Goal: Task Accomplishment & Management: Manage account settings

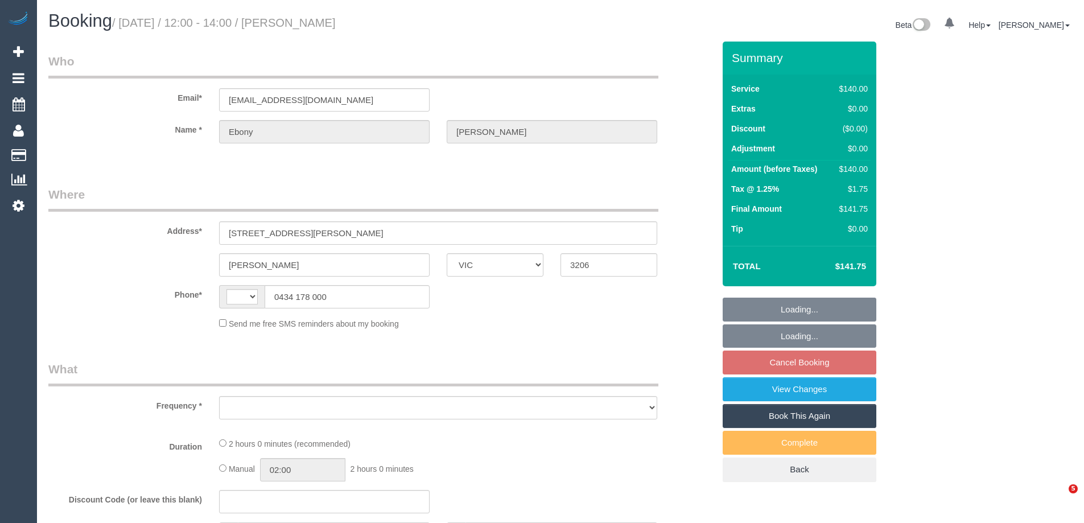
select select "VIC"
select select "string:stripe-pm_1RNLIL2GScqysDRVs1rw3tvU"
select select "spot1"
select select "number:27"
select select "number:14"
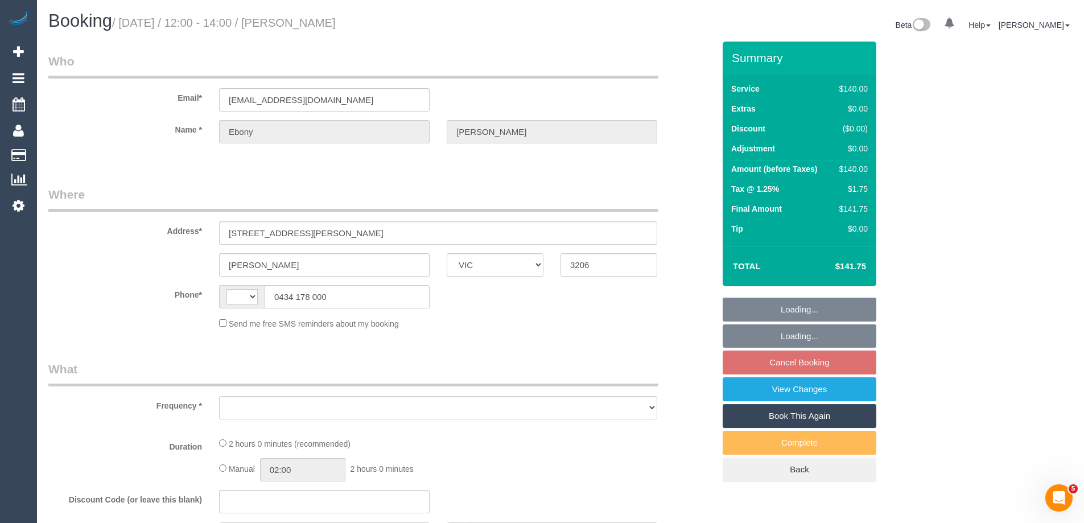
select select "number:19"
select select "number:23"
select select "number:33"
select select "number:13"
select select "string:AU"
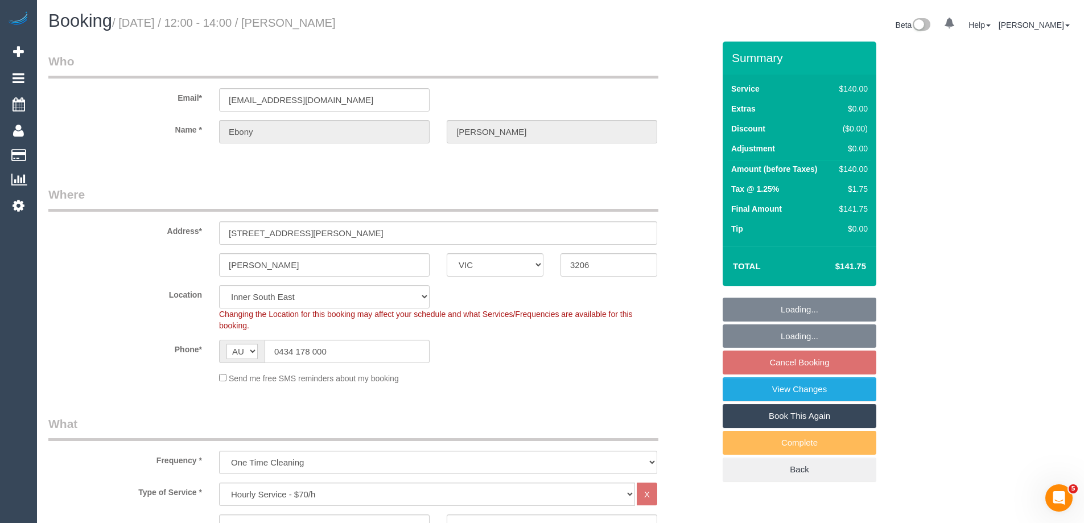
select select "object:1440"
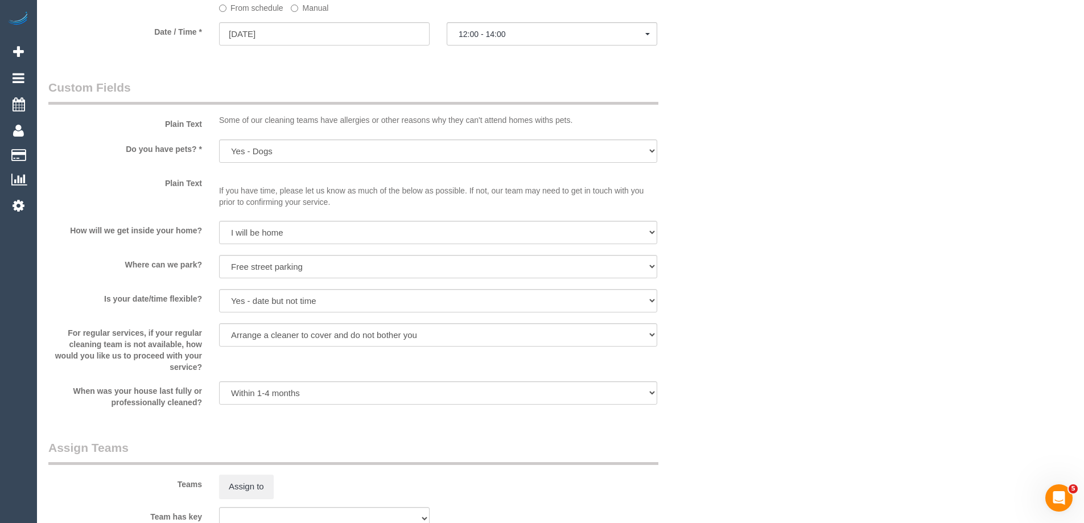
select select "spot7"
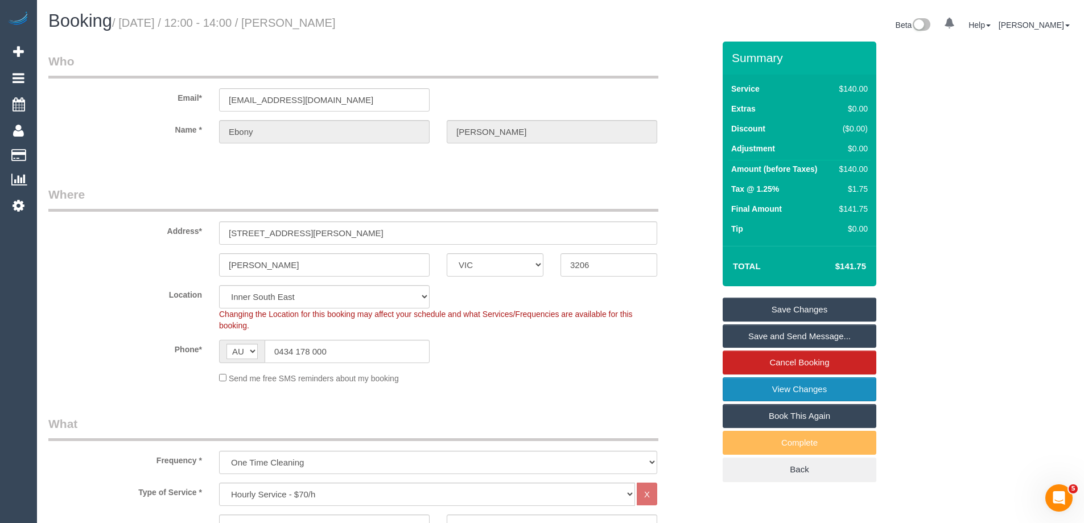
click at [751, 389] on link "View Changes" at bounding box center [800, 389] width 154 height 24
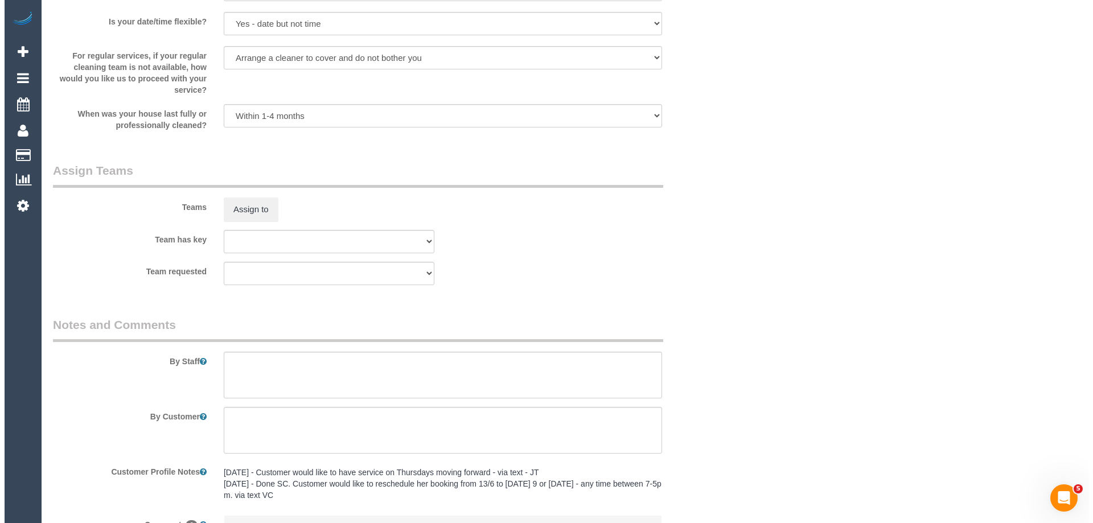
scroll to position [1651, 0]
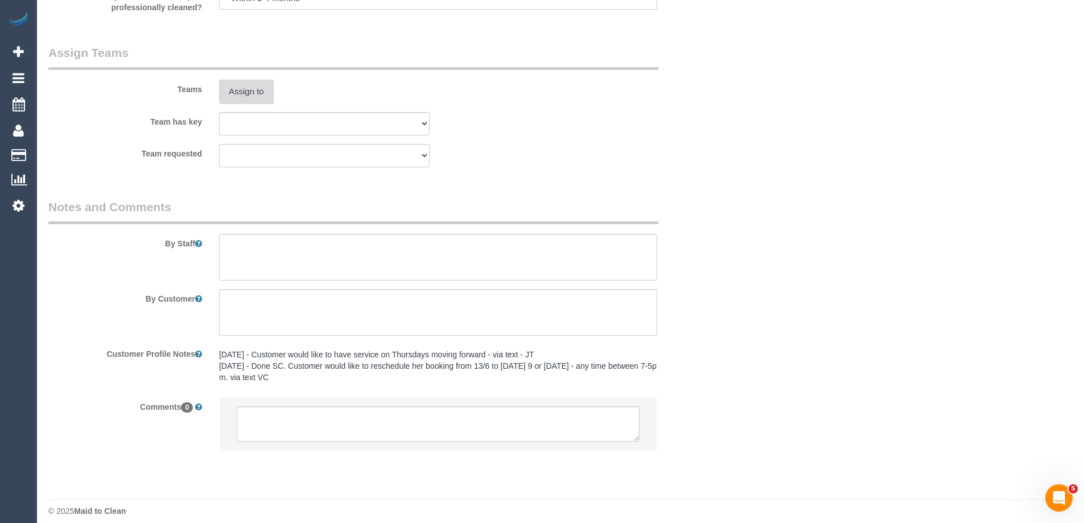
click at [249, 96] on button "Assign to" at bounding box center [246, 92] width 55 height 24
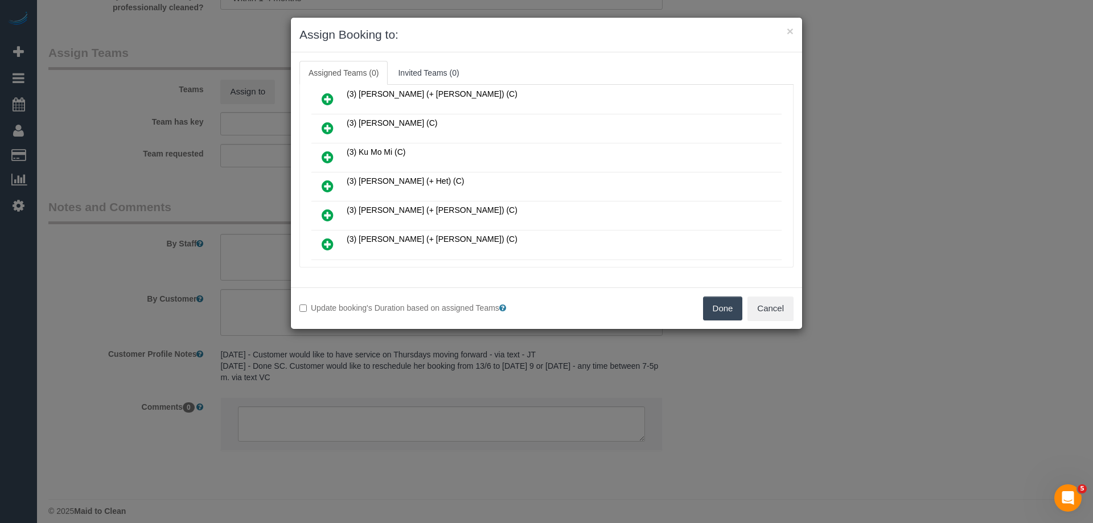
scroll to position [626, 0]
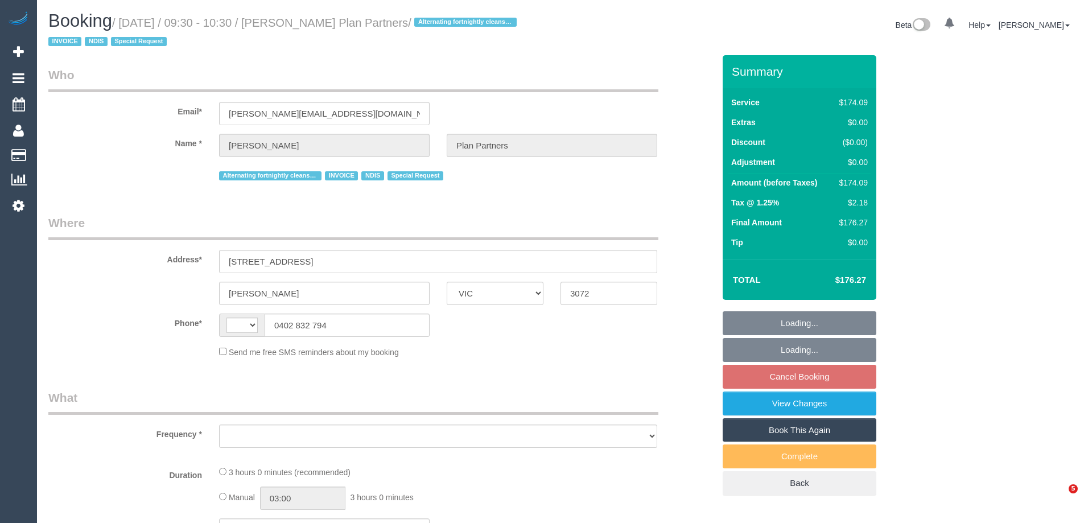
select select "VIC"
select select "string:AU"
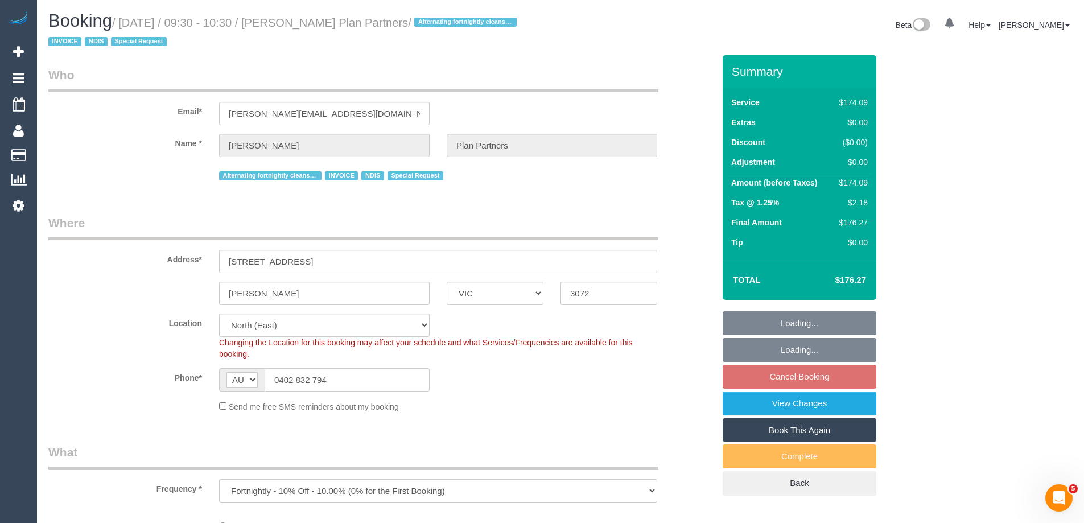
select select "object:631"
select select "180"
select select "number:28"
select select "number:14"
select select "number:19"
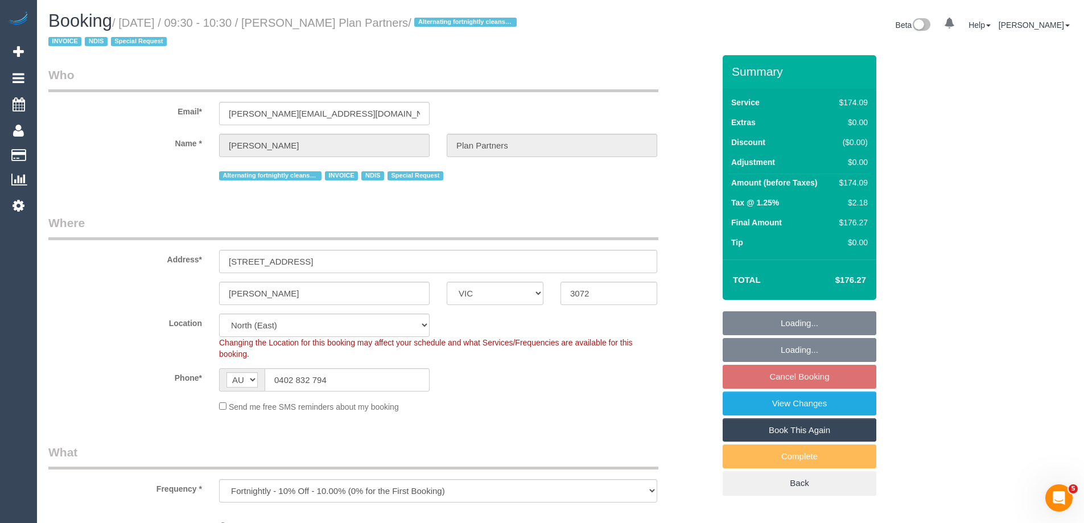
select select "number:25"
select select "number:35"
select select "number:11"
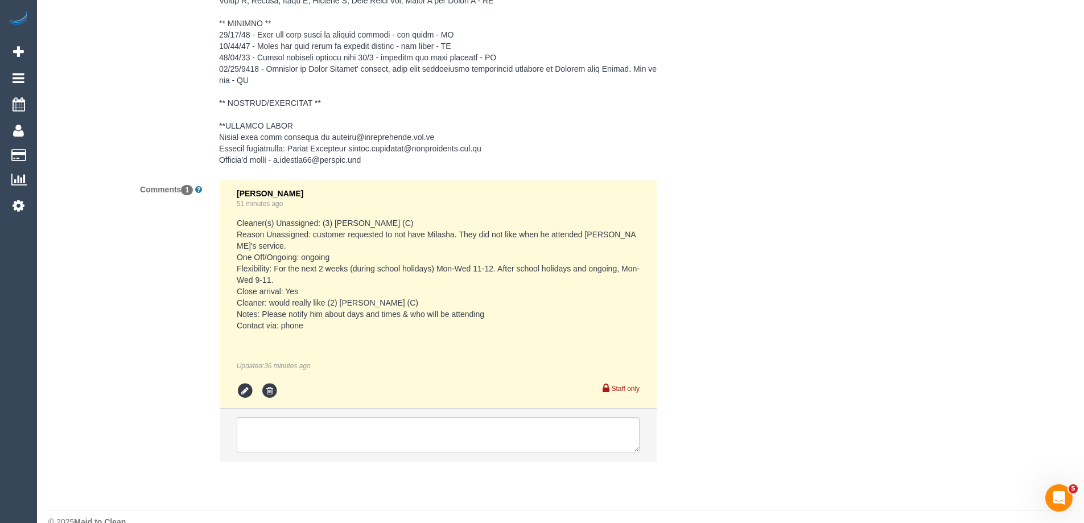
scroll to position [1935, 0]
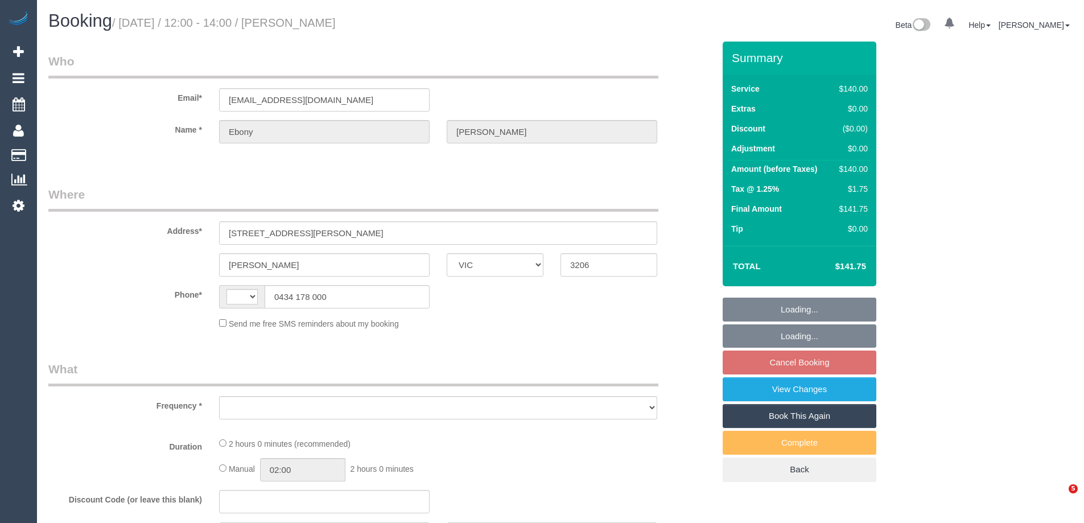
select select "VIC"
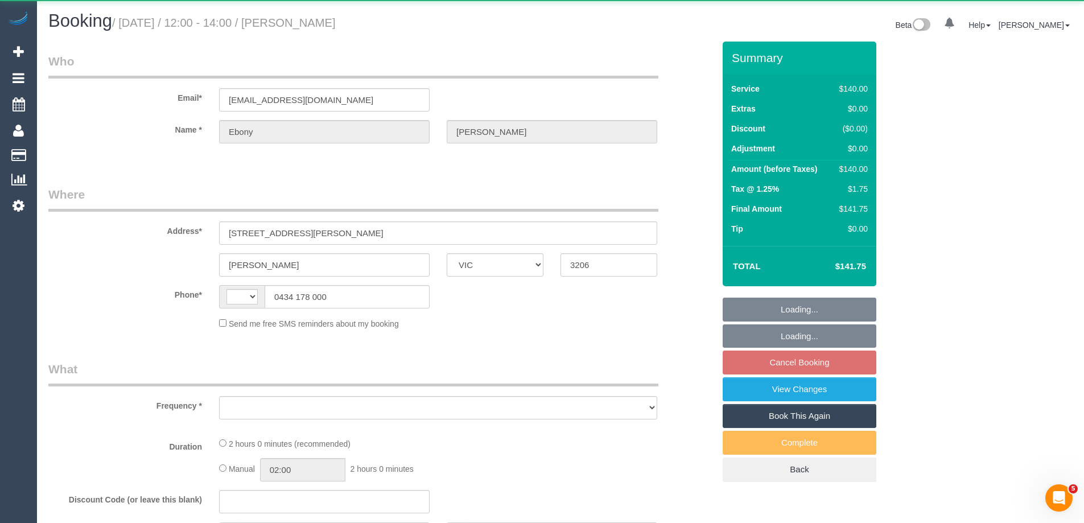
select select "string:AU"
select select "object:522"
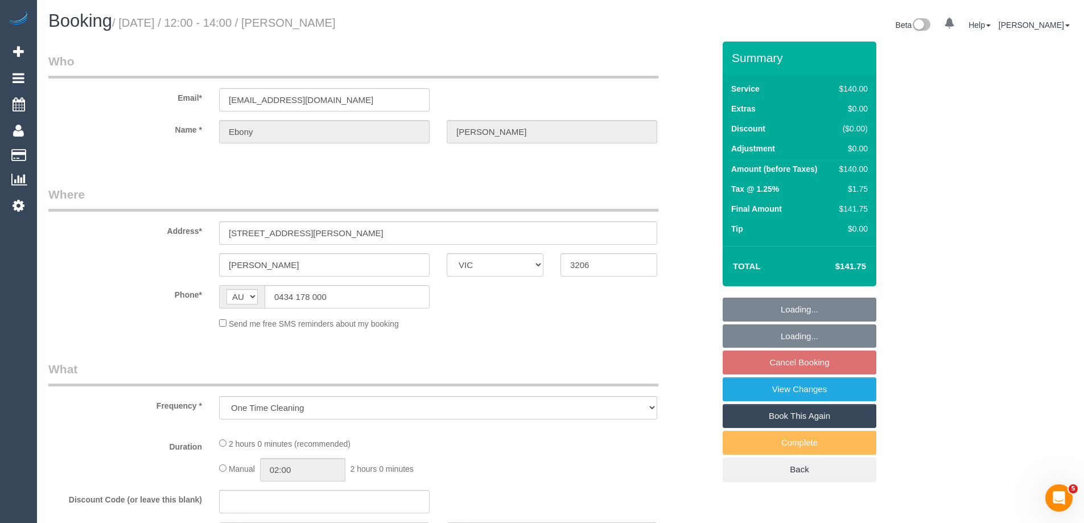
select select "string:stripe-pm_1RNLIL2GScqysDRVs1rw3tvU"
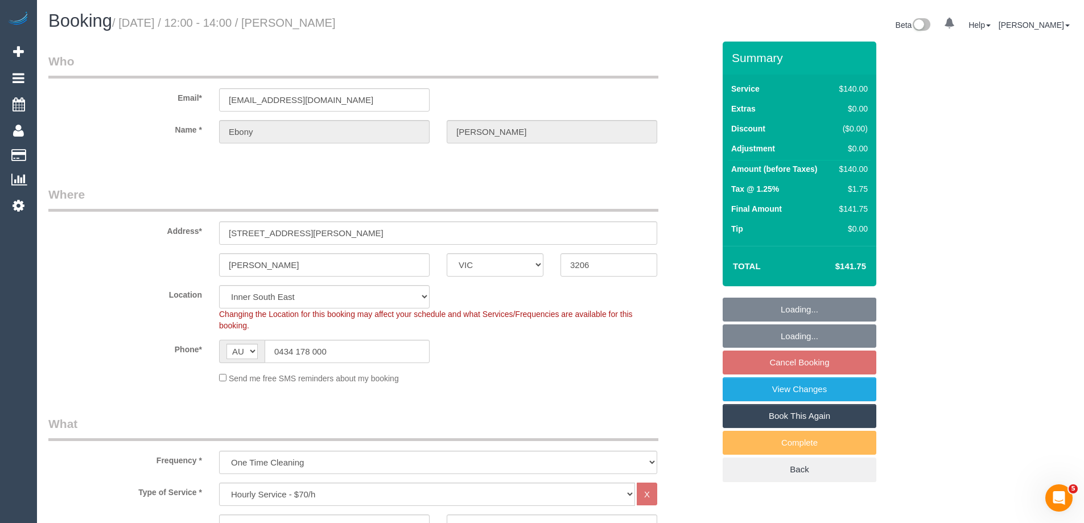
select select "object:1289"
select select "number:27"
select select "number:14"
select select "number:19"
select select "number:23"
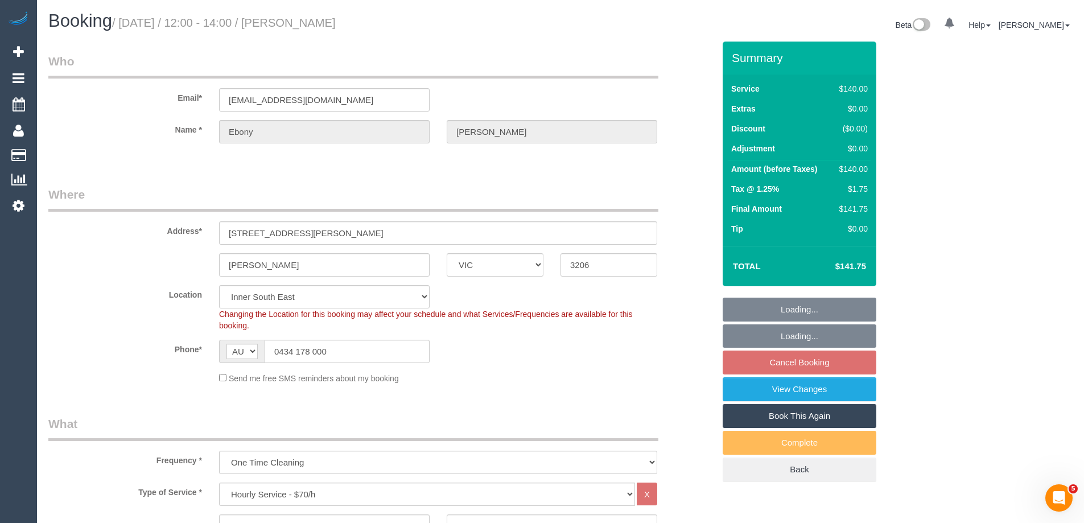
select select "number:33"
select select "number:13"
select select "spot1"
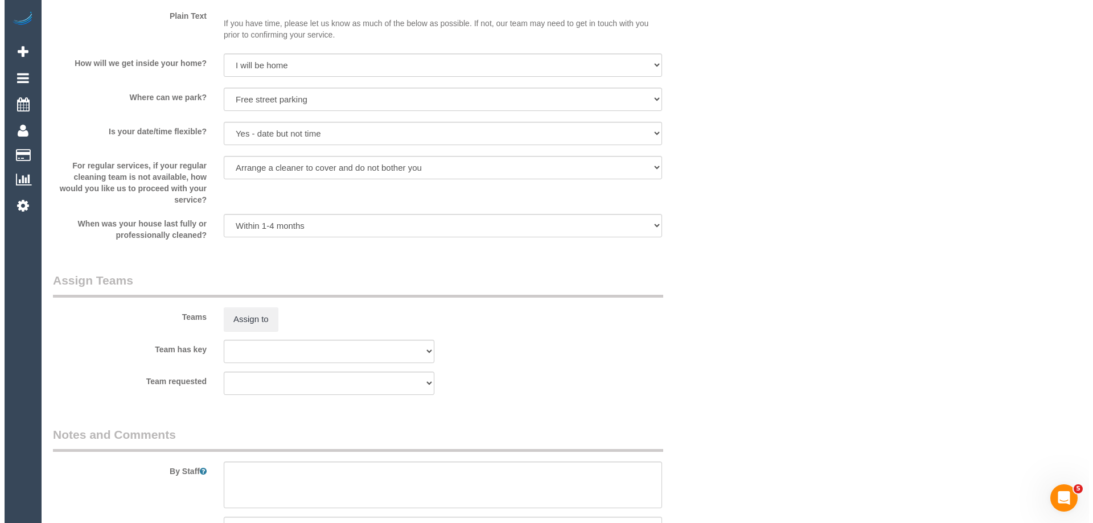
scroll to position [1661, 0]
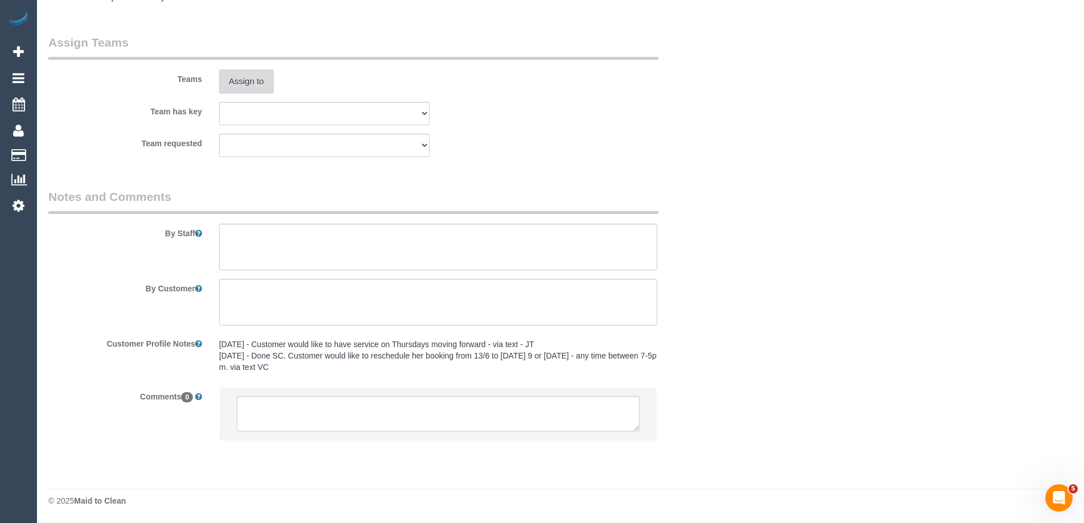
click at [241, 76] on button "Assign to" at bounding box center [246, 81] width 55 height 24
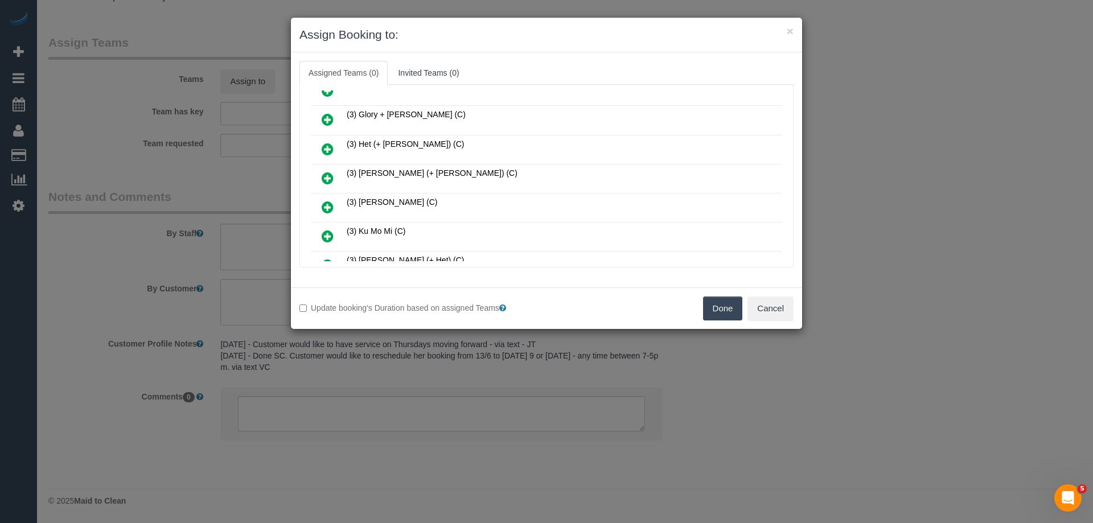
scroll to position [569, 0]
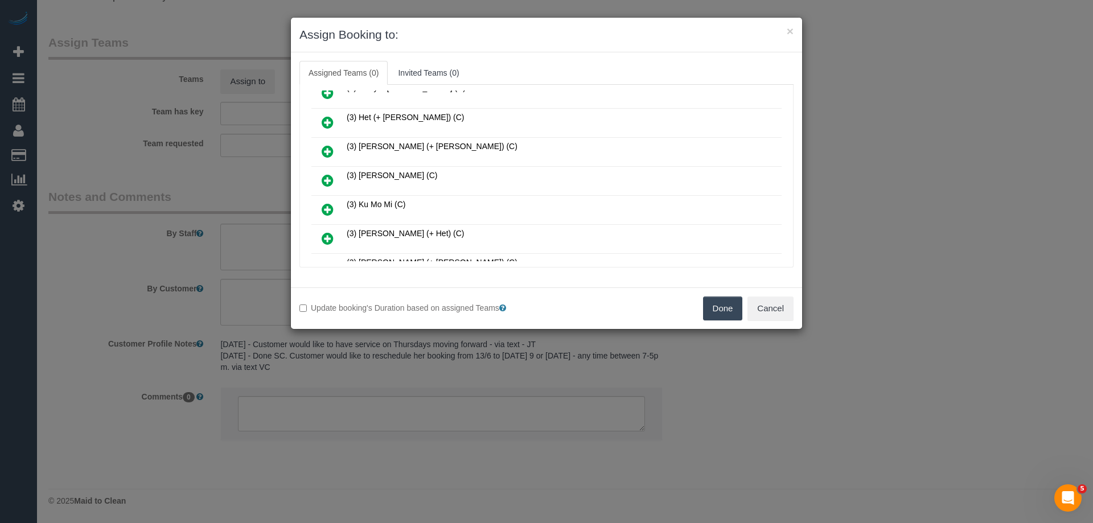
click at [320, 210] on link at bounding box center [327, 210] width 27 height 23
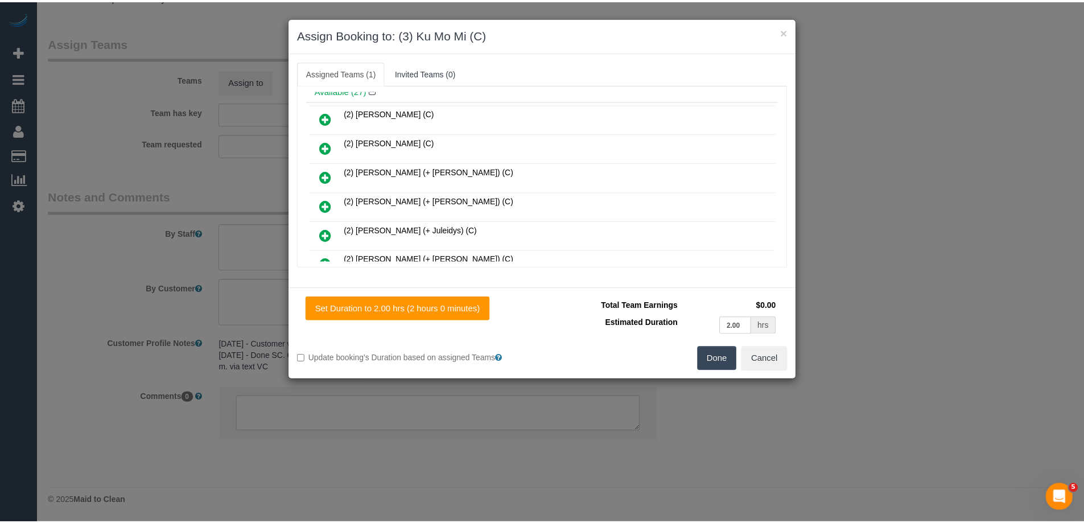
scroll to position [0, 0]
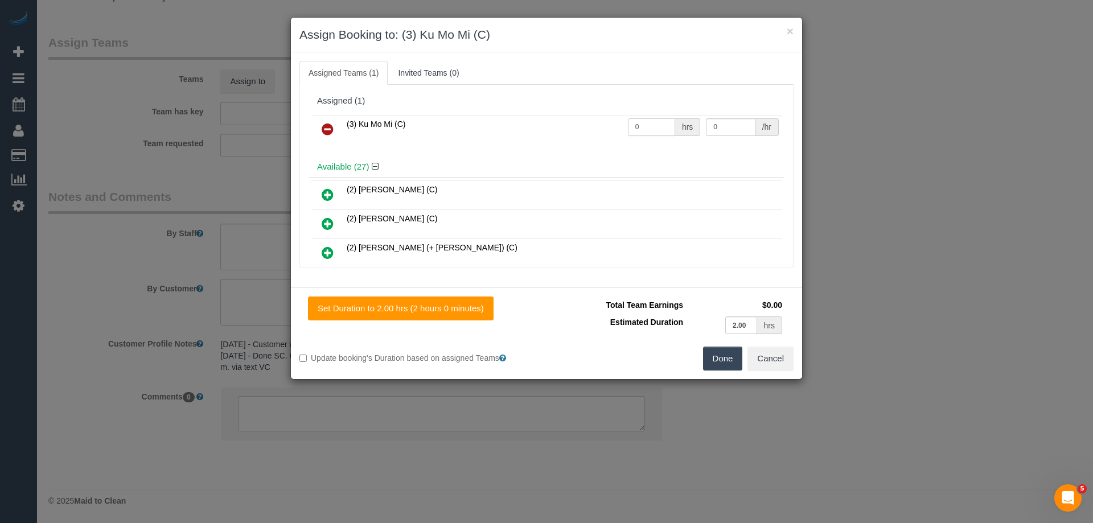
drag, startPoint x: 655, startPoint y: 124, endPoint x: 607, endPoint y: 124, distance: 48.4
click at [607, 124] on tr "(3) Ku Mo Mi (C) 0 hrs 0 /hr" at bounding box center [546, 129] width 470 height 29
type input "2"
drag, startPoint x: 711, startPoint y: 124, endPoint x: 591, endPoint y: 119, distance: 120.2
click at [606, 120] on tr "(3) Ku Mo Mi (C) 2 hrs 0 /hr" at bounding box center [546, 129] width 470 height 29
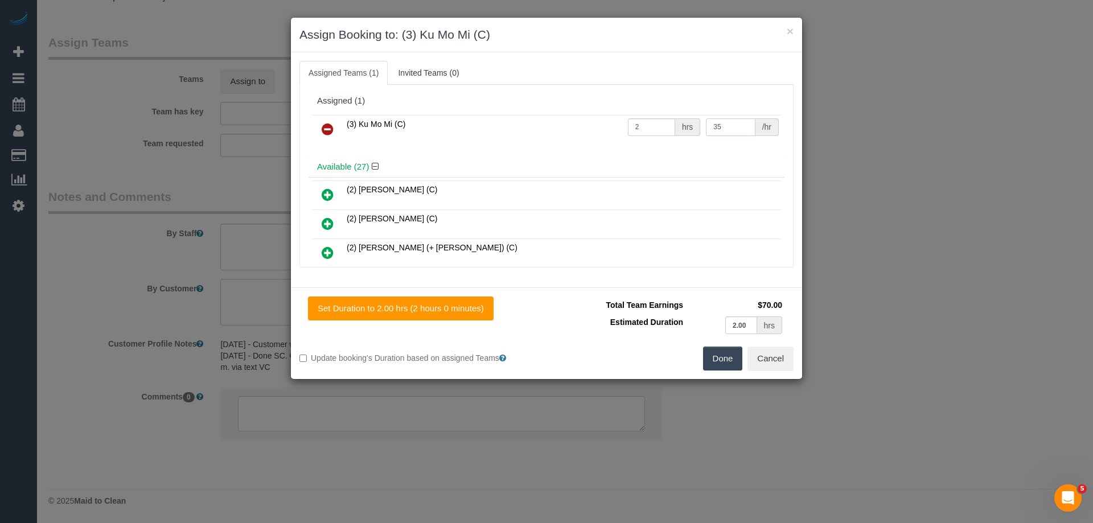
type input "35"
click at [727, 353] on button "Done" at bounding box center [723, 359] width 40 height 24
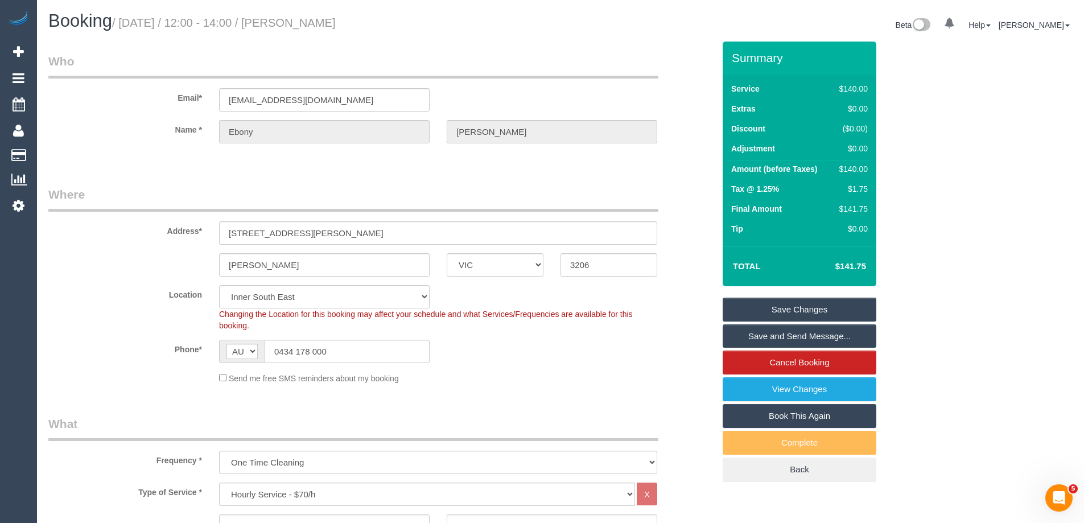
drag, startPoint x: 367, startPoint y: 22, endPoint x: 317, endPoint y: 26, distance: 50.3
click at [317, 26] on h1 "Booking / September 23, 2025 / 12:00 - 14:00 / Ebony Biggs" at bounding box center [300, 20] width 504 height 19
copy small "Ebony Biggs"
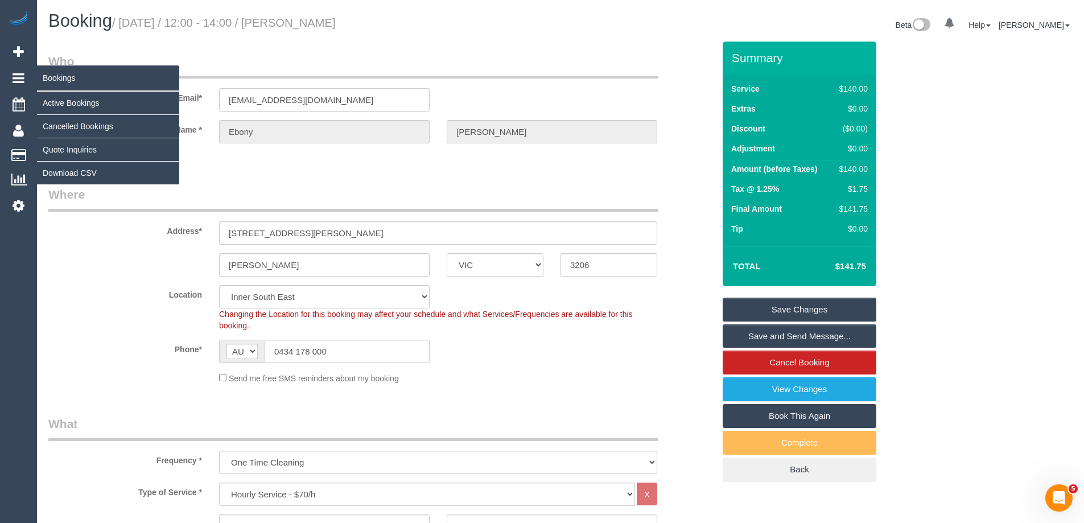
copy small "Ebony Biggs"
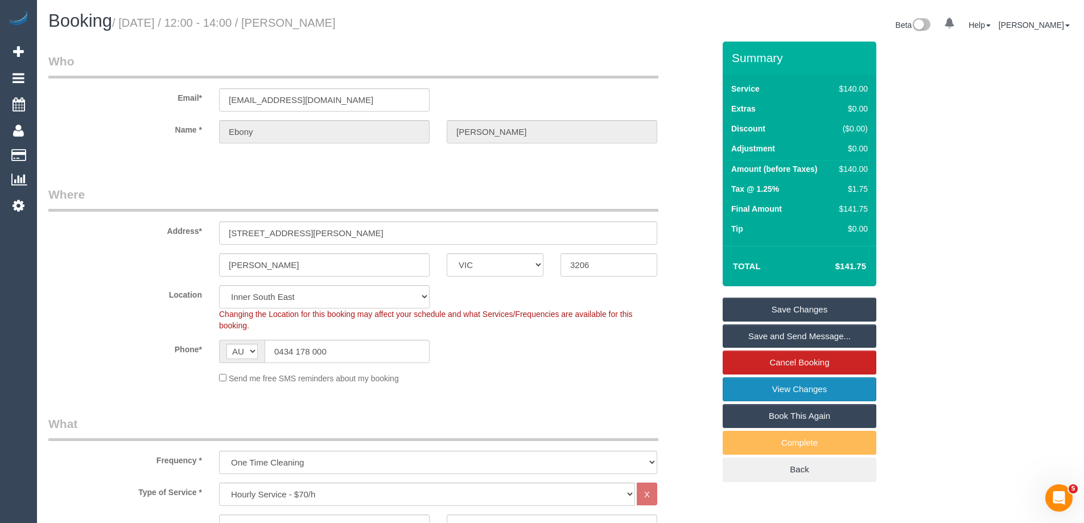
click at [751, 399] on link "View Changes" at bounding box center [800, 389] width 154 height 24
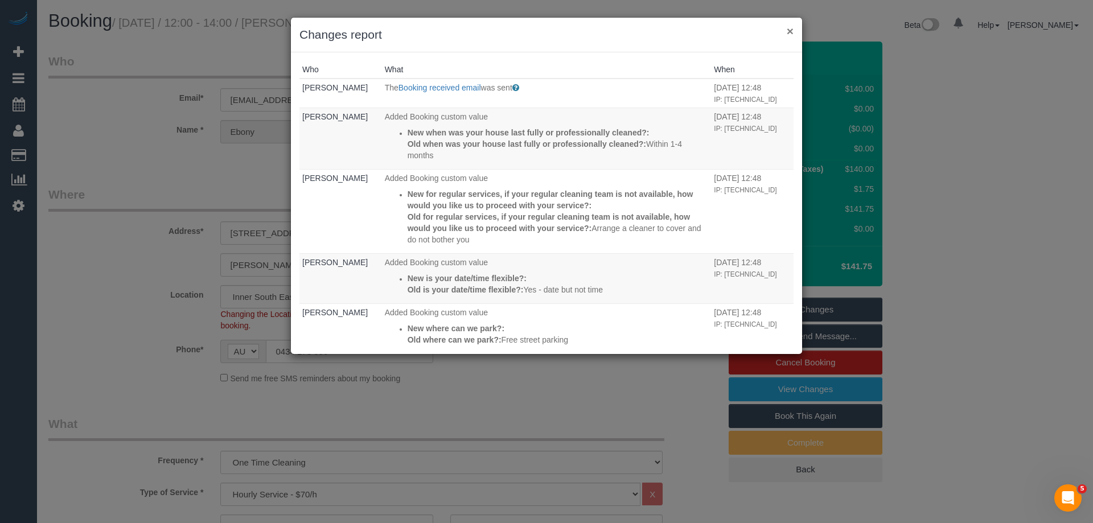
click at [789, 31] on button "×" at bounding box center [790, 31] width 7 height 12
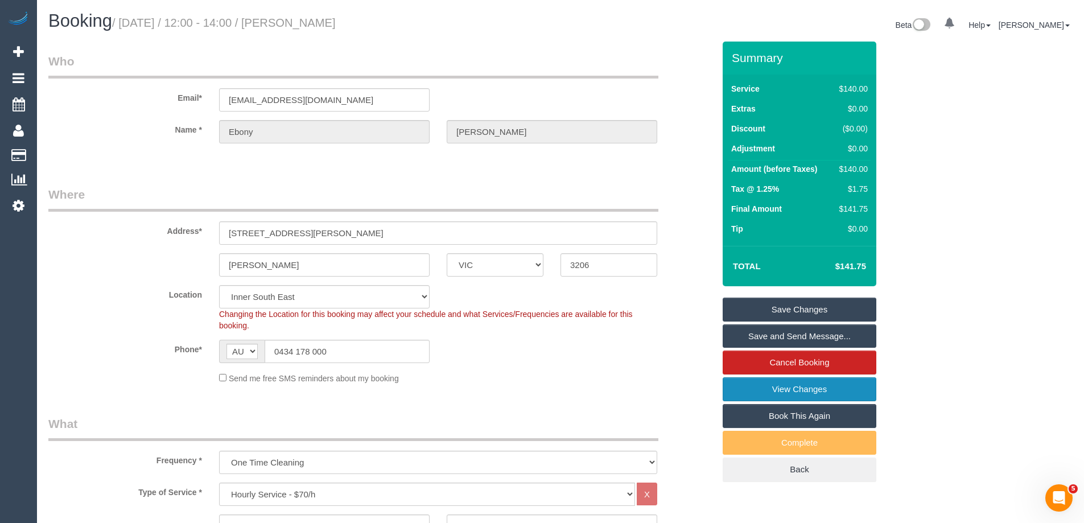
copy small "Ebony Biggs"
click at [801, 337] on link "Save and Send Message..." at bounding box center [800, 336] width 154 height 24
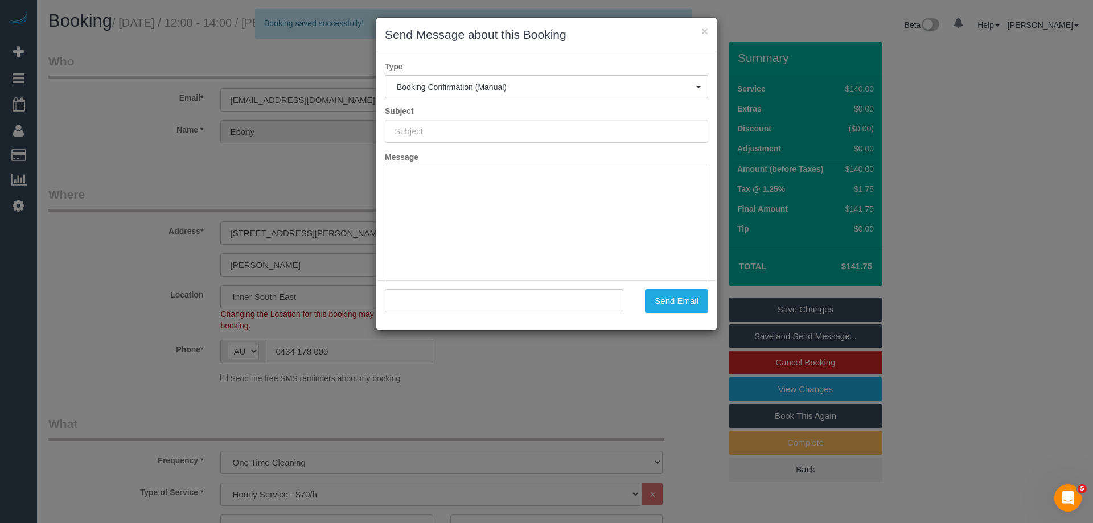
type input "Booking Confirmed"
type input ""Ebony Biggs" <ebony.aidan26@gmail.com>"
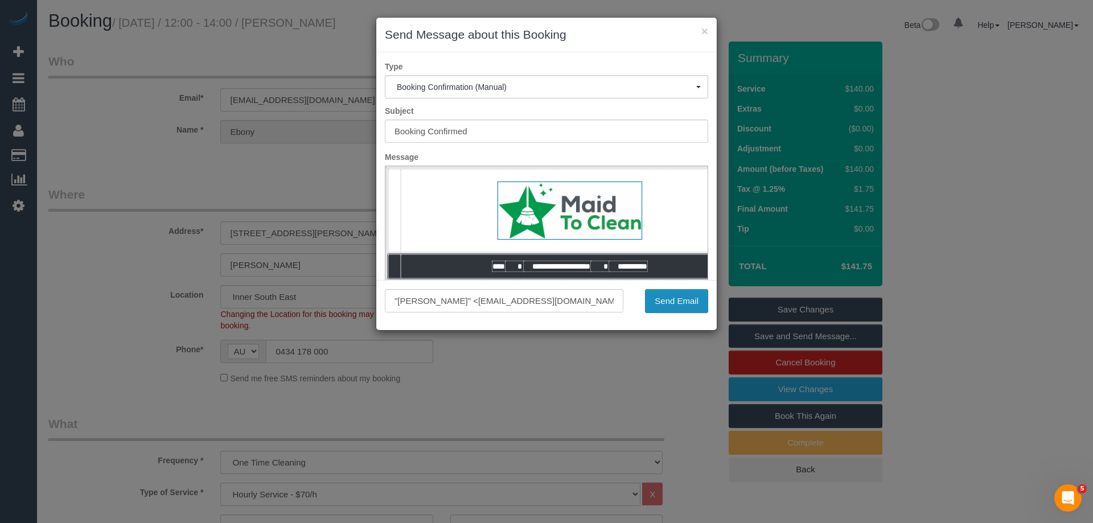
click at [660, 298] on button "Send Email" at bounding box center [676, 301] width 63 height 24
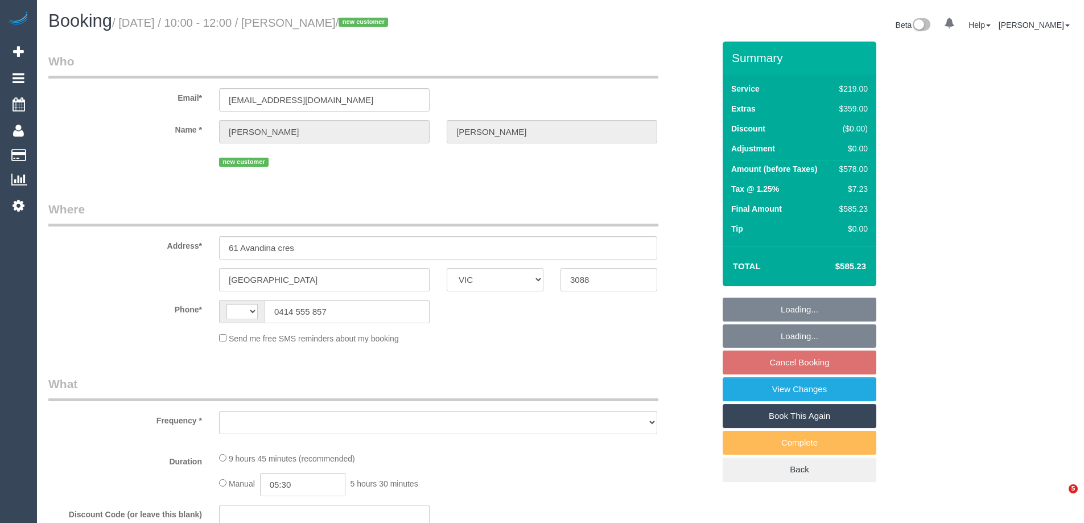
select select "VIC"
select select "string:AU"
select select "object:562"
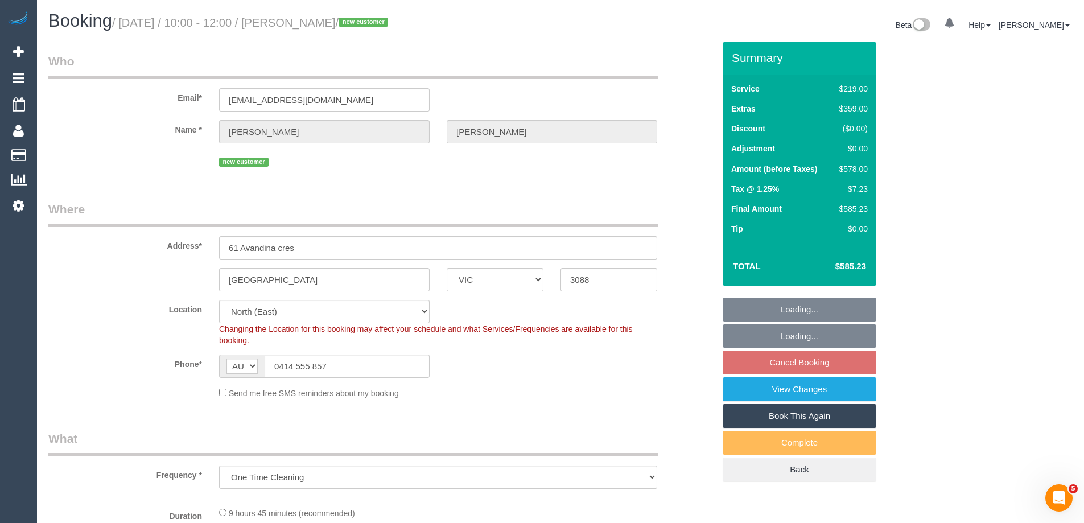
select select "string:stripe-pm_1S7PPo2GScqysDRVtHJvyXwc"
select select "number:28"
select select "number:17"
select select "number:19"
select select "number:22"
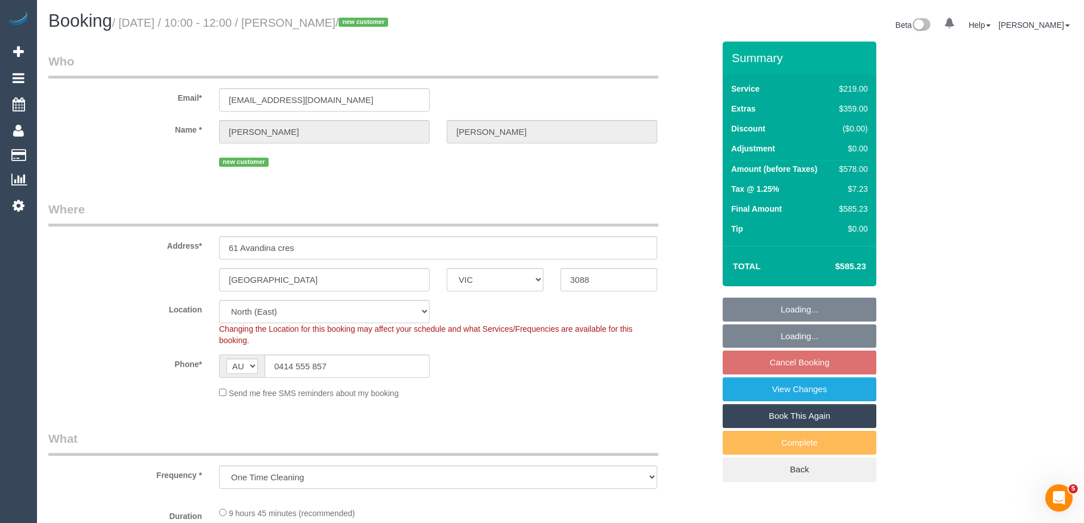
select select "number:26"
select select "object:1455"
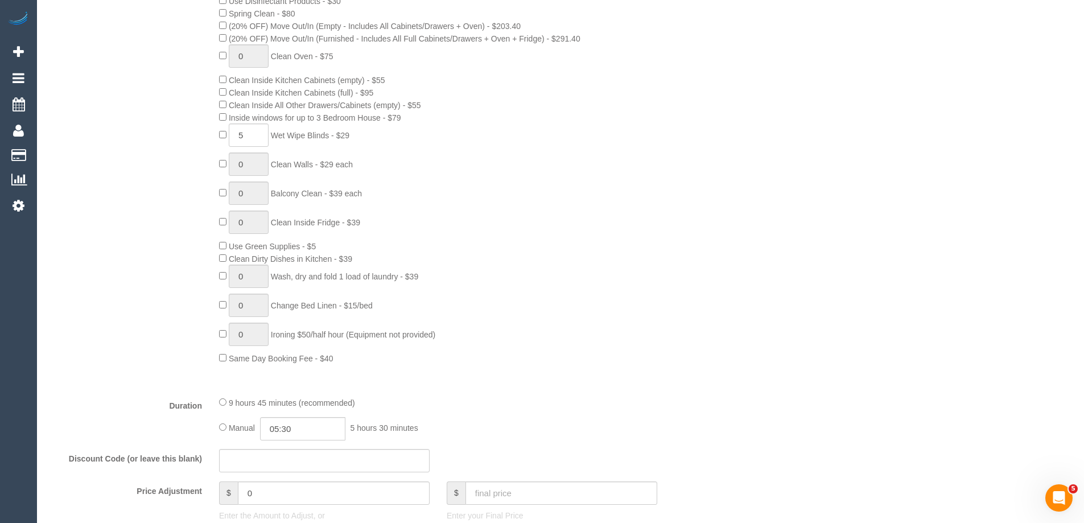
scroll to position [1826, 0]
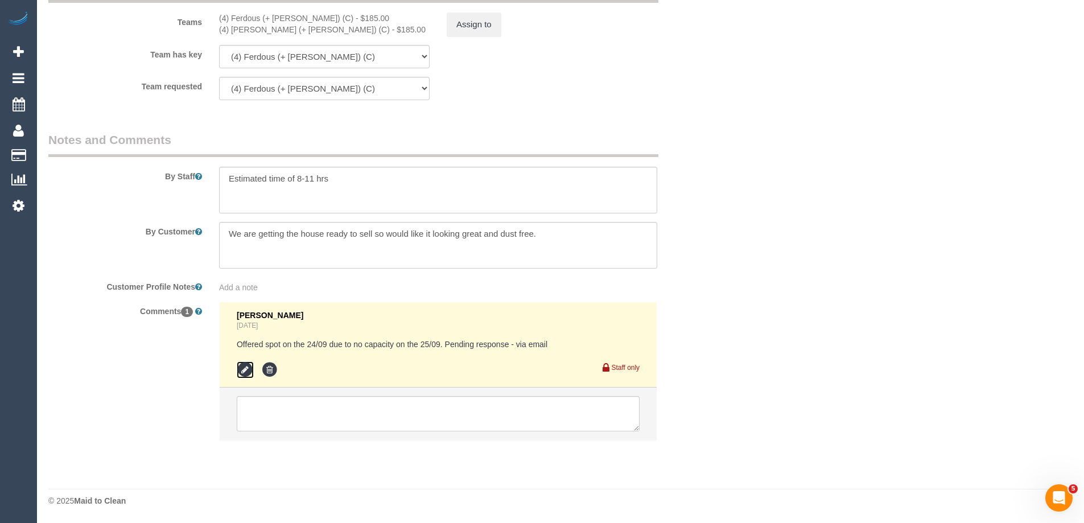
click at [244, 370] on icon at bounding box center [245, 369] width 17 height 17
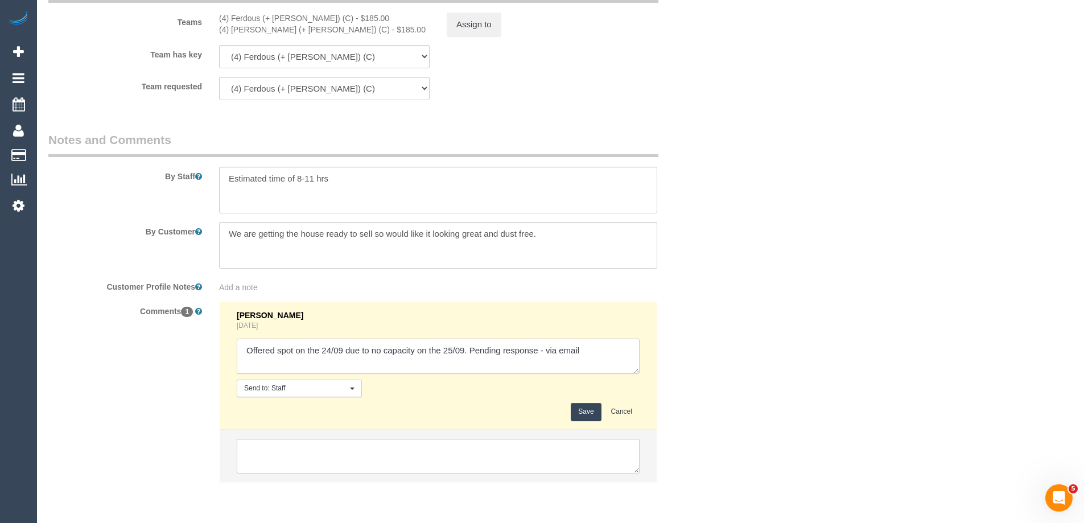
click at [545, 352] on textarea at bounding box center [438, 356] width 403 height 35
type textarea "Offered spot on the 24/09 due to no capacity on the 25/09. Pending response - c…"
click at [584, 408] on button "Save" at bounding box center [586, 412] width 30 height 18
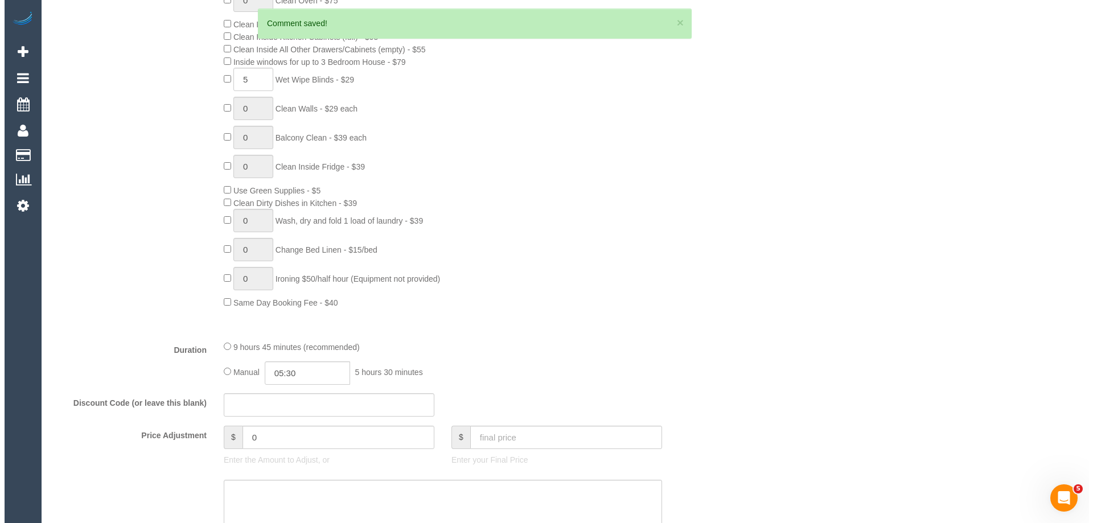
scroll to position [0, 0]
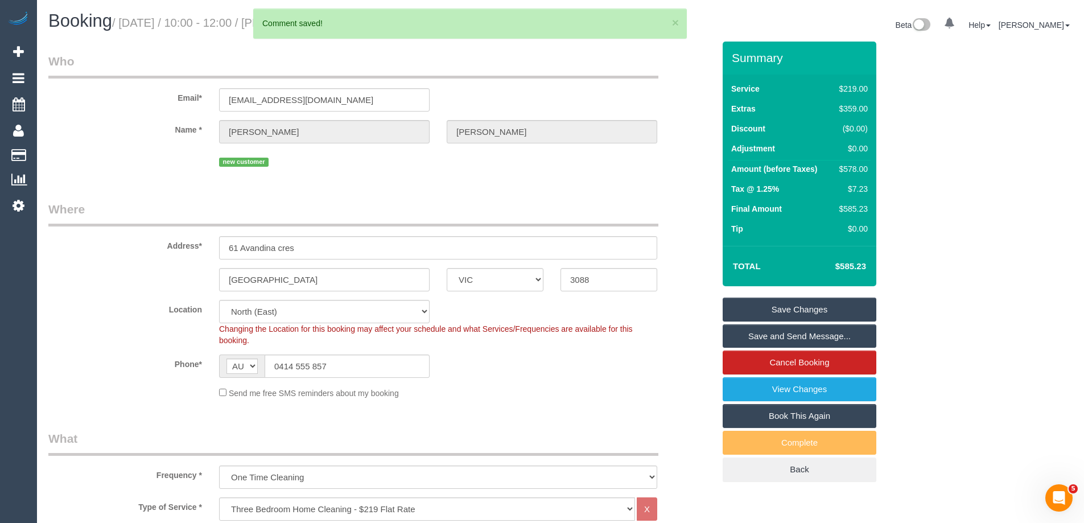
click at [758, 340] on link "Save and Send Message..." at bounding box center [800, 336] width 154 height 24
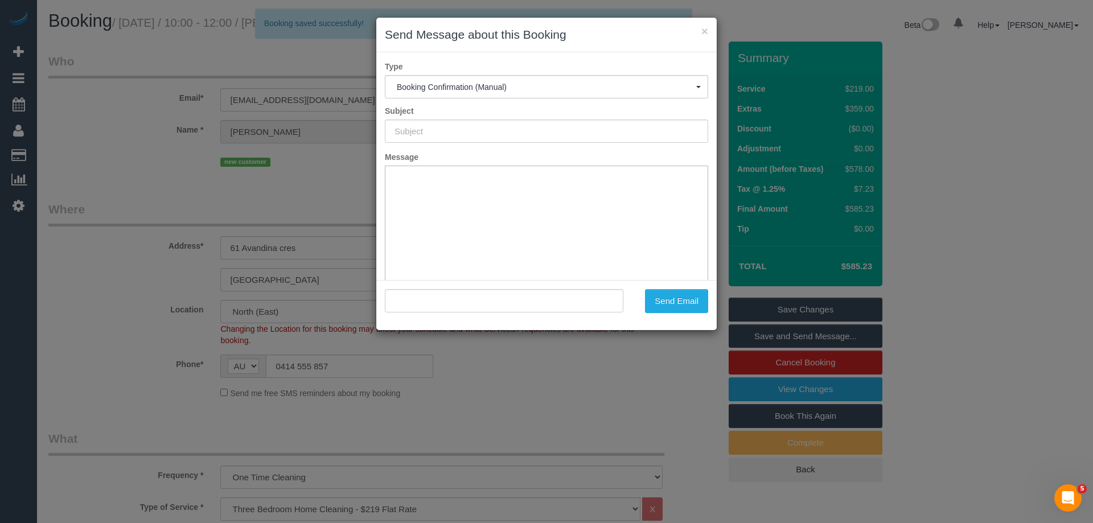
type input "Booking Confirmed"
type input ""Melissa Humann" <melissahumann@iinet.net.au>"
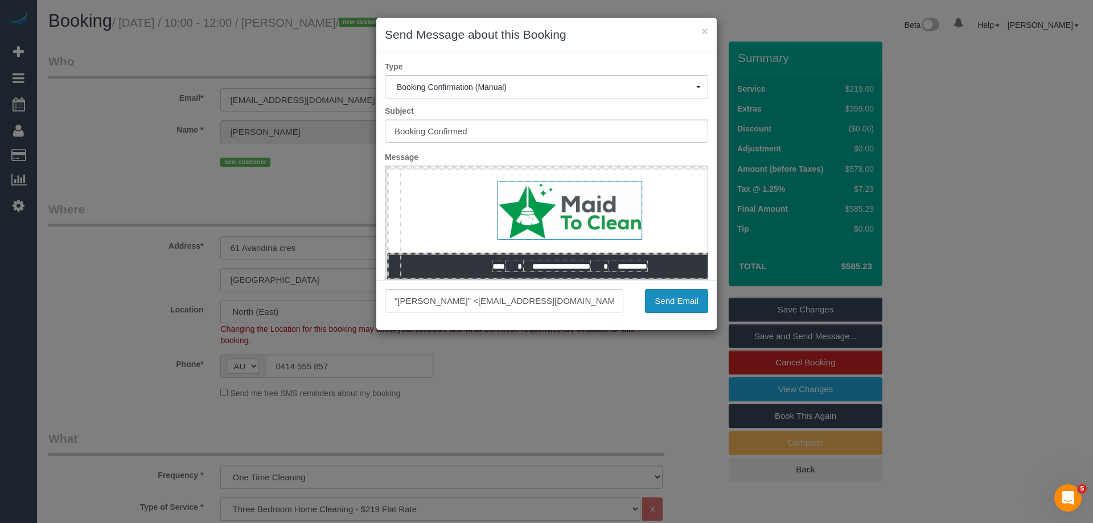
click at [670, 306] on button "Send Email" at bounding box center [676, 301] width 63 height 24
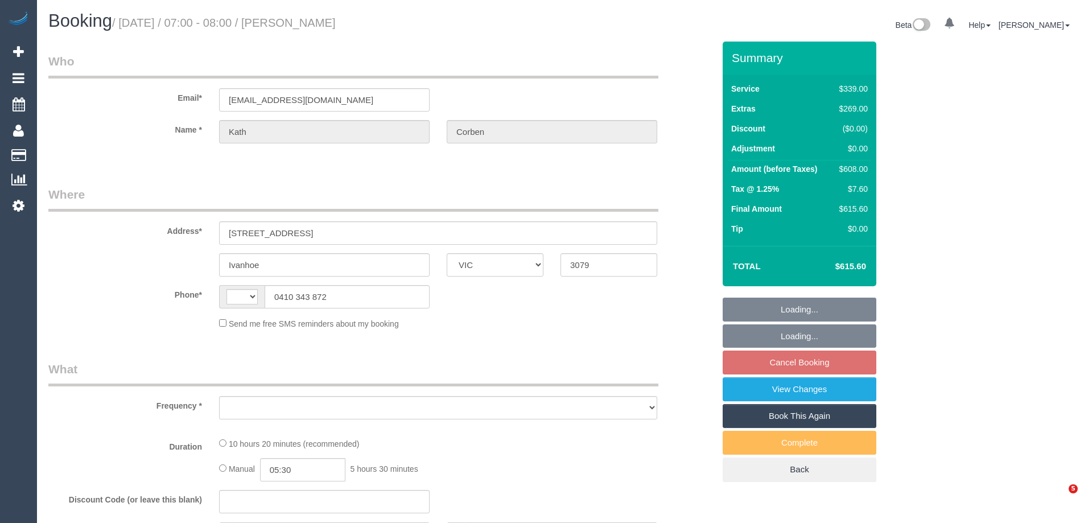
select select "VIC"
select select "string:AU"
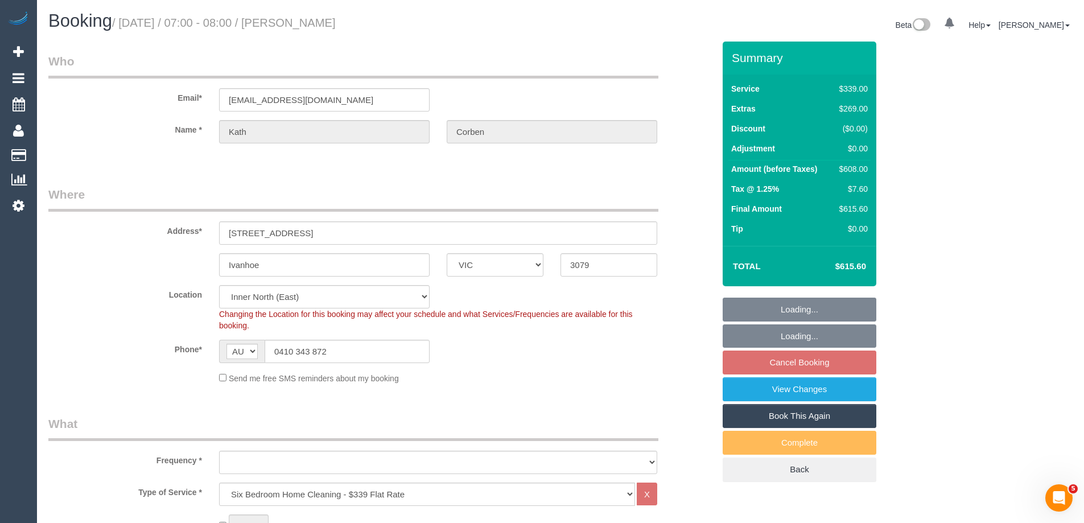
select select "string:stripe-pm_1S8JFC2GScqysDRVUQutItZh"
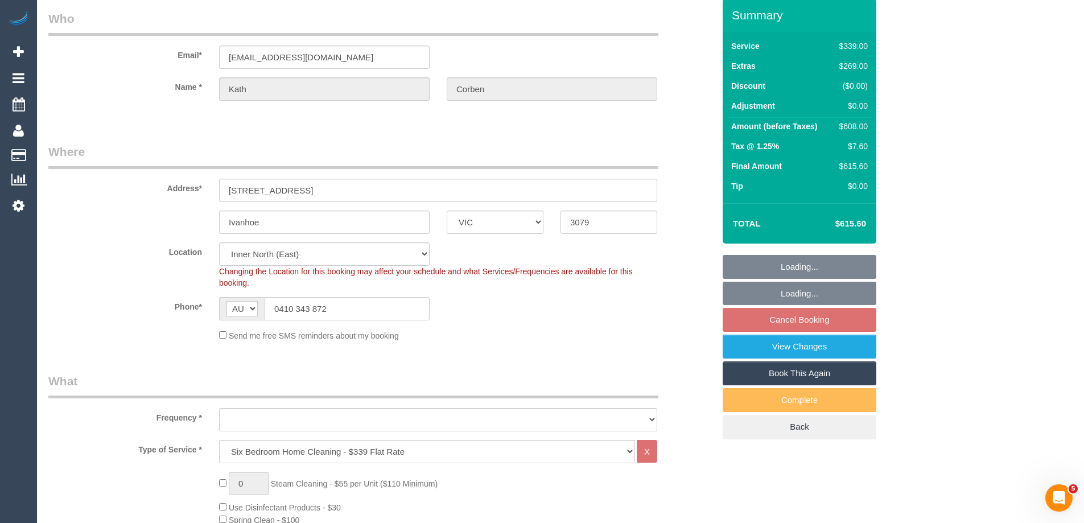
select select "object:683"
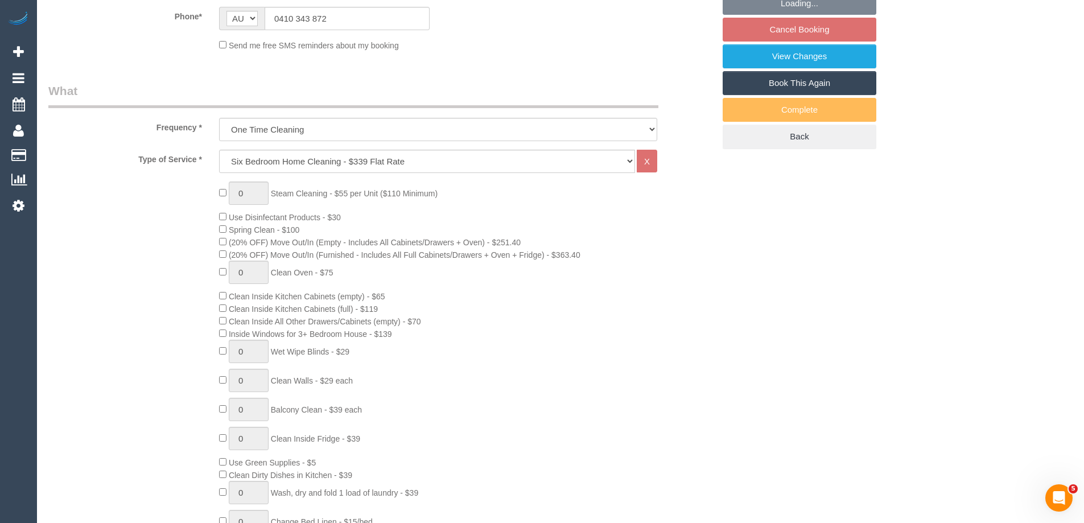
select select "number:30"
select select "number:14"
select select "number:19"
select select "number:23"
select select "number:26"
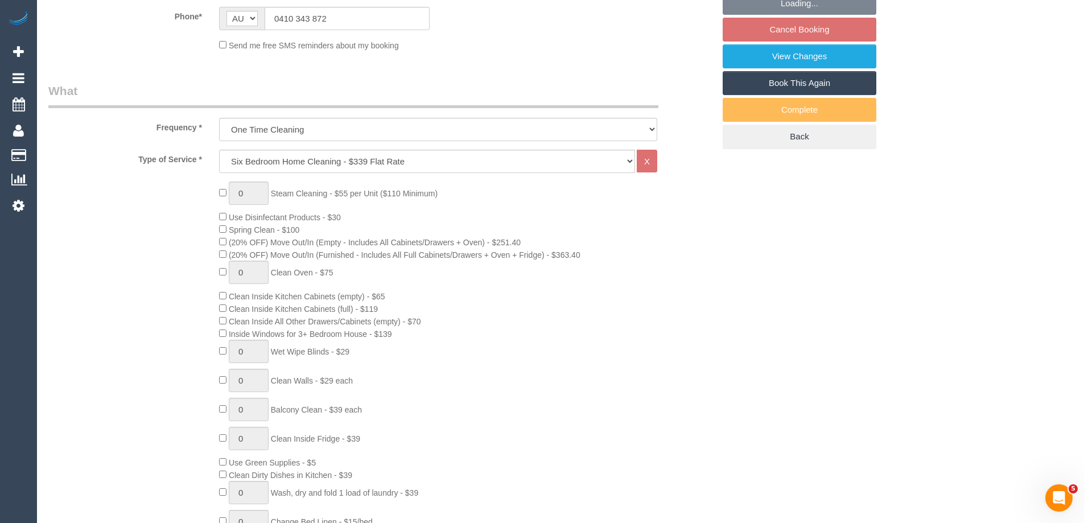
select select "object:1657"
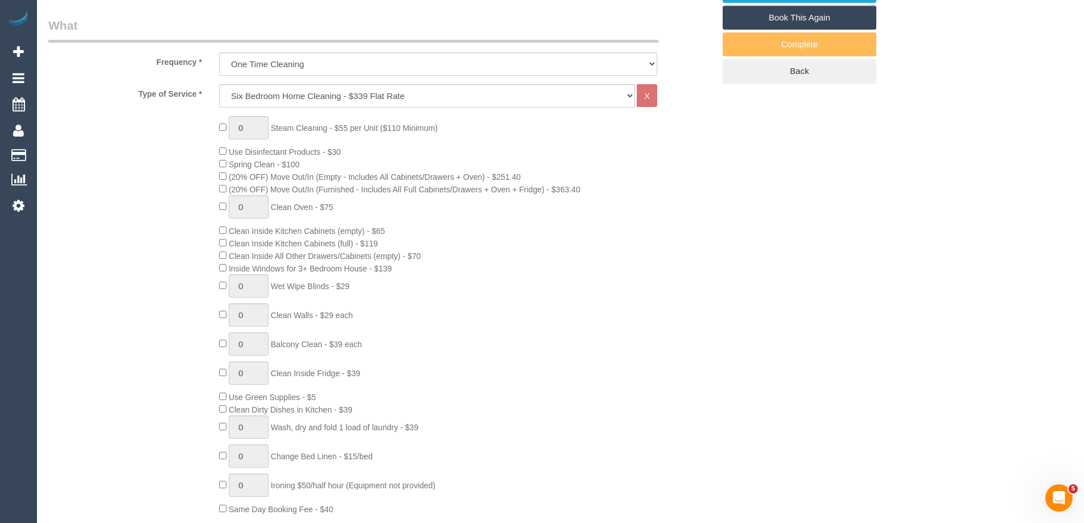
select select "spot1"
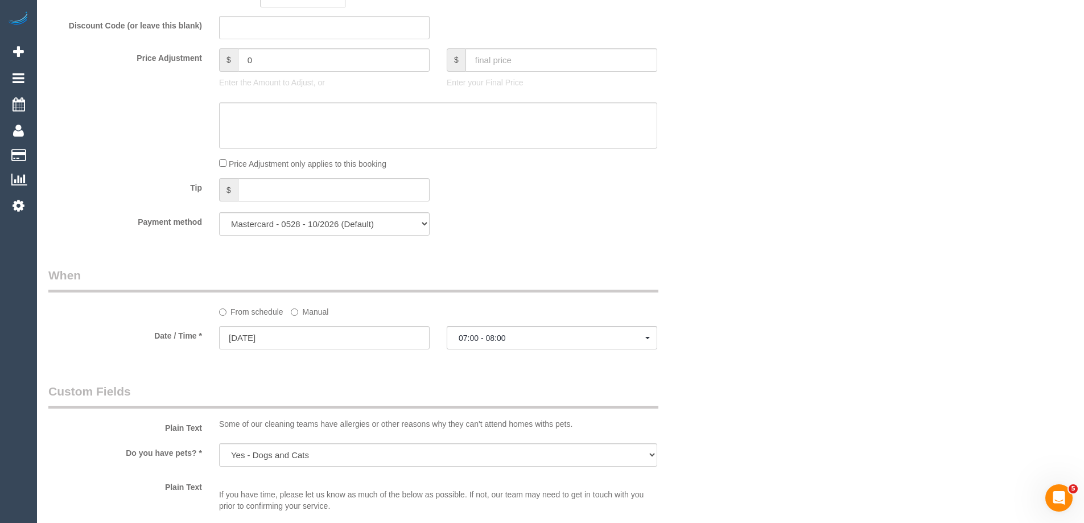
scroll to position [1081, 0]
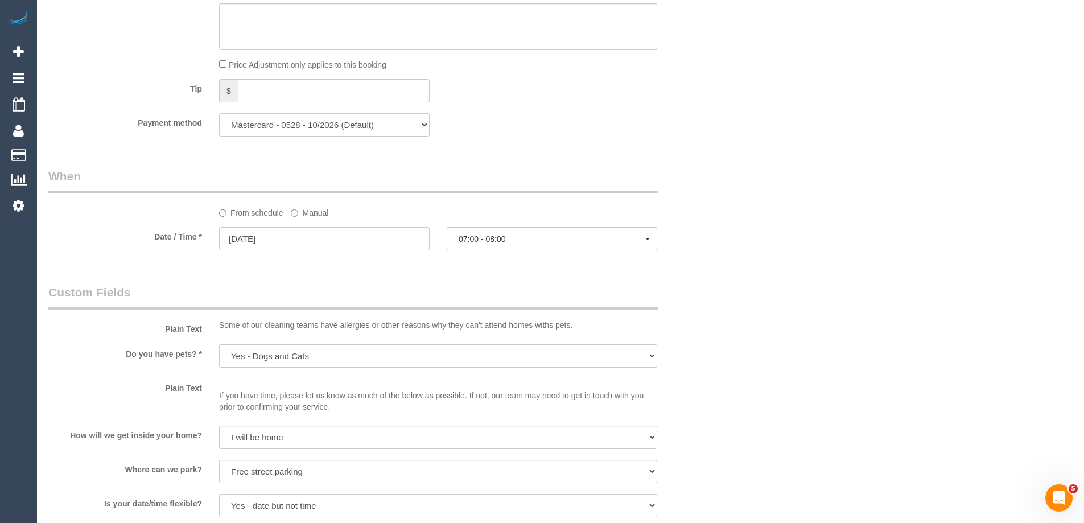
click at [306, 209] on label "Manual" at bounding box center [310, 210] width 38 height 15
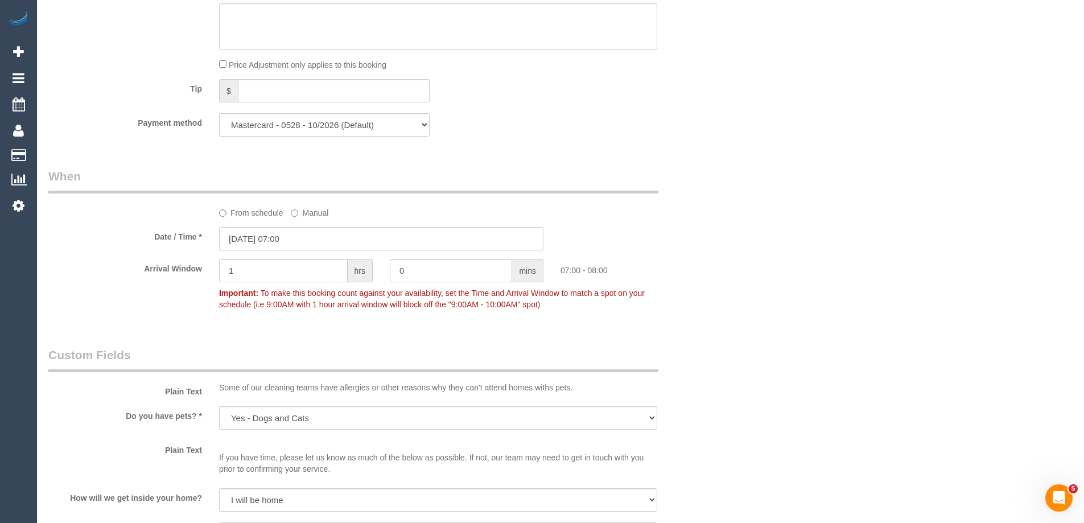
click at [264, 236] on input "29/09/2025 07:00" at bounding box center [381, 238] width 324 height 23
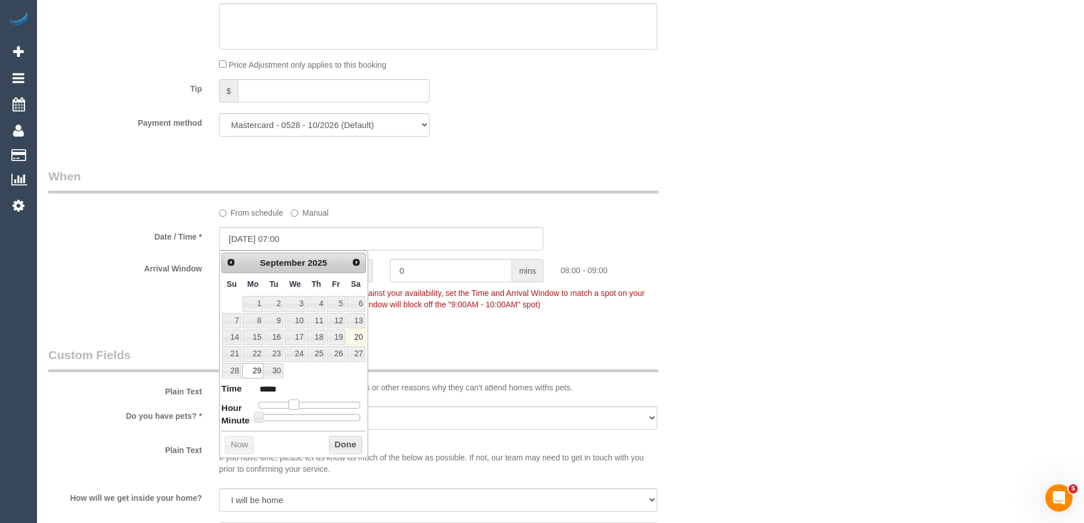
type input "[DATE] 08:00"
type input "*****"
click at [295, 403] on span at bounding box center [294, 405] width 10 height 10
click at [342, 439] on button "Done" at bounding box center [346, 445] width 34 height 18
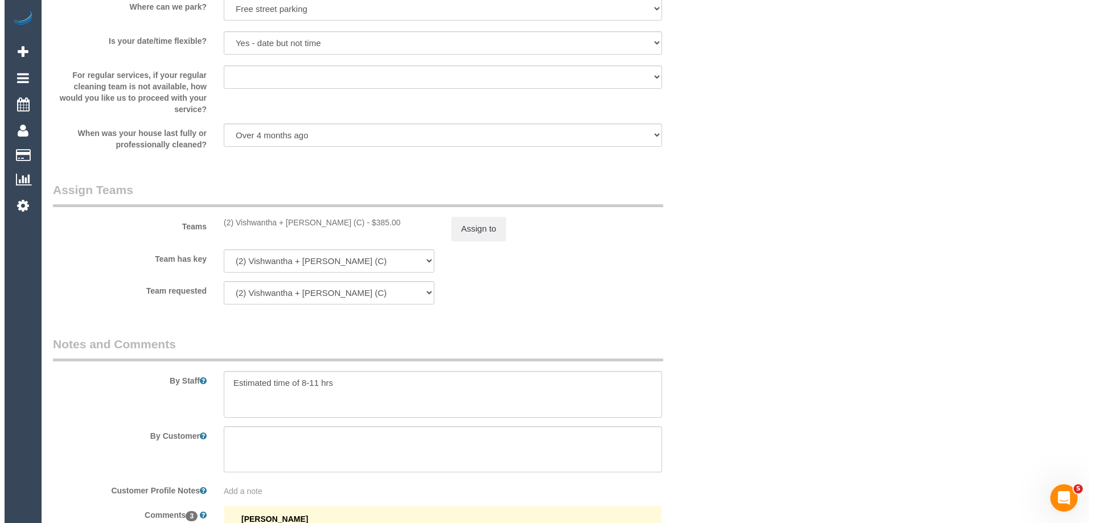
scroll to position [1707, 0]
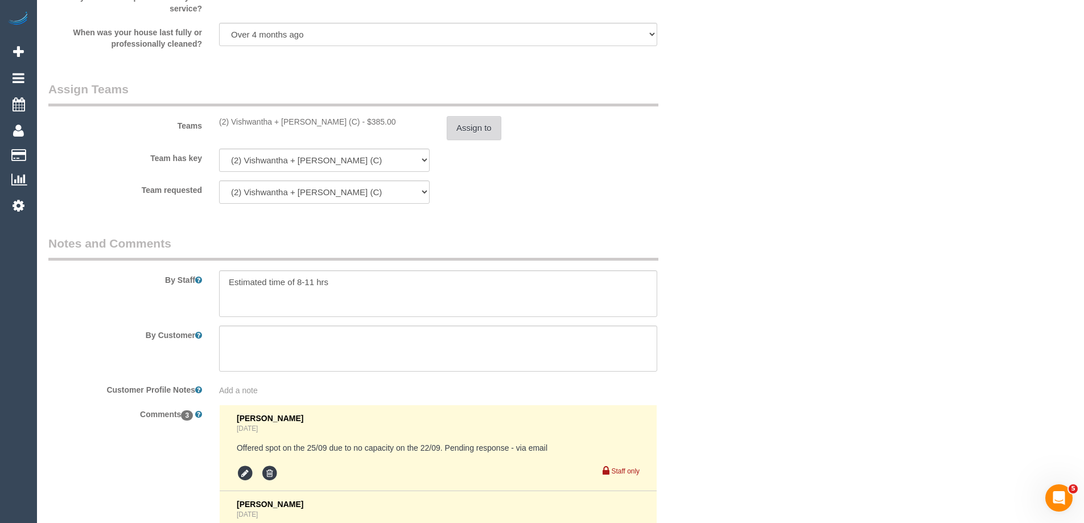
click at [470, 122] on button "Assign to" at bounding box center [474, 128] width 55 height 24
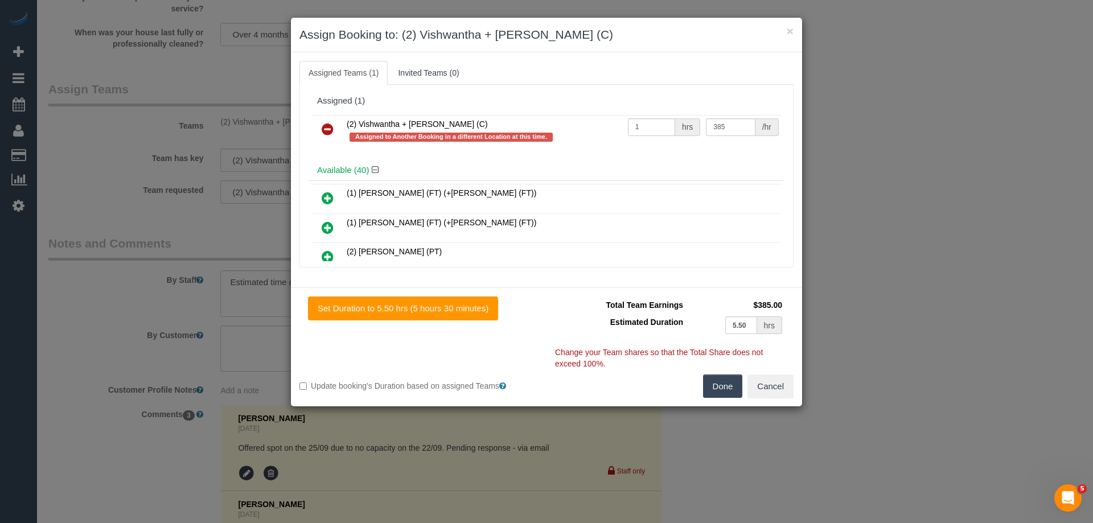
click at [318, 125] on link at bounding box center [327, 129] width 27 height 23
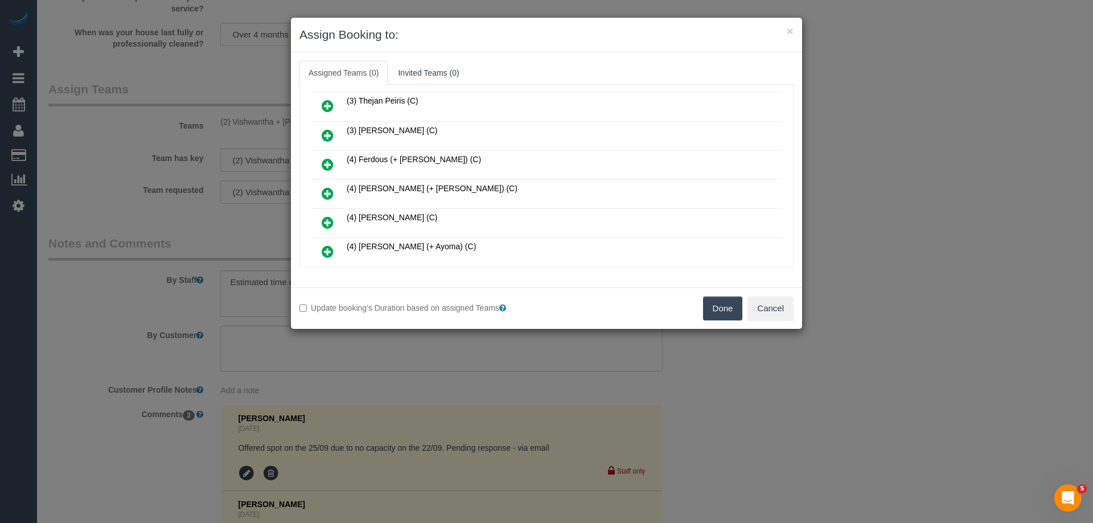
scroll to position [968, 0]
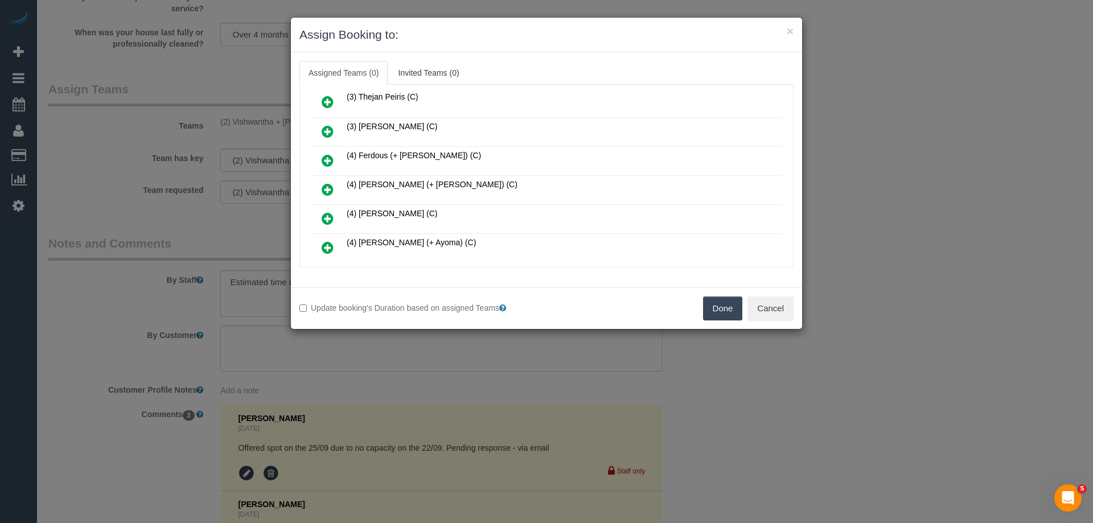
click at [328, 160] on icon at bounding box center [328, 161] width 12 height 14
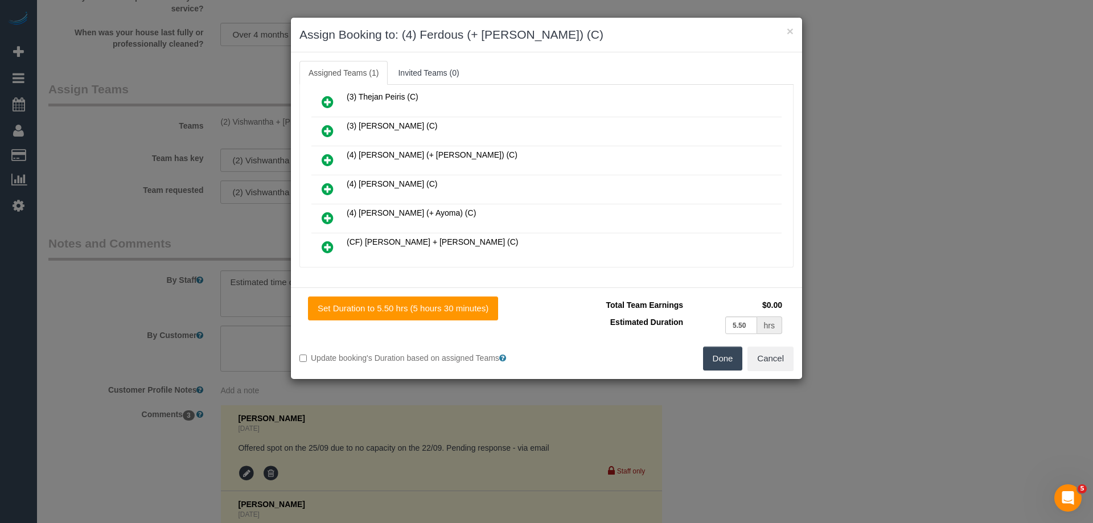
click at [328, 160] on icon at bounding box center [328, 160] width 12 height 14
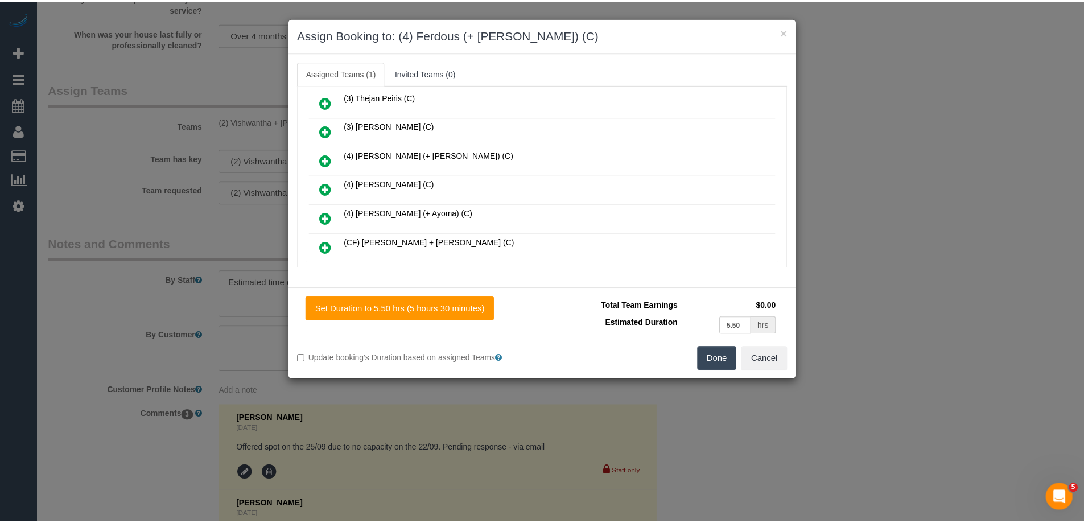
scroll to position [1024, 0]
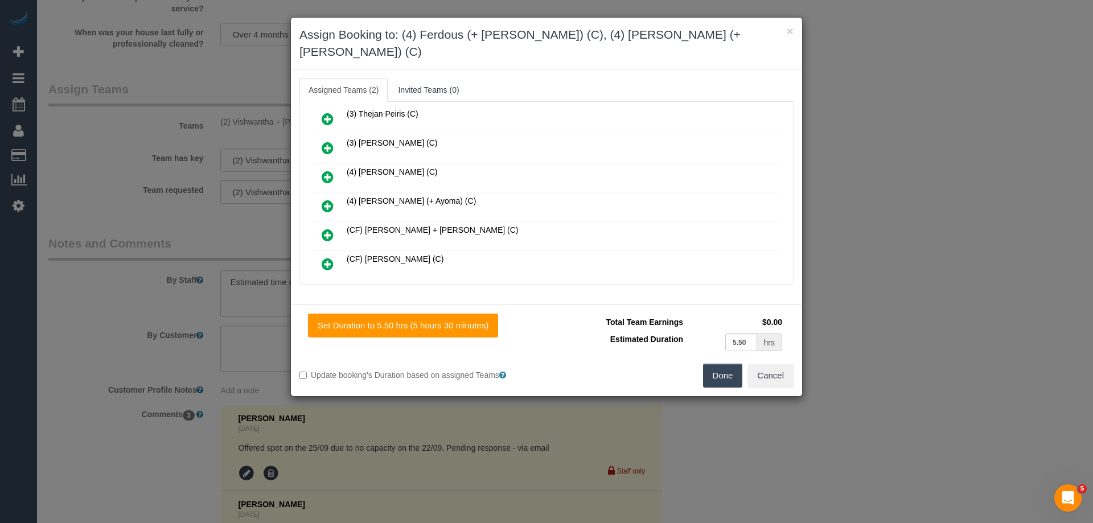
click at [726, 364] on button "Done" at bounding box center [723, 376] width 40 height 24
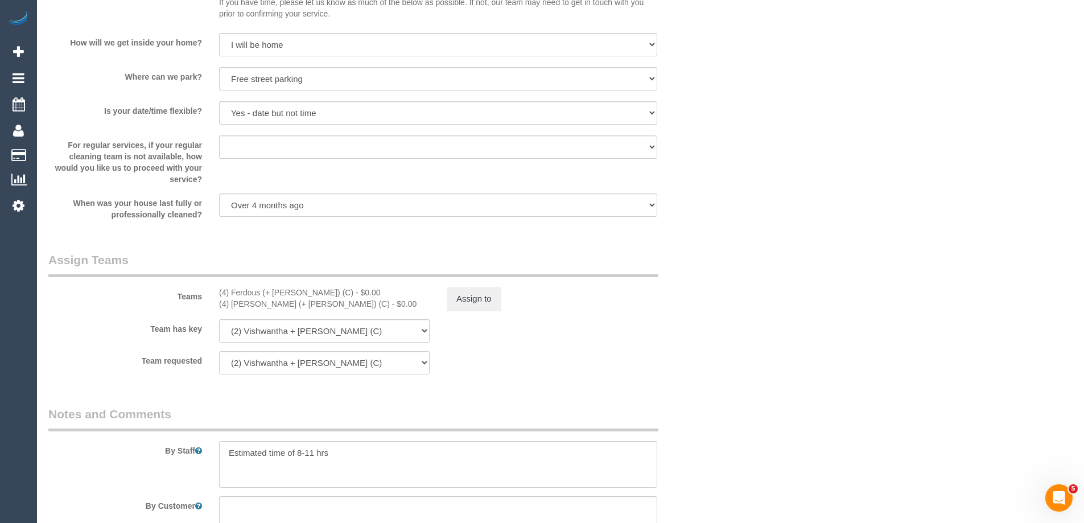
scroll to position [1594, 0]
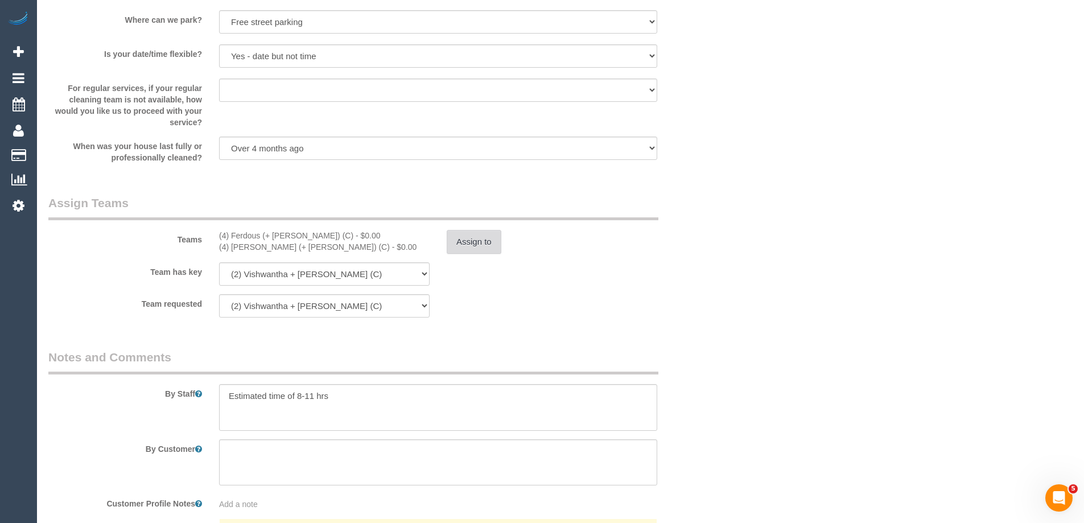
click at [462, 242] on button "Assign to" at bounding box center [474, 242] width 55 height 24
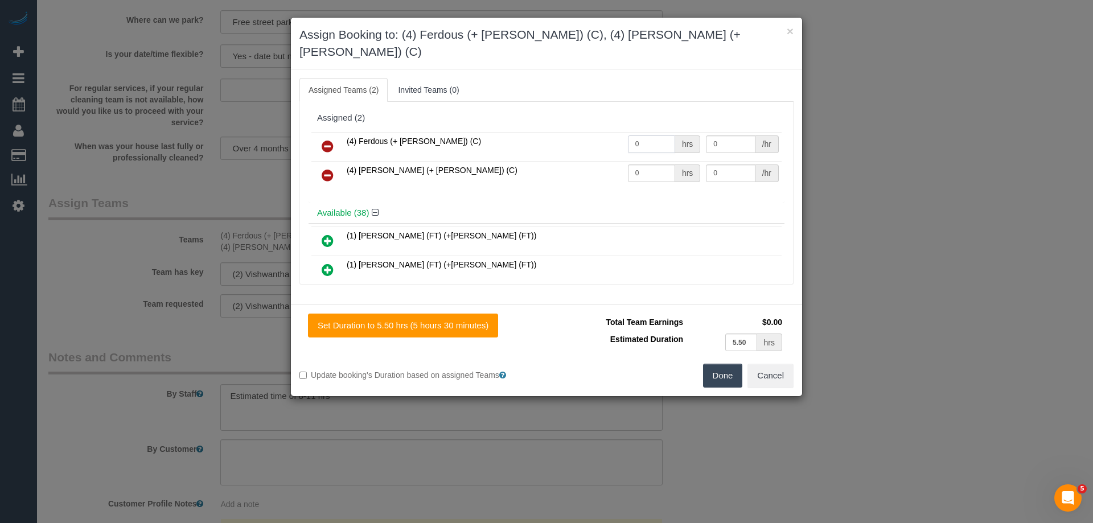
drag, startPoint x: 655, startPoint y: 131, endPoint x: 551, endPoint y: 129, distance: 103.6
click at [553, 132] on tr "(4) Ferdous (+ Forkan) (C) 0 hrs 0 /hr" at bounding box center [546, 146] width 470 height 29
type input "1"
drag, startPoint x: 655, startPoint y: 161, endPoint x: 544, endPoint y: 148, distance: 112.3
click at [544, 161] on tr "(4) Forkan (+ Ferdous) (C) 0 hrs 0 /hr" at bounding box center [546, 175] width 470 height 29
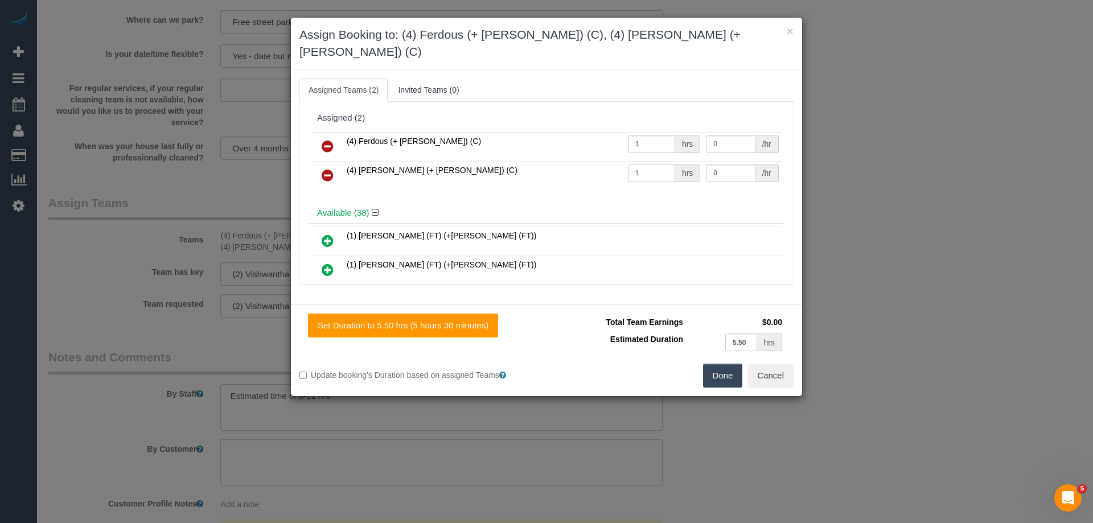
type input "1"
drag, startPoint x: 655, startPoint y: 124, endPoint x: 610, endPoint y: 124, distance: 45.0
click at [610, 132] on tr "(4) Ferdous (+ Forkan) (C) 1 hrs 0 /hr" at bounding box center [546, 146] width 470 height 29
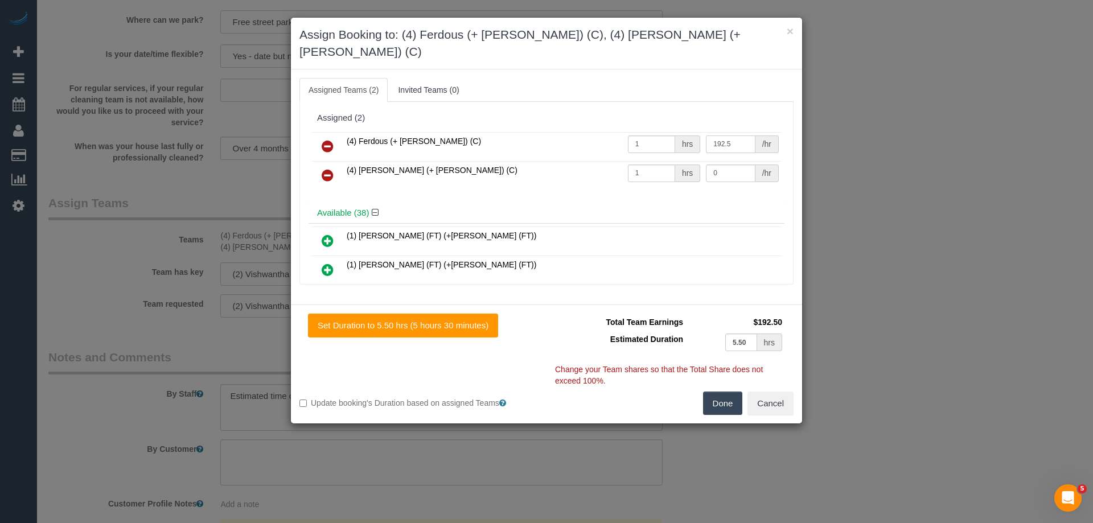
type input "192.5"
drag, startPoint x: 726, startPoint y: 158, endPoint x: 632, endPoint y: 142, distance: 95.3
click at [633, 143] on tbody "(4) Ferdous (+ Forkan) (C) 1 hrs 192.5 /hr (4) Forkan (+ Ferdous) (C) 1 hrs 0 /…" at bounding box center [546, 161] width 470 height 58
type input "192.5"
click at [731, 392] on button "Done" at bounding box center [723, 404] width 40 height 24
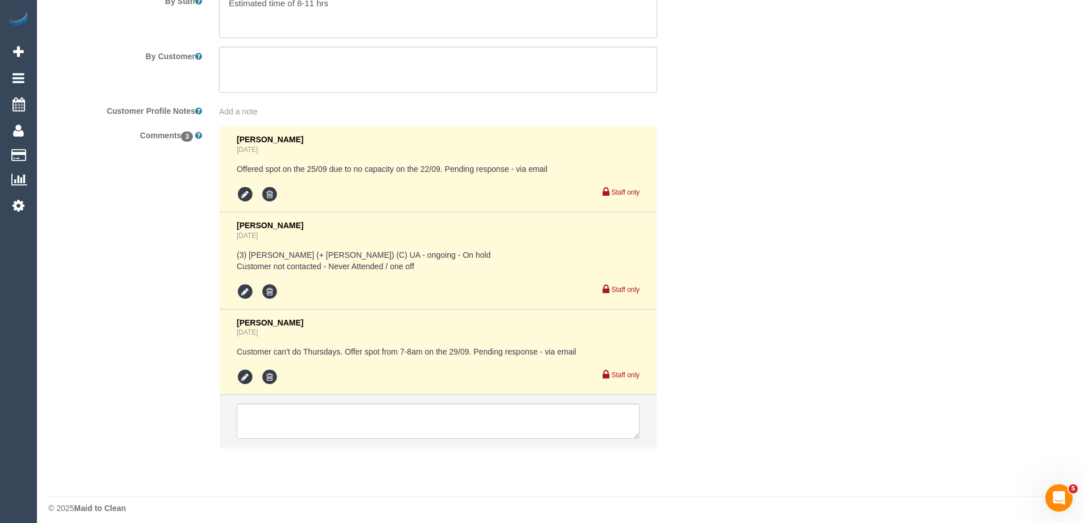
scroll to position [1994, 0]
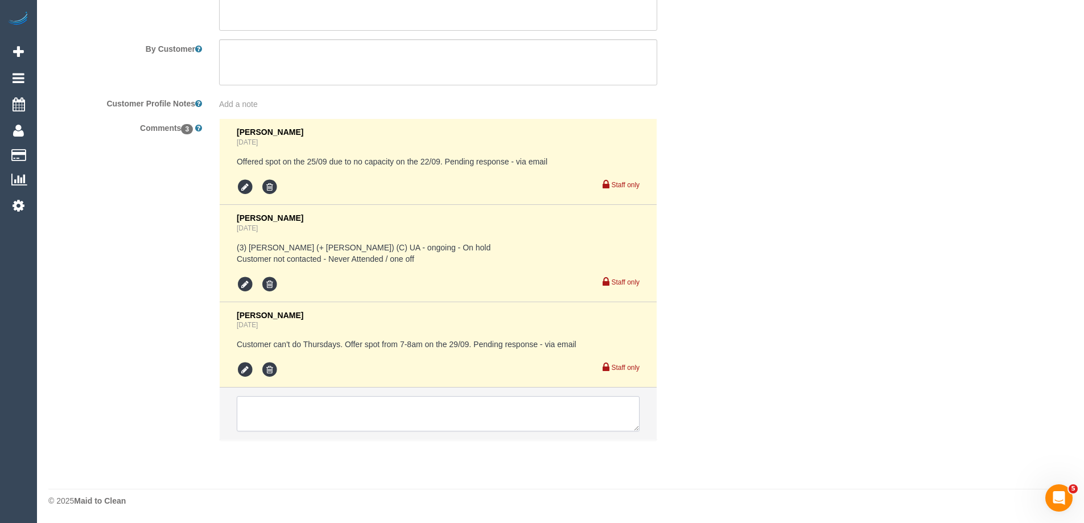
click at [270, 409] on textarea at bounding box center [438, 413] width 403 height 35
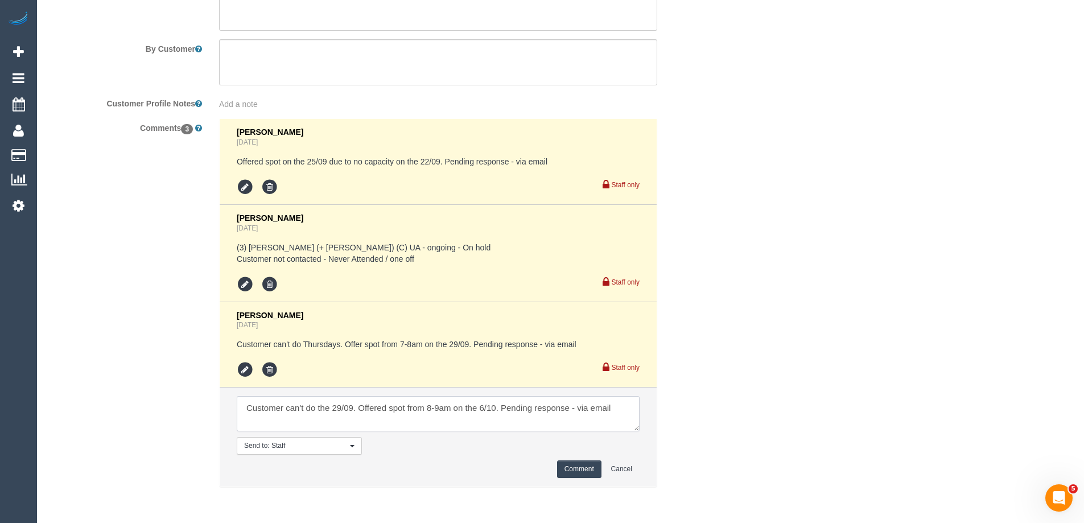
type textarea "Customer can't do the 29/09. Offered spot from 8-9am on the 6/10. Pending respo…"
click at [571, 465] on button "Comment" at bounding box center [579, 469] width 44 height 18
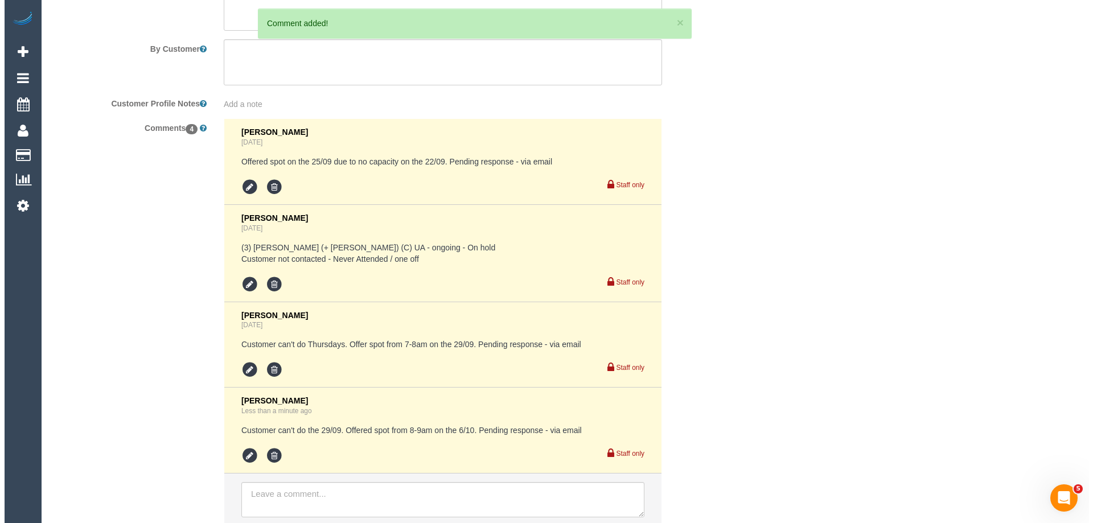
scroll to position [0, 0]
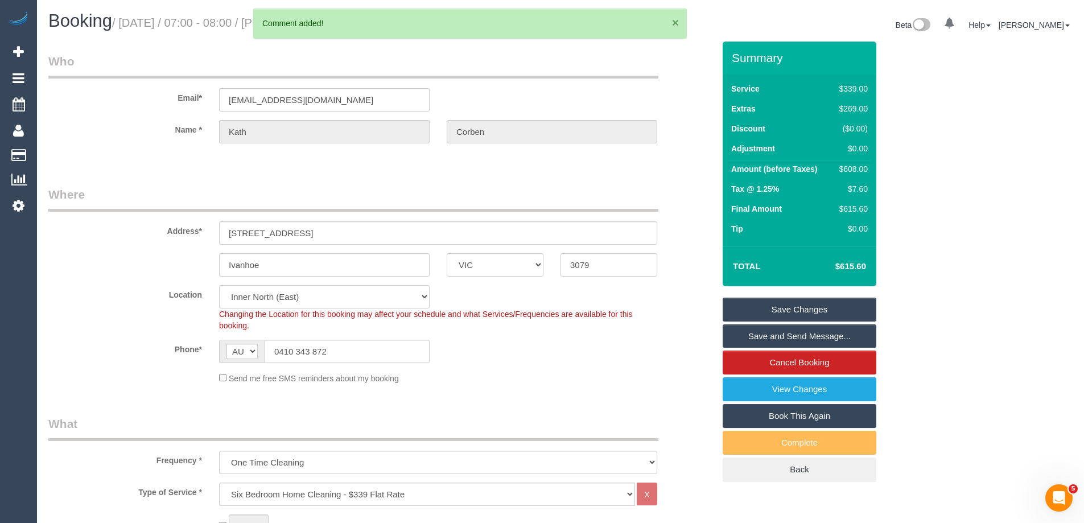
click at [674, 20] on button "×" at bounding box center [675, 23] width 7 height 12
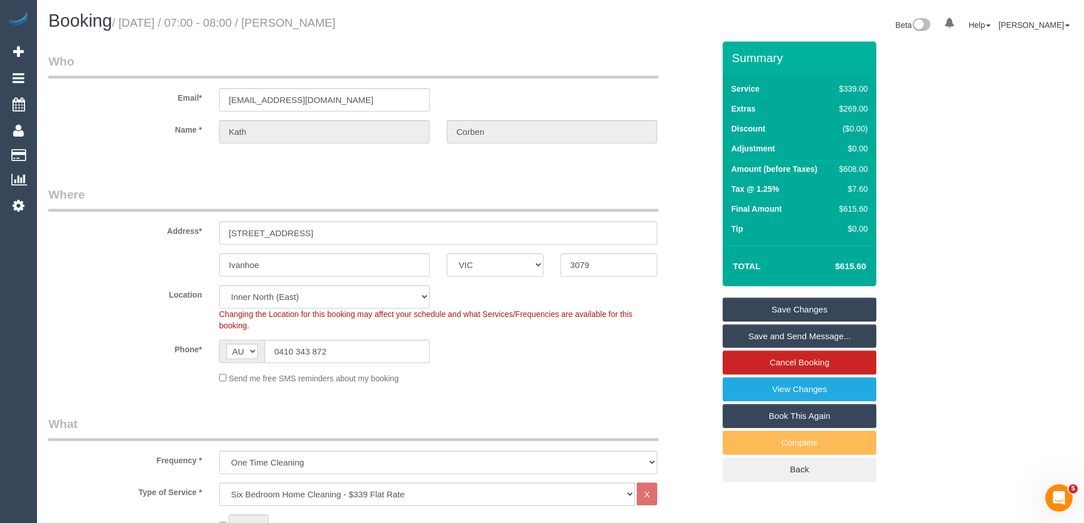
drag, startPoint x: 408, startPoint y: 23, endPoint x: 314, endPoint y: 18, distance: 94.1
click at [314, 18] on h1 "Booking / September 29, 2025 / 07:00 - 08:00 / Kath Corben" at bounding box center [300, 20] width 504 height 19
copy small "Kath Corben"
click at [776, 307] on link "Save Changes" at bounding box center [800, 310] width 154 height 24
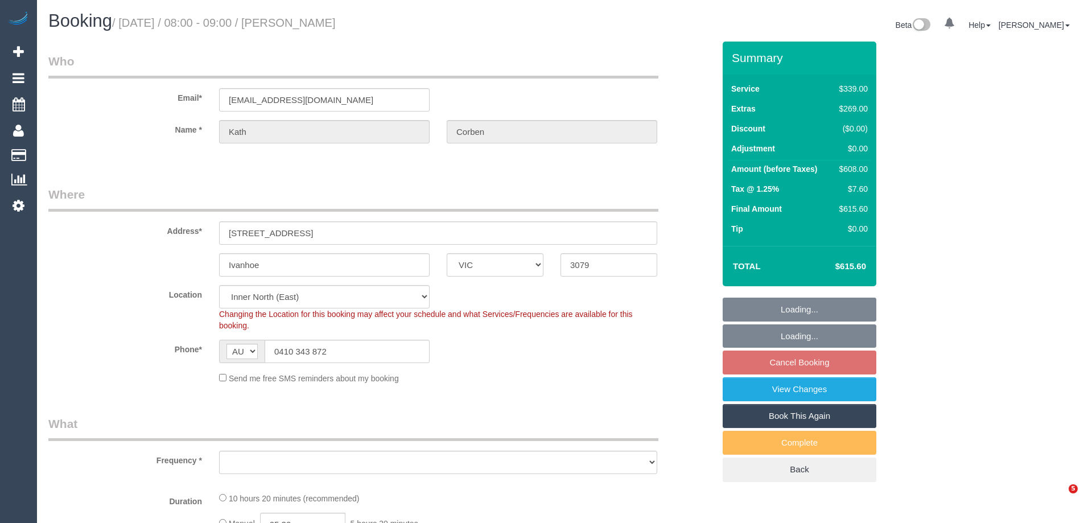
select select "VIC"
select select "object:609"
select select "number:30"
select select "number:14"
select select "number:19"
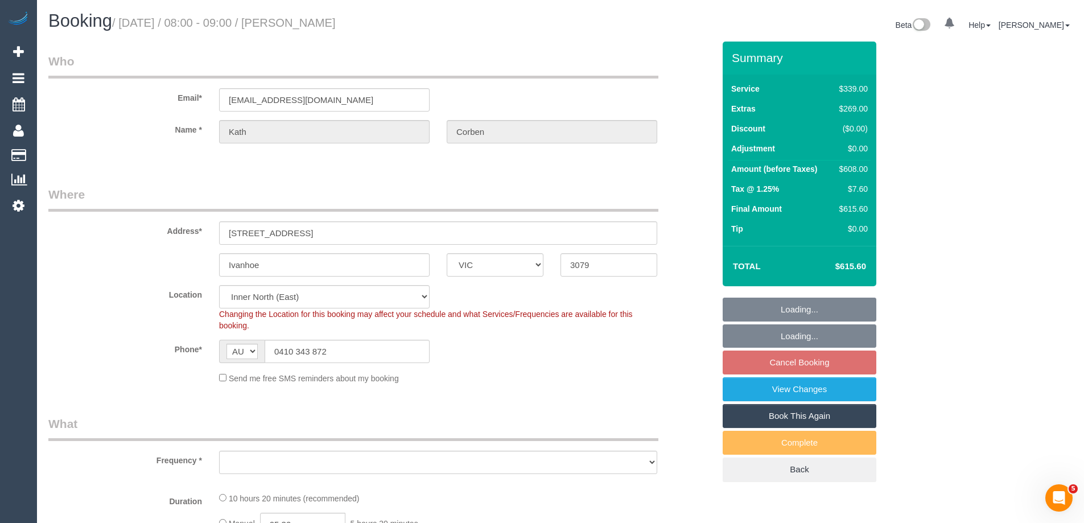
select select "number:23"
select select "number:26"
select select "string:stripe-pm_1S8JFC2GScqysDRVUQutItZh"
select select "object:1690"
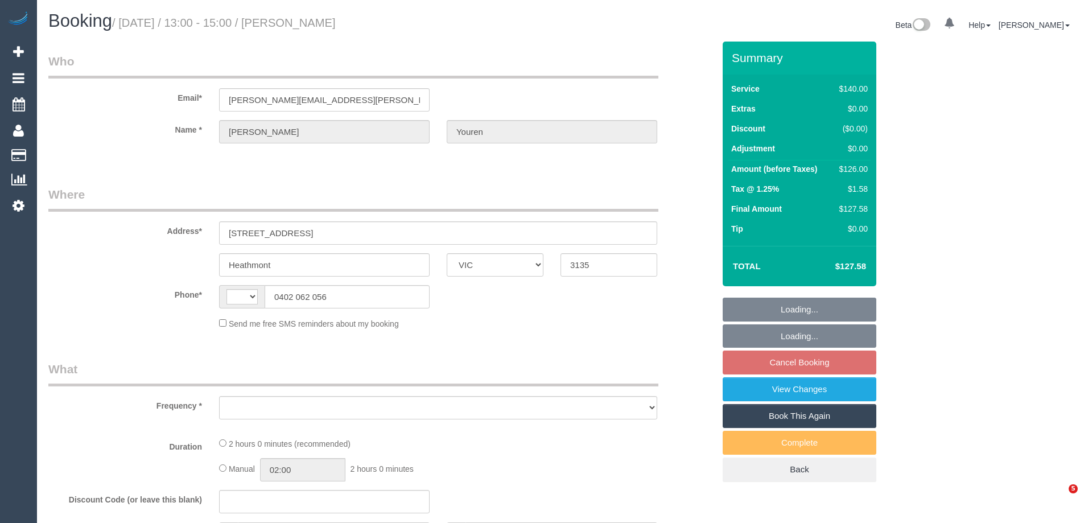
select select "VIC"
select select "string:AU"
select select "string:stripe-pm_1OvXjo2GScqysDRVTdEVGb5D"
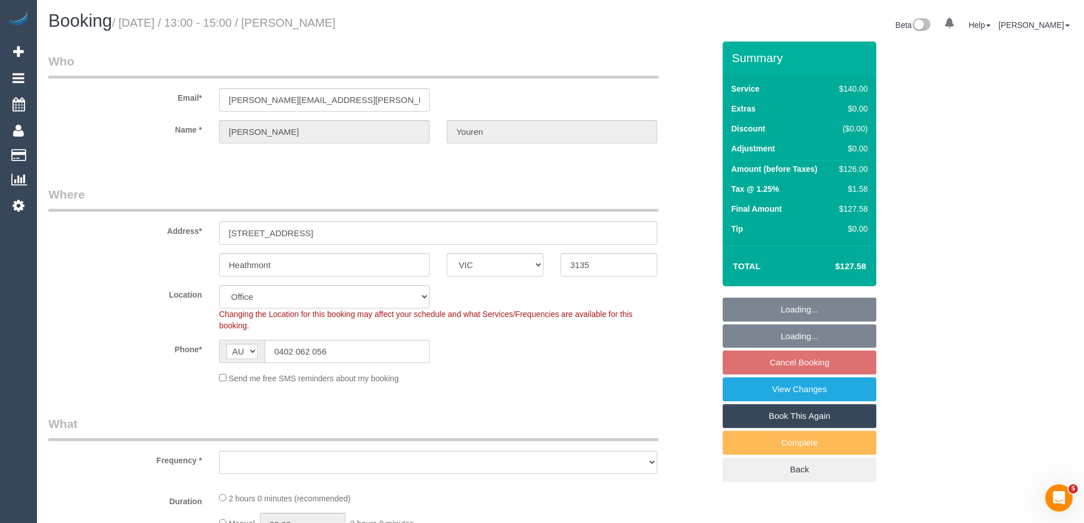
select select "number:27"
select select "number:14"
select select "number:19"
select select "number:36"
select select "number:34"
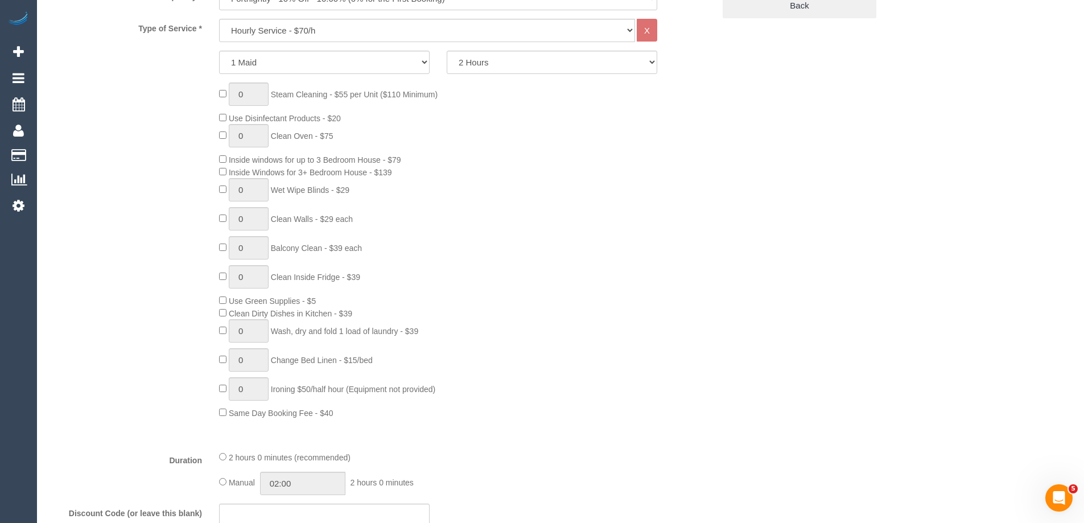
select select "object:883"
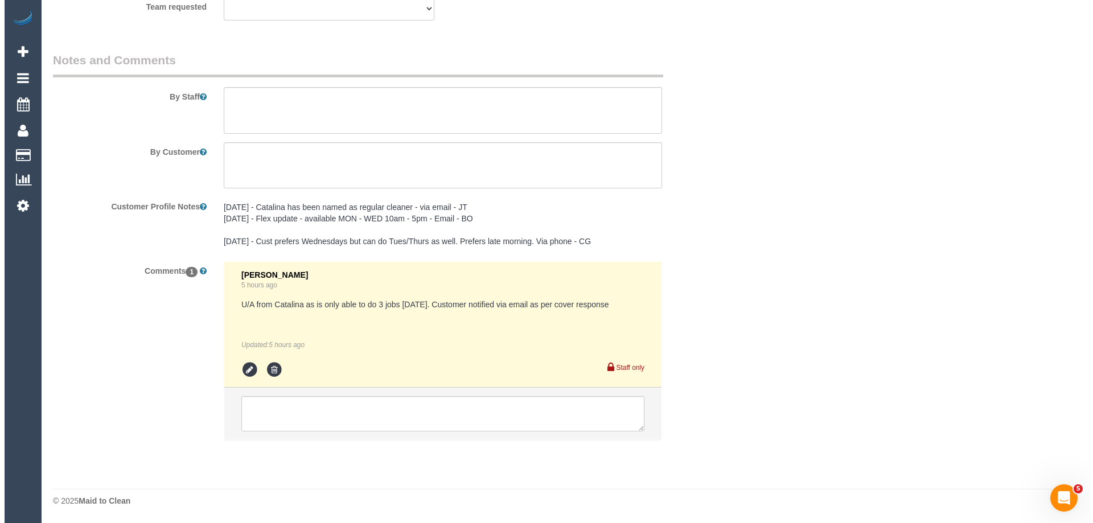
scroll to position [1746, 0]
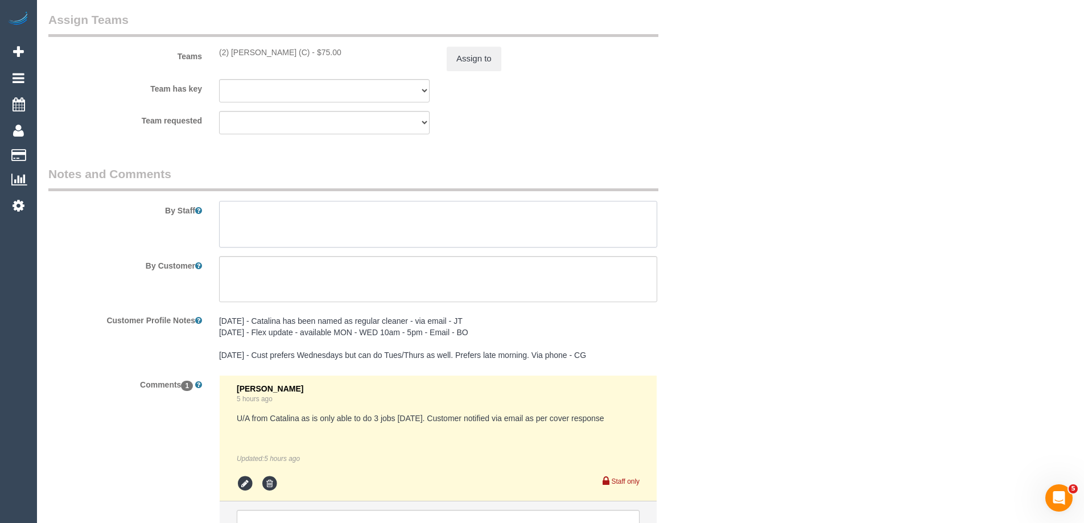
click at [235, 217] on textarea at bounding box center [438, 224] width 438 height 47
type textarea "*Cover*"
click at [468, 55] on button "Assign to" at bounding box center [474, 59] width 55 height 24
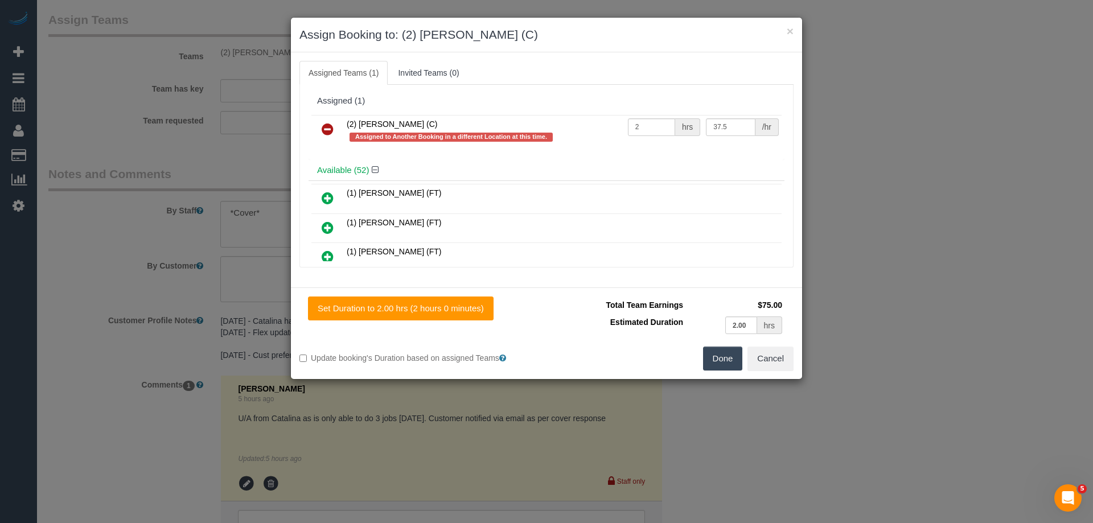
click at [327, 125] on icon at bounding box center [328, 129] width 12 height 14
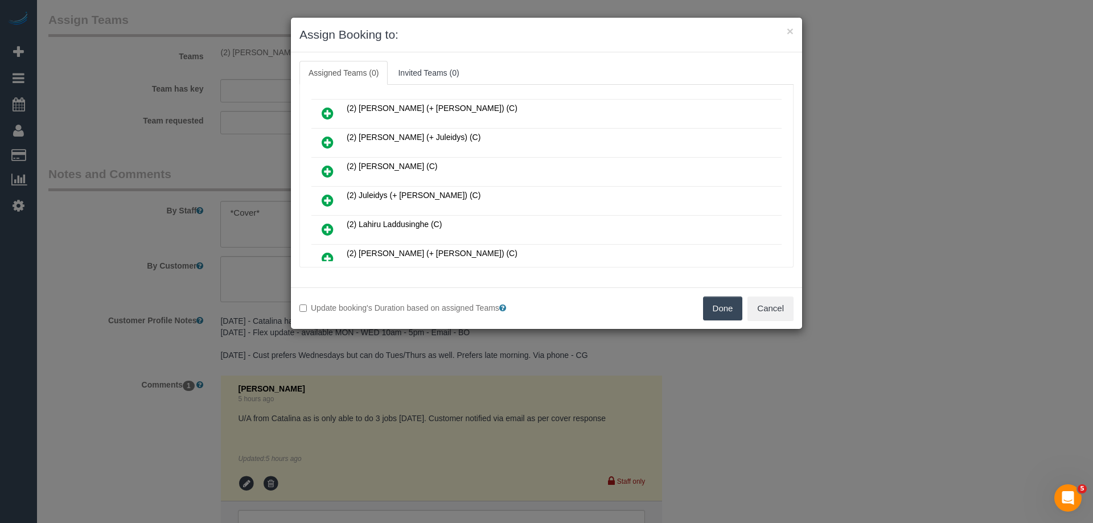
click at [319, 170] on link at bounding box center [327, 172] width 27 height 23
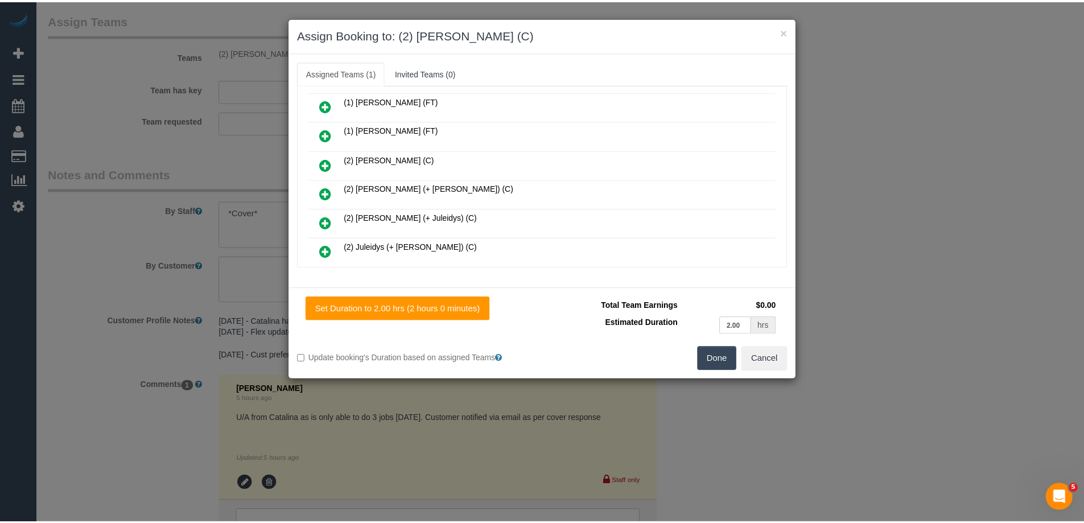
scroll to position [0, 0]
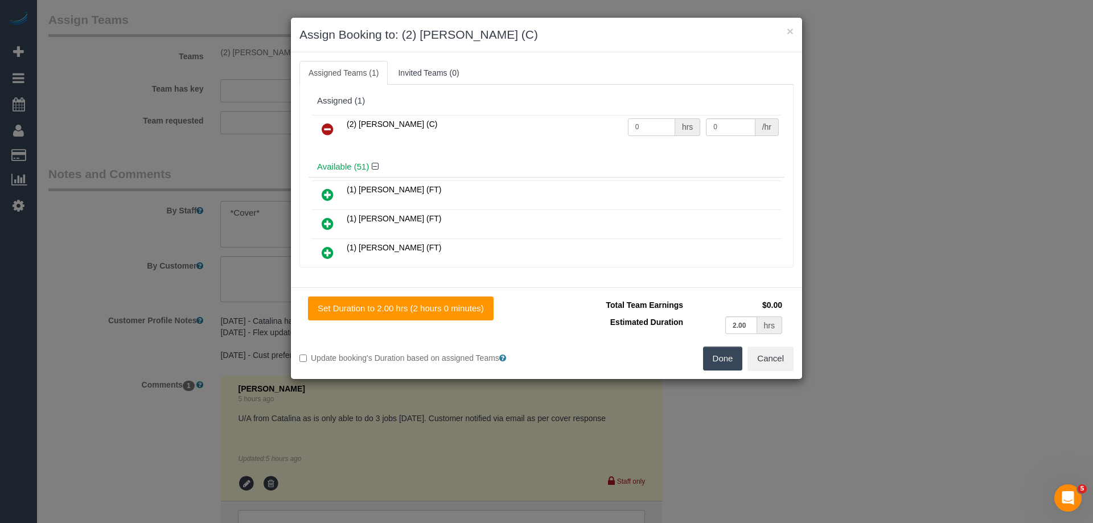
drag, startPoint x: 640, startPoint y: 126, endPoint x: 560, endPoint y: 124, distance: 80.3
click at [560, 124] on tr "(2) Danielle Wheeler (C) 0 hrs 0 /hr" at bounding box center [546, 129] width 470 height 29
type input "1"
drag, startPoint x: 722, startPoint y: 125, endPoint x: 613, endPoint y: 122, distance: 108.8
click at [614, 122] on tr "(2) Danielle Wheeler (C) 1 hrs 0 /hr" at bounding box center [546, 129] width 470 height 29
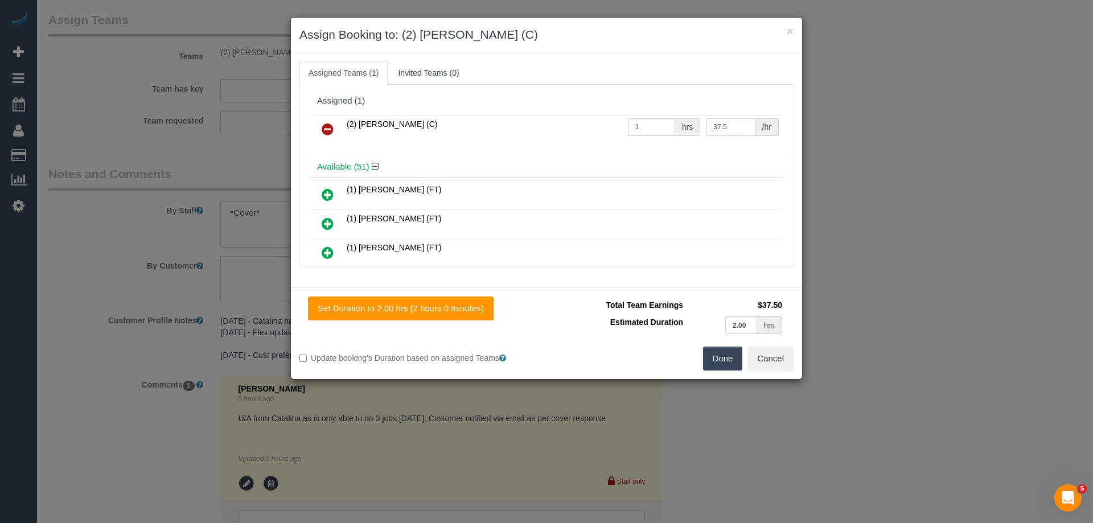
type input "37.5"
click at [715, 357] on button "Done" at bounding box center [723, 359] width 40 height 24
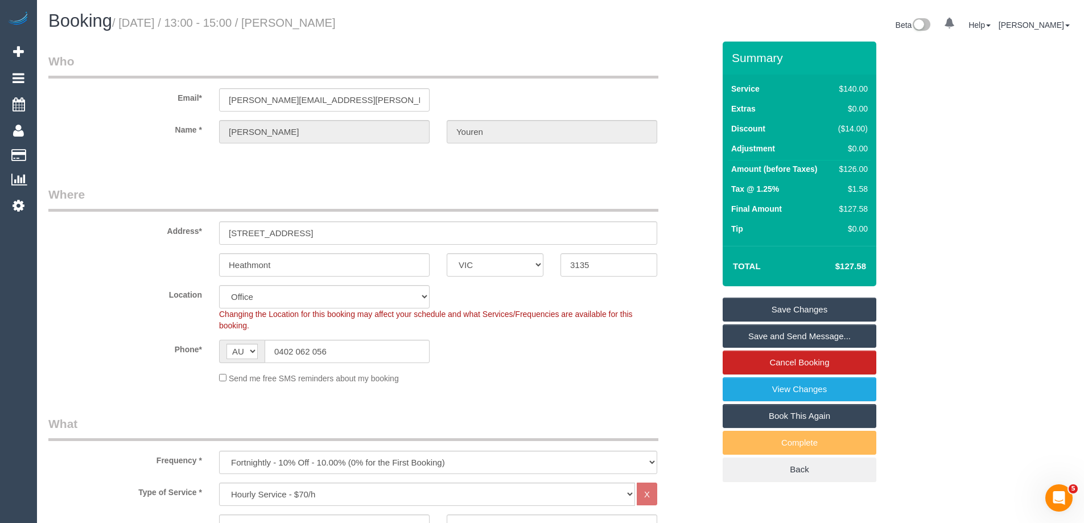
drag, startPoint x: 388, startPoint y: 20, endPoint x: 312, endPoint y: 19, distance: 75.7
click at [312, 19] on h1 "Booking / September 22, 2025 / 13:00 - 15:00 / Sandy Youren" at bounding box center [300, 20] width 504 height 19
copy small "Sandy Youren"
click at [754, 309] on link "Save Changes" at bounding box center [800, 310] width 154 height 24
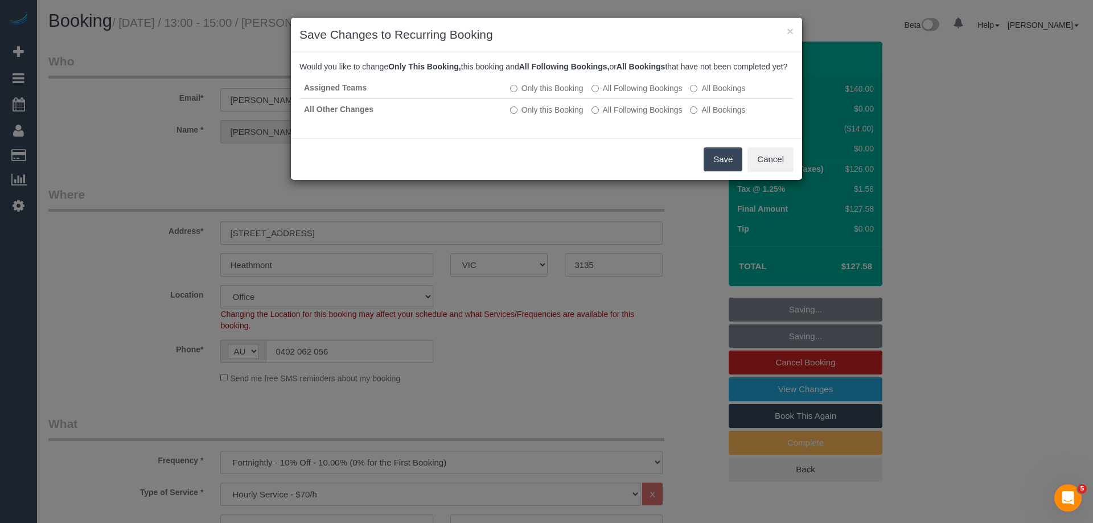
click at [715, 168] on button "Save" at bounding box center [722, 159] width 39 height 24
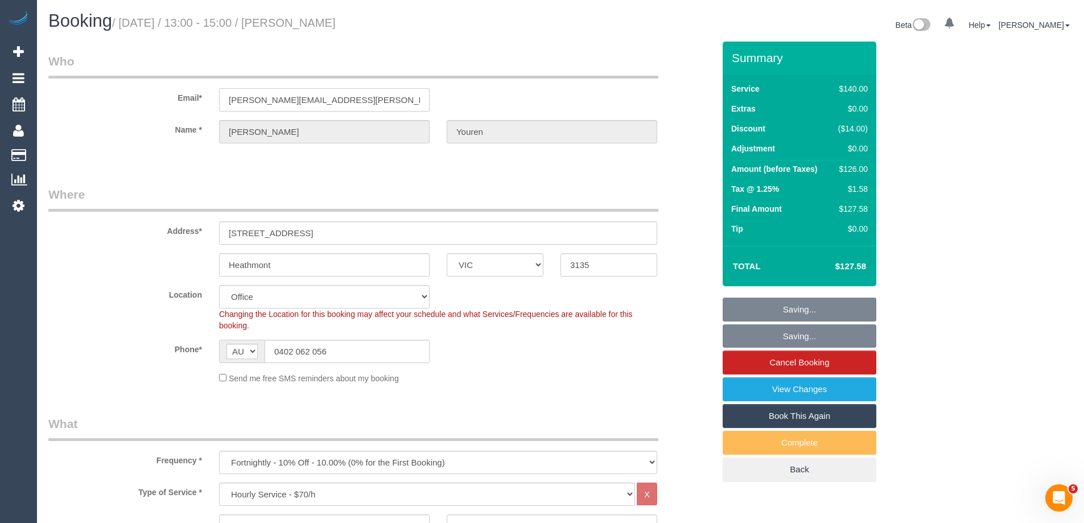
drag, startPoint x: 365, startPoint y: 98, endPoint x: -3, endPoint y: 101, distance: 368.8
click at [0, 101] on html "0 Beta Your Notifications You have 0 alerts Add Booking Bookings Active Booking…" at bounding box center [542, 261] width 1084 height 523
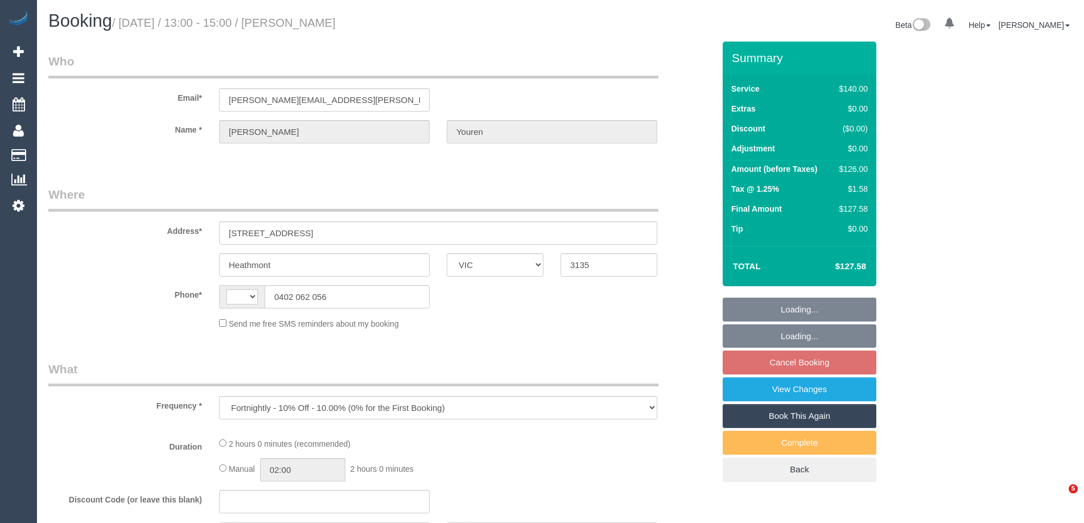
select select "VIC"
select select "string:AU"
select select "string:stripe-pm_1OvXjo2GScqysDRVTdEVGb5D"
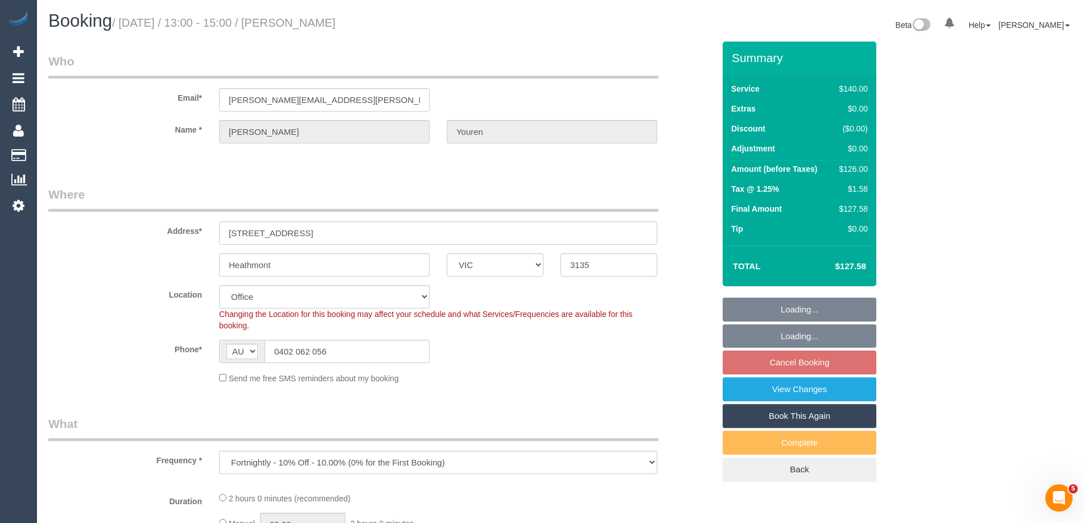
select select "number:27"
select select "number:14"
select select "number:19"
select select "number:36"
select select "number:34"
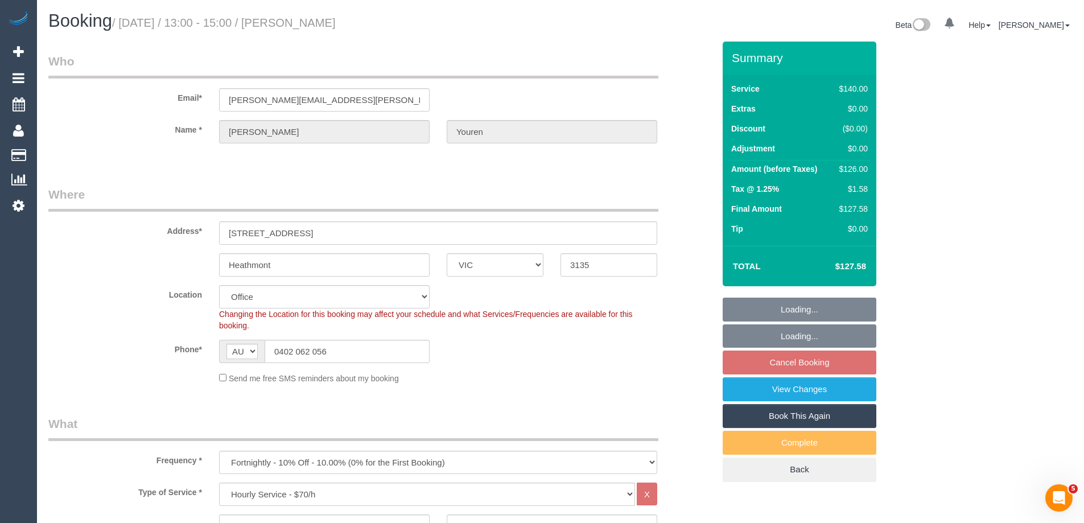
select select "object:2194"
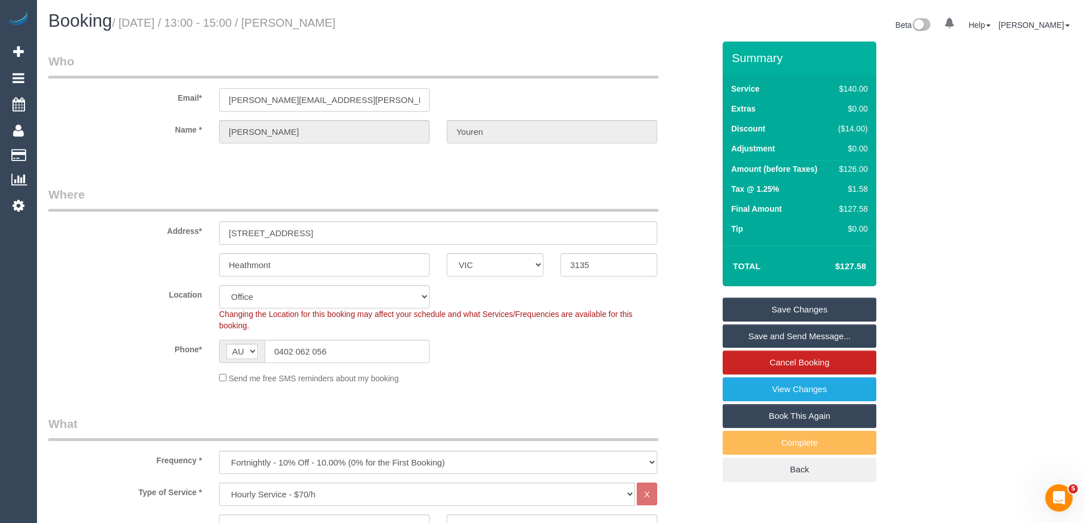
drag, startPoint x: 134, startPoint y: 103, endPoint x: 69, endPoint y: 103, distance: 64.3
click at [69, 103] on div "Email* [PERSON_NAME][EMAIL_ADDRESS][PERSON_NAME][DOMAIN_NAME]" at bounding box center [381, 82] width 683 height 59
click at [739, 335] on link "Save and Send Message..." at bounding box center [800, 336] width 154 height 24
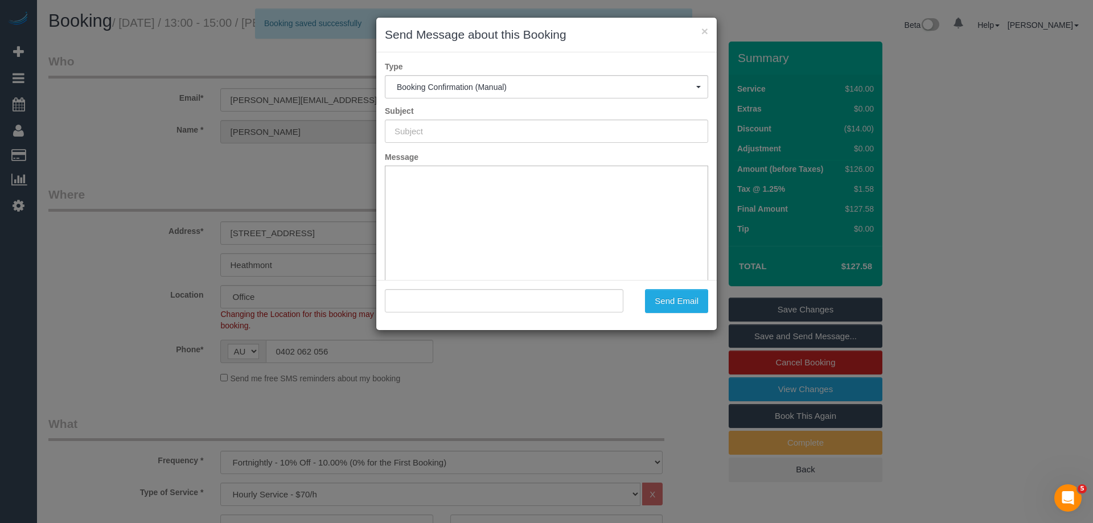
type input "Booking Confirmed"
type input ""[PERSON_NAME]" <[PERSON_NAME][EMAIL_ADDRESS][PERSON_NAME][DOMAIN_NAME]>"
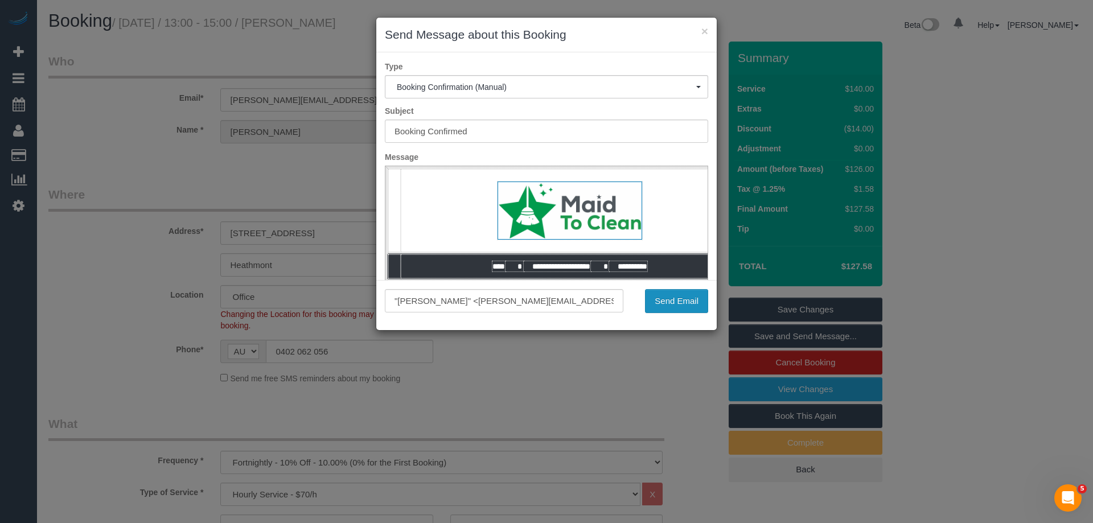
click at [684, 301] on button "Send Email" at bounding box center [676, 301] width 63 height 24
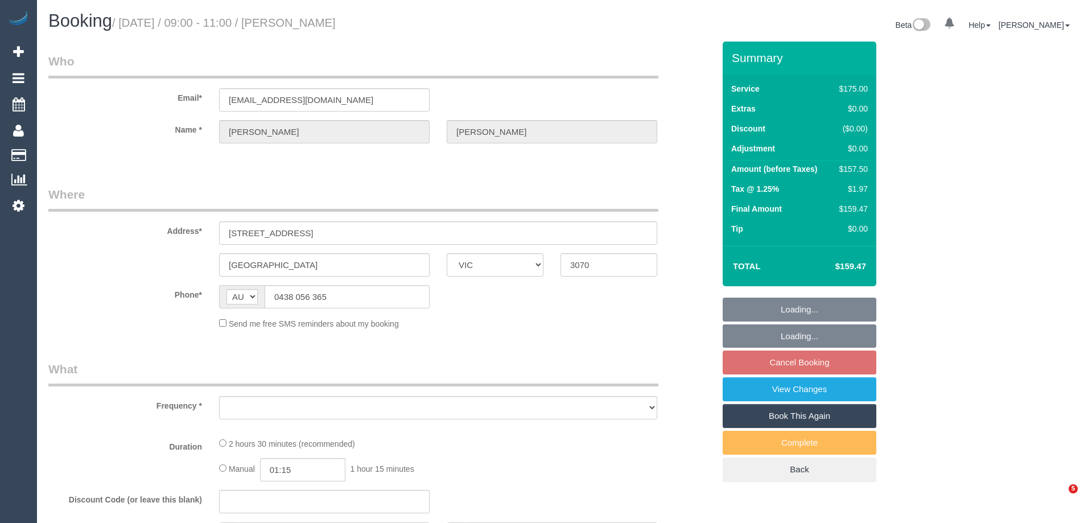
select select "VIC"
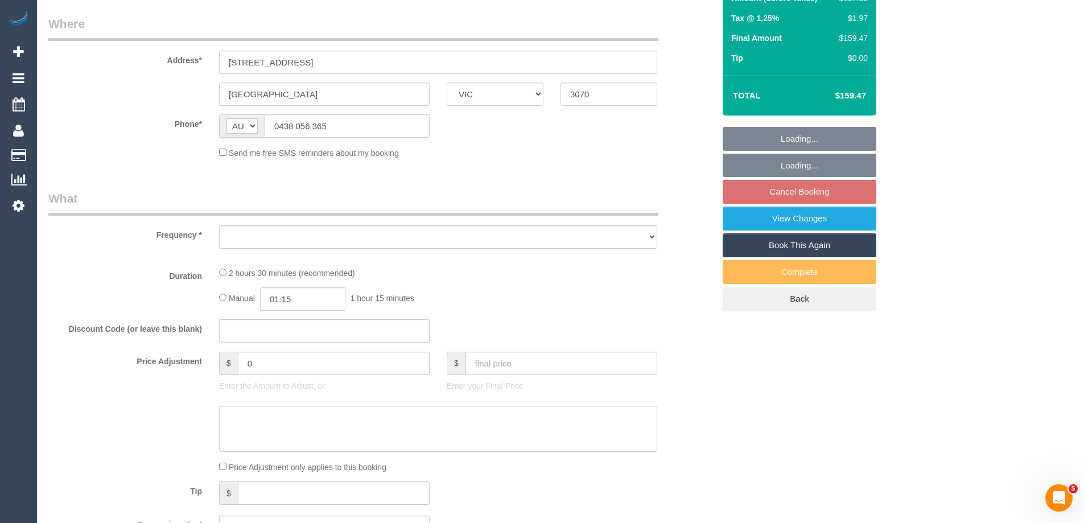
scroll to position [228, 0]
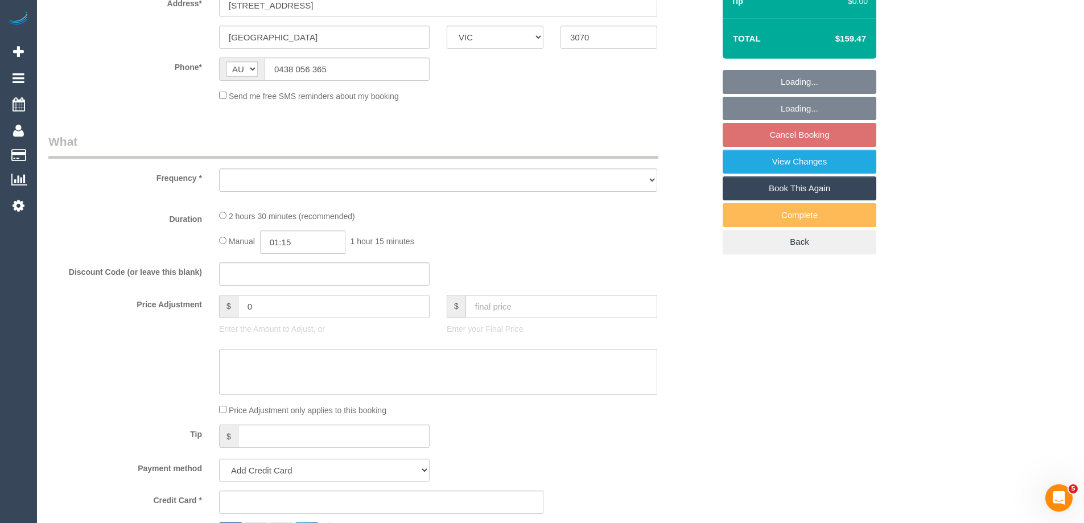
select select "string:stripe-pm_1ReSs12GScqysDRVy3CA21GY"
select select "150"
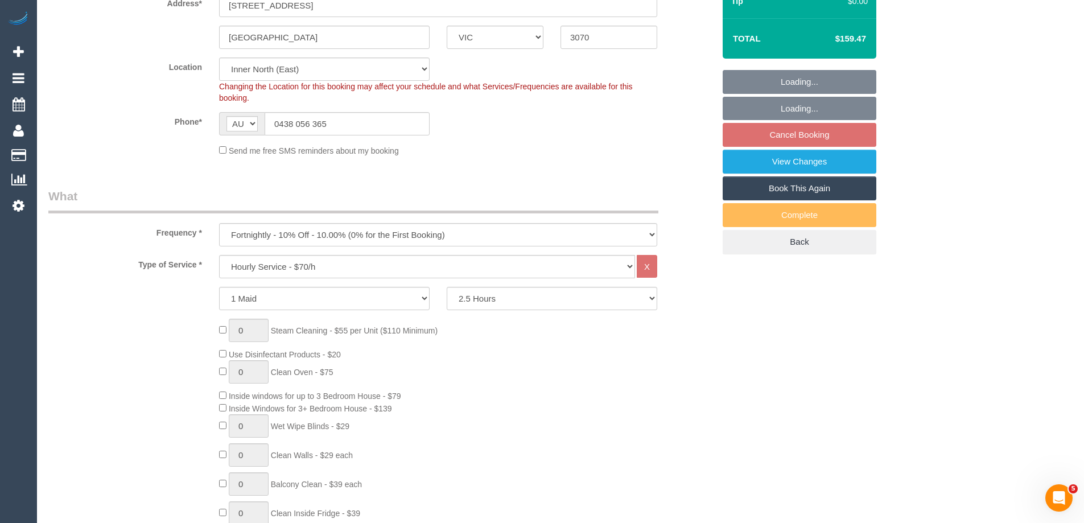
select select "object:1539"
select select "number:27"
select select "number:16"
select select "number:19"
select select "number:25"
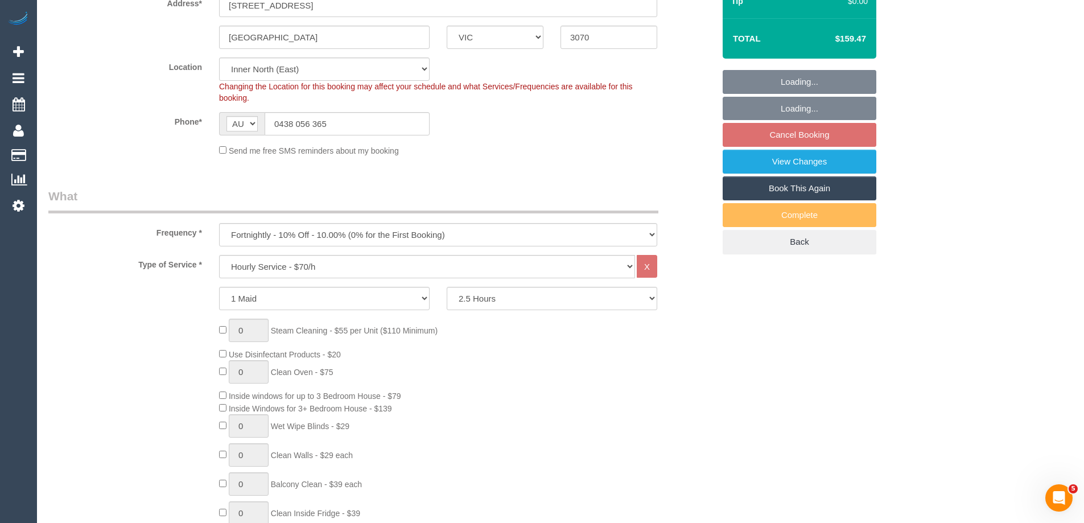
select select "number:34"
select select "number:12"
select select "object:1690"
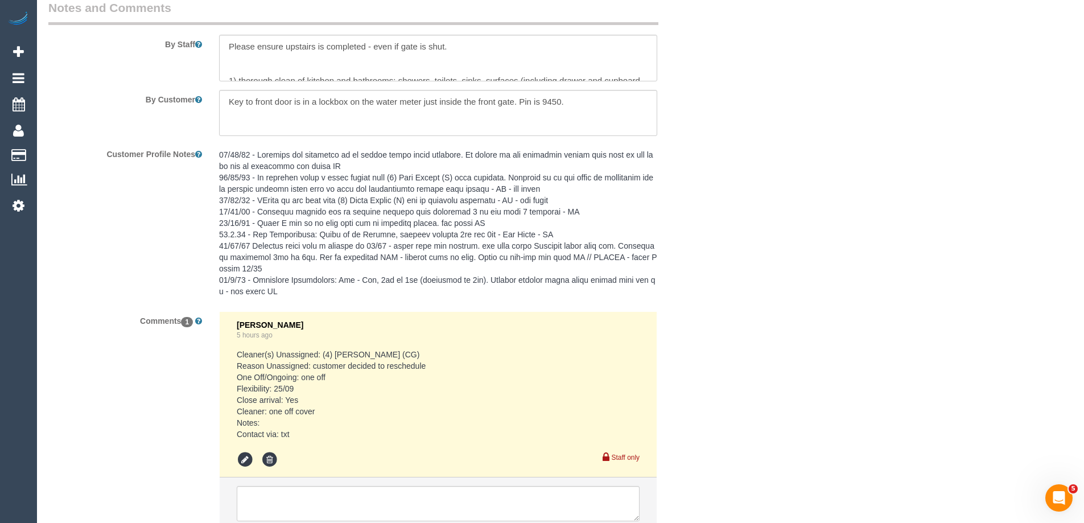
scroll to position [1935, 0]
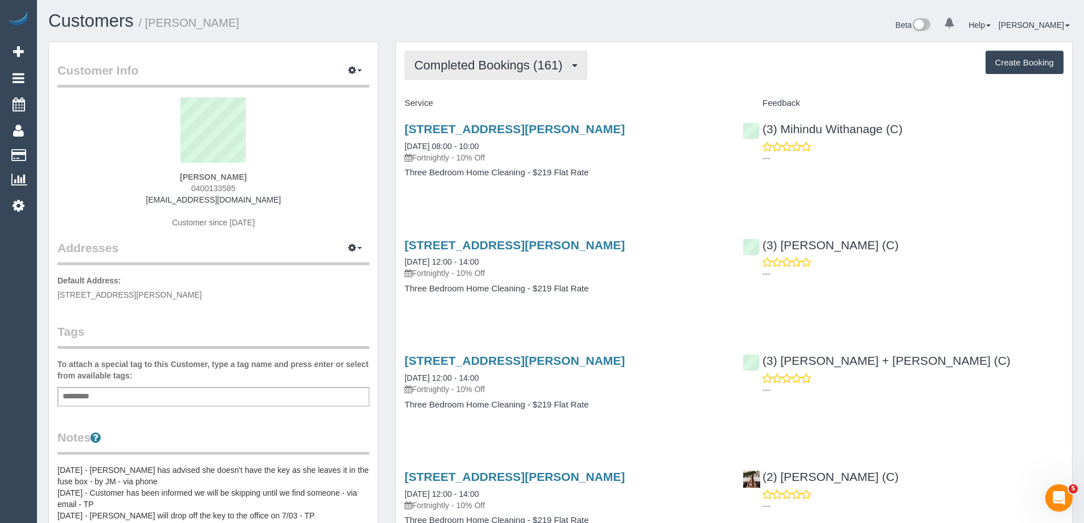
click at [501, 68] on span "Completed Bookings (161)" at bounding box center [491, 65] width 154 height 14
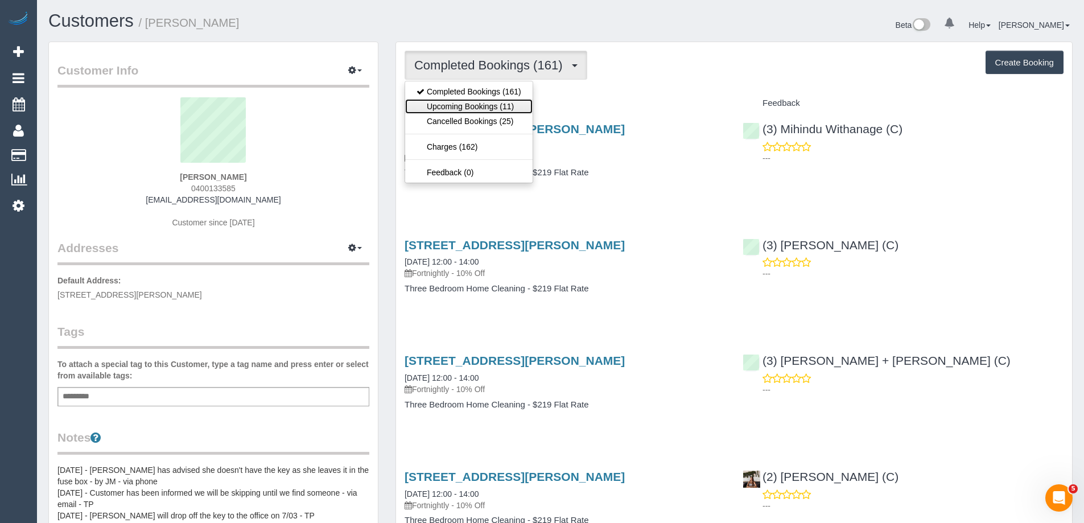
click at [496, 102] on link "Upcoming Bookings (11)" at bounding box center [468, 106] width 127 height 15
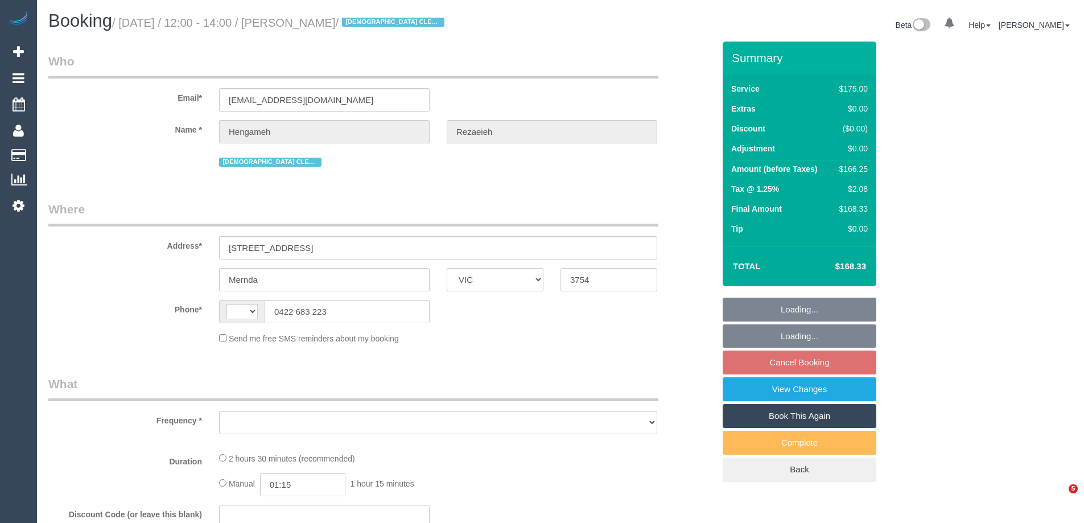
select select "VIC"
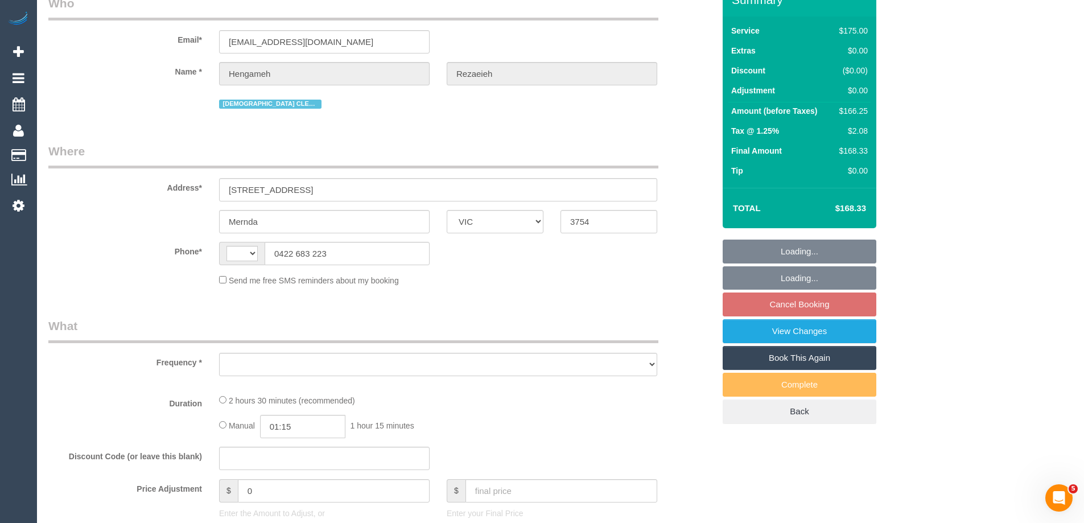
scroll to position [113, 0]
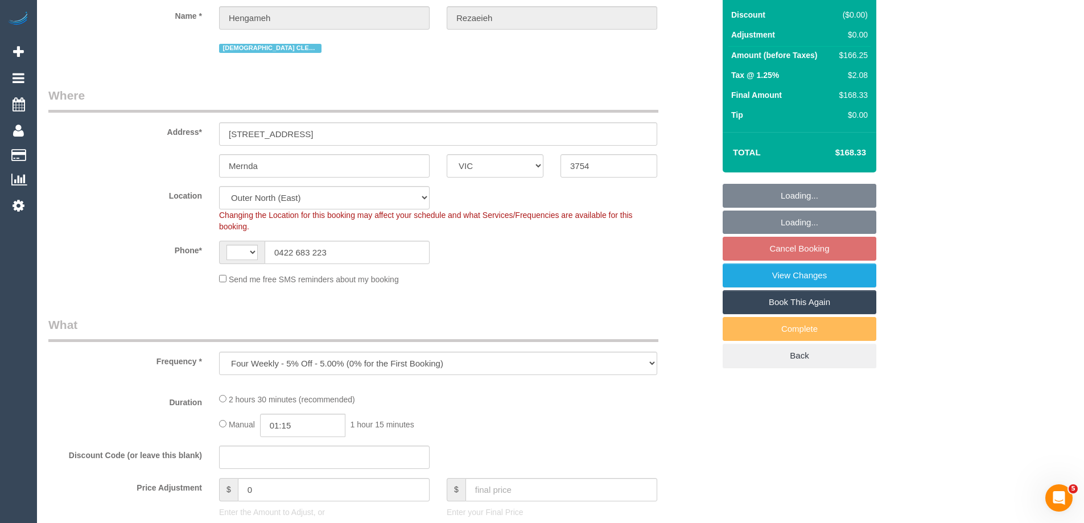
select select "object:757"
select select "string:stripe-pm_1NBBiB2GScqysDRVMJrcw7wk"
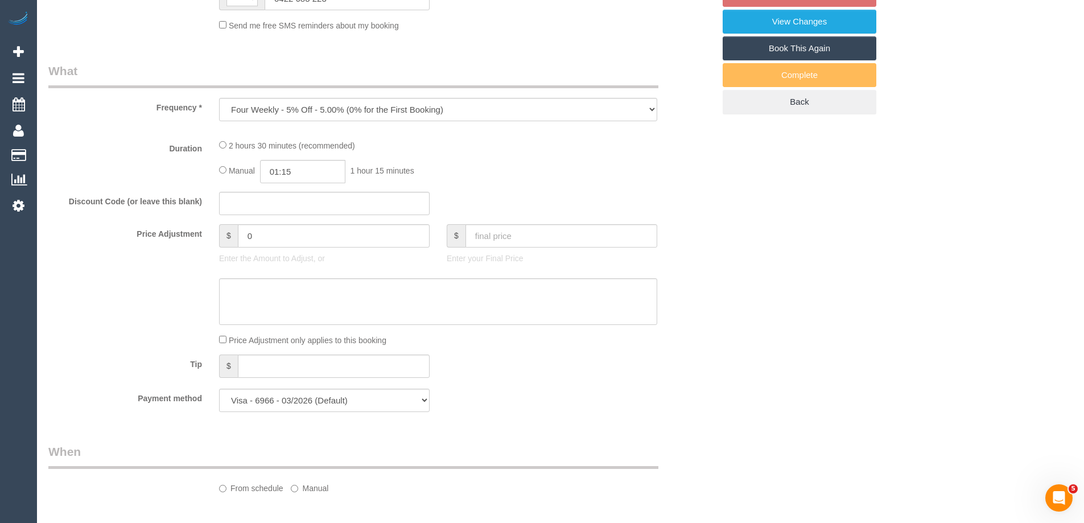
select select "string:AU"
select select "150"
select select "spot4"
select select "number:29"
select select "number:14"
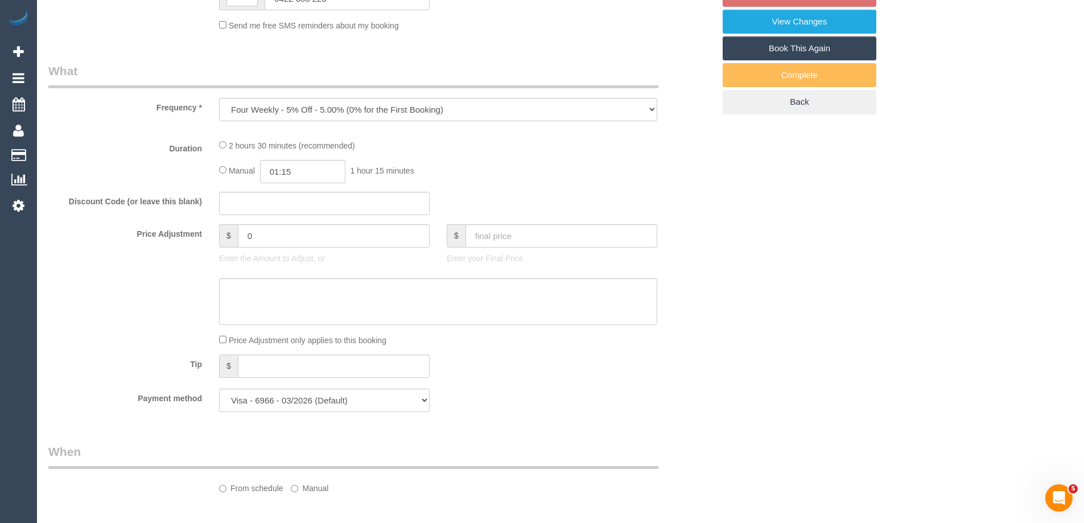
select select "number:19"
select select "number:24"
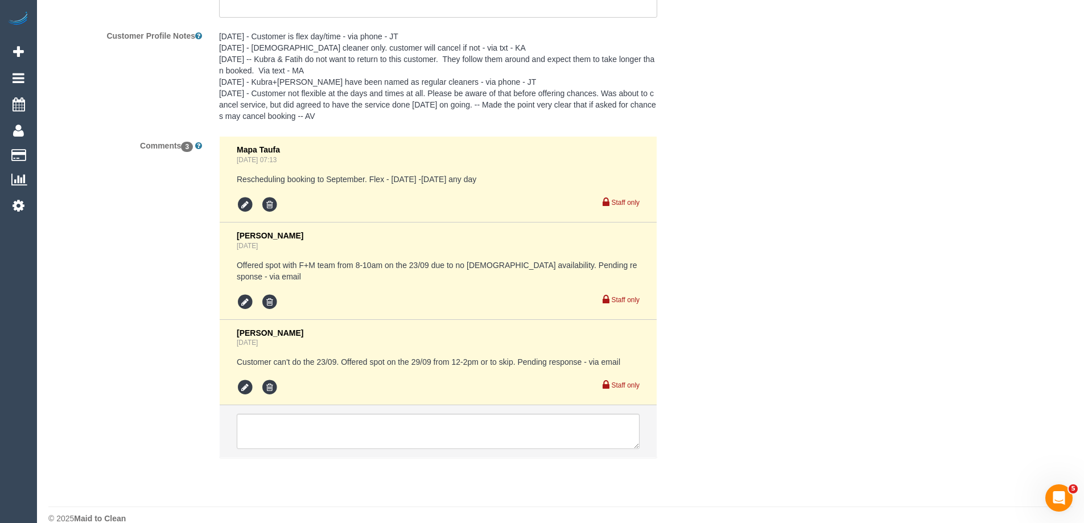
scroll to position [2010, 0]
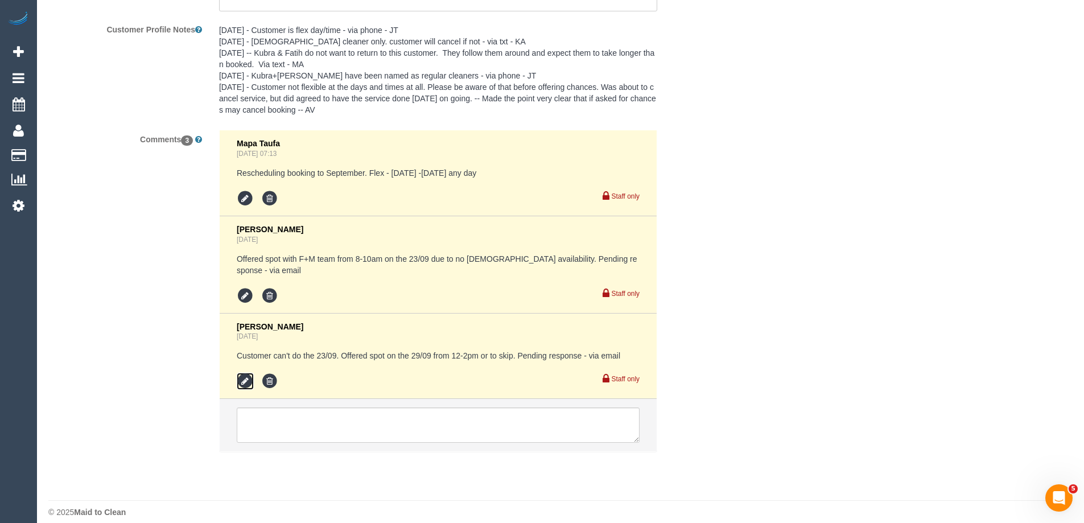
click at [240, 373] on icon at bounding box center [245, 381] width 17 height 17
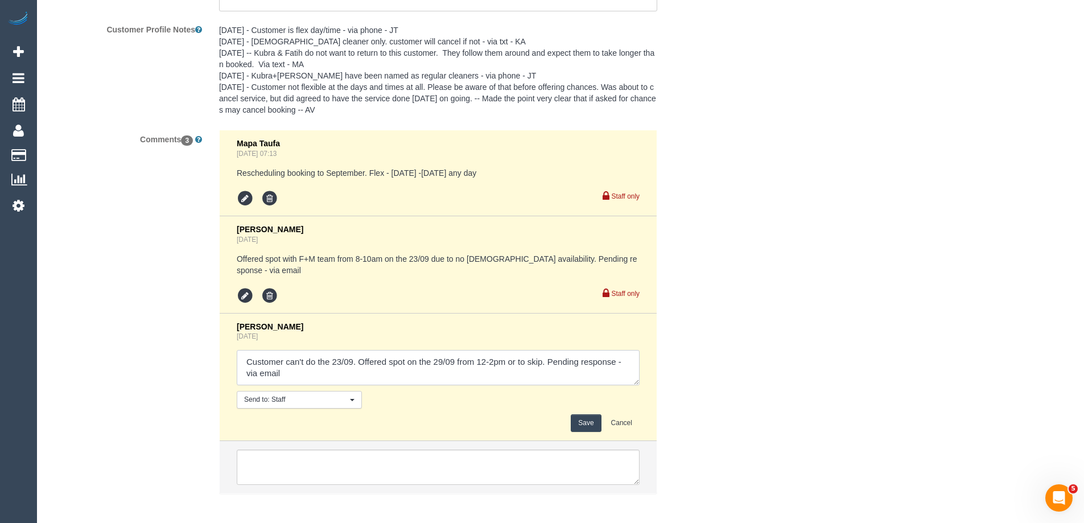
click at [241, 361] on textarea at bounding box center [438, 367] width 403 height 35
type textarea "Customer can't do the 23/09. Offered spot on the 29/09 from 12-2pm or to skip. …"
click at [590, 414] on button "Save" at bounding box center [586, 423] width 30 height 18
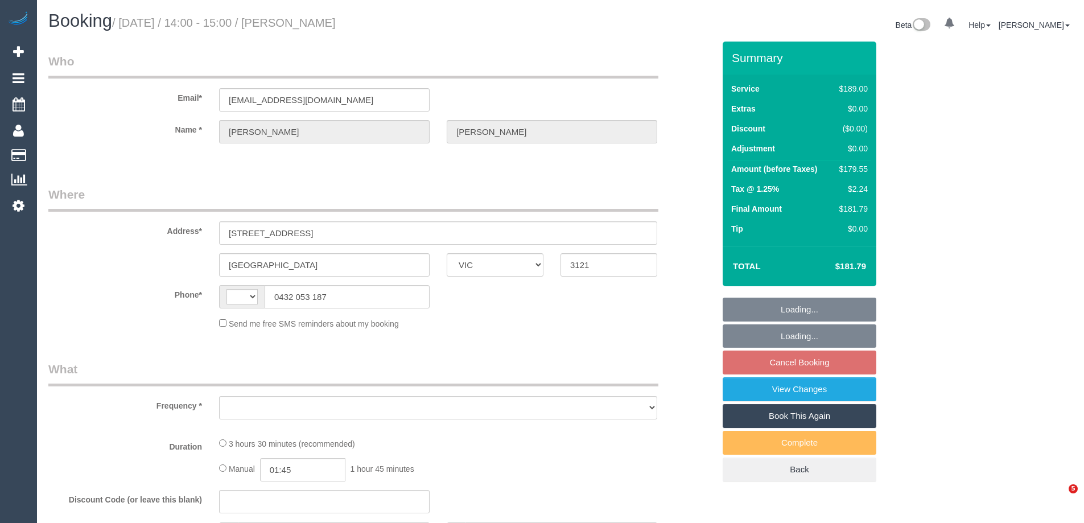
select select "VIC"
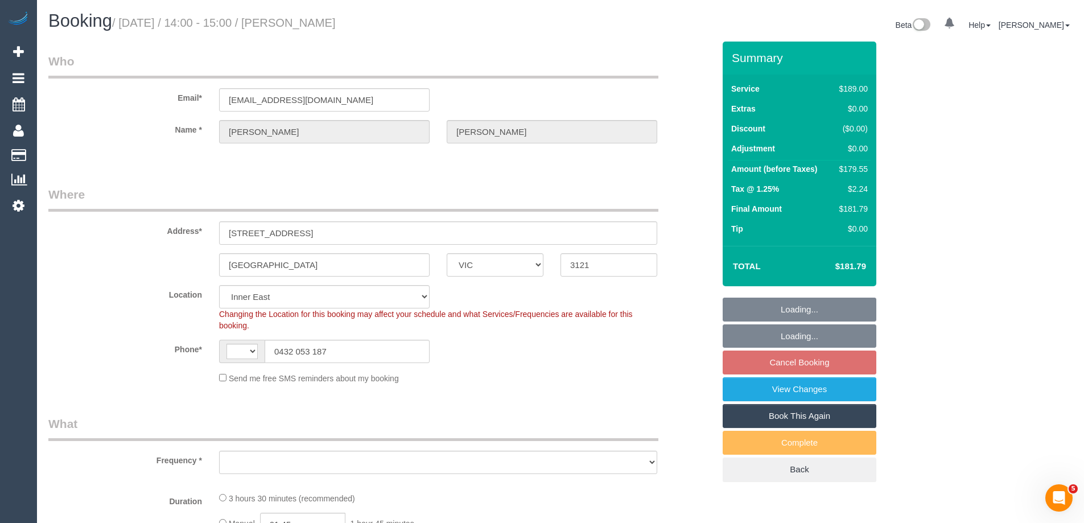
select select "string:AU"
select select "string:stripe-pm_1Pnf6P2GScqysDRVzc5aGLVd"
select select "object:644"
select select "number:27"
select select "number:14"
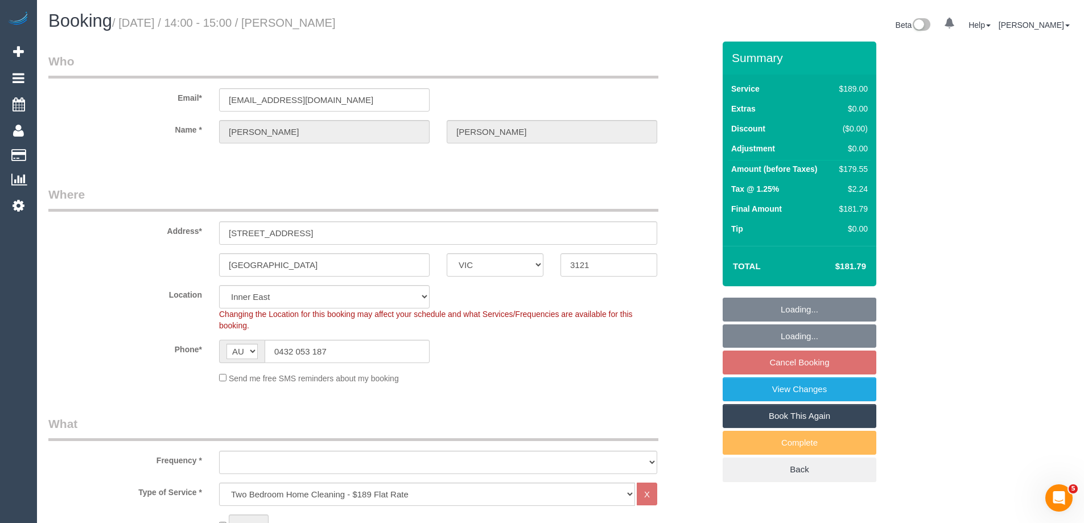
select select "number:19"
select select "number:24"
select select "number:33"
select select "number:12"
select select "object:1438"
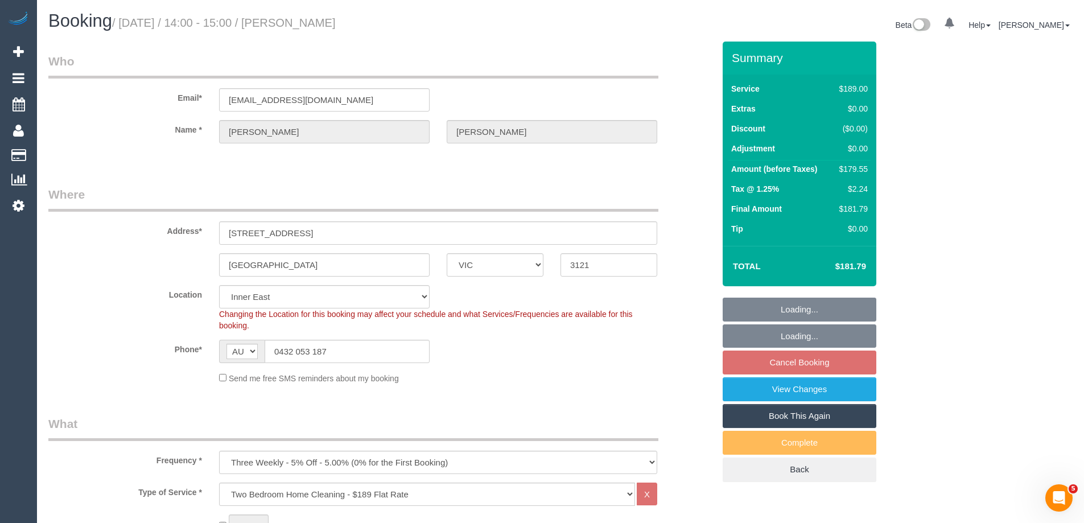
scroll to position [1751, 0]
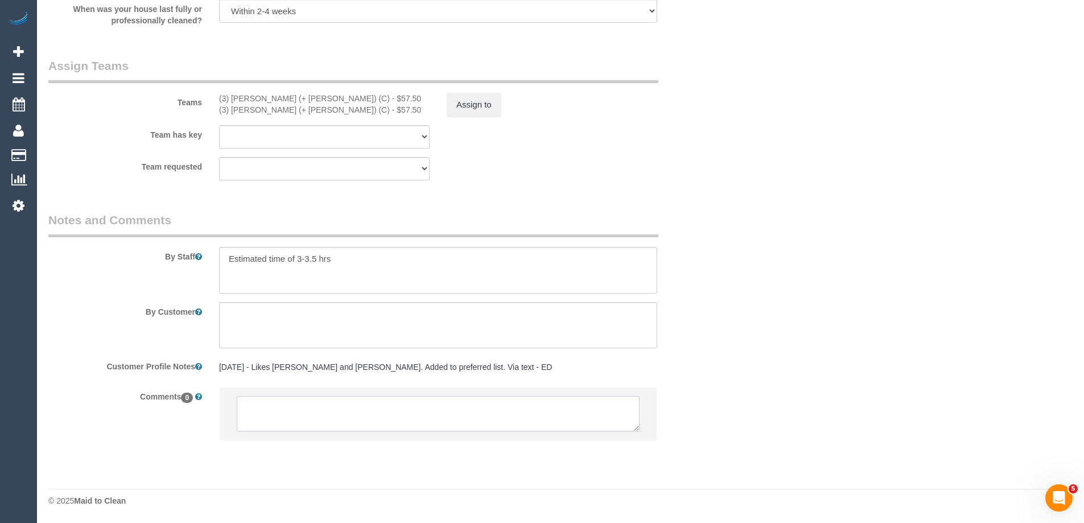
click at [254, 409] on textarea at bounding box center [438, 413] width 403 height 35
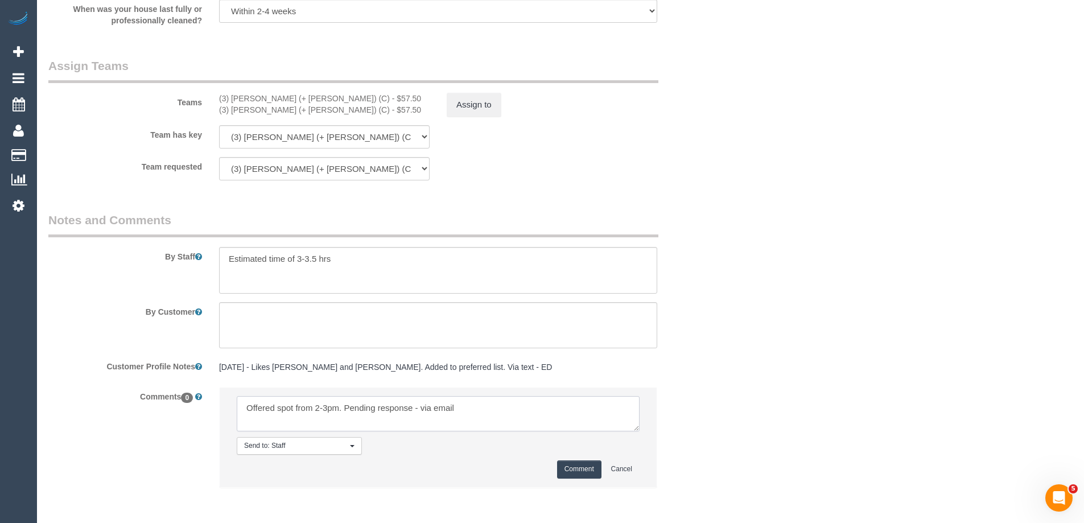
type textarea "Offered spot from 2-3pm. Pending response - via email"
click at [581, 463] on button "Comment" at bounding box center [579, 469] width 44 height 18
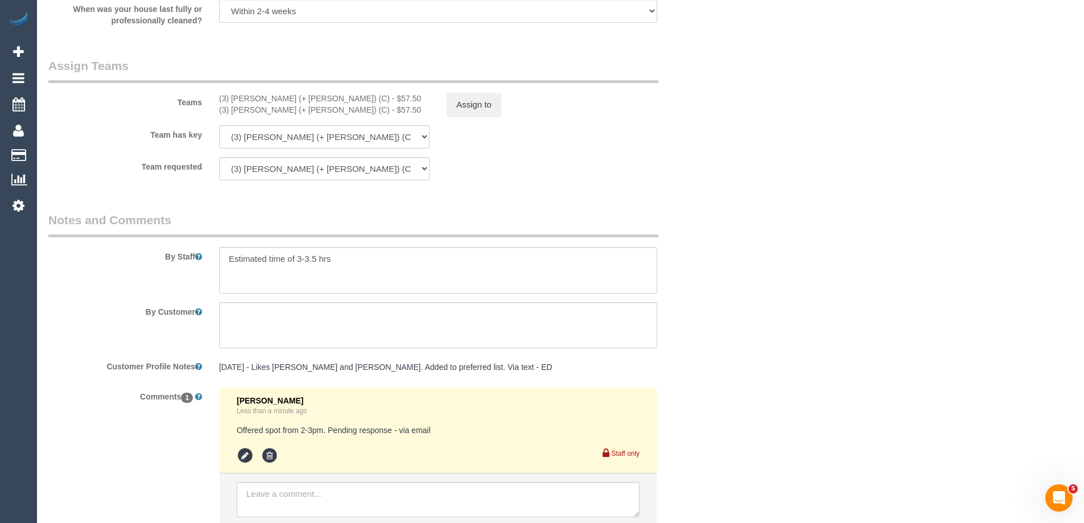
scroll to position [0, 0]
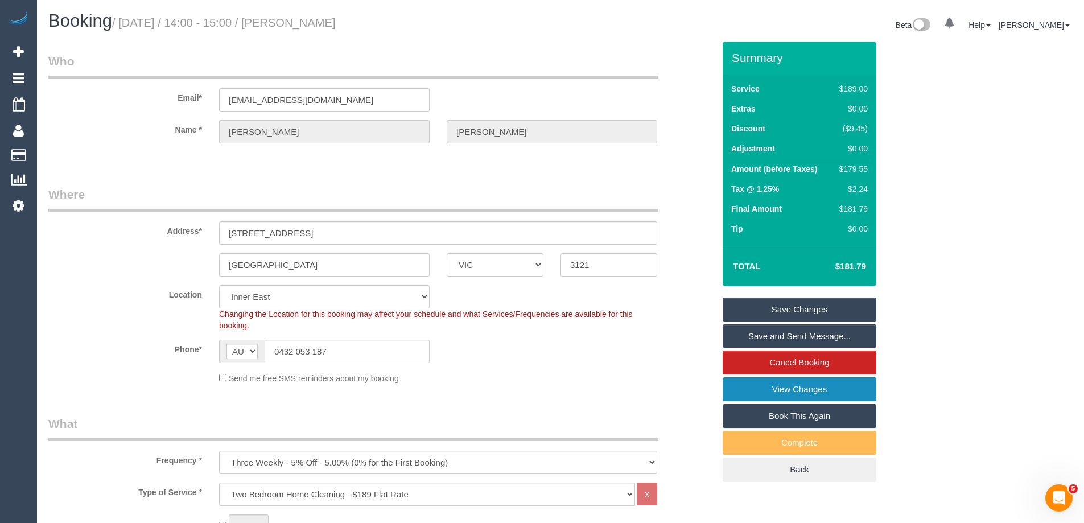
click at [791, 382] on link "View Changes" at bounding box center [800, 389] width 154 height 24
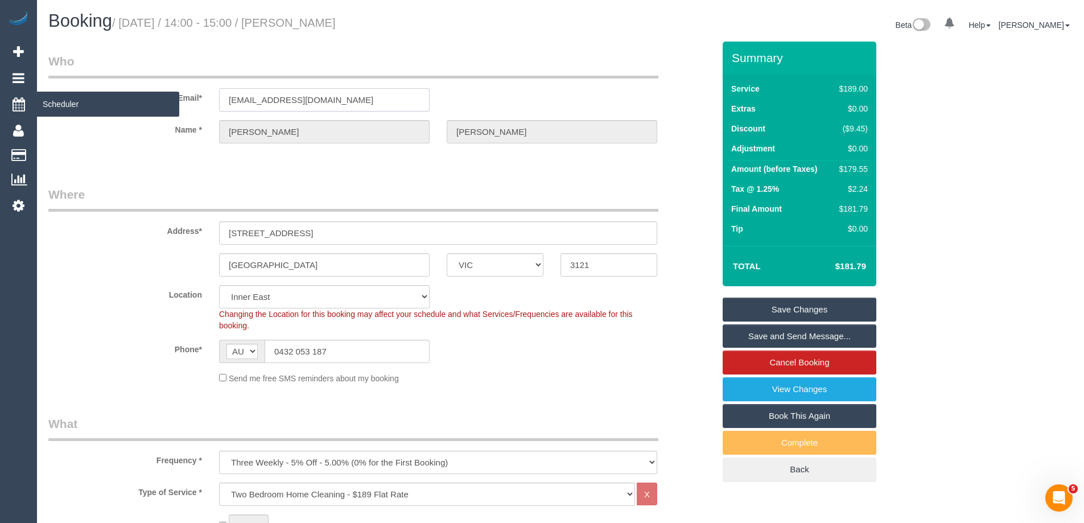
drag, startPoint x: 368, startPoint y: 90, endPoint x: 17, endPoint y: 96, distance: 351.2
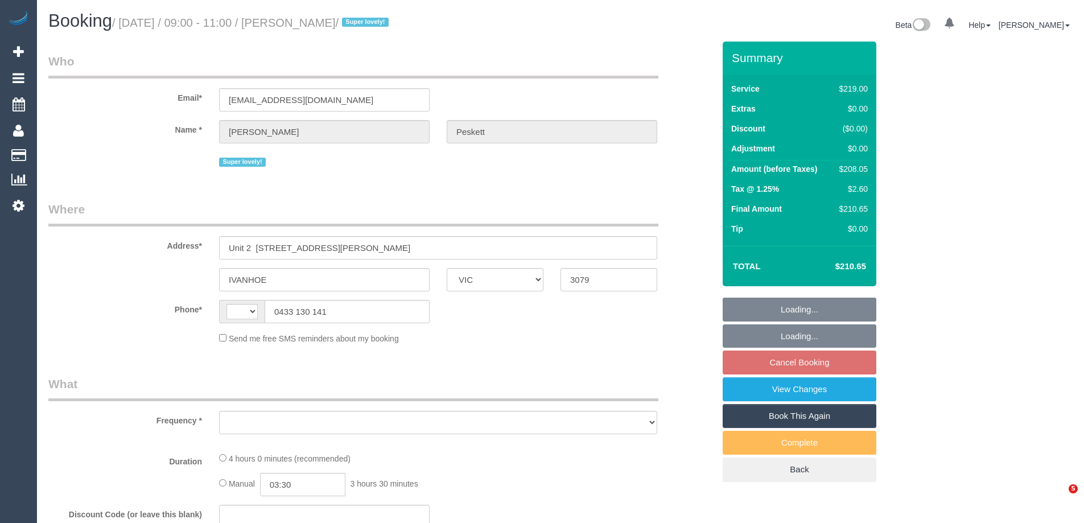
select select "VIC"
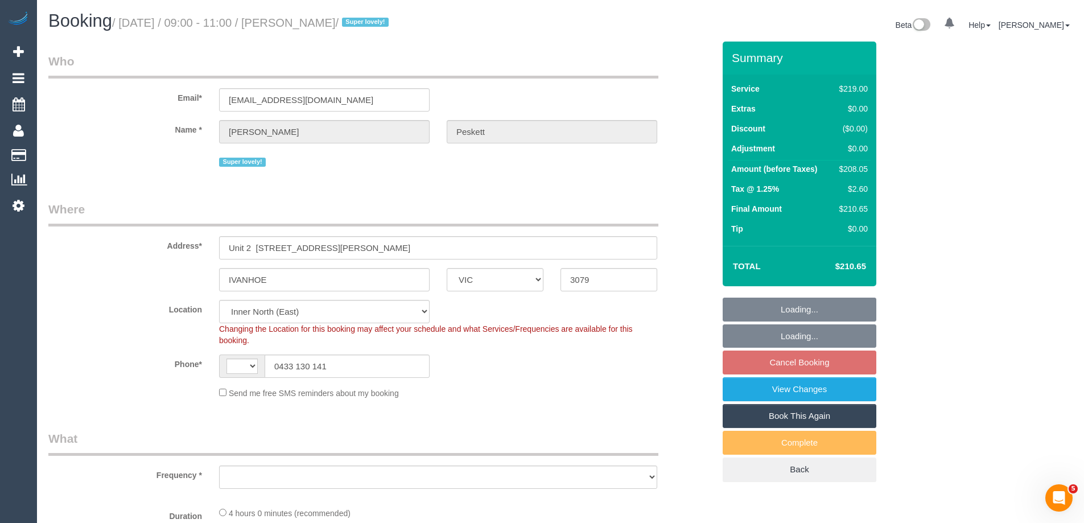
select select "string:stripe-pm_1QvajC2GScqysDRVFysdUhXW"
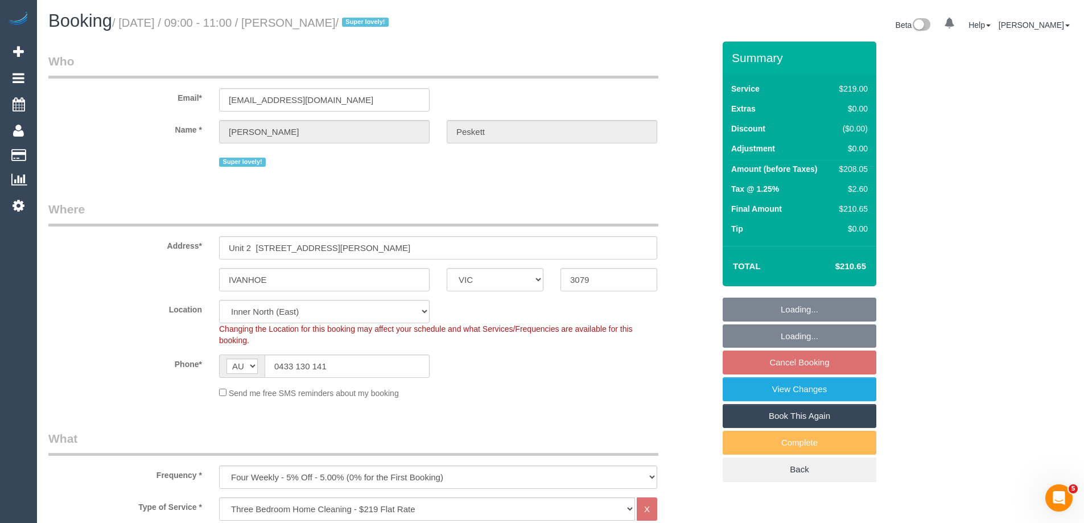
select select "string:AU"
select select "object:1457"
select select "number:28"
select select "number:17"
select select "number:19"
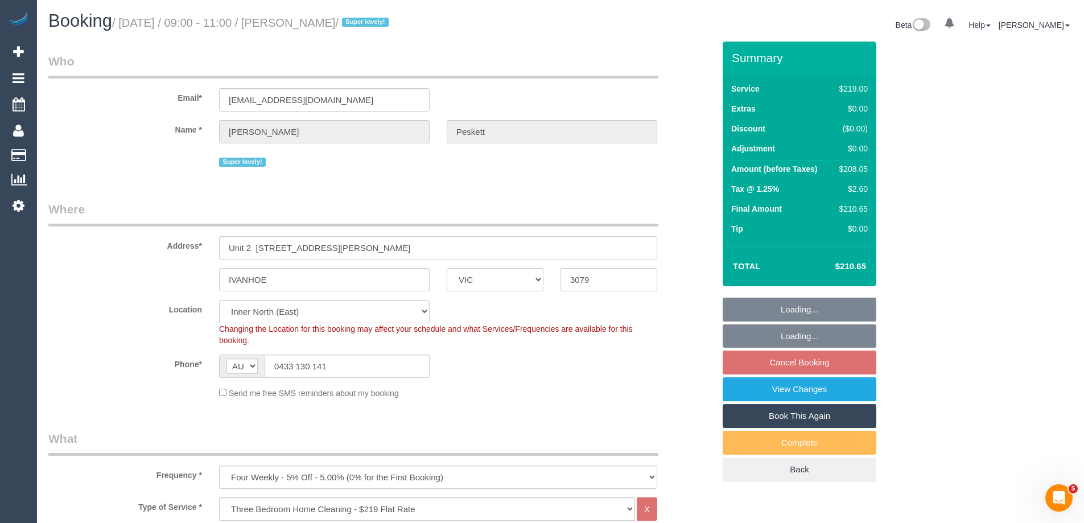
select select "number:24"
select select "number:33"
select select "number:26"
select select "object:1621"
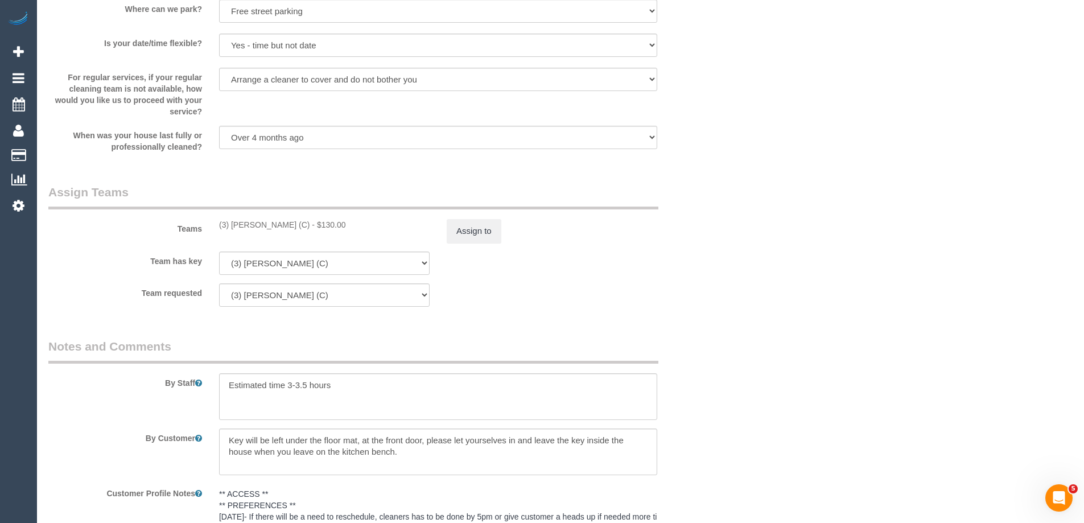
scroll to position [1663, 0]
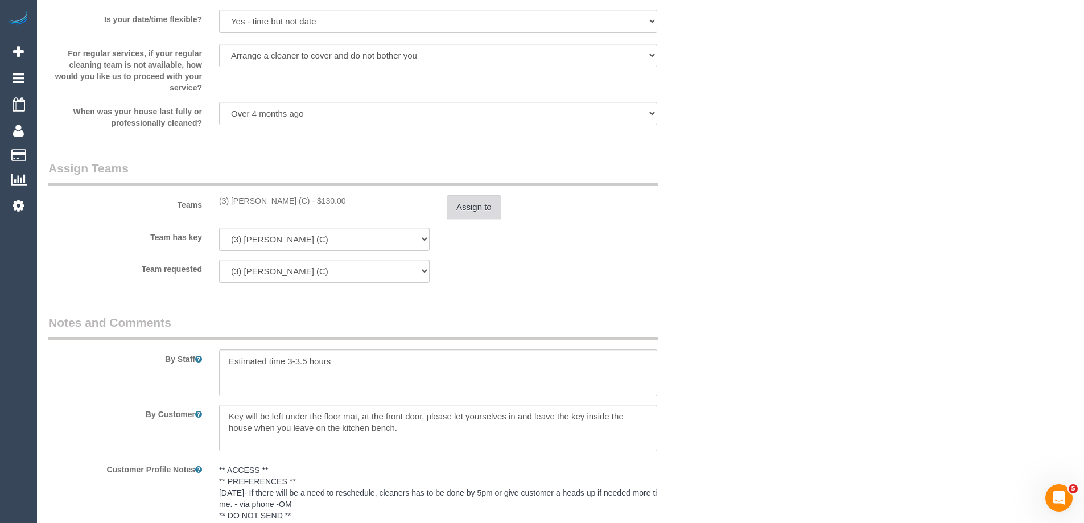
click at [468, 197] on button "Assign to" at bounding box center [474, 207] width 55 height 24
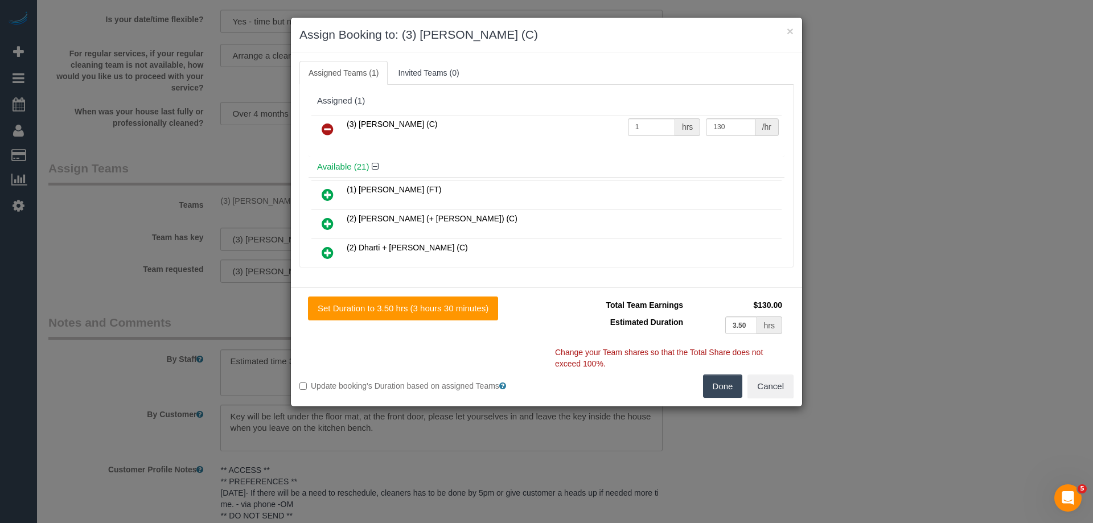
click at [326, 130] on icon at bounding box center [328, 129] width 12 height 14
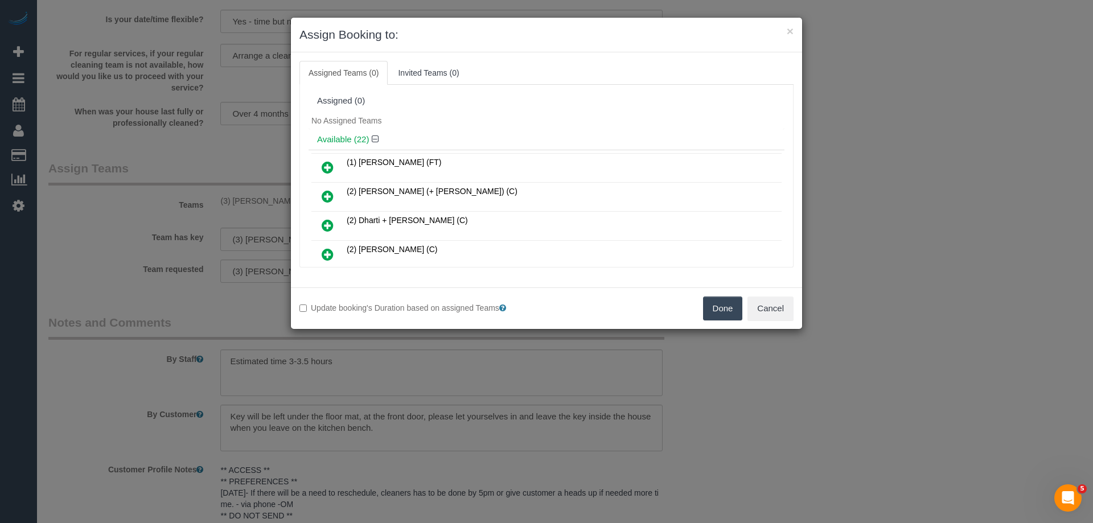
click at [722, 320] on div "Update booking's Duration based on assigned Teams Done Cancel" at bounding box center [546, 308] width 511 height 42
click at [718, 312] on button "Done" at bounding box center [723, 309] width 40 height 24
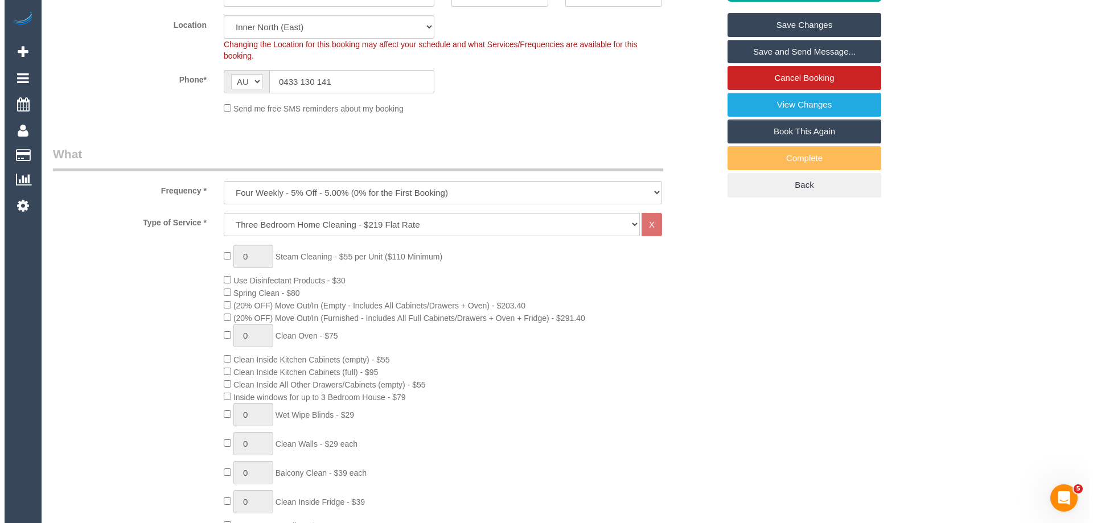
scroll to position [0, 0]
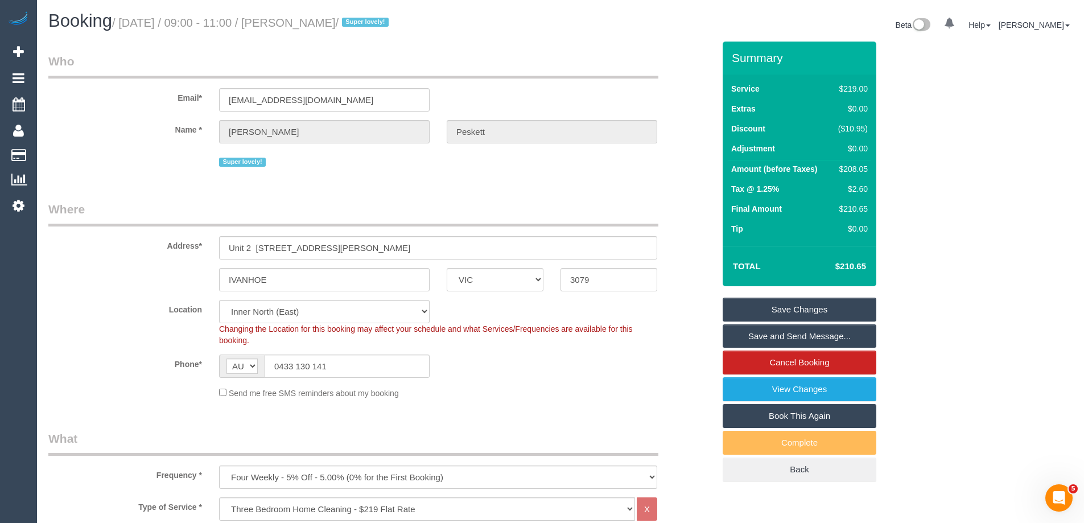
click at [783, 311] on link "Save Changes" at bounding box center [800, 310] width 154 height 24
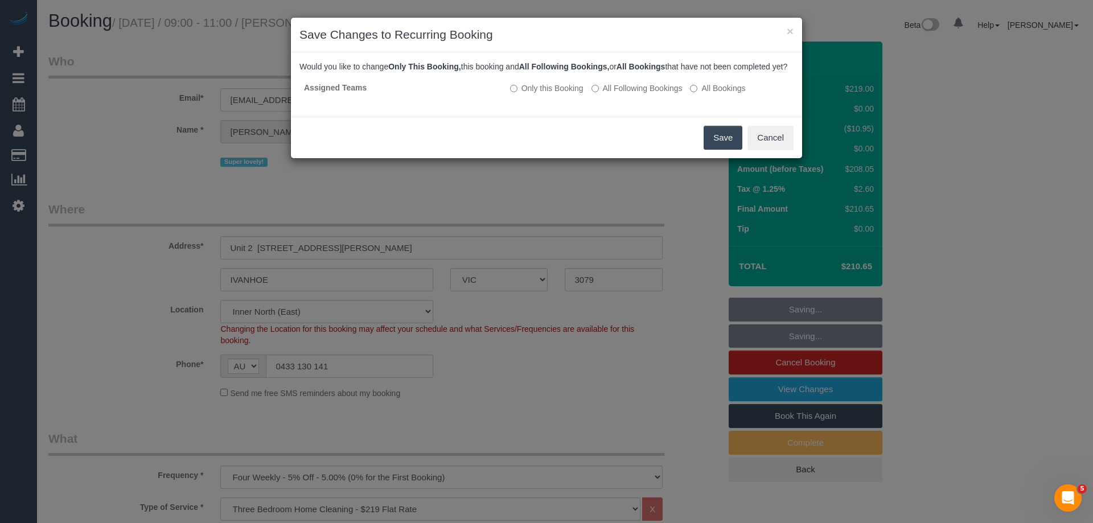
click at [726, 149] on button "Save" at bounding box center [722, 138] width 39 height 24
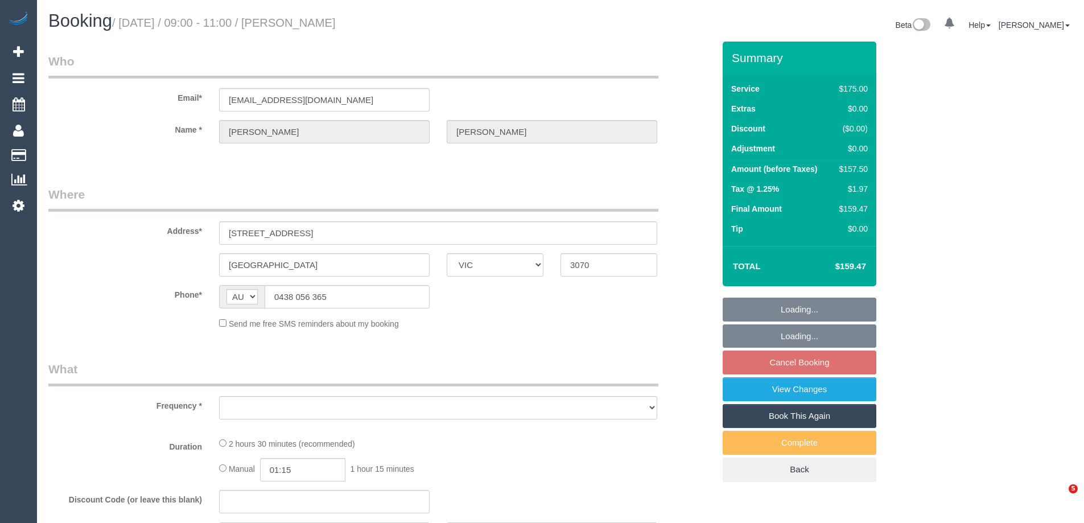
select select "VIC"
select select "string:stripe-pm_1ReSs12GScqysDRVy3CA21GY"
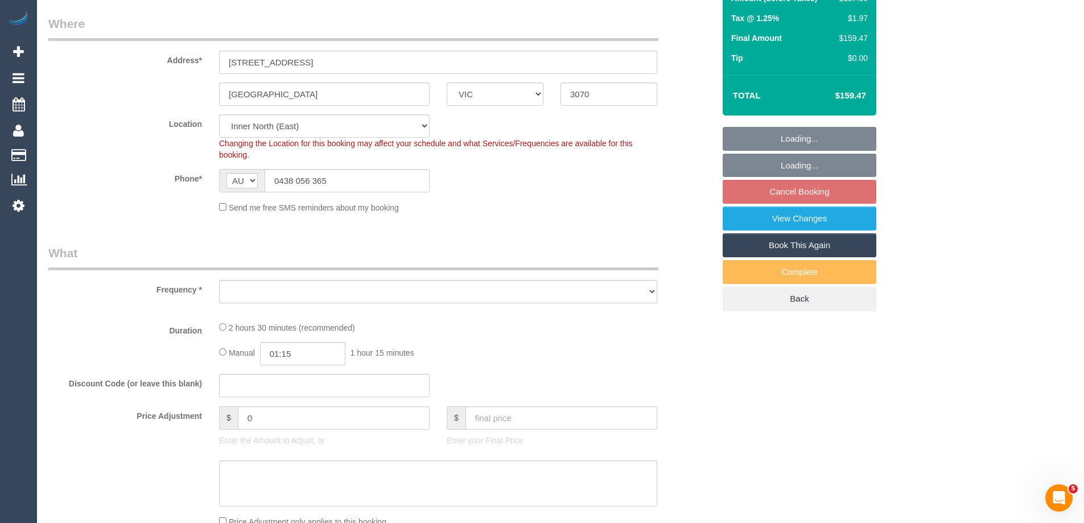
select select "object:719"
select select "150"
select select "number:27"
select select "number:16"
select select "number:19"
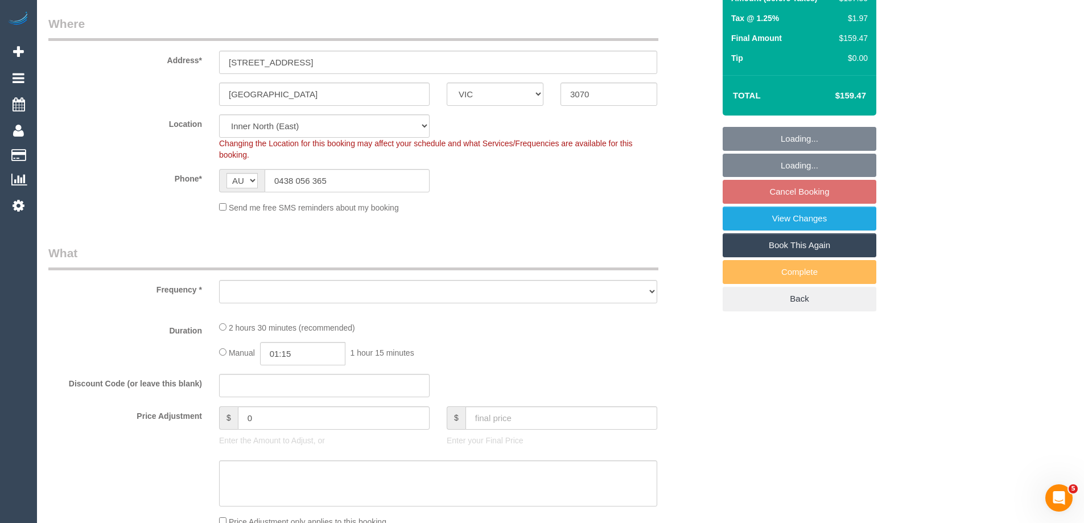
select select "number:25"
select select "number:34"
select select "number:12"
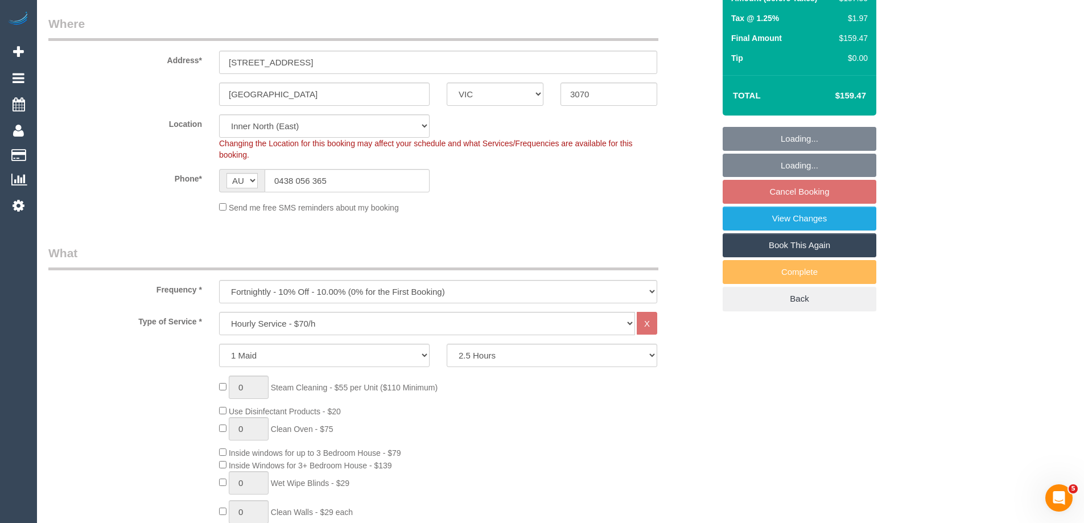
select select "object:870"
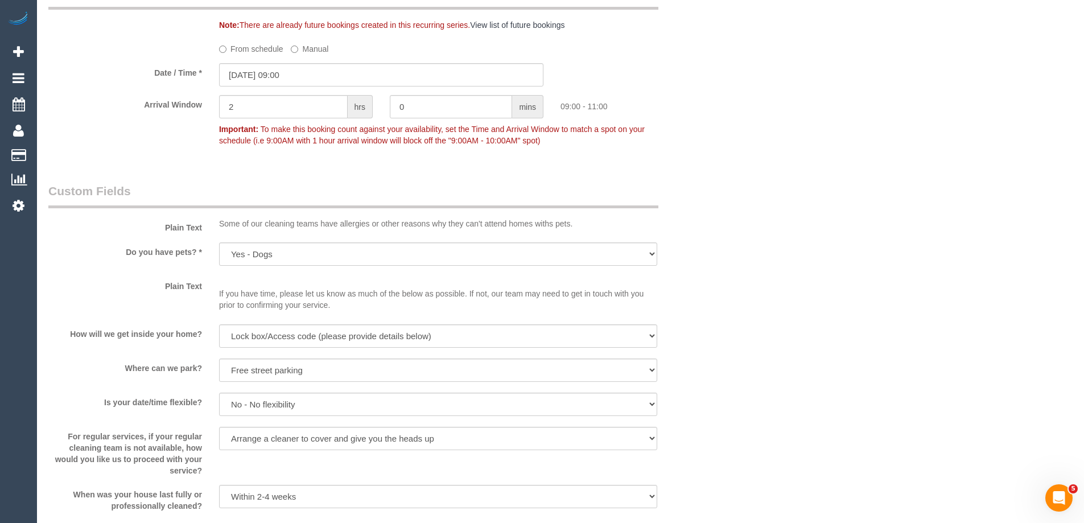
scroll to position [1252, 0]
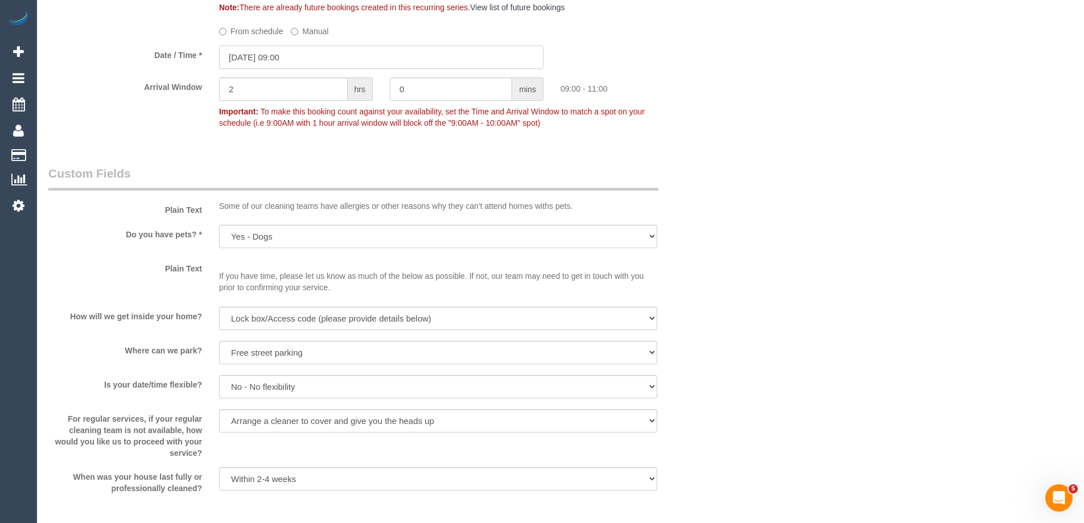
click at [274, 59] on input "[DATE] 09:00" at bounding box center [381, 57] width 324 height 23
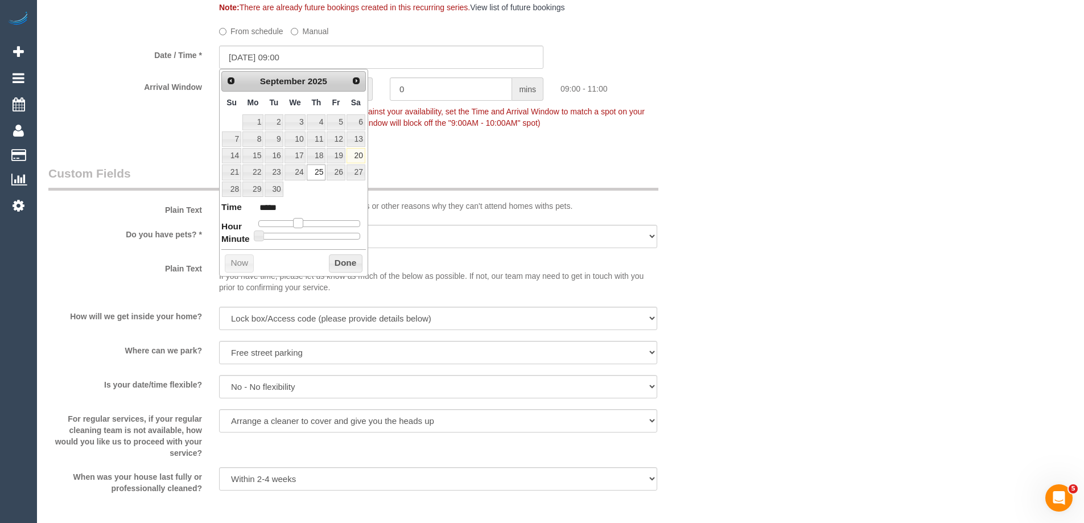
type input "25/09/2025 10:00"
type input "*****"
click at [306, 227] on span at bounding box center [303, 223] width 10 height 10
click at [357, 263] on button "Done" at bounding box center [346, 263] width 34 height 18
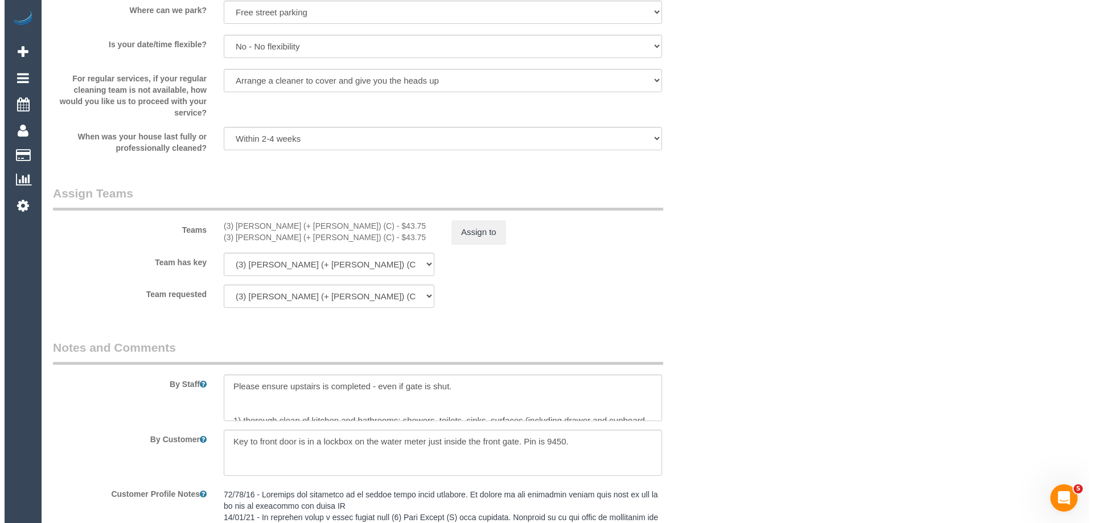
scroll to position [1764, 0]
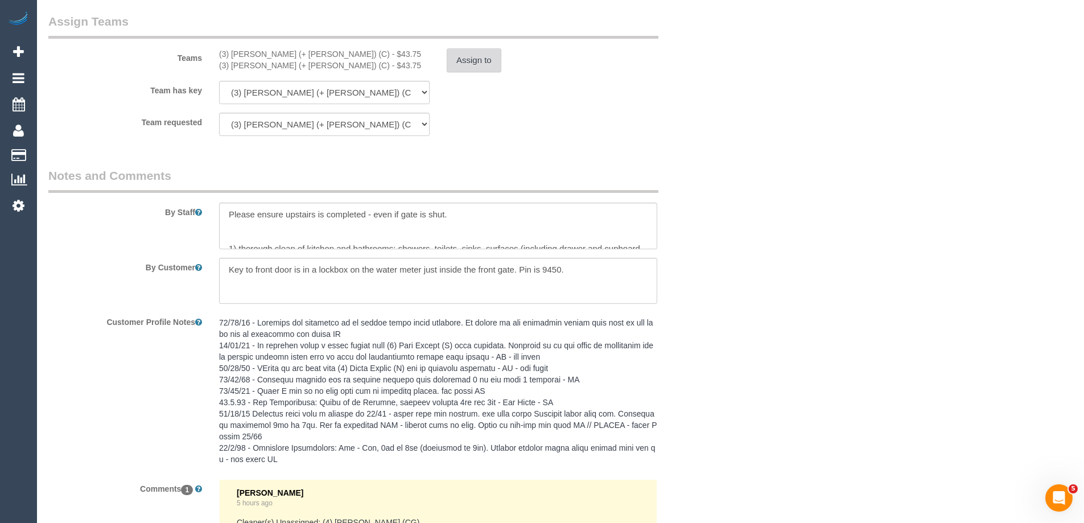
click at [470, 61] on button "Assign to" at bounding box center [474, 60] width 55 height 24
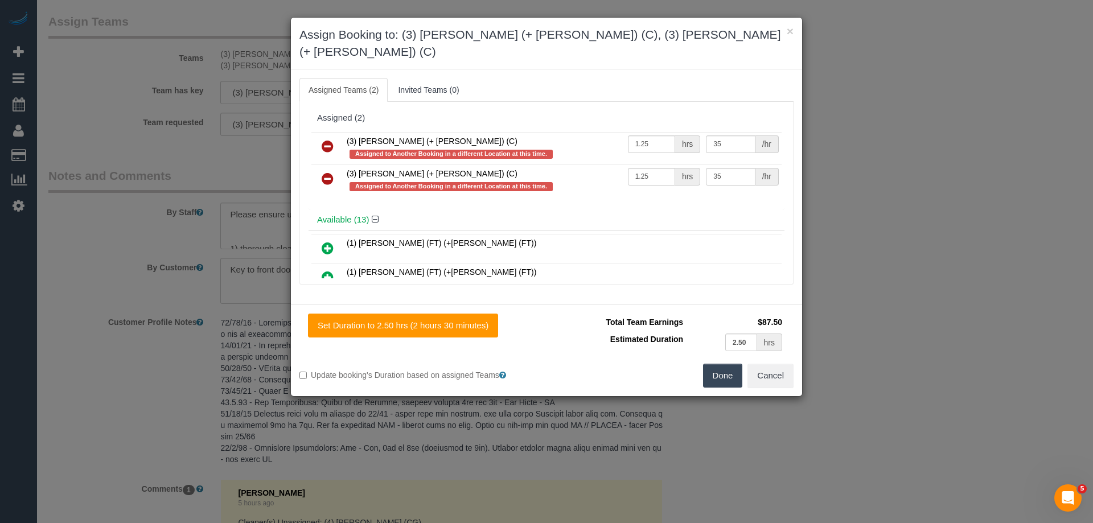
click at [329, 139] on icon at bounding box center [328, 146] width 12 height 14
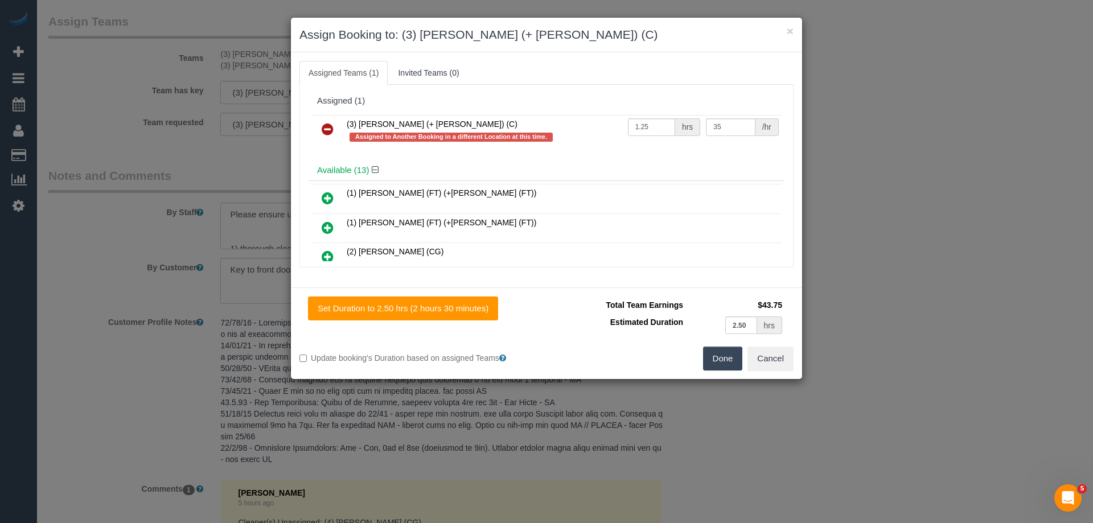
click at [328, 136] on link at bounding box center [327, 129] width 27 height 23
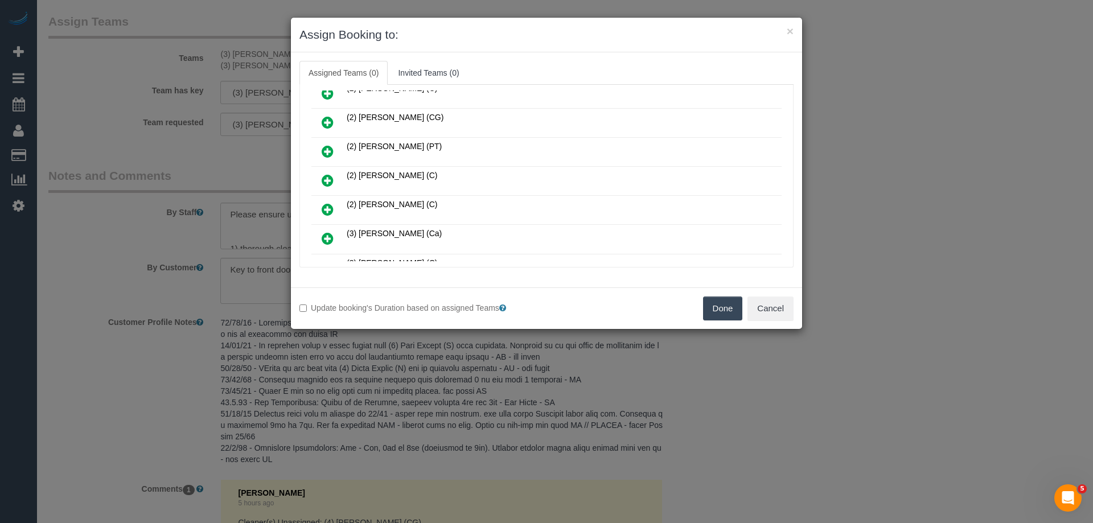
scroll to position [228, 0]
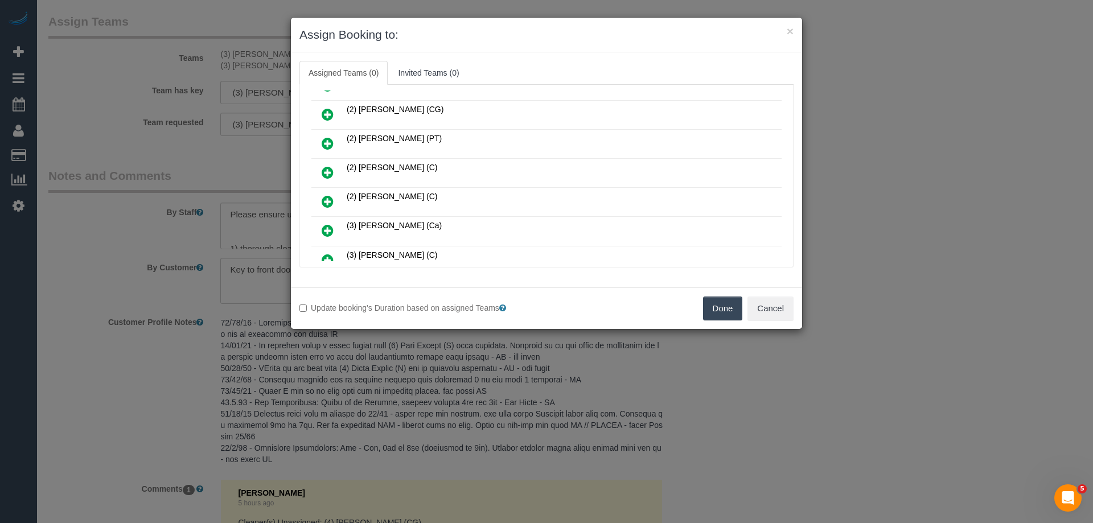
click at [331, 256] on icon at bounding box center [328, 260] width 12 height 14
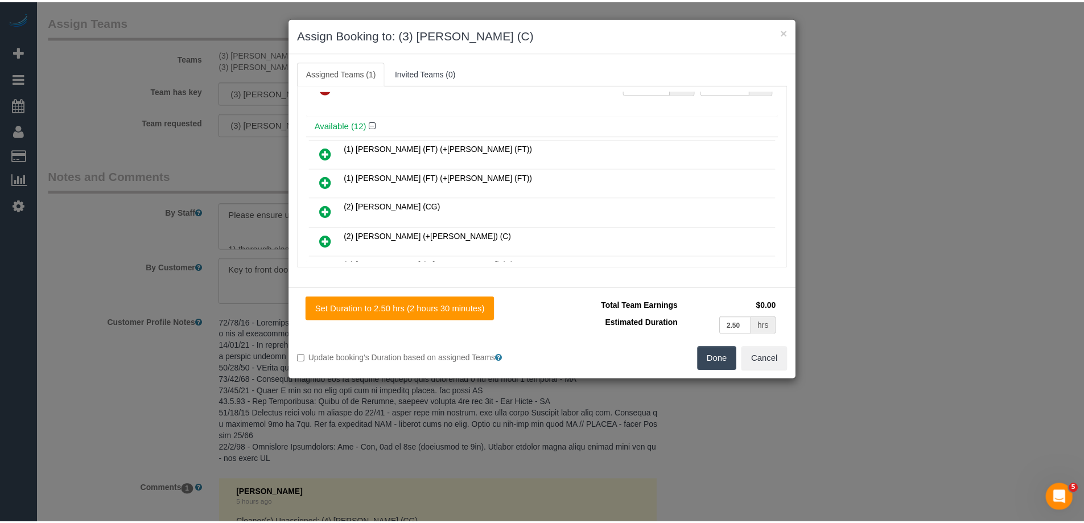
scroll to position [0, 0]
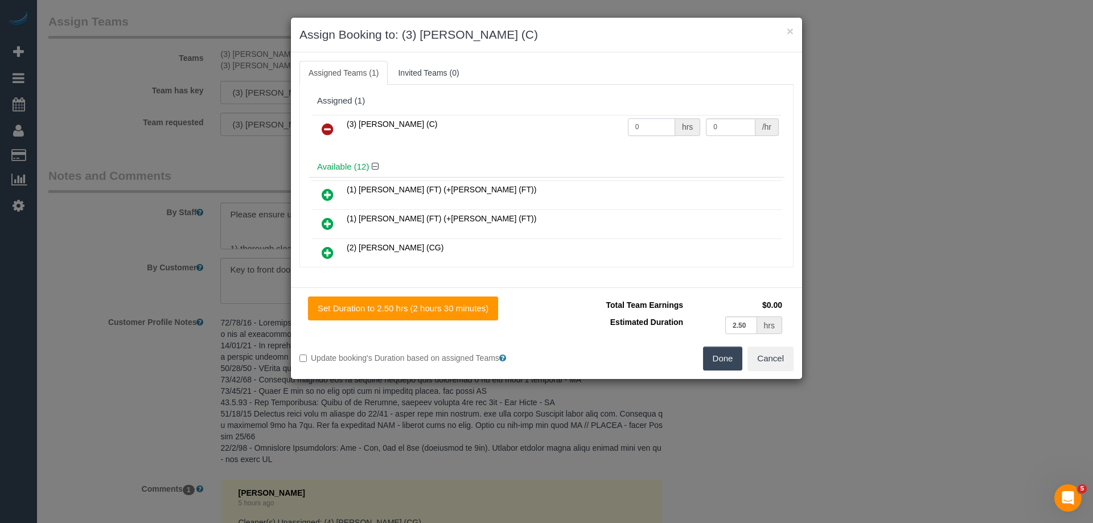
drag, startPoint x: 647, startPoint y: 121, endPoint x: 571, endPoint y: 118, distance: 76.3
click at [574, 118] on tr "(3) Raj Suram (C) 0 hrs 0 /hr" at bounding box center [546, 129] width 470 height 29
type input "2.5"
drag, startPoint x: 725, startPoint y: 128, endPoint x: 652, endPoint y: 118, distance: 72.9
click at [660, 119] on tr "(3) Raj Suram (C) 2.5 hrs 0 /hr" at bounding box center [546, 129] width 470 height 29
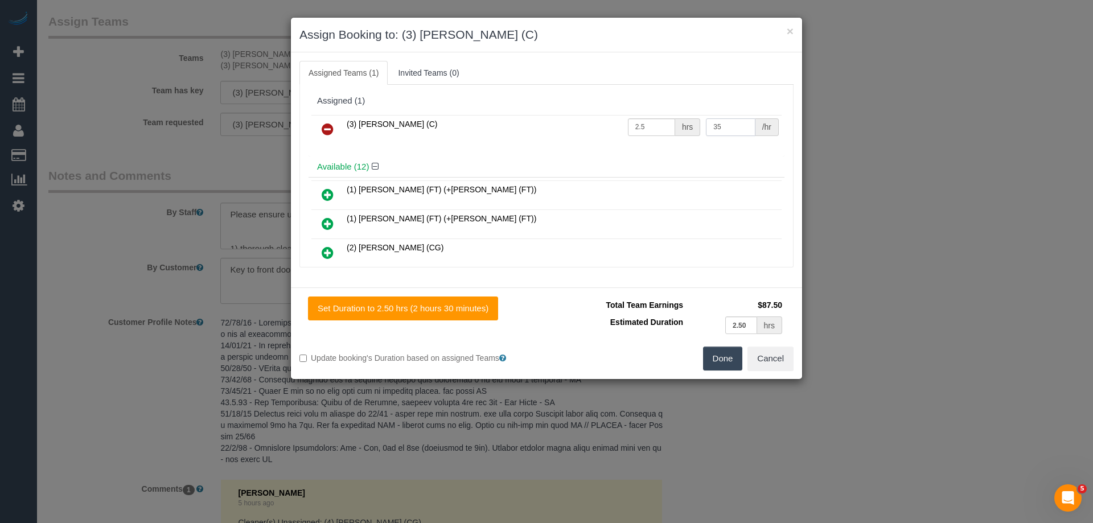
type input "35"
click at [719, 362] on button "Done" at bounding box center [723, 359] width 40 height 24
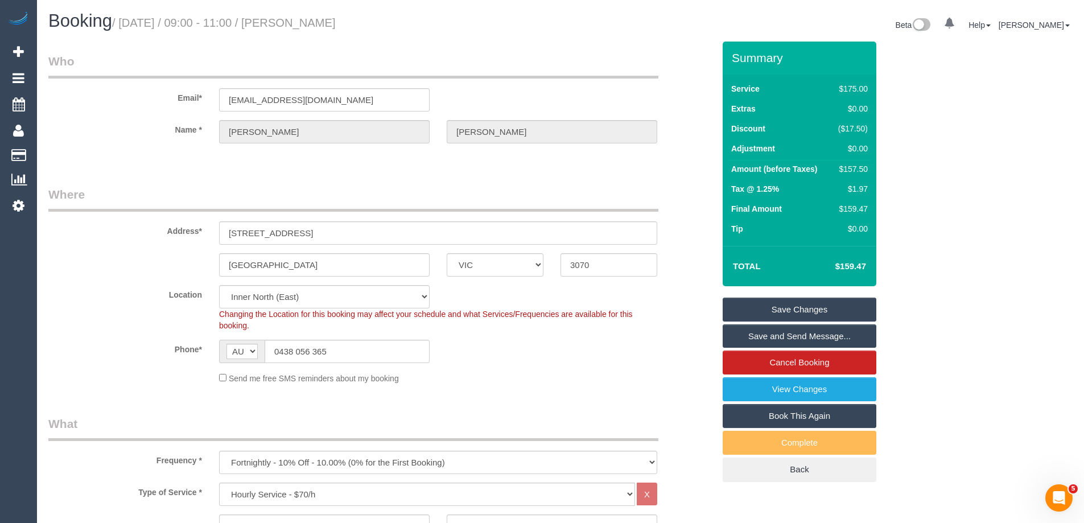
drag, startPoint x: 437, startPoint y: 18, endPoint x: 315, endPoint y: 22, distance: 121.3
click at [315, 22] on h1 "Booking / September 25, 2025 / 09:00 - 11:00 / Cameron Boland" at bounding box center [300, 20] width 504 height 19
click at [767, 339] on link "Save and Send Message..." at bounding box center [800, 336] width 154 height 24
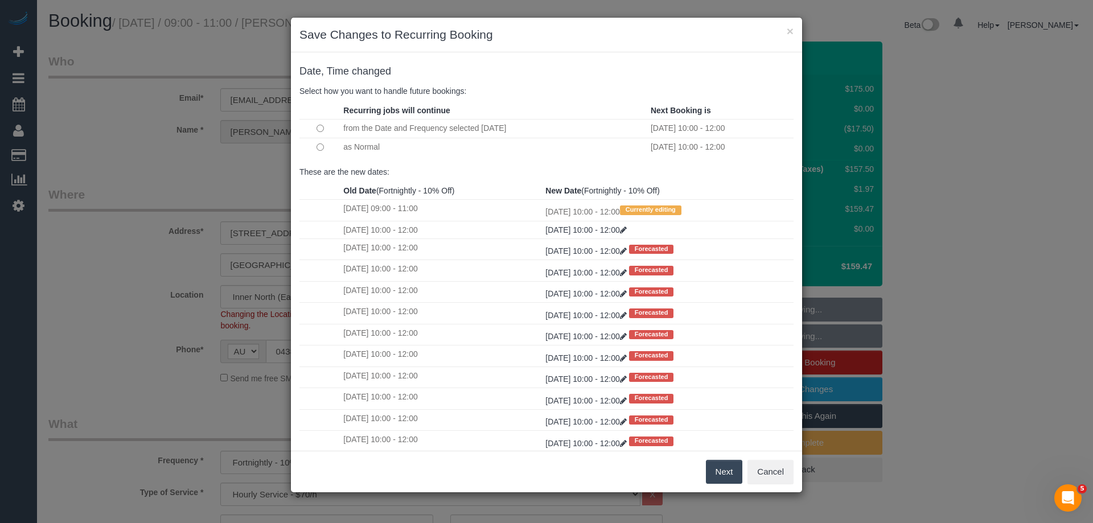
click at [726, 468] on button "Next" at bounding box center [724, 472] width 37 height 24
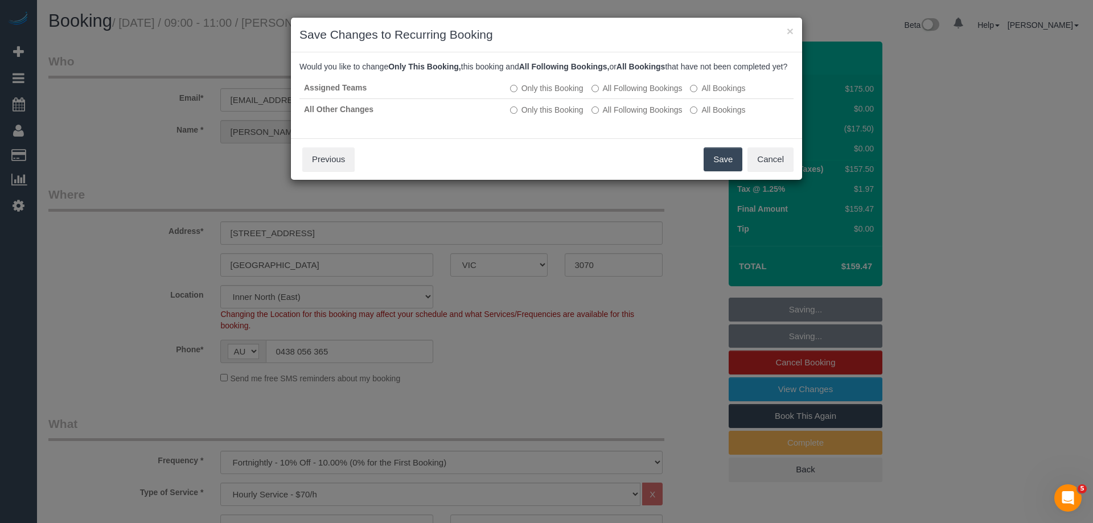
click at [714, 171] on button "Save" at bounding box center [722, 159] width 39 height 24
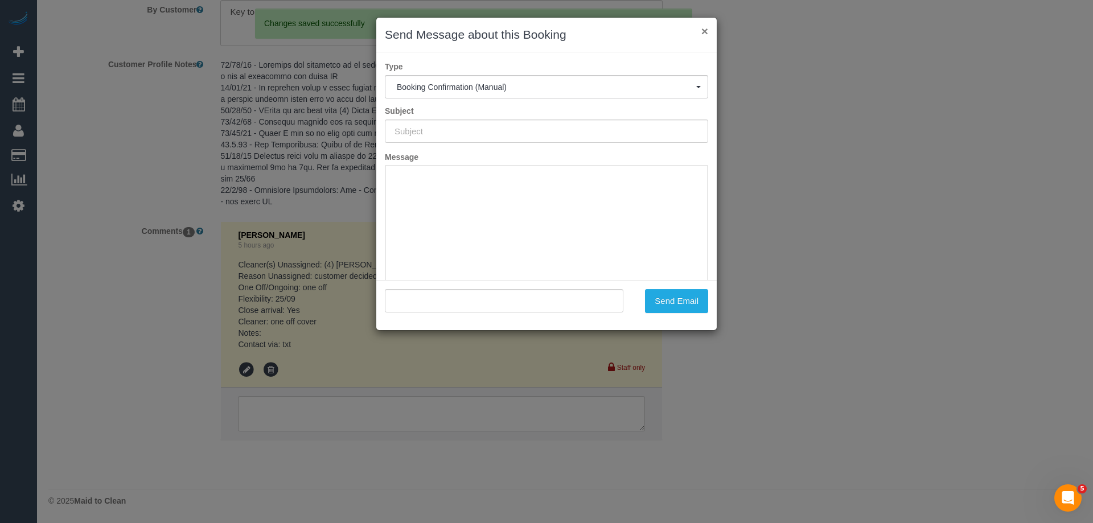
type input "Booking Confirmed"
type input ""Cameron Boland" <cboland@gmail.com>"
click at [705, 31] on button "×" at bounding box center [704, 31] width 7 height 12
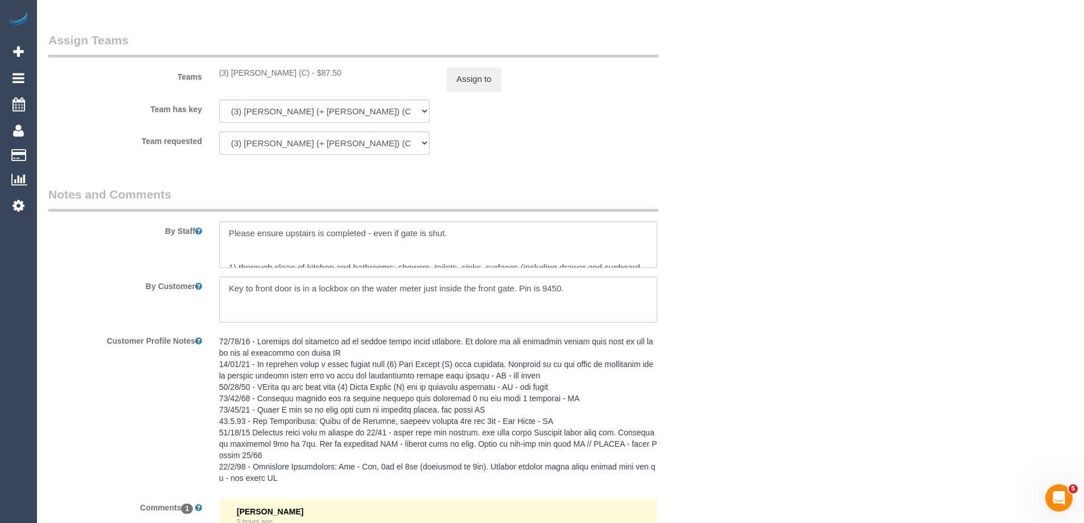
scroll to position [1743, 0]
click at [225, 231] on textarea at bounding box center [438, 247] width 438 height 47
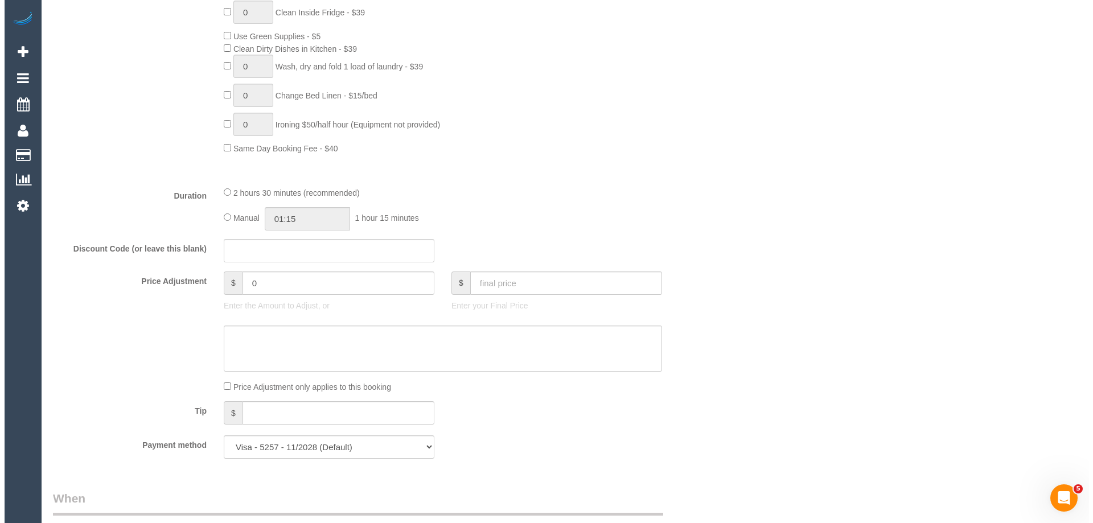
scroll to position [0, 0]
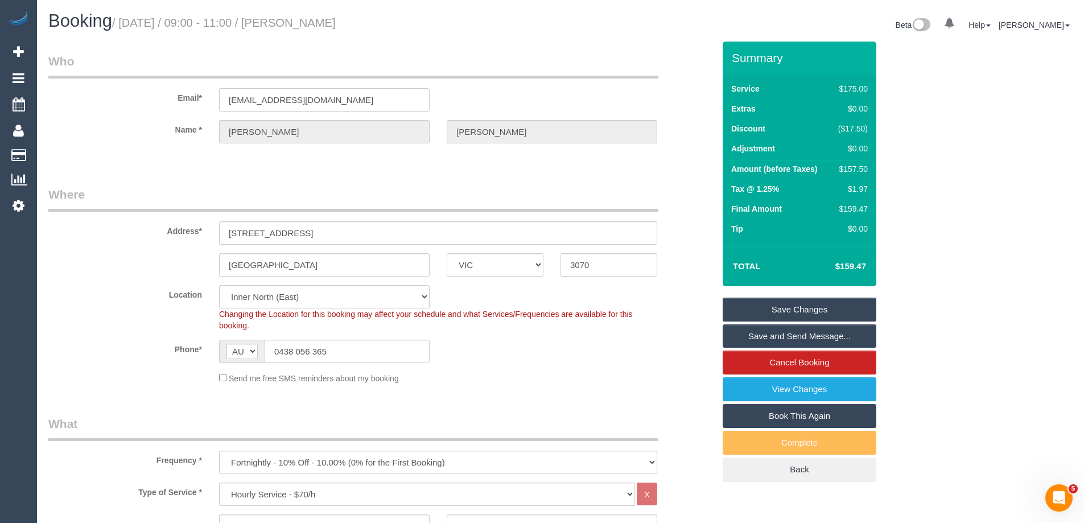
type textarea "*Cover* Please ensure upstairs is completed - even if gate is shut. 1) thorough…"
click at [747, 336] on link "Save and Send Message..." at bounding box center [800, 336] width 154 height 24
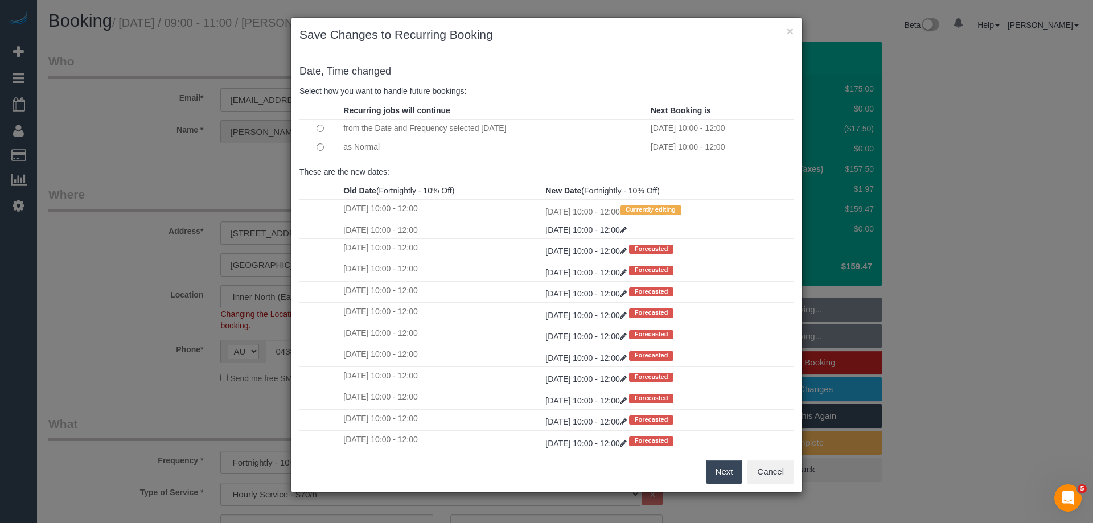
click at [730, 474] on button "Next" at bounding box center [724, 472] width 37 height 24
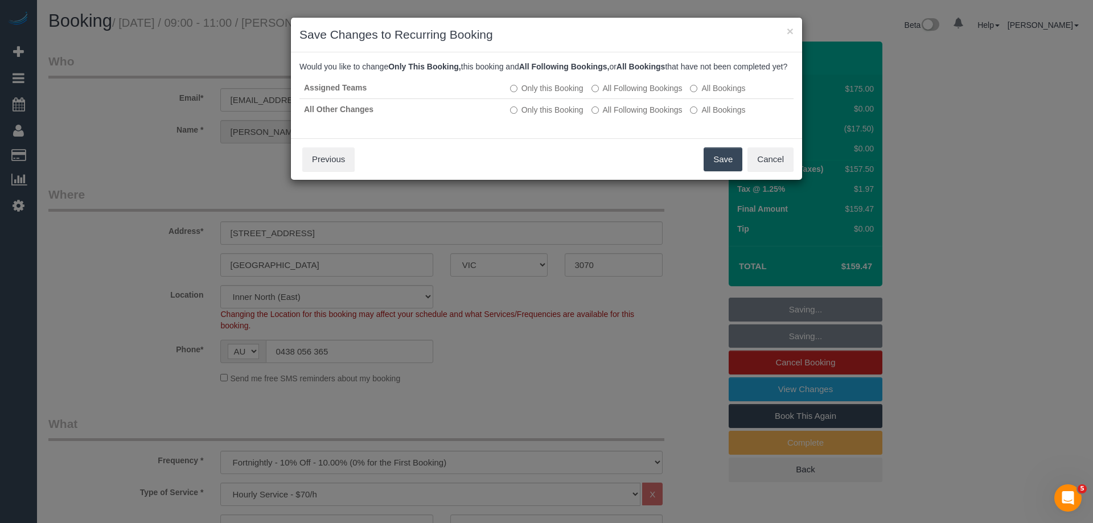
click at [719, 163] on button "Save" at bounding box center [722, 159] width 39 height 24
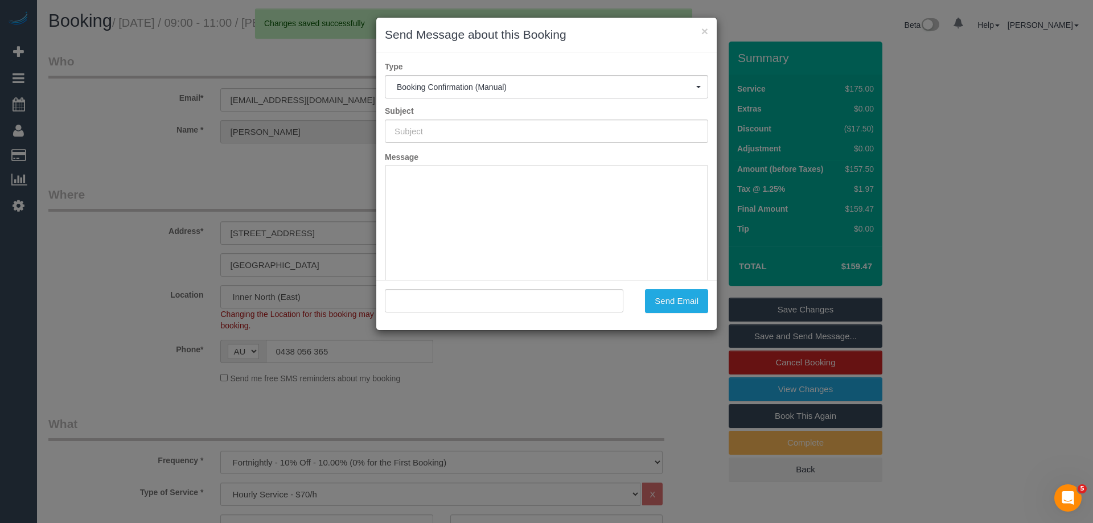
type input "Booking Confirmed"
type input ""Cameron Boland" <cboland@gmail.com>"
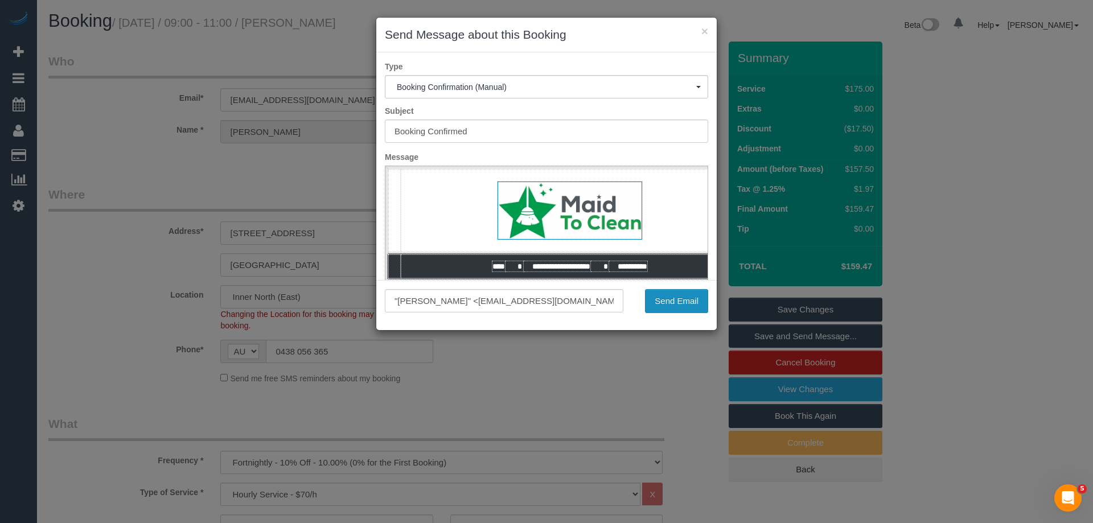
click at [677, 297] on button "Send Email" at bounding box center [676, 301] width 63 height 24
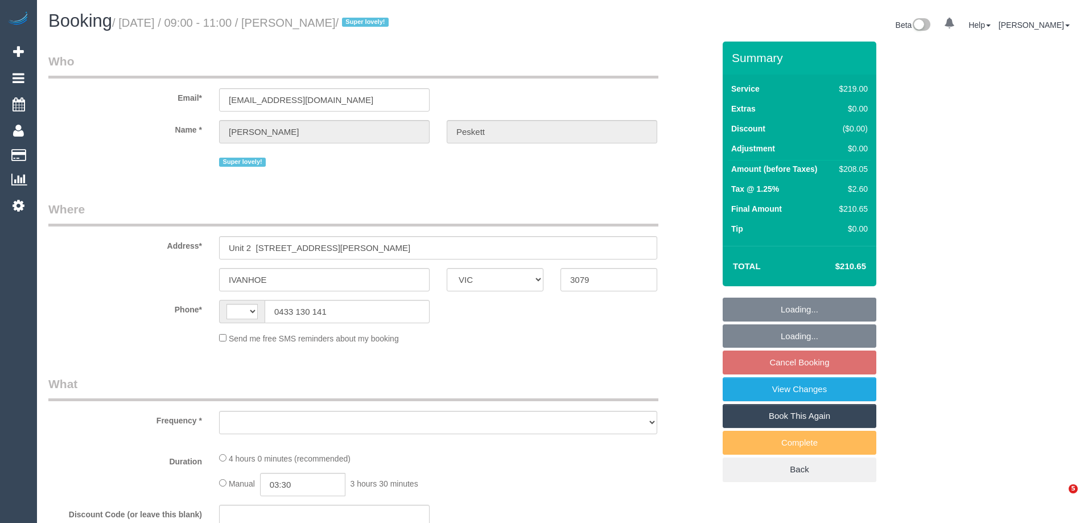
select select "VIC"
select select "string:AU"
select select "object:531"
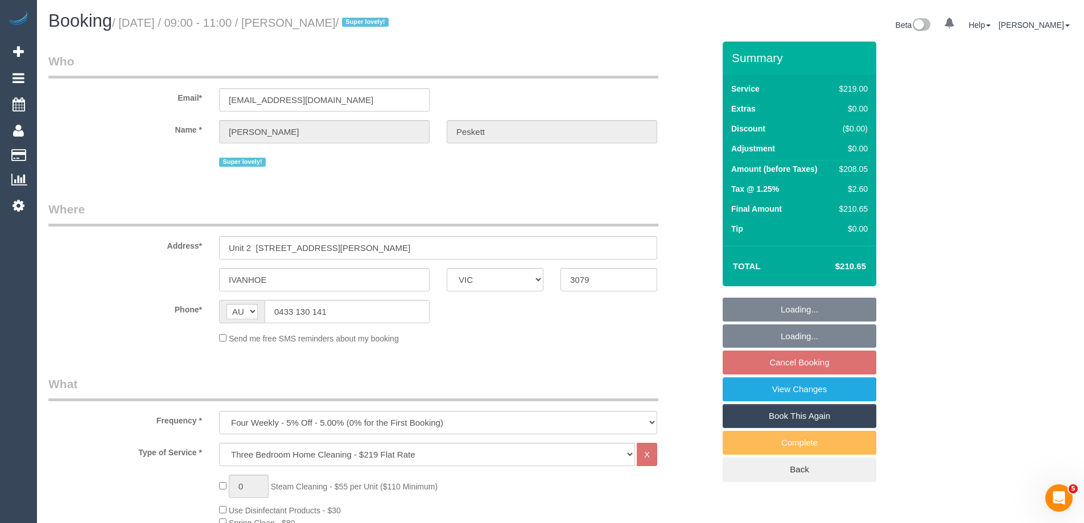
select select "string:stripe-pm_1QvajC2GScqysDRVFysdUhXW"
select select "number:28"
select select "number:17"
select select "number:19"
select select "number:24"
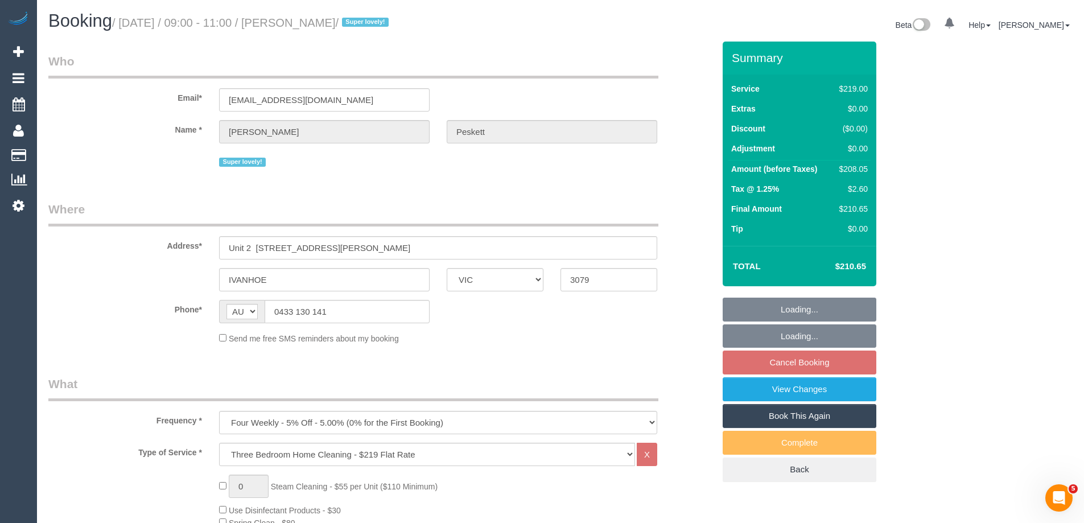
select select "number:33"
select select "number:26"
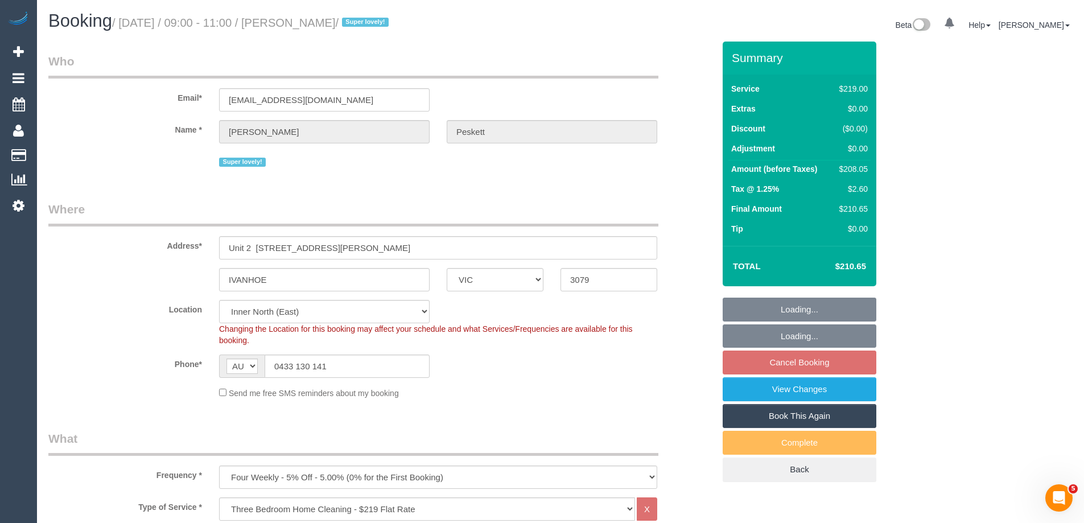
select select "object:780"
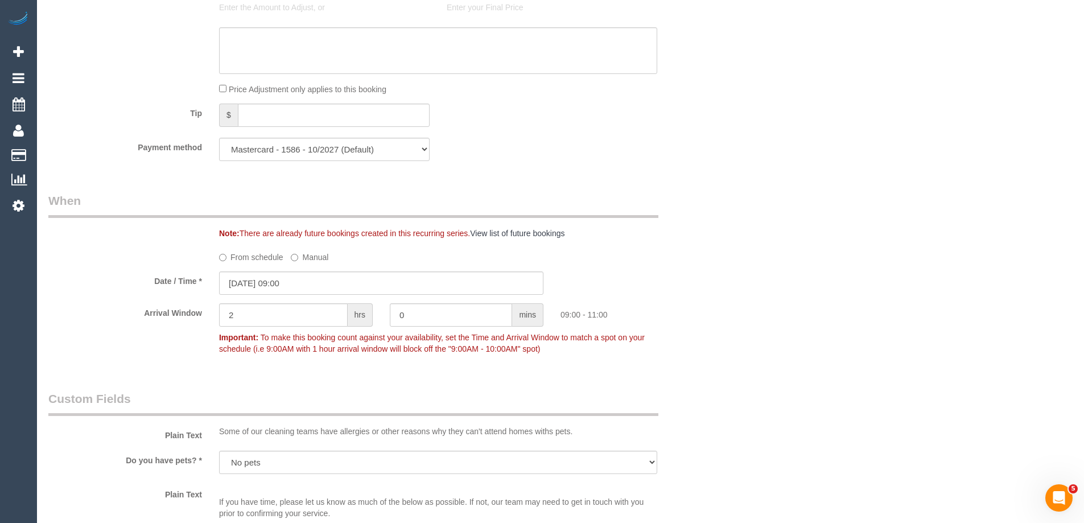
scroll to position [797, 0]
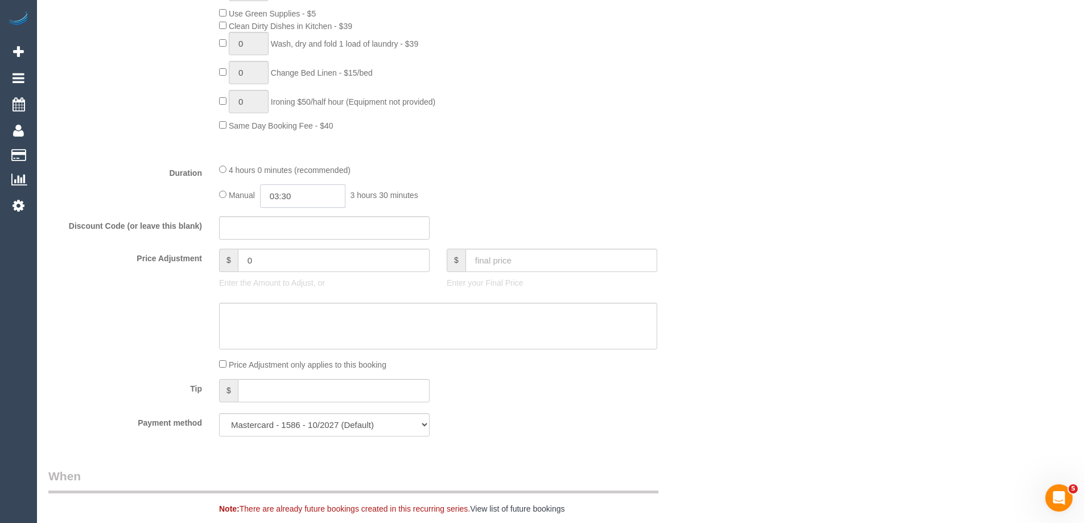
click at [297, 190] on input "03:30" at bounding box center [302, 195] width 85 height 23
click at [290, 237] on li "01:30" at bounding box center [290, 239] width 51 height 15
drag, startPoint x: 300, startPoint y: 197, endPoint x: 286, endPoint y: 194, distance: 14.1
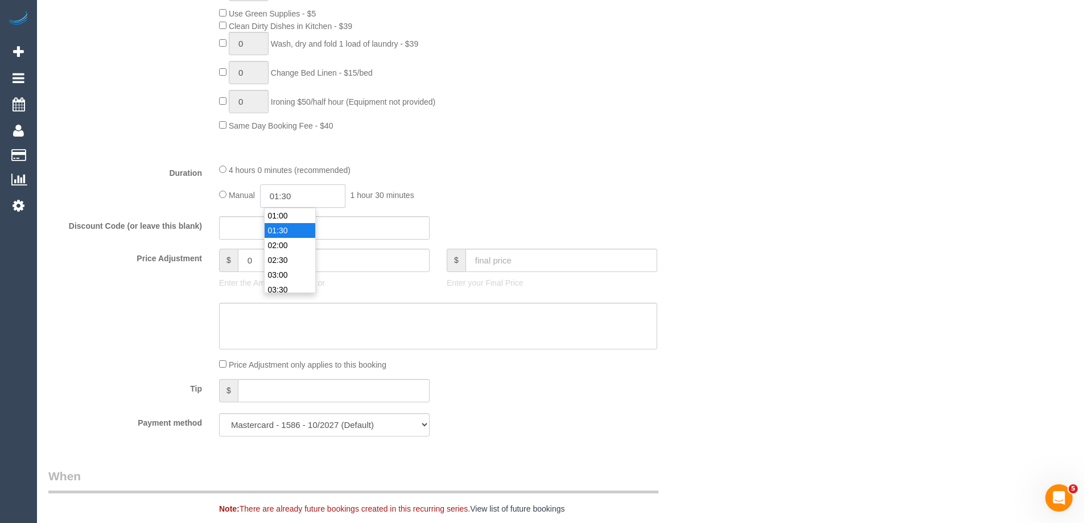
click at [286, 194] on input "01:30" at bounding box center [302, 195] width 85 height 23
type input "01:45"
click at [475, 170] on div "4 hours 0 minutes (recommended)" at bounding box center [438, 169] width 438 height 13
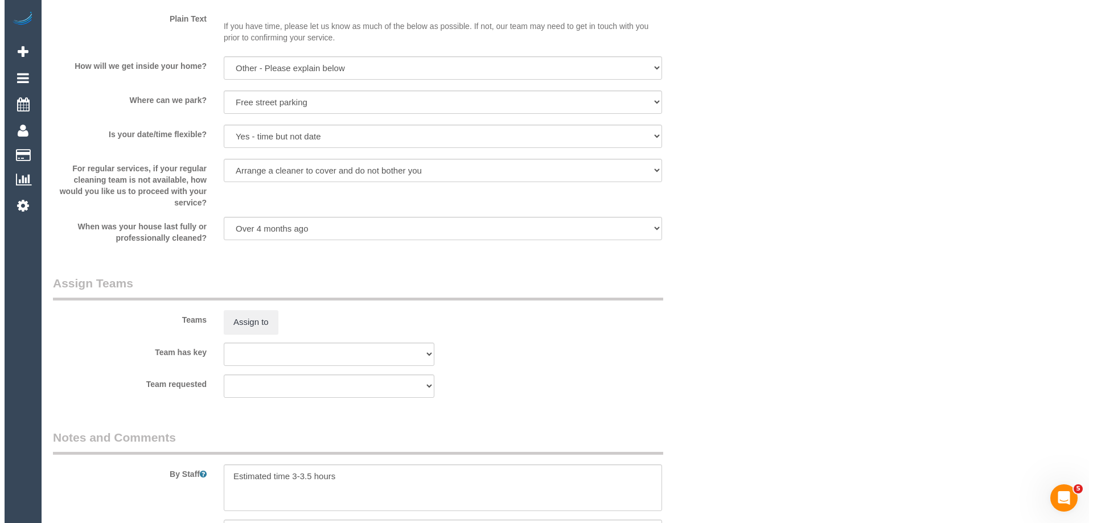
scroll to position [1707, 0]
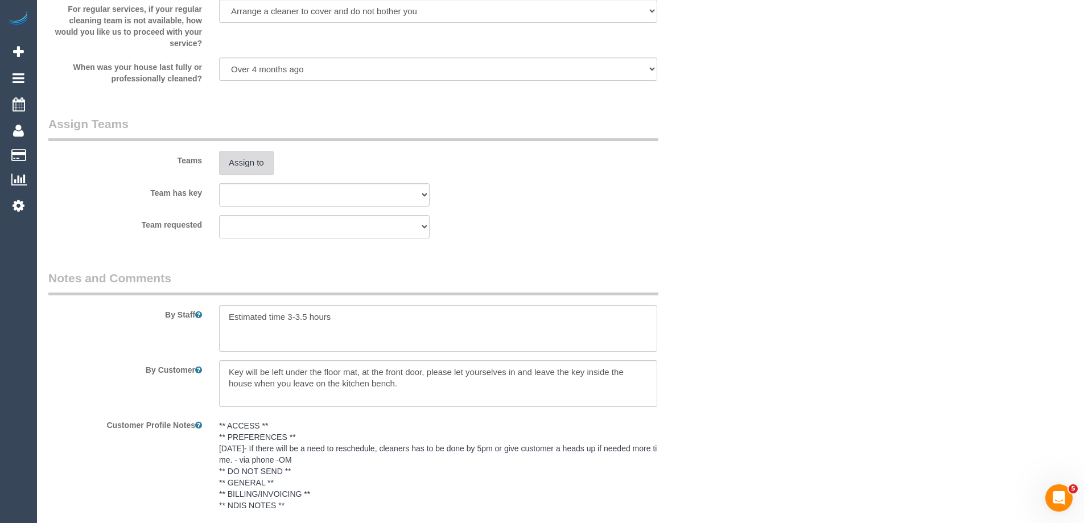
click at [250, 168] on button "Assign to" at bounding box center [246, 163] width 55 height 24
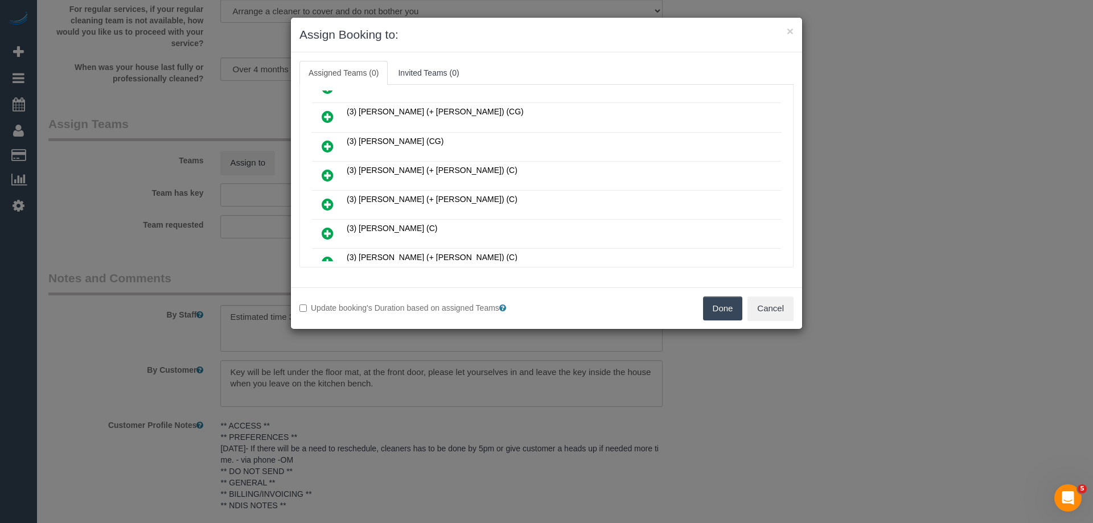
click at [326, 172] on icon at bounding box center [328, 175] width 12 height 14
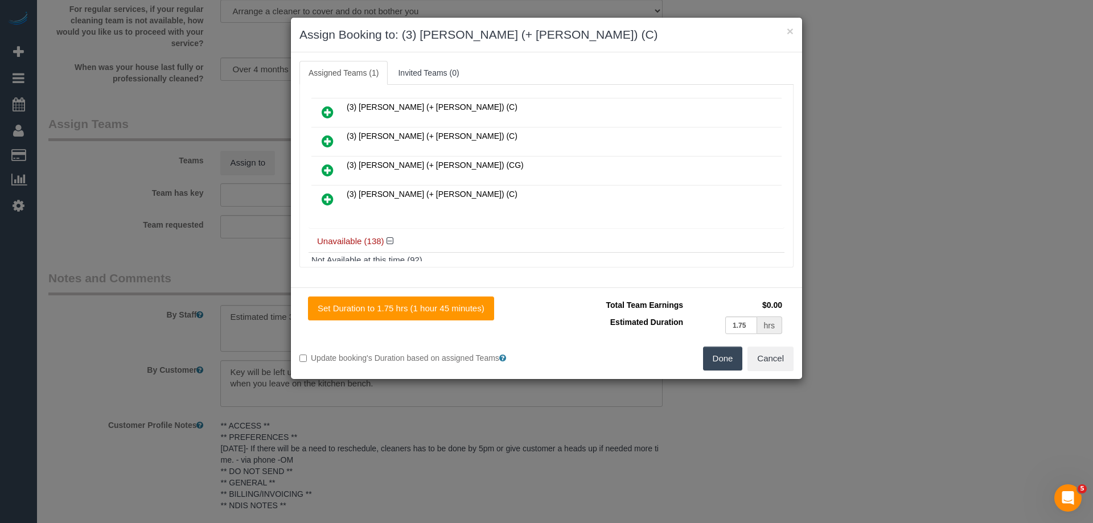
scroll to position [653, 0]
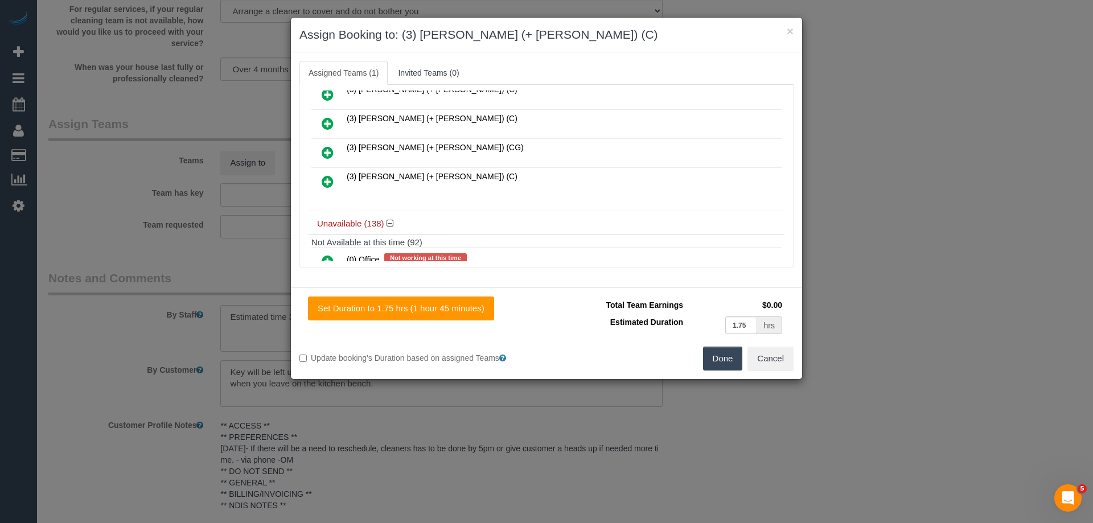
click at [331, 176] on icon at bounding box center [328, 182] width 12 height 14
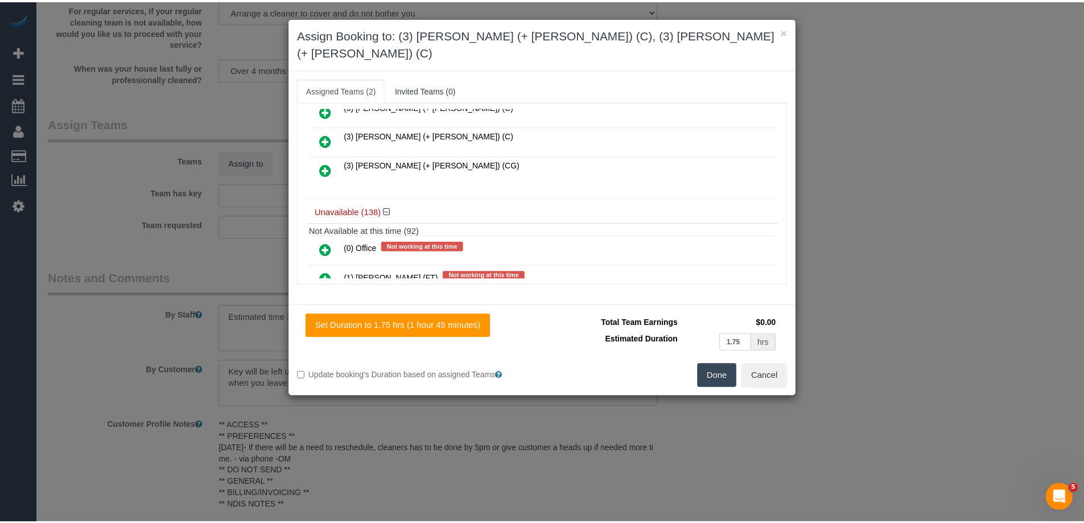
scroll to position [0, 0]
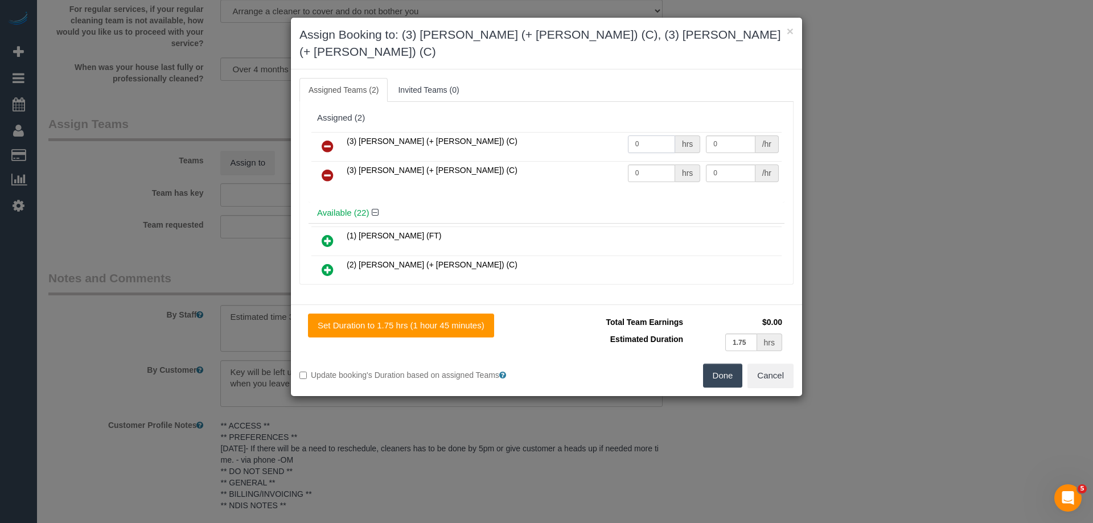
drag, startPoint x: 645, startPoint y: 128, endPoint x: 587, endPoint y: 124, distance: 58.2
click at [588, 132] on tr "(3) [PERSON_NAME] (+ [PERSON_NAME]) (C) 0 hrs 0 /hr" at bounding box center [546, 146] width 470 height 29
type input "1"
drag, startPoint x: 658, startPoint y: 158, endPoint x: 601, endPoint y: 150, distance: 57.4
click at [602, 161] on tr "(3) [PERSON_NAME] (+ [PERSON_NAME]) (C) 0 hrs 0 /hr" at bounding box center [546, 175] width 470 height 29
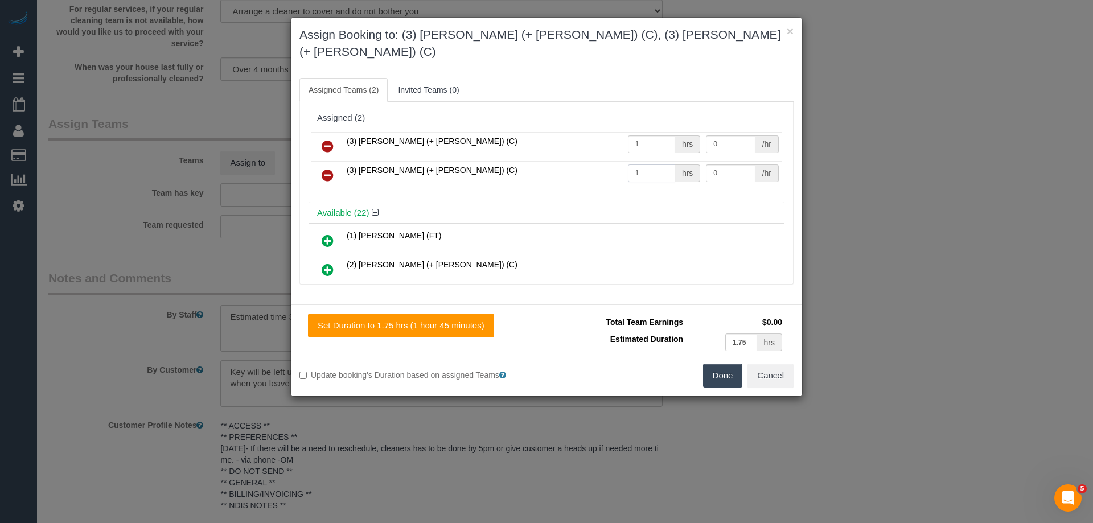
type input "1"
drag, startPoint x: 711, startPoint y: 126, endPoint x: 652, endPoint y: 117, distance: 59.4
click at [652, 132] on tr "(3) [PERSON_NAME] (+ [PERSON_NAME]) (C) 1 hrs 0 /hr" at bounding box center [546, 146] width 470 height 29
type input "65"
drag, startPoint x: 719, startPoint y: 155, endPoint x: 602, endPoint y: 155, distance: 117.2
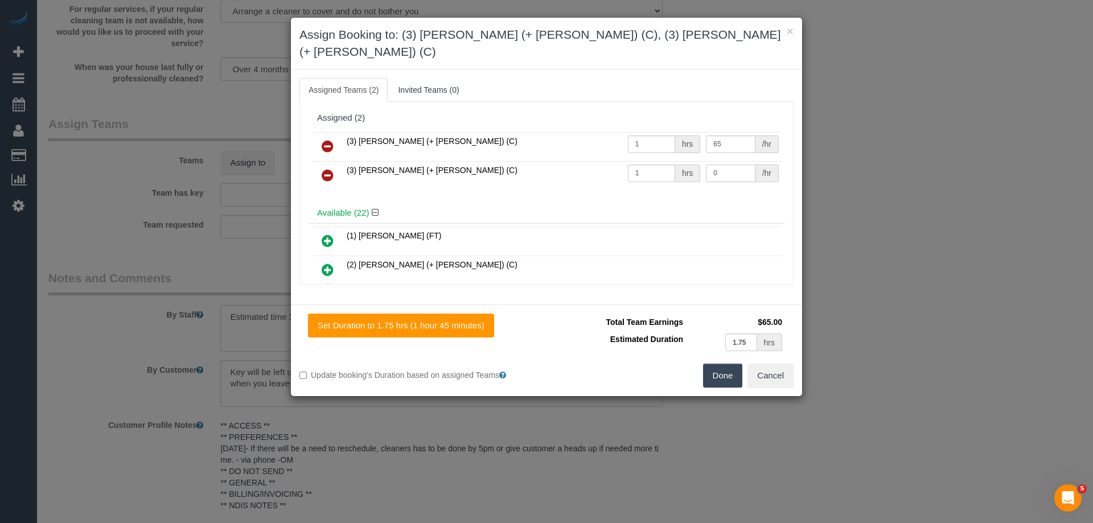
click at [637, 161] on tr "(3) [PERSON_NAME] (+ [PERSON_NAME]) (C) 1 hrs 0 /hr" at bounding box center [546, 175] width 470 height 29
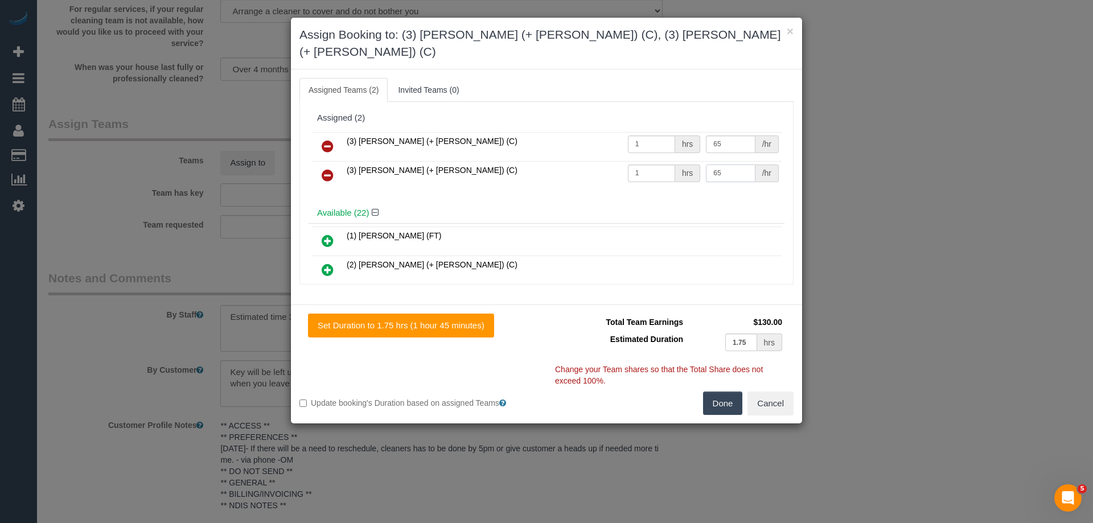
type input "65"
click at [721, 392] on button "Done" at bounding box center [723, 404] width 40 height 24
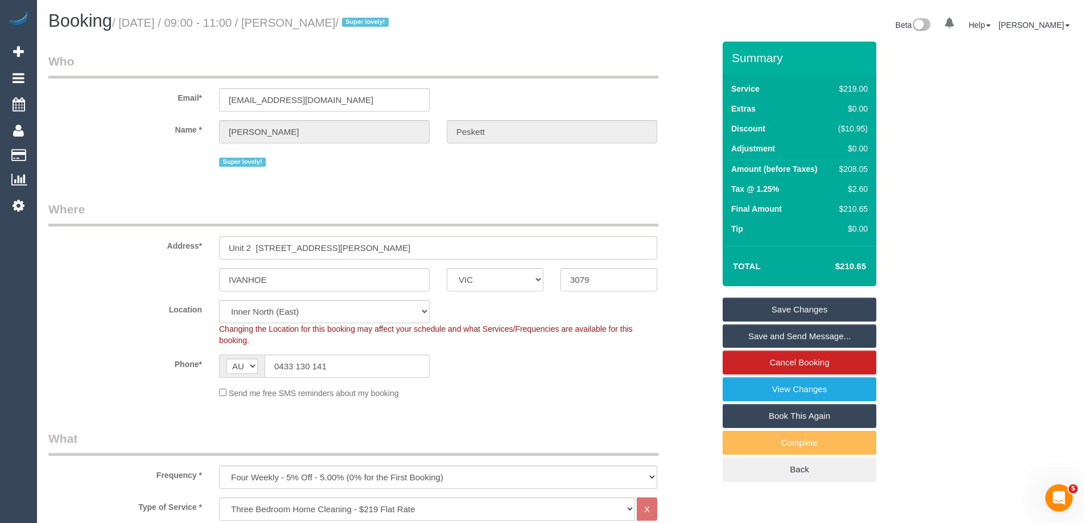
drag, startPoint x: 397, startPoint y: 24, endPoint x: 312, endPoint y: 18, distance: 85.0
click at [312, 18] on small "/ [DATE] / 09:00 - 11:00 / [PERSON_NAME] / Super lovely!" at bounding box center [252, 23] width 280 height 13
copy small "[PERSON_NAME]"
click at [750, 312] on link "Save Changes" at bounding box center [800, 310] width 154 height 24
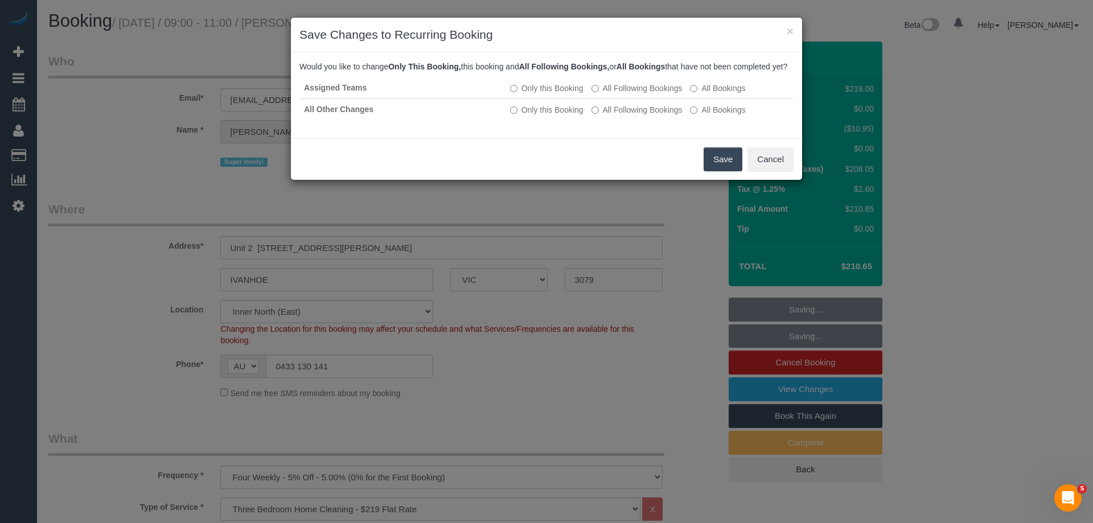
click at [708, 170] on button "Save" at bounding box center [722, 159] width 39 height 24
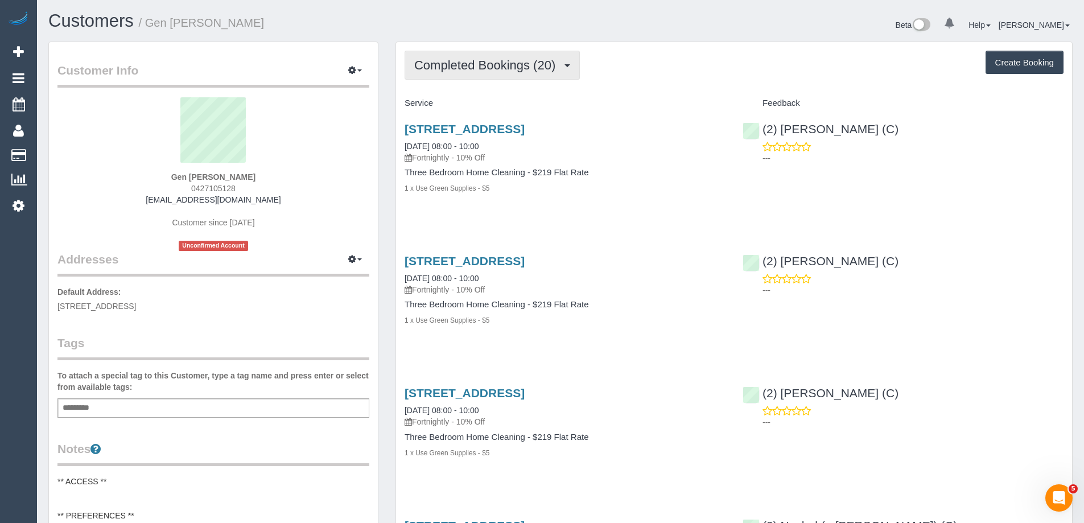
click at [513, 69] on span "Completed Bookings (20)" at bounding box center [487, 65] width 147 height 14
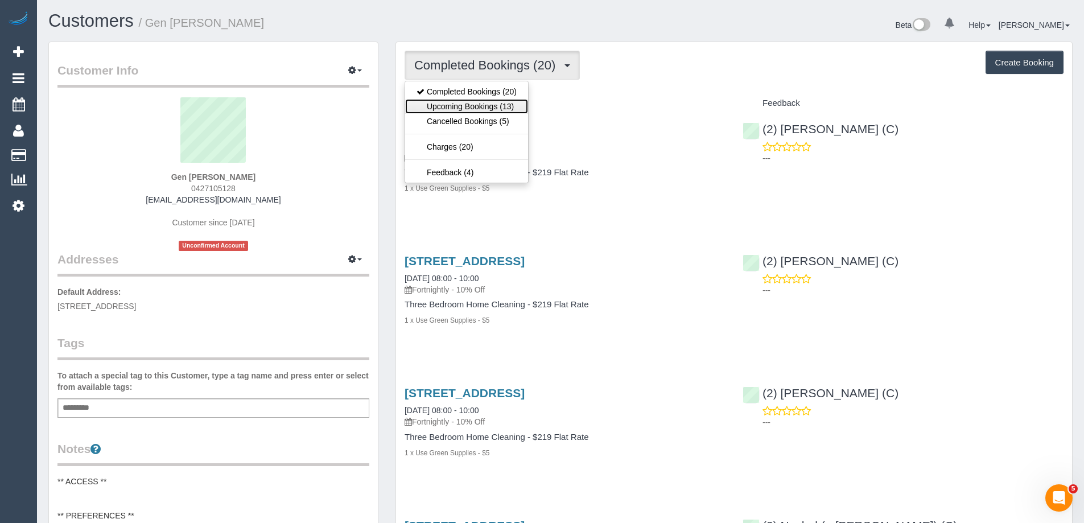
click at [493, 108] on link "Upcoming Bookings (13)" at bounding box center [466, 106] width 123 height 15
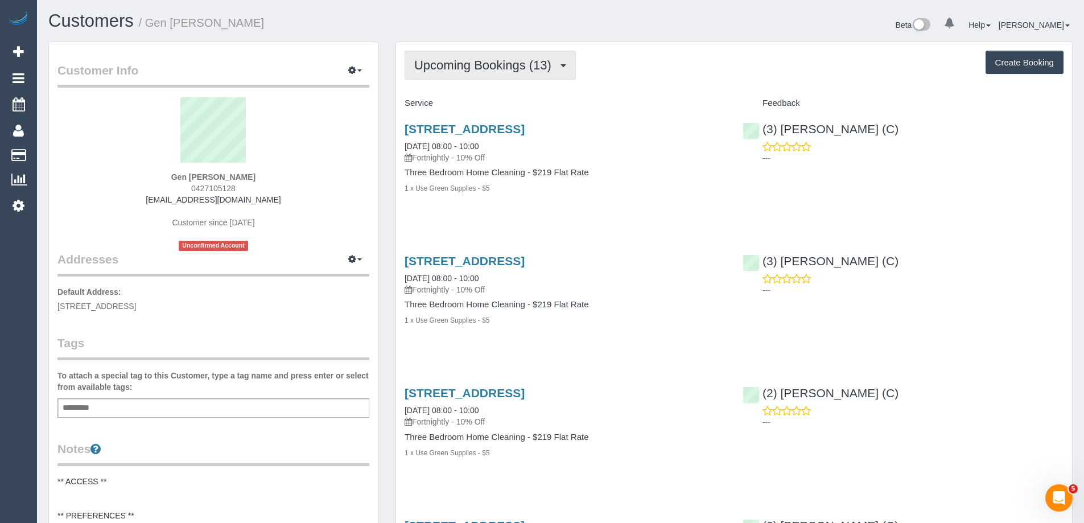
click at [490, 64] on span "Upcoming Bookings (13)" at bounding box center [485, 65] width 143 height 14
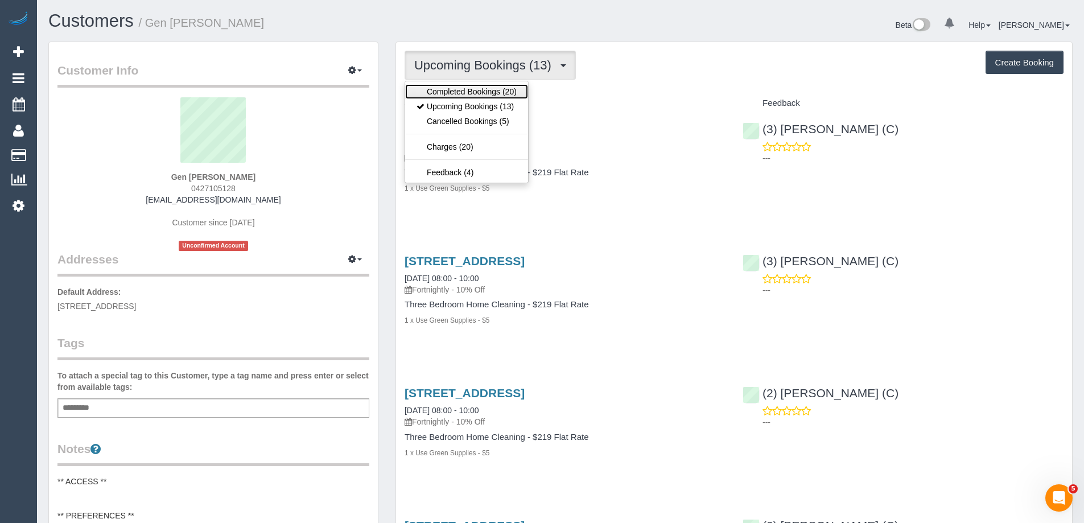
click at [480, 90] on link "Completed Bookings (20)" at bounding box center [466, 91] width 123 height 15
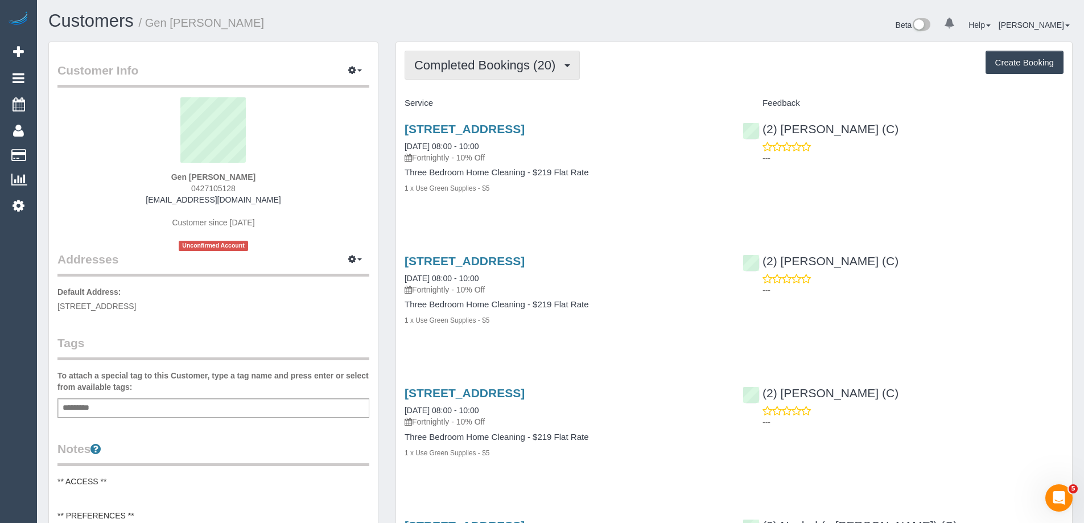
click at [484, 71] on span "Completed Bookings (20)" at bounding box center [487, 65] width 147 height 14
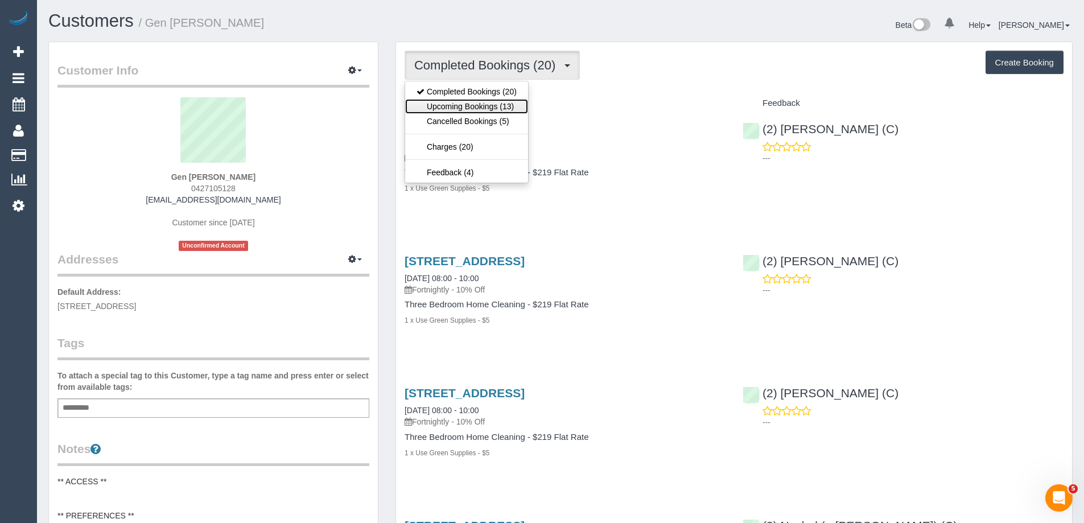
click at [484, 105] on link "Upcoming Bookings (13)" at bounding box center [466, 106] width 123 height 15
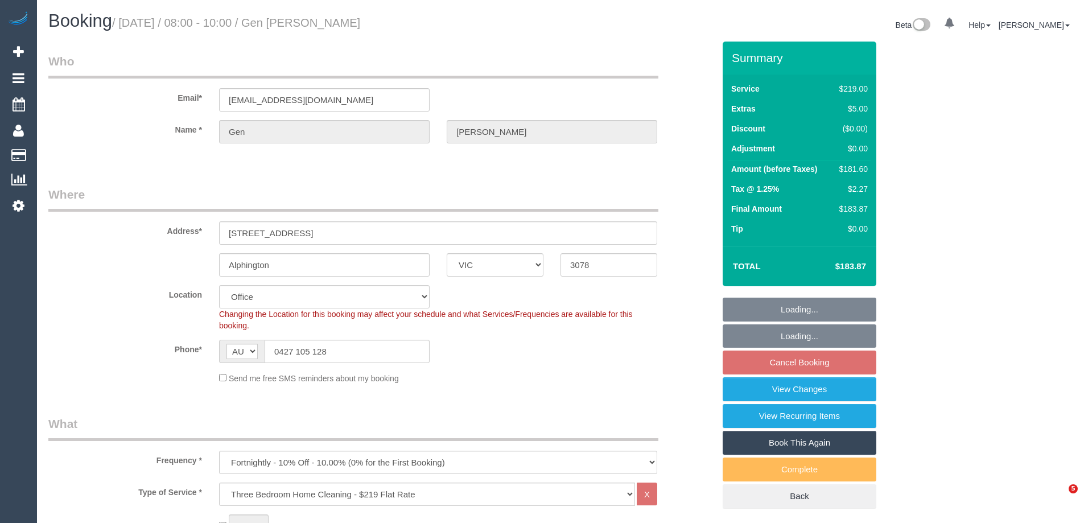
select select "VIC"
select select "number:28"
select select "number:14"
select select "number:19"
select select "number:22"
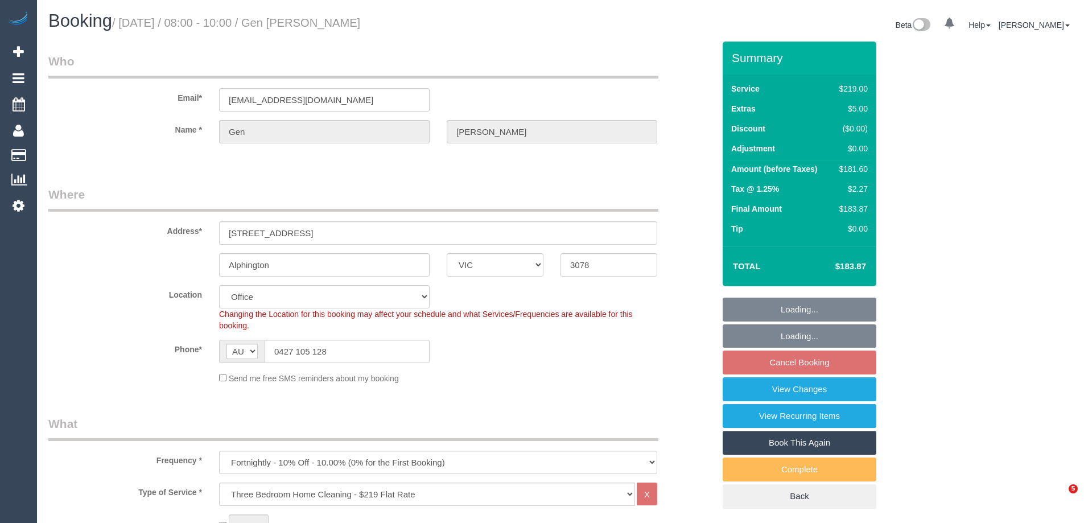
select select "number:34"
select select "number:11"
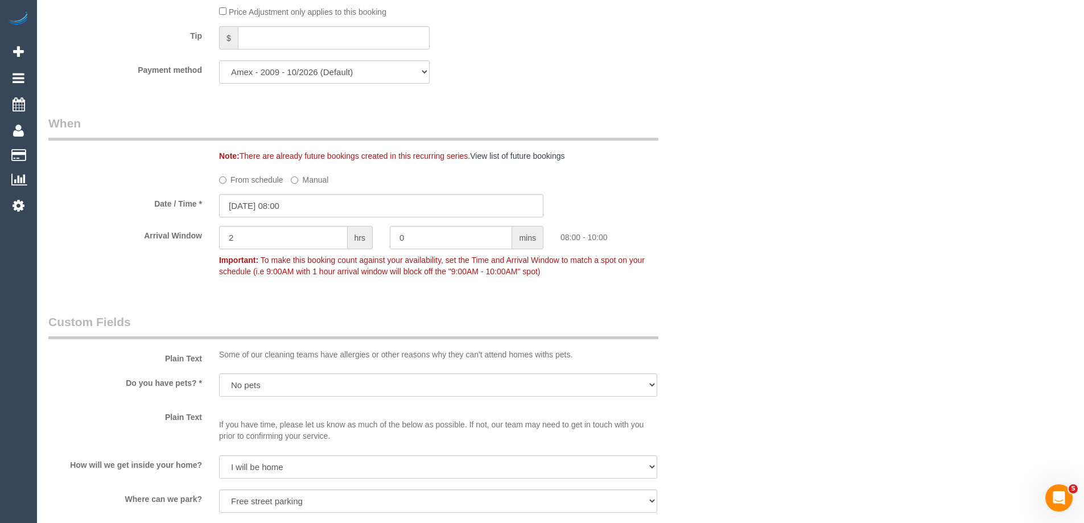
scroll to position [1138, 0]
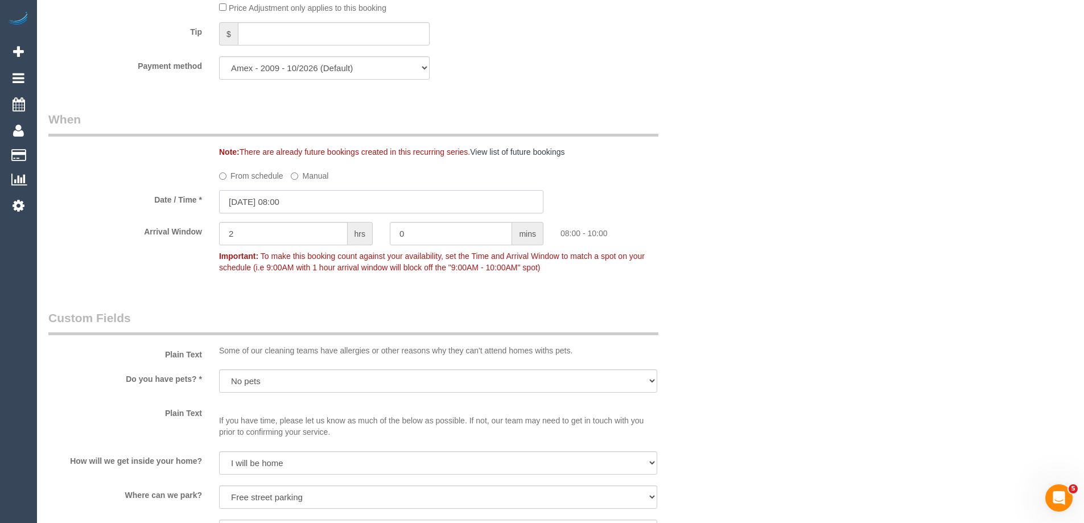
click at [245, 203] on input "[DATE] 08:00" at bounding box center [381, 201] width 324 height 23
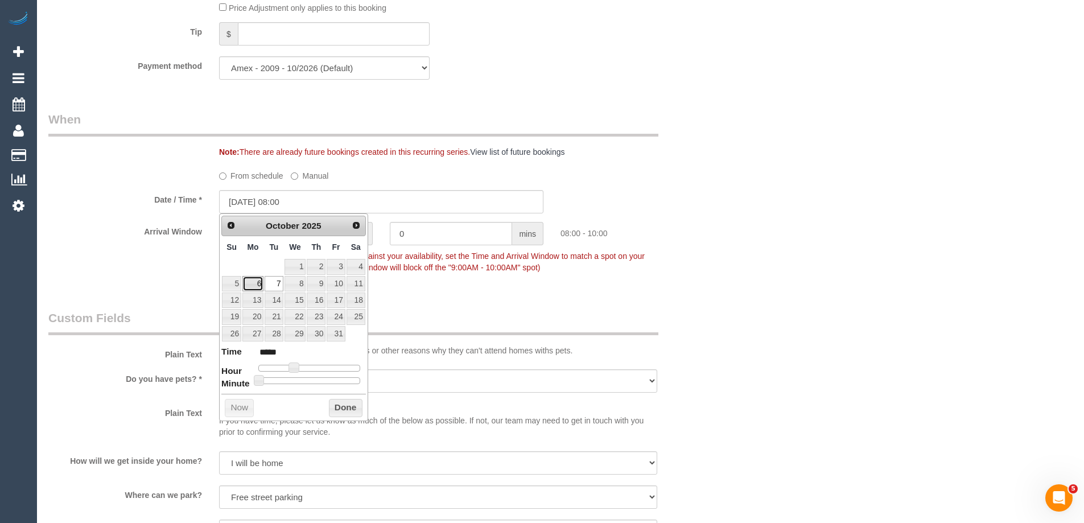
click at [254, 286] on link "6" at bounding box center [252, 283] width 21 height 15
type input "[DATE] 08:00"
click at [340, 409] on button "Done" at bounding box center [346, 408] width 34 height 18
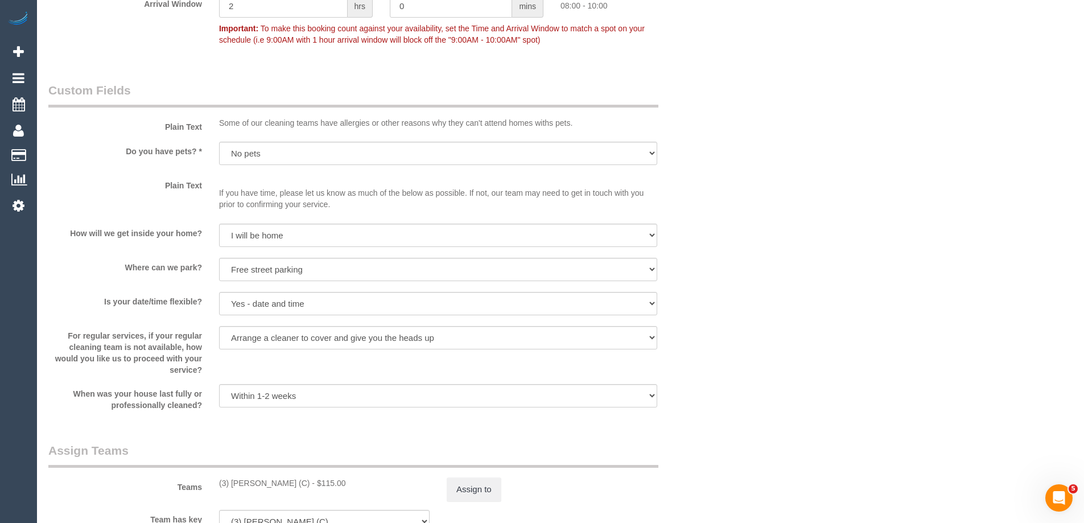
scroll to position [1453, 0]
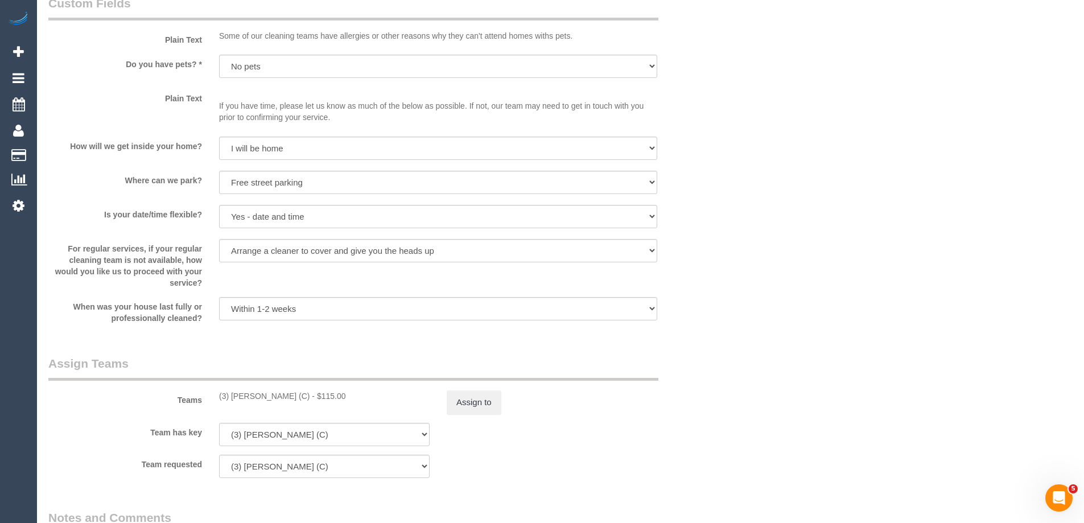
click at [485, 264] on sui-booking-custom-fields "Plain Text Some of our cleaning teams have allergies or other reasons why they …" at bounding box center [381, 159] width 666 height 329
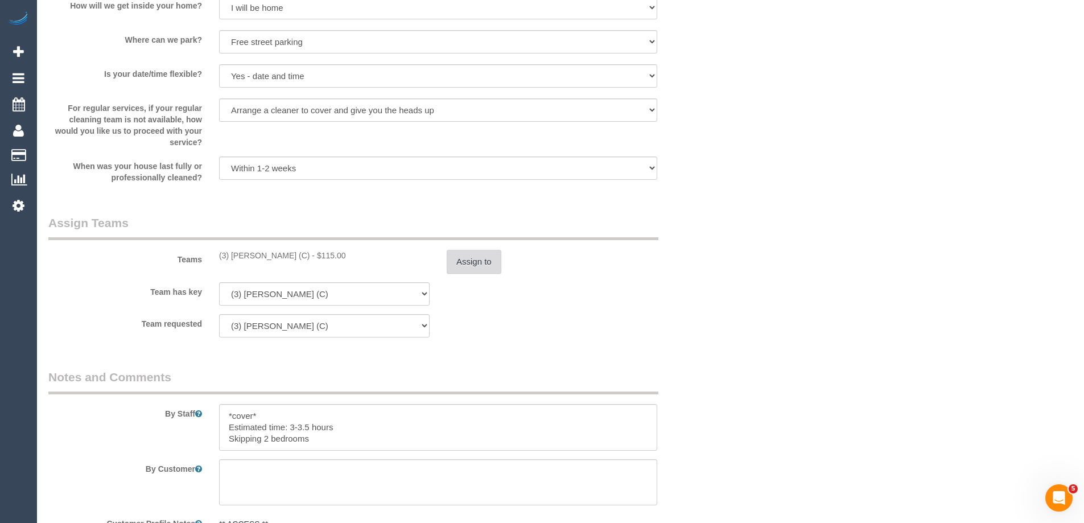
click at [475, 261] on button "Assign to" at bounding box center [474, 262] width 55 height 24
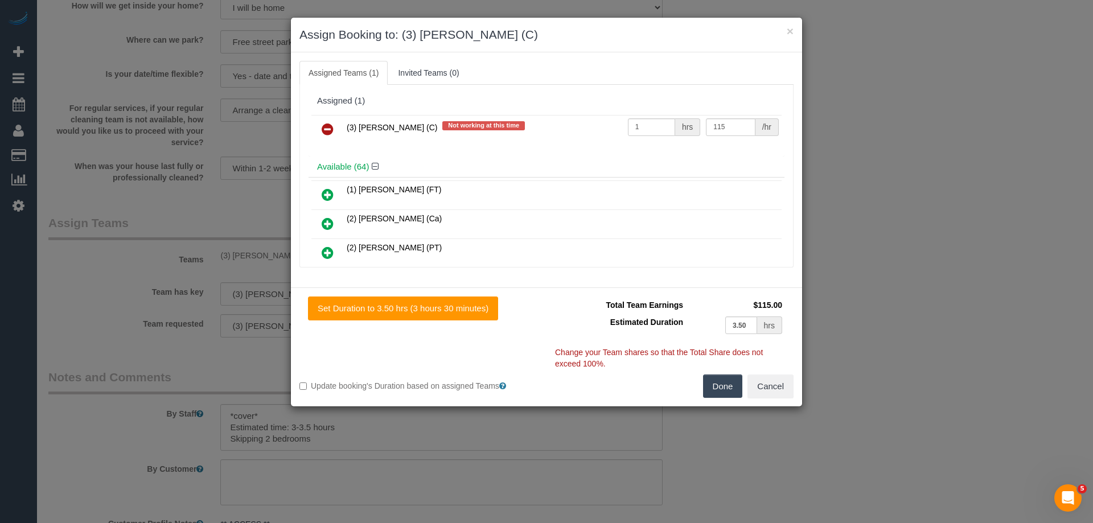
click at [320, 129] on link at bounding box center [327, 129] width 27 height 23
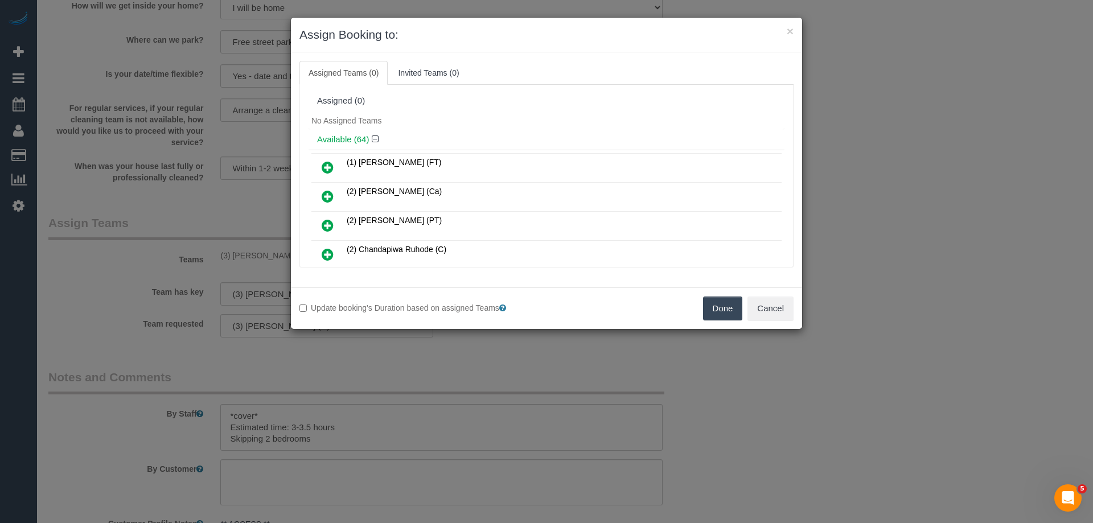
click at [724, 308] on button "Done" at bounding box center [723, 309] width 40 height 24
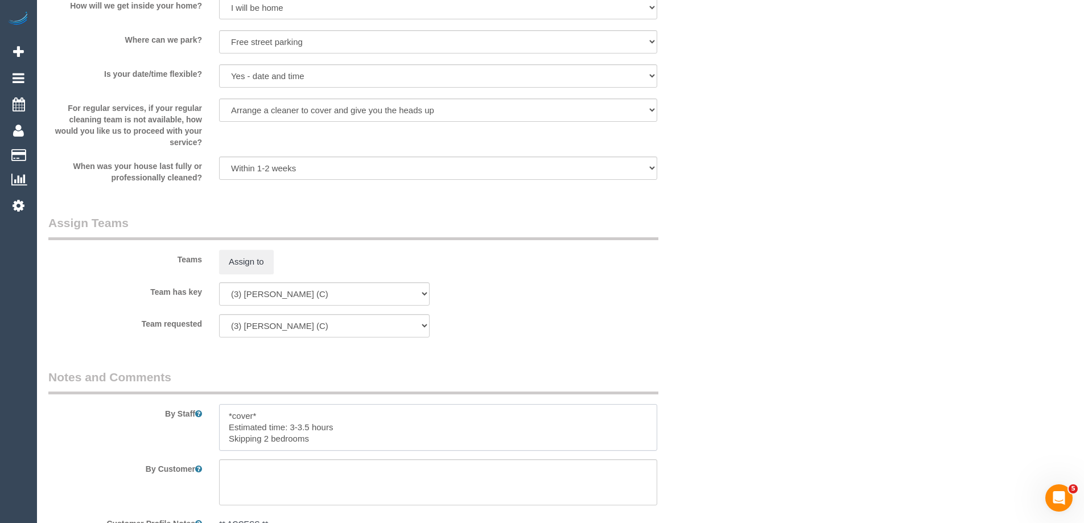
drag, startPoint x: 273, startPoint y: 418, endPoint x: 207, endPoint y: 408, distance: 67.4
click at [207, 408] on div "By Staff" at bounding box center [381, 410] width 683 height 82
type textarea "Estimated time: 3-3.5 hours Skipping 2 bedrooms"
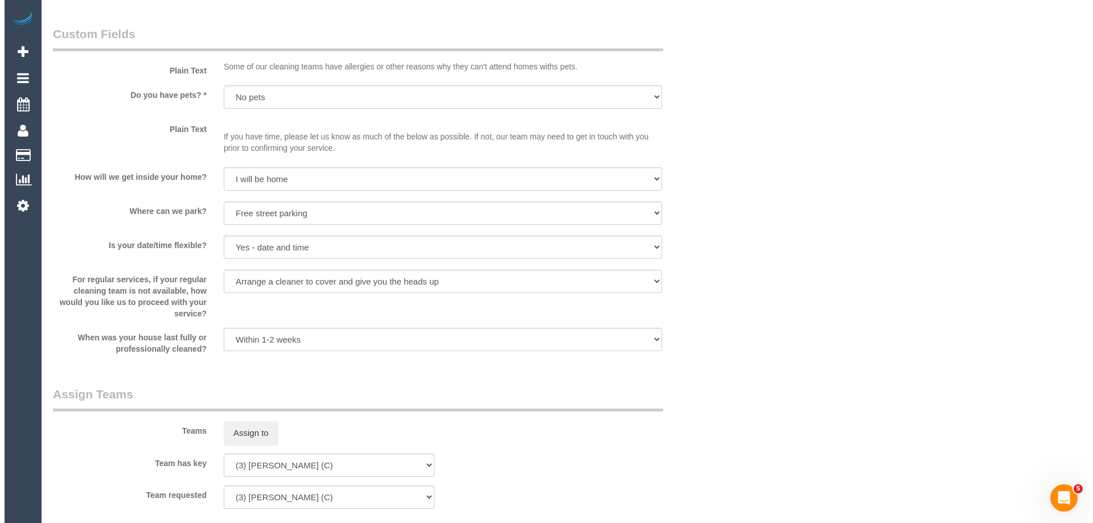
scroll to position [1651, 0]
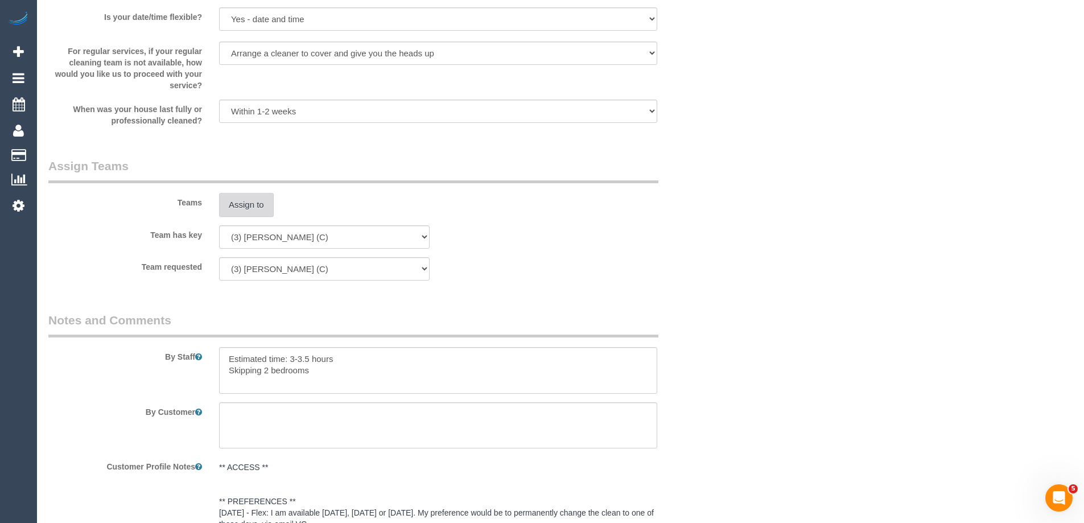
click at [243, 212] on button "Assign to" at bounding box center [246, 205] width 55 height 24
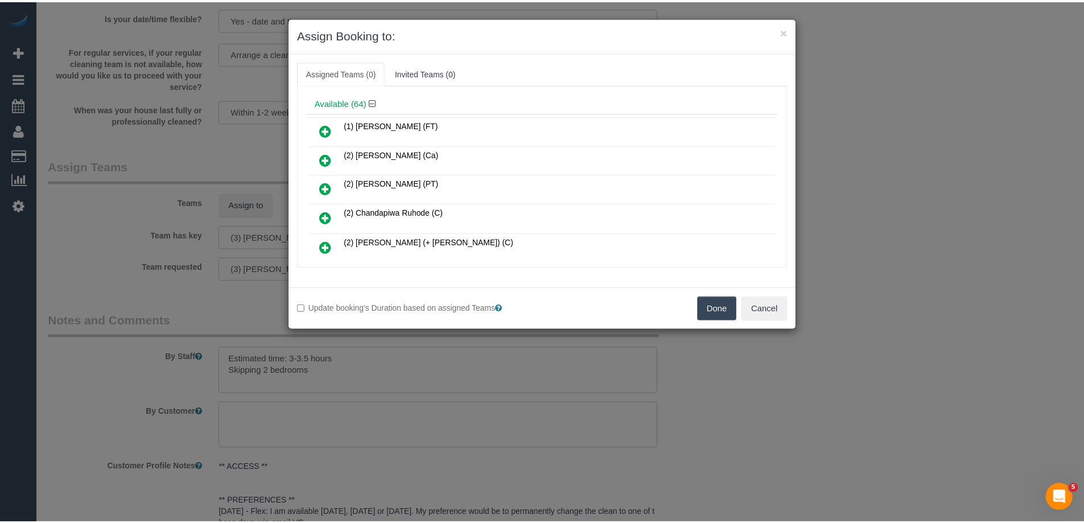
scroll to position [57, 0]
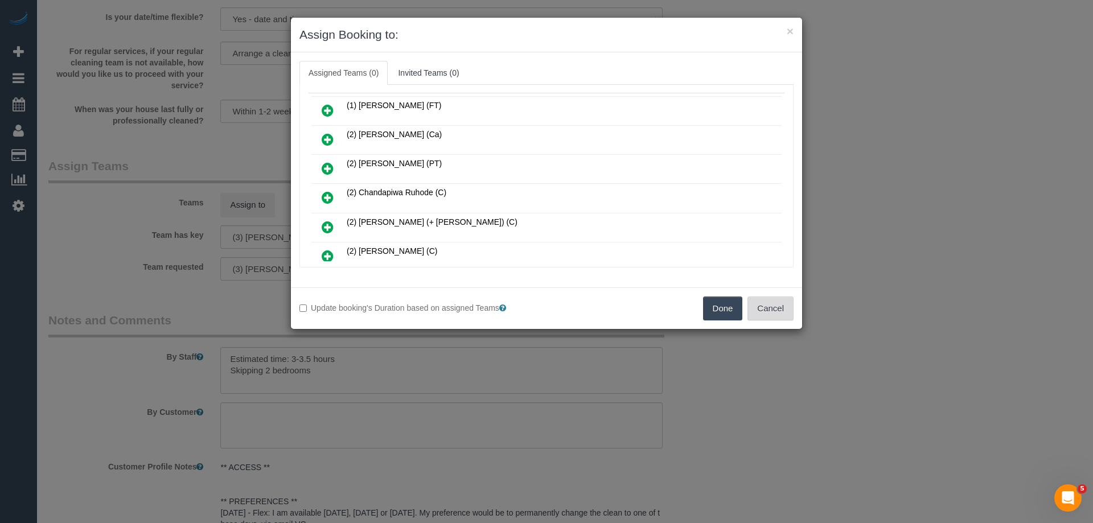
click at [772, 304] on button "Cancel" at bounding box center [770, 309] width 46 height 24
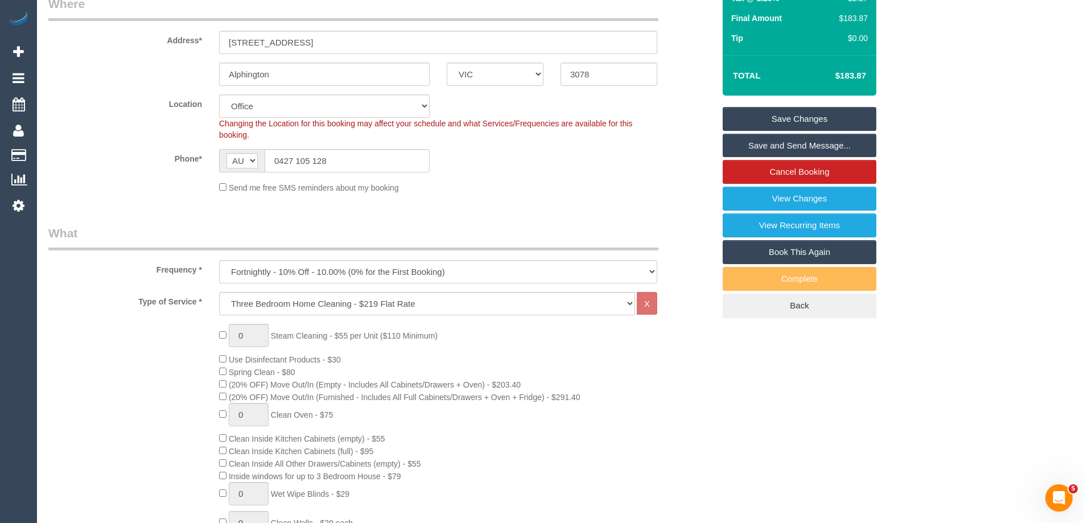
scroll to position [171, 0]
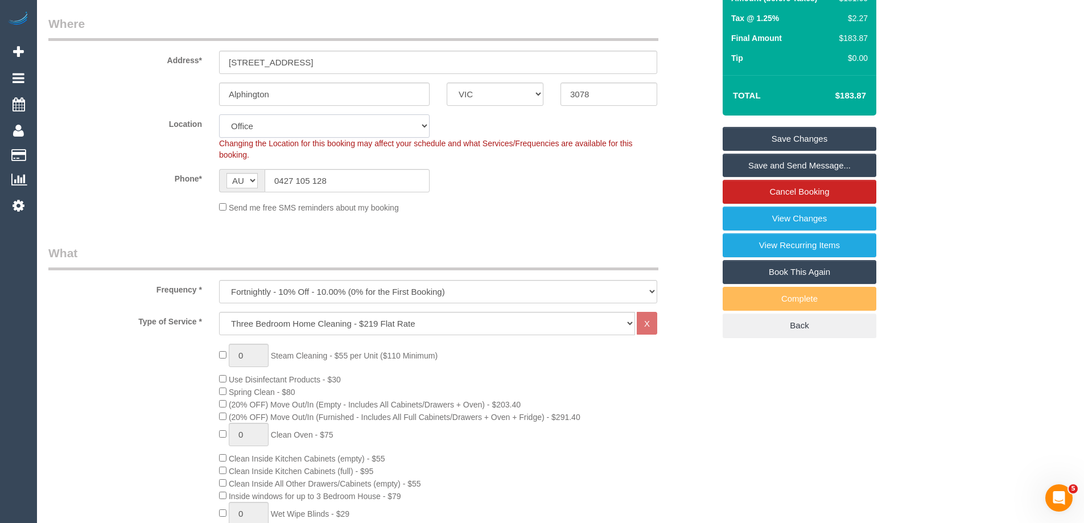
drag, startPoint x: 250, startPoint y: 136, endPoint x: 253, endPoint y: 127, distance: 9.0
click at [251, 134] on select "Office [GEOGRAPHIC_DATA] (North) East (South) [GEOGRAPHIC_DATA] (East) [GEOGRAP…" at bounding box center [324, 125] width 211 height 23
select select "47"
click at [219, 114] on select "Office [GEOGRAPHIC_DATA] (North) East (South) [GEOGRAPHIC_DATA] (East) [GEOGRAP…" at bounding box center [324, 125] width 211 height 23
select select "object:13636"
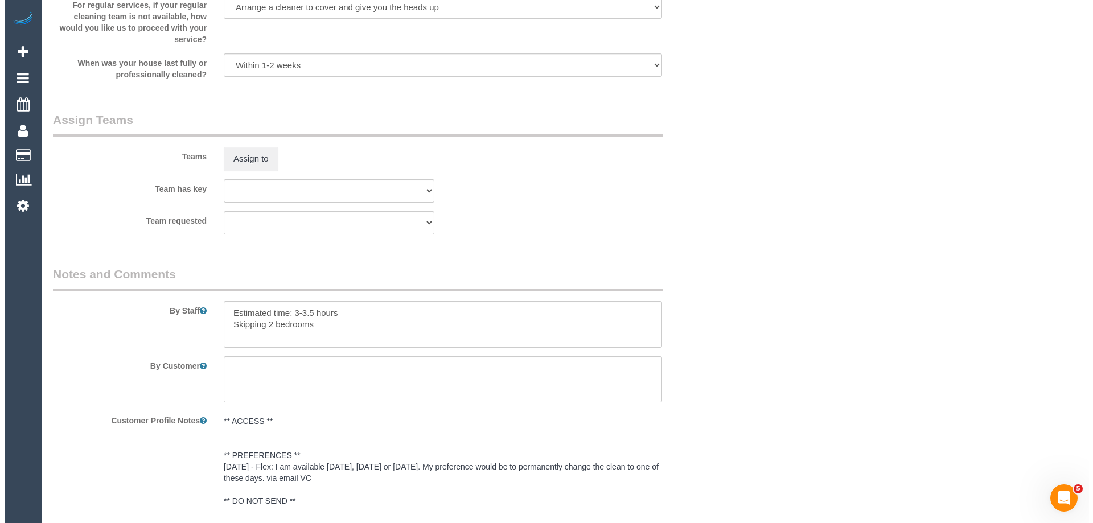
scroll to position [1707, 0]
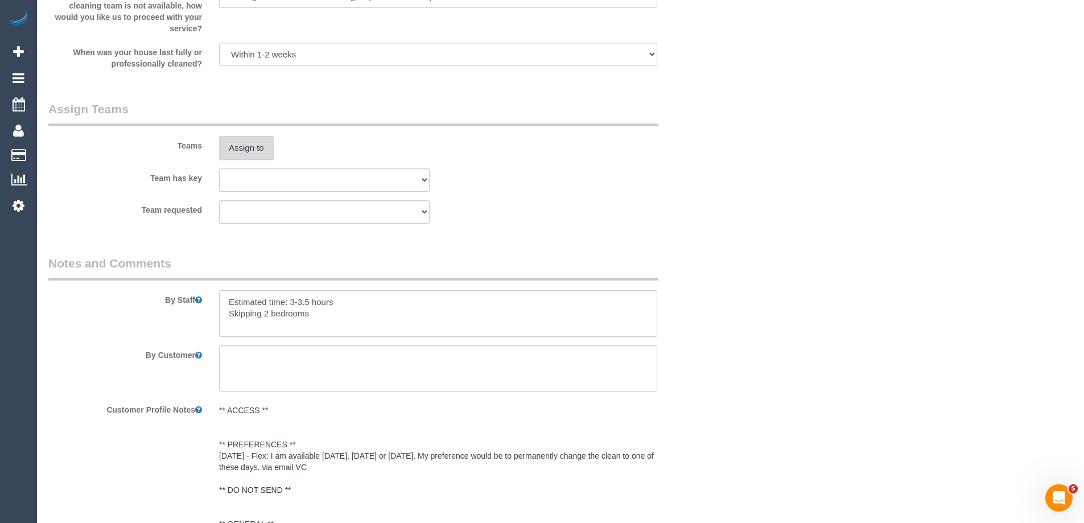
click at [247, 146] on button "Assign to" at bounding box center [246, 148] width 55 height 24
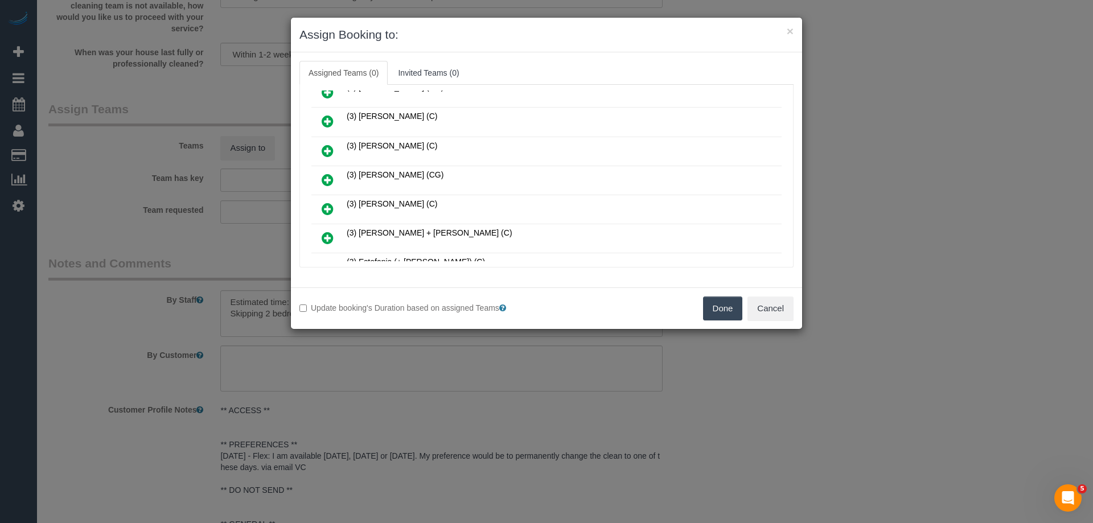
scroll to position [341, 0]
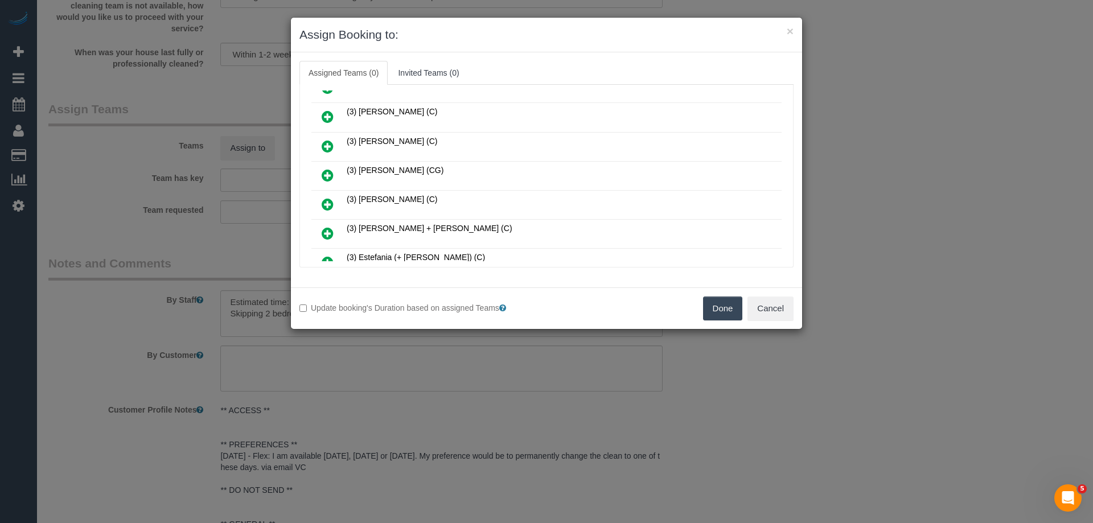
click at [324, 145] on icon at bounding box center [328, 146] width 12 height 14
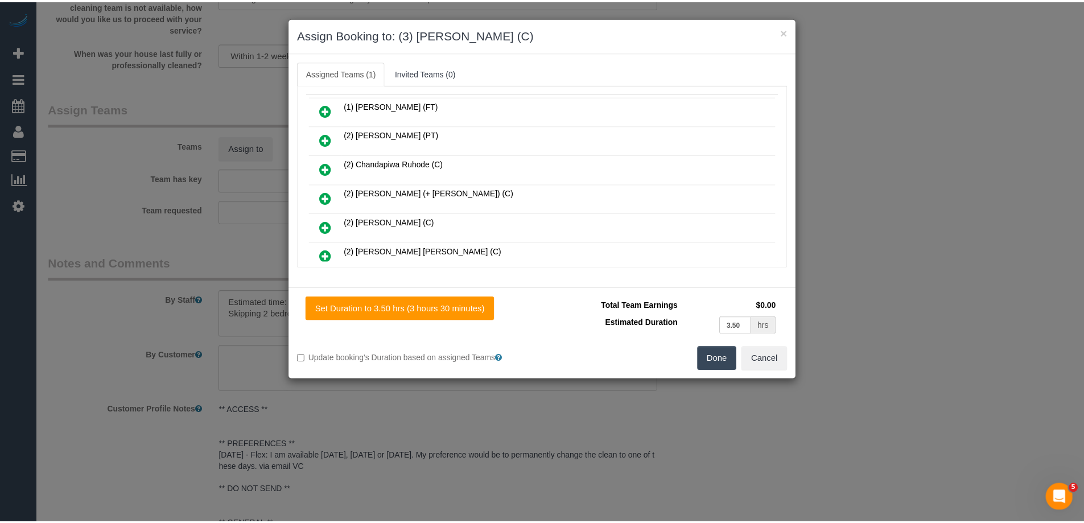
scroll to position [0, 0]
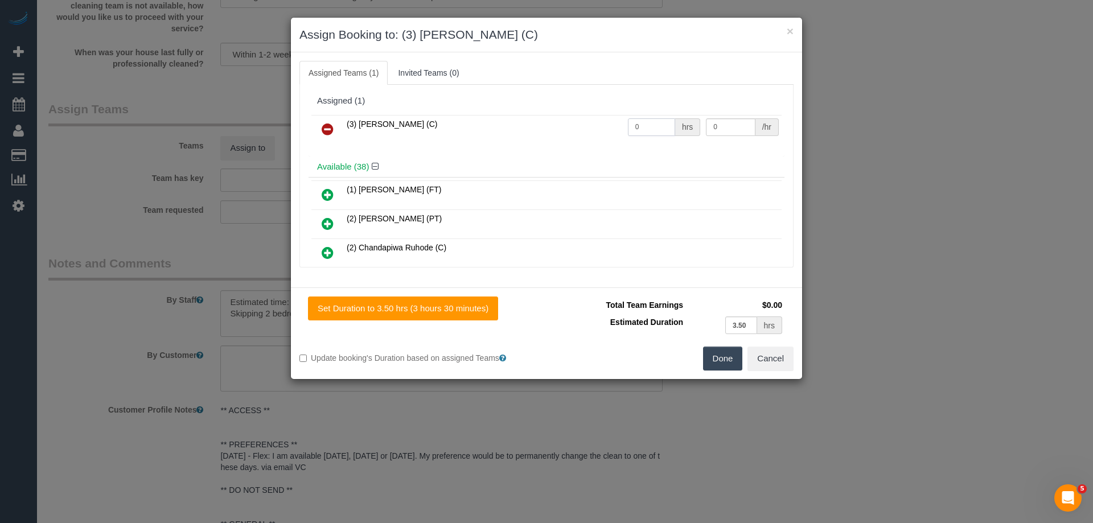
drag, startPoint x: 654, startPoint y: 131, endPoint x: 574, endPoint y: 125, distance: 80.5
click at [567, 123] on tr "(3) [PERSON_NAME] (C) 0 hrs 0 /hr" at bounding box center [546, 129] width 470 height 29
drag, startPoint x: 648, startPoint y: 126, endPoint x: 541, endPoint y: 126, distance: 107.6
click at [541, 126] on tr "(3) [PERSON_NAME] (C) 11 hrs 0 /hr" at bounding box center [546, 129] width 470 height 29
type input "1"
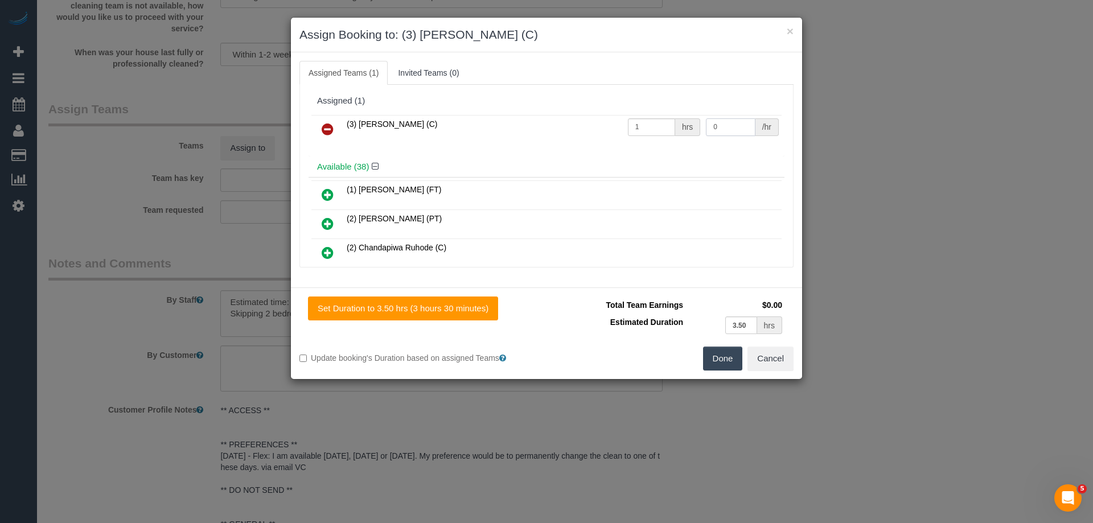
drag, startPoint x: 706, startPoint y: 122, endPoint x: 618, endPoint y: 122, distance: 87.7
click at [631, 122] on tr "(3) [PERSON_NAME] (C) 1 hrs 0 /hr" at bounding box center [546, 129] width 470 height 29
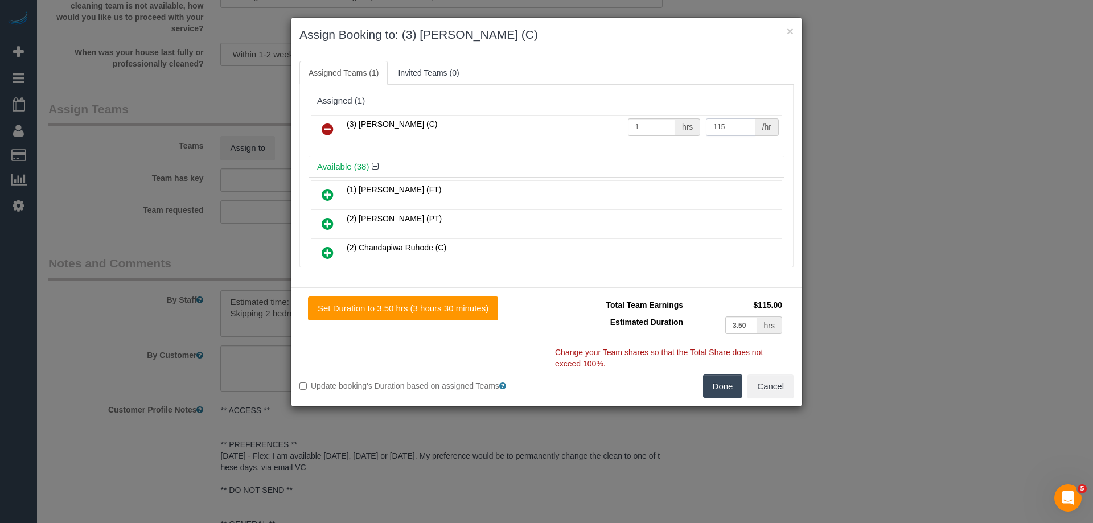
type input "115"
click at [712, 379] on button "Done" at bounding box center [723, 387] width 40 height 24
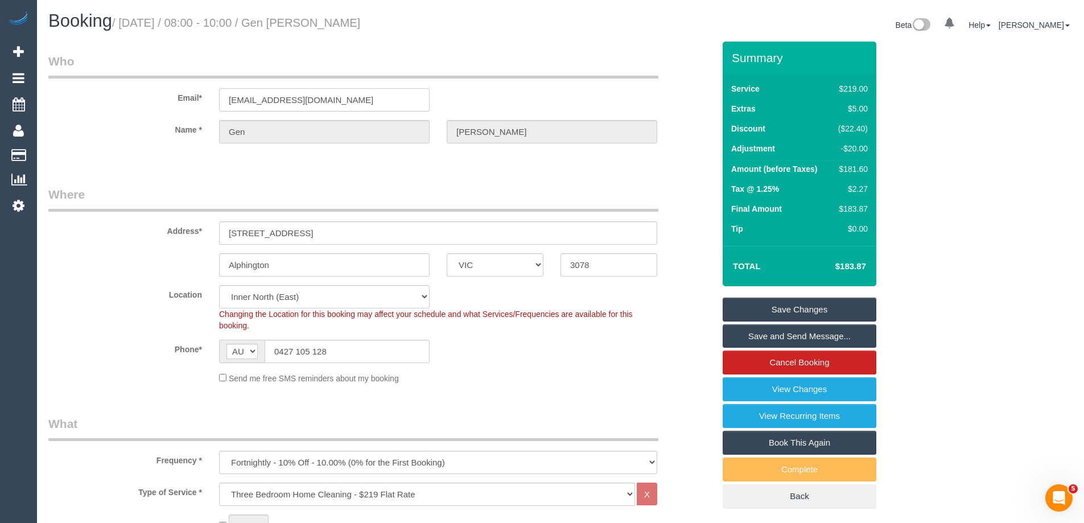
drag, startPoint x: 342, startPoint y: 107, endPoint x: 38, endPoint y: 106, distance: 304.5
click at [40, 106] on div "Email* [EMAIL_ADDRESS][DOMAIN_NAME]" at bounding box center [381, 82] width 683 height 59
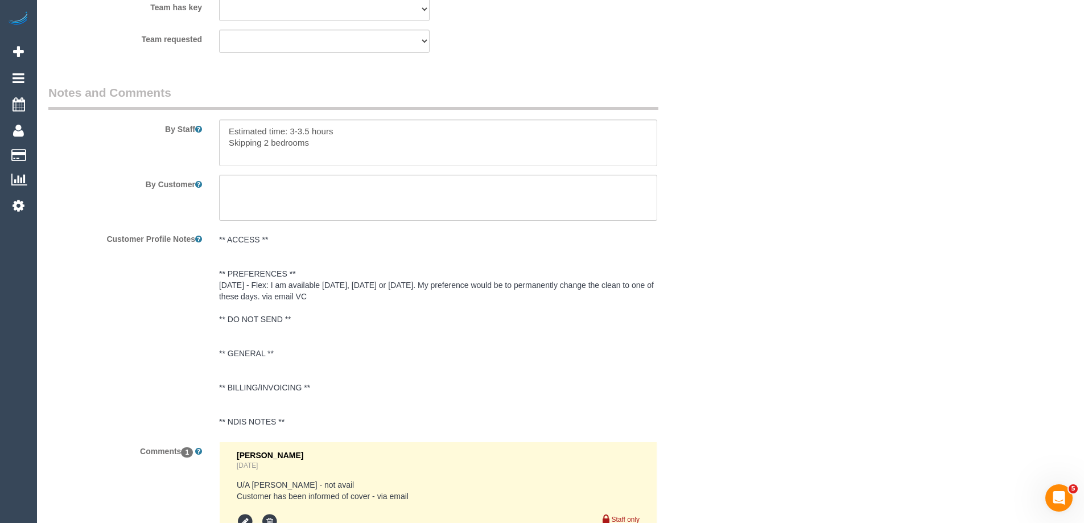
scroll to position [2030, 0]
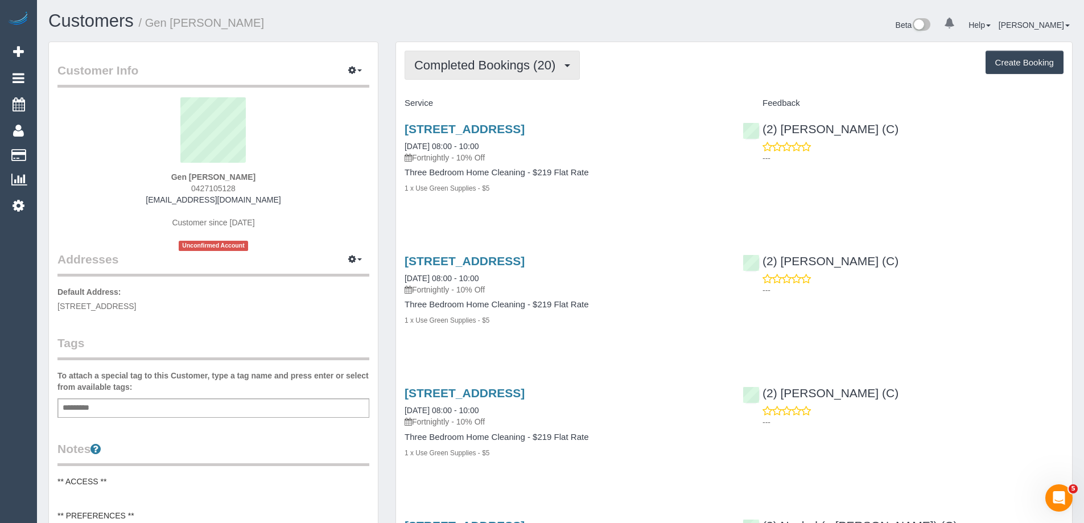
click at [472, 61] on span "Completed Bookings (20)" at bounding box center [487, 65] width 147 height 14
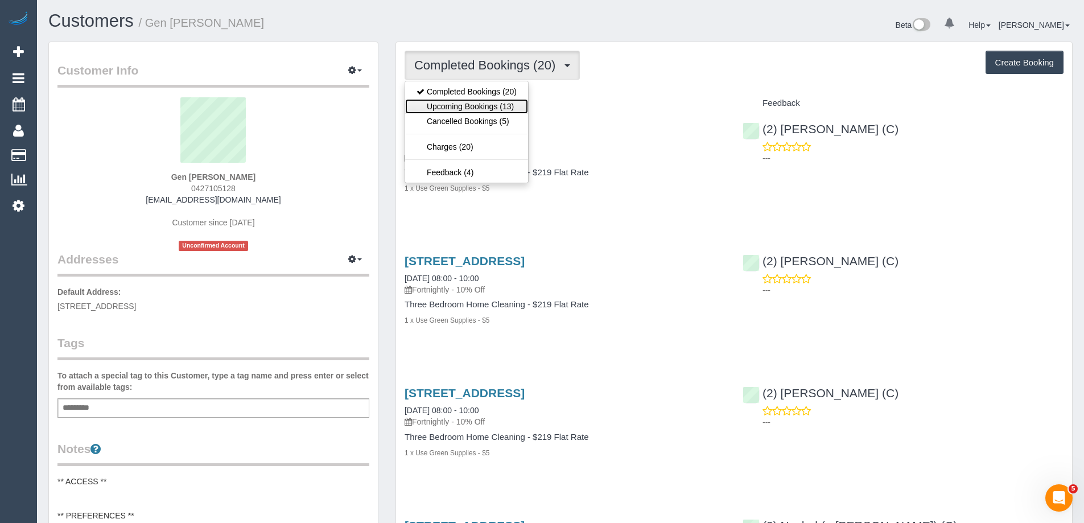
click at [476, 109] on link "Upcoming Bookings (13)" at bounding box center [466, 106] width 123 height 15
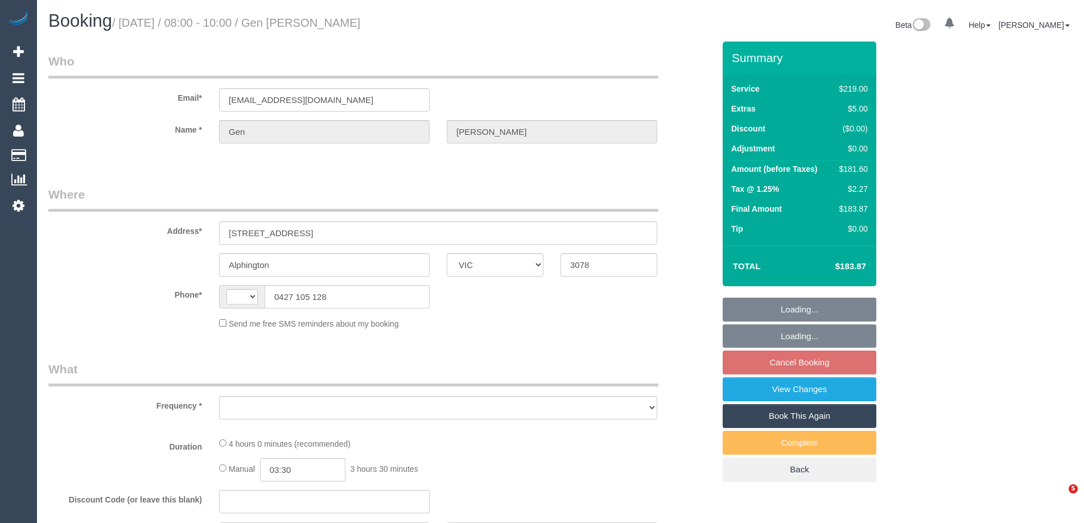
select select "VIC"
select select "string:AU"
select select "object:549"
select select "string:stripe-pm_1Q2QF22GScqysDRVlOpWqODP"
select select "number:28"
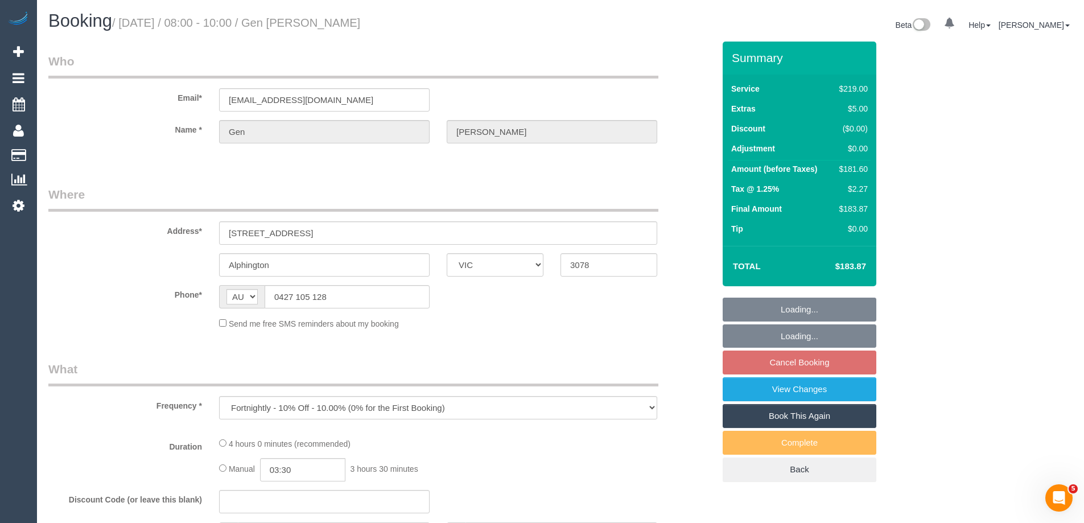
select select "number:14"
select select "number:19"
select select "number:22"
select select "number:34"
select select "number:11"
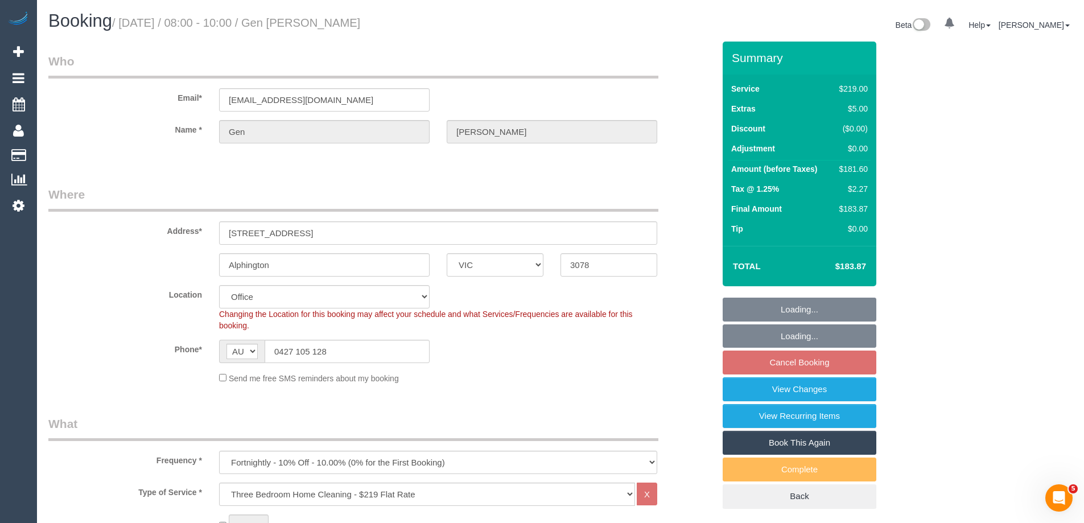
select select "object:800"
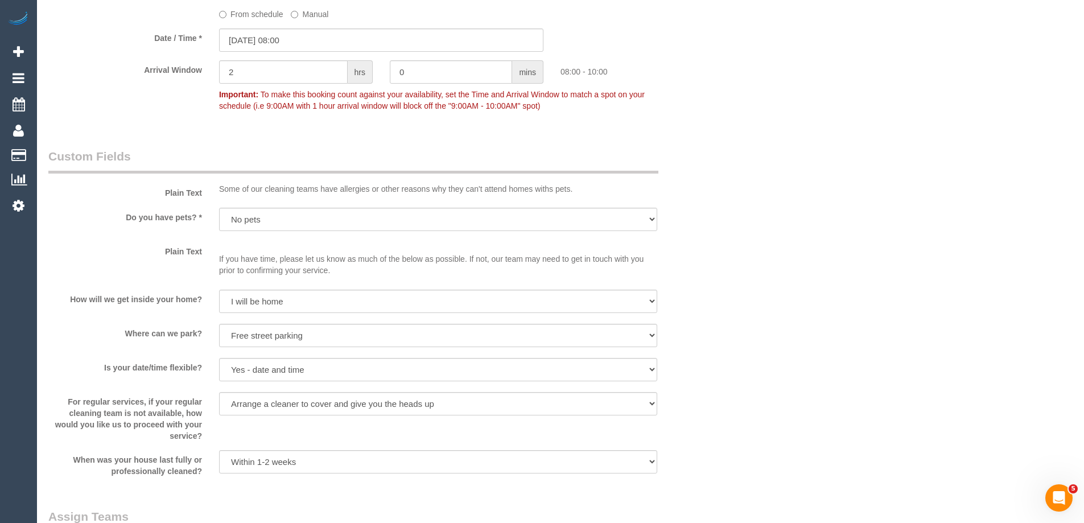
scroll to position [1195, 0]
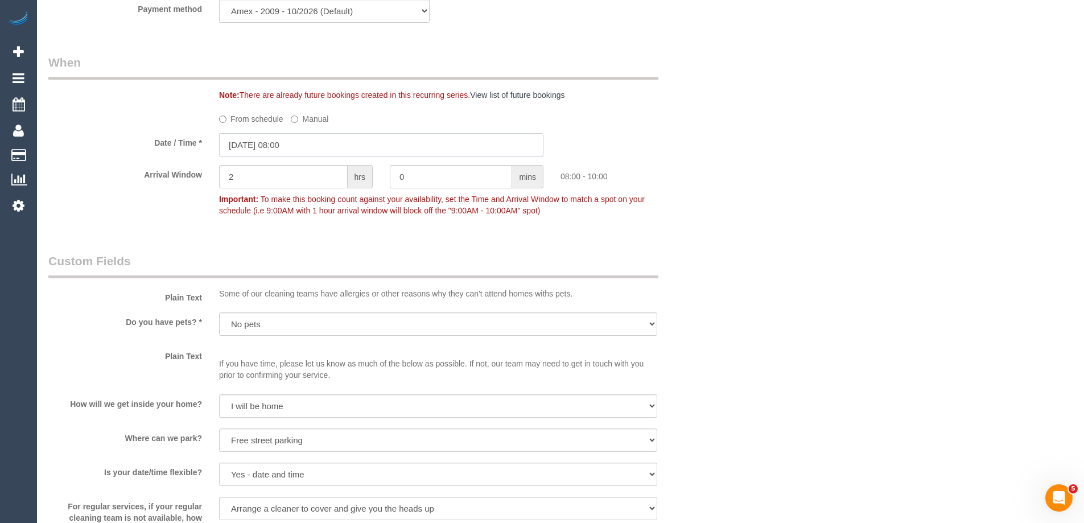
click at [256, 148] on input "[DATE] 08:00" at bounding box center [381, 144] width 324 height 23
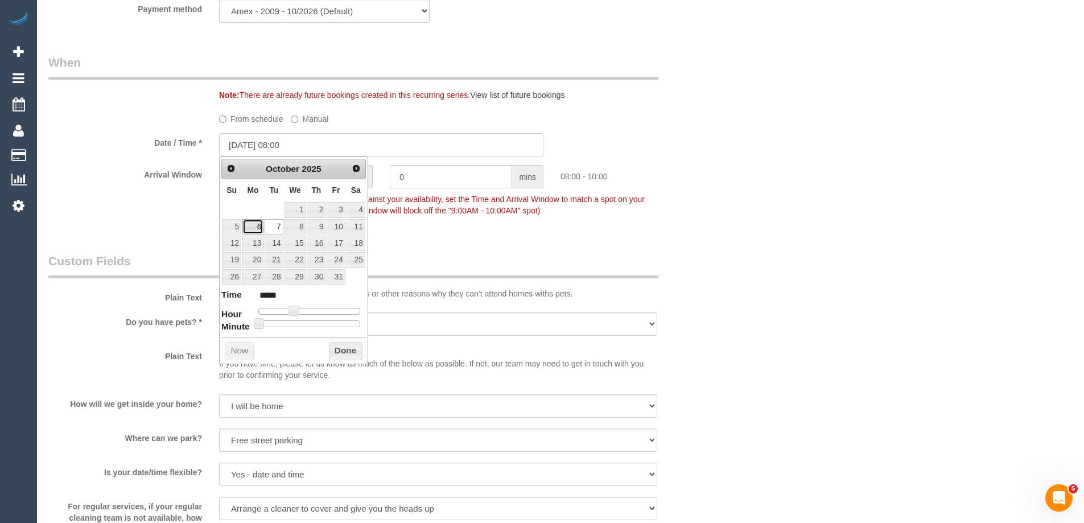
click at [256, 225] on link "6" at bounding box center [252, 226] width 21 height 15
type input "[DATE] 08:00"
click at [341, 343] on button "Done" at bounding box center [346, 351] width 34 height 18
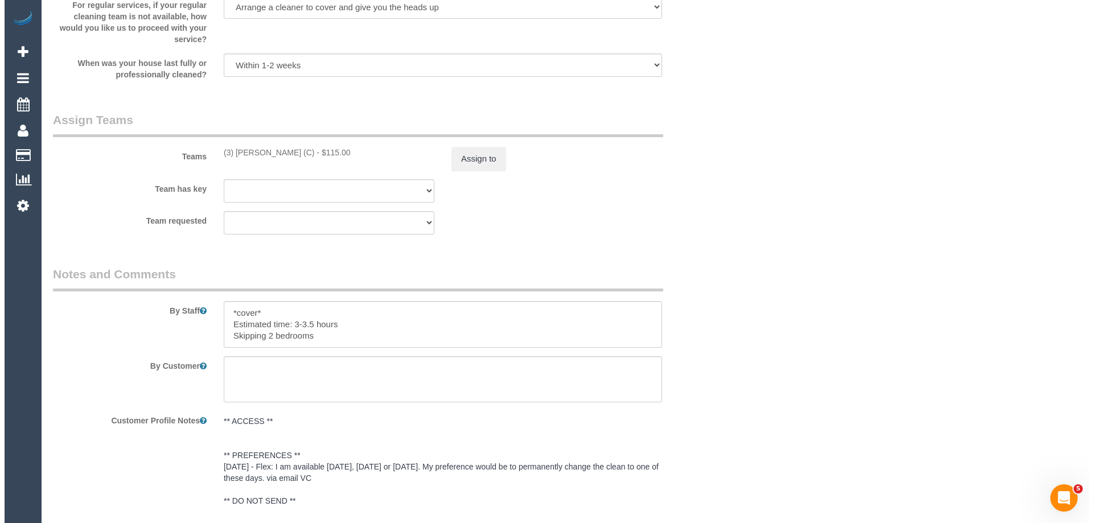
scroll to position [1707, 0]
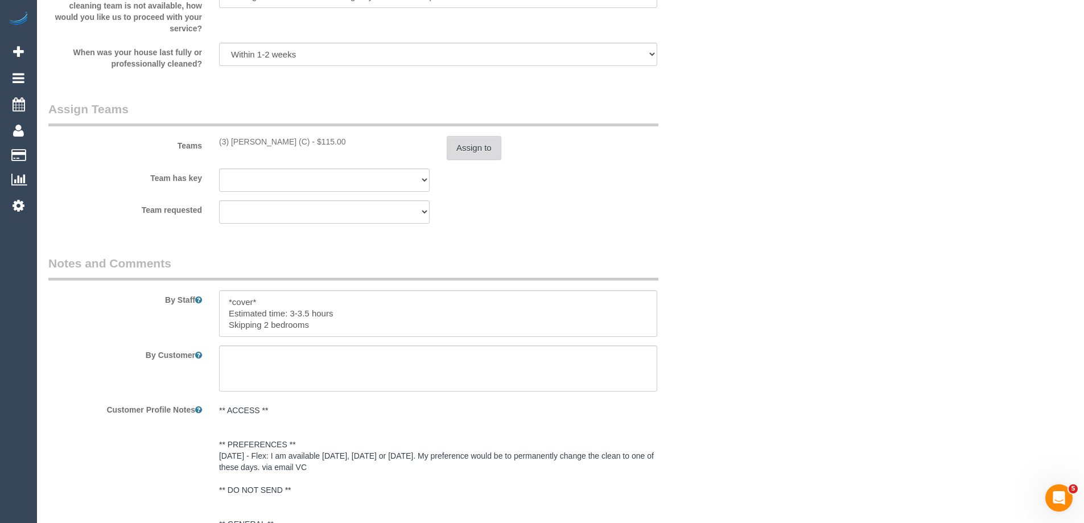
click at [476, 151] on button "Assign to" at bounding box center [474, 148] width 55 height 24
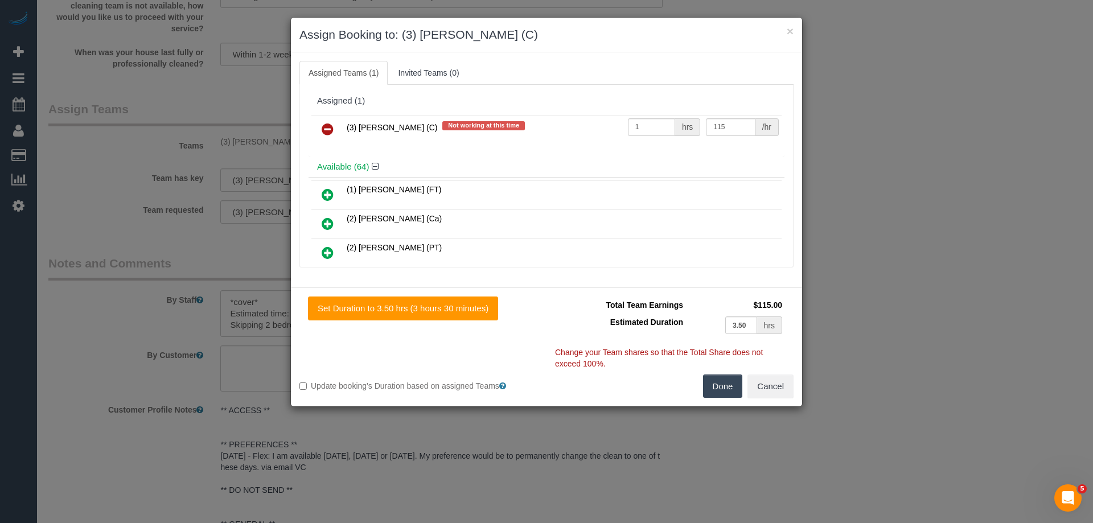
click at [328, 131] on icon at bounding box center [328, 129] width 12 height 14
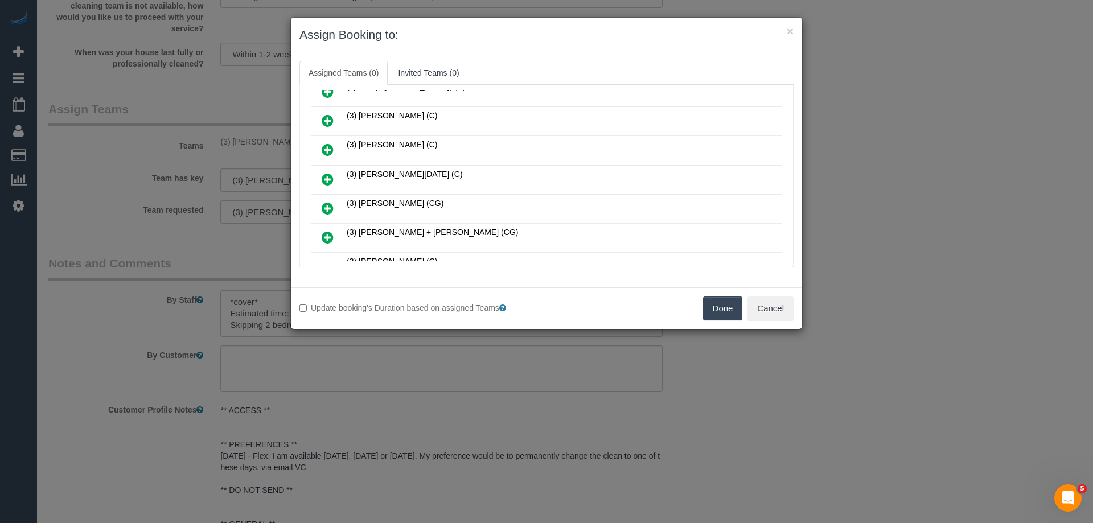
click at [322, 149] on icon at bounding box center [328, 150] width 12 height 14
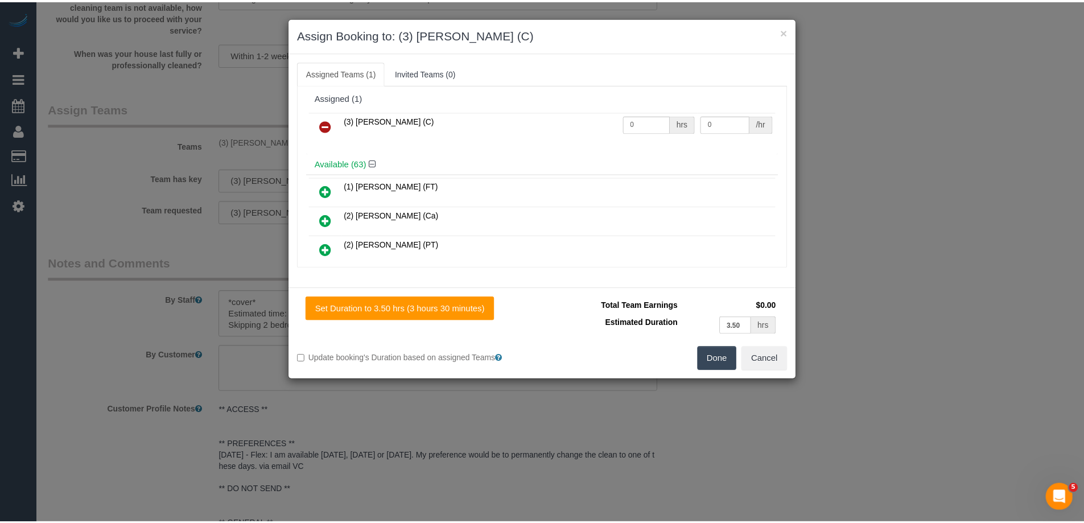
scroll to position [0, 0]
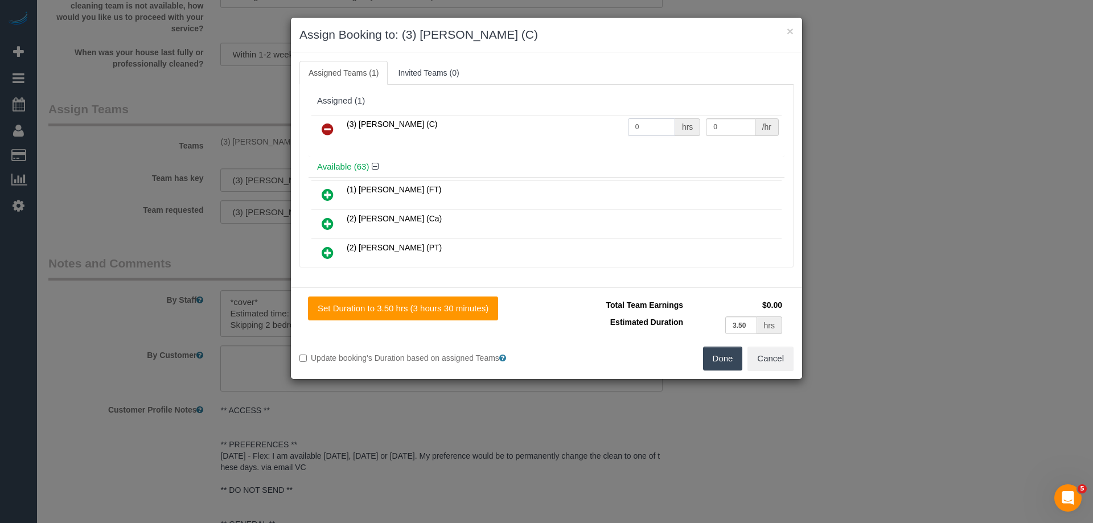
drag, startPoint x: 630, startPoint y: 125, endPoint x: 571, endPoint y: 122, distance: 59.3
click at [587, 125] on tr "(3) [PERSON_NAME] (C) 0 hrs 0 /hr" at bounding box center [546, 129] width 470 height 29
type input "1"
drag, startPoint x: 719, startPoint y: 126, endPoint x: 663, endPoint y: 124, distance: 56.4
click at [665, 124] on tr "(3) [PERSON_NAME] (C) 1 hrs 0 /hr" at bounding box center [546, 129] width 470 height 29
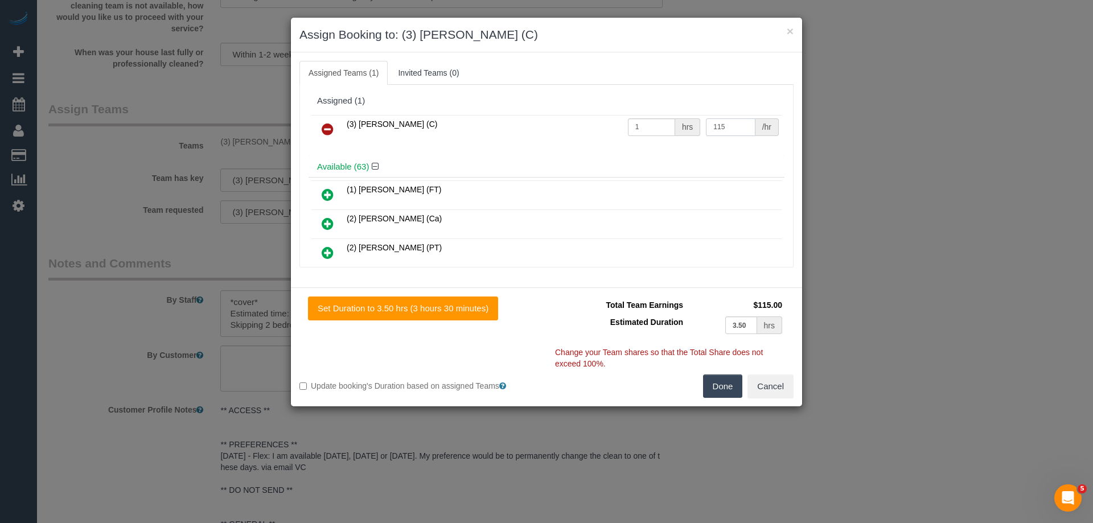
type input "115"
click at [727, 394] on button "Done" at bounding box center [723, 387] width 40 height 24
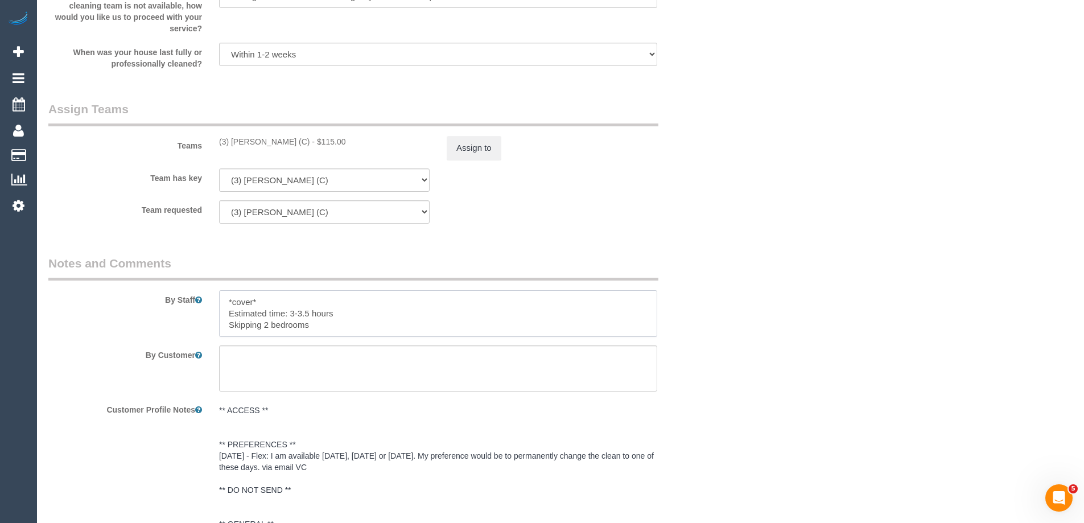
drag, startPoint x: 227, startPoint y: 301, endPoint x: 145, endPoint y: 292, distance: 82.4
click at [145, 292] on div "By Staff" at bounding box center [381, 296] width 683 height 82
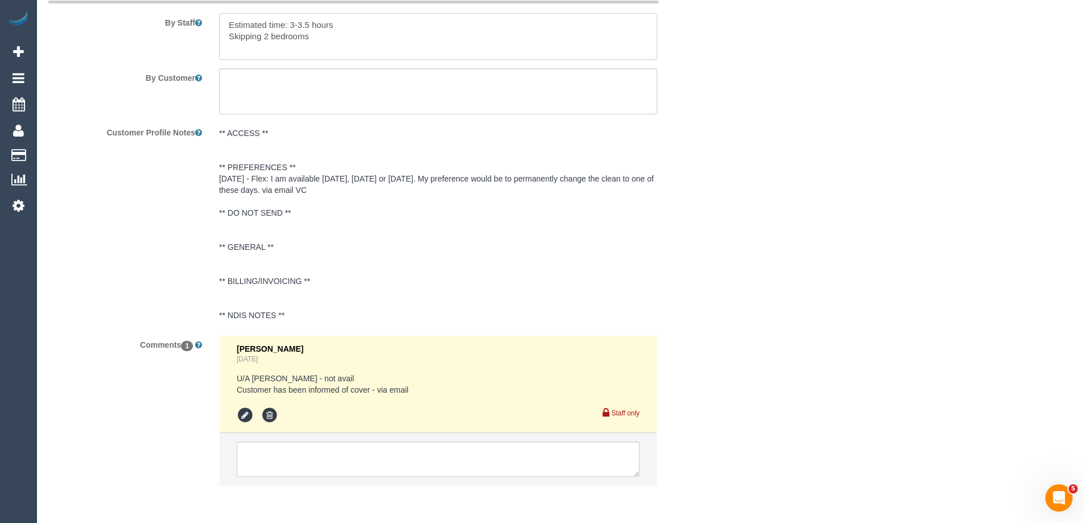
scroll to position [2030, 0]
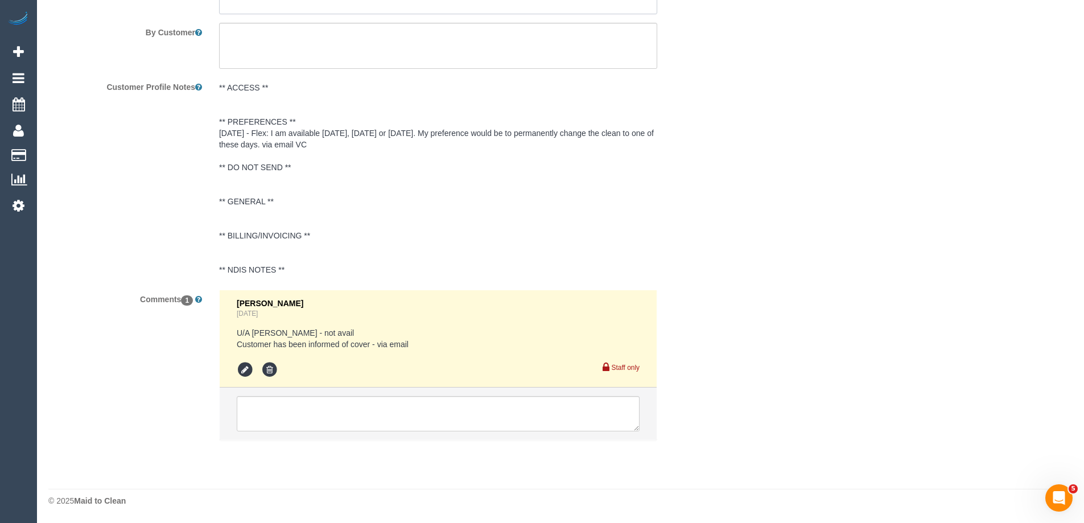
type textarea "Estimated time: 3-3.5 hours Skipping 2 bedrooms"
click at [262, 413] on textarea at bounding box center [438, 413] width 403 height 35
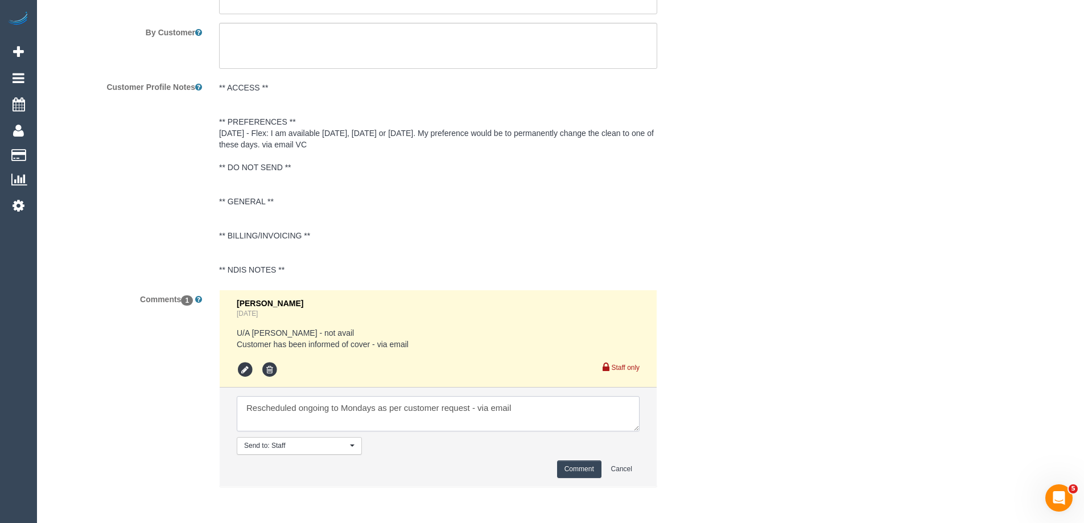
type textarea "Rescheduled ongoing to Mondays as per customer request - via email"
click at [580, 471] on button "Comment" at bounding box center [579, 469] width 44 height 18
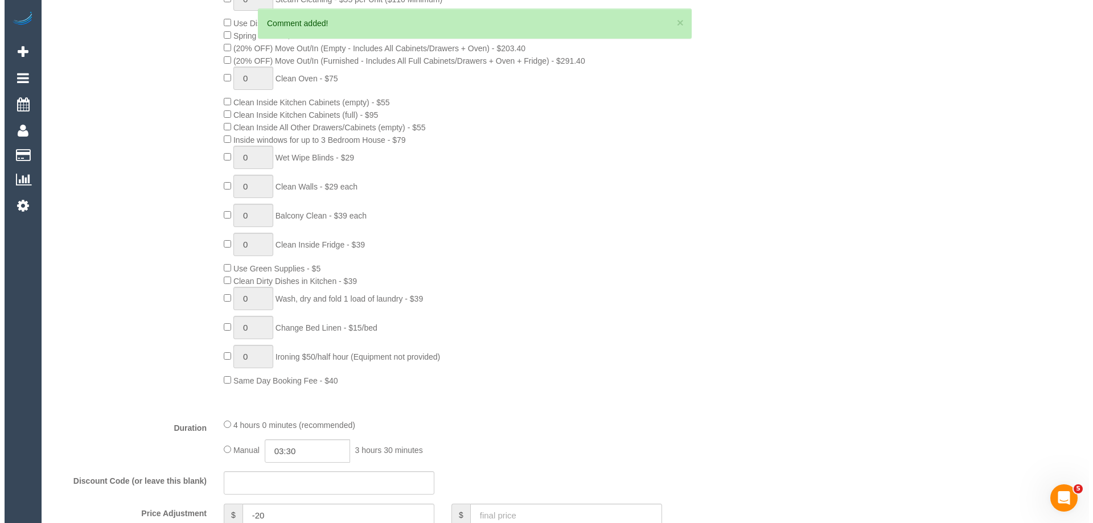
scroll to position [0, 0]
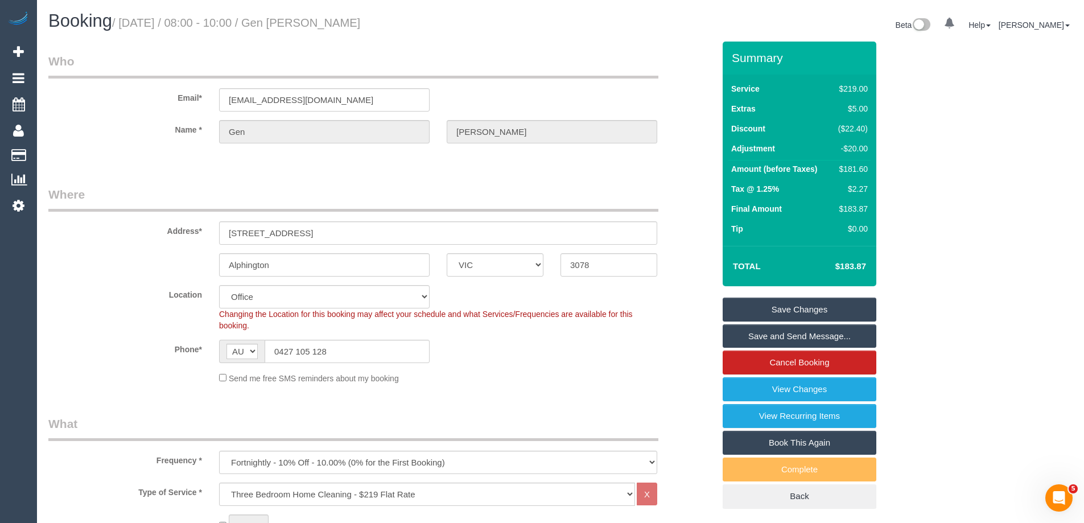
click at [674, 26] on button "×" at bounding box center [675, 23] width 7 height 12
drag, startPoint x: 368, startPoint y: 21, endPoint x: 302, endPoint y: 13, distance: 66.6
click at [302, 13] on h1 "Booking / October 07, 2025 / 08:00 - 10:00 / Gen Malcolm" at bounding box center [300, 20] width 504 height 19
drag, startPoint x: 373, startPoint y: 24, endPoint x: 299, endPoint y: 19, distance: 73.6
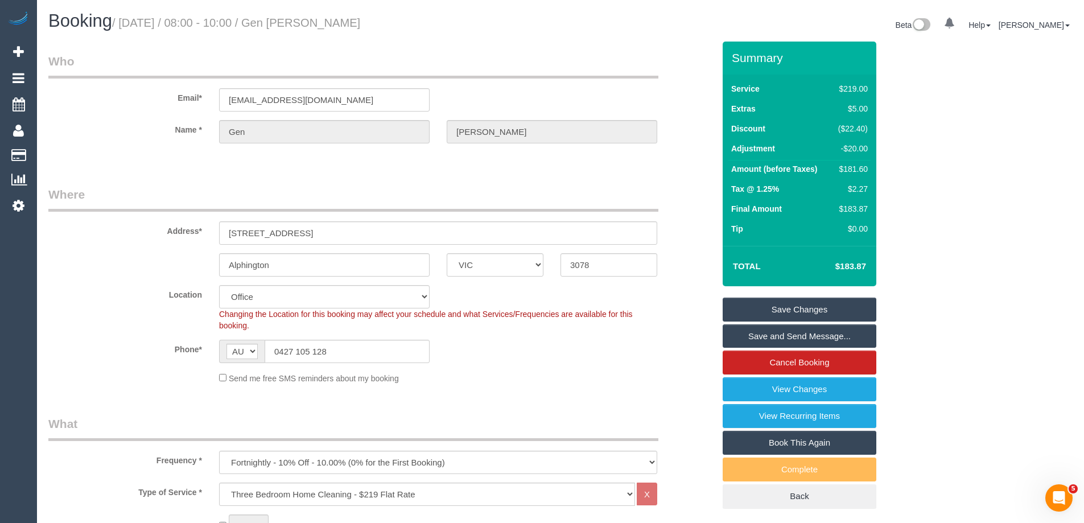
click at [299, 19] on h1 "Booking / October 07, 2025 / 08:00 - 10:00 / Gen Malcolm" at bounding box center [300, 20] width 504 height 19
copy small "Gen Malcolm"
click at [753, 337] on link "Save and Send Message..." at bounding box center [800, 336] width 154 height 24
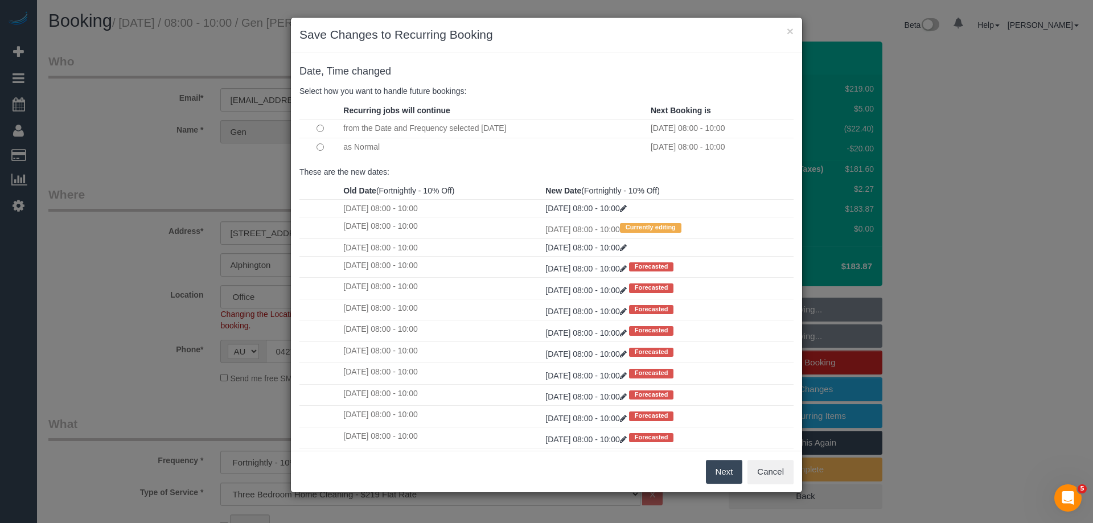
click at [723, 470] on button "Next" at bounding box center [724, 472] width 37 height 24
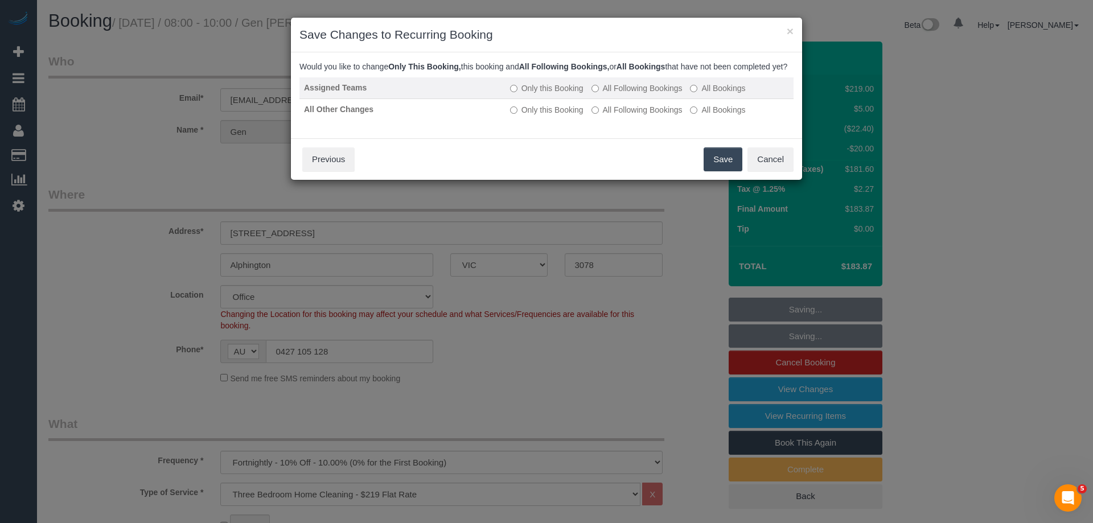
click at [619, 94] on label "All Following Bookings" at bounding box center [636, 88] width 91 height 11
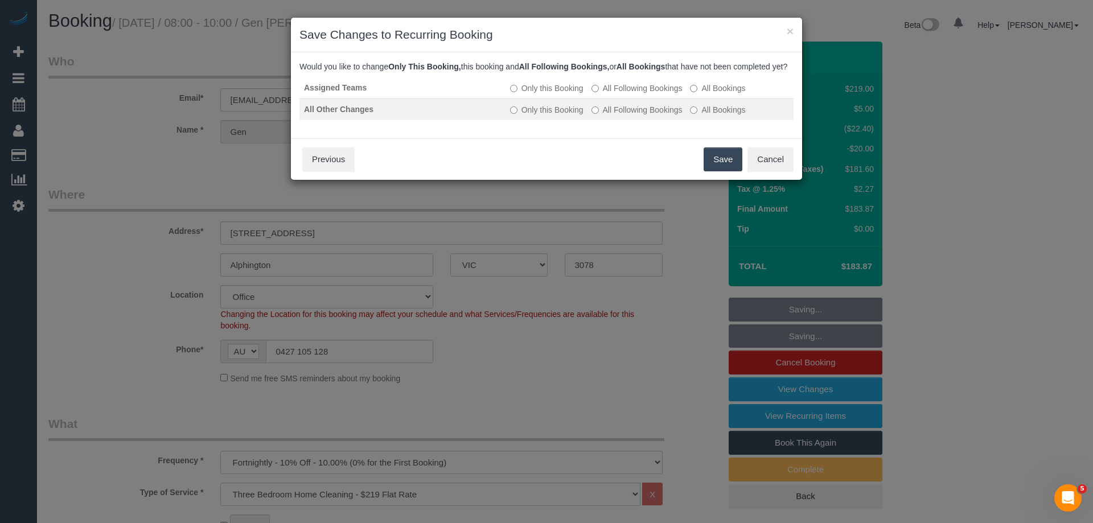
click at [616, 116] on label "All Following Bookings" at bounding box center [636, 109] width 91 height 11
click at [713, 171] on button "Save" at bounding box center [722, 159] width 39 height 24
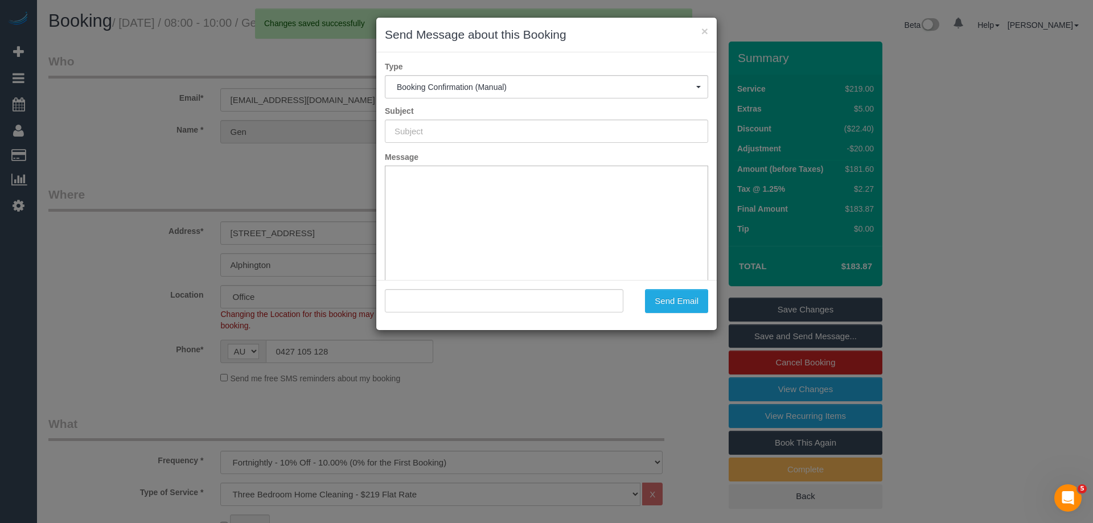
type input "Booking Confirmed"
type input ""Gen Malcolm" <genbailey2@gmail.com>"
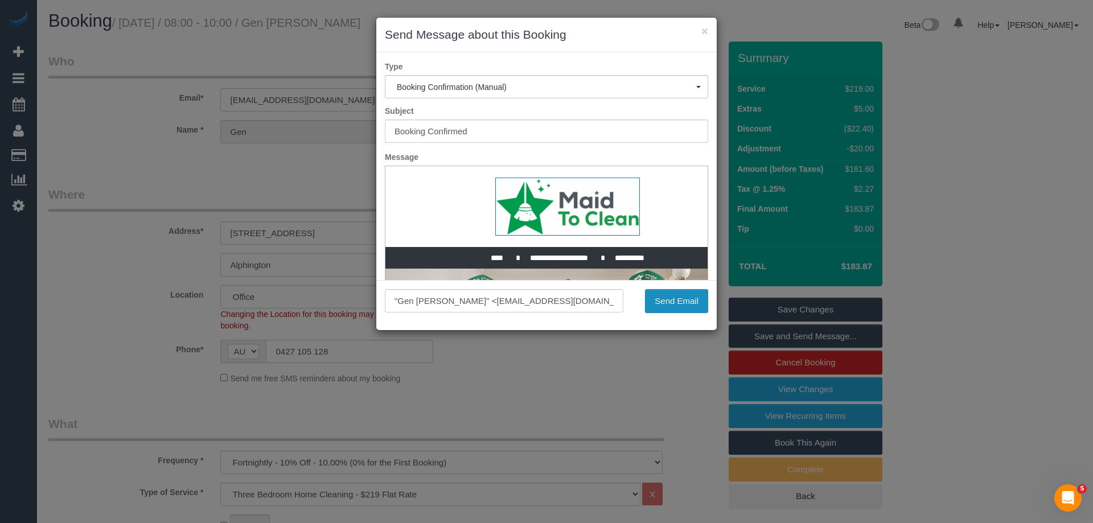
click at [680, 304] on button "Send Email" at bounding box center [676, 301] width 63 height 24
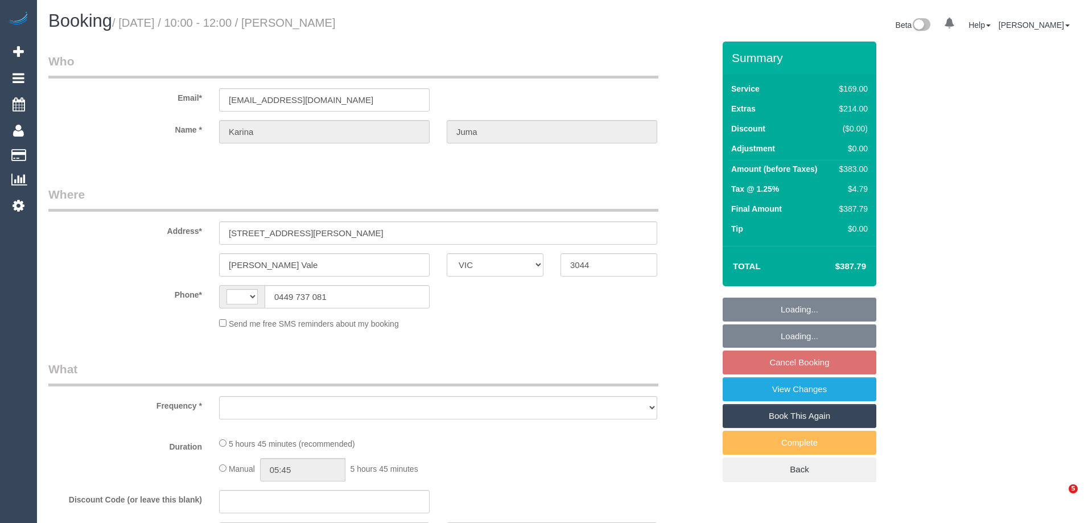
select select "VIC"
select select "string:AU"
select select "string:stripe-pm_1S8W342GScqysDRVoYFcF3X8"
select select "number:27"
select select "number:14"
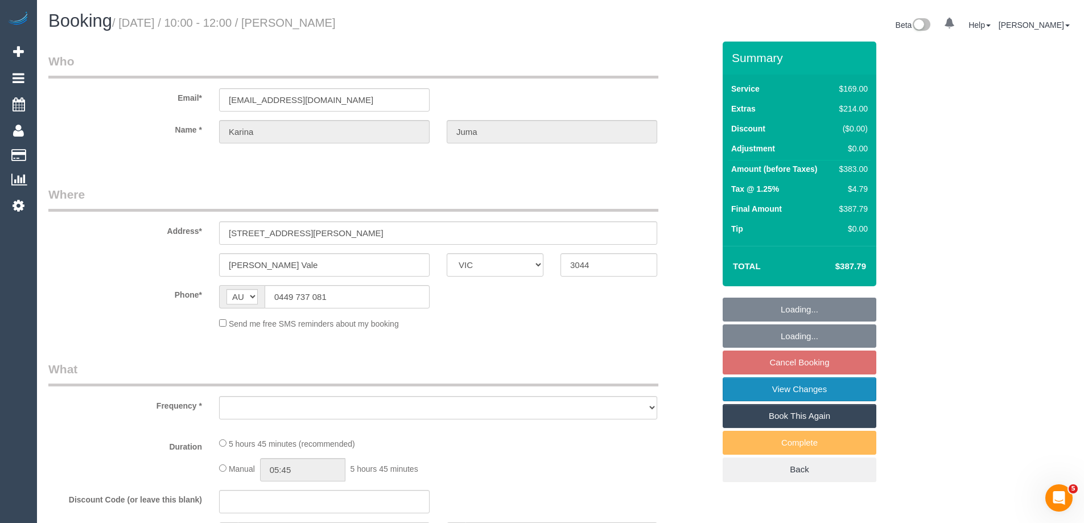
select select "number:19"
select select "number:25"
select select "number:34"
select select "number:26"
click at [793, 390] on link "View Changes" at bounding box center [800, 389] width 154 height 24
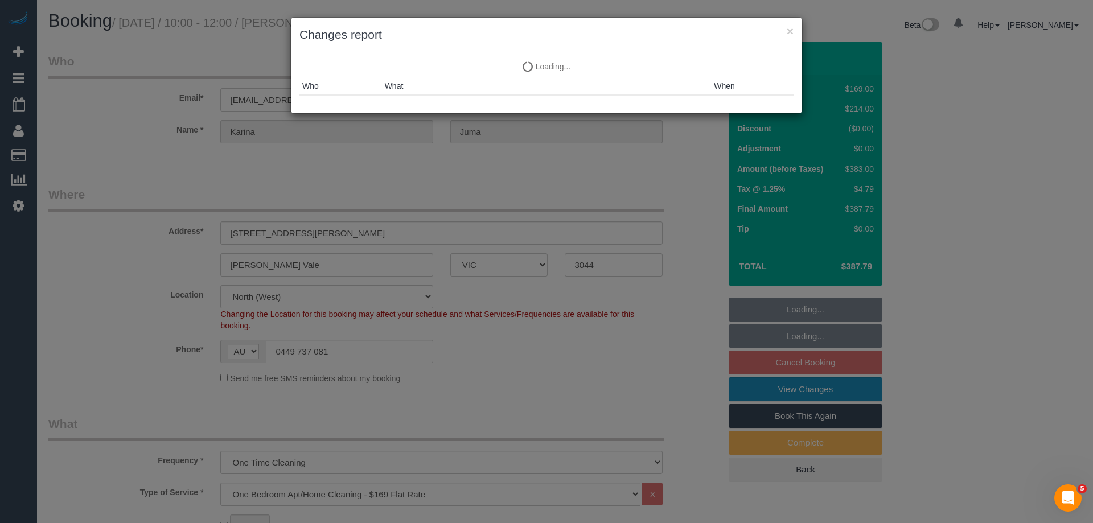
select select "object:1519"
select select "spot1"
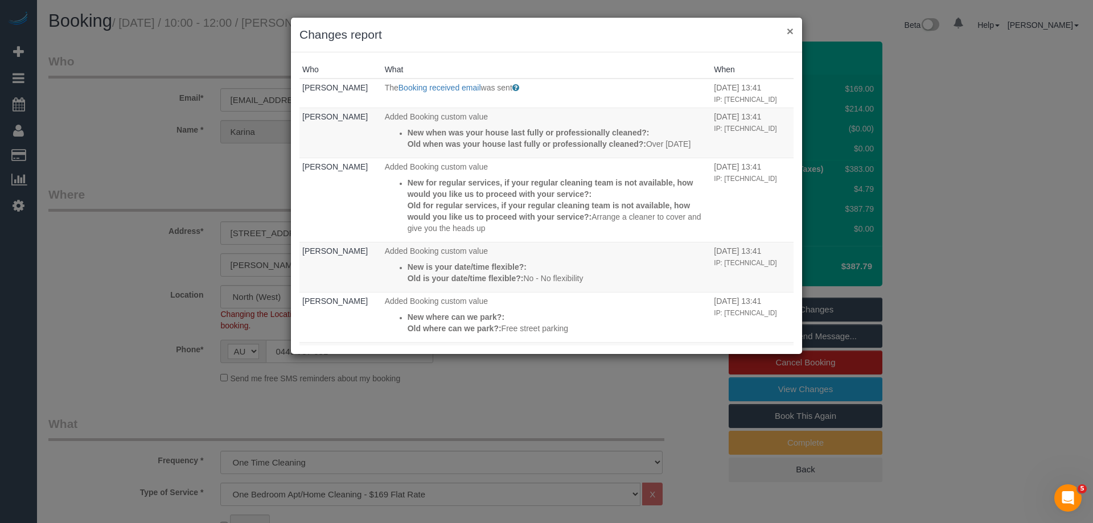
click at [789, 30] on button "×" at bounding box center [790, 31] width 7 height 12
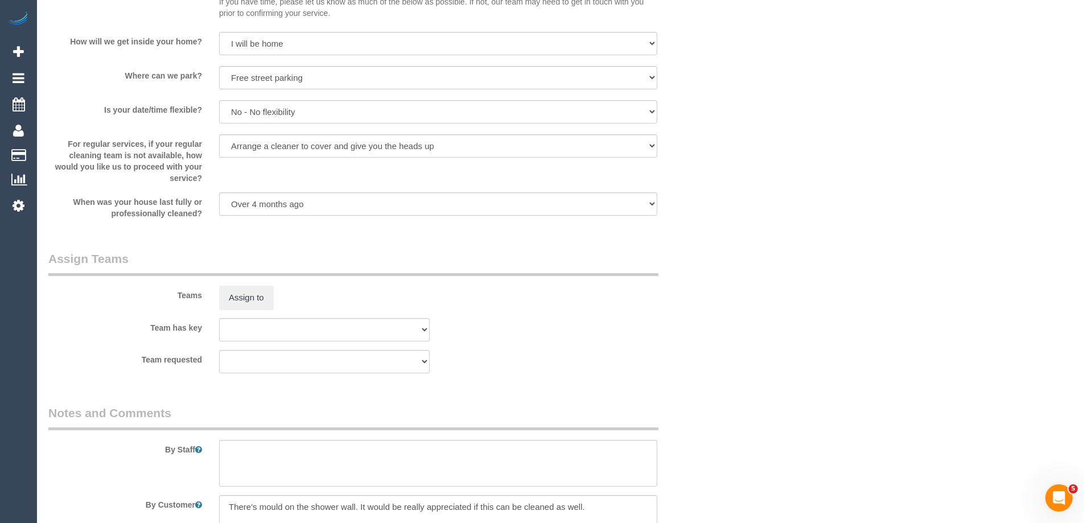
scroll to position [1663, 0]
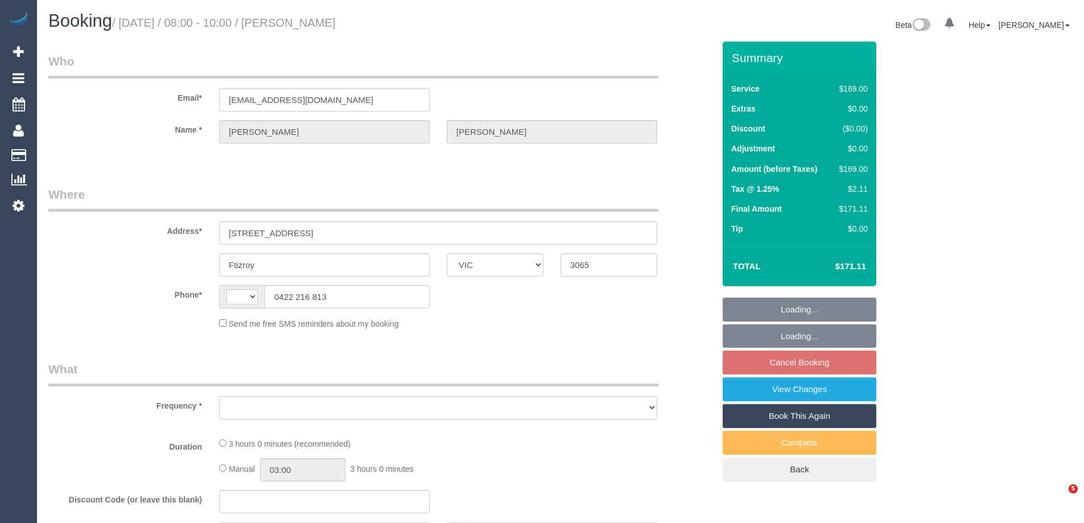
select select "VIC"
select select "object:275"
select select "string:AU"
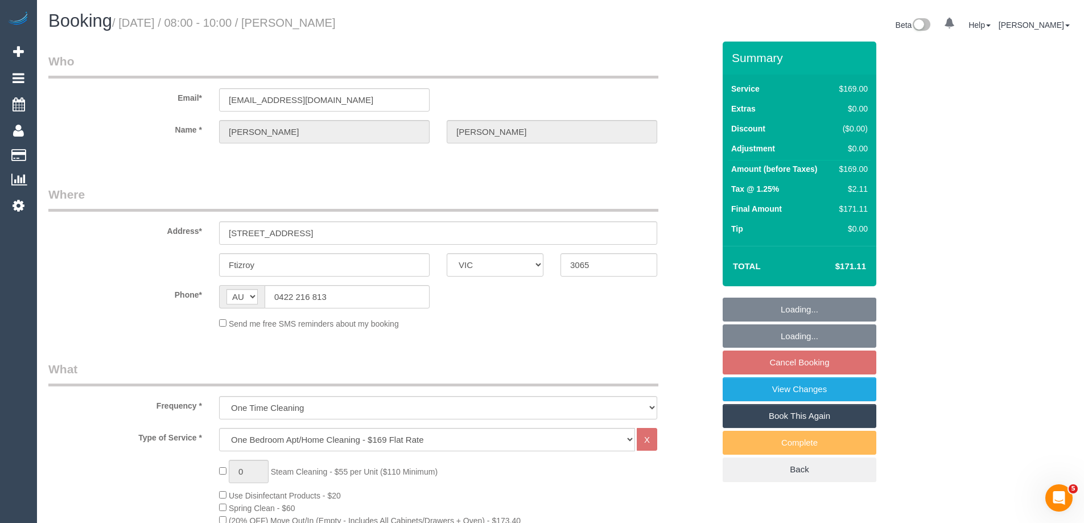
select select "string:stripe-pm_1LlLMv2GScqysDRVIVeoEplC"
select select "spot2"
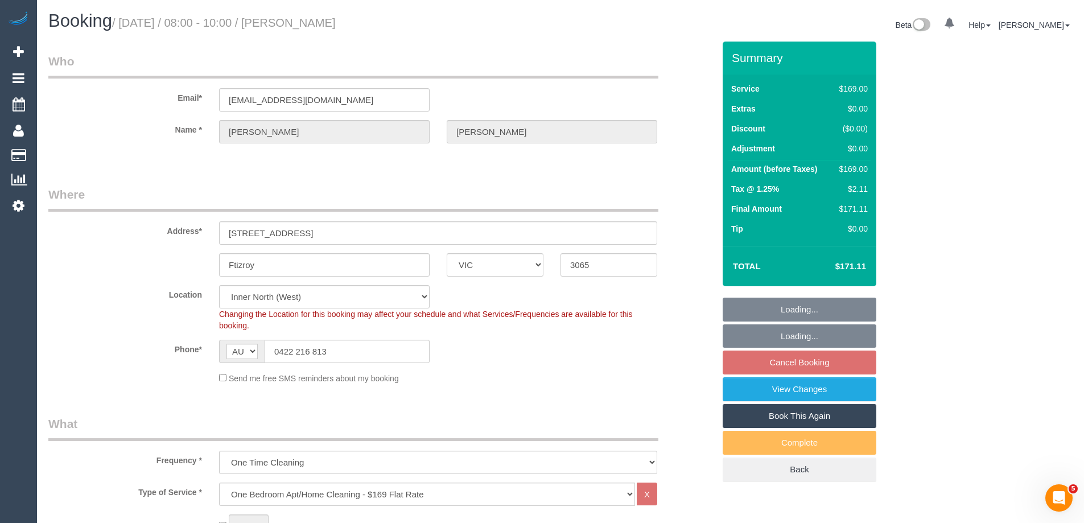
select select "object:797"
select select "number:28"
select select "number:14"
select select "number:18"
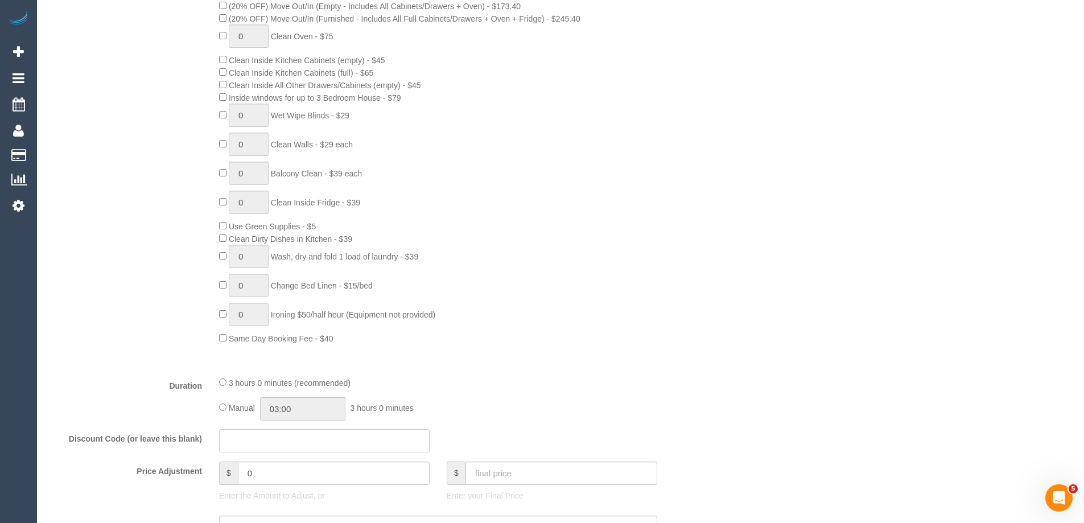
scroll to position [740, 0]
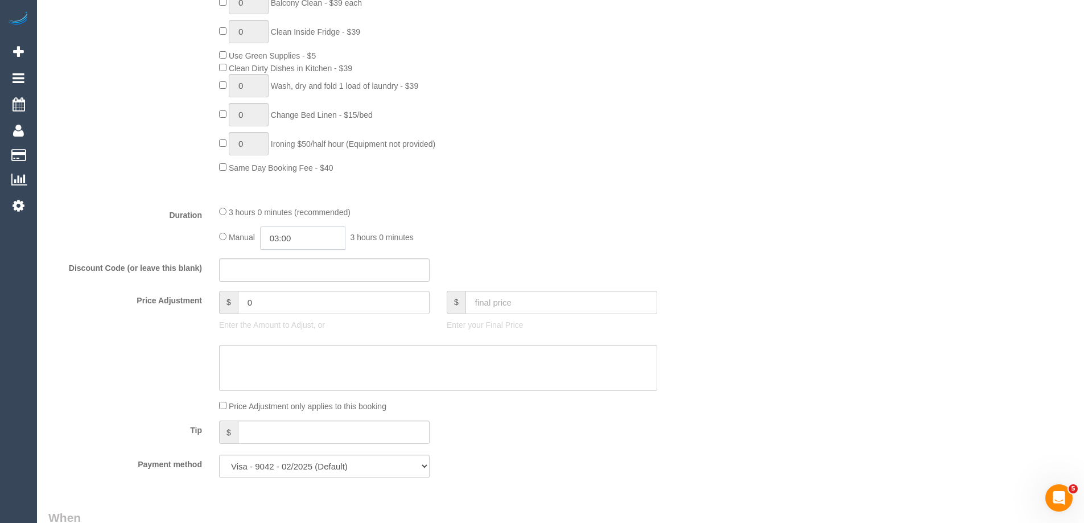
click at [301, 238] on input "03:00" at bounding box center [302, 238] width 85 height 23
type input "03:30"
click at [283, 286] on li "03:30" at bounding box center [290, 287] width 51 height 15
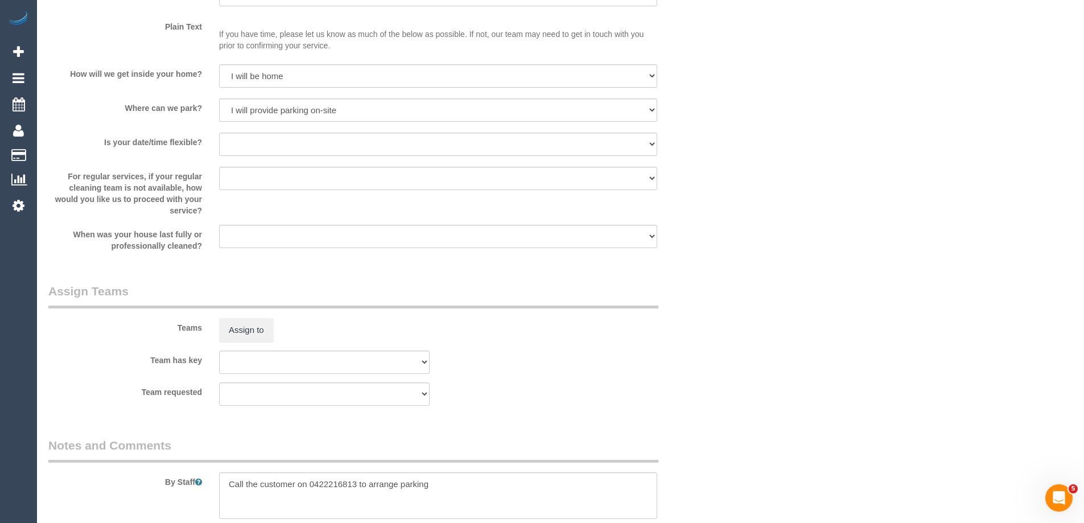
select select "spot42"
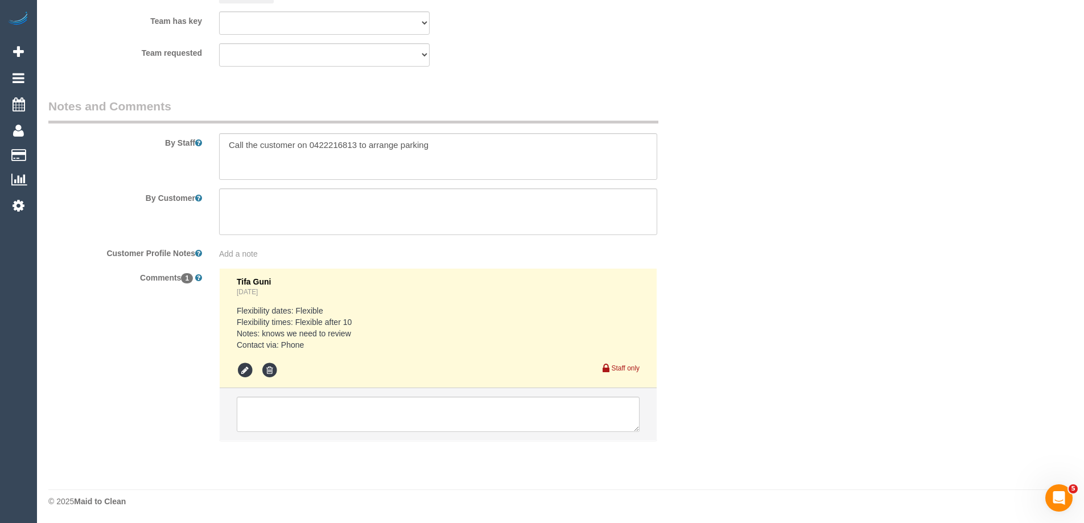
scroll to position [1783, 0]
click at [225, 147] on textarea at bounding box center [438, 156] width 438 height 47
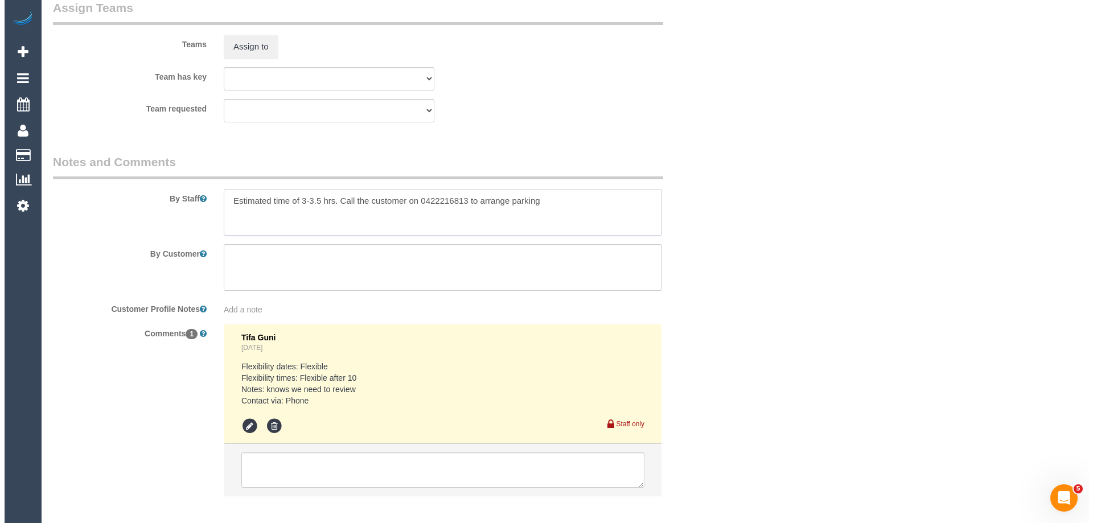
scroll to position [1726, 0]
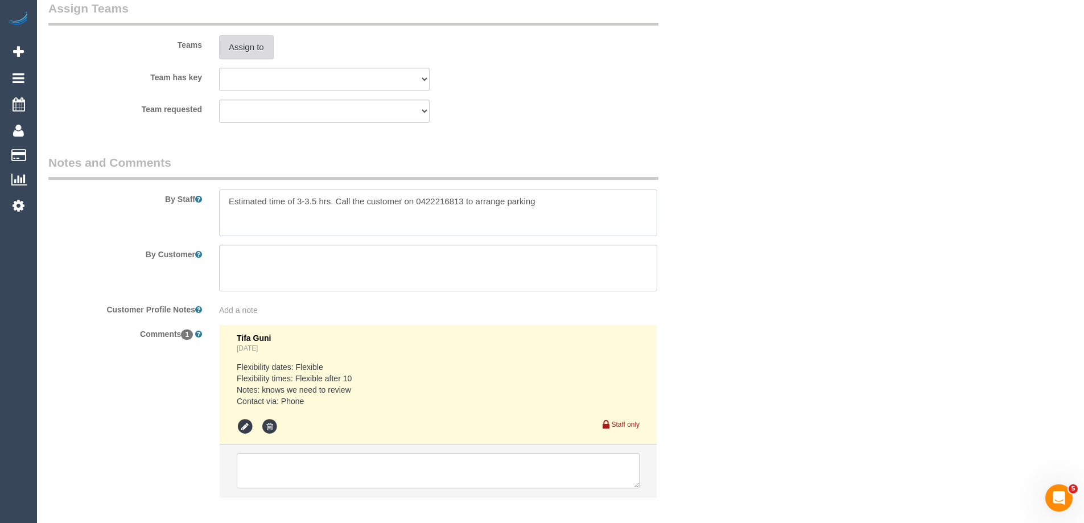
type textarea "Estimated time of 3-3.5 hrs. Call the customer on 0422216813 to arrange parking"
click at [238, 48] on button "Assign to" at bounding box center [246, 47] width 55 height 24
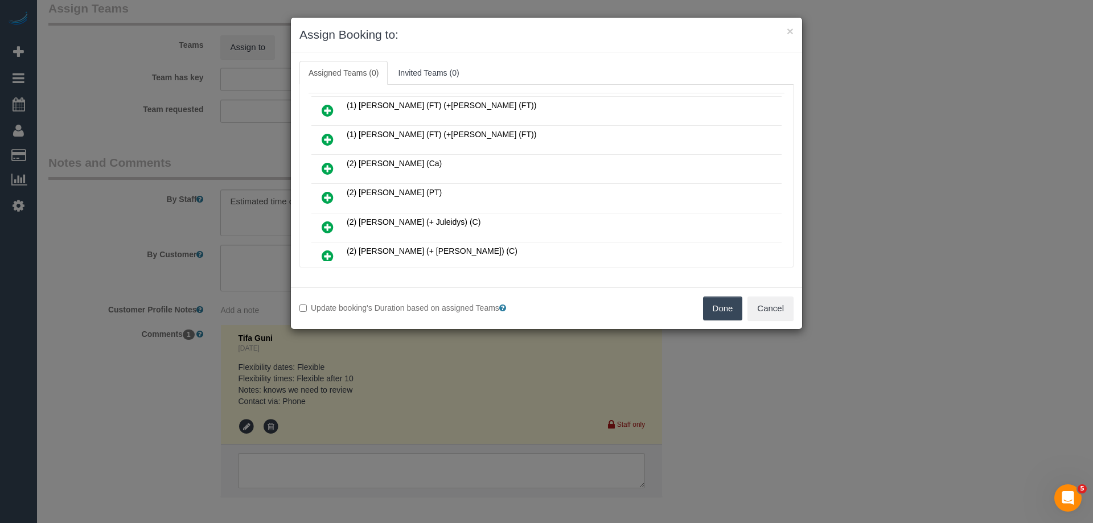
click at [331, 193] on icon at bounding box center [328, 198] width 12 height 14
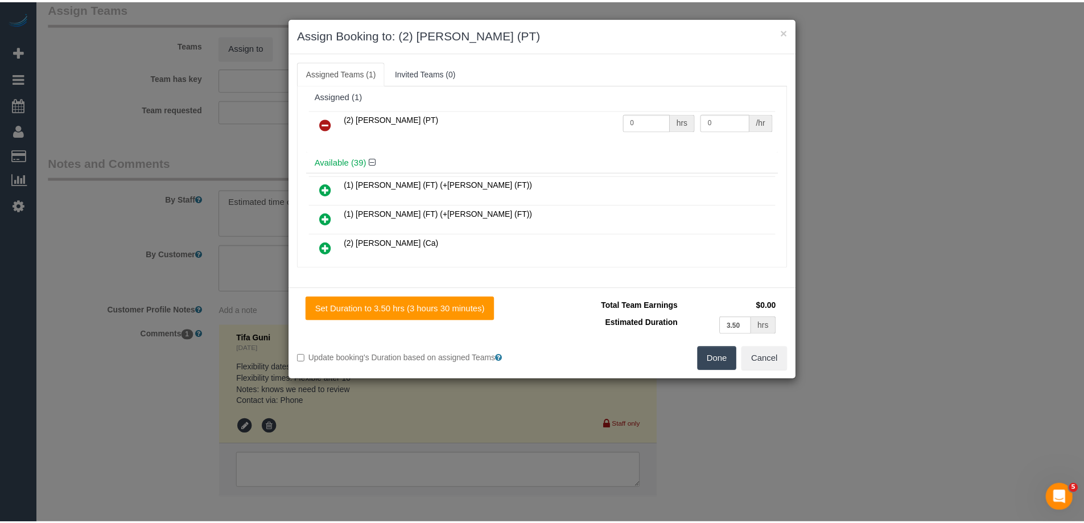
scroll to position [0, 0]
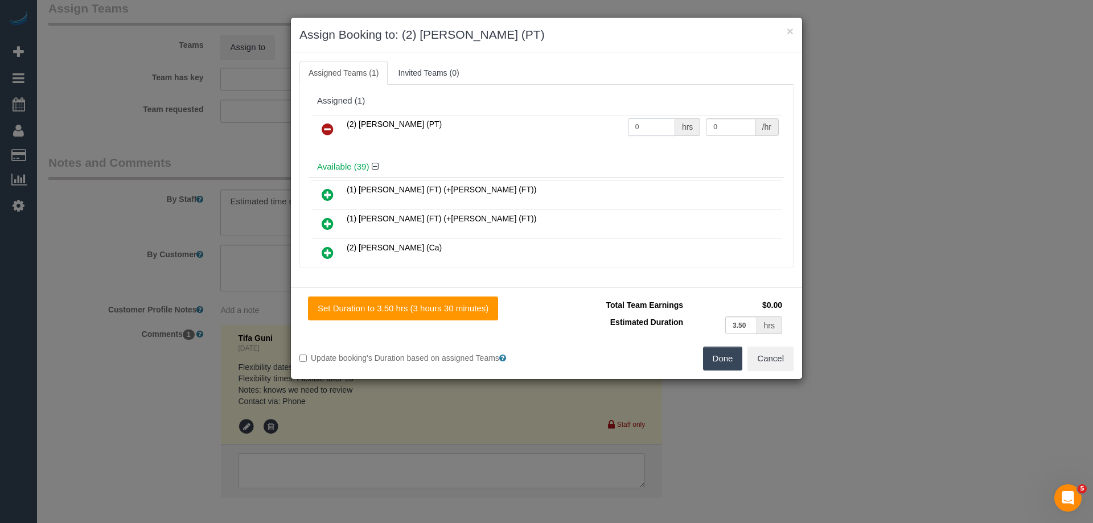
drag, startPoint x: 659, startPoint y: 122, endPoint x: 561, endPoint y: 122, distance: 97.3
click at [574, 122] on tr "(2) Azwad Raza (PT) 0 hrs 0 /hr" at bounding box center [546, 129] width 470 height 29
type input "1"
drag, startPoint x: 726, startPoint y: 126, endPoint x: 585, endPoint y: 122, distance: 141.2
click at [590, 123] on tr "(2) Azwad Raza (PT) 1 hrs 0 /hr" at bounding box center [546, 129] width 470 height 29
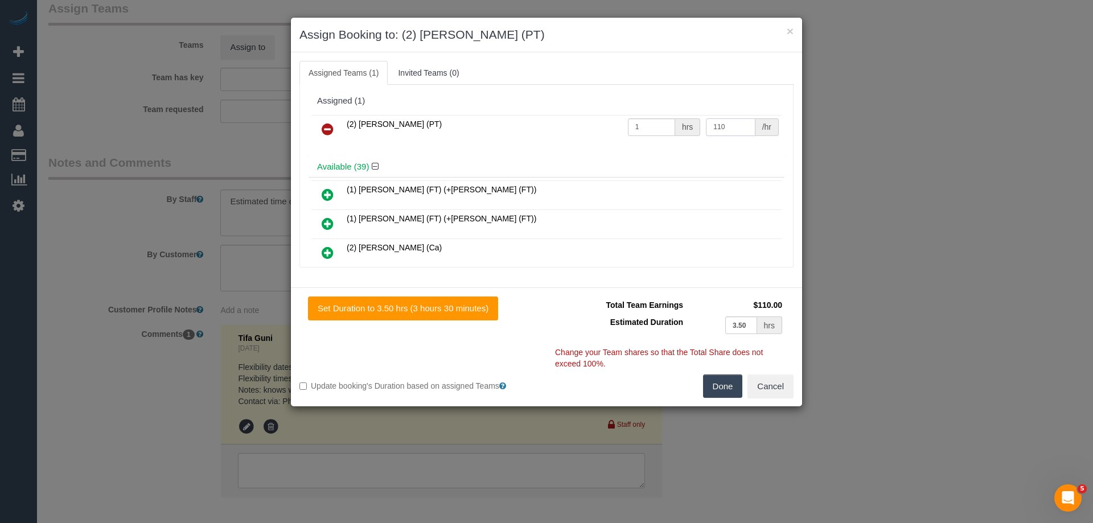
type input "110"
click at [719, 382] on button "Done" at bounding box center [723, 387] width 40 height 24
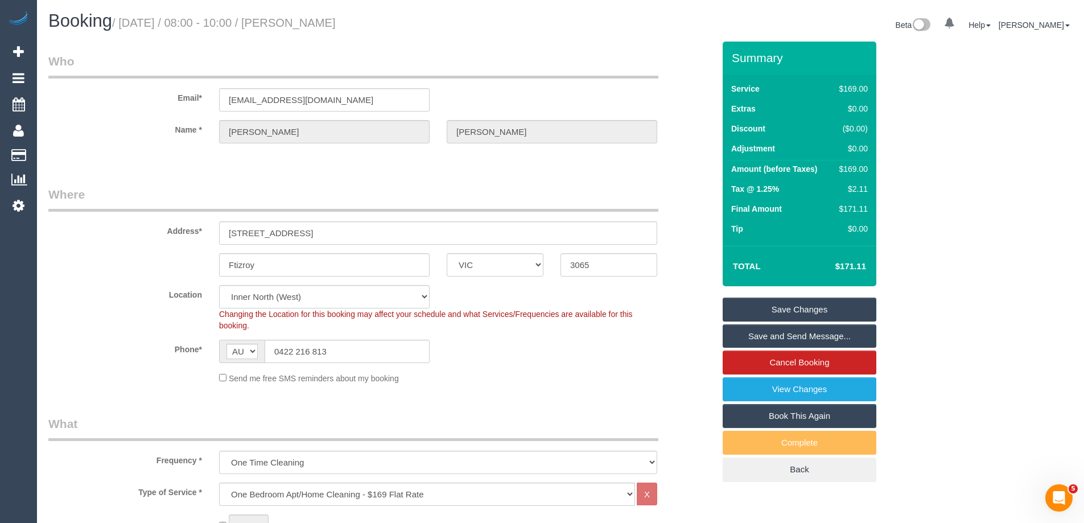
drag, startPoint x: 418, startPoint y: 24, endPoint x: 315, endPoint y: 19, distance: 103.2
click at [315, 19] on h1 "Booking / September 29, 2025 / 08:00 - 10:00 / Matthew Meszaros" at bounding box center [300, 20] width 504 height 19
copy small "Matthew Meszaros"
click at [743, 337] on link "Save and Send Message..." at bounding box center [800, 336] width 154 height 24
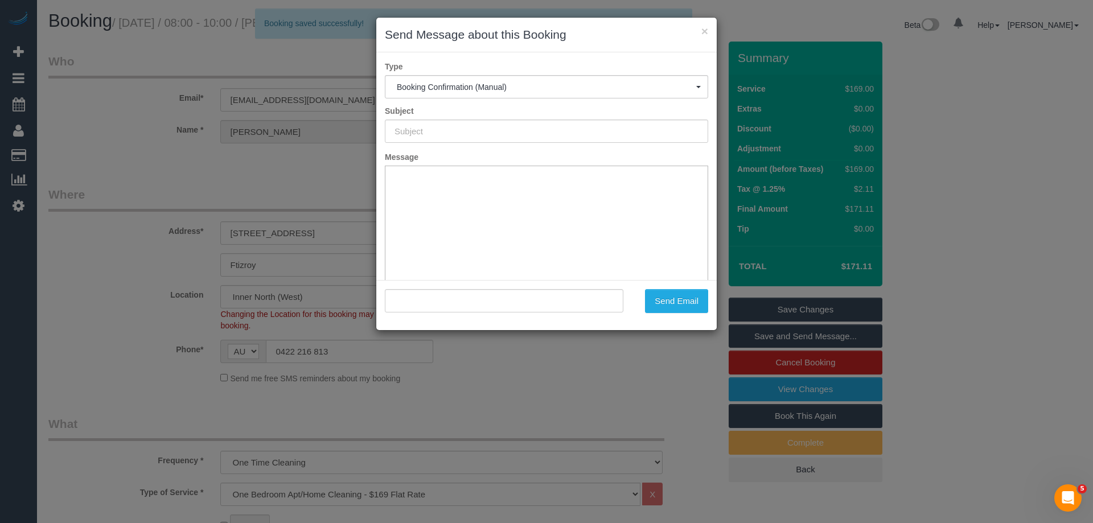
type input "Booking Confirmed"
type input ""Matthew Meszaros" <majm@y7mail.com>"
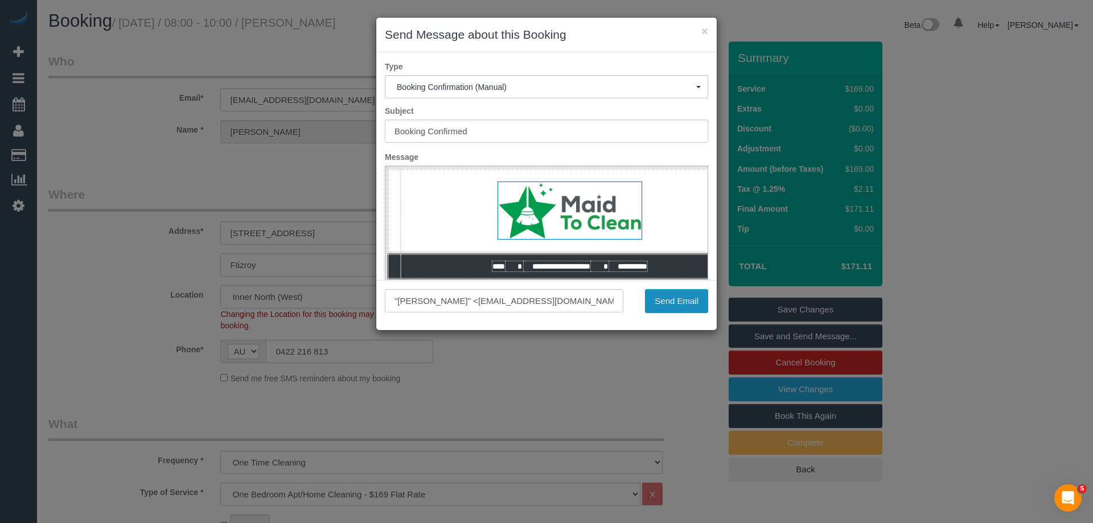
click at [682, 304] on button "Send Email" at bounding box center [676, 301] width 63 height 24
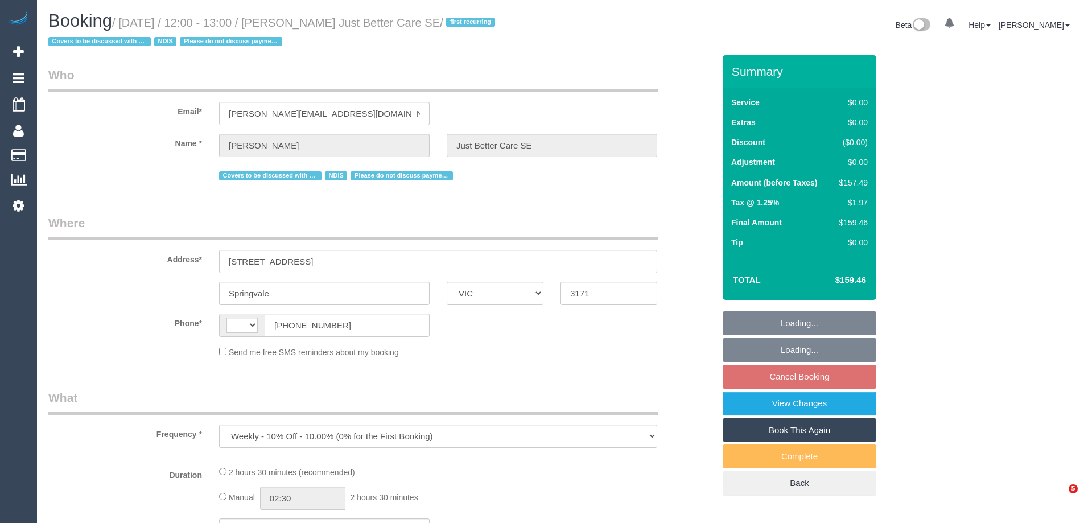
select select "VIC"
select select "string:AU"
select select "150"
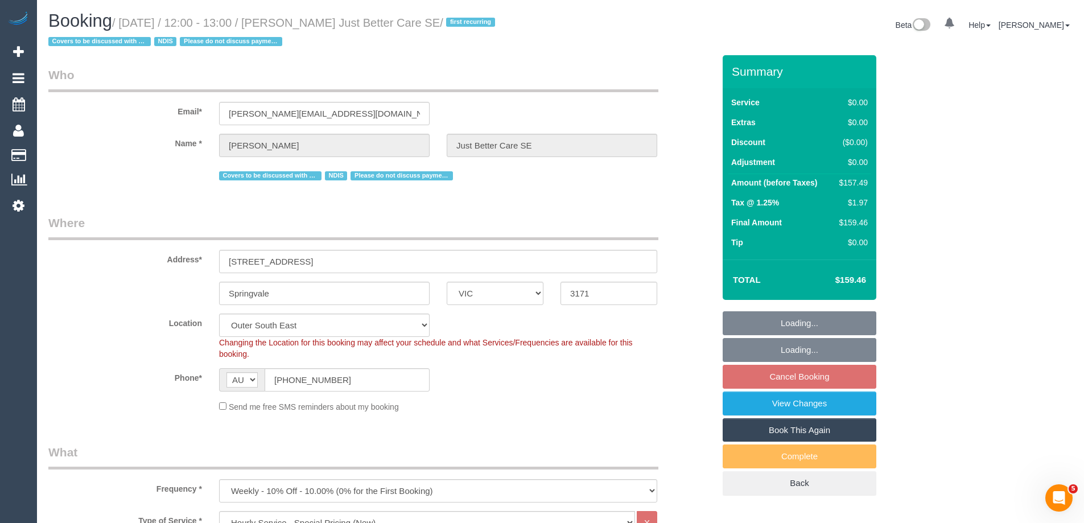
select select "number:28"
select select "number:14"
select select "number:19"
select select "object:818"
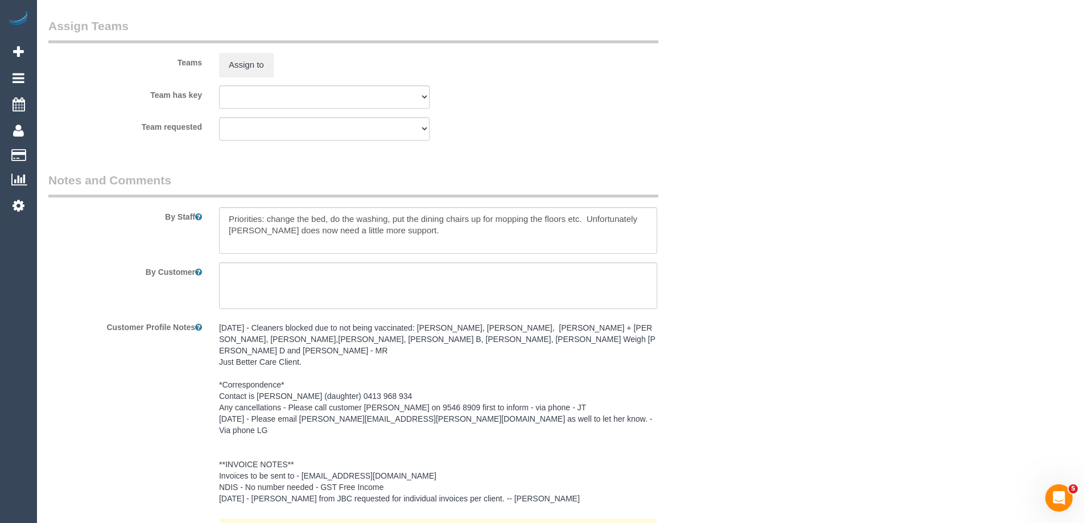
scroll to position [1411, 0]
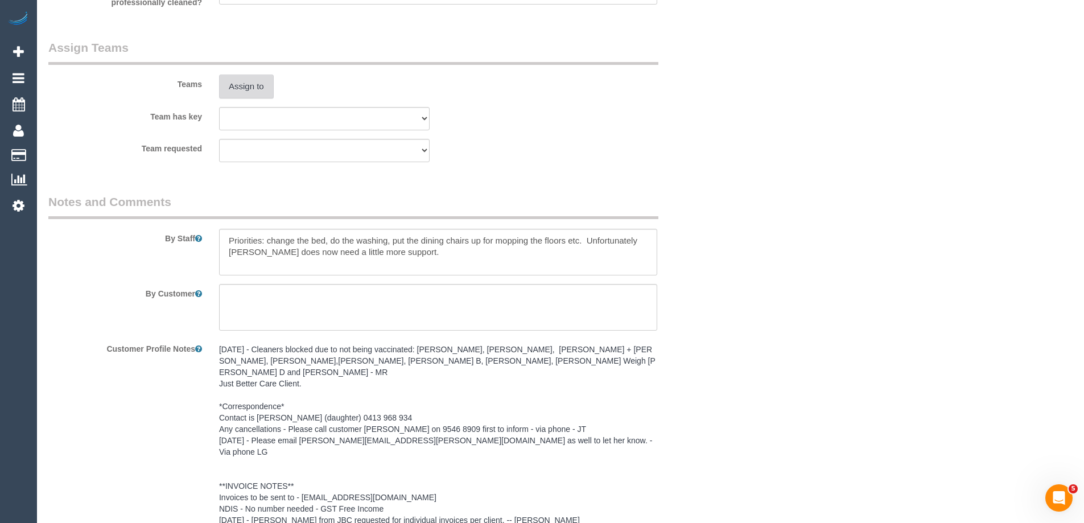
click at [242, 84] on button "Assign to" at bounding box center [246, 87] width 55 height 24
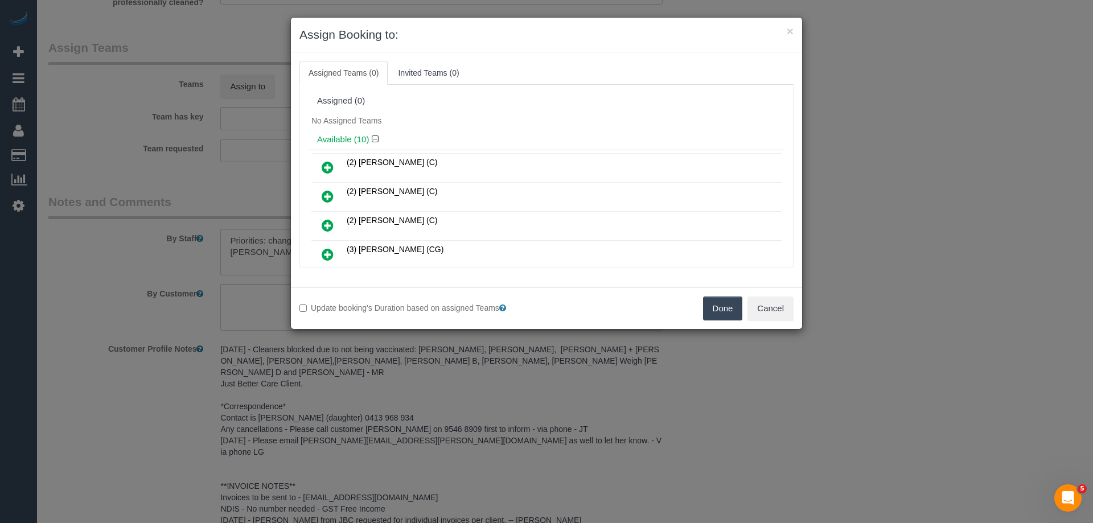
click at [330, 163] on icon at bounding box center [328, 168] width 12 height 14
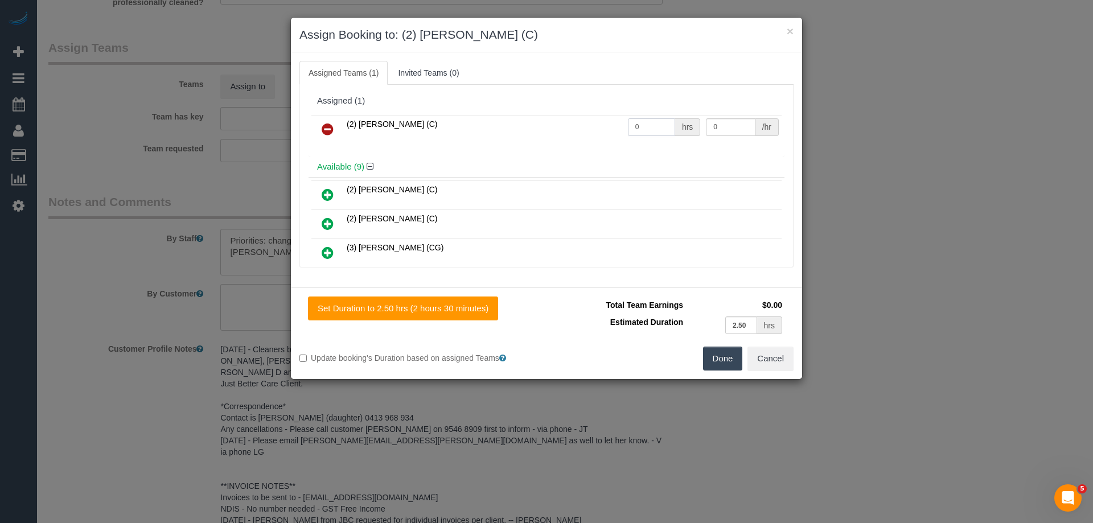
drag, startPoint x: 635, startPoint y: 124, endPoint x: 540, endPoint y: 120, distance: 95.2
click at [546, 120] on tr "(2) Abdul Janif (C) 0 hrs 0 /hr" at bounding box center [546, 129] width 470 height 29
type input "2.5"
drag, startPoint x: 616, startPoint y: 122, endPoint x: 577, endPoint y: 120, distance: 39.9
click at [582, 122] on tr "(2) Abdul Janif (C) 2.5 hrs 0 /hr" at bounding box center [546, 129] width 470 height 29
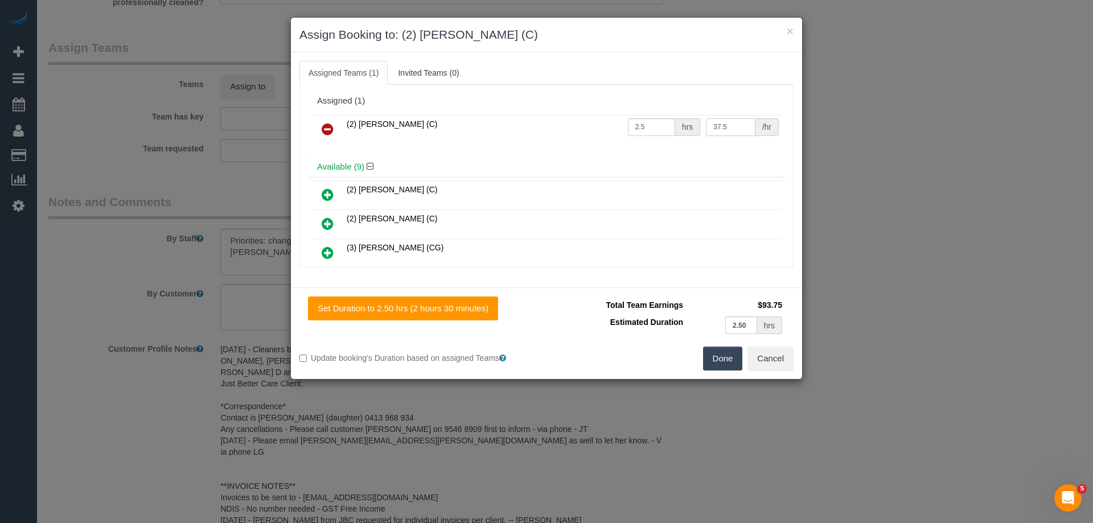
type input "37.5"
click at [711, 364] on button "Done" at bounding box center [723, 359] width 40 height 24
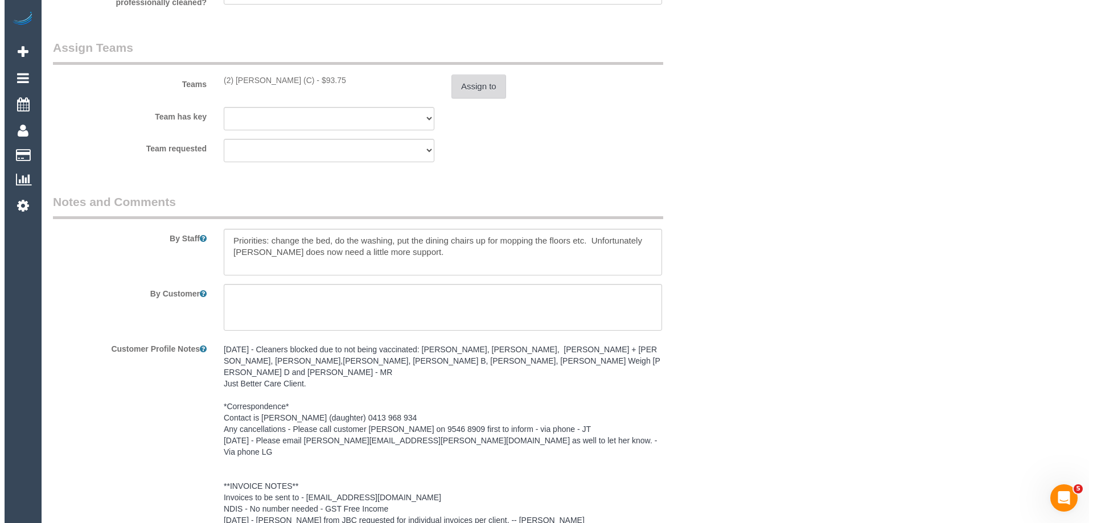
scroll to position [0, 0]
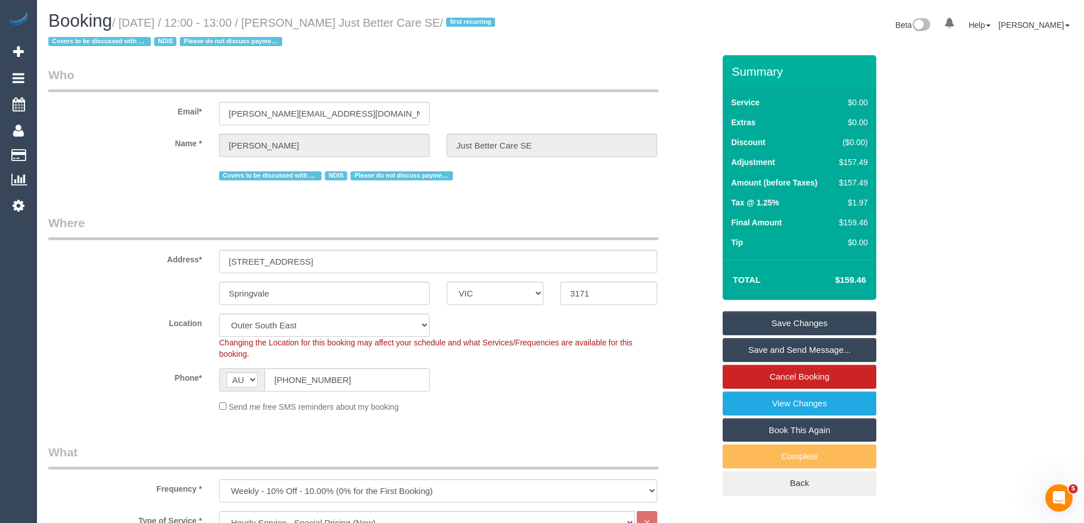
drag, startPoint x: 503, startPoint y: 21, endPoint x: 316, endPoint y: 20, distance: 186.7
click at [316, 20] on small "/ September 29, 2025 / 12:00 - 13:00 / Joseph Buttigieg Just Better Care SE / f…" at bounding box center [273, 33] width 450 height 32
copy small "Joseph Buttigieg Just Better Care SE"
click at [758, 327] on link "Save Changes" at bounding box center [800, 323] width 154 height 24
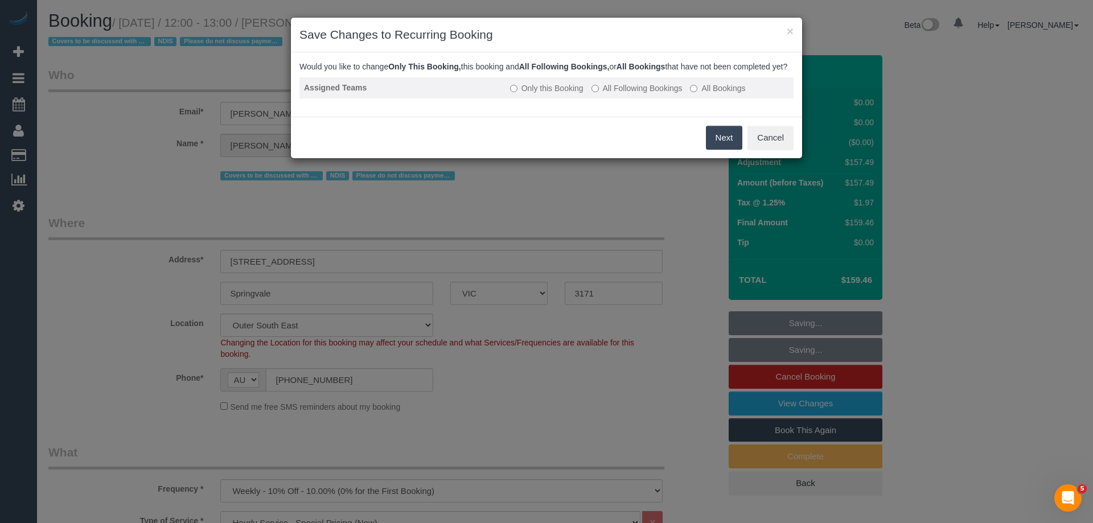
click at [622, 94] on label "All Following Bookings" at bounding box center [636, 88] width 91 height 11
click at [722, 143] on button "Save" at bounding box center [722, 138] width 39 height 24
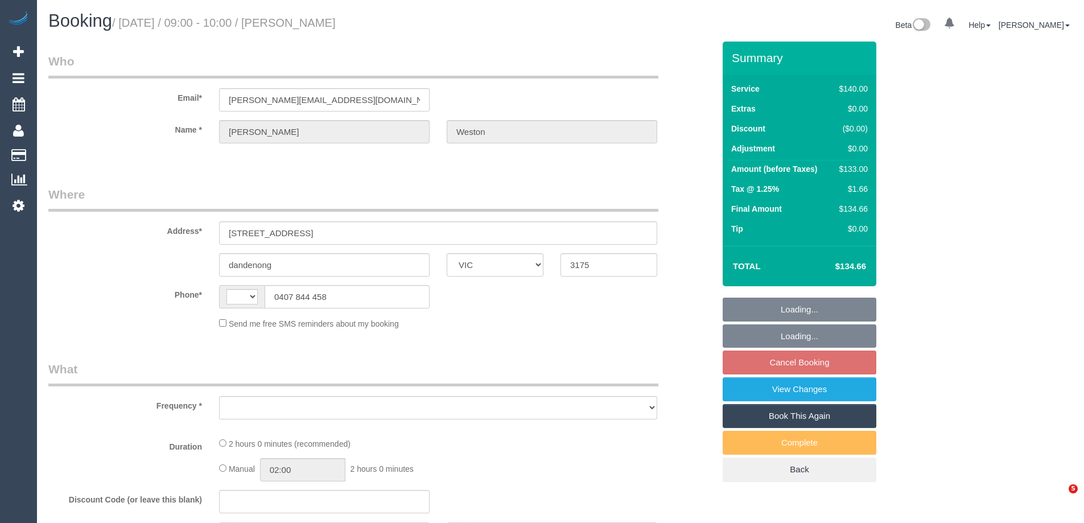
select select "VIC"
select select "object:283"
select select "number:32"
select select "number:14"
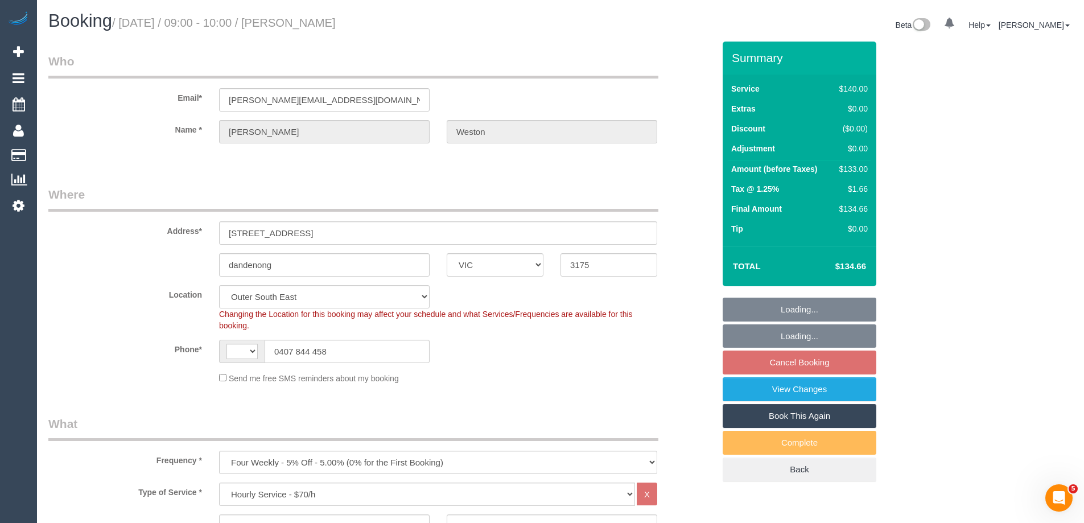
select select "object:1163"
select select "string:AU"
select select "string:stripe-pm_1FSC5C2GScqysDRVsJGVPwKb"
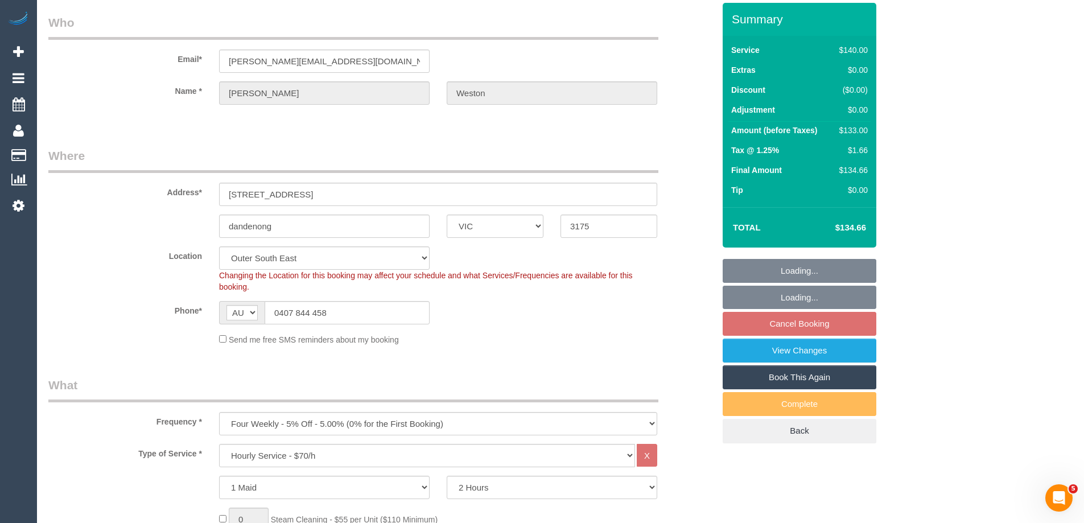
scroll to position [57, 0]
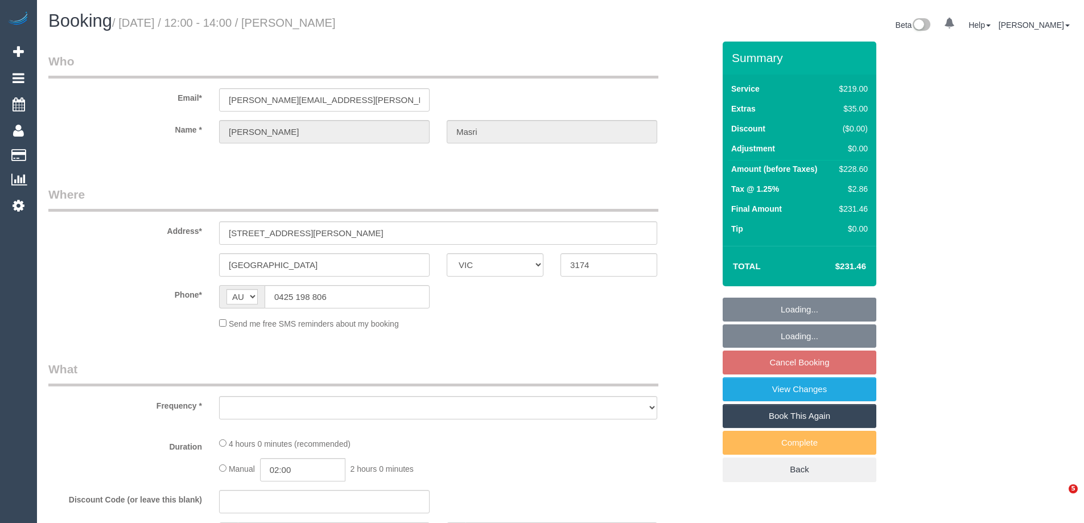
select select "VIC"
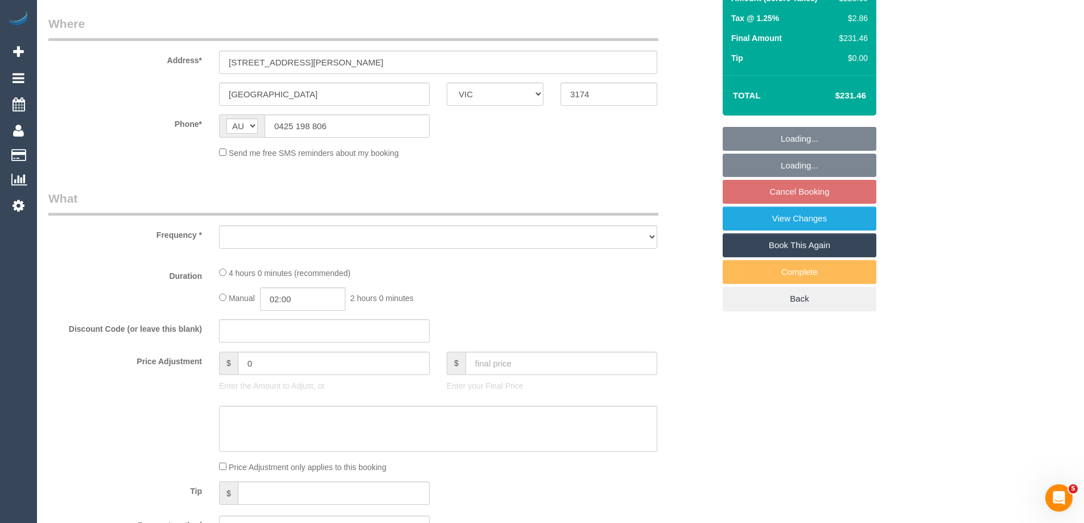
select select "object:818"
select select "spot4"
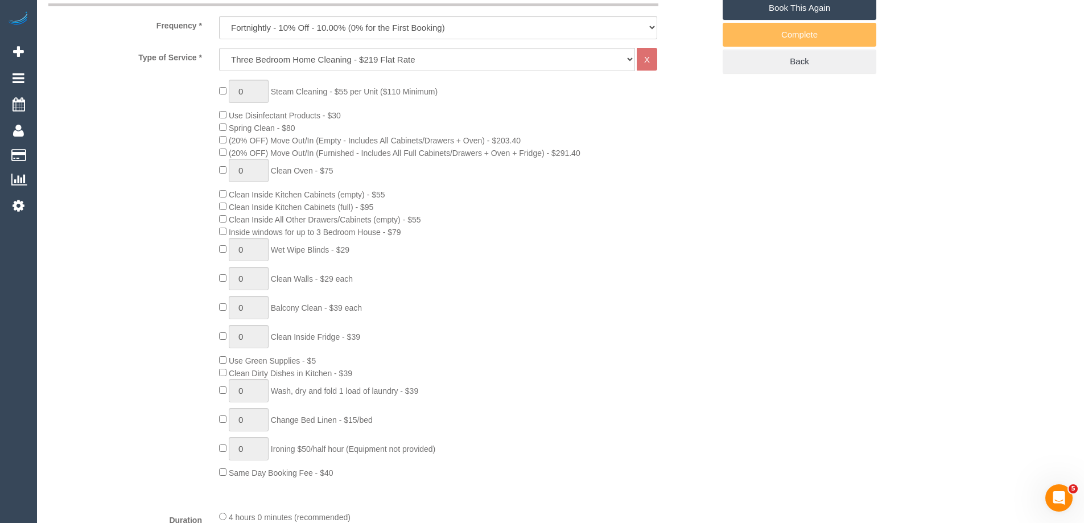
select select "object:1095"
select select "number:29"
select select "number:14"
select select "number:19"
select select "number:25"
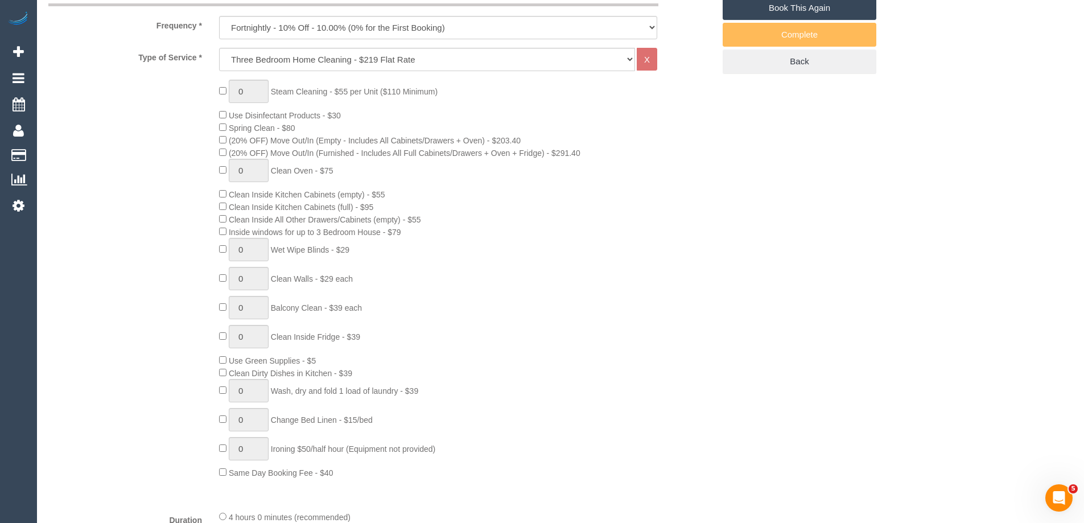
select select "number:34"
select select "number:11"
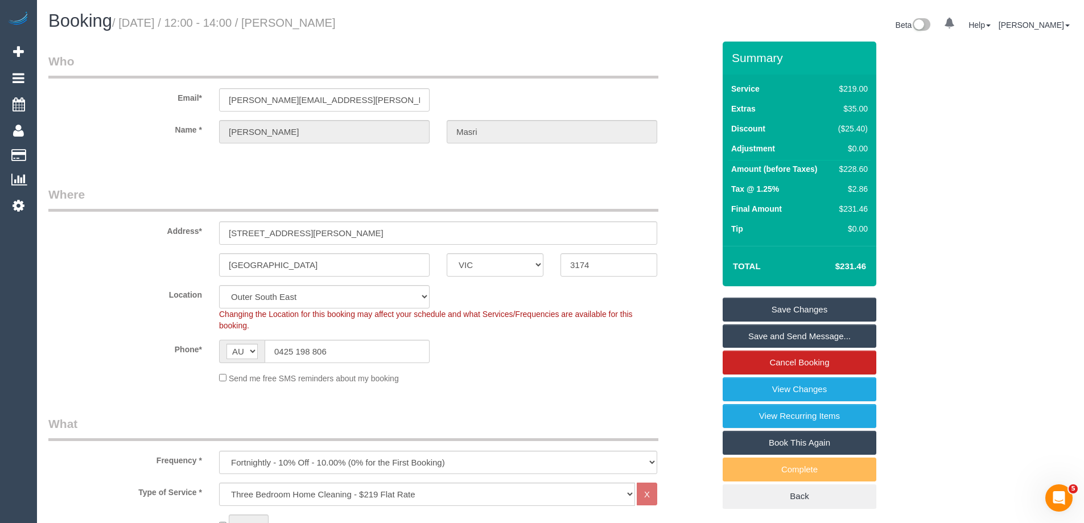
select select "spot28"
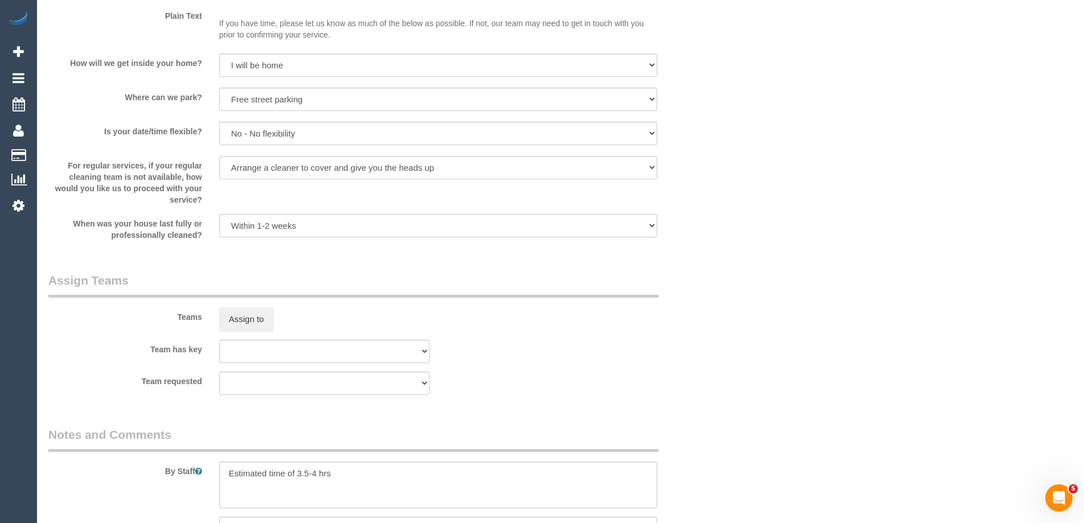
scroll to position [1594, 0]
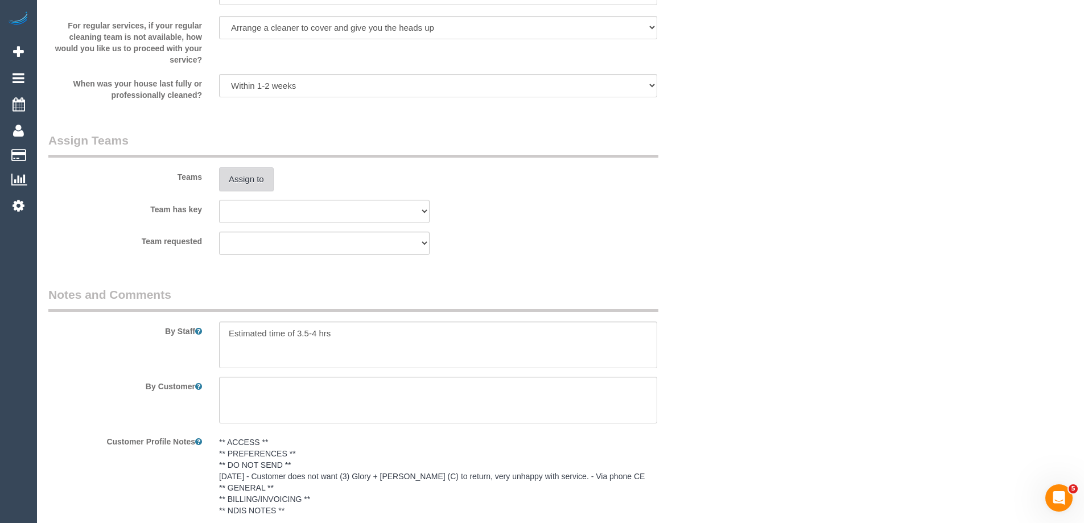
click at [251, 180] on button "Assign to" at bounding box center [246, 179] width 55 height 24
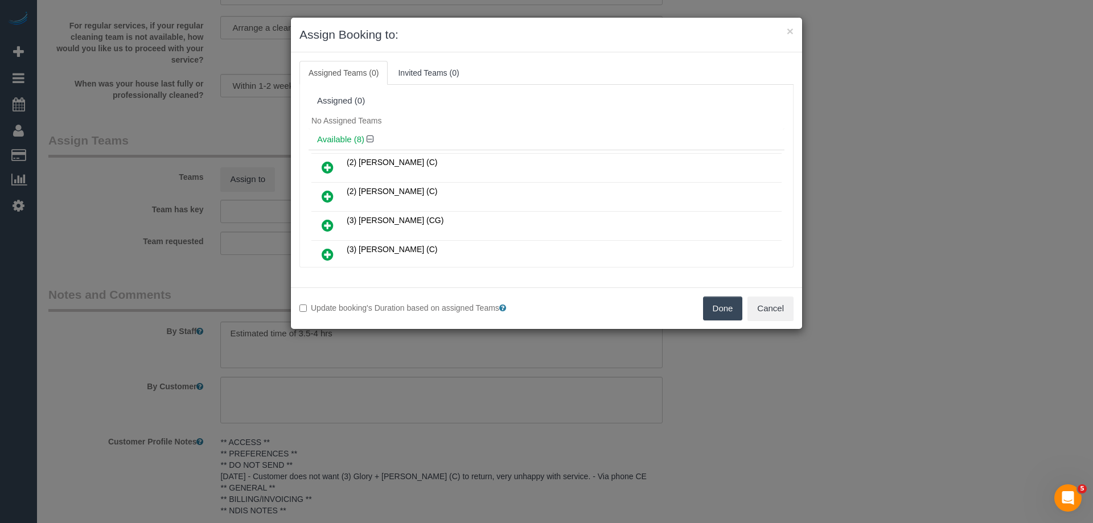
click at [332, 163] on icon at bounding box center [328, 168] width 12 height 14
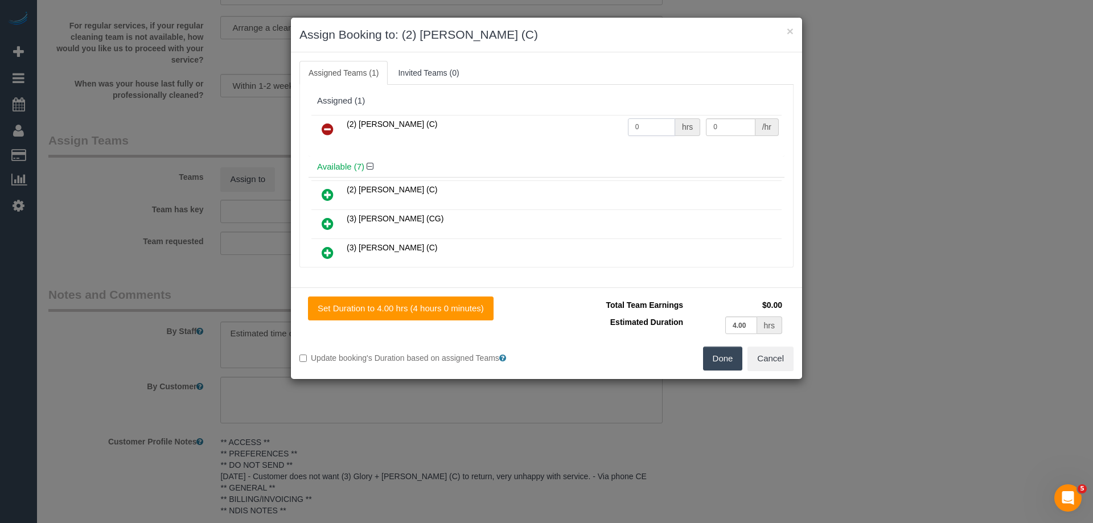
click at [565, 118] on tr "(2) [PERSON_NAME] (C) 0 hrs 0 /hr" at bounding box center [546, 129] width 470 height 29
type input "1"
drag, startPoint x: 651, startPoint y: 123, endPoint x: 616, endPoint y: 117, distance: 35.2
click at [624, 120] on tr "(2) [PERSON_NAME] (C) 1 hrs 0 /hr" at bounding box center [546, 129] width 470 height 29
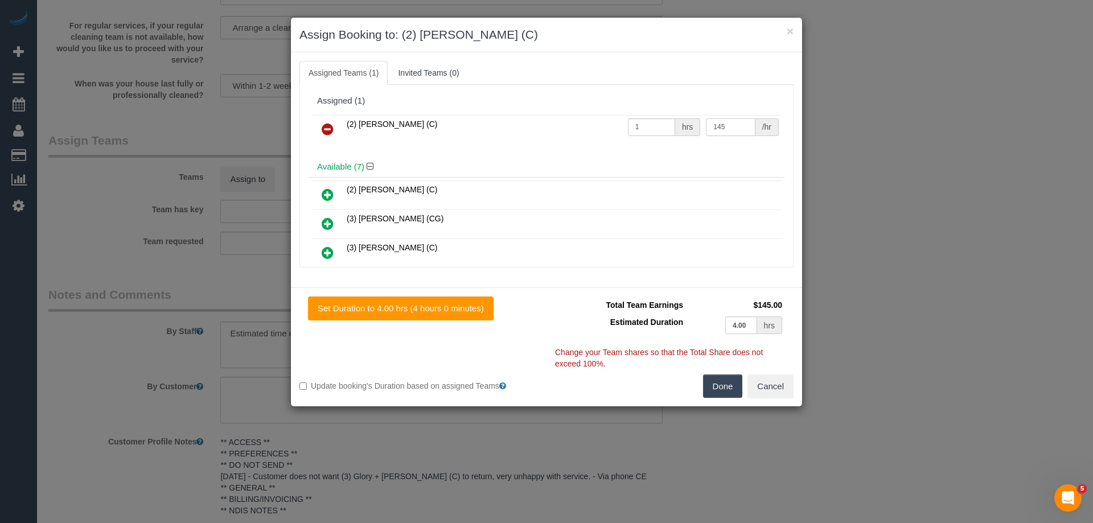
type input "145"
click at [719, 385] on button "Done" at bounding box center [723, 387] width 40 height 24
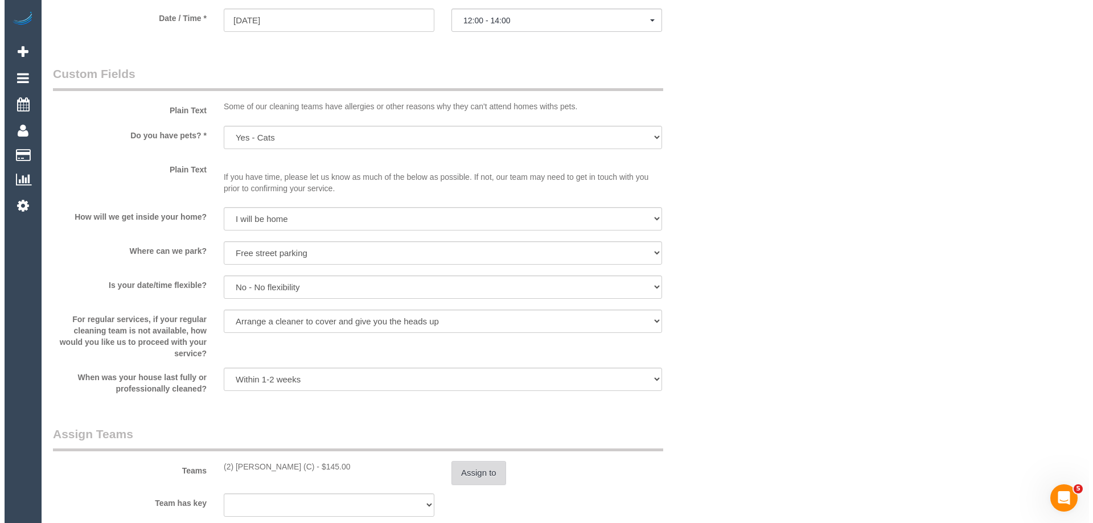
scroll to position [0, 0]
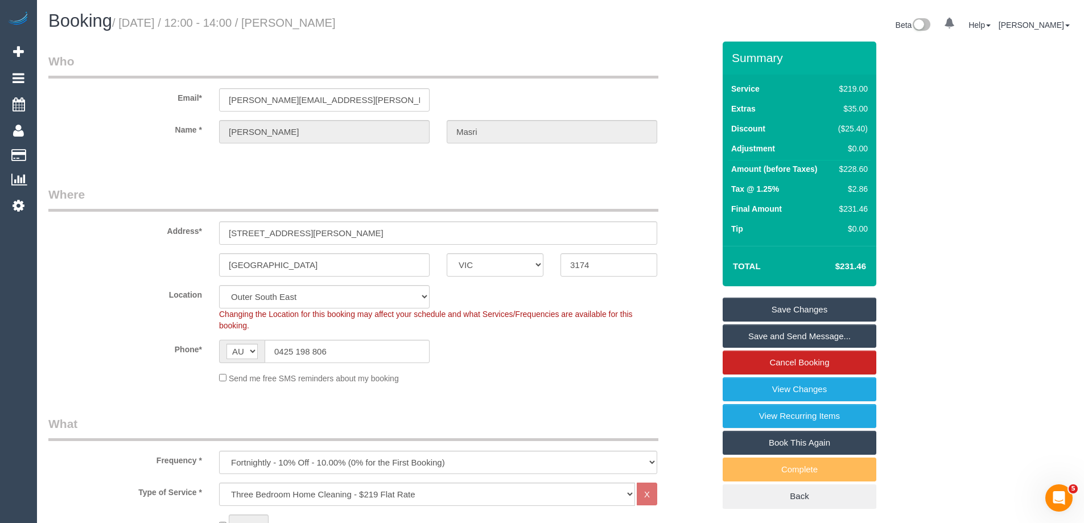
drag, startPoint x: 389, startPoint y: 19, endPoint x: 316, endPoint y: 19, distance: 73.4
click at [316, 19] on h1 "Booking / [DATE] / 12:00 - 14:00 / [PERSON_NAME]" at bounding box center [300, 20] width 504 height 19
copy small "[PERSON_NAME]"
click at [753, 335] on link "Save and Send Message..." at bounding box center [800, 336] width 154 height 24
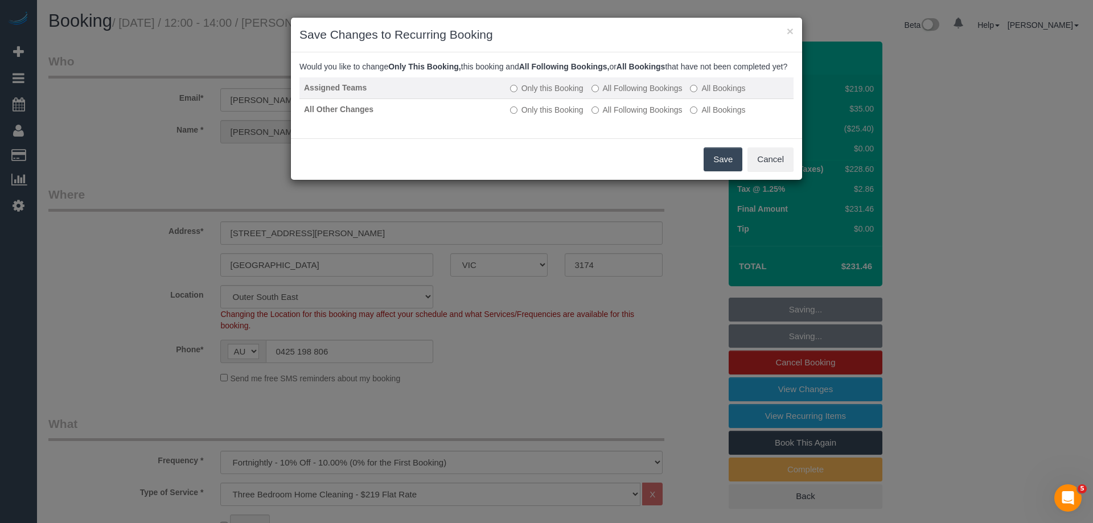
click at [626, 94] on label "All Following Bookings" at bounding box center [636, 88] width 91 height 11
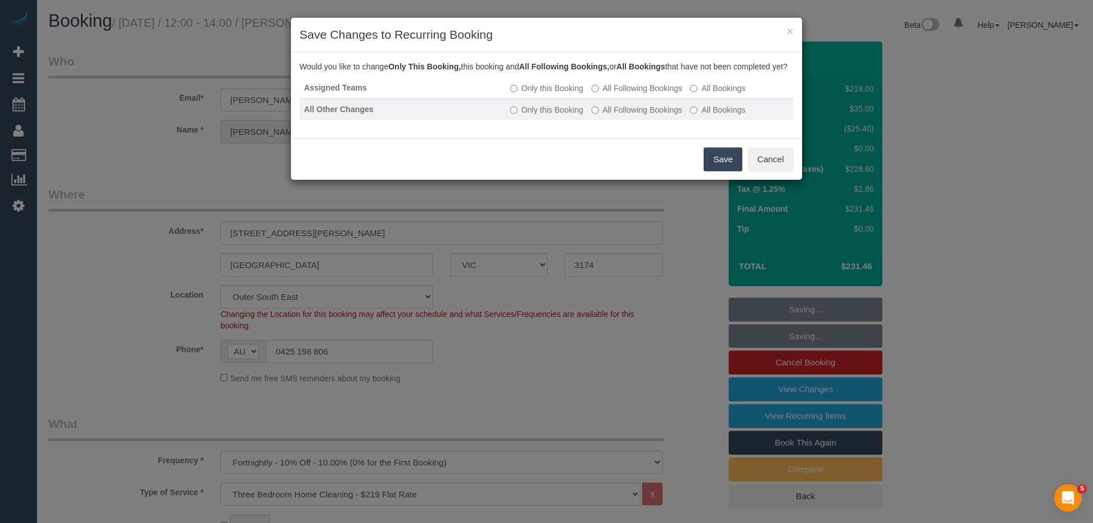
click at [618, 116] on label "All Following Bookings" at bounding box center [636, 109] width 91 height 11
click at [721, 171] on button "Save" at bounding box center [722, 159] width 39 height 24
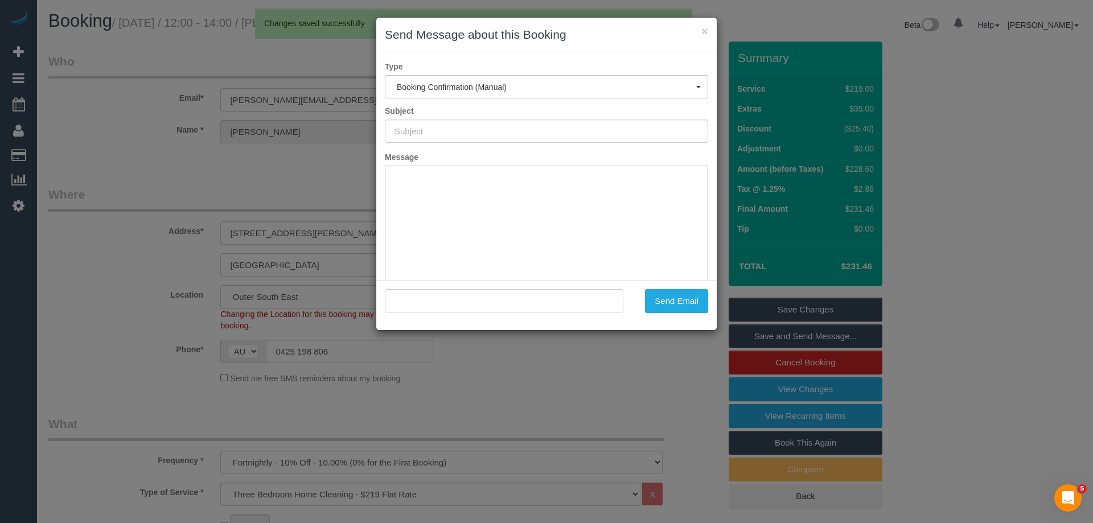
type input "Booking Confirmed"
type input ""Melanie Masri" <melanie.masri@hotmail.com>"
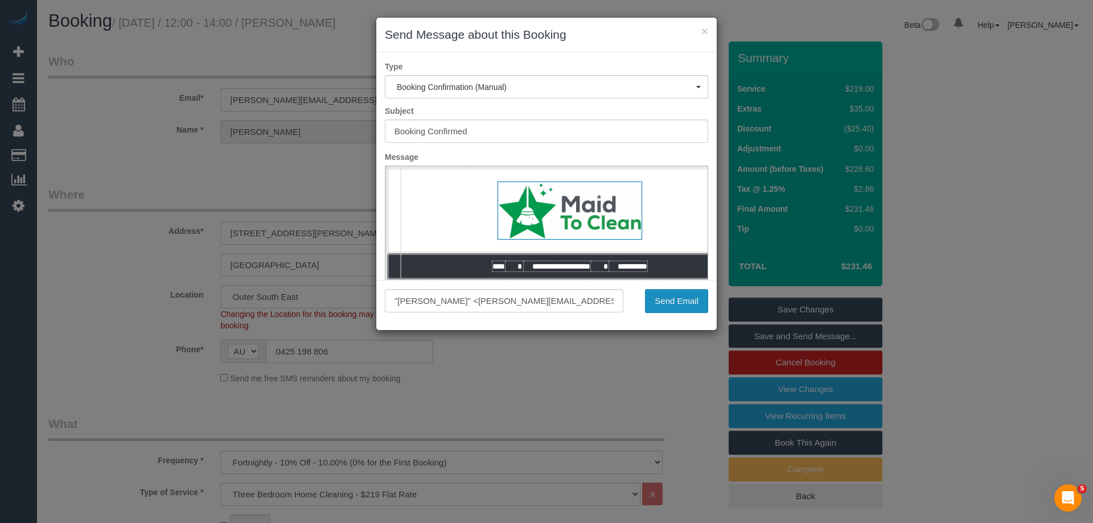
click at [683, 309] on button "Send Email" at bounding box center [676, 301] width 63 height 24
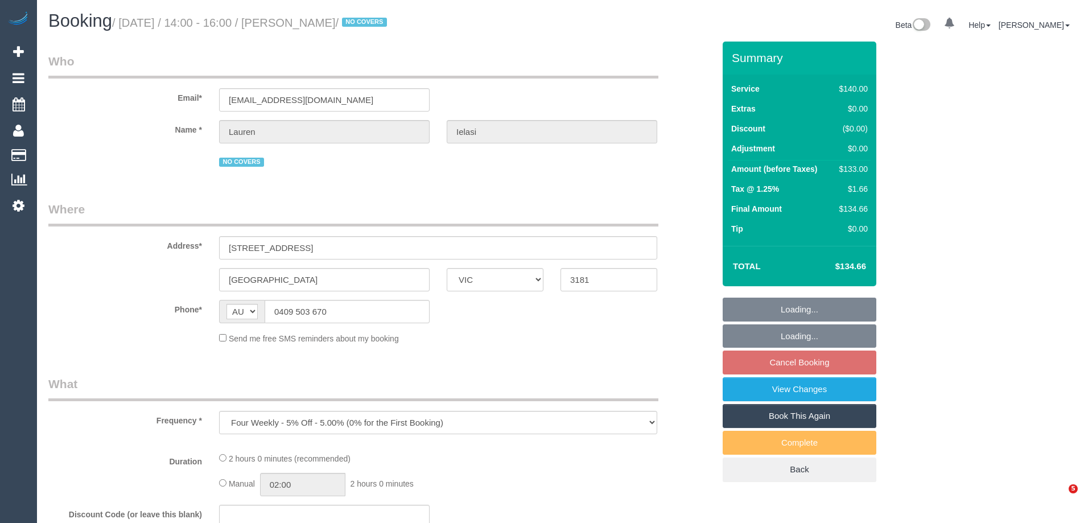
select select "VIC"
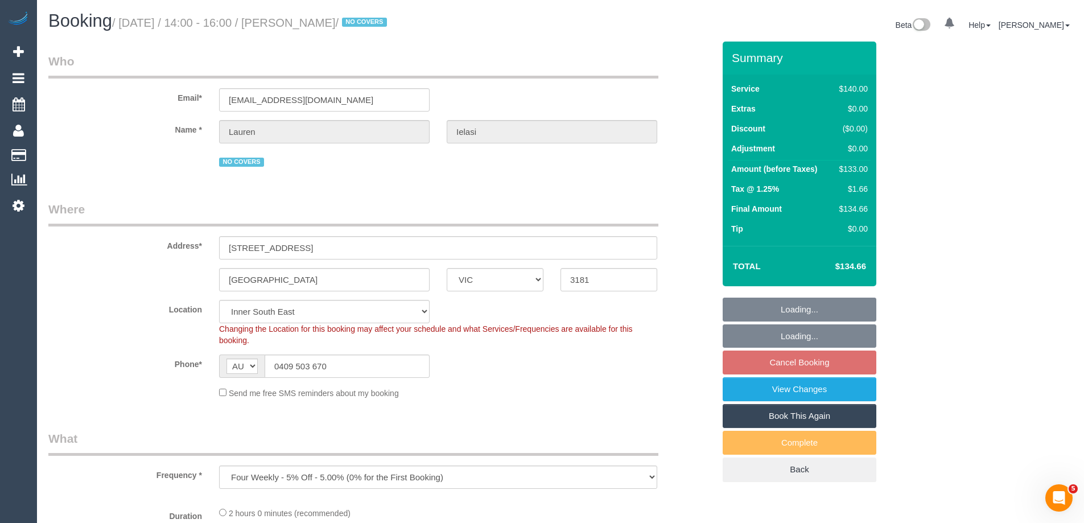
select select "object:559"
select select "number:27"
select select "number:14"
select select "number:19"
select select "number:25"
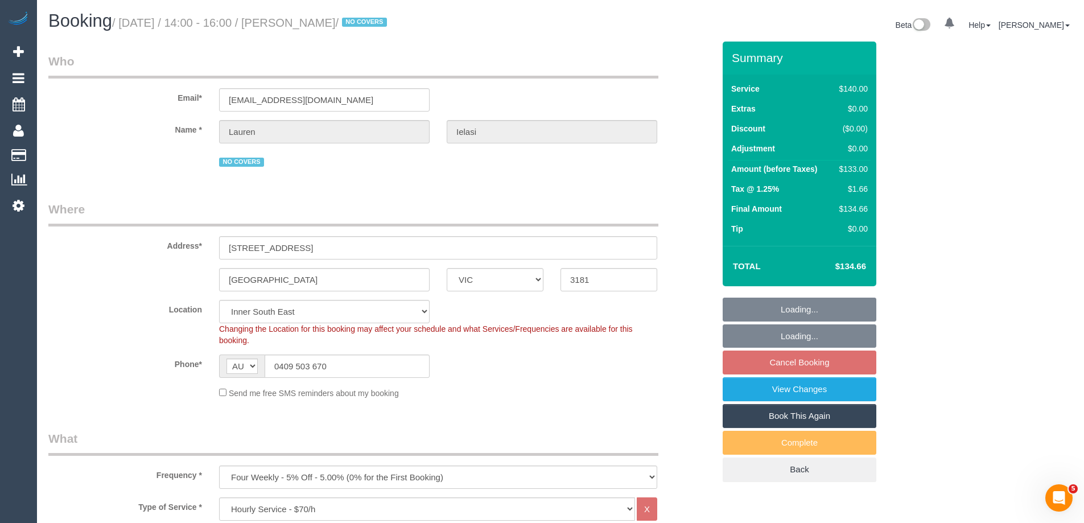
select select "string:stripe-pm_1Q0Y3D2GScqysDRVy50zOe4i"
select select "spot5"
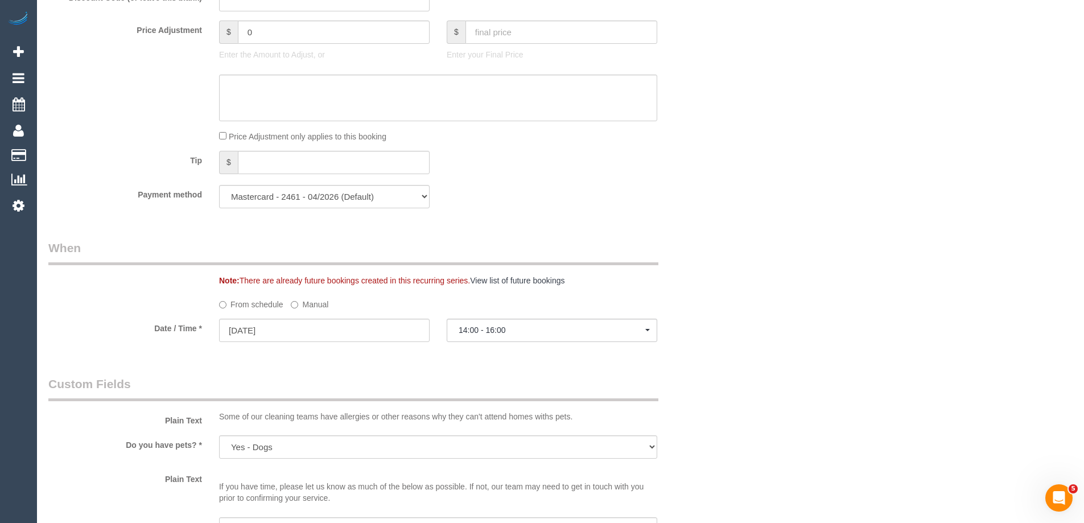
scroll to position [1138, 0]
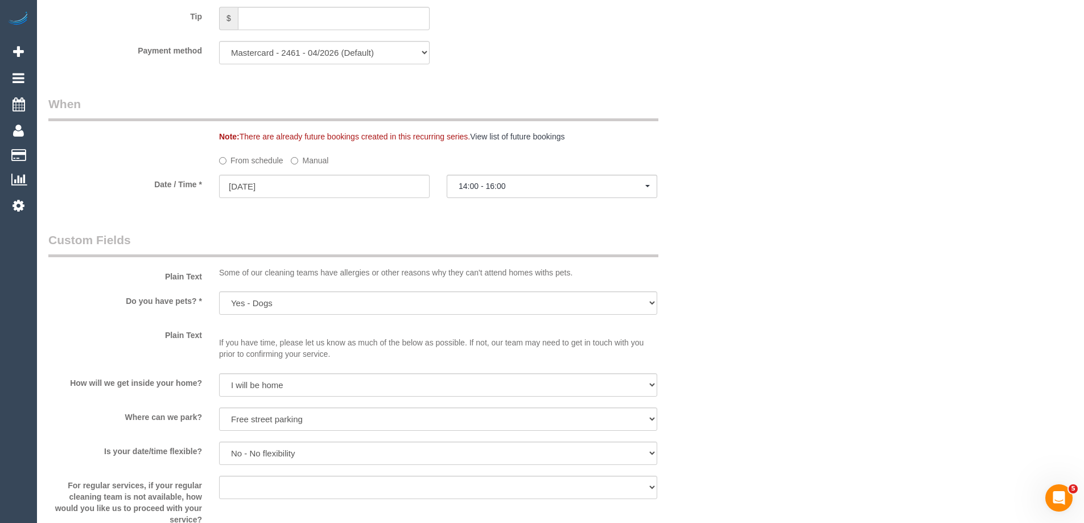
click at [302, 158] on label "Manual" at bounding box center [310, 158] width 38 height 15
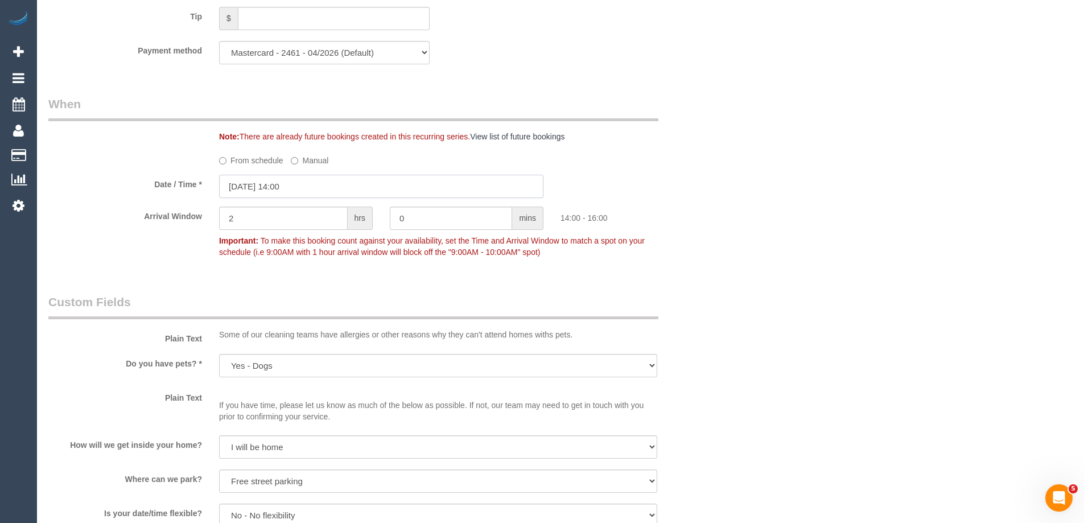
click at [290, 188] on input "29/09/2025 14:00" at bounding box center [381, 186] width 324 height 23
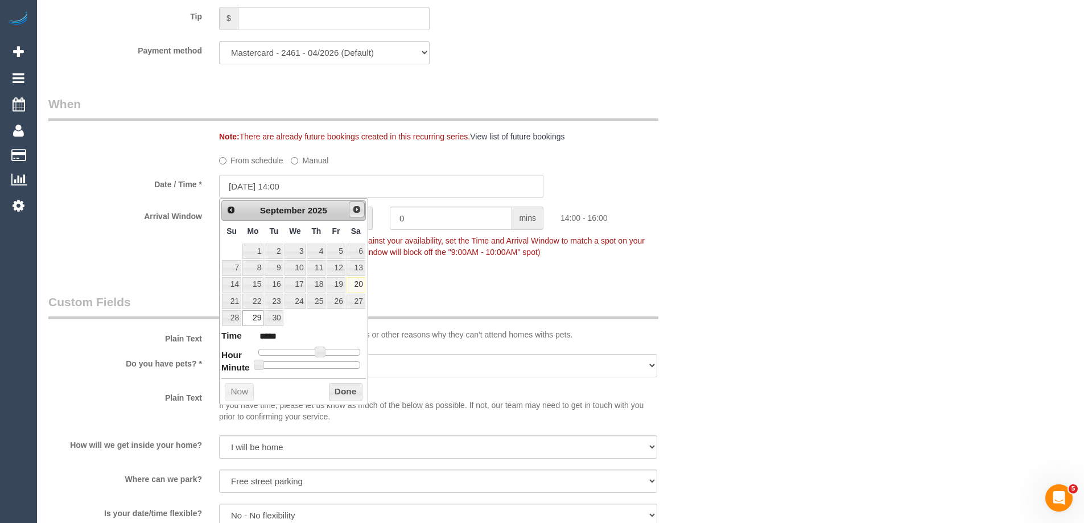
click at [359, 208] on span "Next" at bounding box center [356, 209] width 9 height 9
click at [319, 250] on link "2" at bounding box center [316, 251] width 19 height 15
type input "02/10/2025 13:00"
type input "*****"
type input "02/10/2025 12:00"
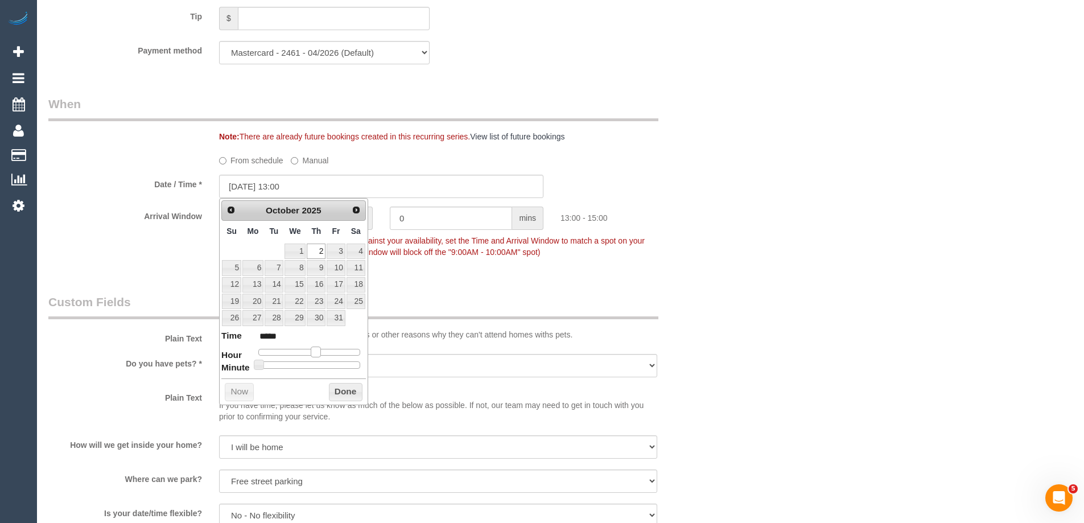
type input "*****"
click at [313, 351] on span at bounding box center [311, 352] width 10 height 10
click at [336, 390] on button "Done" at bounding box center [346, 392] width 34 height 18
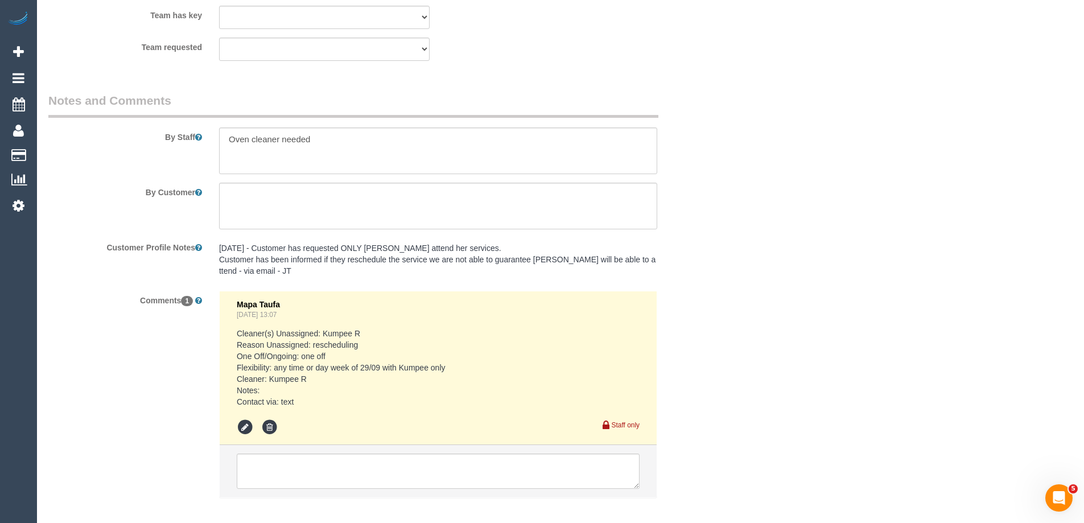
scroll to position [1912, 0]
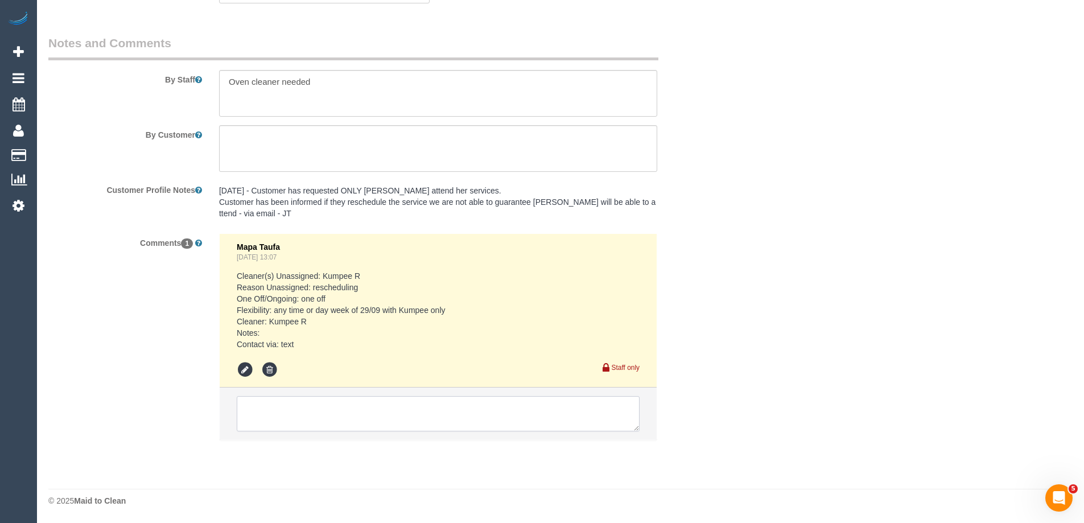
click at [285, 414] on textarea at bounding box center [438, 413] width 403 height 35
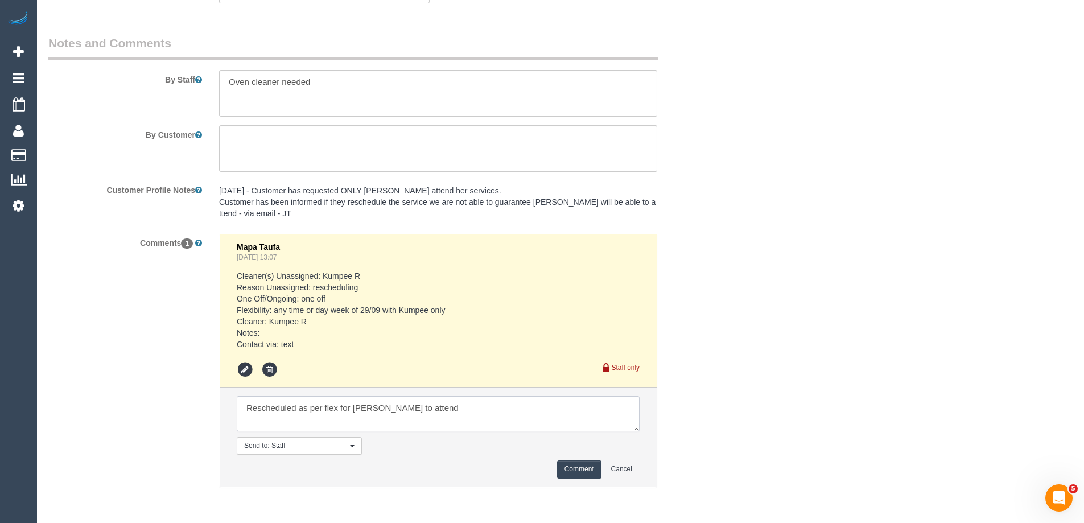
type textarea "Rescheduled as per flex for Kumpee to attend"
click at [574, 472] on button "Comment" at bounding box center [579, 469] width 44 height 18
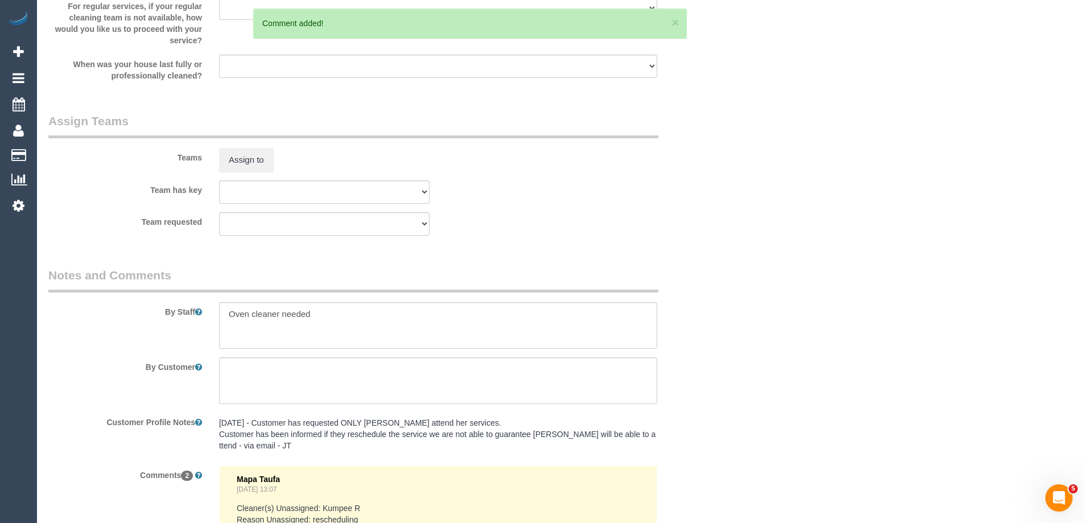
scroll to position [1570, 0]
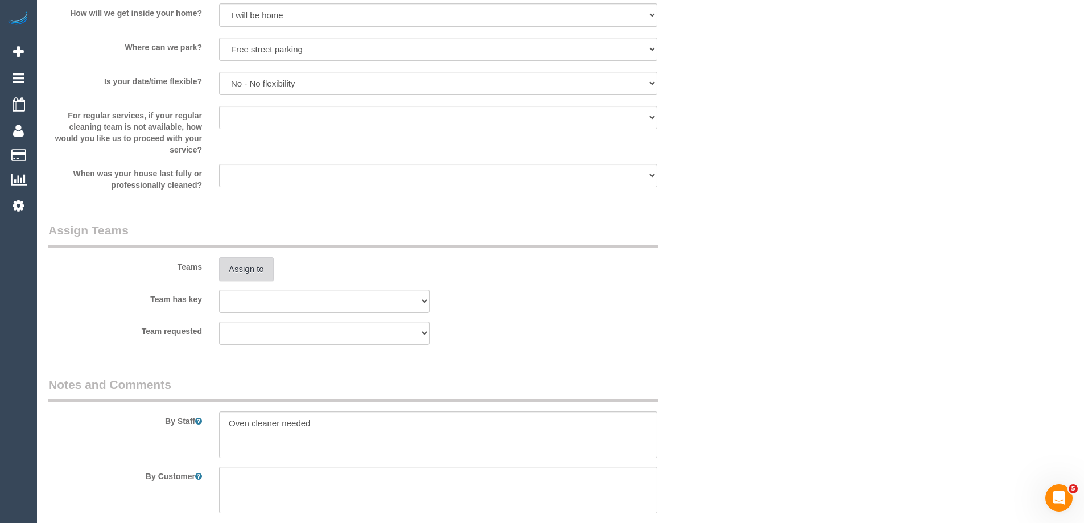
click at [242, 269] on button "Assign to" at bounding box center [246, 269] width 55 height 24
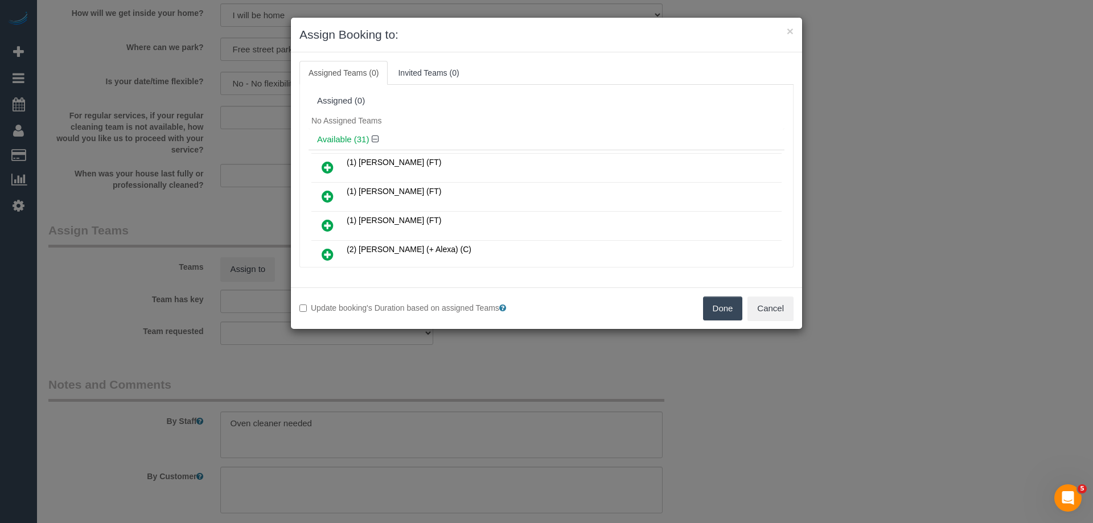
click at [334, 223] on link at bounding box center [327, 226] width 27 height 23
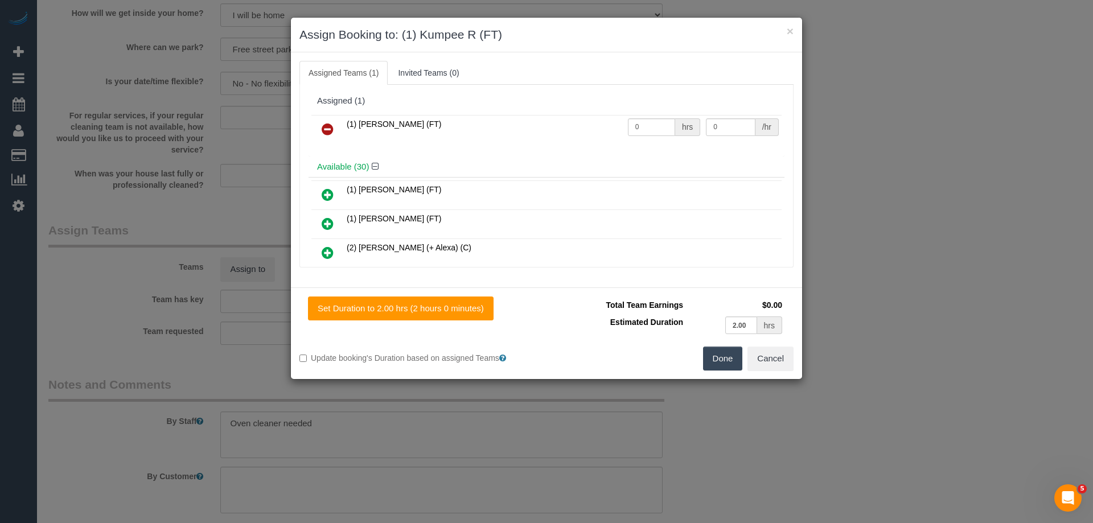
click at [723, 360] on button "Done" at bounding box center [723, 359] width 40 height 24
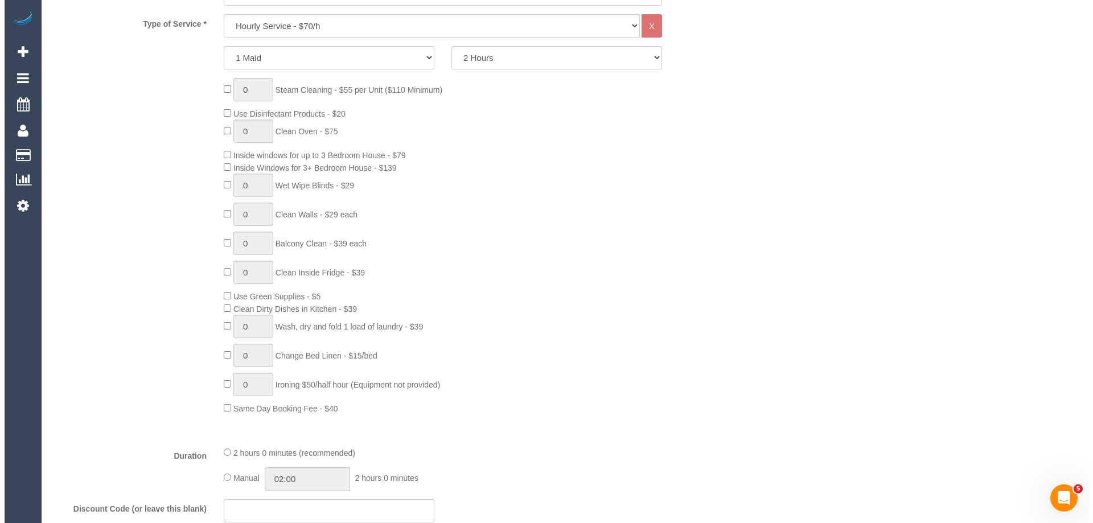
scroll to position [0, 0]
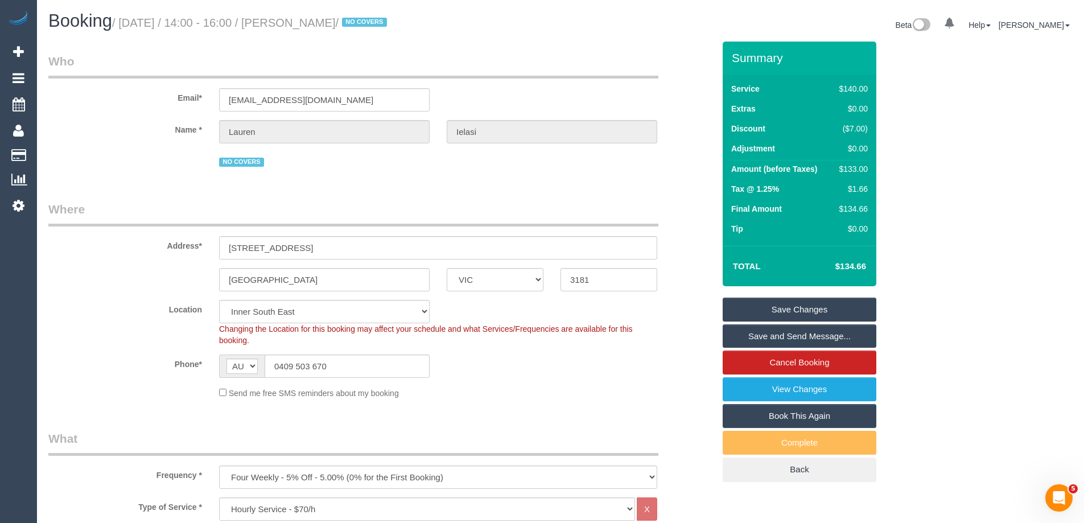
drag, startPoint x: 380, startPoint y: 22, endPoint x: 314, endPoint y: 19, distance: 66.1
click at [314, 19] on small "/ September 29, 2025 / 14:00 - 16:00 / Lauren Ielasi / NO COVERS" at bounding box center [251, 23] width 278 height 13
copy small "Lauren Ielasi"
click at [775, 333] on link "Save and Send Message..." at bounding box center [800, 336] width 154 height 24
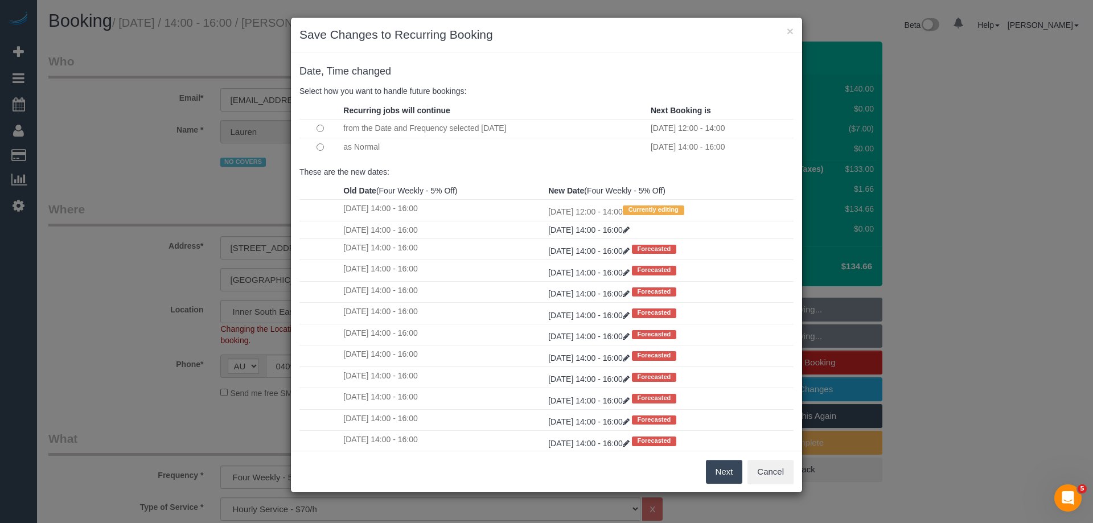
click at [720, 475] on button "Next" at bounding box center [724, 472] width 37 height 24
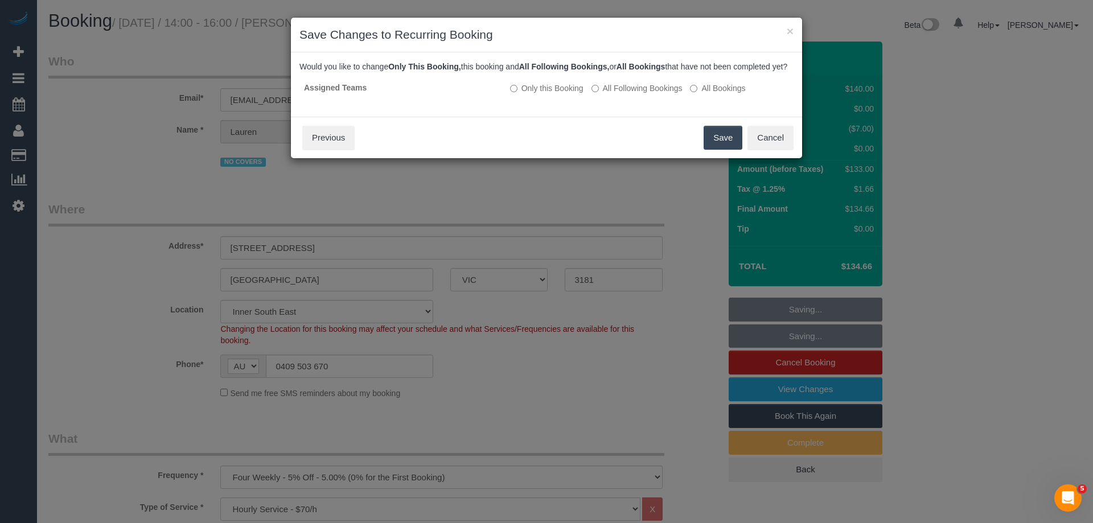
click at [729, 150] on button "Save" at bounding box center [722, 138] width 39 height 24
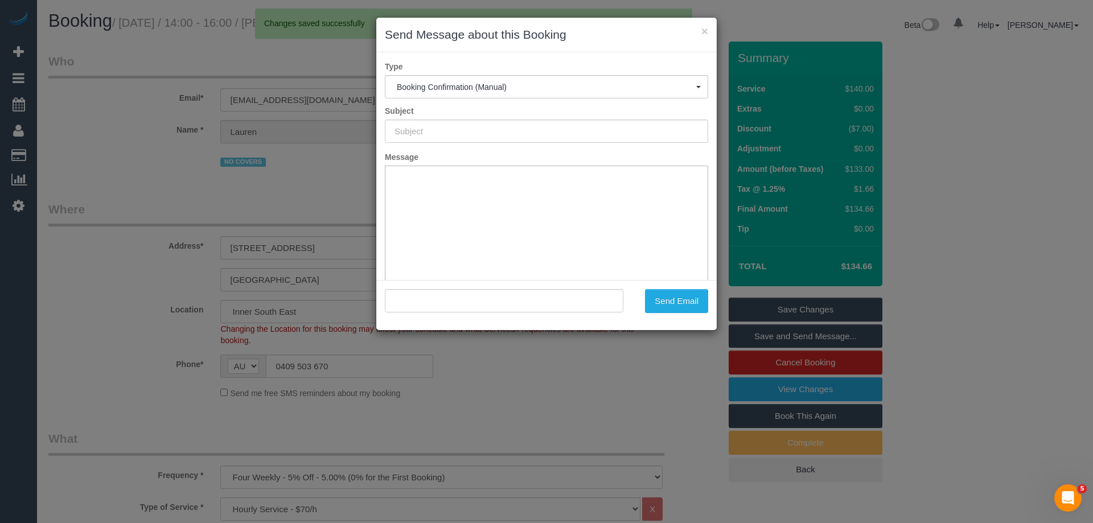
type input "Booking Confirmed"
type input ""Lauren Ielasi" <lauren.ielasi@gmail.com>"
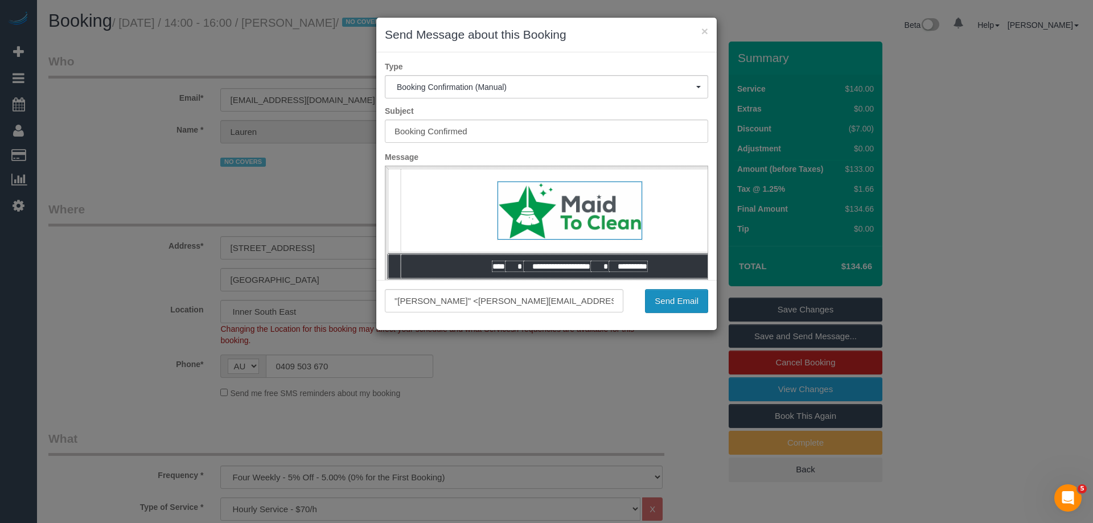
click at [672, 303] on button "Send Email" at bounding box center [676, 301] width 63 height 24
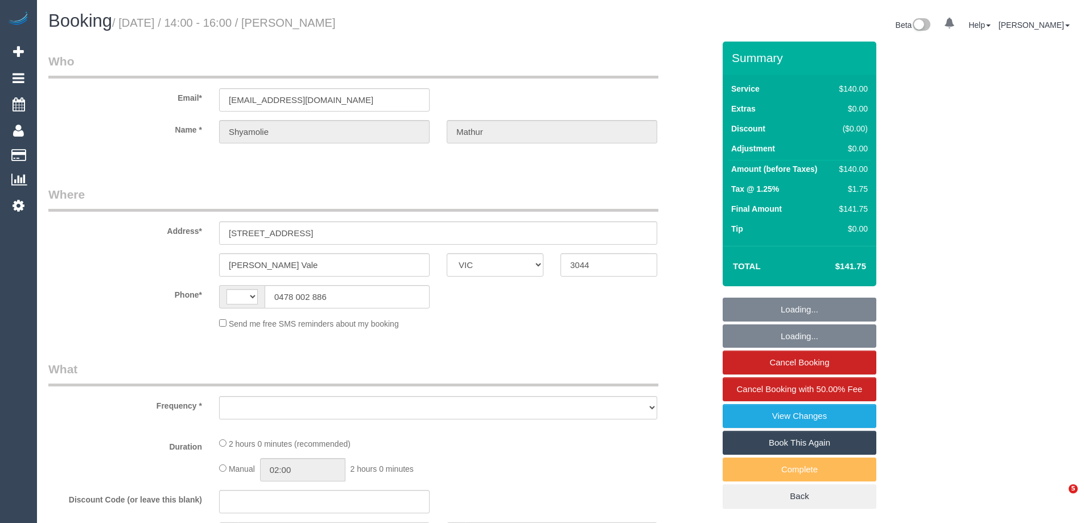
select select "VIC"
select select "string:AU"
select select "string:stripe-pm_1RYcfi2GScqysDRVnxw77n0j"
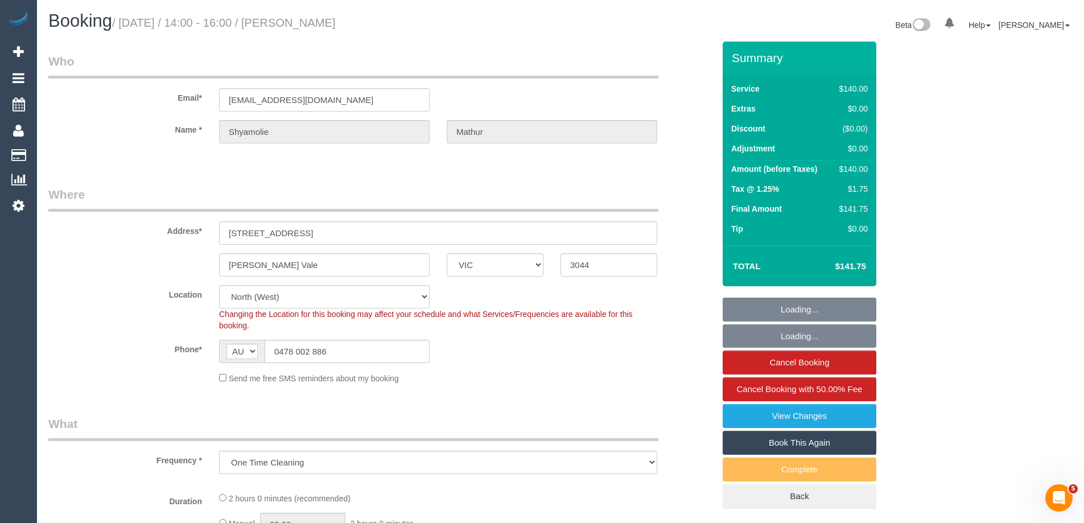
select select "object:1462"
select select "spot1"
select select "number:28"
select select "number:14"
select select "number:19"
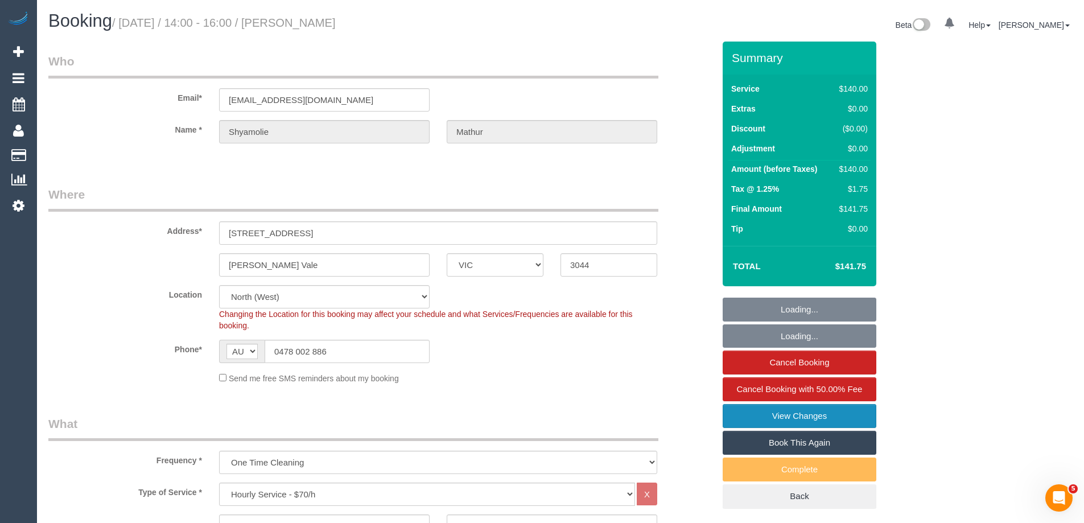
click at [779, 414] on link "View Changes" at bounding box center [800, 416] width 154 height 24
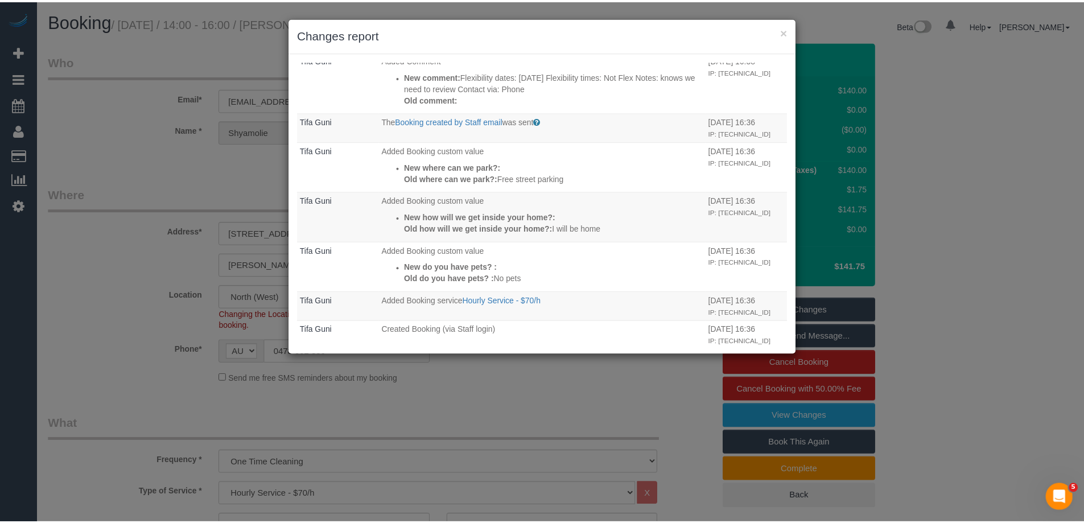
scroll to position [293, 0]
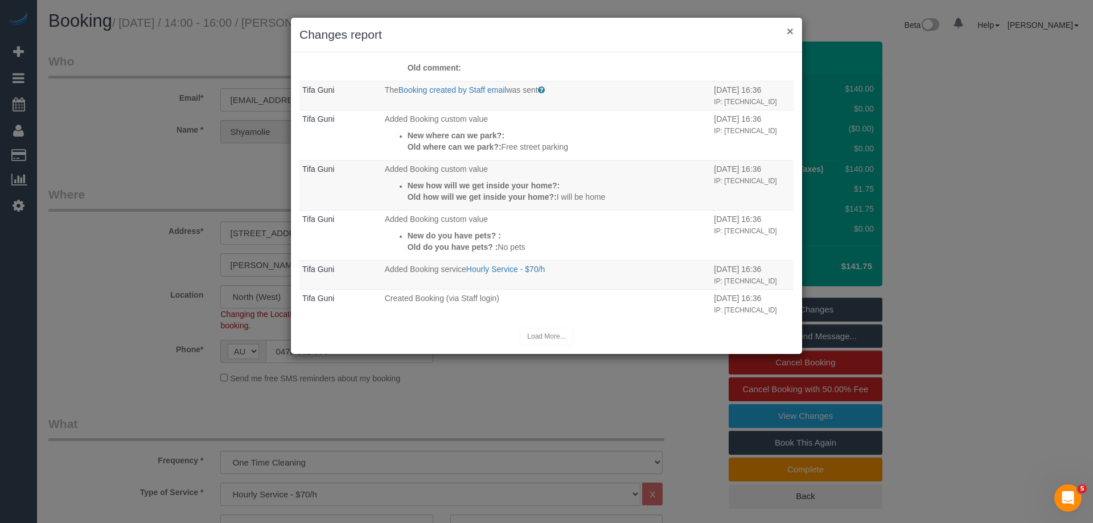
click at [789, 28] on button "×" at bounding box center [790, 31] width 7 height 12
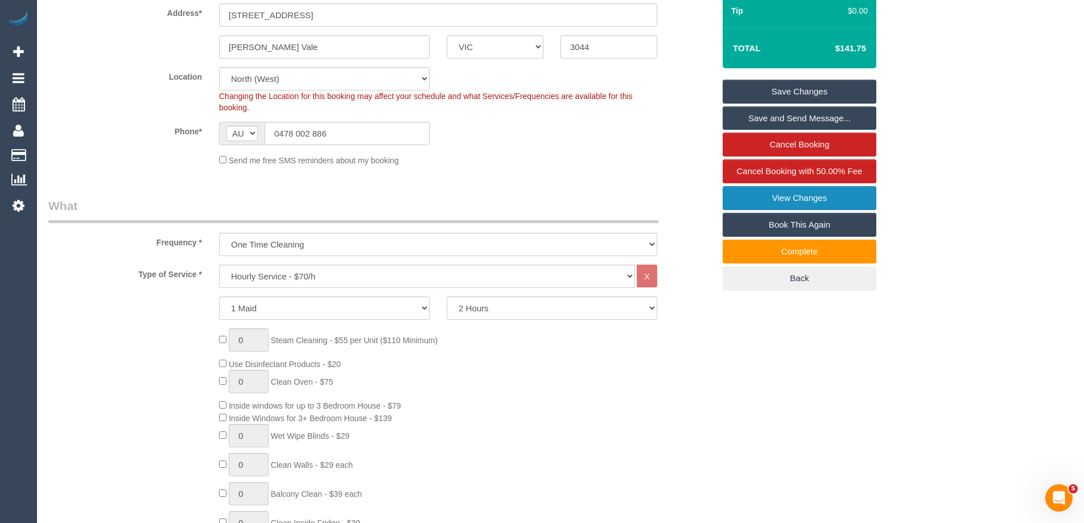
scroll to position [0, 0]
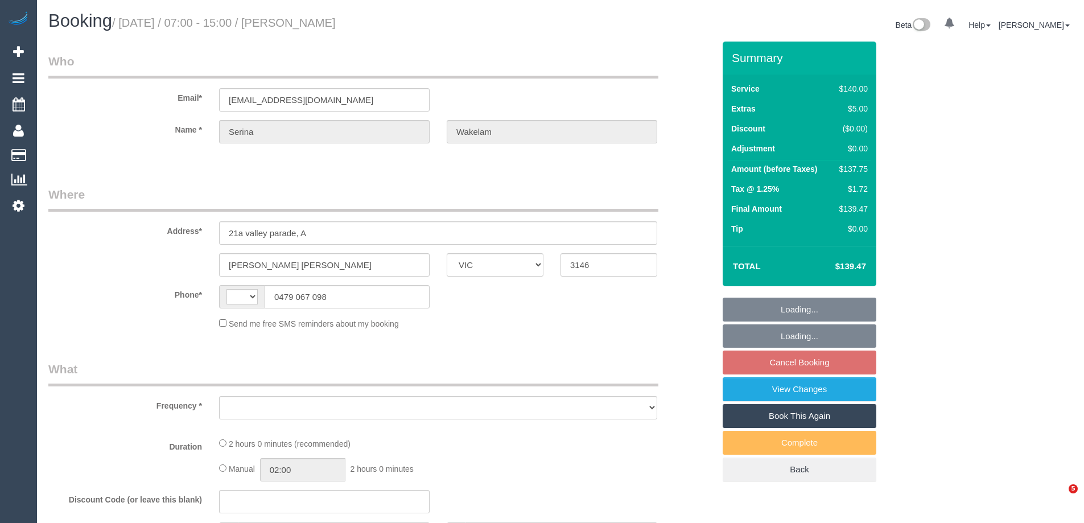
select select "VIC"
select select "string:AU"
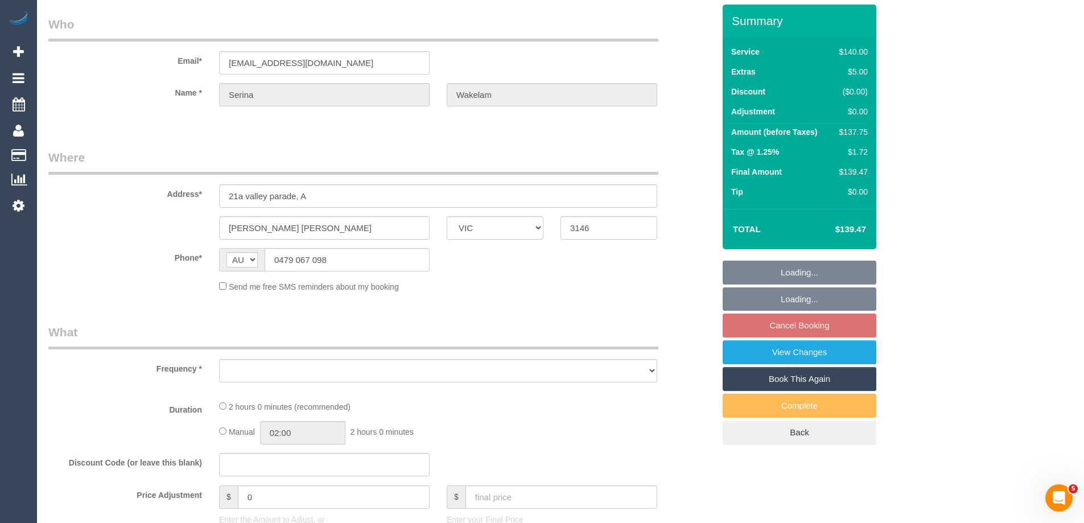
select select "number:27"
select select "number:14"
select select "number:19"
select select "number:22"
select select "number:34"
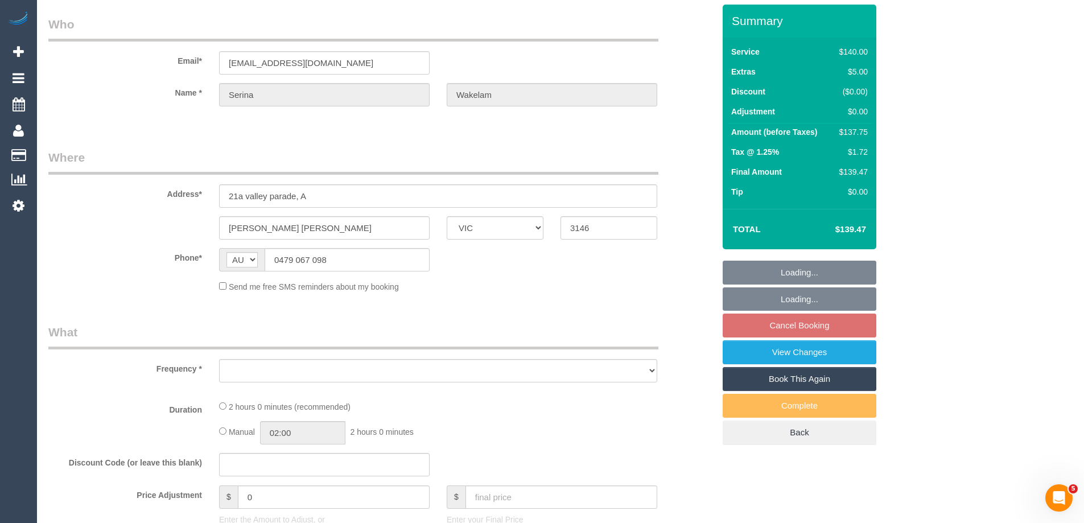
select select "number:13"
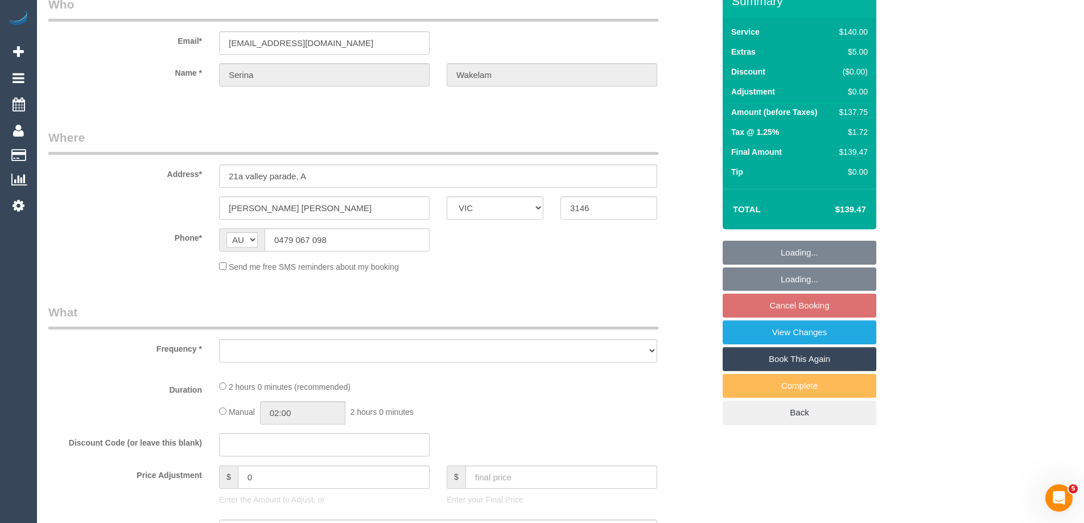
select select "object:674"
select select "string:stripe-pm_1NSVgL2GScqysDRVk1bjwdqf"
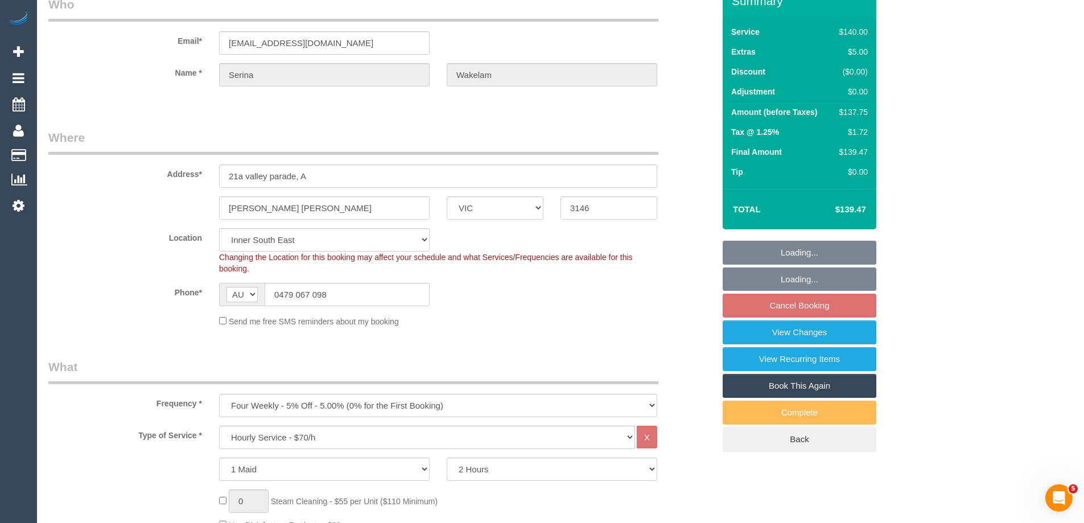
select select "object:1445"
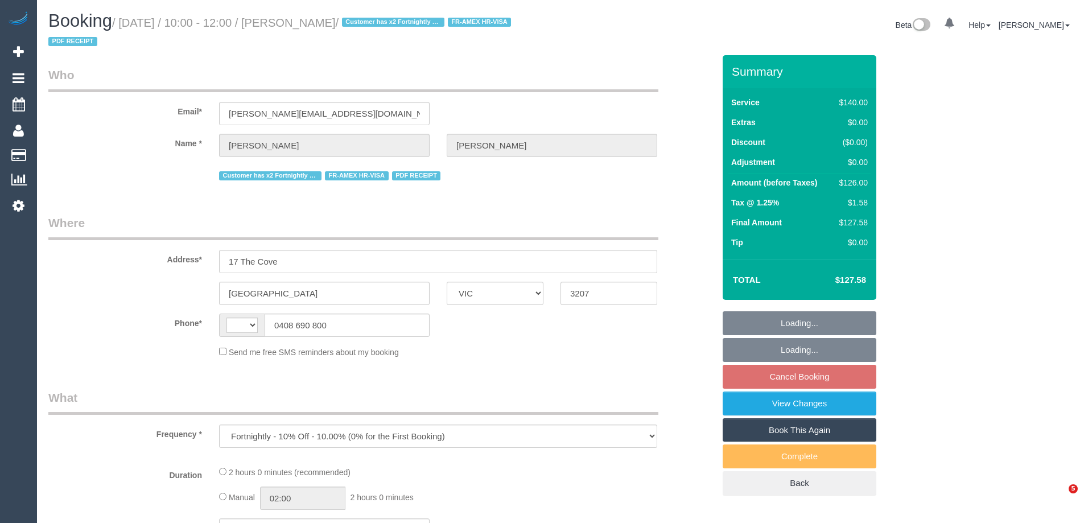
select select "VIC"
select select "object:698"
select select "string:AU"
select select "string:stripe-pm_1R1yWm2GScqysDRVBqNpYDVY"
select select "number:28"
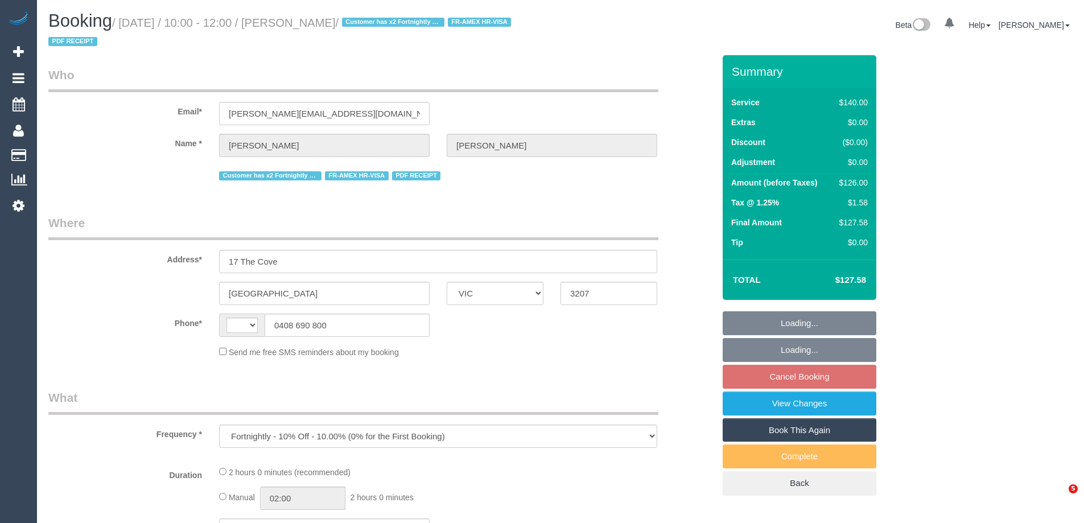
select select "number:14"
select select "number:19"
select select "number:22"
select select "number:11"
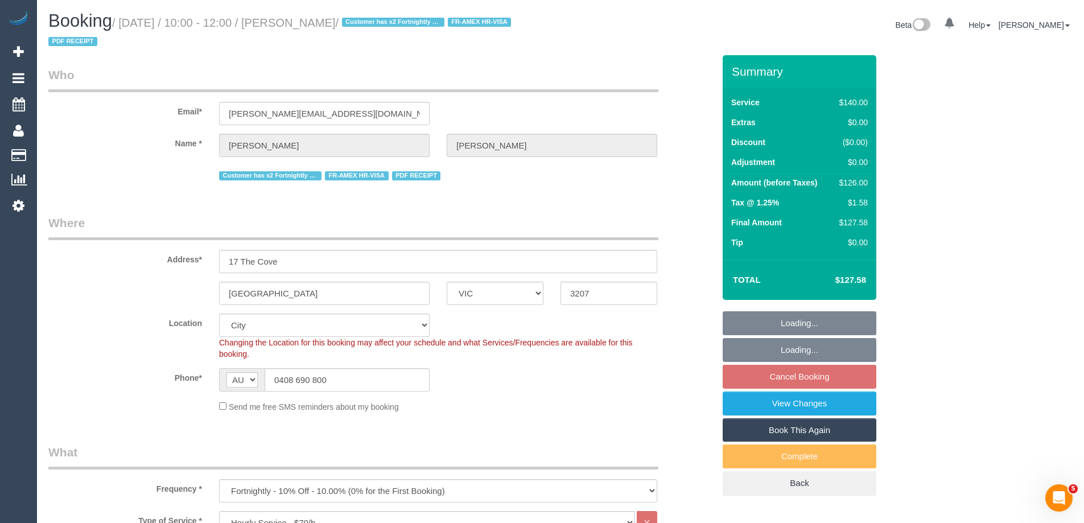
select select "spot3"
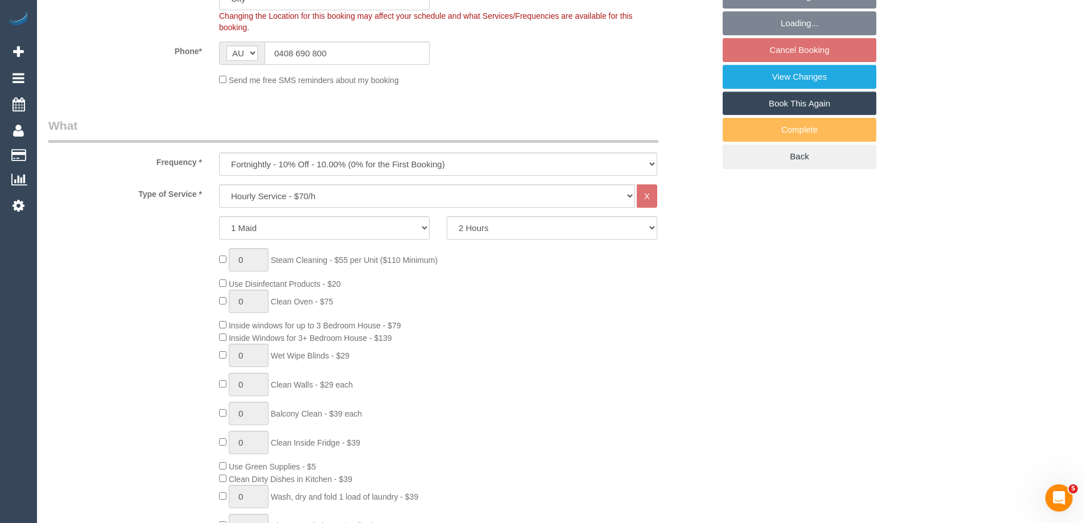
scroll to position [341, 0]
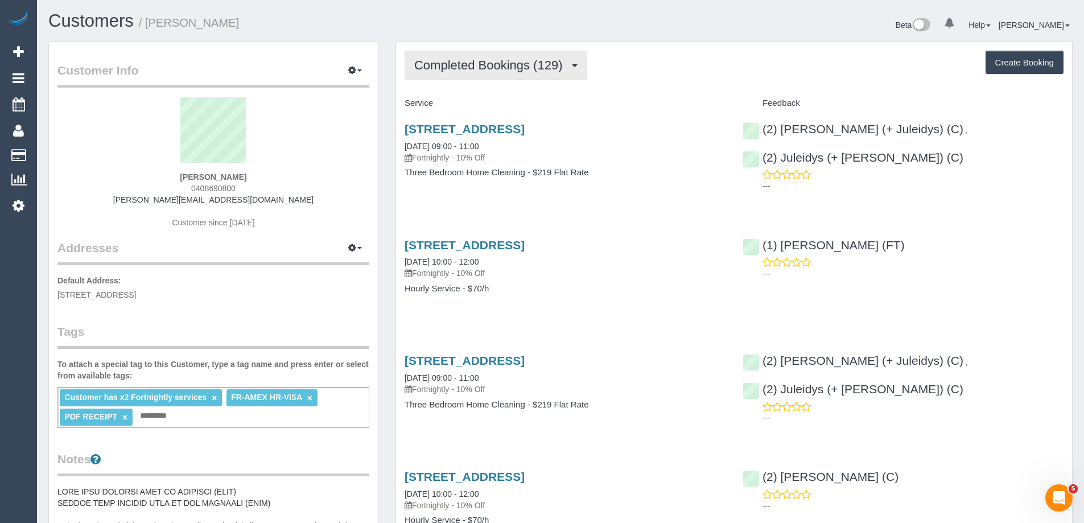
click at [489, 70] on span "Completed Bookings (129)" at bounding box center [491, 65] width 154 height 14
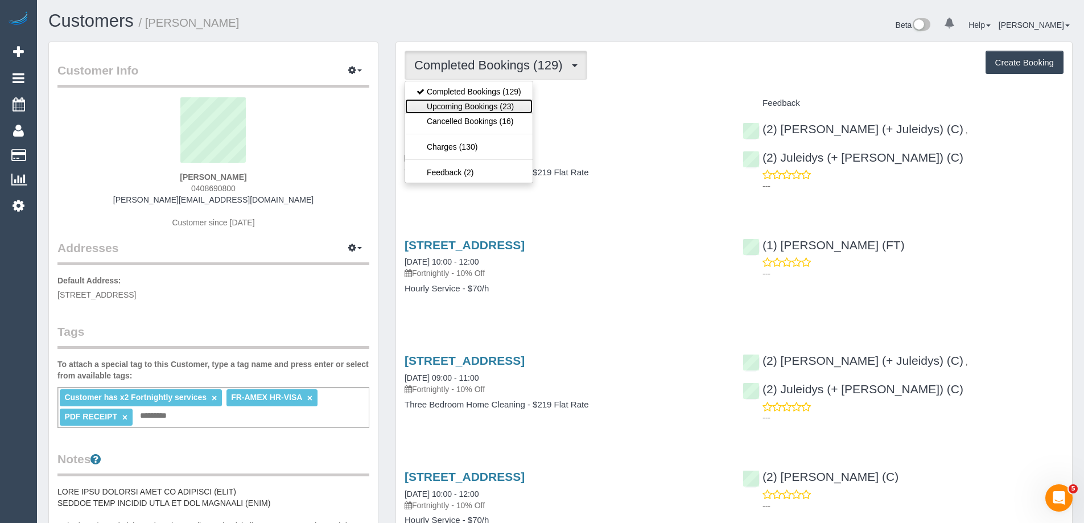
click at [484, 102] on link "Upcoming Bookings (23)" at bounding box center [468, 106] width 127 height 15
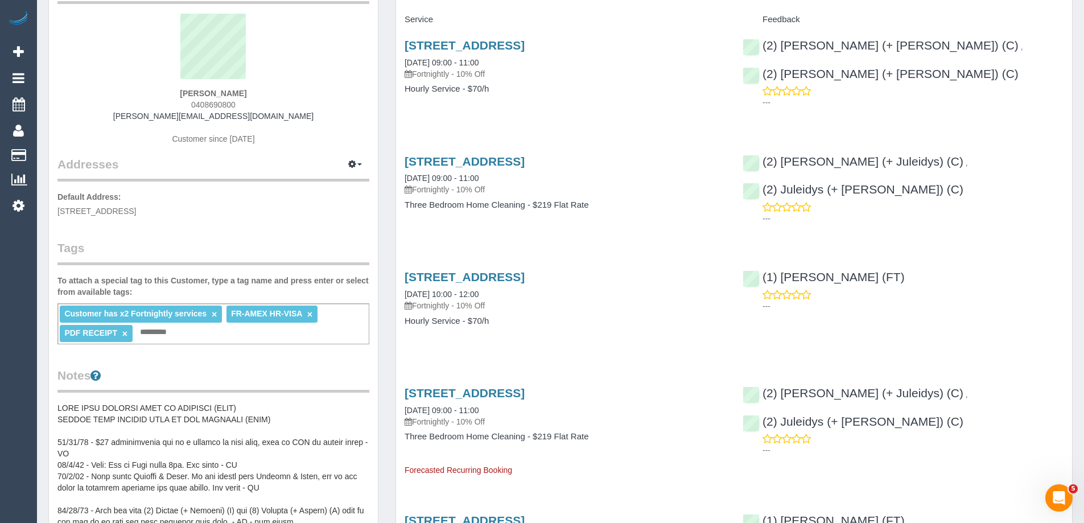
scroll to position [114, 0]
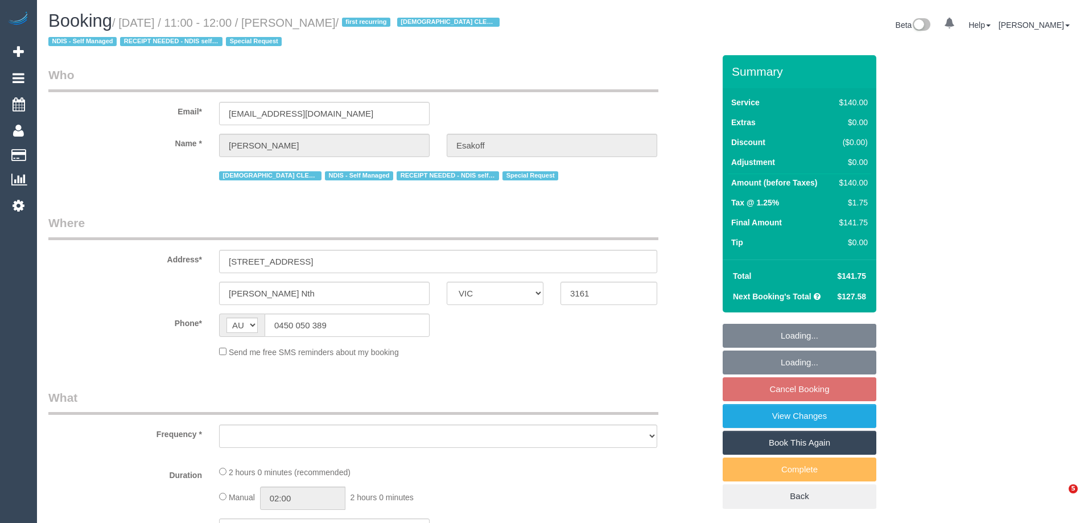
select select "VIC"
select select "object:694"
select select "number:27"
select select "number:14"
select select "number:19"
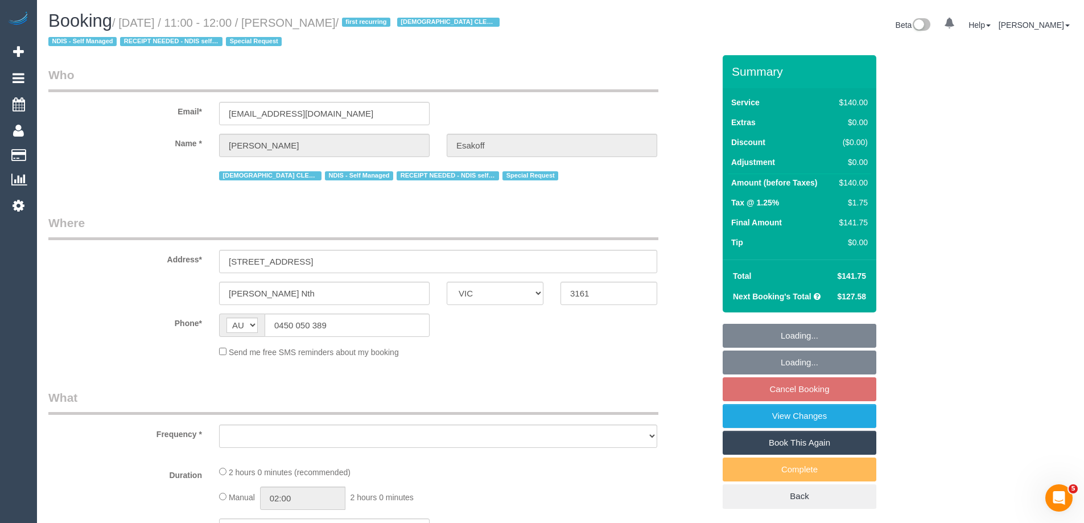
select select "number:36"
select select "number:35"
select select "number:11"
select select "string:stripe-pm_1RlfZG2GScqysDRV3VKCnXAi"
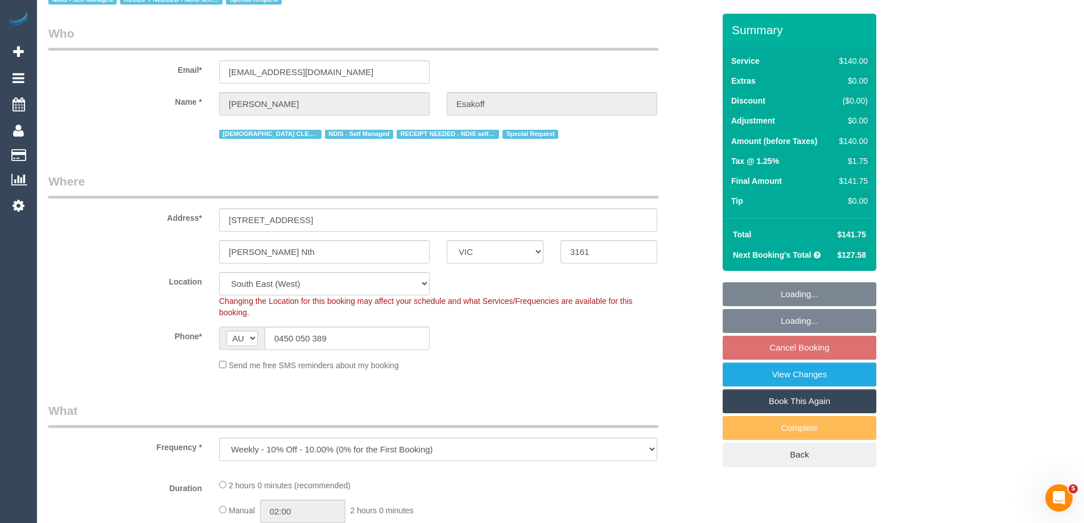
select select "object:715"
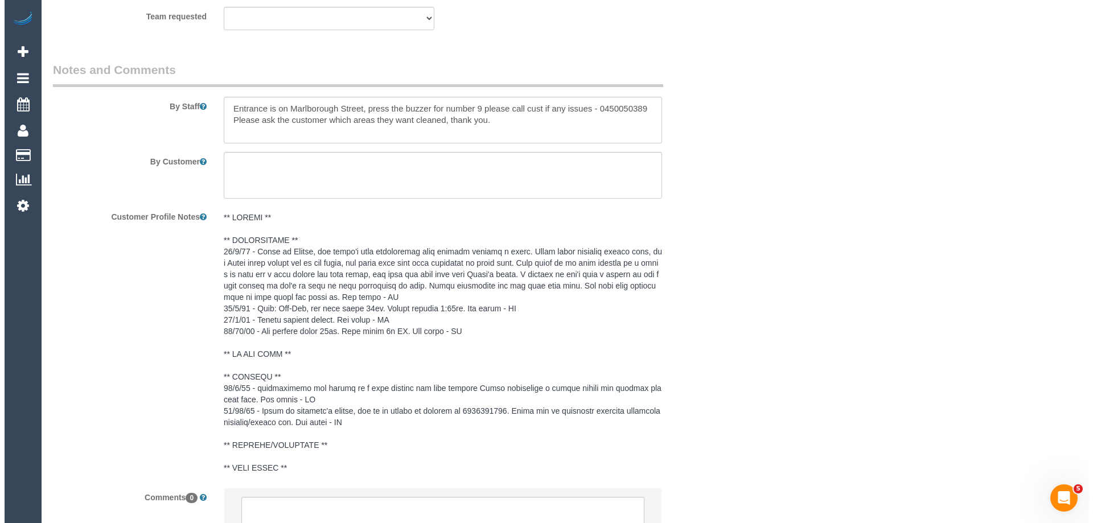
scroll to position [1707, 0]
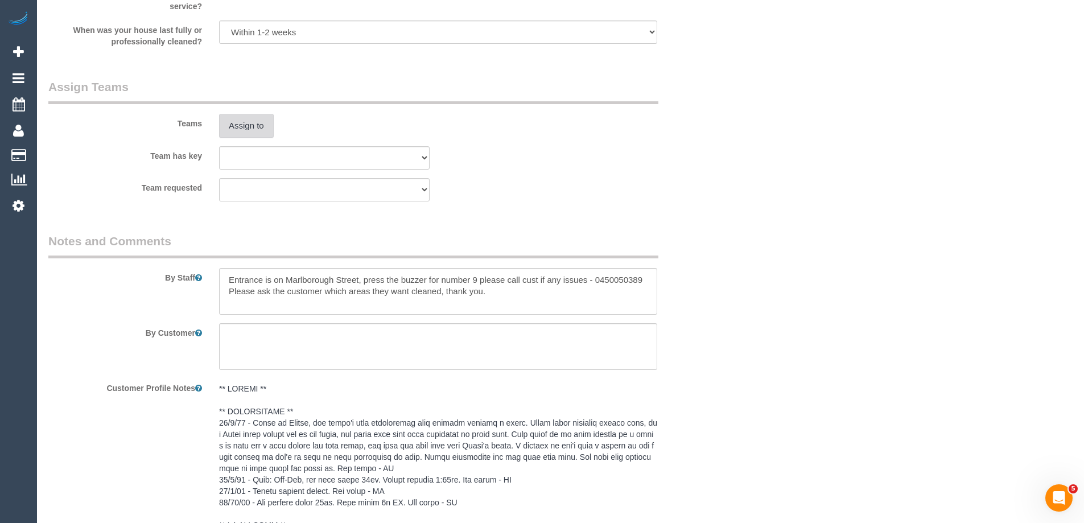
click at [241, 121] on button "Assign to" at bounding box center [246, 126] width 55 height 24
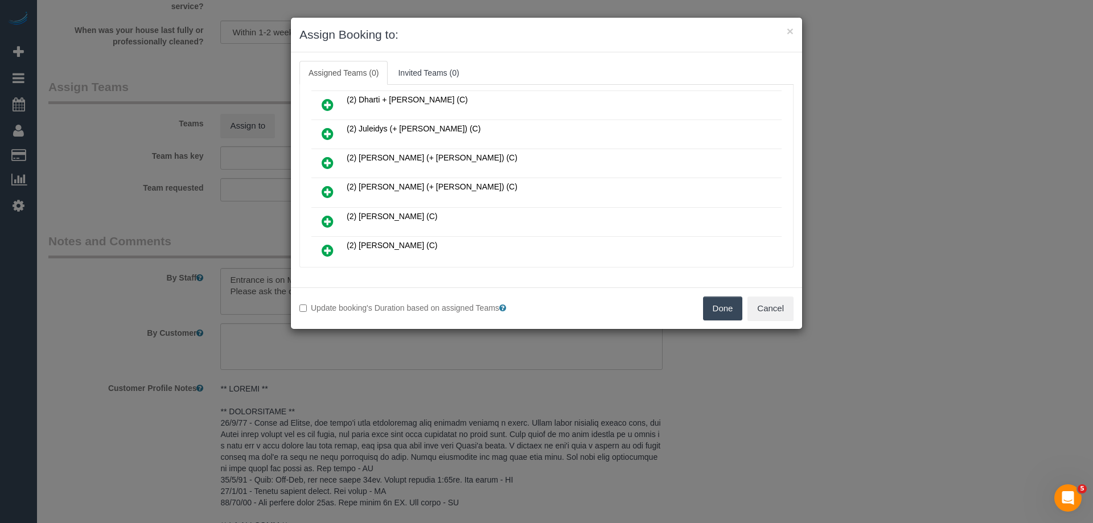
scroll to position [285, 0]
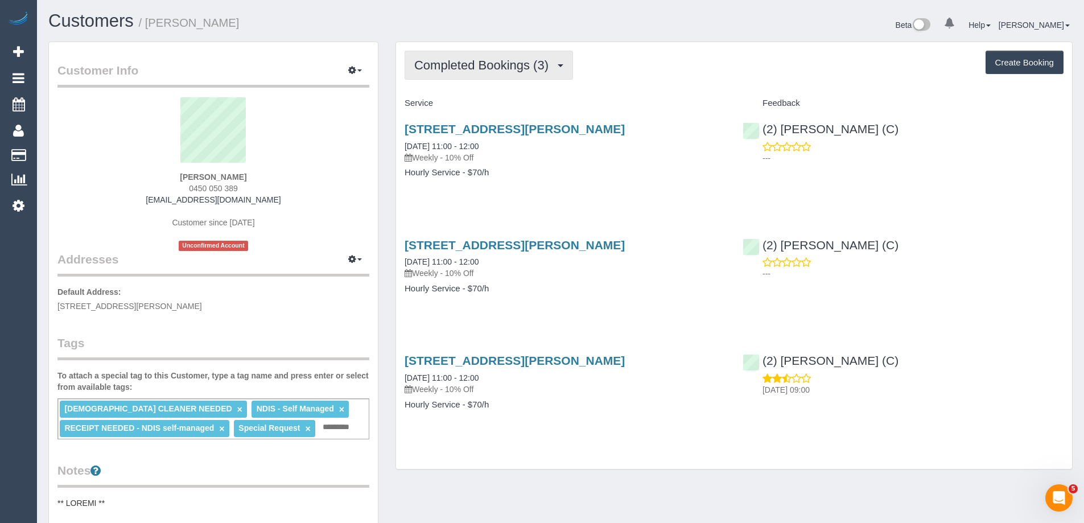
click at [516, 61] on span "Completed Bookings (3)" at bounding box center [484, 65] width 140 height 14
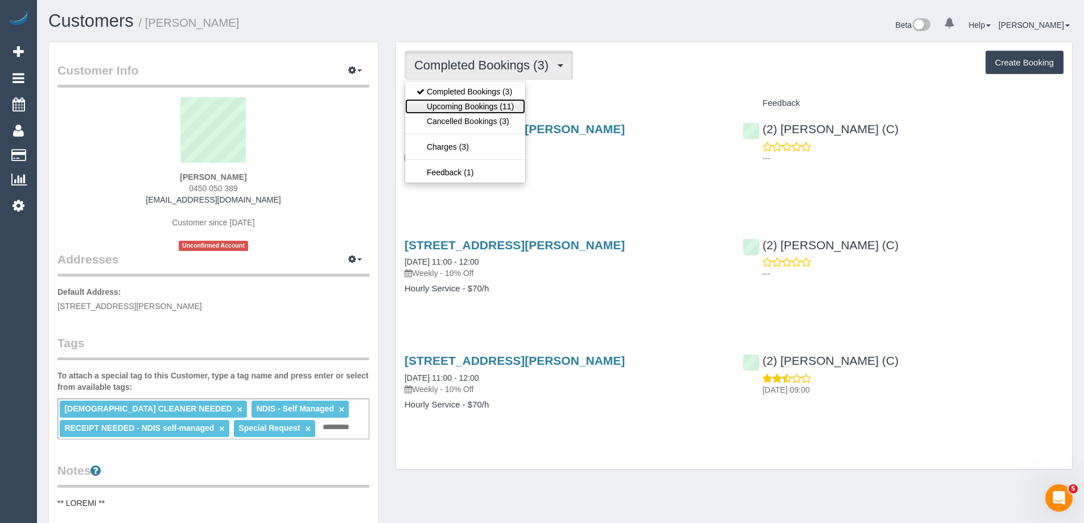
click at [493, 102] on link "Upcoming Bookings (11)" at bounding box center [465, 106] width 120 height 15
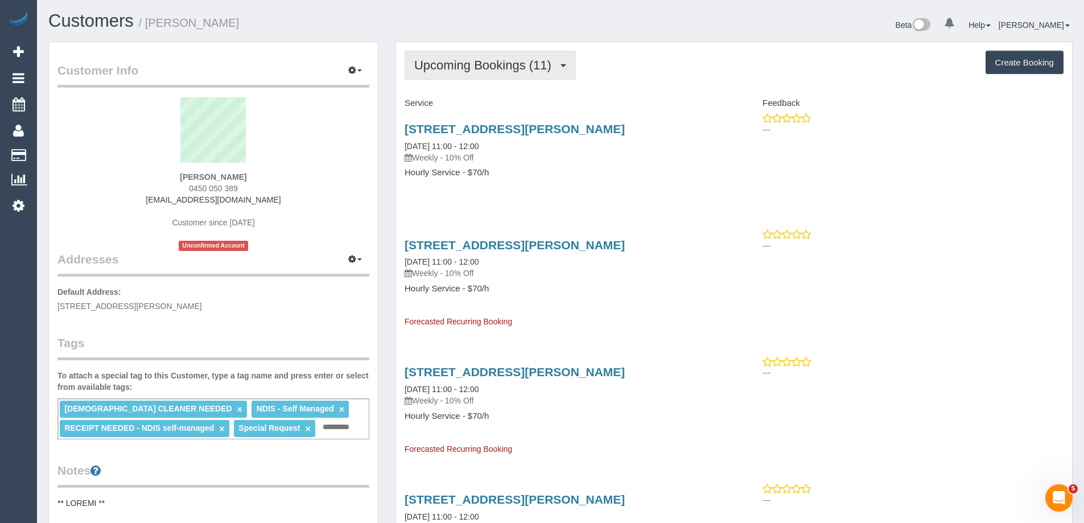
click at [497, 63] on span "Upcoming Bookings (11)" at bounding box center [485, 65] width 143 height 14
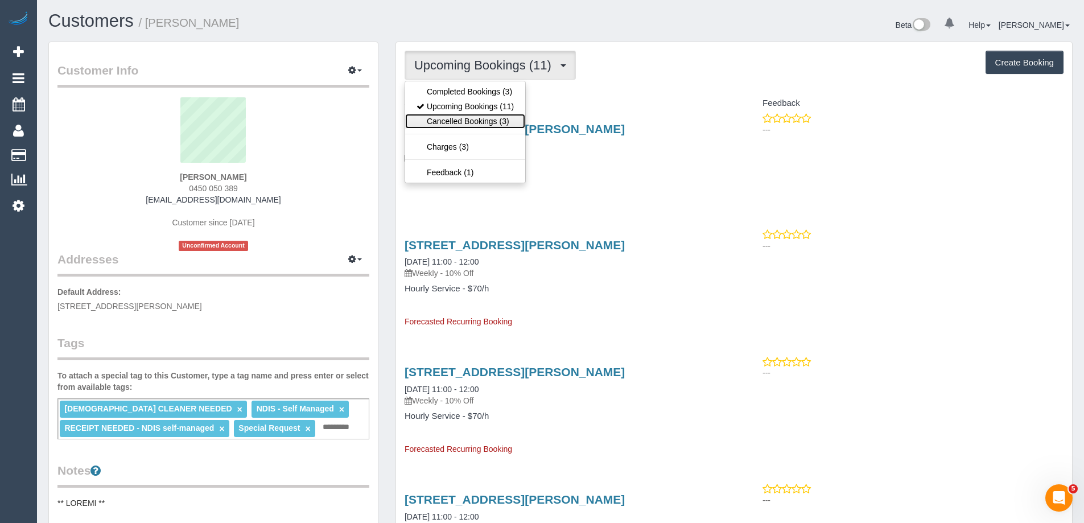
click at [459, 127] on link "Cancelled Bookings (3)" at bounding box center [465, 121] width 120 height 15
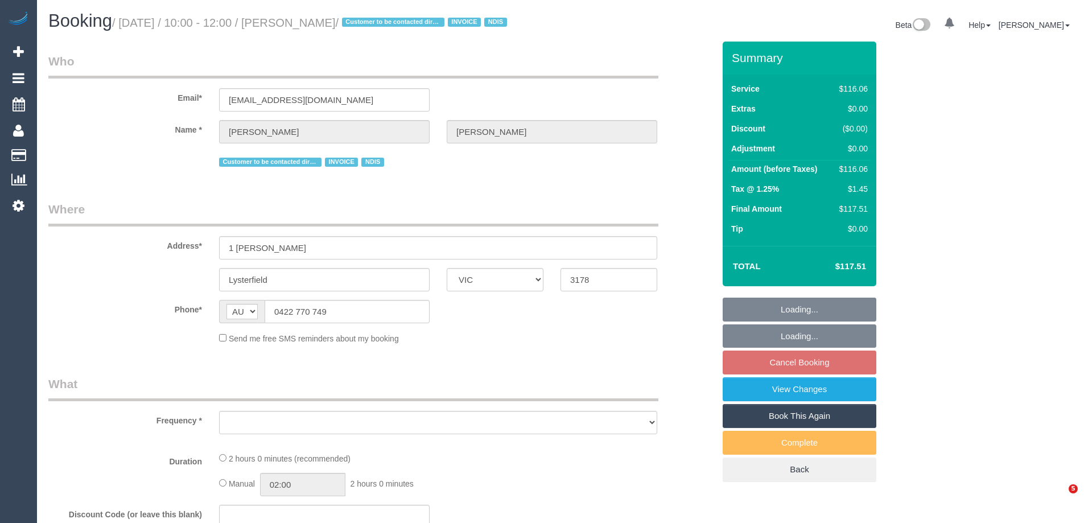
select select "VIC"
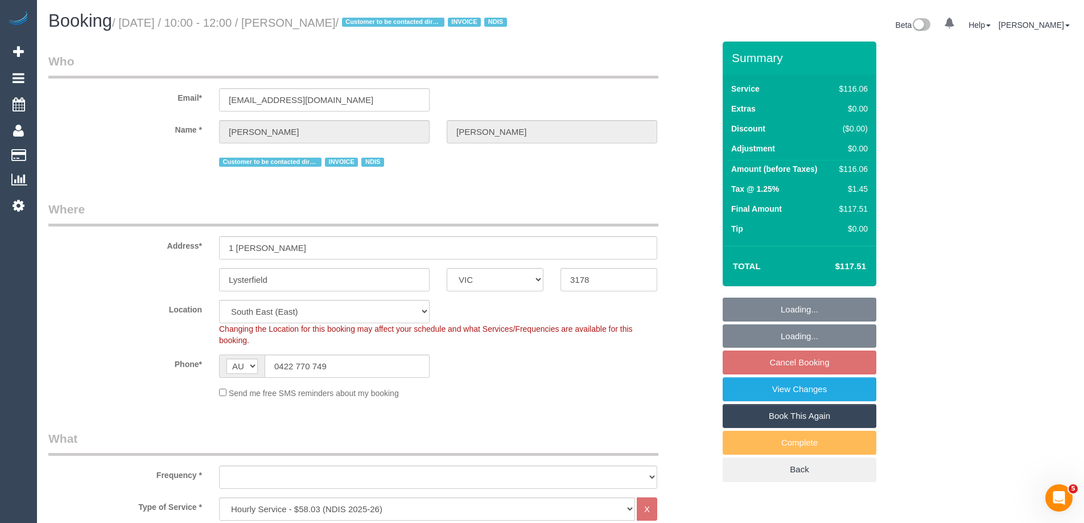
select select "number:29"
select select "number:14"
select select "number:19"
select select "number:25"
select select "number:34"
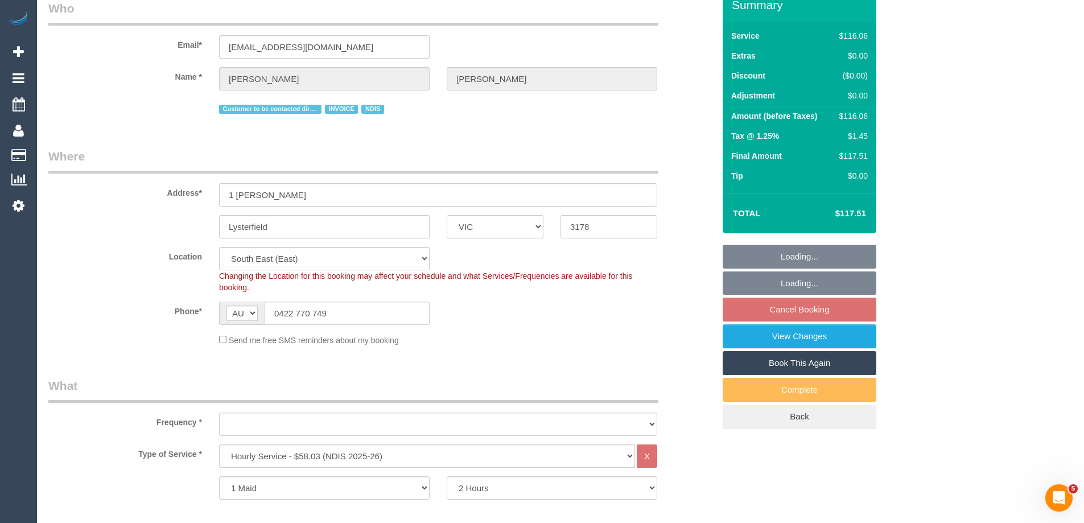
select select "object:1251"
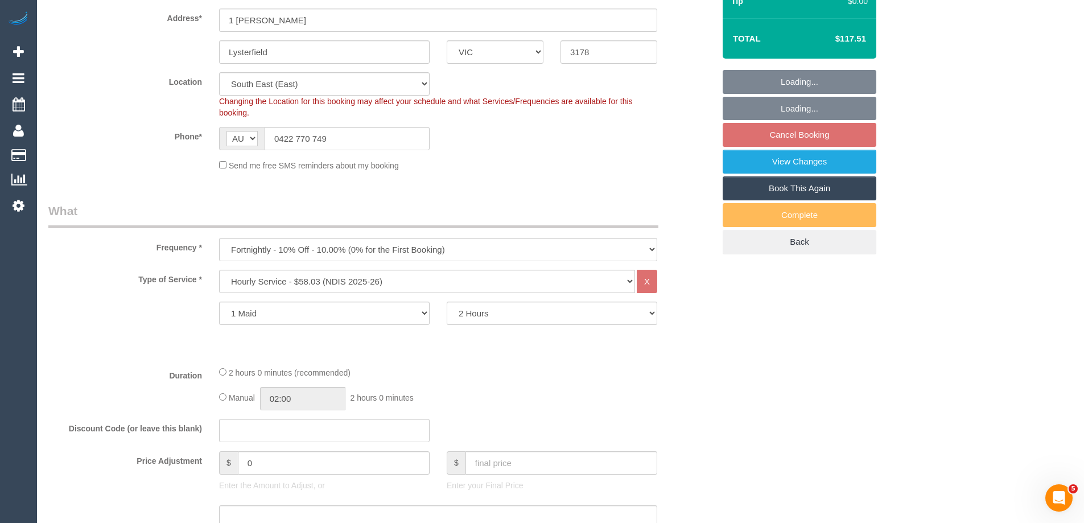
select select "spot3"
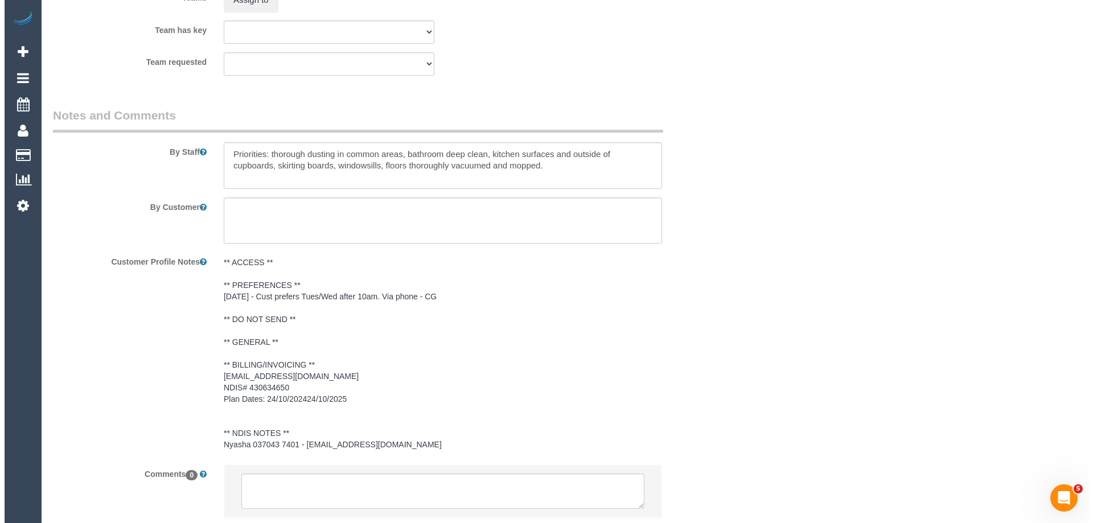
scroll to position [1423, 0]
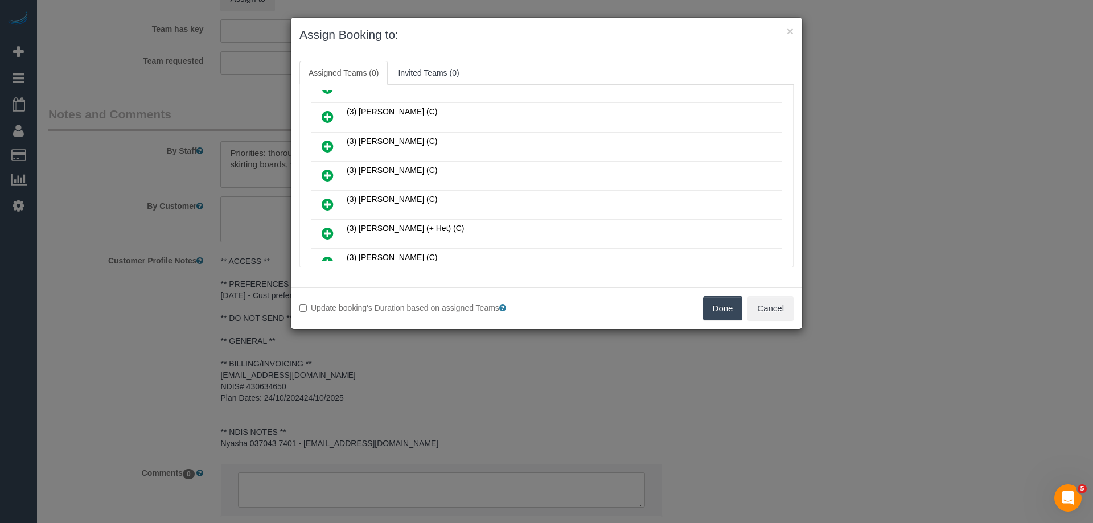
click at [323, 201] on icon at bounding box center [328, 204] width 12 height 14
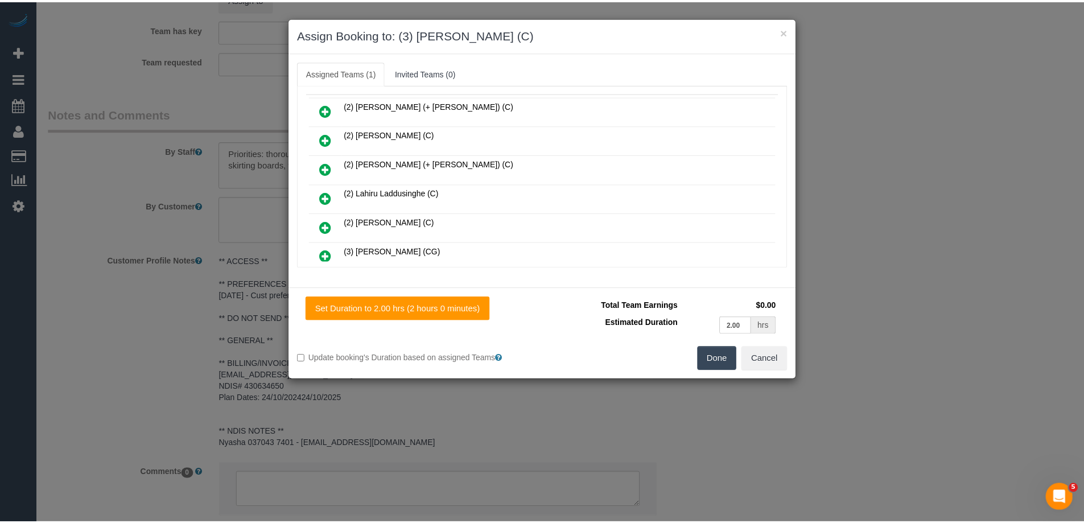
scroll to position [0, 0]
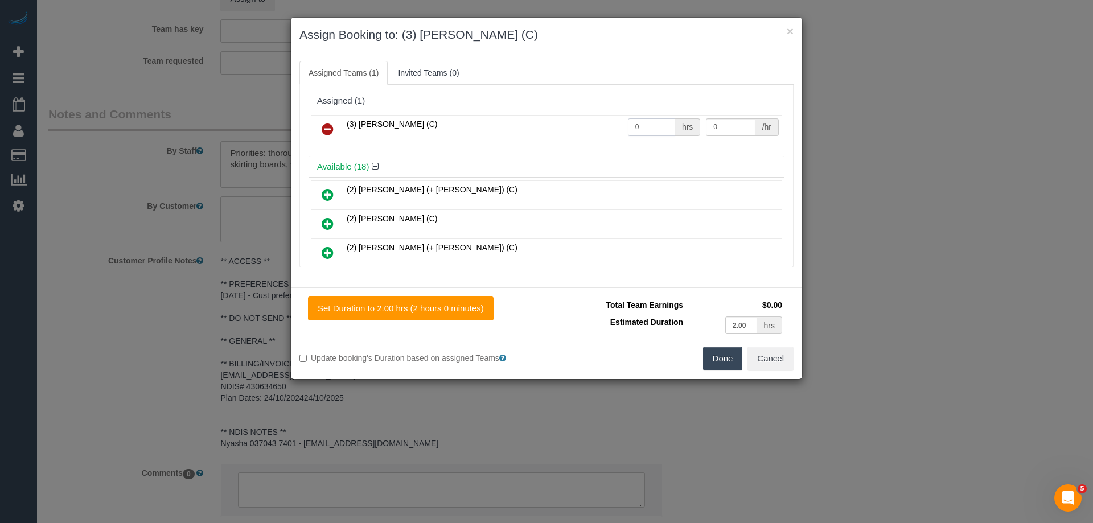
drag, startPoint x: 648, startPoint y: 127, endPoint x: 583, endPoint y: 120, distance: 64.7
click at [603, 121] on tr "(3) [PERSON_NAME] (C) 0 hrs 0 /hr" at bounding box center [546, 129] width 470 height 29
type input "2"
click at [775, 365] on button "Cancel" at bounding box center [770, 359] width 46 height 24
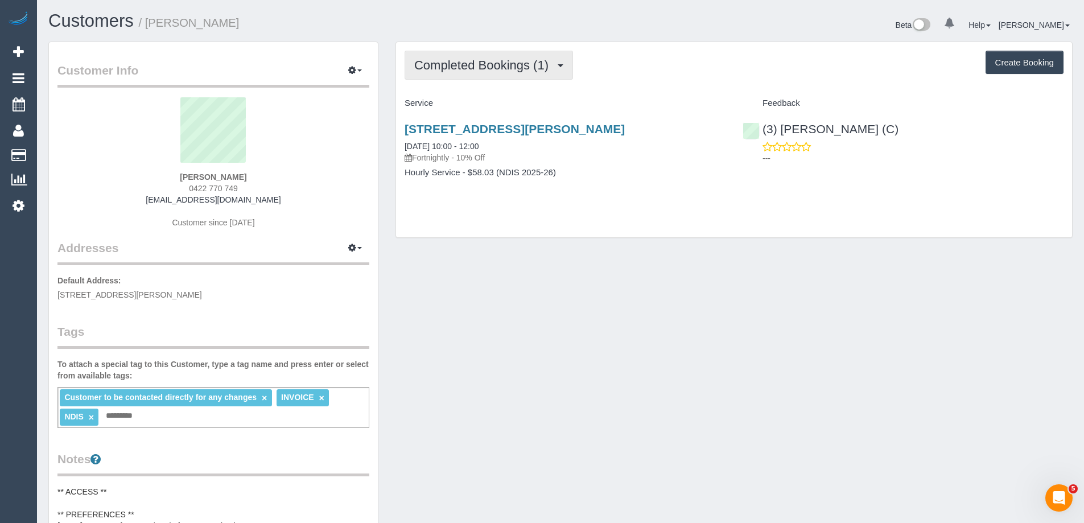
click at [538, 66] on span "Completed Bookings (1)" at bounding box center [484, 65] width 140 height 14
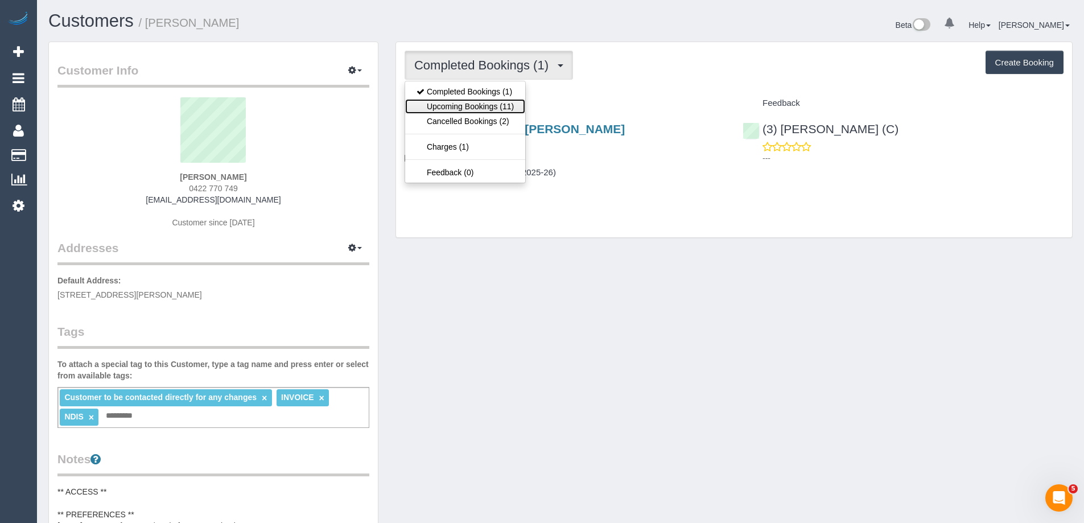
click at [501, 103] on link "Upcoming Bookings (11)" at bounding box center [465, 106] width 120 height 15
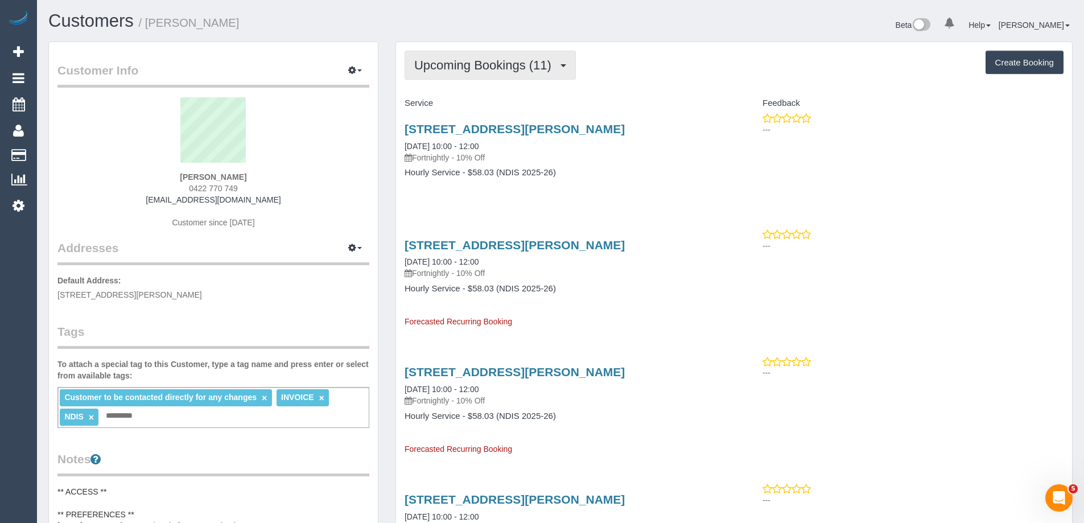
click at [476, 73] on button "Upcoming Bookings (11)" at bounding box center [490, 65] width 171 height 29
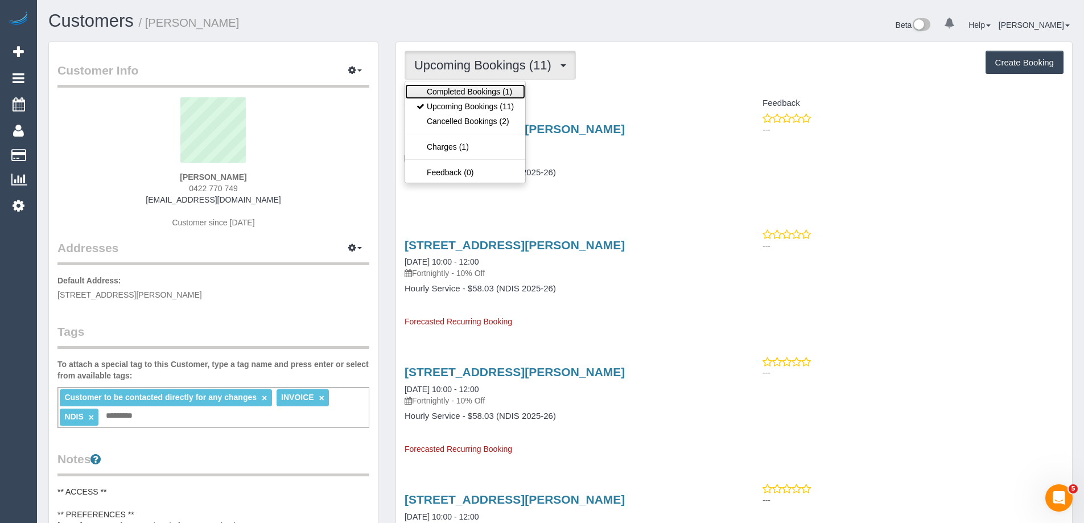
click at [471, 89] on link "Completed Bookings (1)" at bounding box center [465, 91] width 120 height 15
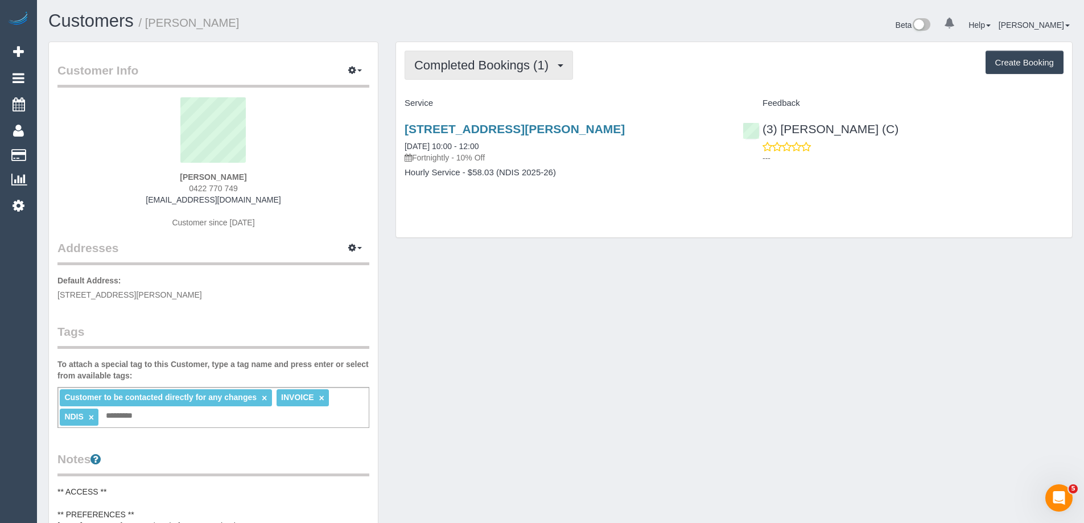
click at [492, 61] on span "Completed Bookings (1)" at bounding box center [484, 65] width 140 height 14
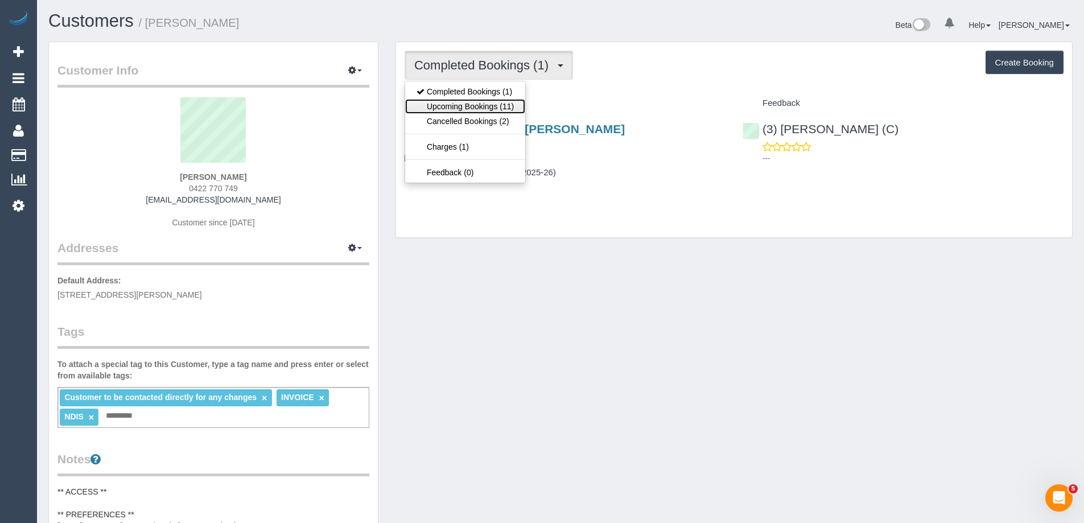
click at [497, 106] on link "Upcoming Bookings (11)" at bounding box center [465, 106] width 120 height 15
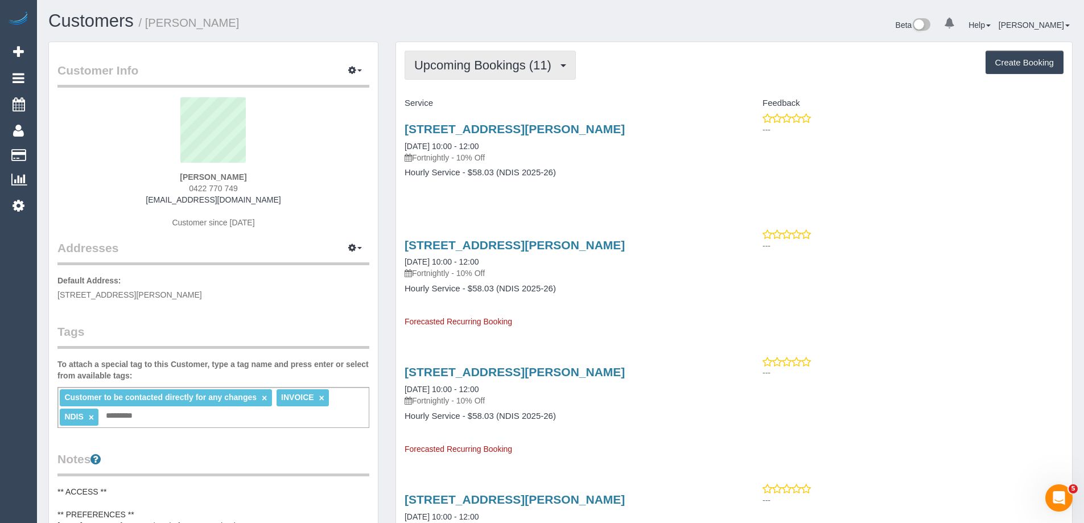
click at [512, 68] on span "Upcoming Bookings (11)" at bounding box center [485, 65] width 143 height 14
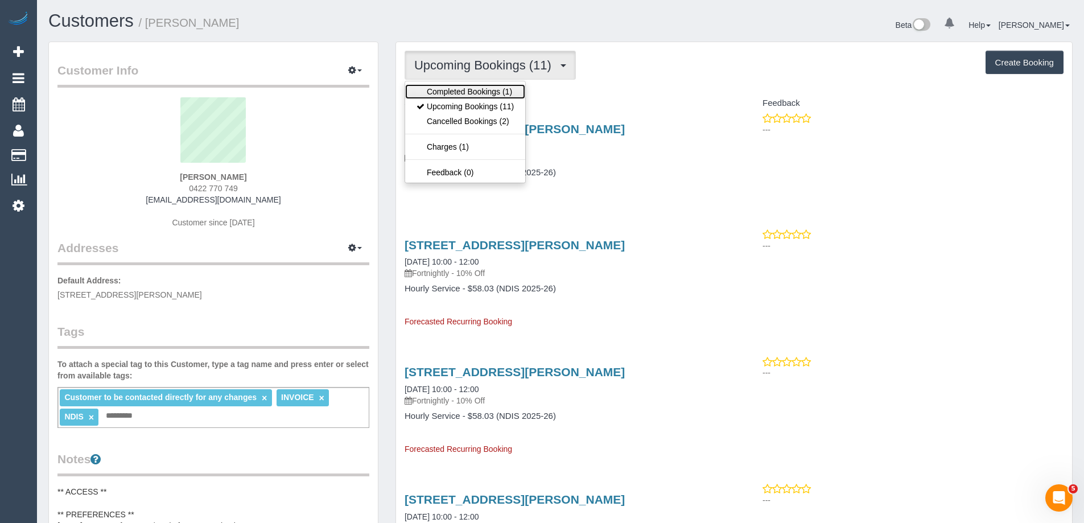
click at [488, 87] on link "Completed Bookings (1)" at bounding box center [465, 91] width 120 height 15
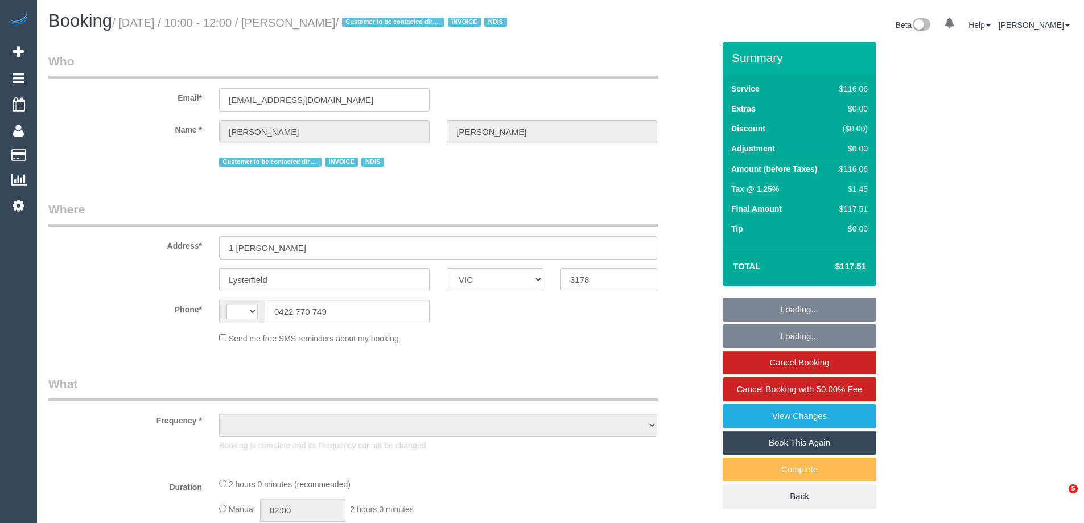
select select "VIC"
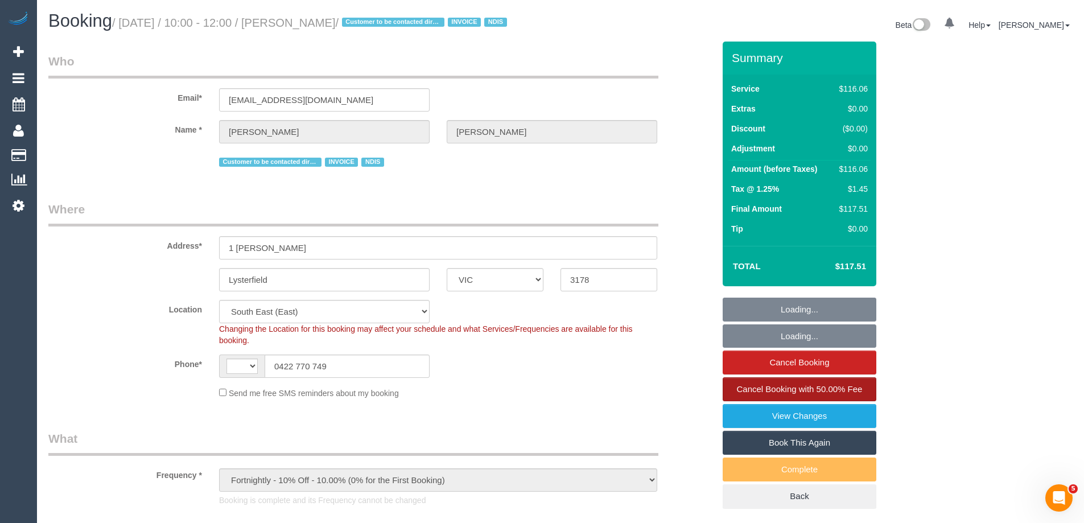
select select "object:1063"
select select "string:AU"
select select "number:29"
select select "number:14"
select select "number:19"
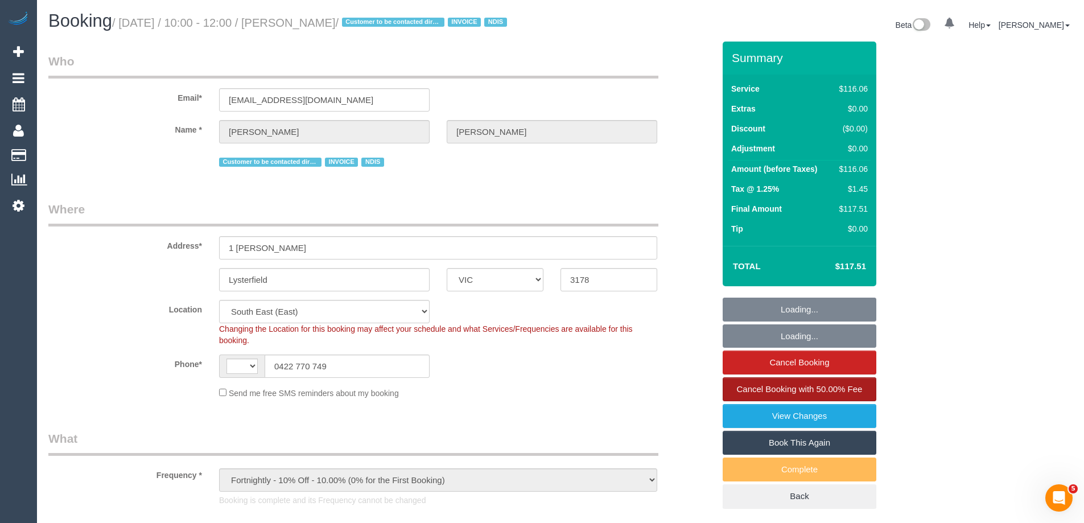
select select "number:25"
select select "number:34"
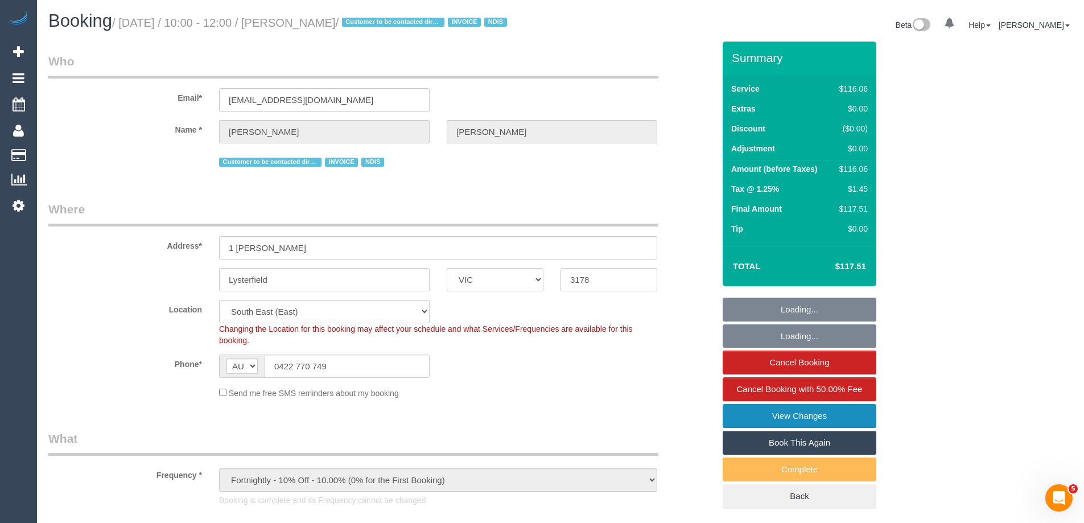
click at [762, 427] on link "View Changes" at bounding box center [800, 416] width 154 height 24
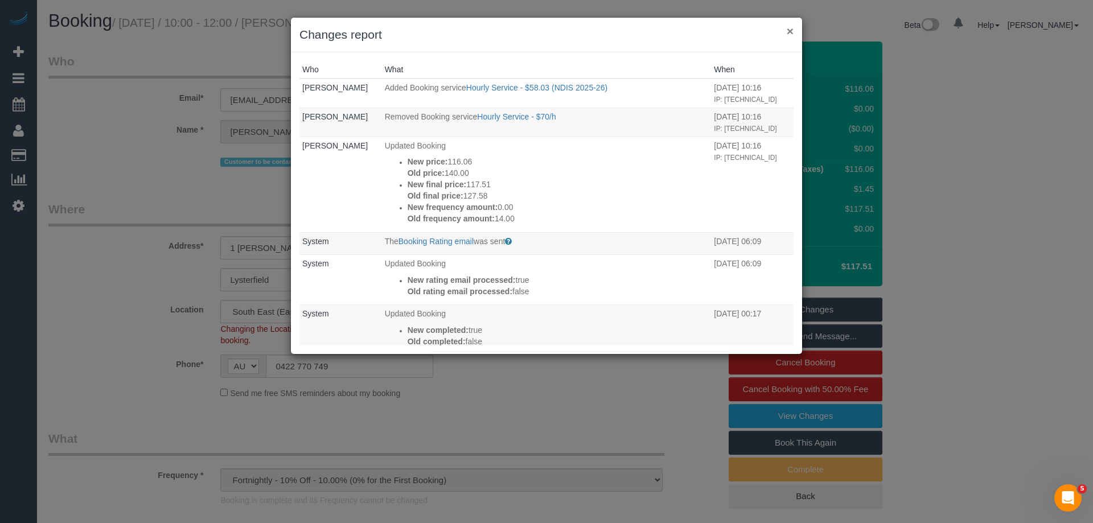
click at [788, 30] on button "×" at bounding box center [790, 31] width 7 height 12
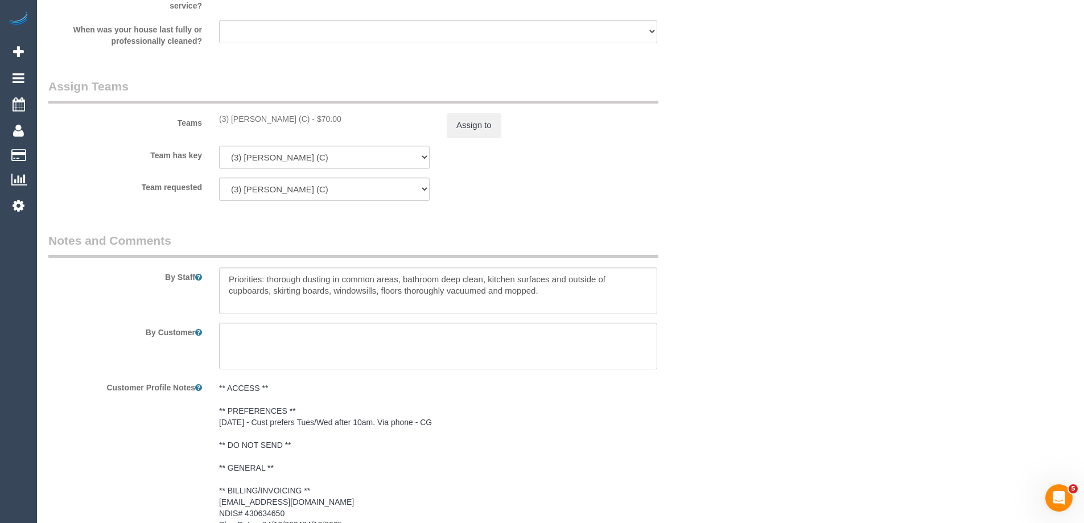
scroll to position [1480, 0]
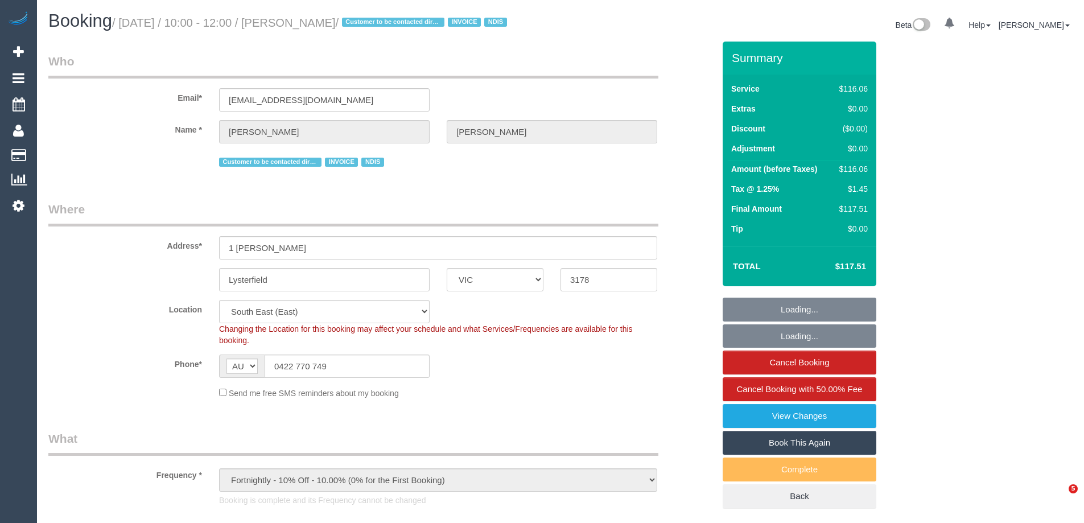
select select "VIC"
select select "number:29"
select select "number:14"
select select "number:19"
select select "number:25"
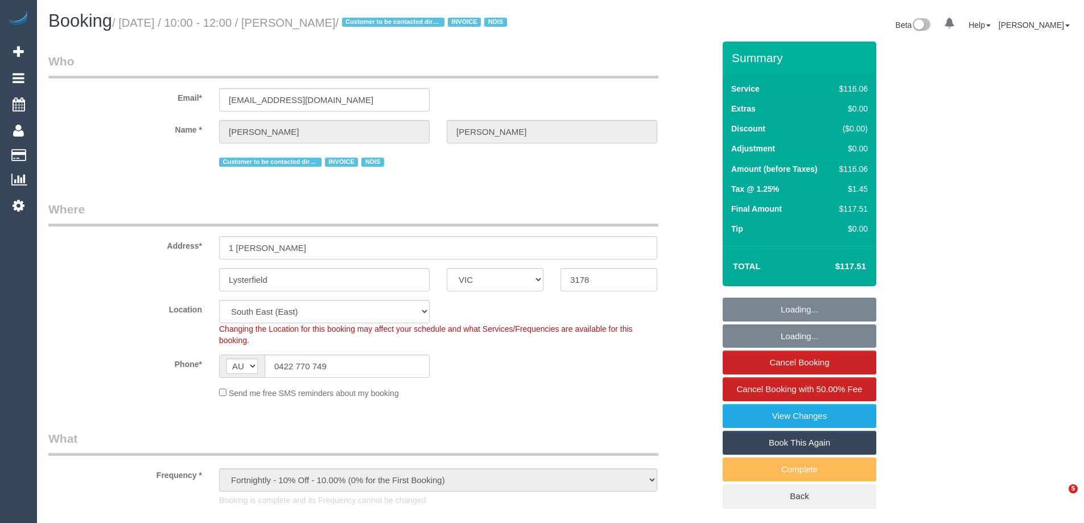
select select "number:34"
select select "object:1347"
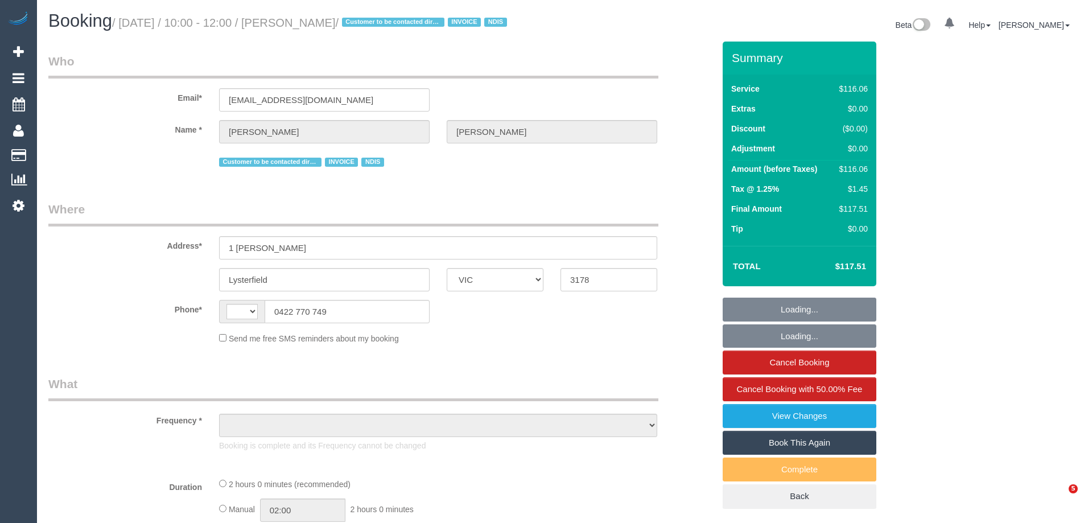
select select "VIC"
select select "string:AU"
click at [772, 428] on link "View Changes" at bounding box center [800, 416] width 154 height 24
select select "object:614"
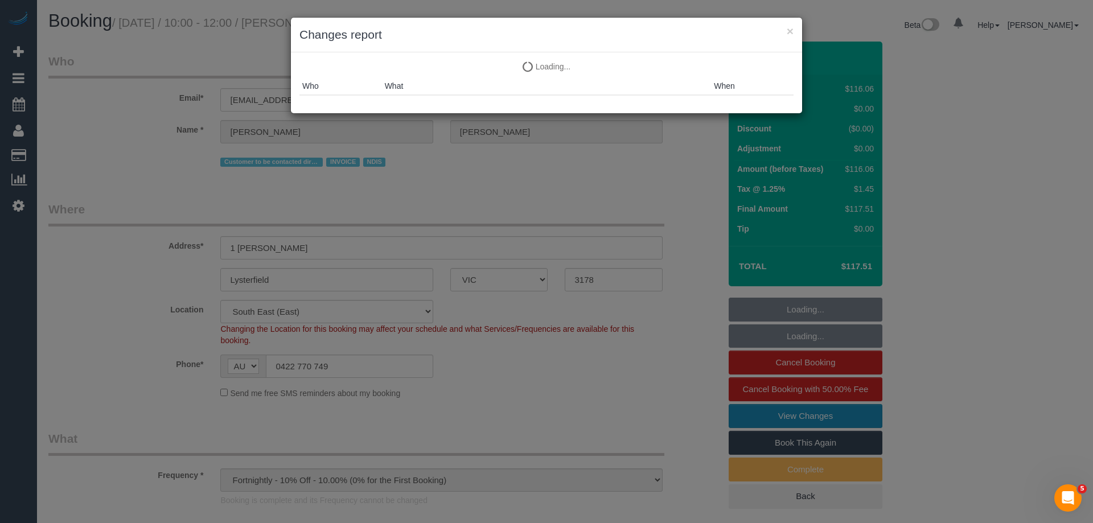
select select "number:29"
select select "number:14"
select select "number:19"
select select "number:25"
select select "number:34"
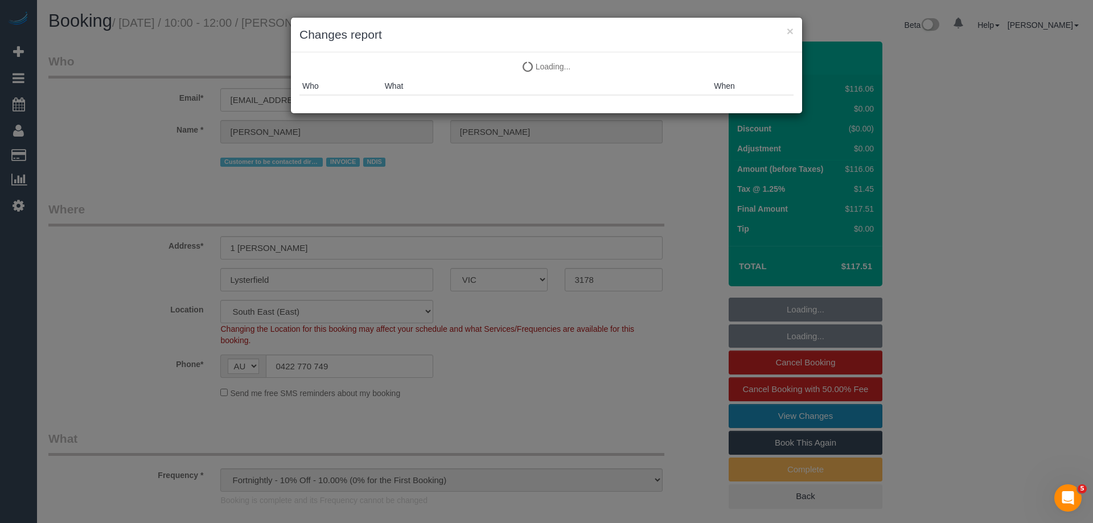
select select "object:1364"
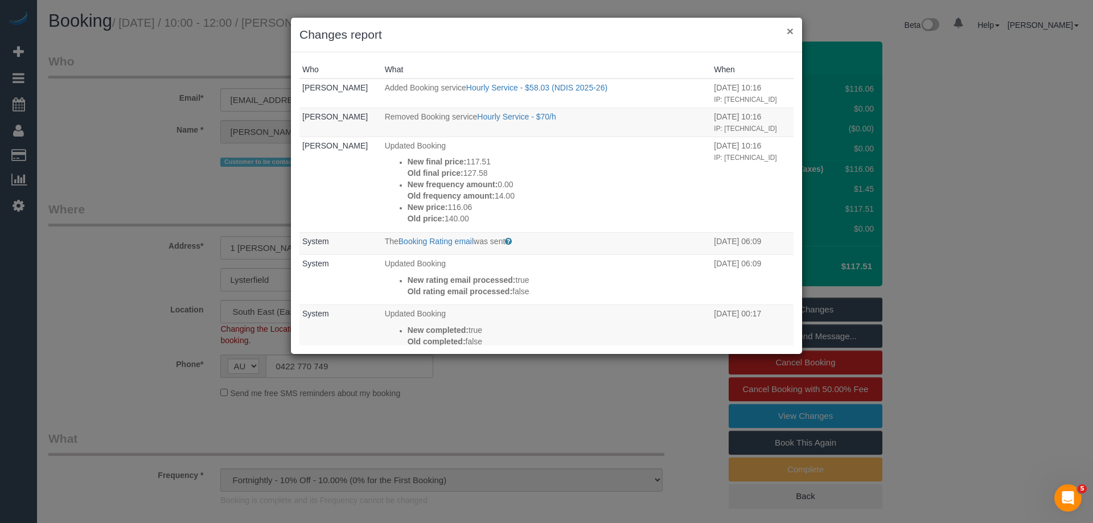
click at [789, 28] on button "×" at bounding box center [790, 31] width 7 height 12
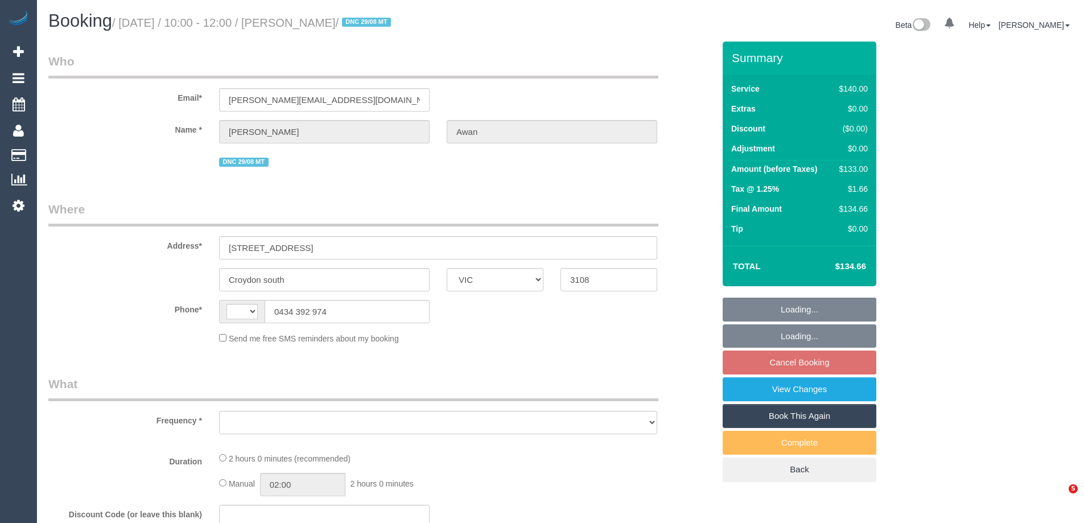
select select "VIC"
select select "object:284"
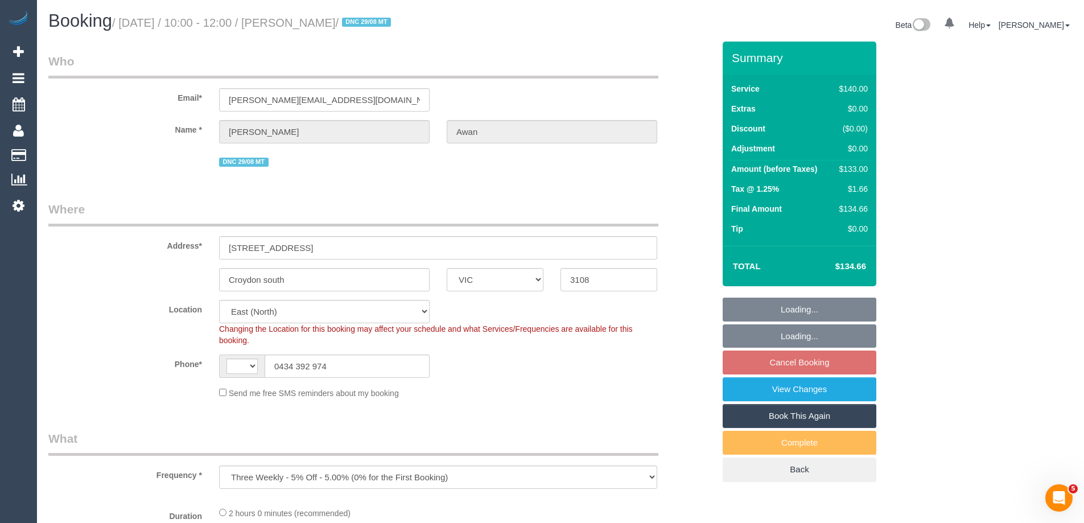
select select "string:AU"
select select "string:stripe-pm_1PQRyu2GScqysDRVsQCPVYhC"
select select "number:28"
select select "number:14"
select select "number:18"
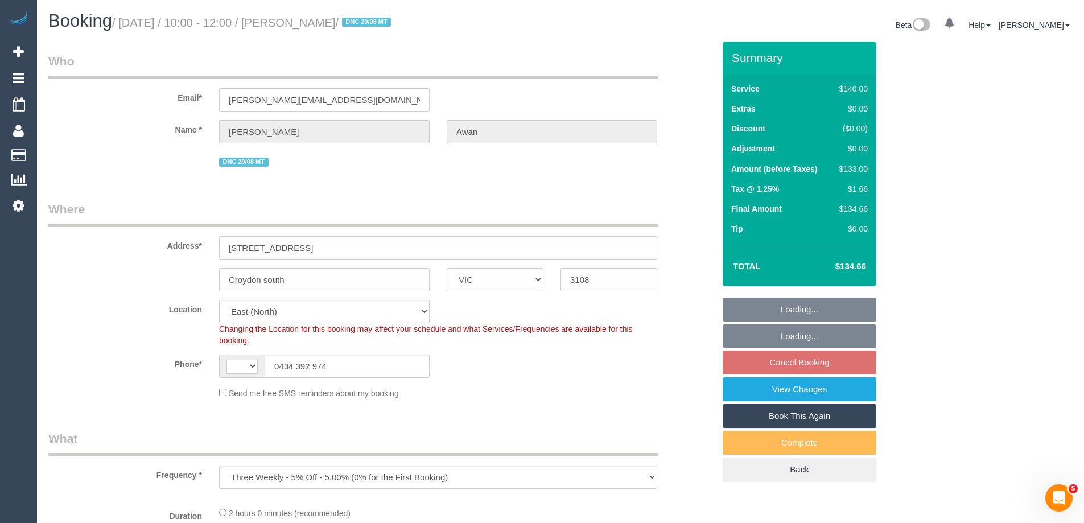
select select "number:25"
select select "number:35"
select select "number:13"
select select "object:705"
select select "spot3"
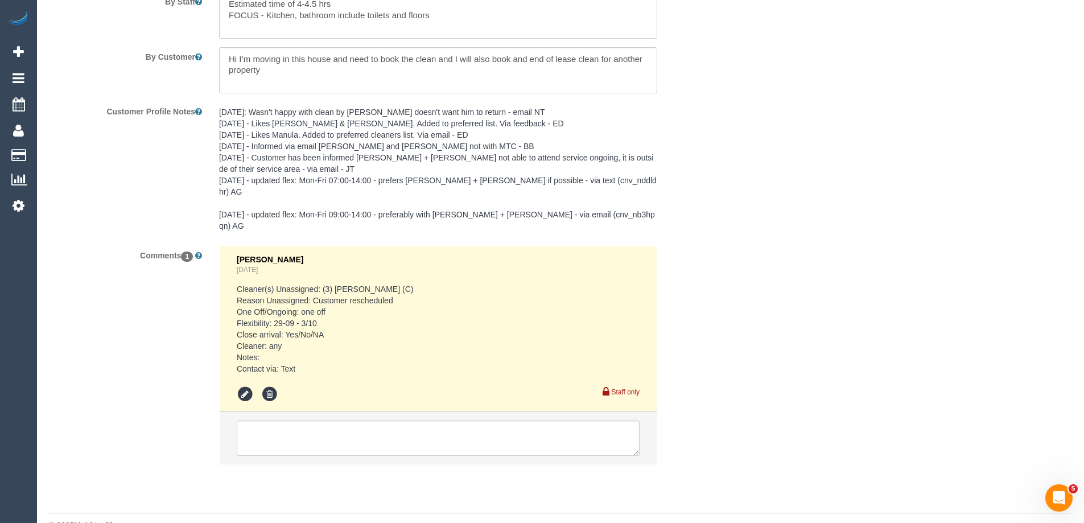
scroll to position [1929, 0]
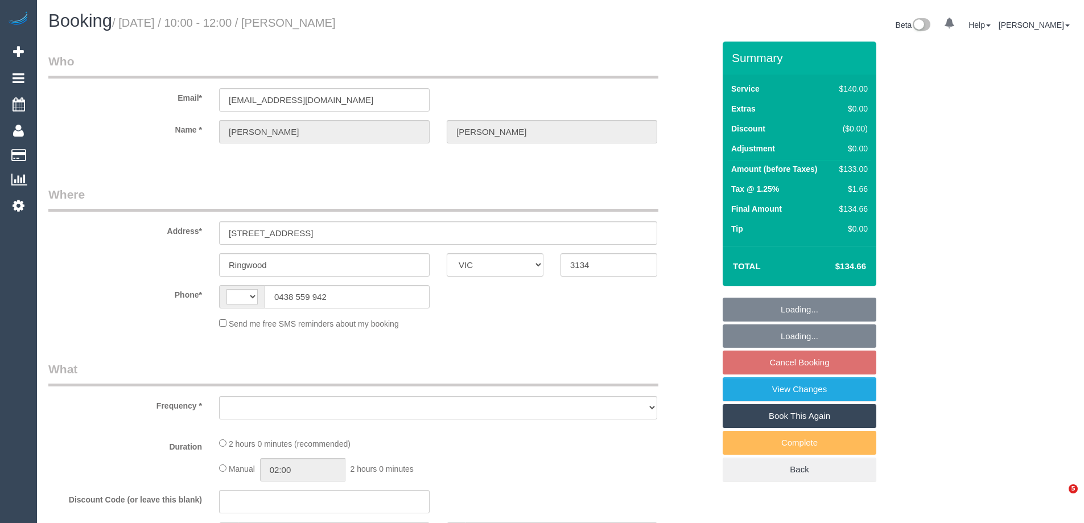
select select "VIC"
select select "object:296"
select select "number:28"
select select "number:14"
select select "number:19"
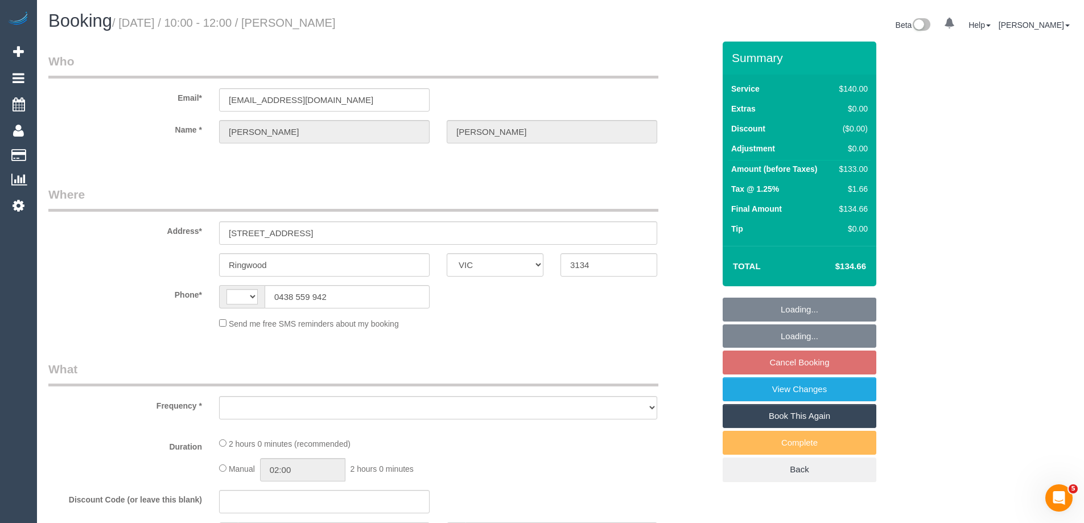
select select "number:36"
select select "string:stripe-pm_1L6iKX2GScqysDRViljK7YDT"
select select "string:AU"
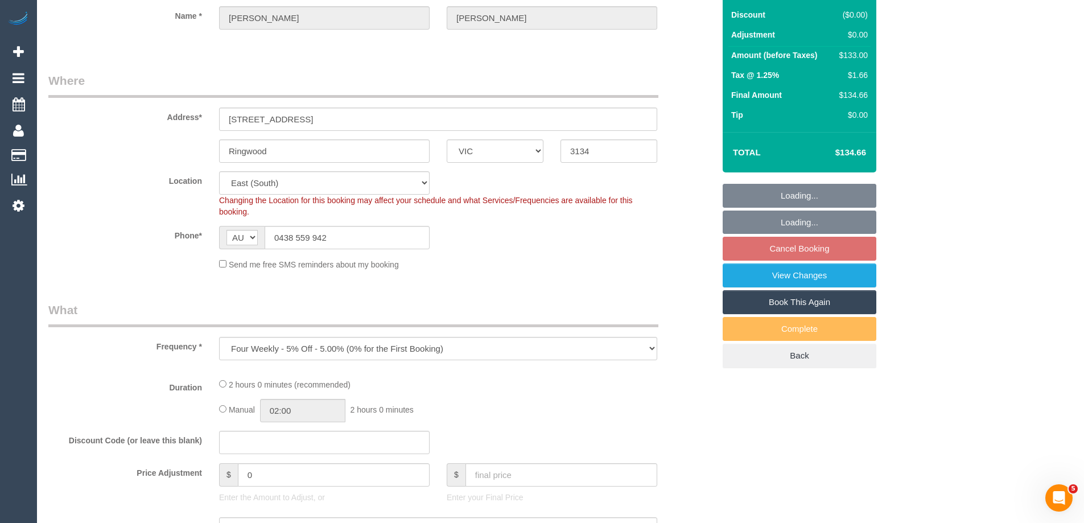
select select "object:1311"
select select "spot3"
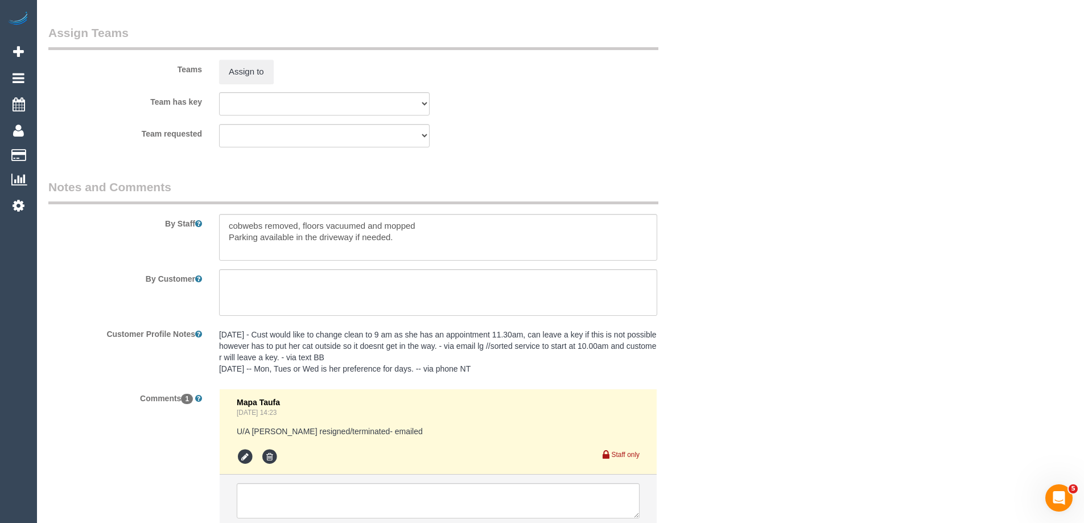
scroll to position [1644, 0]
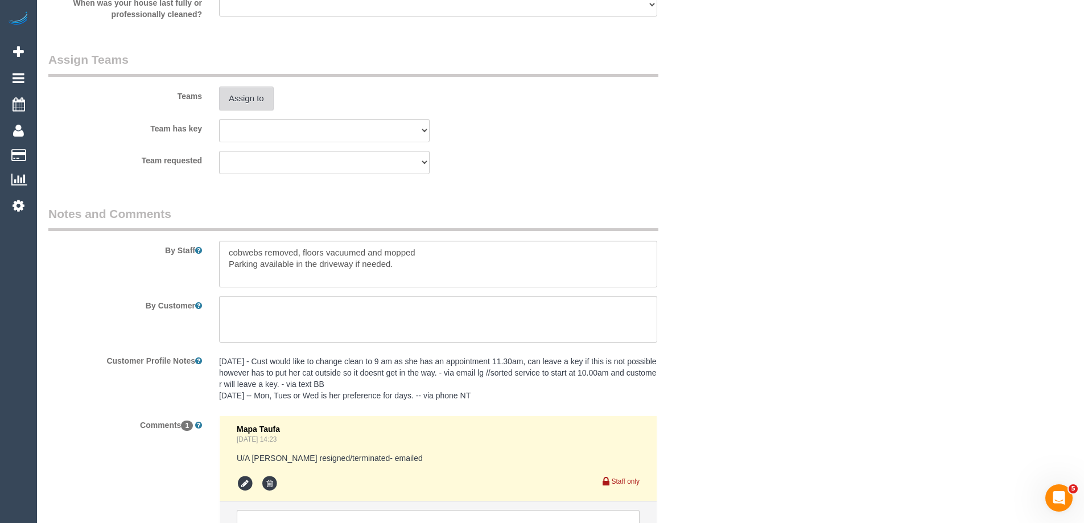
click at [252, 101] on button "Assign to" at bounding box center [246, 99] width 55 height 24
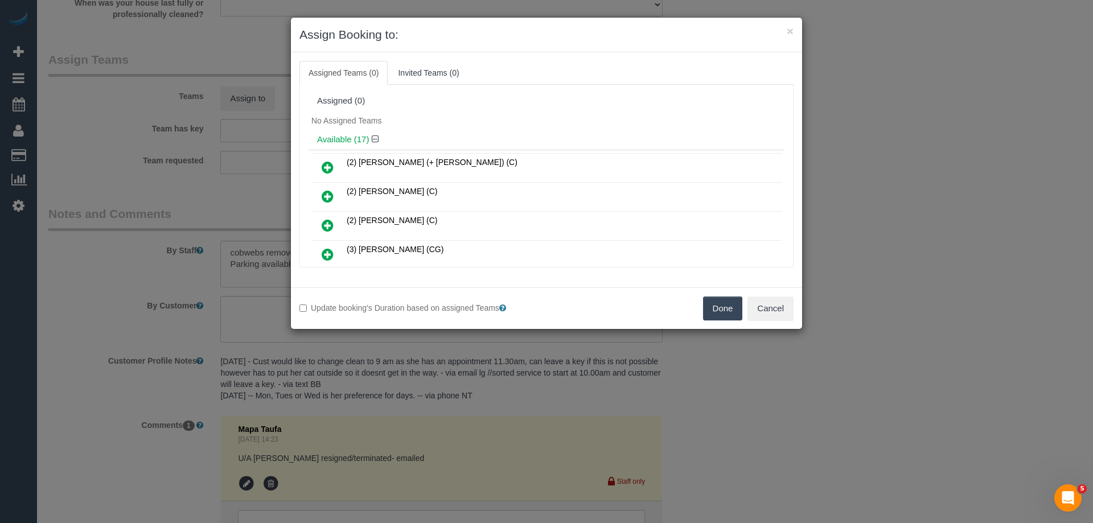
click at [322, 192] on icon at bounding box center [328, 197] width 12 height 14
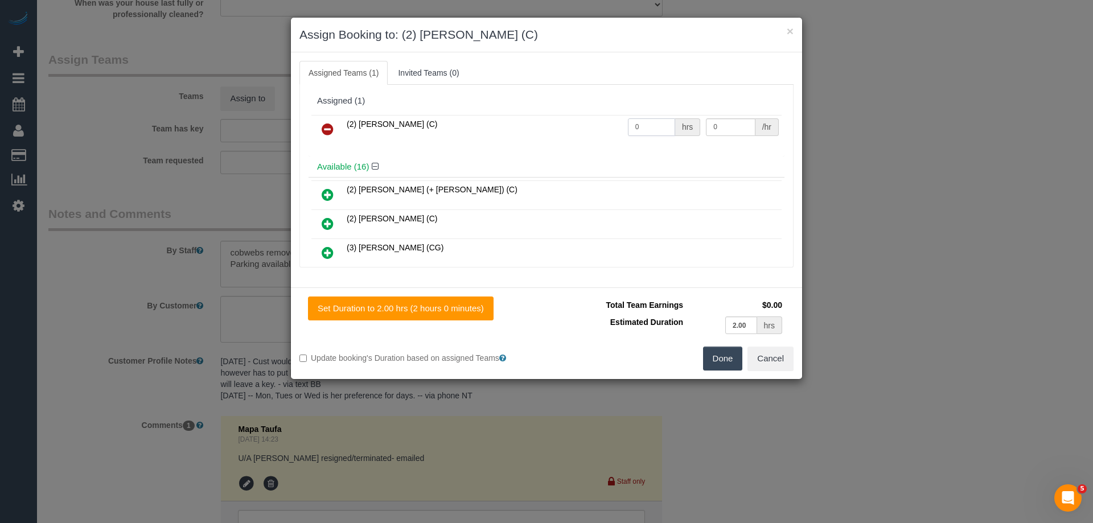
drag, startPoint x: 657, startPoint y: 127, endPoint x: 578, endPoint y: 126, distance: 79.1
click at [581, 126] on tr "(2) [PERSON_NAME] (C) 0 hrs 0 /hr" at bounding box center [546, 129] width 470 height 29
type input "2"
drag, startPoint x: 710, startPoint y: 127, endPoint x: 632, endPoint y: 119, distance: 77.9
click at [633, 119] on tr "(2) [PERSON_NAME] (C) 2 hrs 0 /hr" at bounding box center [546, 129] width 470 height 29
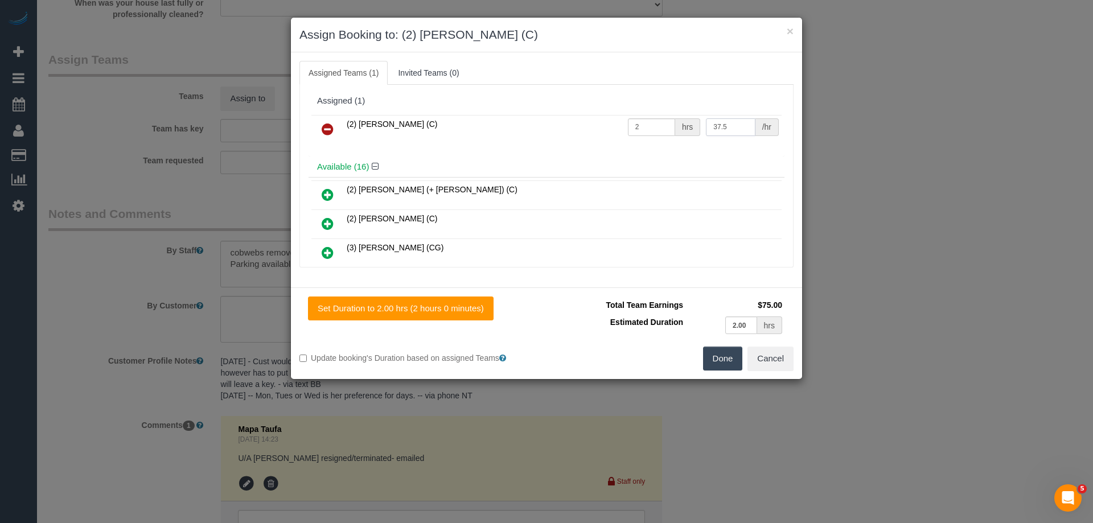
type input "37.5"
click at [720, 363] on button "Done" at bounding box center [723, 359] width 40 height 24
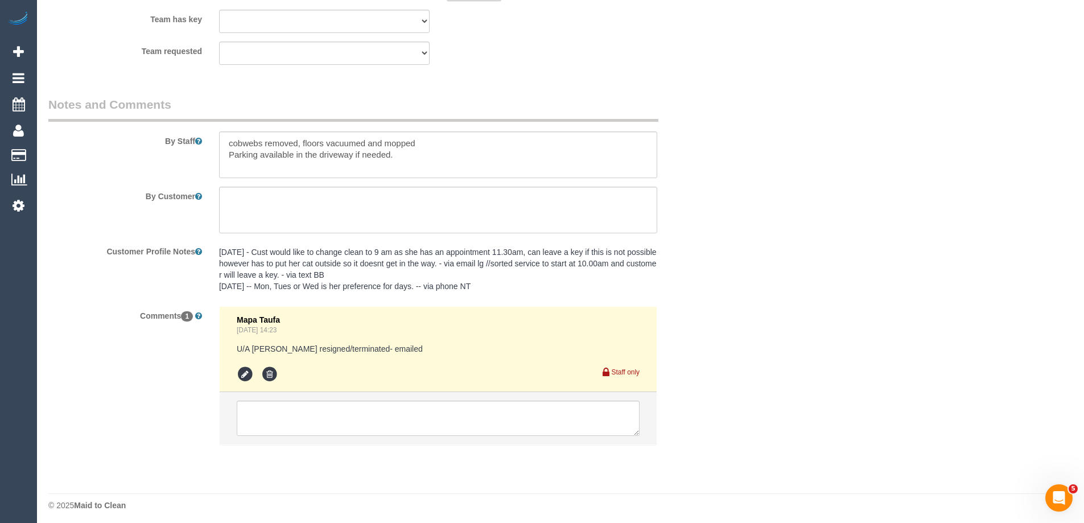
scroll to position [1758, 0]
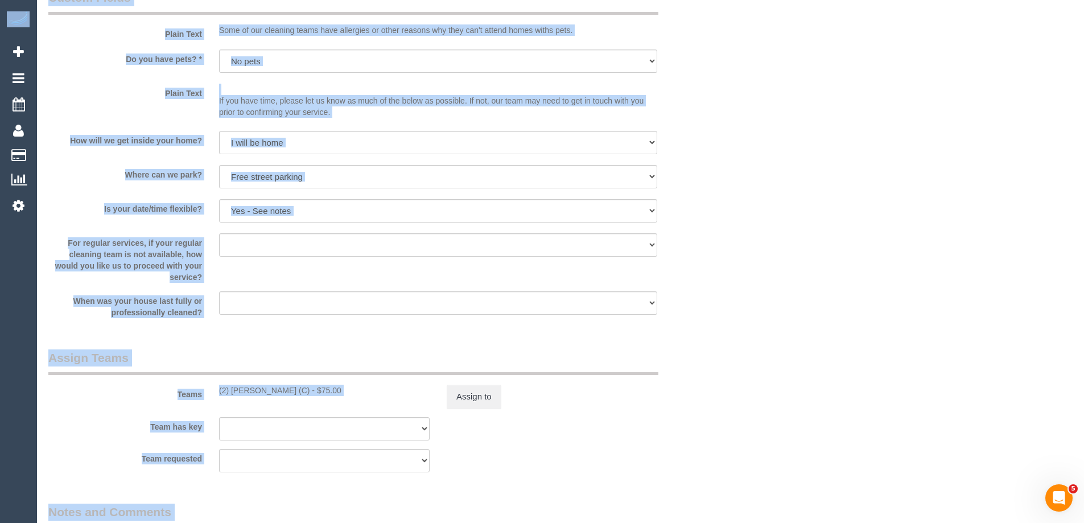
drag, startPoint x: 1083, startPoint y: 425, endPoint x: 1092, endPoint y: -64, distance: 489.5
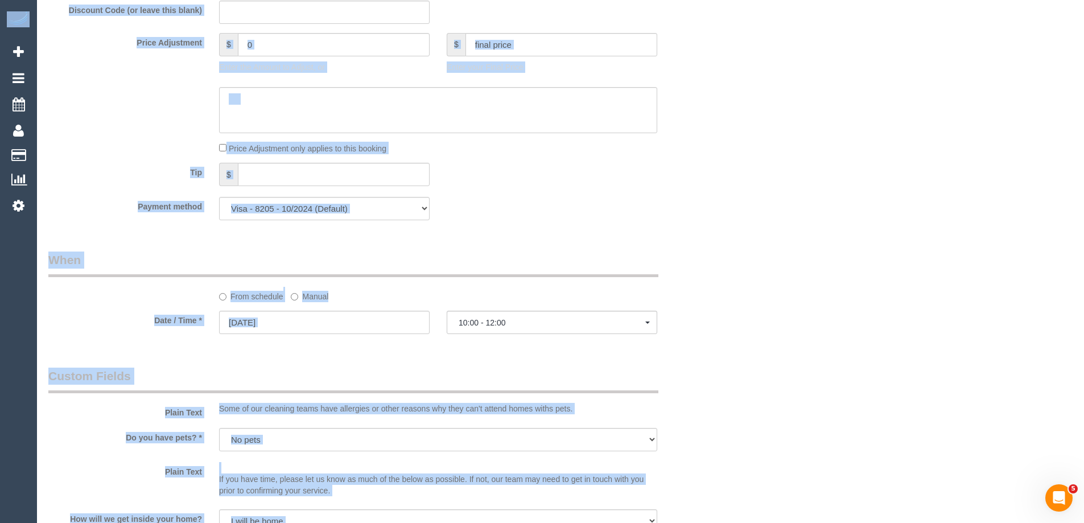
click at [709, 167] on div "Tip $" at bounding box center [381, 176] width 683 height 26
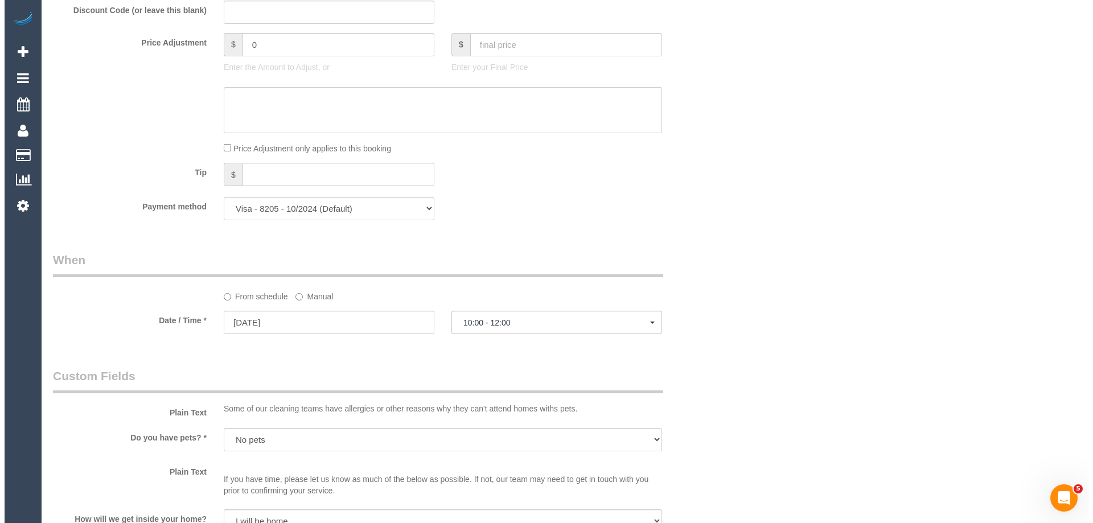
scroll to position [0, 0]
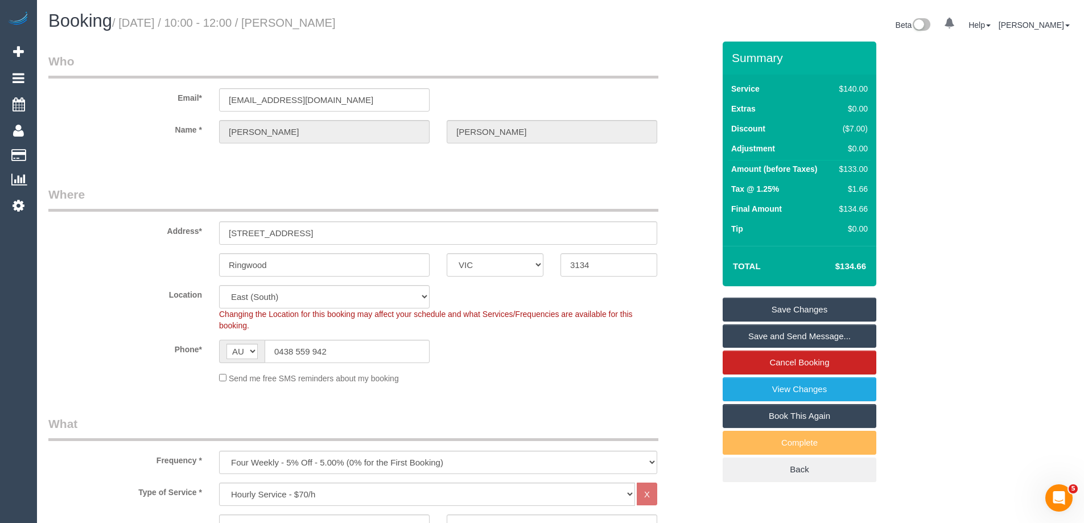
drag, startPoint x: 396, startPoint y: 22, endPoint x: 314, endPoint y: 19, distance: 82.0
click at [314, 19] on h1 "Booking / [DATE] / 10:00 - 12:00 / [PERSON_NAME]" at bounding box center [300, 20] width 504 height 19
copy small "[PERSON_NAME]"
click at [753, 334] on link "Save and Send Message..." at bounding box center [800, 336] width 154 height 24
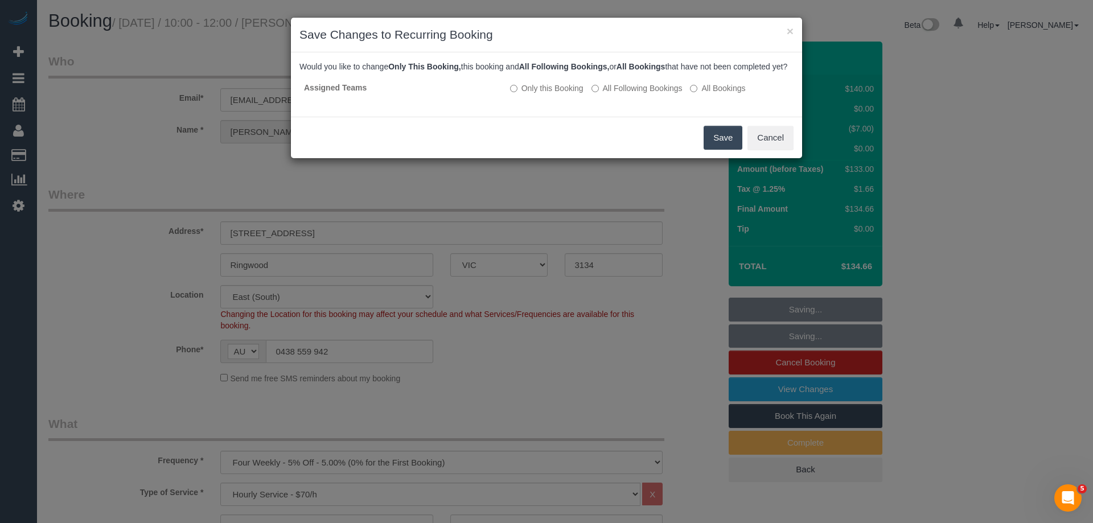
click at [713, 146] on button "Save" at bounding box center [722, 138] width 39 height 24
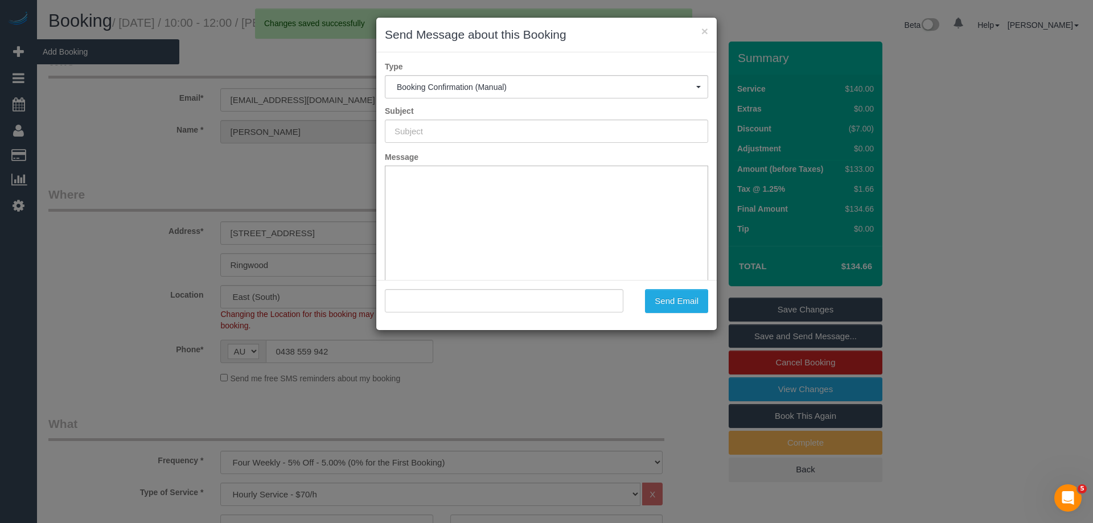
type input "Booking Confirmed"
type input ""Brenda Dubon" <dubonbrenda@gmail.com>"
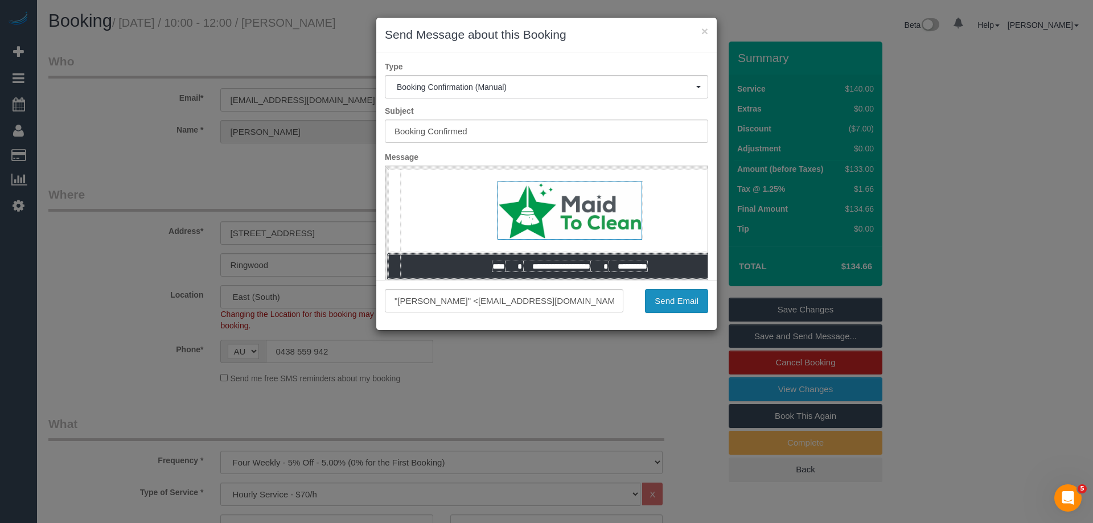
click at [667, 298] on button "Send Email" at bounding box center [676, 301] width 63 height 24
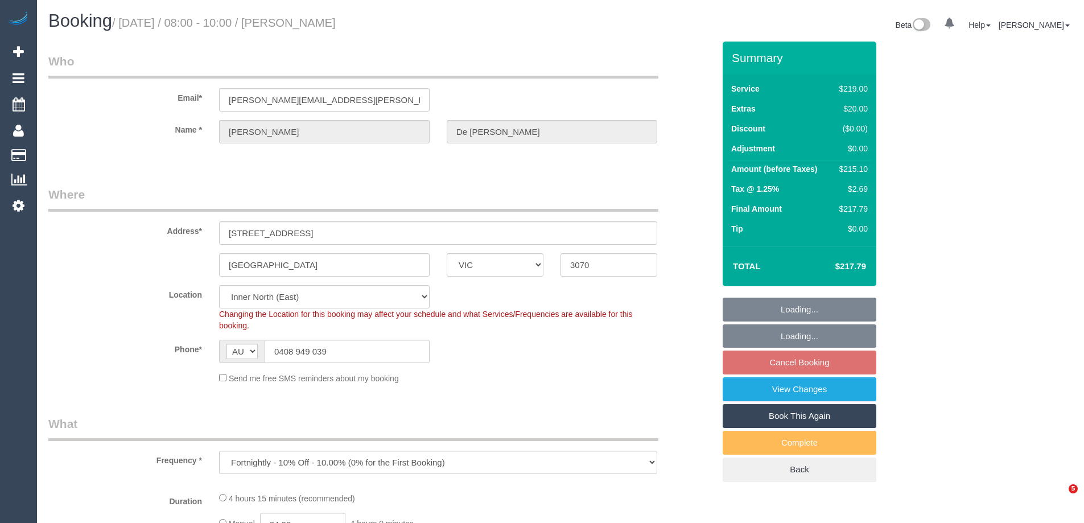
select select "VIC"
select select "number:27"
select select "number:14"
select select "number:19"
select select "number:23"
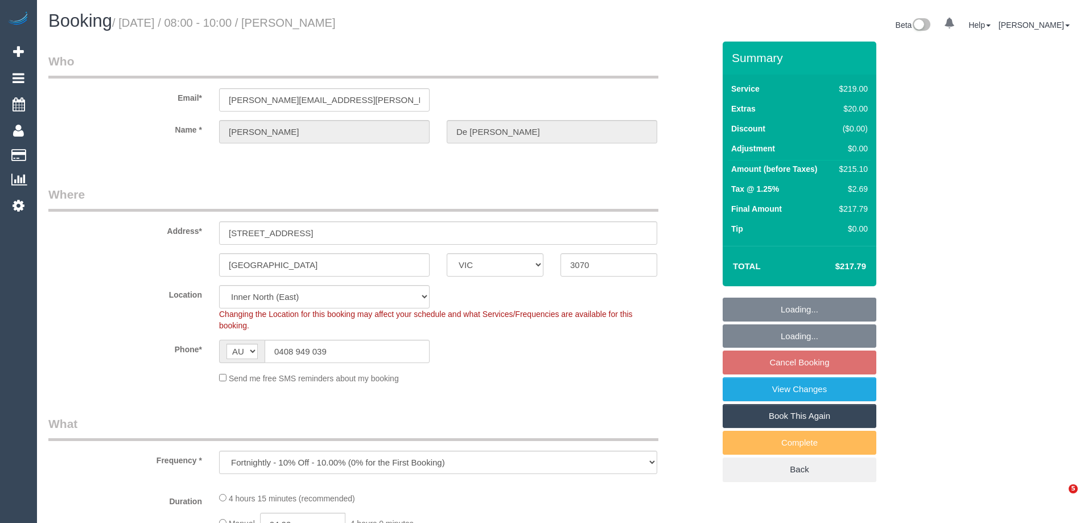
select select "number:34"
select select "number:13"
select select "object:701"
select select "spot2"
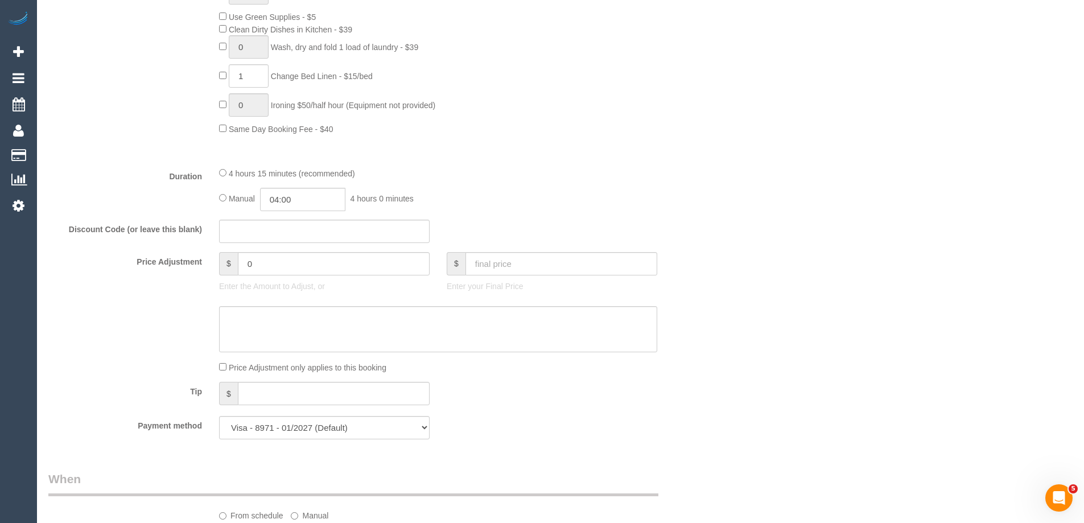
scroll to position [797, 0]
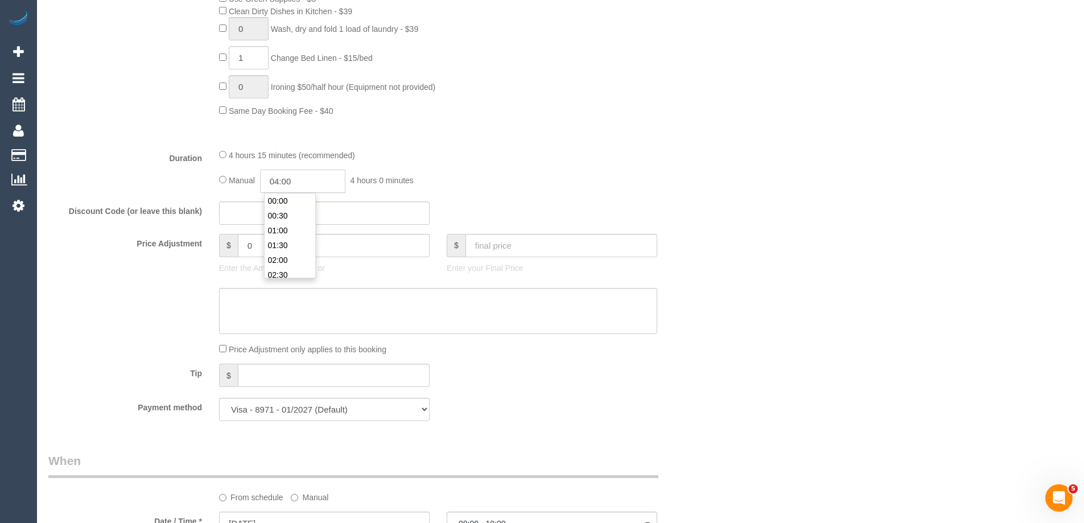
click at [311, 184] on input "04:00" at bounding box center [302, 181] width 85 height 23
type input "02:00"
click at [285, 207] on li "02:00" at bounding box center [290, 202] width 51 height 15
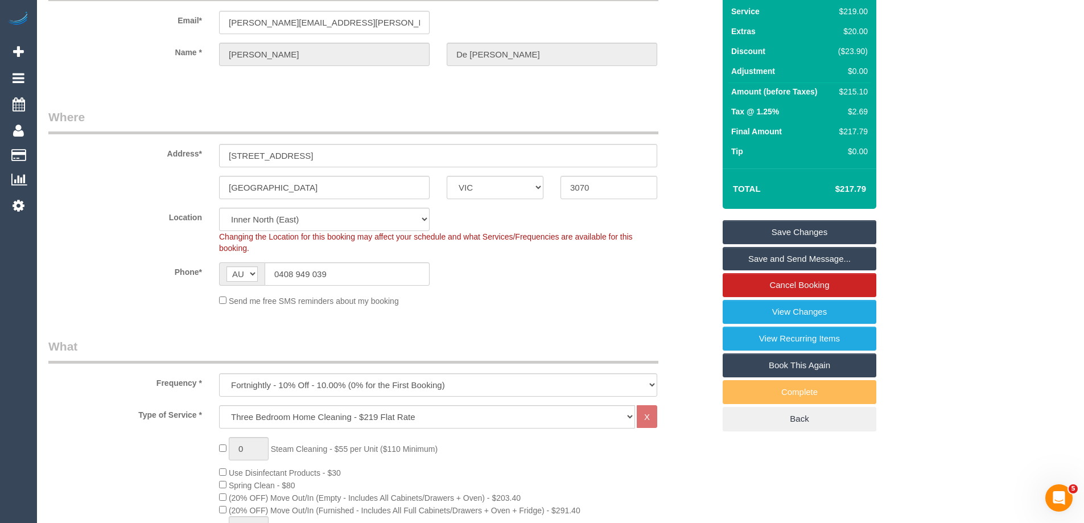
scroll to position [0, 0]
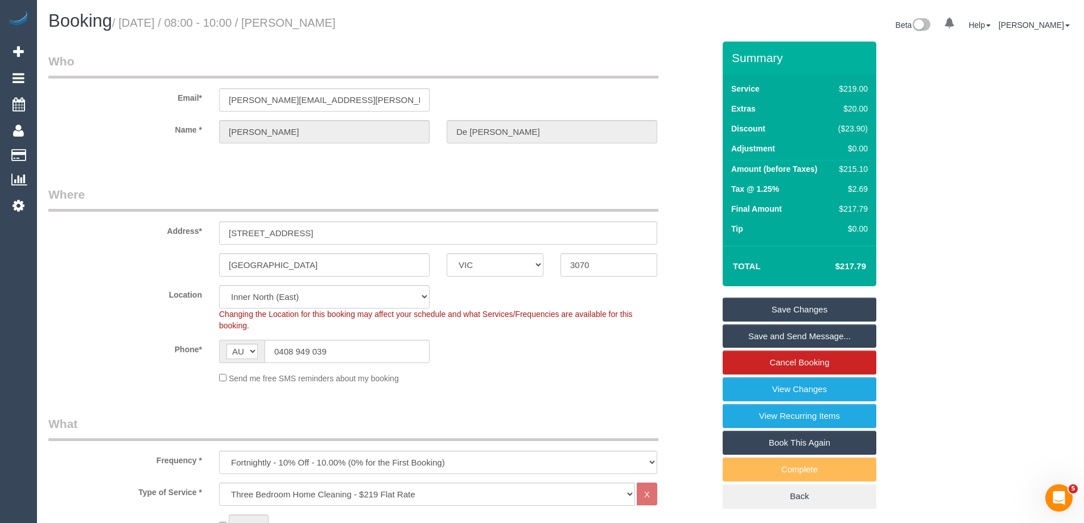
select select "spot27"
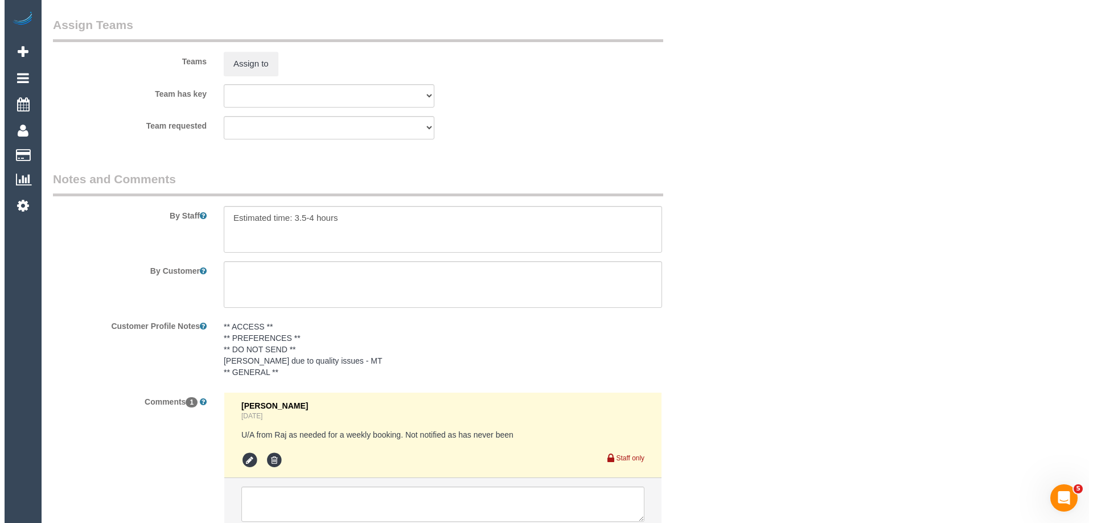
scroll to position [1572, 0]
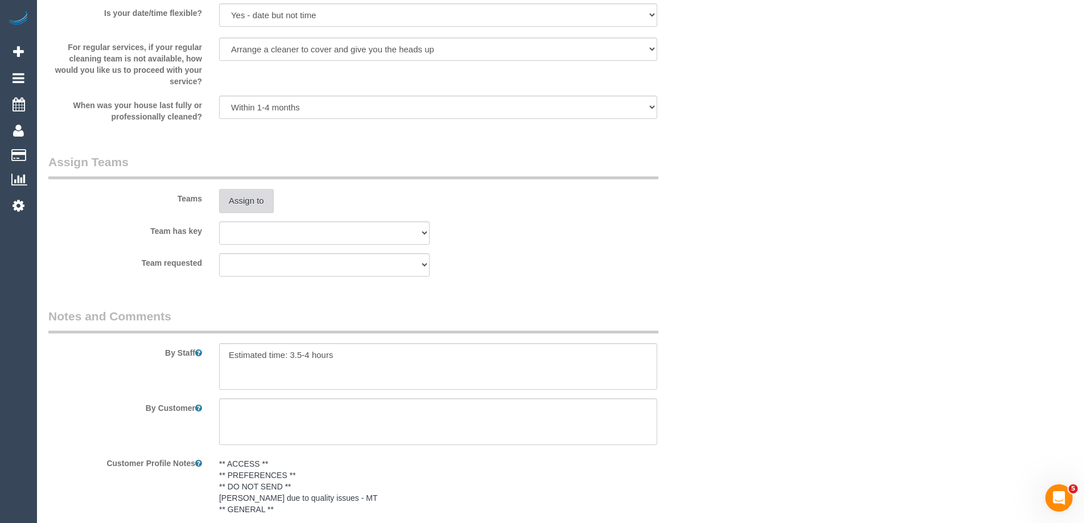
click at [246, 196] on button "Assign to" at bounding box center [246, 201] width 55 height 24
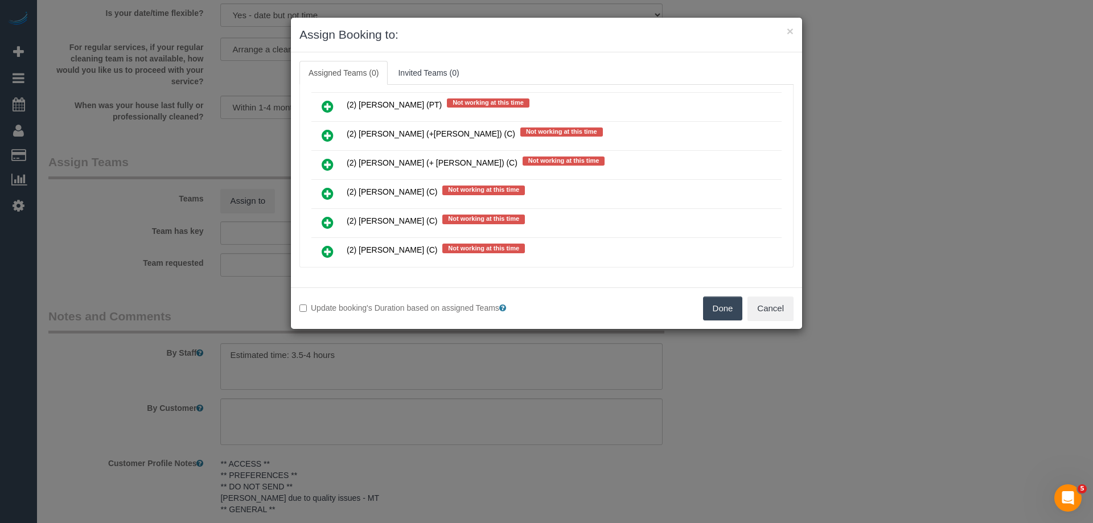
click at [324, 138] on icon at bounding box center [328, 136] width 12 height 14
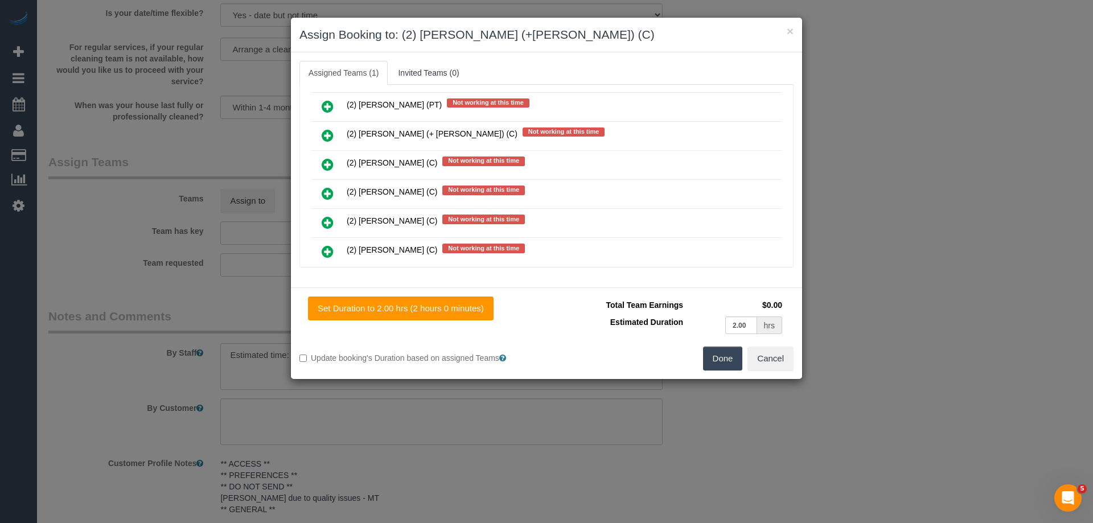
click at [324, 138] on icon at bounding box center [328, 136] width 12 height 14
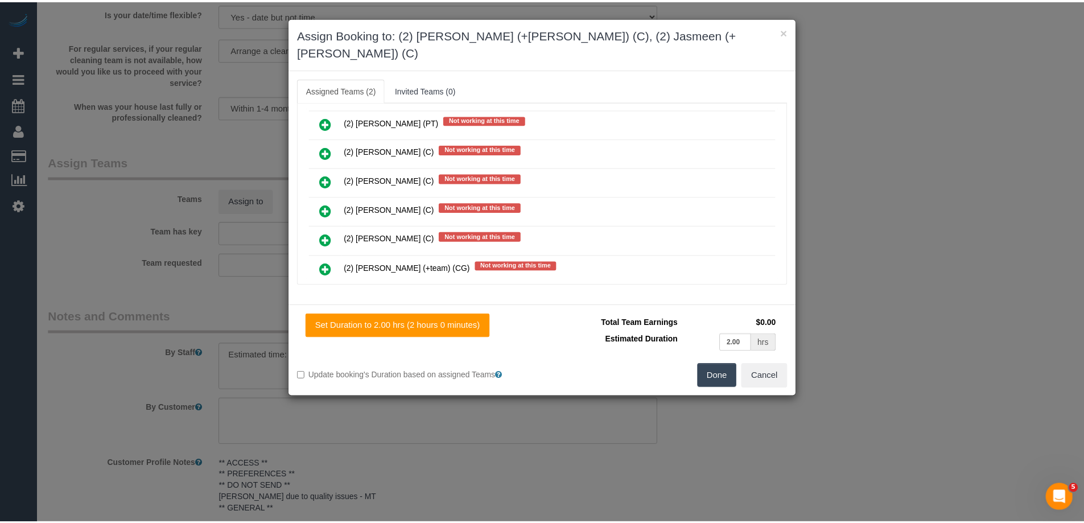
scroll to position [0, 0]
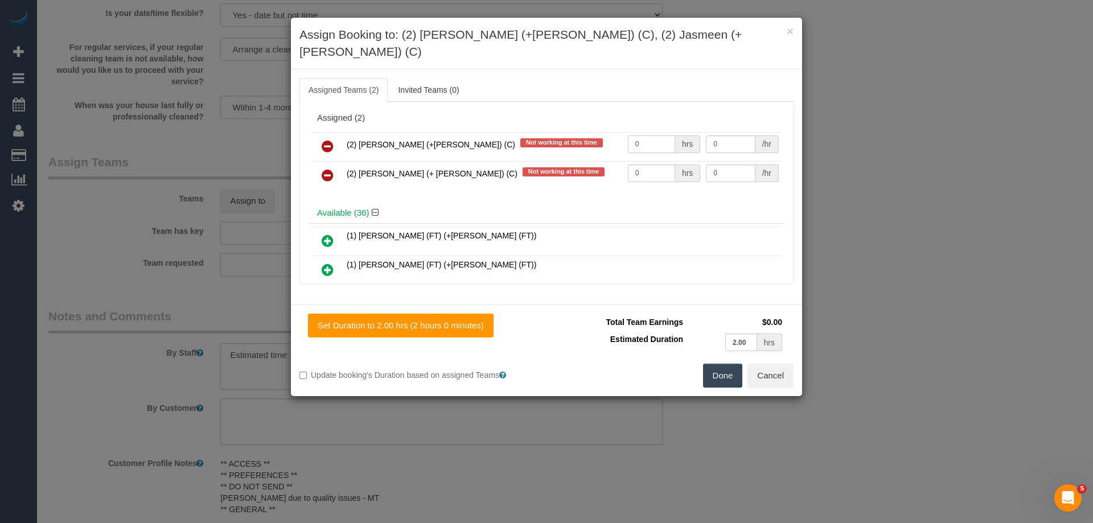
drag, startPoint x: 652, startPoint y: 124, endPoint x: 570, endPoint y: 128, distance: 82.1
click at [555, 132] on tr "(2) Harpreet (+Jasmeen) (C) Not working at this time 0 hrs 0 /hr" at bounding box center [546, 146] width 470 height 29
type input "1"
drag, startPoint x: 646, startPoint y: 151, endPoint x: 558, endPoint y: 151, distance: 88.2
click at [565, 161] on tr "(2) Jasmeen (+ Harpreet) (C) Not working at this time 0 hrs 0 /hr" at bounding box center [546, 175] width 470 height 29
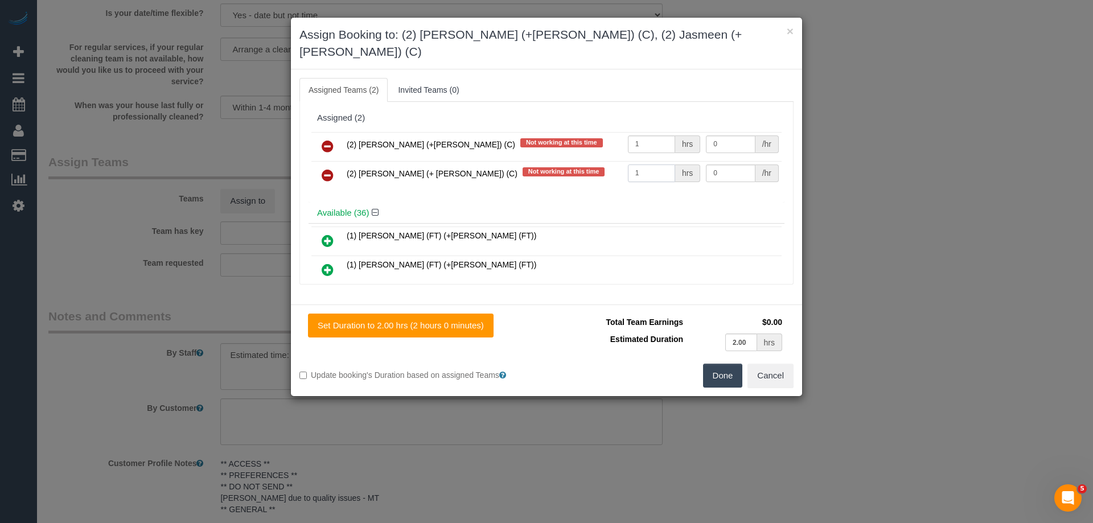
type input "1"
drag, startPoint x: 709, startPoint y: 125, endPoint x: 639, endPoint y: 124, distance: 70.6
click at [639, 132] on tr "(2) Harpreet (+Jasmeen) (C) Not working at this time 1 hrs 0 /hr" at bounding box center [546, 146] width 470 height 29
type input "67.5"
drag, startPoint x: 725, startPoint y: 153, endPoint x: 657, endPoint y: 149, distance: 67.3
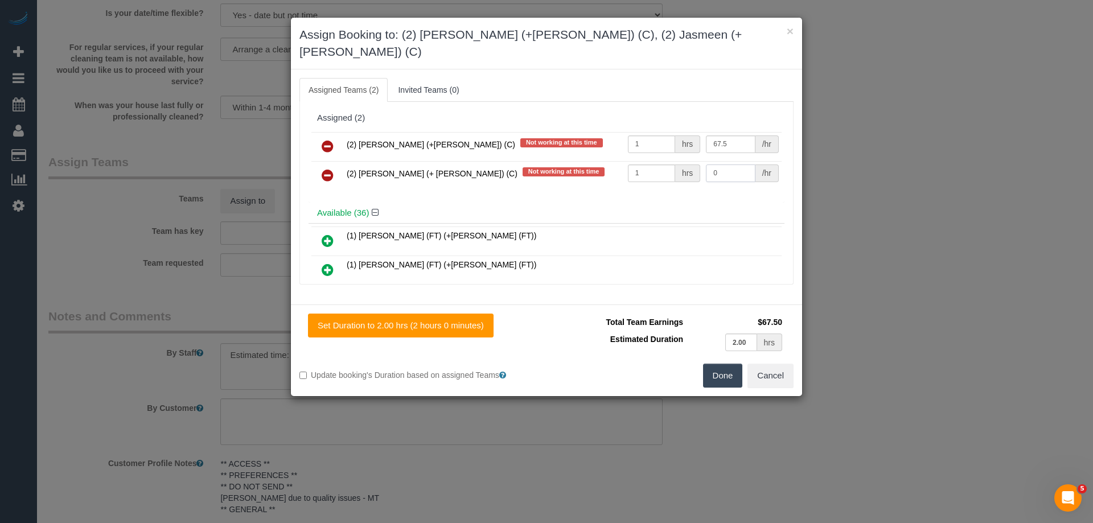
click at [657, 161] on tr "(2) Jasmeen (+ Harpreet) (C) Not working at this time 1 hrs 0 /hr" at bounding box center [546, 175] width 470 height 29
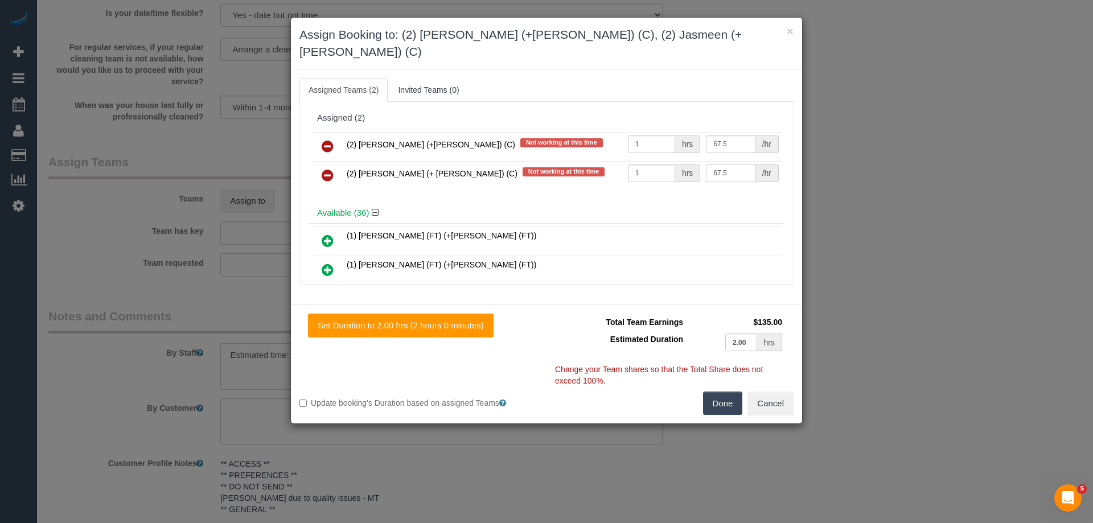
type input "67.5"
drag, startPoint x: 711, startPoint y: 394, endPoint x: 727, endPoint y: 384, distance: 18.9
click at [712, 392] on button "Done" at bounding box center [723, 404] width 40 height 24
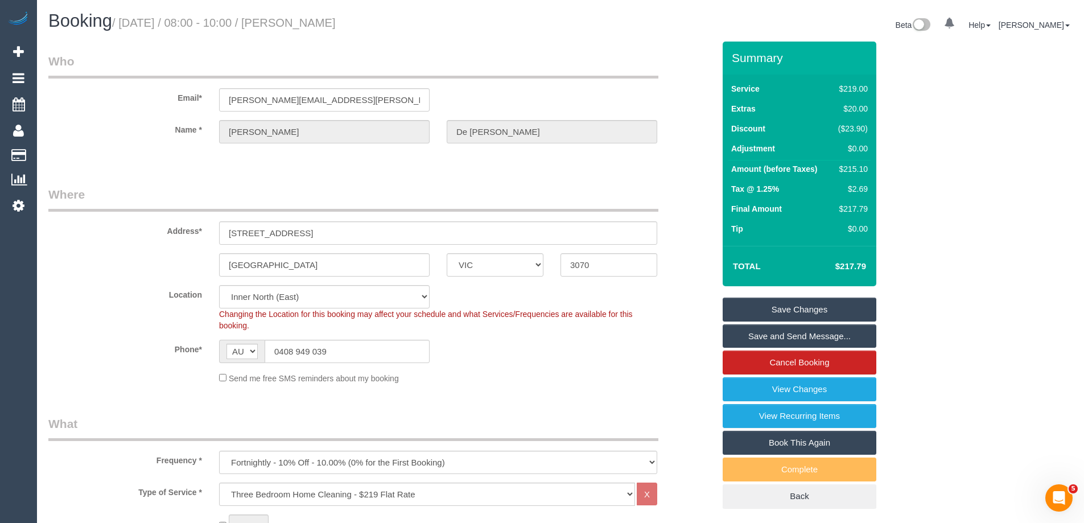
drag, startPoint x: 392, startPoint y: 23, endPoint x: 316, endPoint y: 22, distance: 76.3
click at [316, 22] on h1 "Booking / September 29, 2025 / 08:00 - 10:00 / Marianne De Leo" at bounding box center [300, 20] width 504 height 19
copy small "Marianne De Leo"
click at [748, 307] on link "Save Changes" at bounding box center [800, 310] width 154 height 24
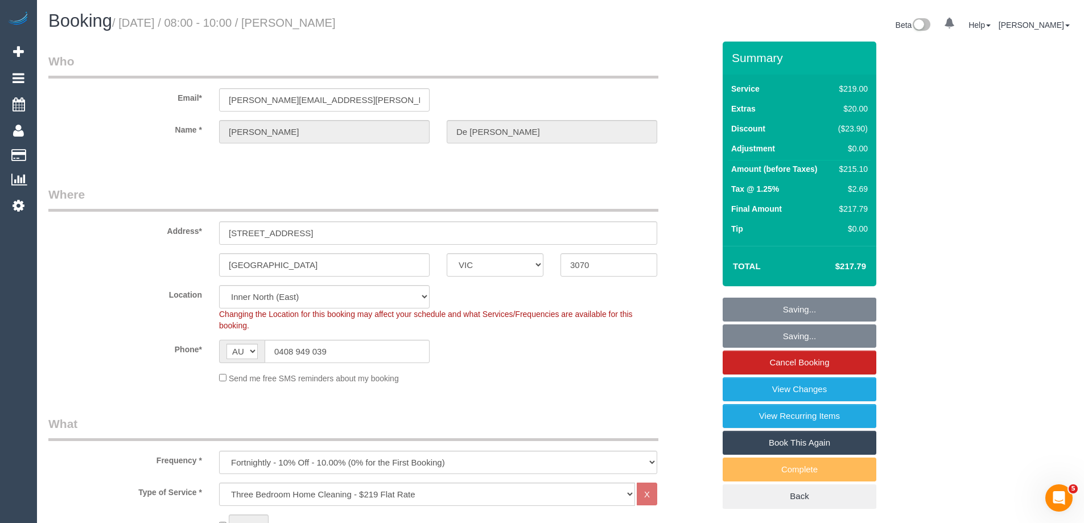
copy small "Marianne De Leo"
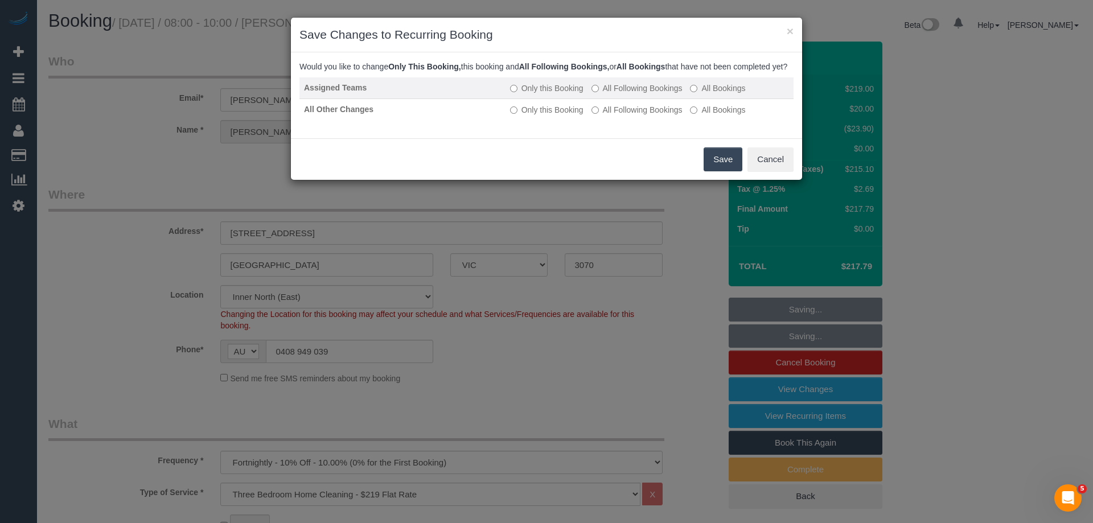
drag, startPoint x: 636, startPoint y: 98, endPoint x: 624, endPoint y: 102, distance: 13.1
click at [635, 94] on label "All Following Bookings" at bounding box center [636, 88] width 91 height 11
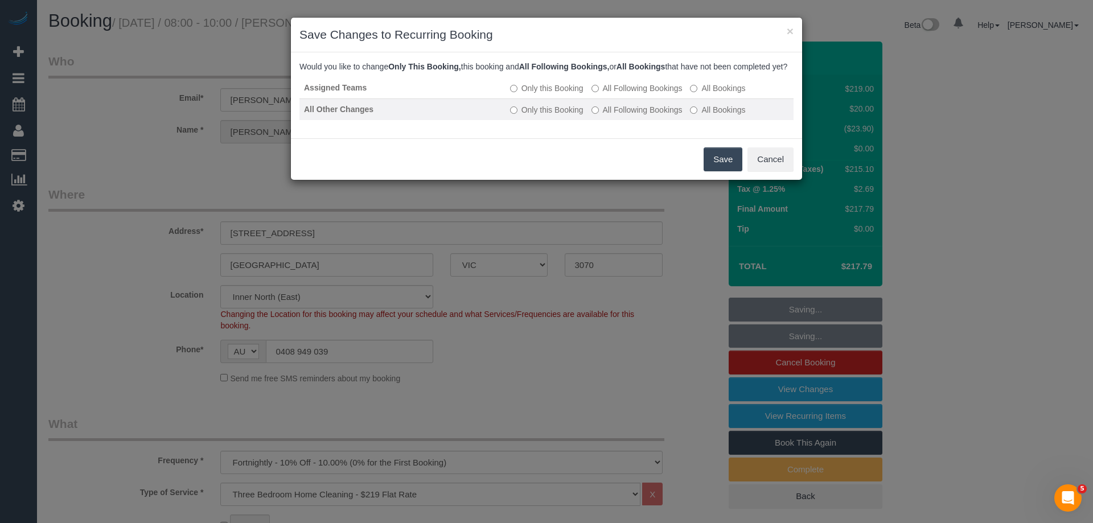
click at [613, 116] on label "All Following Bookings" at bounding box center [636, 109] width 91 height 11
click at [720, 167] on button "Save" at bounding box center [722, 159] width 39 height 24
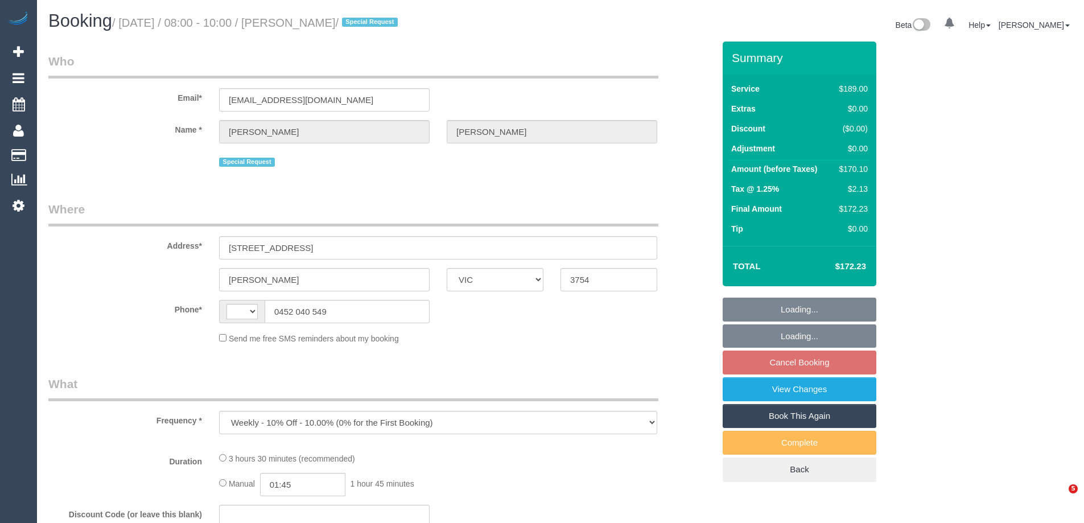
select select "VIC"
select select "string:AU"
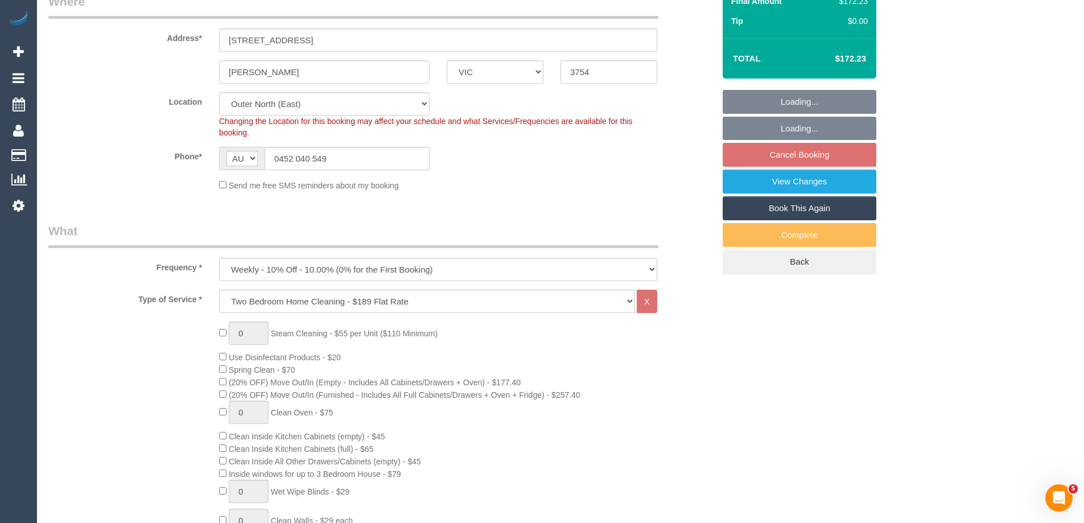
select select "object:785"
select select "string:stripe-pm_1RurjK2GScqysDRVIlGnU8df"
select select "spot2"
select select "number:27"
select select "number:14"
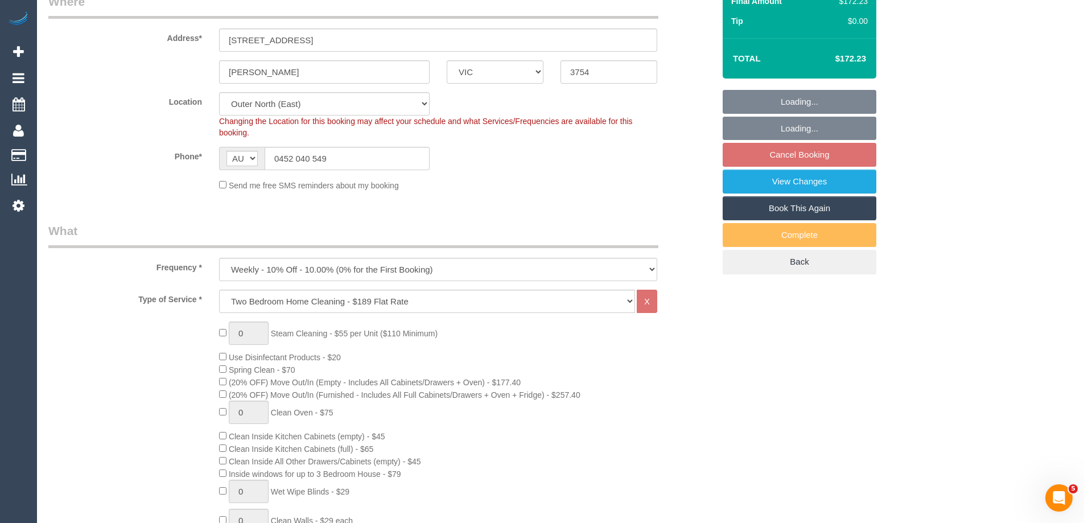
select select "number:19"
select select "number:36"
select select "number:34"
select select "number:11"
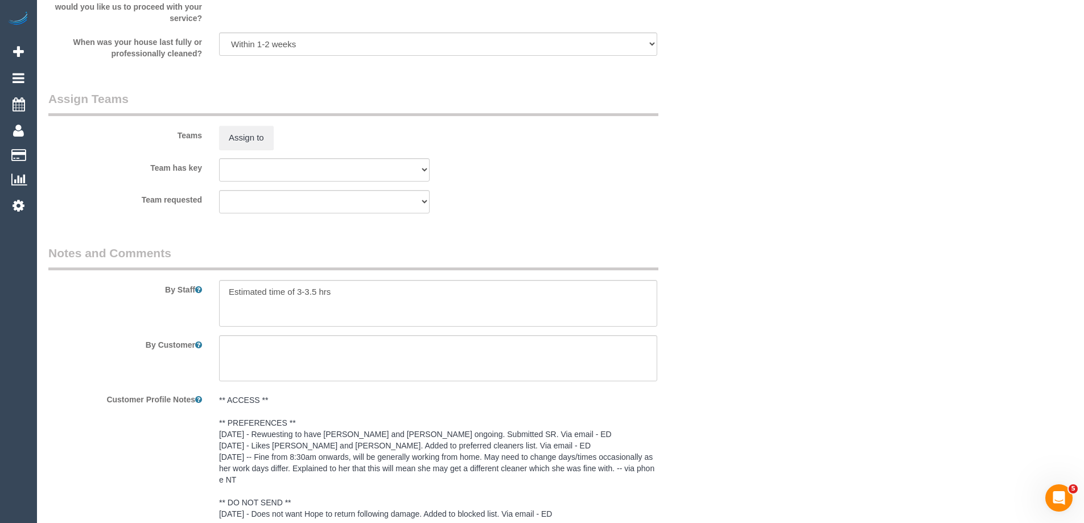
scroll to position [1843, 0]
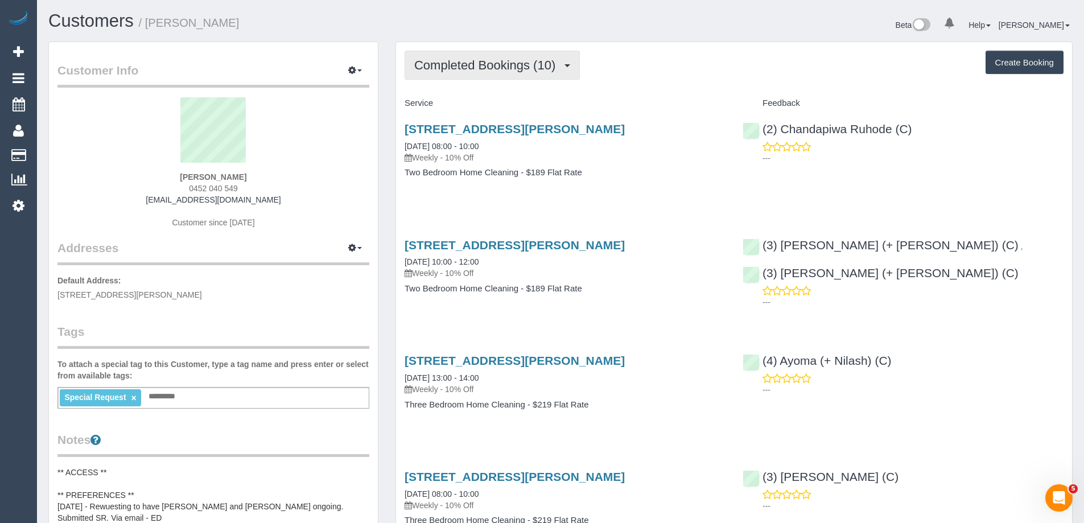
click at [522, 72] on button "Completed Bookings (10)" at bounding box center [492, 65] width 175 height 29
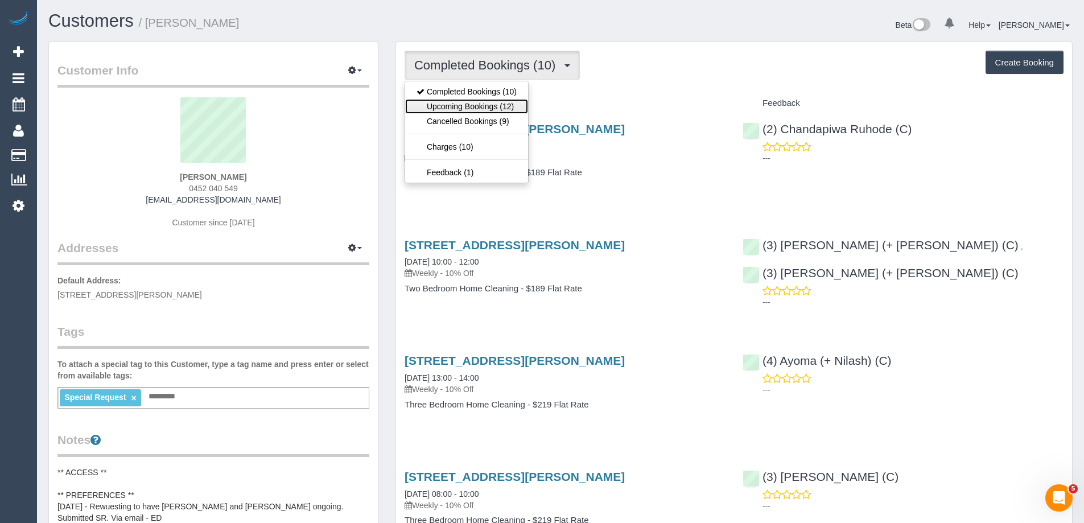
click at [501, 105] on link "Upcoming Bookings (12)" at bounding box center [466, 106] width 123 height 15
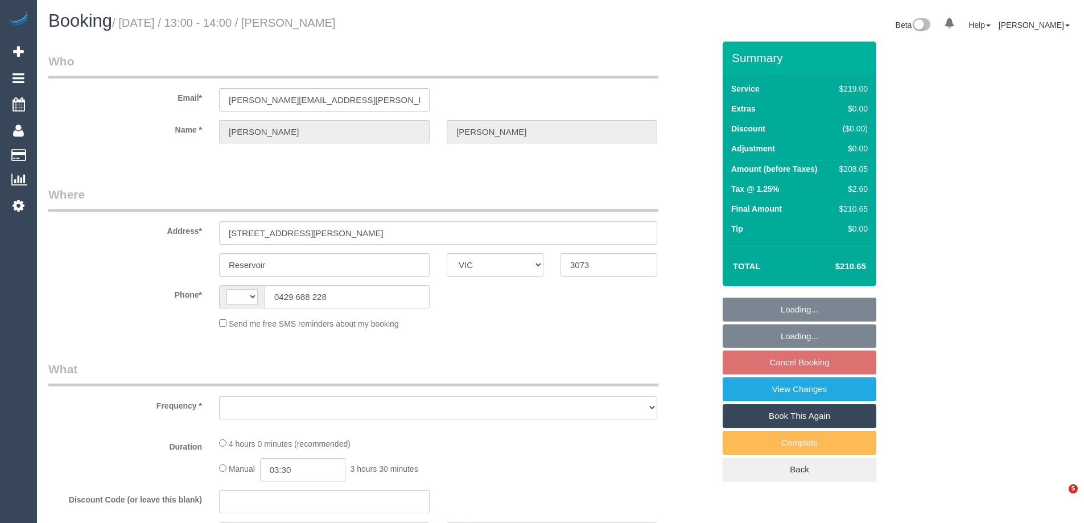
select select "VIC"
select select "string:AU"
select select "object:522"
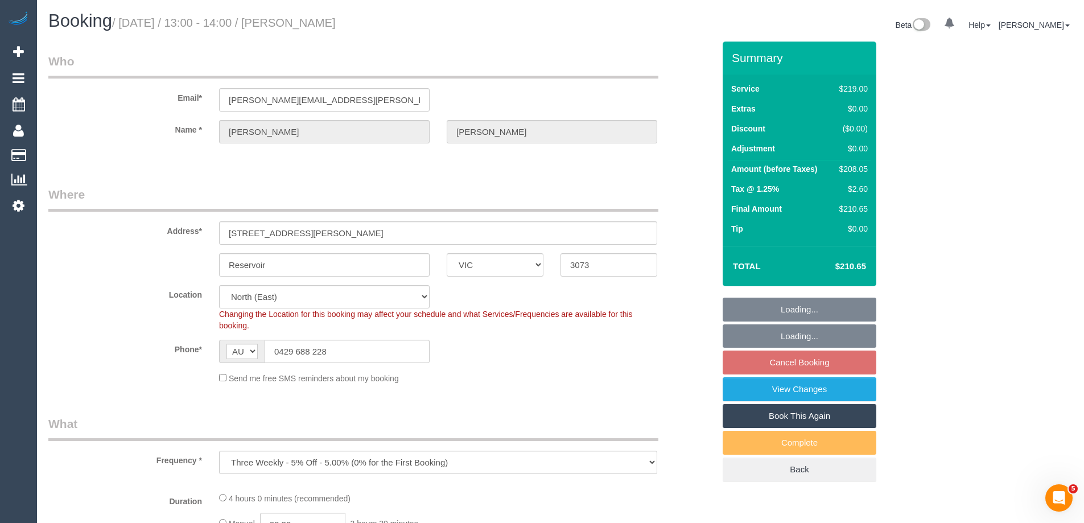
select select "string:stripe-pm_1P5Gs92GScqysDRVcRzcUGDE"
select select "number:28"
select select "number:14"
select select "number:18"
select select "number:22"
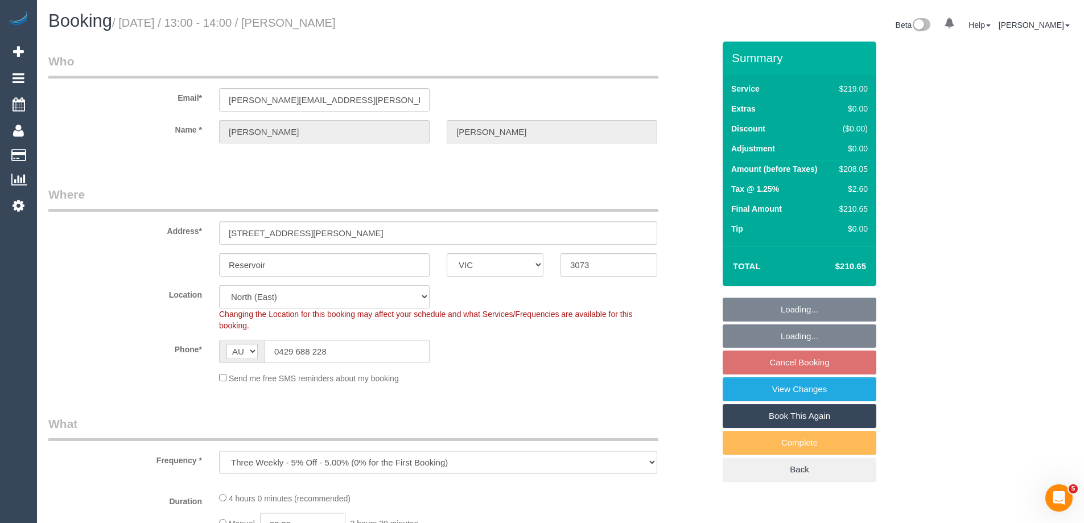
select select "number:35"
select select "number:12"
select select "object:1411"
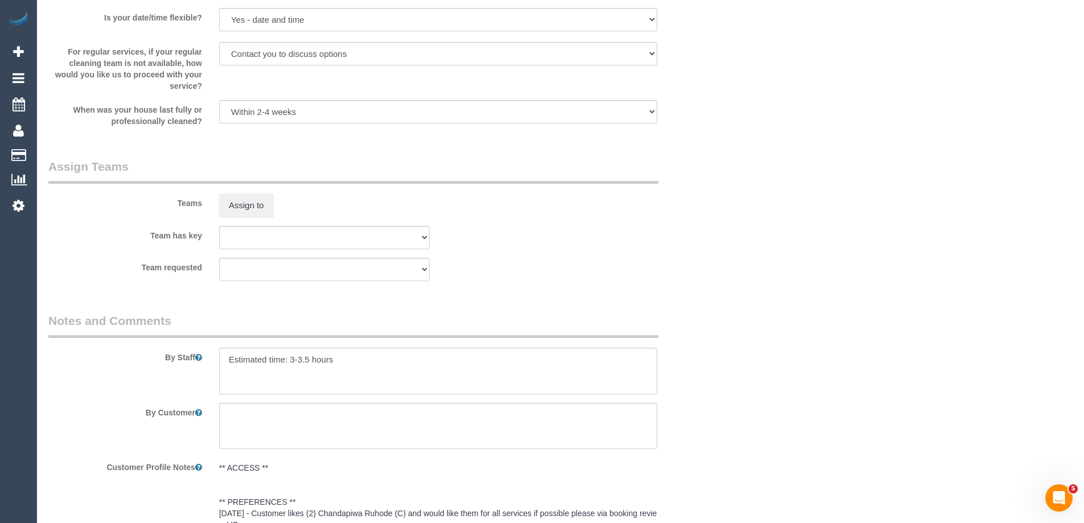
scroll to position [1821, 0]
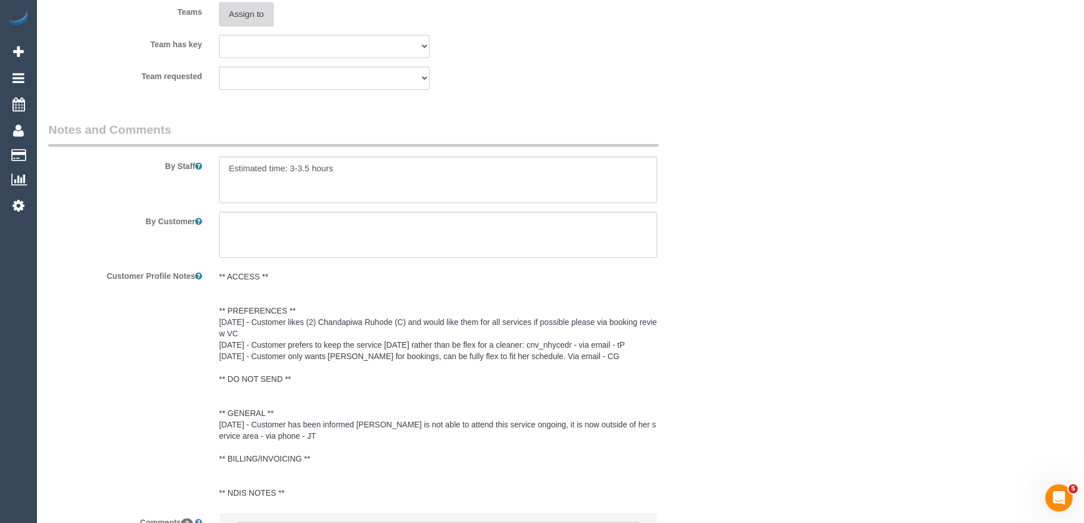
click at [251, 17] on button "Assign to" at bounding box center [246, 14] width 55 height 24
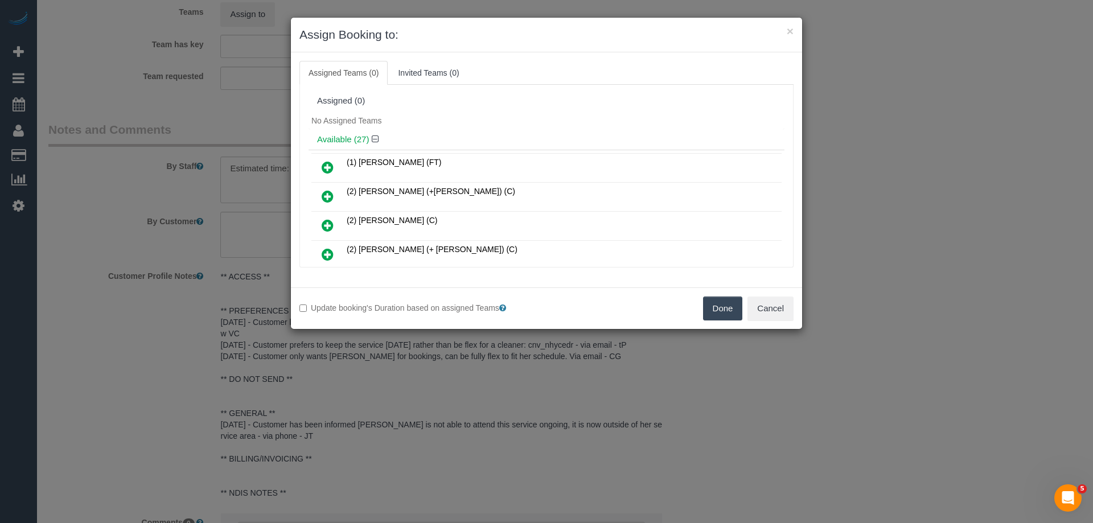
click at [320, 226] on link at bounding box center [327, 226] width 27 height 23
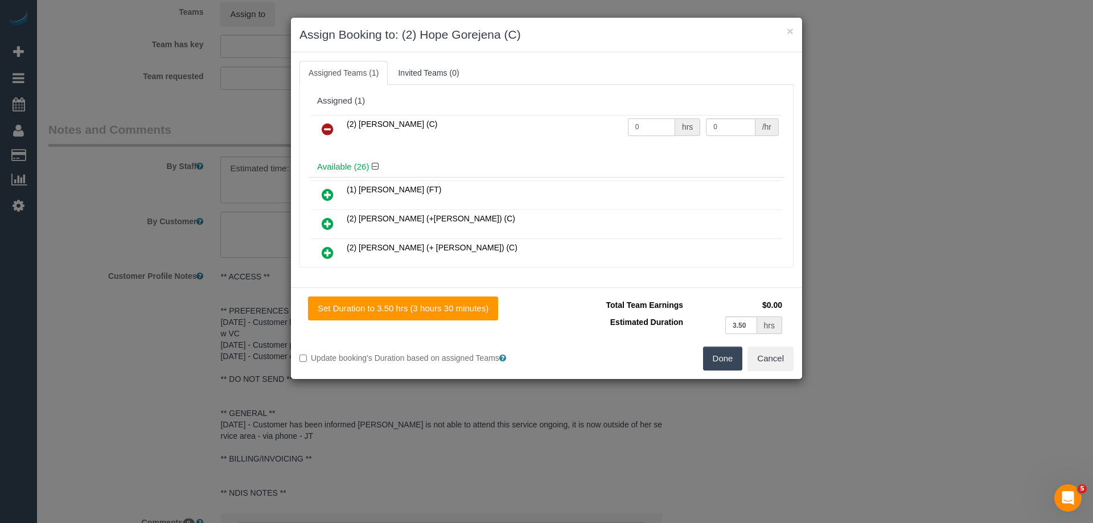
drag, startPoint x: 645, startPoint y: 124, endPoint x: 541, endPoint y: 124, distance: 104.2
click at [542, 124] on tr "(2) [PERSON_NAME] (C) 0 hrs 0 /hr" at bounding box center [546, 129] width 470 height 29
type input "1"
drag, startPoint x: 727, startPoint y: 127, endPoint x: 641, endPoint y: 121, distance: 86.2
click at [641, 121] on tr "(2) [PERSON_NAME] (C) 1 hrs 0 /hr" at bounding box center [546, 129] width 470 height 29
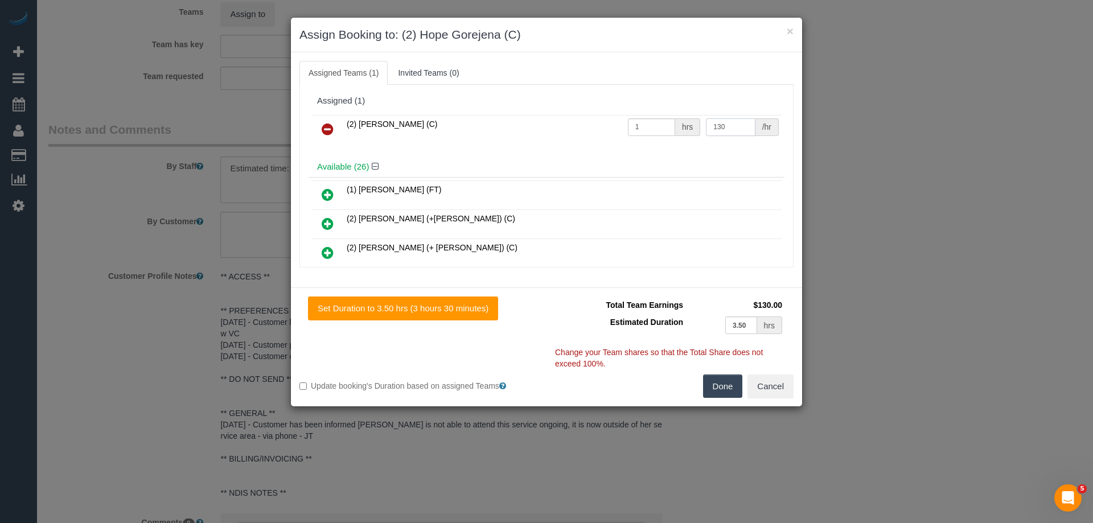
type input "130"
click at [724, 395] on button "Done" at bounding box center [723, 387] width 40 height 24
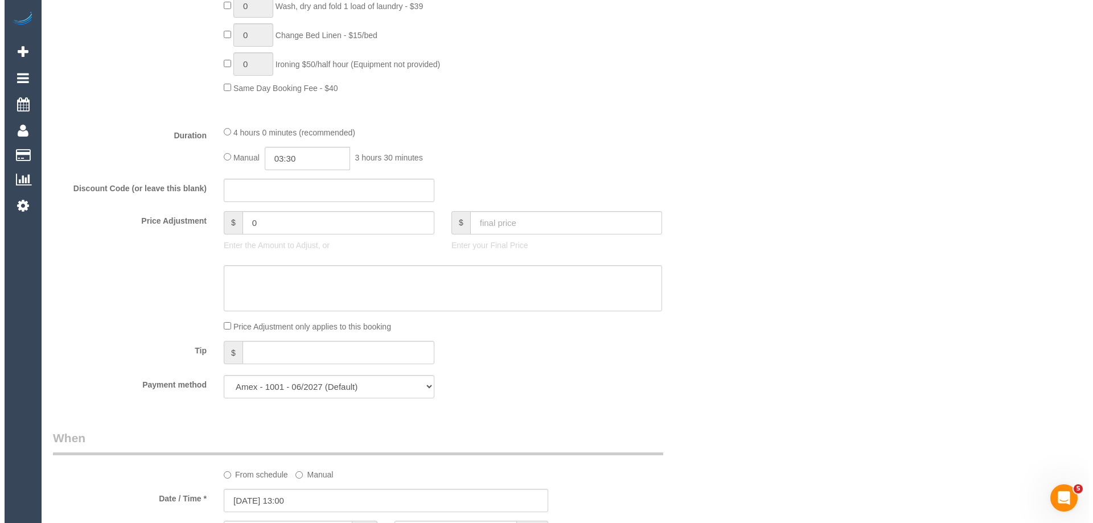
scroll to position [0, 0]
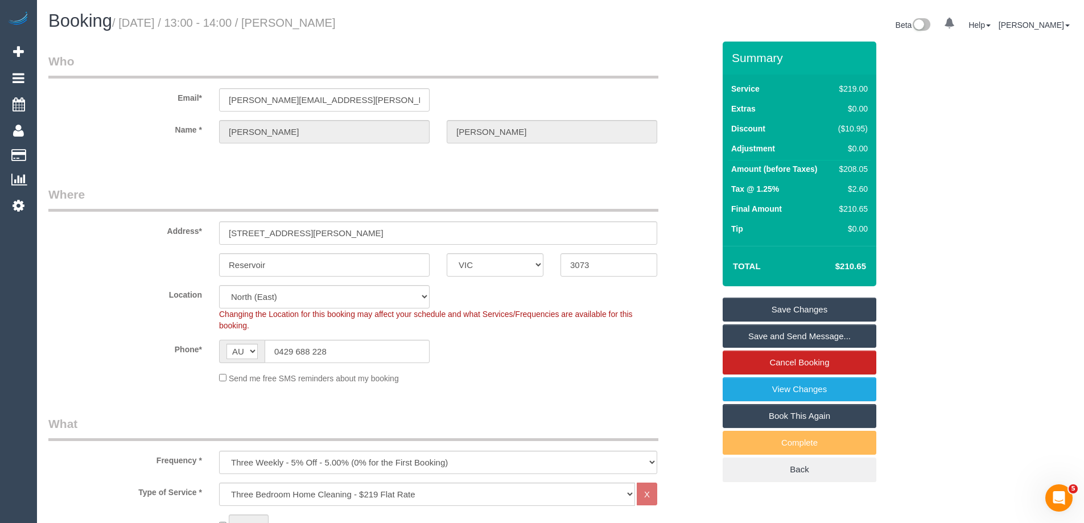
drag, startPoint x: 401, startPoint y: 20, endPoint x: 311, endPoint y: 27, distance: 89.7
click at [311, 27] on h1 "Booking / [DATE] / 13:00 - 14:00 / [PERSON_NAME]" at bounding box center [300, 20] width 504 height 19
copy small "[PERSON_NAME]"
click at [759, 310] on link "Save Changes" at bounding box center [800, 310] width 154 height 24
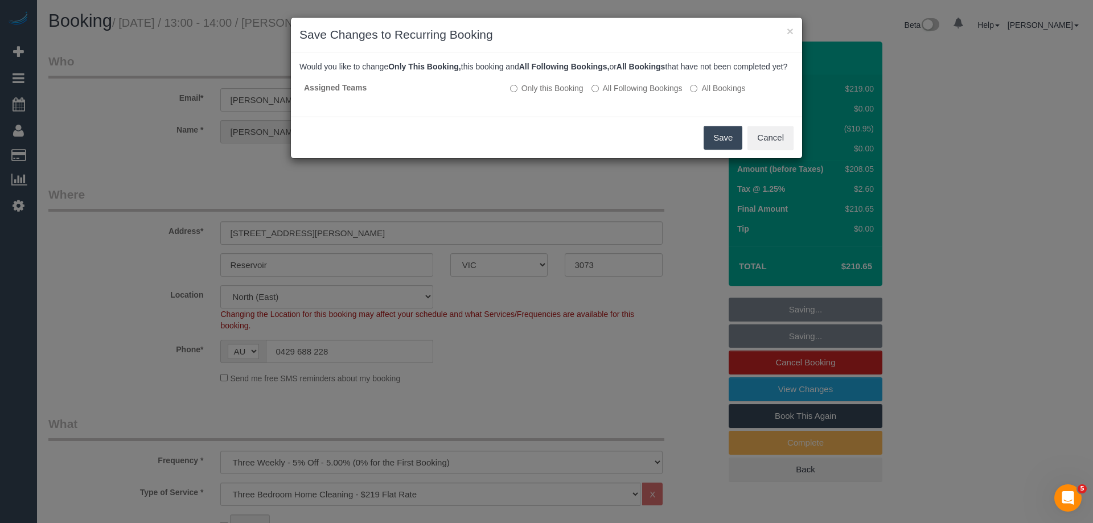
click at [727, 148] on button "Save" at bounding box center [722, 138] width 39 height 24
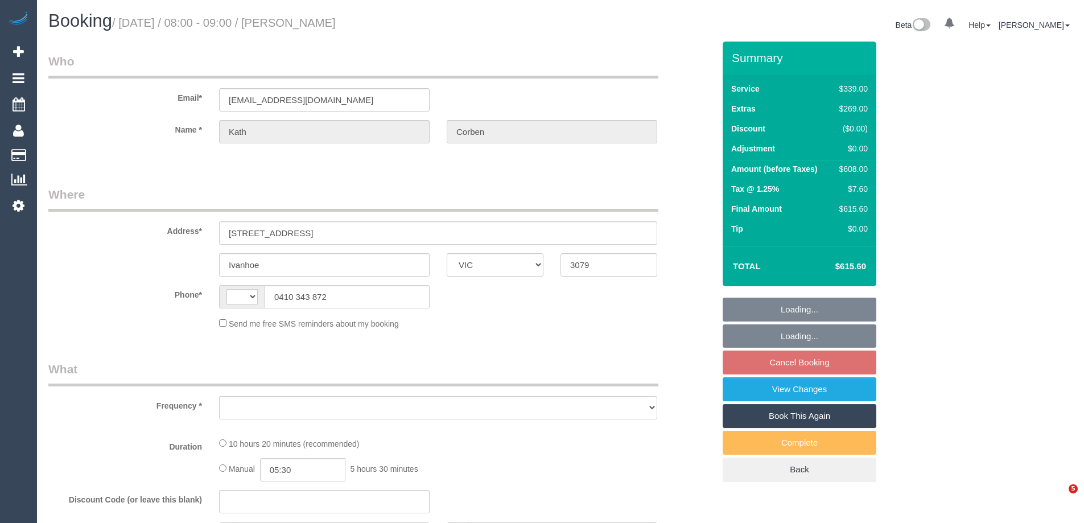
select select "VIC"
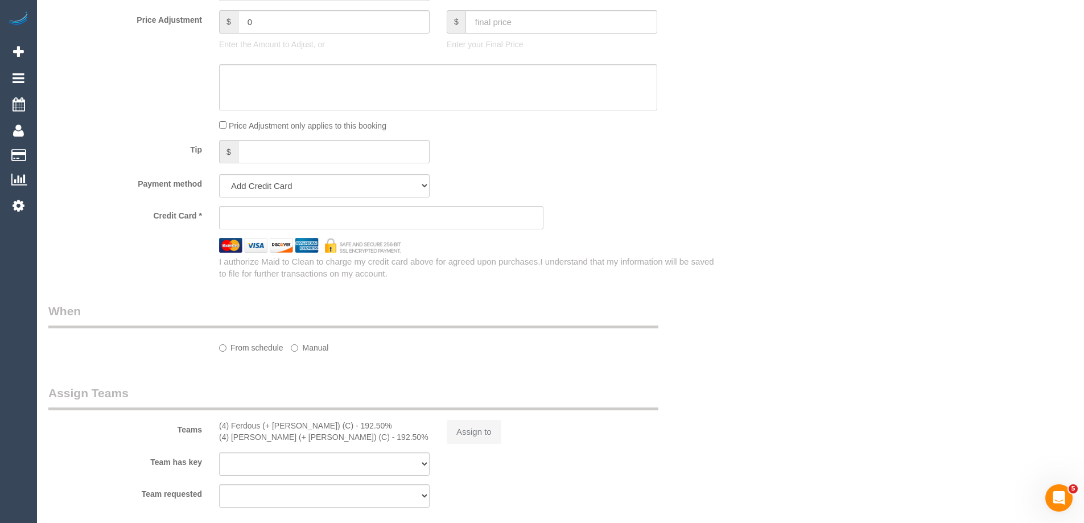
select select "string:AU"
select select "object:532"
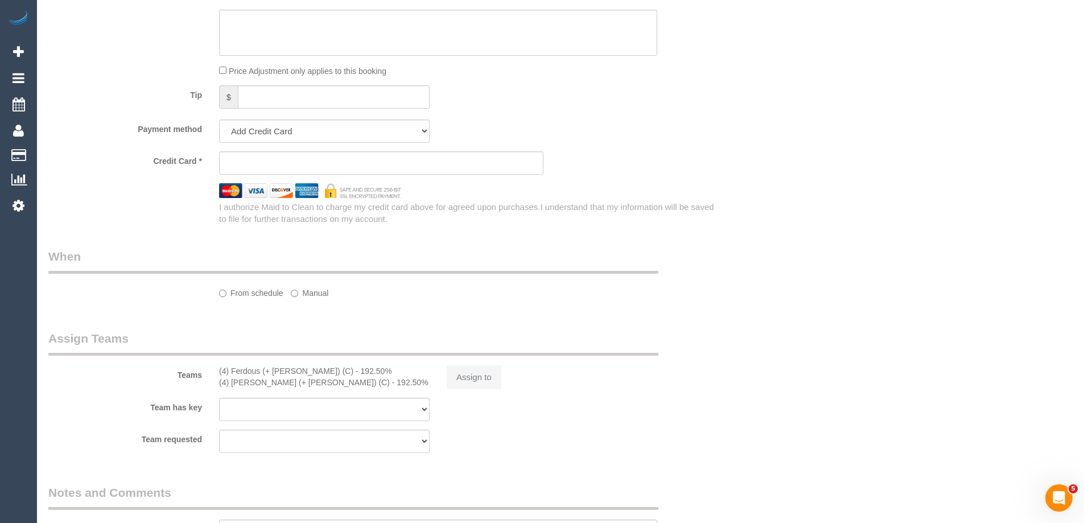
select select "string:stripe-pm_1S8JFC2GScqysDRVUQutItZh"
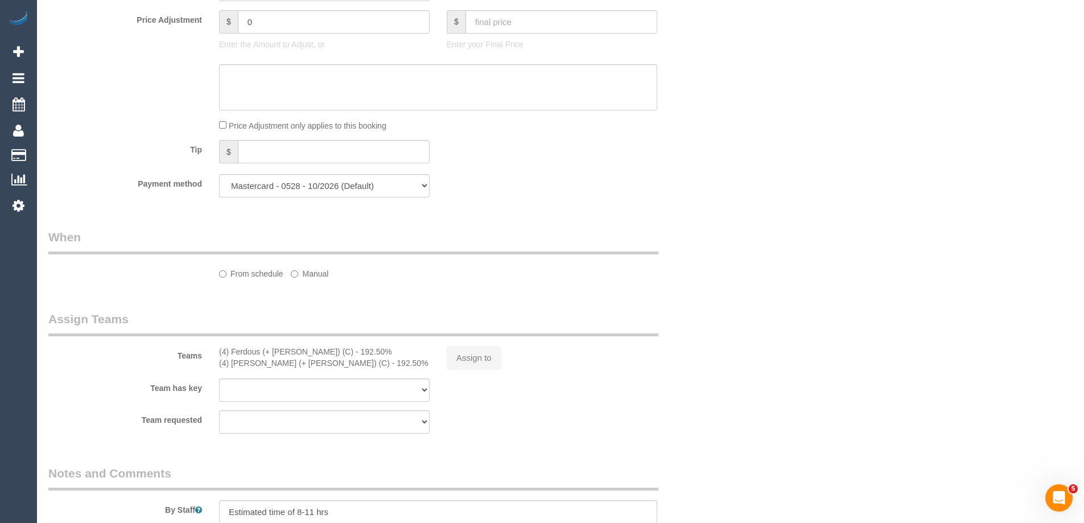
select select "number:30"
select select "number:14"
select select "number:19"
select select "number:23"
select select "number:26"
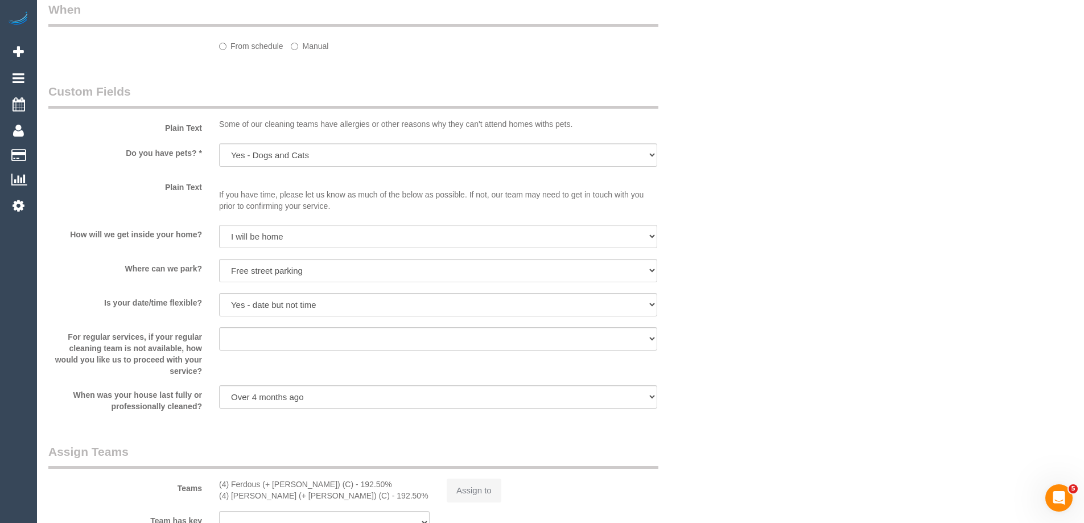
select select "object:1676"
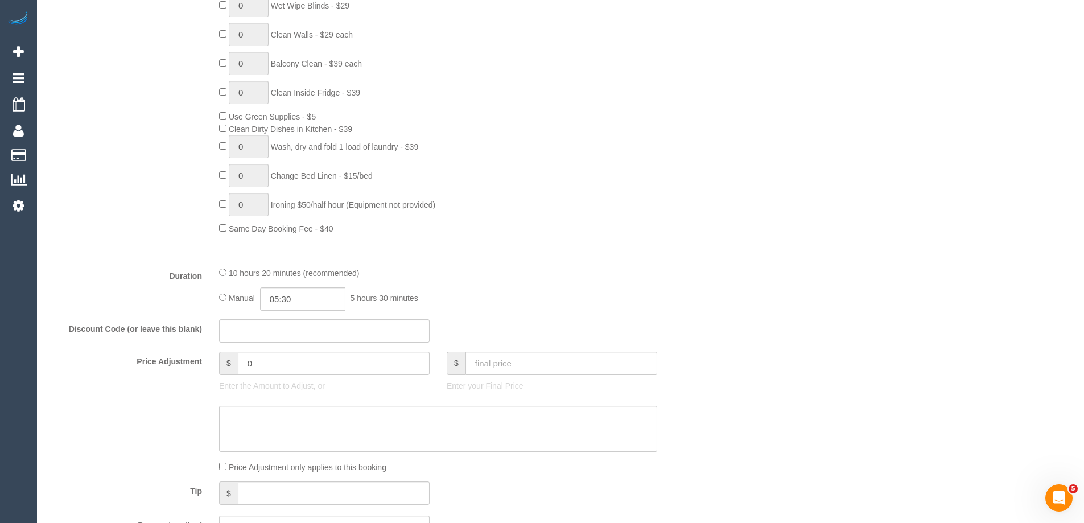
scroll to position [1134, 0]
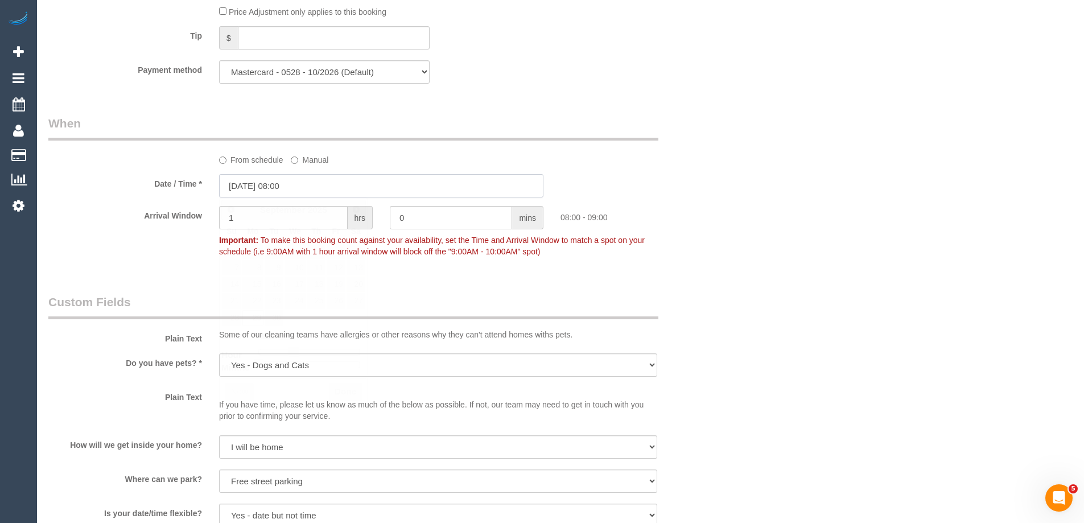
click at [238, 189] on input "29/09/2025 08:00" at bounding box center [381, 185] width 324 height 23
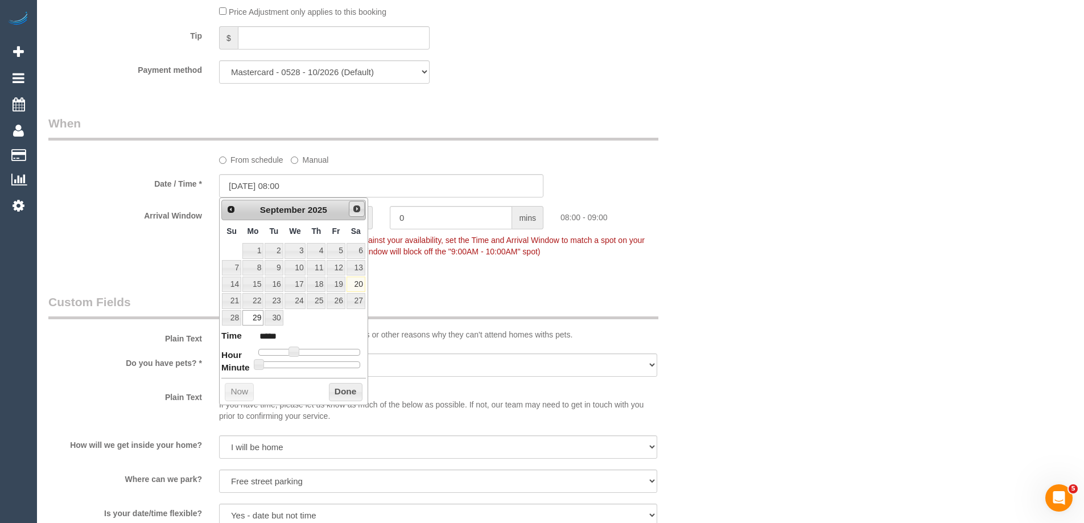
click at [354, 209] on span "Next" at bounding box center [356, 208] width 9 height 9
click at [256, 269] on link "6" at bounding box center [252, 267] width 21 height 15
type input "06/10/2025 08:00"
click at [343, 388] on button "Done" at bounding box center [346, 392] width 34 height 18
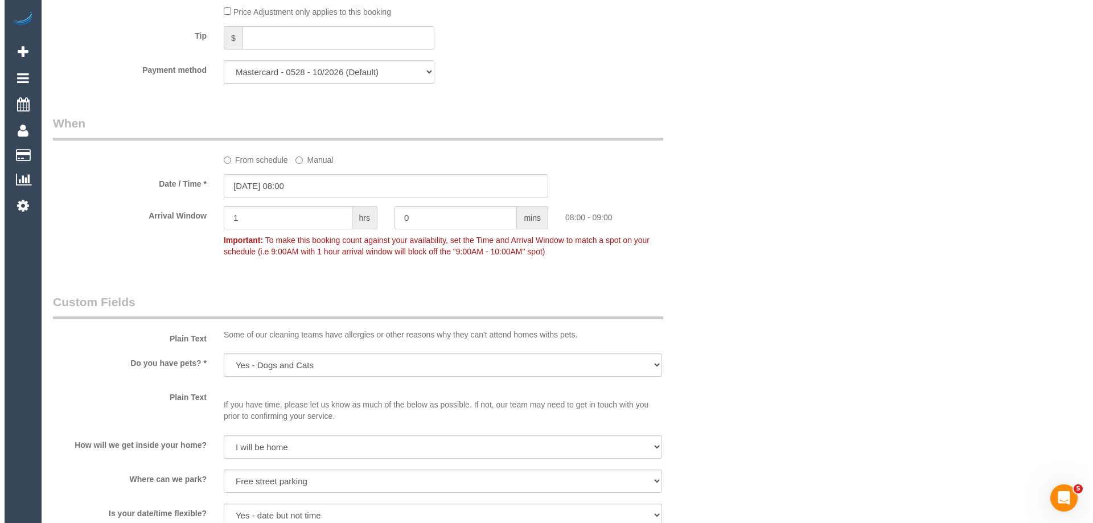
scroll to position [0, 0]
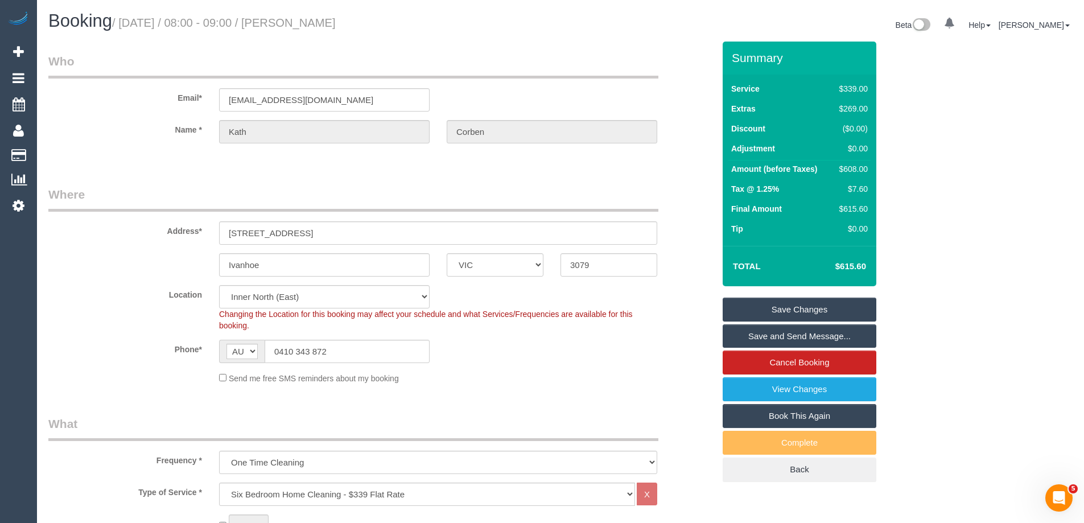
click at [767, 311] on link "Save Changes" at bounding box center [800, 310] width 154 height 24
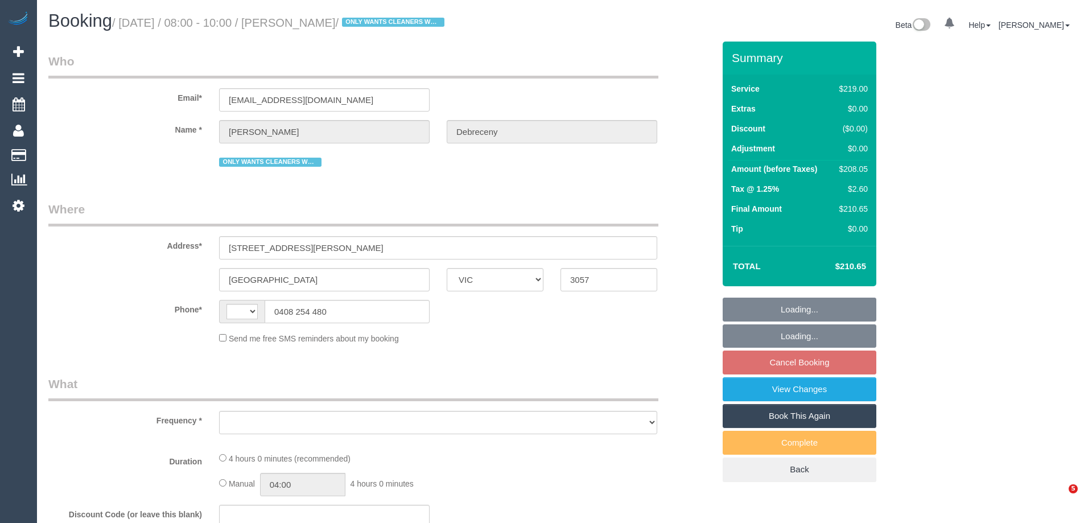
select select "VIC"
select select "string:AU"
select select "object:531"
select select "string:stripe-pm_1QSYE42GScqysDRV0aWtKGdt"
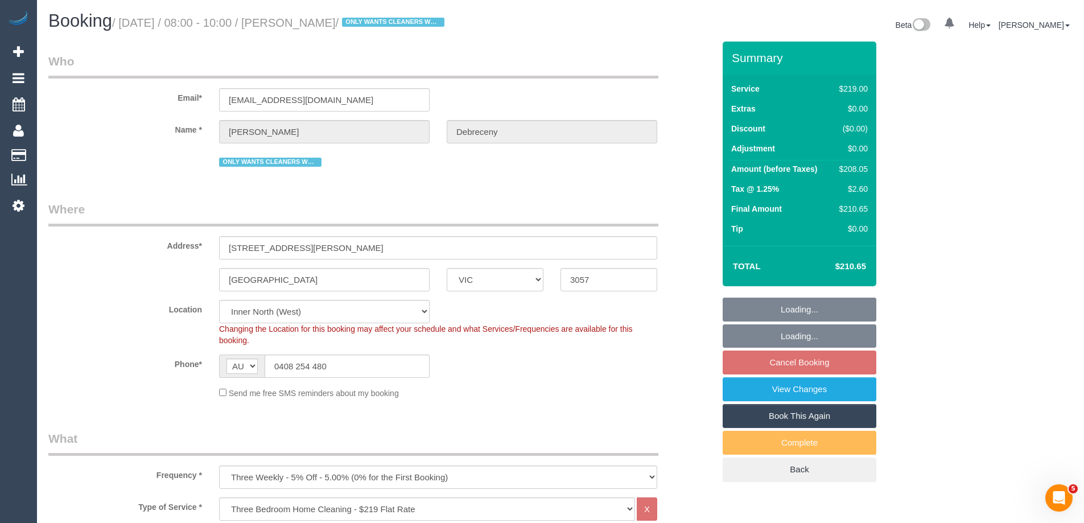
select select "object:634"
select select "number:30"
select select "number:16"
select select "number:19"
select select "number:22"
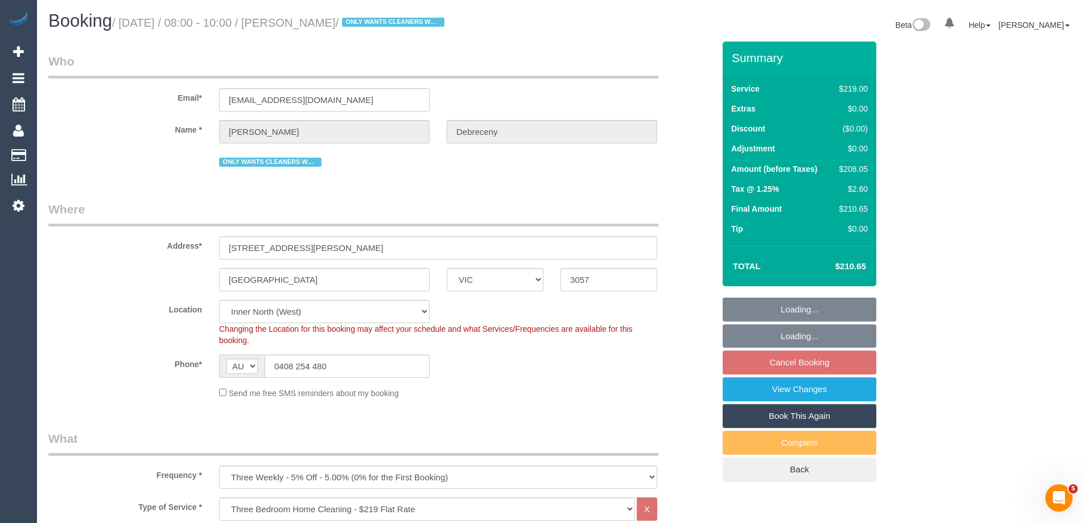
select select "number:34"
select select "number:13"
select select "spot2"
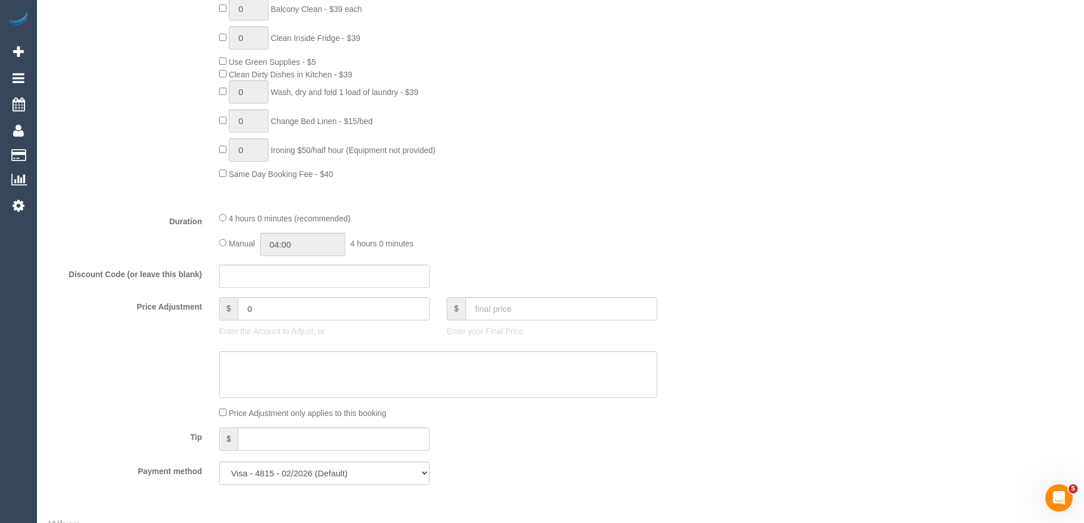
scroll to position [797, 0]
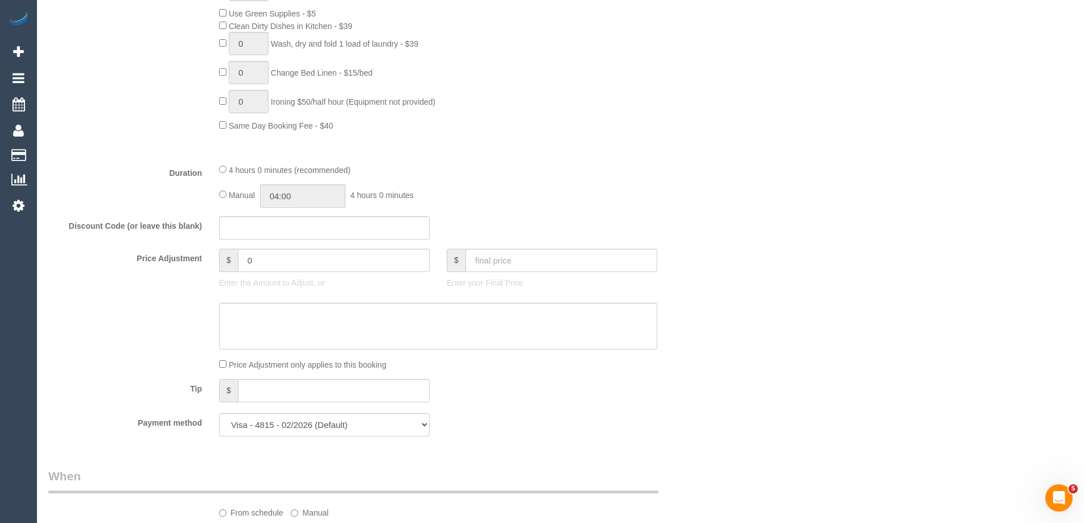
click at [220, 200] on div "Manual 04:00 4 hours 0 minutes" at bounding box center [438, 195] width 438 height 23
click at [331, 196] on input "04:00" at bounding box center [302, 195] width 85 height 23
type input "02:00"
click at [290, 221] on li "02:00" at bounding box center [290, 216] width 51 height 15
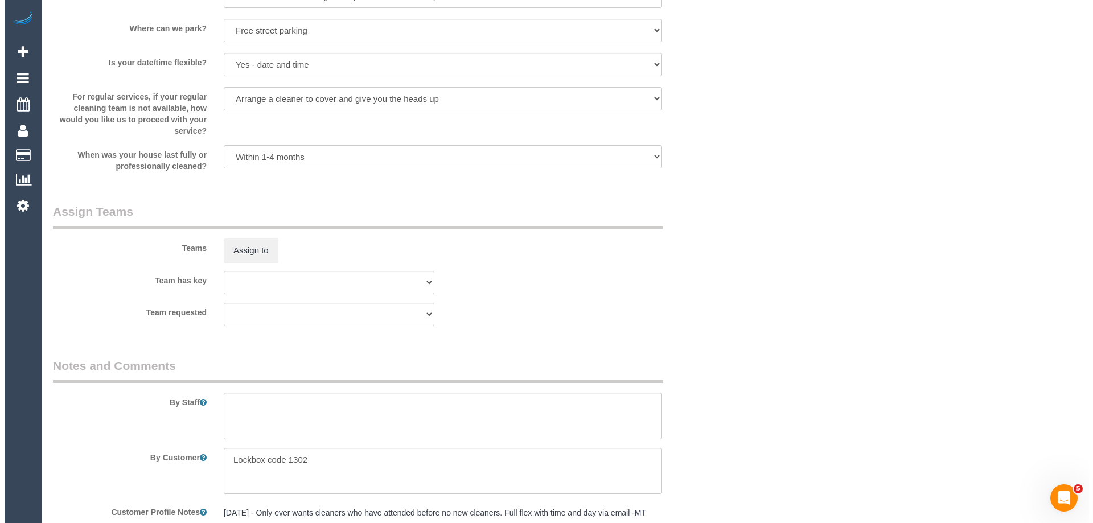
scroll to position [1707, 0]
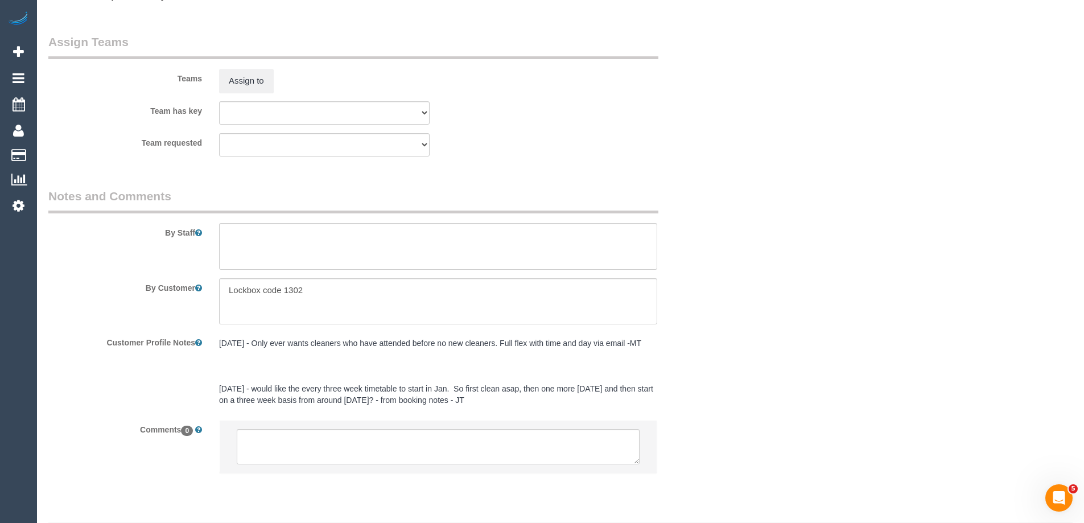
select select "spot42"
click at [251, 76] on button "Assign to" at bounding box center [246, 81] width 55 height 24
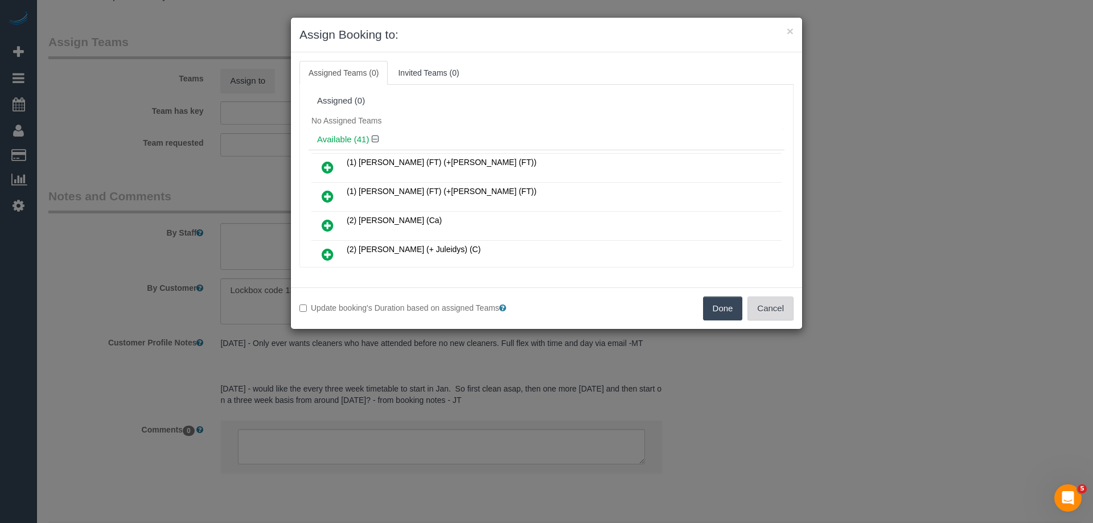
click at [771, 311] on button "Cancel" at bounding box center [770, 309] width 46 height 24
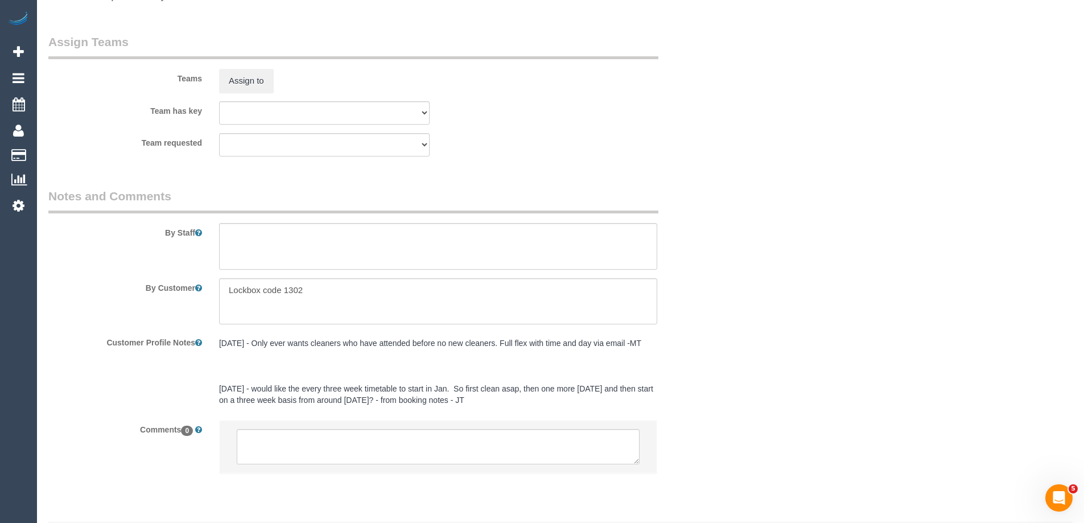
drag, startPoint x: 249, startPoint y: 221, endPoint x: 238, endPoint y: 239, distance: 21.0
click at [234, 241] on textarea at bounding box center [438, 246] width 438 height 47
type textarea "Estimated time of 3.5-4 hrs"
click at [245, 75] on button "Assign to" at bounding box center [246, 81] width 55 height 24
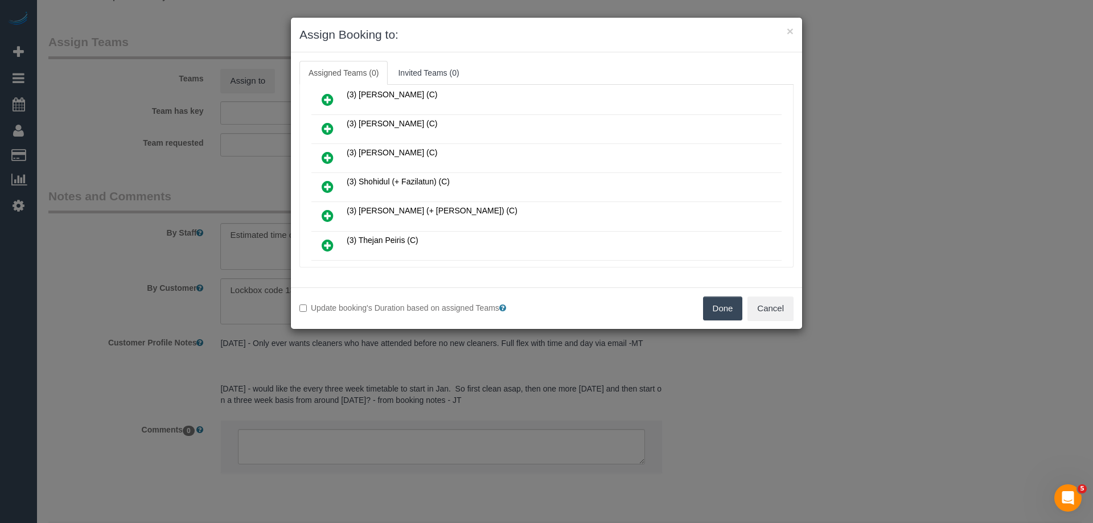
scroll to position [968, 0]
click at [327, 187] on icon at bounding box center [328, 190] width 12 height 14
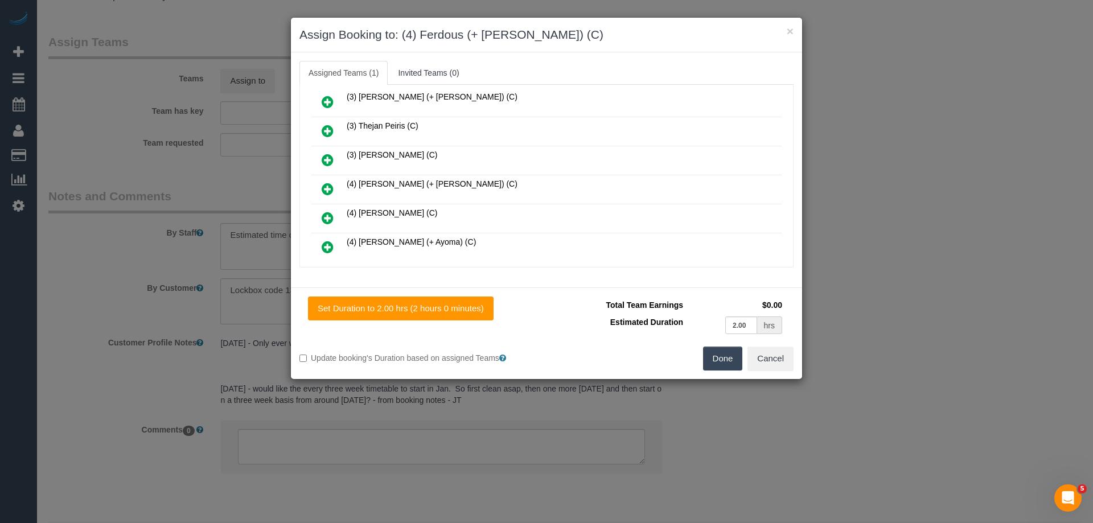
click at [327, 187] on icon at bounding box center [328, 189] width 12 height 14
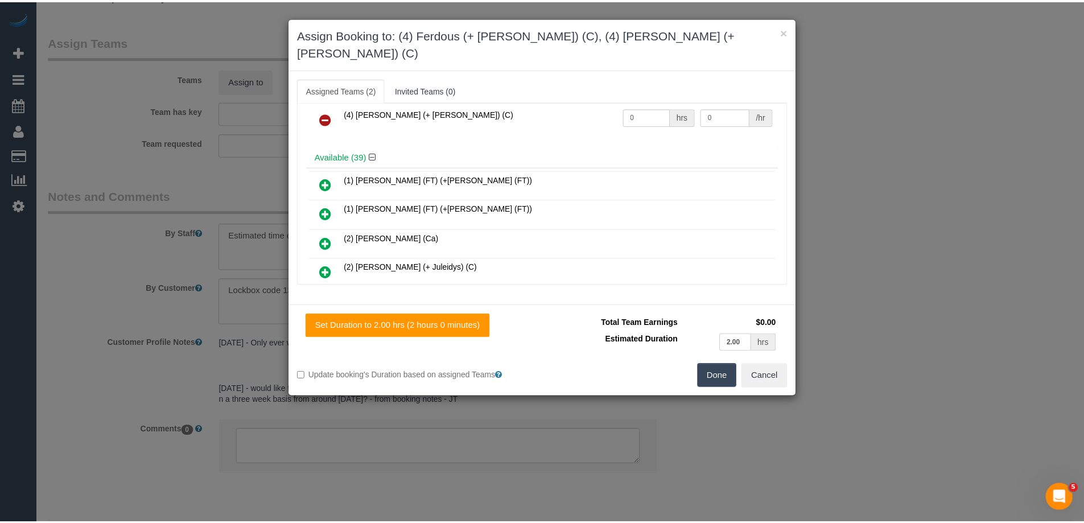
scroll to position [0, 0]
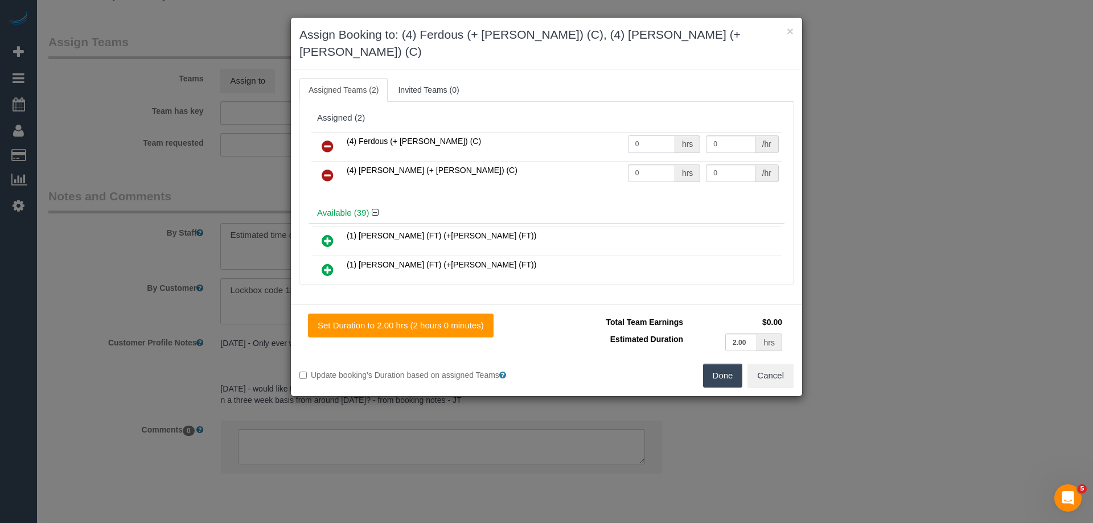
drag, startPoint x: 649, startPoint y: 132, endPoint x: 585, endPoint y: 132, distance: 64.9
click at [600, 132] on tr "(4) Ferdous (+ Forkan) (C) 0 hrs 0 /hr" at bounding box center [546, 146] width 470 height 29
type input "1"
drag, startPoint x: 640, startPoint y: 158, endPoint x: 554, endPoint y: 150, distance: 86.3
click at [559, 161] on tr "(4) Forkan (+ Ferdous) (C) 0 hrs 0 /hr" at bounding box center [546, 175] width 470 height 29
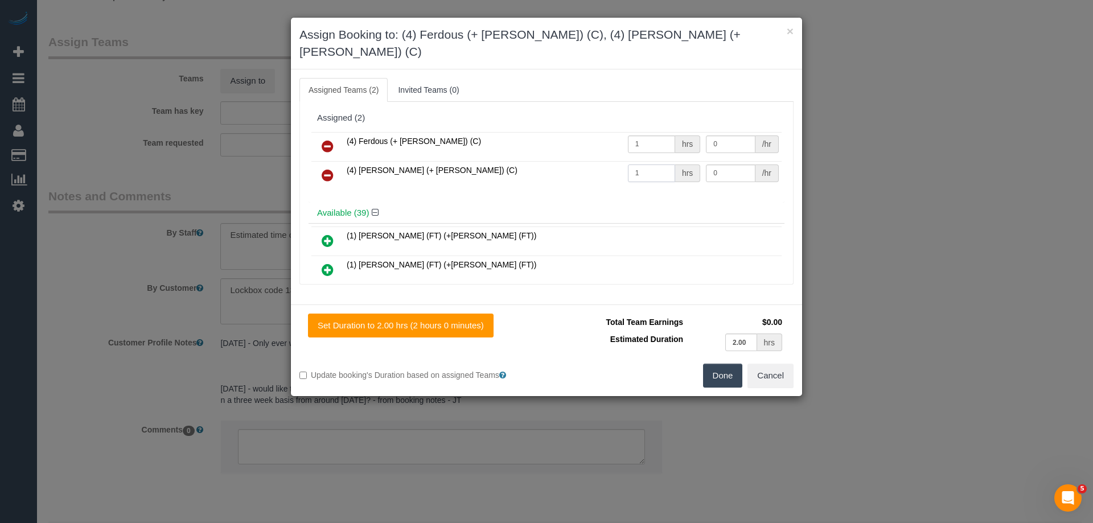
type input "1"
drag, startPoint x: 722, startPoint y: 156, endPoint x: 654, endPoint y: 153, distance: 67.8
click at [655, 161] on tr "(4) Forkan (+ Ferdous) (C) 1 hrs 0 /hr" at bounding box center [546, 175] width 470 height 29
type input "65"
drag, startPoint x: 726, startPoint y: 125, endPoint x: 605, endPoint y: 125, distance: 121.2
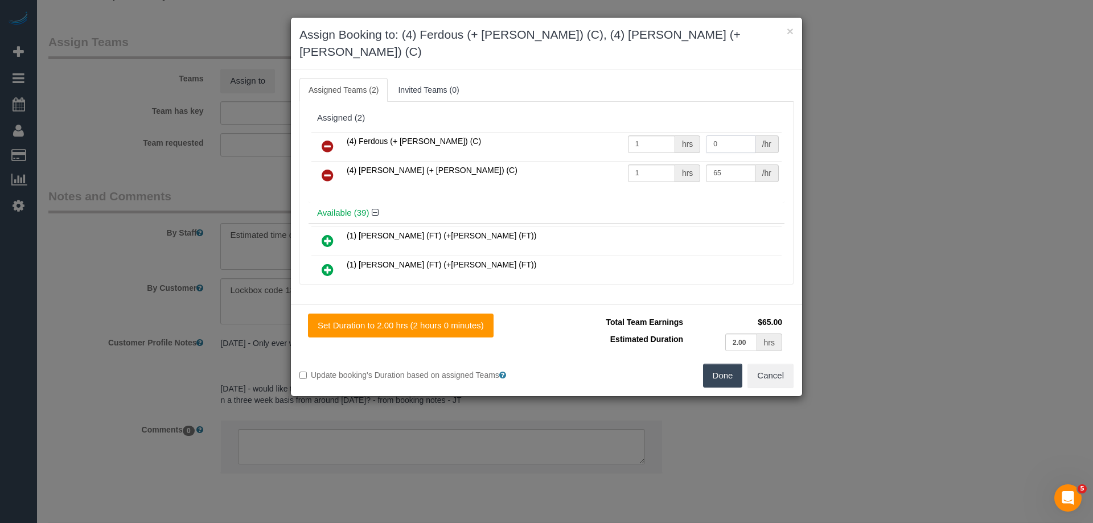
click at [606, 132] on tr "(4) Ferdous (+ Forkan) (C) 1 hrs 0 /hr" at bounding box center [546, 146] width 470 height 29
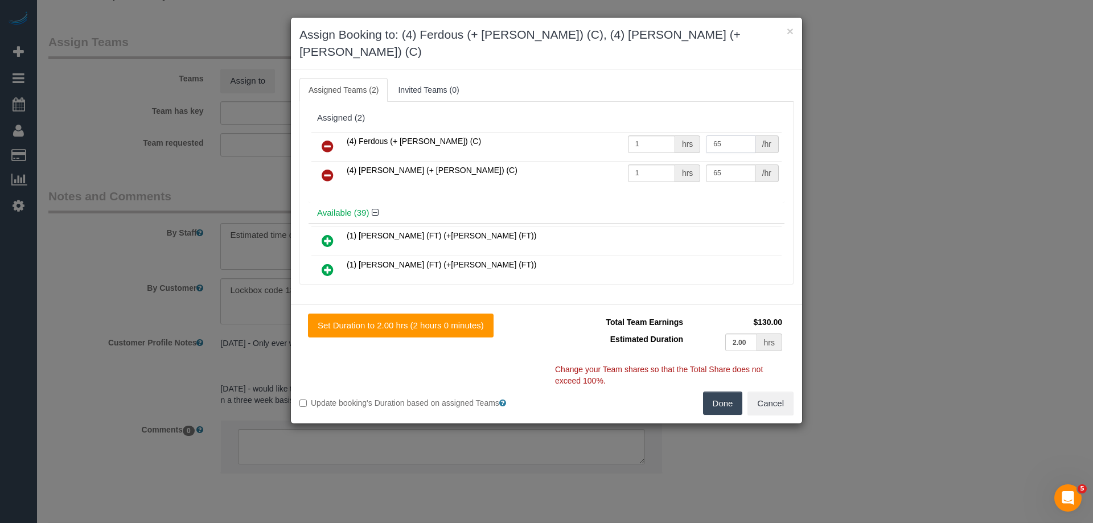
type input "65"
click at [723, 392] on button "Done" at bounding box center [723, 404] width 40 height 24
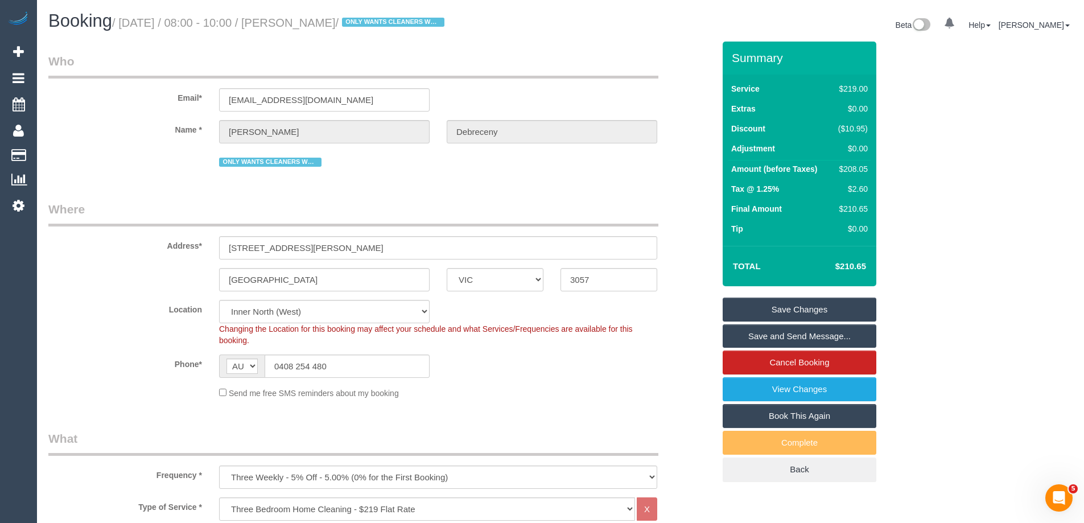
drag, startPoint x: 422, startPoint y: 23, endPoint x: 317, endPoint y: 23, distance: 105.3
click at [317, 23] on small "/ September 29, 2025 / 08:00 - 10:00 / Catherine Debreceny / ONLY WANTS CLEANER…" at bounding box center [280, 23] width 336 height 13
copy small "Catherine Debreceny"
click at [778, 308] on link "Save Changes" at bounding box center [800, 310] width 154 height 24
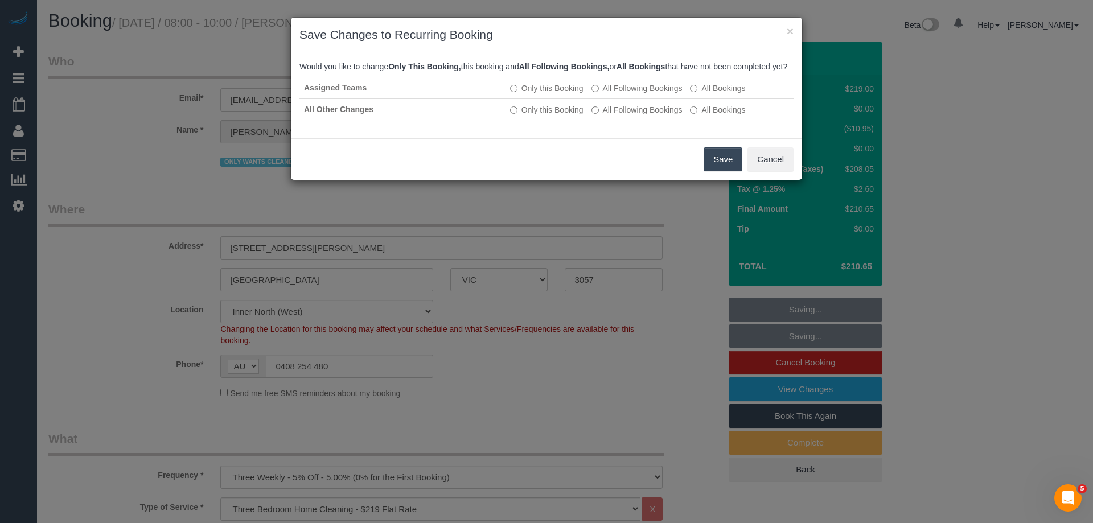
click at [723, 171] on button "Save" at bounding box center [722, 159] width 39 height 24
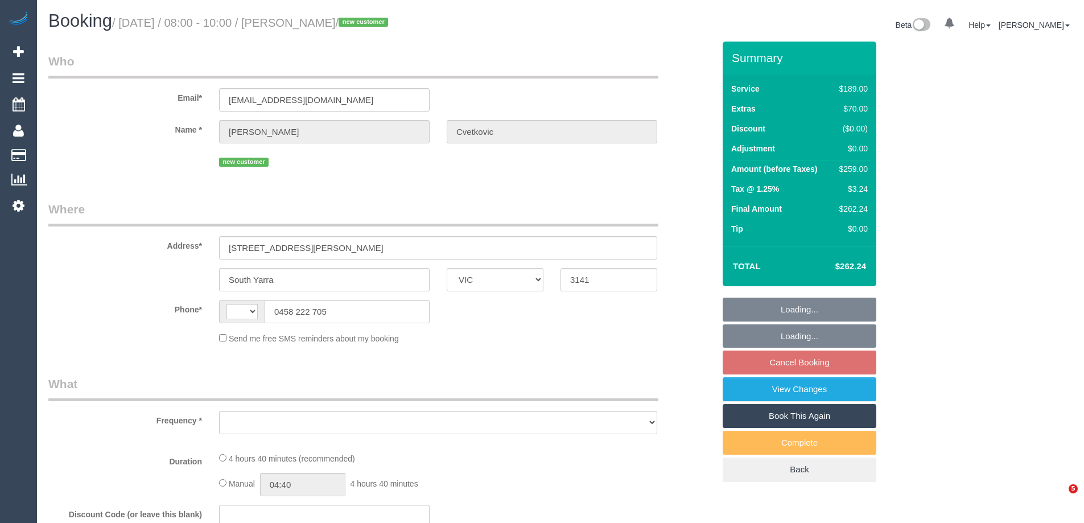
select select "VIC"
select select "string:AU"
select select "object:531"
select select "string:stripe-pm_1S9EtZ2GScqysDRV7Wt9N8y2"
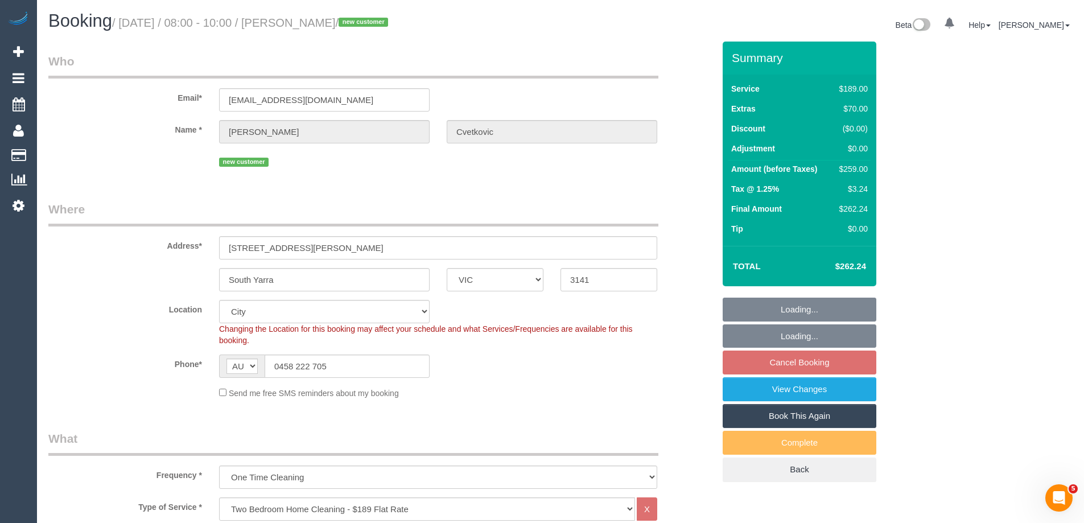
select select "number:28"
select select "number:14"
select select "number:20"
select select "number:24"
select select "number:13"
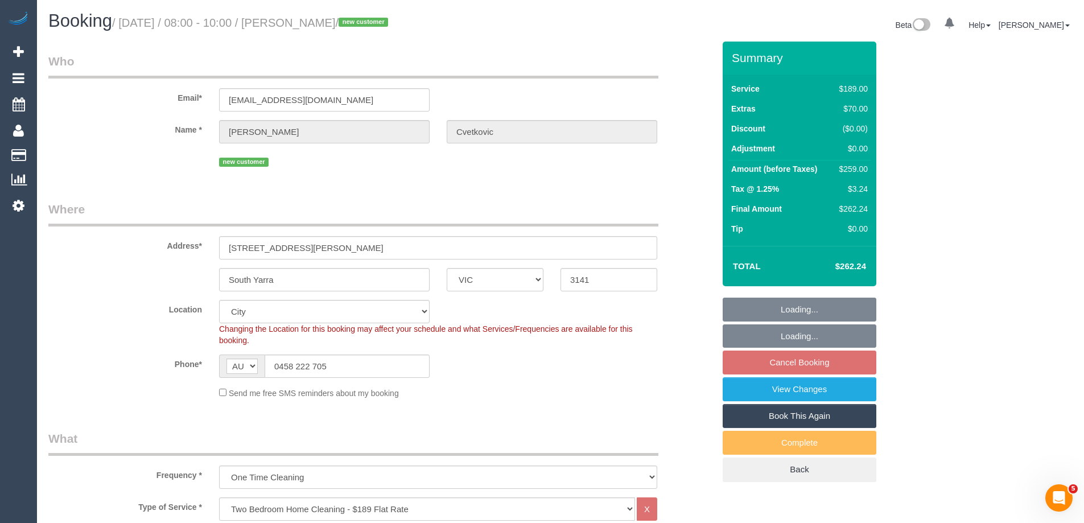
select select "object:780"
select select "spot2"
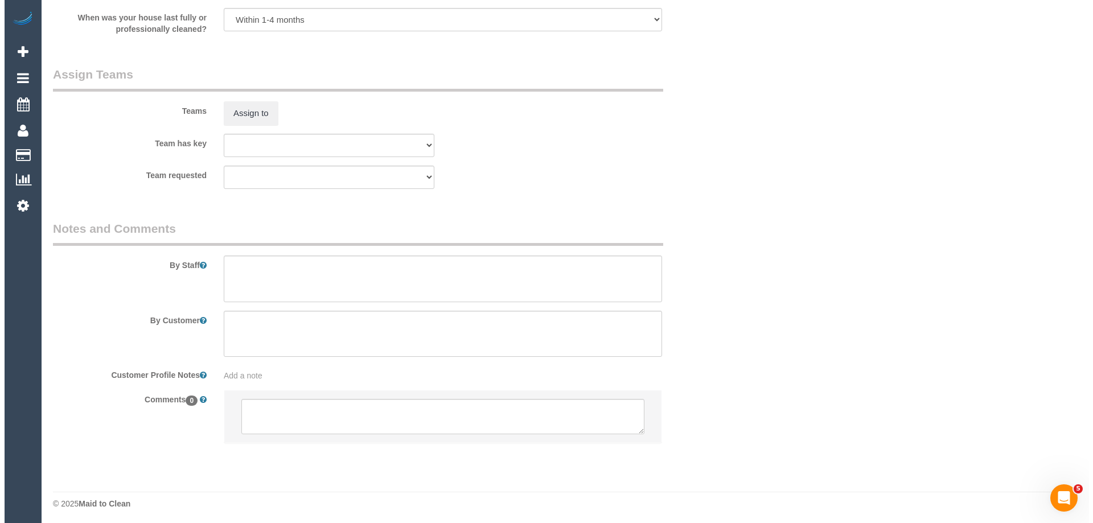
scroll to position [1678, 0]
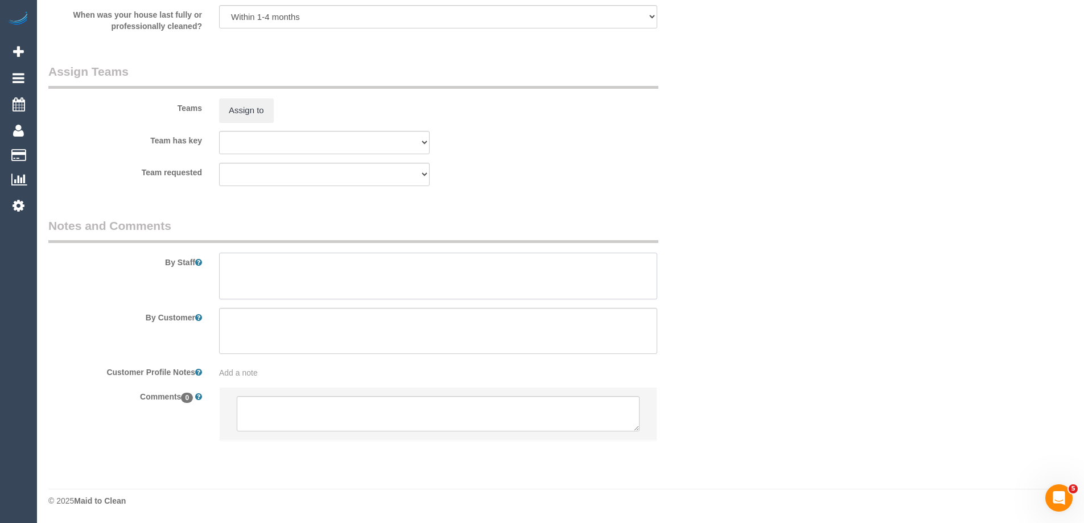
click at [237, 265] on textarea at bounding box center [438, 276] width 438 height 47
type textarea "Estimated time of 4-5 hrs"
click at [242, 99] on button "Assign to" at bounding box center [246, 110] width 55 height 24
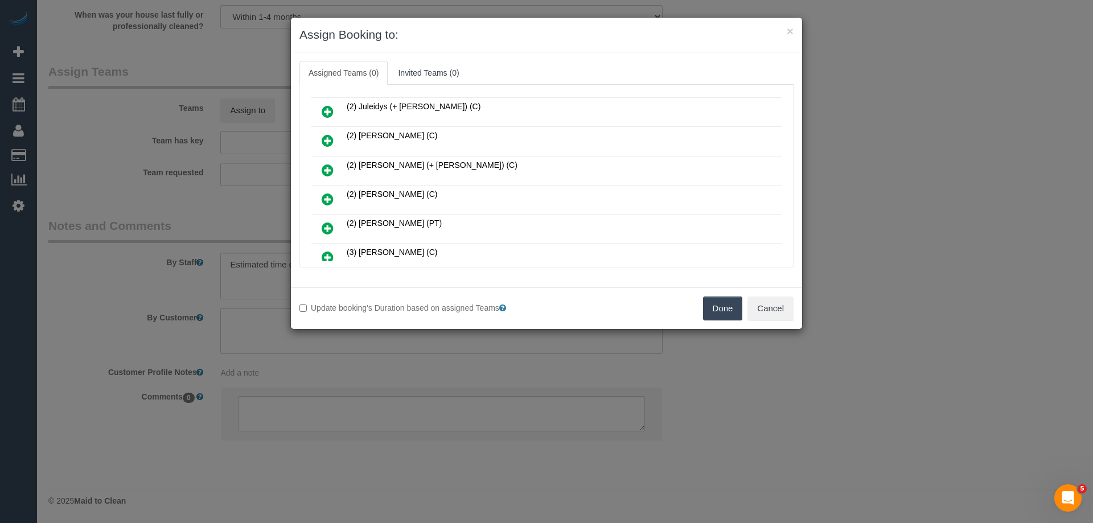
click at [324, 194] on icon at bounding box center [328, 199] width 12 height 14
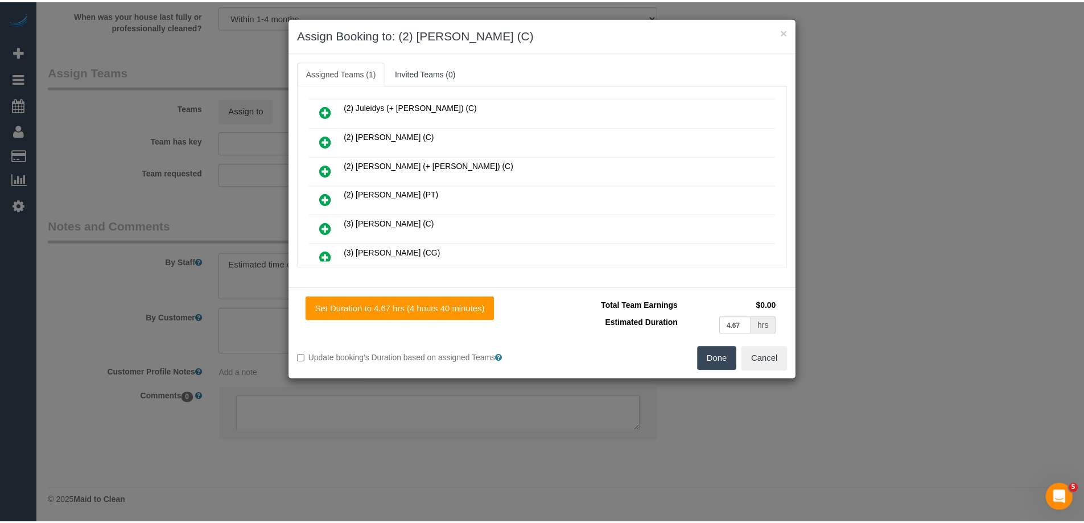
scroll to position [0, 0]
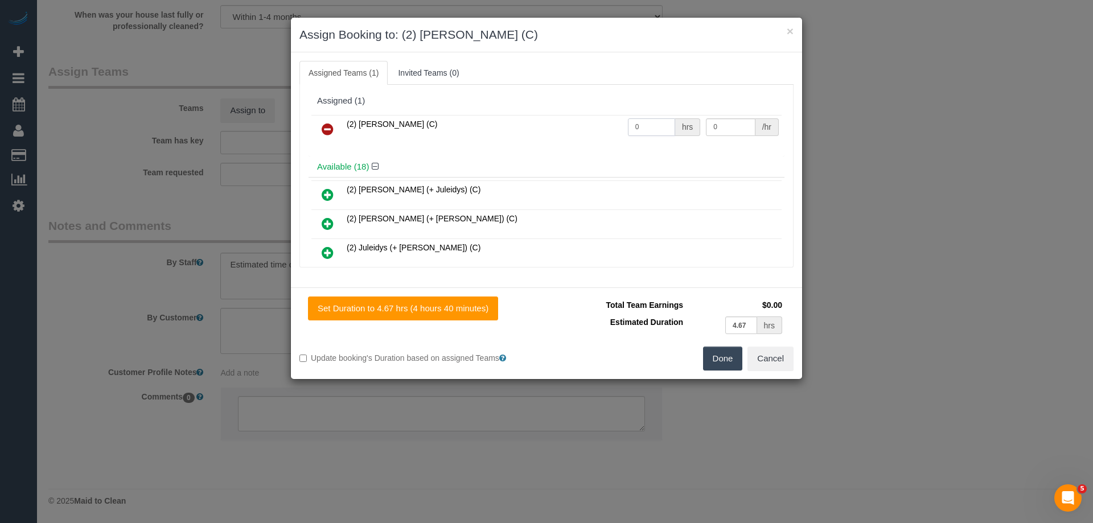
drag, startPoint x: 647, startPoint y: 125, endPoint x: 567, endPoint y: 124, distance: 80.3
click at [567, 124] on tr "(2) Megan Kaewpinich (C) 0 hrs 0 /hr" at bounding box center [546, 129] width 470 height 29
type input "1"
drag, startPoint x: 719, startPoint y: 129, endPoint x: 589, endPoint y: 129, distance: 130.9
click at [595, 129] on tr "(2) Megan Kaewpinich (C) 1 hrs 0 /hr" at bounding box center [546, 129] width 470 height 29
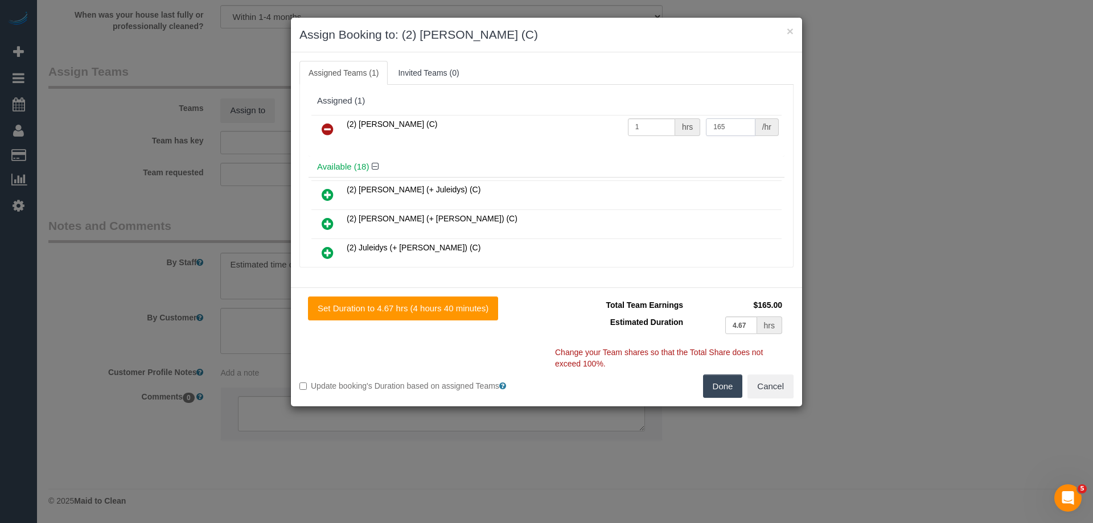
type input "165"
click at [730, 382] on button "Done" at bounding box center [723, 387] width 40 height 24
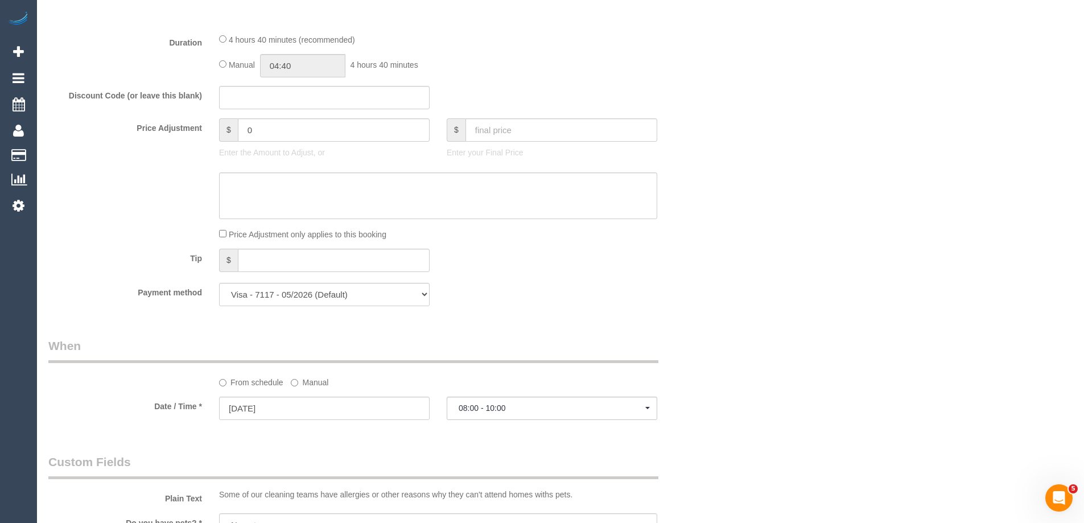
scroll to position [767, 0]
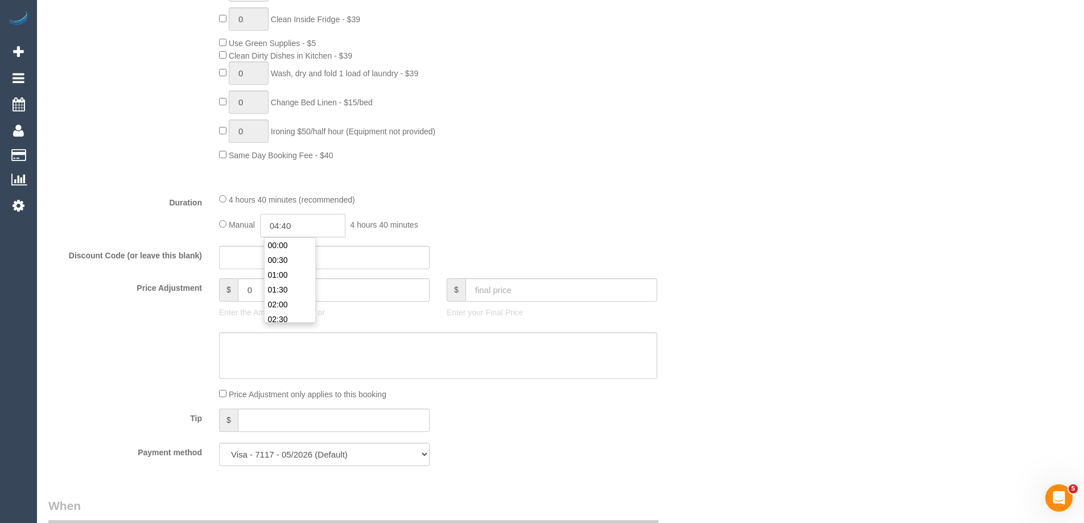
click at [314, 229] on input "04:40" at bounding box center [302, 225] width 85 height 23
type input "05:00"
click at [279, 302] on li "05:00" at bounding box center [290, 302] width 51 height 15
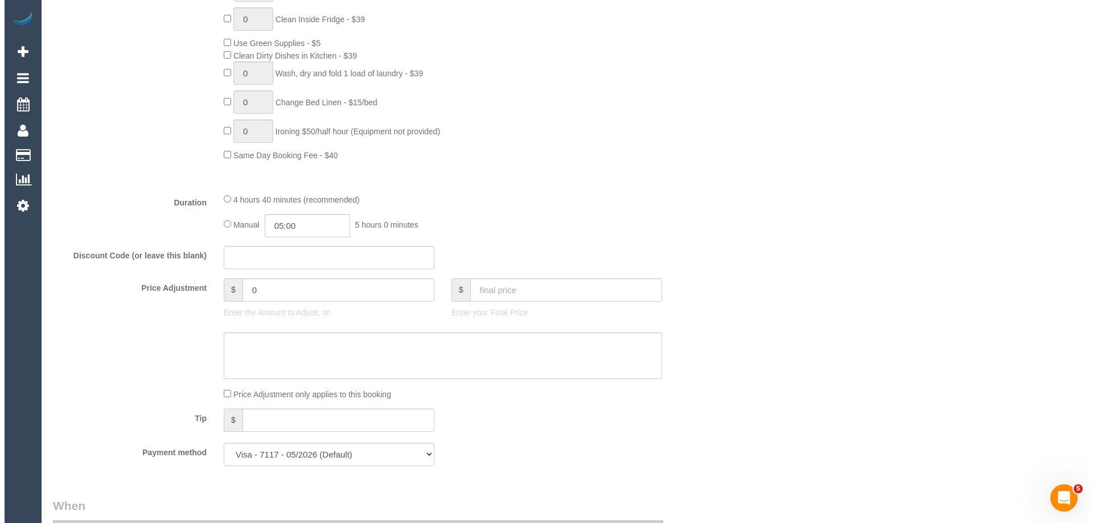
scroll to position [0, 0]
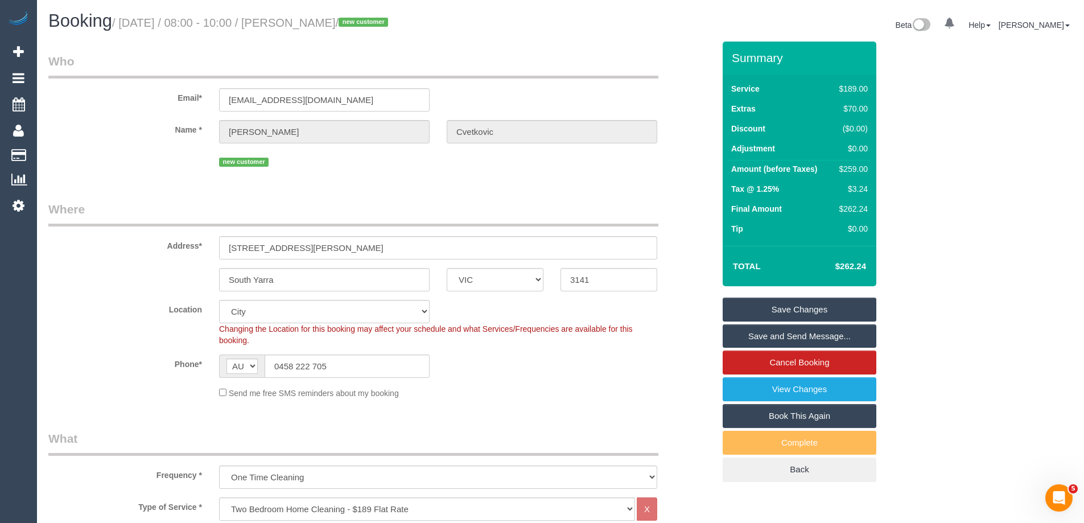
select select "spot26"
drag, startPoint x: 400, startPoint y: 23, endPoint x: 312, endPoint y: 22, distance: 87.7
click at [312, 22] on small "/ September 29, 2025 / 08:00 - 10:00 / Stefan Cvetkovic / new customer" at bounding box center [251, 23] width 279 height 13
copy small "Stefan Cvetkovic"
click at [758, 339] on link "Save and Send Message..." at bounding box center [800, 336] width 154 height 24
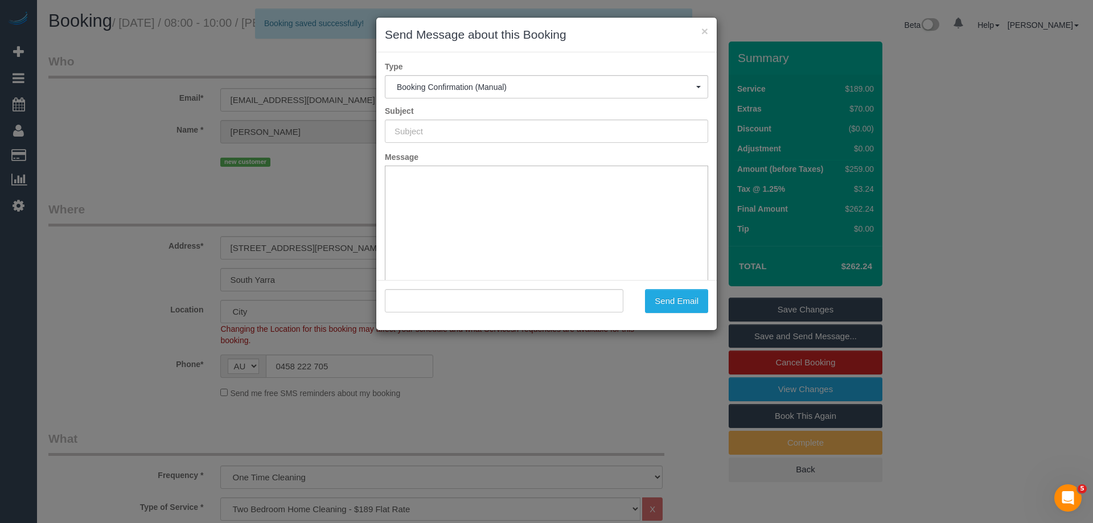
type input "Booking Confirmed"
type input ""Stefan Cvetkovic" <stefcvetkov@gmail.com>"
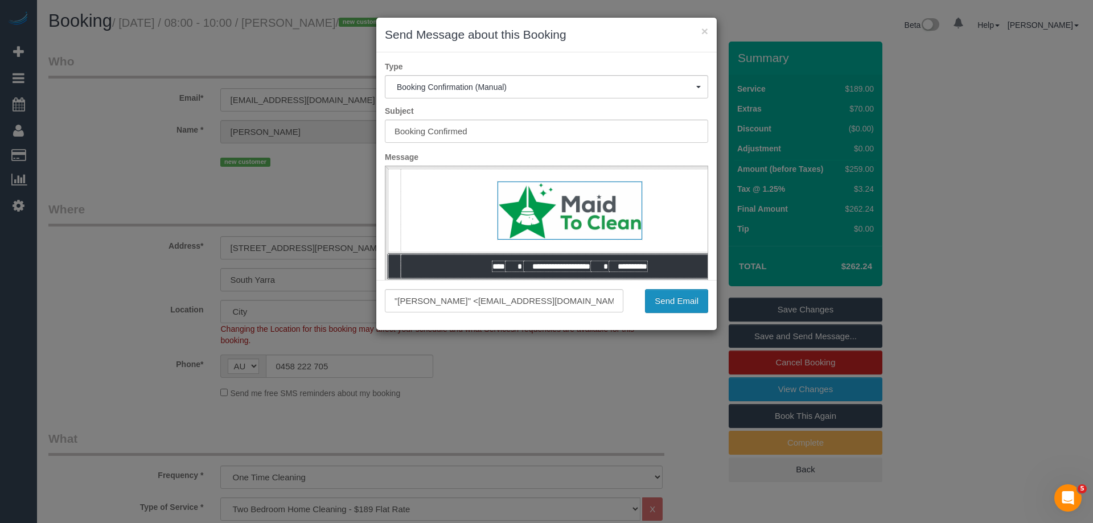
click at [681, 306] on button "Send Email" at bounding box center [676, 301] width 63 height 24
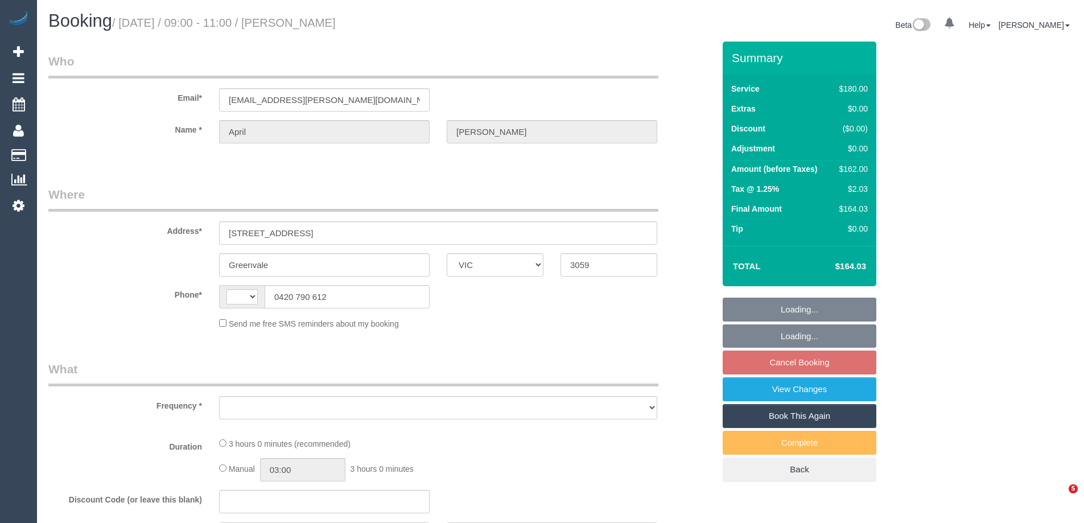
select select "VIC"
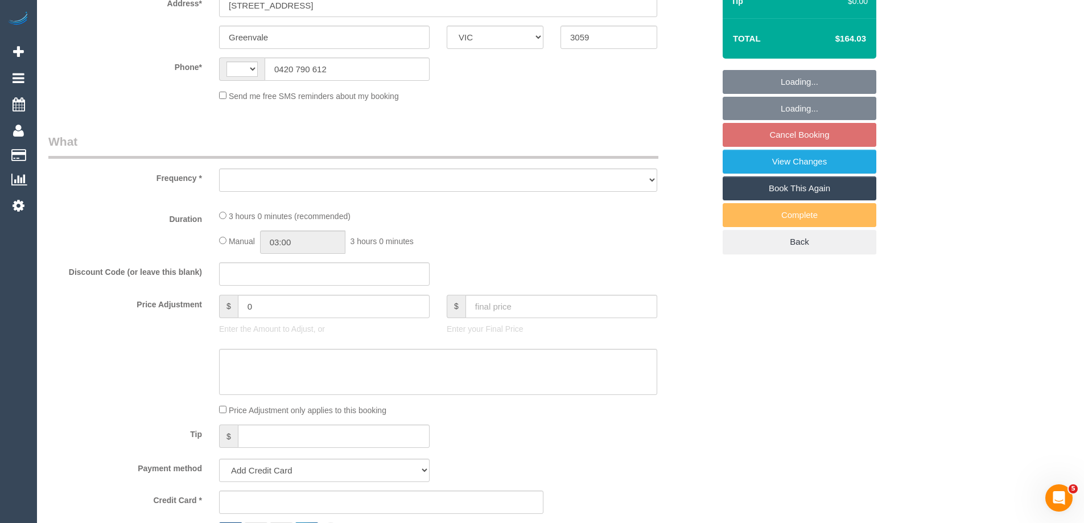
select select "string:AU"
select select "object:275"
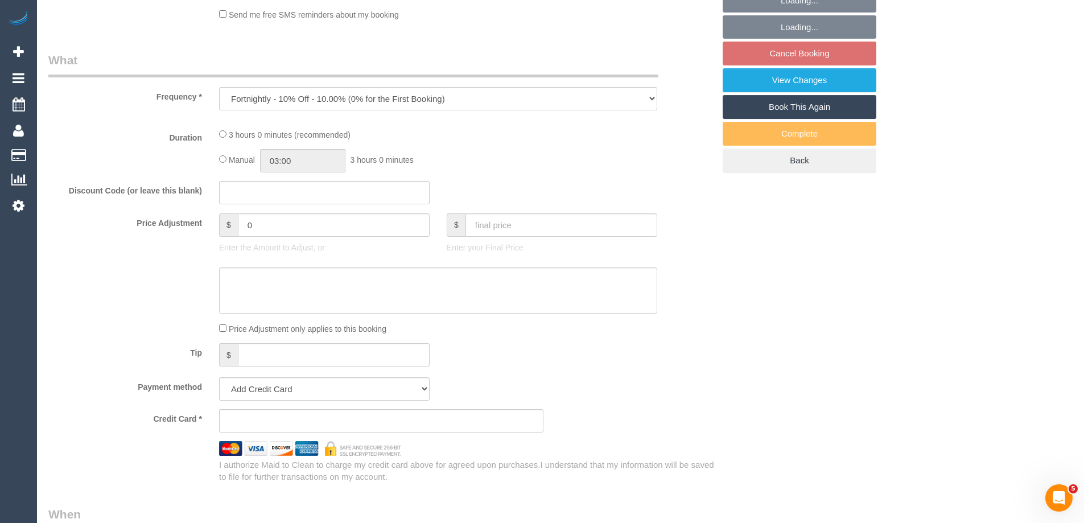
select select "string:stripe-pm_1OujM22GScqysDRVV6ggUq2G"
select select "180"
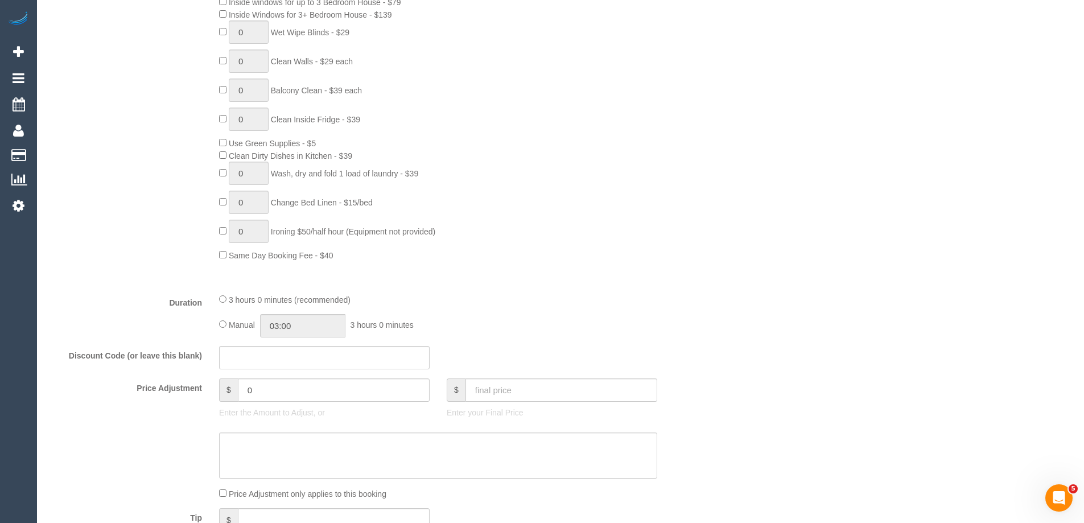
select select "number:27"
select select "number:19"
select select "number:33"
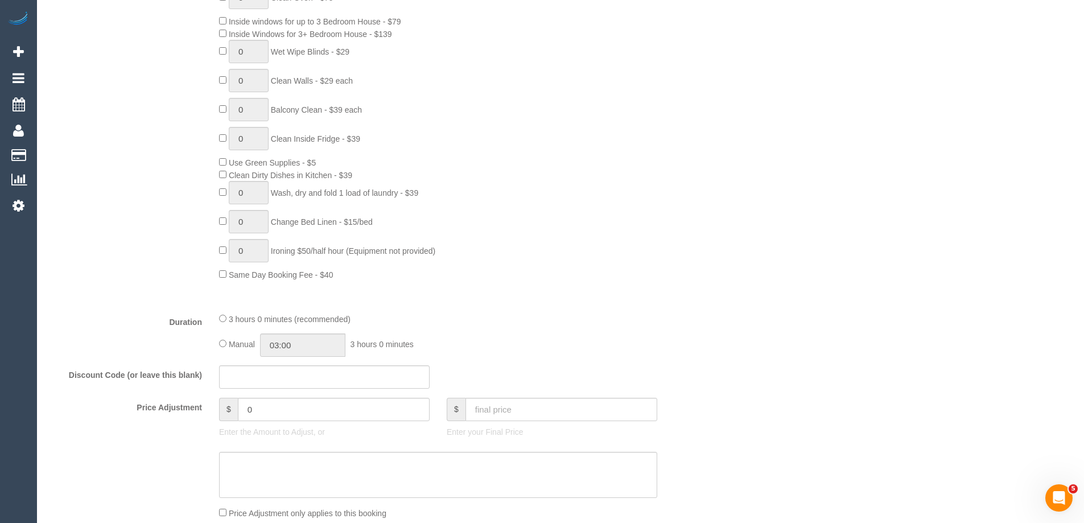
select select "object:1256"
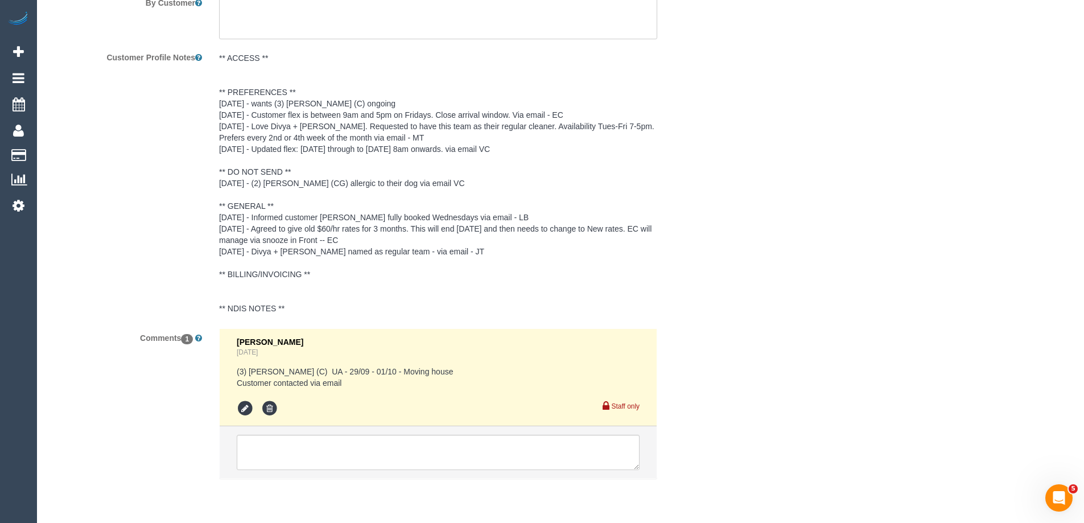
scroll to position [2068, 0]
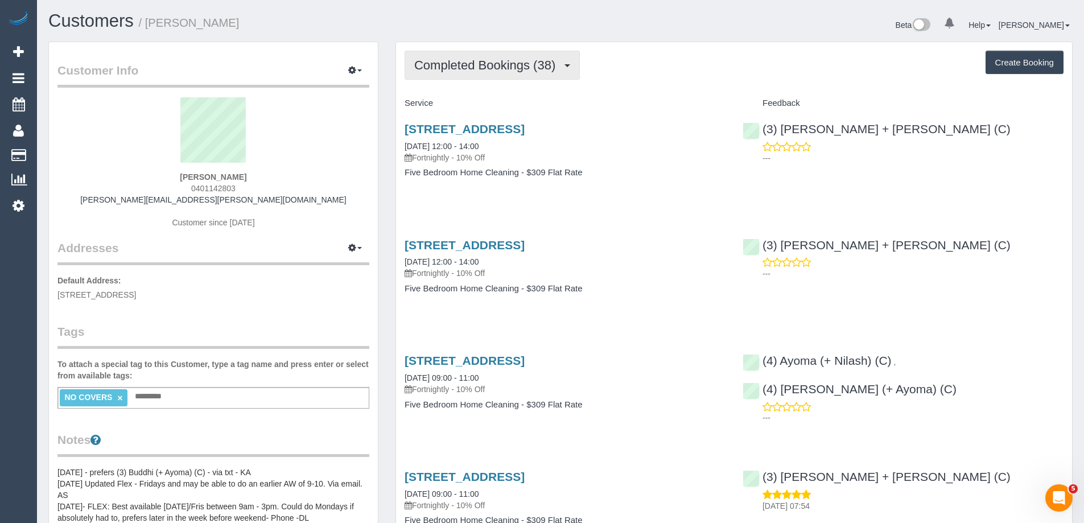
click at [504, 68] on span "Completed Bookings (38)" at bounding box center [487, 65] width 147 height 14
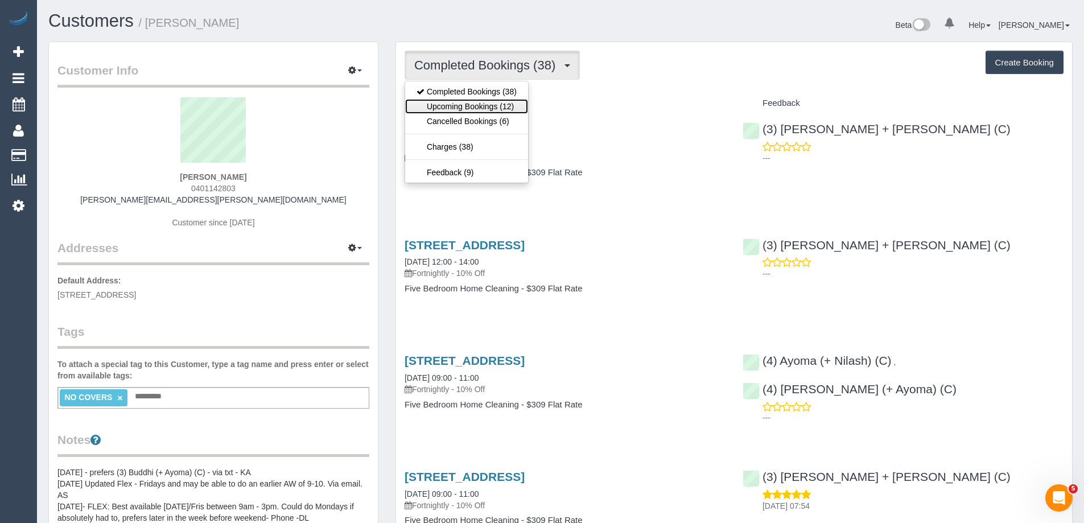
click at [496, 104] on link "Upcoming Bookings (12)" at bounding box center [466, 106] width 123 height 15
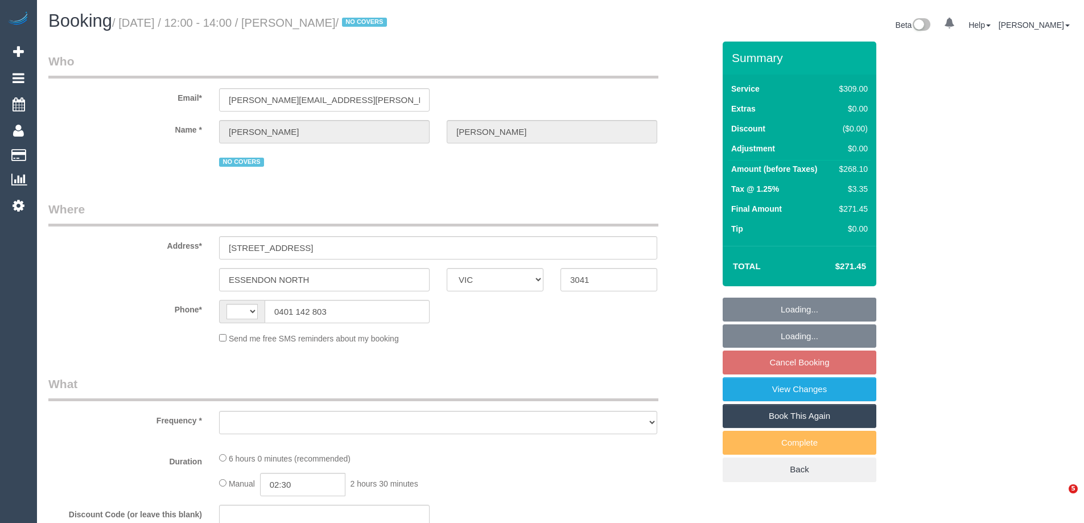
select select "VIC"
select select "string:AU"
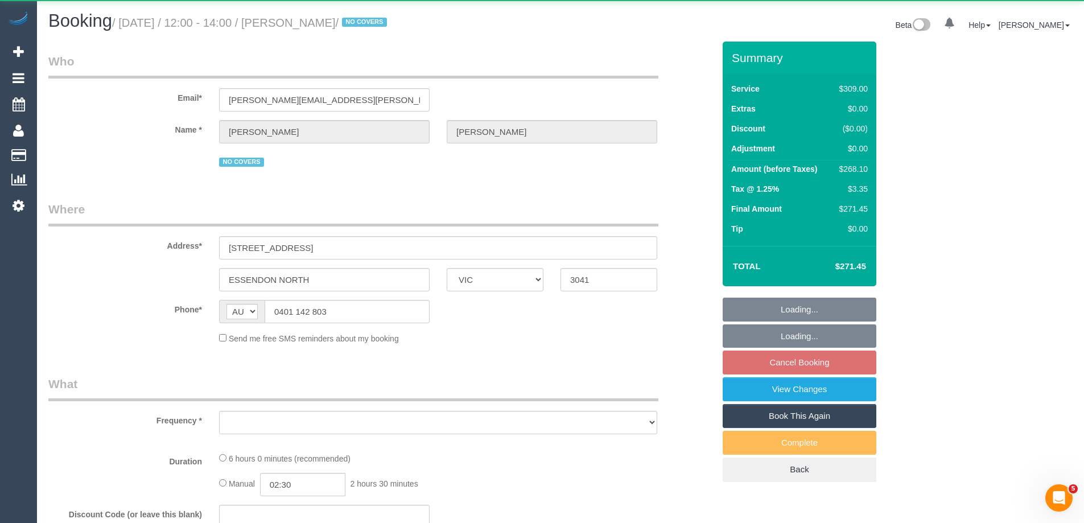
select select "object:552"
select select "string:stripe-pm_1Oi72G2GScqysDRVCt5Djduf"
select select "number:28"
select select "number:14"
select select "number:19"
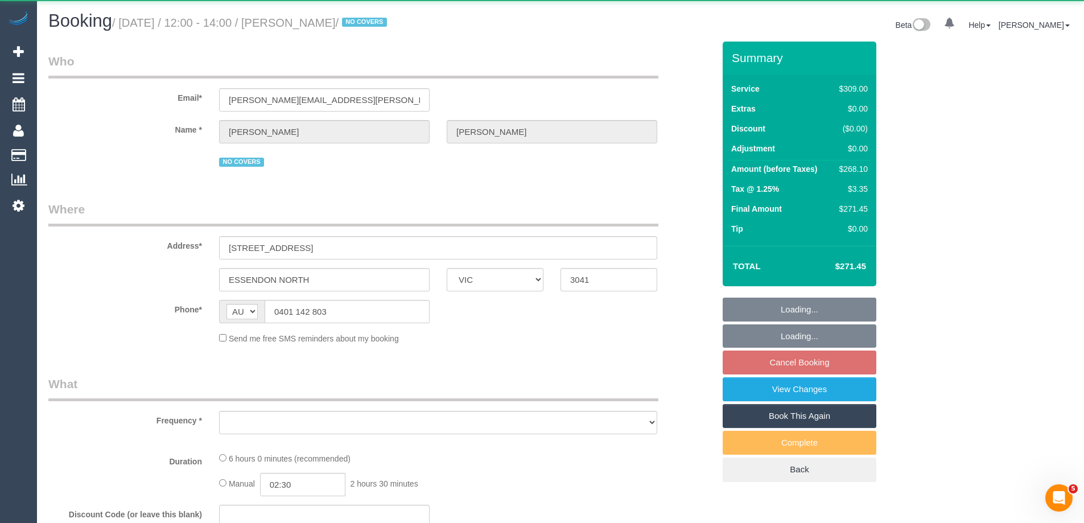
select select "number:22"
select select "number:35"
select select "number:11"
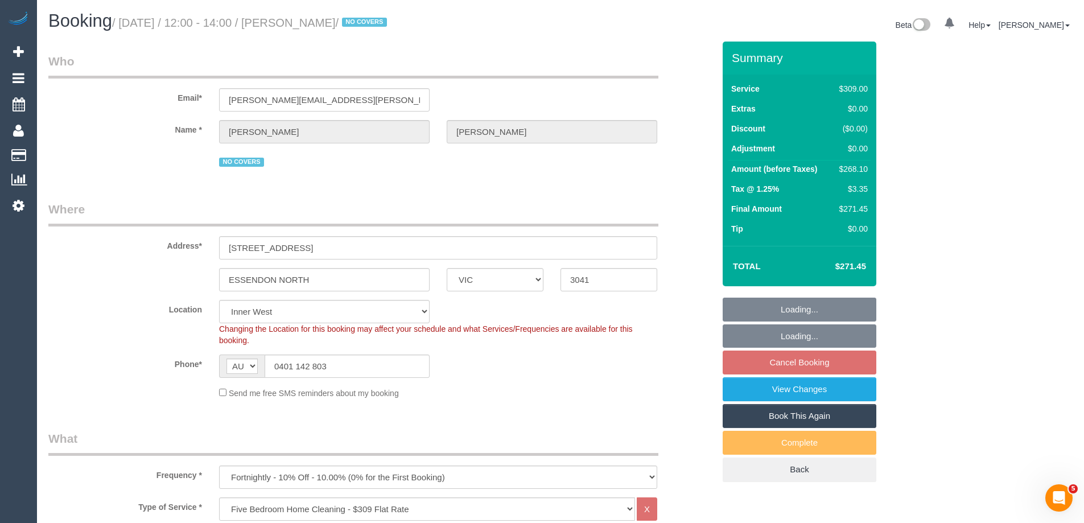
select select "object:1487"
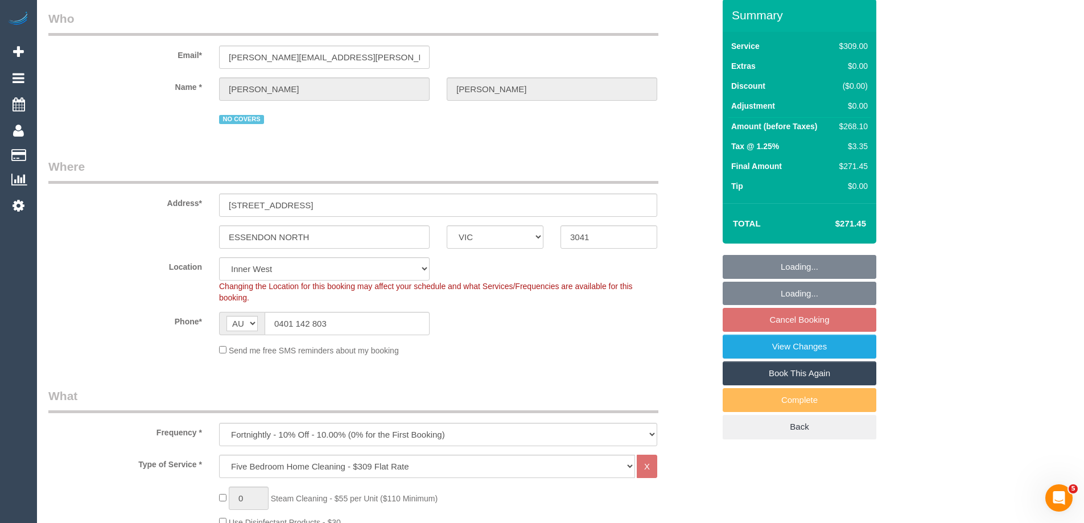
select select "spot4"
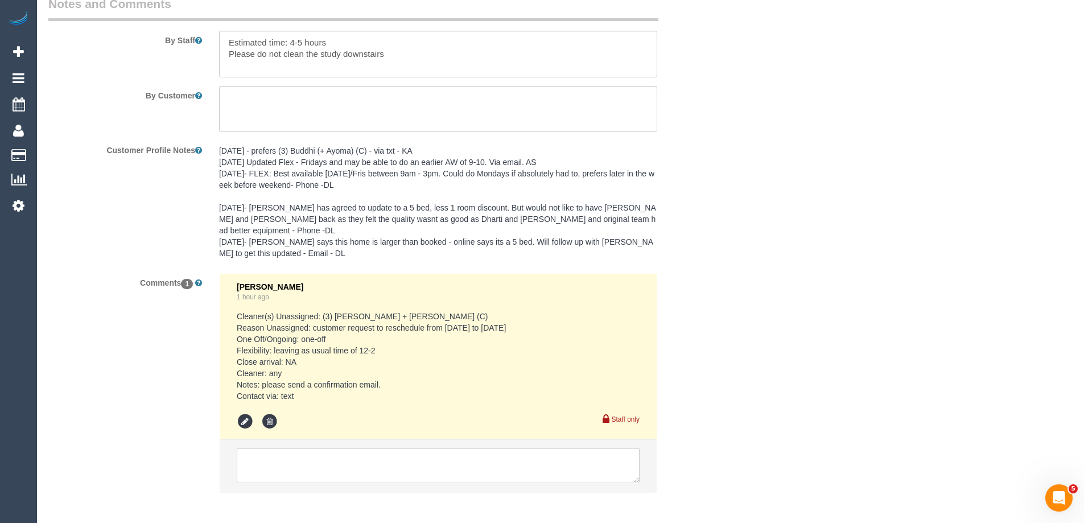
scroll to position [1960, 0]
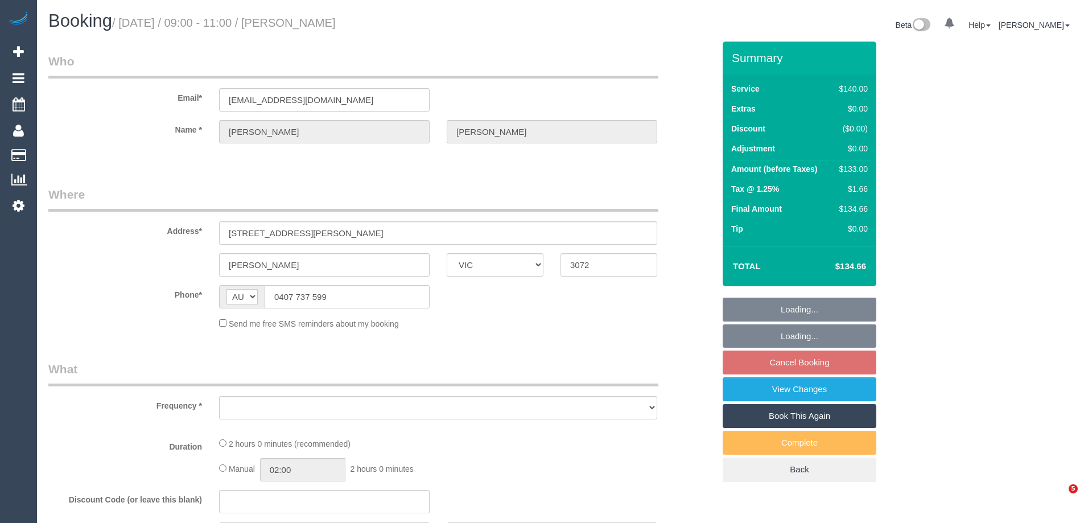
select select "VIC"
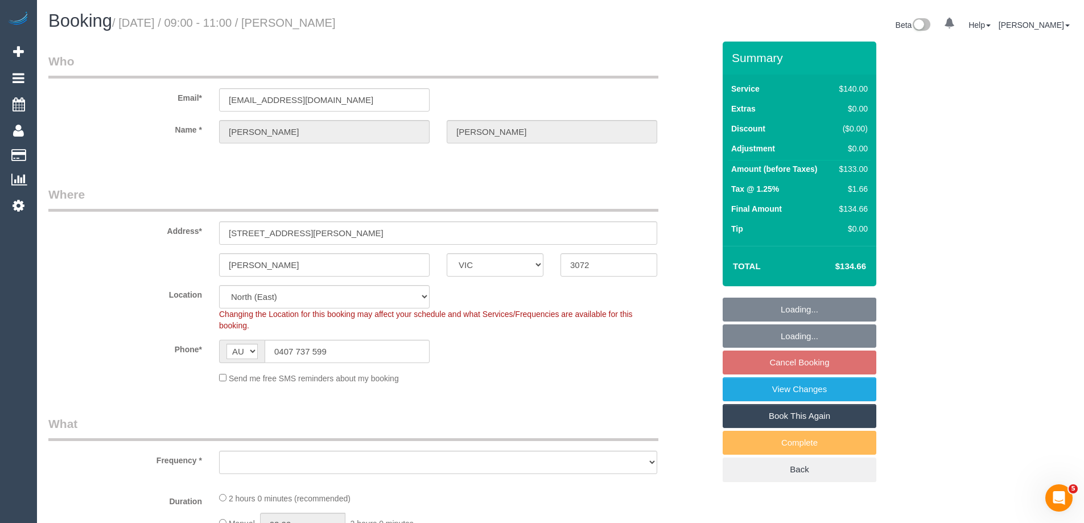
select select "object:670"
select select "number:27"
select select "number:14"
select select "number:18"
select select "number:22"
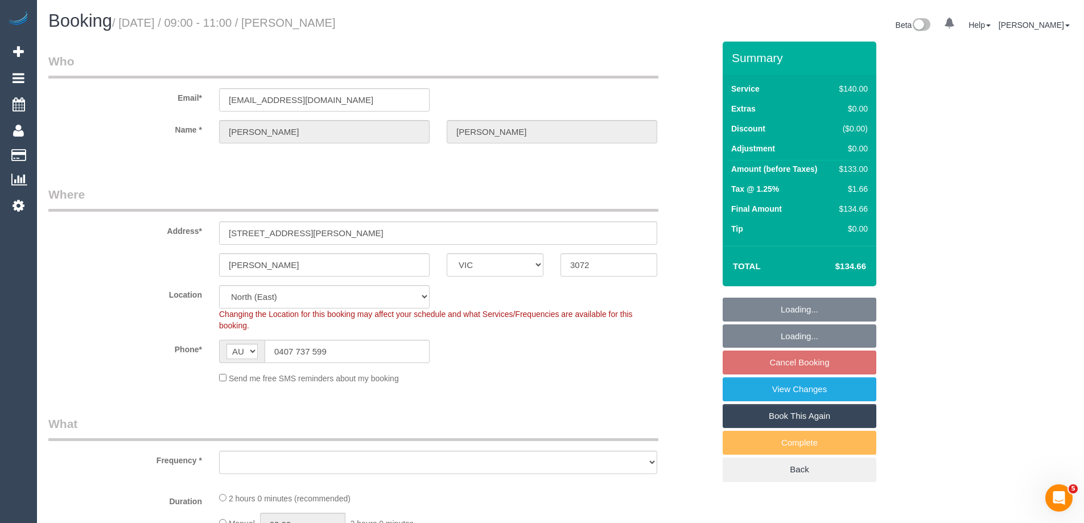
select select "number:34"
select select "number:13"
select select "string:stripe-pm_1OgDwI2GScqysDRVwCNGNovi"
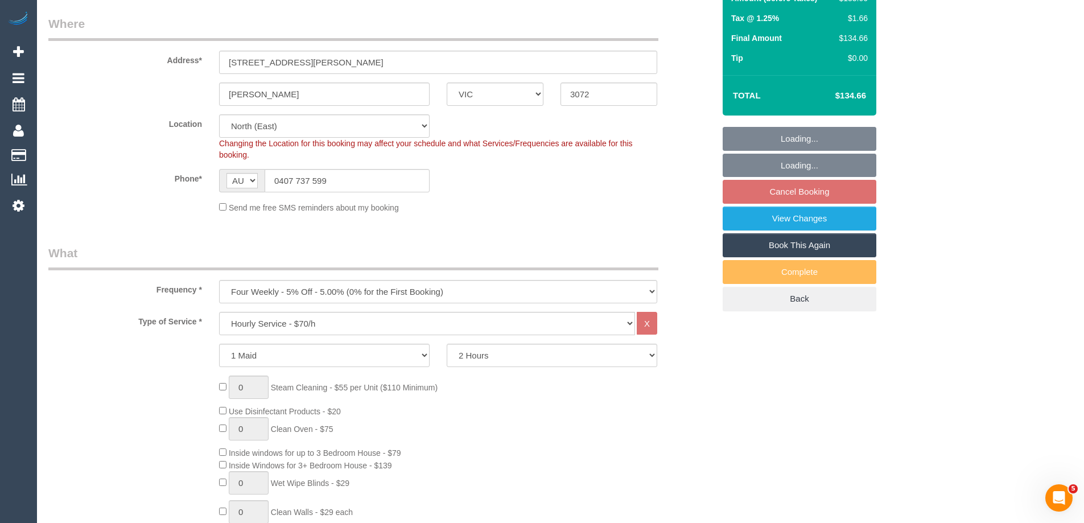
select select "object:1465"
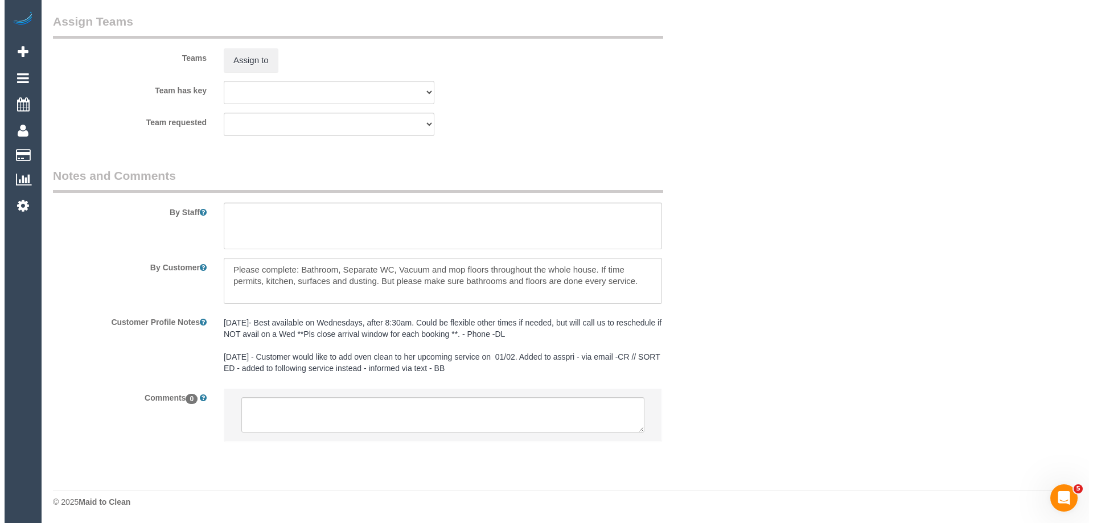
scroll to position [1746, 0]
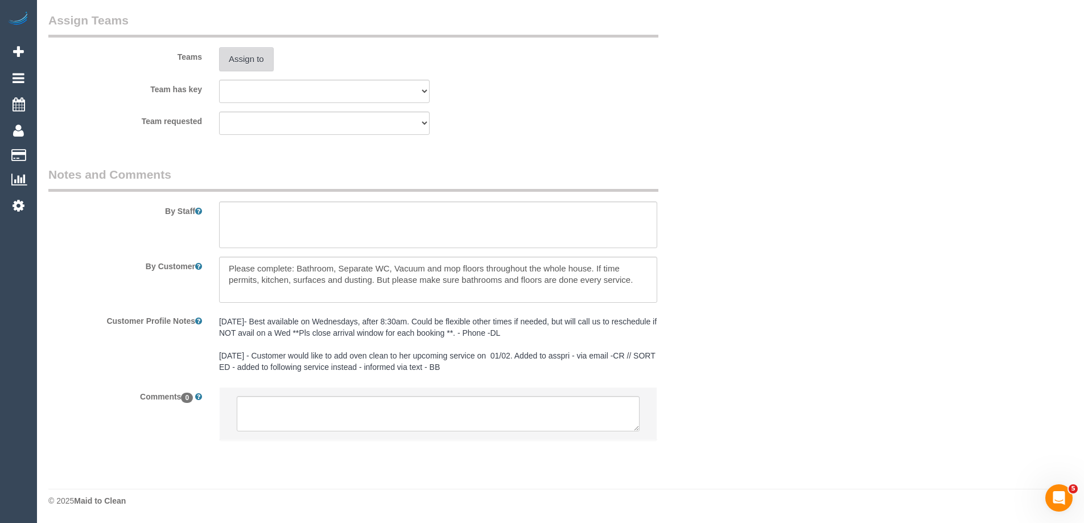
click at [246, 59] on button "Assign to" at bounding box center [246, 59] width 55 height 24
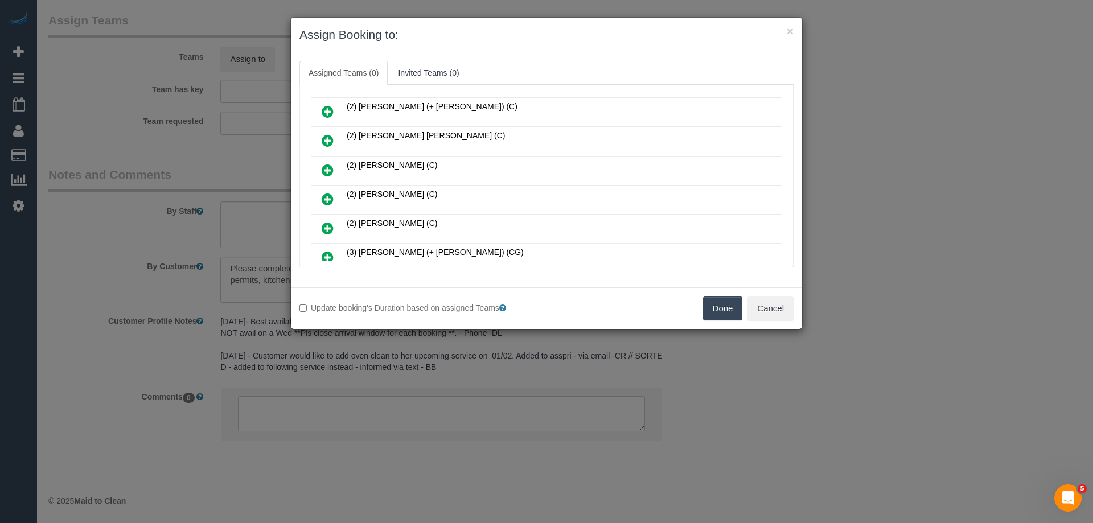
click at [323, 197] on icon at bounding box center [328, 199] width 12 height 14
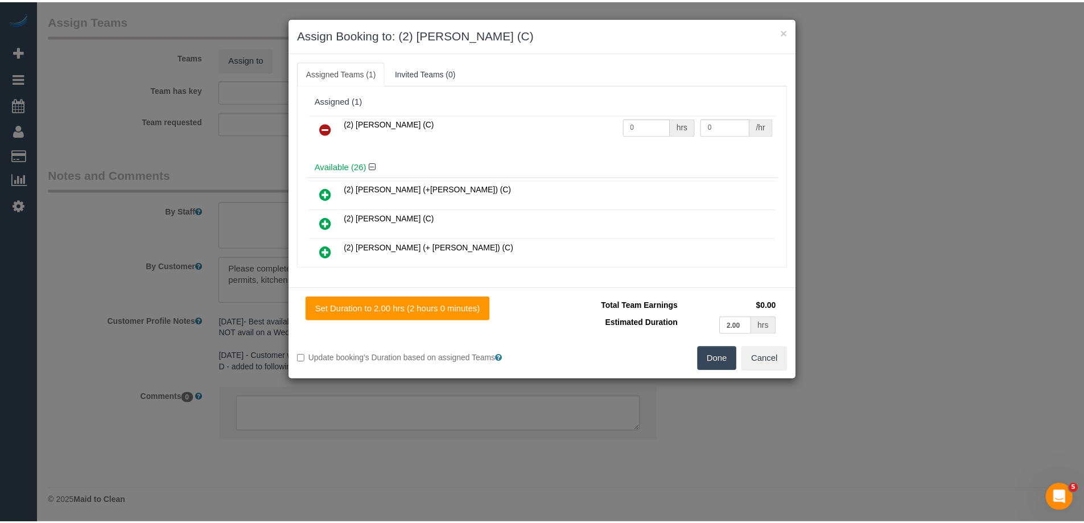
scroll to position [0, 0]
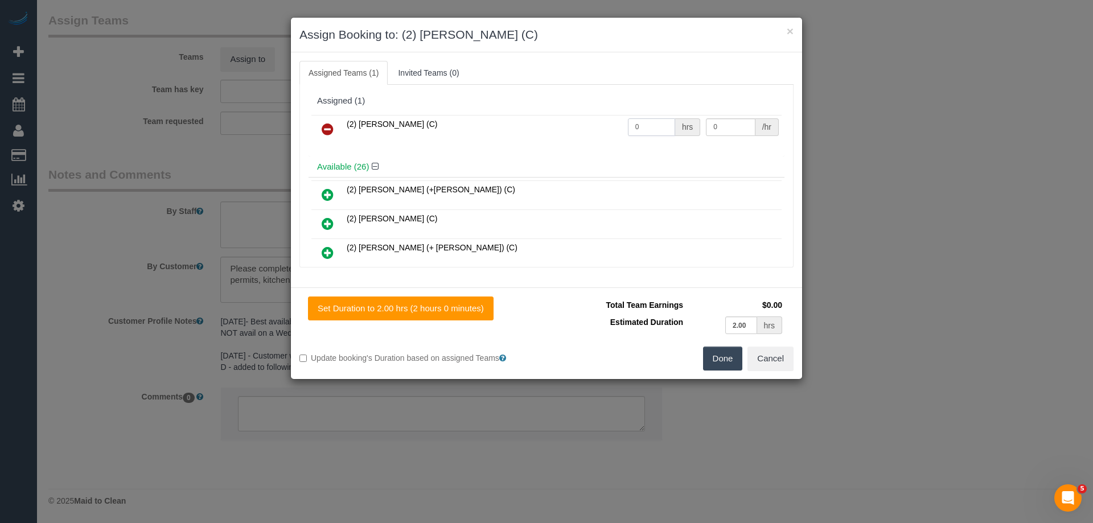
drag, startPoint x: 639, startPoint y: 129, endPoint x: 595, endPoint y: 123, distance: 43.6
click at [595, 123] on tr "(2) Sewmina De Silva (C) 0 hrs 0 /hr" at bounding box center [546, 129] width 470 height 29
type input "2"
drag, startPoint x: 715, startPoint y: 121, endPoint x: 635, endPoint y: 122, distance: 79.7
click at [637, 122] on tr "(2) Sewmina De Silva (C) 2 hrs 0 /hr" at bounding box center [546, 129] width 470 height 29
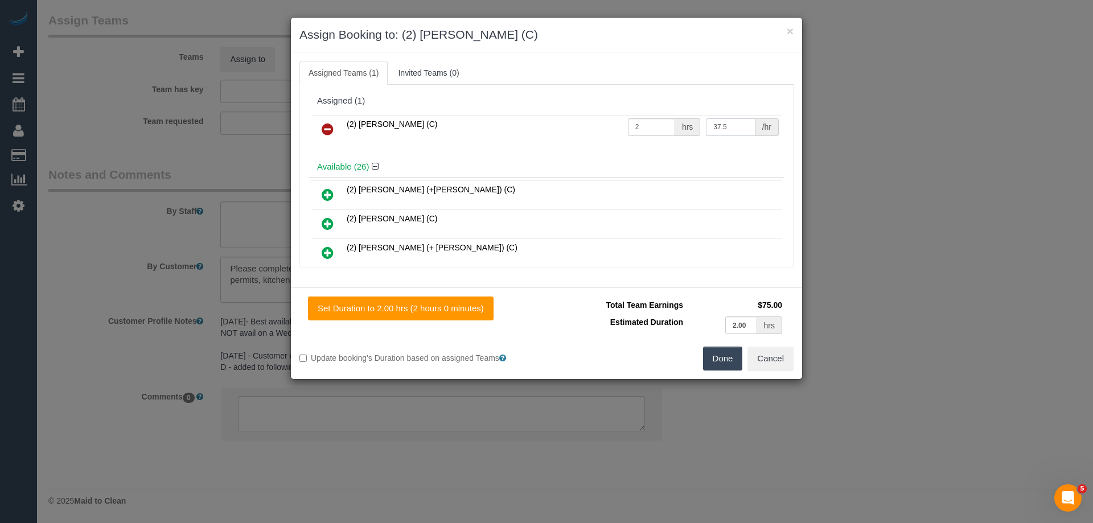
type input "37.5"
click at [714, 365] on button "Done" at bounding box center [723, 359] width 40 height 24
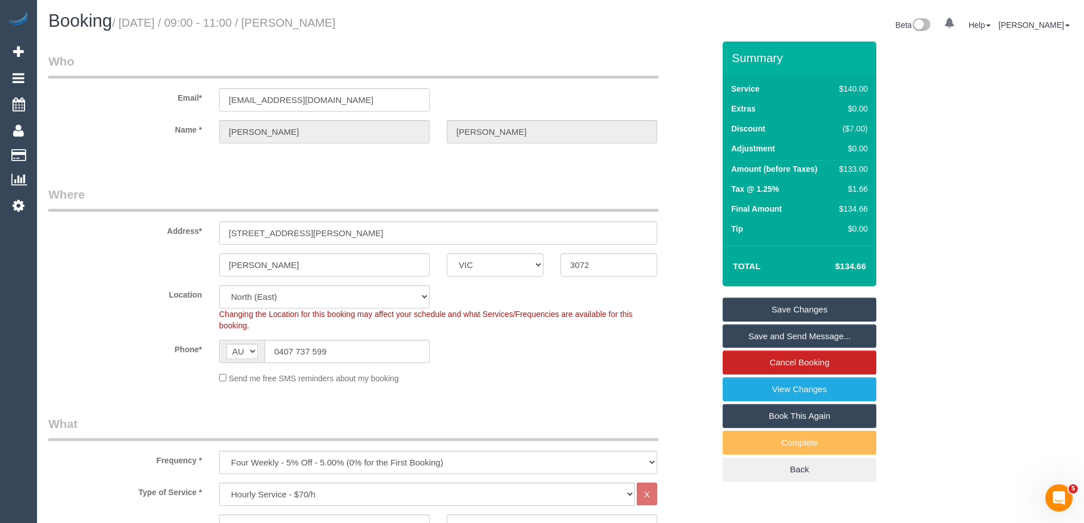
drag, startPoint x: 399, startPoint y: 26, endPoint x: 315, endPoint y: 33, distance: 83.9
click at [314, 28] on h1 "Booking / September 29, 2025 / 09:00 - 11:00 / Monique Hoey" at bounding box center [300, 20] width 504 height 19
copy small "Monique Hoey"
click at [745, 310] on link "Save Changes" at bounding box center [800, 310] width 154 height 24
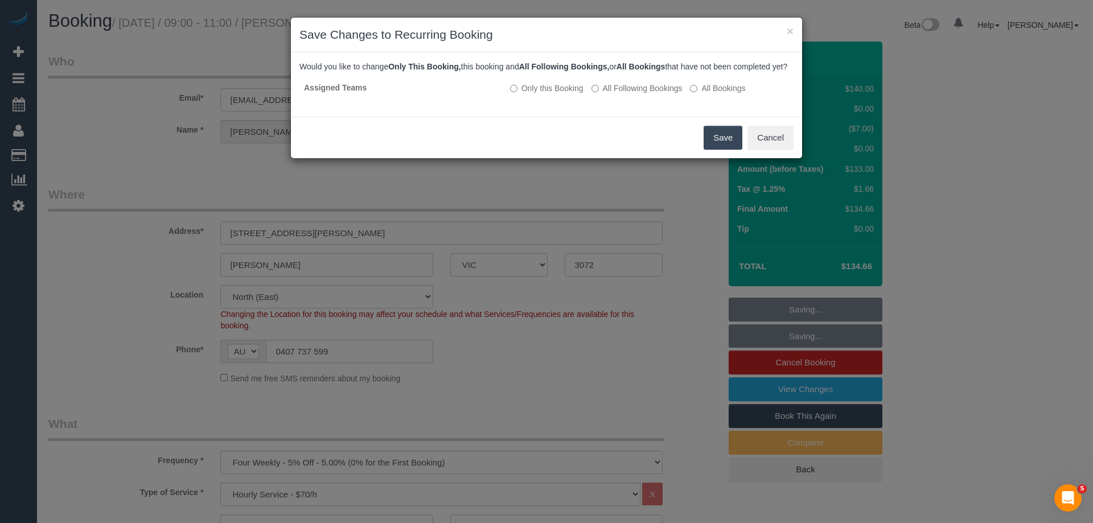
click at [738, 147] on button "Save" at bounding box center [722, 138] width 39 height 24
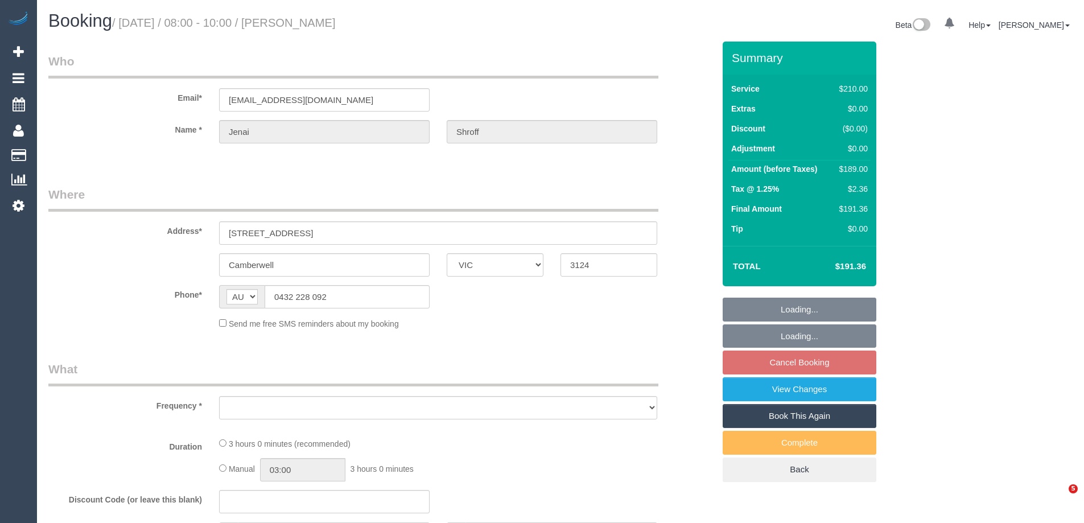
select select "VIC"
select select "180"
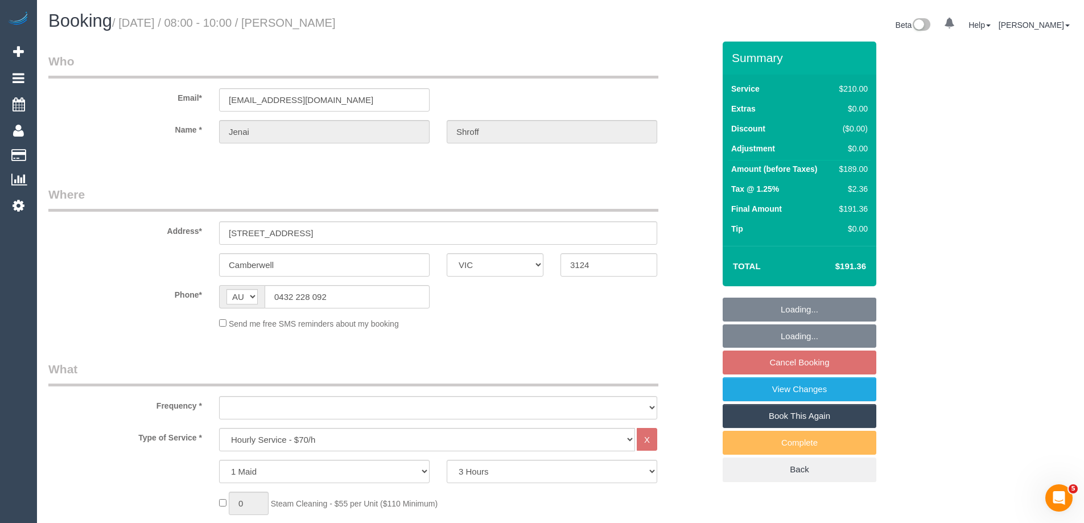
select select "object:931"
select select "number:28"
select select "number:14"
select select "number:19"
select select "number:25"
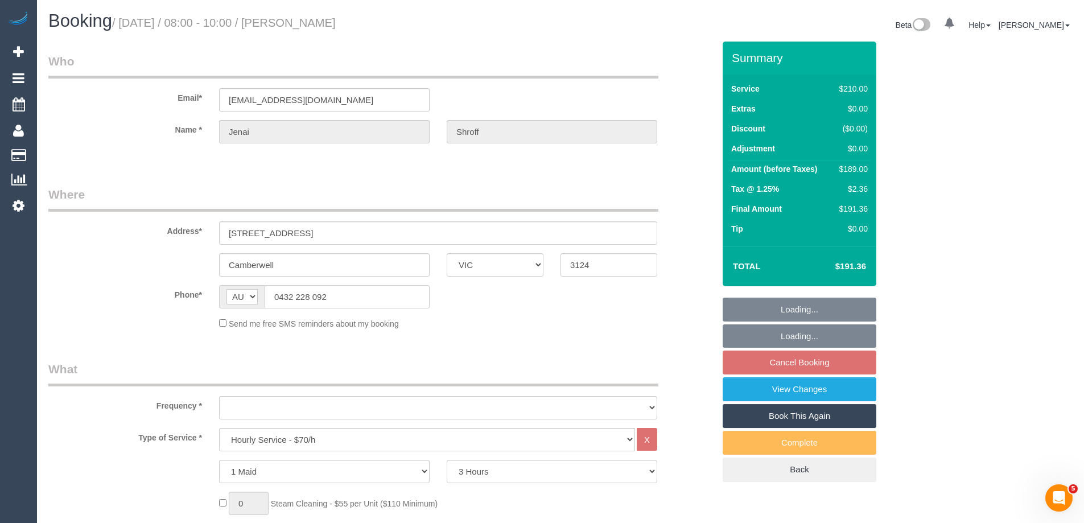
select select "number:35"
select select "number:12"
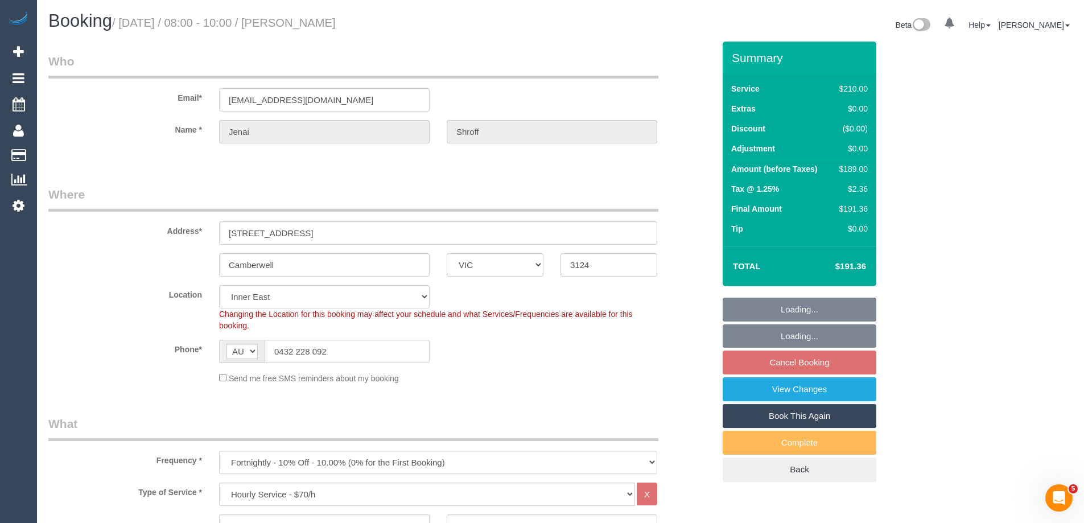
select select "spot2"
select select "object:1579"
select select "string:stripe-pm_1RkaMh2GScqysDRVzL0AtIri"
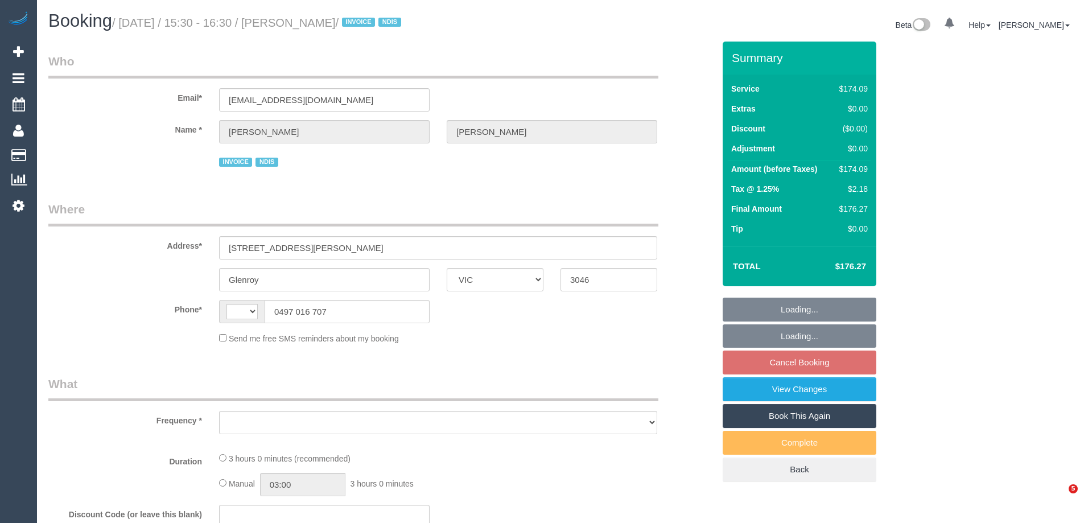
select select "VIC"
select select "string:AU"
select select "180"
select select "number:29"
select select "number:14"
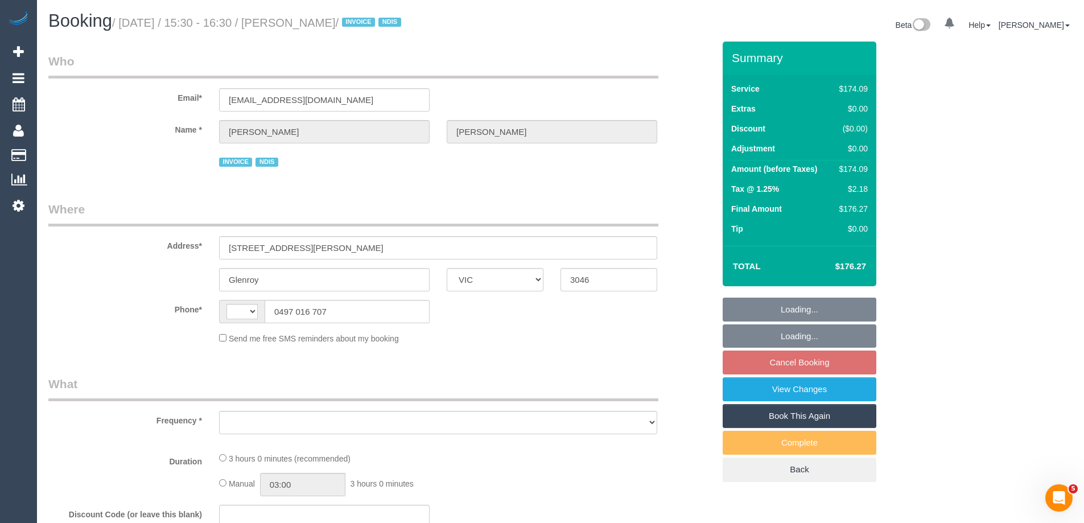
select select "number:19"
select select "number:24"
select select "number:35"
select select "number:11"
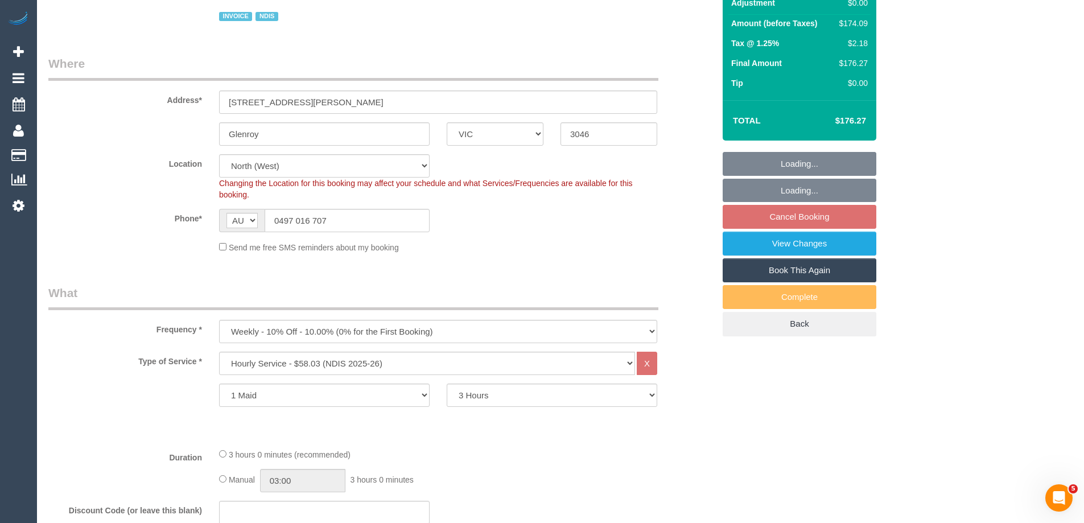
select select "object:766"
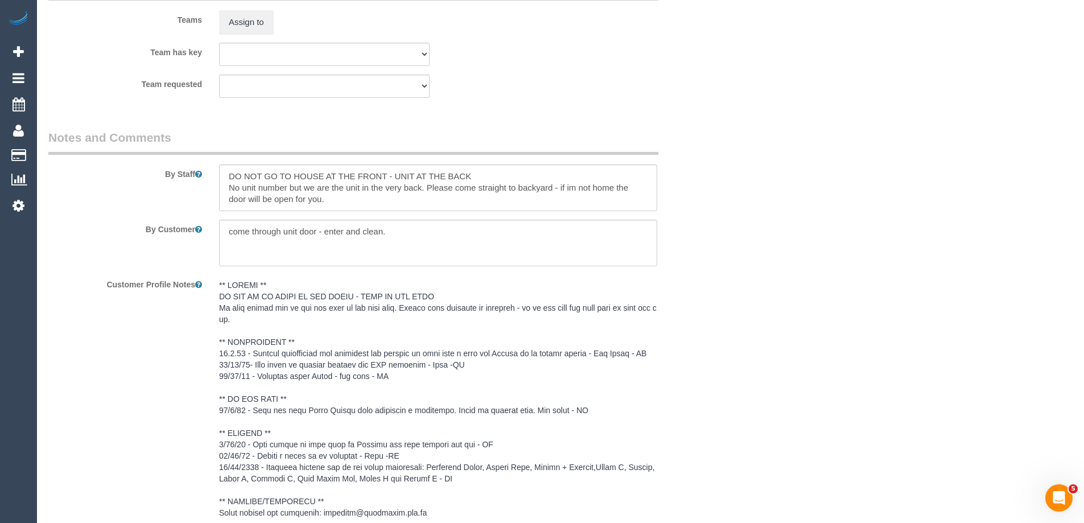
scroll to position [1405, 0]
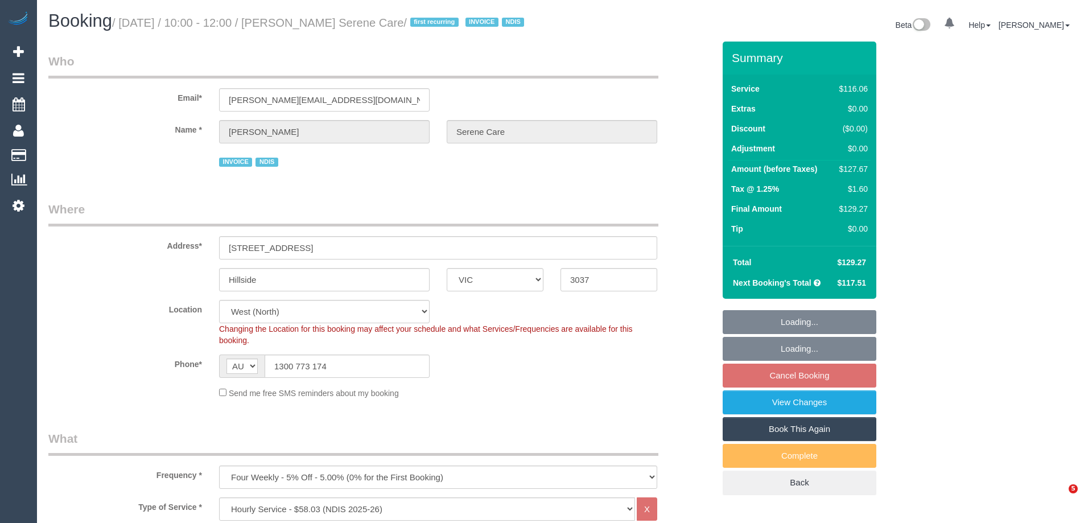
select select "VIC"
select select "object:757"
select select "spot3"
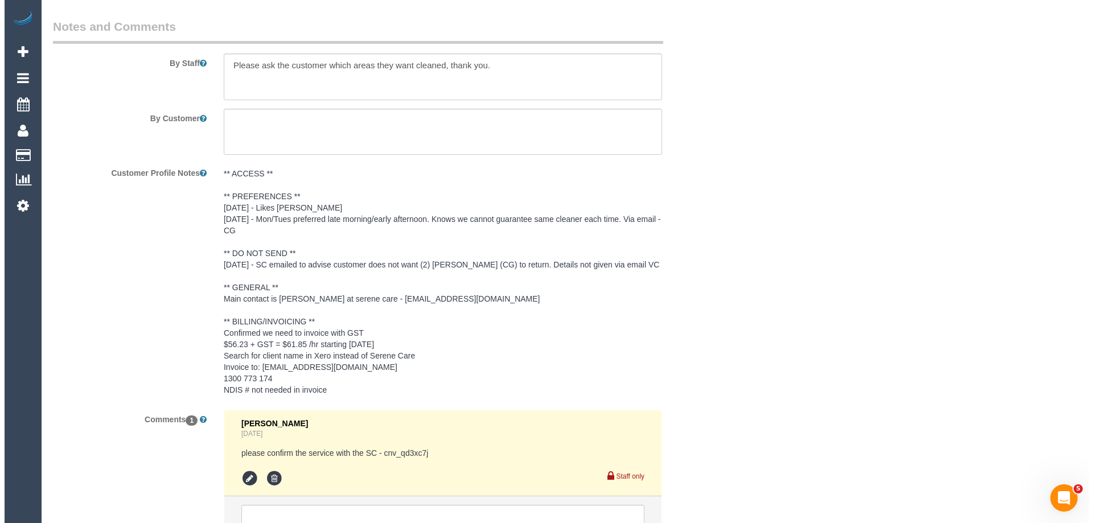
scroll to position [1405, 0]
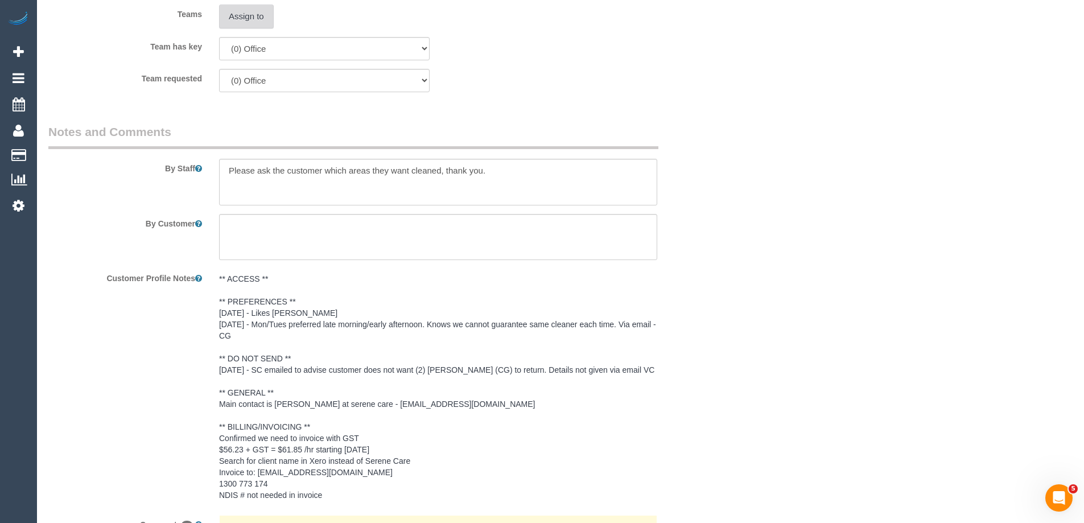
click at [248, 27] on button "Assign to" at bounding box center [246, 17] width 55 height 24
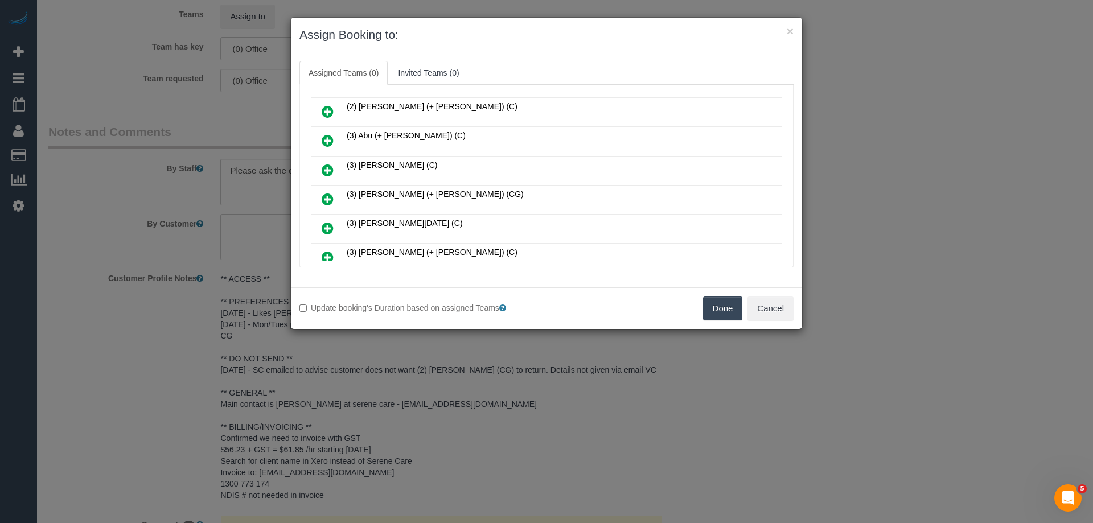
click at [319, 168] on link at bounding box center [327, 170] width 27 height 23
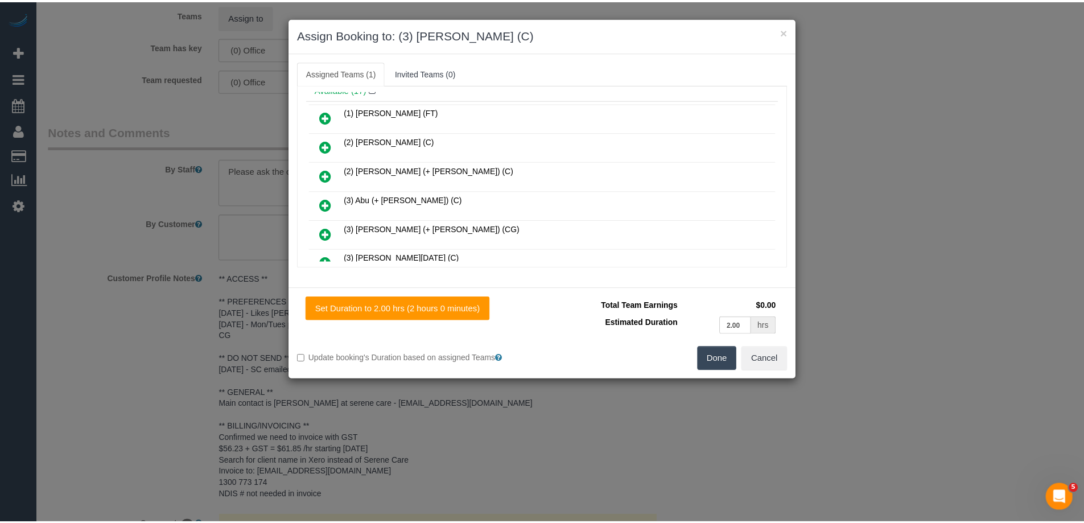
scroll to position [0, 0]
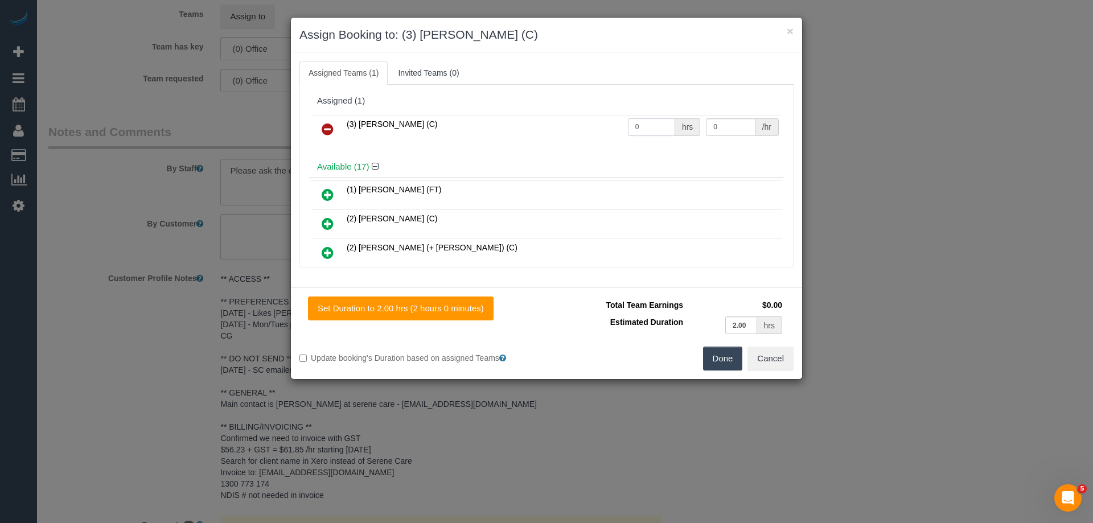
drag, startPoint x: 639, startPoint y: 125, endPoint x: 592, endPoint y: 125, distance: 46.7
click at [597, 125] on tr "(3) Abu Bakar (C) 0 hrs 0 /hr" at bounding box center [546, 129] width 470 height 29
type input "2"
drag, startPoint x: 731, startPoint y: 119, endPoint x: 622, endPoint y: 121, distance: 109.3
click at [622, 121] on tr "(3) Abu Bakar (C) 2 hrs 0 /hr" at bounding box center [546, 129] width 470 height 29
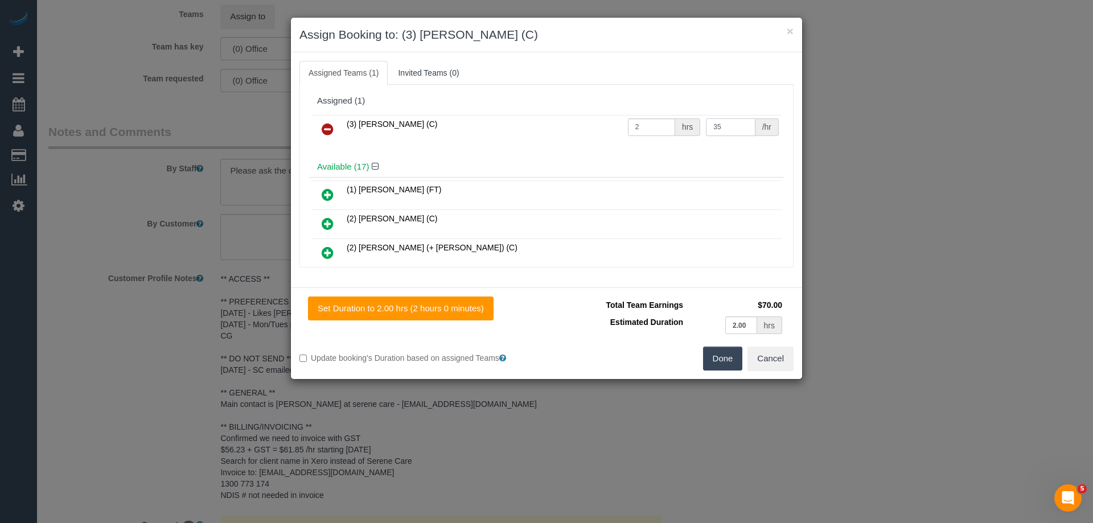
type input "35"
click at [718, 355] on button "Done" at bounding box center [723, 359] width 40 height 24
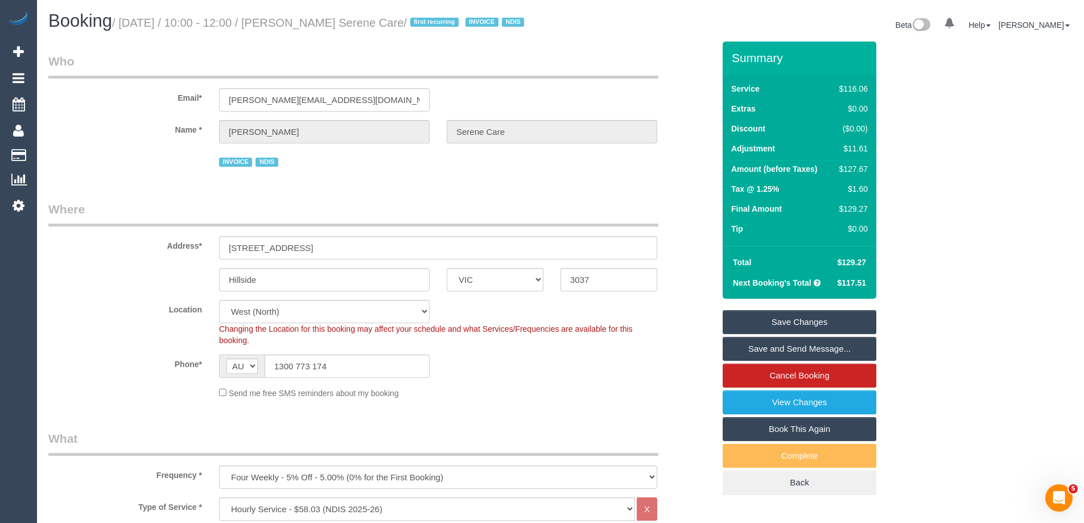
drag, startPoint x: 508, startPoint y: 23, endPoint x: 318, endPoint y: 22, distance: 190.1
click at [318, 22] on small "/ September 29, 2025 / 10:00 - 12:00 / Mary Kamieniarz-Christu Serene Care / fi…" at bounding box center [319, 23] width 415 height 13
copy small "Mary Kamieniarz-Christu Serene Care"
click at [759, 334] on link "Save Changes" at bounding box center [800, 322] width 154 height 24
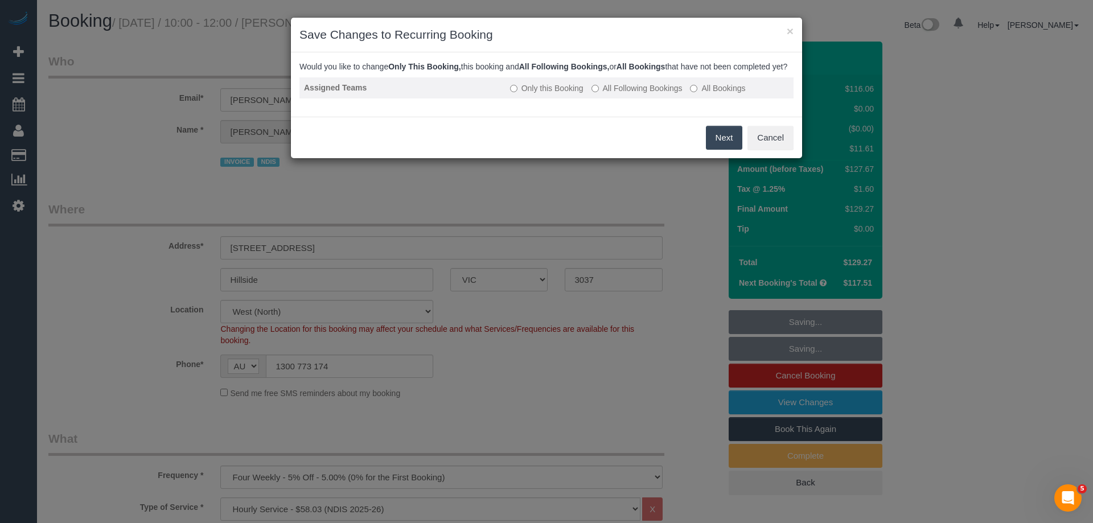
click at [626, 94] on label "All Following Bookings" at bounding box center [636, 88] width 91 height 11
drag, startPoint x: 724, startPoint y: 155, endPoint x: 667, endPoint y: 135, distance: 60.3
click at [725, 150] on button "Save" at bounding box center [722, 138] width 39 height 24
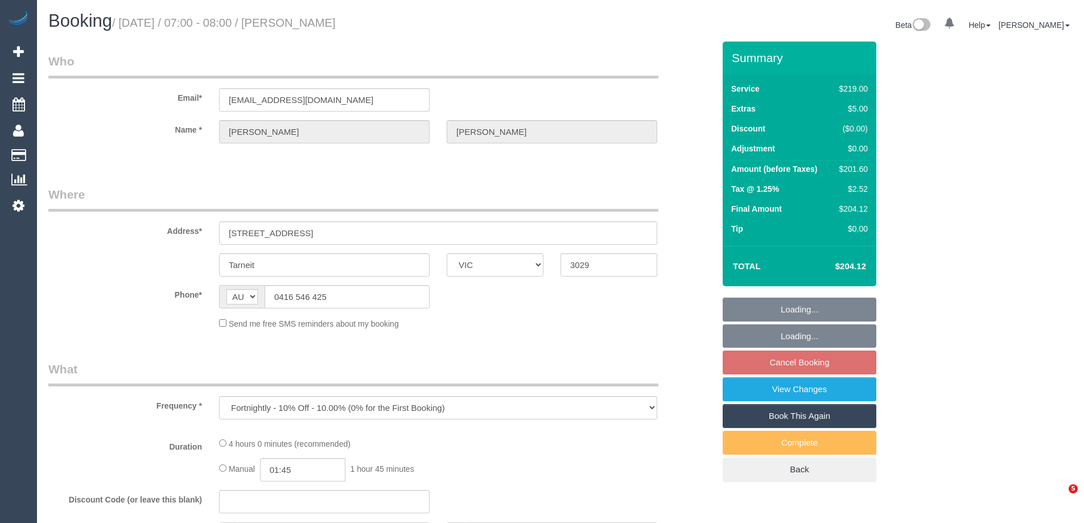
select select "VIC"
select select "string:stripe-pm_1NqThD2GScqysDRViIrilJVA"
select select "number:28"
select select "number:14"
select select "number:18"
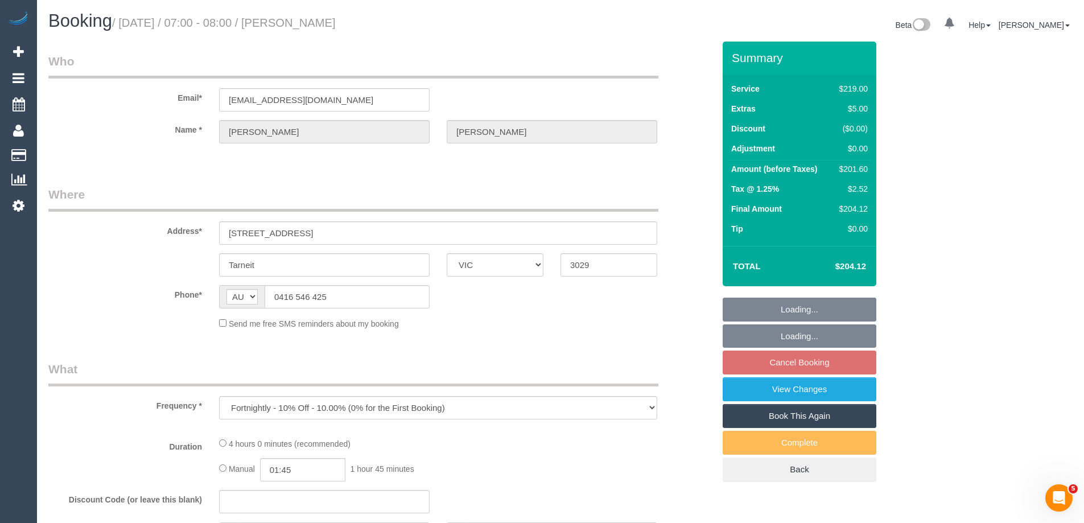
select select "number:25"
select select "number:34"
select select "number:11"
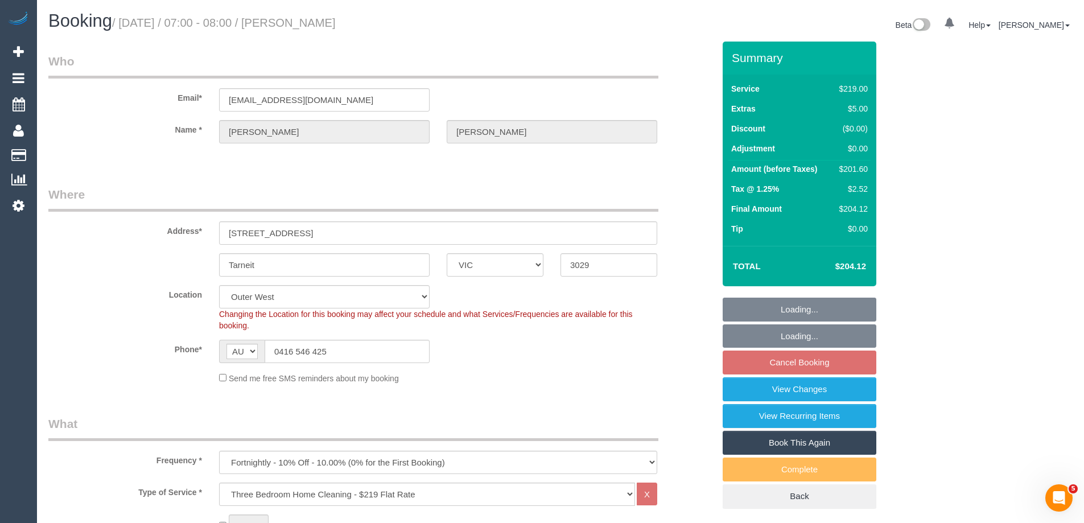
select select "object:1194"
select select "spot1"
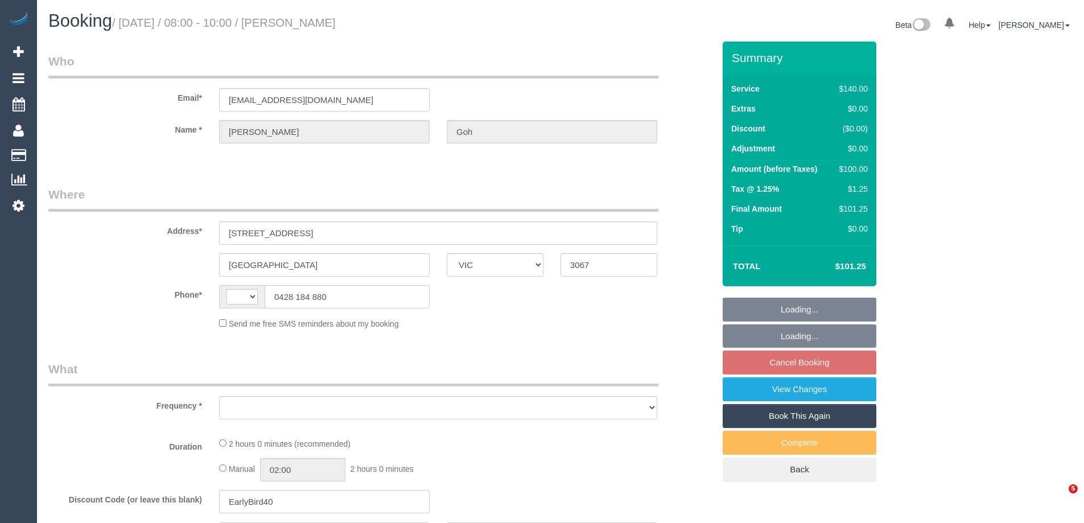
select select "VIC"
select select "object:275"
select select "string:AU"
select select "number:28"
select select "number:14"
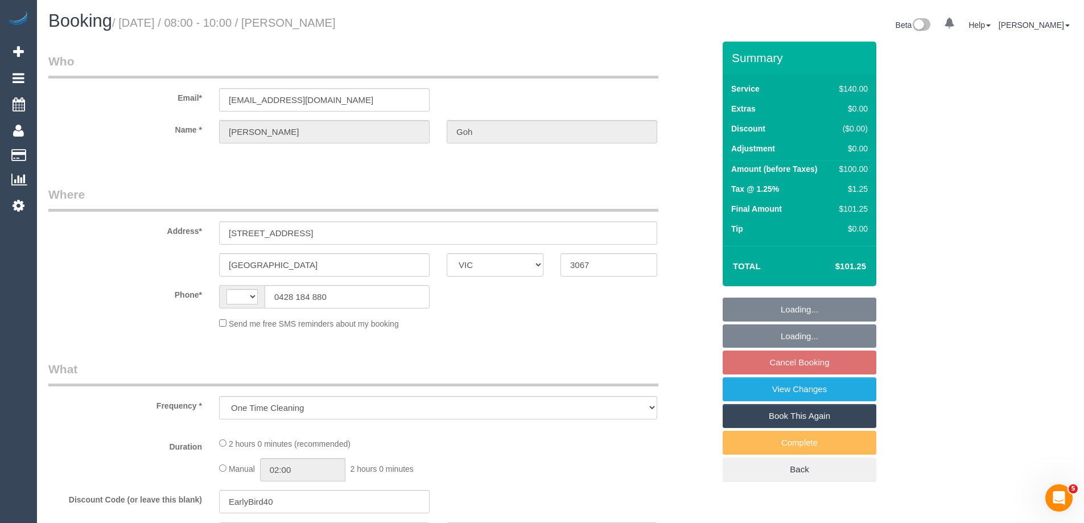
select select "number:19"
select select "number:25"
select select "number:13"
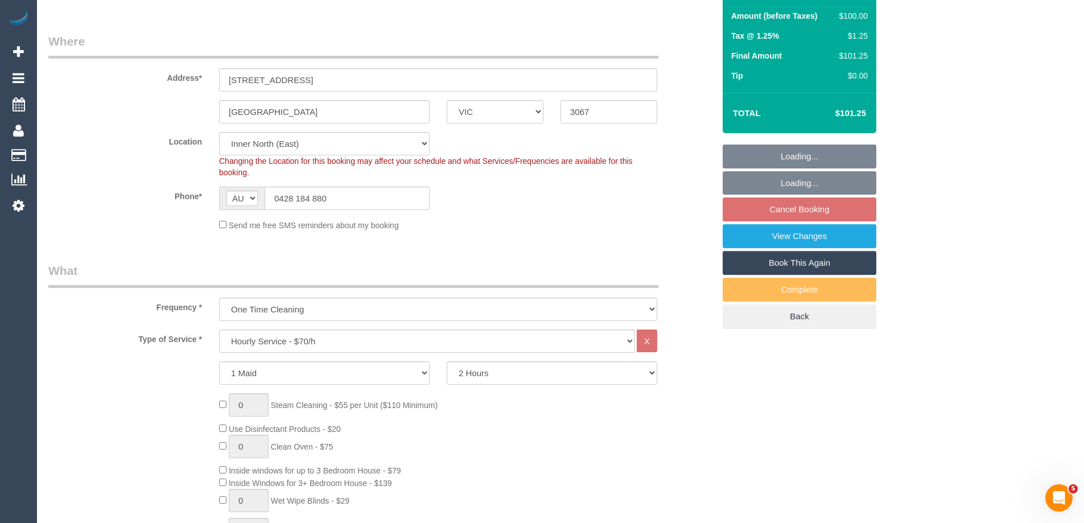
select select "string:stripe-pm_1RwbUz2GScqysDRVYjIcBQfb"
select select "object:896"
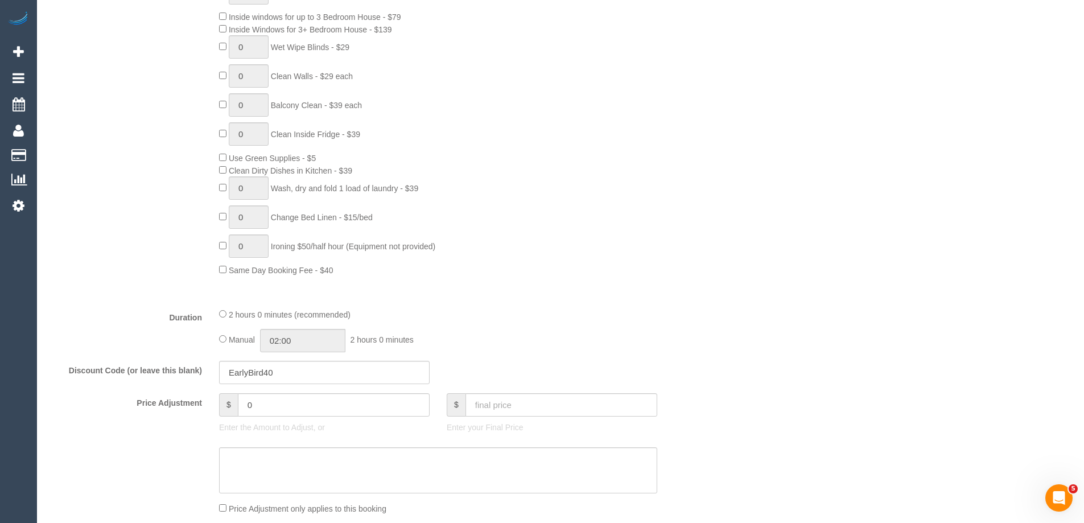
select select "spot2"
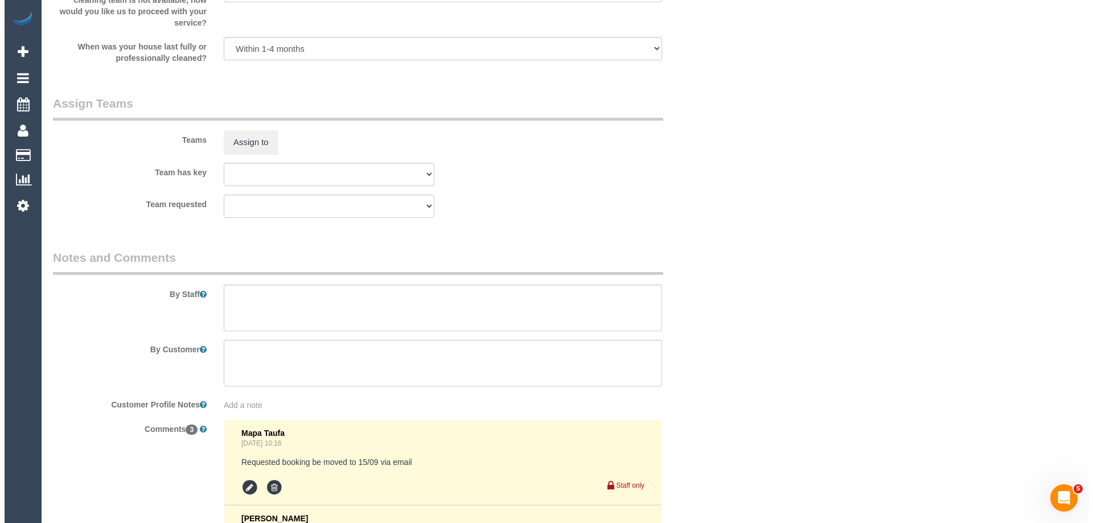
scroll to position [1594, 0]
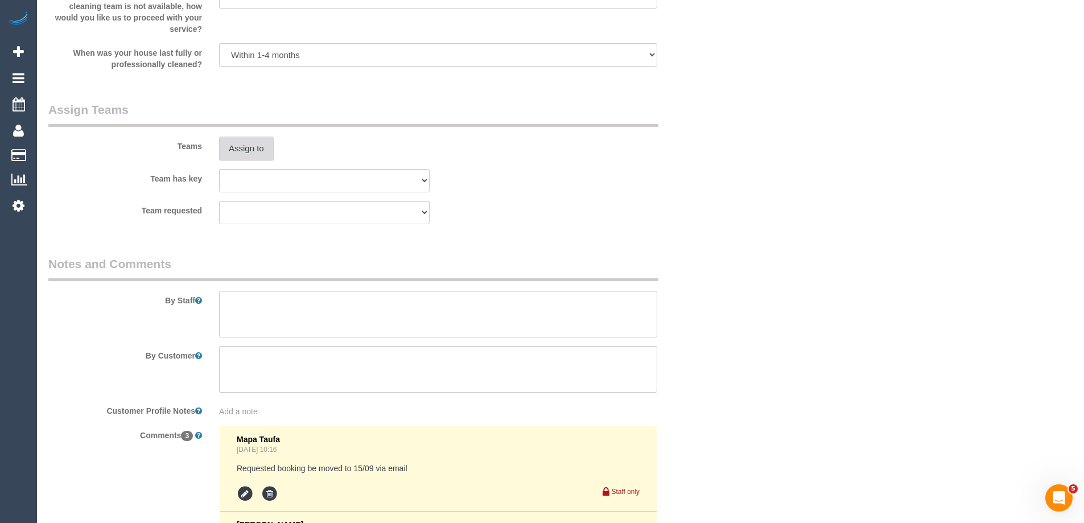
click at [241, 157] on button "Assign to" at bounding box center [246, 149] width 55 height 24
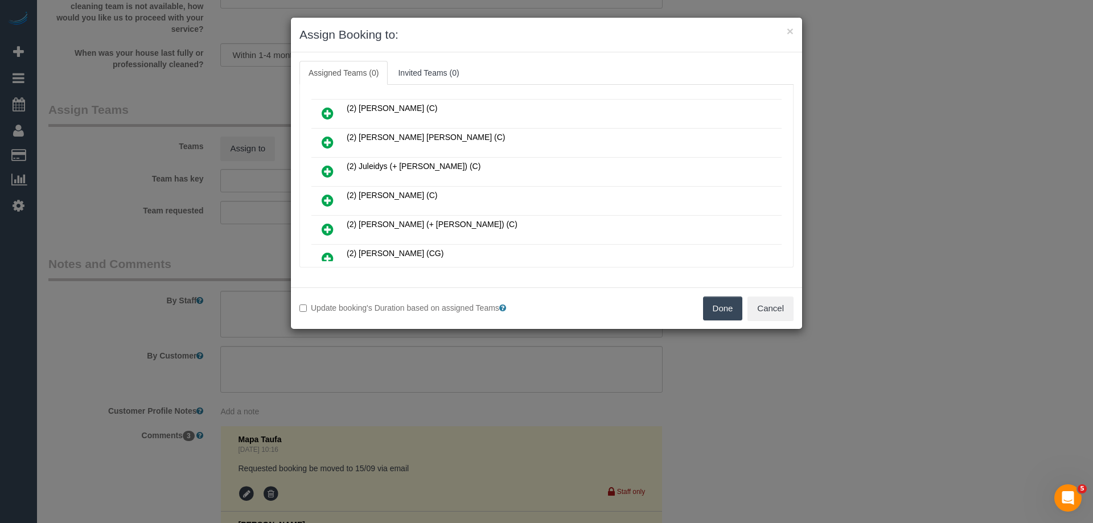
scroll to position [228, 0]
click at [322, 228] on icon at bounding box center [328, 231] width 12 height 14
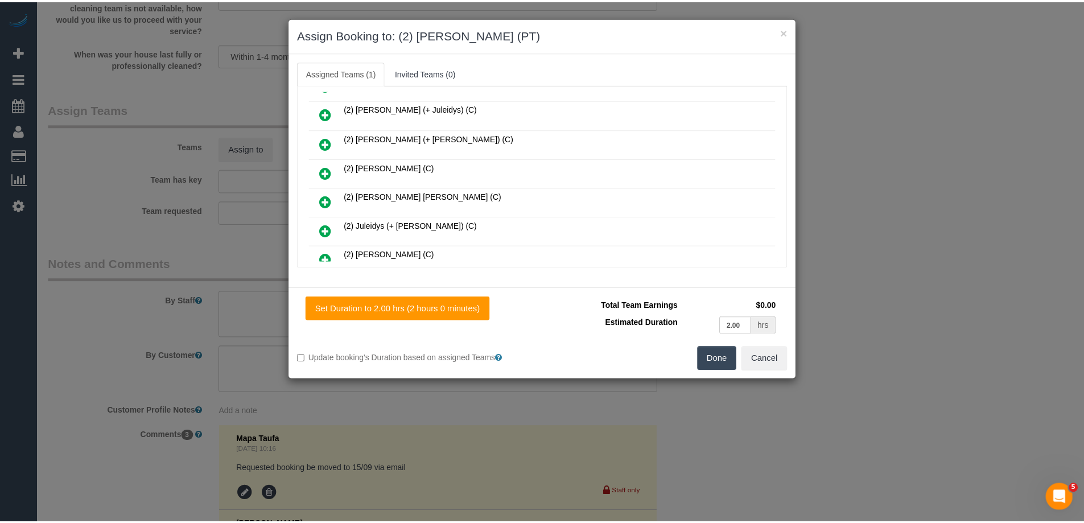
scroll to position [0, 0]
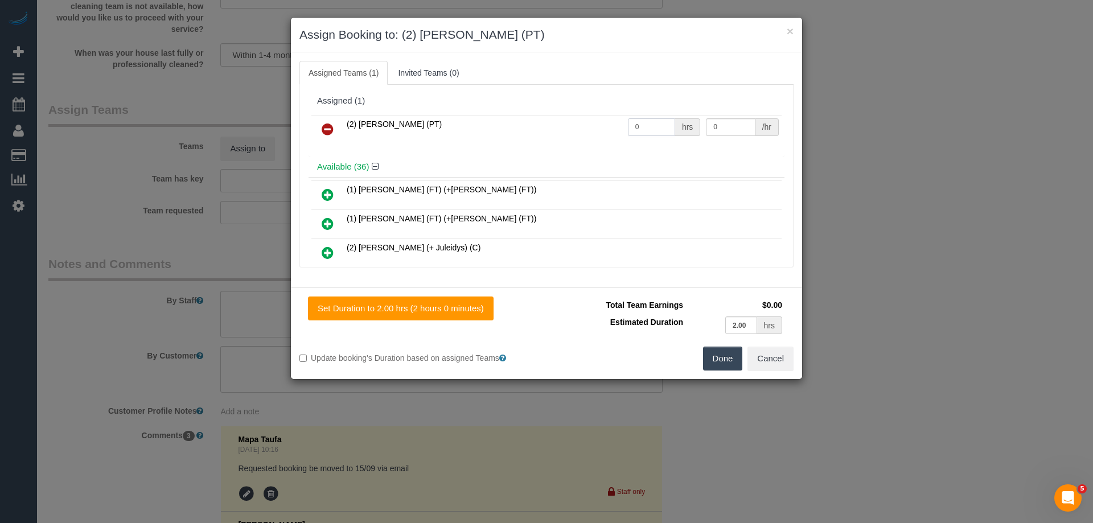
drag, startPoint x: 627, startPoint y: 131, endPoint x: 599, endPoint y: 130, distance: 27.9
click at [593, 130] on tr "(2) Reggy Cogulet (PT) 0 hrs 0 /hr" at bounding box center [546, 129] width 470 height 29
type input "2"
drag, startPoint x: 714, startPoint y: 128, endPoint x: 603, endPoint y: 122, distance: 110.6
click at [607, 122] on tr "(2) Reggy Cogulet (PT) 2 hrs 0 /hr" at bounding box center [546, 129] width 470 height 29
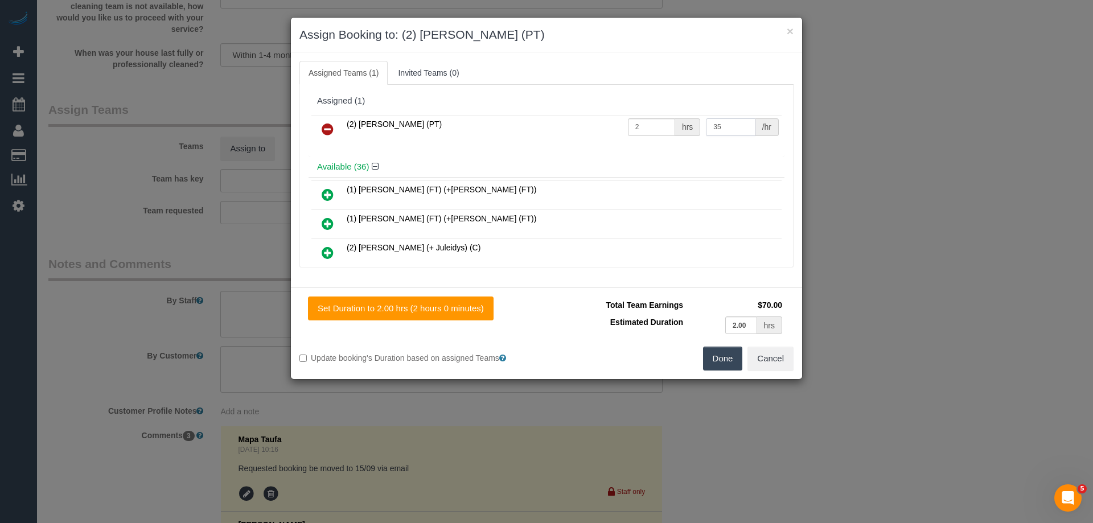
drag, startPoint x: 701, startPoint y: 120, endPoint x: 627, endPoint y: 114, distance: 74.2
click at [633, 116] on tr "(2) Reggy Cogulet (PT) 2 hrs 35 /hr" at bounding box center [546, 129] width 470 height 29
type input "37.5"
click at [717, 361] on button "Done" at bounding box center [723, 359] width 40 height 24
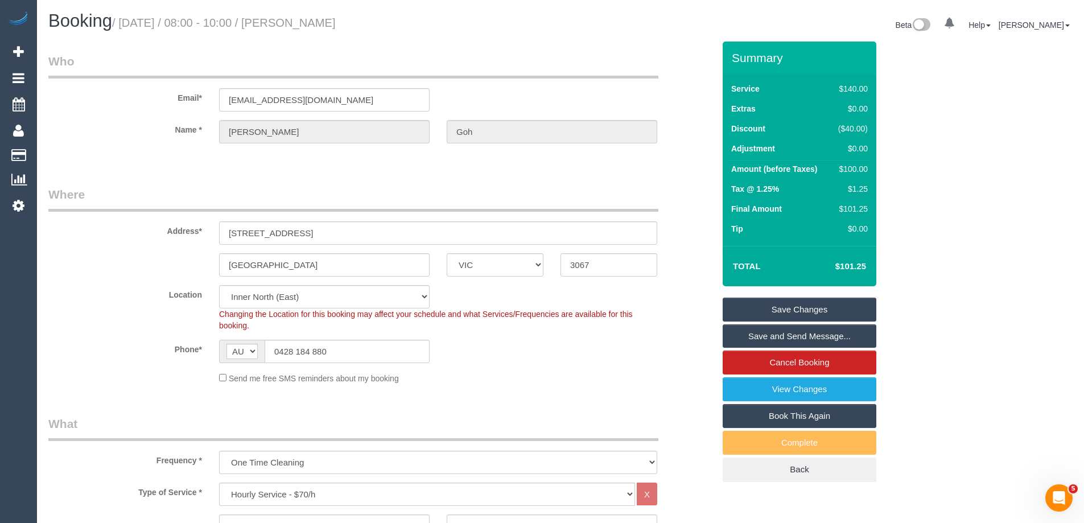
drag, startPoint x: 364, startPoint y: 20, endPoint x: 314, endPoint y: 14, distance: 51.0
click at [314, 14] on h1 "Booking / September 29, 2025 / 08:00 - 10:00 / Kim Goh" at bounding box center [300, 20] width 504 height 19
copy small "Kim Goh"
click at [762, 336] on link "Save and Send Message..." at bounding box center [800, 336] width 154 height 24
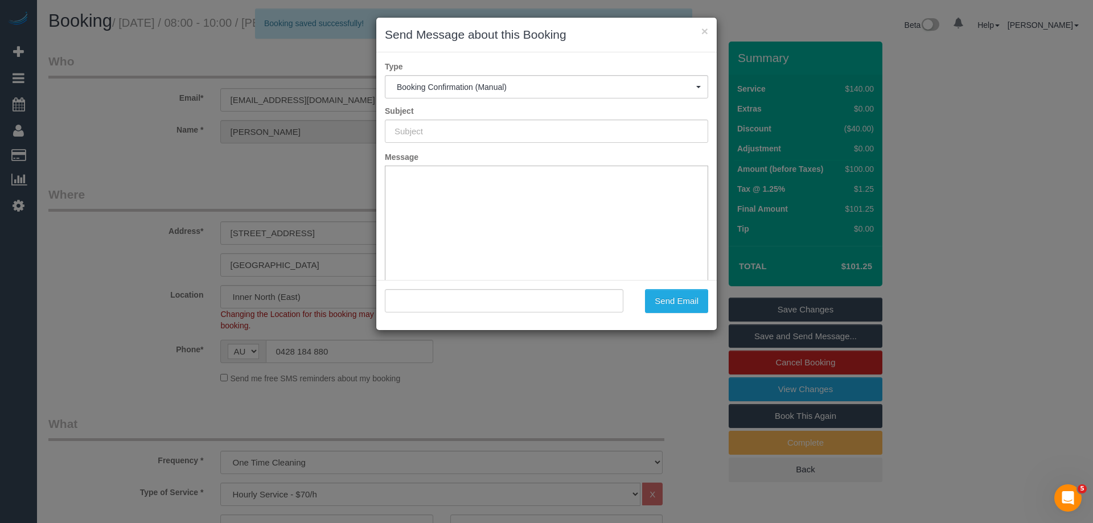
type input "Booking Confirmed"
type input ""Kim Goh" <kimmyg1101@gmail.com>"
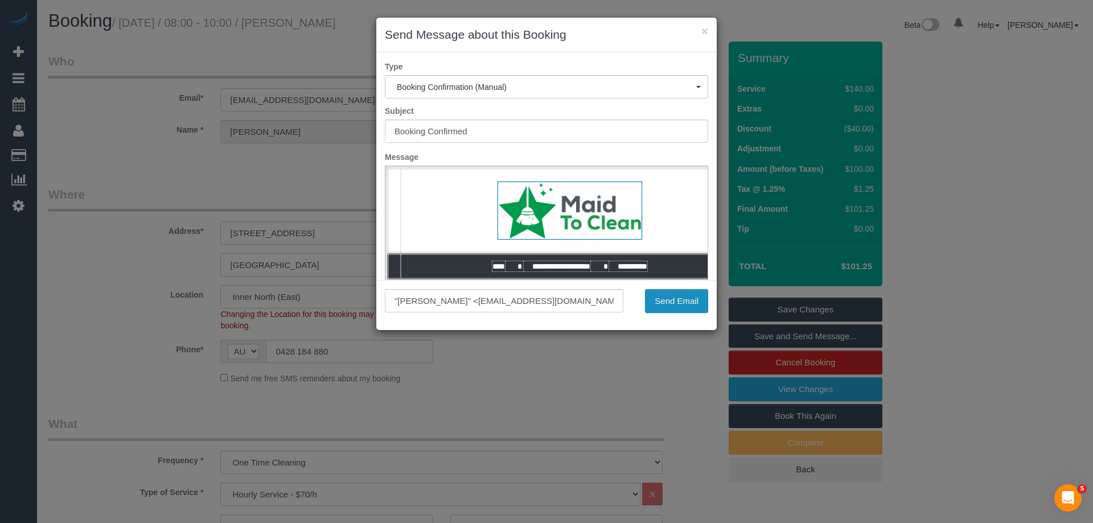
click at [674, 308] on button "Send Email" at bounding box center [676, 301] width 63 height 24
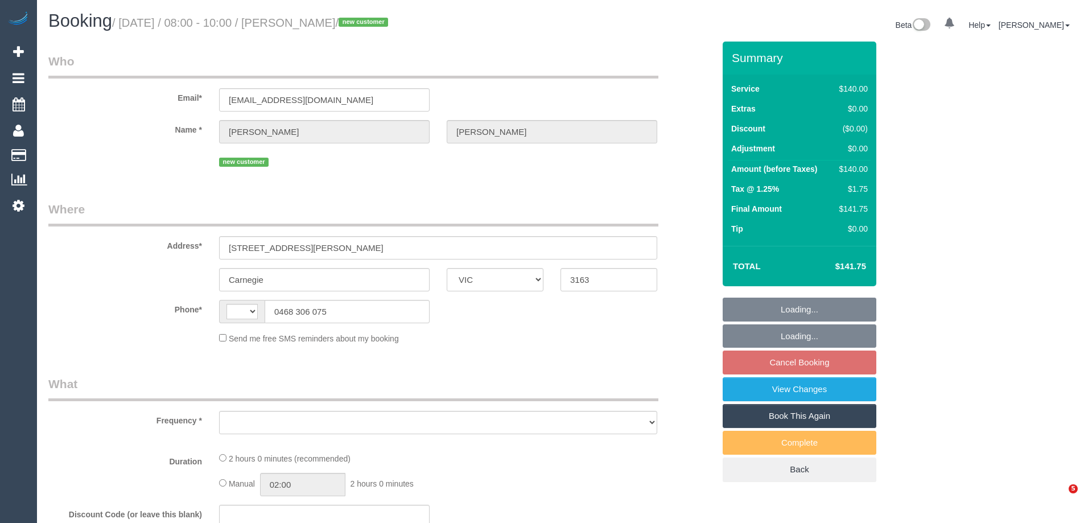
select select "VIC"
select select "string:stripe-pm_1S8UAS2GScqysDRVydoE6NlQ"
select select "object:305"
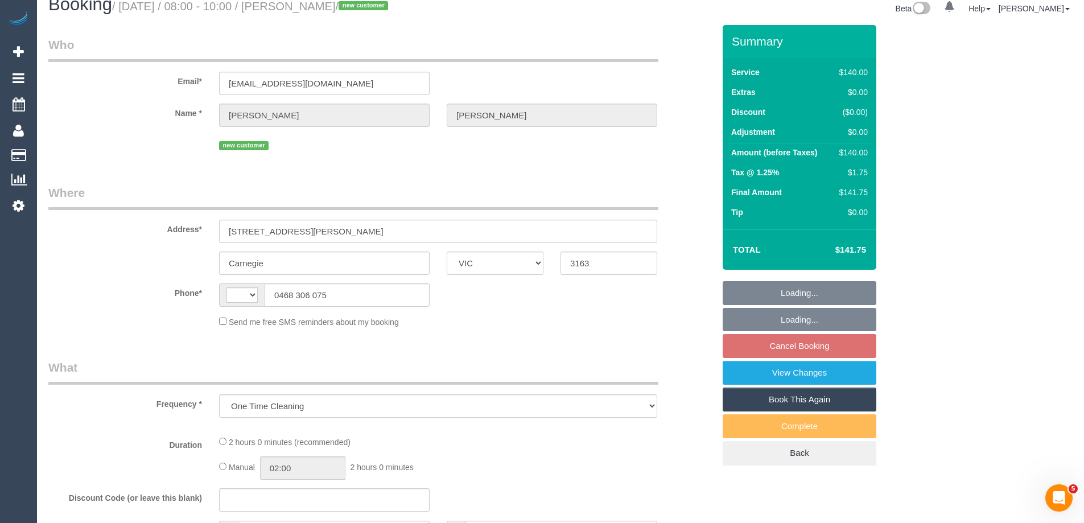
select select "spot2"
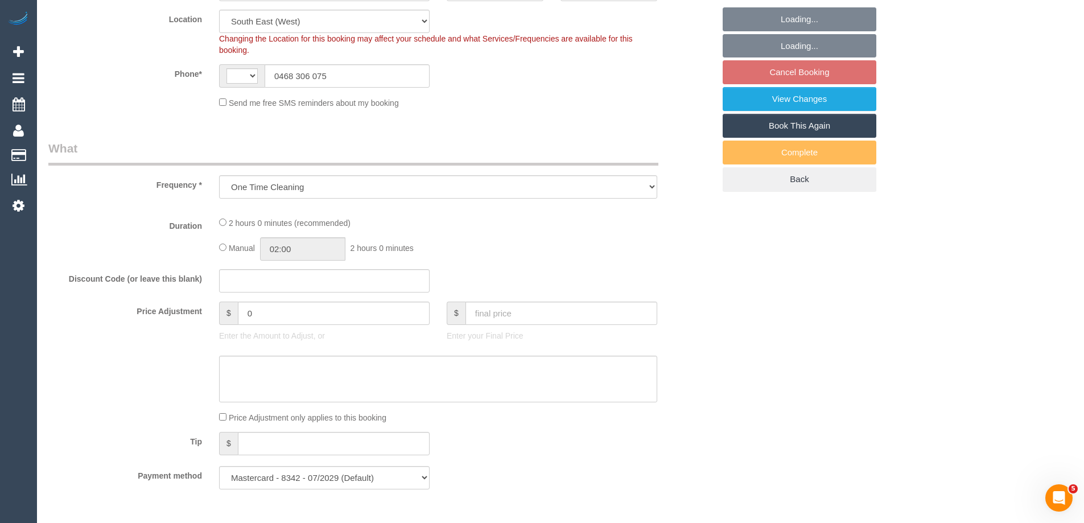
select select "string:AU"
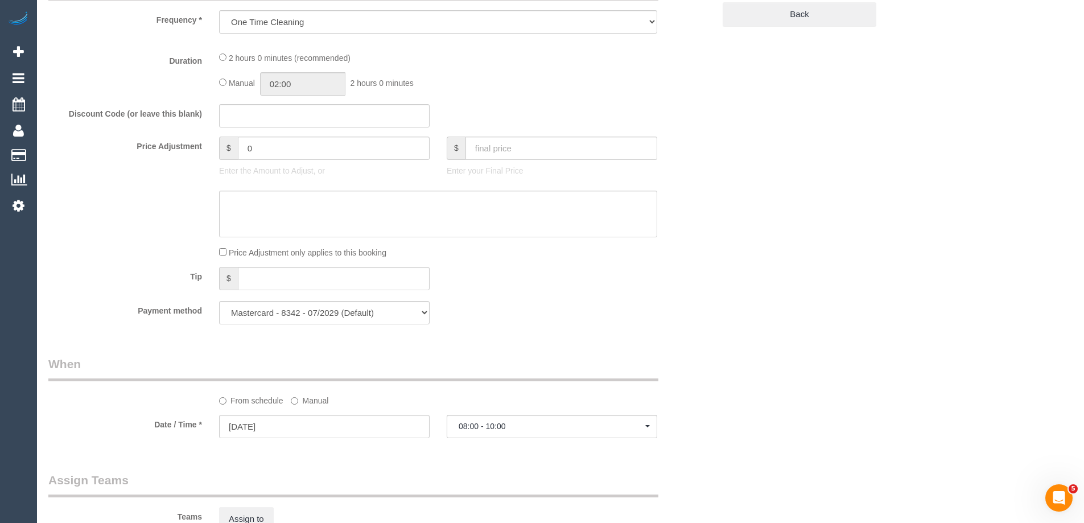
select select "object:1231"
select select "number:28"
select select "number:14"
select select "number:19"
select select "number:23"
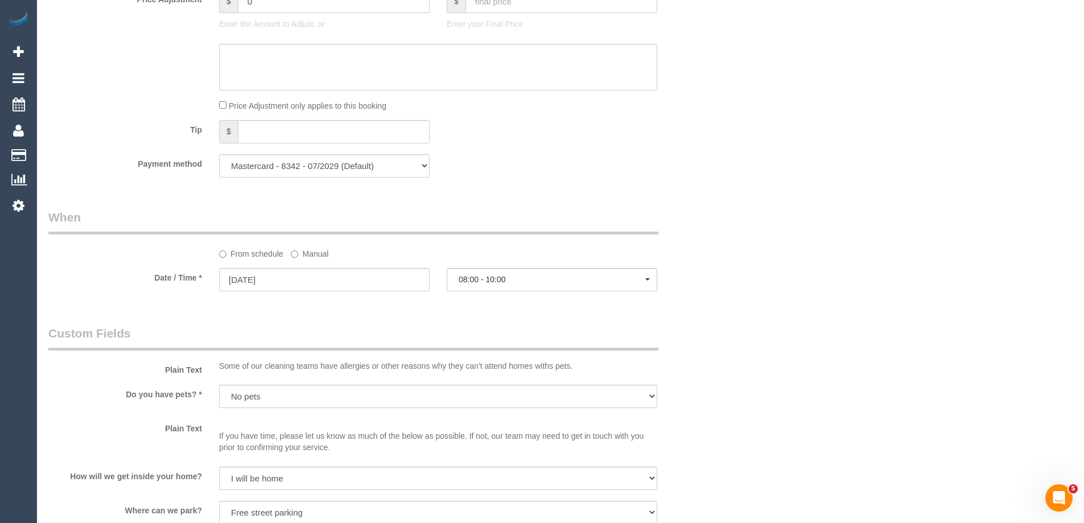
scroll to position [1024, 0]
click at [302, 248] on label "Manual" at bounding box center [310, 252] width 38 height 15
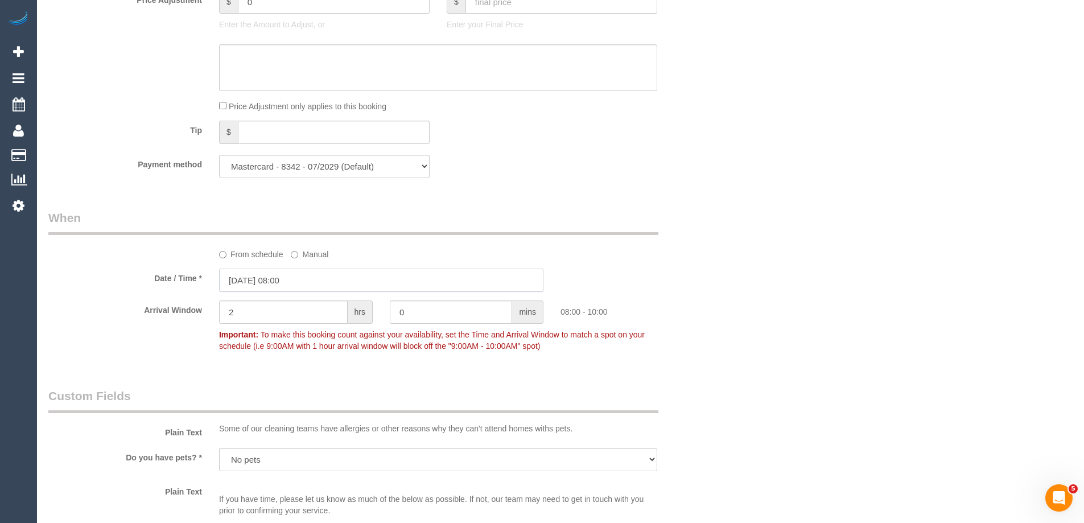
click at [265, 283] on input "[DATE] 08:00" at bounding box center [381, 280] width 324 height 23
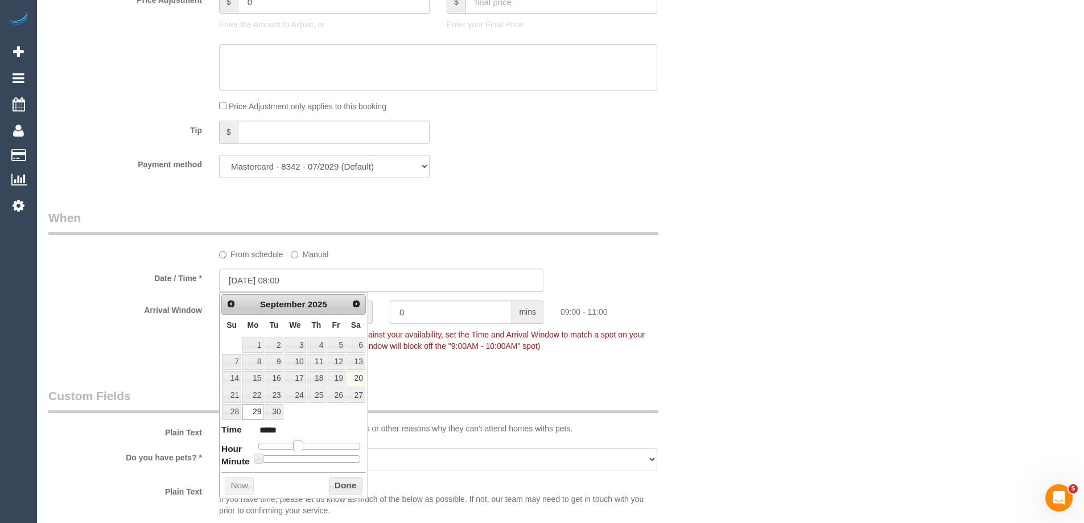
type input "[DATE] 09:00"
type input "*****"
type input "[DATE] 10:00"
type input "*****"
drag, startPoint x: 295, startPoint y: 447, endPoint x: 302, endPoint y: 448, distance: 7.5
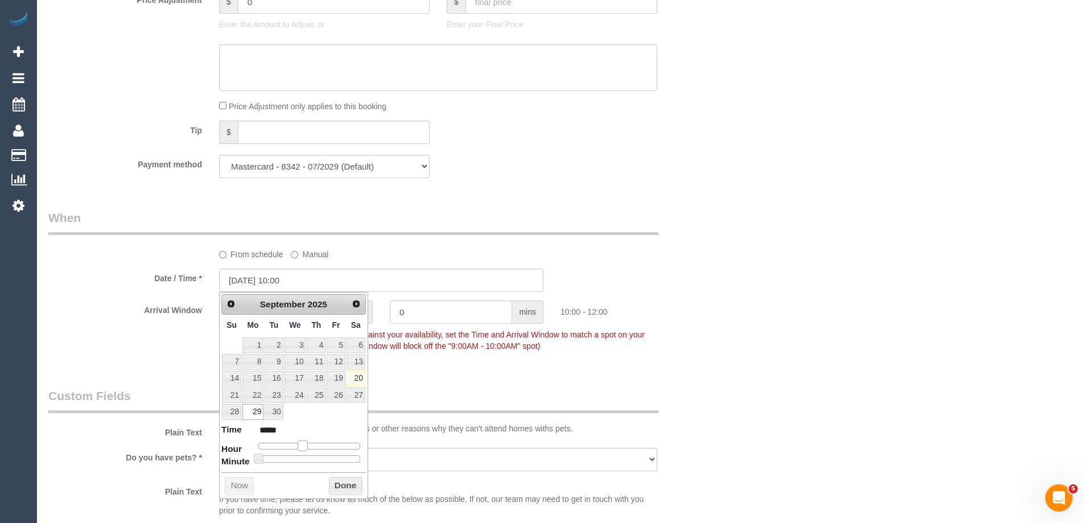
click at [302, 448] on span at bounding box center [303, 446] width 10 height 10
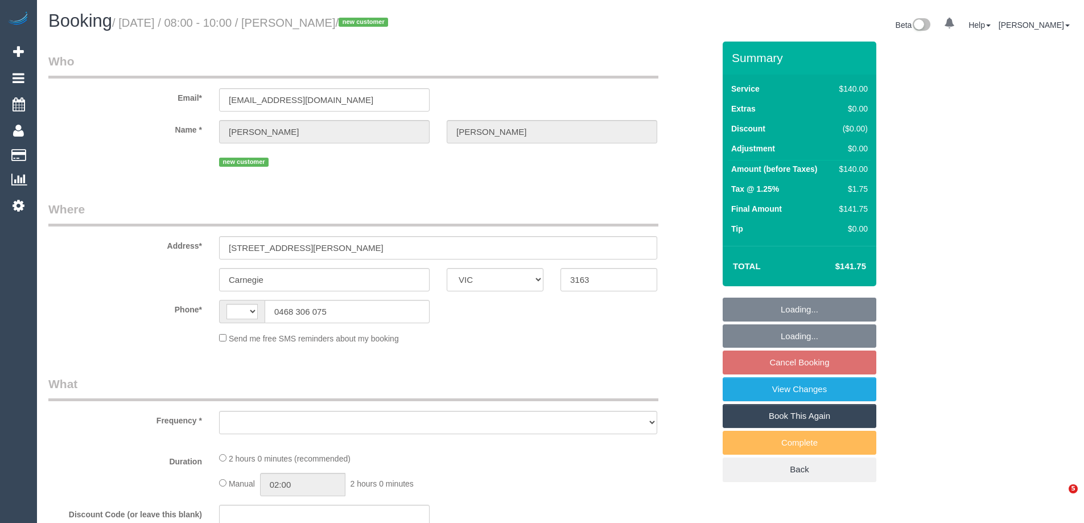
select select "VIC"
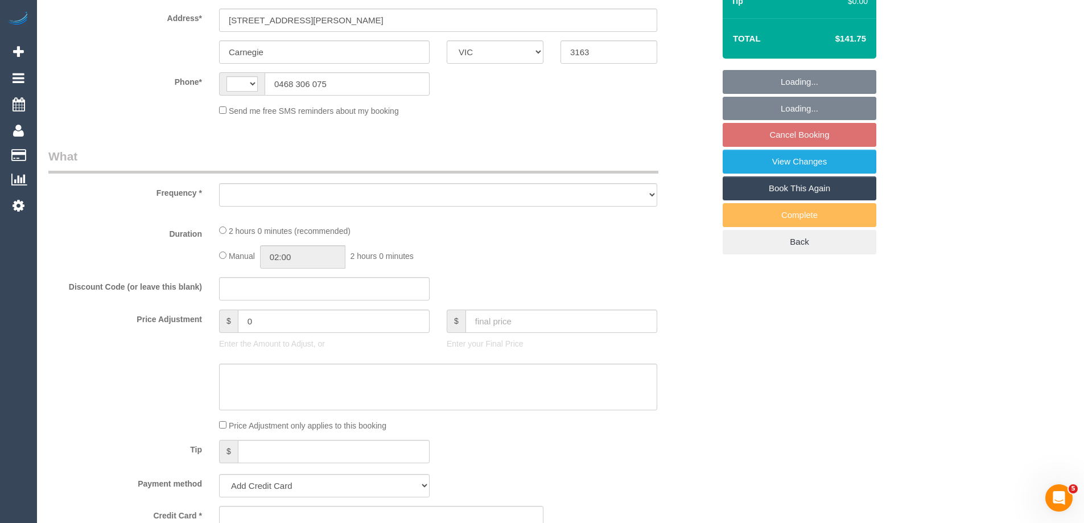
select select "string:AU"
select select "object:284"
select select "string:stripe-pm_1S8UAS2GScqysDRVydoE6NlQ"
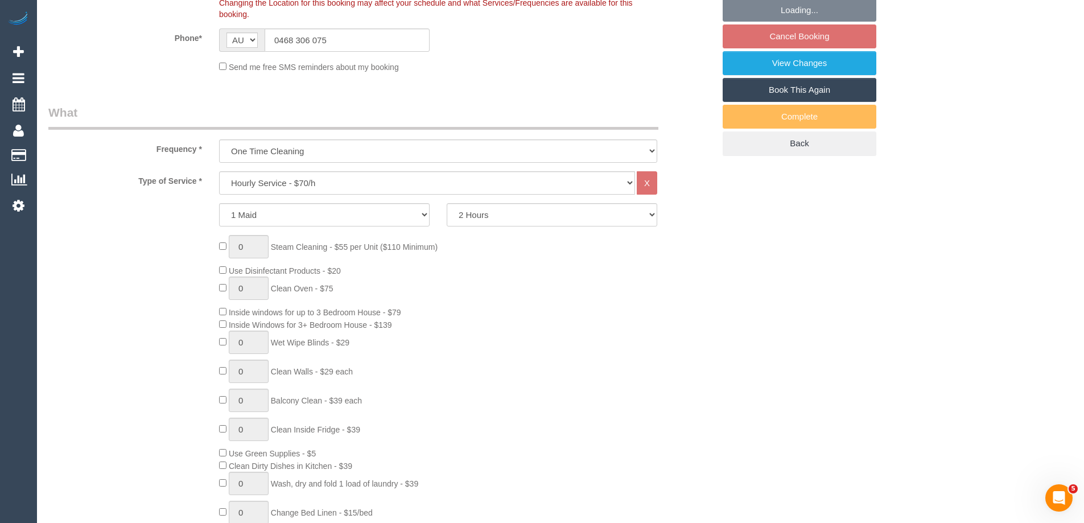
select select "number:28"
select select "number:14"
select select "number:19"
select select "number:23"
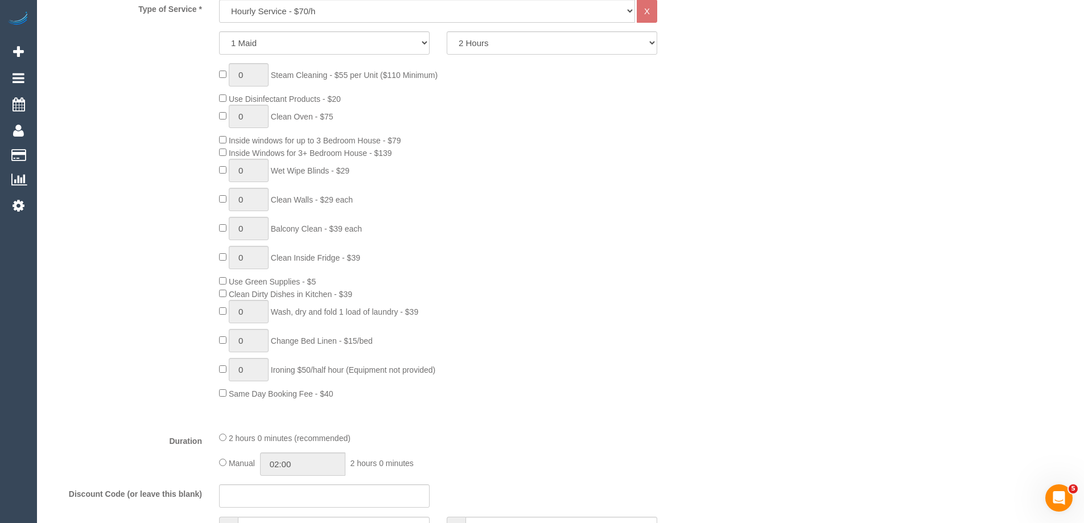
select select "object:869"
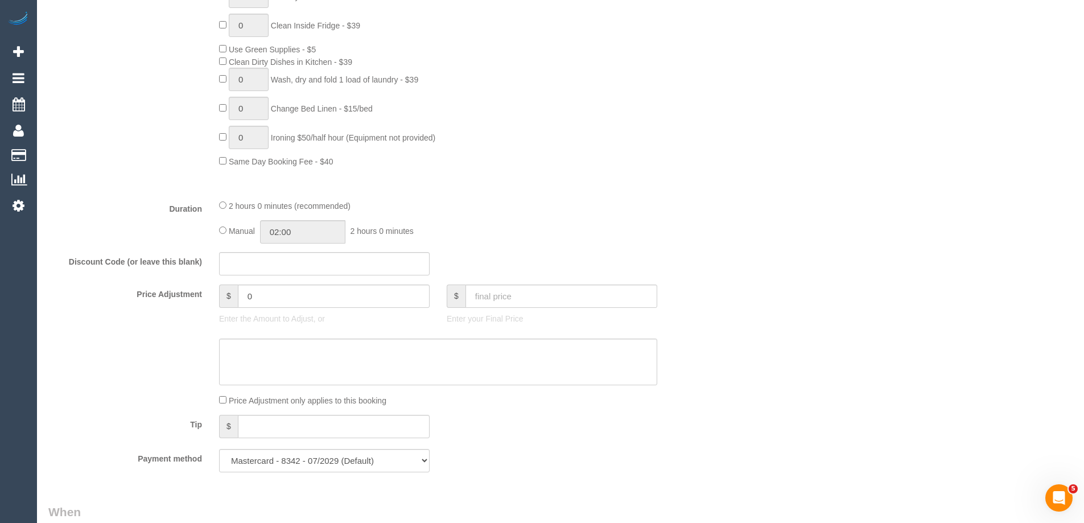
select select "spot2"
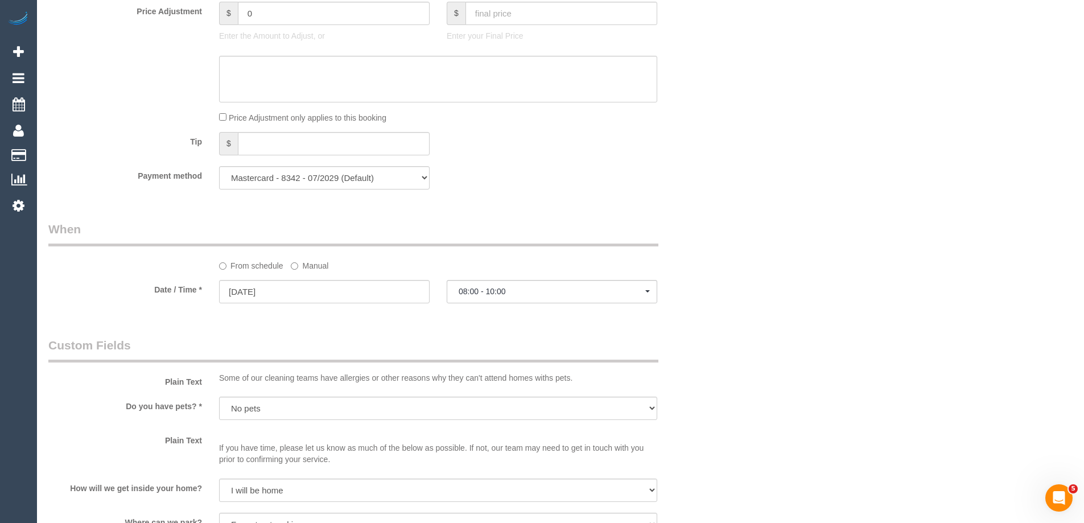
scroll to position [1138, 0]
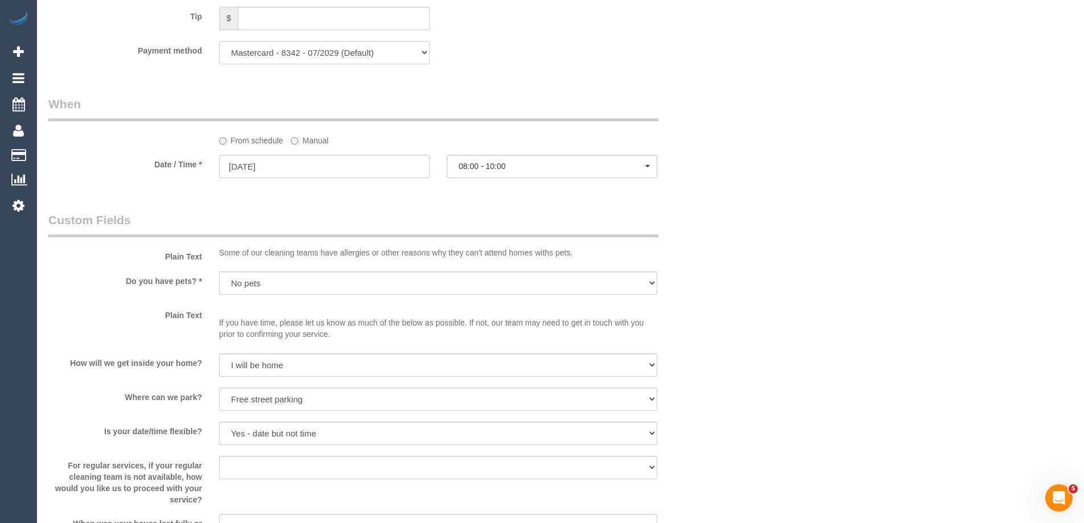
click at [302, 142] on label "Manual" at bounding box center [310, 138] width 38 height 15
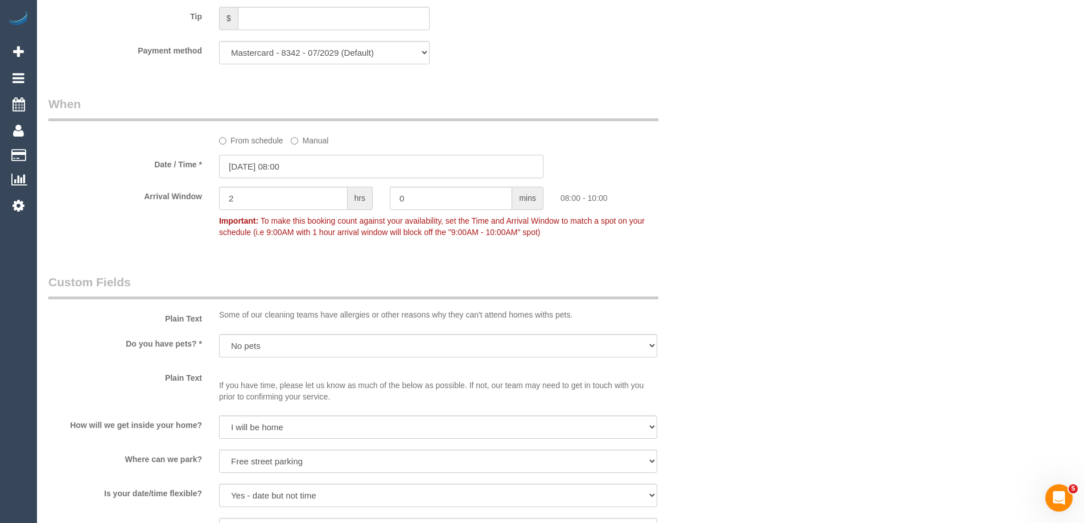
click at [265, 173] on input "[DATE] 08:00" at bounding box center [381, 166] width 324 height 23
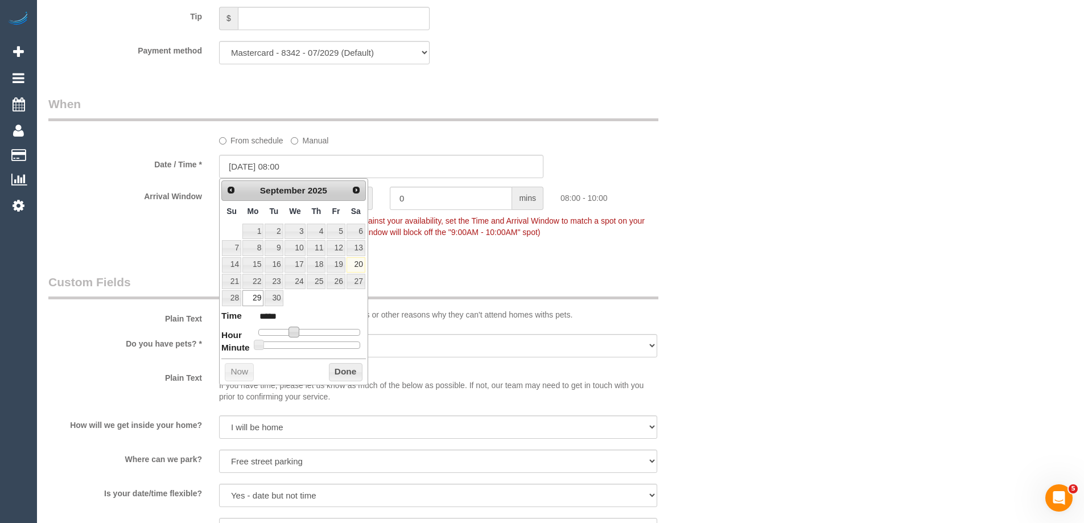
type input "[DATE] 09:00"
type input "*****"
type input "[DATE] 10:00"
type input "*****"
click at [302, 332] on span at bounding box center [303, 332] width 10 height 10
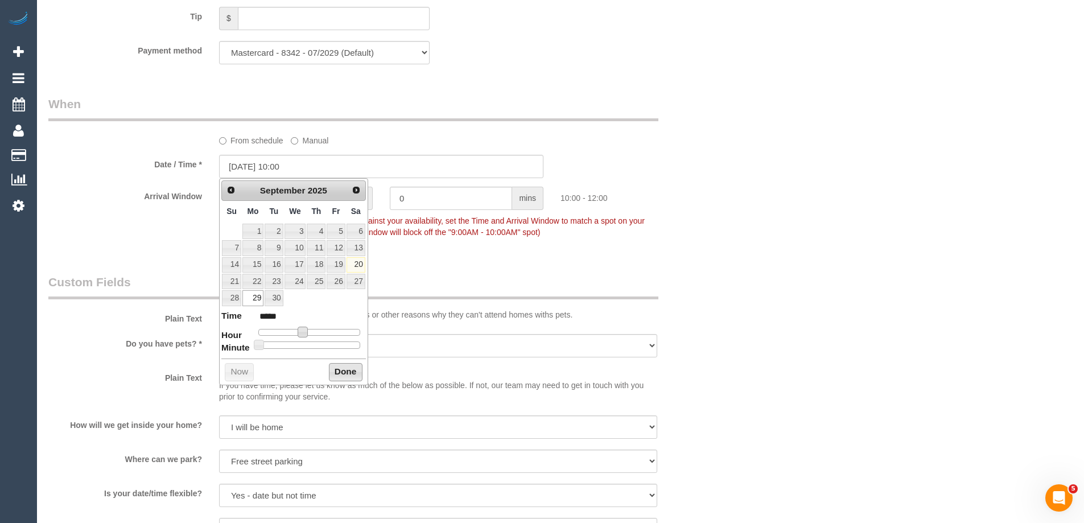
click at [340, 372] on button "Done" at bounding box center [346, 372] width 34 height 18
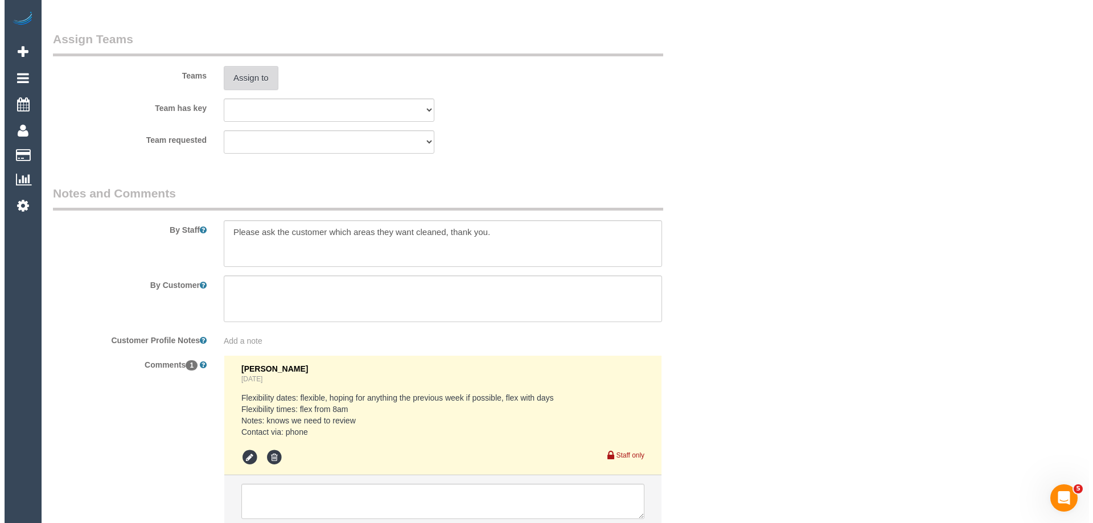
scroll to position [1764, 0]
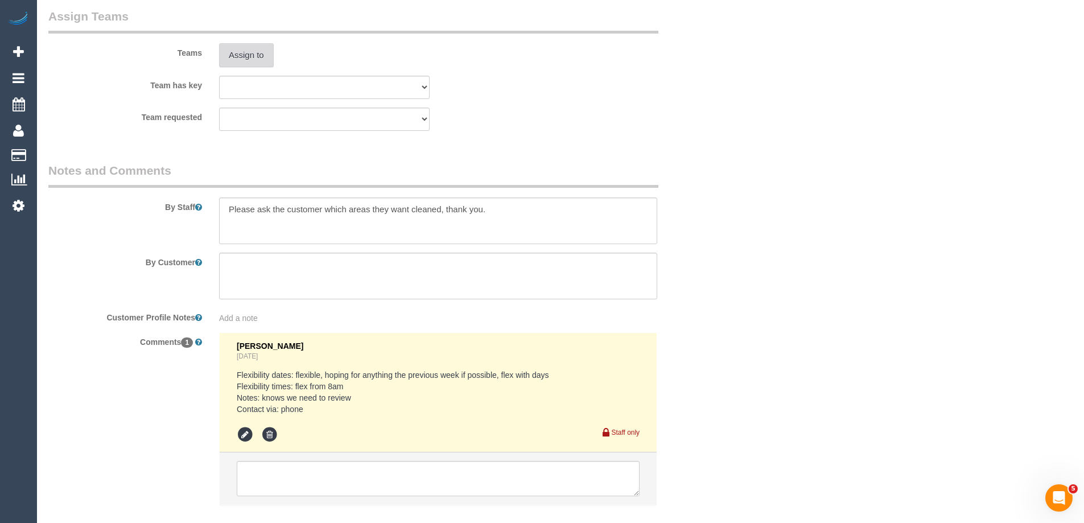
click at [261, 59] on button "Assign to" at bounding box center [246, 55] width 55 height 24
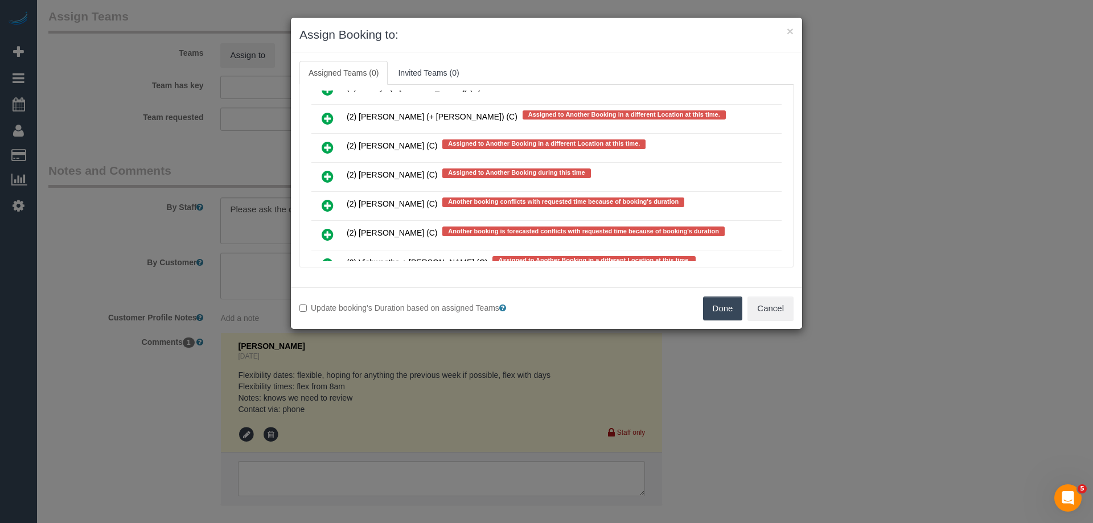
scroll to position [2699, 0]
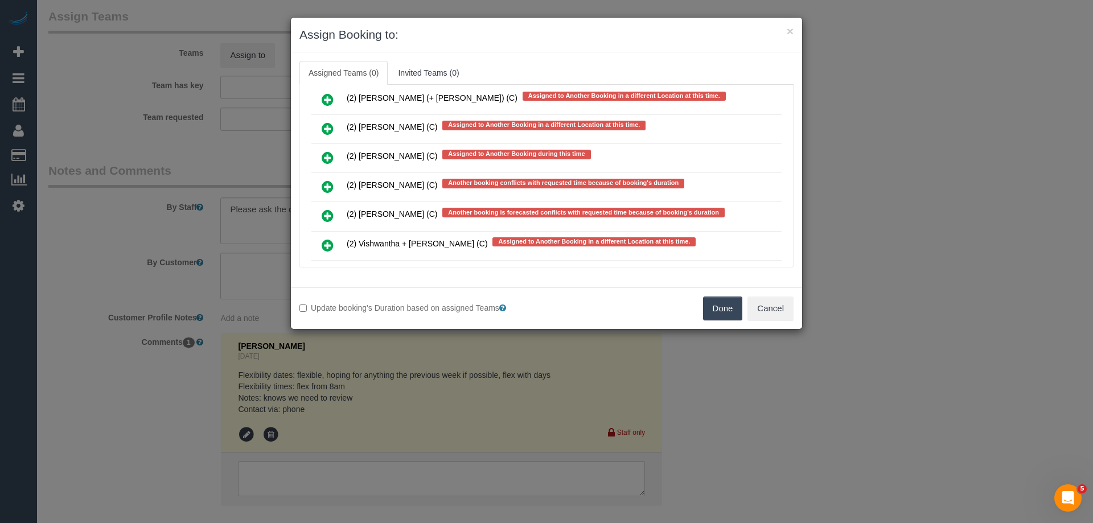
click at [323, 215] on icon at bounding box center [328, 216] width 12 height 14
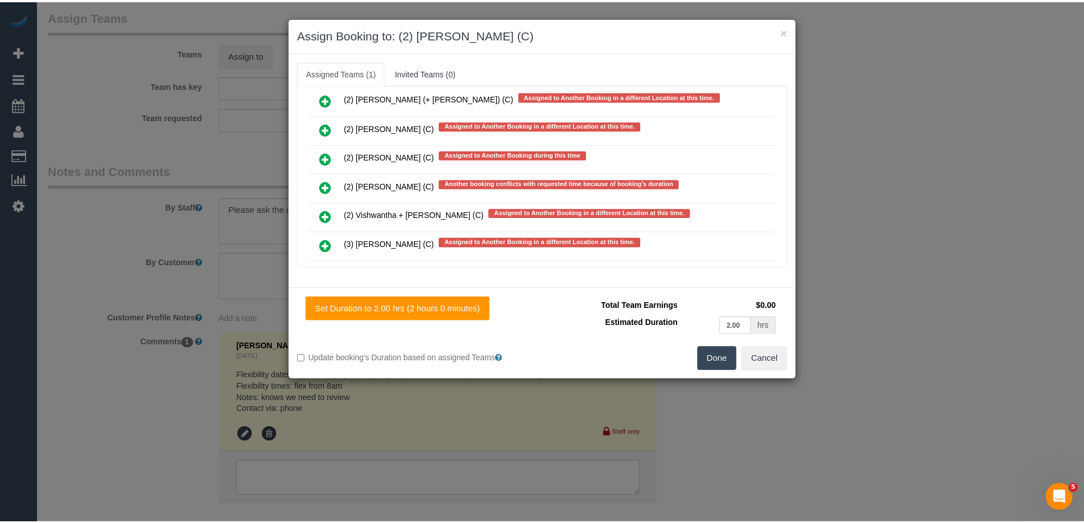
scroll to position [0, 0]
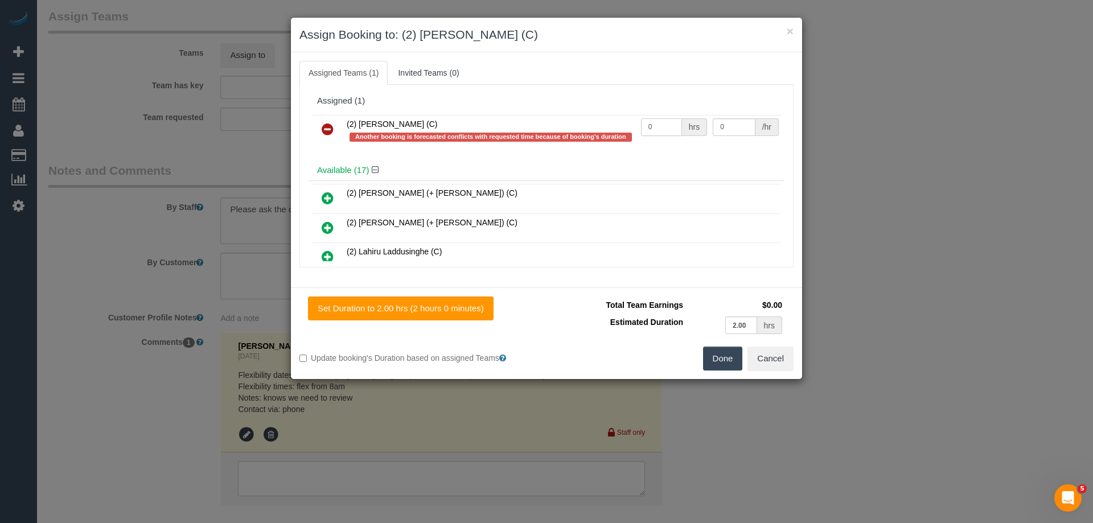
click at [591, 122] on tr "(2) Roumany Gergis (C) Another booking is forecasted conflicts with requested t…" at bounding box center [546, 131] width 470 height 32
type input "2"
drag, startPoint x: 725, startPoint y: 124, endPoint x: 654, endPoint y: 117, distance: 70.9
click at [655, 117] on tr "(2) Roumany Gergis (C) Another booking is forecasted conflicts with requested t…" at bounding box center [546, 131] width 470 height 32
type input "37.5"
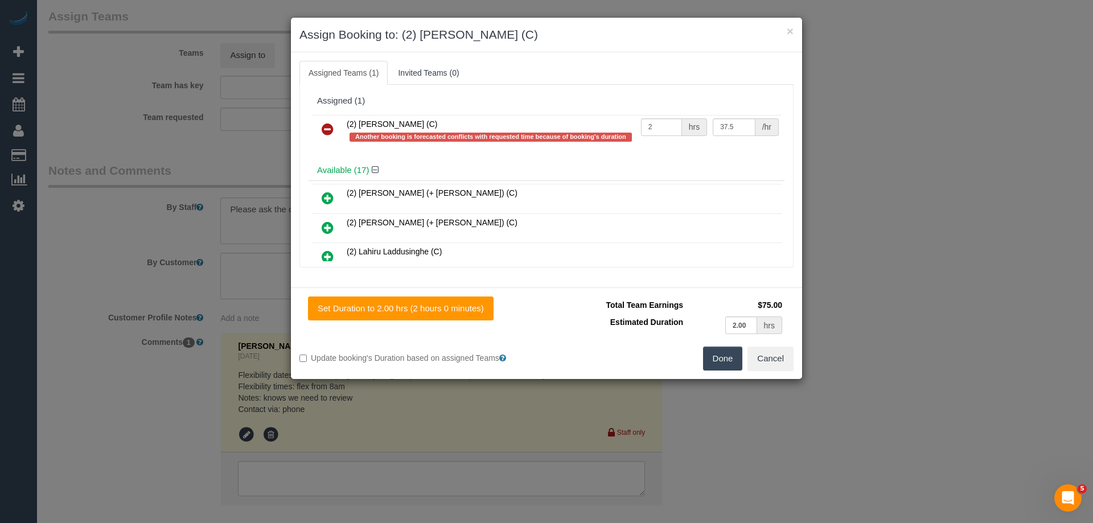
click at [721, 354] on button "Done" at bounding box center [723, 359] width 40 height 24
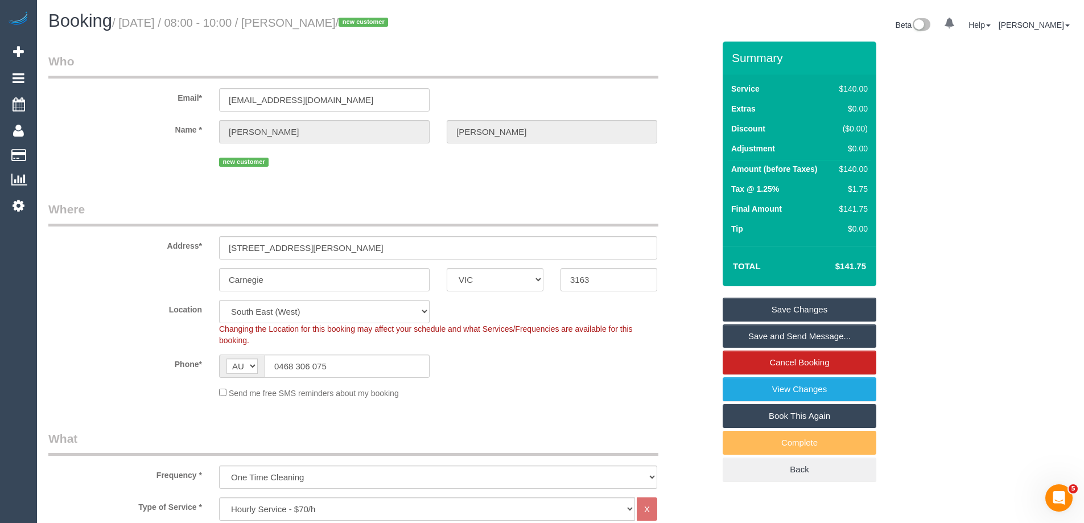
drag, startPoint x: 407, startPoint y: 22, endPoint x: 314, endPoint y: 23, distance: 92.8
click at [314, 23] on small "/ September 29, 2025 / 08:00 - 10:00 / Mollie Zacharchuk / new customer" at bounding box center [251, 23] width 279 height 13
copy small "Mollie Zacharchuk"
click at [763, 314] on link "Save Changes" at bounding box center [800, 310] width 154 height 24
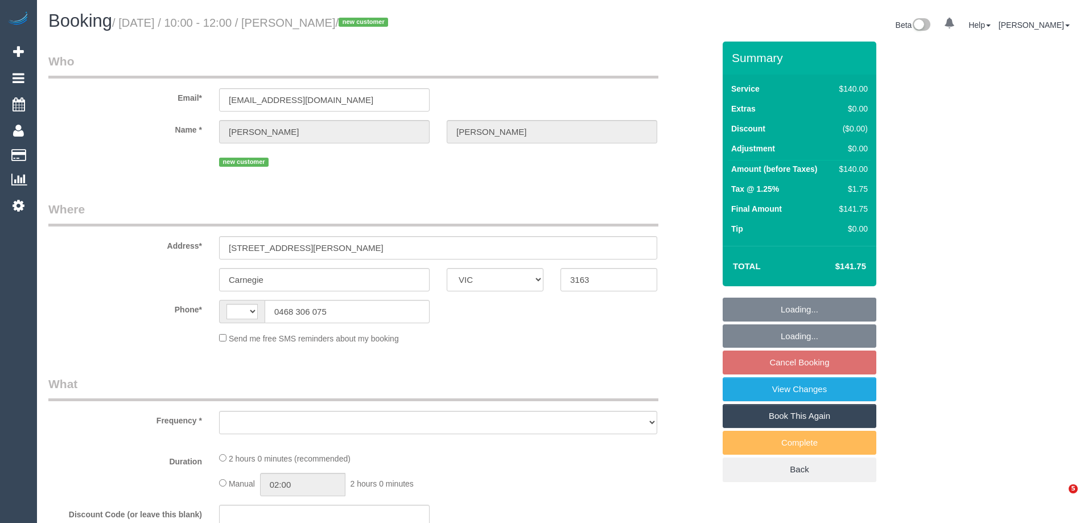
select select "VIC"
select select "string:AU"
select select "object:558"
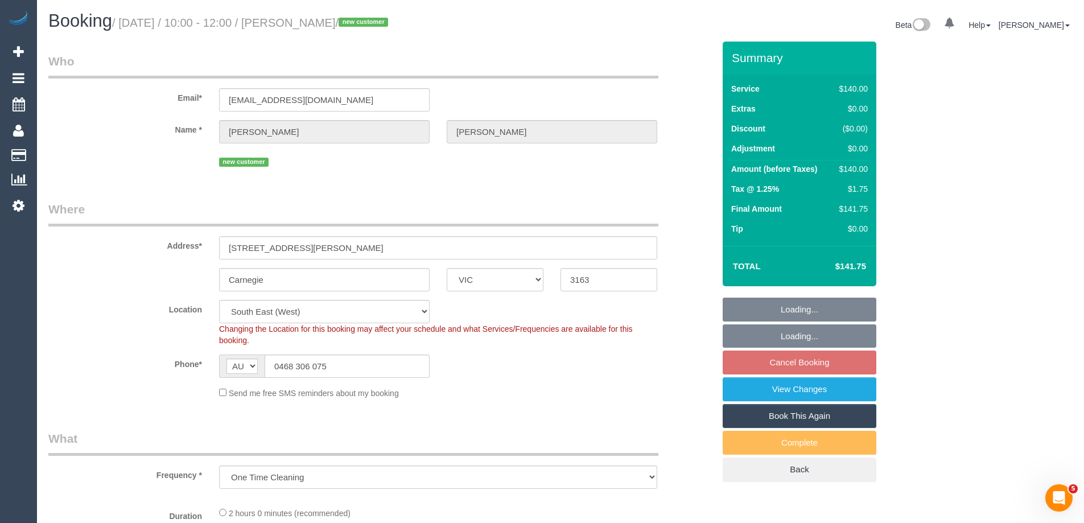
select select "string:stripe-pm_1S8UAS2GScqysDRVydoE6NlQ"
select select "number:28"
select select "number:14"
select select "number:19"
select select "number:23"
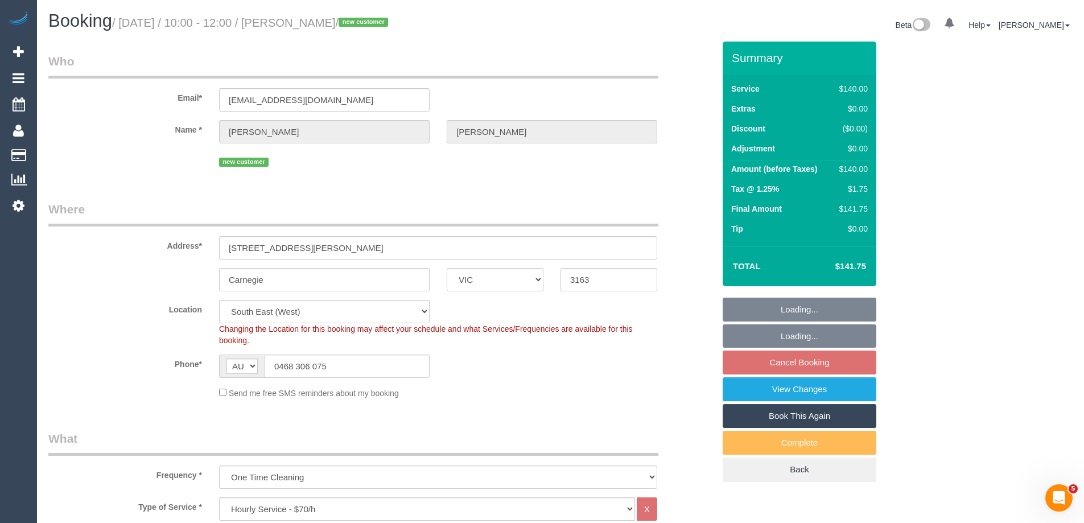
select select "object:1398"
select select "spot3"
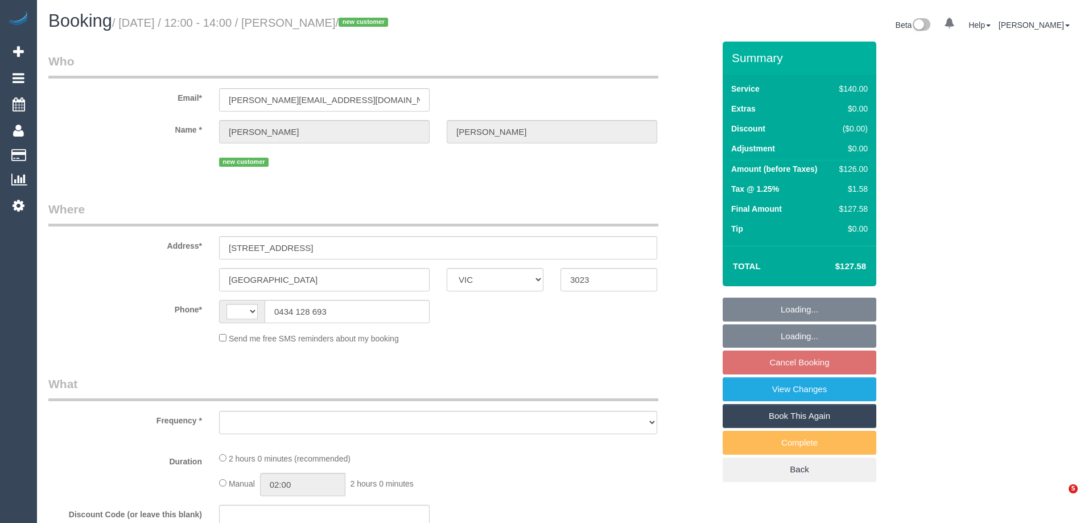
select select "VIC"
select select "string:AU"
select select "object:1001"
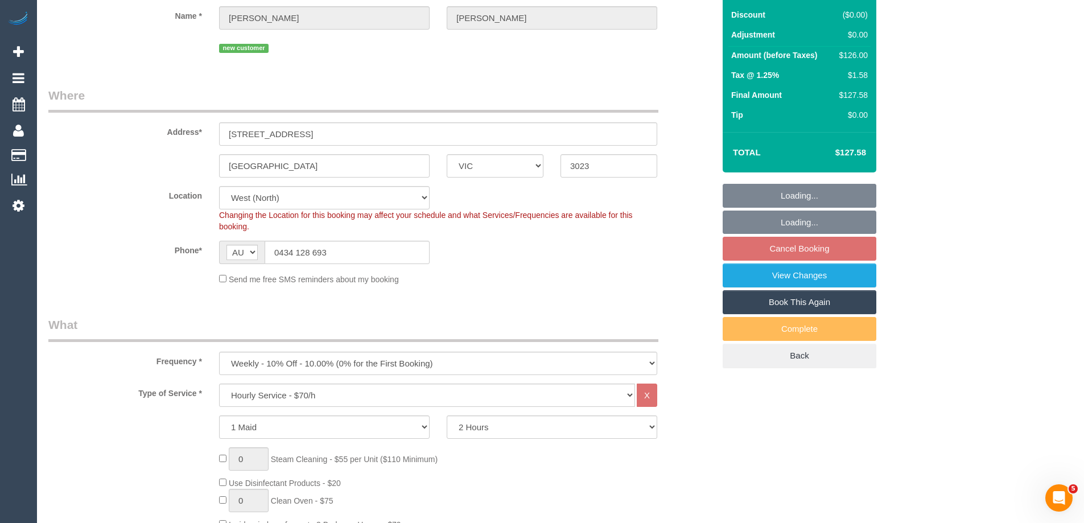
select select "string:stripe-pm_1S7nob2GScqysDRVcFTmWJng"
select select "spot4"
select select "number:29"
select select "number:14"
select select "number:19"
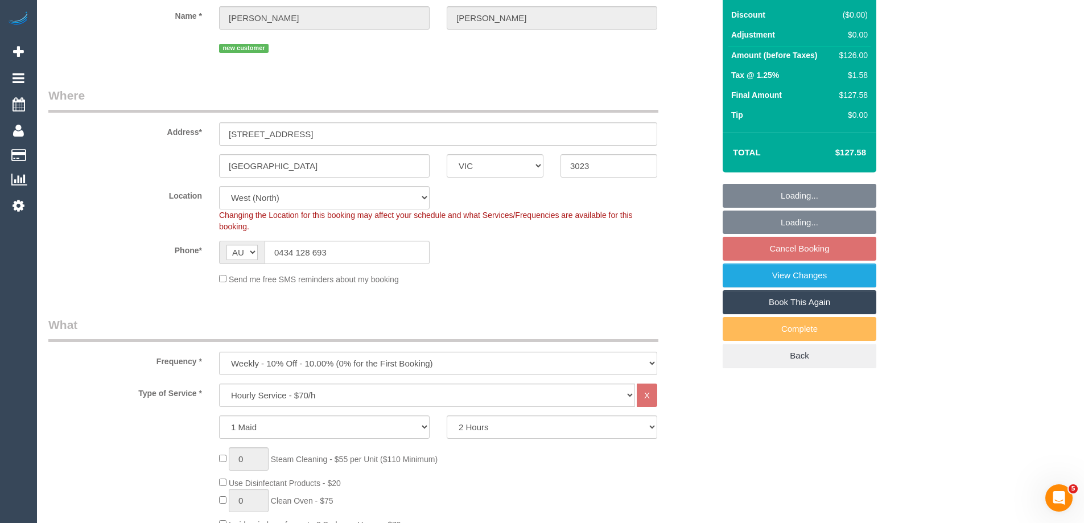
select select "number:22"
select select "number:34"
select select "number:26"
select select "object:1404"
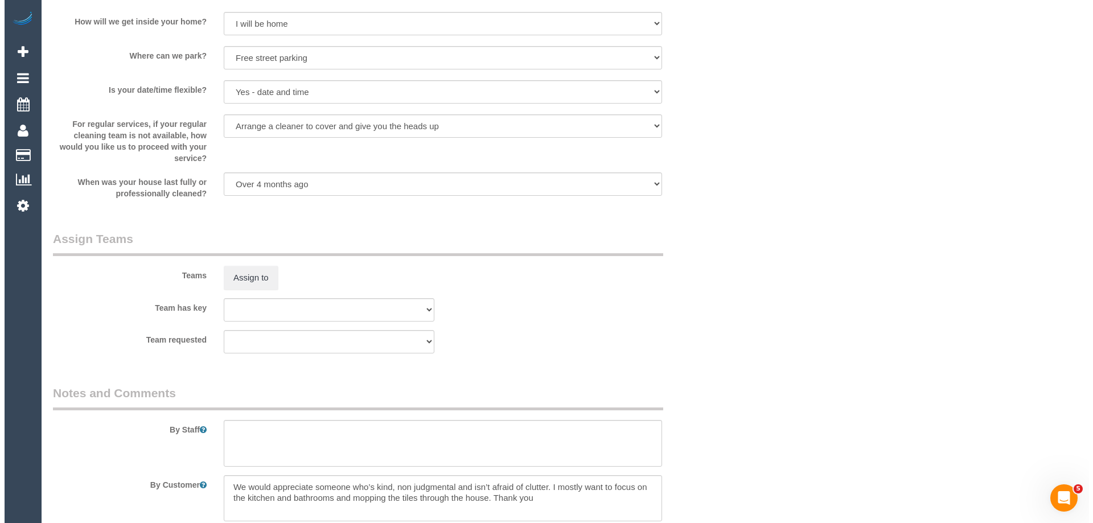
scroll to position [1647, 0]
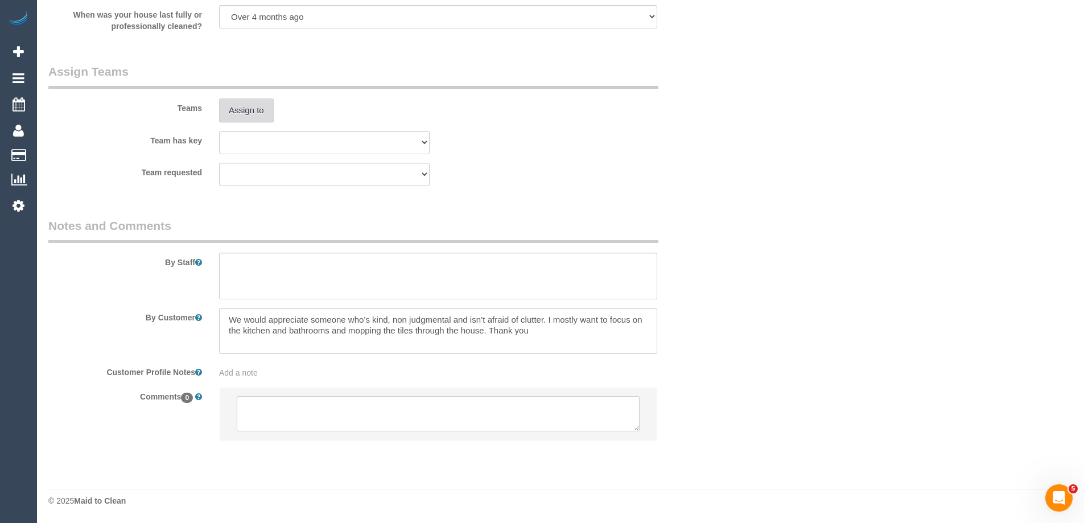
click at [241, 110] on button "Assign to" at bounding box center [246, 110] width 55 height 24
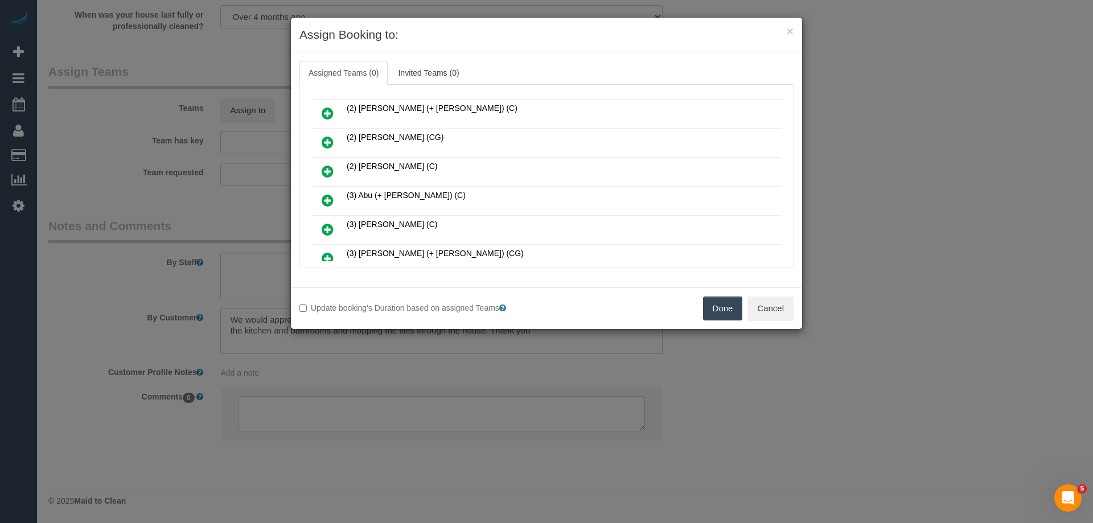
click at [323, 228] on icon at bounding box center [328, 230] width 12 height 14
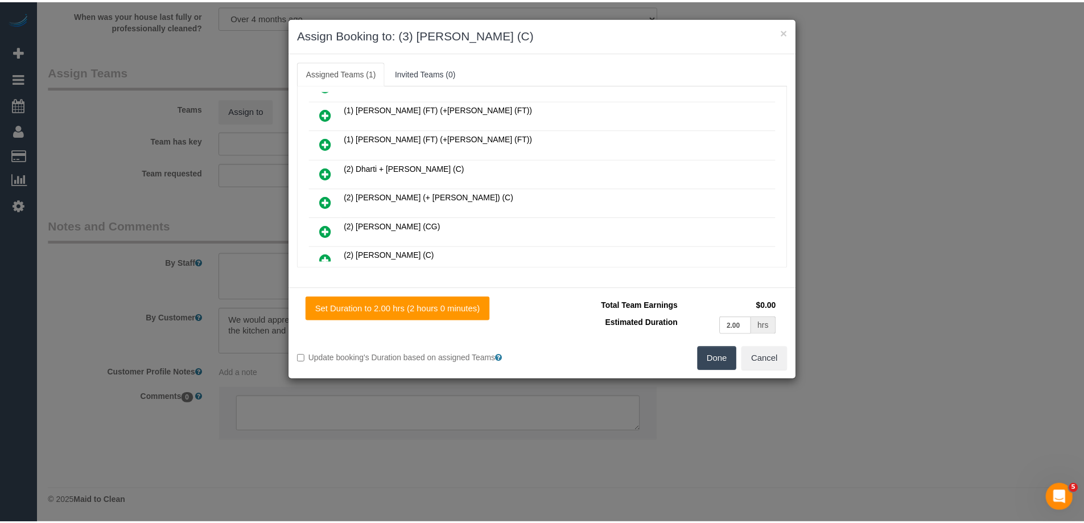
scroll to position [0, 0]
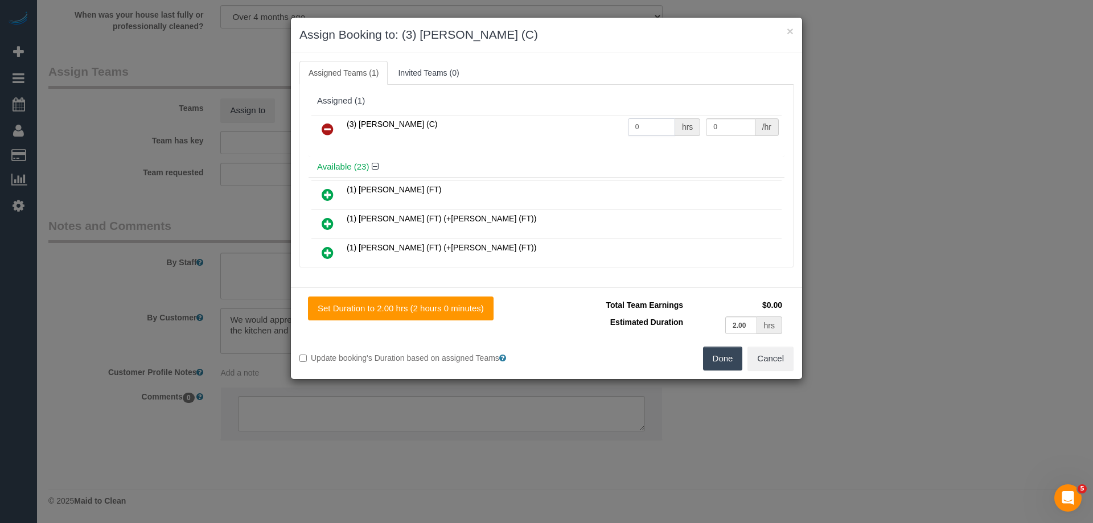
drag, startPoint x: 641, startPoint y: 125, endPoint x: 573, endPoint y: 120, distance: 68.5
click at [581, 120] on tr "(3) Abu Bakar (C) 0 hrs 0 /hr" at bounding box center [546, 129] width 470 height 29
type input "2"
drag, startPoint x: 713, startPoint y: 125, endPoint x: 617, endPoint y: 121, distance: 96.2
click at [636, 123] on tr "(3) Abu Bakar (C) 2 hrs 0 /hr" at bounding box center [546, 129] width 470 height 29
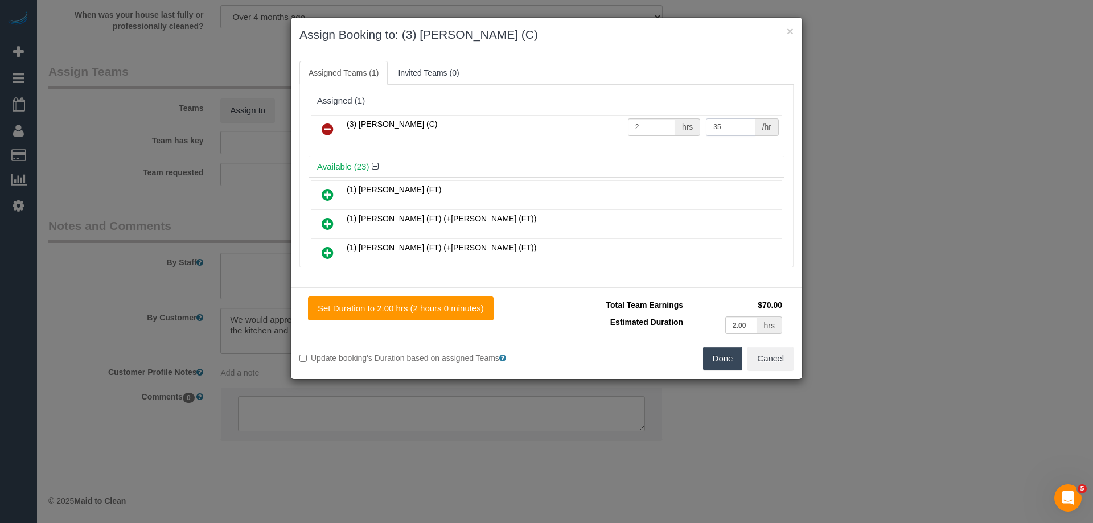
type input "35"
click at [716, 352] on button "Done" at bounding box center [723, 359] width 40 height 24
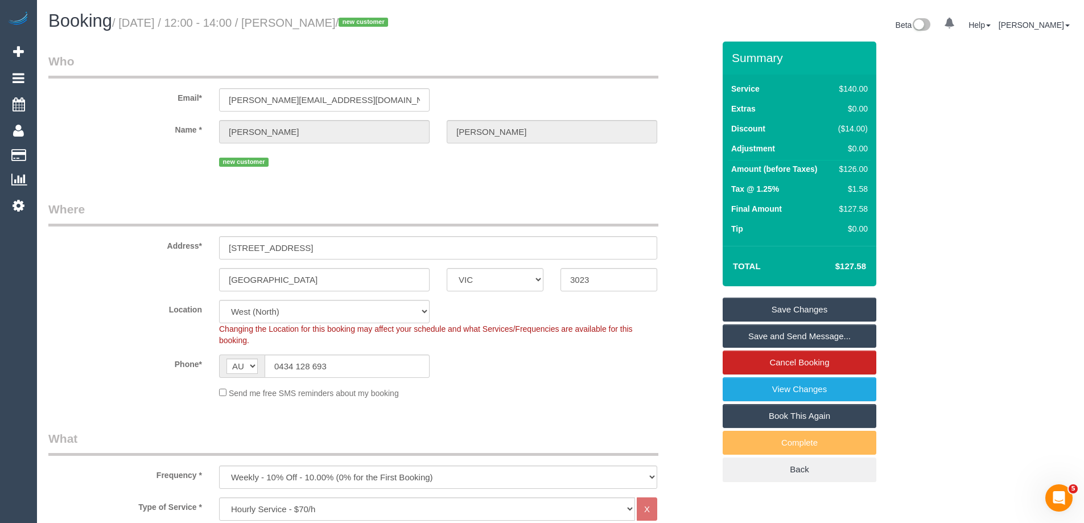
drag, startPoint x: 411, startPoint y: 21, endPoint x: 317, endPoint y: 20, distance: 94.5
click at [317, 20] on small "/ September 29, 2025 / 12:00 - 14:00 / Chrystal McDonald / new customer" at bounding box center [251, 23] width 279 height 13
copy small "Chrystal McDonald"
click at [766, 330] on link "Save and Send Message..." at bounding box center [800, 336] width 154 height 24
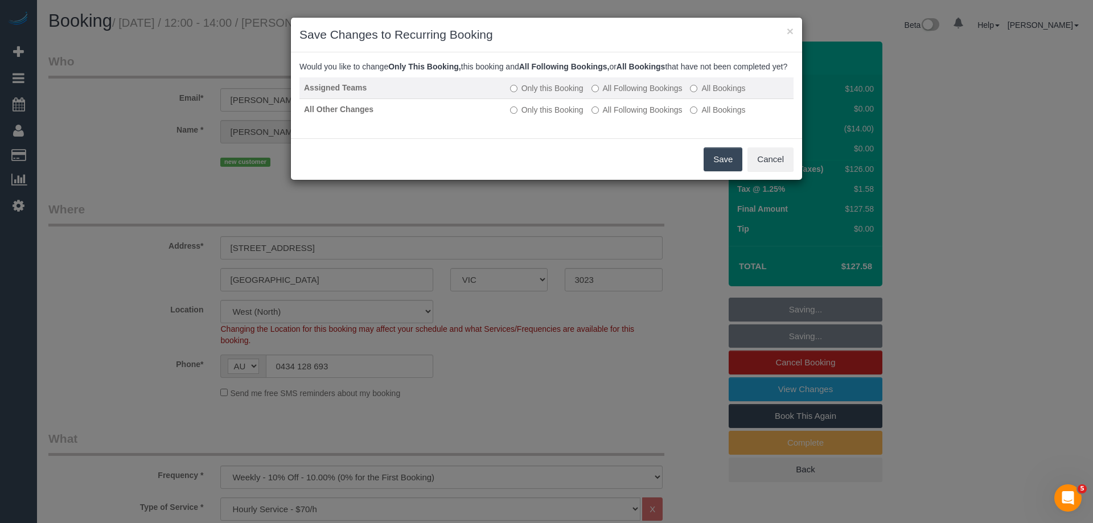
click at [620, 94] on label "All Following Bookings" at bounding box center [636, 88] width 91 height 11
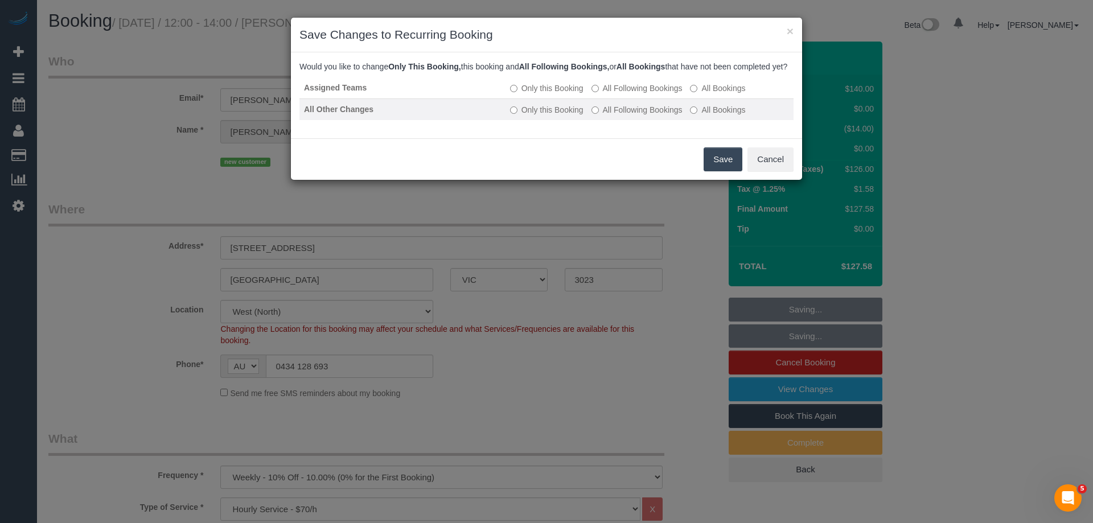
click at [605, 116] on label "All Following Bookings" at bounding box center [636, 109] width 91 height 11
click at [717, 167] on button "Save" at bounding box center [722, 159] width 39 height 24
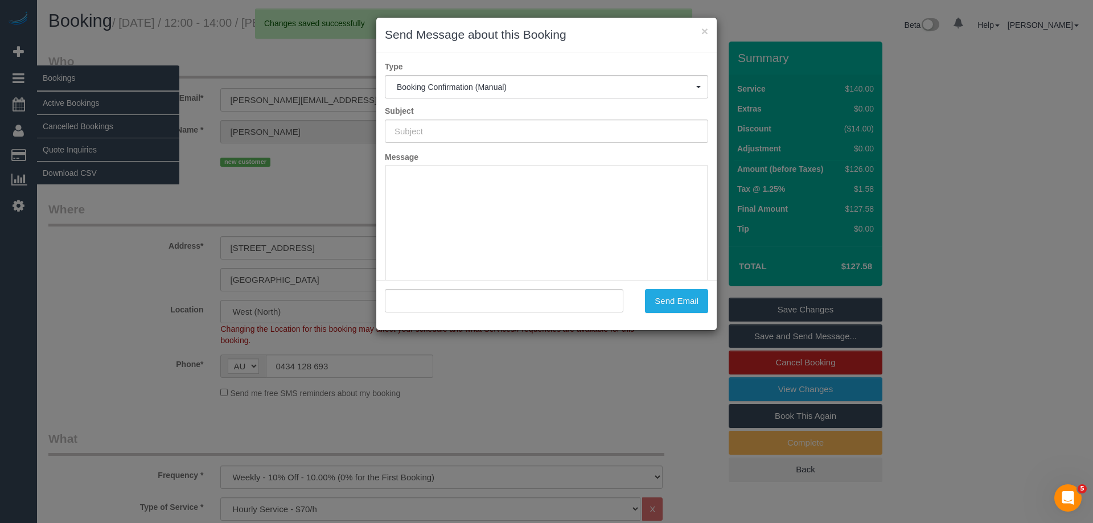
type input "Booking Confirmed"
type input ""Chrystal McDonald" <chrystal.mcdonald2@outlook.com>"
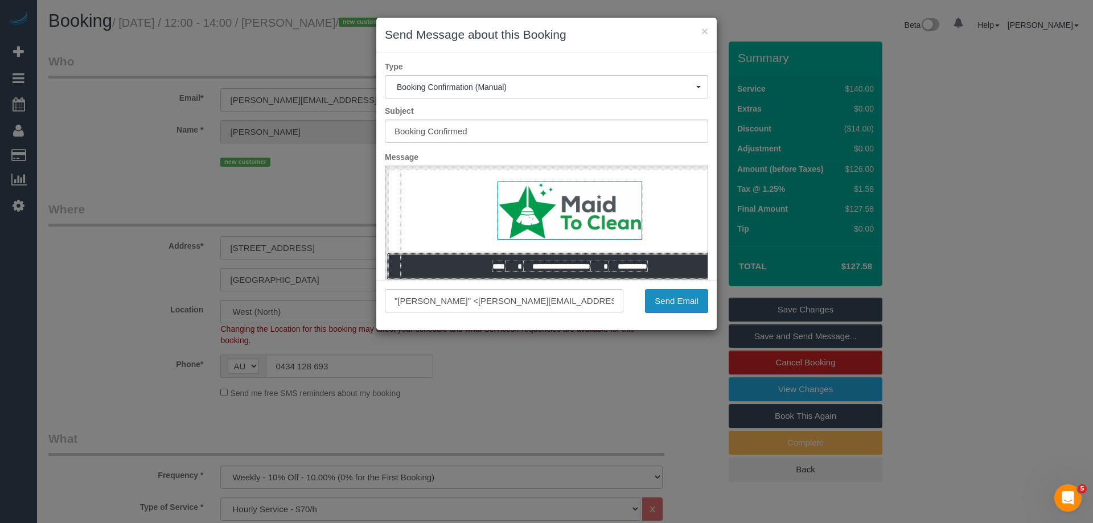
click at [679, 299] on button "Send Email" at bounding box center [676, 301] width 63 height 24
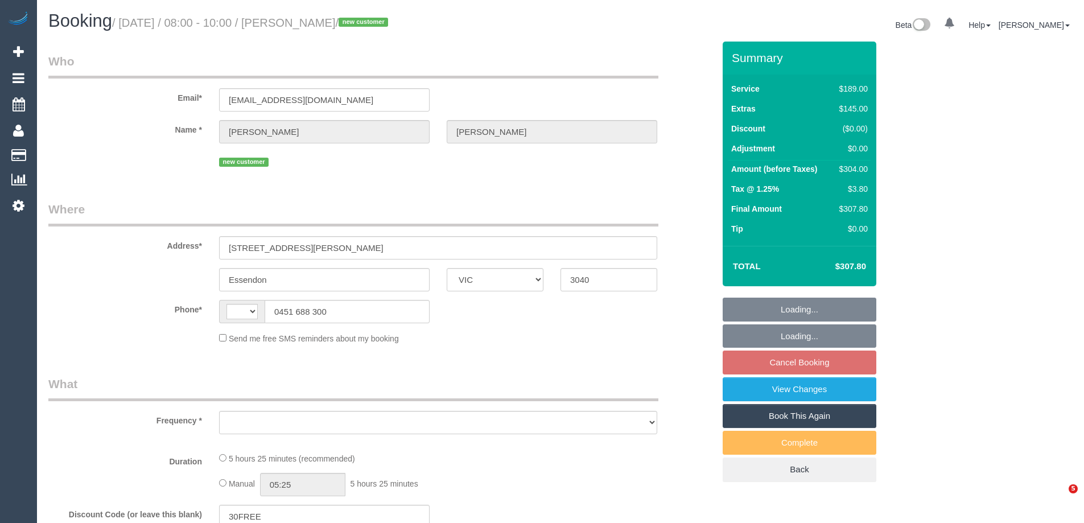
select select "VIC"
select select "string:AU"
select select "object:284"
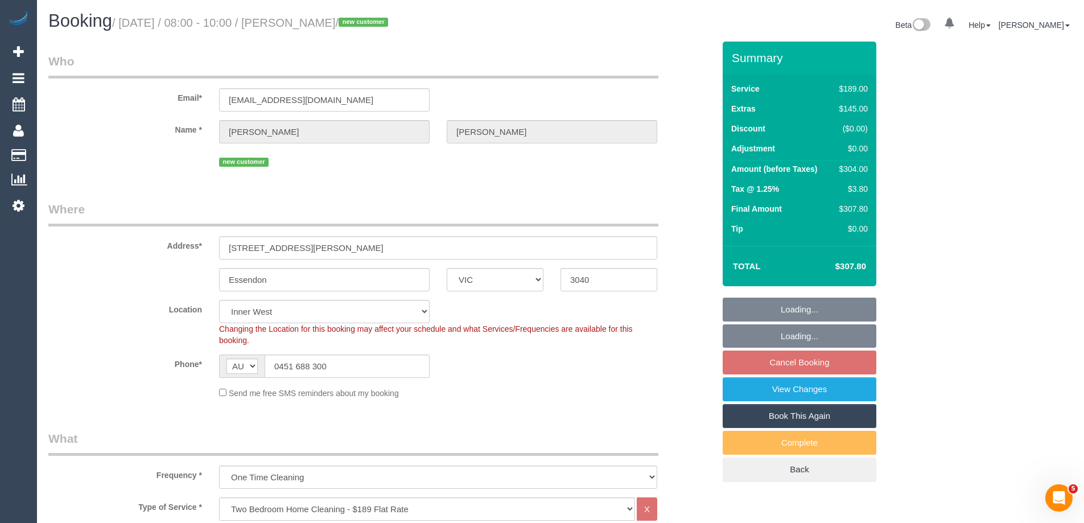
select select "string:stripe-pm_1S7nRU2GScqysDRVYB8Veyqs"
select select "object:1341"
select select "spot2"
select select "number:27"
select select "number:14"
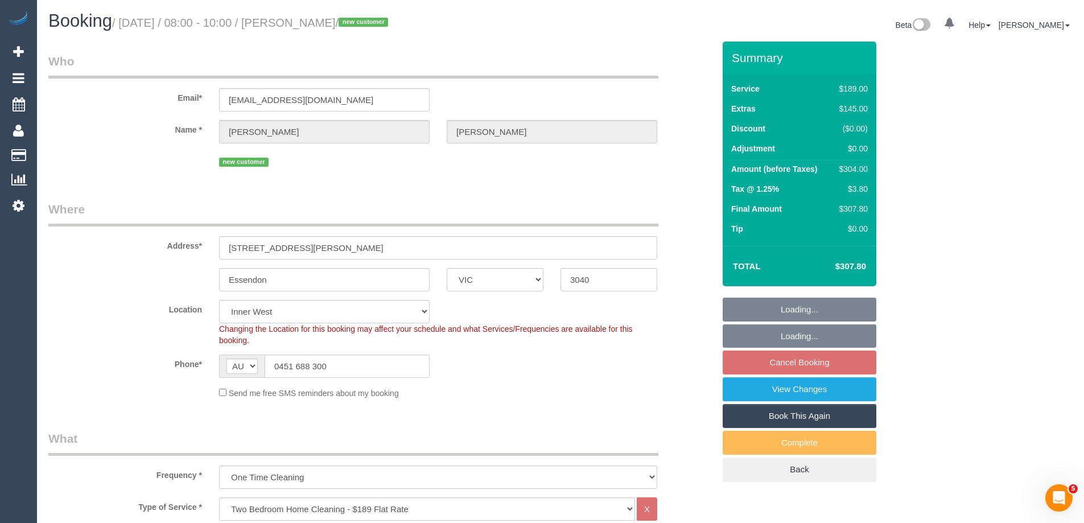
select select "number:19"
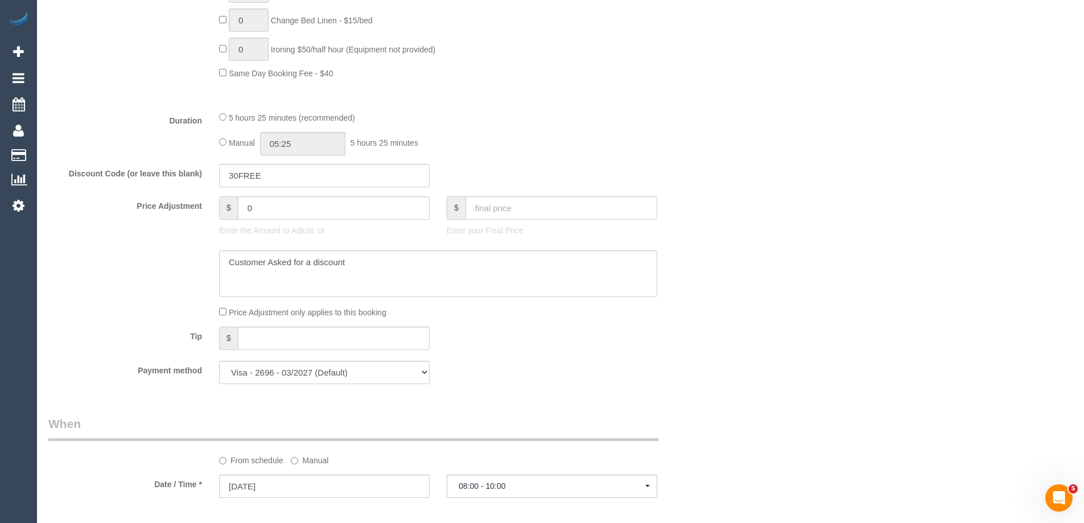
scroll to position [911, 0]
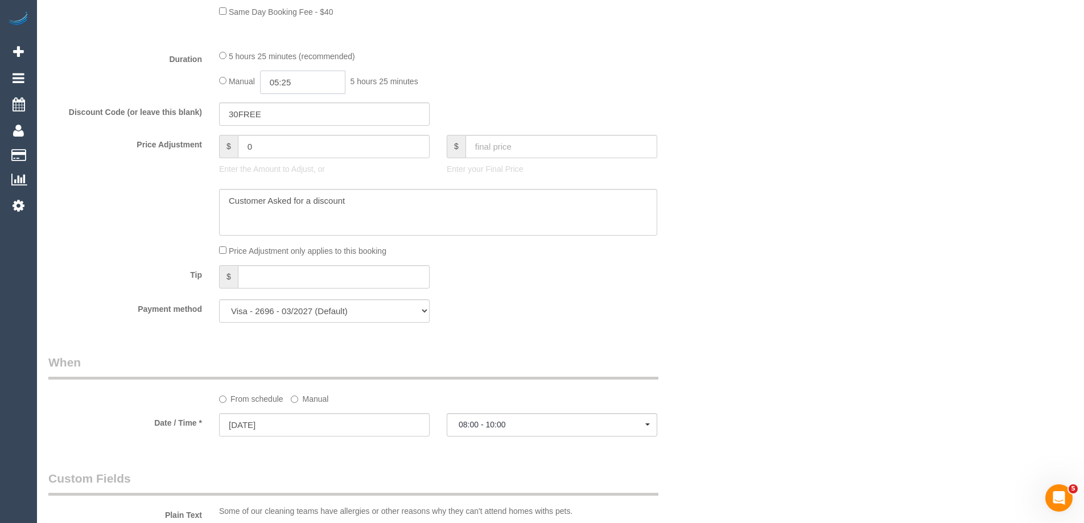
click at [318, 86] on input "05:25" at bounding box center [302, 82] width 85 height 23
type input "03:00"
click at [279, 147] on li "03:00" at bounding box center [290, 145] width 51 height 15
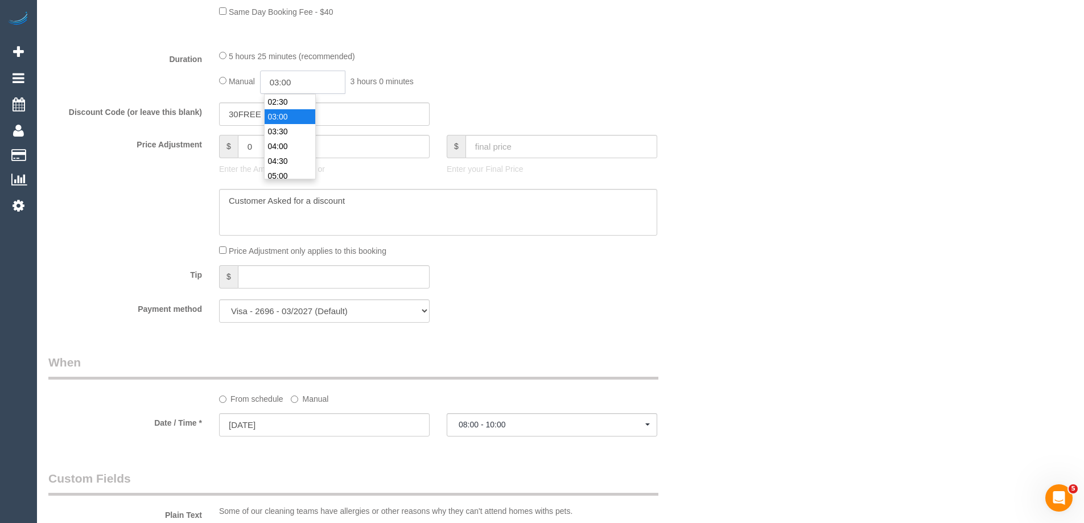
drag, startPoint x: 301, startPoint y: 79, endPoint x: 287, endPoint y: 79, distance: 13.7
click at [287, 79] on input "03:00" at bounding box center [302, 82] width 85 height 23
select select "spot27"
type input "03:15"
click at [561, 86] on div "Manual 03:15 3 hours 15 minutes" at bounding box center [438, 82] width 438 height 23
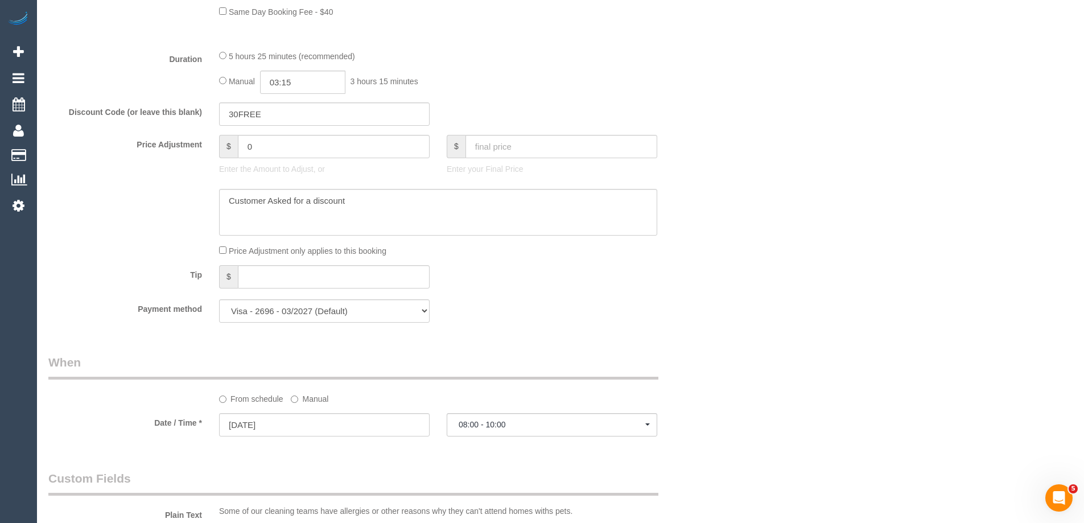
select select "spot52"
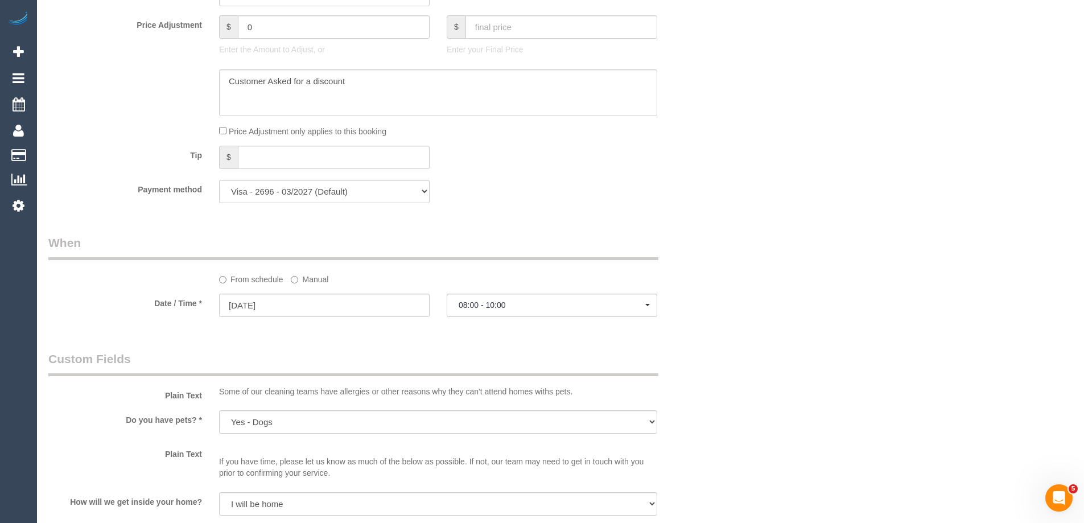
select select "spot77"
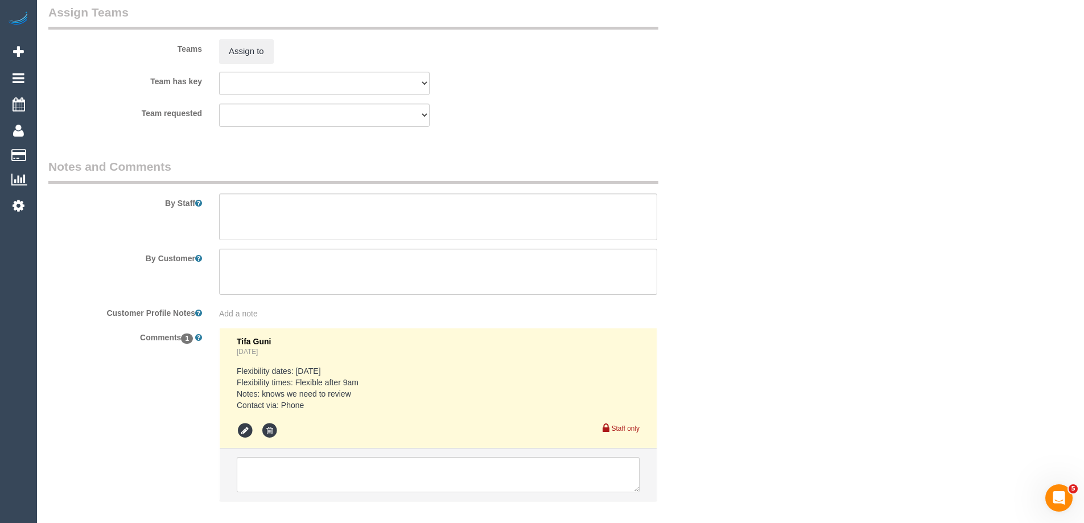
scroll to position [1798, 0]
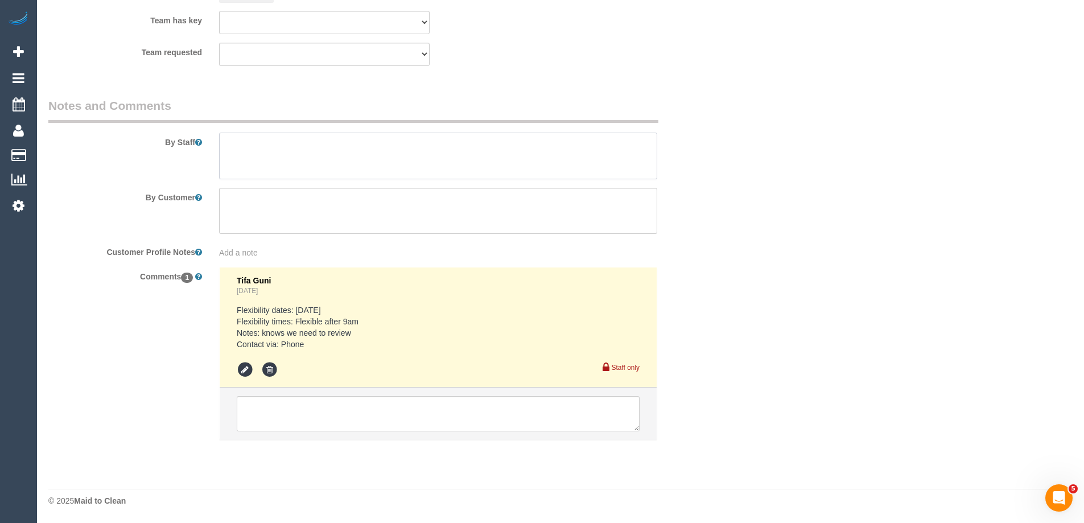
click at [237, 149] on textarea at bounding box center [438, 156] width 438 height 47
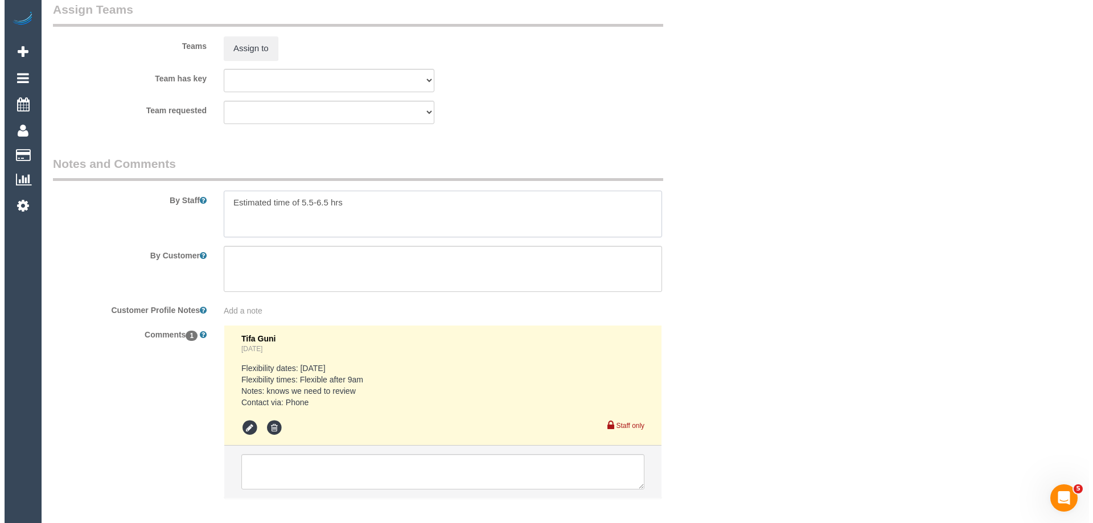
scroll to position [1627, 0]
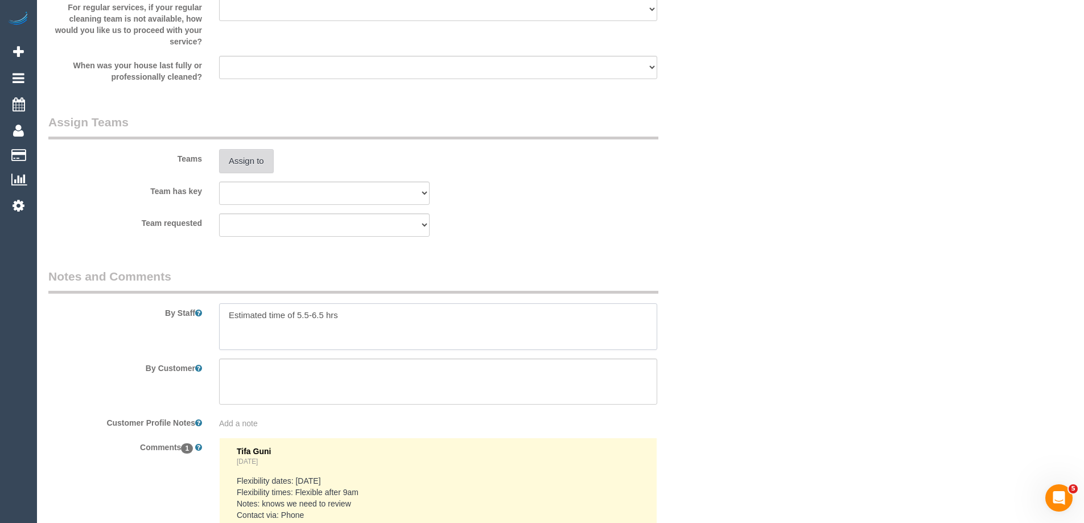
type textarea "Estimated time of 5.5-6.5 hrs"
click at [247, 167] on button "Assign to" at bounding box center [246, 161] width 55 height 24
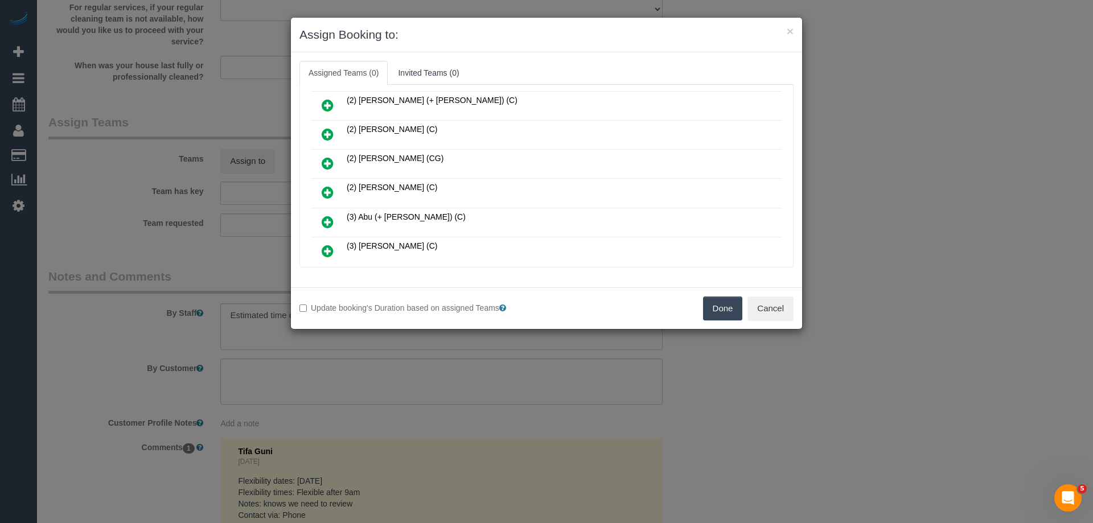
scroll to position [285, 0]
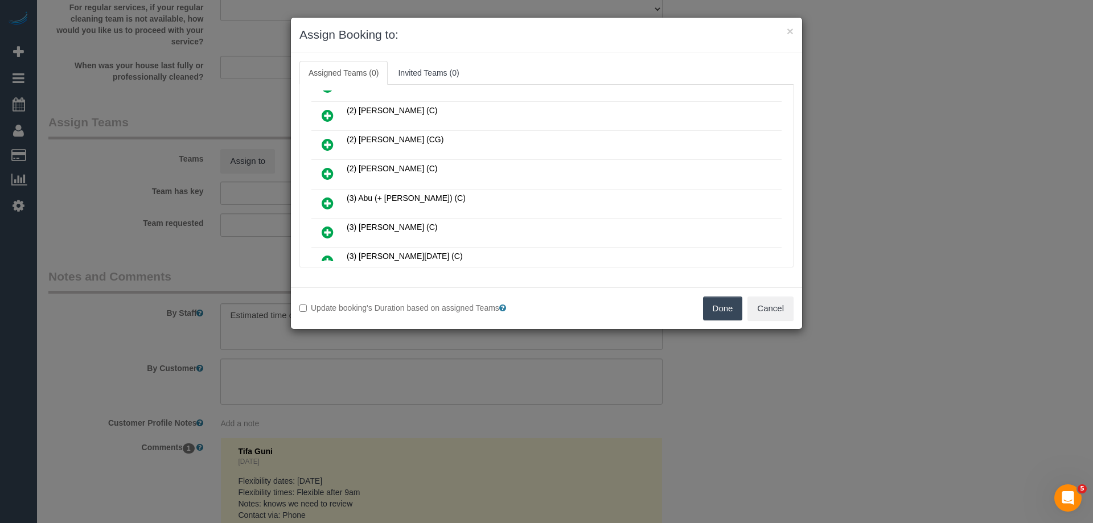
click at [324, 204] on icon at bounding box center [328, 203] width 12 height 14
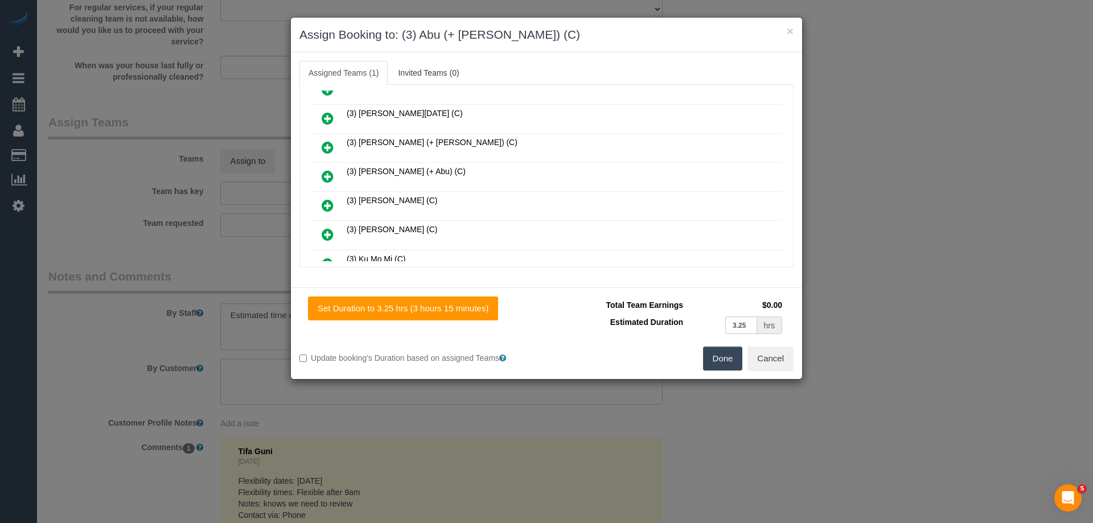
click at [329, 179] on icon at bounding box center [328, 177] width 12 height 14
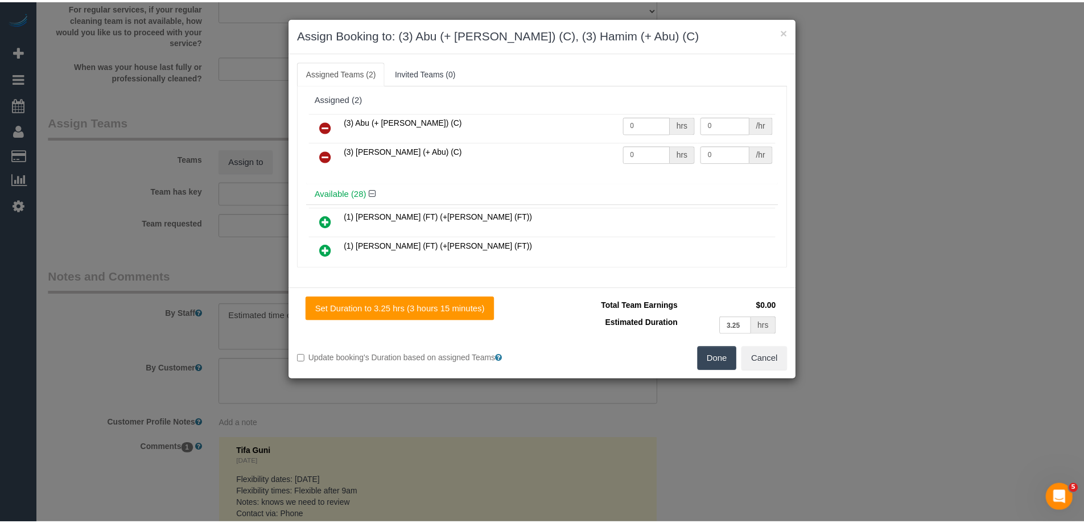
scroll to position [0, 0]
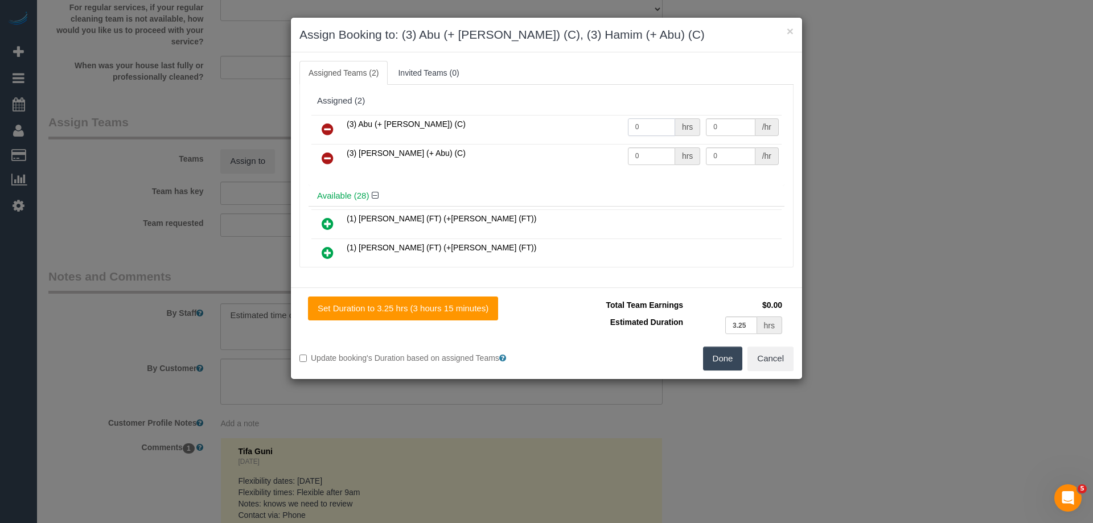
drag, startPoint x: 650, startPoint y: 121, endPoint x: 566, endPoint y: 119, distance: 84.3
click at [567, 119] on tr "(3) Abu (+ [PERSON_NAME]) (C) 0 hrs 0 /hr" at bounding box center [546, 129] width 470 height 29
type input "1"
drag, startPoint x: 641, startPoint y: 153, endPoint x: 555, endPoint y: 151, distance: 86.0
click at [535, 153] on tr "(3) [PERSON_NAME] (+ Abu) (C) 0 hrs 0 /hr" at bounding box center [546, 158] width 470 height 29
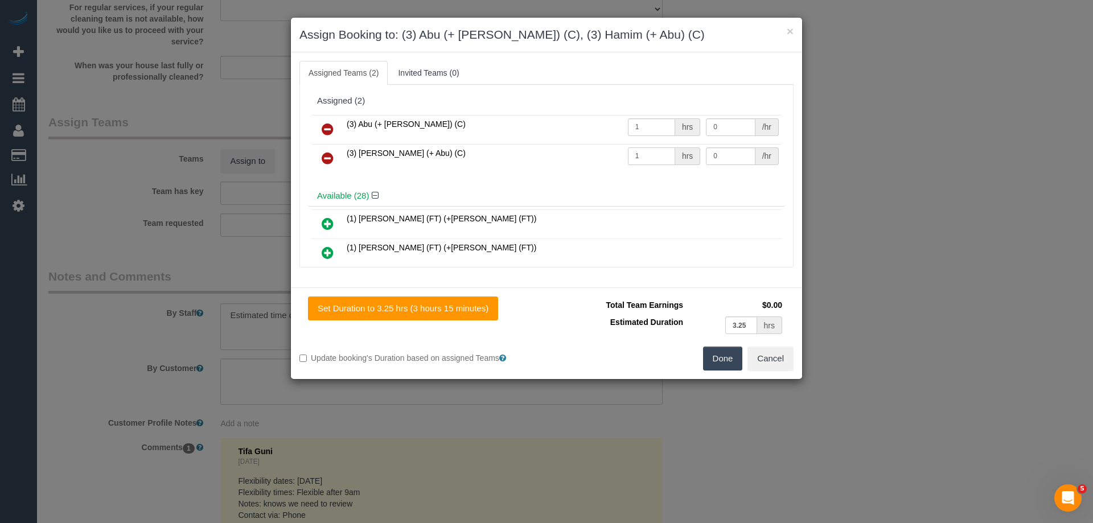
type input "1"
drag, startPoint x: 722, startPoint y: 123, endPoint x: 618, endPoint y: 116, distance: 104.4
click at [620, 117] on tr "(3) Abu (+ [PERSON_NAME]) (C) 1 hrs 0 /hr" at bounding box center [546, 129] width 470 height 29
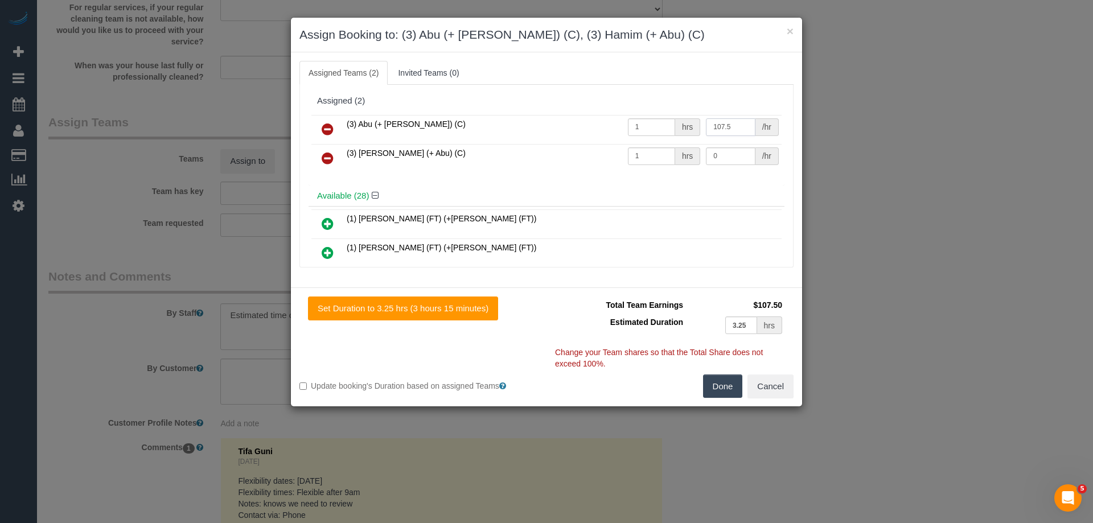
type input "107.5"
drag, startPoint x: 721, startPoint y: 157, endPoint x: 628, endPoint y: 147, distance: 93.3
click at [628, 147] on tr "(3) [PERSON_NAME] (+ Abu) (C) 1 hrs 0 /hr" at bounding box center [546, 158] width 470 height 29
type input "107.5"
click at [727, 394] on button "Done" at bounding box center [723, 387] width 40 height 24
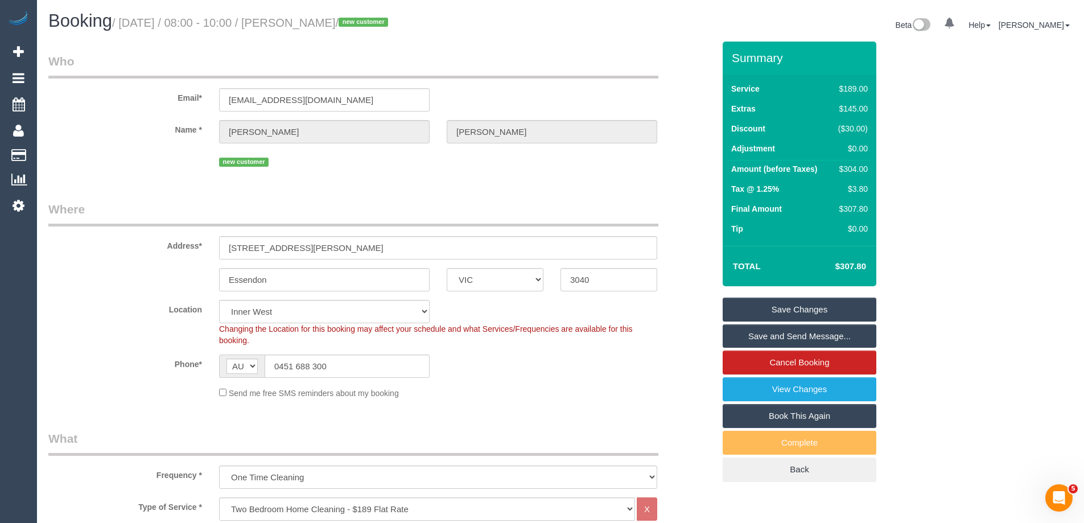
drag, startPoint x: 388, startPoint y: 24, endPoint x: 316, endPoint y: 20, distance: 72.4
click at [316, 20] on small "/ [DATE] / 08:00 - 10:00 / [PERSON_NAME] / new customer" at bounding box center [251, 23] width 279 height 13
copy small "[PERSON_NAME]"
click at [772, 333] on link "Save and Send Message..." at bounding box center [800, 336] width 154 height 24
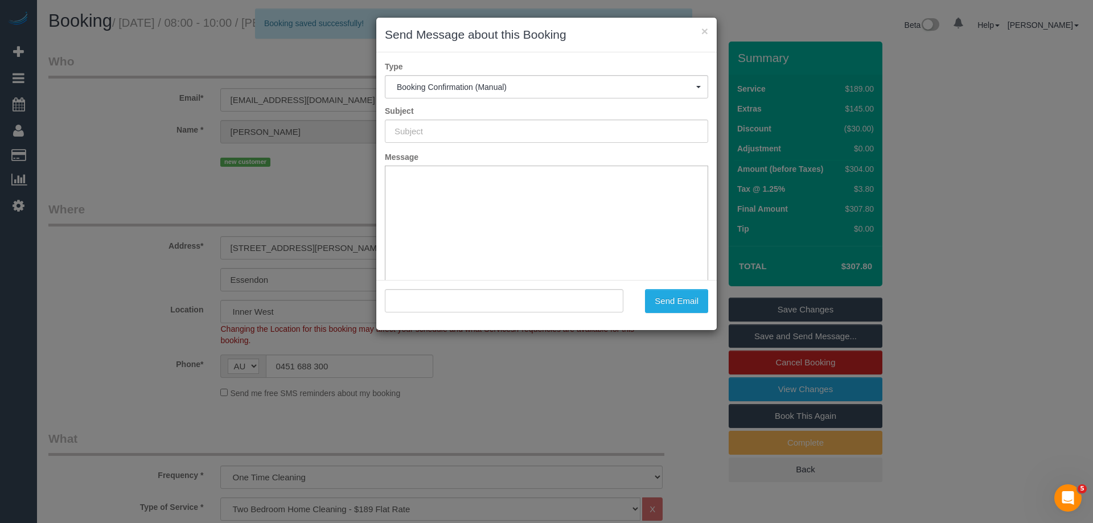
type input "Booking Confirmed"
type input ""[PERSON_NAME]" <[EMAIL_ADDRESS][DOMAIN_NAME]>"
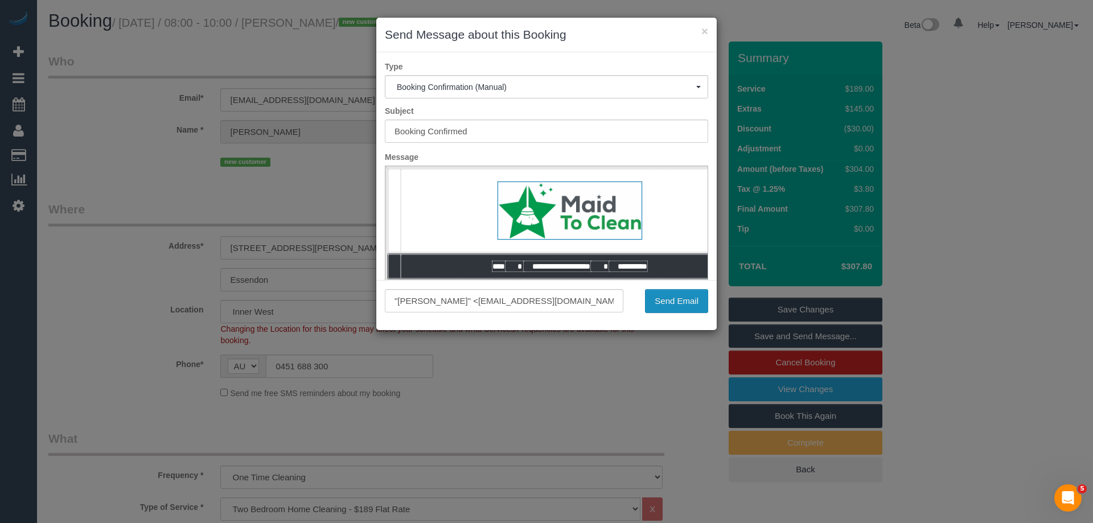
click at [690, 303] on button "Send Email" at bounding box center [676, 301] width 63 height 24
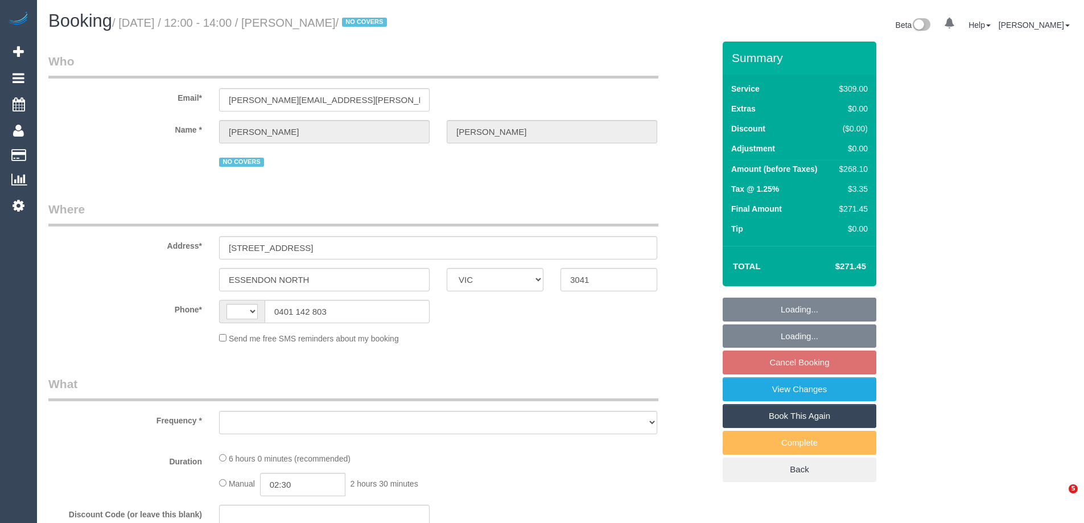
select select "VIC"
select select "string:AU"
select select "string:stripe-pm_1Oi72G2GScqysDRVCt5Djduf"
select select "number:28"
select select "number:14"
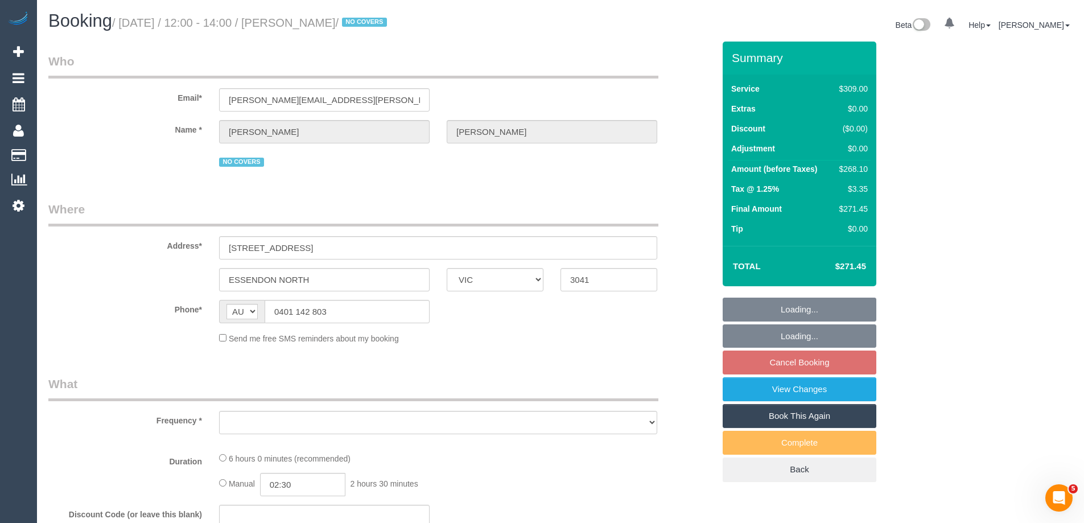
select select "number:19"
select select "number:22"
select select "number:35"
select select "number:11"
select select "object:705"
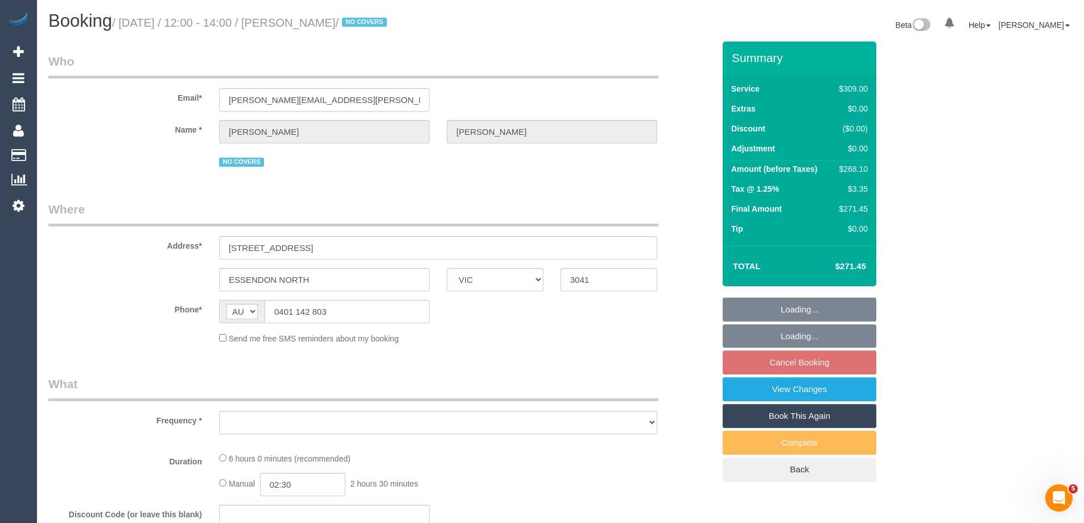
select select "spot4"
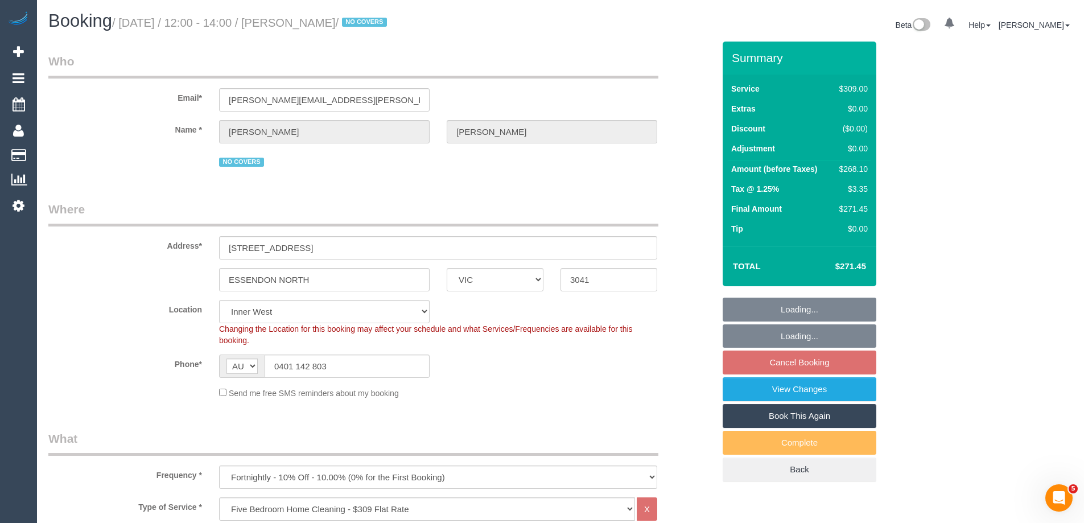
select select "object:1492"
select select "spot29"
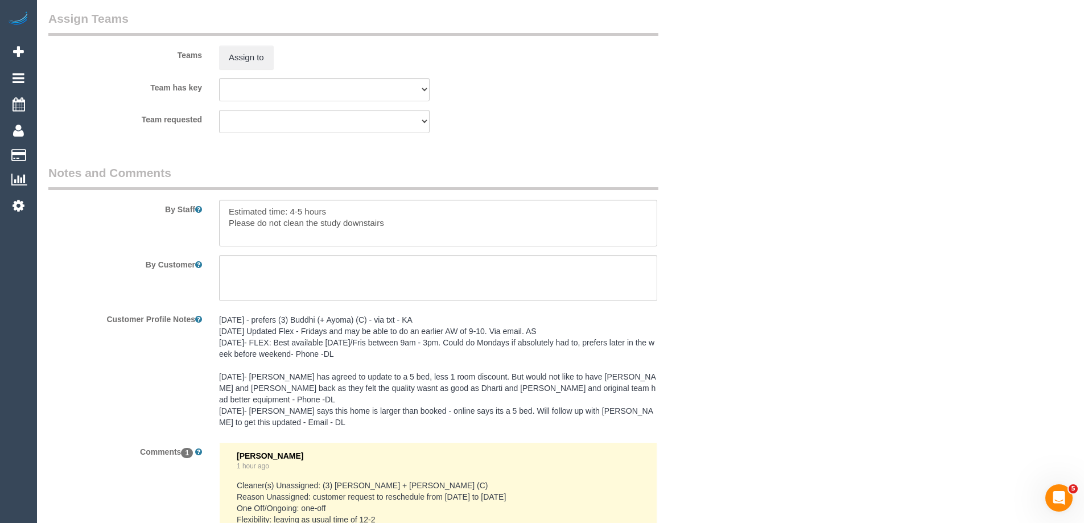
scroll to position [1707, 0]
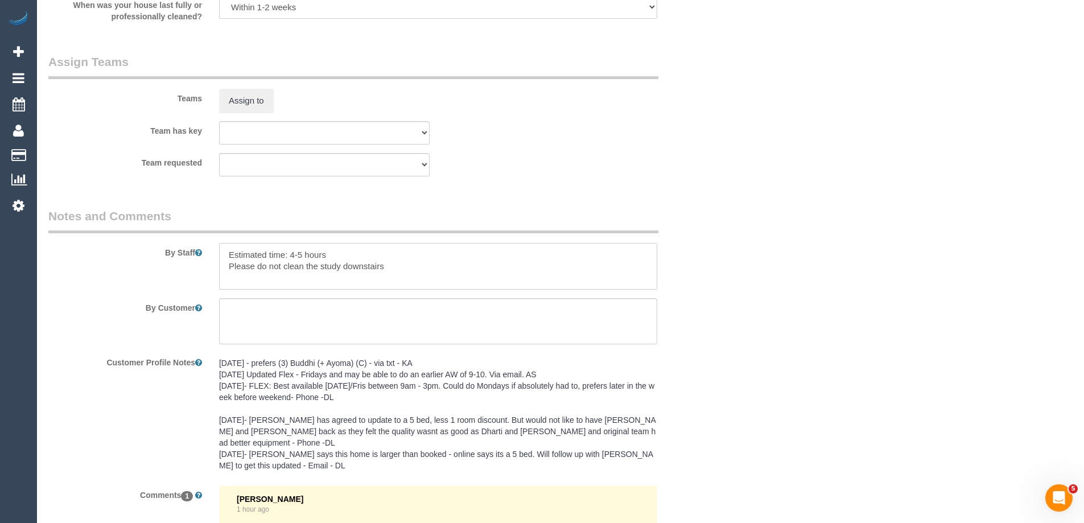
click at [228, 251] on textarea at bounding box center [438, 266] width 438 height 47
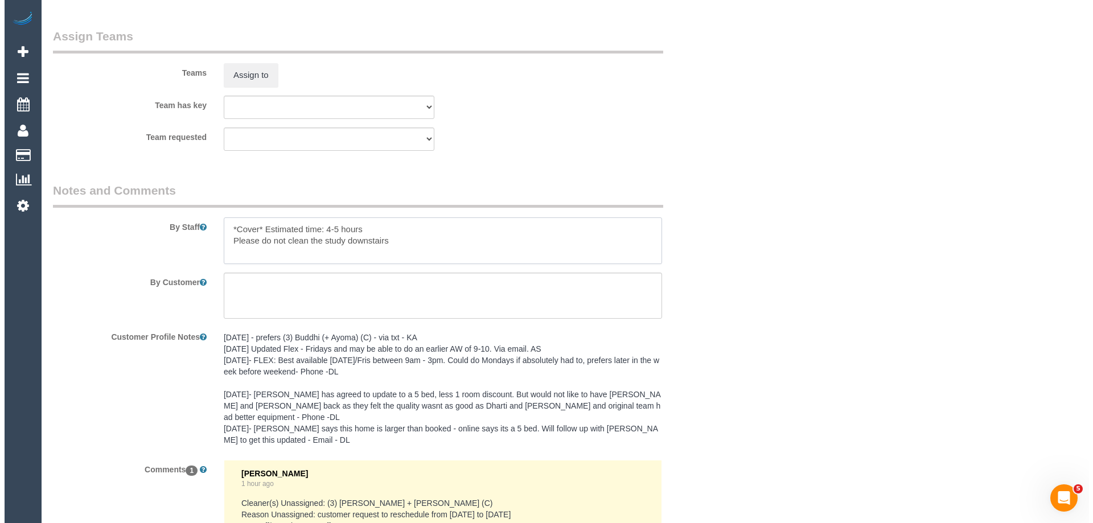
scroll to position [1733, 0]
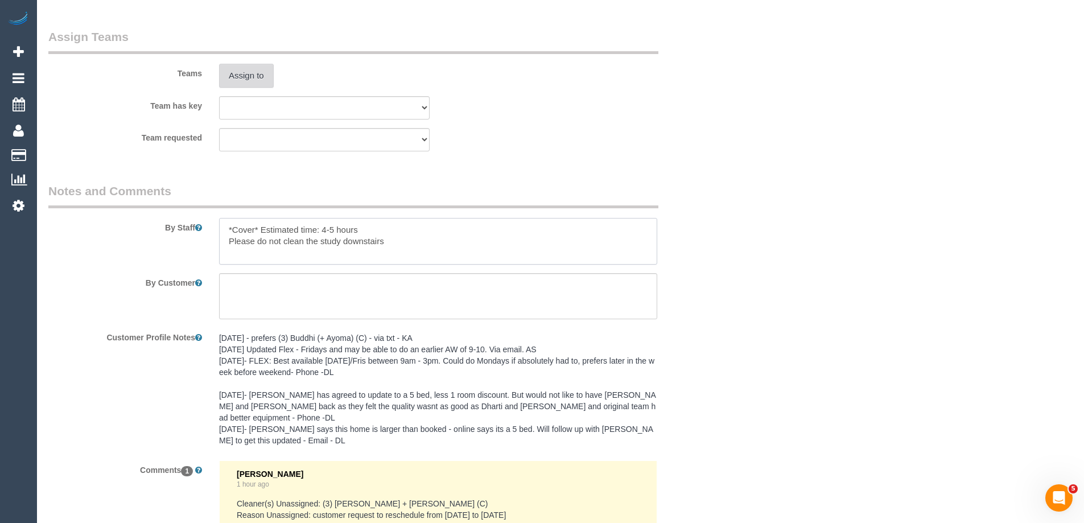
type textarea "*Cover* Estimated time: 4-5 hours Please do not clean the study downstairs"
click at [242, 79] on button "Assign to" at bounding box center [246, 76] width 55 height 24
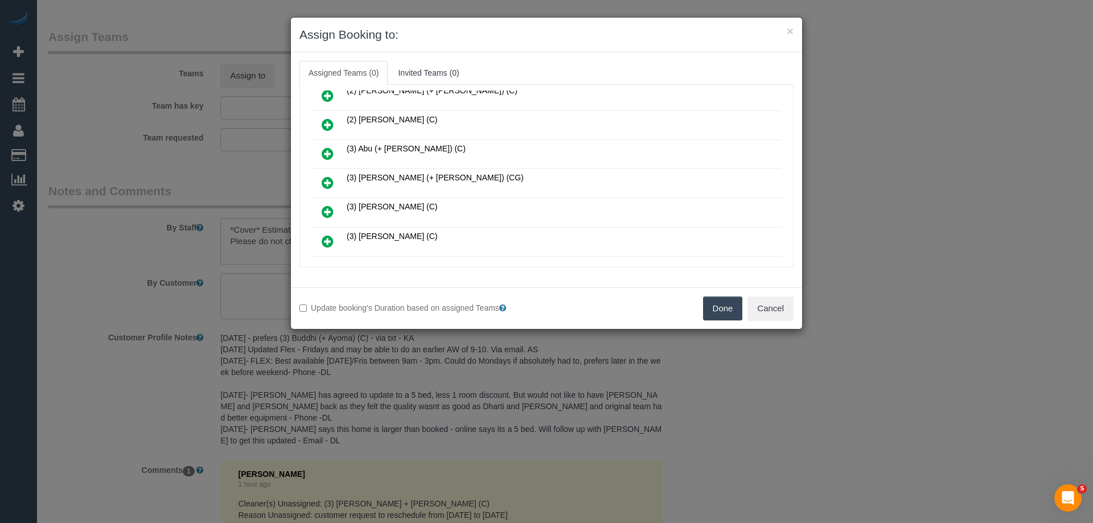
scroll to position [228, 0]
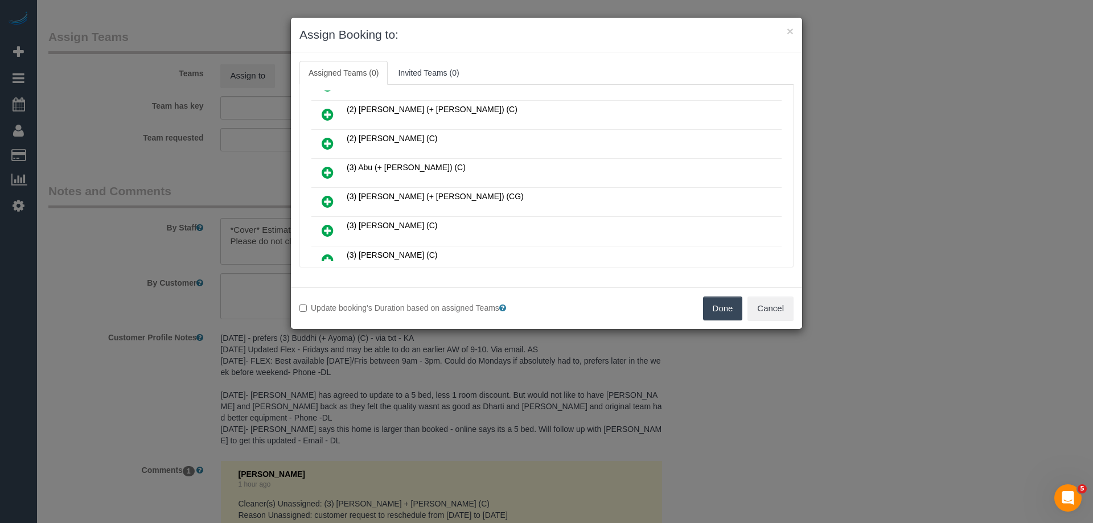
click at [318, 171] on link at bounding box center [327, 173] width 27 height 23
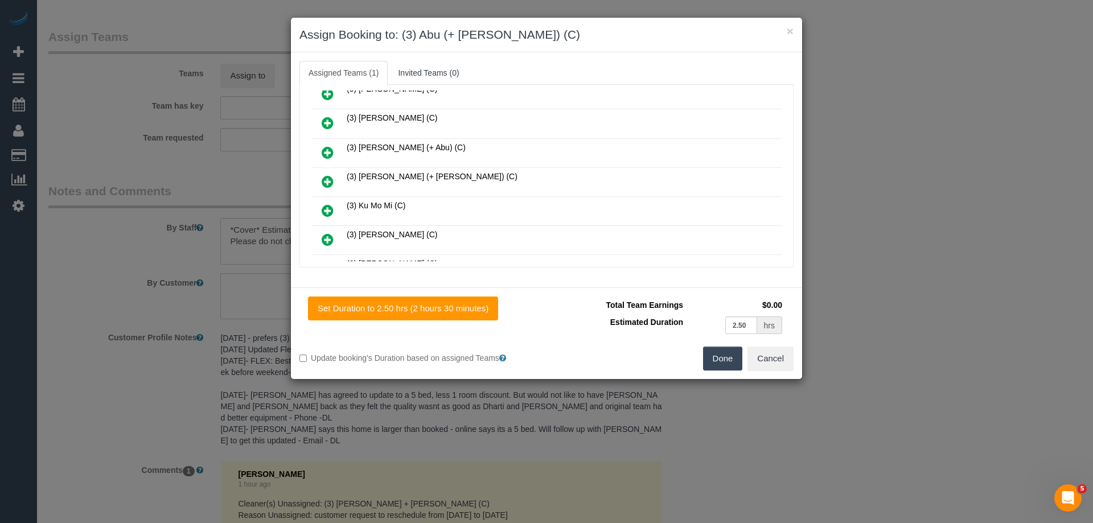
scroll to position [540, 0]
click at [328, 147] on icon at bounding box center [328, 150] width 12 height 14
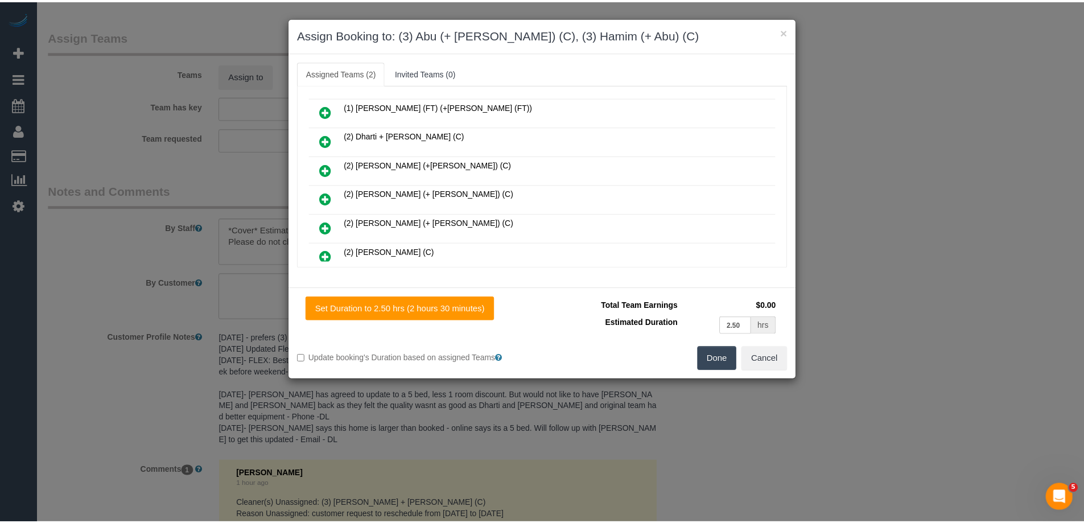
scroll to position [0, 0]
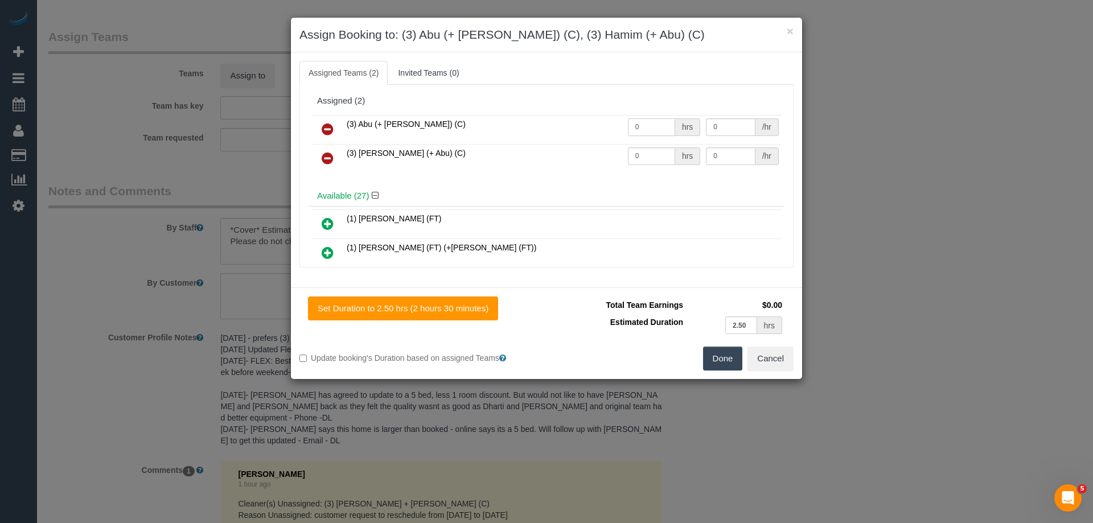
drag, startPoint x: 640, startPoint y: 125, endPoint x: 582, endPoint y: 120, distance: 58.3
click at [584, 117] on tr "(3) Abu (+ Hamim) (C) 0 hrs 0 /hr" at bounding box center [546, 129] width 470 height 29
type input "1"
click at [549, 155] on tr "(3) Hamim (+ Abu) (C) 0 hrs 0 /hr" at bounding box center [546, 158] width 470 height 29
type input "1"
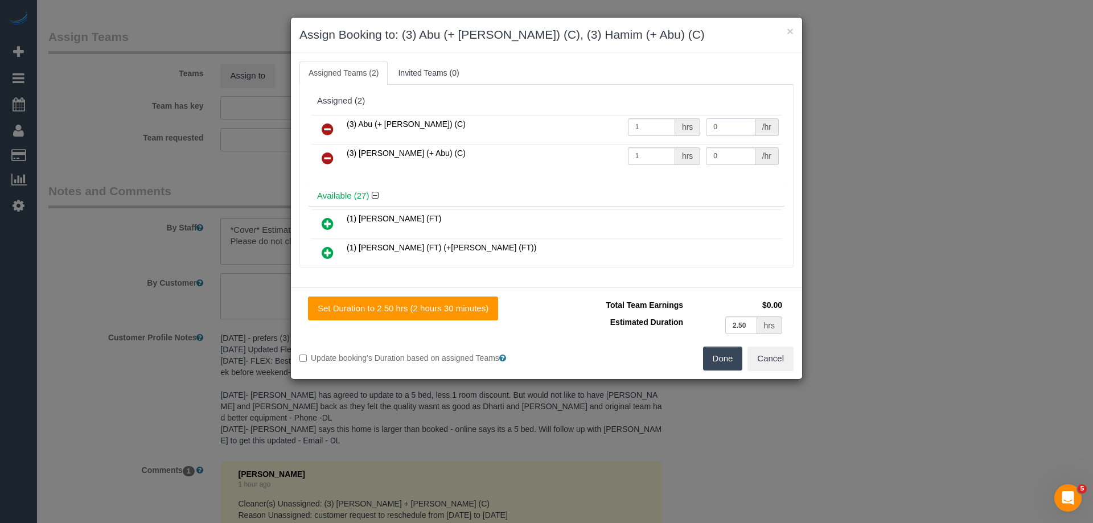
click at [683, 121] on tr "(3) Abu (+ Hamim) (C) 1 hrs 0 /hr" at bounding box center [546, 129] width 470 height 29
type input "85"
drag, startPoint x: 677, startPoint y: 152, endPoint x: 647, endPoint y: 149, distance: 30.3
click at [657, 150] on tr "(3) Hamim (+ Abu) (C) 1 hrs 0 /hr" at bounding box center [546, 158] width 470 height 29
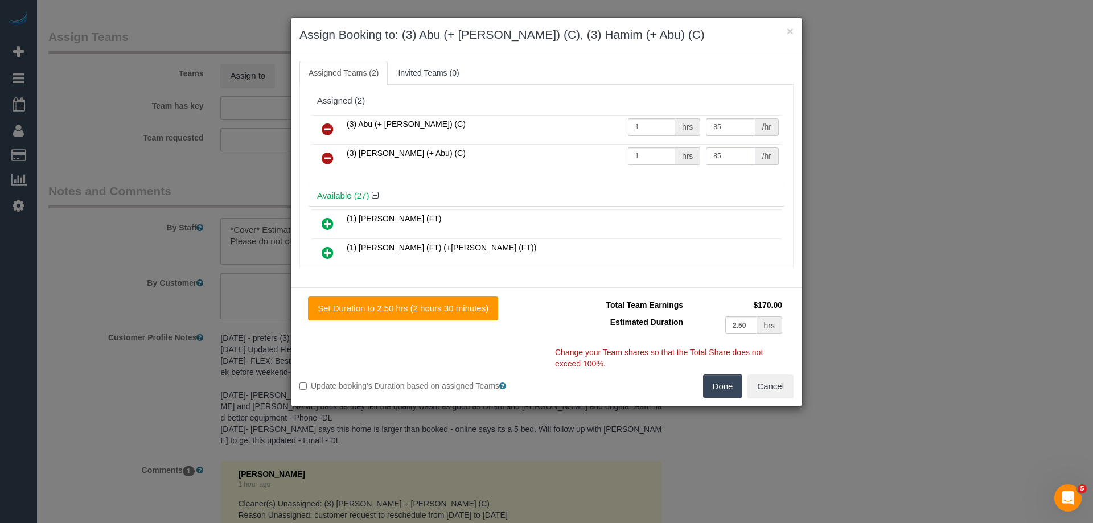
type input "85"
click at [728, 390] on button "Done" at bounding box center [723, 387] width 40 height 24
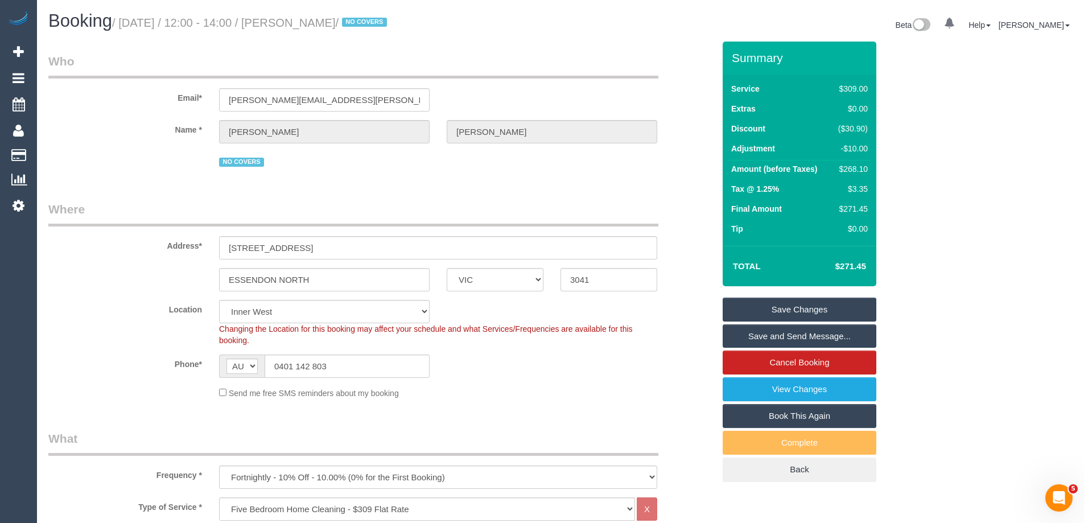
drag, startPoint x: 377, startPoint y: 22, endPoint x: 313, endPoint y: 22, distance: 63.7
click at [313, 22] on small "/ September 29, 2025 / 12:00 - 14:00 / Sam Khoury / NO COVERS" at bounding box center [251, 23] width 278 height 13
copy small "Sam Khoury"
click at [736, 336] on link "Save and Send Message..." at bounding box center [800, 336] width 154 height 24
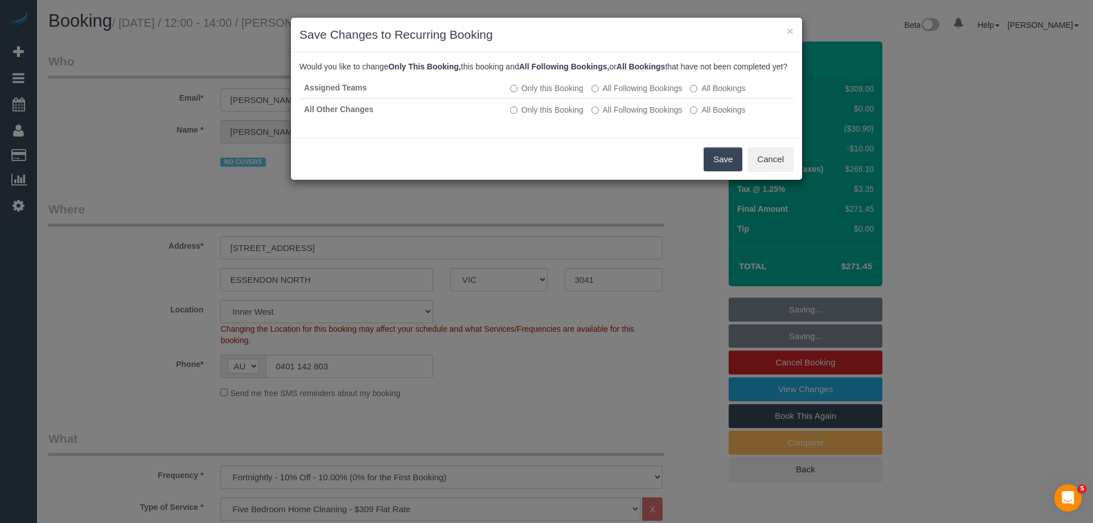
click at [715, 170] on button "Save" at bounding box center [722, 159] width 39 height 24
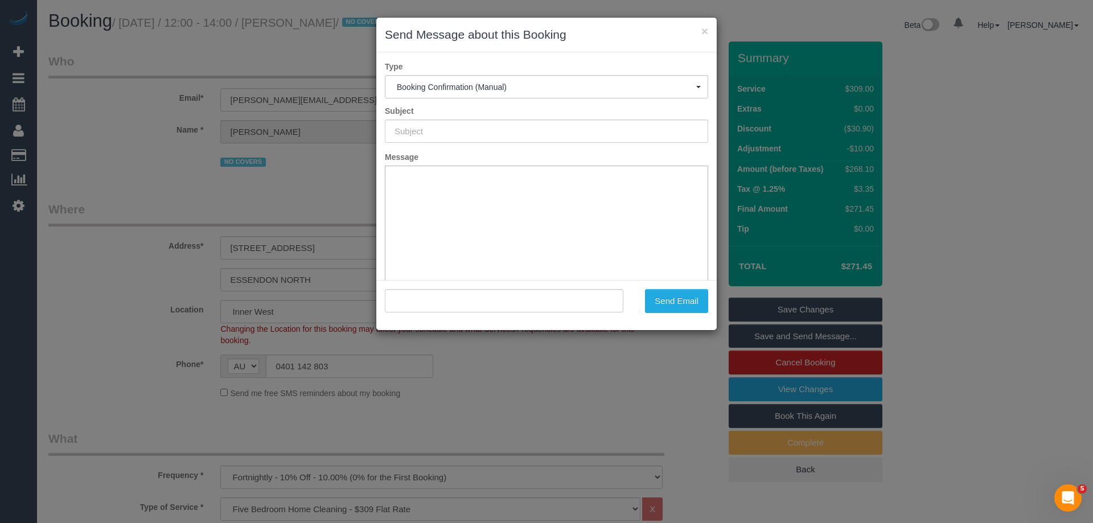
type input "Booking Confirmed"
type input ""Sam Khoury" <sam.khoury@outlook.com>"
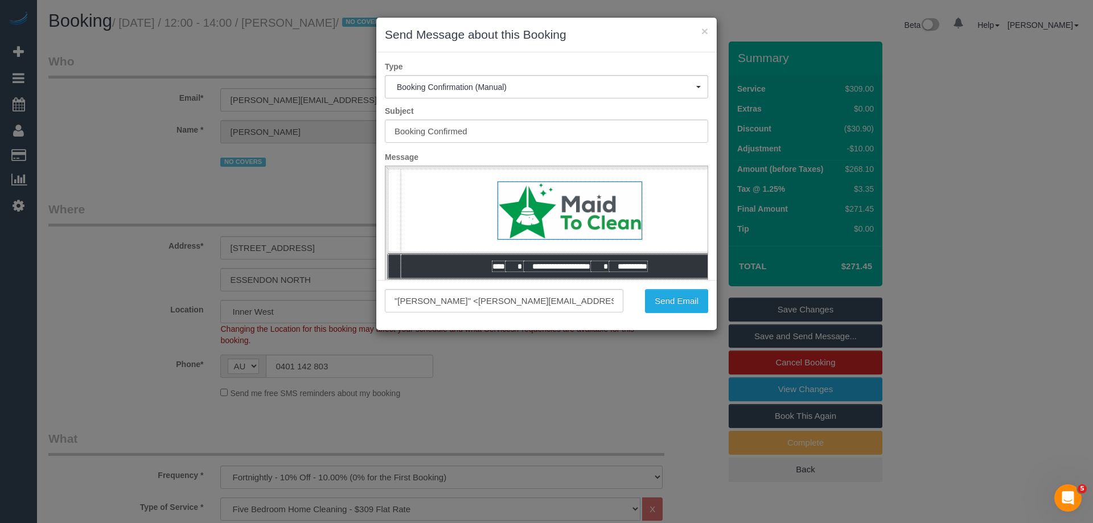
click at [714, 301] on div "Send Email" at bounding box center [674, 301] width 85 height 24
click at [680, 299] on button "Send Email" at bounding box center [676, 301] width 63 height 24
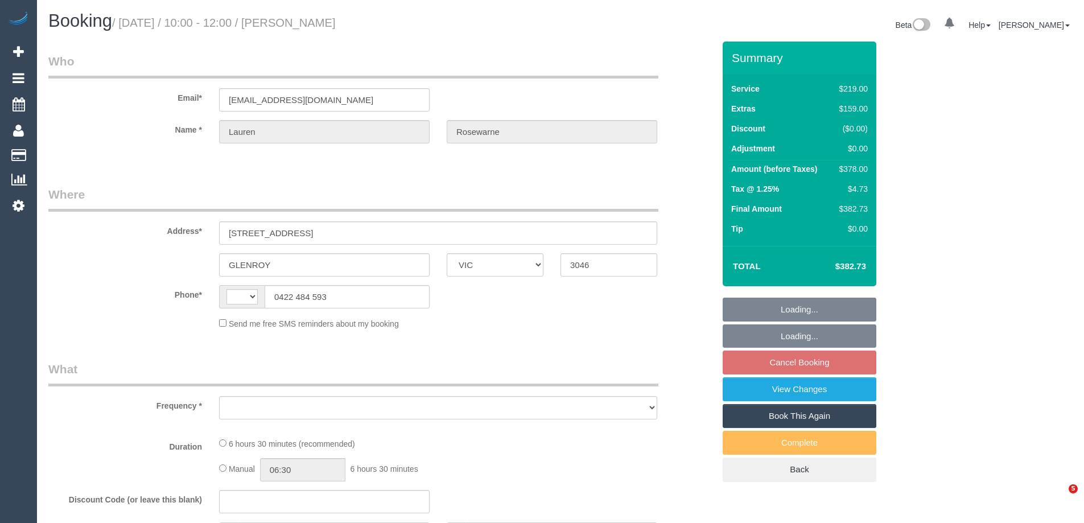
select select "VIC"
select select "string:AU"
select select "object:618"
select select "string:stripe-pm_1S8sbc2GScqysDRVPvpk46ye"
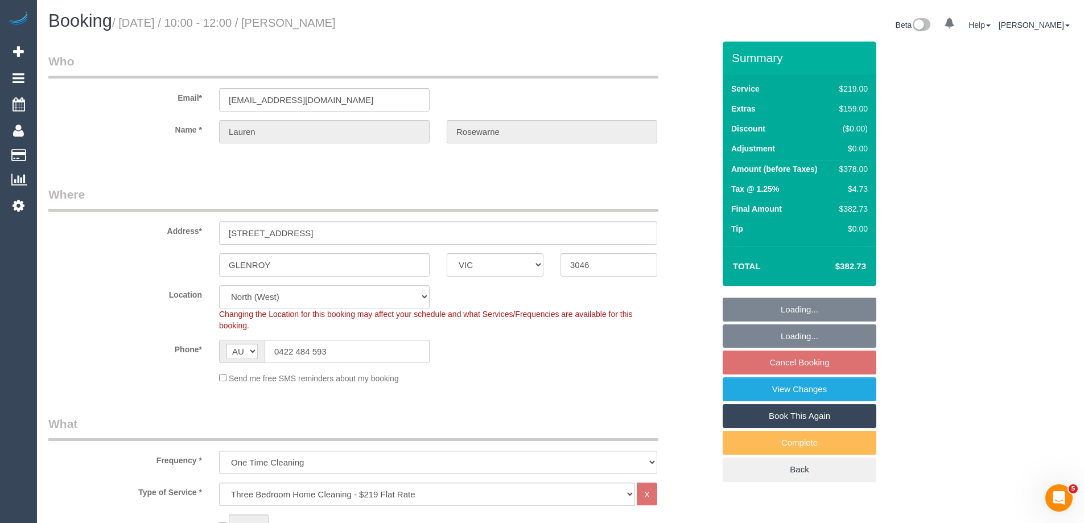
select select "number:28"
select select "number:14"
select select "number:19"
select select "number:24"
select select "number:13"
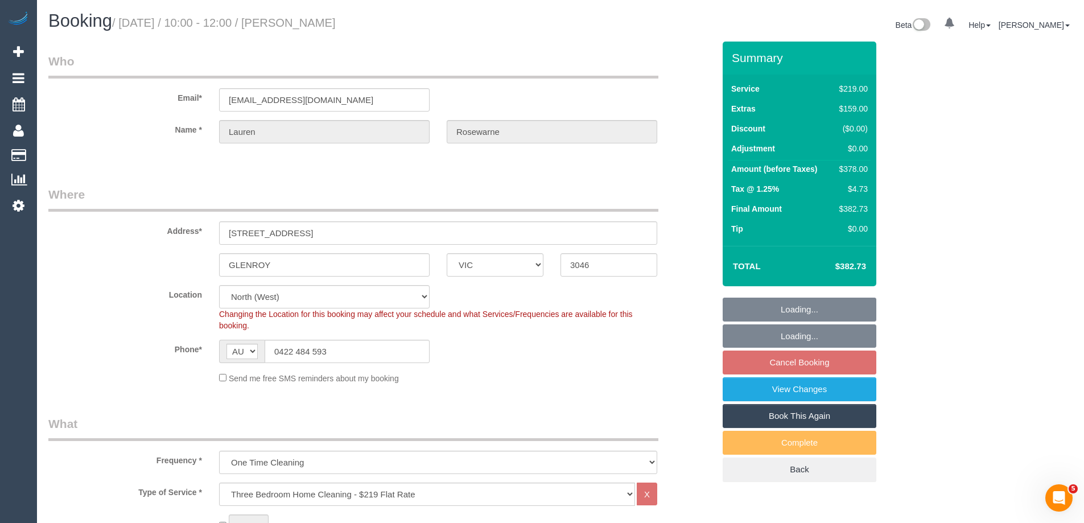
select select "object:1507"
select select "spot3"
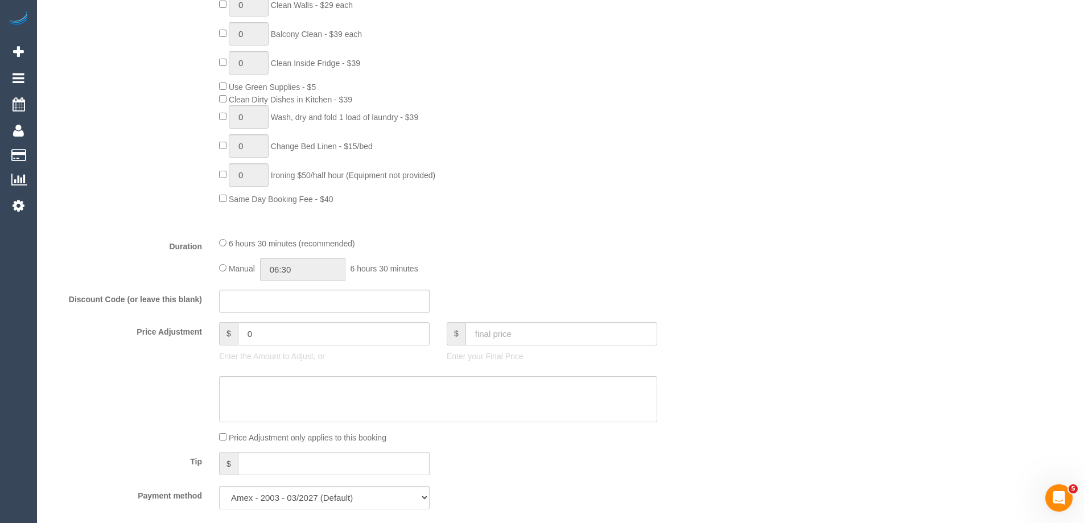
scroll to position [740, 0]
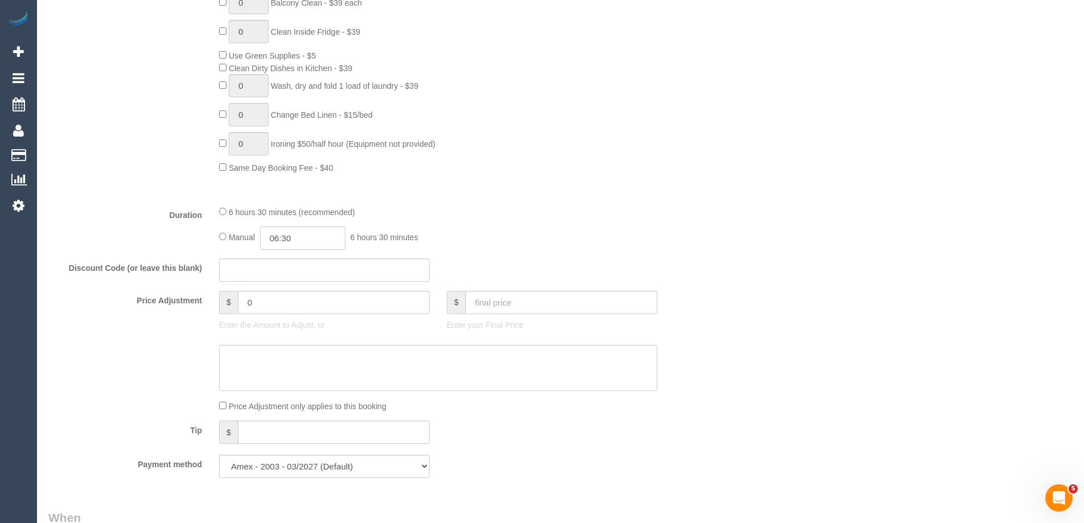
click at [307, 238] on input "06:30" at bounding box center [302, 238] width 85 height 23
type input "03:30"
click at [283, 294] on li "03:30" at bounding box center [290, 297] width 51 height 15
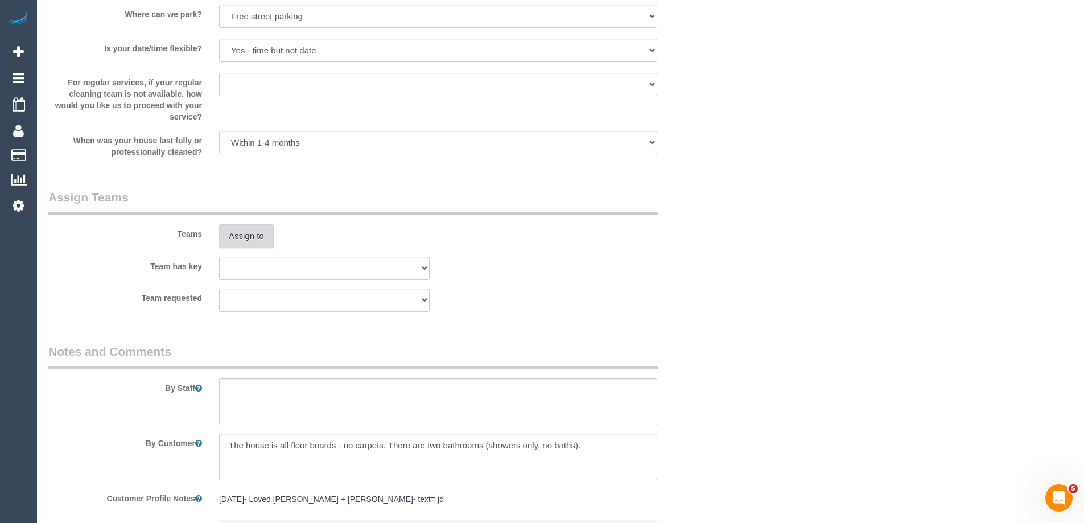
select select "spot28"
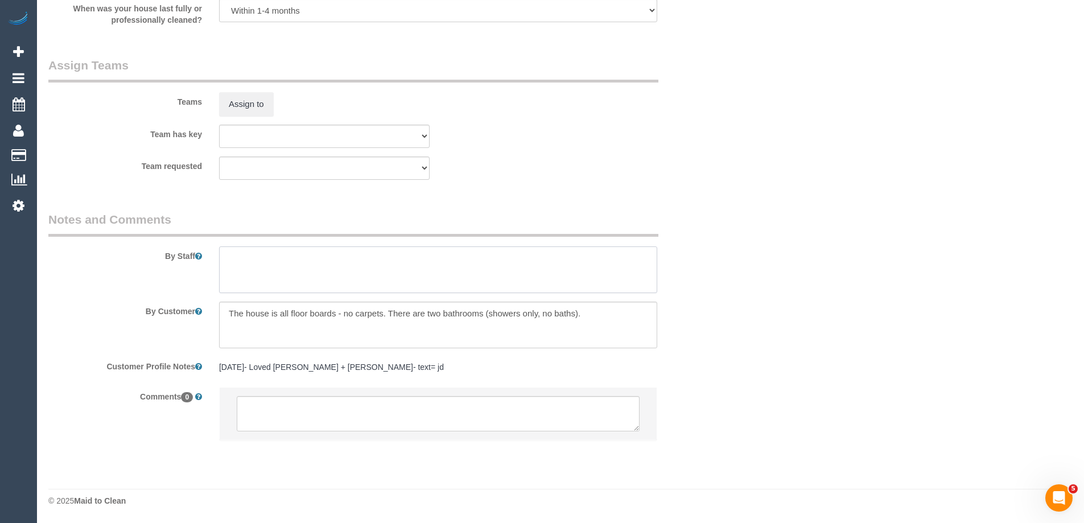
click at [254, 267] on textarea at bounding box center [438, 269] width 438 height 47
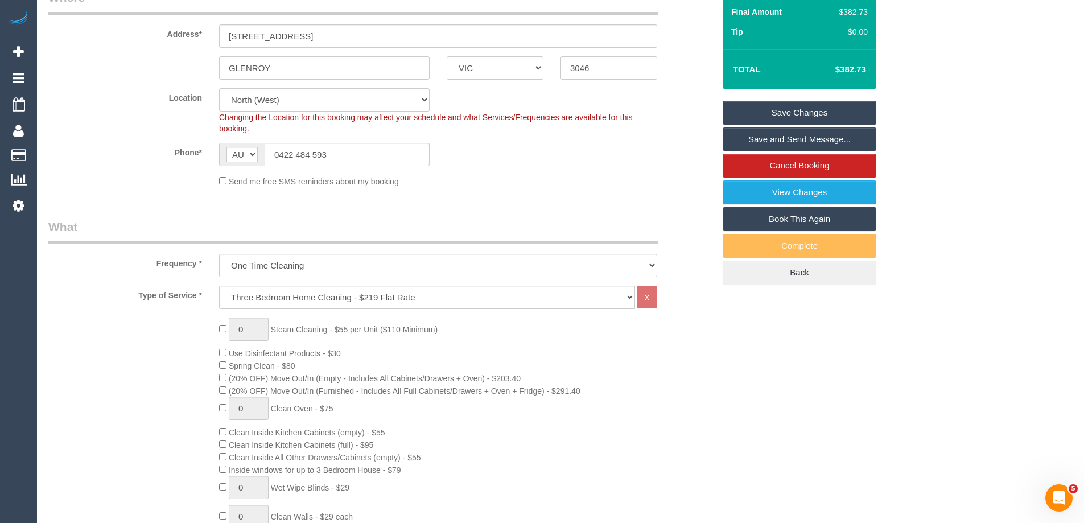
scroll to position [0, 0]
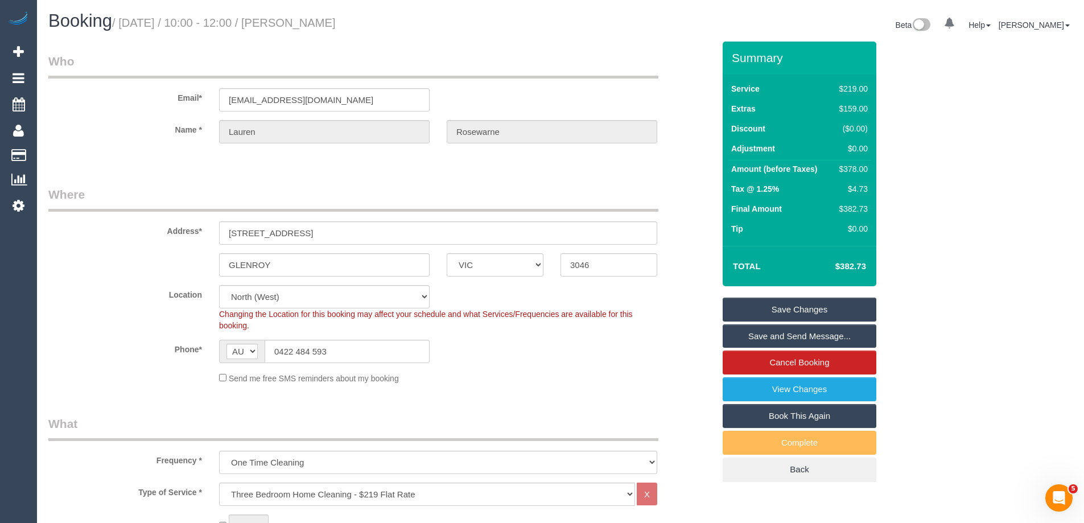
type textarea "Estimated time of 6-7 hrs"
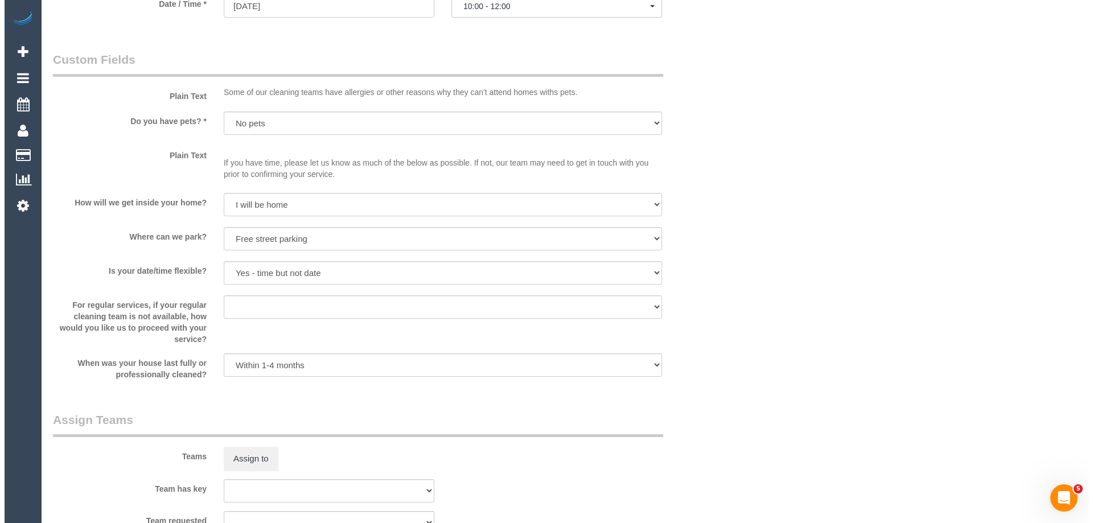
scroll to position [1537, 0]
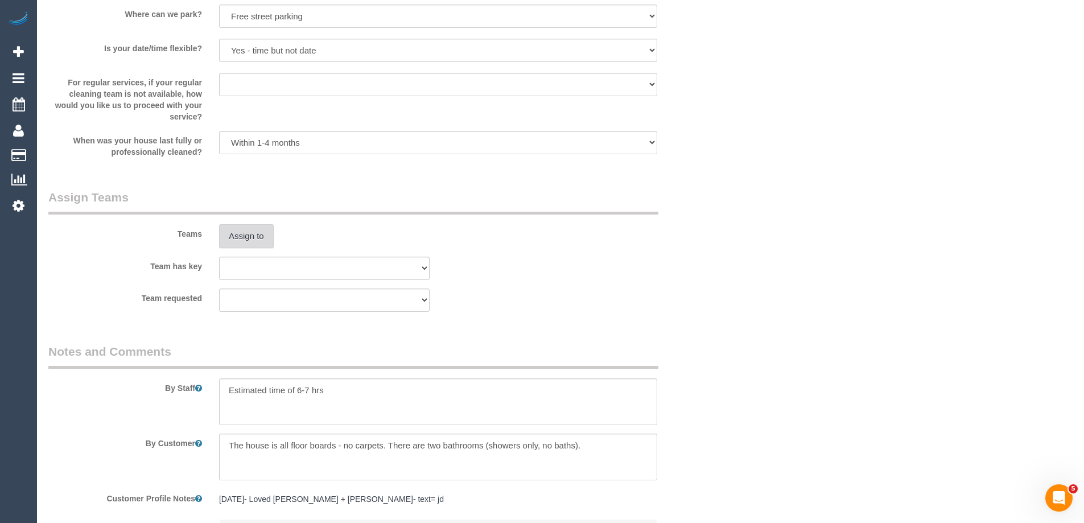
click at [260, 232] on button "Assign to" at bounding box center [246, 236] width 55 height 24
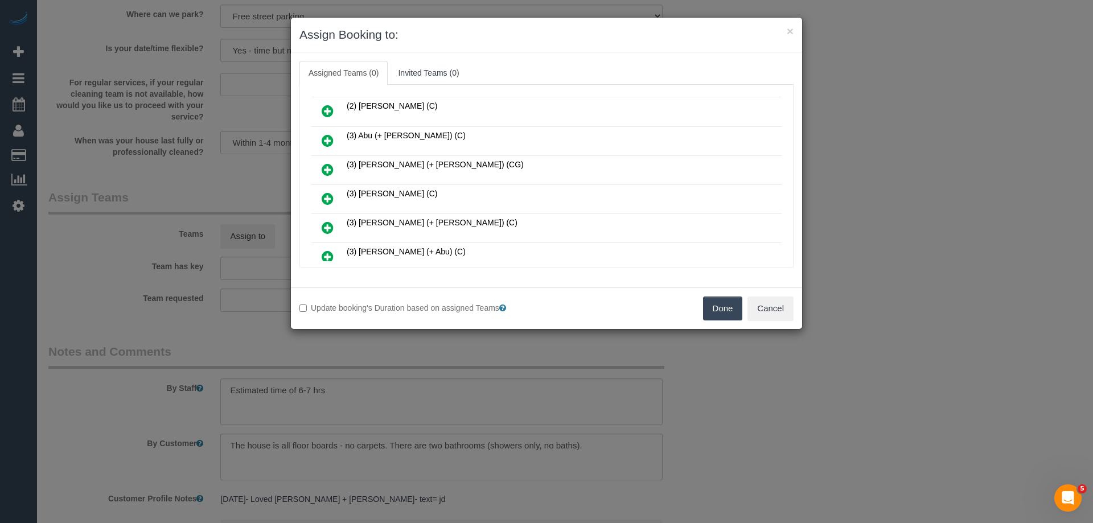
scroll to position [171, 0]
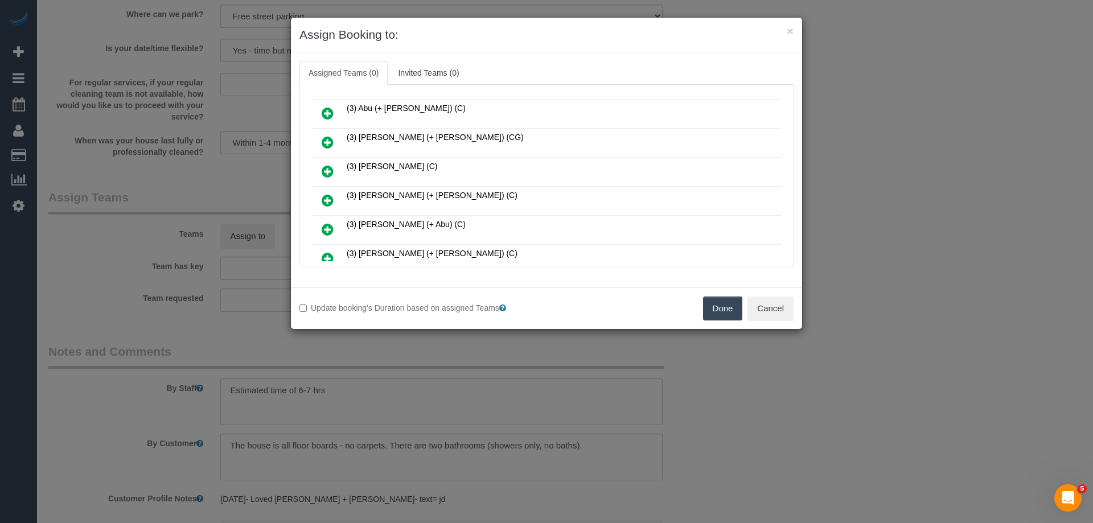
click at [324, 139] on icon at bounding box center [328, 142] width 12 height 14
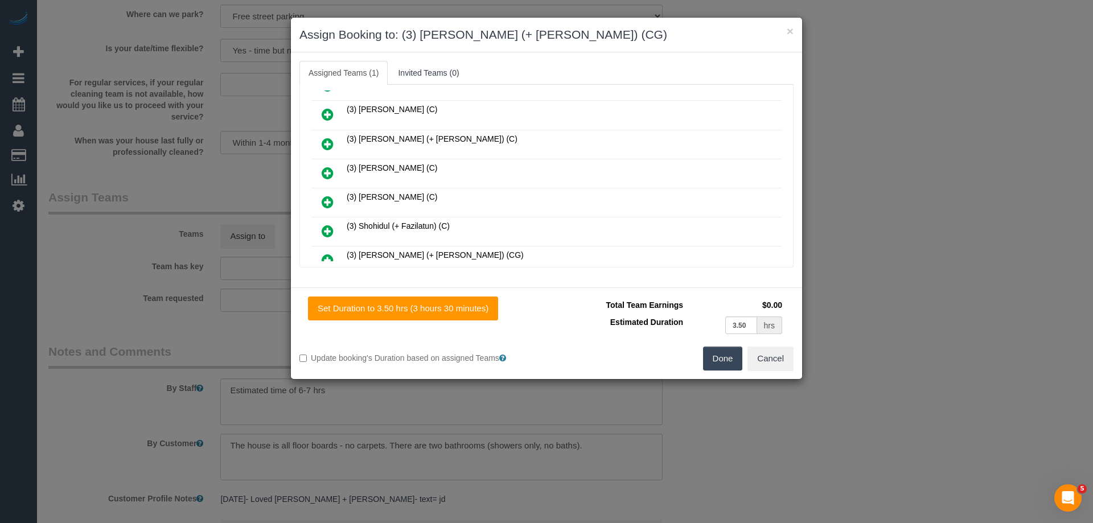
scroll to position [369, 0]
click at [325, 228] on icon at bounding box center [328, 233] width 12 height 14
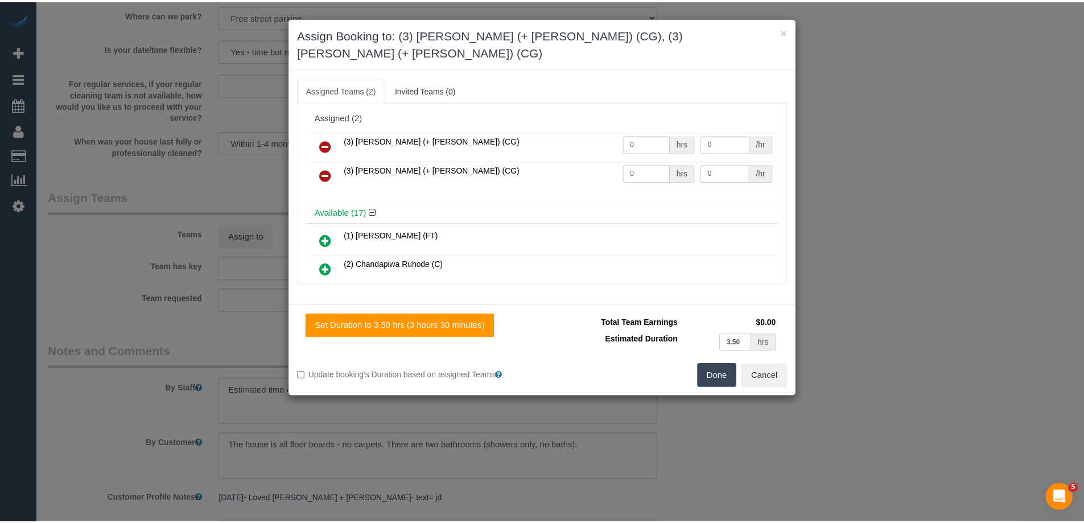
scroll to position [0, 0]
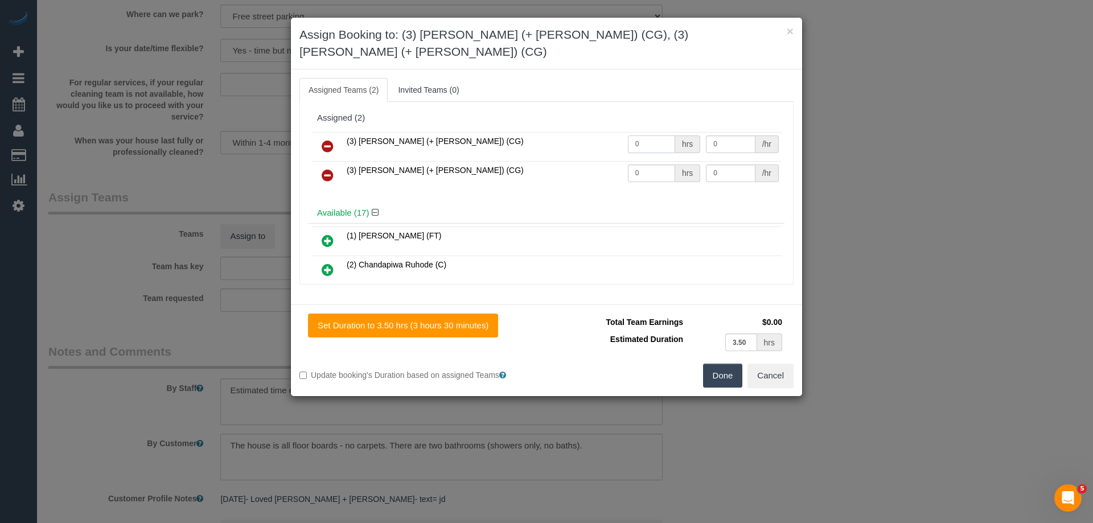
drag, startPoint x: 656, startPoint y: 122, endPoint x: 515, endPoint y: 122, distance: 140.6
click at [520, 132] on tr "(3) [PERSON_NAME] (+ [PERSON_NAME]) (CG) 0 hrs 0 /hr" at bounding box center [546, 146] width 470 height 29
type input "1"
drag, startPoint x: 639, startPoint y: 153, endPoint x: 538, endPoint y: 151, distance: 101.3
click at [538, 161] on tr "(3) [PERSON_NAME] (+ [PERSON_NAME]) (CG) 0 hrs 0 /hr" at bounding box center [546, 175] width 470 height 29
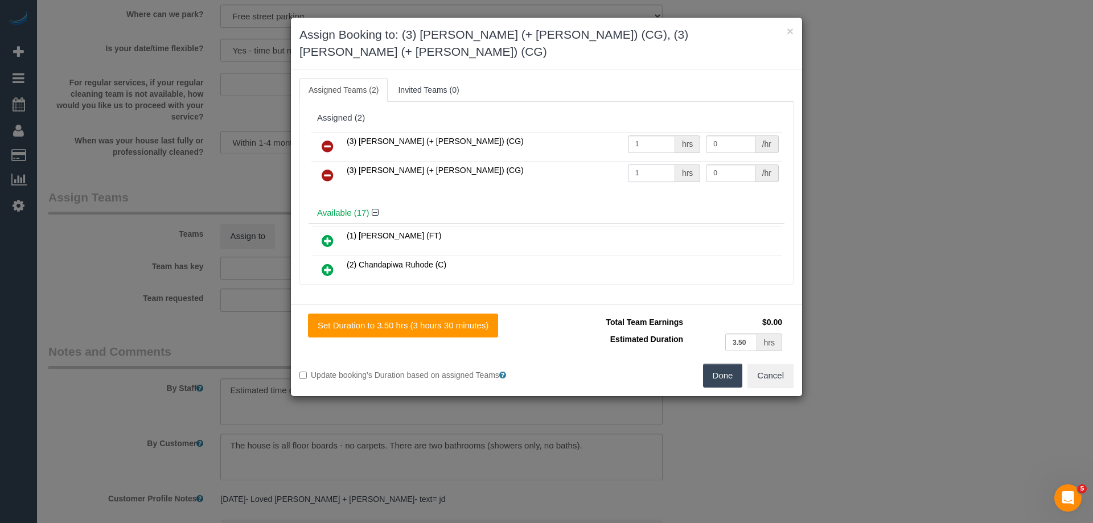
type input "1"
drag, startPoint x: 725, startPoint y: 157, endPoint x: 652, endPoint y: 143, distance: 74.1
click at [658, 161] on tr "(3) [PERSON_NAME] (+ [PERSON_NAME]) (CG) 1 hrs 0 /hr" at bounding box center [546, 175] width 470 height 29
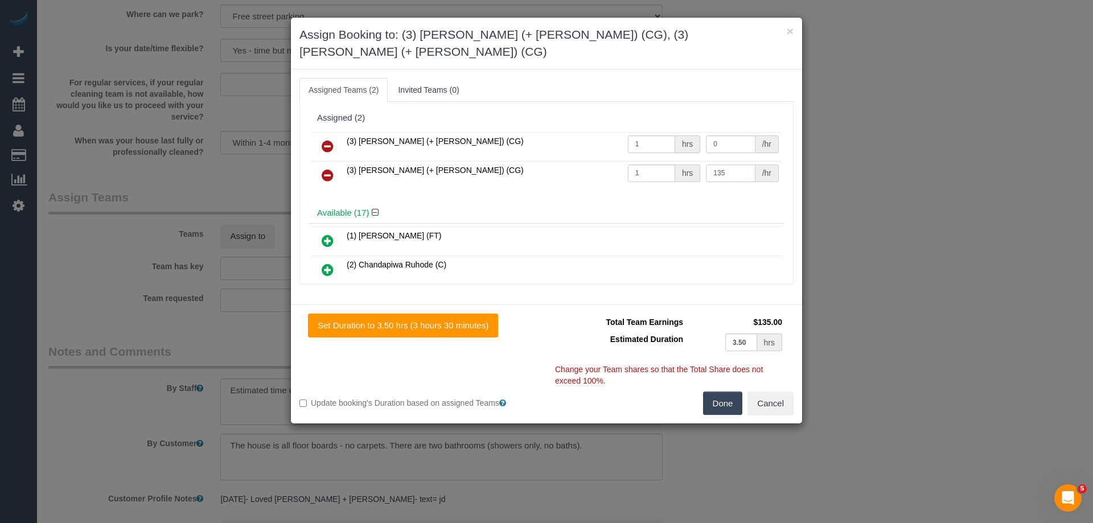
drag, startPoint x: 725, startPoint y: 157, endPoint x: 648, endPoint y: 151, distance: 77.0
click at [648, 161] on tr "(3) [PERSON_NAME] (+ [PERSON_NAME]) (CG) 1 hrs 135 /hr" at bounding box center [546, 175] width 470 height 29
type input "132.5"
drag, startPoint x: 721, startPoint y: 120, endPoint x: 646, endPoint y: 113, distance: 75.4
click at [648, 129] on div "(3) [PERSON_NAME] (+ [PERSON_NAME]) (CG) 1 hrs 0 /hr (3) [PERSON_NAME] (+ [PERS…" at bounding box center [546, 165] width 476 height 73
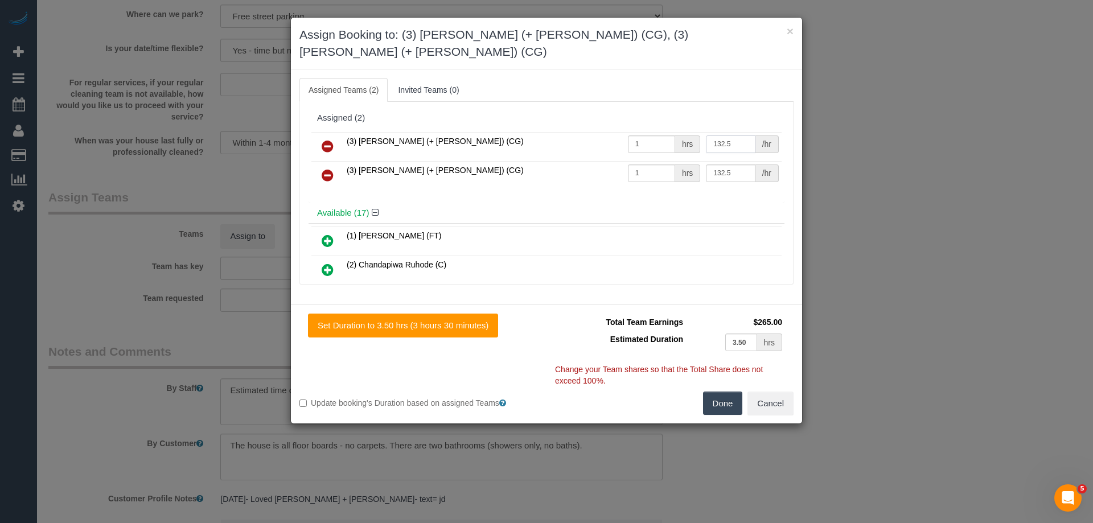
type input "132.5"
click at [723, 392] on button "Done" at bounding box center [723, 404] width 40 height 24
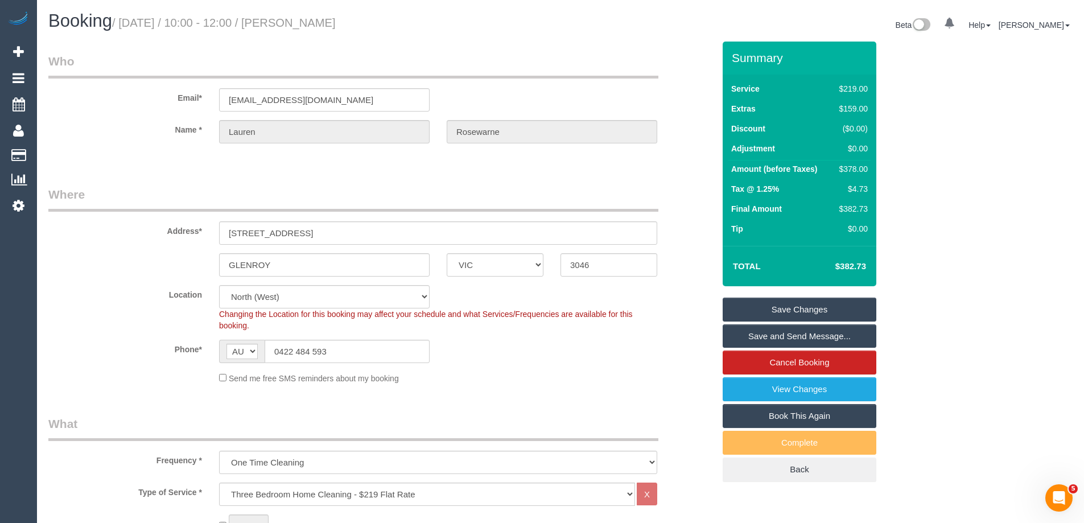
drag, startPoint x: 418, startPoint y: 24, endPoint x: 313, endPoint y: 21, distance: 104.8
click at [313, 21] on h1 "Booking / [DATE] / 10:00 - 12:00 / [PERSON_NAME]" at bounding box center [300, 20] width 504 height 19
copy small "[PERSON_NAME]"
click at [765, 337] on link "Save and Send Message..." at bounding box center [800, 336] width 154 height 24
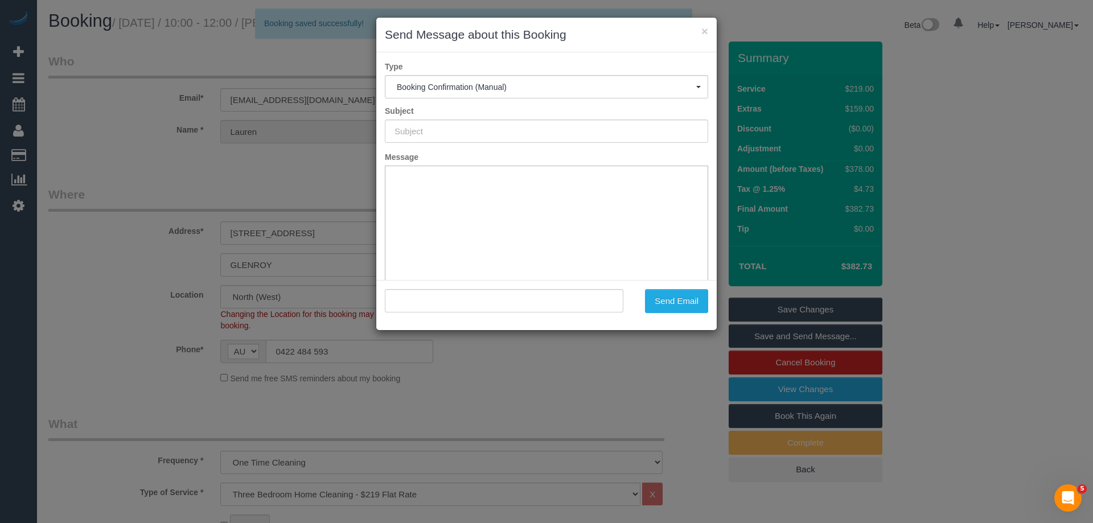
type input "Booking Confirmed"
type input ""[PERSON_NAME]" <[EMAIL_ADDRESS][DOMAIN_NAME]>"
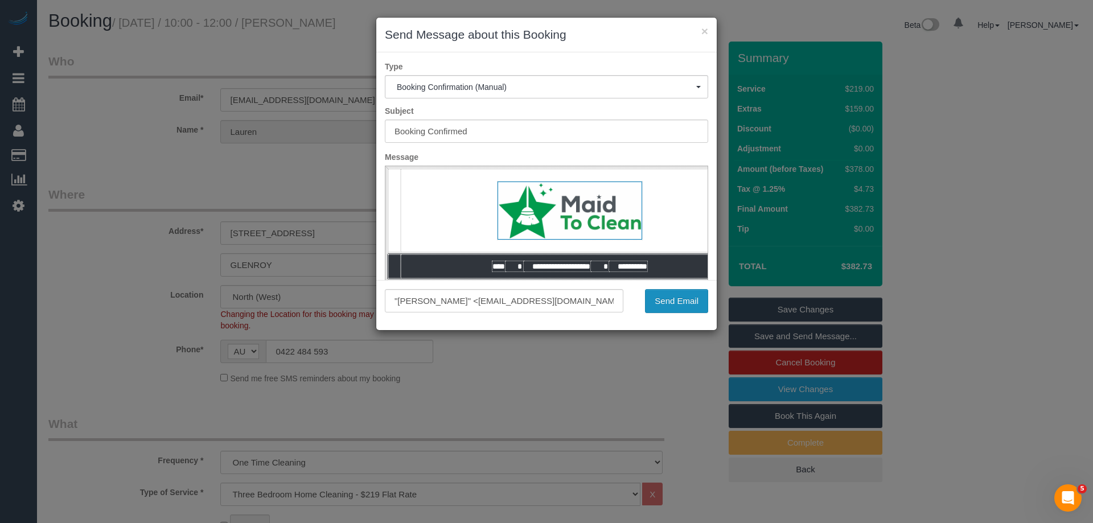
click at [684, 305] on button "Send Email" at bounding box center [676, 301] width 63 height 24
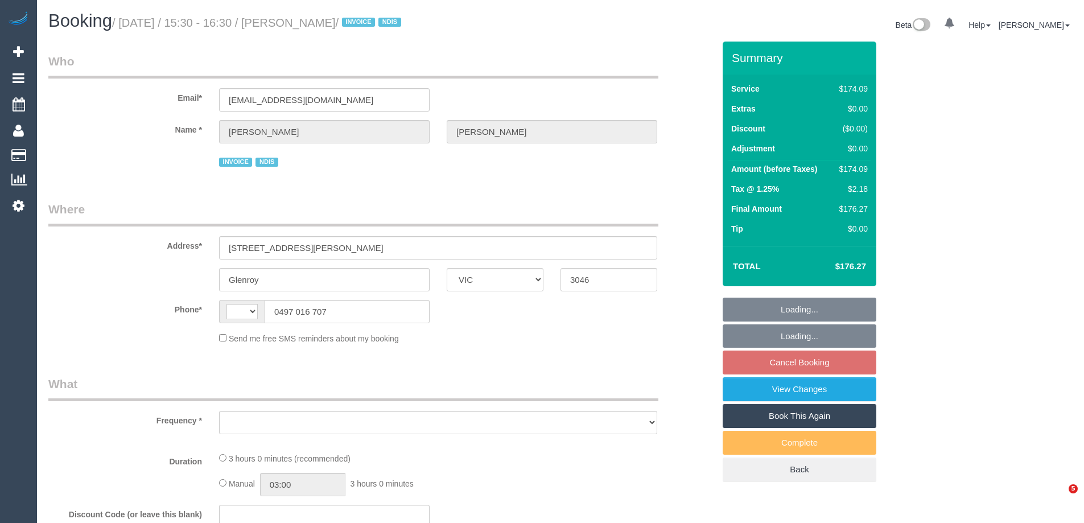
select select "VIC"
select select "string:AU"
select select "object:540"
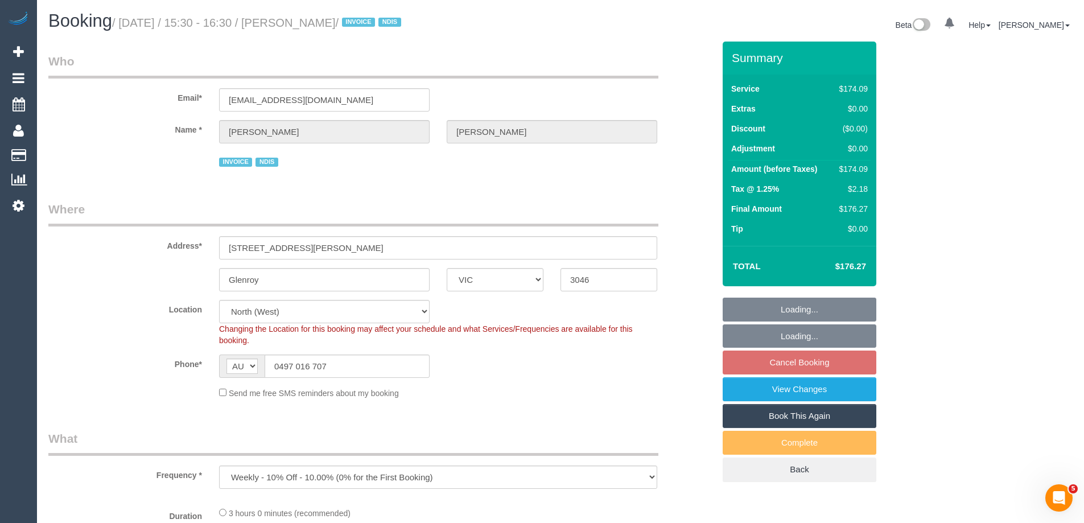
select select "180"
select select "number:29"
select select "number:14"
select select "number:19"
select select "number:24"
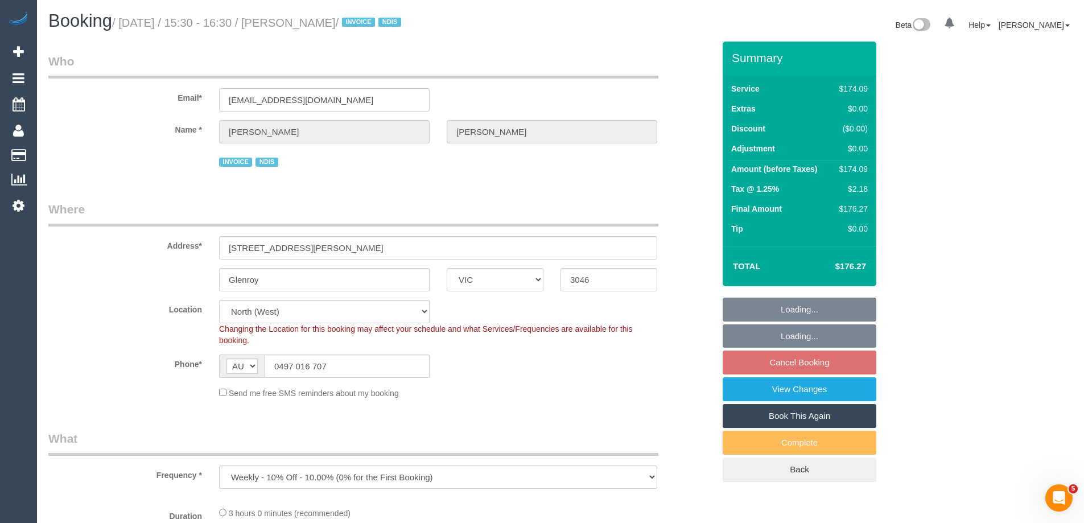
select select "number:35"
select select "number:11"
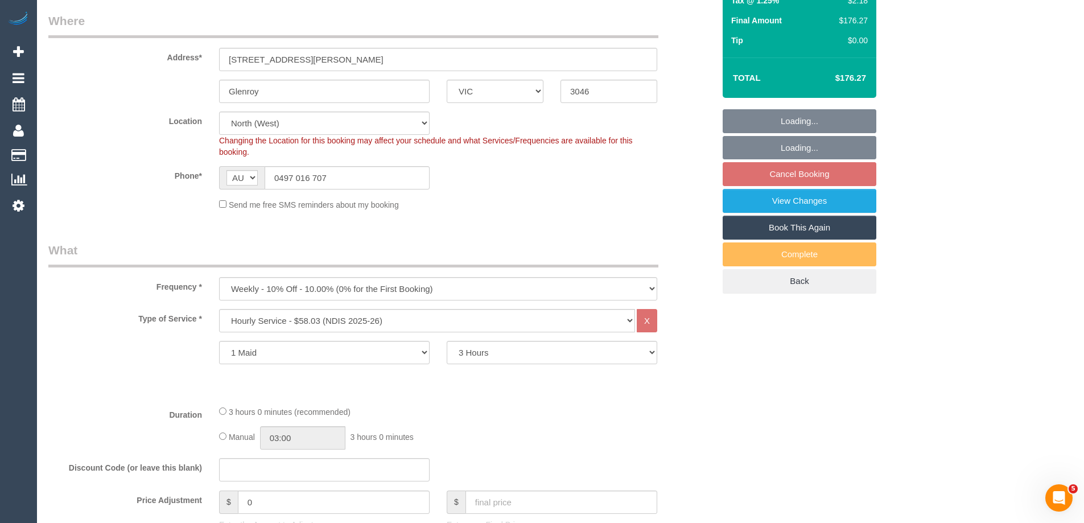
select select "object:1487"
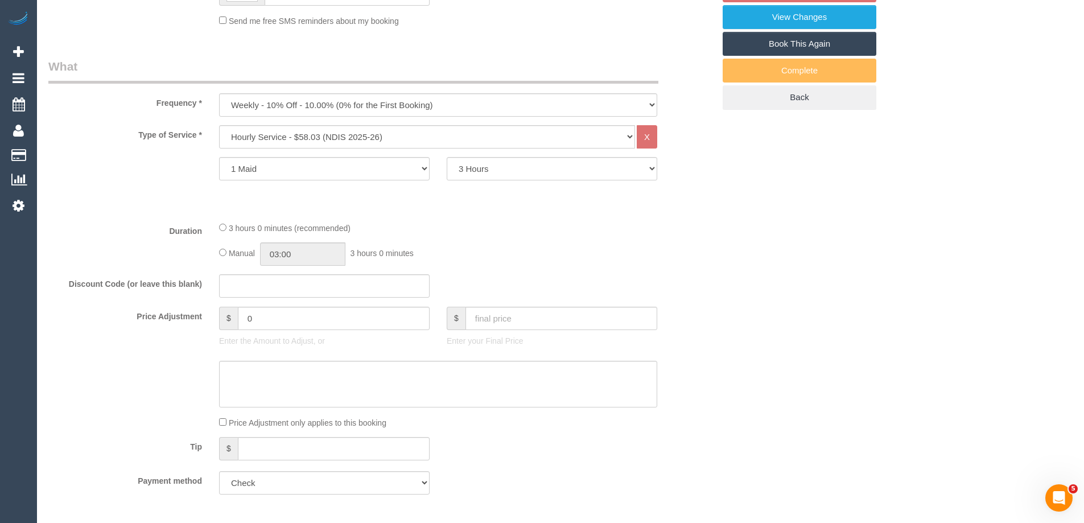
scroll to position [398, 0]
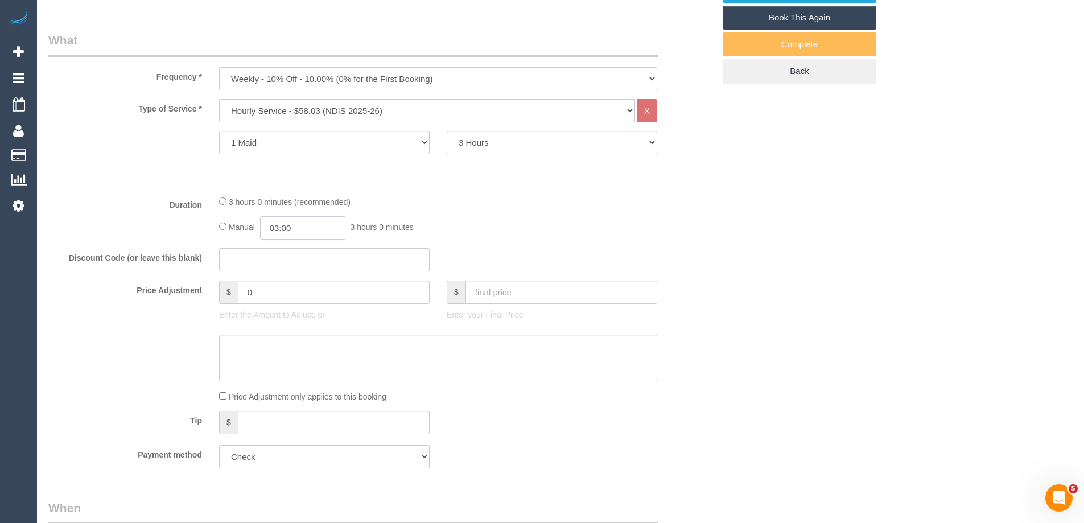
click at [298, 231] on input "03:00" at bounding box center [302, 227] width 85 height 23
type input "01:30"
click at [287, 261] on li "01:30" at bounding box center [290, 263] width 51 height 15
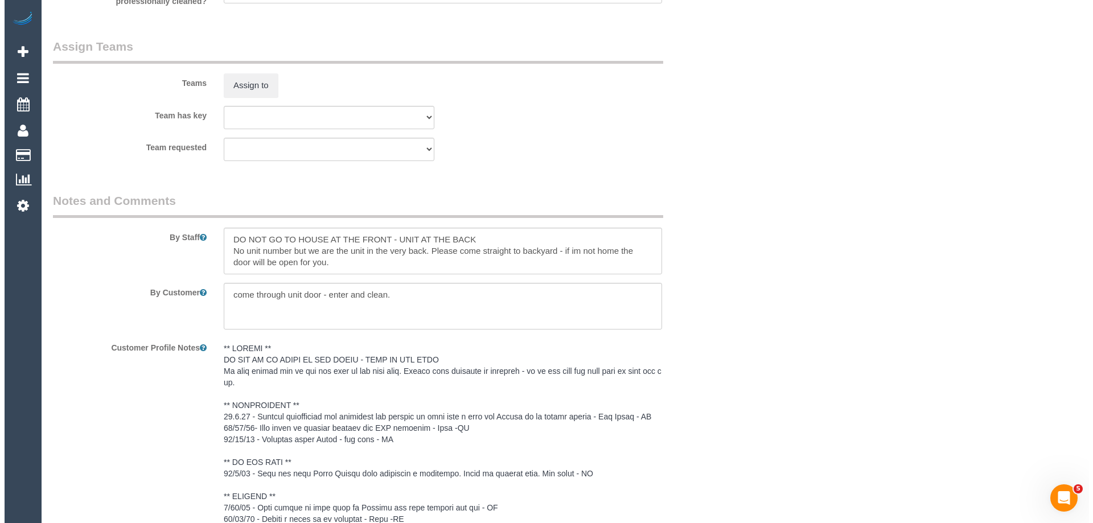
scroll to position [1423, 0]
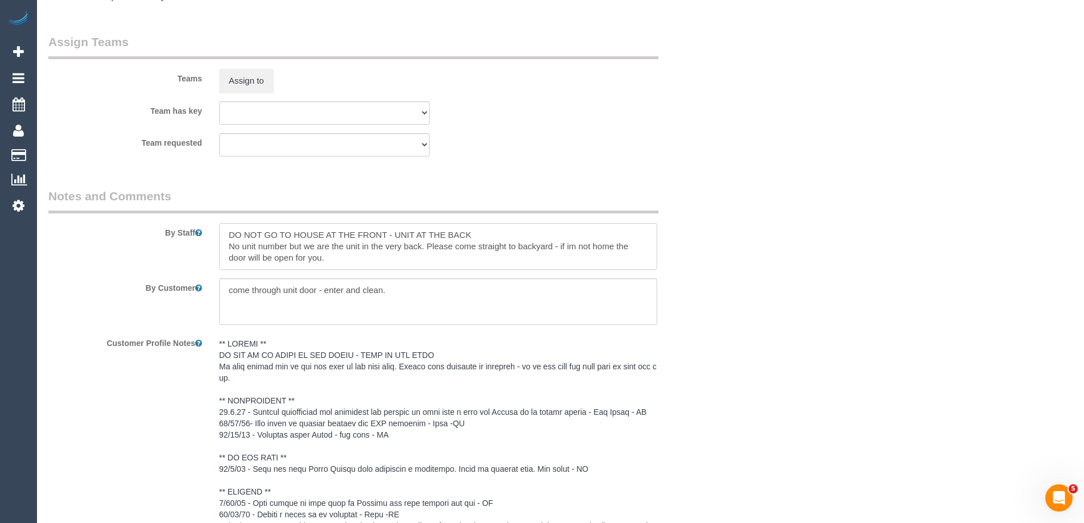
click at [228, 235] on textarea at bounding box center [438, 246] width 438 height 47
type textarea "*Cover* DO NOT GO TO HOUSE AT THE FRONT - UNIT AT THE BACK No unit number but w…"
click at [231, 76] on button "Assign to" at bounding box center [246, 81] width 55 height 24
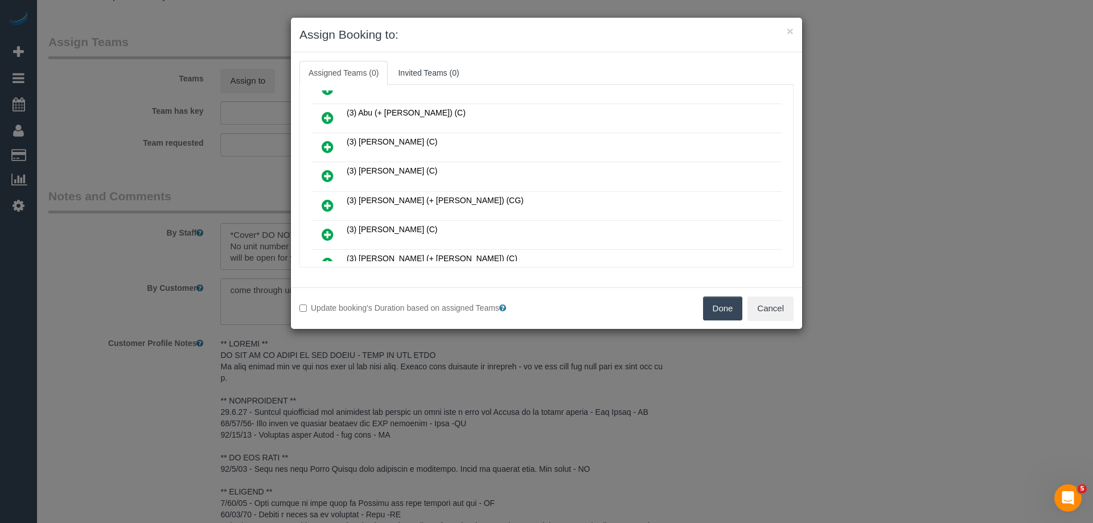
scroll to position [512, 0]
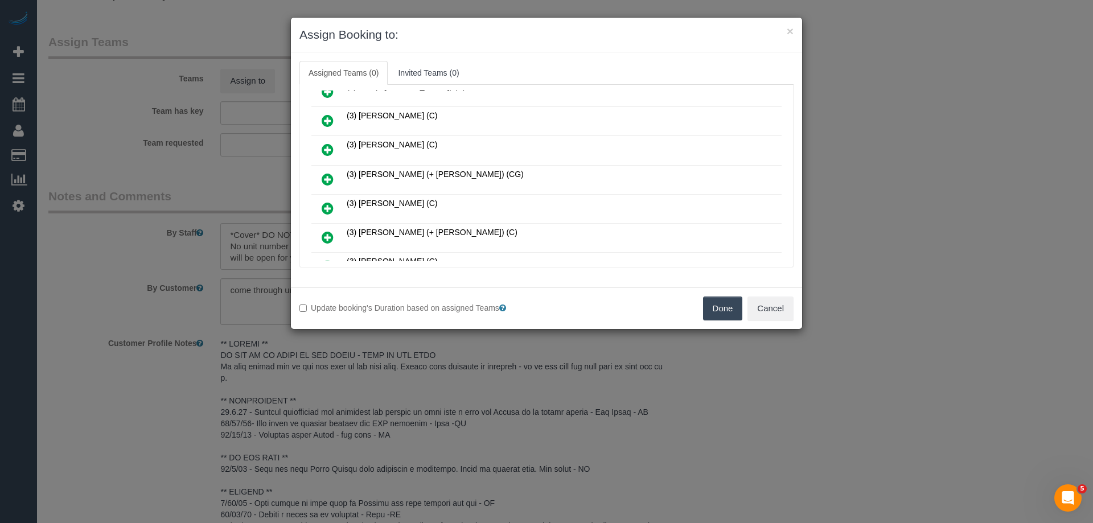
click at [322, 175] on icon at bounding box center [328, 179] width 12 height 14
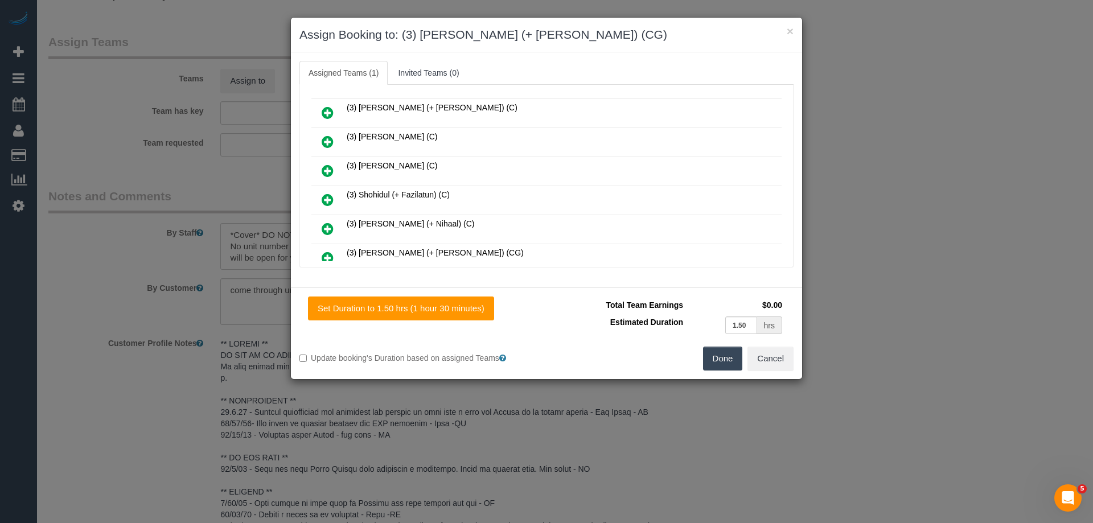
scroll to position [1052, 0]
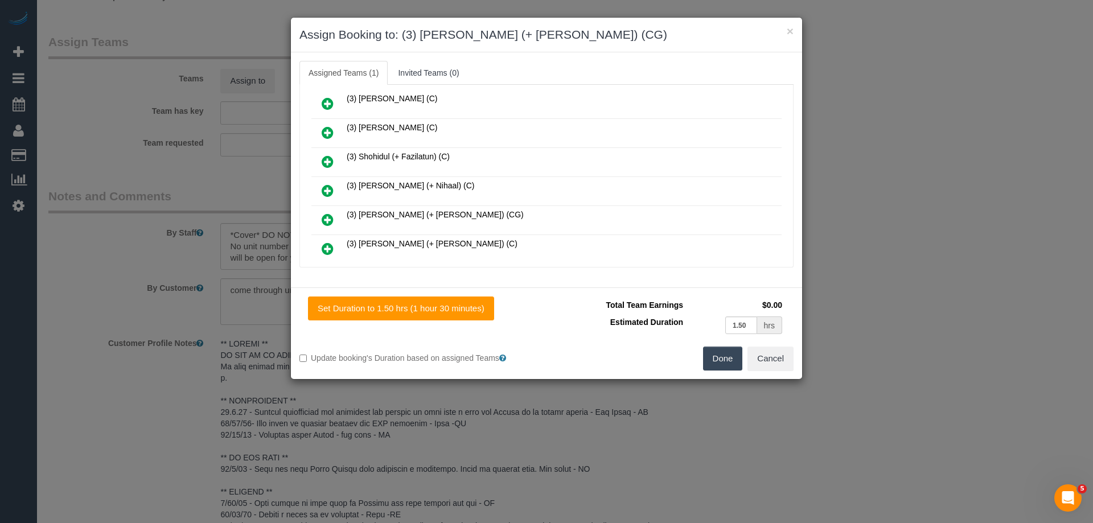
drag, startPoint x: 322, startPoint y: 216, endPoint x: 364, endPoint y: 182, distance: 54.7
click at [322, 217] on icon at bounding box center [328, 220] width 12 height 14
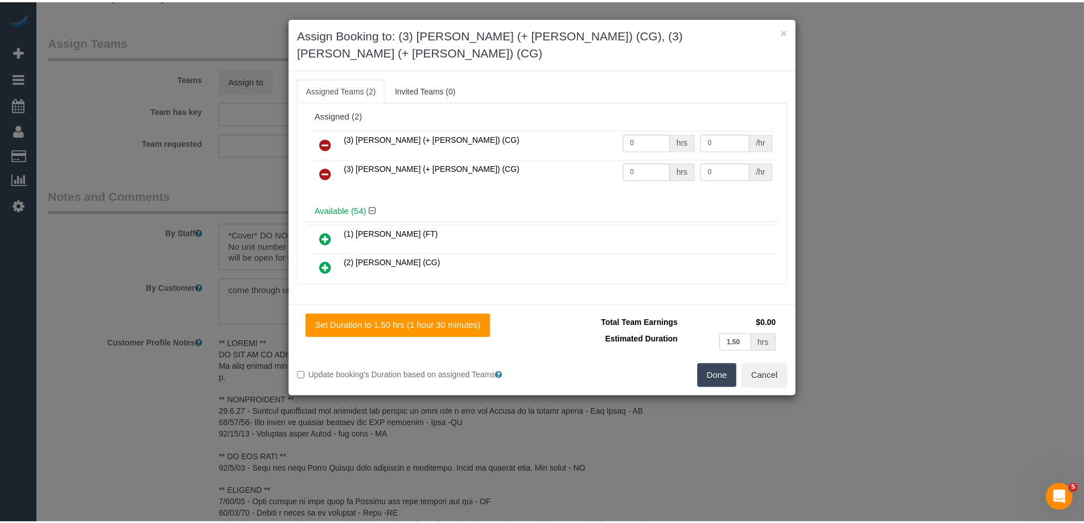
scroll to position [0, 0]
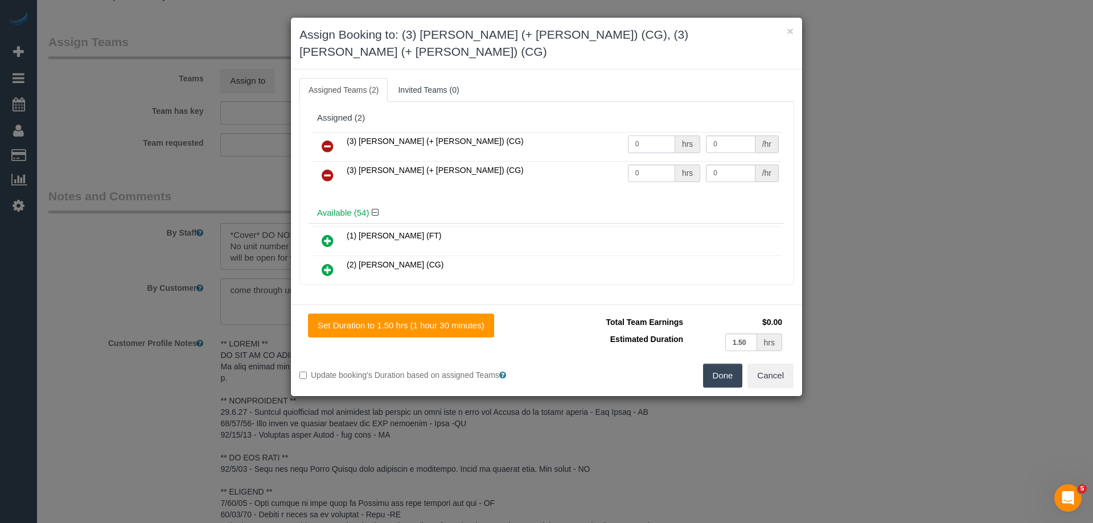
drag, startPoint x: 653, startPoint y: 126, endPoint x: 556, endPoint y: 124, distance: 96.8
click at [579, 132] on tr "(3) [PERSON_NAME] (+ [PERSON_NAME]) (CG) 0 hrs 0 /hr" at bounding box center [546, 146] width 470 height 29
type input "1.5"
drag, startPoint x: 648, startPoint y: 159, endPoint x: 578, endPoint y: 145, distance: 71.3
click at [579, 161] on tr "(3) [PERSON_NAME] (+ [PERSON_NAME]) (CG) 0 hrs 0 /hr" at bounding box center [546, 175] width 470 height 29
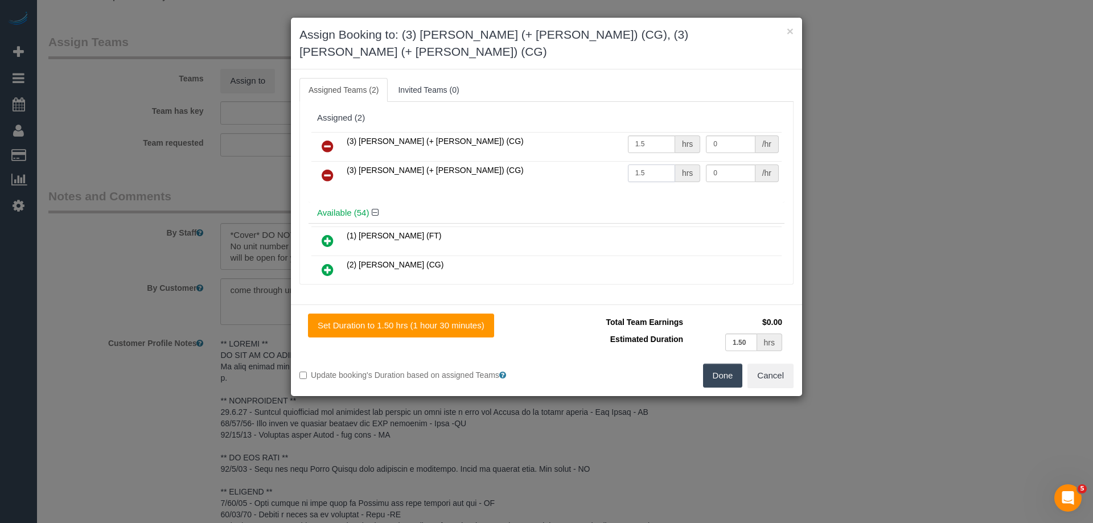
type input "1.5"
drag, startPoint x: 728, startPoint y: 154, endPoint x: 609, endPoint y: 146, distance: 119.2
click at [609, 161] on tr "(3) [PERSON_NAME] (+ [PERSON_NAME]) (CG) 1.5 hrs 0 /hr" at bounding box center [546, 175] width 470 height 29
type input "38.5"
drag, startPoint x: 722, startPoint y: 123, endPoint x: 586, endPoint y: 120, distance: 136.1
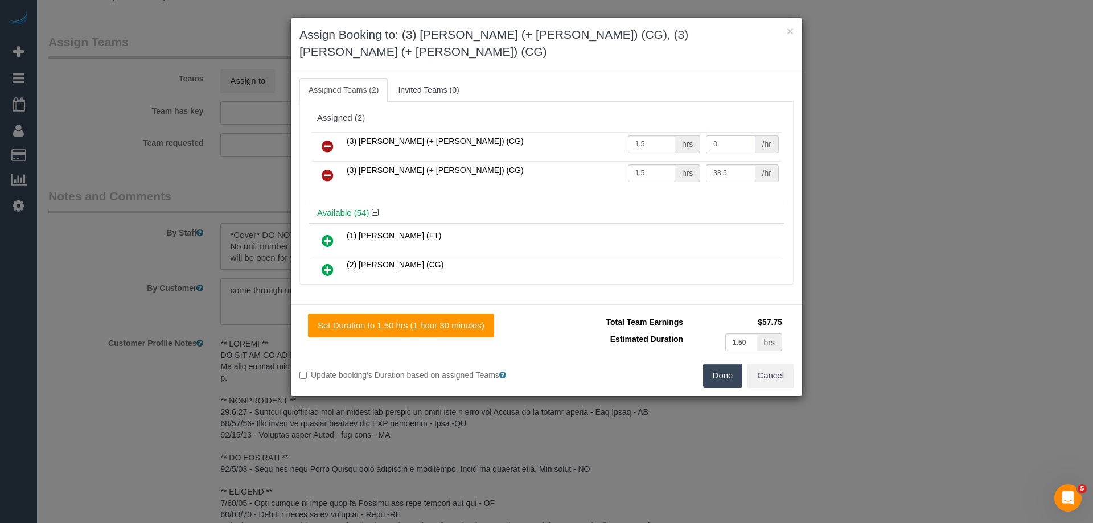
click at [587, 132] on tr "(3) [PERSON_NAME] (+ [PERSON_NAME]) (CG) 1.5 hrs 0 /hr" at bounding box center [546, 146] width 470 height 29
type input "38.5"
click at [729, 364] on button "Done" at bounding box center [723, 376] width 40 height 24
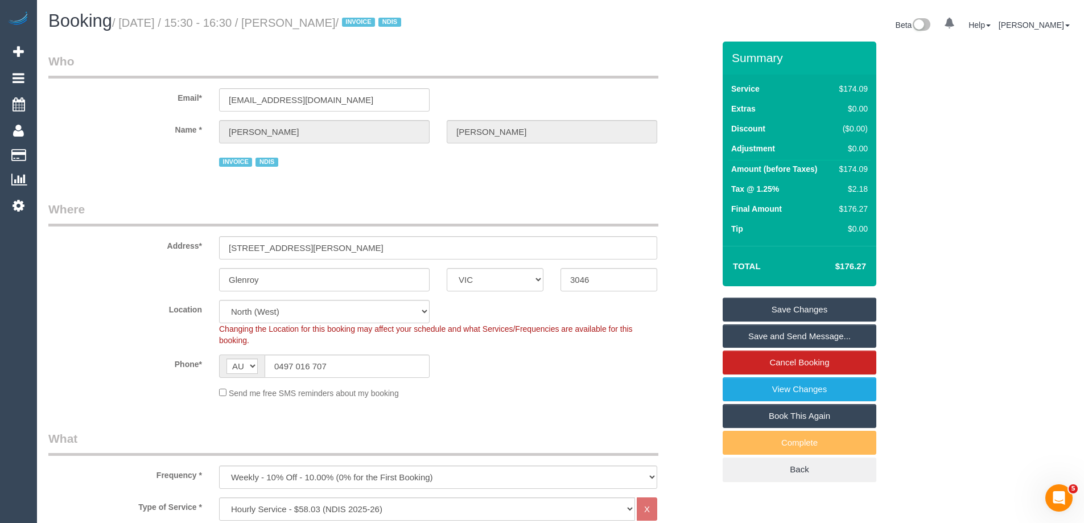
drag, startPoint x: 400, startPoint y: 18, endPoint x: 316, endPoint y: 23, distance: 83.2
click at [316, 23] on small "/ [DATE] / 15:30 - 16:30 / [PERSON_NAME] / INVOICE NDIS" at bounding box center [258, 23] width 293 height 13
copy small "[PERSON_NAME]"
click at [742, 335] on link "Save and Send Message..." at bounding box center [800, 336] width 154 height 24
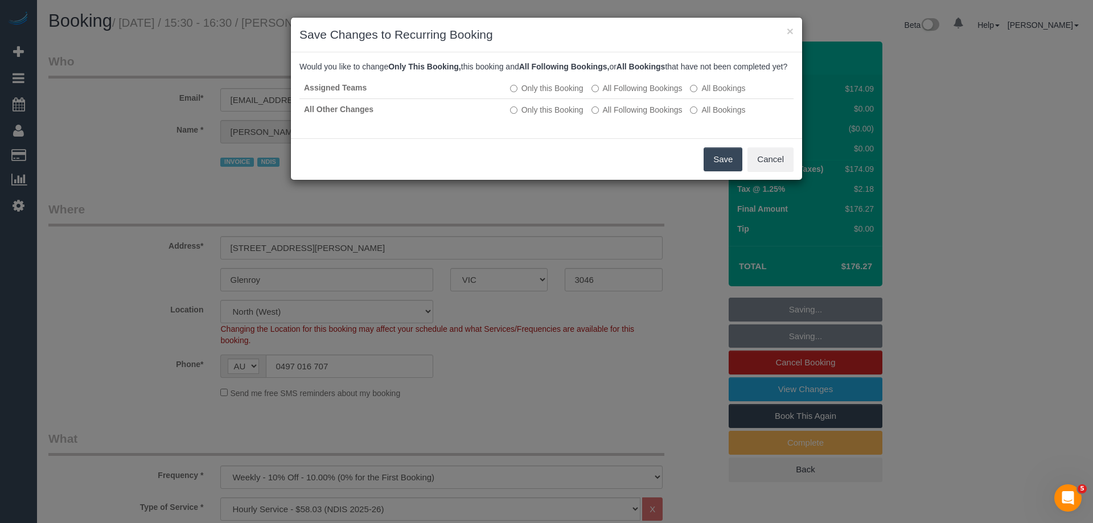
click at [722, 171] on button "Save" at bounding box center [722, 159] width 39 height 24
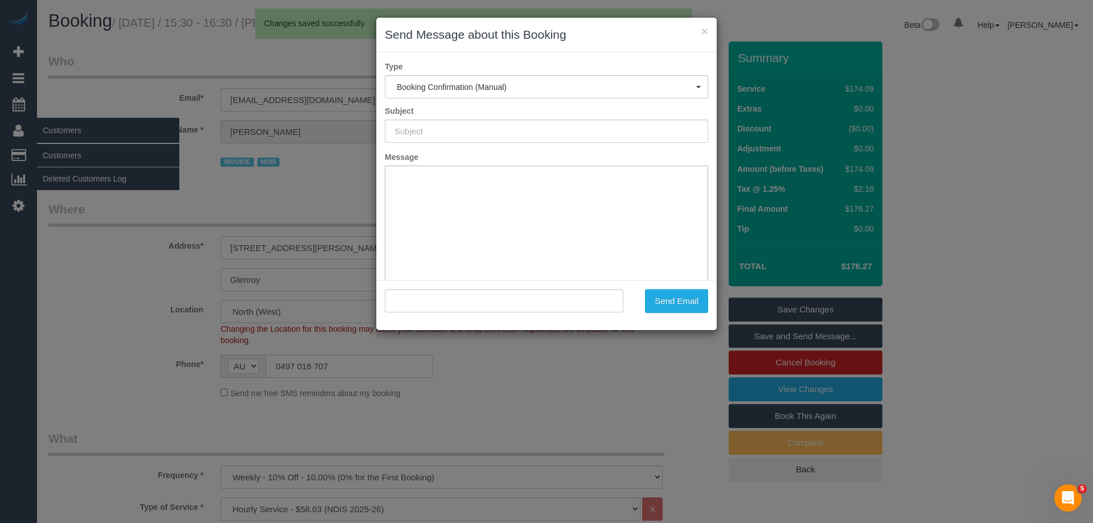
type input "Booking Confirmed"
type input ""[PERSON_NAME]" <[EMAIL_ADDRESS][DOMAIN_NAME]>"
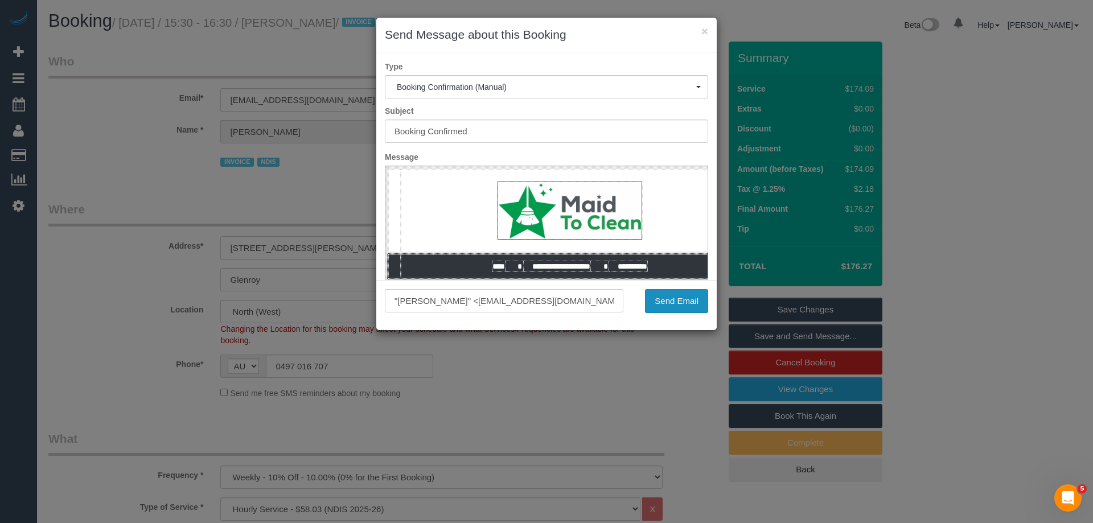
click at [689, 299] on button "Send Email" at bounding box center [676, 301] width 63 height 24
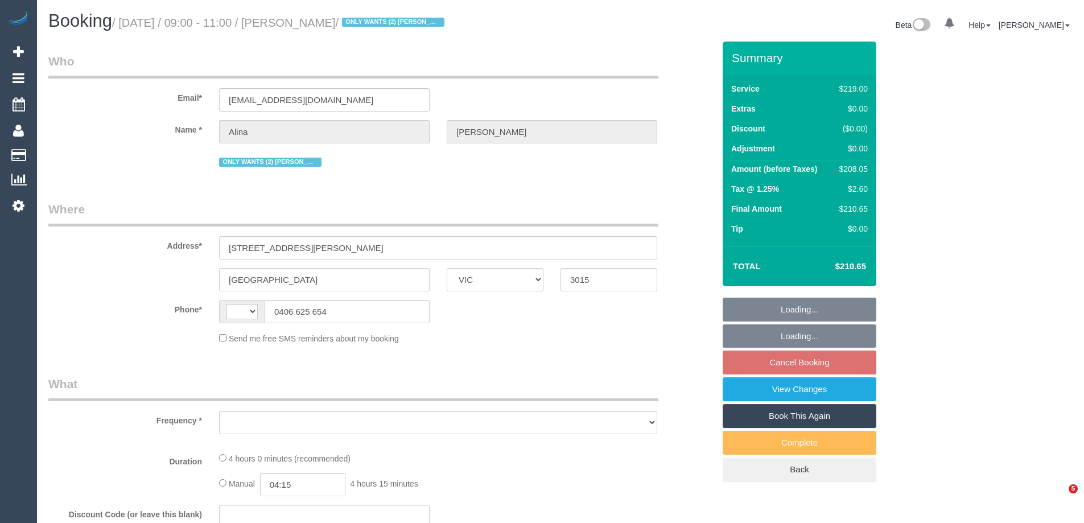
select select "VIC"
select select "string:AU"
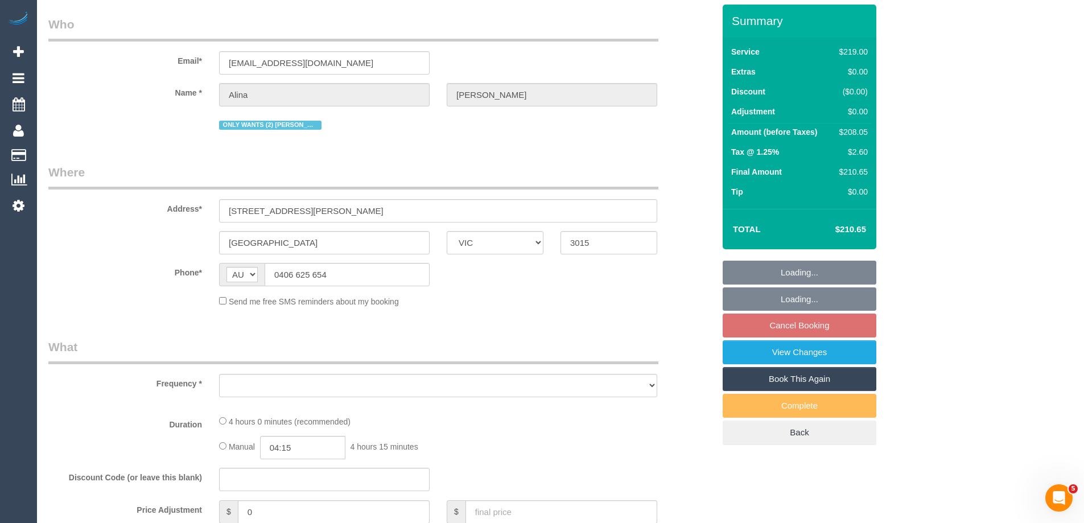
select select "string:stripe-pm_1Lt3fV2GScqysDRVUtw67tKB"
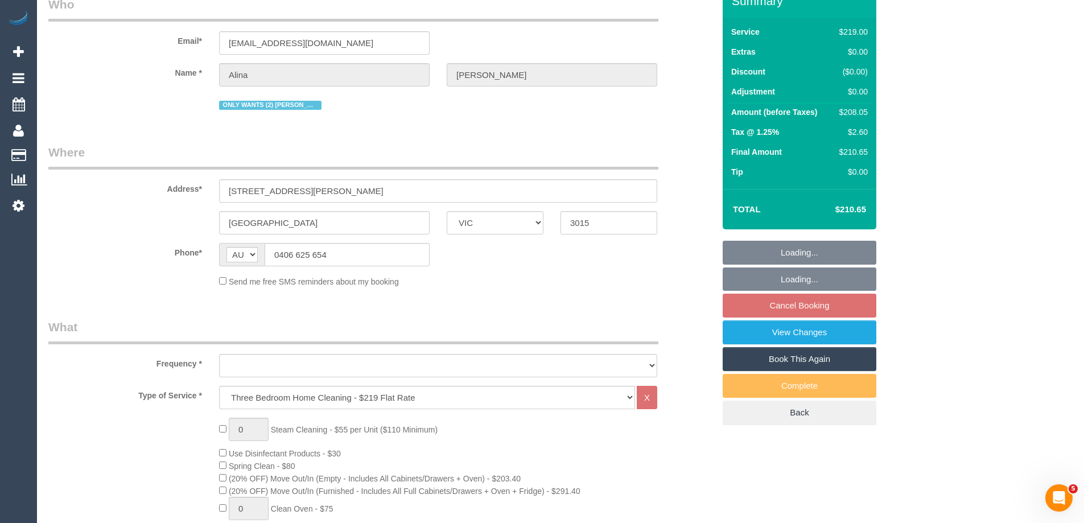
select select "number:28"
select select "number:16"
select select "number:19"
select select "number:24"
select select "number:34"
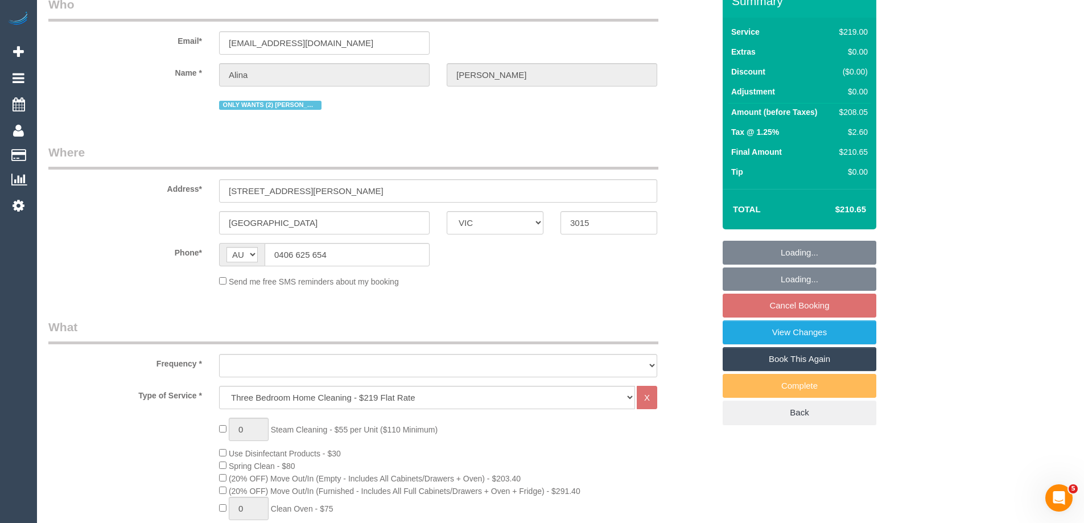
select select "number:12"
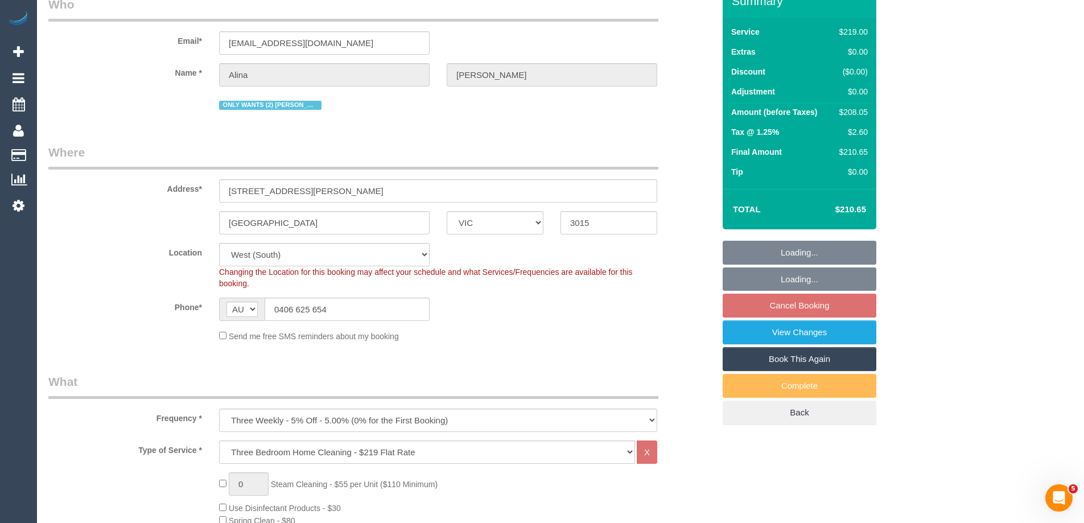
select select "object:1246"
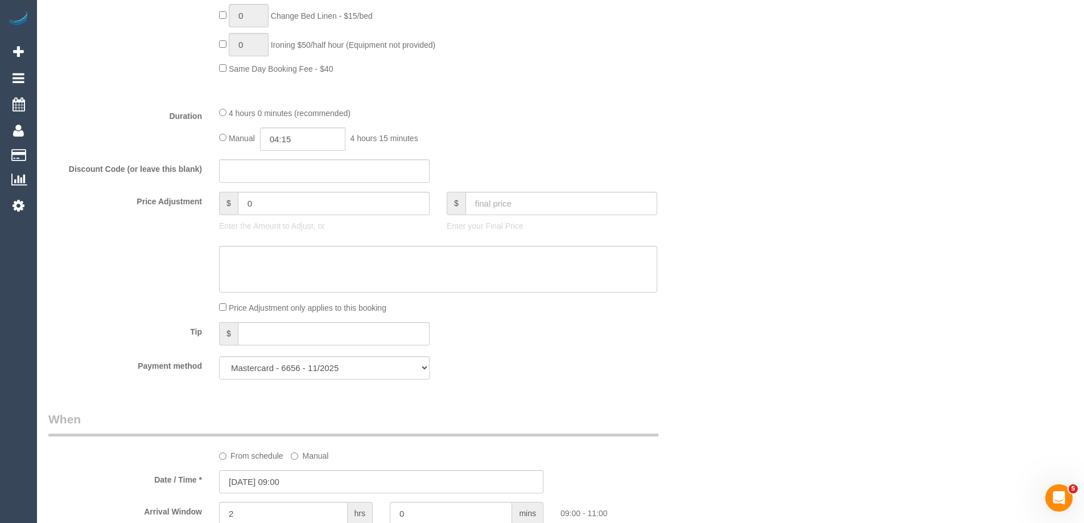
scroll to position [626, 0]
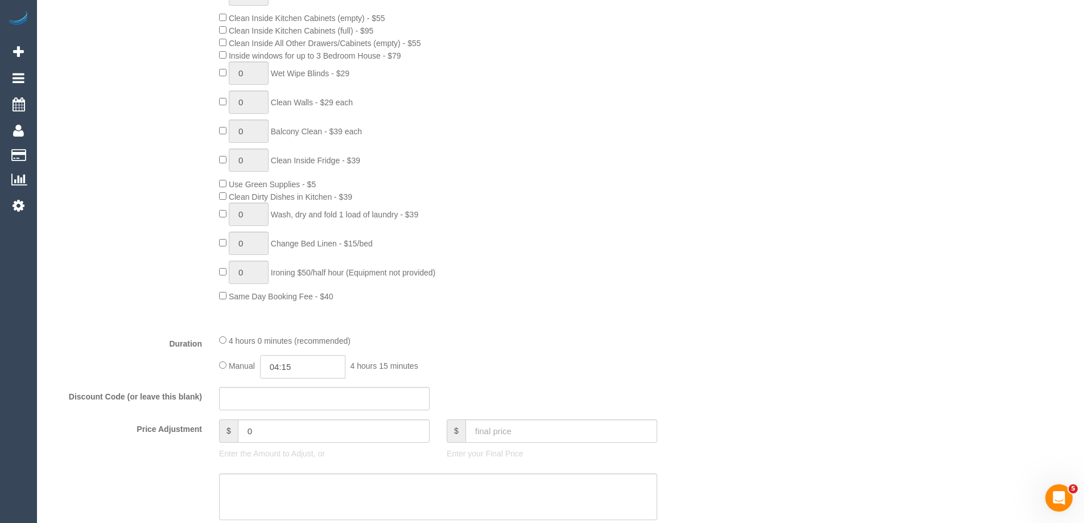
click at [294, 367] on input "04:15" at bounding box center [302, 366] width 85 height 23
type input "03:30"
click at [294, 448] on li "03:30" at bounding box center [290, 444] width 51 height 15
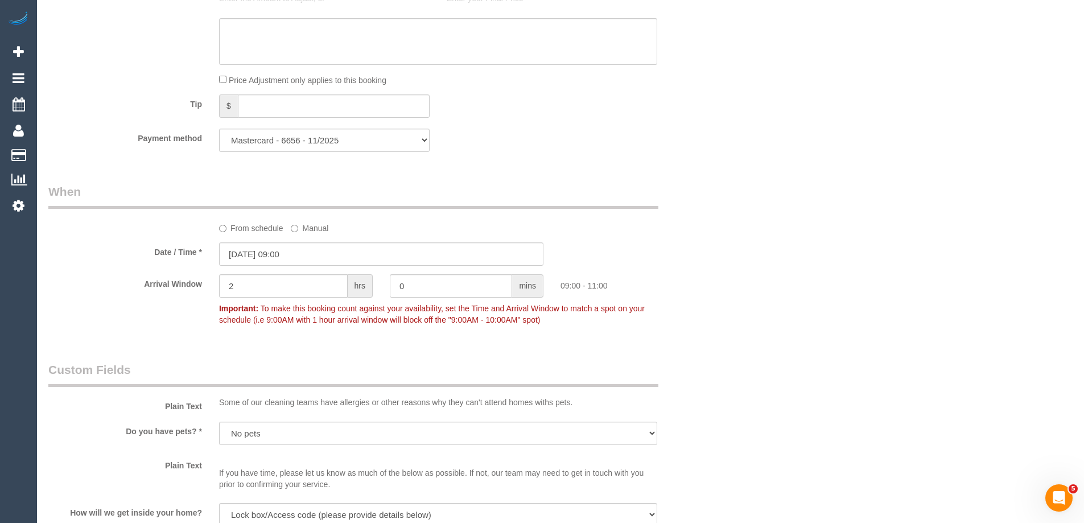
scroll to position [1138, 0]
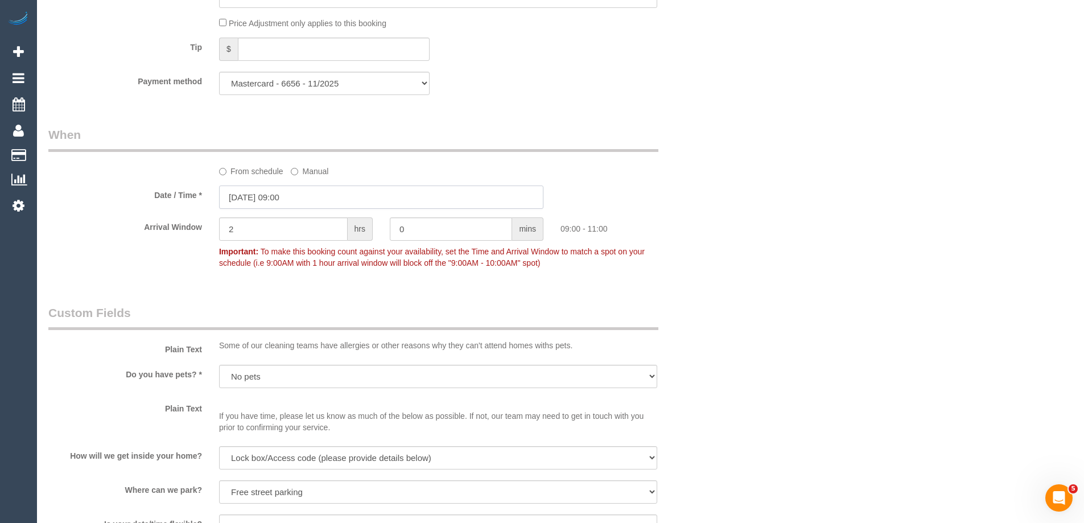
click at [273, 201] on input "29/09/2025 09:00" at bounding box center [381, 197] width 324 height 23
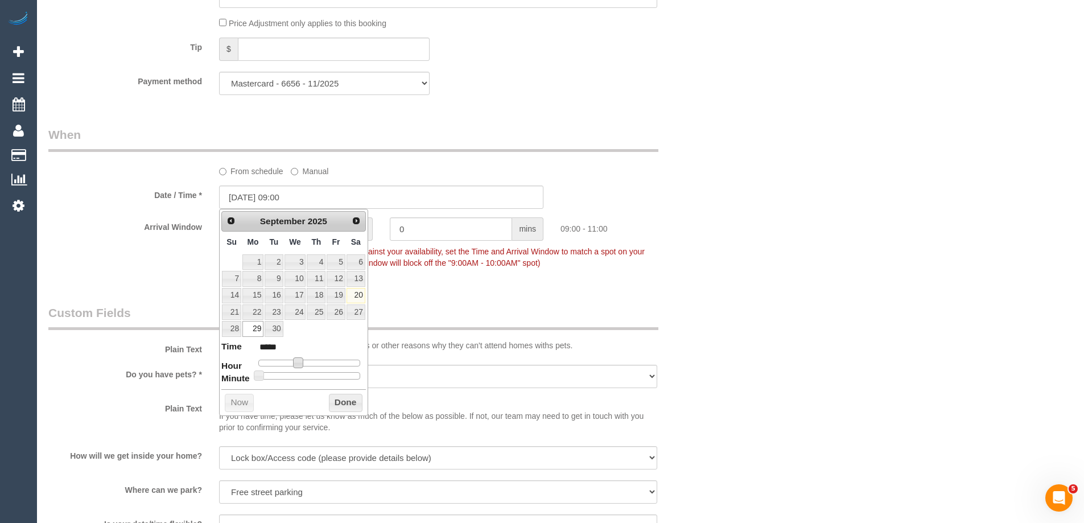
type input "29/09/2025 10:00"
type input "*****"
type input "29/09/2025 11:00"
type input "*****"
type input "29/09/2025 12:00"
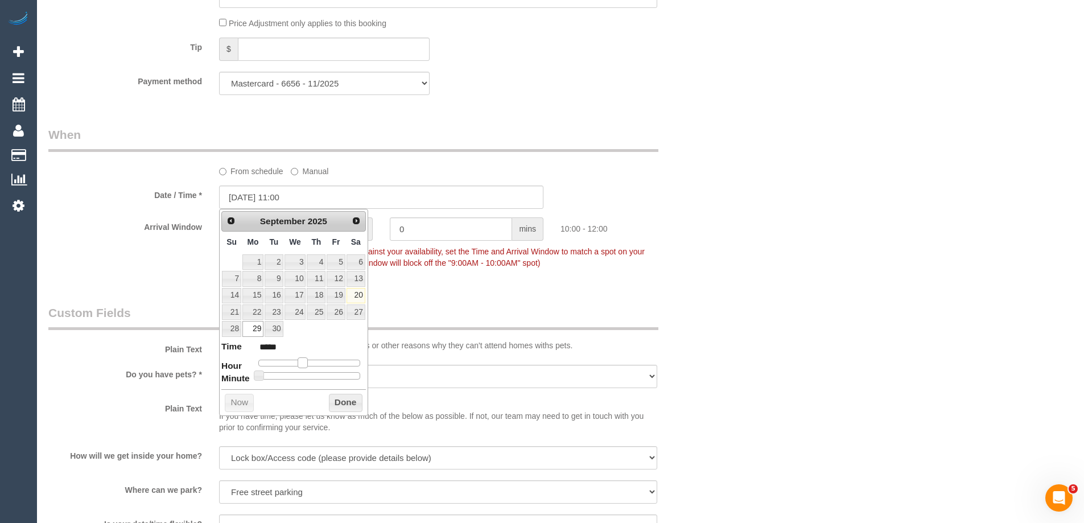
type input "*****"
type input "29/09/2025 14:00"
type input "*****"
type input "29/09/2025 16:00"
type input "*****"
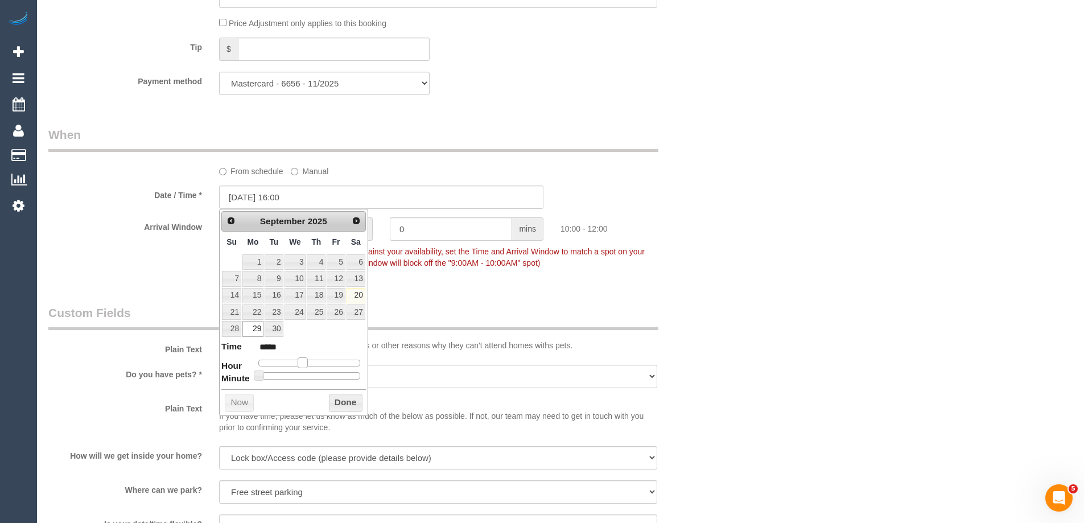
type input "29/09/2025 17:00"
type input "*****"
type input "29/09/2025 16:00"
type input "*****"
type input "29/09/2025 15:00"
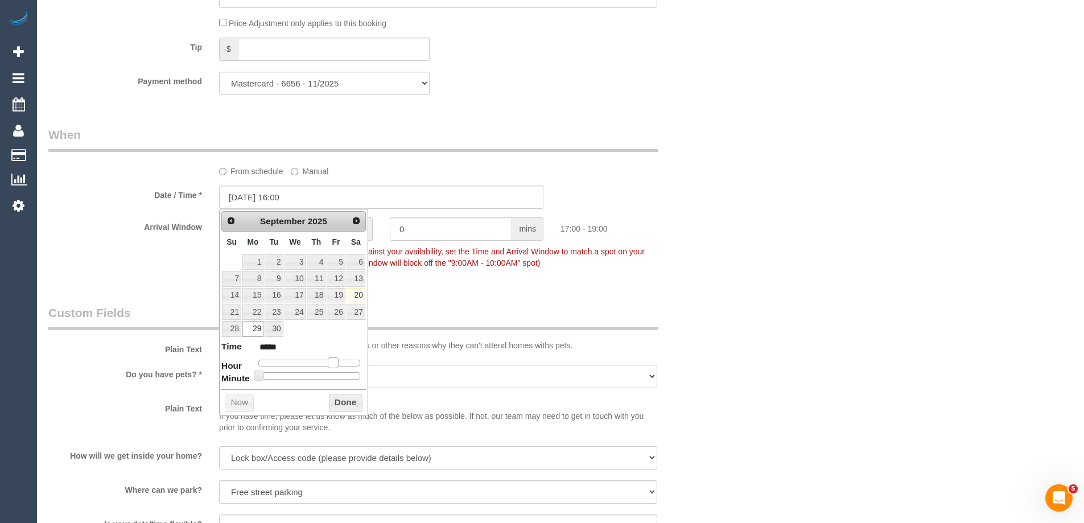
type input "*****"
type input "29/09/2025 14:00"
type input "*****"
type input "29/09/2025 13:00"
type input "*****"
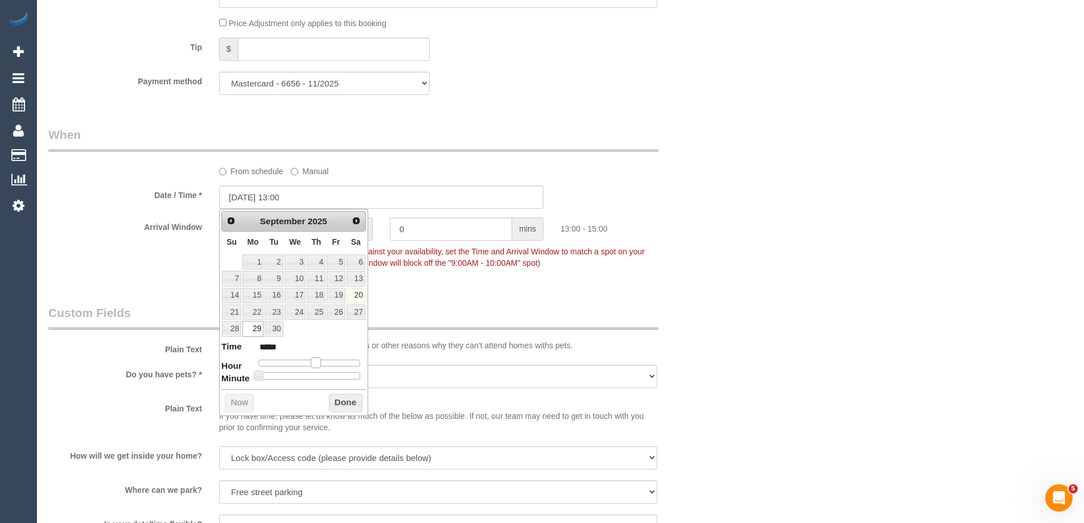
type input "29/09/2025 12:00"
type input "*****"
type input "29/09/2025 13:00"
type input "*****"
type input "29/09/2025 14:00"
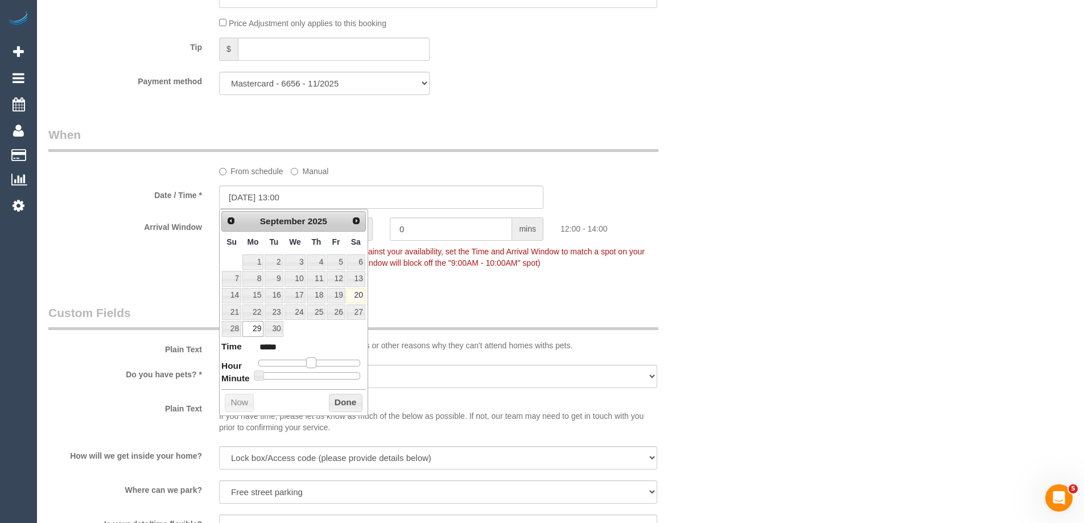
type input "*****"
type input "29/09/2025 13:00"
type input "*****"
drag, startPoint x: 304, startPoint y: 361, endPoint x: 317, endPoint y: 363, distance: 12.6
click at [317, 363] on div at bounding box center [309, 363] width 102 height 7
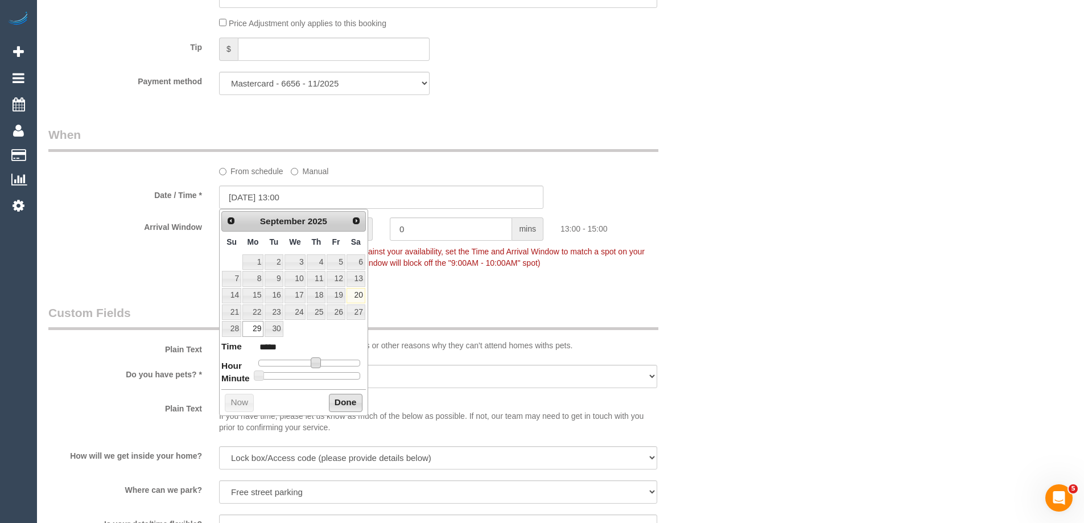
click at [346, 398] on button "Done" at bounding box center [346, 403] width 34 height 18
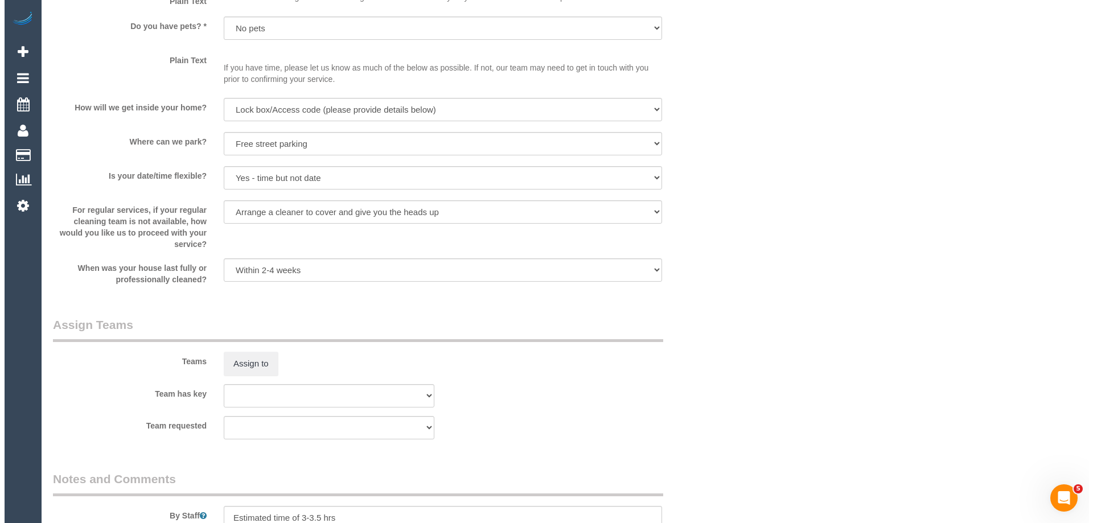
scroll to position [1594, 0]
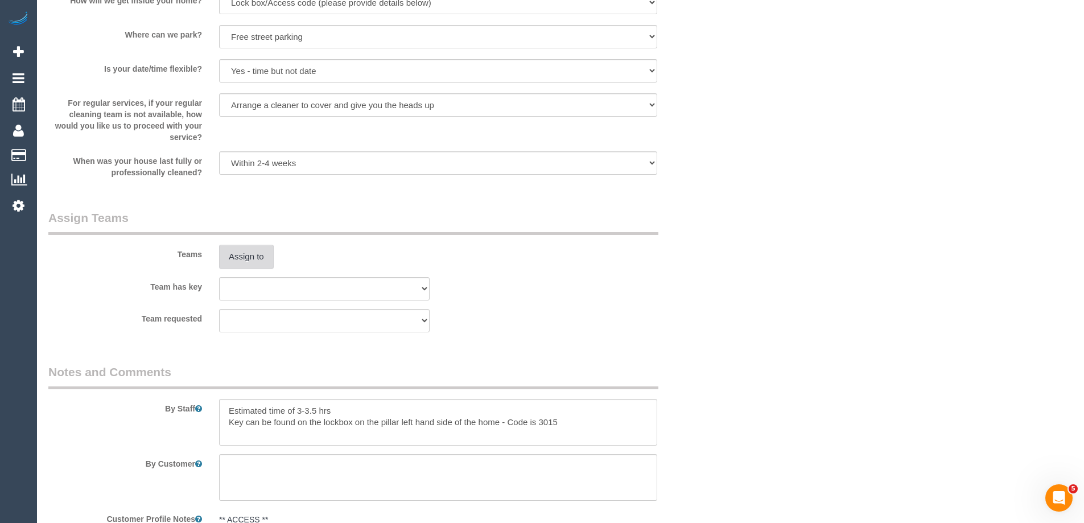
click at [245, 246] on button "Assign to" at bounding box center [246, 257] width 55 height 24
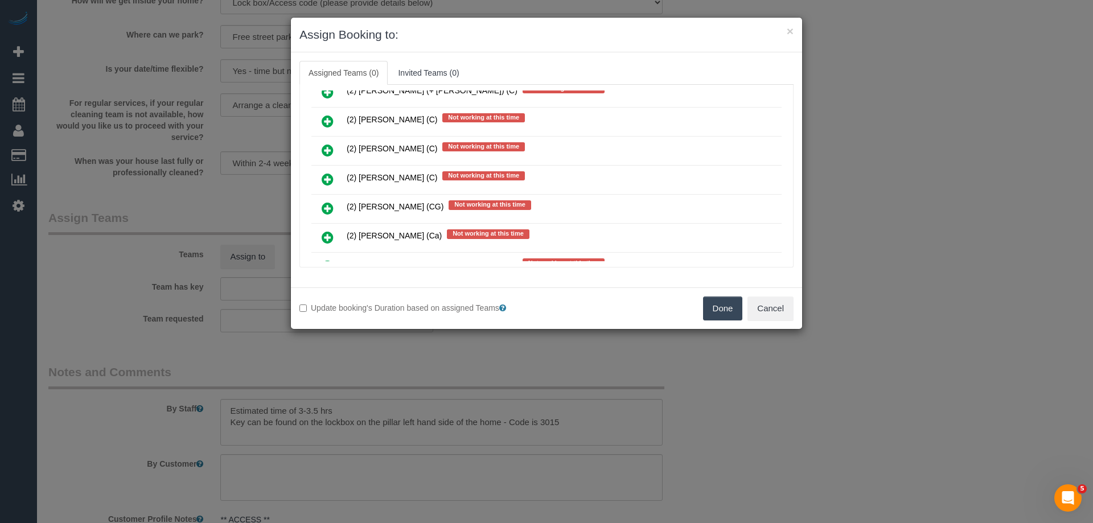
click at [330, 179] on icon at bounding box center [328, 179] width 12 height 14
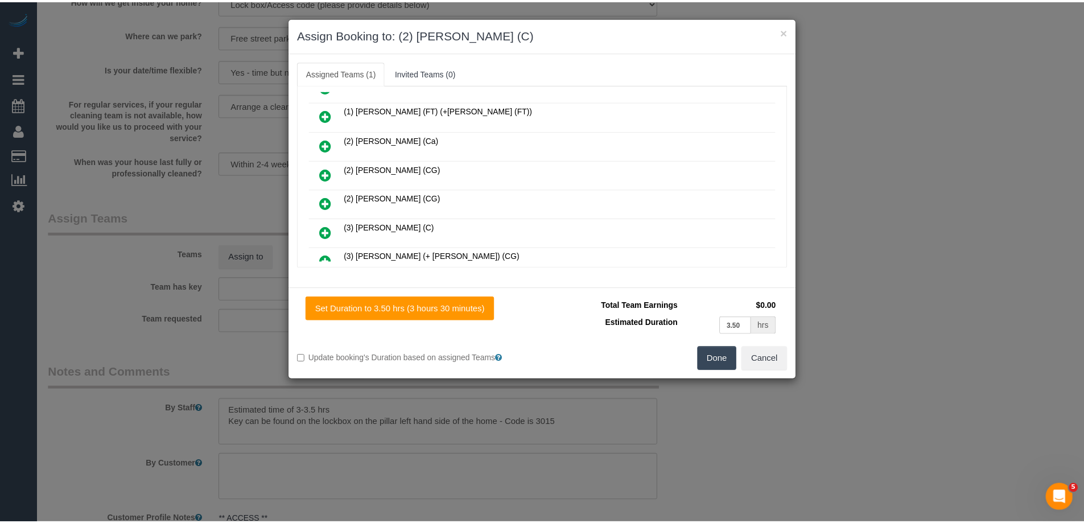
scroll to position [0, 0]
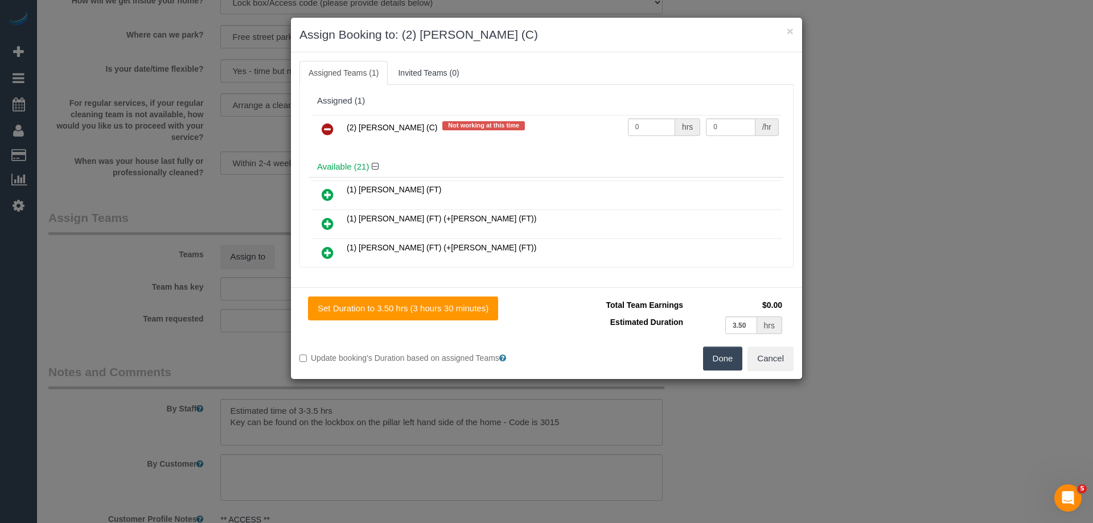
drag, startPoint x: 635, startPoint y: 115, endPoint x: 655, endPoint y: 130, distance: 24.8
click at [645, 125] on td "0 hrs" at bounding box center [664, 129] width 79 height 29
drag, startPoint x: 646, startPoint y: 126, endPoint x: 561, endPoint y: 124, distance: 85.4
click at [592, 124] on tr "(2) Kerry Welfare (C) Not working at this time 0 hrs 0 /hr" at bounding box center [546, 129] width 470 height 29
type input "1"
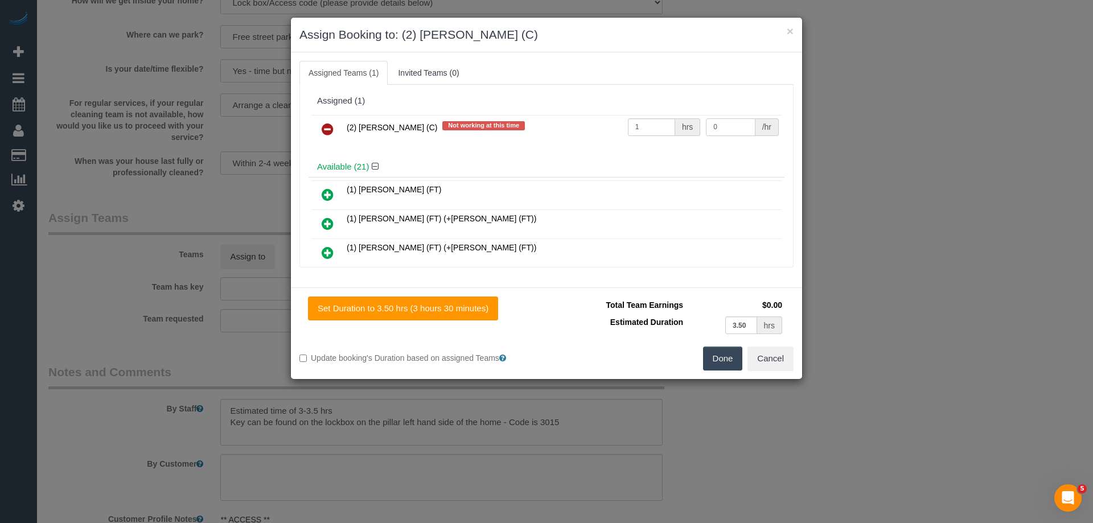
drag, startPoint x: 719, startPoint y: 129, endPoint x: 649, endPoint y: 125, distance: 69.6
click at [649, 125] on tr "(2) Kerry Welfare (C) Not working at this time 1 hrs 0 /hr" at bounding box center [546, 129] width 470 height 29
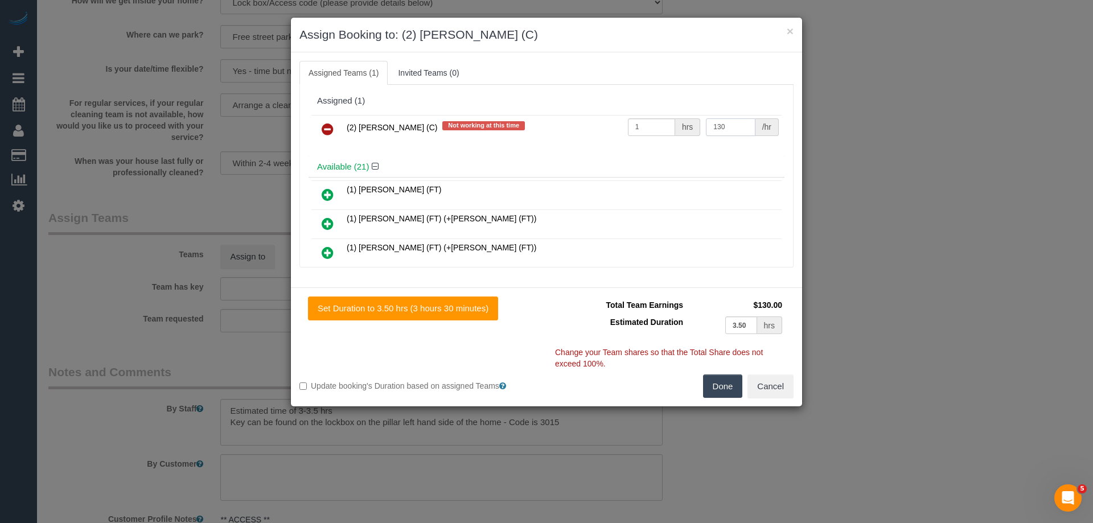
type input "130"
click at [720, 383] on button "Done" at bounding box center [723, 387] width 40 height 24
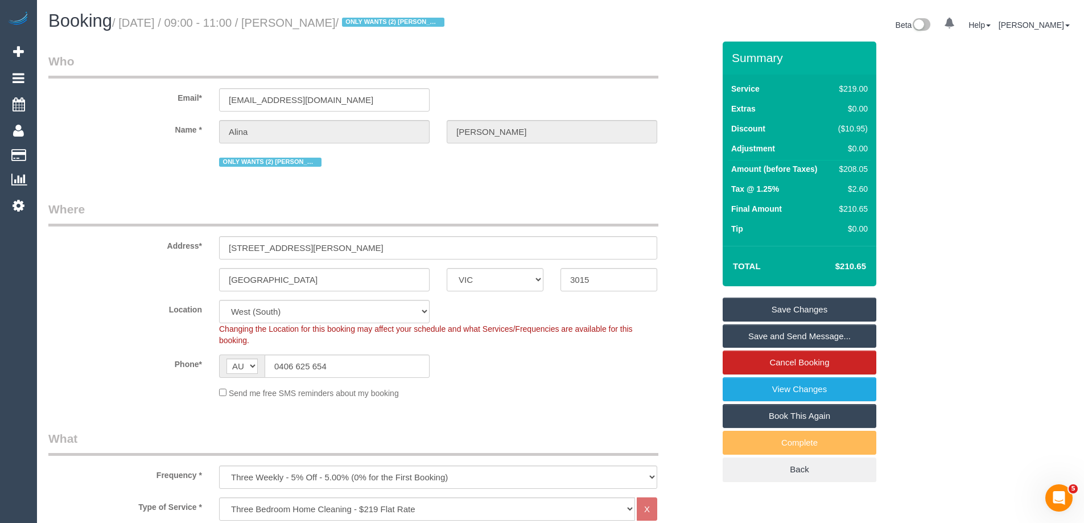
drag, startPoint x: 371, startPoint y: 22, endPoint x: 315, endPoint y: 16, distance: 56.1
click at [315, 16] on h1 "Booking / September 29, 2025 / 09:00 - 11:00 / Alina Molnar / ONLY WANTS (2) An…" at bounding box center [300, 20] width 504 height 19
copy small "Alina Molnar"
click at [751, 307] on link "Save Changes" at bounding box center [800, 310] width 154 height 24
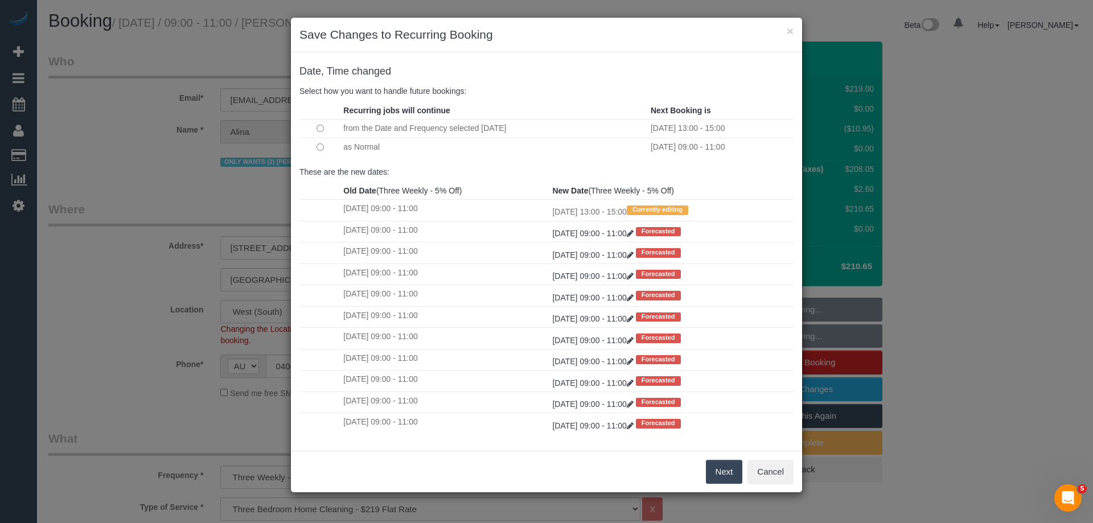
click at [709, 475] on button "Next" at bounding box center [724, 472] width 37 height 24
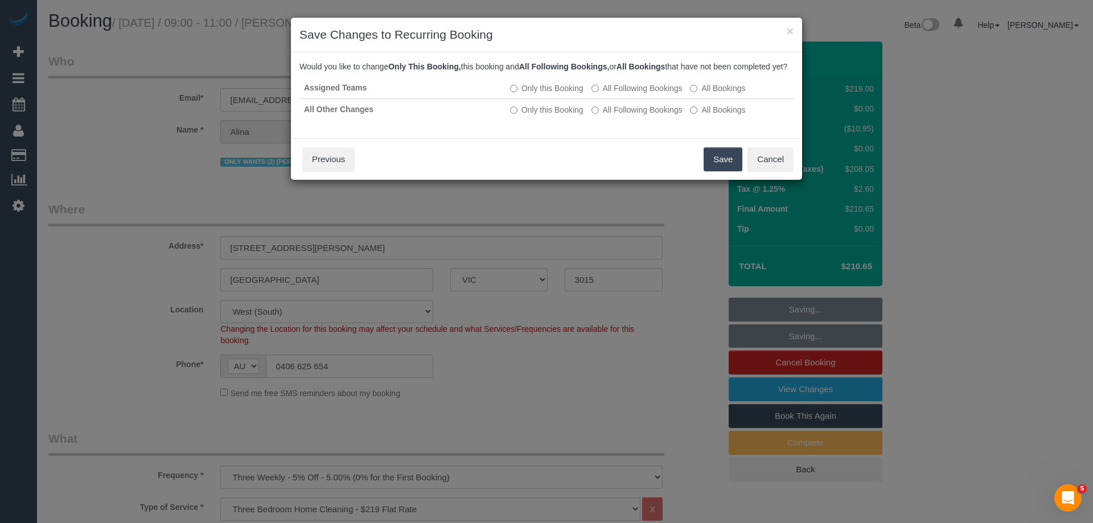
click at [721, 171] on button "Save" at bounding box center [722, 159] width 39 height 24
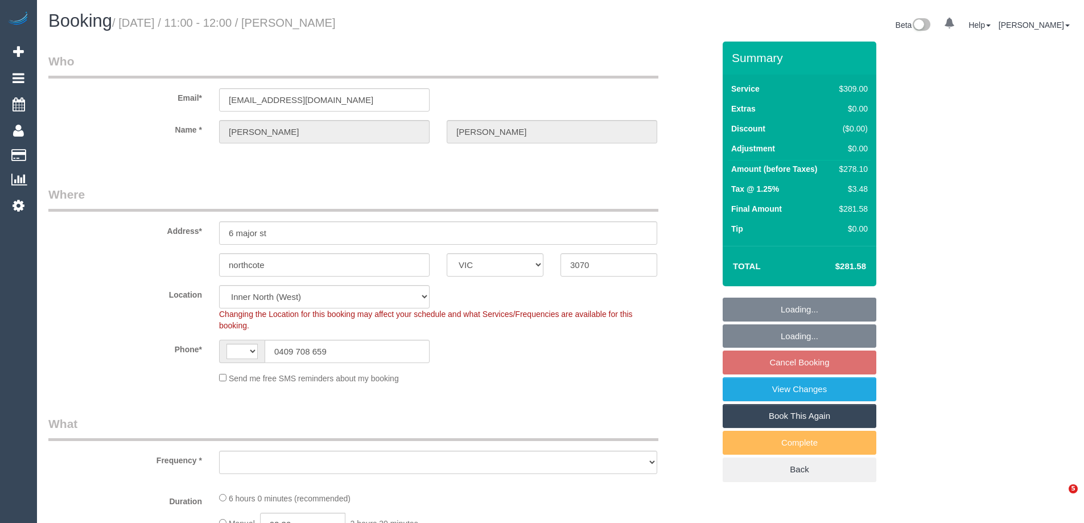
select select "VIC"
select select "string:AU"
select select "object:641"
select select "string:stripe-pm_1Mt3Jq2GScqysDRVbJpvEUtb"
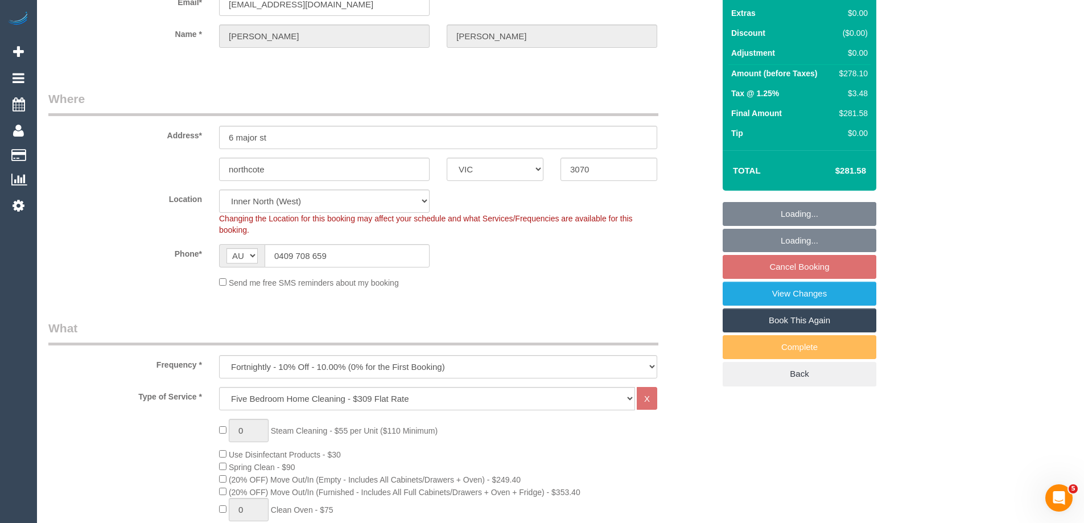
select select "number:27"
select select "number:16"
select select "number:19"
select select "number:24"
select select "number:33"
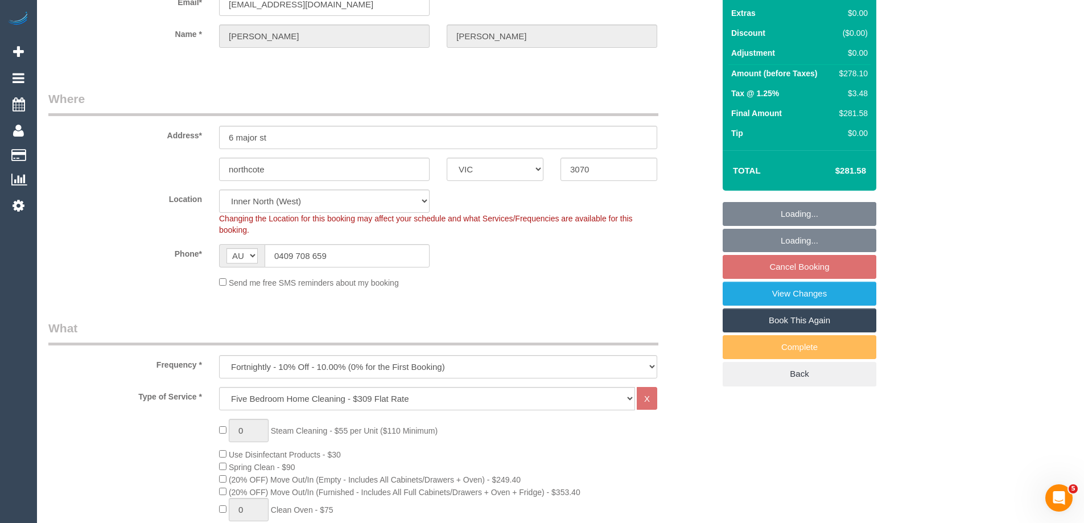
select select "number:13"
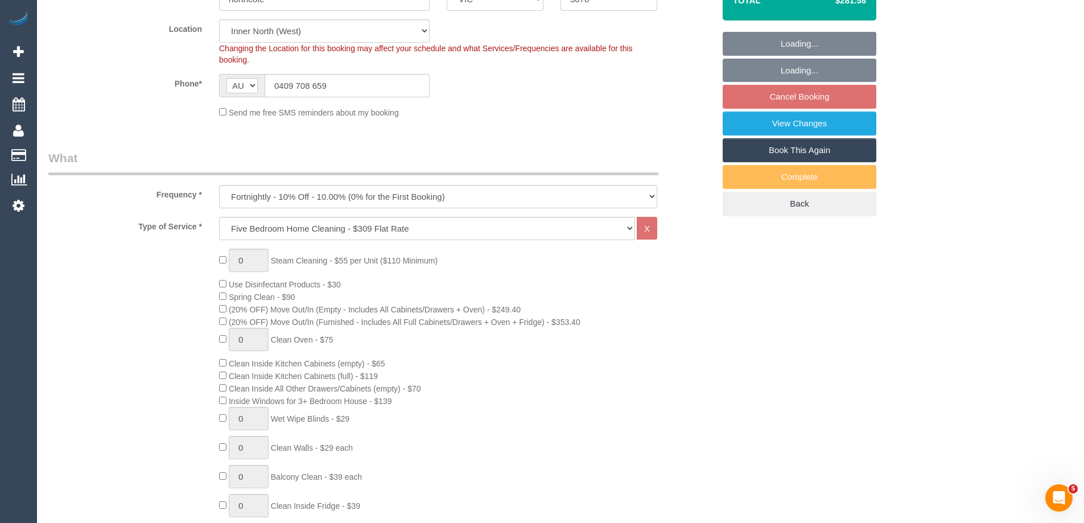
select select "object:1692"
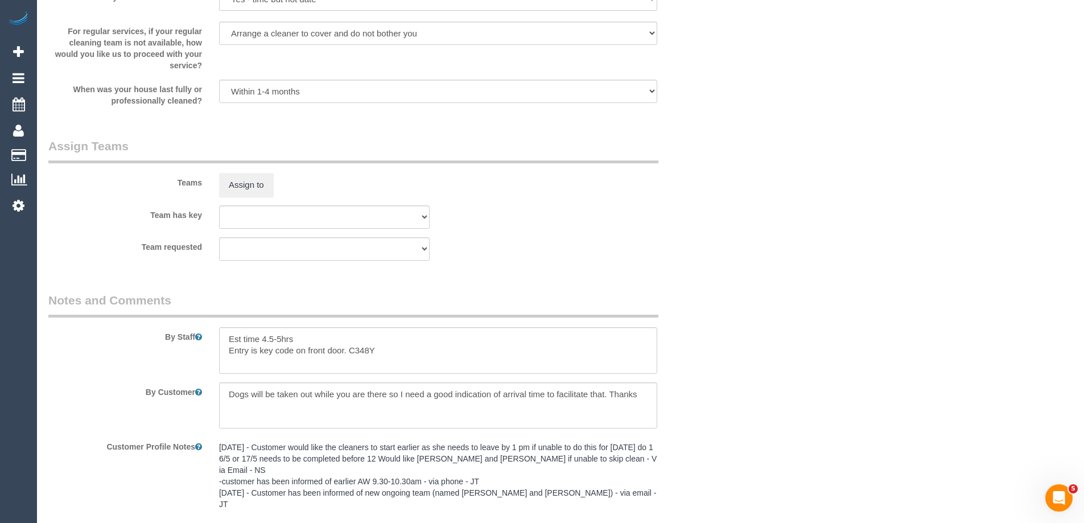
scroll to position [1878, 0]
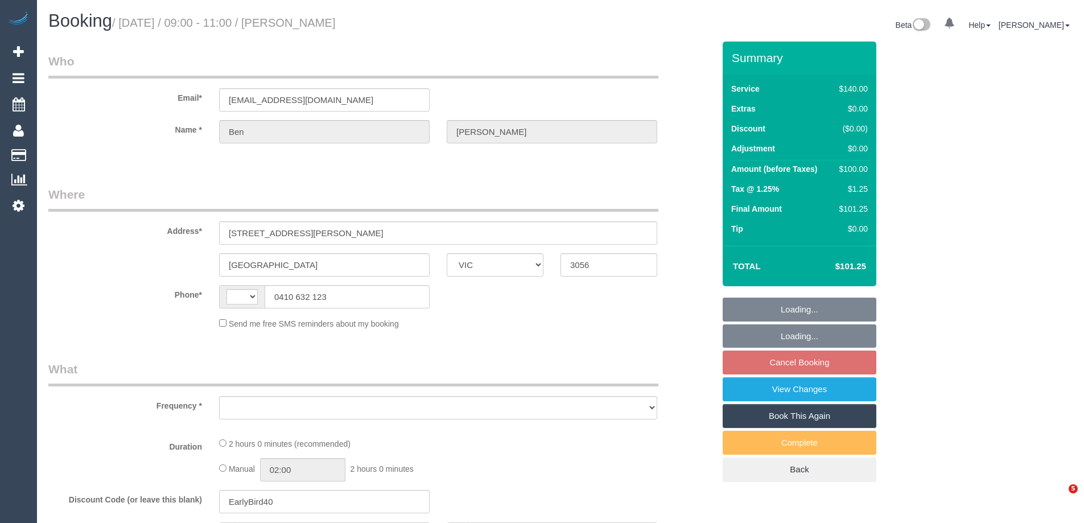
select select "VIC"
select select "string:AU"
select select "string:stripe-pm_1QnCrZ2GScqysDRVr1q9ocNI"
select select "object:522"
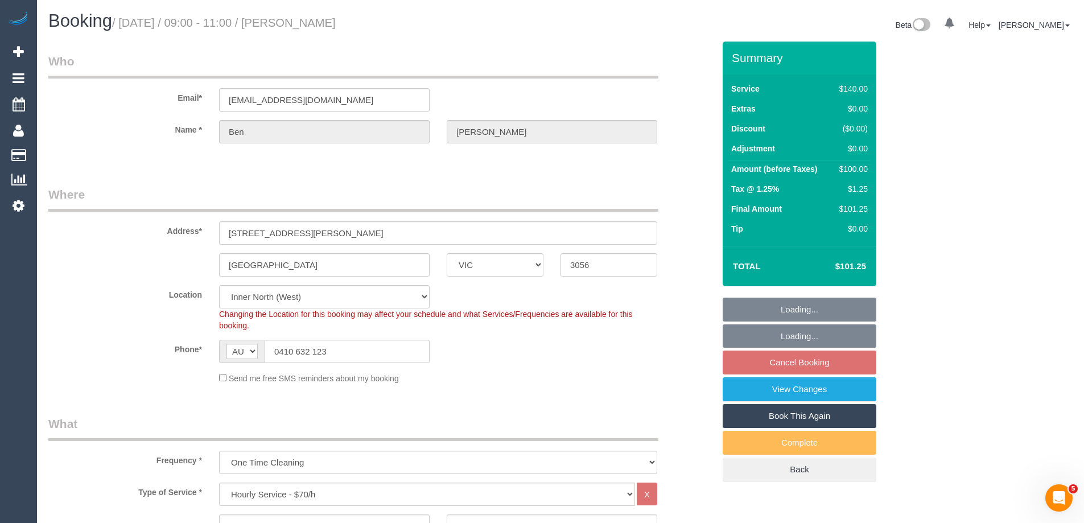
select select "number:28"
select select "number:14"
select select "number:19"
select select "number:25"
select select "number:13"
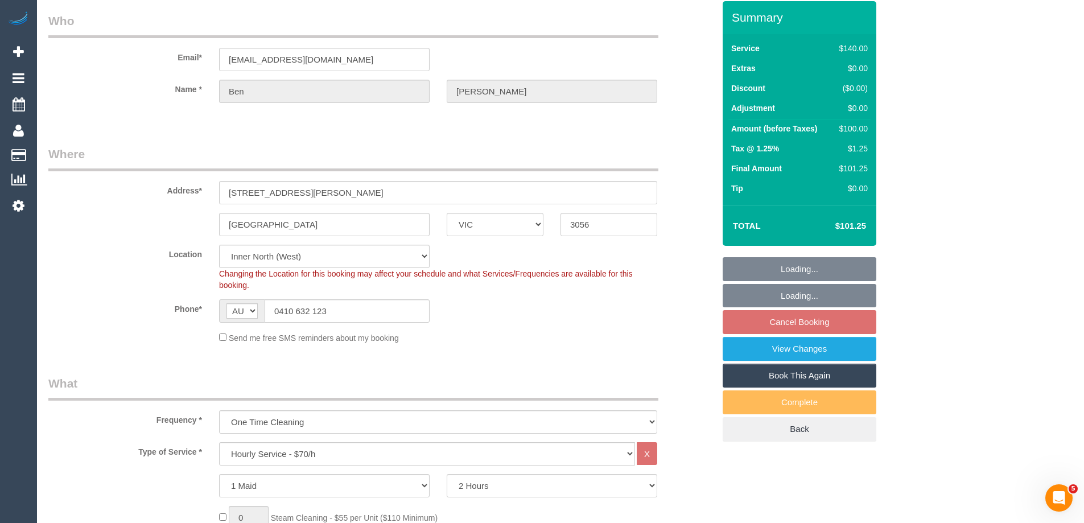
select select "object:839"
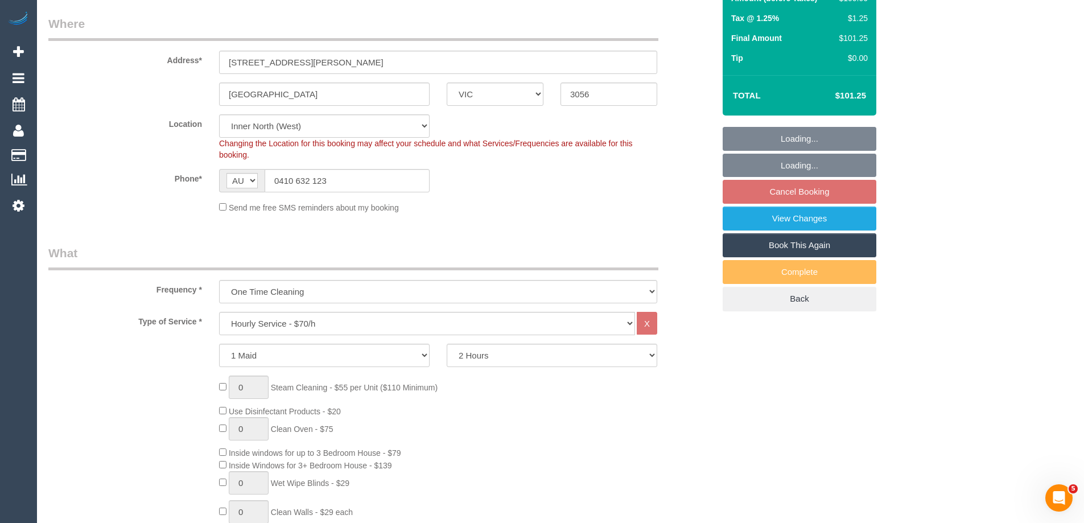
select select "spot3"
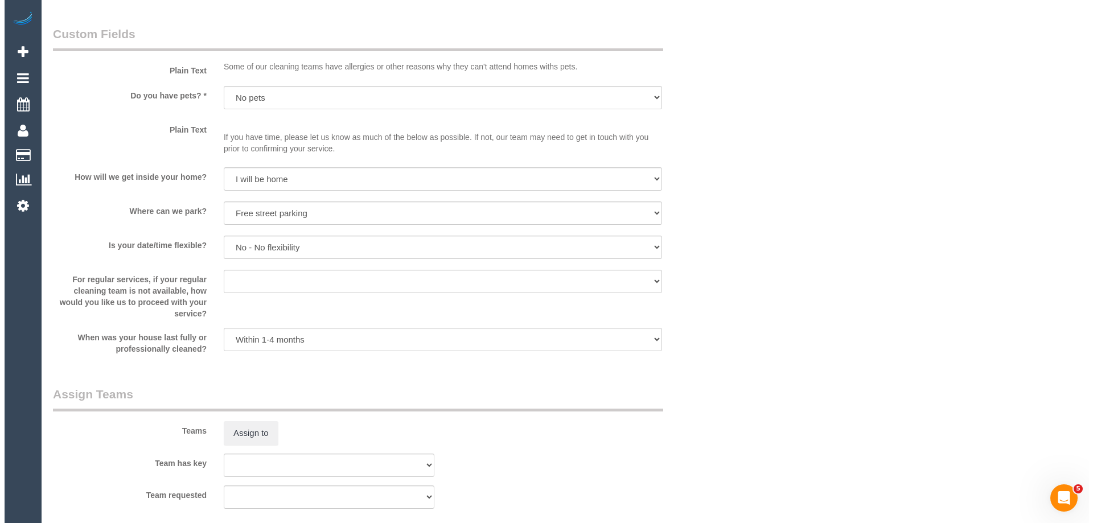
scroll to position [1632, 0]
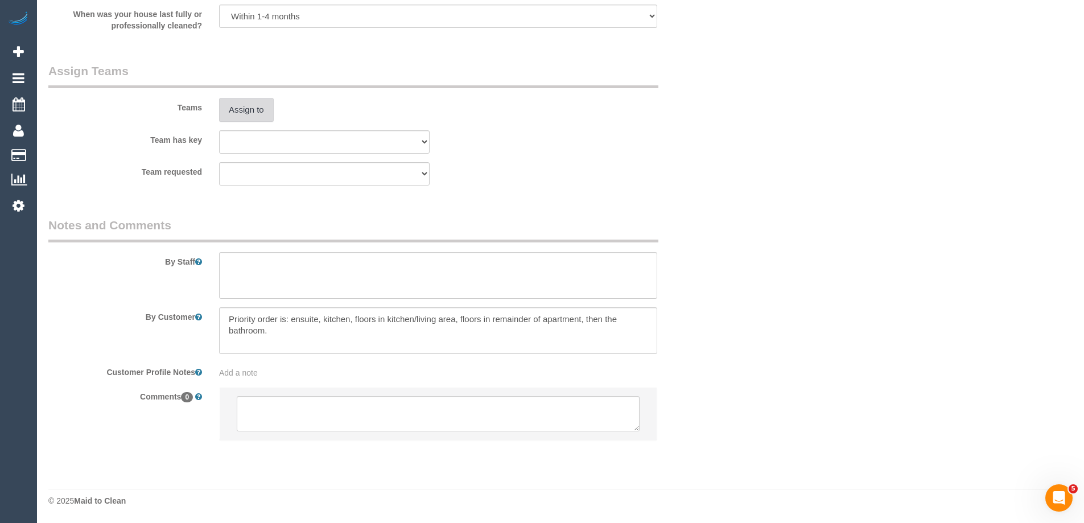
click at [247, 110] on button "Assign to" at bounding box center [246, 110] width 55 height 24
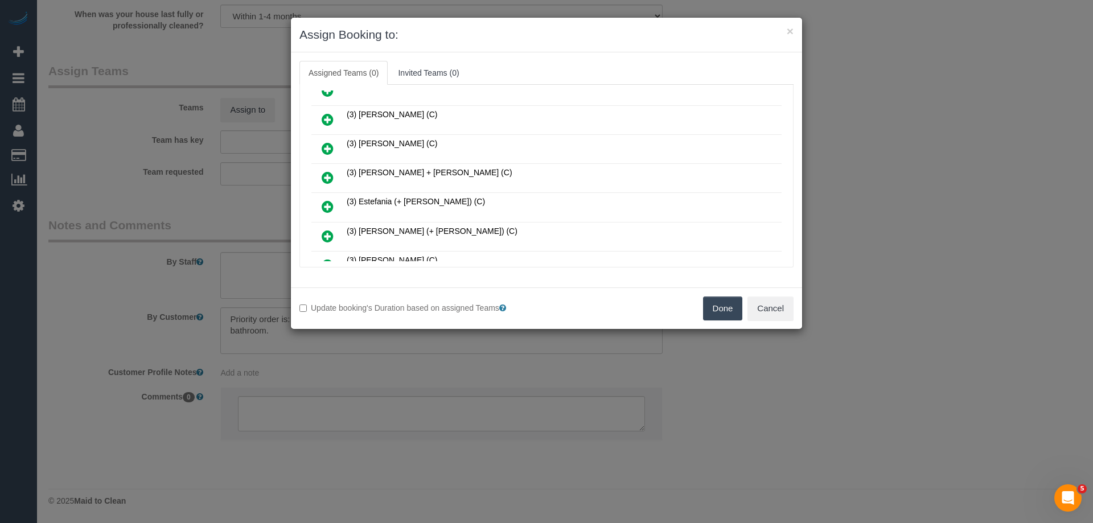
scroll to position [228, 0]
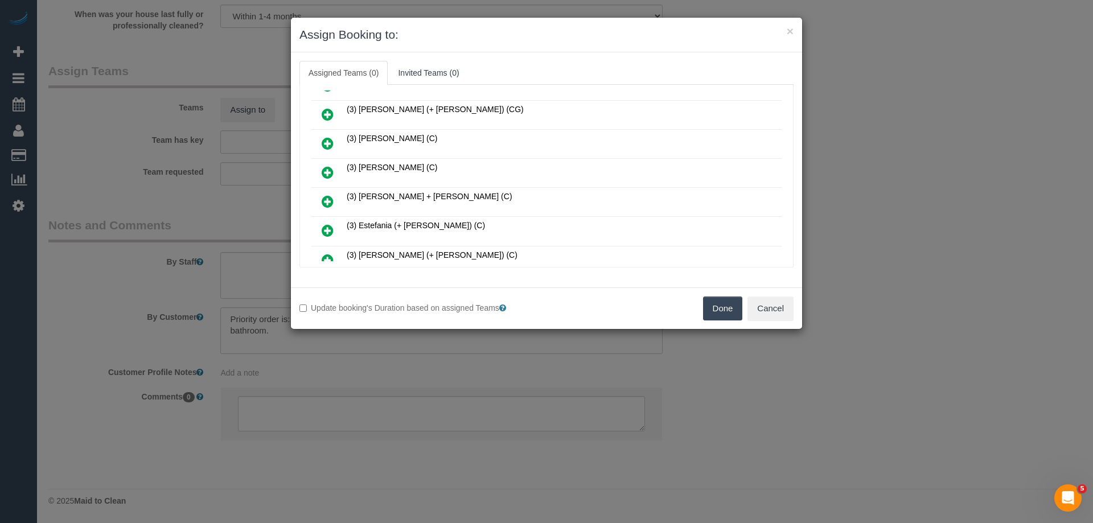
click at [326, 141] on icon at bounding box center [328, 144] width 12 height 14
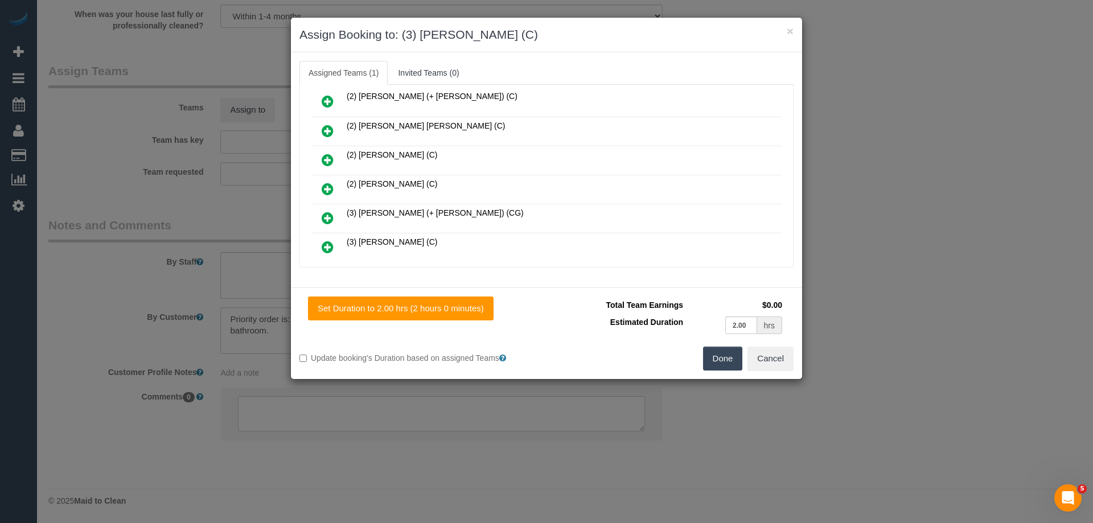
scroll to position [0, 0]
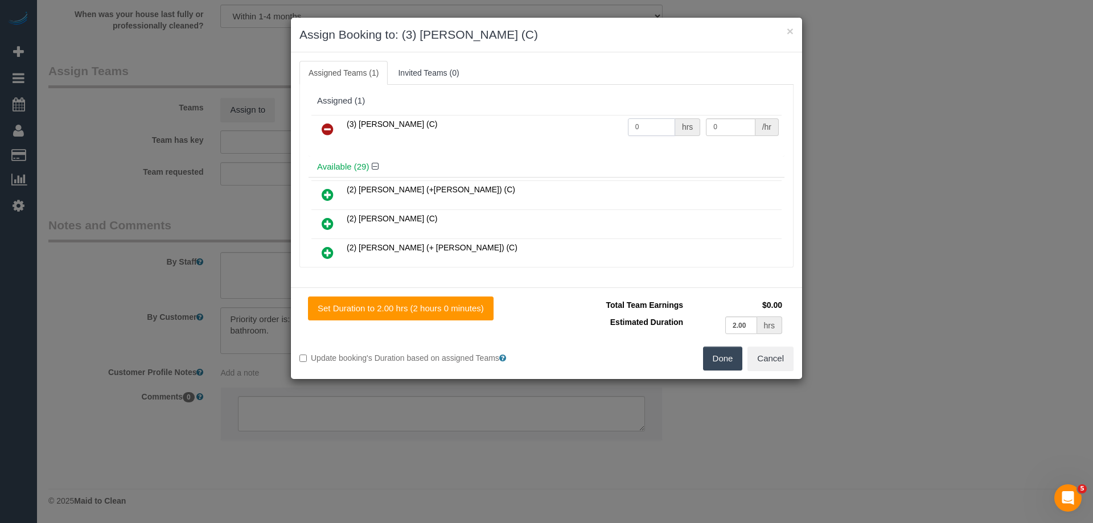
drag, startPoint x: 645, startPoint y: 132, endPoint x: 596, endPoint y: 122, distance: 50.0
click at [606, 122] on tr "(3) [PERSON_NAME] (C) 0 hrs 0 /hr" at bounding box center [546, 129] width 470 height 29
type input "2"
drag, startPoint x: 684, startPoint y: 125, endPoint x: 673, endPoint y: 119, distance: 11.7
click at [681, 124] on tr "(3) [PERSON_NAME] (C) 2 hrs 0 /hr" at bounding box center [546, 129] width 470 height 29
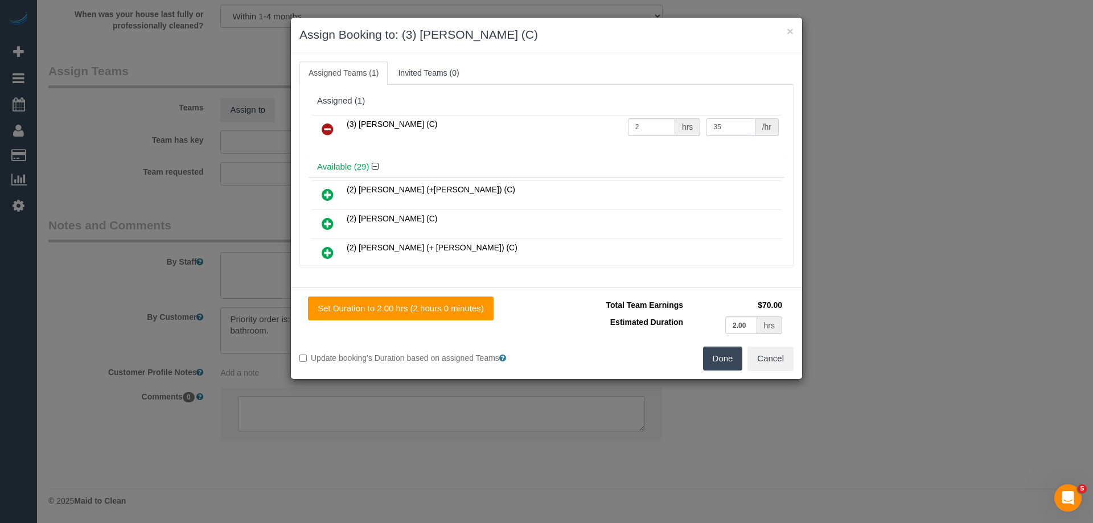
type input "35"
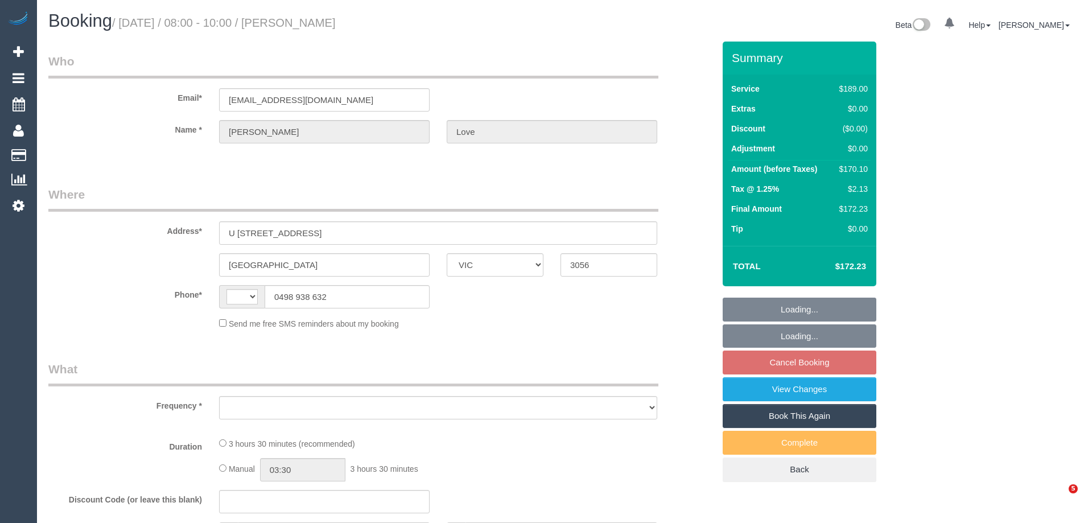
select select "VIC"
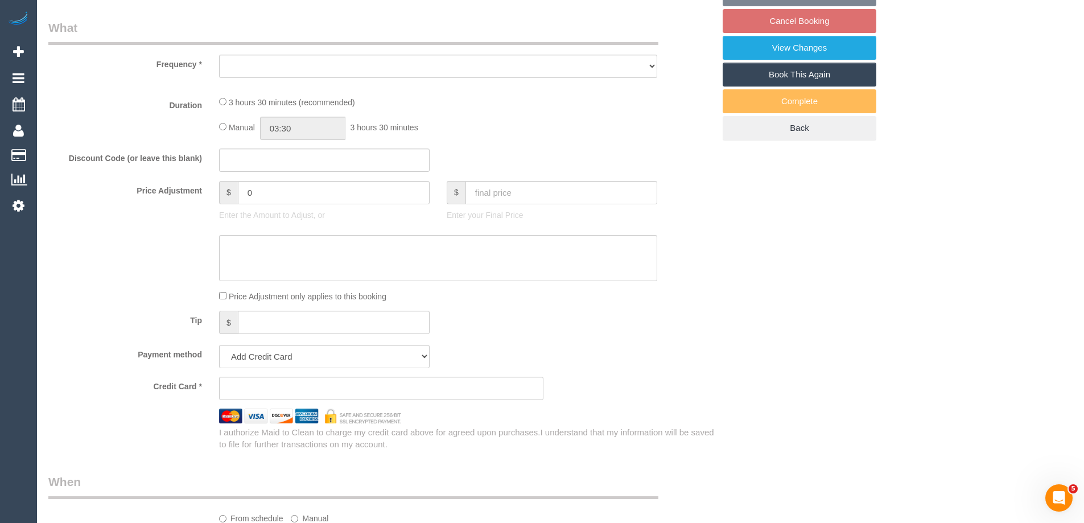
select select "object:275"
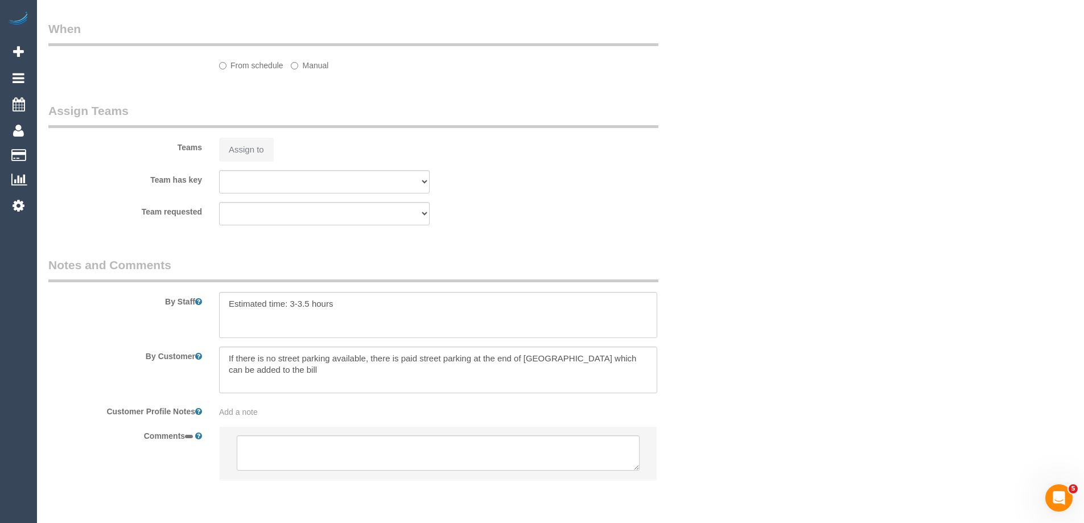
select select "string:stripe-pm_1RWl7f2GScqysDRVAgIJIyyr"
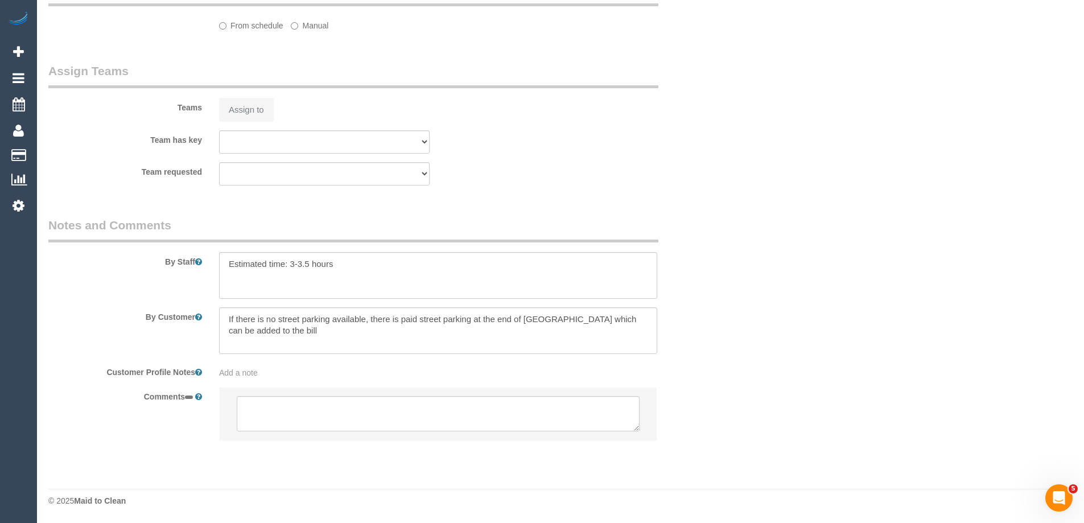
select select "string:AU"
select select "number:28"
select select "number:14"
select select "number:19"
select select "number:22"
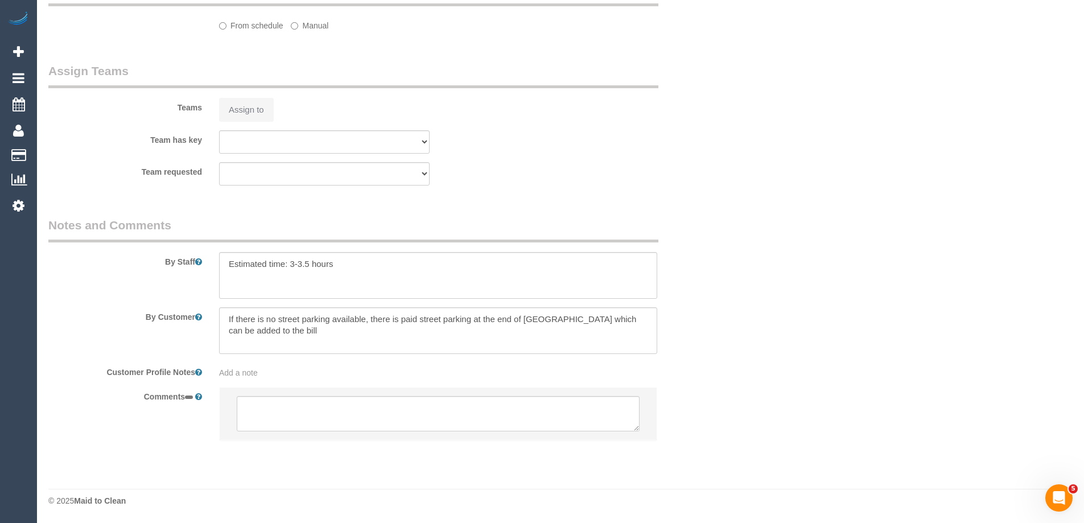
select select "number:34"
select select "number:26"
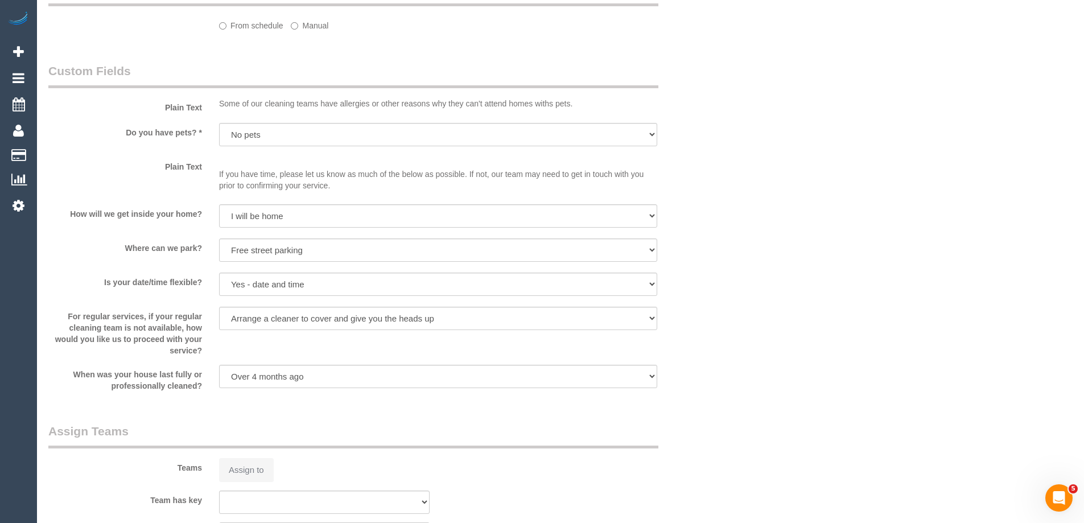
select select "object:792"
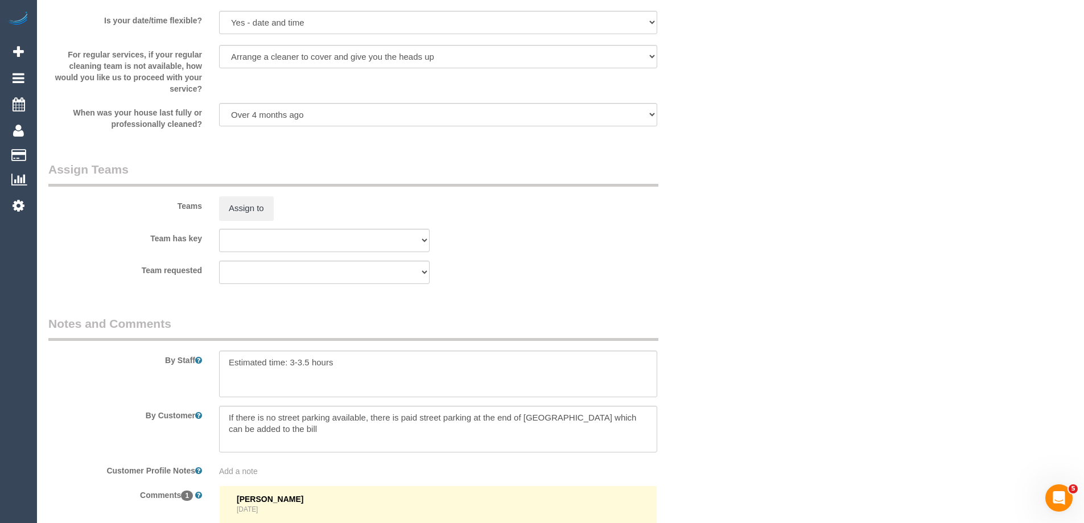
select select "spot2"
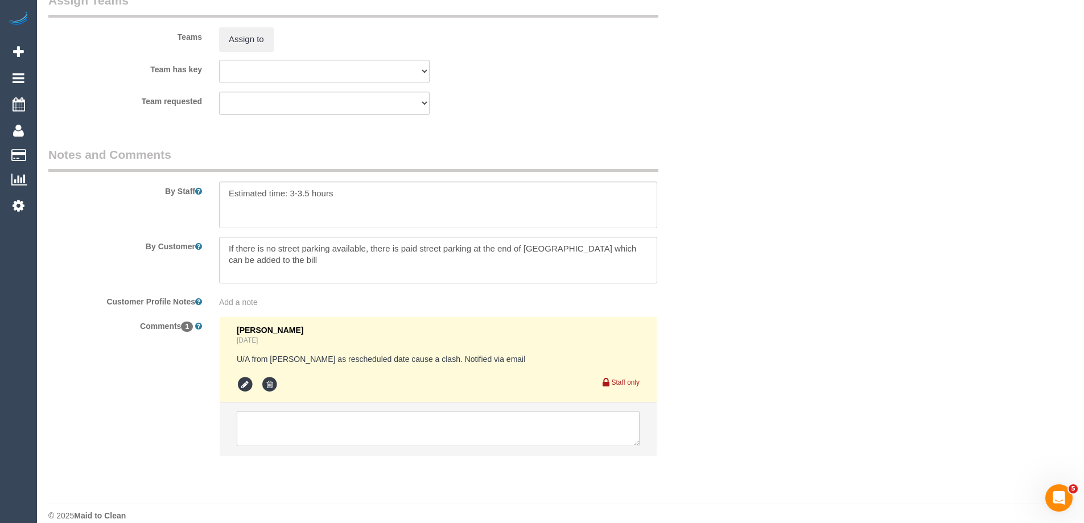
scroll to position [1692, 0]
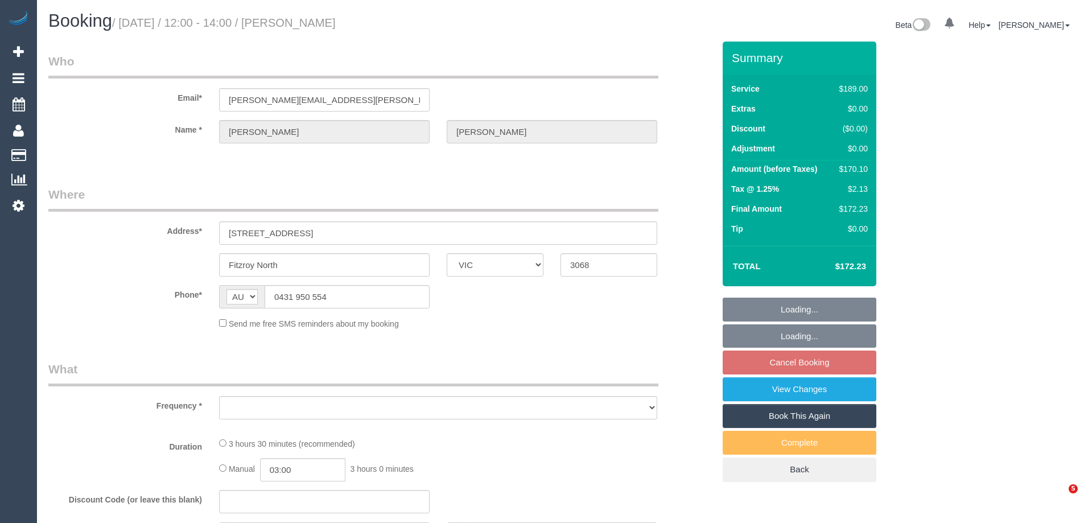
select select "VIC"
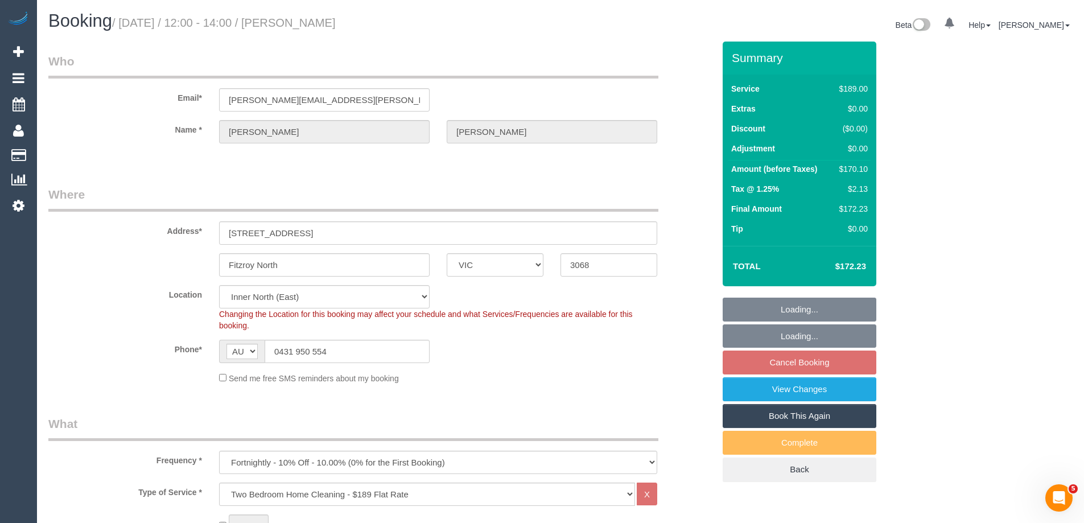
select select "object:1462"
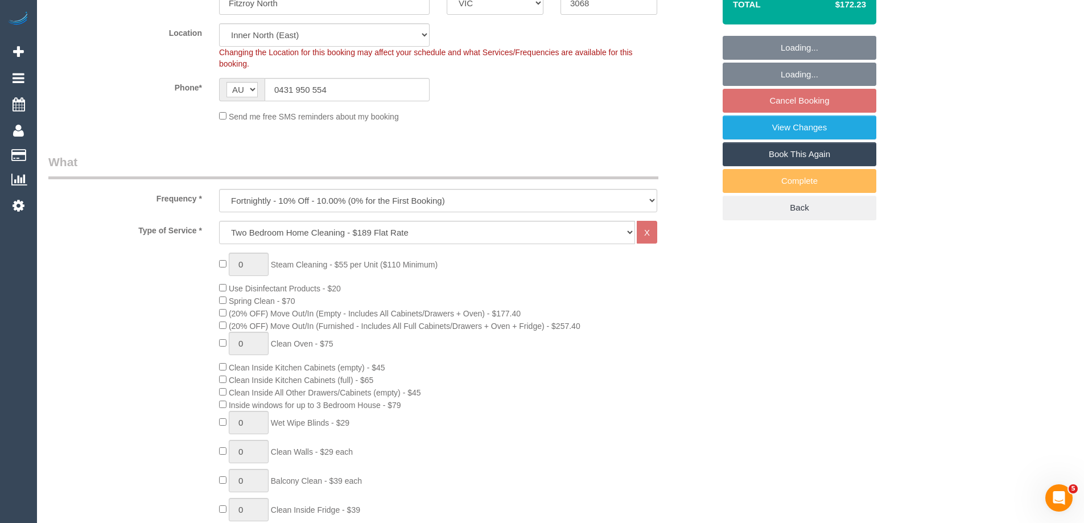
select select "string:stripe-pm_1M1K8W2GScqysDRVmRt0cPuZ"
select select "spot4"
select select "number:29"
select select "number:15"
select select "number:19"
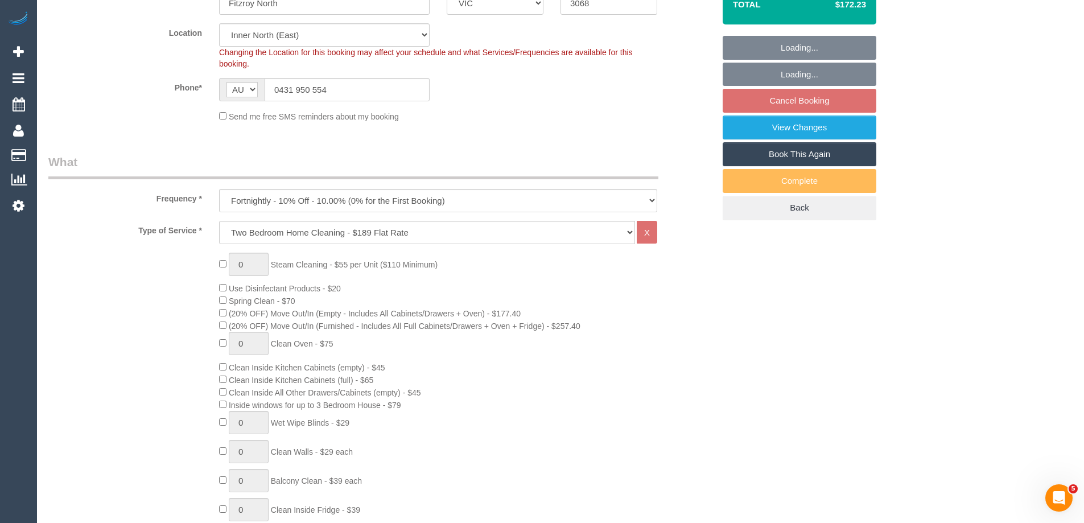
select select "number:25"
select select "number:34"
select select "number:12"
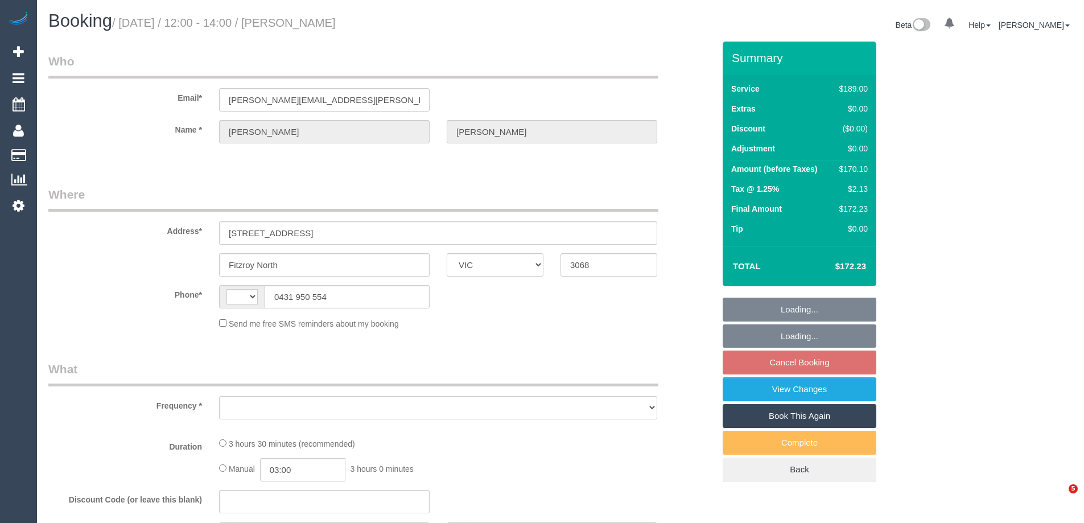
select select "VIC"
select select "string:AU"
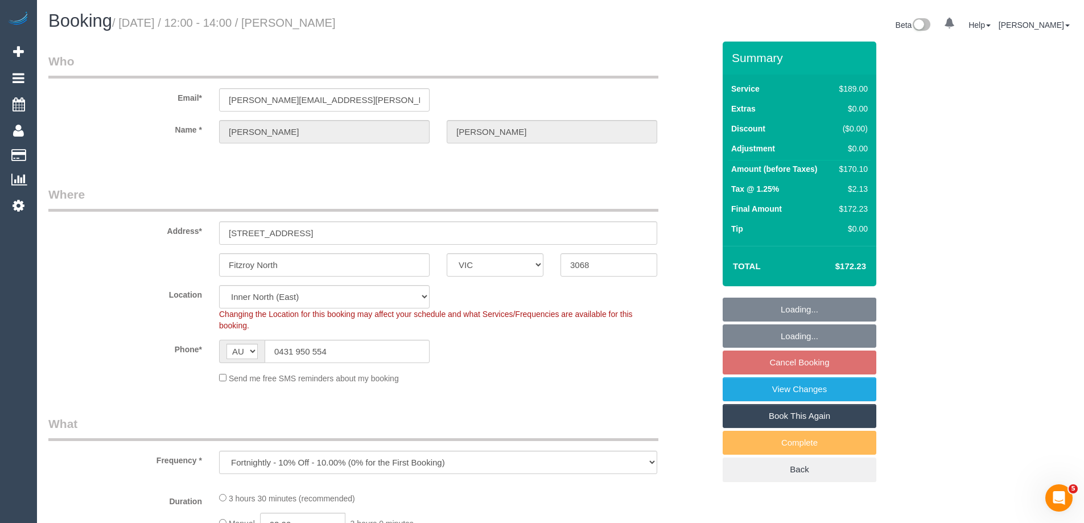
select select "object:696"
select select "string:stripe-pm_1M1K8W2GScqysDRVmRt0cPuZ"
select select "number:29"
select select "number:15"
select select "number:19"
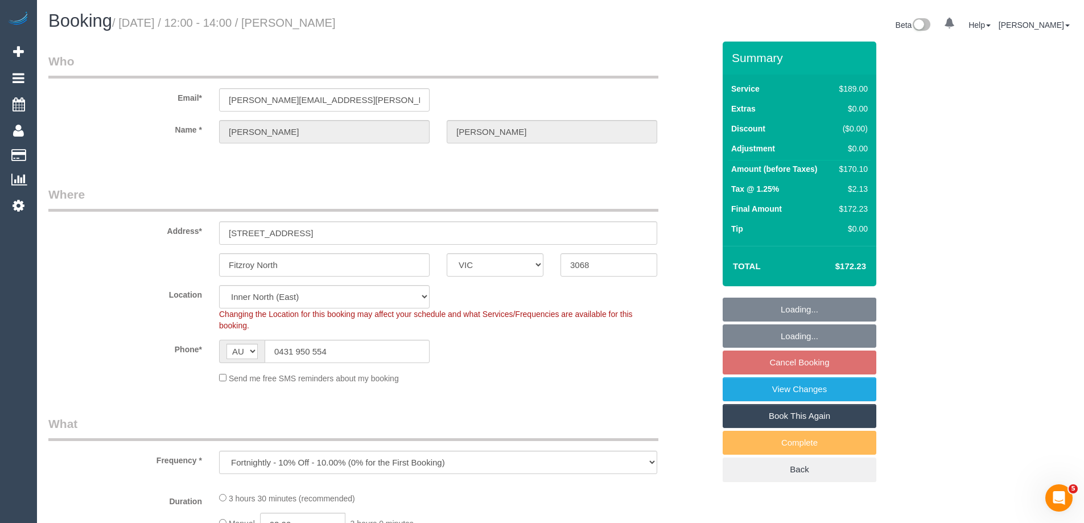
select select "number:25"
select select "number:34"
select select "number:12"
select select "spot4"
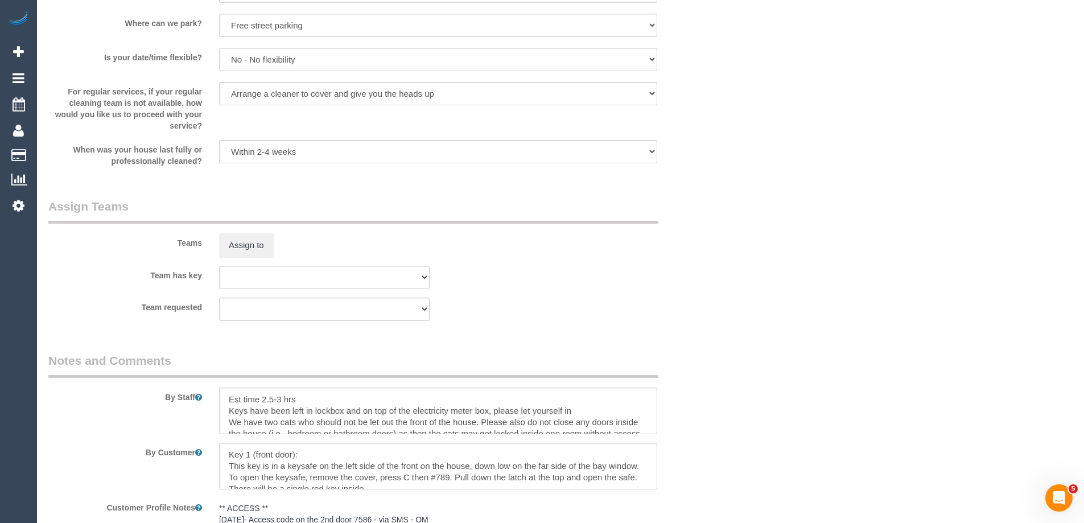
scroll to position [1821, 0]
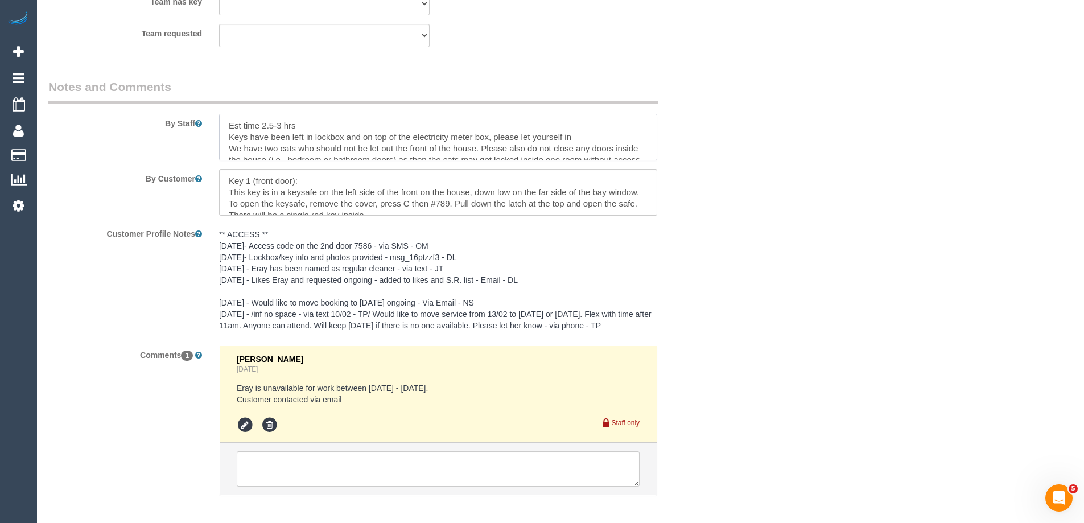
click at [225, 126] on textarea at bounding box center [438, 137] width 438 height 47
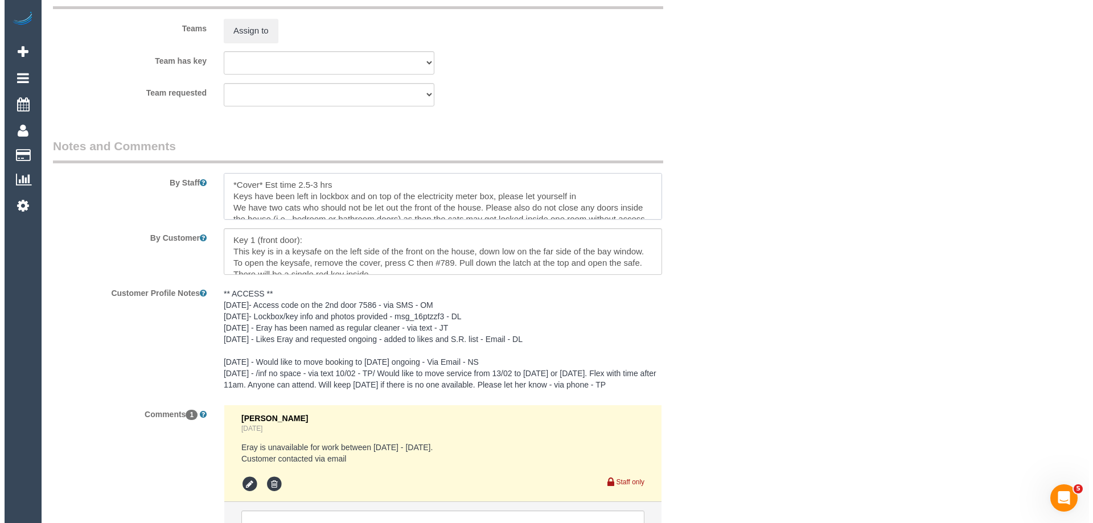
scroll to position [1707, 0]
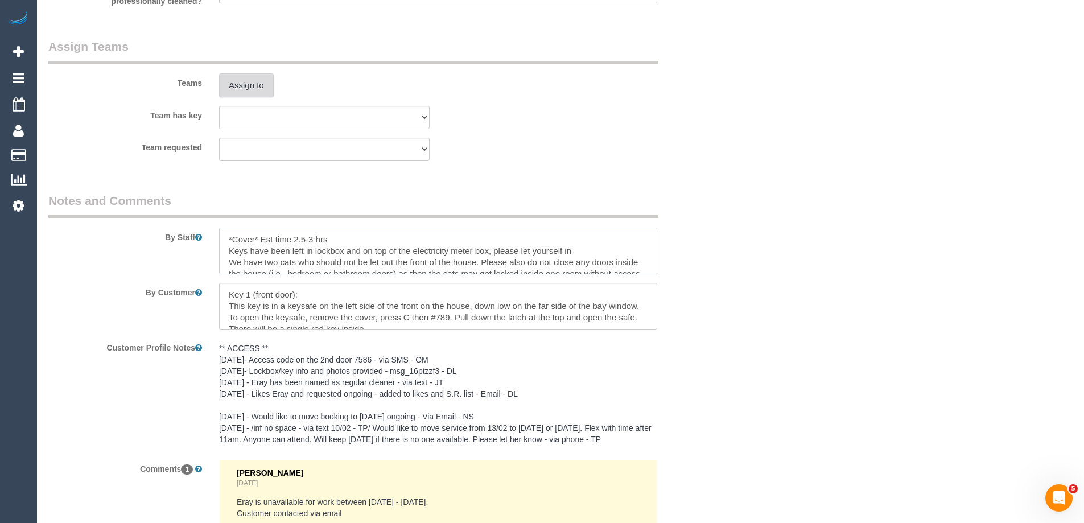
type textarea "*Cover* Est time 2.5-3 hrs Keys have been left in lockbox and on top of the ele…"
click at [241, 87] on button "Assign to" at bounding box center [246, 85] width 55 height 24
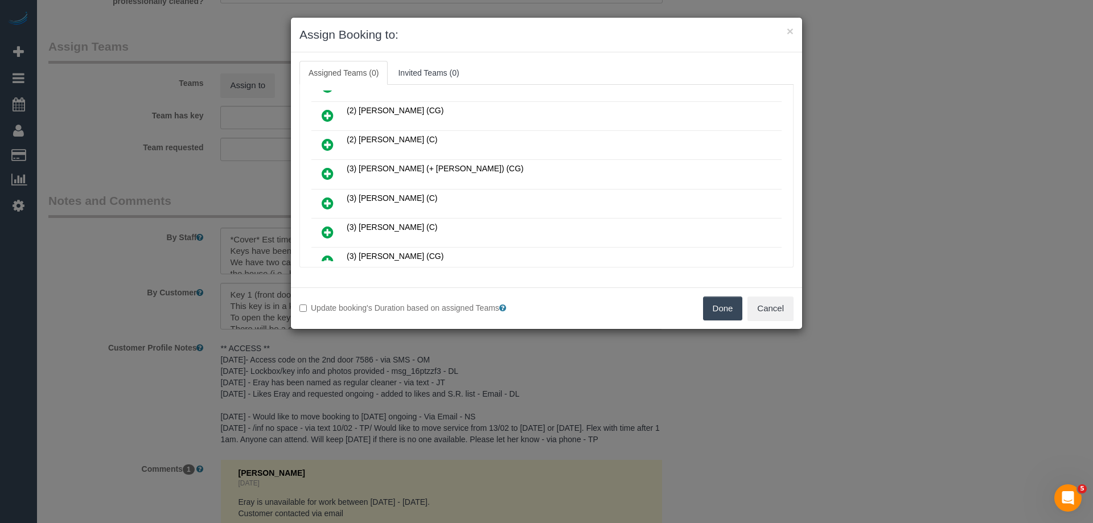
scroll to position [341, 0]
click at [331, 144] on icon at bounding box center [328, 146] width 12 height 14
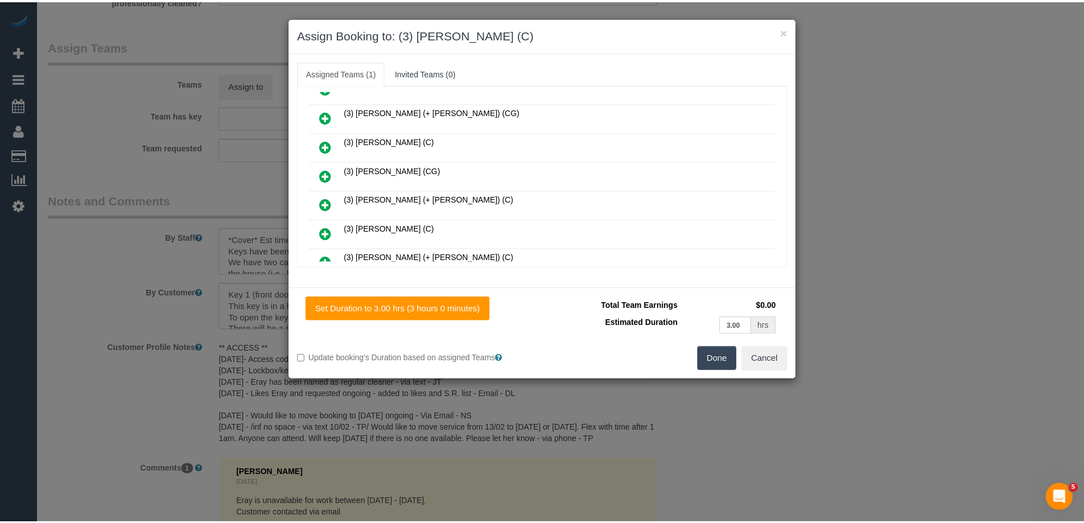
scroll to position [0, 0]
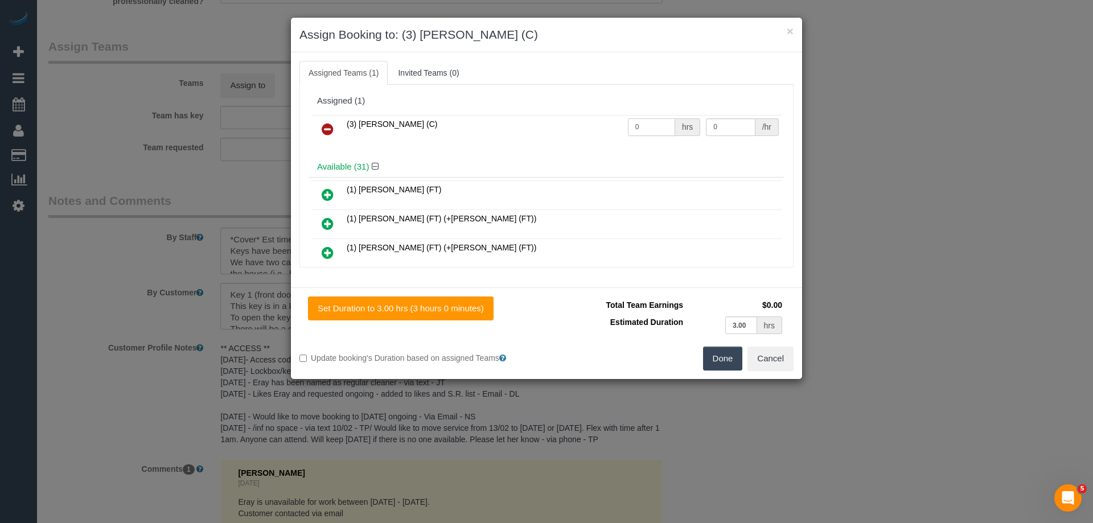
drag, startPoint x: 657, startPoint y: 128, endPoint x: 617, endPoint y: 127, distance: 39.9
click at [617, 127] on tr "(3) [PERSON_NAME] (C) 0 hrs 0 /hr" at bounding box center [546, 129] width 470 height 29
type input "1"
drag, startPoint x: 727, startPoint y: 126, endPoint x: 655, endPoint y: 126, distance: 72.9
click at [655, 126] on tr "(3) [PERSON_NAME] (C) 1 hrs 0 /hr" at bounding box center [546, 129] width 470 height 29
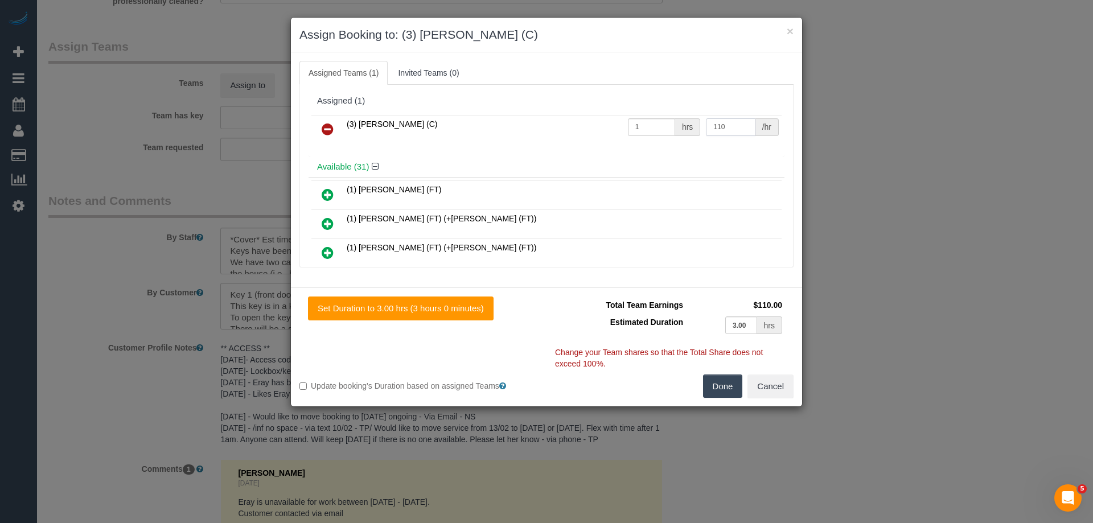
type input "110"
click at [718, 384] on button "Done" at bounding box center [723, 387] width 40 height 24
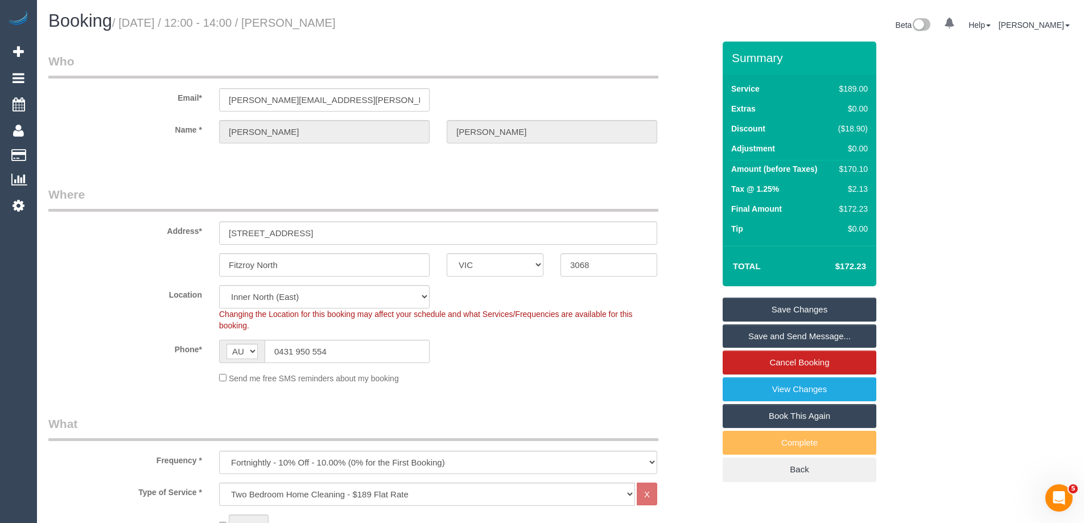
drag, startPoint x: 384, startPoint y: 23, endPoint x: 315, endPoint y: 20, distance: 69.5
click at [315, 20] on h1 "Booking / September 29, 2025 / 12:00 - 14:00 / Sally Meikle" at bounding box center [300, 20] width 504 height 19
copy small "[PERSON_NAME]"
click at [756, 343] on link "Save and Send Message..." at bounding box center [800, 336] width 154 height 24
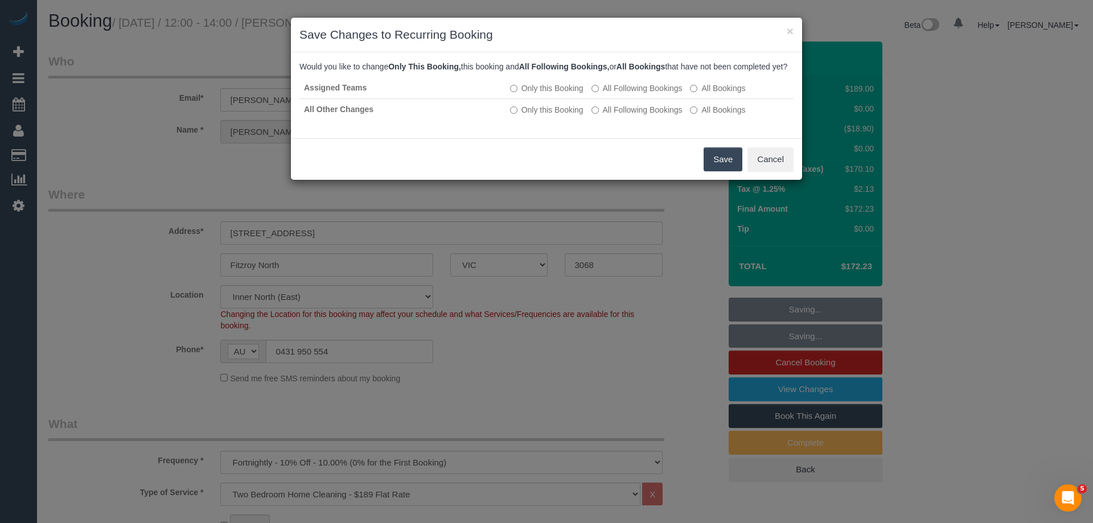
click at [727, 170] on button "Save" at bounding box center [722, 159] width 39 height 24
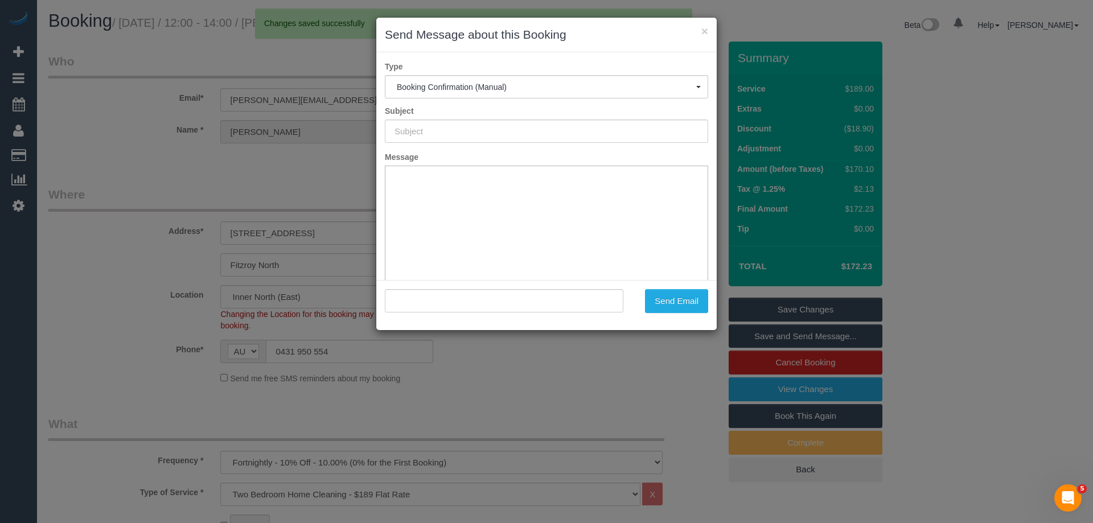
type input "Booking Confirmed"
type input ""Sally Meikle" <sally.meikle@hotmail.com>"
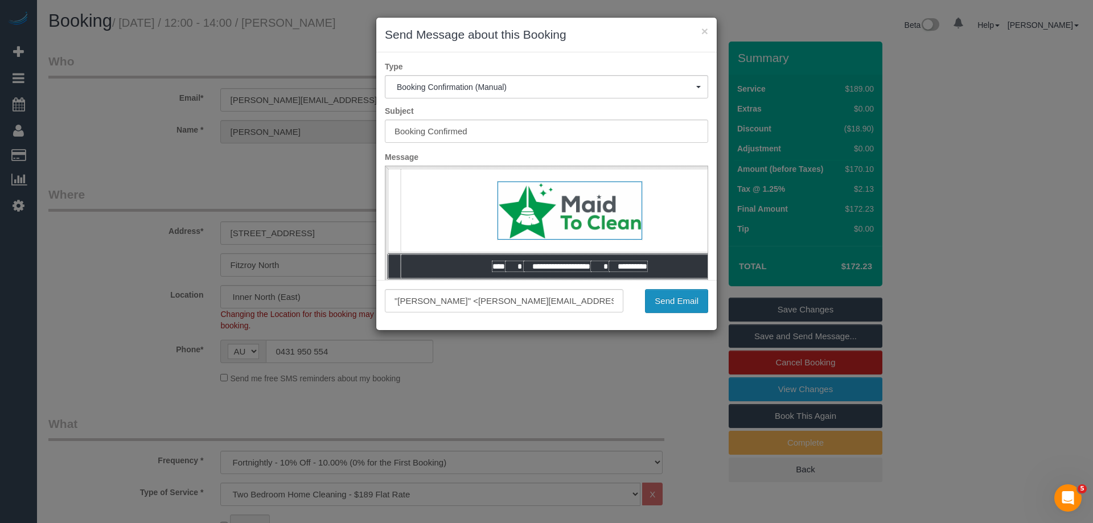
click at [681, 302] on button "Send Email" at bounding box center [676, 301] width 63 height 24
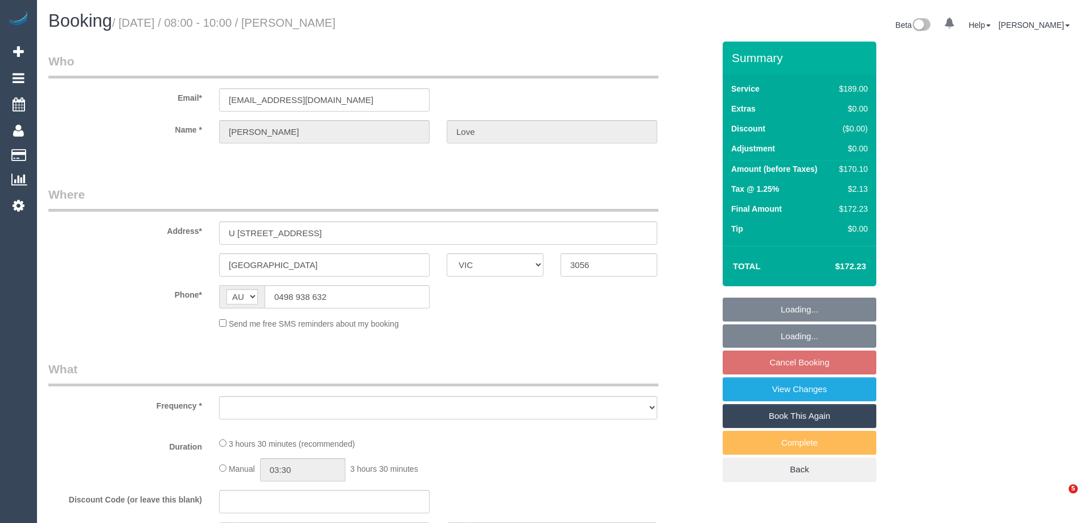
select select "VIC"
select select "string:stripe-pm_1RWl7f2GScqysDRVAgIJIyyr"
select select "object:543"
select select "number:28"
select select "number:14"
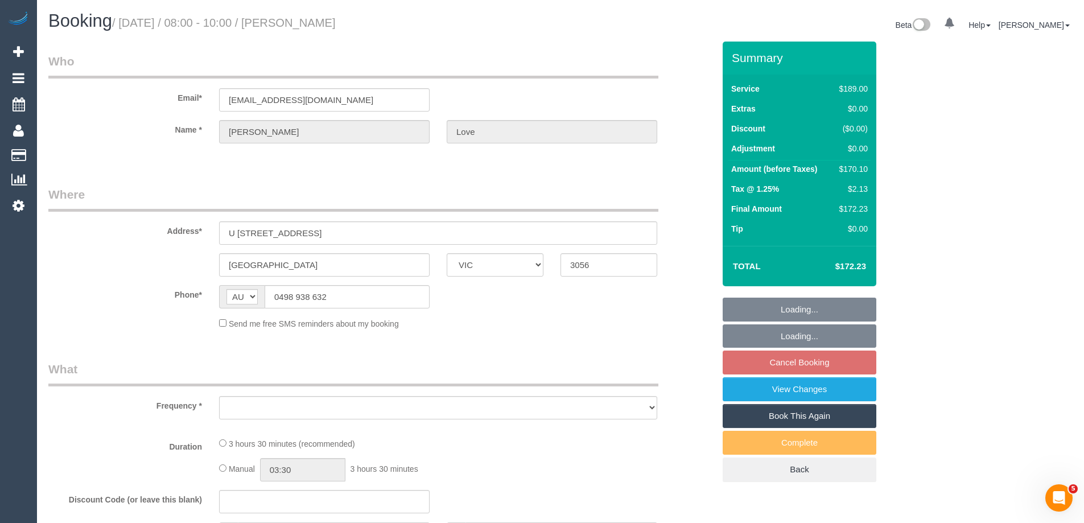
select select "number:19"
select select "number:22"
select select "number:34"
select select "number:26"
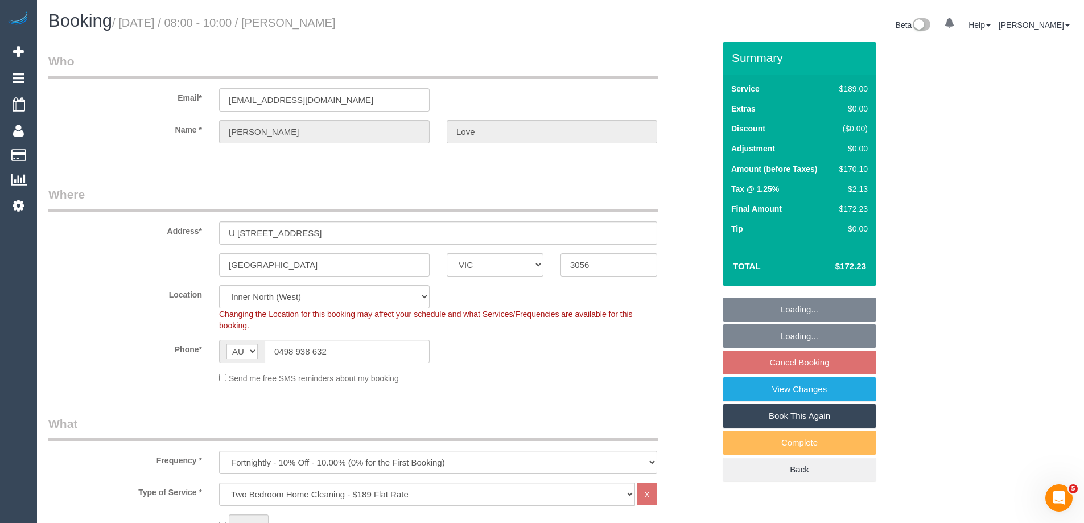
select select "object:1678"
select select "spot2"
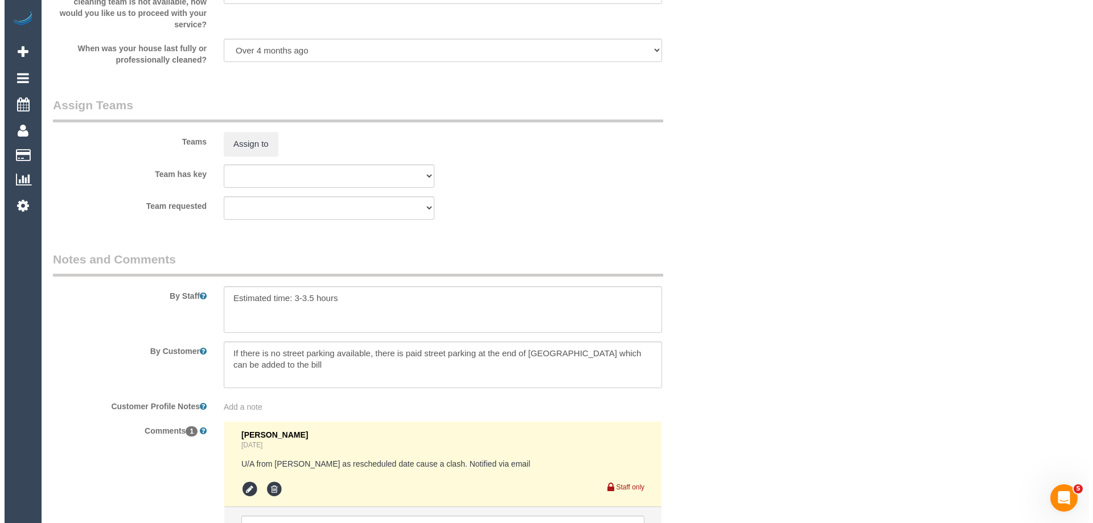
scroll to position [1748, 0]
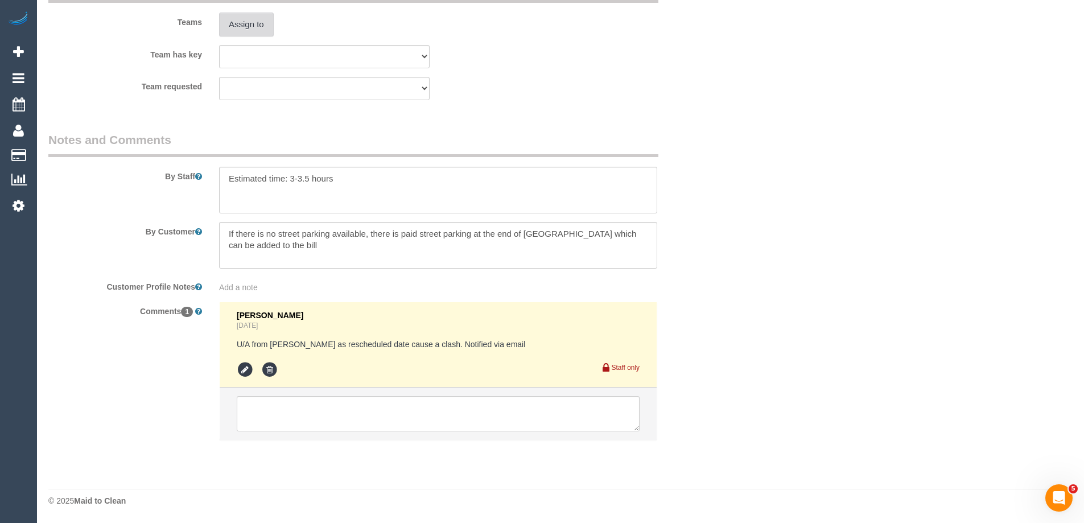
click at [249, 24] on button "Assign to" at bounding box center [246, 25] width 55 height 24
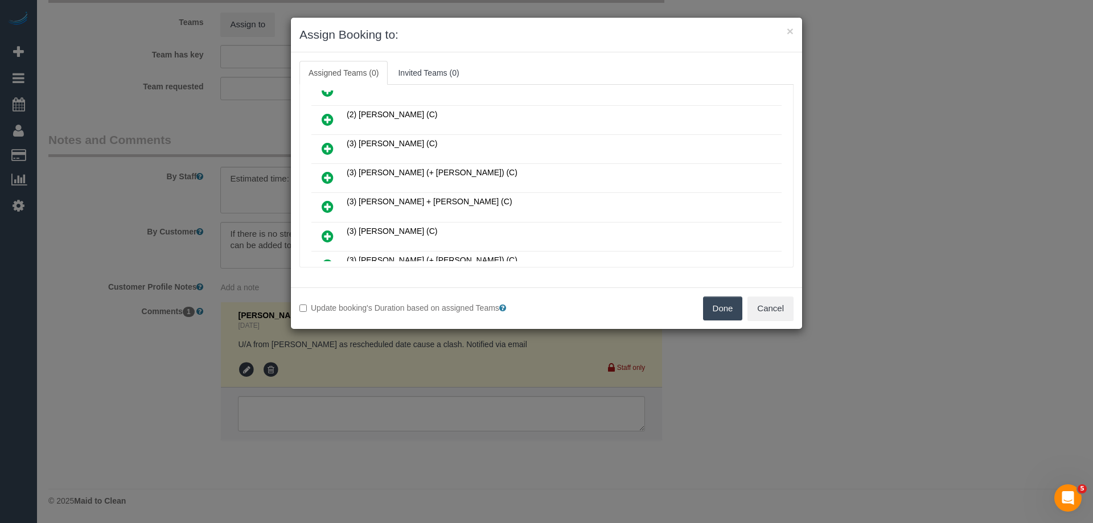
click at [324, 145] on icon at bounding box center [328, 149] width 12 height 14
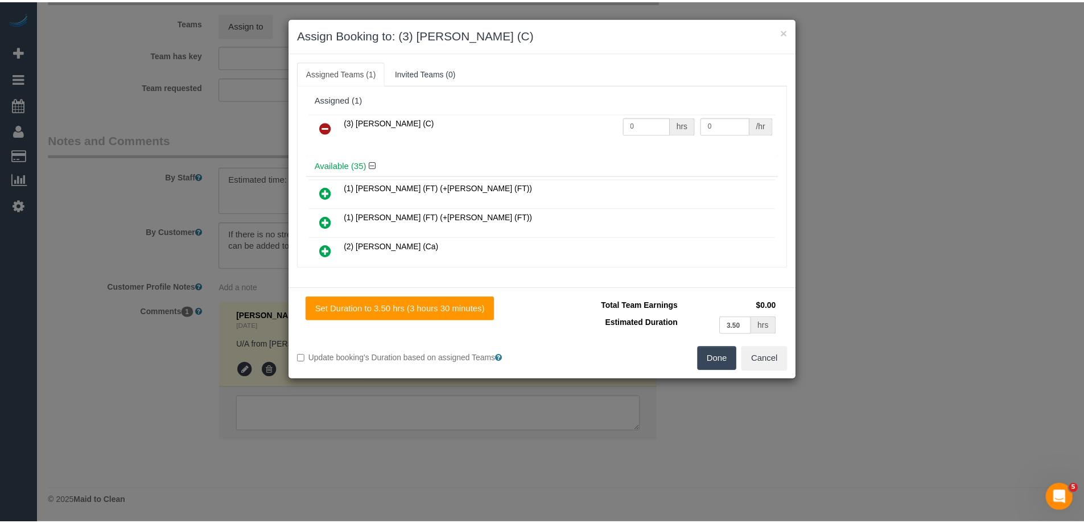
scroll to position [0, 0]
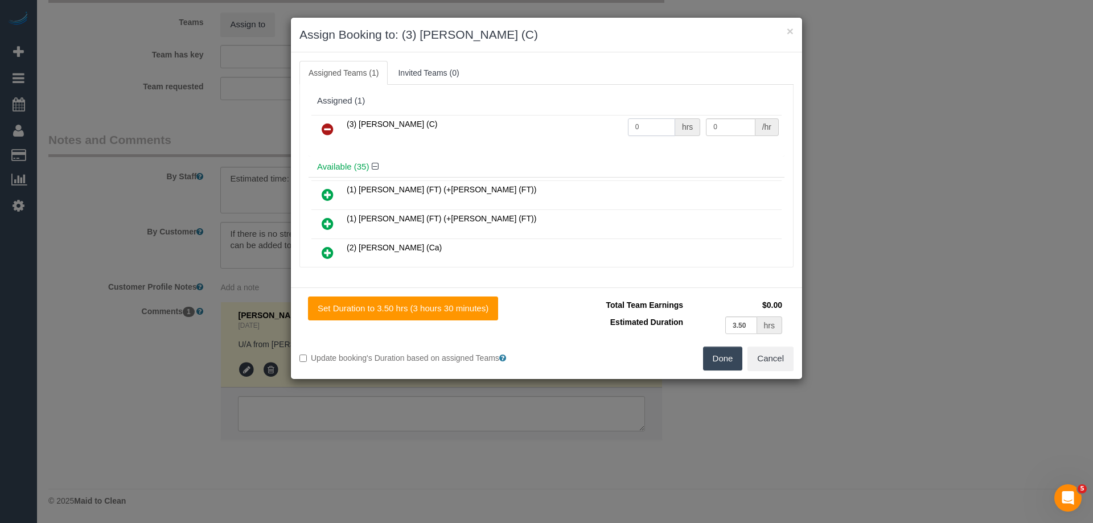
drag, startPoint x: 649, startPoint y: 123, endPoint x: 571, endPoint y: 123, distance: 78.0
click at [570, 124] on tr "(3) [PERSON_NAME] (C) 0 hrs 0 /hr" at bounding box center [546, 129] width 470 height 29
type input "1"
drag, startPoint x: 725, startPoint y: 128, endPoint x: 574, endPoint y: 114, distance: 151.4
click at [574, 115] on table "(3) [PERSON_NAME] (C) 1 hrs 0 /hr" at bounding box center [546, 129] width 470 height 29
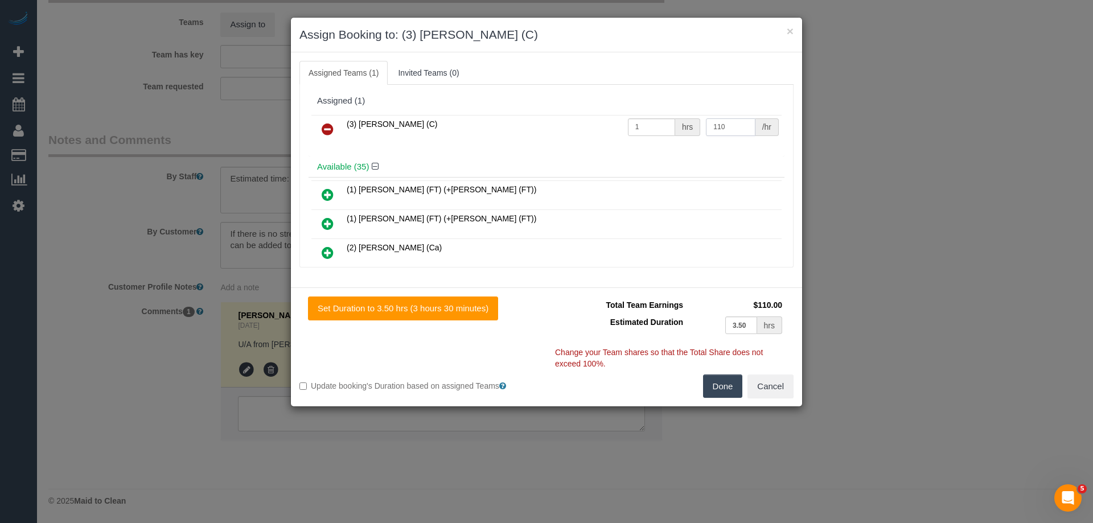
type input "110"
click at [719, 393] on button "Done" at bounding box center [723, 387] width 40 height 24
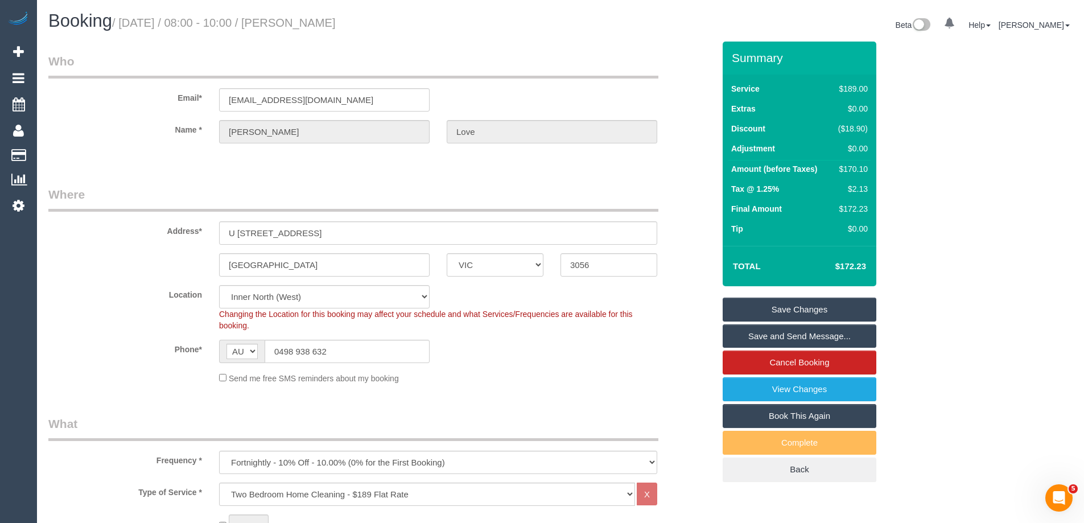
drag, startPoint x: 368, startPoint y: 27, endPoint x: 316, endPoint y: 21, distance: 52.7
click at [316, 21] on h1 "Booking / [DATE] / 08:00 - 10:00 / [PERSON_NAME]" at bounding box center [300, 20] width 504 height 19
copy small "Sam Love"
click at [738, 306] on link "Save Changes" at bounding box center [800, 310] width 154 height 24
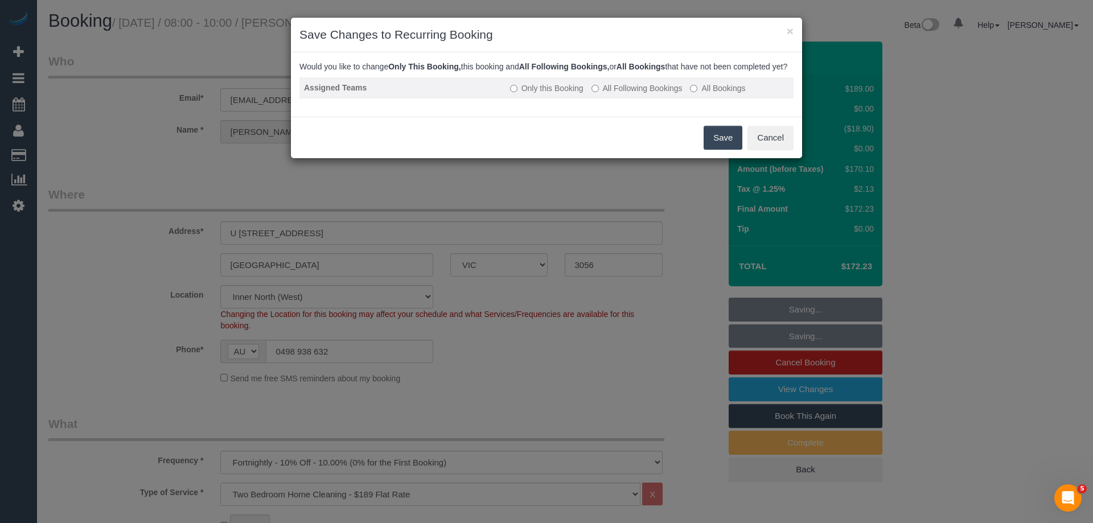
click at [620, 94] on label "All Following Bookings" at bounding box center [636, 88] width 91 height 11
click at [723, 146] on button "Save" at bounding box center [722, 138] width 39 height 24
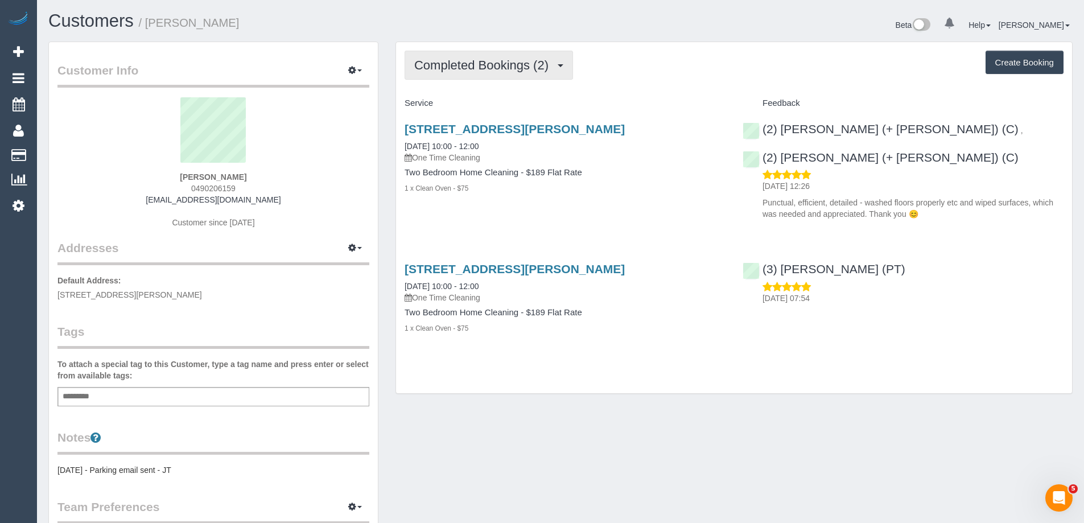
click at [481, 68] on span "Completed Bookings (2)" at bounding box center [484, 65] width 140 height 14
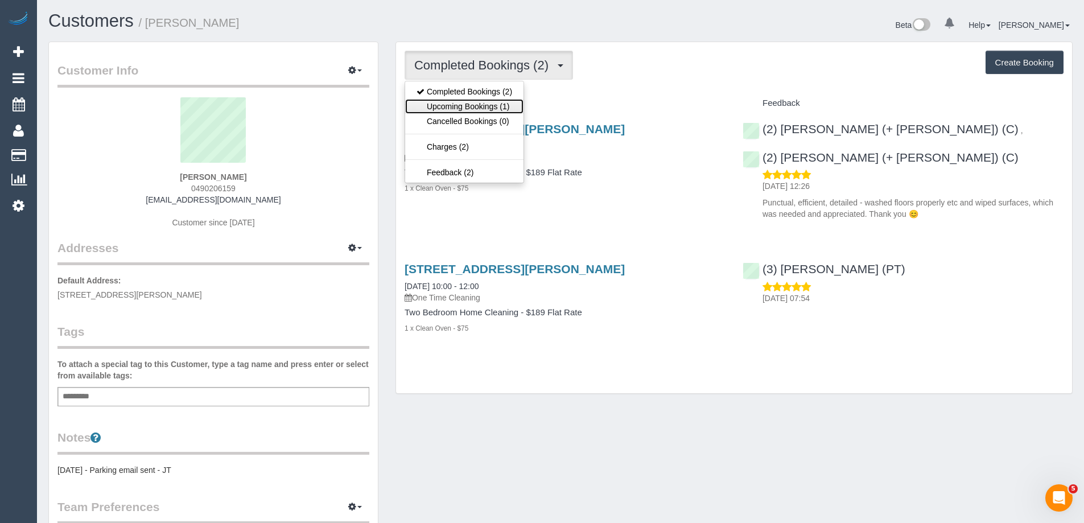
click at [480, 108] on link "Upcoming Bookings (1)" at bounding box center [464, 106] width 118 height 15
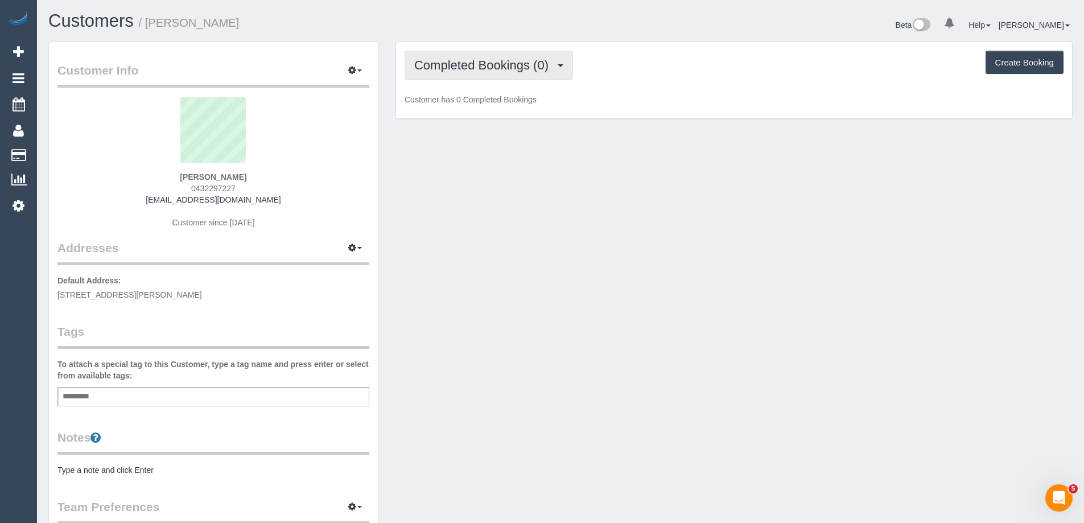
click at [487, 69] on span "Completed Bookings (0)" at bounding box center [484, 65] width 140 height 14
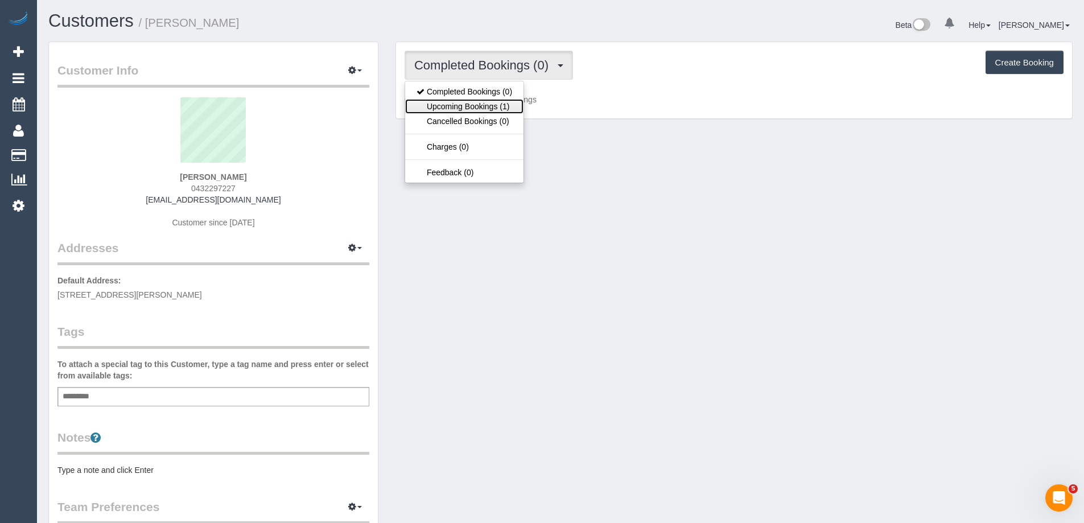
click at [493, 101] on link "Upcoming Bookings (1)" at bounding box center [464, 106] width 118 height 15
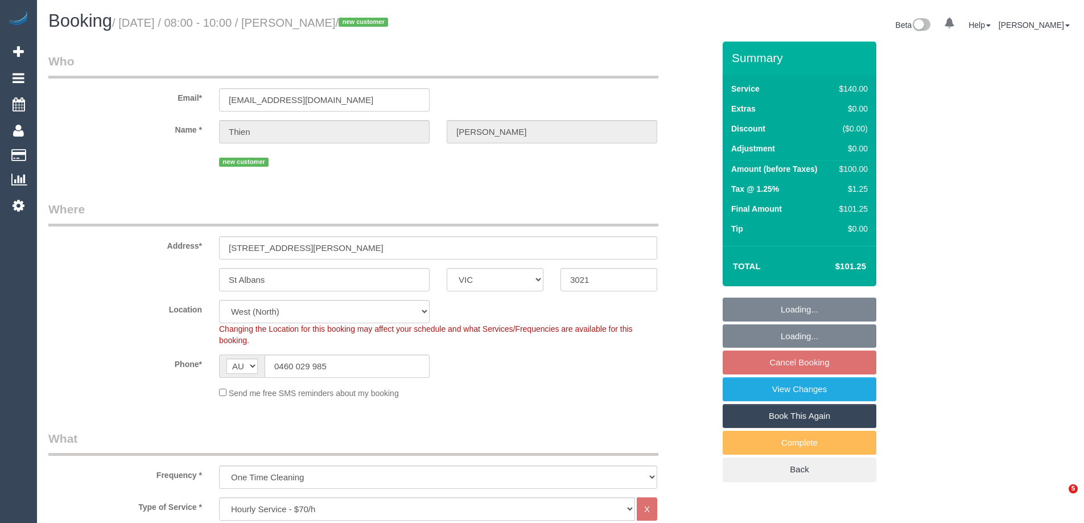
select select "VIC"
select select "number:28"
select select "number:14"
select select "number:19"
select select "number:25"
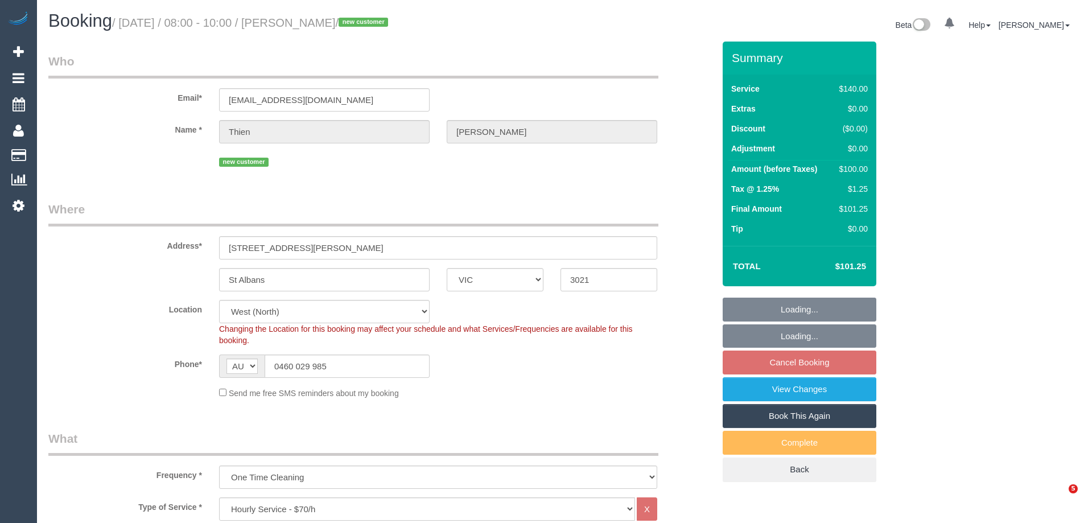
select select "object:1404"
select select "spot1"
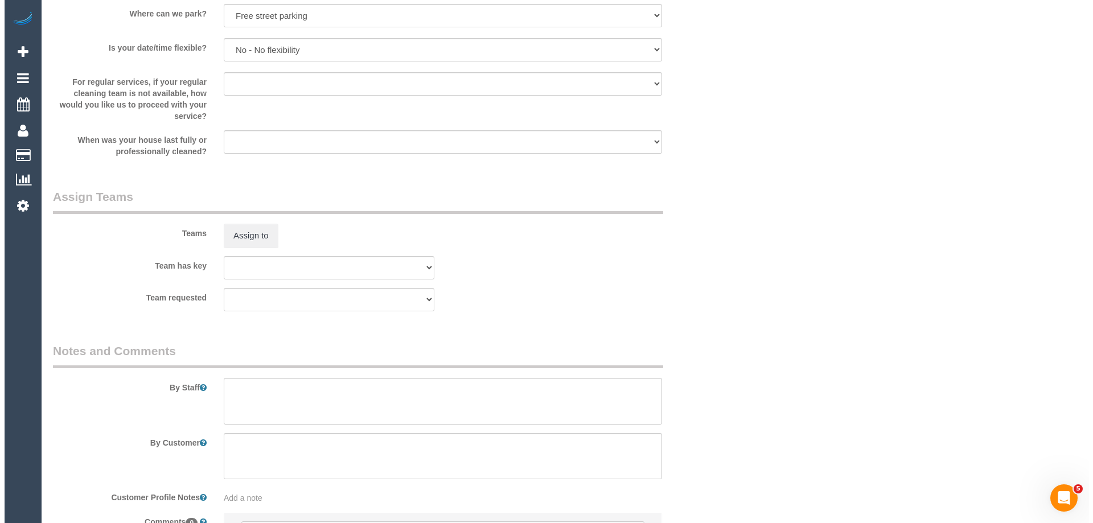
scroll to position [1647, 0]
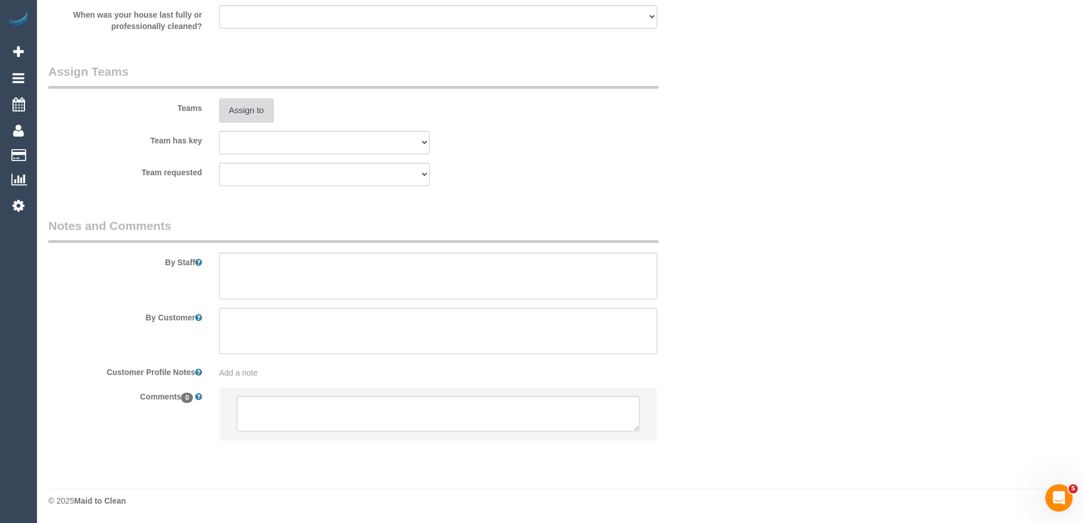
click at [238, 116] on button "Assign to" at bounding box center [246, 110] width 55 height 24
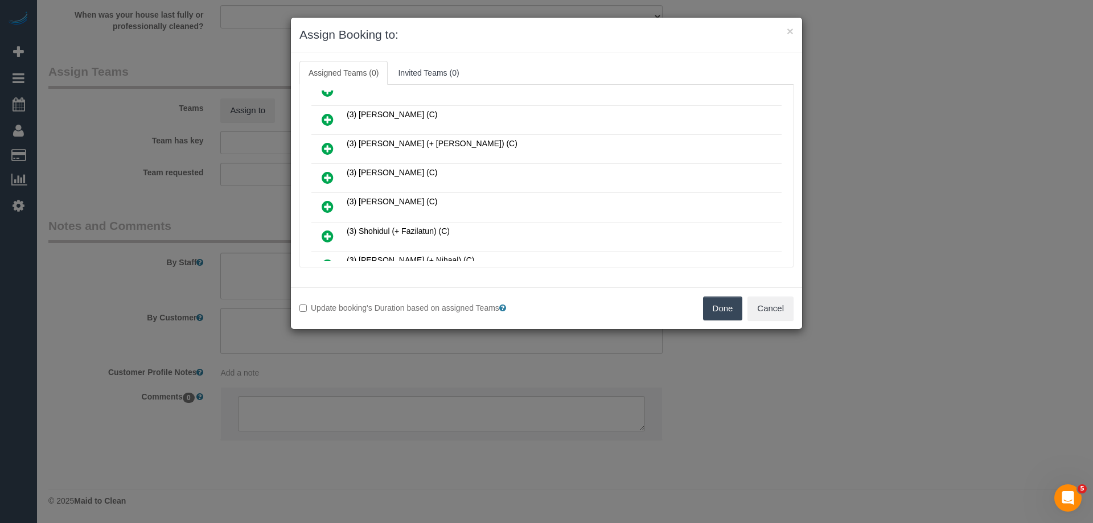
scroll to position [512, 0]
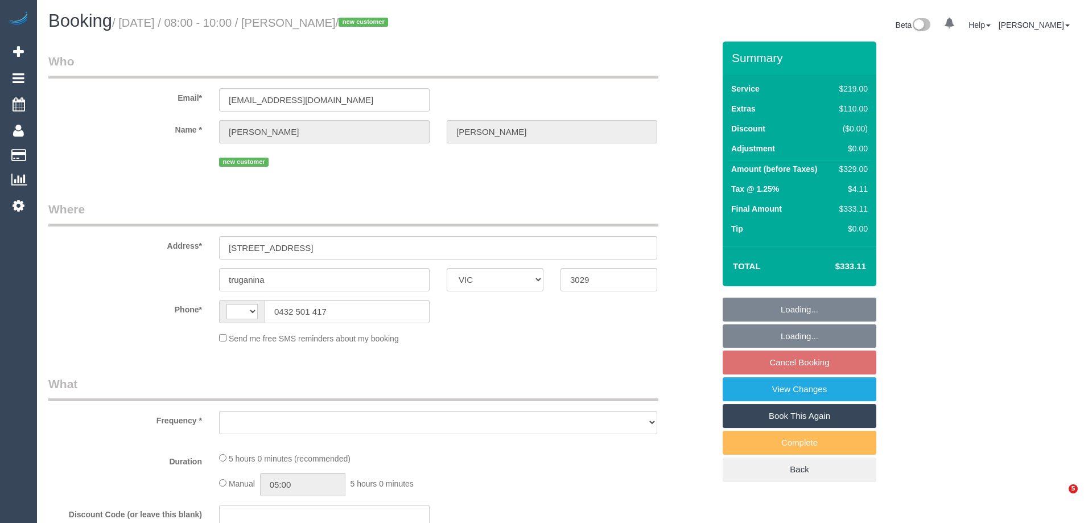
select select "VIC"
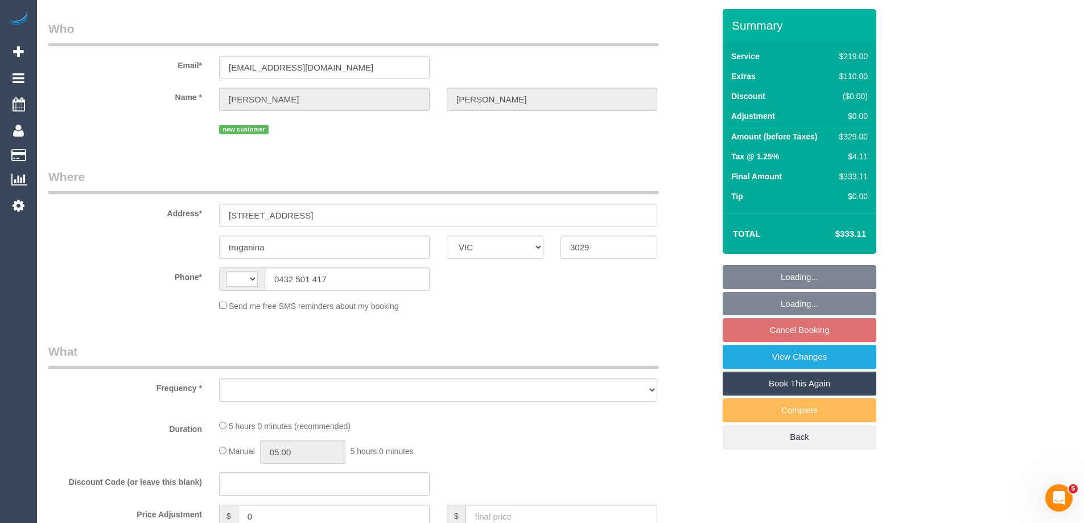
select select "string:AU"
select select "object:531"
select select "string:stripe-pm_1S8r7i2GScqysDRVNaDn27Ub"
select select "number:28"
select select "number:14"
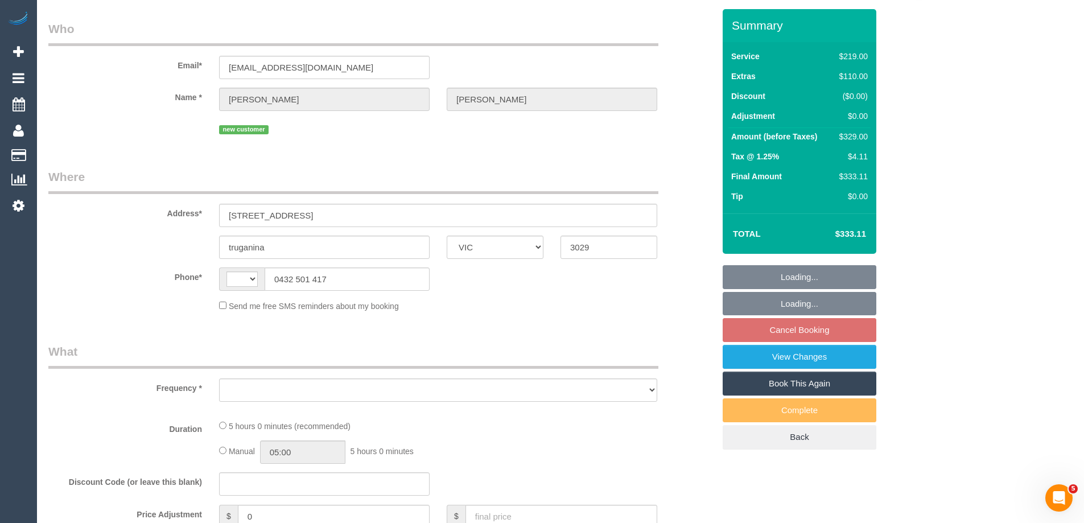
select select "number:18"
select select "number:25"
select select "number:35"
select select "number:12"
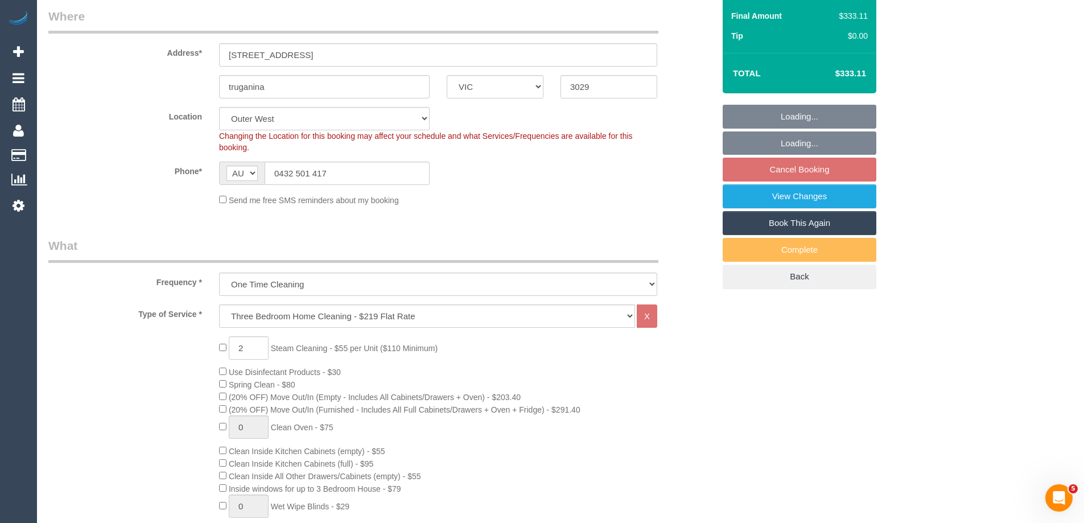
select select "object:1181"
select select "spot2"
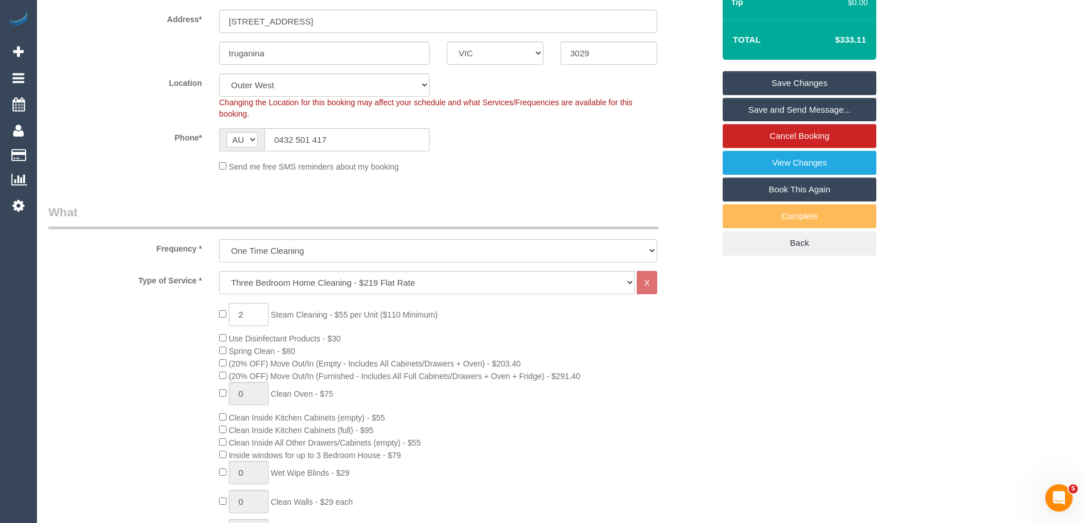
scroll to position [84, 0]
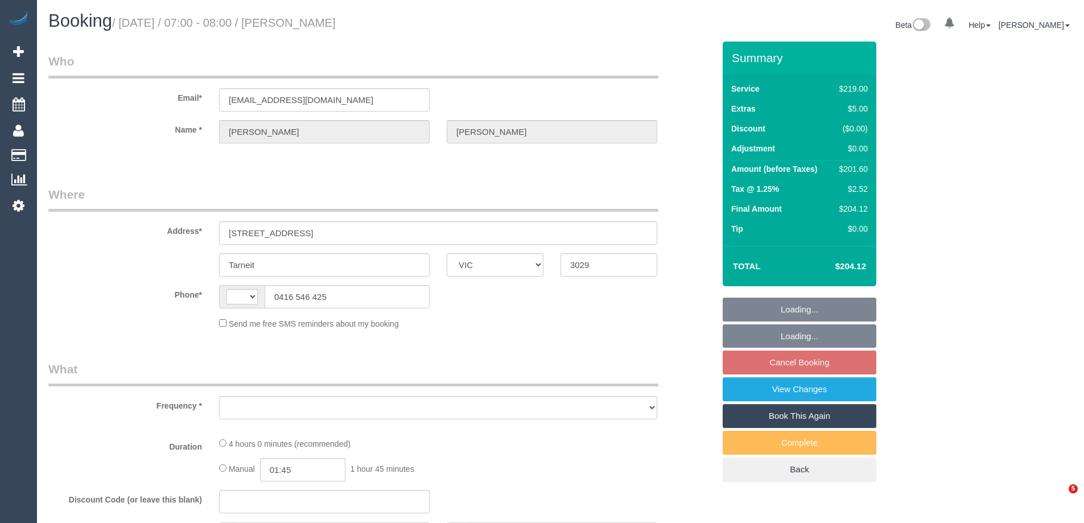
select select "VIC"
select select "string:AU"
select select "object:543"
select select "string:stripe-pm_1NqThD2GScqysDRViIrilJVA"
select select "number:28"
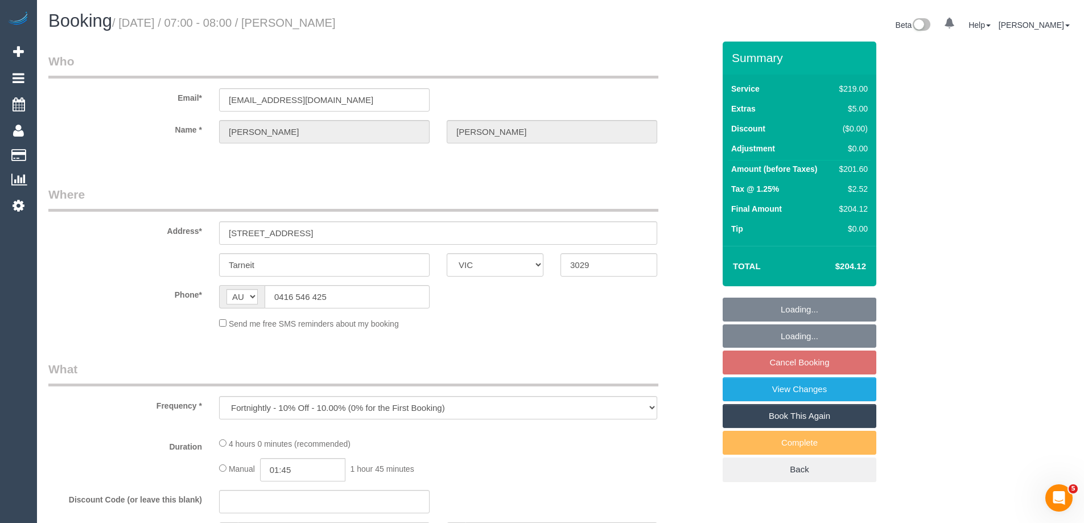
select select "number:14"
select select "number:18"
select select "number:25"
select select "number:34"
select select "number:11"
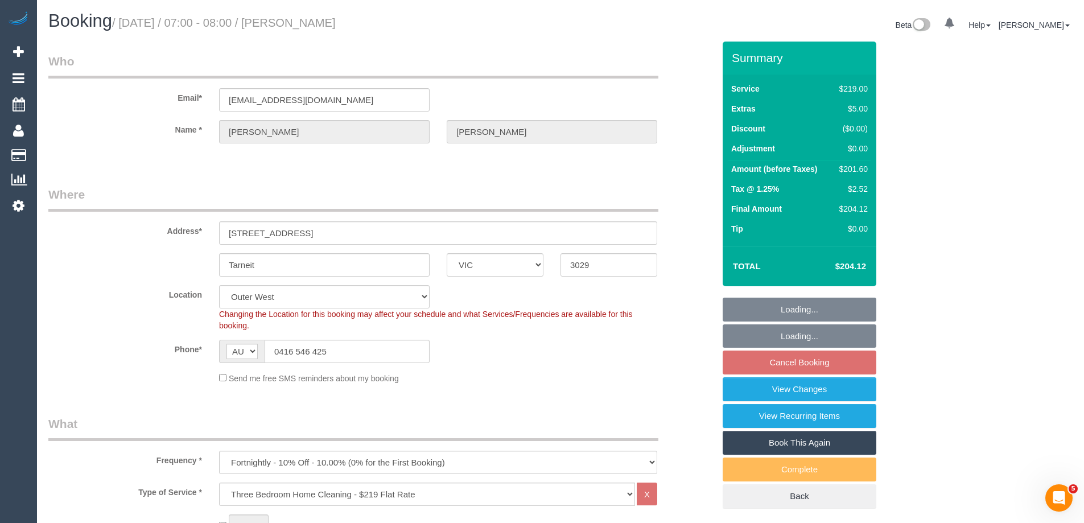
select select "object:1190"
select select "spot1"
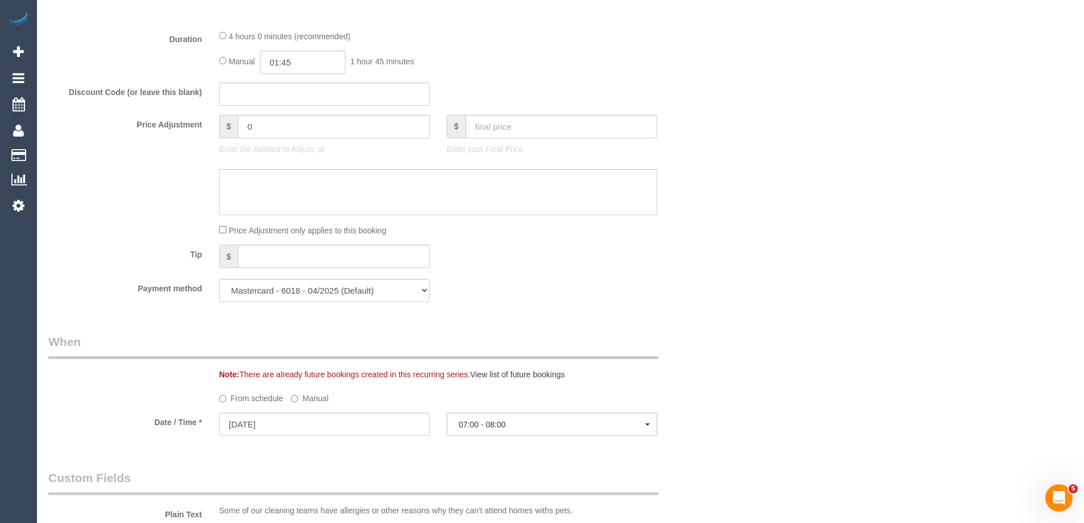
scroll to position [911, 0]
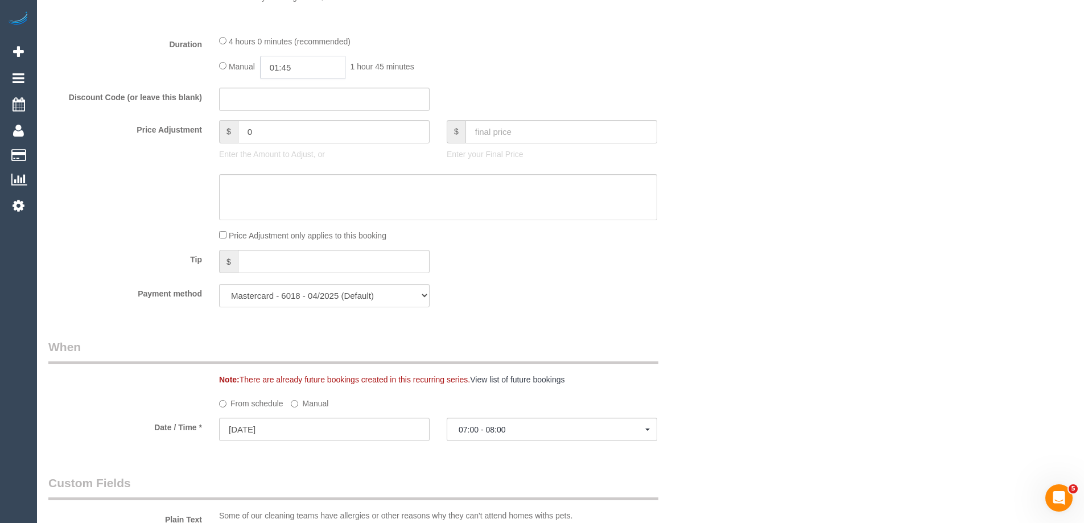
click at [297, 68] on input "01:45" at bounding box center [302, 67] width 85 height 23
type input "03:30"
click at [289, 146] on li "03:30" at bounding box center [290, 145] width 51 height 15
select select "spot26"
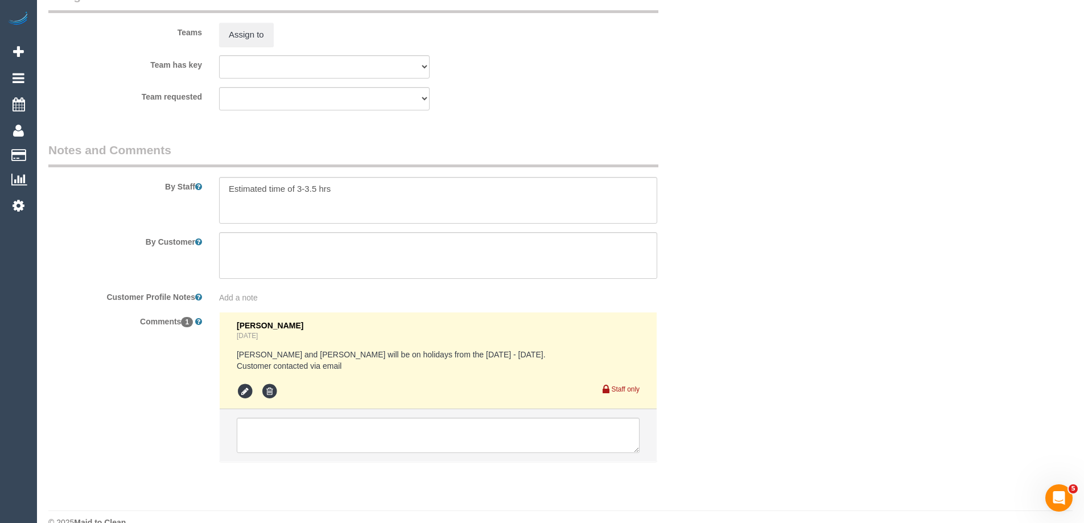
scroll to position [1764, 0]
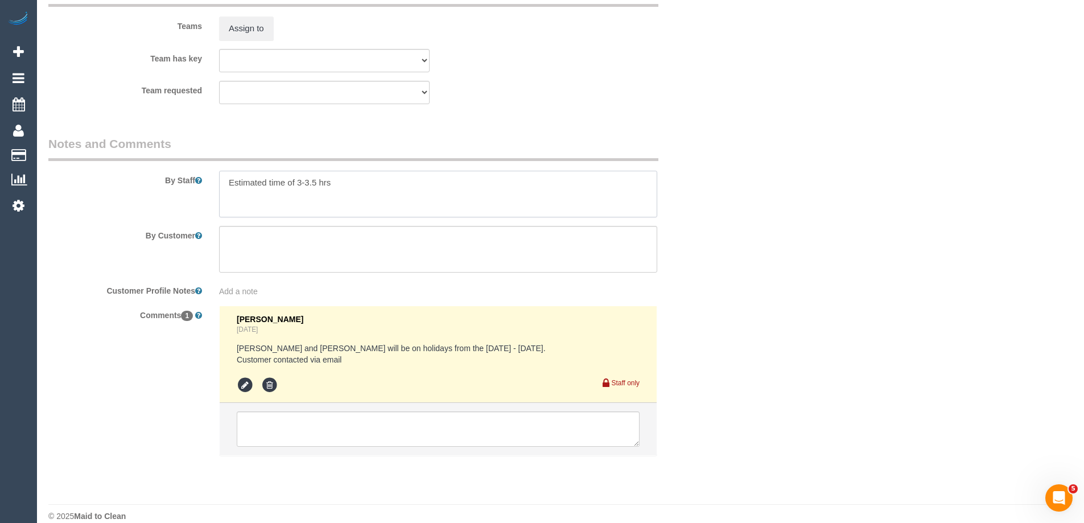
click at [228, 188] on textarea at bounding box center [438, 194] width 438 height 47
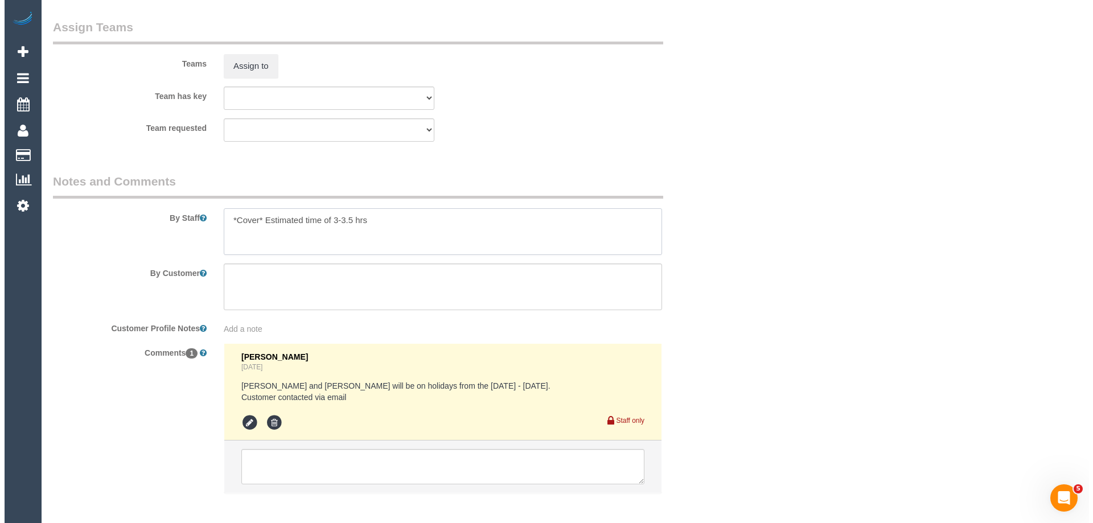
scroll to position [1707, 0]
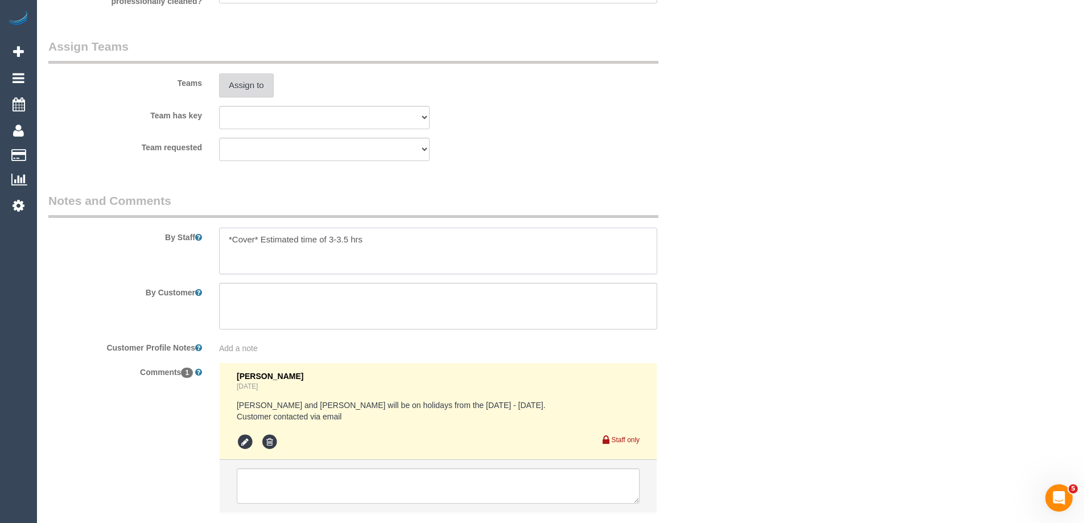
type textarea "*Cover* Estimated time of 3-3.5 hrs"
click at [237, 84] on button "Assign to" at bounding box center [246, 85] width 55 height 24
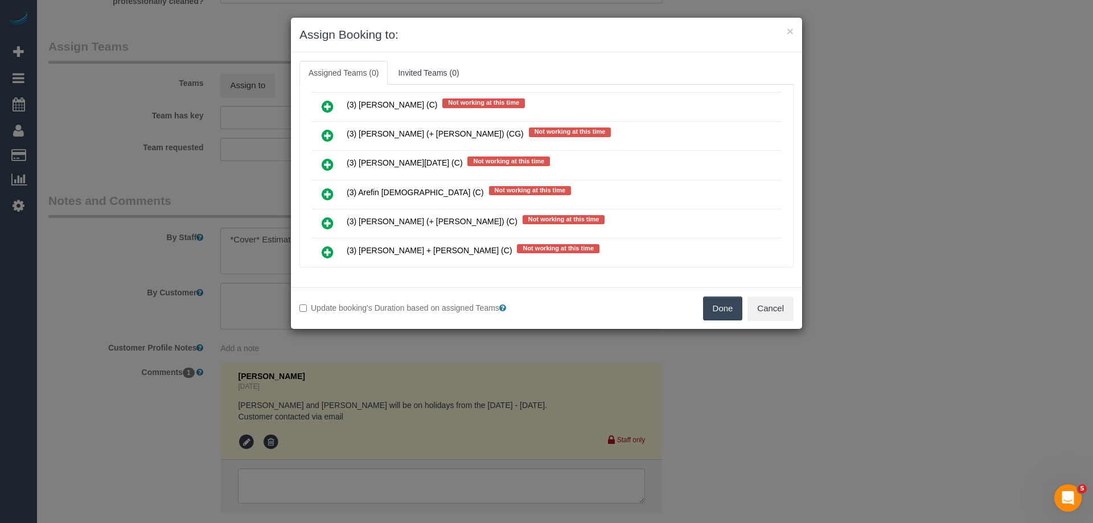
scroll to position [968, 0]
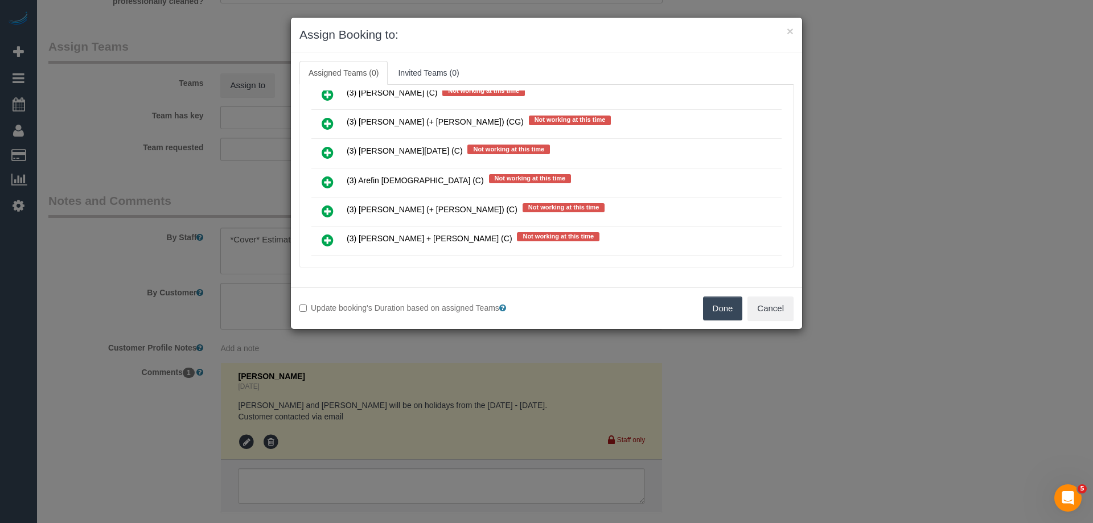
click at [328, 148] on icon at bounding box center [328, 153] width 12 height 14
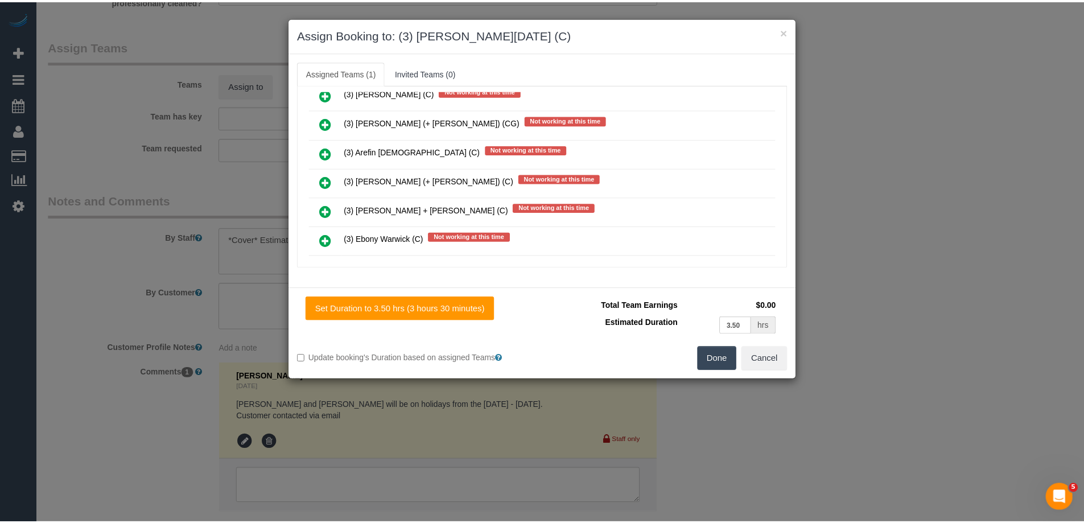
scroll to position [0, 0]
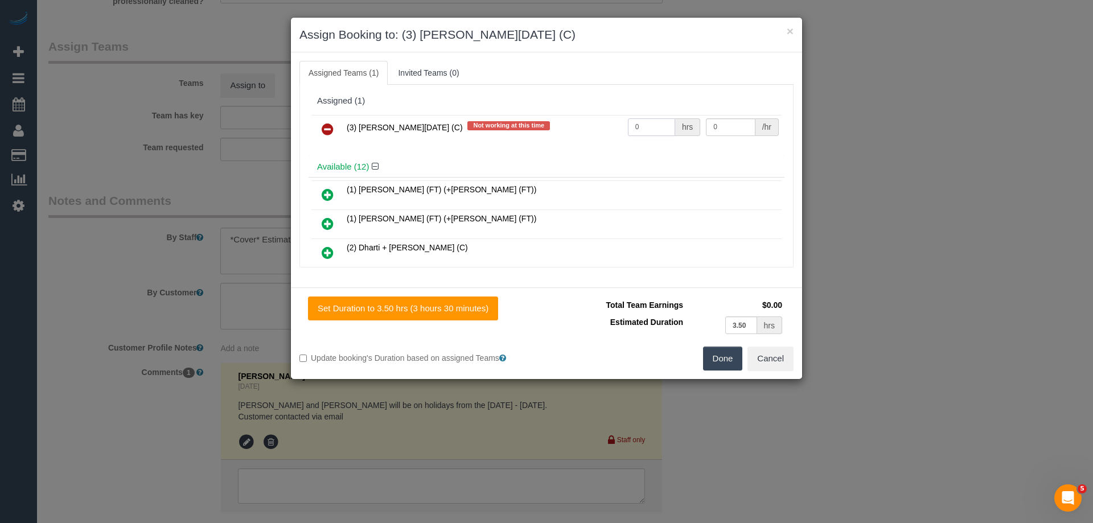
drag, startPoint x: 643, startPoint y: 125, endPoint x: 588, endPoint y: 122, distance: 55.3
click at [599, 124] on tr "(3) Antony Silvester (C) Not working at this time 0 hrs 0 /hr" at bounding box center [546, 129] width 470 height 29
type input "1"
drag, startPoint x: 722, startPoint y: 130, endPoint x: 617, endPoint y: 124, distance: 104.9
click at [621, 125] on tr "(3) Antony Silvester (C) Not working at this time 1 hrs 0 /hr" at bounding box center [546, 129] width 470 height 29
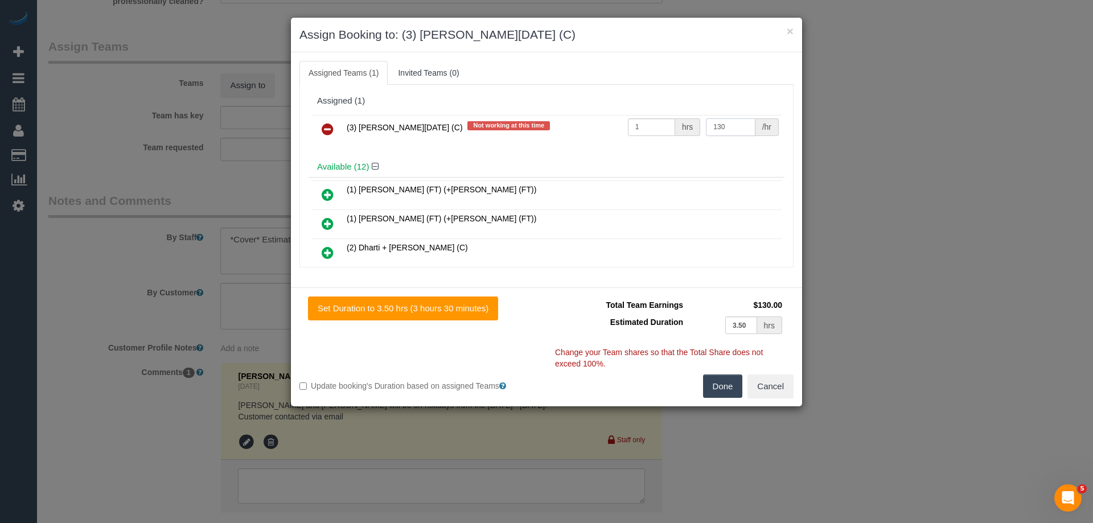
type input "130"
click at [717, 384] on button "Done" at bounding box center [723, 387] width 40 height 24
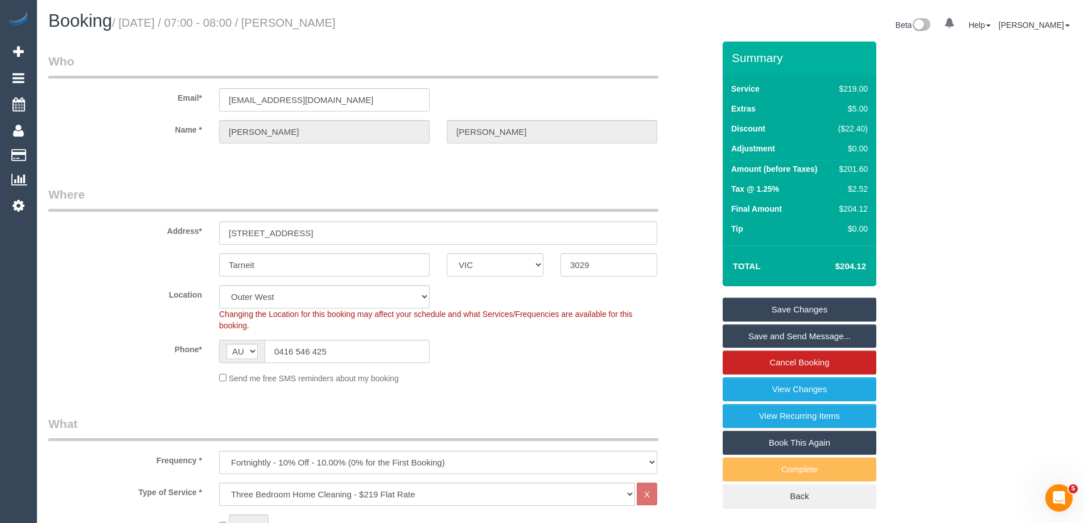
drag, startPoint x: 419, startPoint y: 24, endPoint x: 315, endPoint y: 19, distance: 103.7
click at [315, 19] on h1 "Booking / September 29, 2025 / 07:00 - 08:00 / Chirayu Brahmbhatt" at bounding box center [300, 20] width 504 height 19
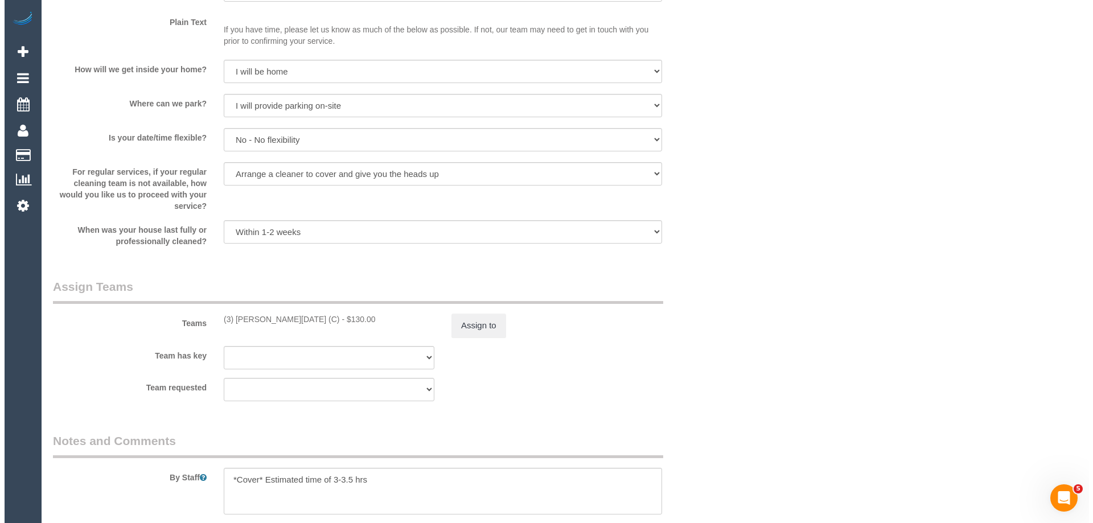
scroll to position [1594, 0]
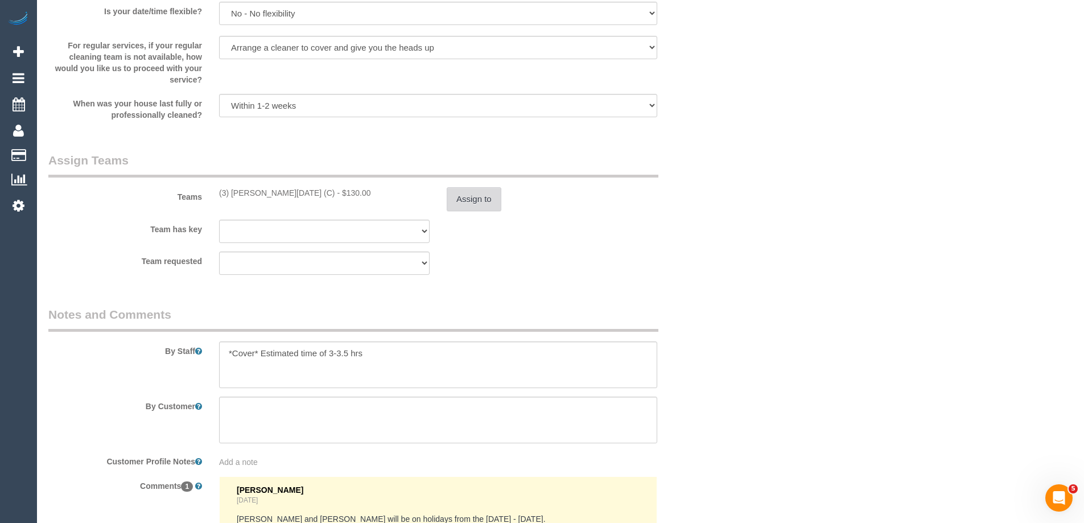
click at [492, 188] on button "Assign to" at bounding box center [474, 199] width 55 height 24
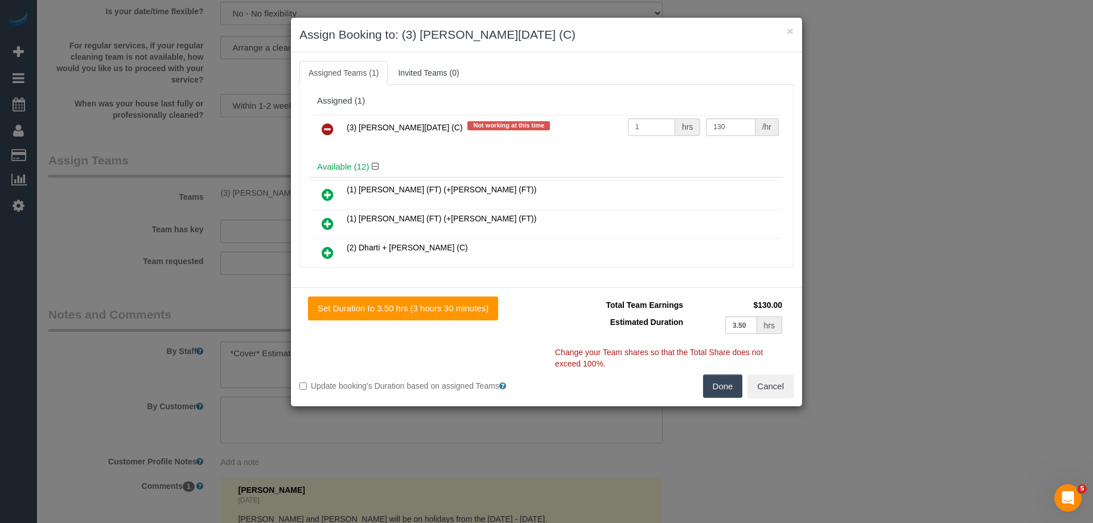
click at [318, 127] on link at bounding box center [327, 129] width 27 height 23
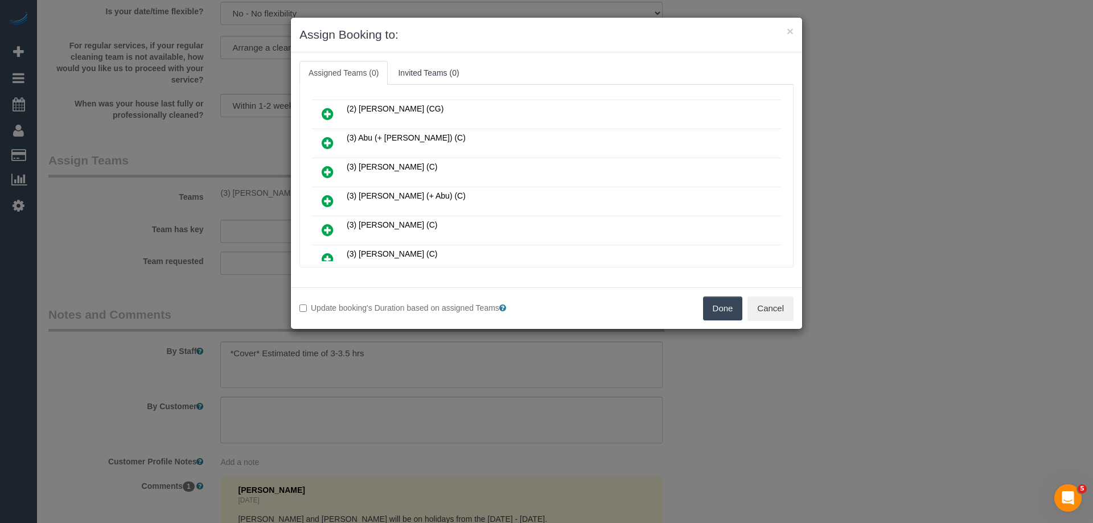
scroll to position [171, 0]
click at [327, 228] on icon at bounding box center [328, 230] width 12 height 14
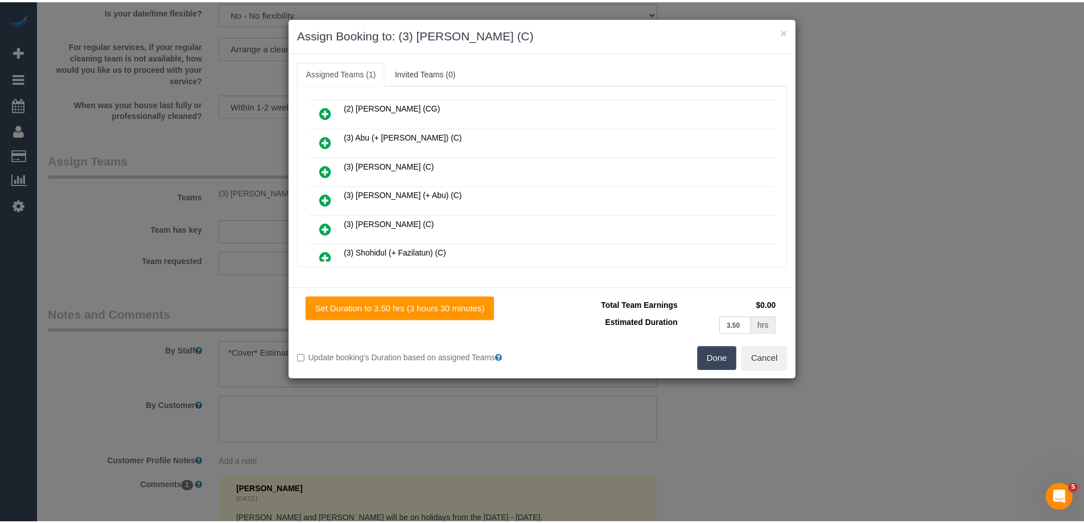
scroll to position [0, 0]
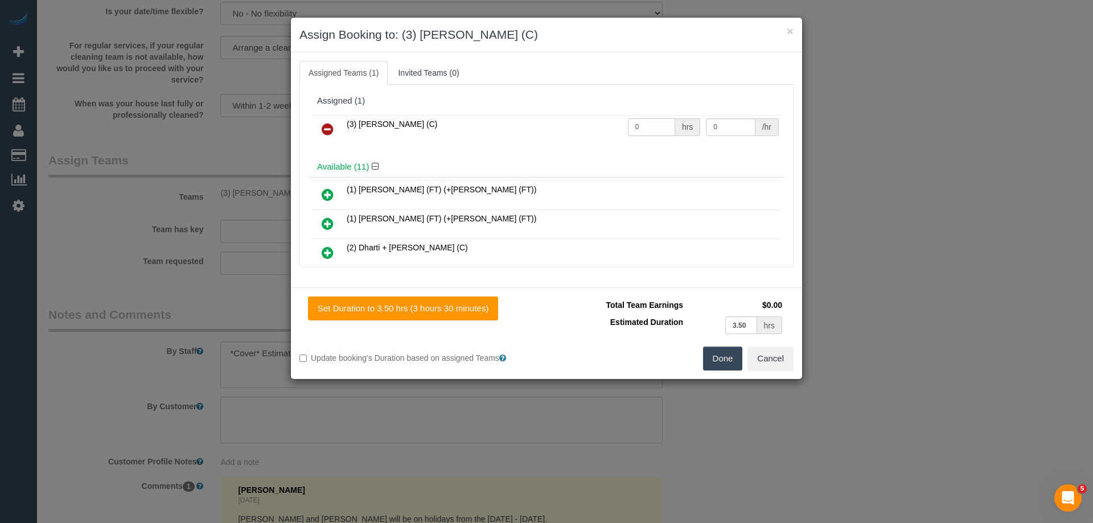
drag, startPoint x: 643, startPoint y: 131, endPoint x: 575, endPoint y: 125, distance: 68.0
click at [578, 125] on tr "(3) [PERSON_NAME] (C) 0 hrs 0 /hr" at bounding box center [546, 129] width 470 height 29
type input "1"
drag, startPoint x: 709, startPoint y: 132, endPoint x: 659, endPoint y: 119, distance: 51.8
click at [659, 119] on tr "(3) Joanne Wenzlau (C) 1 hrs 0 /hr" at bounding box center [546, 129] width 470 height 29
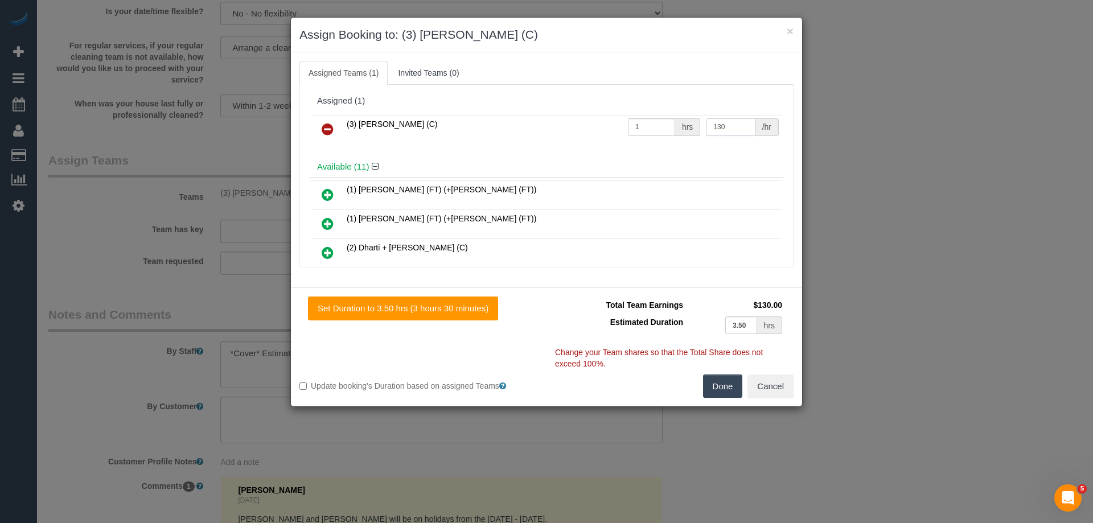
type input "130"
click at [718, 393] on button "Done" at bounding box center [723, 387] width 40 height 24
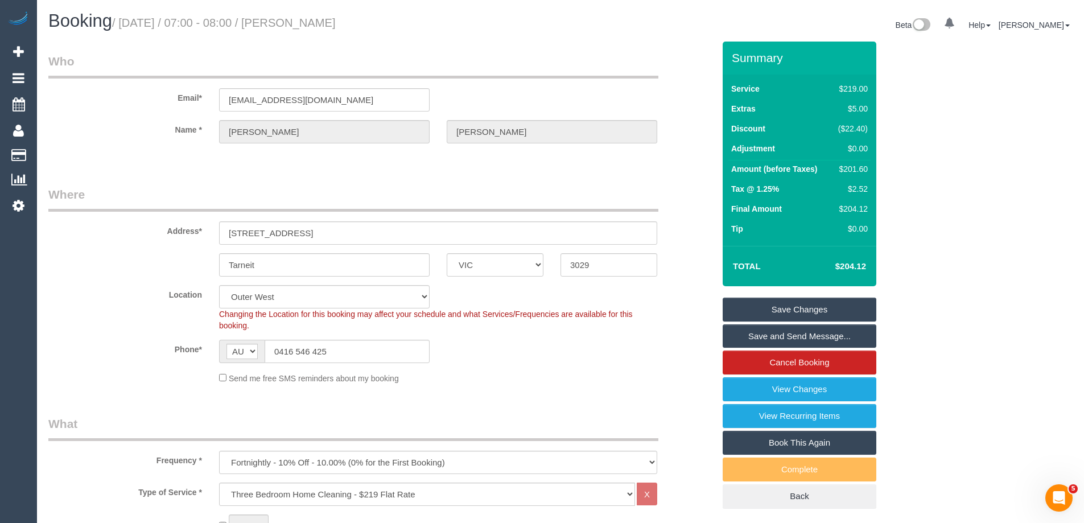
drag, startPoint x: 419, startPoint y: 23, endPoint x: 315, endPoint y: 23, distance: 104.7
click at [315, 23] on h1 "Booking / September 29, 2025 / 07:00 - 08:00 / Chirayu Brahmbhatt" at bounding box center [300, 20] width 504 height 19
copy small "Chirayu Brahmbhatt"
click at [746, 336] on link "Save and Send Message..." at bounding box center [800, 336] width 154 height 24
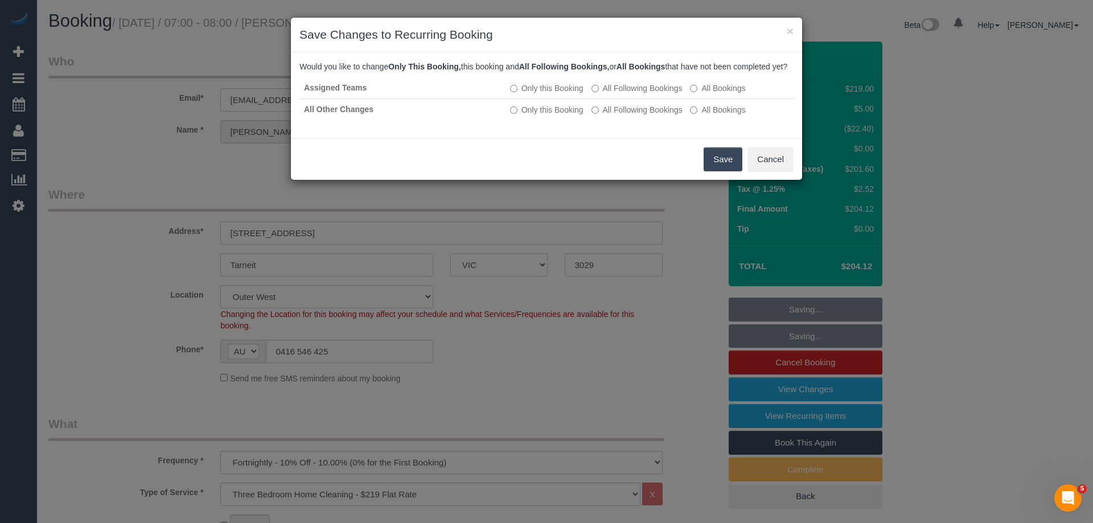
click at [728, 171] on button "Save" at bounding box center [722, 159] width 39 height 24
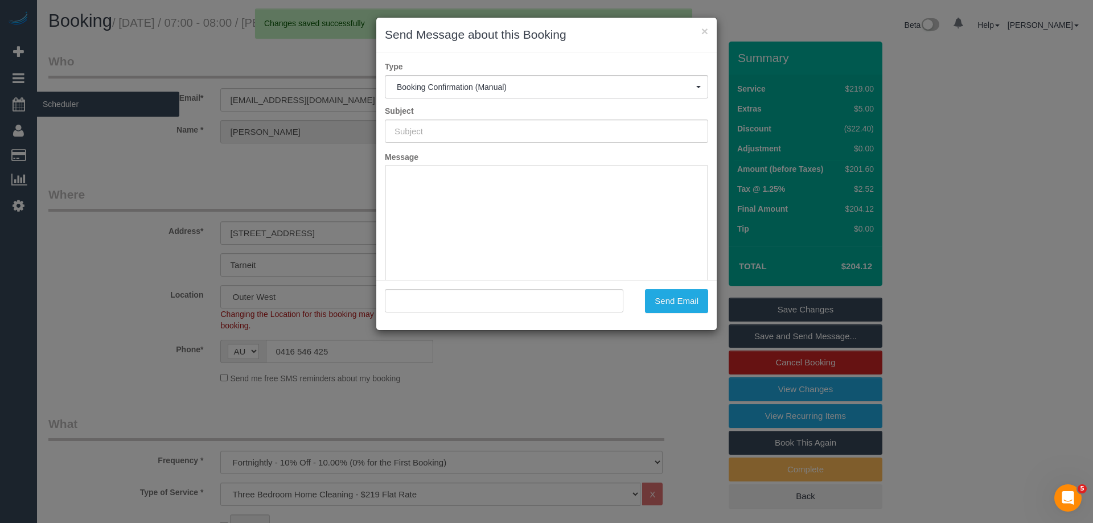
type input "Booking Confirmed"
type input ""Chirayu Brahmbhatt" <yeis135@hotmail.com>"
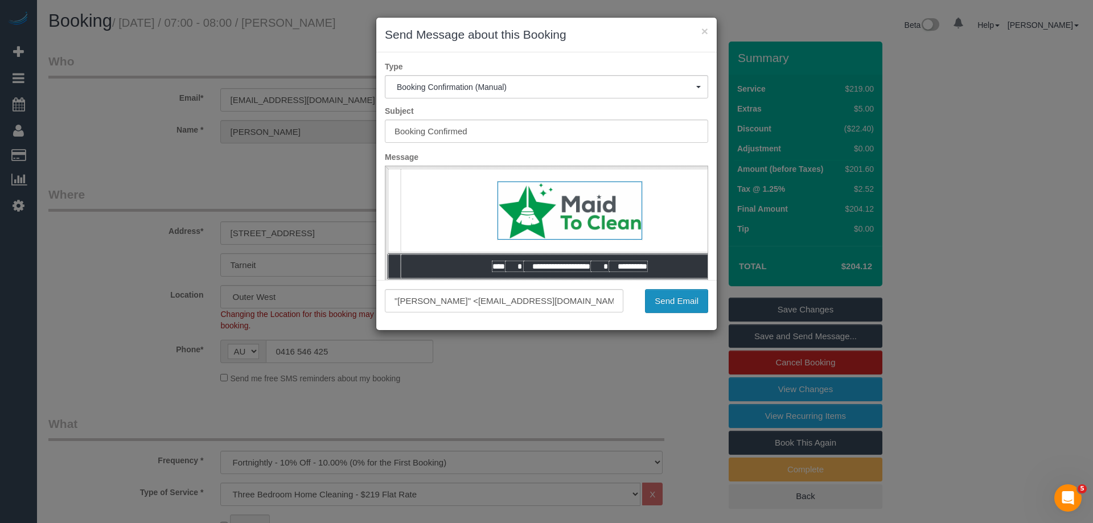
click at [691, 305] on button "Send Email" at bounding box center [676, 301] width 63 height 24
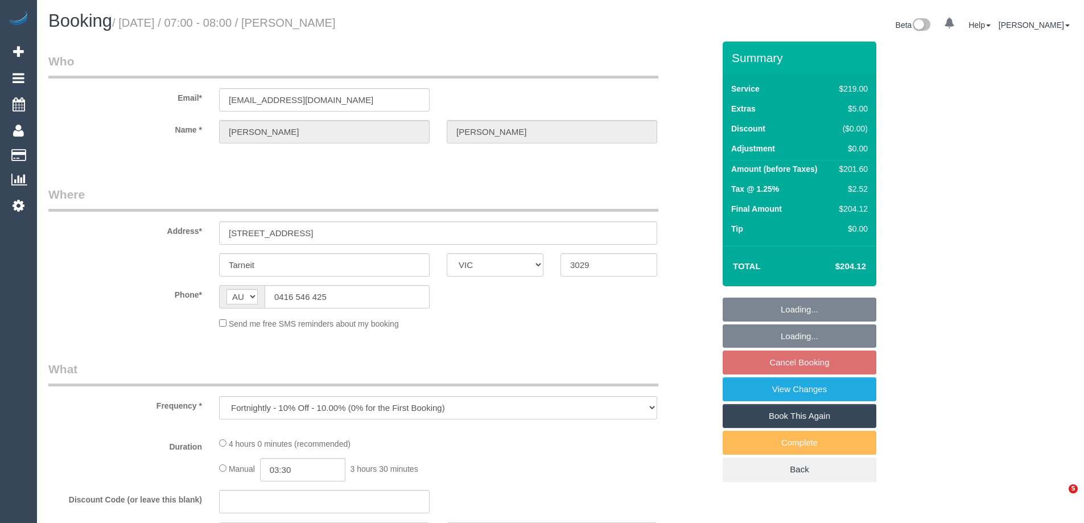
select select "VIC"
select select "string:stripe-pm_1NqThD2GScqysDRViIrilJVA"
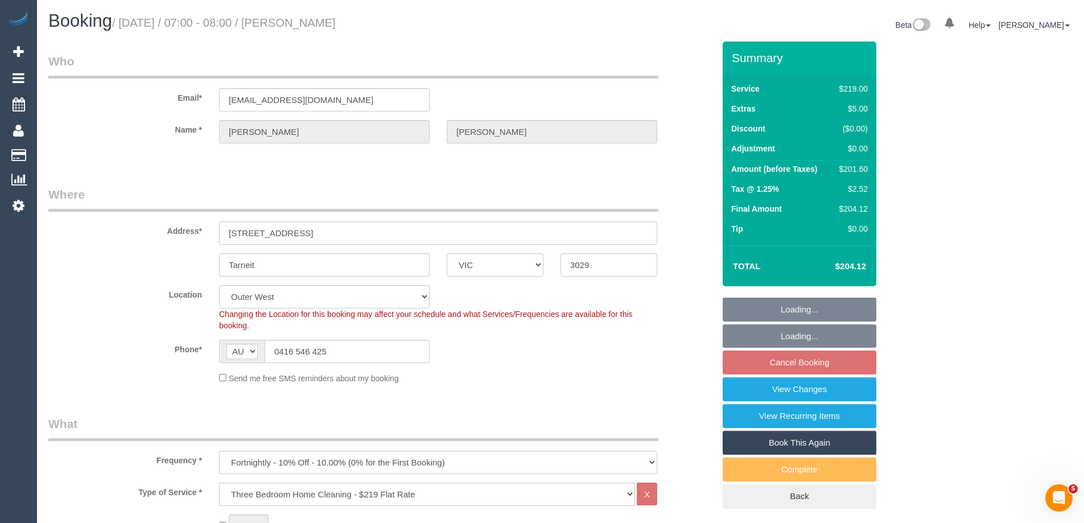
select select "object:1198"
select select "number:28"
select select "number:14"
select select "number:18"
select select "number:25"
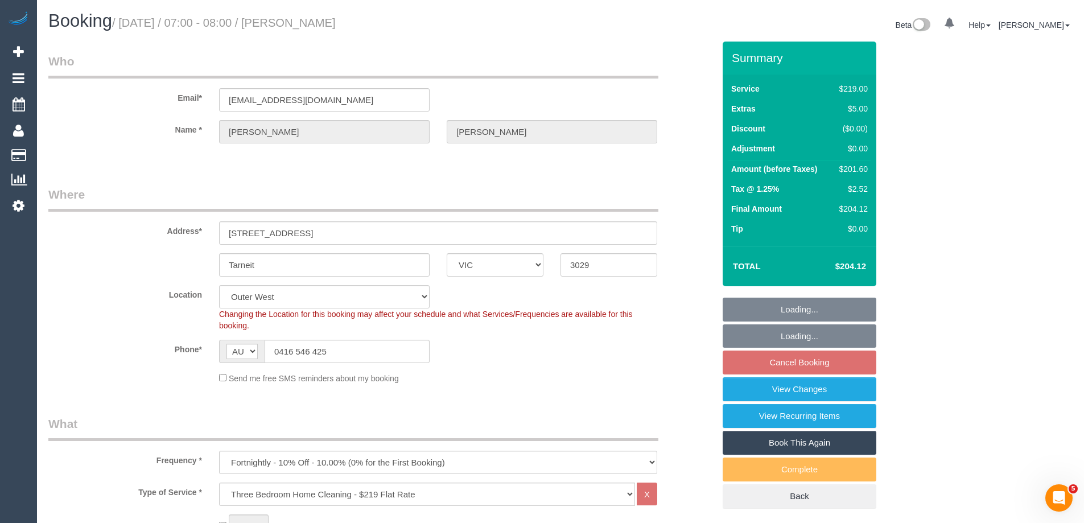
select select "number:34"
select select "number:11"
select select "spot1"
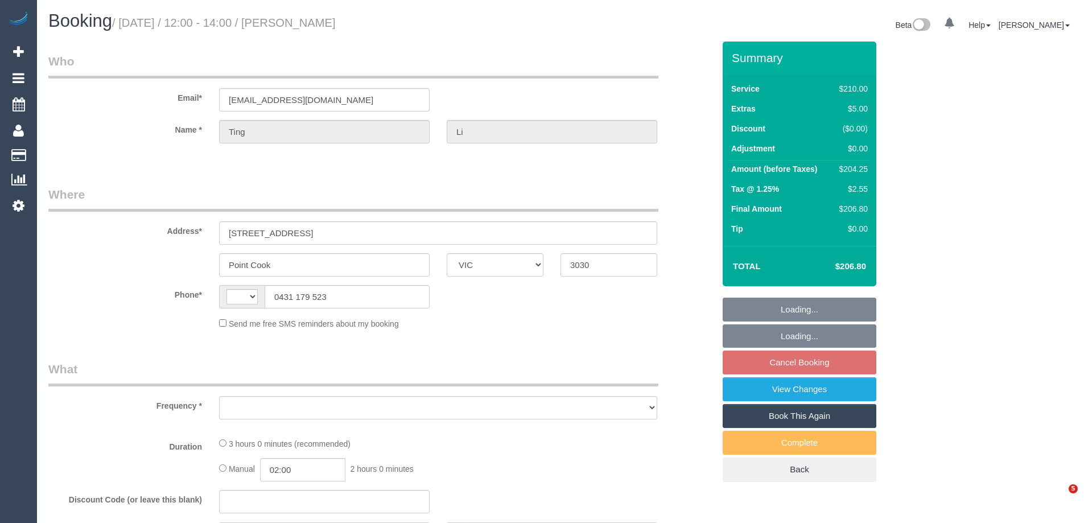
select select "VIC"
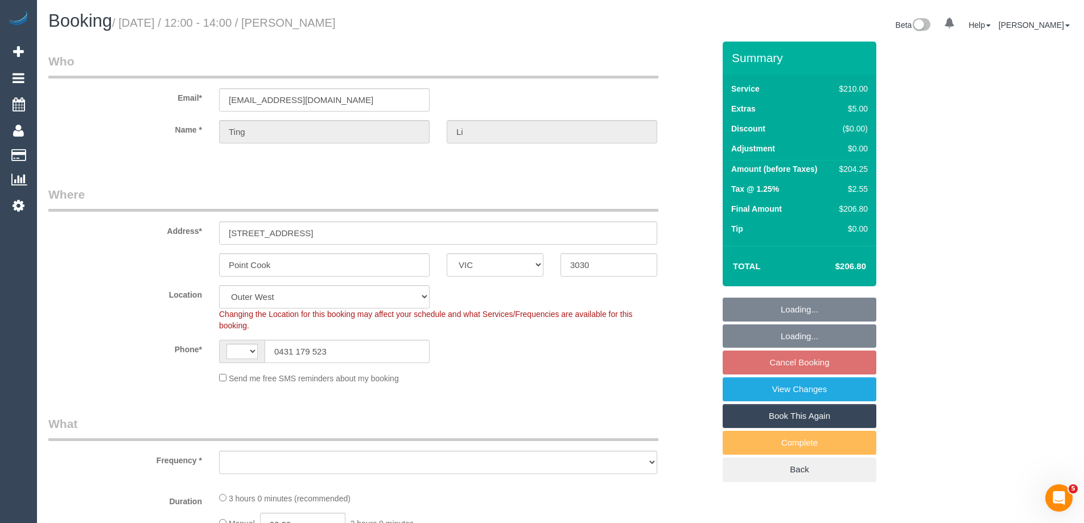
select select "string:AU"
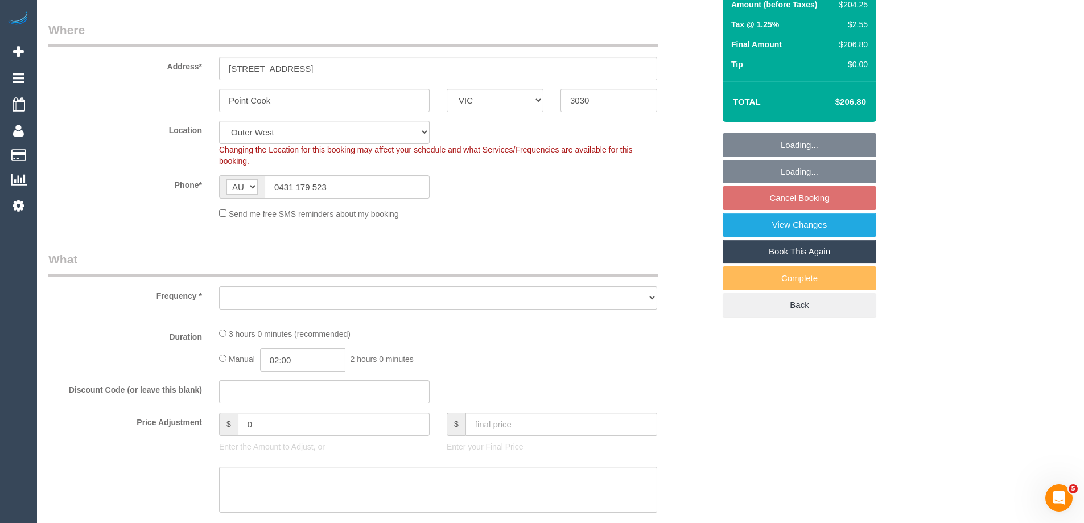
select select "object:1087"
select select "180"
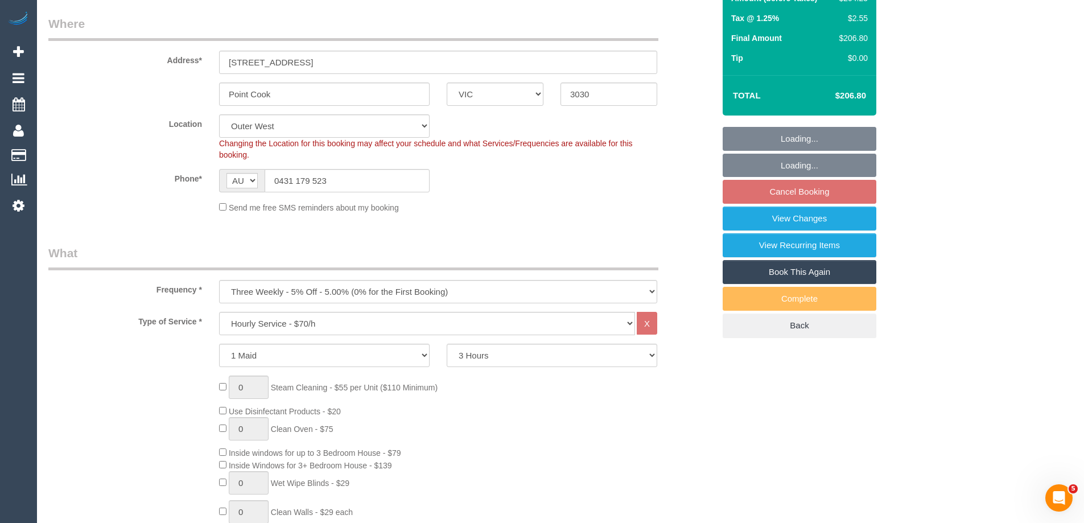
select select "number:29"
select select "number:14"
select select "number:19"
select select "number:24"
select select "number:34"
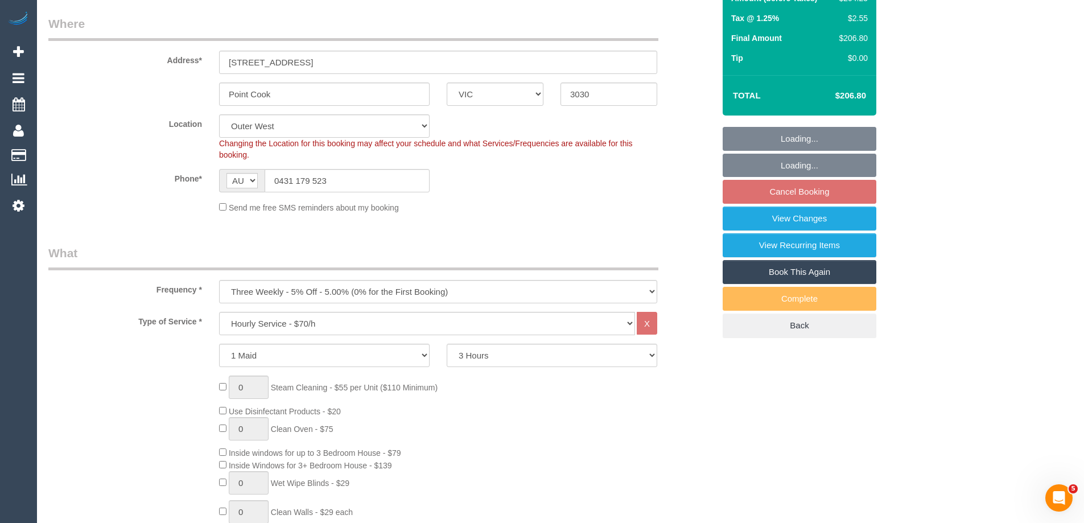
select select "number:26"
select select "object:1238"
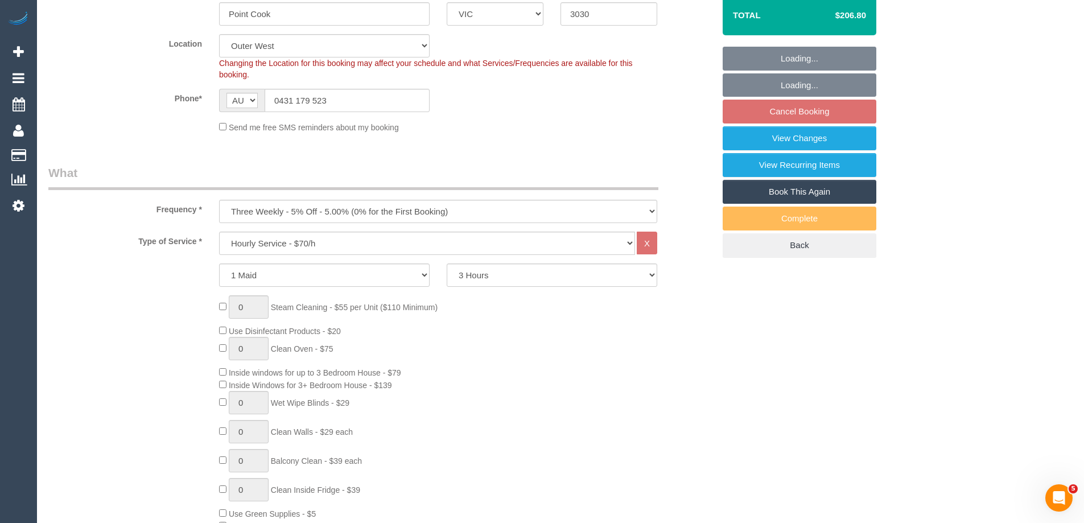
select select "spot4"
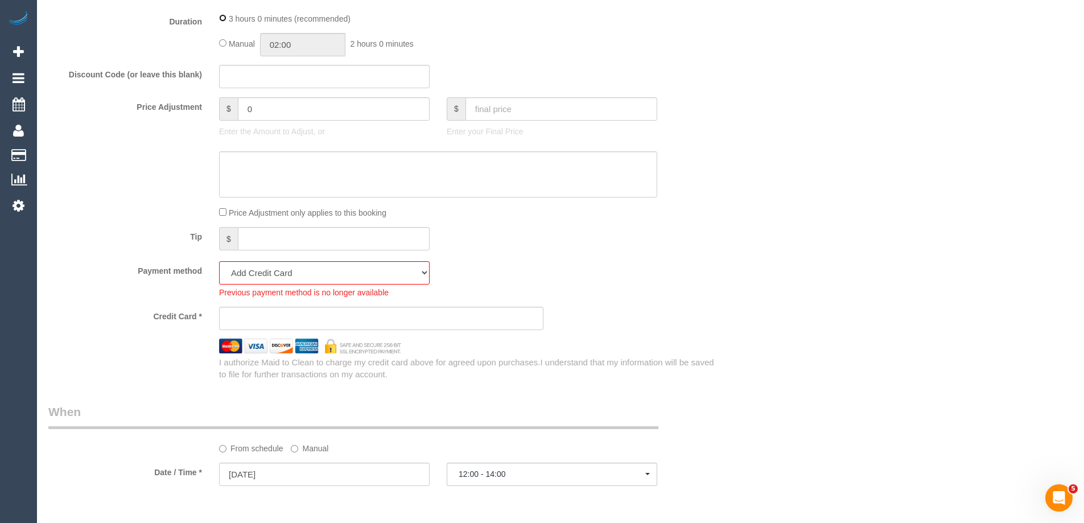
scroll to position [911, 0]
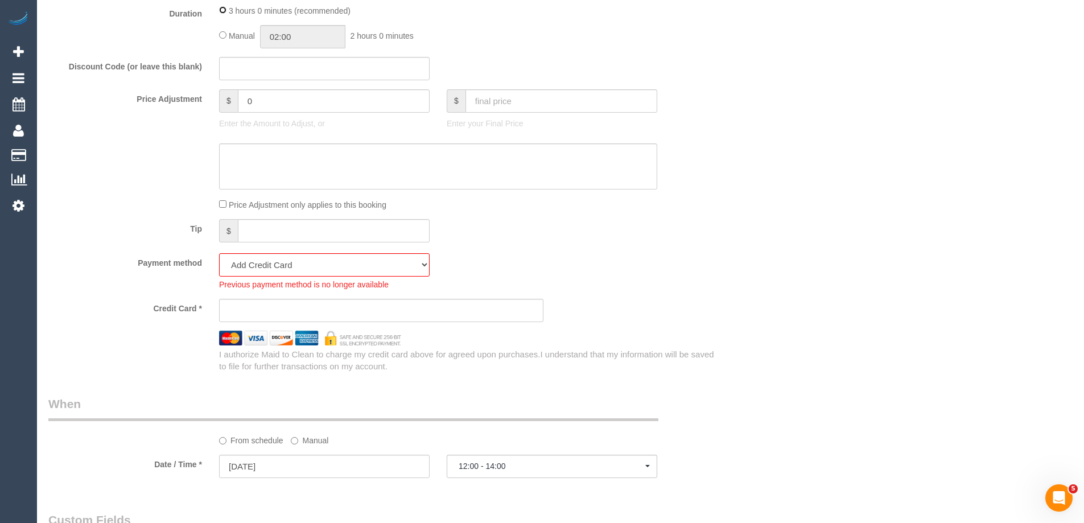
select select "spot29"
click at [239, 265] on select "Amex - 1007 - 05/2029 (Default) Add Credit Card ─────────────── Cash Check Payp…" at bounding box center [324, 264] width 211 height 23
select select "string:stripe-pm_1PFoNq2GScqysDRVLW6V3vjo"
click at [219, 253] on select "Amex - 1007 - 05/2029 (Default) Add Credit Card ─────────────── Cash Check Payp…" at bounding box center [324, 264] width 211 height 23
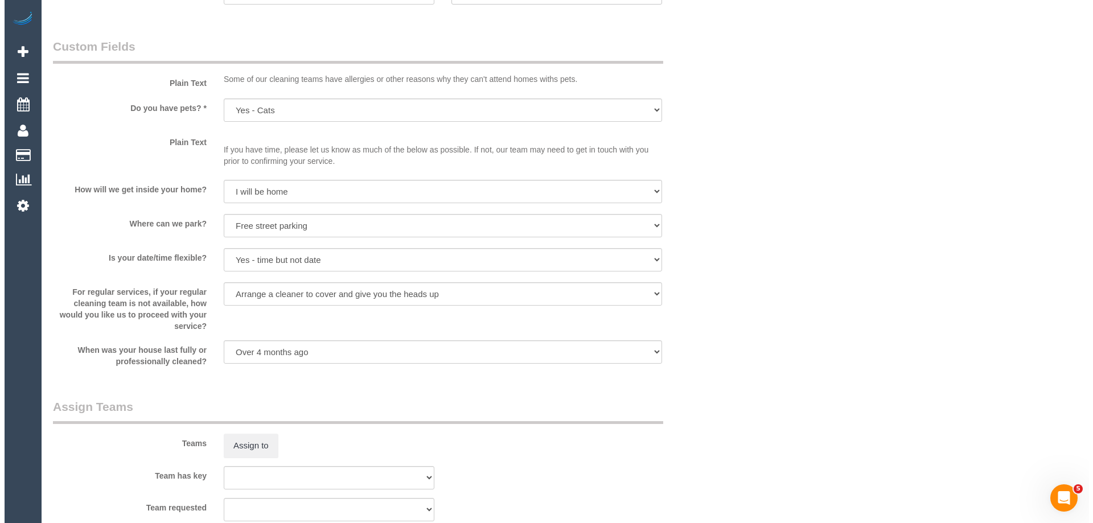
scroll to position [1531, 0]
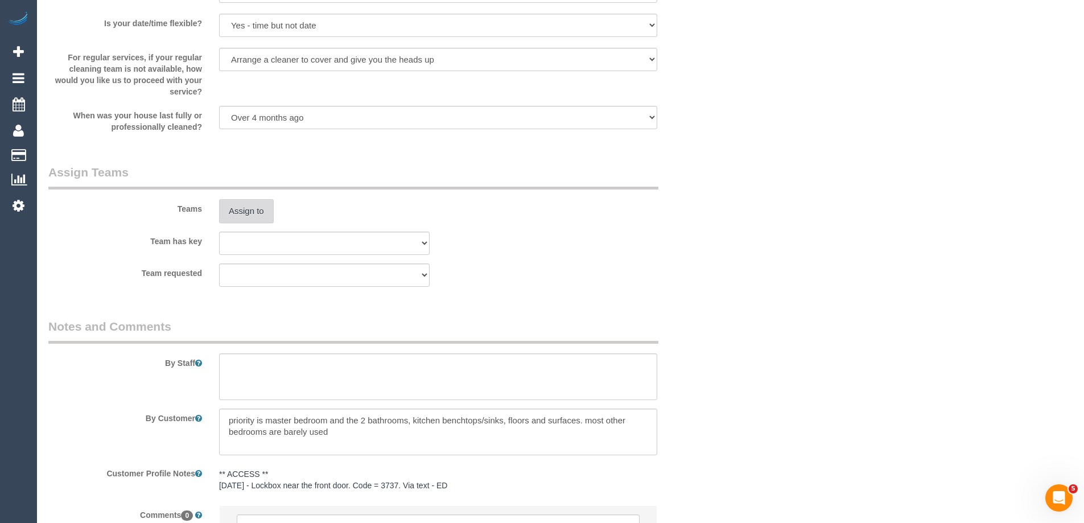
click at [254, 208] on button "Assign to" at bounding box center [246, 211] width 55 height 24
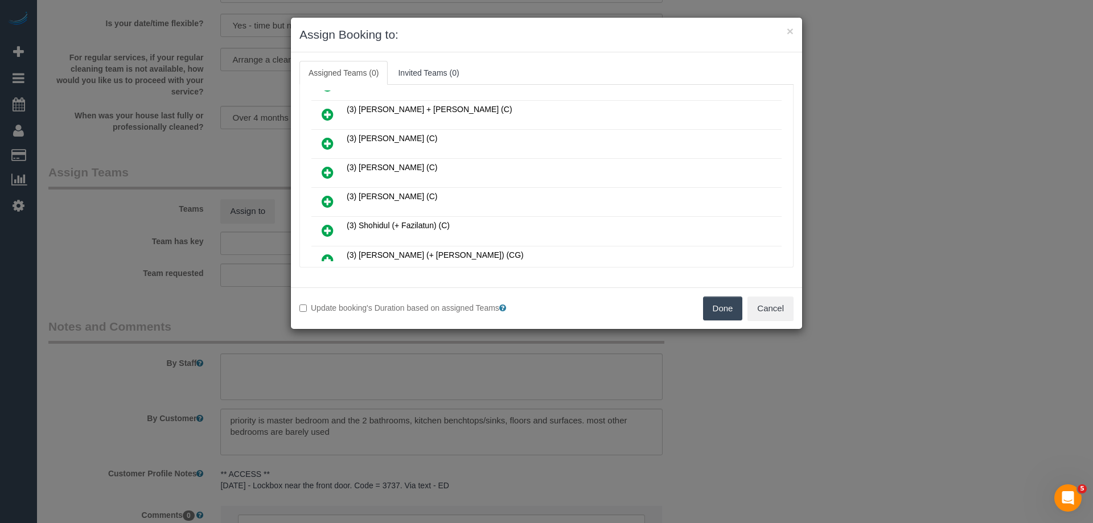
click at [324, 168] on icon at bounding box center [328, 173] width 12 height 14
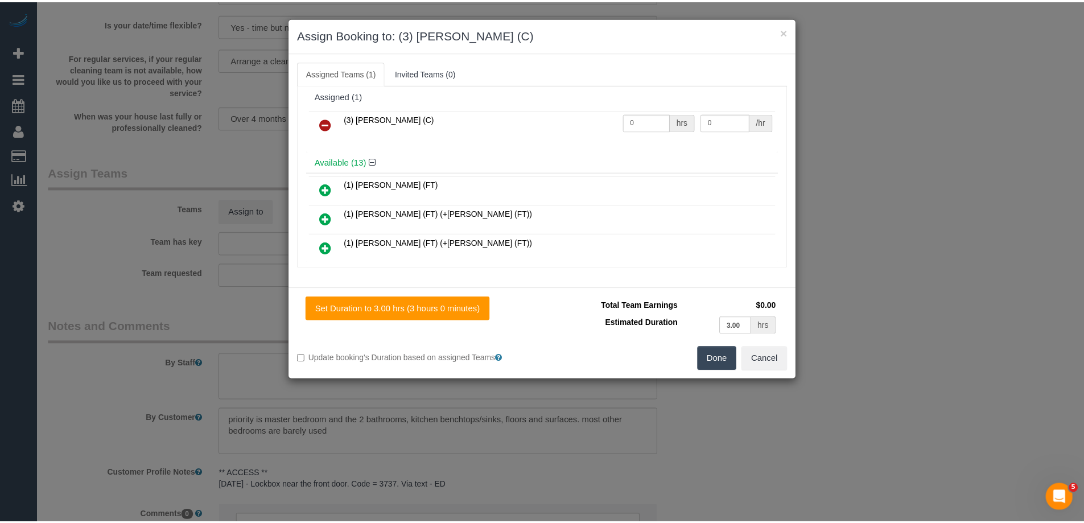
scroll to position [0, 0]
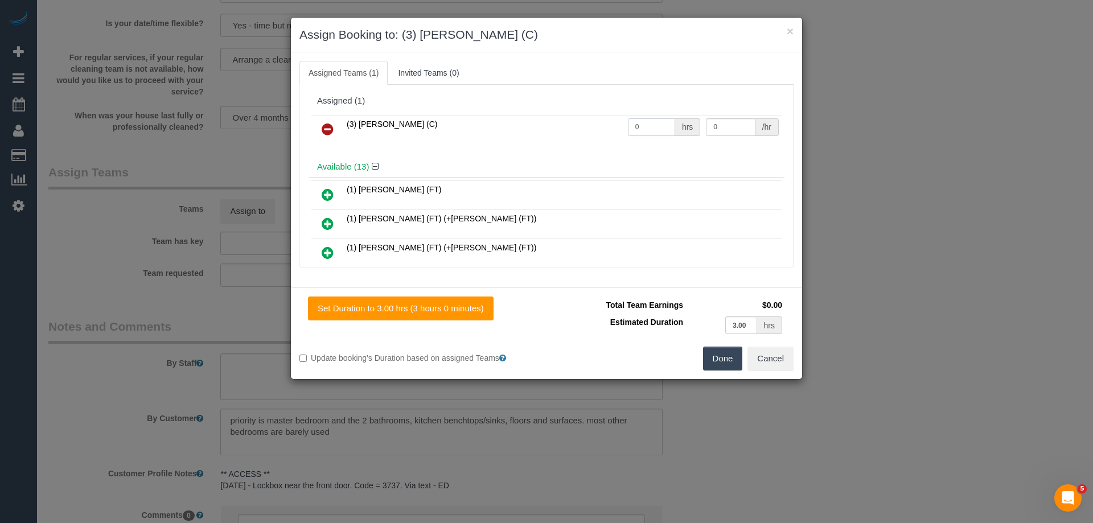
drag, startPoint x: 629, startPoint y: 123, endPoint x: 566, endPoint y: 122, distance: 63.2
click at [567, 122] on tr "(3) Joanne Wenzlau (C) 0 hrs 0 /hr" at bounding box center [546, 129] width 470 height 29
type input "3"
drag, startPoint x: 737, startPoint y: 130, endPoint x: 544, endPoint y: 127, distance: 193.0
click at [548, 127] on tr "(3) Joanne Wenzlau (C) 3 hrs 0 /hr" at bounding box center [546, 129] width 470 height 29
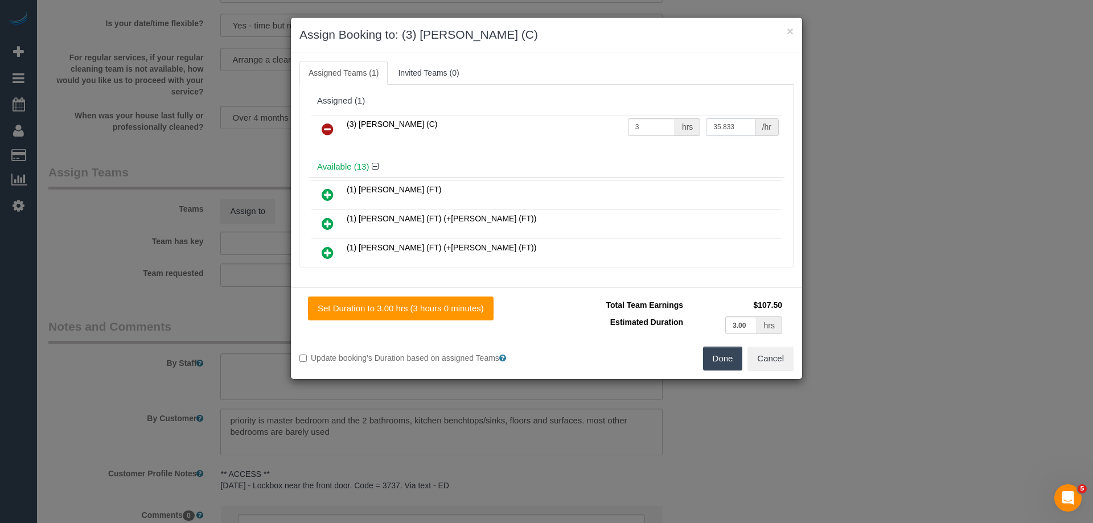
type input "35.833"
click at [726, 361] on button "Done" at bounding box center [723, 359] width 40 height 24
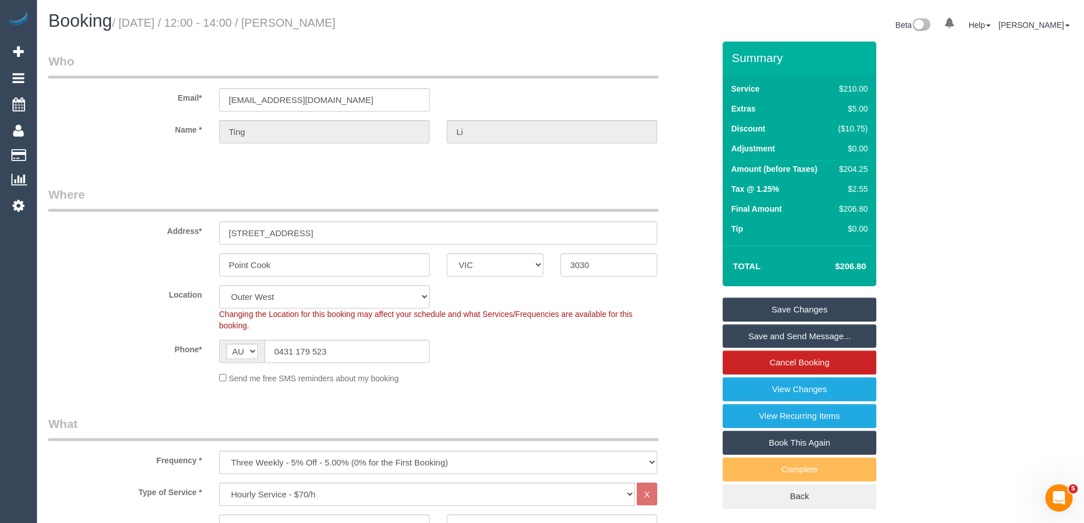
drag, startPoint x: 377, startPoint y: 22, endPoint x: 314, endPoint y: 21, distance: 62.6
click at [314, 21] on h1 "Booking / September 29, 2025 / 12:00 - 14:00 / Ting Li" at bounding box center [300, 20] width 504 height 19
copy small "Ting Li"
click at [778, 312] on link "Save Changes" at bounding box center [800, 310] width 154 height 24
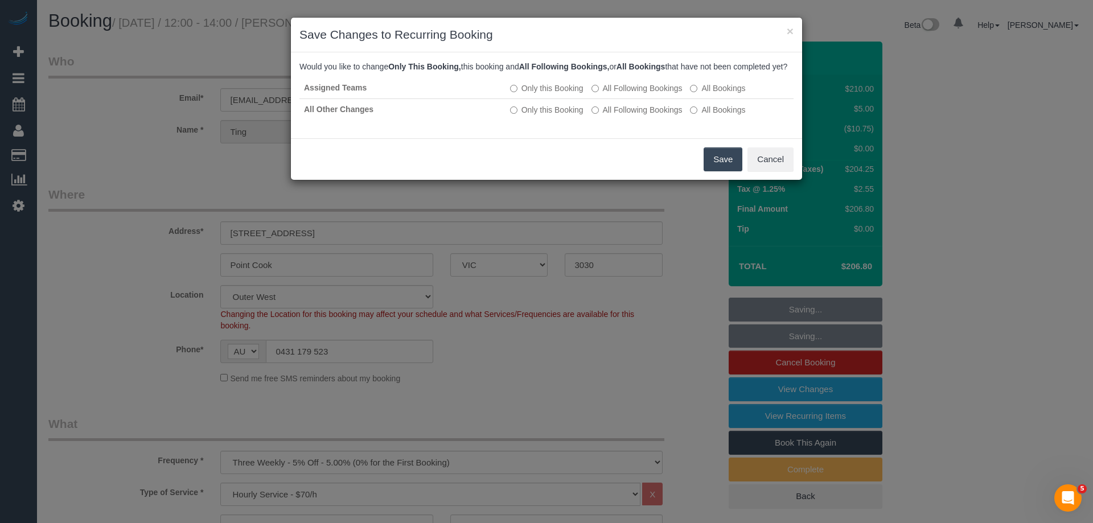
click at [723, 168] on button "Save" at bounding box center [722, 159] width 39 height 24
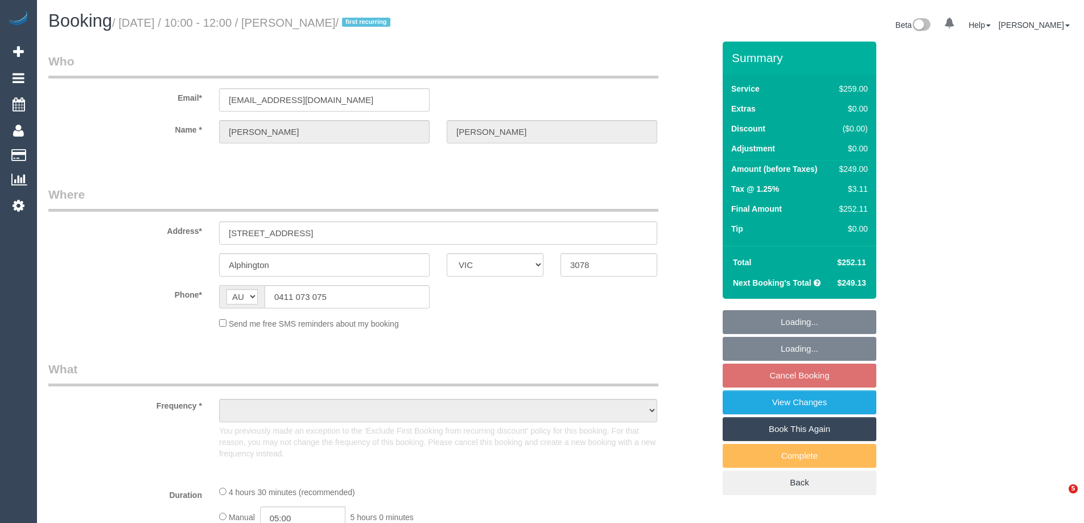
select select "VIC"
select select "string:stripe-pm_1R4KHa2GScqysDRVF2v9Tya7"
select select "object:1637"
select select "number:27"
select select "number:14"
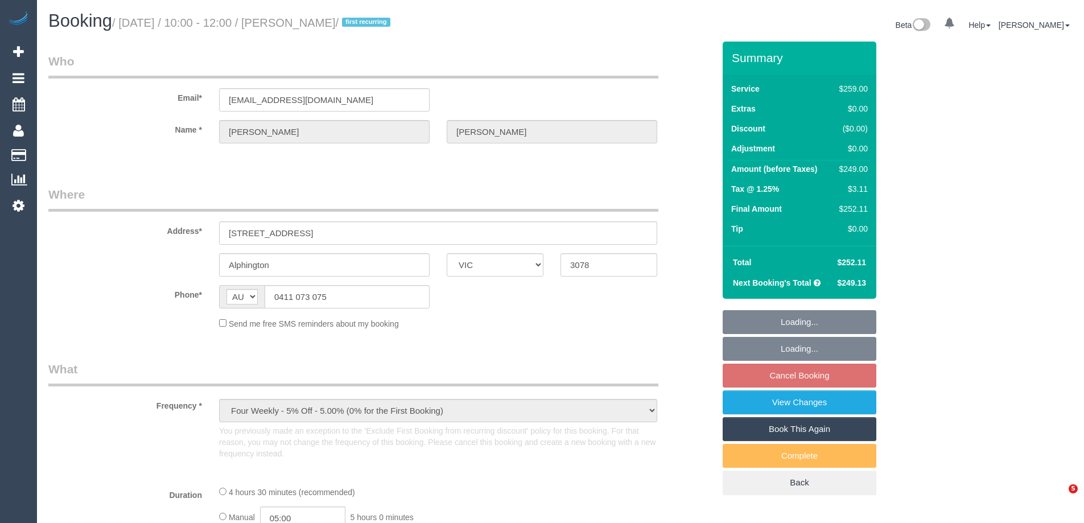
select select "number:19"
select select "number:22"
select select "number:35"
select select "number:13"
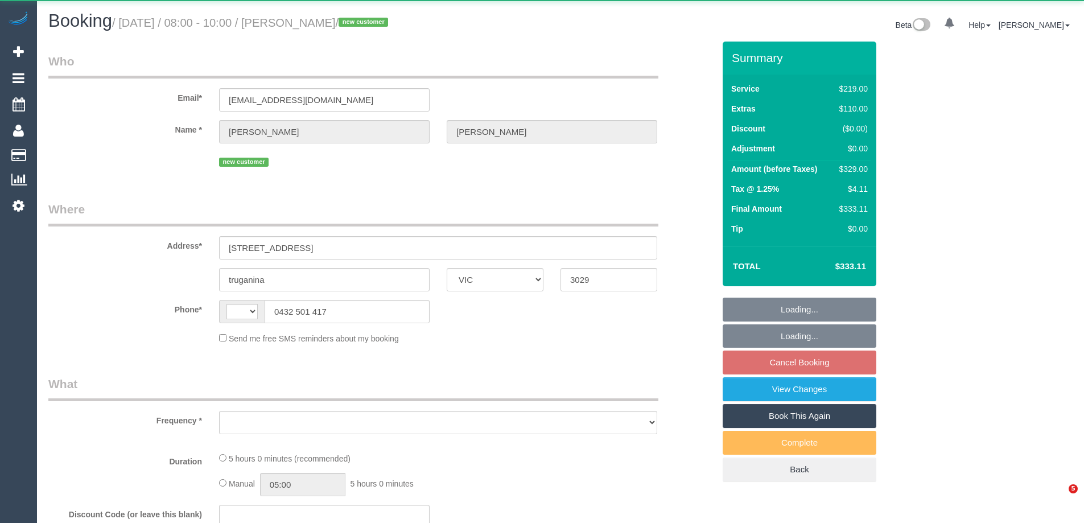
select select "VIC"
select select "string:AU"
select select "object:531"
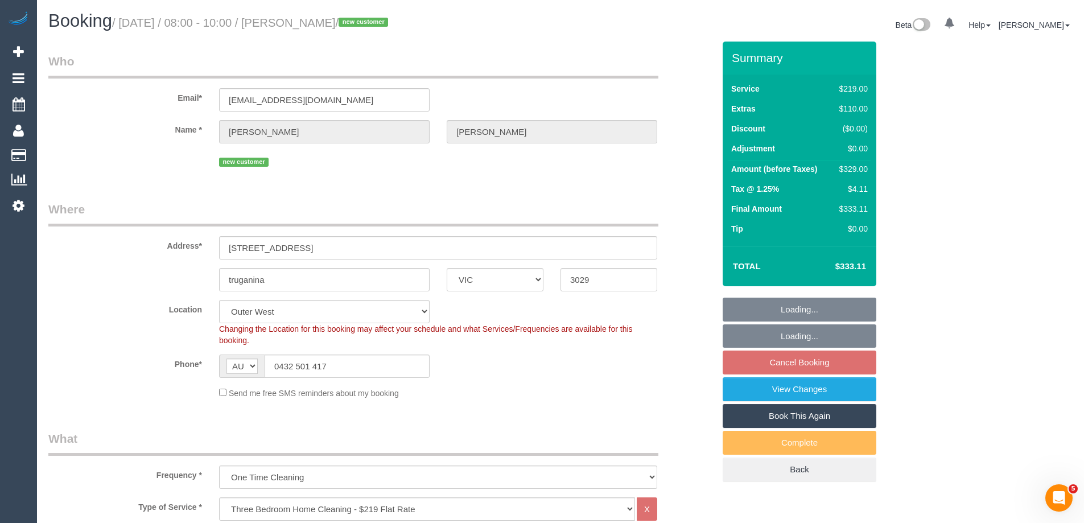
select select "string:stripe-pm_1S8r7i2GScqysDRVNaDn27Ub"
select select "number:28"
select select "number:14"
select select "number:18"
select select "number:25"
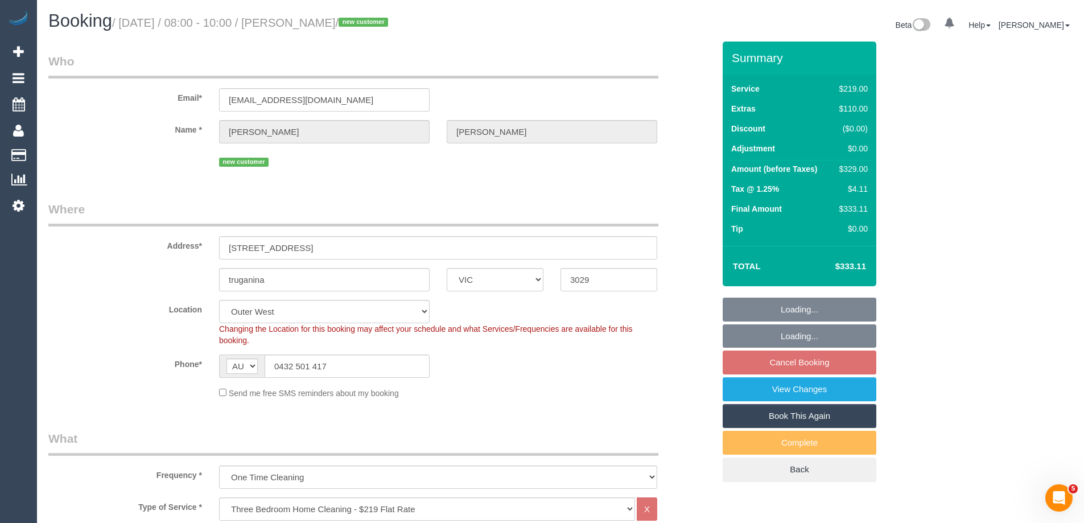
select select "number:35"
select select "number:12"
select select "object:1176"
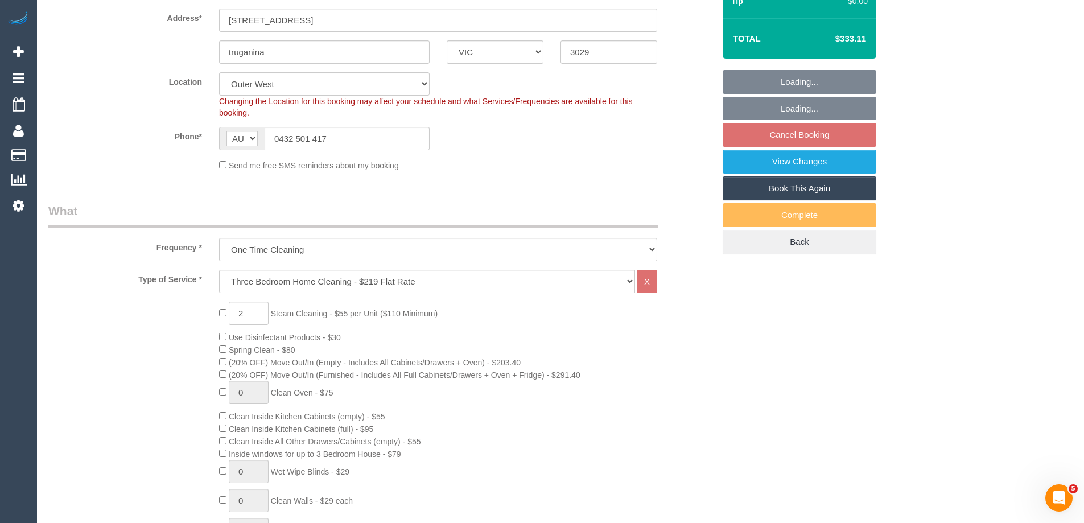
select select "spot2"
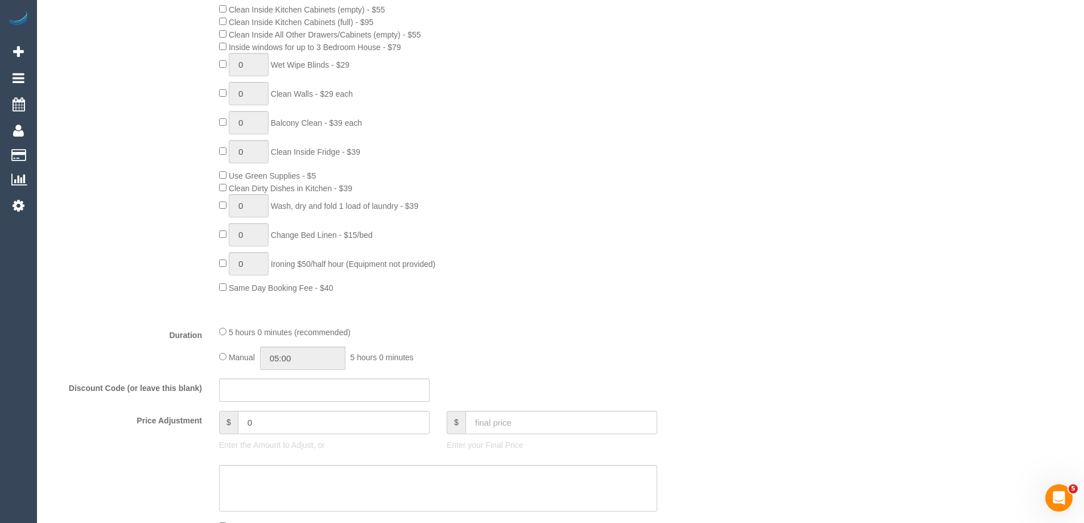
scroll to position [797, 0]
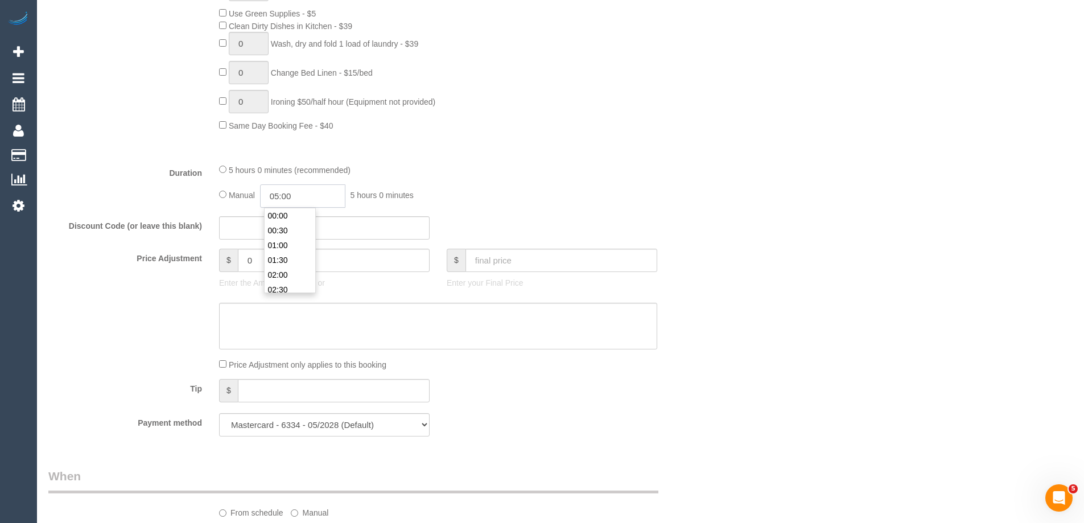
click at [299, 200] on input "05:00" at bounding box center [302, 195] width 85 height 23
type input "04:00"
click at [287, 219] on li "04:00" at bounding box center [290, 223] width 51 height 15
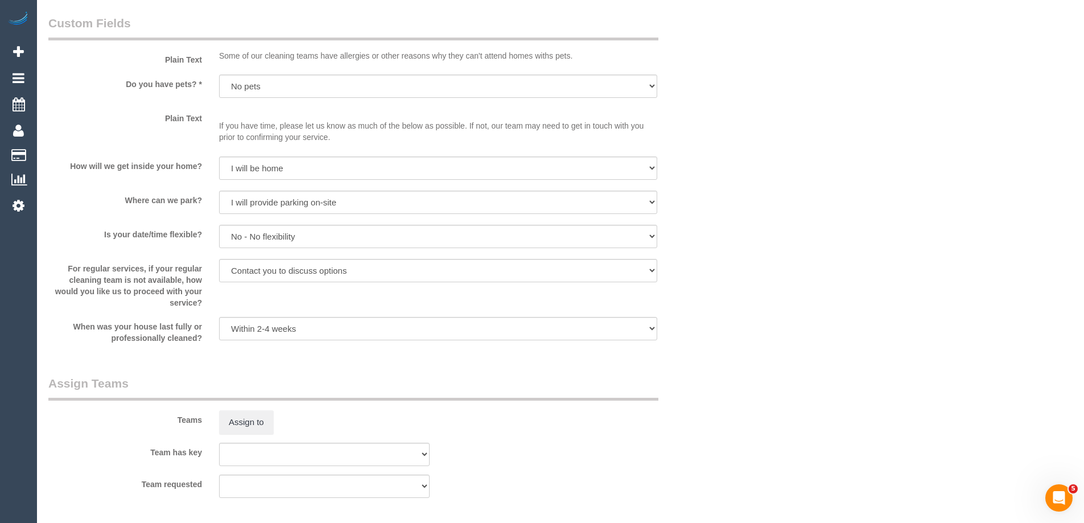
select select "spot27"
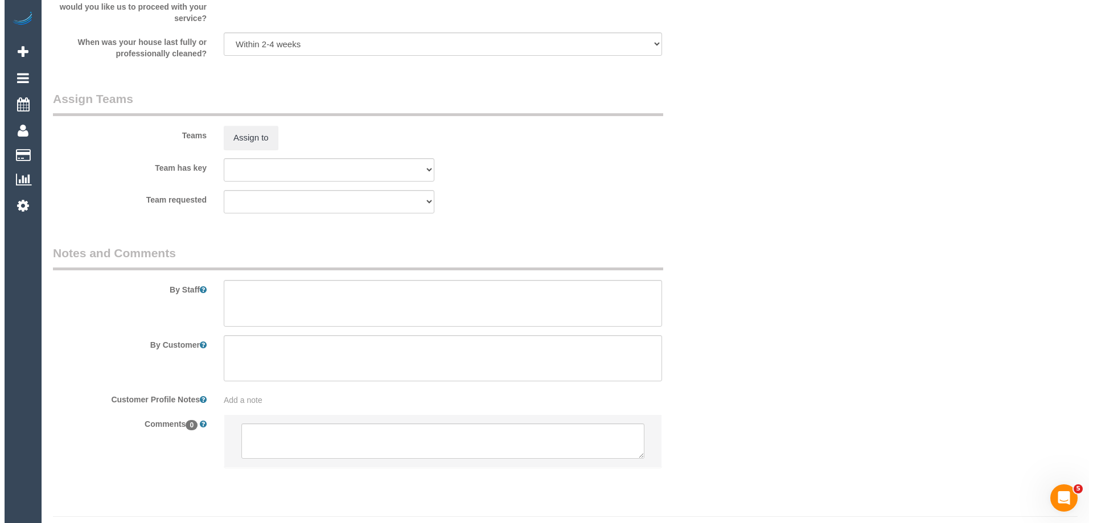
scroll to position [1678, 0]
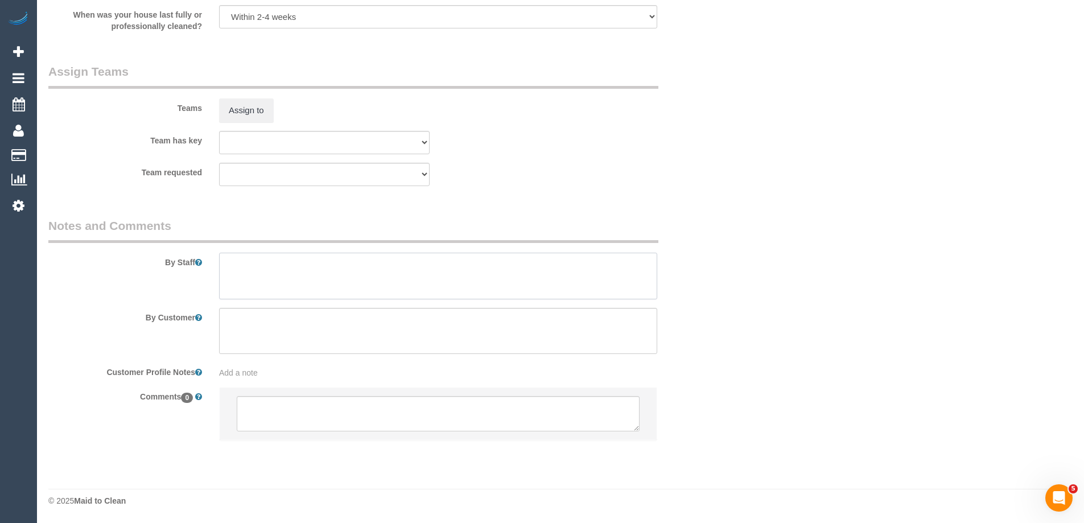
click at [241, 264] on textarea at bounding box center [438, 276] width 438 height 47
type textarea "Estimated time of 3.5-4 hrs + SC"
click at [237, 110] on button "Assign to" at bounding box center [246, 110] width 55 height 24
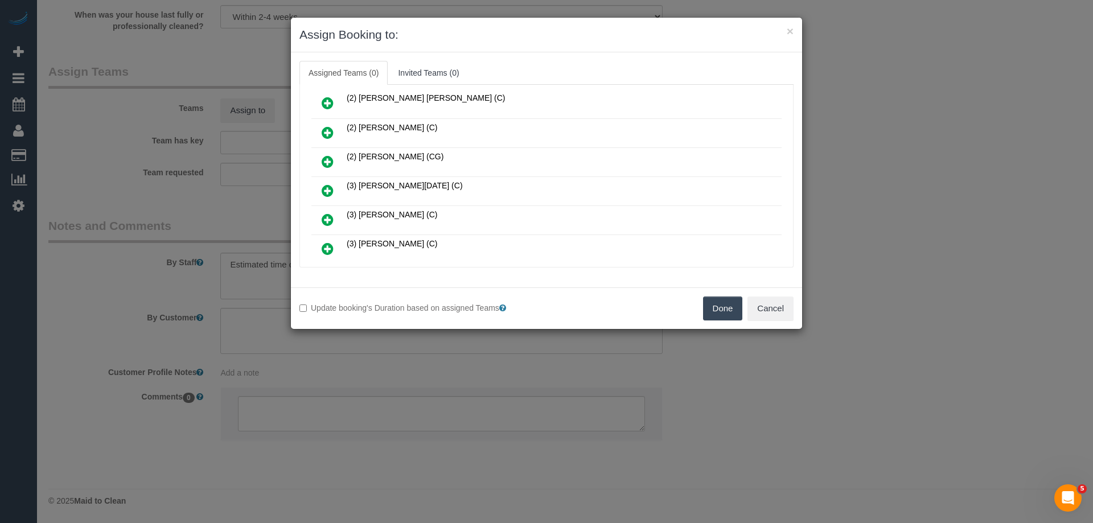
scroll to position [171, 0]
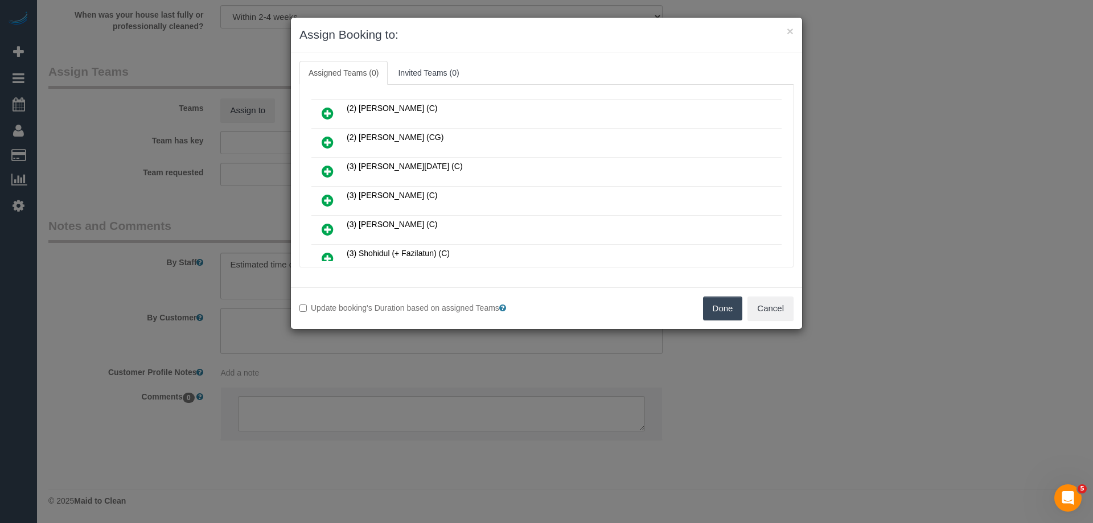
click at [332, 167] on icon at bounding box center [328, 171] width 12 height 14
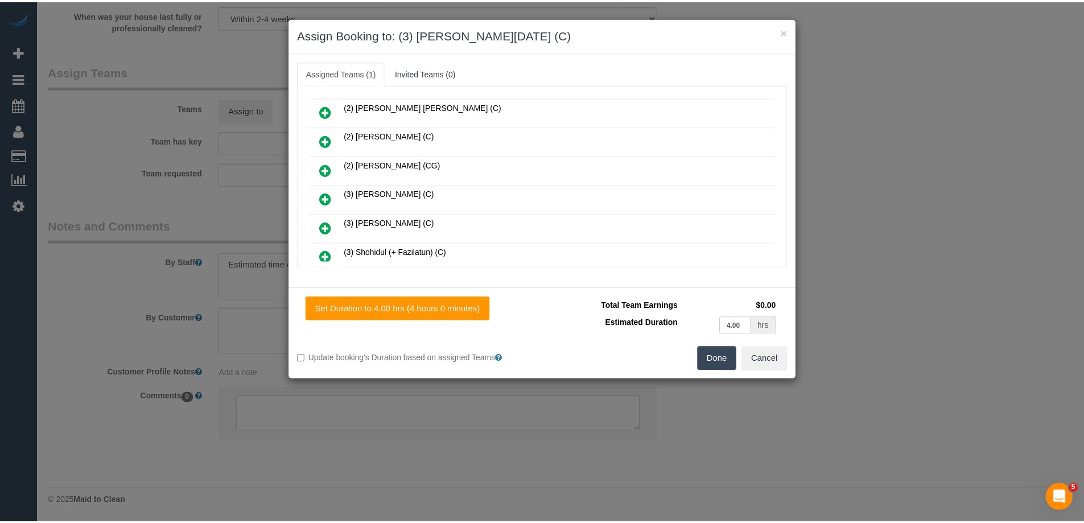
scroll to position [199, 0]
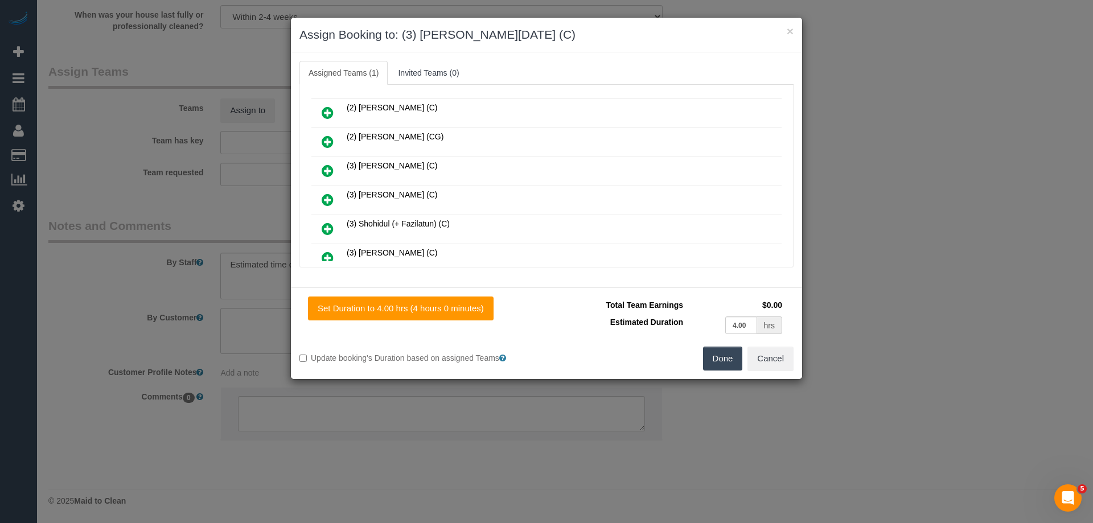
drag, startPoint x: 717, startPoint y: 352, endPoint x: 865, endPoint y: 365, distance: 148.6
click at [717, 353] on button "Done" at bounding box center [723, 359] width 40 height 24
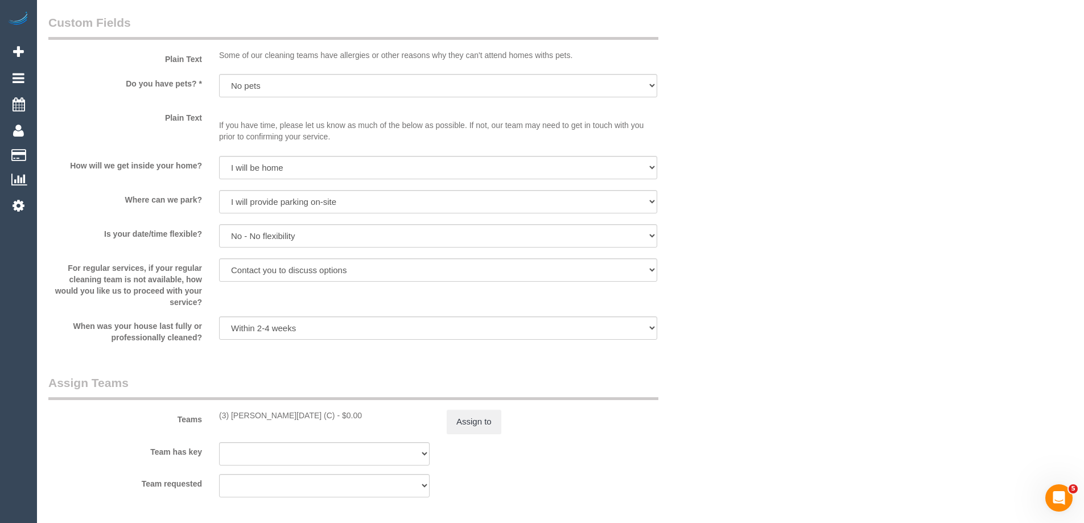
scroll to position [1537, 0]
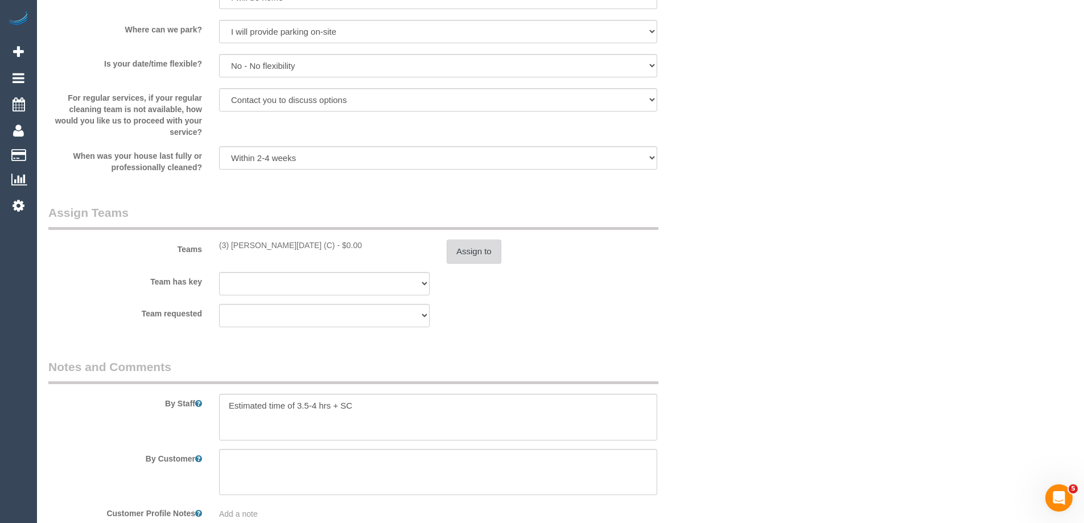
click at [484, 244] on button "Assign to" at bounding box center [474, 252] width 55 height 24
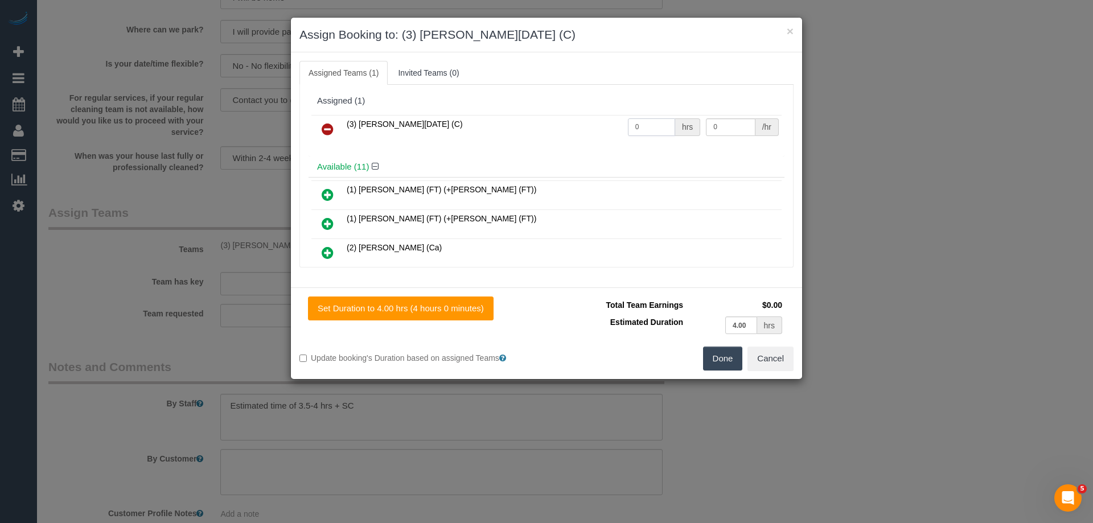
drag, startPoint x: 647, startPoint y: 121, endPoint x: 581, endPoint y: 124, distance: 66.1
click at [591, 124] on tr "(3) Antony Silvester (C) 0 hrs 0 /hr" at bounding box center [546, 129] width 470 height 29
type input "1"
drag, startPoint x: 715, startPoint y: 124, endPoint x: 517, endPoint y: 121, distance: 198.7
click at [518, 122] on tr "(3) Antony Silvester (C) 1 hrs 0 /hr" at bounding box center [546, 129] width 470 height 29
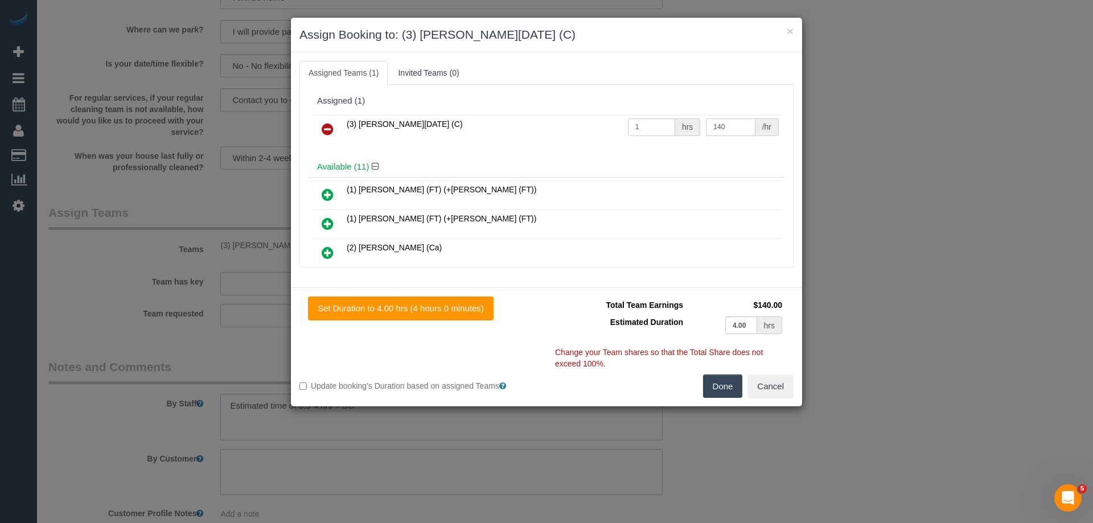
type input "140"
click at [726, 386] on button "Done" at bounding box center [723, 387] width 40 height 24
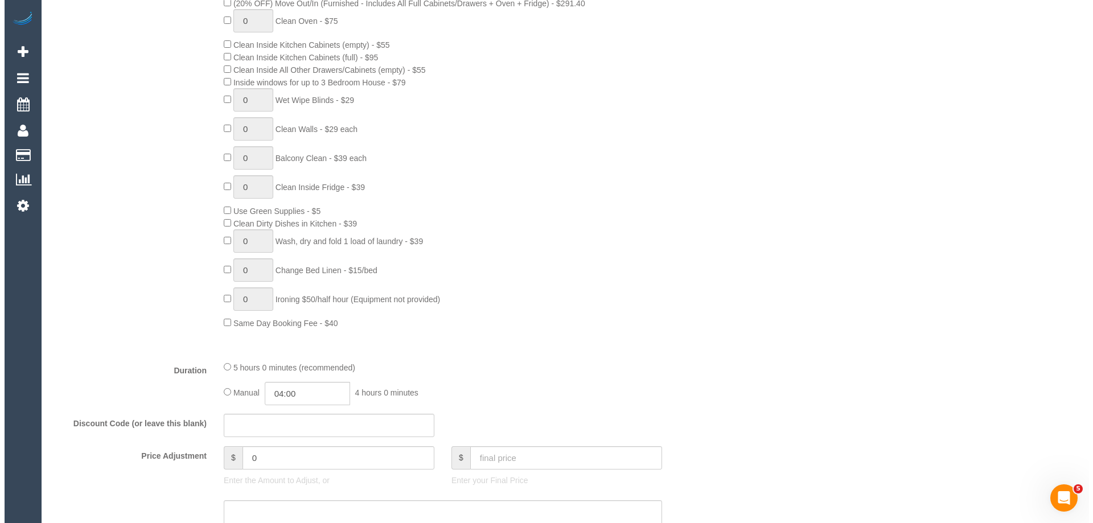
scroll to position [0, 0]
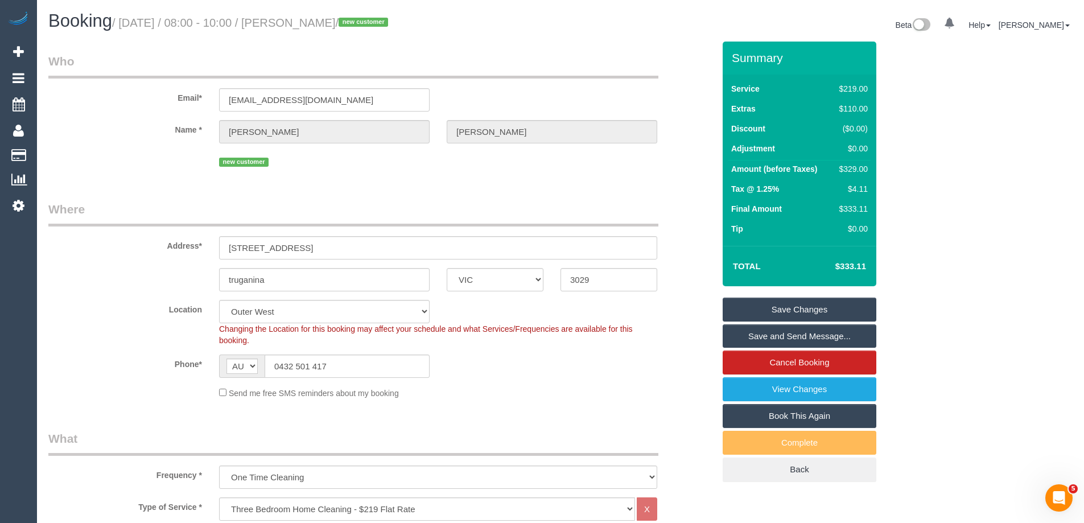
drag, startPoint x: 370, startPoint y: 23, endPoint x: 316, endPoint y: 22, distance: 54.1
click at [316, 22] on small "/ September 29, 2025 / 08:00 - 10:00 / Bindu Paul / new customer" at bounding box center [251, 23] width 279 height 13
copy small "Bindu Paul"
click at [755, 314] on link "Save Changes" at bounding box center [800, 310] width 154 height 24
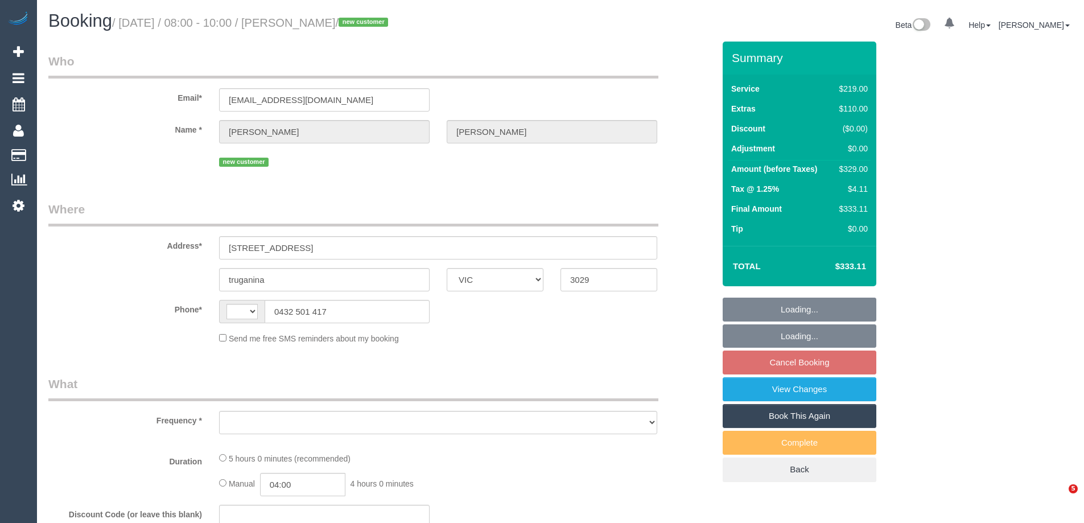
select select "VIC"
select select "string:AU"
select select "object:290"
select select "string:stripe-pm_1S8r7i2GScqysDRVNaDn27Ub"
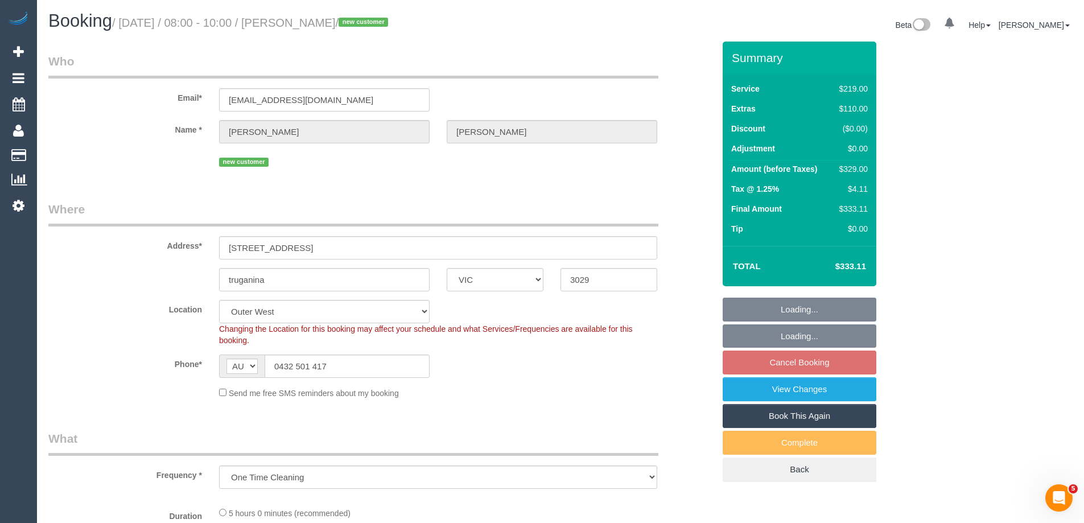
select select "object:786"
select select "number:28"
select select "number:14"
select select "number:18"
select select "number:25"
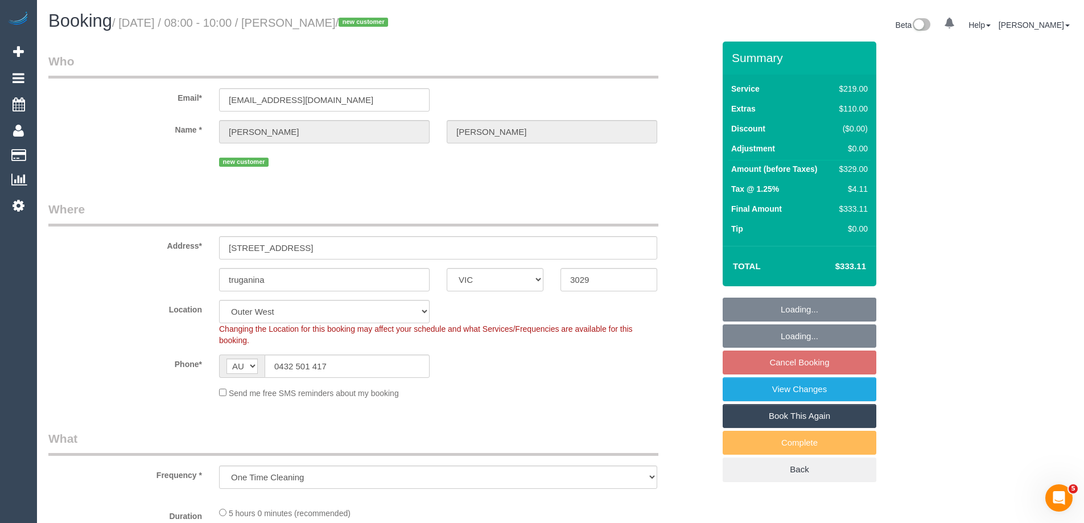
select select "number:35"
select select "number:12"
select select "spot2"
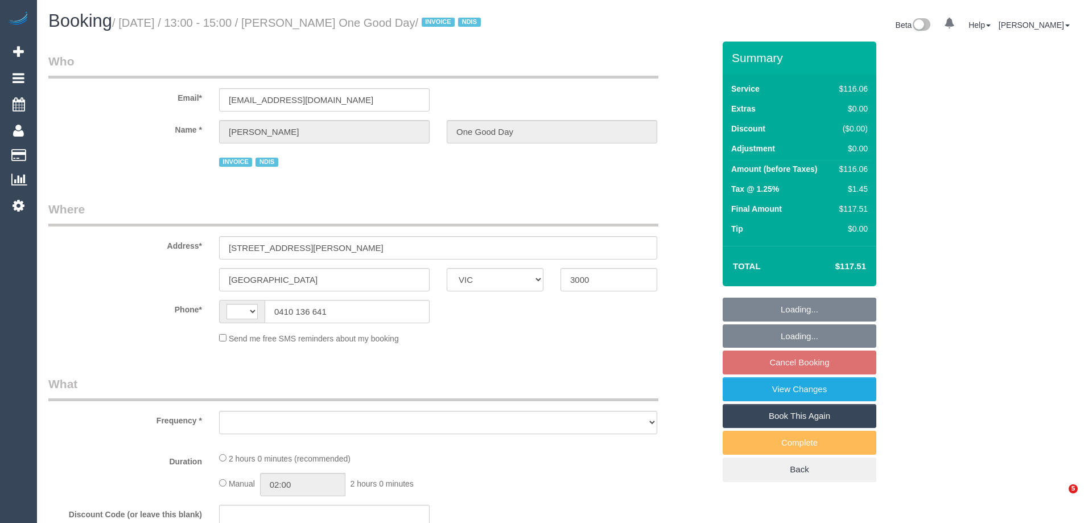
select select "VIC"
select select "string:AU"
select select "object:519"
select select "number:29"
select select "number:14"
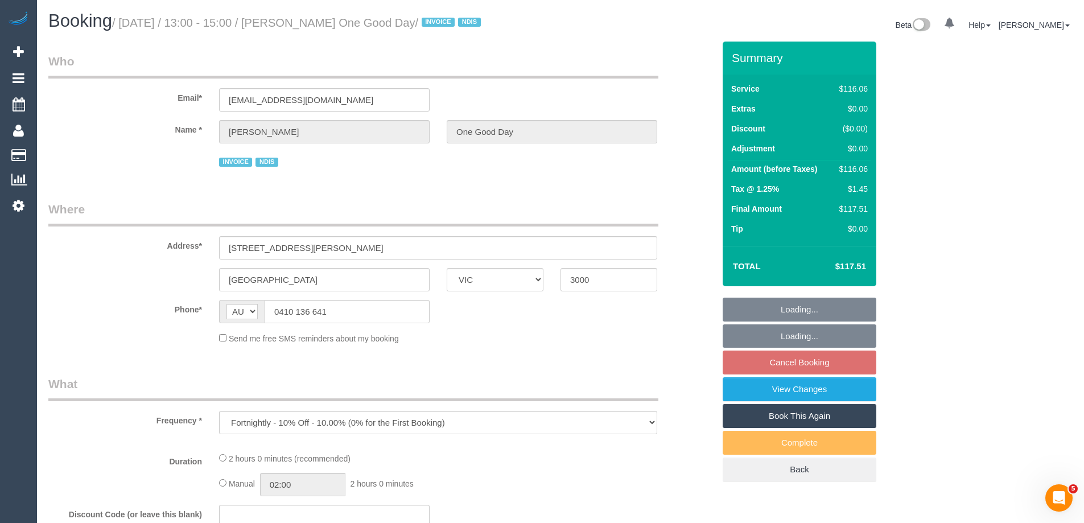
select select "number:18"
select select "number:36"
select select "number:34"
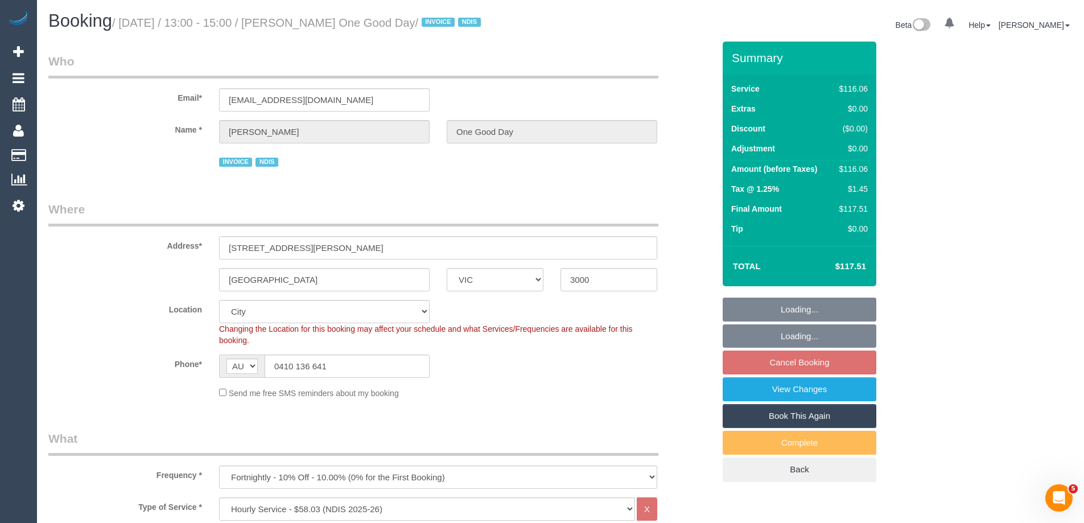
select select "object:752"
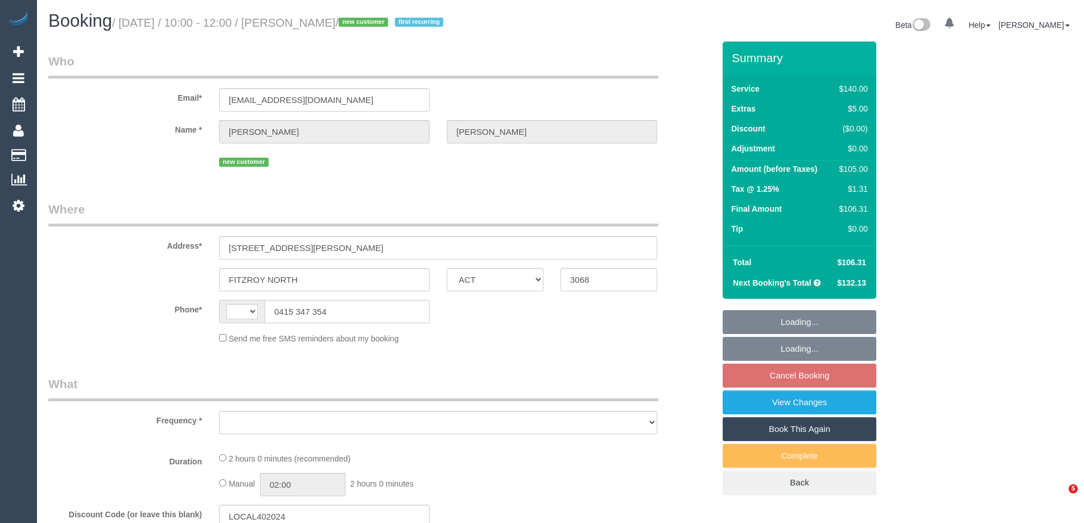
select select "[GEOGRAPHIC_DATA]"
select select "string:AU"
select select "object:536"
select select "string:stripe-pm_1S74Zd2GScqysDRVzZ8HLwGx"
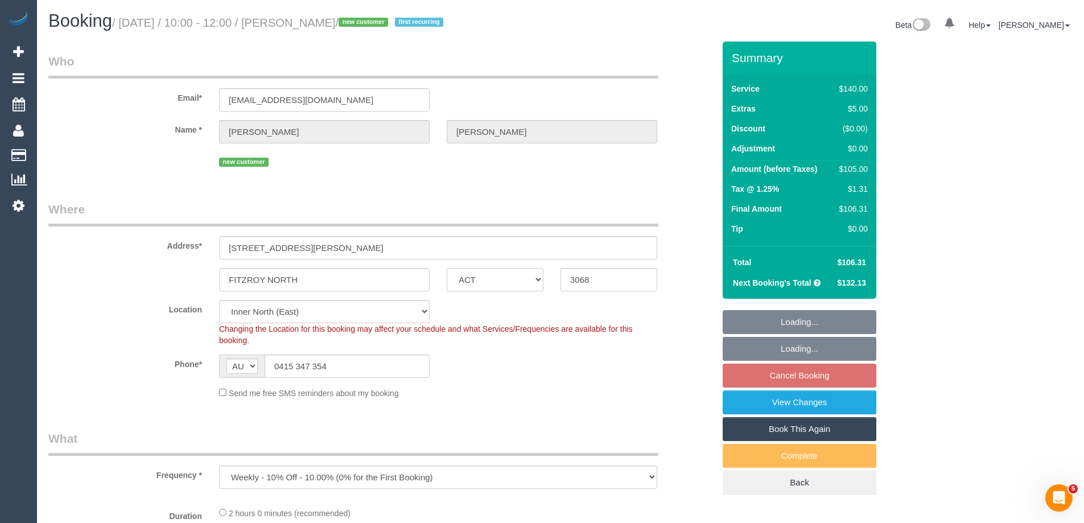
click at [507, 283] on select "ACT [GEOGRAPHIC_DATA] NT [GEOGRAPHIC_DATA] SA TAS [GEOGRAPHIC_DATA] [GEOGRAPHIC…" at bounding box center [495, 279] width 97 height 23
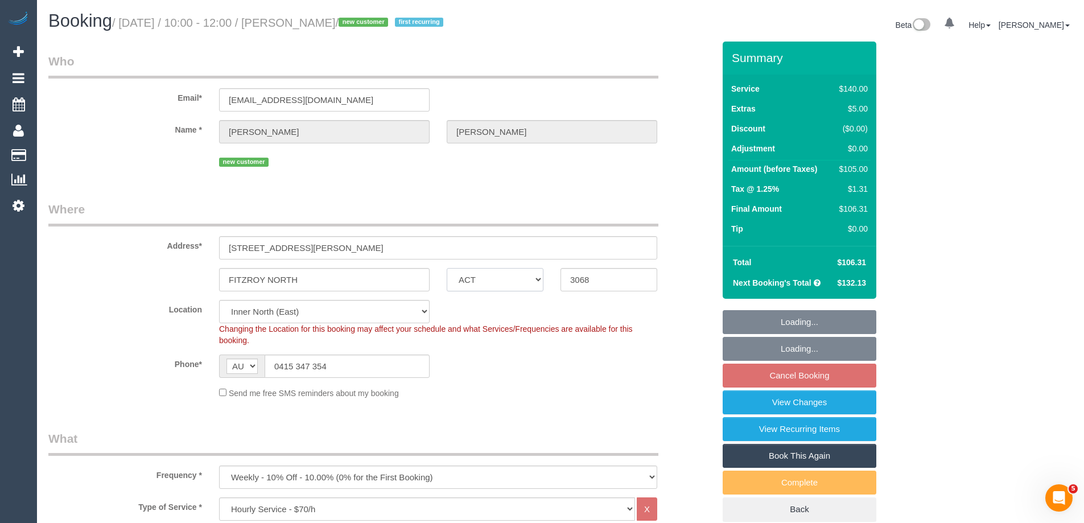
select select "object:1359"
select select "spot3"
select select "number:27"
select select "number:17"
select select "number:19"
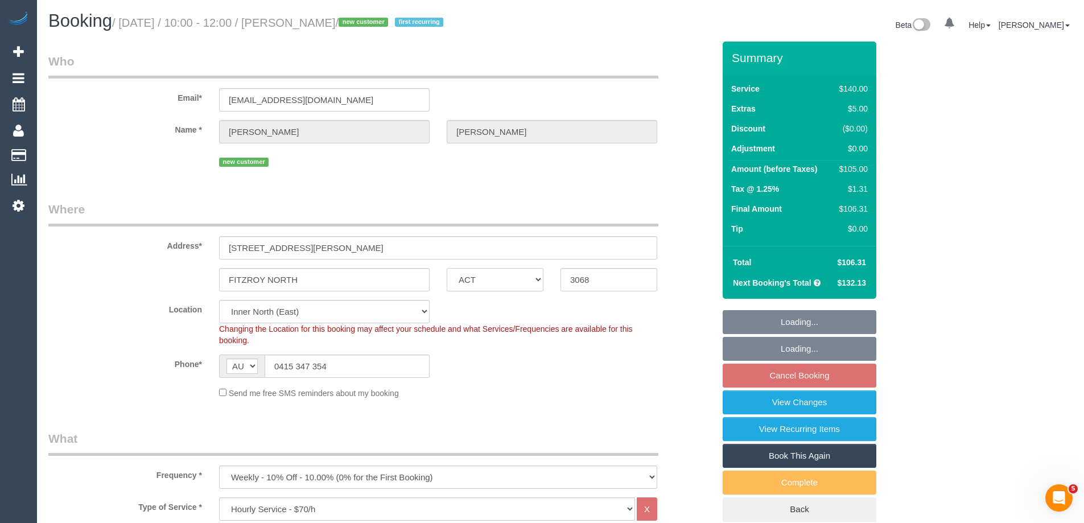
select select "number:36"
select select "number:34"
select select "number:13"
select select "VIC"
click at [447, 268] on select "ACT [GEOGRAPHIC_DATA] NT [GEOGRAPHIC_DATA] SA TAS [GEOGRAPHIC_DATA] [GEOGRAPHIC…" at bounding box center [495, 279] width 97 height 23
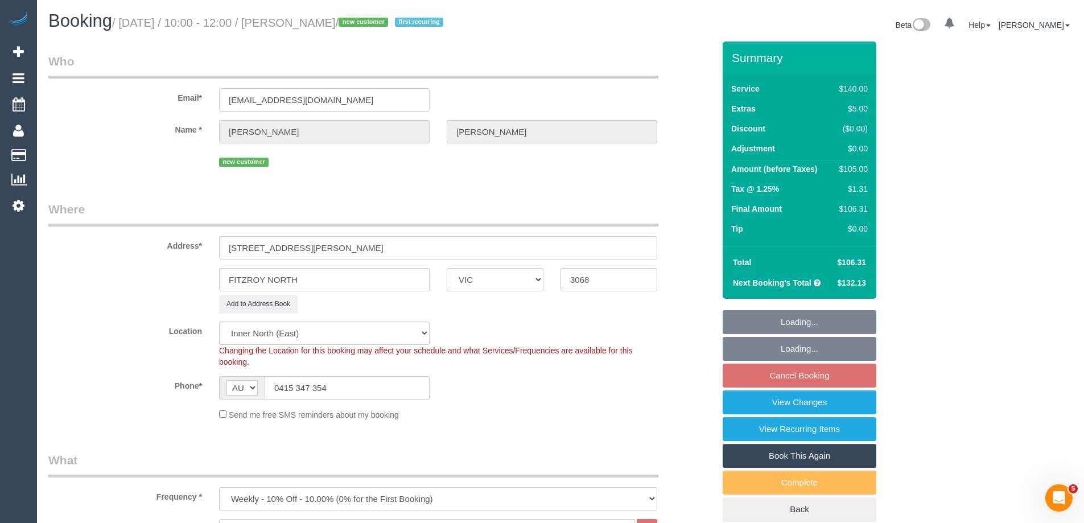
click at [505, 312] on div "Add to Address Book" at bounding box center [438, 304] width 455 height 18
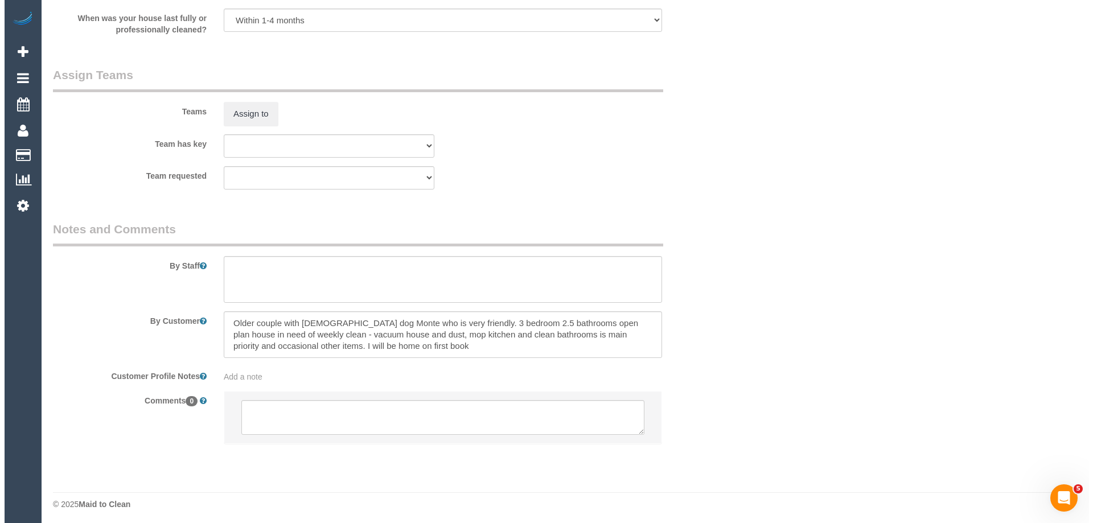
scroll to position [1669, 0]
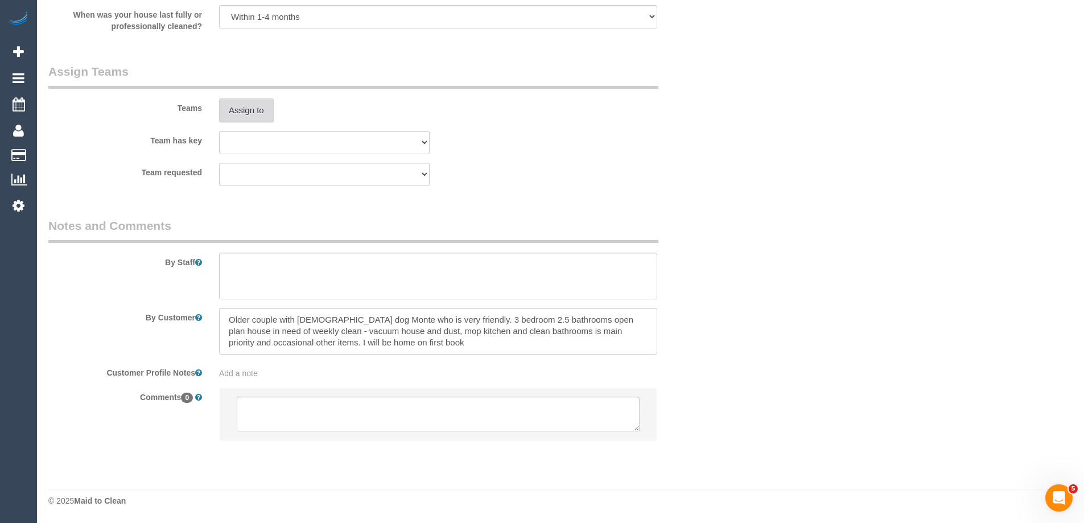
click at [249, 115] on button "Assign to" at bounding box center [246, 110] width 55 height 24
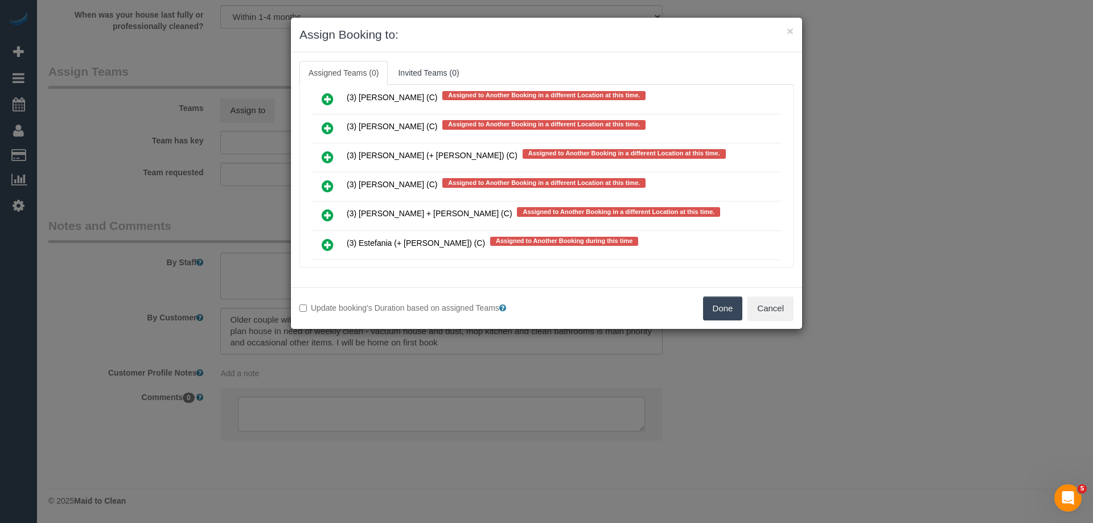
click at [328, 187] on icon at bounding box center [328, 186] width 12 height 14
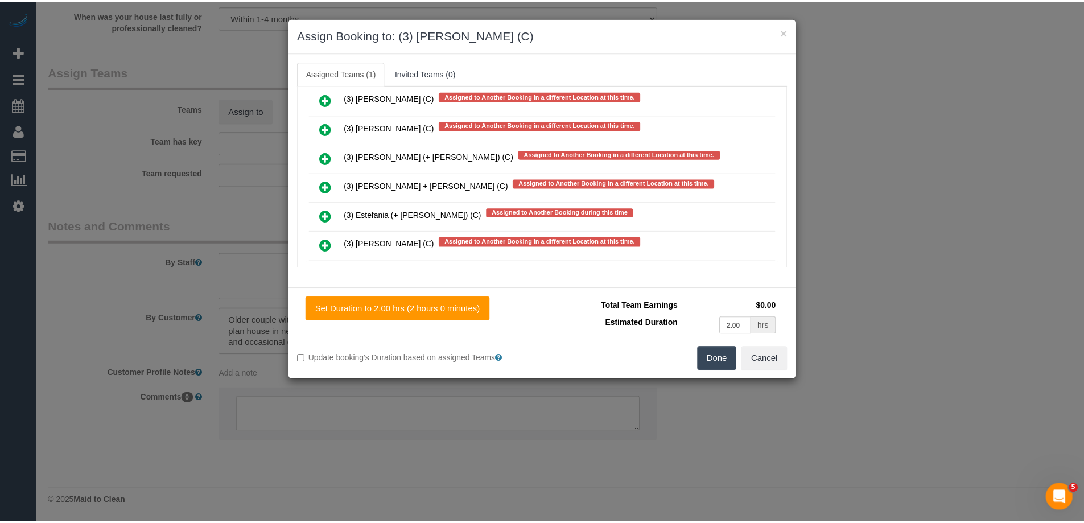
scroll to position [0, 0]
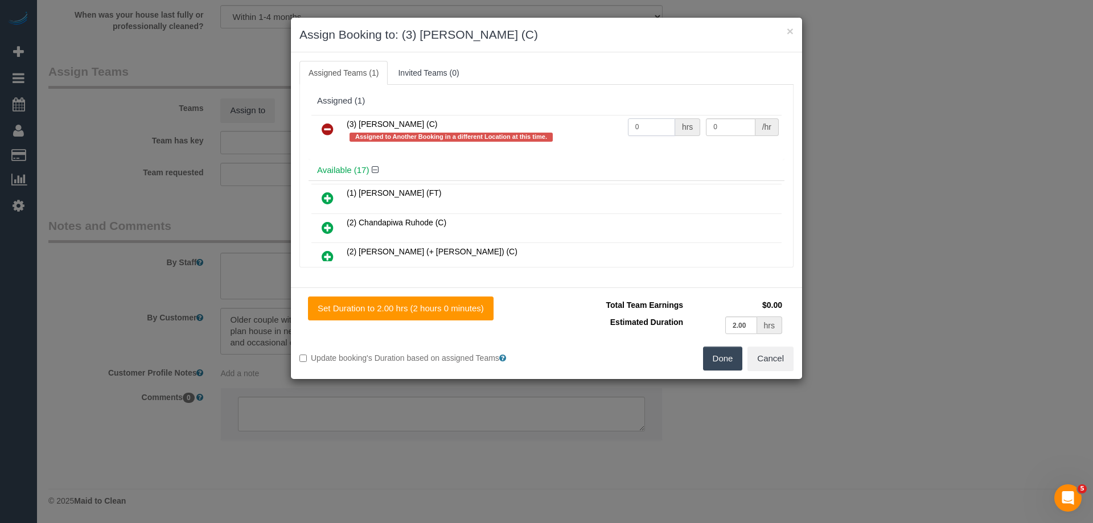
click at [567, 125] on tr "(3) [PERSON_NAME] (C) Assigned to Another Booking in a different Location at th…" at bounding box center [546, 131] width 470 height 32
type input "2"
drag, startPoint x: 736, startPoint y: 126, endPoint x: 660, endPoint y: 122, distance: 76.4
click at [661, 122] on tr "(3) [PERSON_NAME] (C) Assigned to Another Booking in a different Location at th…" at bounding box center [546, 131] width 470 height 32
type input "35"
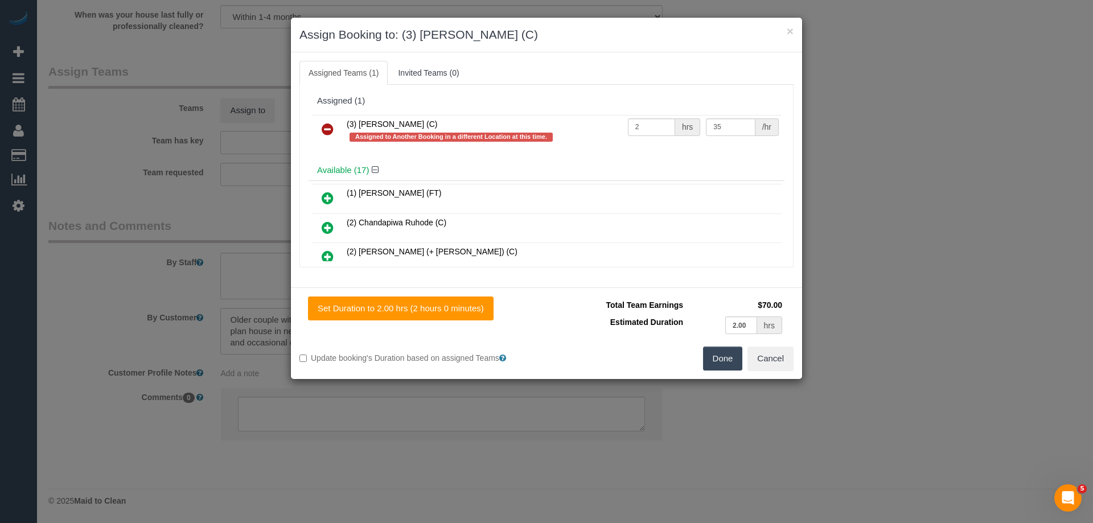
click at [717, 361] on button "Done" at bounding box center [723, 359] width 40 height 24
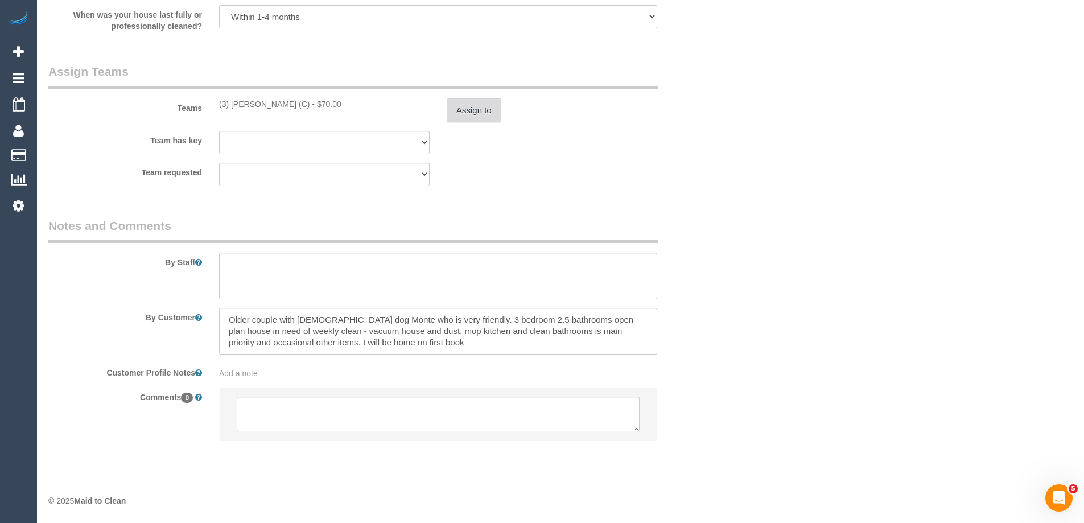
click at [475, 105] on button "Assign to" at bounding box center [474, 110] width 55 height 24
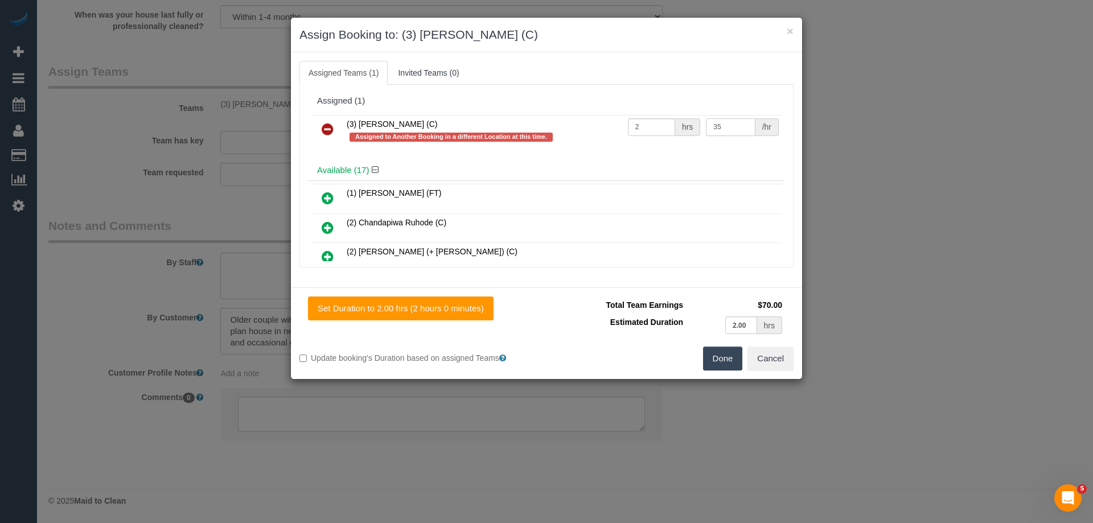
drag, startPoint x: 735, startPoint y: 126, endPoint x: 594, endPoint y: 124, distance: 141.2
click at [595, 124] on tr "(3) Damian Maynes (C) Assigned to Another Booking in a different Location at th…" at bounding box center [546, 131] width 470 height 32
type input "36.25"
click at [708, 365] on button "Done" at bounding box center [723, 359] width 40 height 24
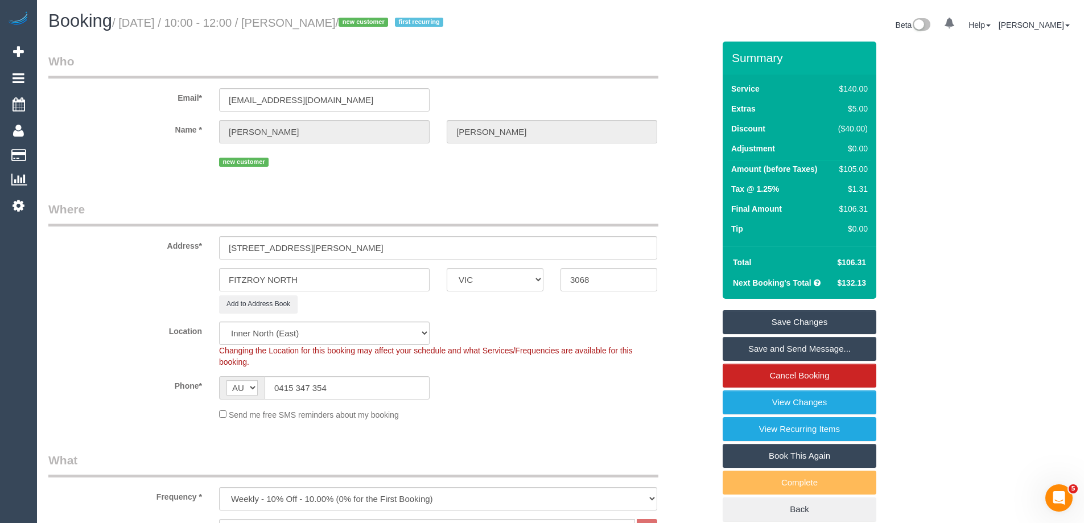
drag, startPoint x: 372, startPoint y: 24, endPoint x: 312, endPoint y: 19, distance: 59.4
click at [312, 19] on small "/ September 29, 2025 / 10:00 - 12:00 / Paul Jones / new customer first recurring" at bounding box center [279, 23] width 335 height 13
copy small "Paul Jones"
click at [763, 349] on link "Save and Send Message..." at bounding box center [800, 349] width 154 height 24
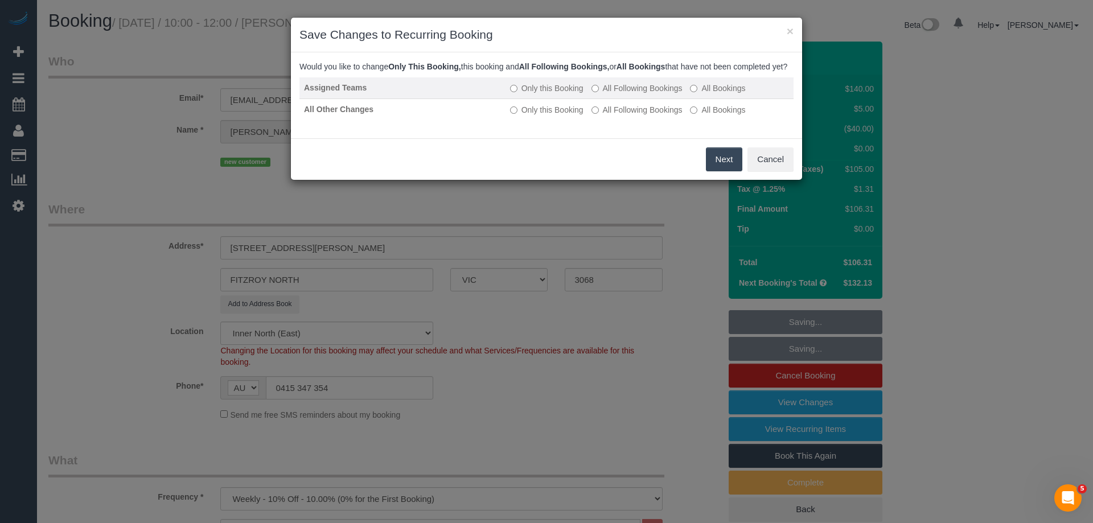
click at [622, 94] on label "All Following Bookings" at bounding box center [636, 88] width 91 height 11
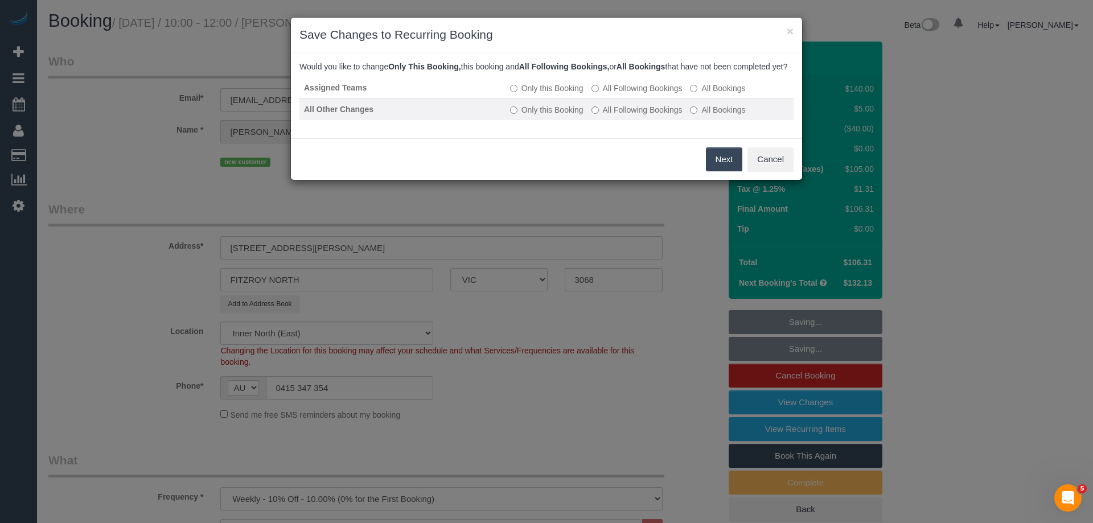
click at [603, 116] on label "All Following Bookings" at bounding box center [636, 109] width 91 height 11
click at [731, 171] on button "Save" at bounding box center [722, 159] width 39 height 24
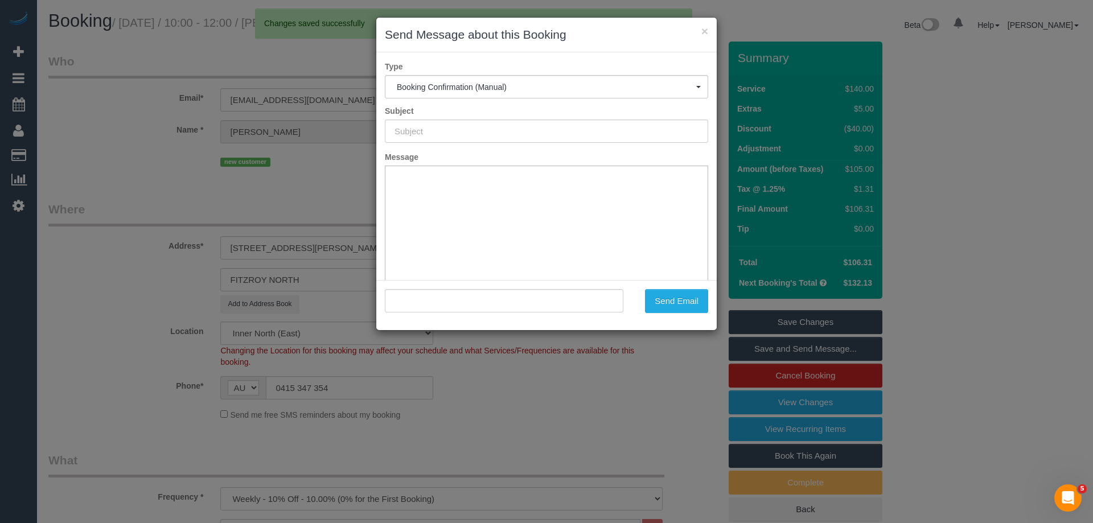
type input "Booking Confirmed"
type input ""Paul Jones" <paulijj@gmail.com>"
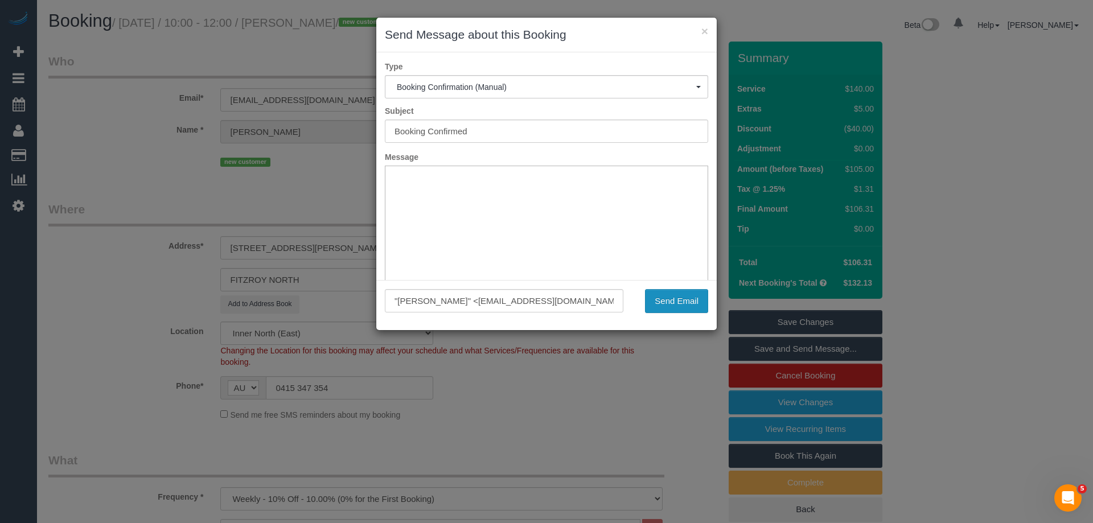
drag, startPoint x: 681, startPoint y: 311, endPoint x: 683, endPoint y: 302, distance: 9.3
click at [682, 307] on button "Send Email" at bounding box center [676, 301] width 63 height 24
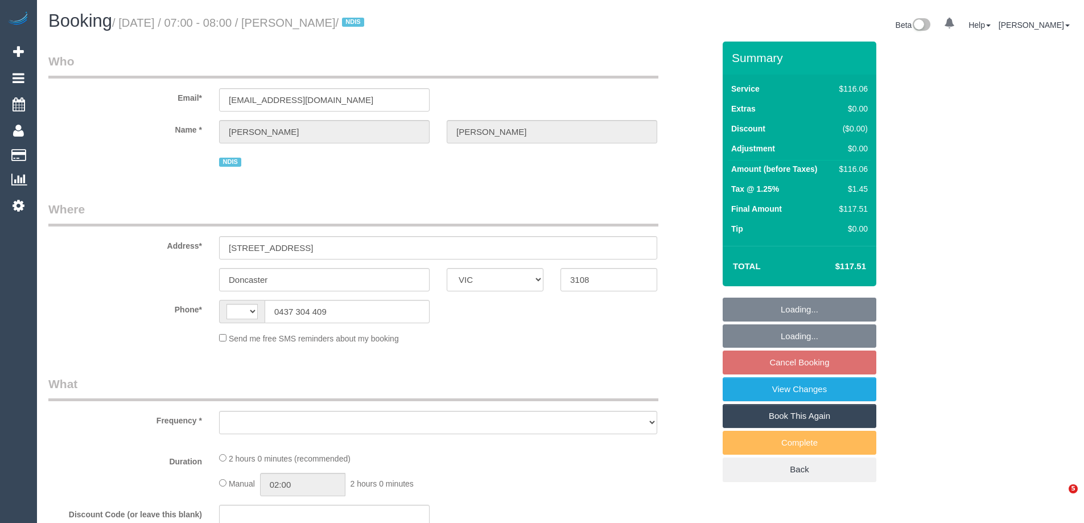
select select "VIC"
select select "string:AU"
select select "object:554"
select select "number:28"
select select "number:14"
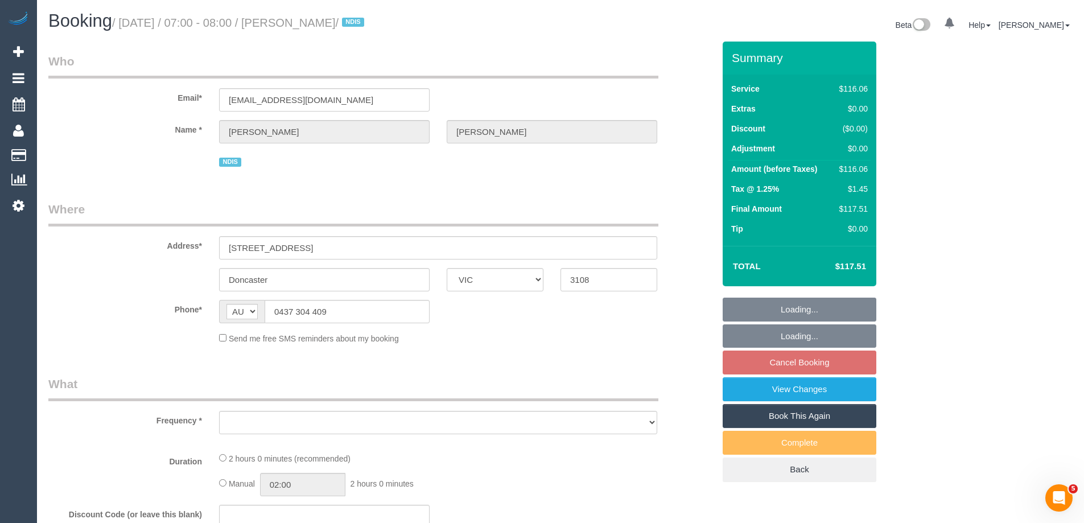
select select "number:19"
select select "number:22"
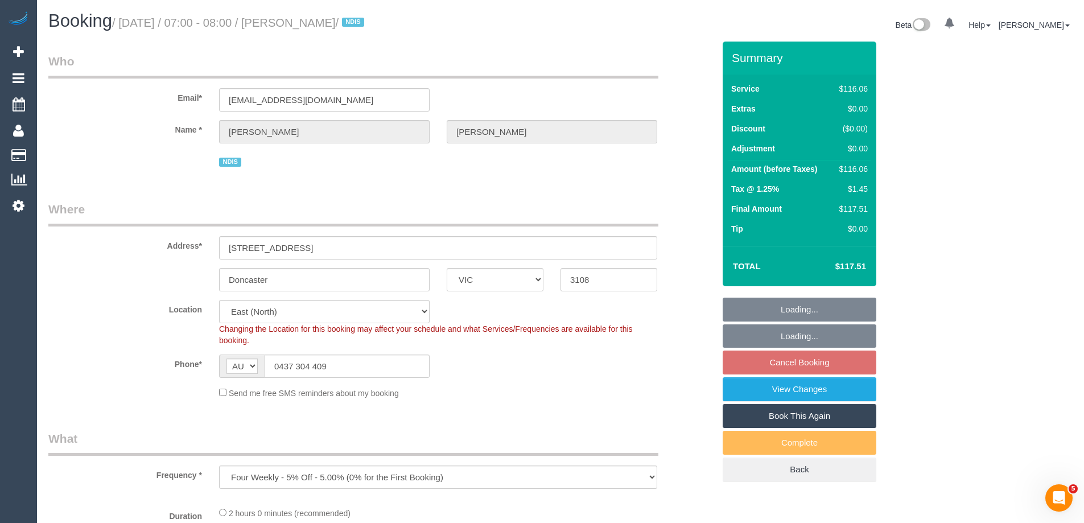
select select "object:1147"
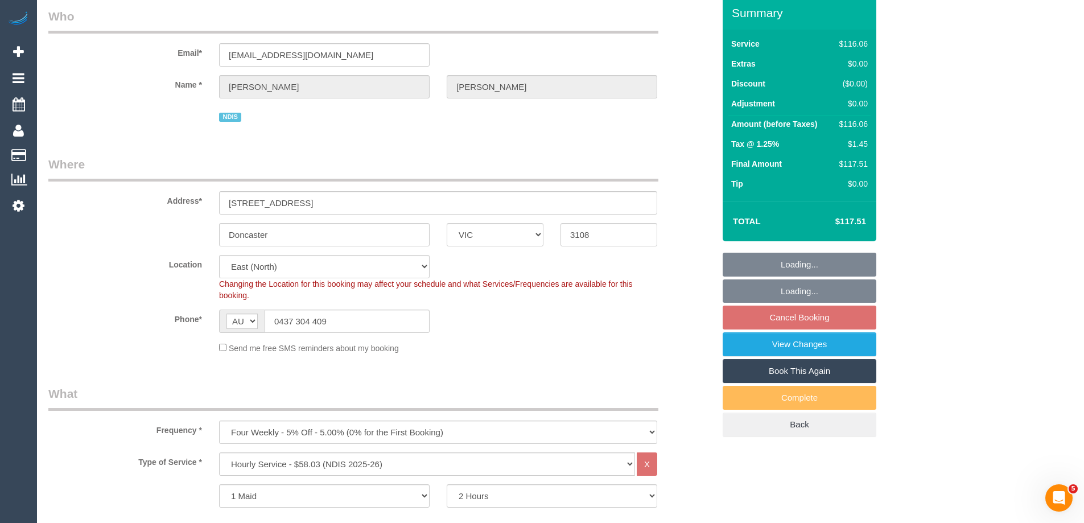
select select "spot1"
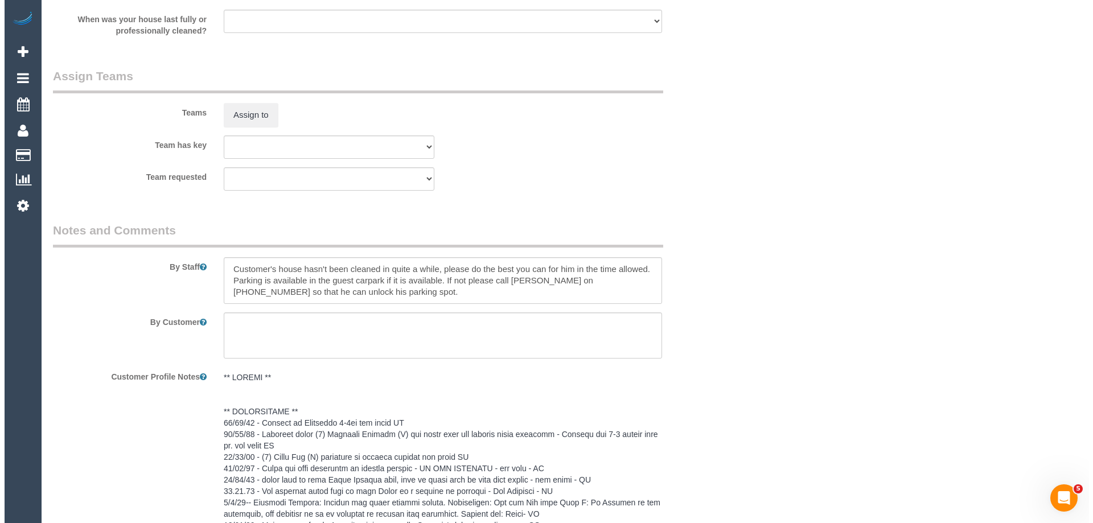
scroll to position [1306, 0]
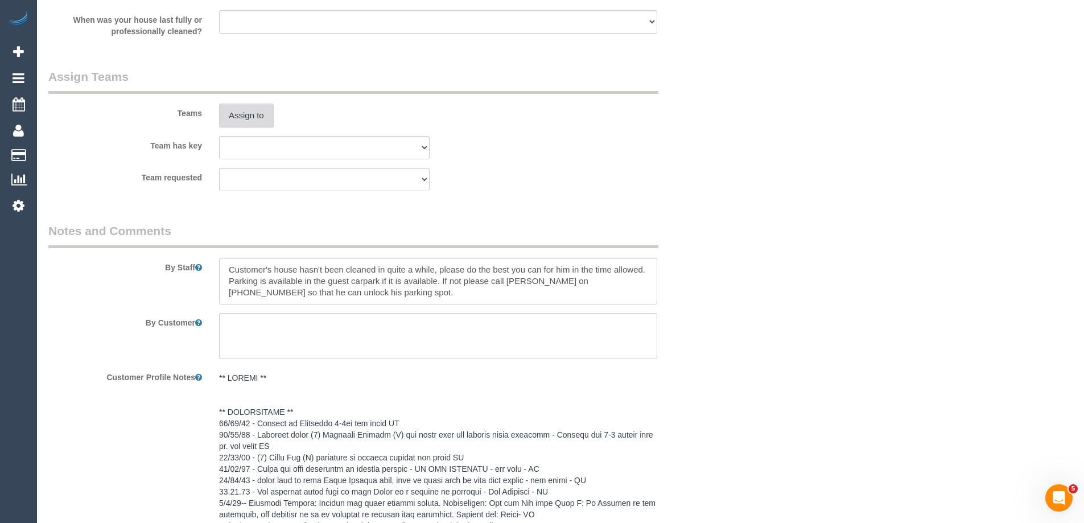
click at [249, 113] on button "Assign to" at bounding box center [246, 116] width 55 height 24
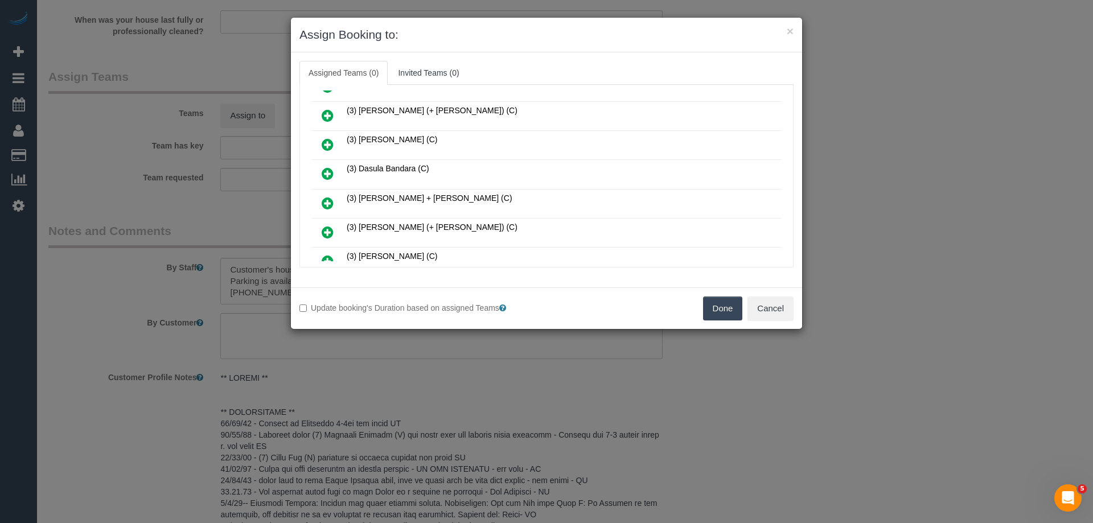
click at [333, 140] on icon at bounding box center [328, 145] width 12 height 14
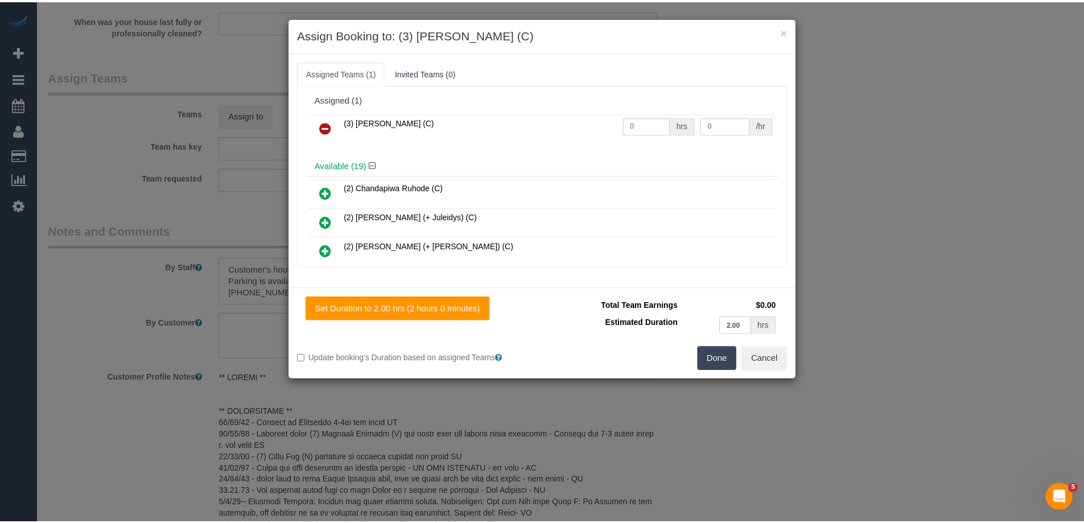
scroll to position [0, 0]
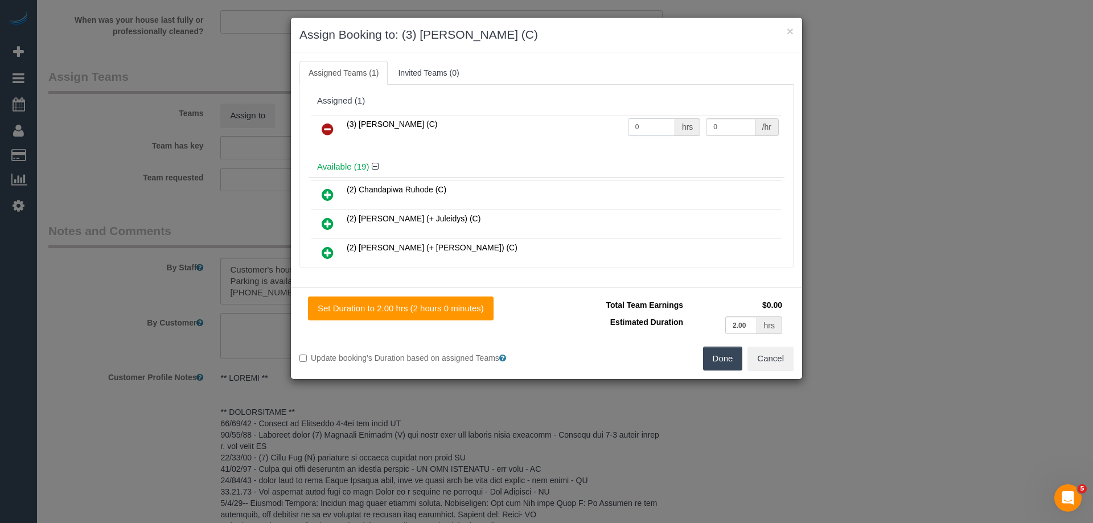
drag, startPoint x: 632, startPoint y: 127, endPoint x: 587, endPoint y: 126, distance: 44.4
click at [602, 126] on tr "(3) [PERSON_NAME] (C) 0 hrs 0 /hr" at bounding box center [546, 129] width 470 height 29
type input "2"
drag, startPoint x: 632, startPoint y: 121, endPoint x: 603, endPoint y: 119, distance: 29.1
click at [615, 120] on tr "(3) [PERSON_NAME] (C) 2 hrs 0 /hr" at bounding box center [546, 129] width 470 height 29
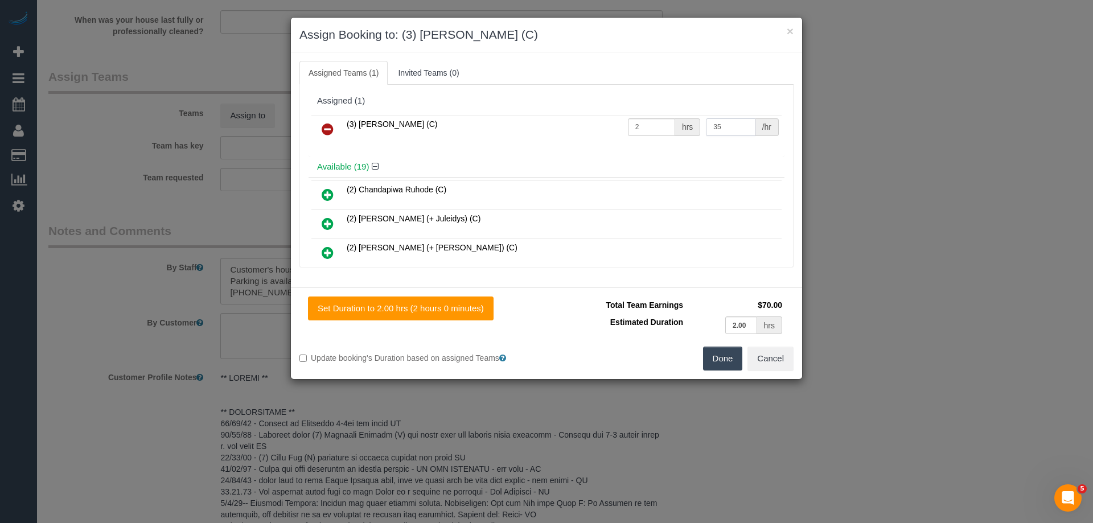
type input "35"
click at [721, 353] on button "Done" at bounding box center [723, 359] width 40 height 24
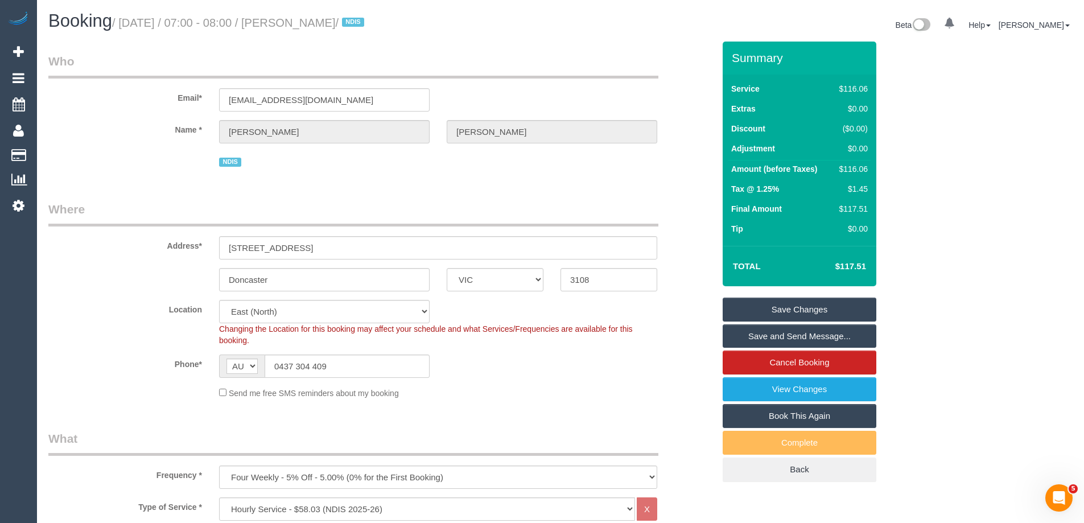
drag, startPoint x: 405, startPoint y: 20, endPoint x: 318, endPoint y: 20, distance: 87.1
click at [318, 20] on small "/ [DATE] / 07:00 - 08:00 / [PERSON_NAME] / NDIS" at bounding box center [240, 23] width 256 height 13
copy small "[PERSON_NAME]"
click at [743, 338] on link "Save and Send Message..." at bounding box center [800, 336] width 154 height 24
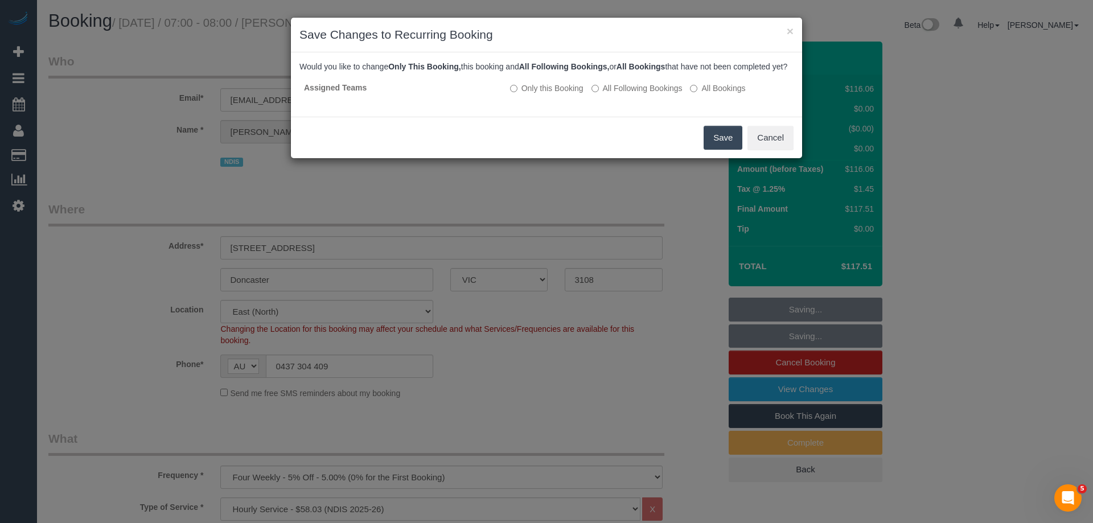
click at [715, 148] on button "Save" at bounding box center [722, 138] width 39 height 24
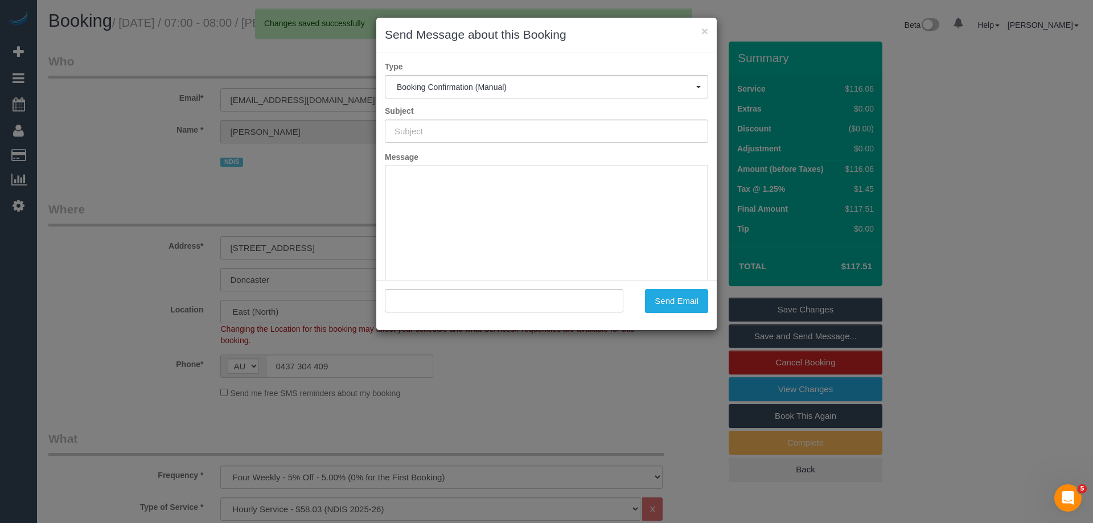
type input "Booking Confirmed"
type input ""Warren Anderson" <wozzar7@bigpond.net.au>"
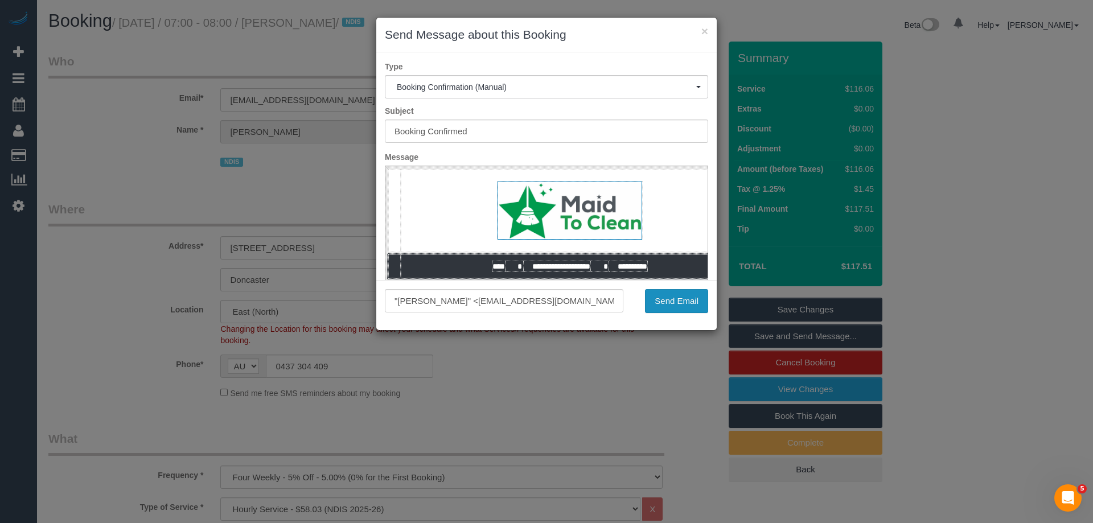
click at [677, 304] on button "Send Email" at bounding box center [676, 301] width 63 height 24
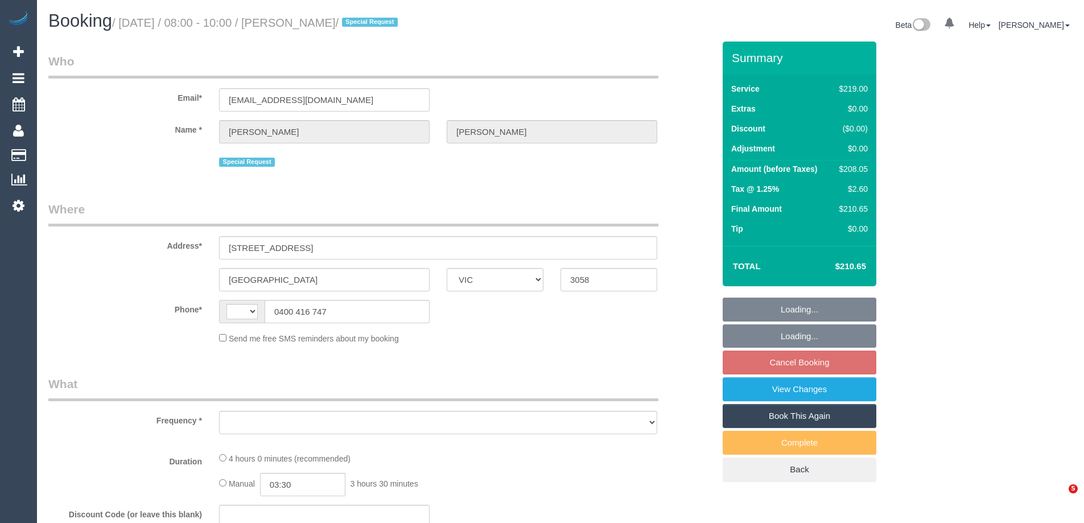
select select "VIC"
select select "string:AU"
select select "object:552"
select select "string:stripe-pm_1R8s5S2GScqysDRVkfMfONCd"
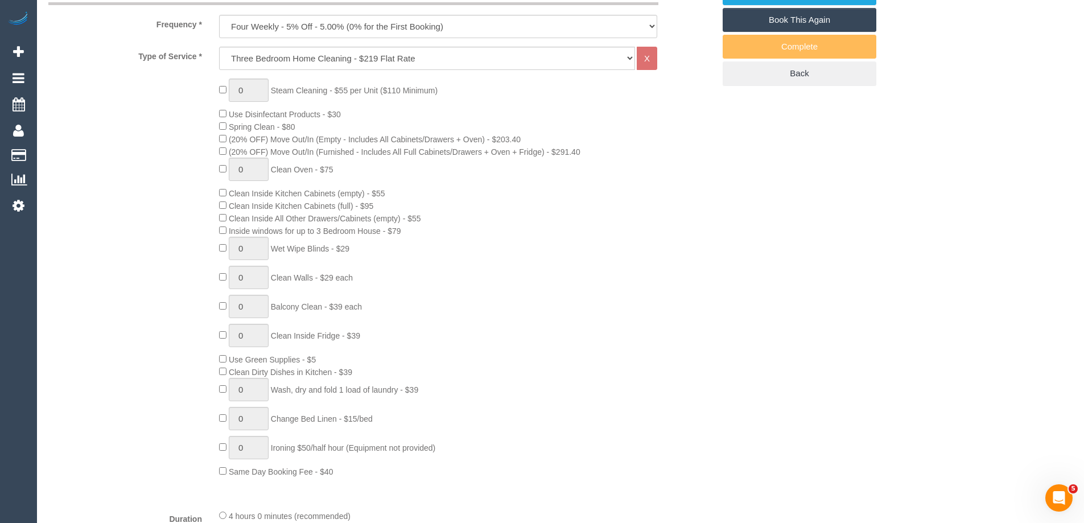
select select "number:28"
select select "number:14"
select select "number:19"
select select "number:25"
select select "number:35"
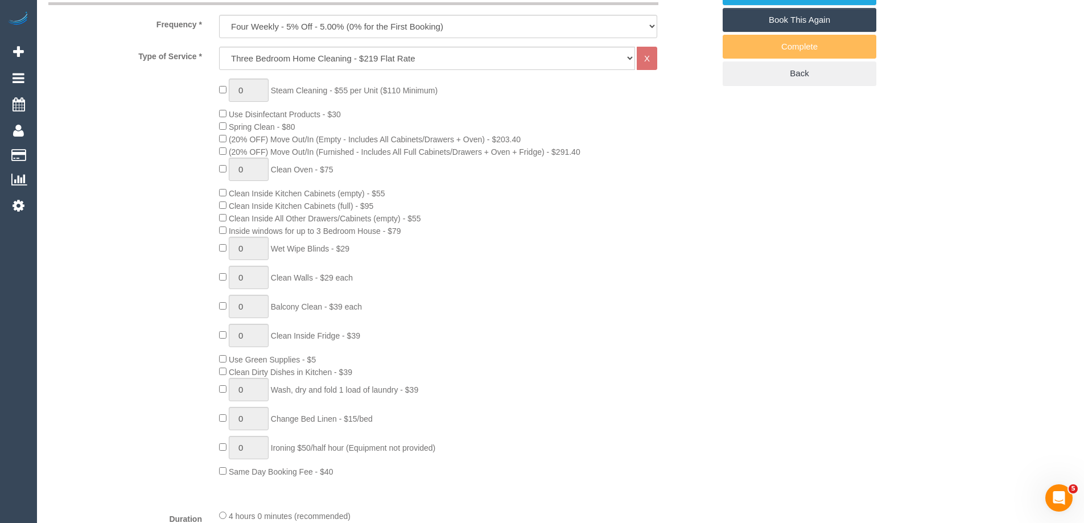
select select "number:13"
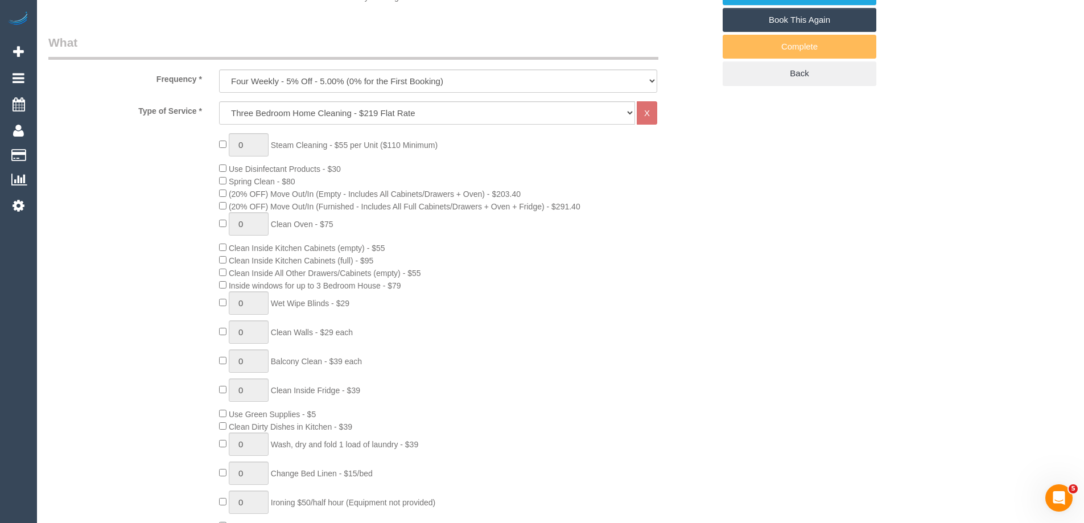
select select "object:1532"
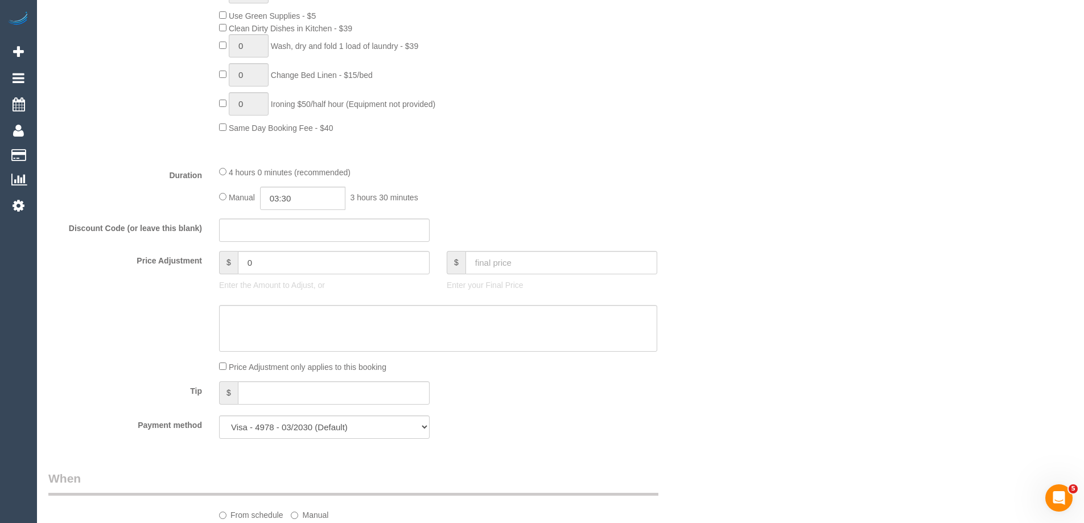
select select "spot2"
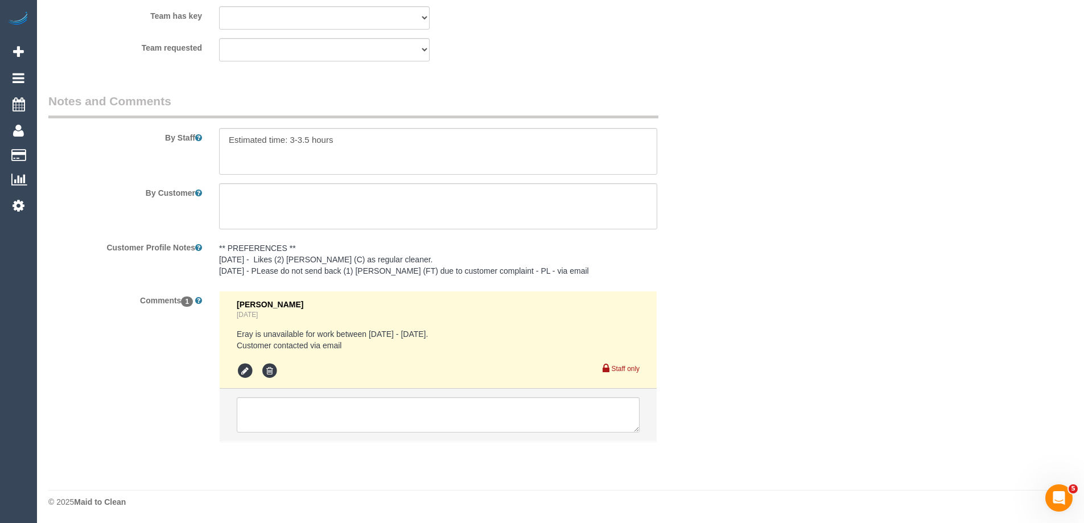
scroll to position [1824, 0]
click at [224, 137] on textarea at bounding box center [438, 150] width 438 height 47
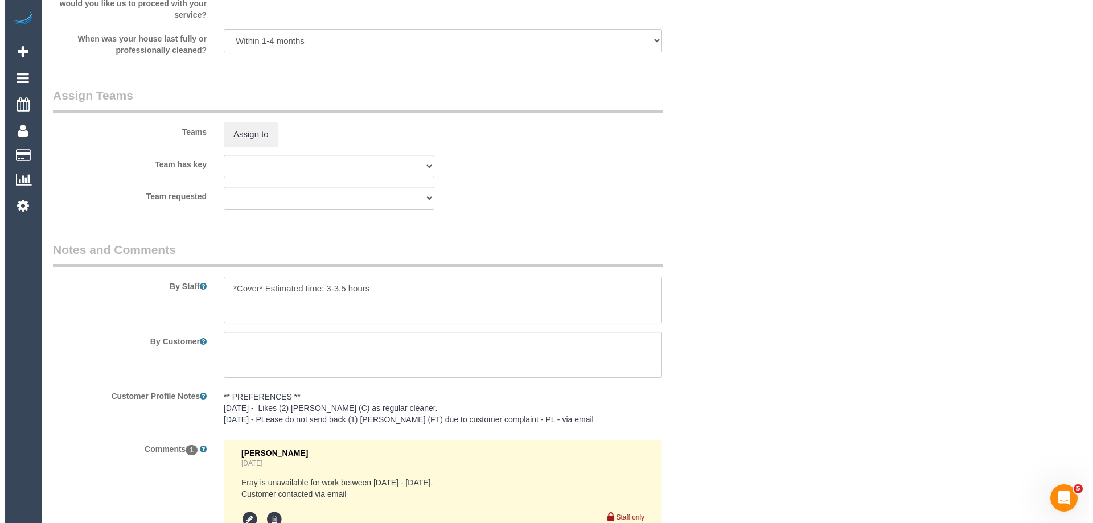
scroll to position [1596, 0]
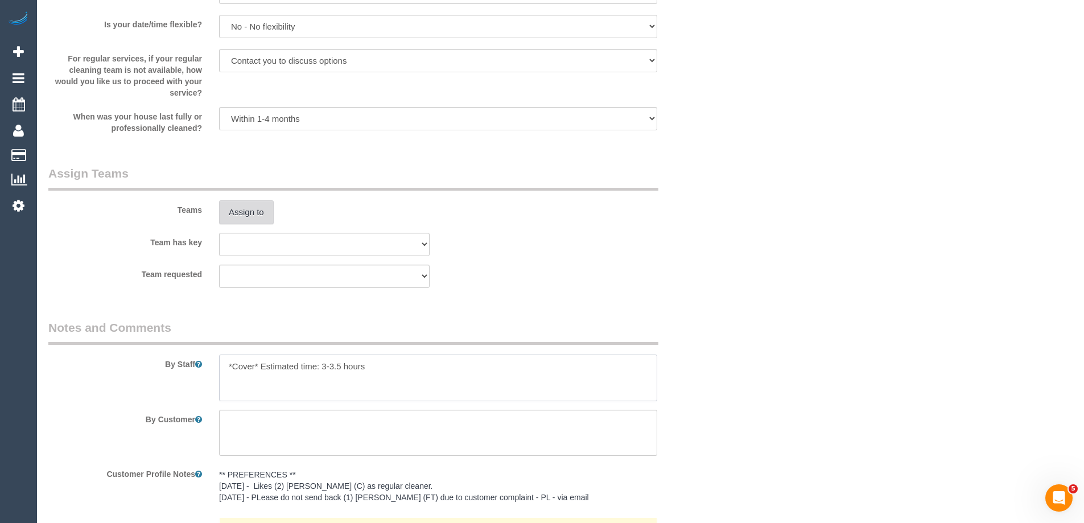
type textarea "*Cover* Estimated time: 3-3.5 hours"
click at [238, 203] on button "Assign to" at bounding box center [246, 212] width 55 height 24
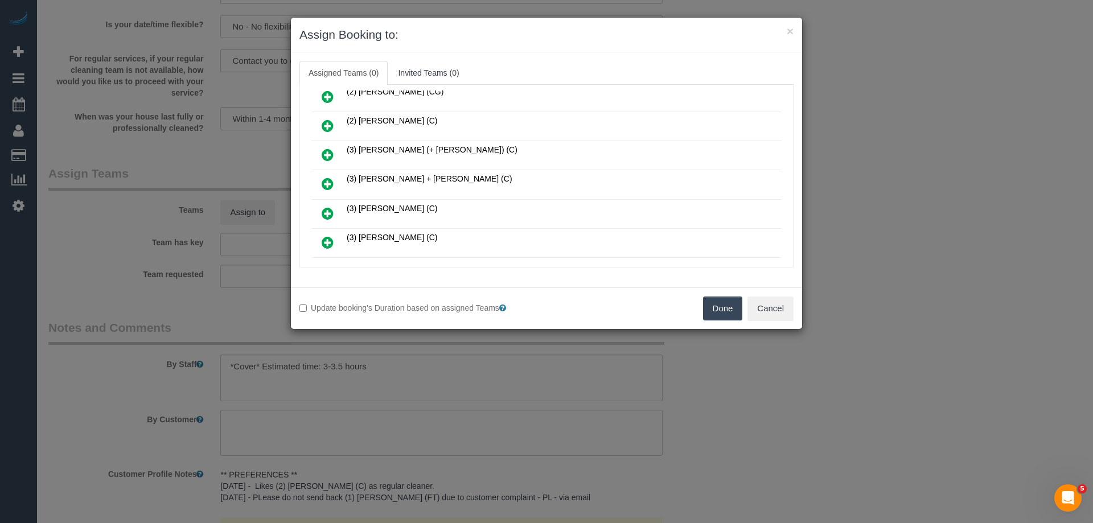
scroll to position [285, 0]
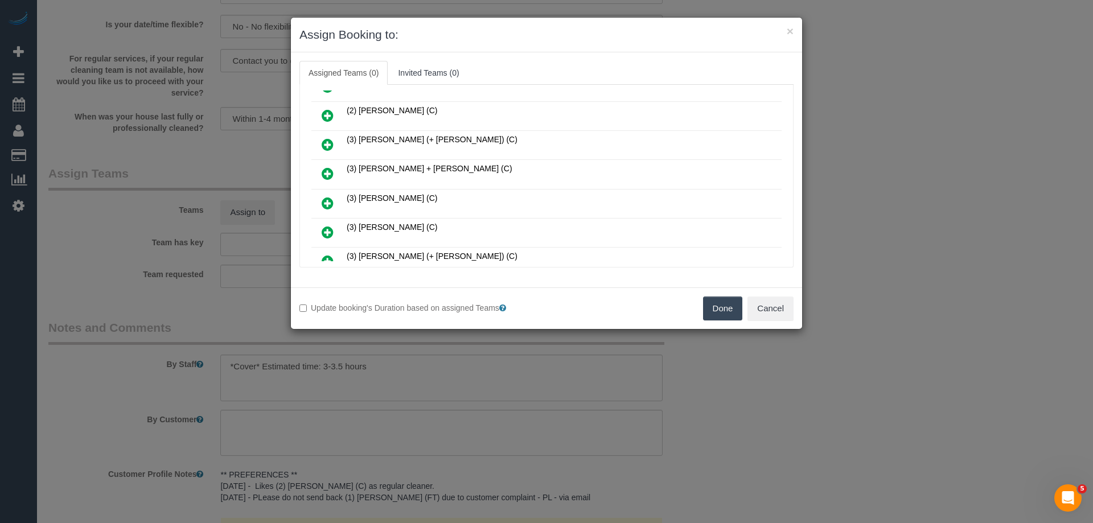
click at [332, 173] on icon at bounding box center [328, 174] width 12 height 14
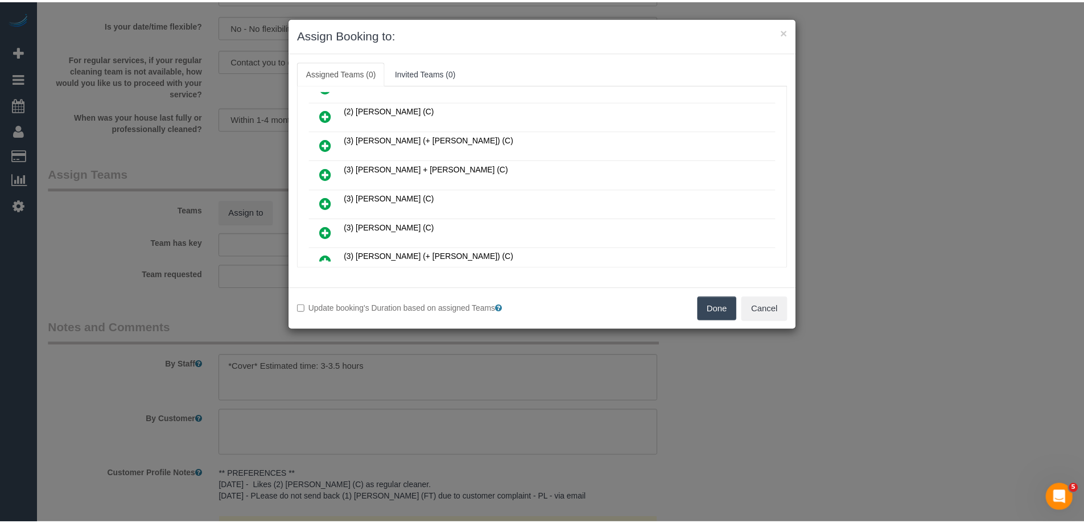
scroll to position [312, 0]
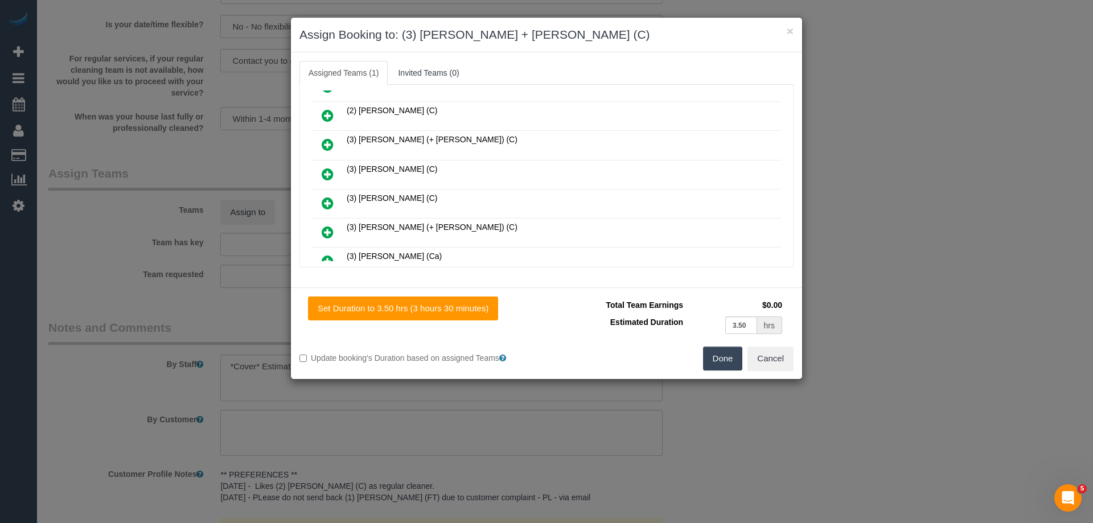
click at [715, 362] on button "Done" at bounding box center [723, 359] width 40 height 24
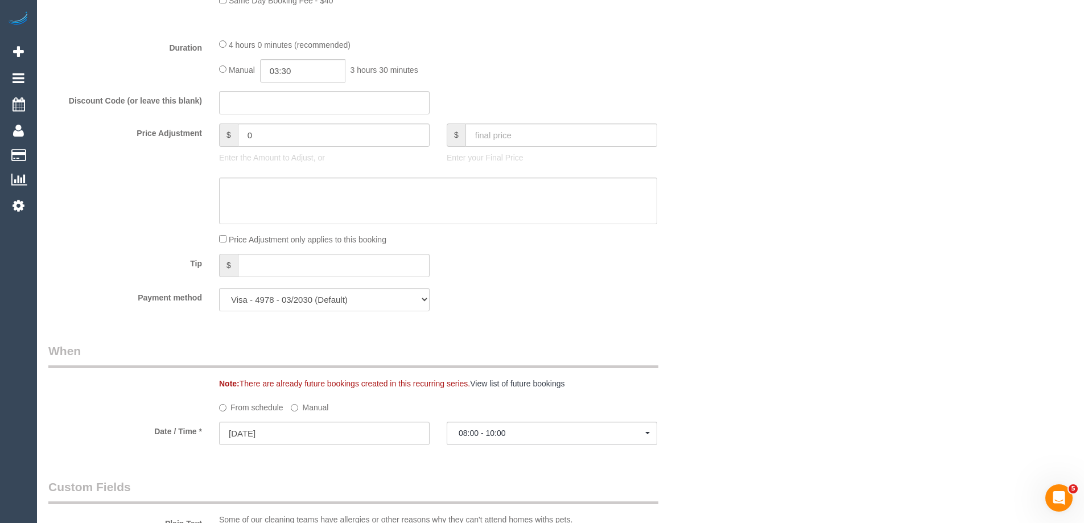
scroll to position [740, 0]
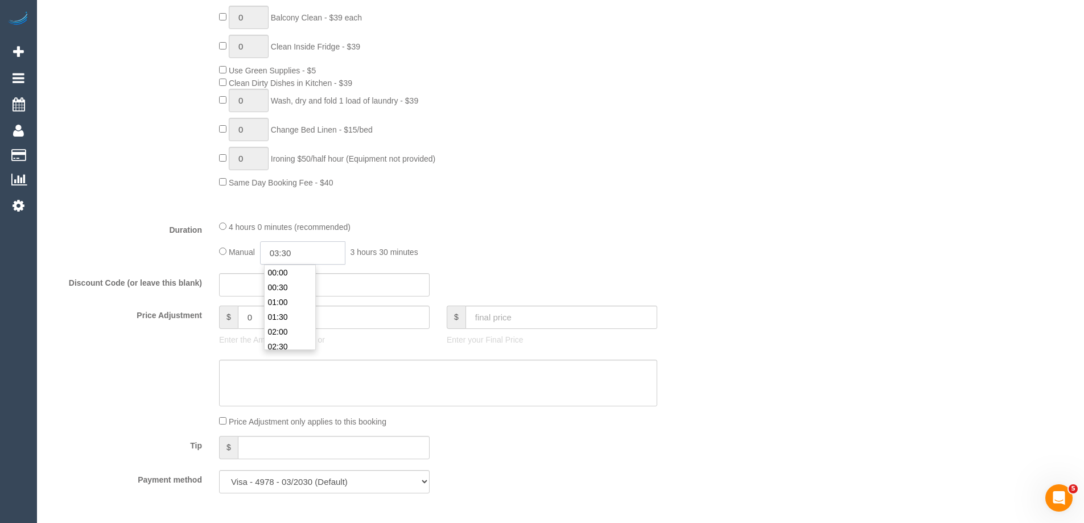
click at [308, 262] on input "03:30" at bounding box center [302, 252] width 85 height 23
type input "01:30"
click at [289, 299] on li "01:30" at bounding box center [290, 296] width 51 height 15
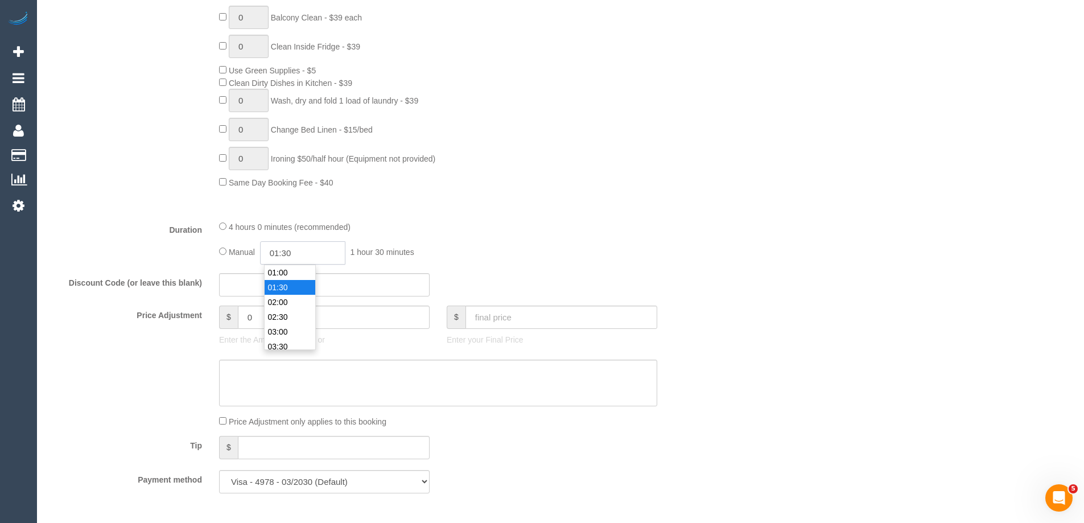
drag, startPoint x: 287, startPoint y: 249, endPoint x: 275, endPoint y: 248, distance: 12.0
click at [275, 248] on input "01:30" at bounding box center [302, 252] width 85 height 23
select select "spot27"
click at [307, 253] on input "01:30" at bounding box center [302, 252] width 85 height 23
drag, startPoint x: 311, startPoint y: 254, endPoint x: 287, endPoint y: 251, distance: 24.1
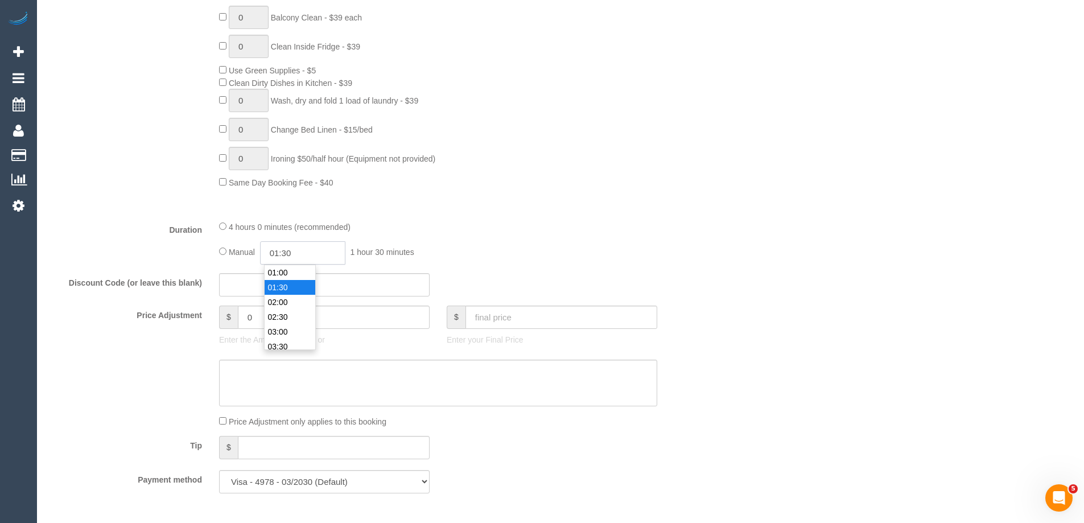
click at [287, 251] on input "01:30" at bounding box center [302, 252] width 85 height 23
type input "01:45"
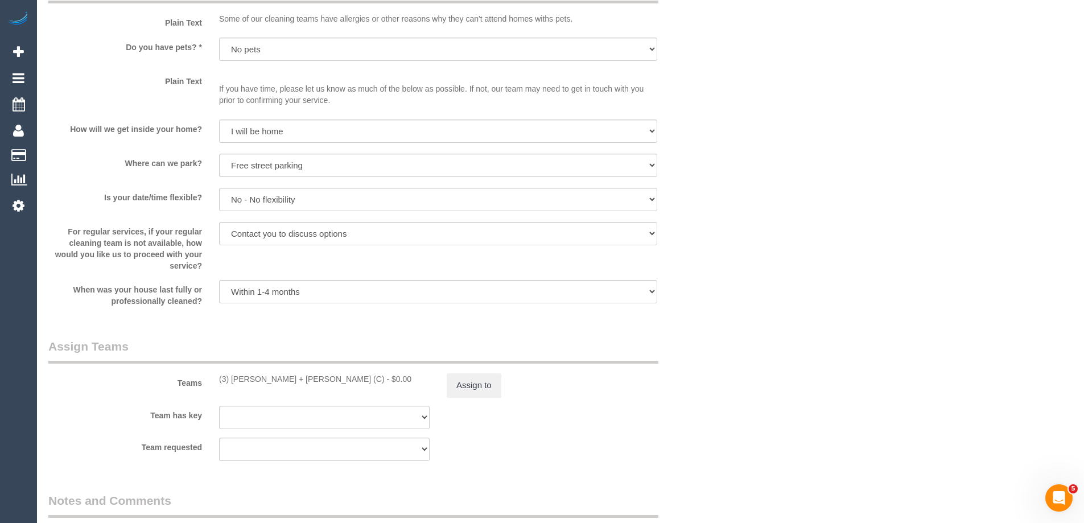
select select "spot52"
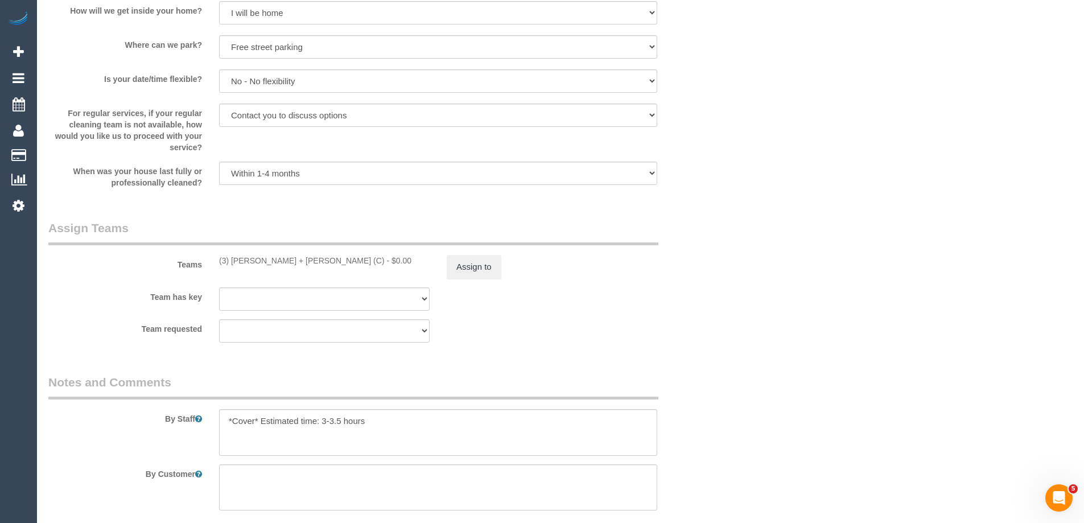
scroll to position [1764, 0]
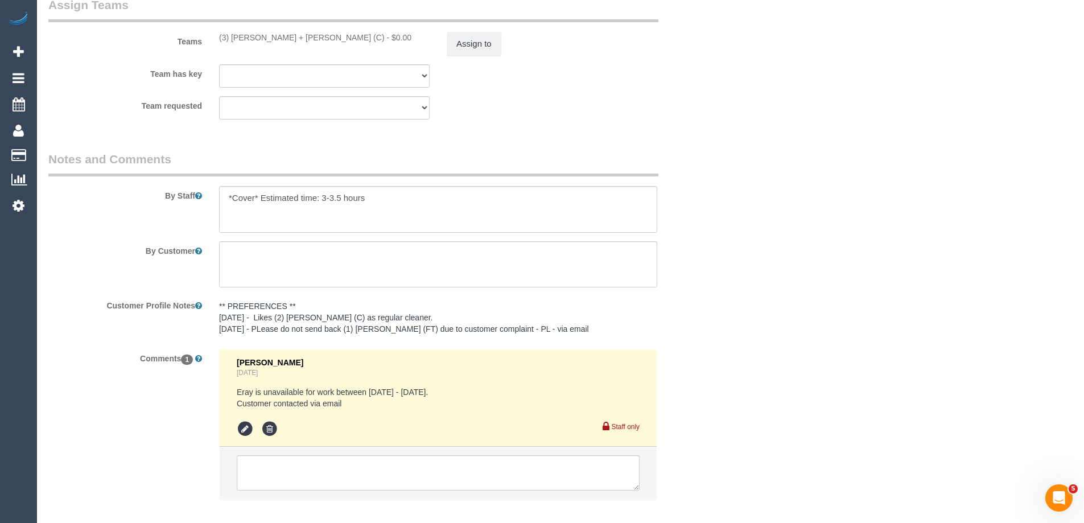
select select "spot77"
type input "01:45"
click at [469, 42] on button "Assign to" at bounding box center [474, 44] width 55 height 24
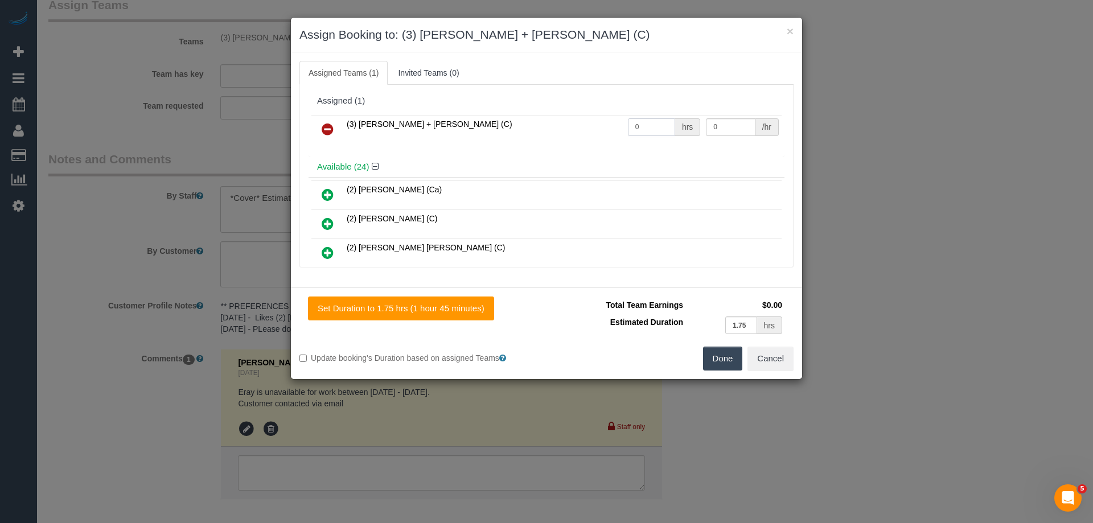
drag, startPoint x: 628, startPoint y: 133, endPoint x: 702, endPoint y: 130, distance: 74.6
click at [676, 128] on div "0 hrs" at bounding box center [664, 127] width 73 height 18
type input "1"
drag, startPoint x: 714, startPoint y: 129, endPoint x: 631, endPoint y: 120, distance: 84.1
click at [632, 121] on tr "(3) Denis + Kaira (C) 1 hrs 0 /hr" at bounding box center [546, 129] width 470 height 29
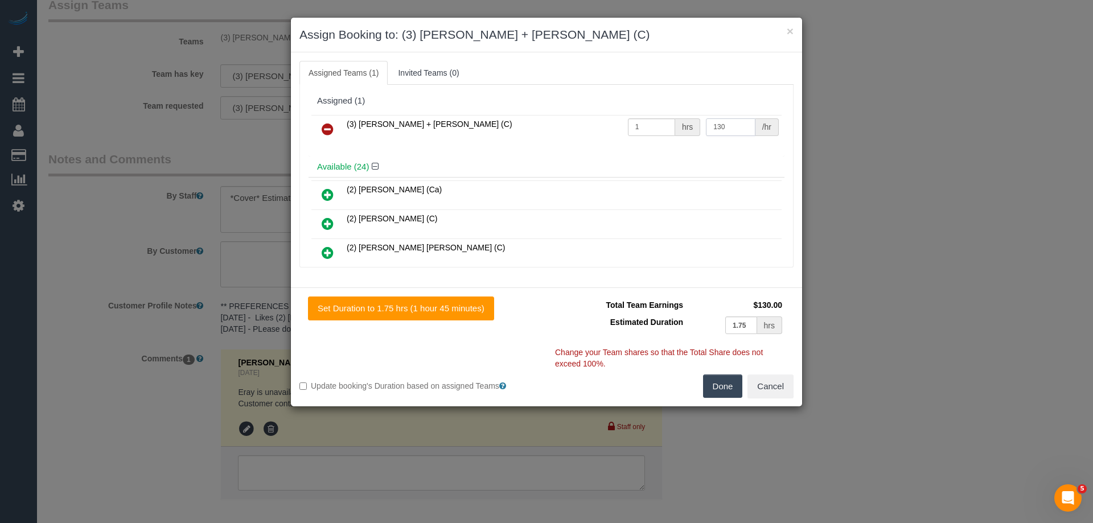
type input "130"
click at [713, 389] on button "Done" at bounding box center [723, 387] width 40 height 24
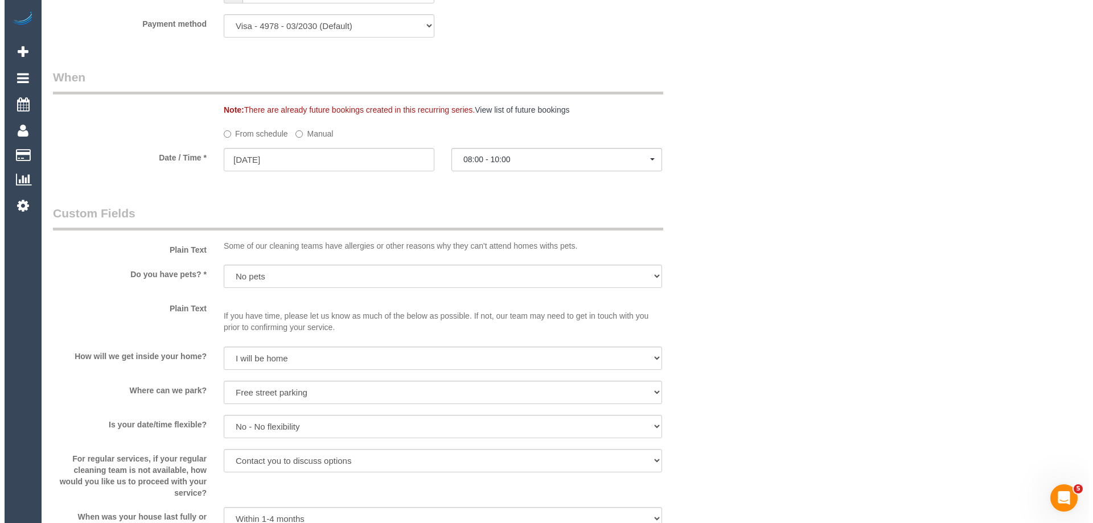
scroll to position [0, 0]
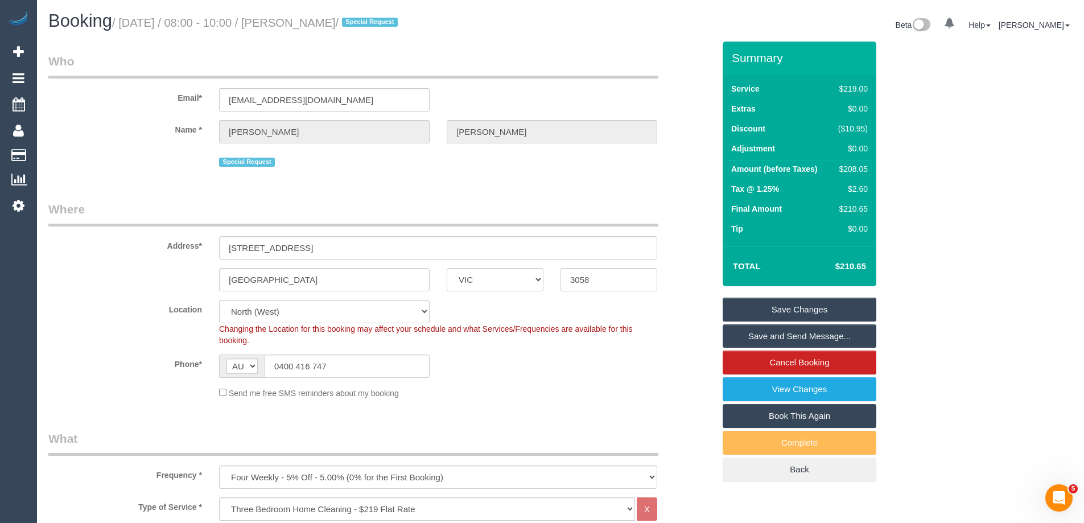
drag, startPoint x: 378, startPoint y: 24, endPoint x: 316, endPoint y: 17, distance: 63.0
click at [316, 17] on small "/ September 29, 2025 / 08:00 - 10:00 / Angela Kelly / Special Request" at bounding box center [256, 23] width 289 height 13
copy small "Angela Kelly"
click at [757, 338] on link "Save and Send Message..." at bounding box center [800, 336] width 154 height 24
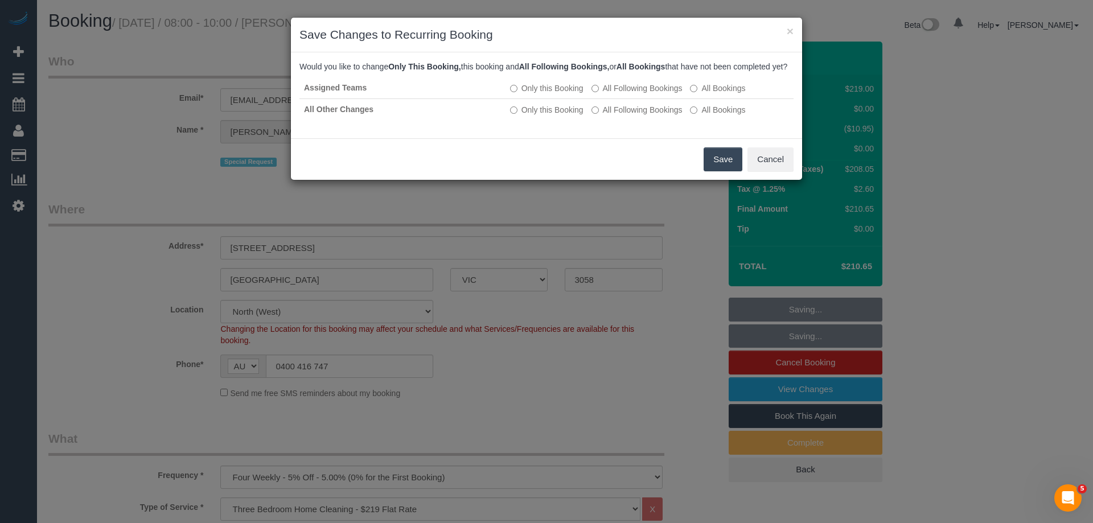
click at [740, 171] on button "Save" at bounding box center [722, 159] width 39 height 24
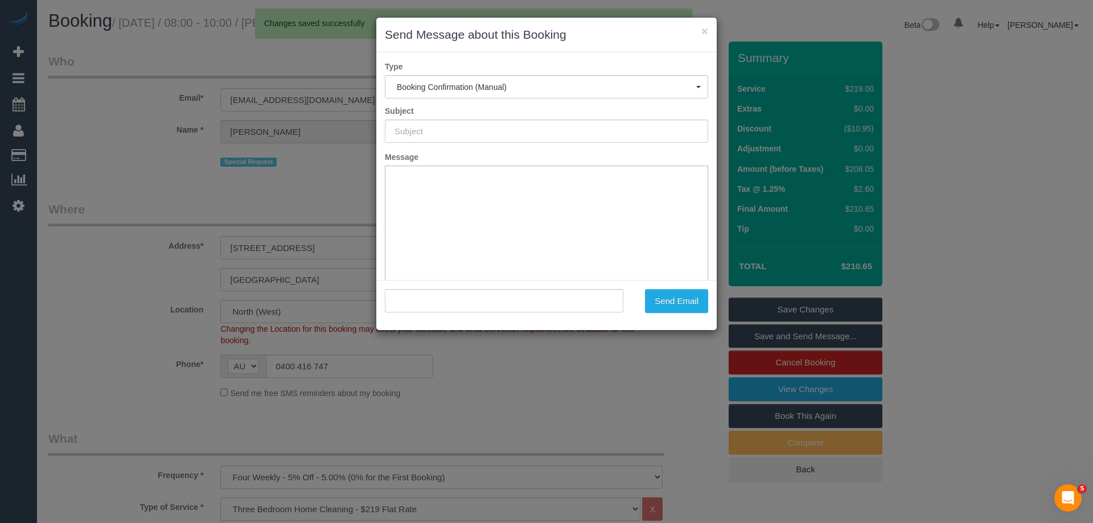
type input "Booking Confirmed"
type input ""Angela Kelly" <angelakelly2013@gmail.com>"
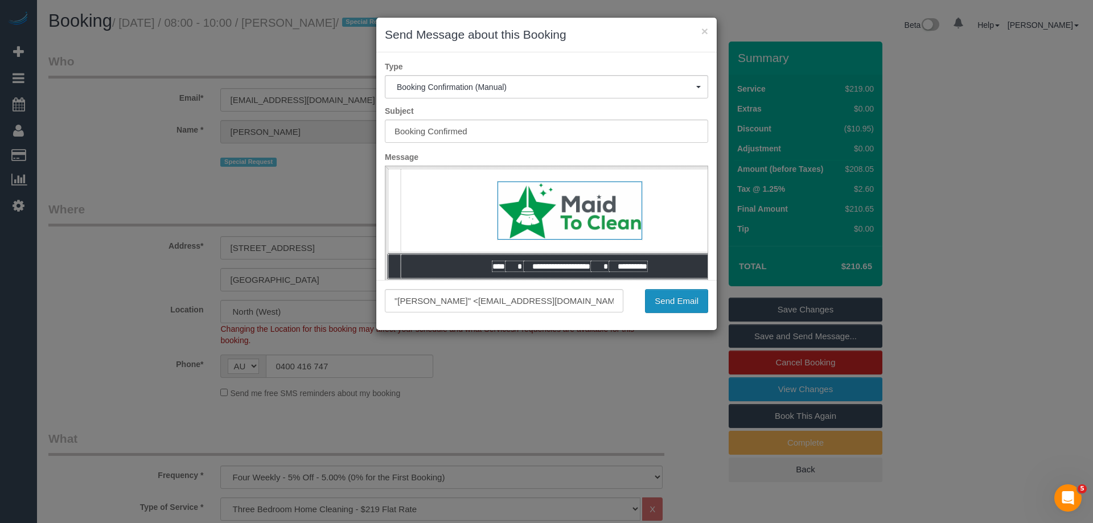
click at [683, 294] on button "Send Email" at bounding box center [676, 301] width 63 height 24
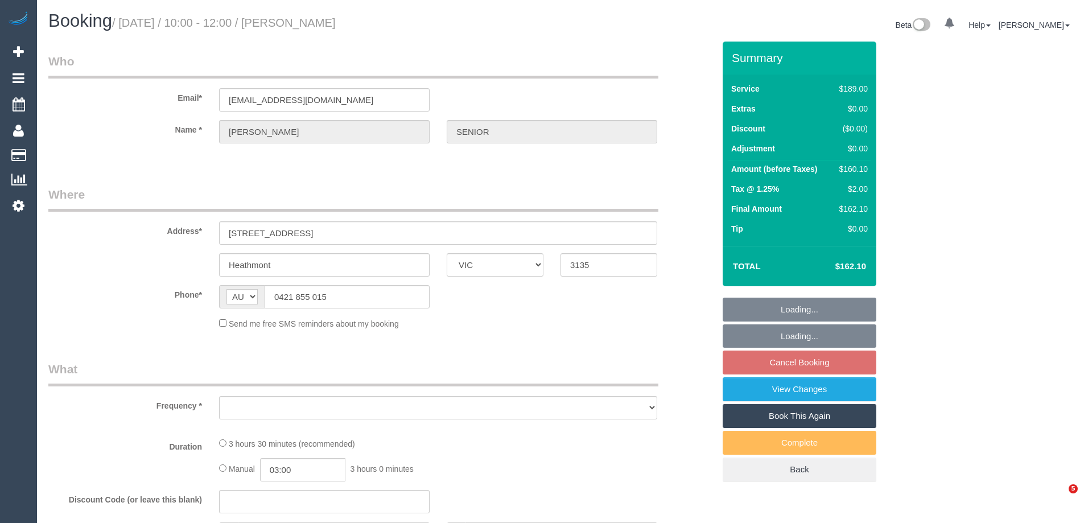
select select "VIC"
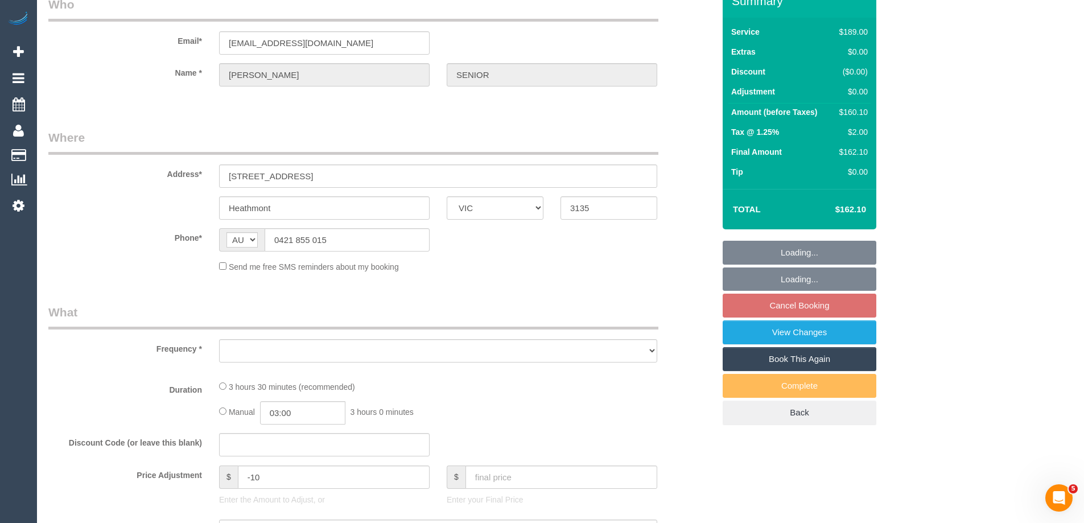
select select "string:stripe-pm_1QRVgJ2GScqysDRVzgzKVhek"
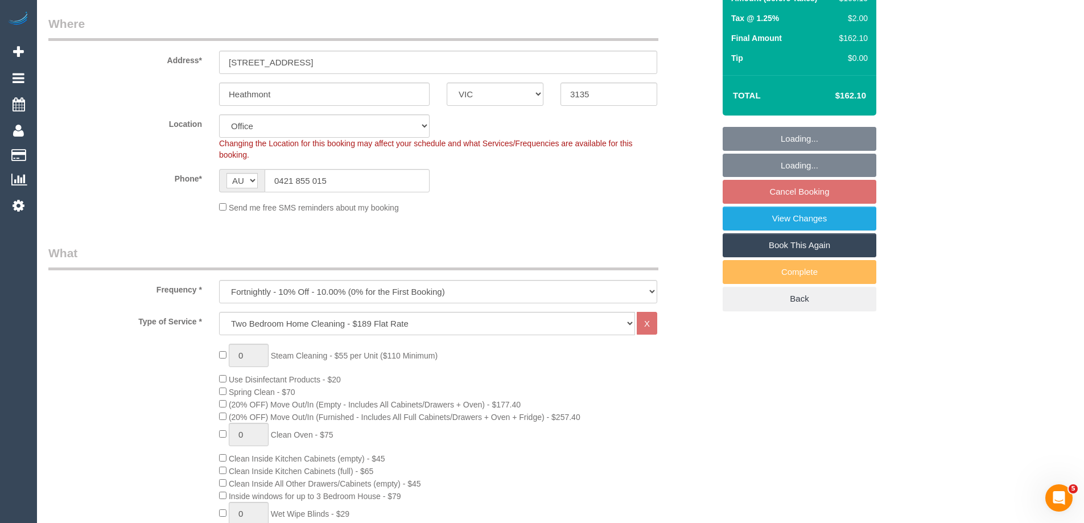
select select "object:660"
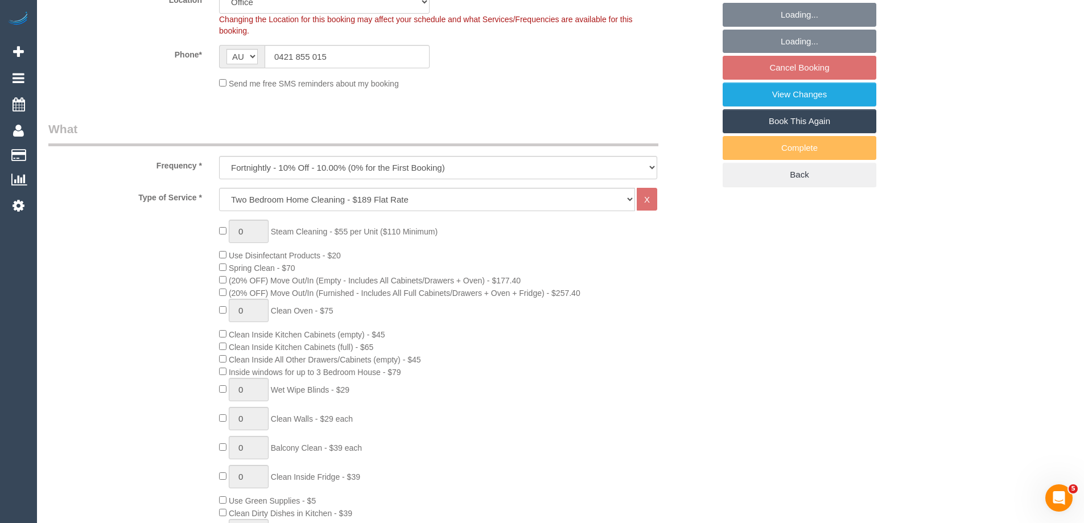
select select "number:27"
select select "number:14"
select select "number:19"
select select "number:22"
select select "number:34"
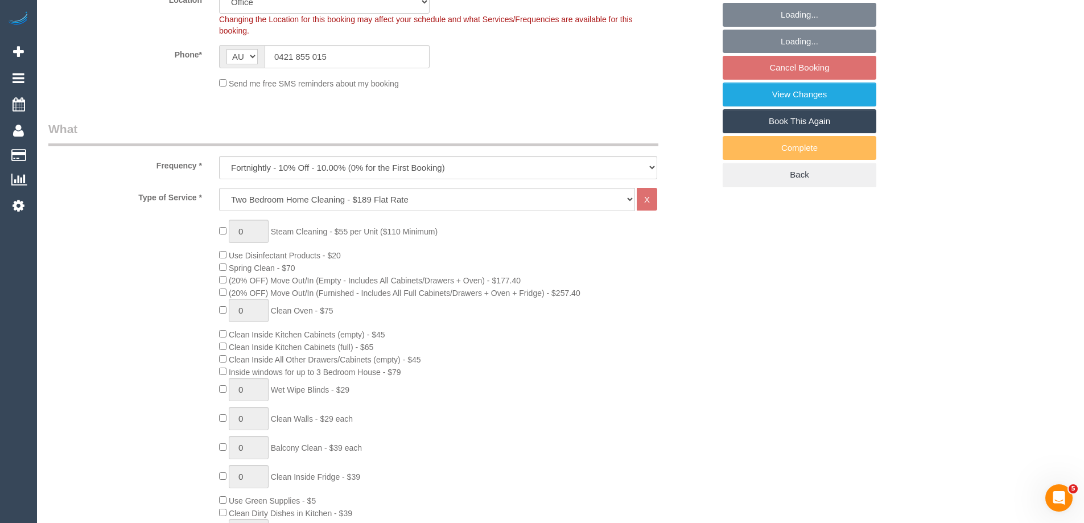
select select "number:26"
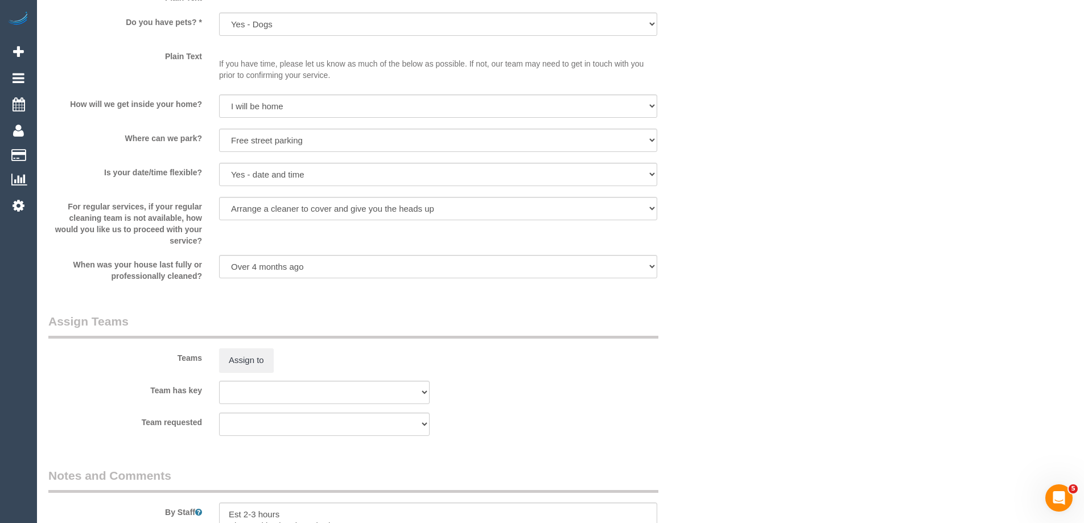
scroll to position [1464, 0]
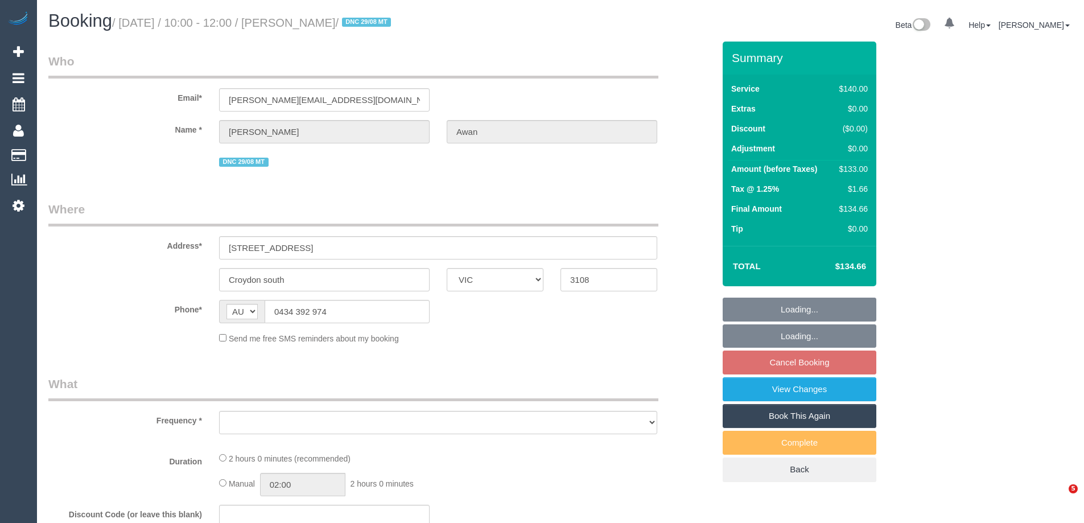
select select "VIC"
select select "string:stripe-pm_1PQRyu2GScqysDRVsQCPVYhC"
select select "number:28"
select select "number:14"
select select "number:18"
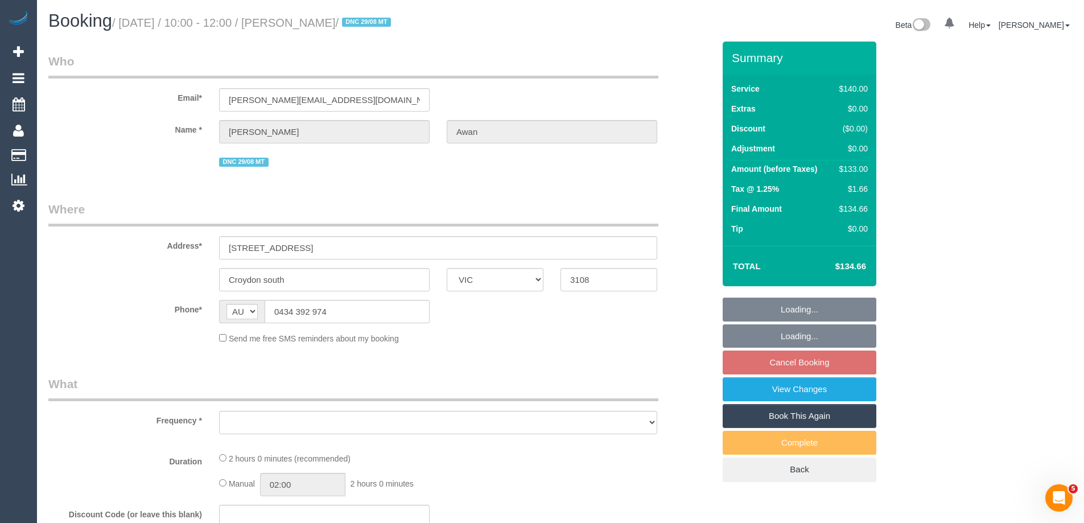
select select "number:25"
select select "number:35"
select select "number:13"
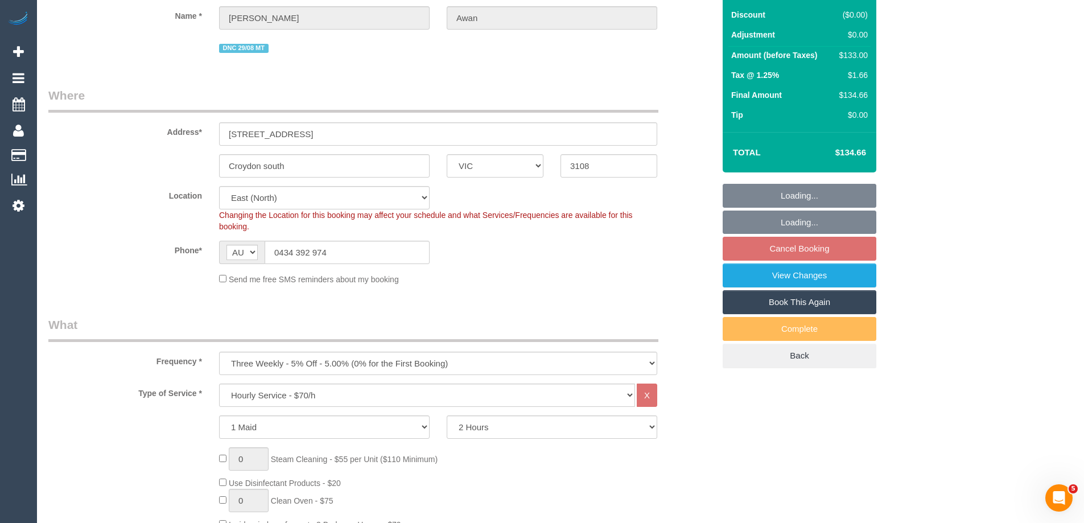
select select "object:874"
select select "spot3"
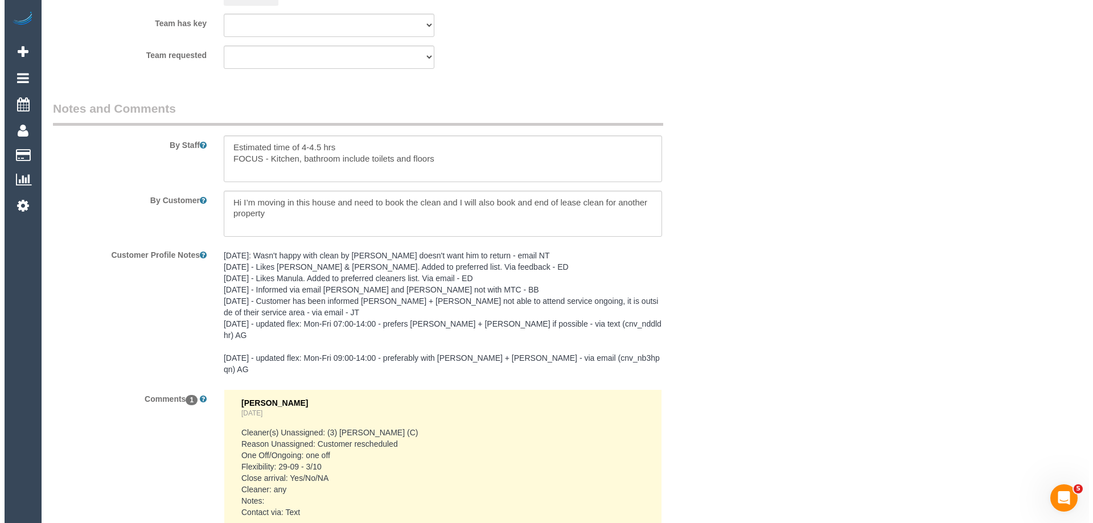
scroll to position [1759, 0]
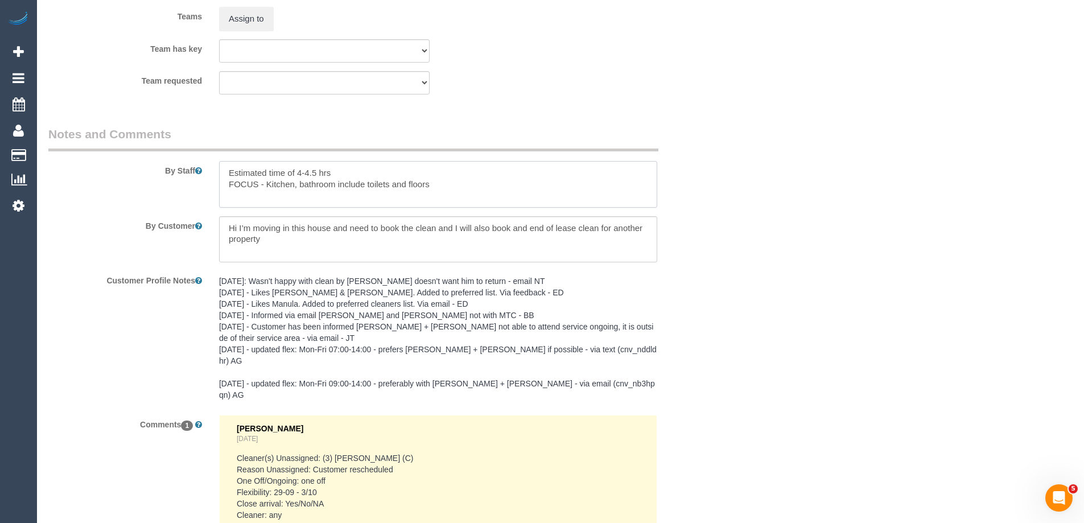
drag, startPoint x: 359, startPoint y: 172, endPoint x: 174, endPoint y: 165, distance: 185.1
click at [174, 165] on div "By Staff" at bounding box center [381, 167] width 683 height 82
type textarea "FOCUS - Kitchen, bathroom include toilets and floors"
click at [237, 23] on button "Assign to" at bounding box center [246, 19] width 55 height 24
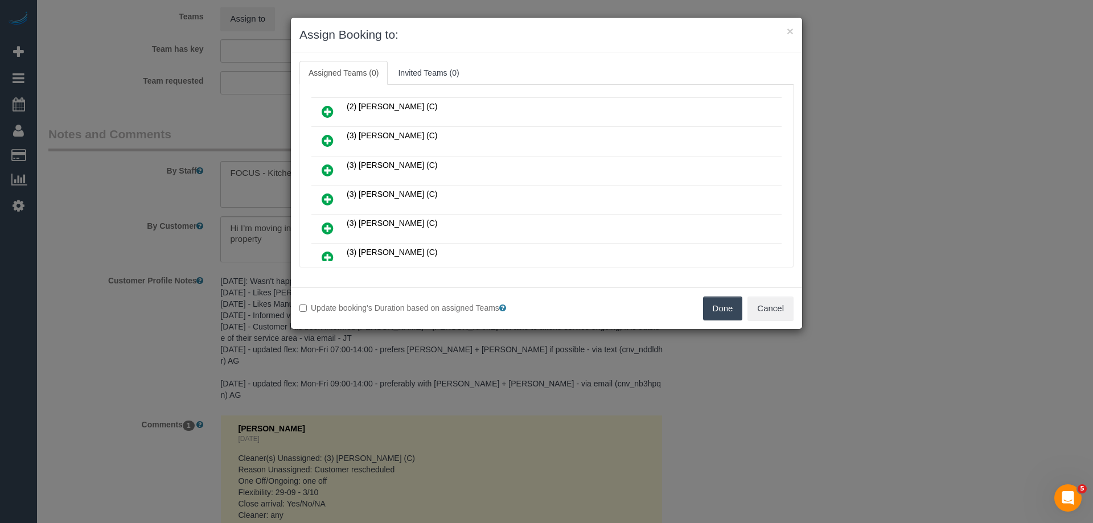
click at [326, 143] on icon at bounding box center [328, 141] width 12 height 14
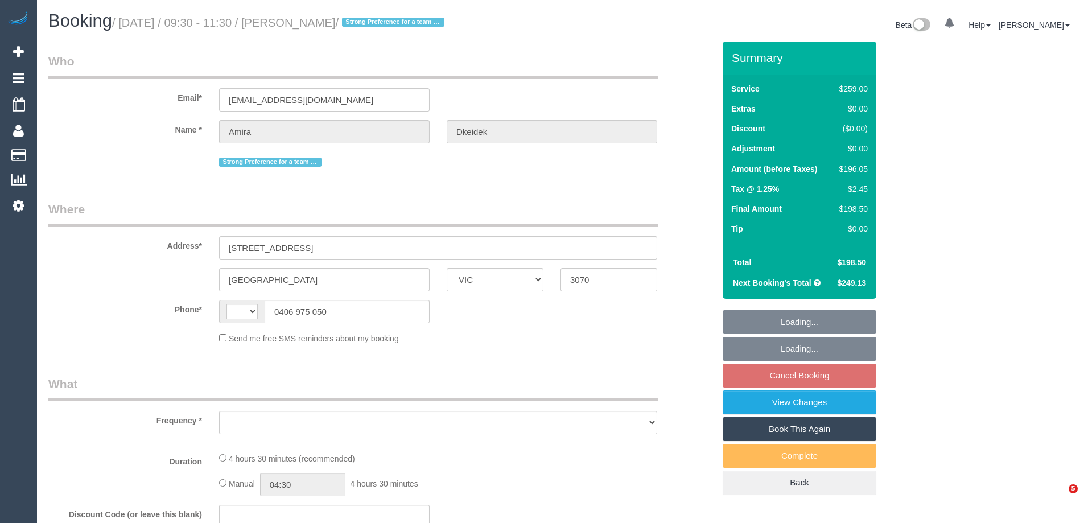
select select "VIC"
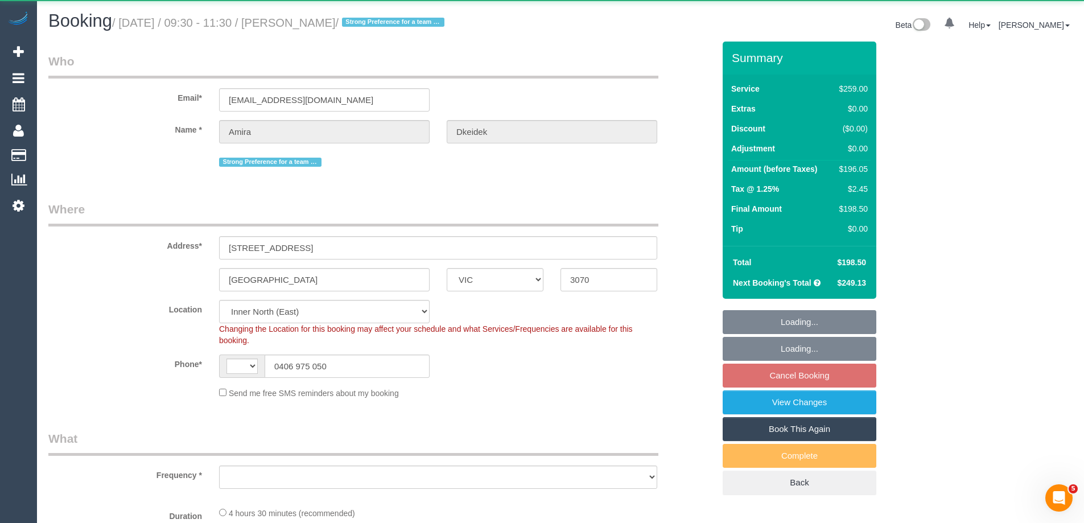
select select "string:stripe-pm_1JsQaj2GScqysDRVT6pX7zL7"
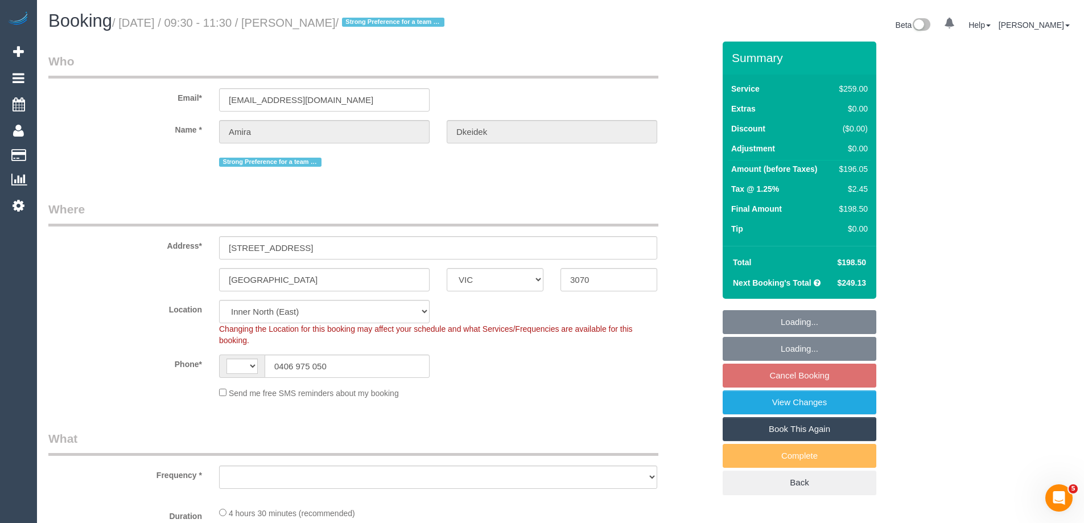
select select "string:AU"
select select "number:28"
select select "number:14"
select select "number:18"
select select "number:23"
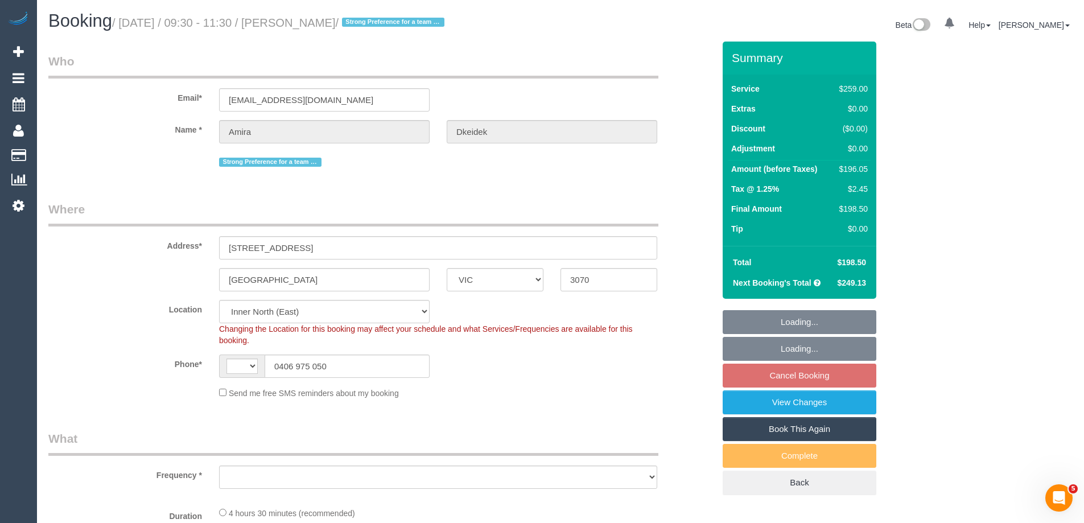
select select "number:13"
select select "object:1528"
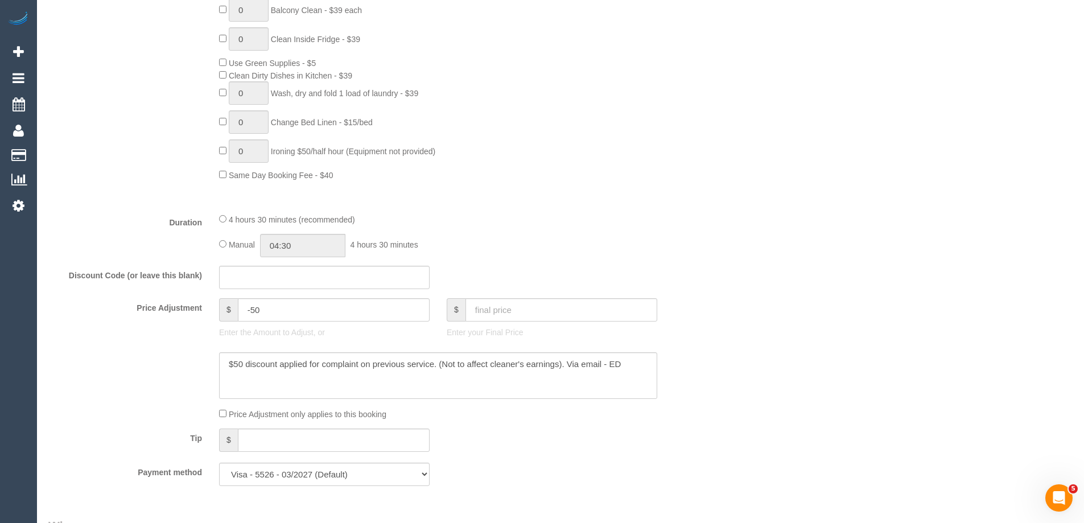
scroll to position [911, 0]
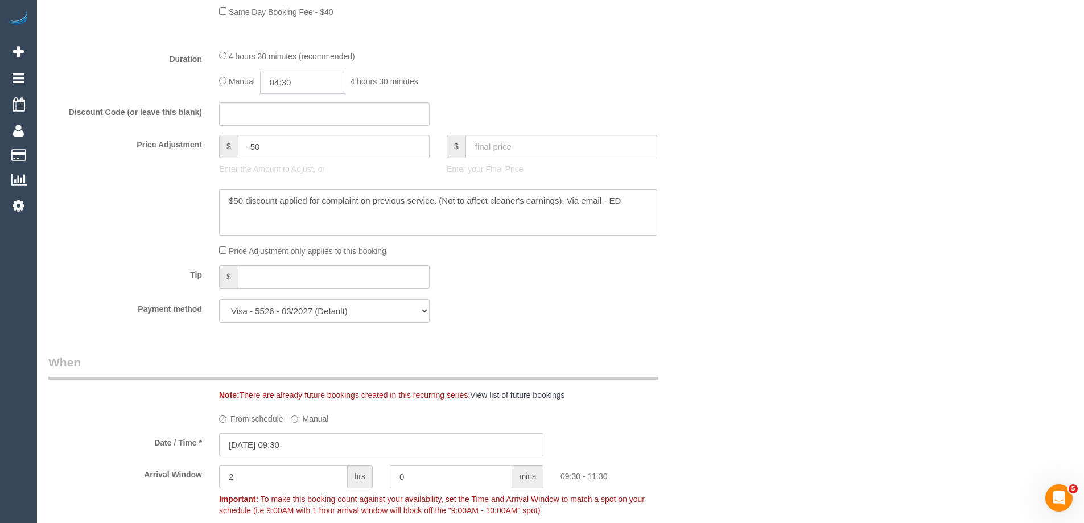
click at [293, 85] on input "04:30" at bounding box center [302, 82] width 85 height 23
click at [284, 109] on li "02:00" at bounding box center [290, 111] width 51 height 15
drag, startPoint x: 300, startPoint y: 84, endPoint x: 287, endPoint y: 81, distance: 12.8
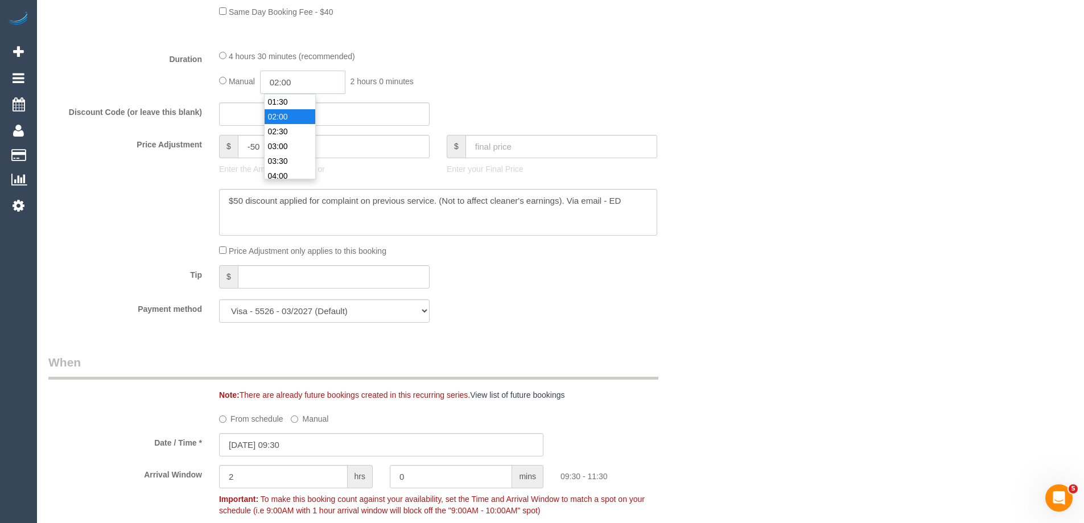
click at [287, 81] on input "02:00" at bounding box center [302, 82] width 85 height 23
type input "02:15"
click at [574, 107] on div "Discount Code (or leave this blank)" at bounding box center [381, 114] width 683 height 24
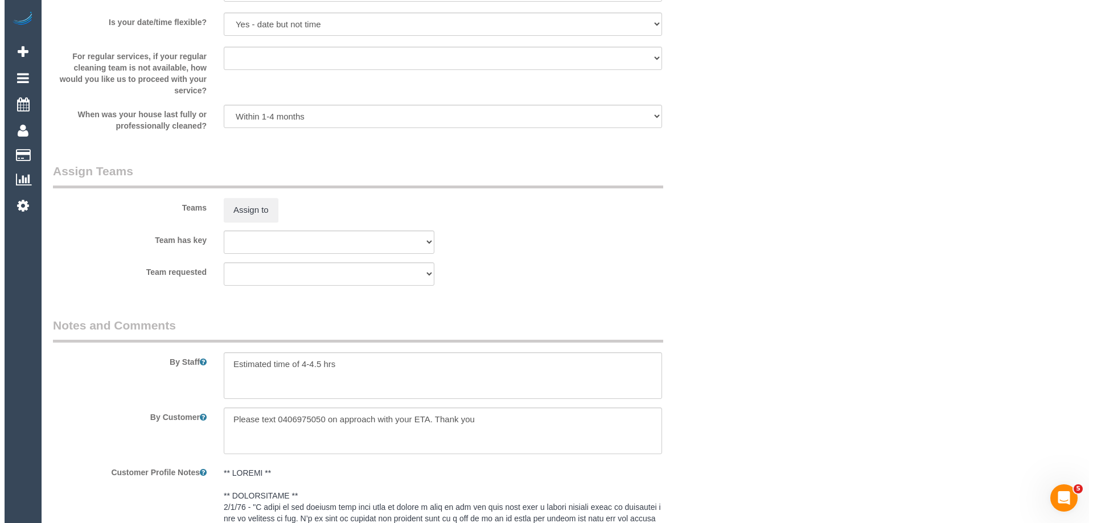
scroll to position [1764, 0]
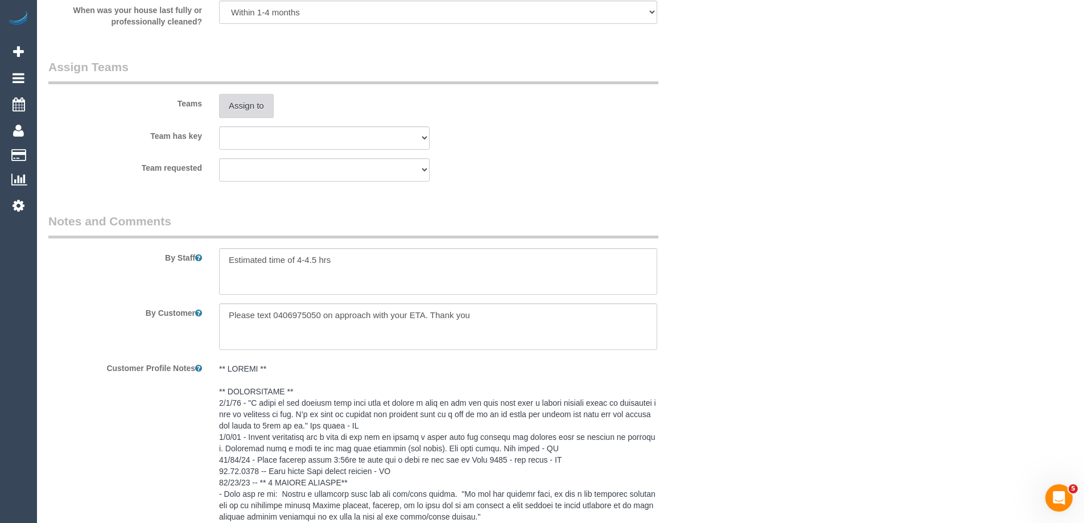
click at [228, 103] on button "Assign to" at bounding box center [246, 106] width 55 height 24
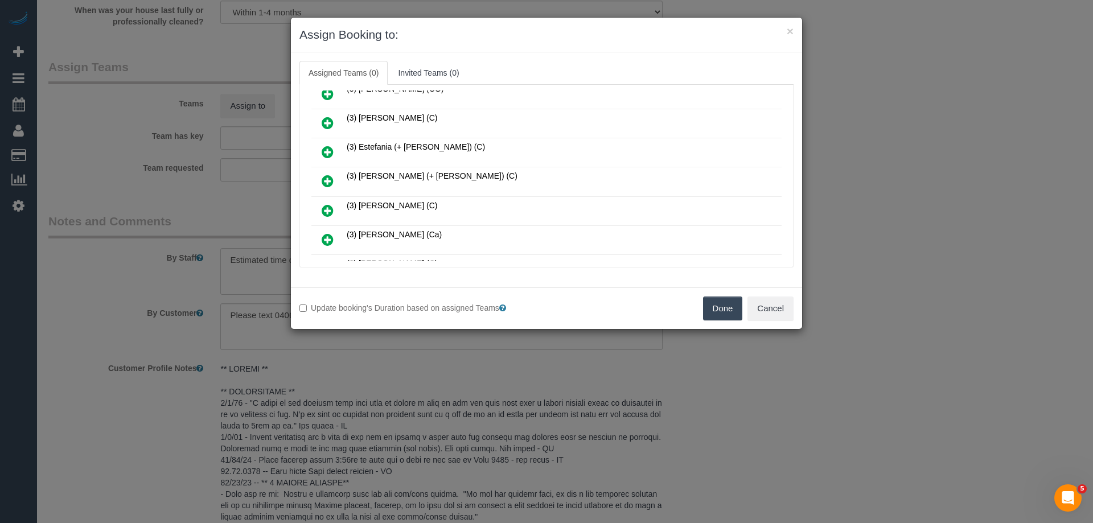
scroll to position [285, 0]
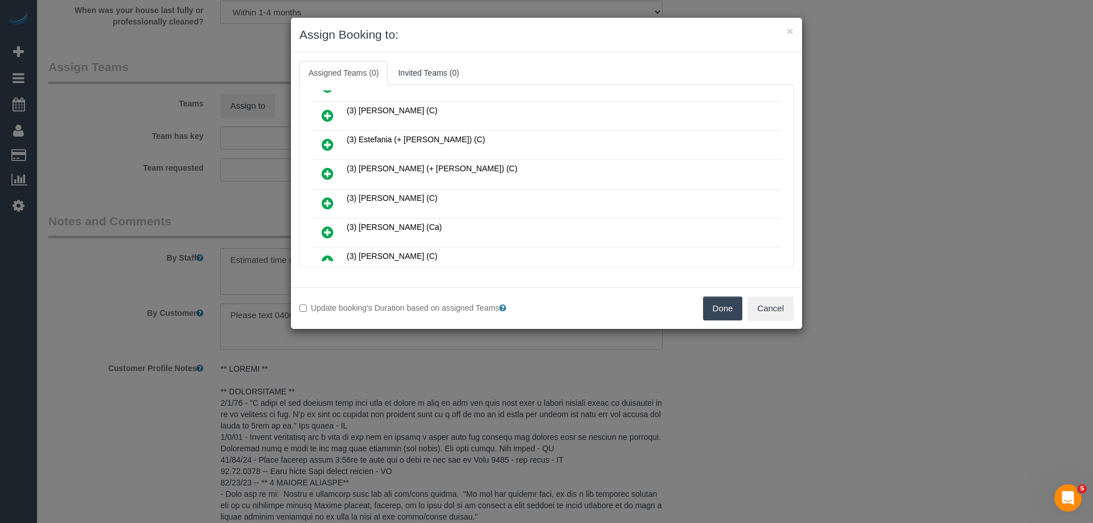
click at [324, 174] on icon at bounding box center [328, 174] width 12 height 14
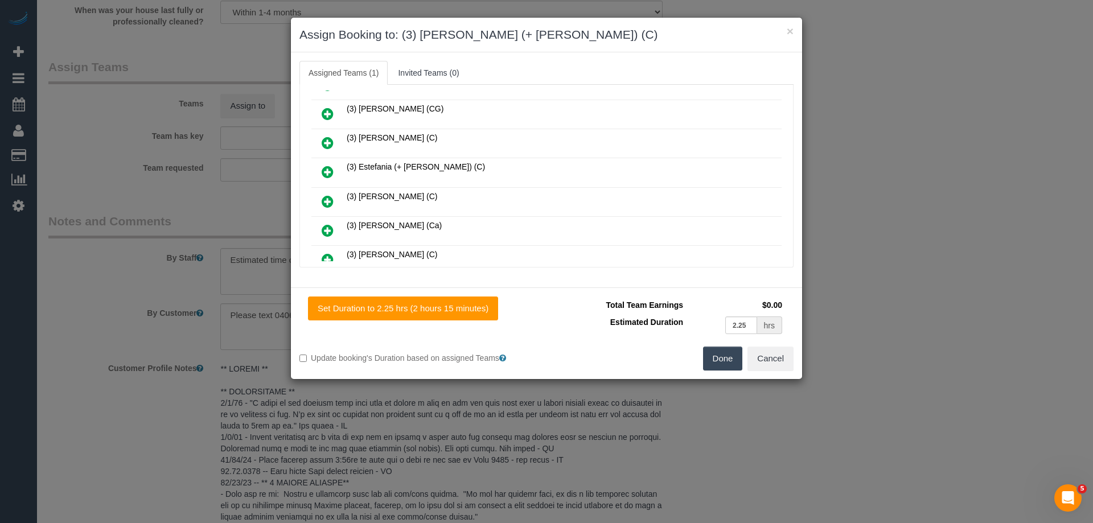
scroll to position [312, 0]
click at [330, 257] on icon at bounding box center [328, 261] width 12 height 14
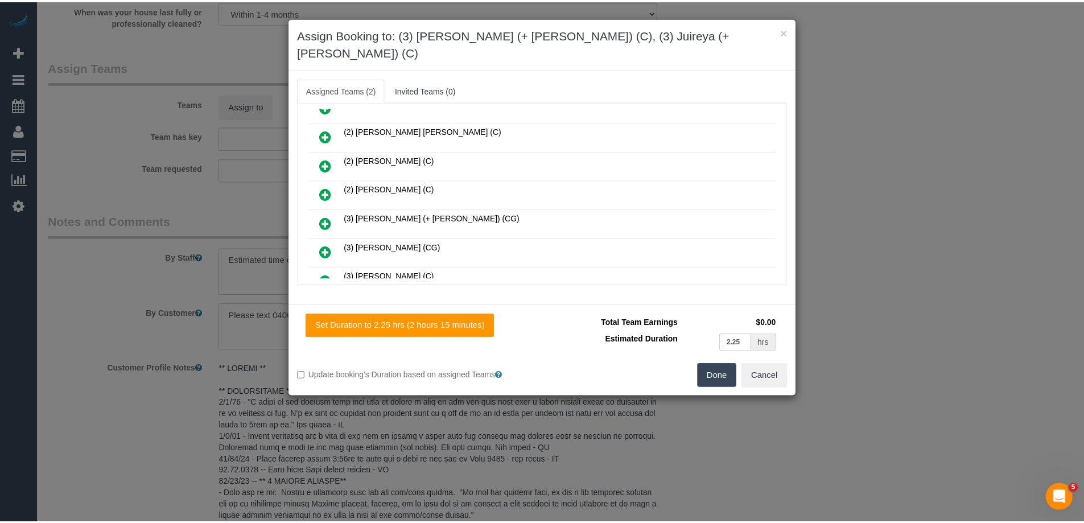
scroll to position [0, 0]
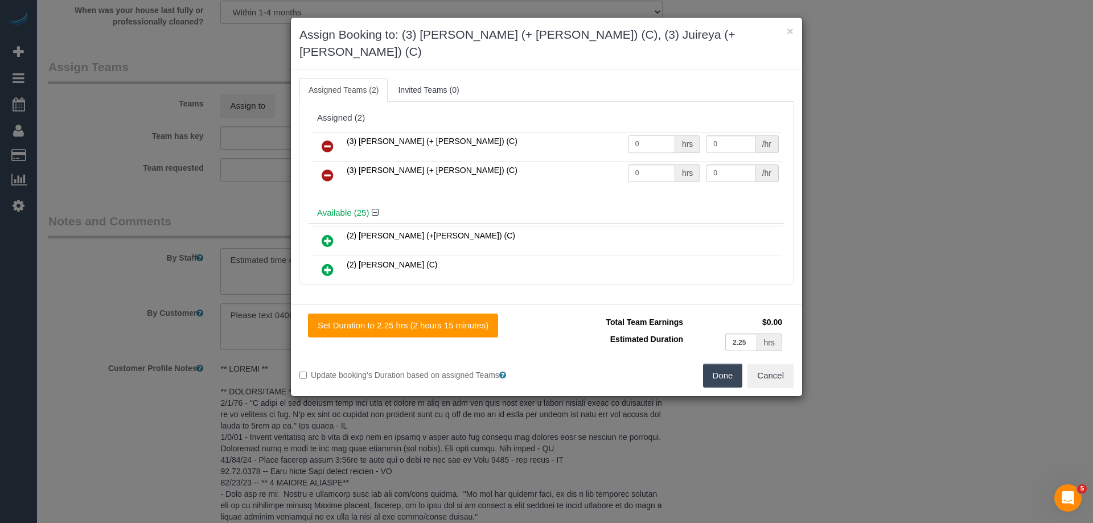
drag, startPoint x: 652, startPoint y: 125, endPoint x: 596, endPoint y: 122, distance: 55.8
click at [596, 132] on tr "(3) Gazi (+ Juireya) (C) 0 hrs 0 /hr" at bounding box center [546, 146] width 470 height 29
type input "1"
drag, startPoint x: 657, startPoint y: 154, endPoint x: 569, endPoint y: 150, distance: 87.8
click at [560, 161] on tr "(3) Juireya (+ Gazi) (C) 0 hrs 0 /hr" at bounding box center [546, 175] width 470 height 29
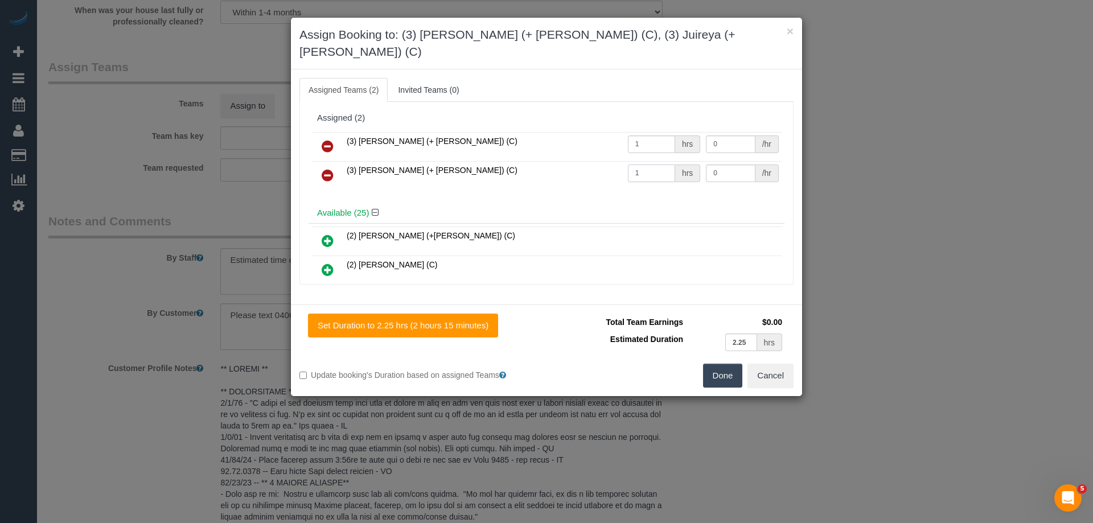
type input "1"
drag, startPoint x: 722, startPoint y: 125, endPoint x: 655, endPoint y: 125, distance: 66.6
click at [656, 132] on tr "(3) Gazi (+ Juireya) (C) 1 hrs 0 /hr" at bounding box center [546, 146] width 470 height 29
type input "77.5"
drag, startPoint x: 725, startPoint y: 150, endPoint x: 659, endPoint y: 154, distance: 65.6
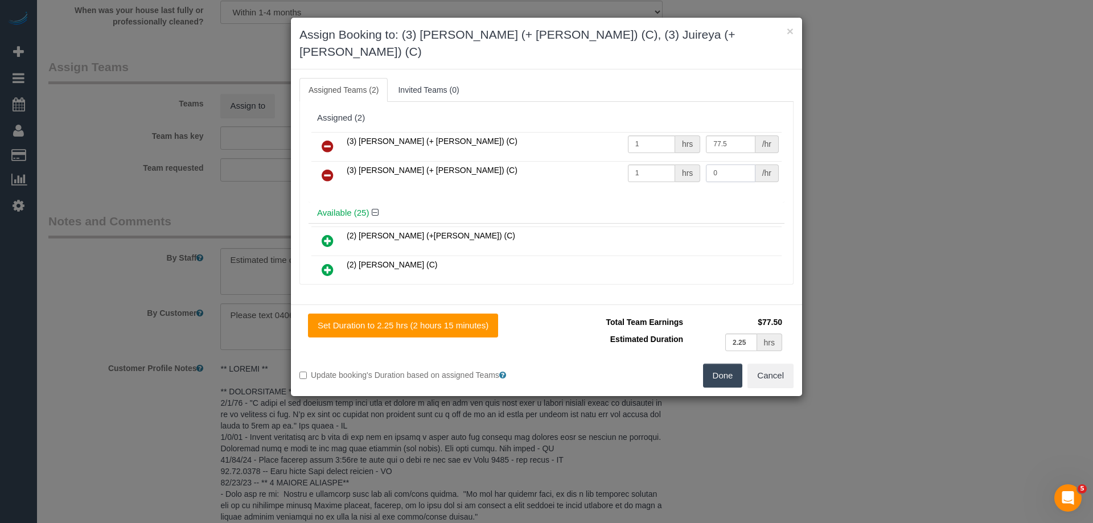
click at [659, 161] on tr "(3) Juireya (+ Gazi) (C) 1 hrs 0 /hr" at bounding box center [546, 175] width 470 height 29
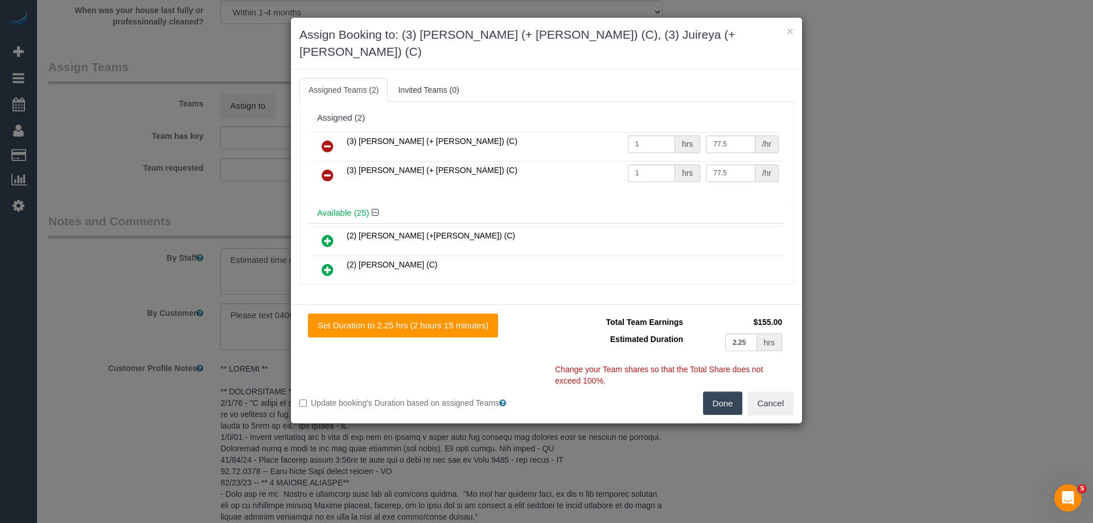
type input "77.5"
click at [721, 392] on button "Done" at bounding box center [723, 404] width 40 height 24
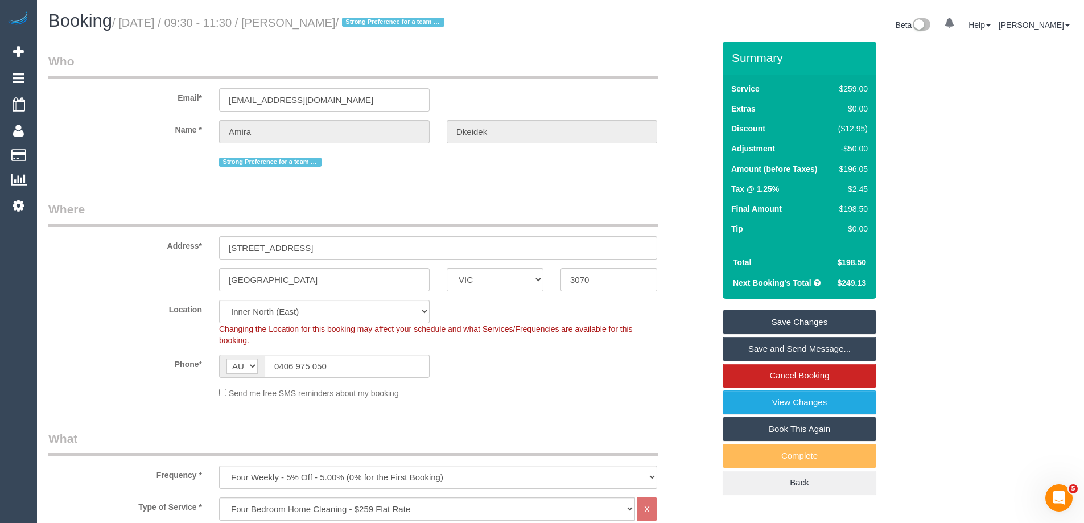
drag, startPoint x: 388, startPoint y: 23, endPoint x: 312, endPoint y: 19, distance: 75.8
click at [312, 19] on small "/ September 29, 2025 / 09:30 - 11:30 / Amira Dkeidek / Strong Preference for a …" at bounding box center [280, 23] width 336 height 13
copy small "Amira Dkeidek"
click at [770, 318] on link "Save Changes" at bounding box center [800, 322] width 154 height 24
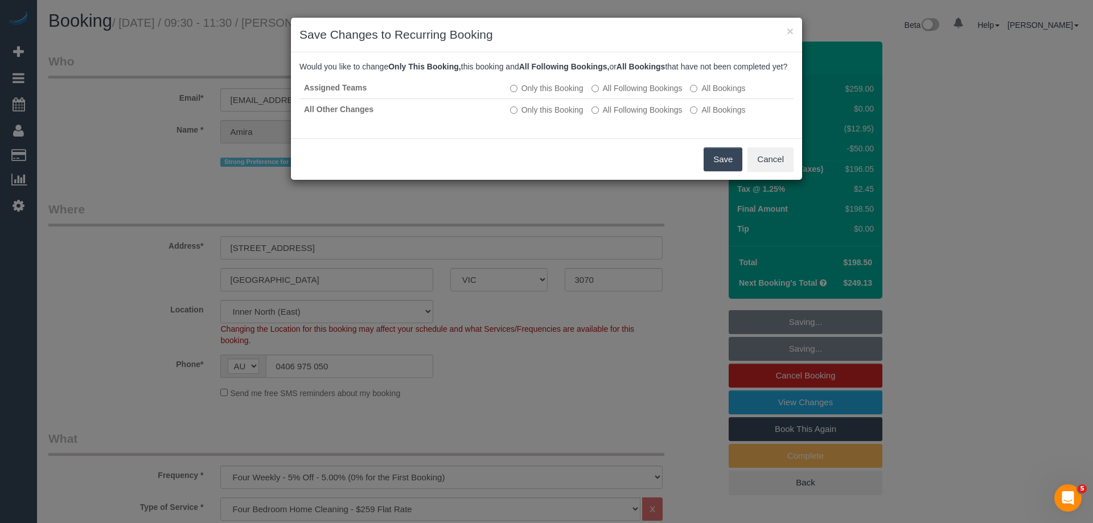
click at [722, 170] on button "Save" at bounding box center [722, 159] width 39 height 24
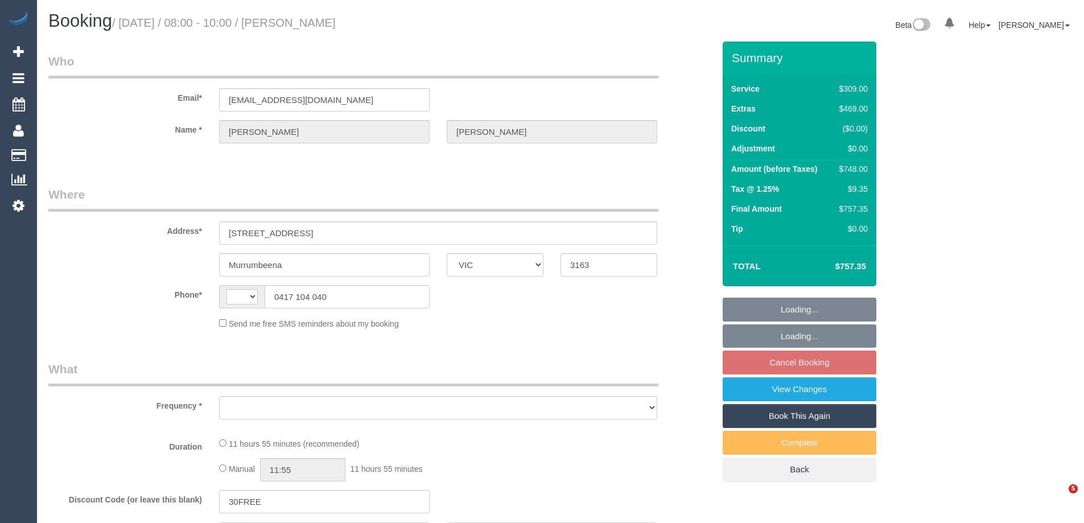
select select "VIC"
select select "string:AU"
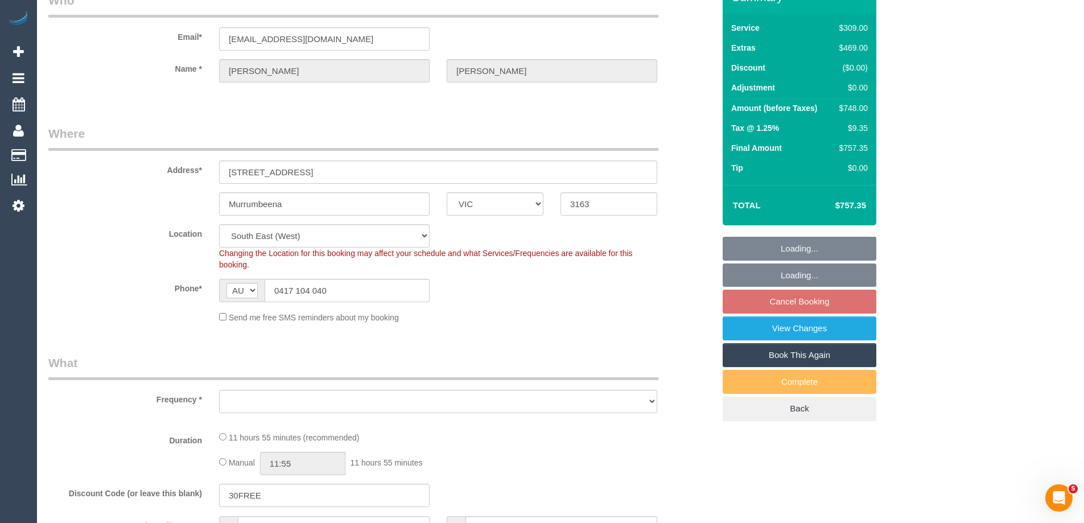
select select "object:670"
select select "string:stripe-pm_1S5yNp2GScqysDRVwdJibR5q"
select select "number:28"
select select "number:14"
select select "number:19"
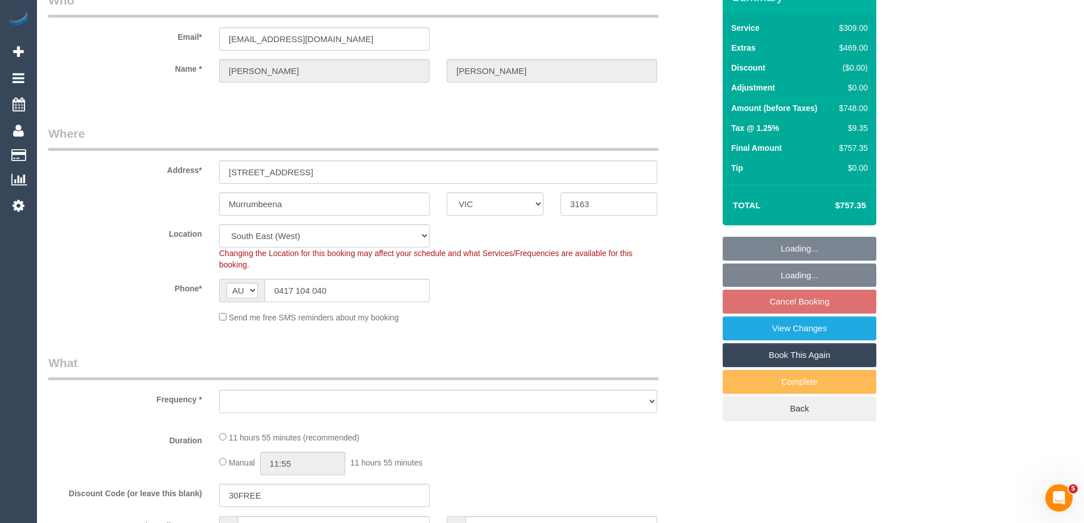
select select "number:22"
select select "number:12"
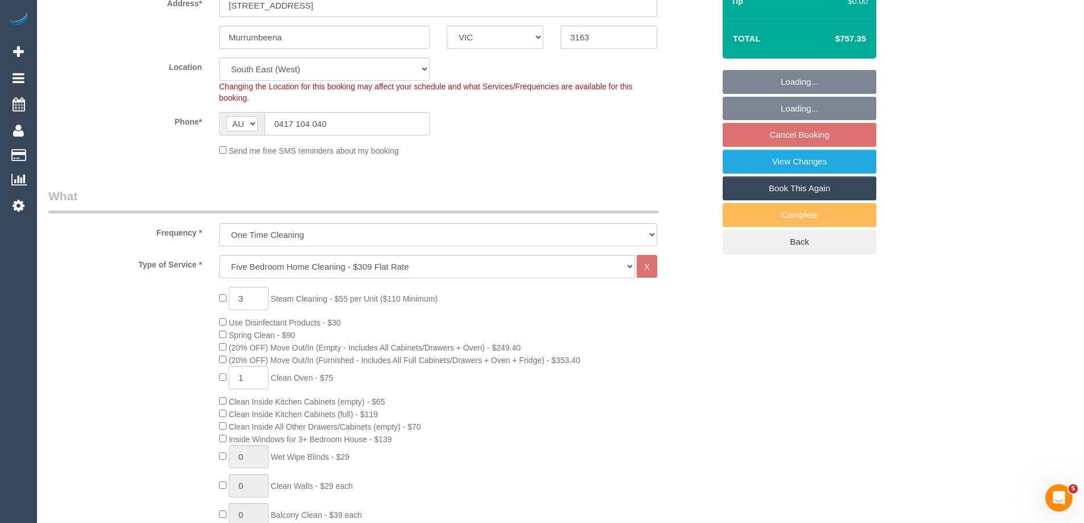
select select "object:1292"
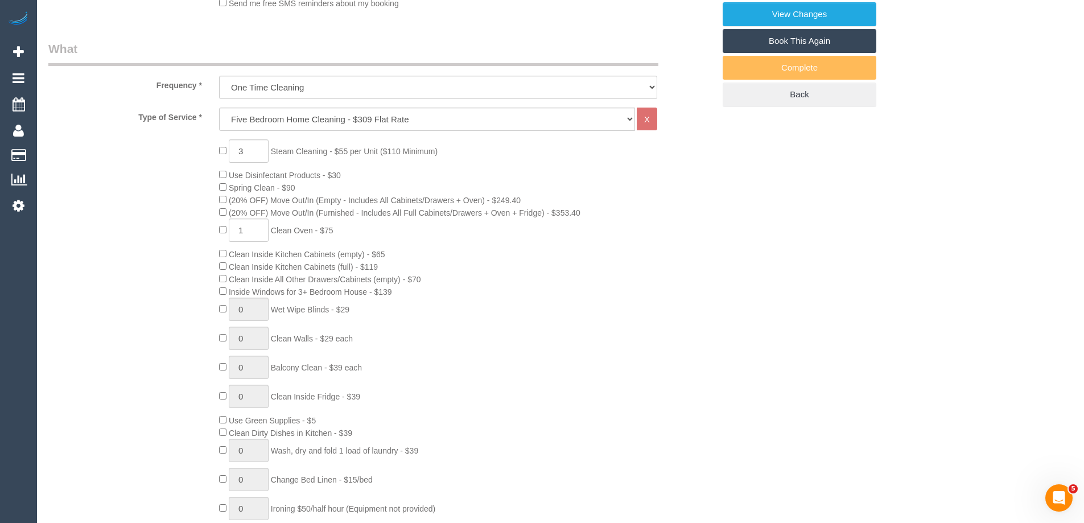
select select "spot2"
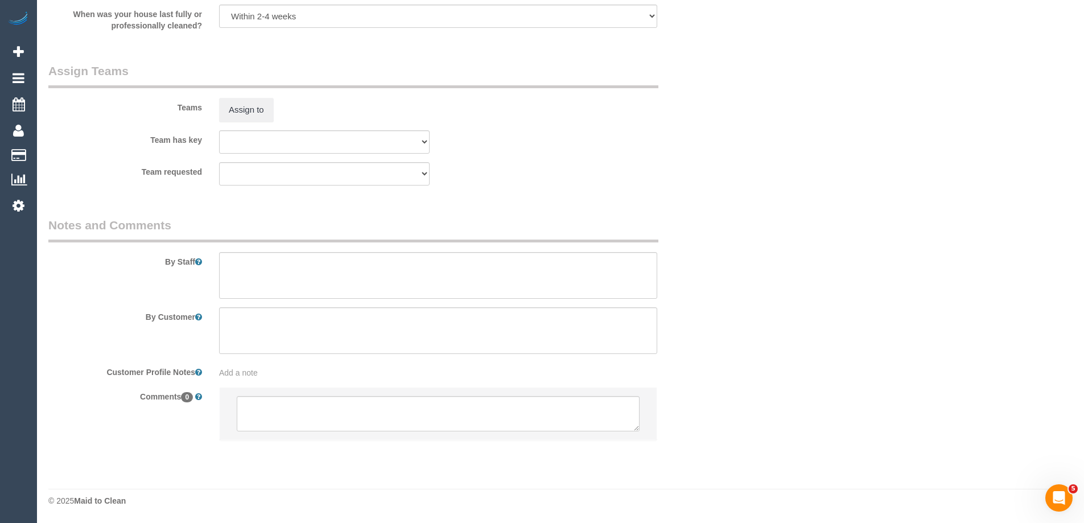
scroll to position [1435, 0]
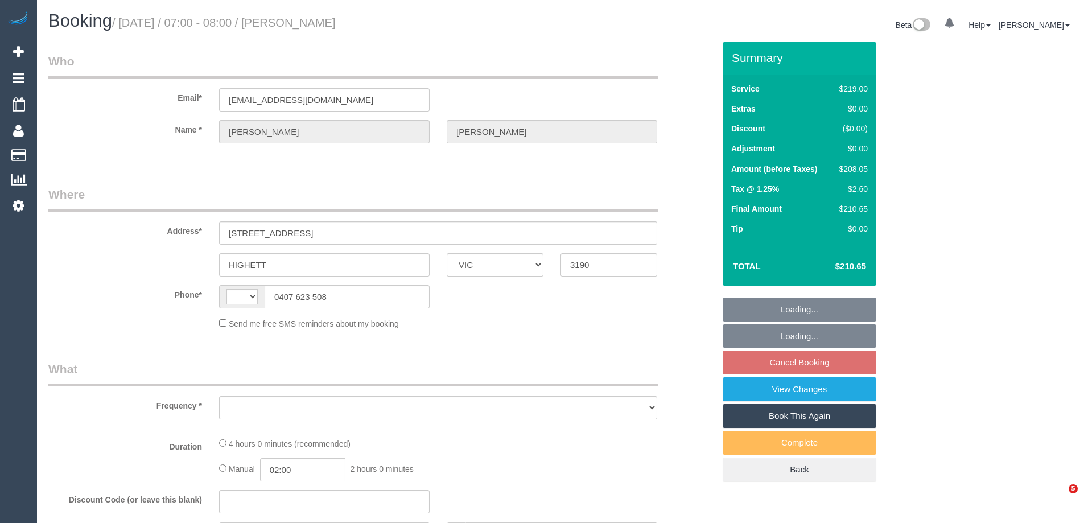
select select "VIC"
select select "number:32"
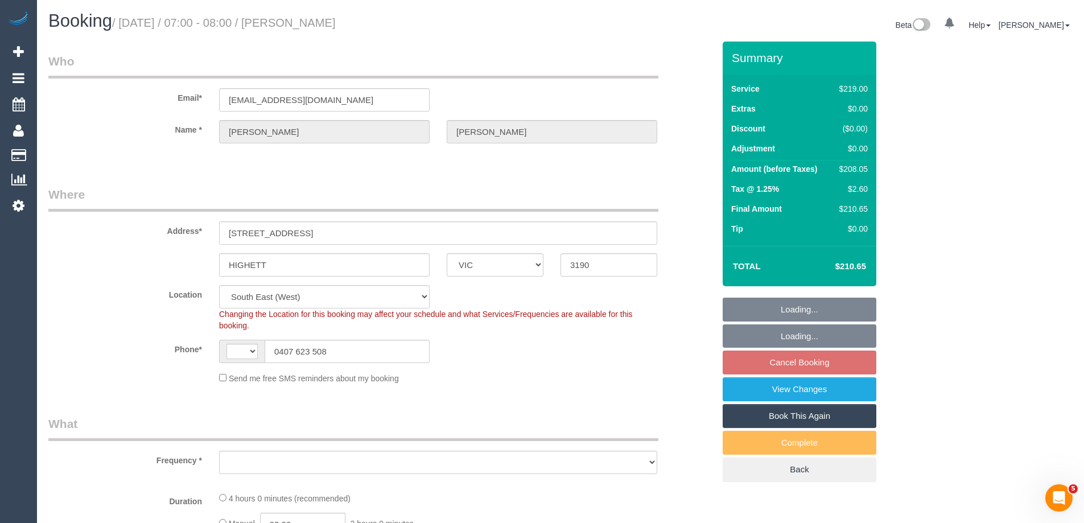
select select "string:AU"
select select "object:944"
select select "spot1"
select select "object:1201"
select select "string:stripe-pm_1IrgO02GScqysDRVckAL1IZi"
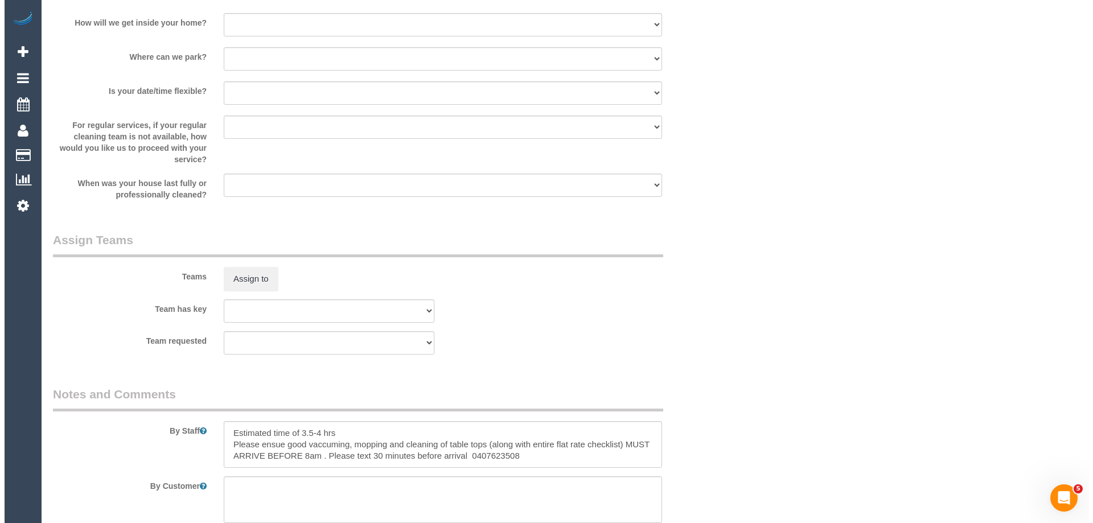
scroll to position [1707, 0]
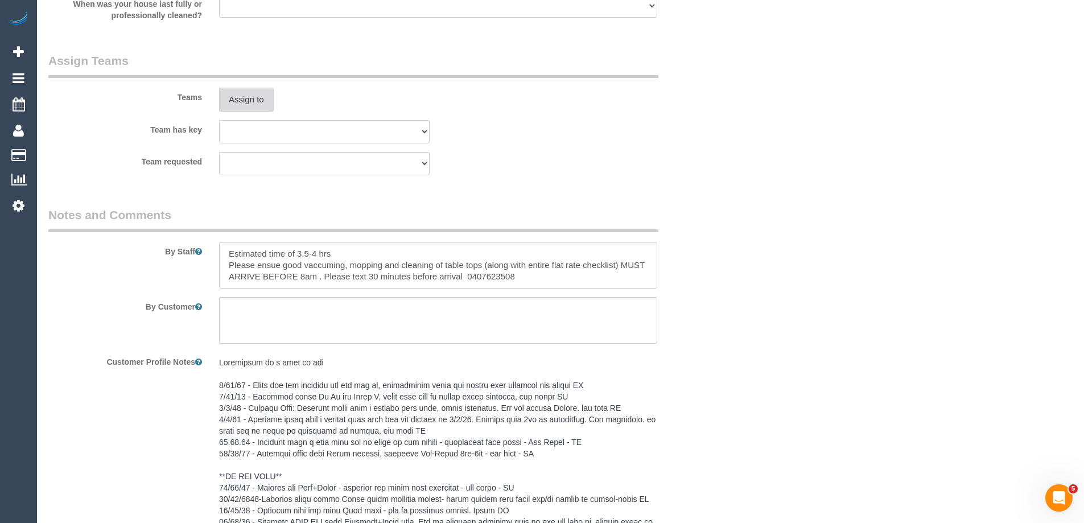
click at [246, 99] on button "Assign to" at bounding box center [246, 100] width 55 height 24
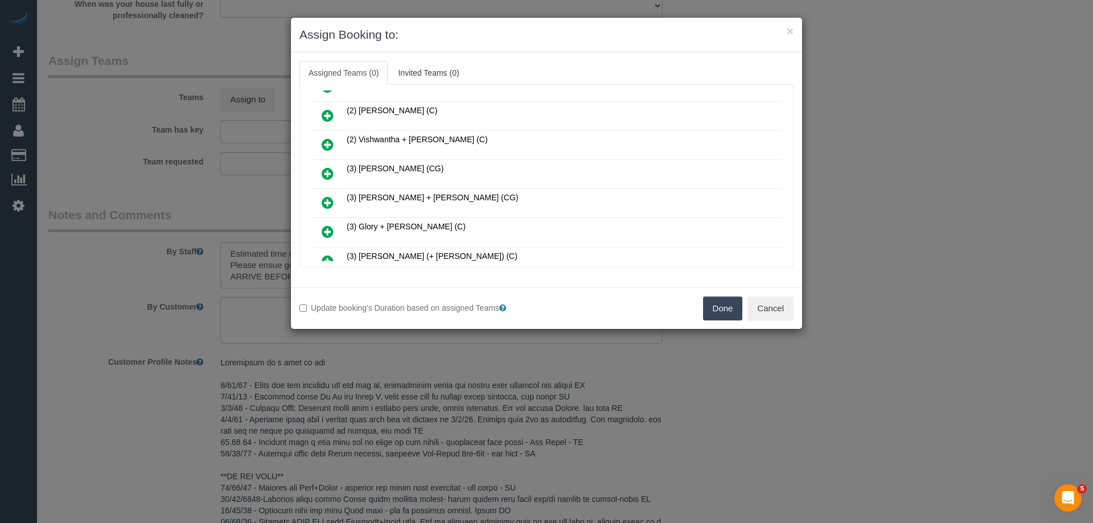
scroll to position [228, 0]
click at [332, 228] on icon at bounding box center [328, 231] width 12 height 14
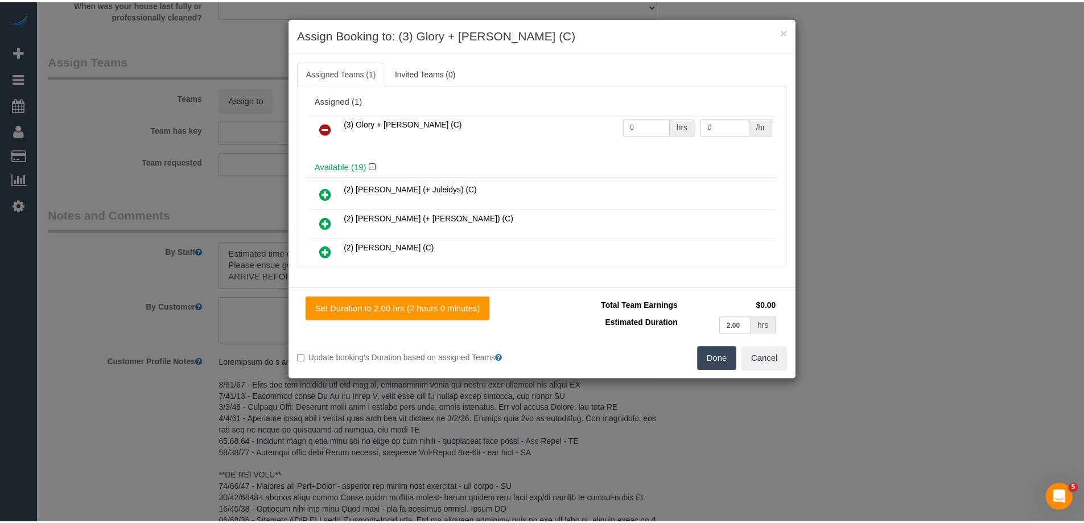
scroll to position [0, 0]
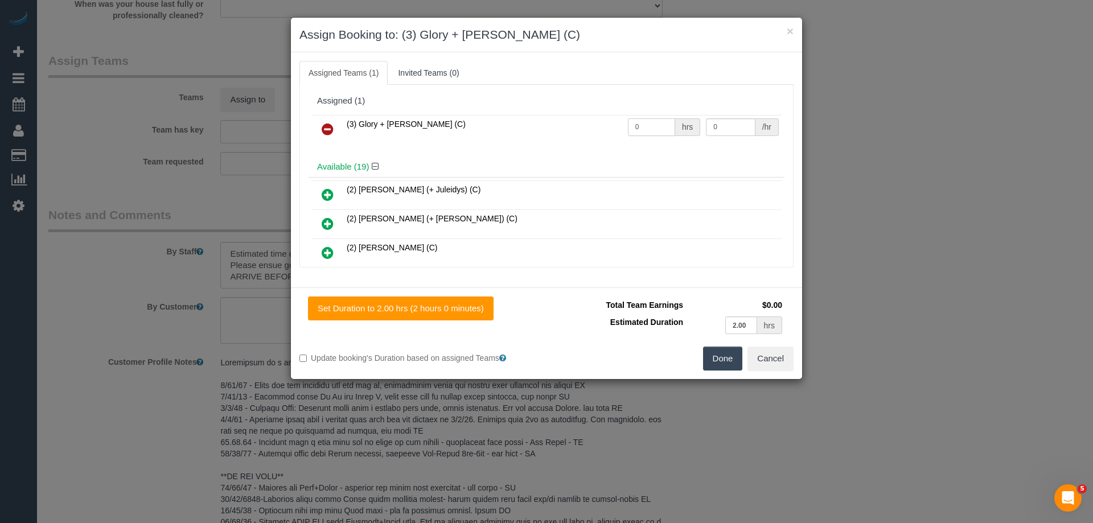
drag, startPoint x: 649, startPoint y: 127, endPoint x: 577, endPoint y: 117, distance: 73.6
click at [577, 117] on tr "(3) Glory + Mary (C) 0 hrs 0 /hr" at bounding box center [546, 129] width 470 height 29
type input "1"
drag, startPoint x: 725, startPoint y: 125, endPoint x: 636, endPoint y: 112, distance: 89.7
click at [639, 112] on div "(3) Glory + Mary (C) 1 hrs 0 /hr" at bounding box center [546, 134] width 476 height 44
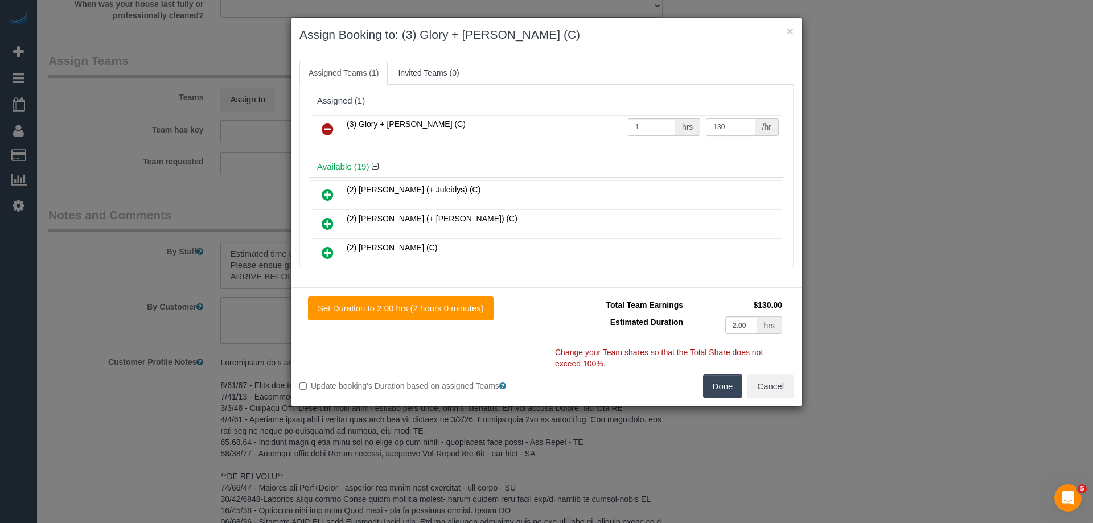
type input "130"
click at [714, 385] on button "Done" at bounding box center [723, 387] width 40 height 24
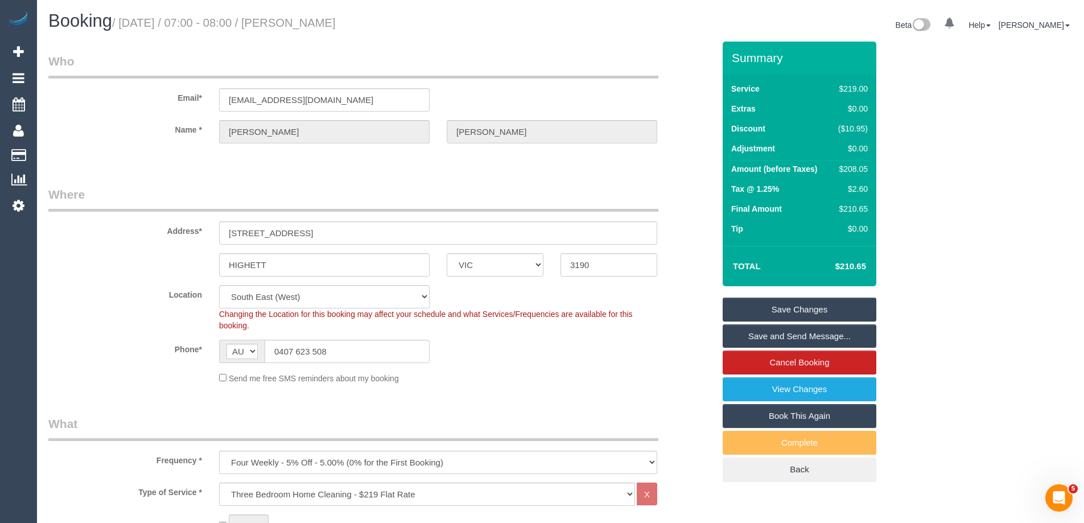
drag, startPoint x: 399, startPoint y: 17, endPoint x: 311, endPoint y: 22, distance: 87.8
click at [311, 22] on h1 "Booking / September 29, 2025 / 07:00 - 08:00 / Emily Douglas" at bounding box center [300, 20] width 504 height 19
copy small "Emily Douglas"
click at [740, 315] on link "Save Changes" at bounding box center [800, 310] width 154 height 24
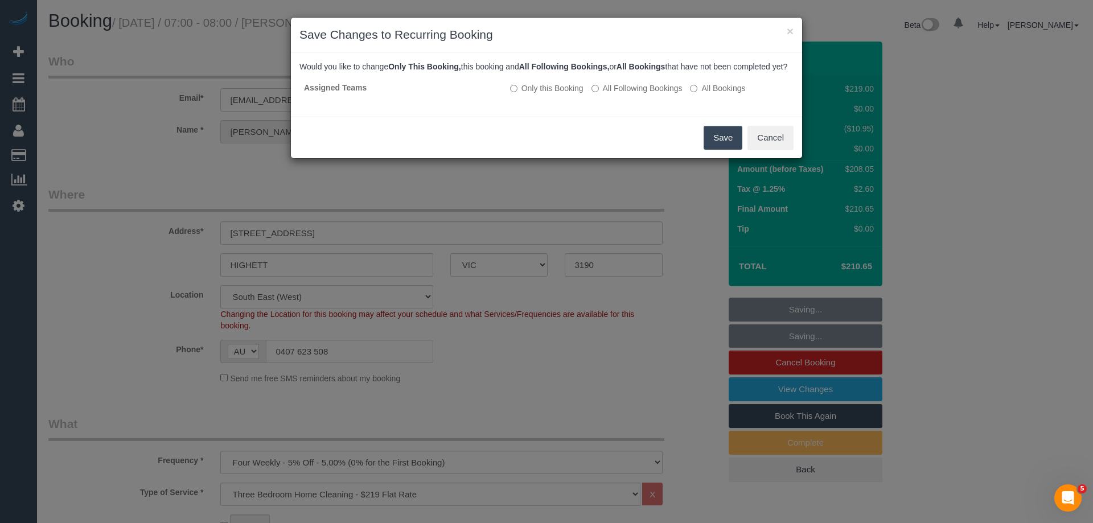
click at [715, 149] on button "Save" at bounding box center [722, 138] width 39 height 24
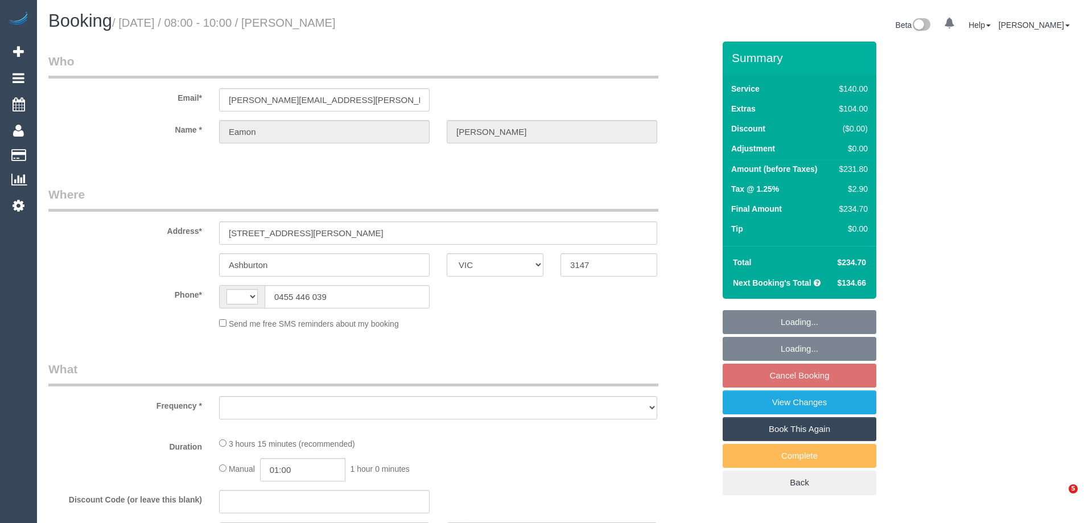
select select "VIC"
select select "string:AU"
select select "string:stripe-pm_1RCcXR2GScqysDRVzoFHPPJT"
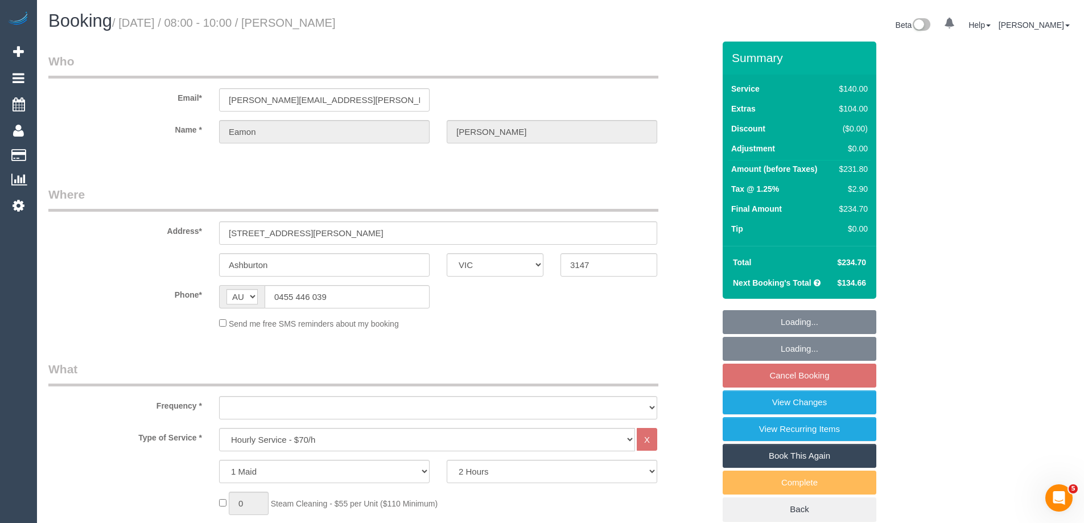
select select "object:1212"
select select "spot2"
select select "number:28"
select select "number:14"
select select "number:19"
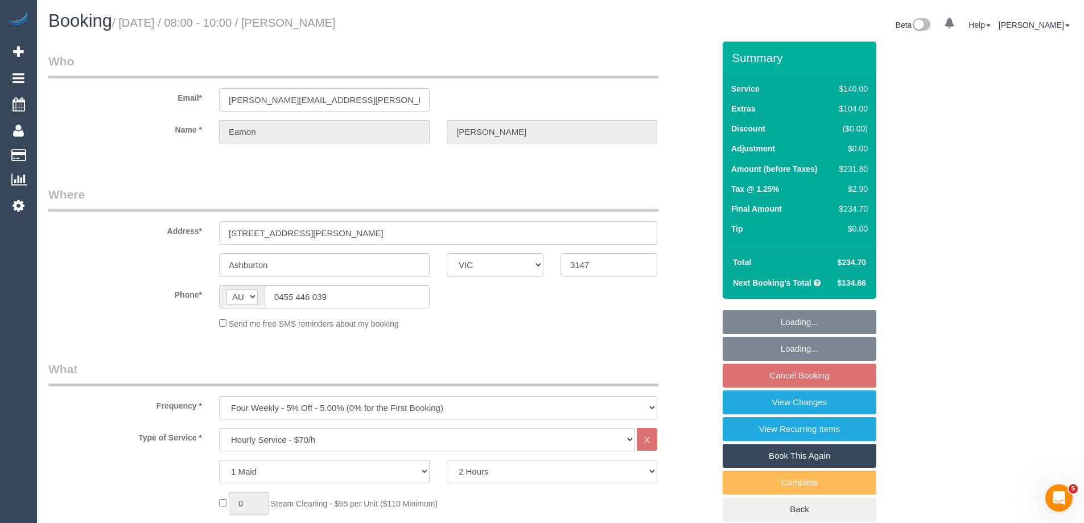
select select "number:24"
select select "number:33"
select select "number:12"
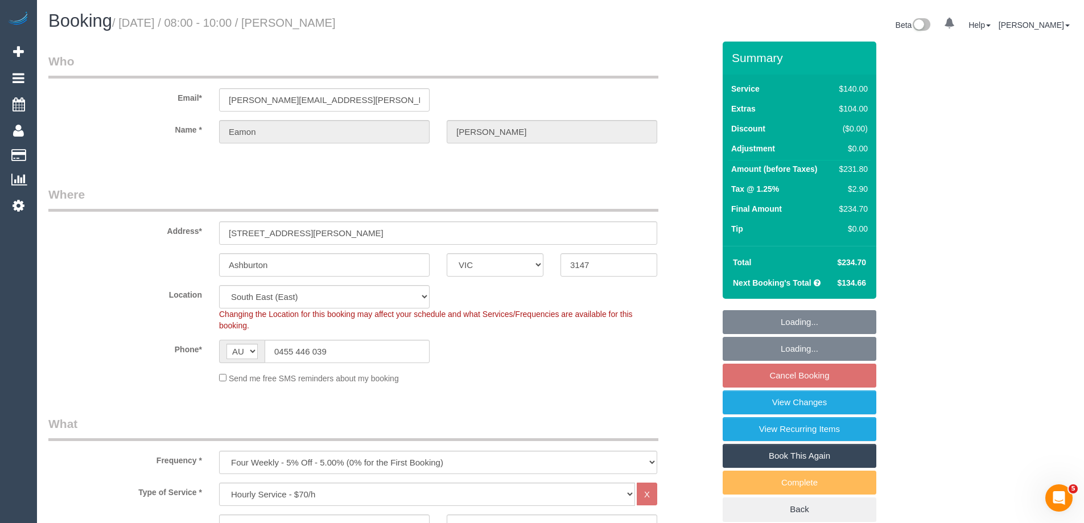
select select "spot27"
select select "object:1365"
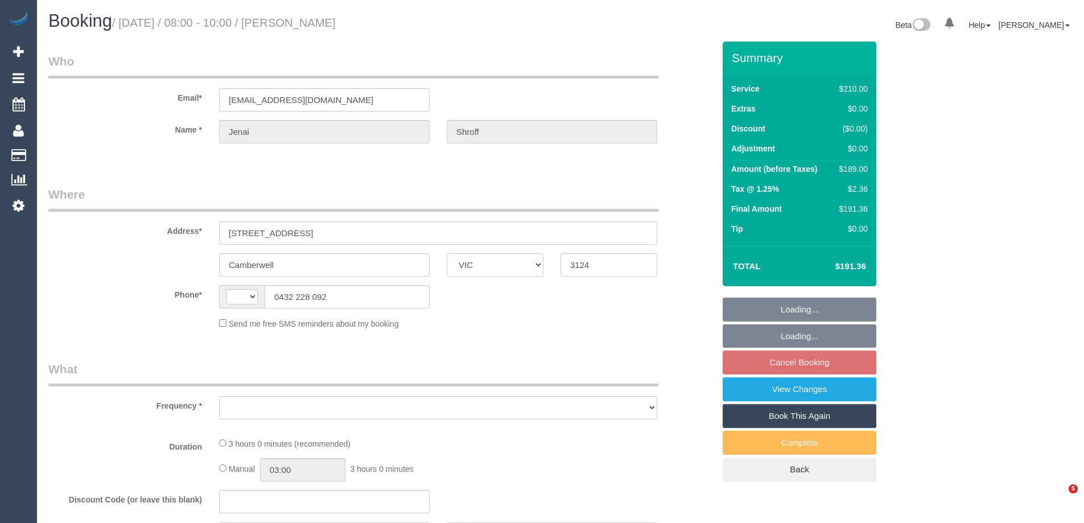
select select "VIC"
select select "string:AU"
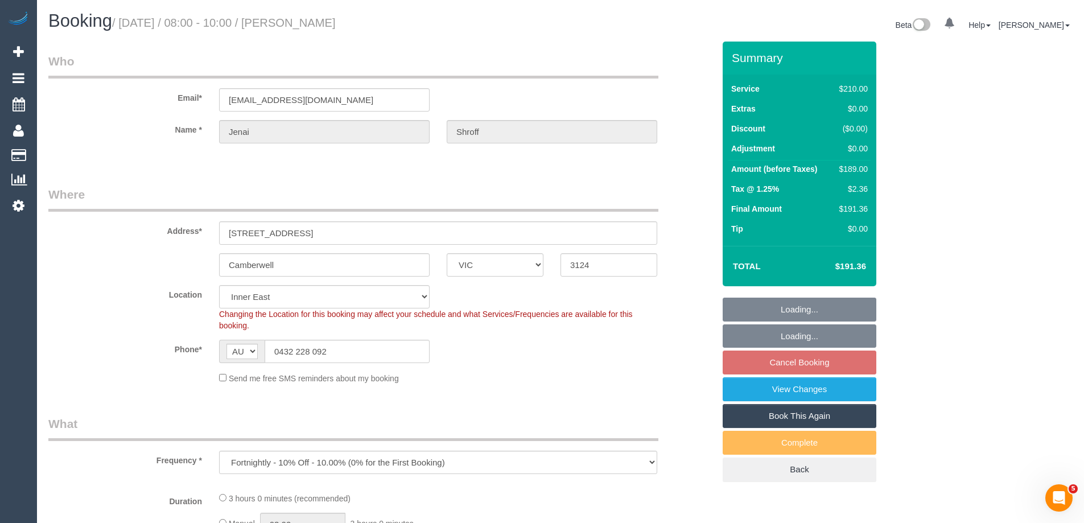
select select "object:1165"
select select "spot2"
select select "number:28"
select select "number:14"
select select "number:19"
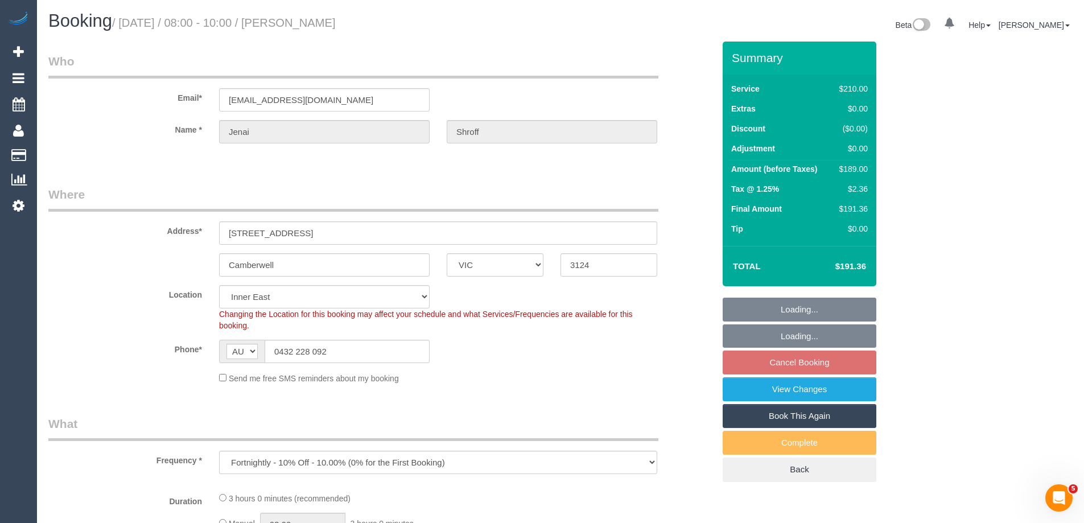
select select "number:25"
select select "number:35"
select select "number:12"
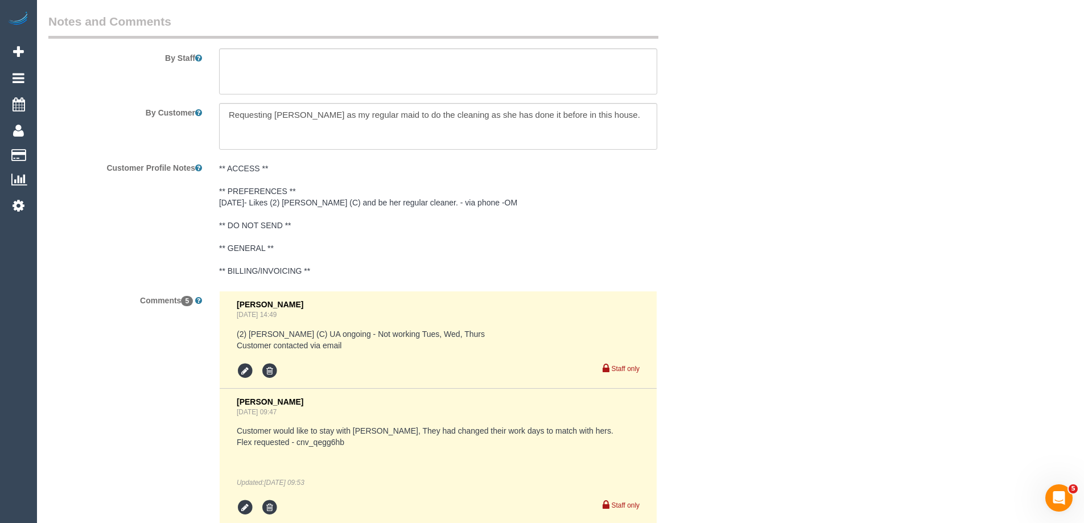
select select "string:stripe-pm_1RkaMh2GScqysDRVzL0AtIri"
select select "180"
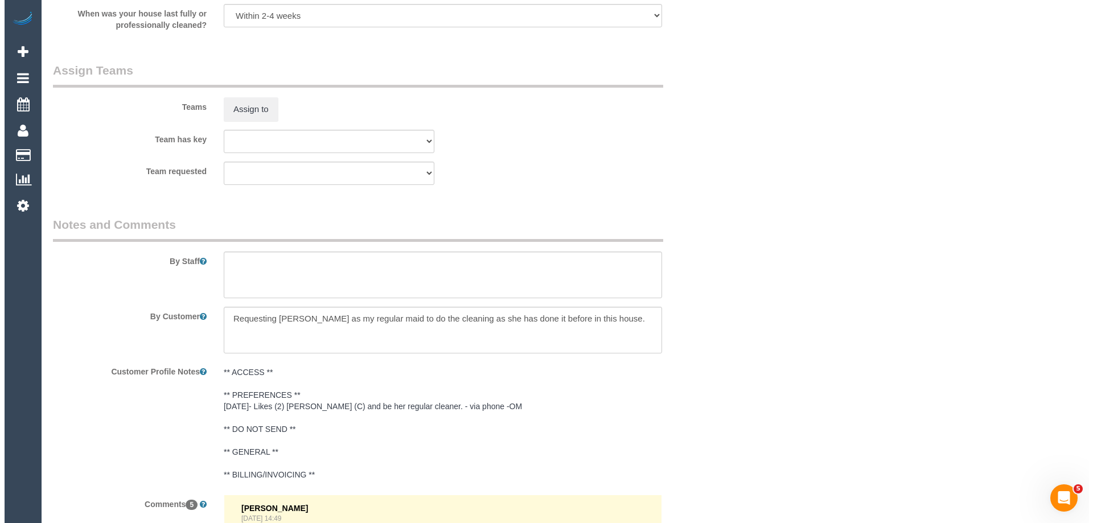
scroll to position [1601, 0]
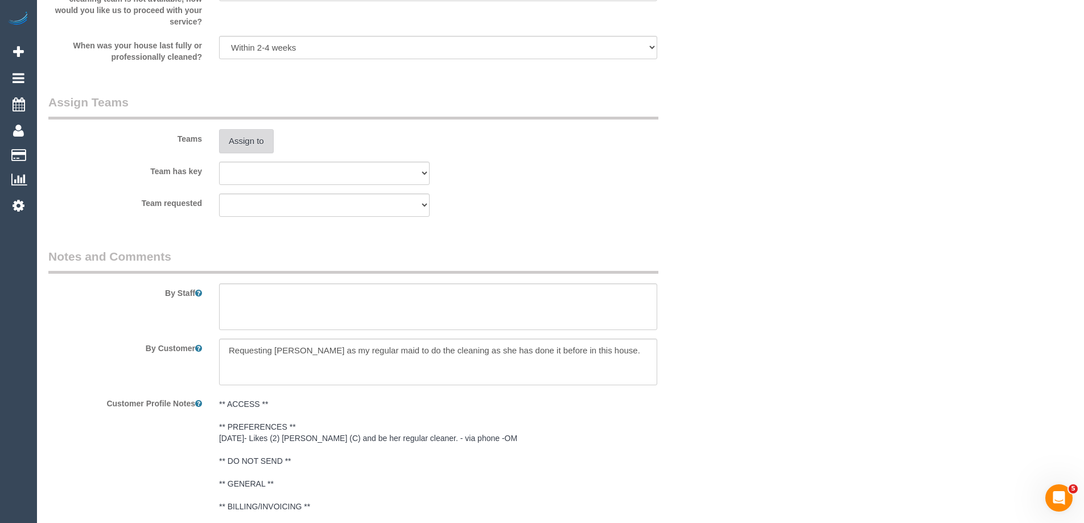
click at [249, 145] on button "Assign to" at bounding box center [246, 141] width 55 height 24
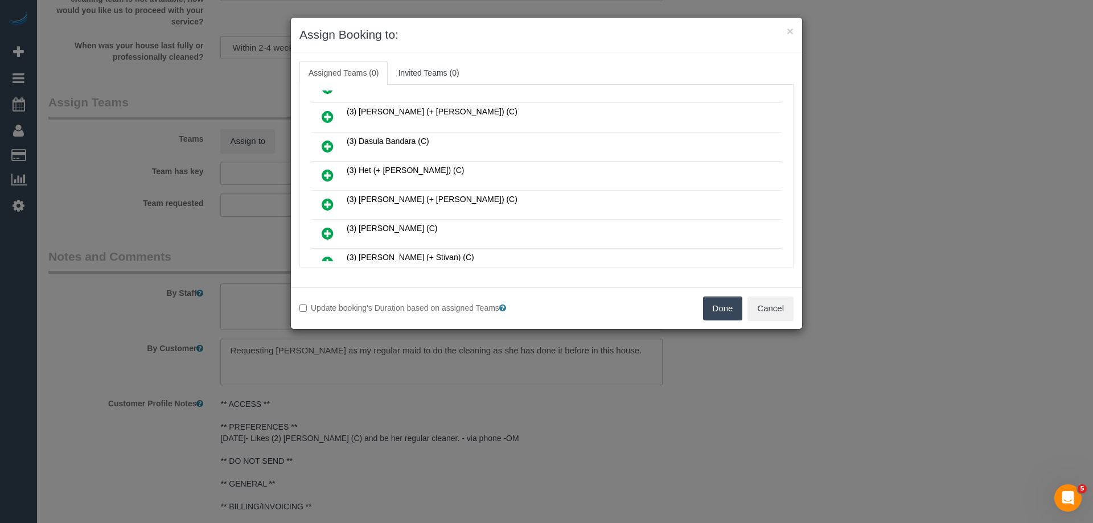
click at [332, 204] on icon at bounding box center [328, 204] width 12 height 14
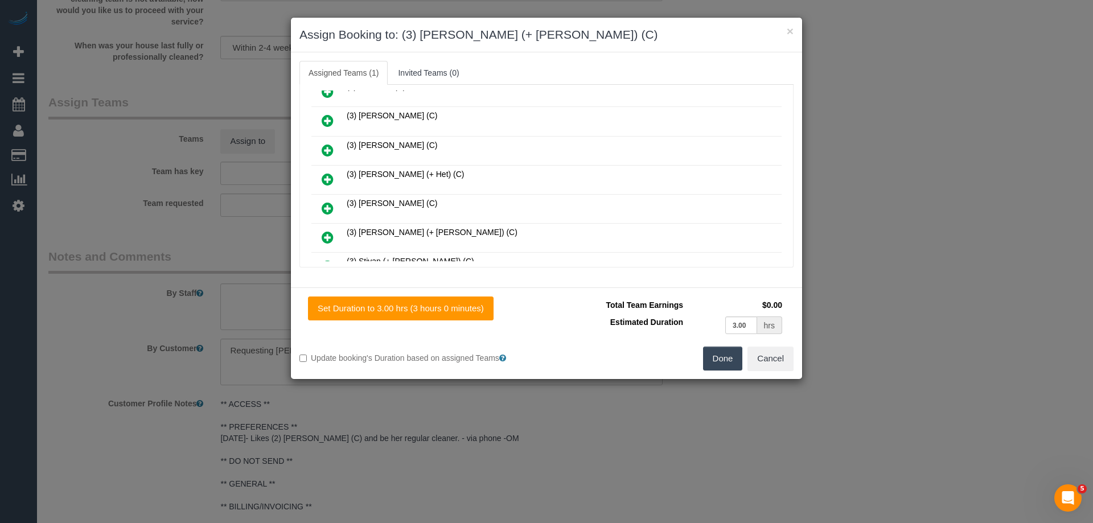
click at [325, 235] on icon at bounding box center [328, 238] width 12 height 14
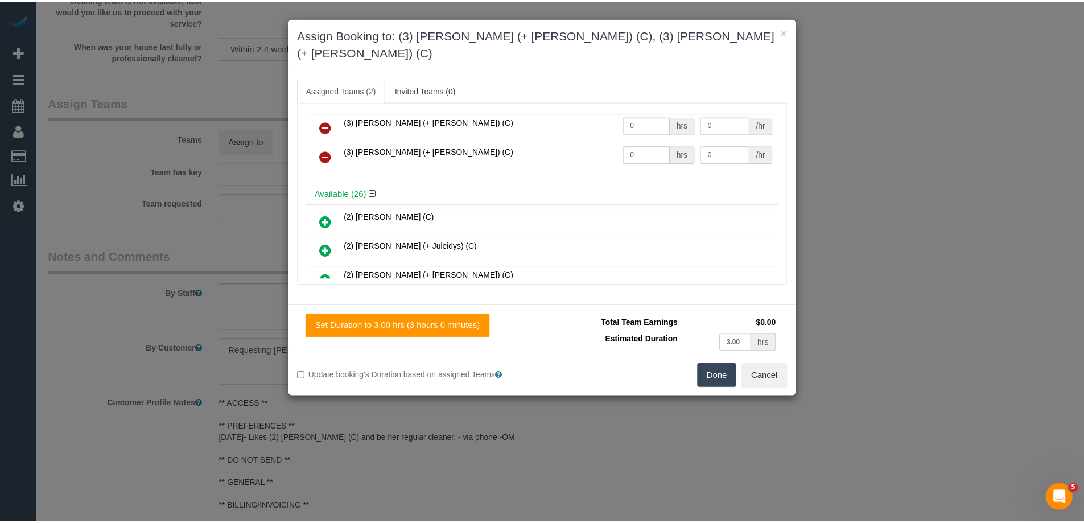
scroll to position [0, 0]
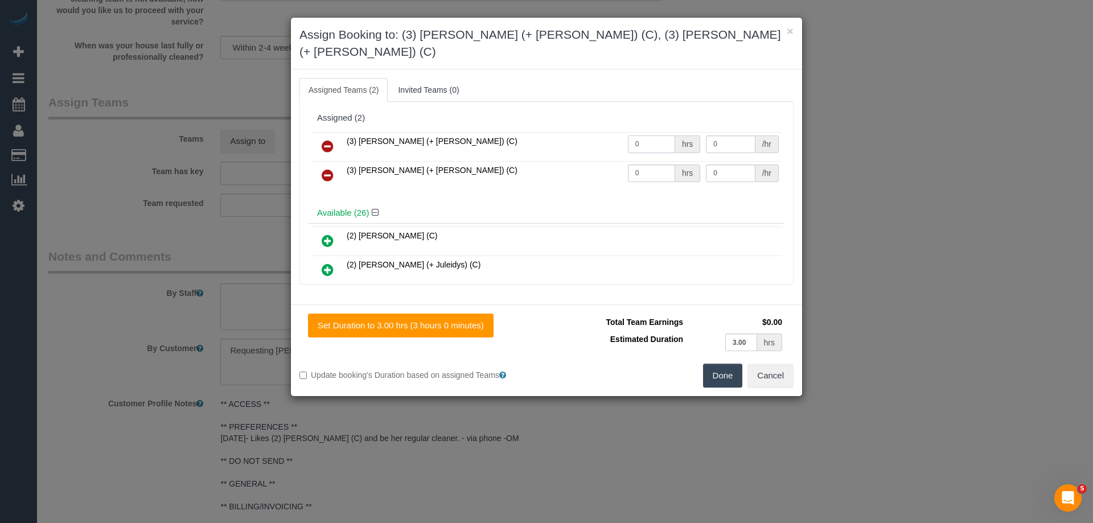
drag, startPoint x: 643, startPoint y: 125, endPoint x: 585, endPoint y: 124, distance: 58.1
click at [602, 132] on tr "(3) [PERSON_NAME] (+ [PERSON_NAME]) (C) 0 hrs 0 /hr" at bounding box center [546, 146] width 470 height 29
type input "1.5"
drag, startPoint x: 662, startPoint y: 153, endPoint x: 577, endPoint y: 142, distance: 86.1
click at [579, 142] on tbody "(3) [PERSON_NAME] (+ [PERSON_NAME]) (C) 1.5 hrs 0 /hr (3) [PERSON_NAME] (+ [PER…" at bounding box center [546, 161] width 470 height 58
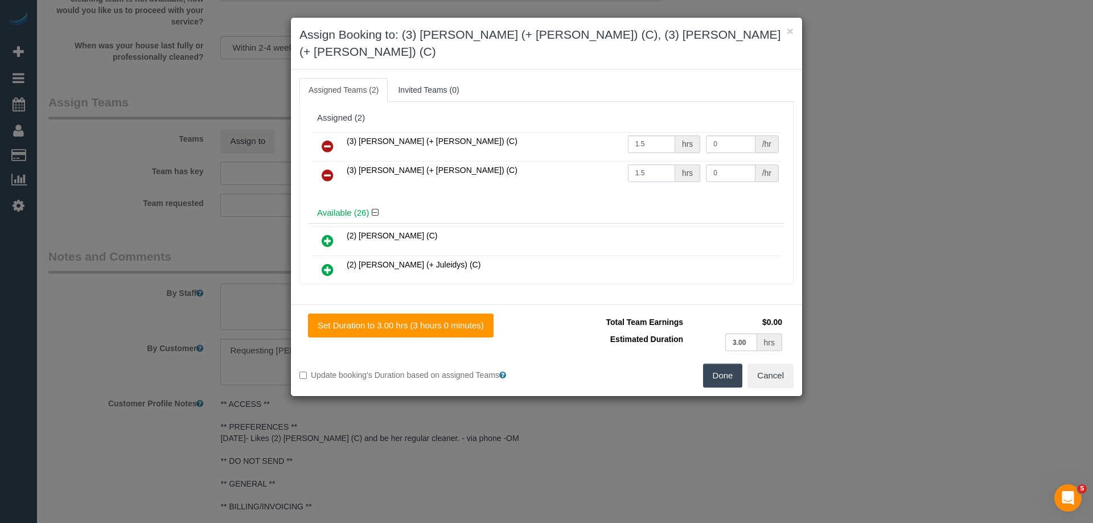
type input "1.5"
drag, startPoint x: 723, startPoint y: 155, endPoint x: 662, endPoint y: 150, distance: 61.2
click at [662, 161] on tr "(3) [PERSON_NAME] (+ [PERSON_NAME]) (C) 1.5 hrs 0 /hr" at bounding box center [546, 175] width 470 height 29
type input "35"
drag, startPoint x: 705, startPoint y: 124, endPoint x: 650, endPoint y: 175, distance: 74.5
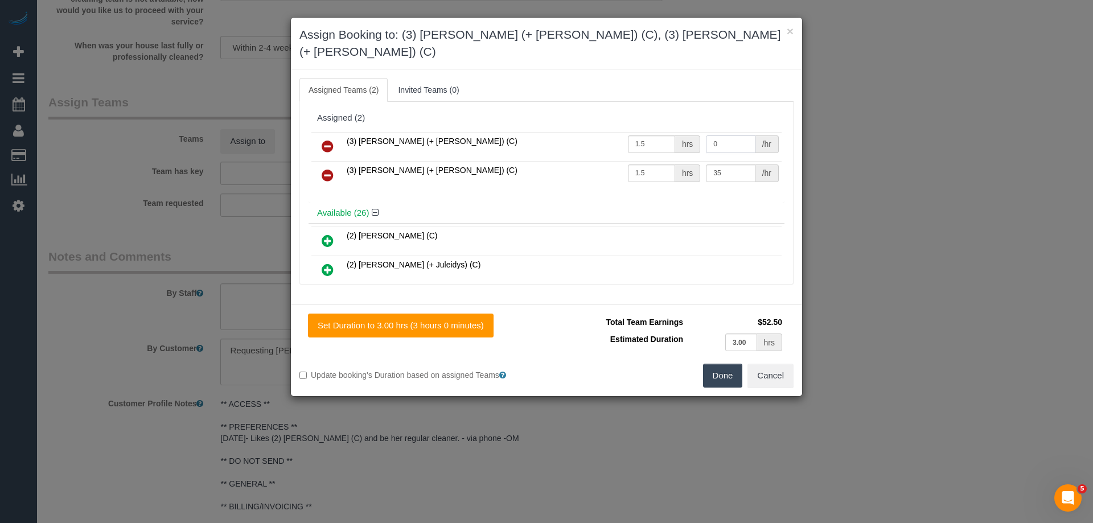
click at [643, 132] on tr "(3) Jay (+ Smruti) (C) 1.5 hrs 0 /hr" at bounding box center [546, 146] width 470 height 29
type input "35"
click at [723, 364] on button "Done" at bounding box center [723, 376] width 40 height 24
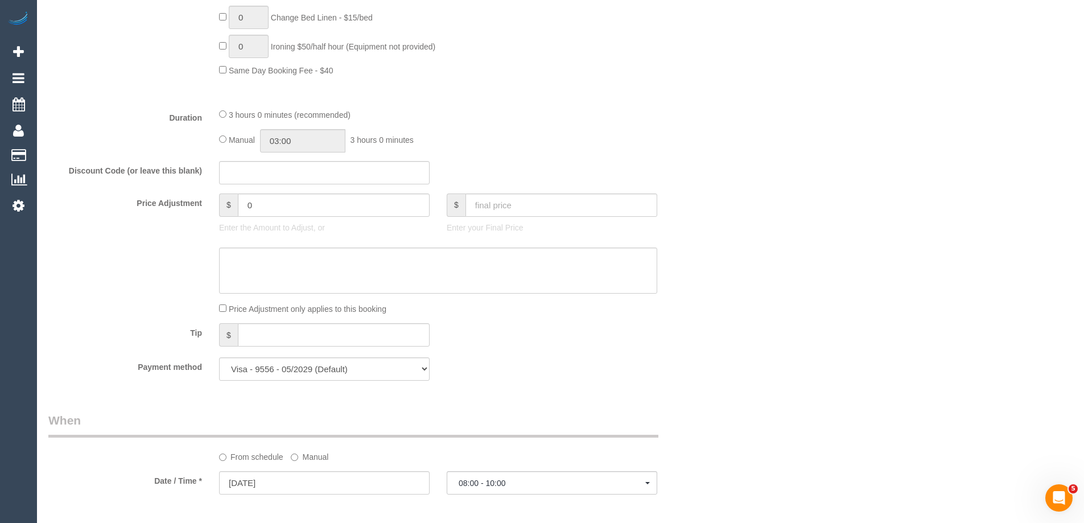
scroll to position [804, 0]
click at [299, 143] on input "03:00" at bounding box center [302, 142] width 85 height 23
type input "01:30"
click at [275, 182] on li "01:30" at bounding box center [290, 178] width 51 height 15
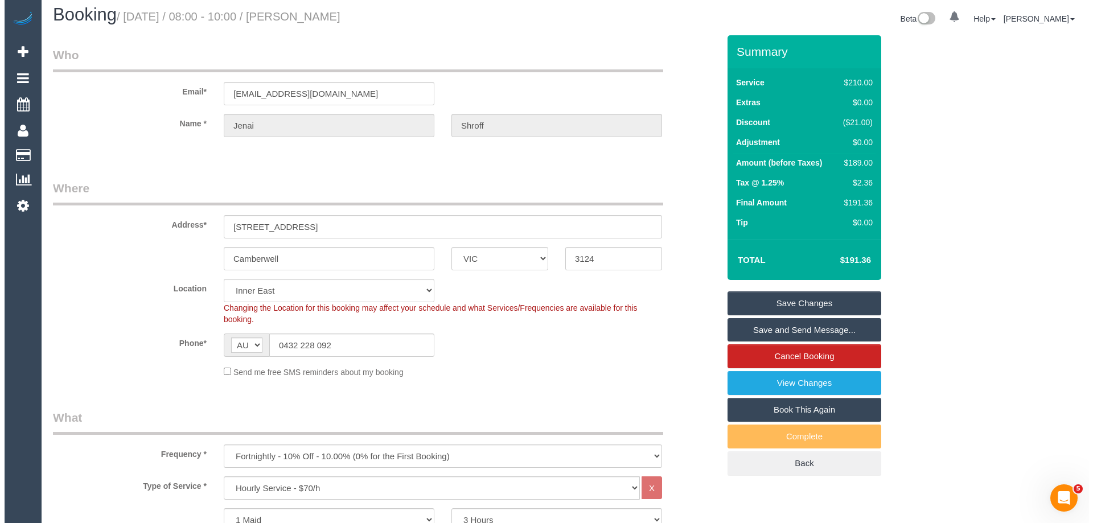
scroll to position [0, 0]
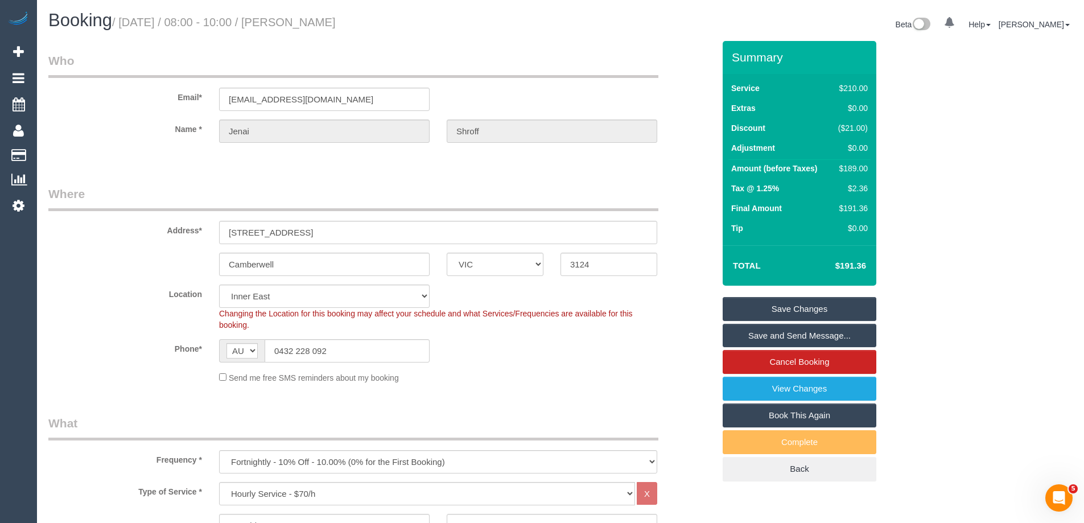
select select "spot27"
drag, startPoint x: 381, startPoint y: 22, endPoint x: 316, endPoint y: 20, distance: 64.9
click at [316, 20] on h1 "Booking / September 29, 2025 / 08:00 - 10:00 / Jenai Shroff" at bounding box center [300, 20] width 504 height 19
copy small "Jenai Shroff"
click at [744, 340] on link "Save and Send Message..." at bounding box center [800, 336] width 154 height 24
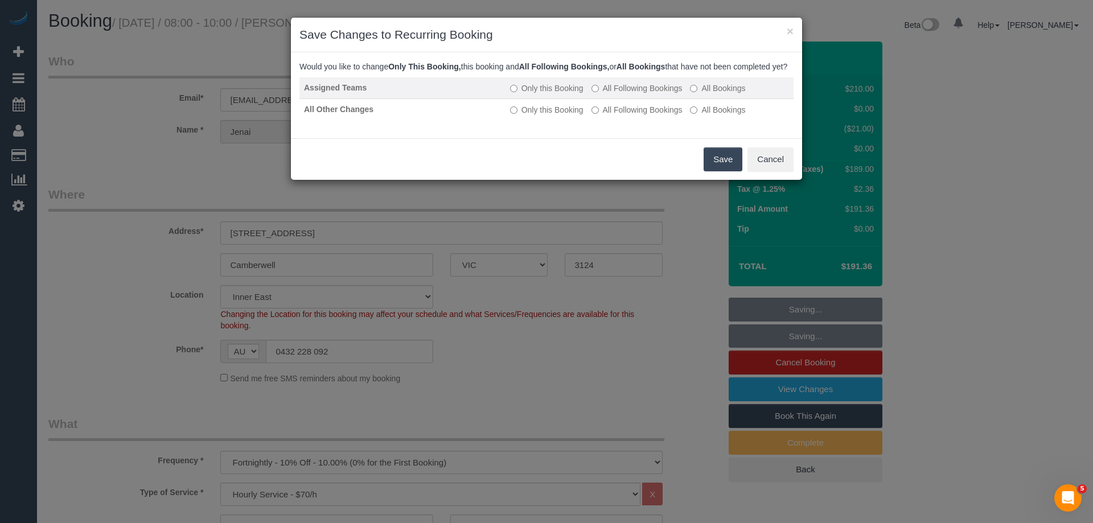
click at [663, 92] on td "Only this Booking All Following Bookings All Bookings" at bounding box center [649, 88] width 288 height 22
click at [647, 94] on label "All Following Bookings" at bounding box center [636, 88] width 91 height 11
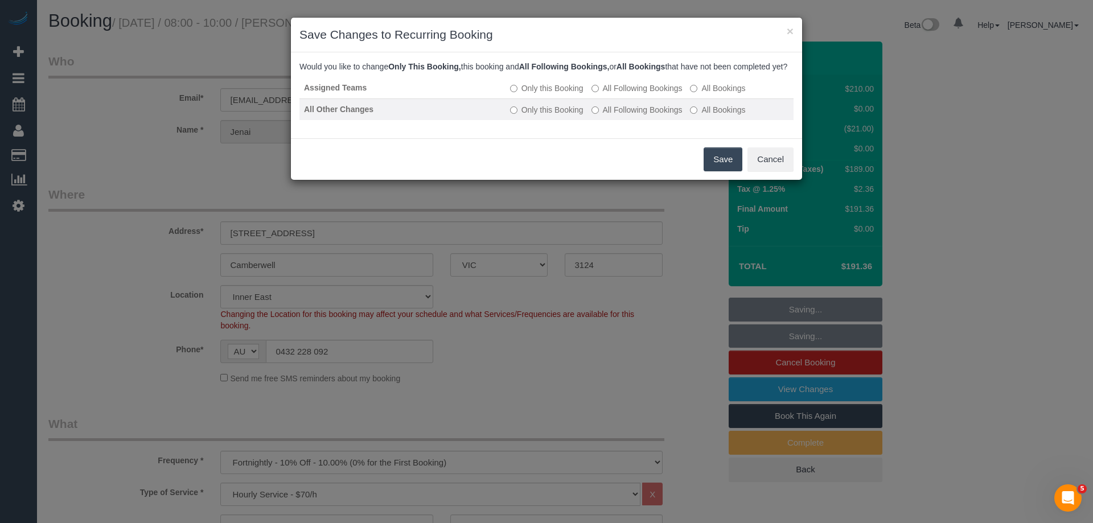
click at [638, 116] on label "All Following Bookings" at bounding box center [636, 109] width 91 height 11
click at [727, 171] on button "Save" at bounding box center [722, 159] width 39 height 24
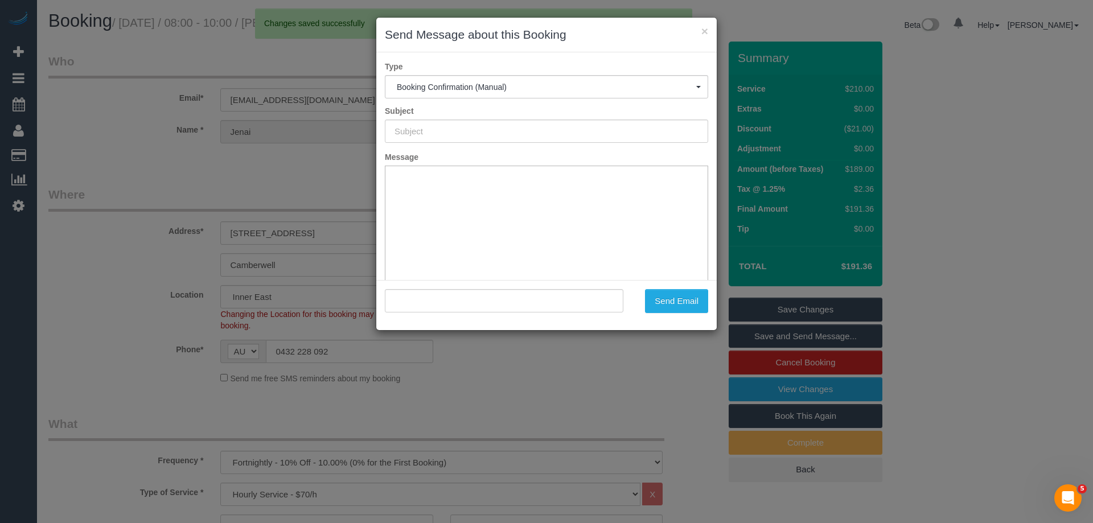
type input "Booking Confirmed"
type input ""Jenai Shroff" <jenaishroff6@gmail.com>"
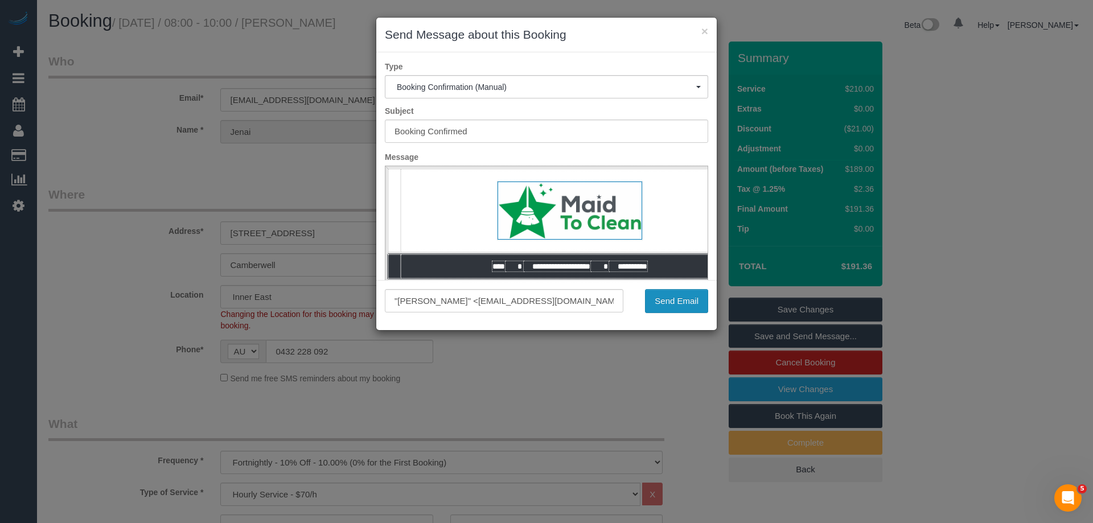
click at [651, 299] on button "Send Email" at bounding box center [676, 301] width 63 height 24
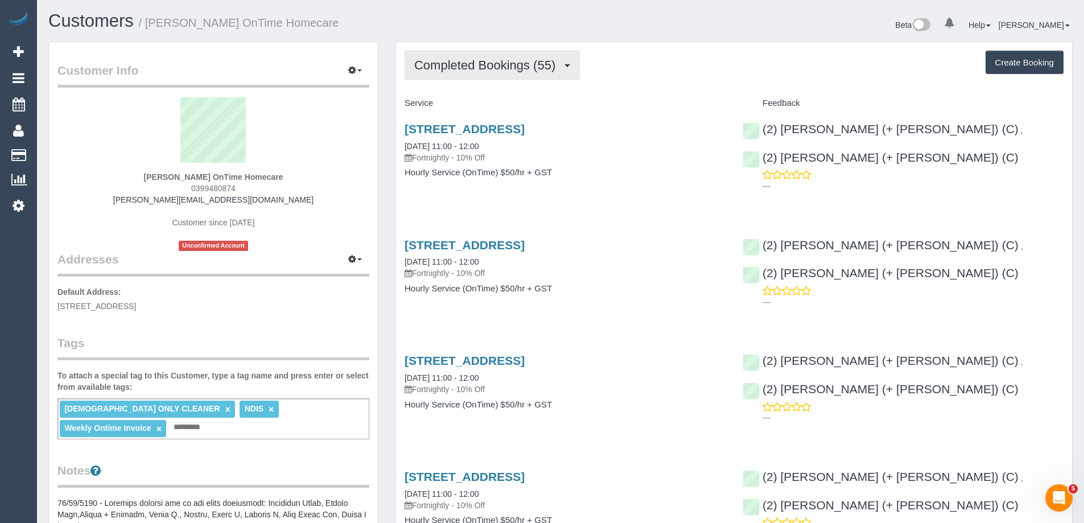
click at [511, 71] on span "Completed Bookings (55)" at bounding box center [487, 65] width 147 height 14
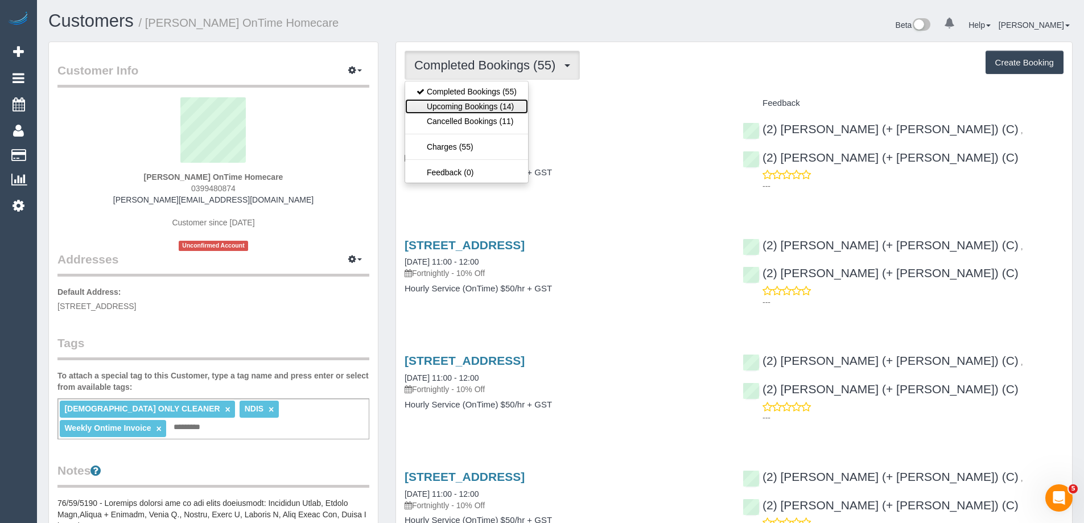
click at [505, 103] on link "Upcoming Bookings (14)" at bounding box center [466, 106] width 123 height 15
